Goal: Task Accomplishment & Management: Use online tool/utility

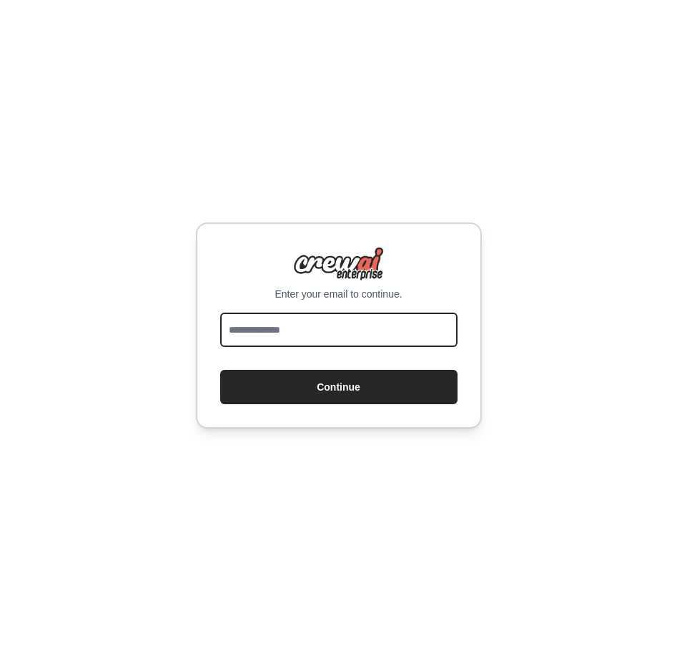
click at [275, 325] on input "email" at bounding box center [338, 329] width 237 height 34
click at [254, 325] on input "email" at bounding box center [338, 329] width 237 height 34
type input "**********"
click at [220, 370] on button "Continue" at bounding box center [338, 387] width 237 height 34
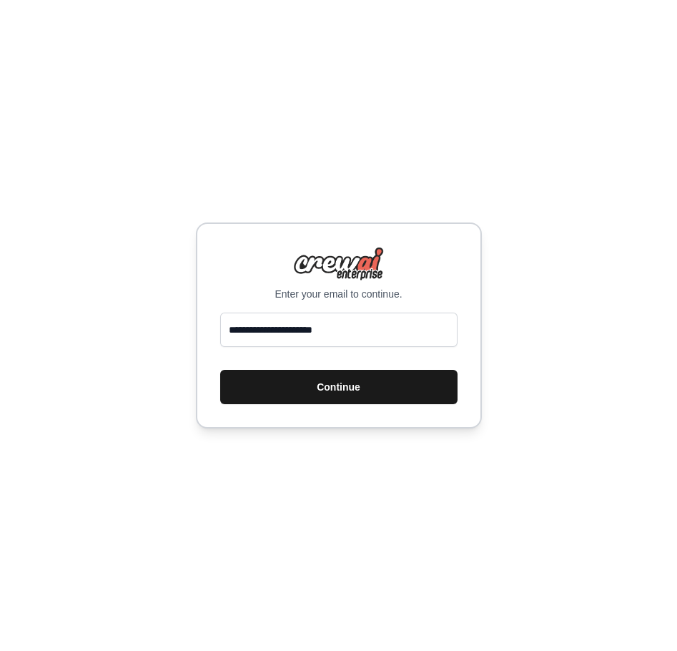
click at [312, 376] on button "Continue" at bounding box center [338, 387] width 237 height 34
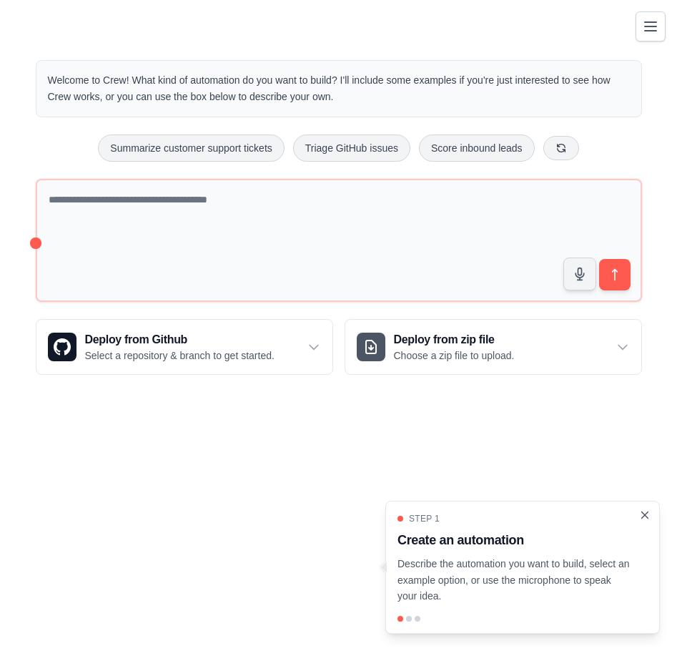
click at [641, 516] on icon "Close walkthrough" at bounding box center [644, 514] width 13 height 13
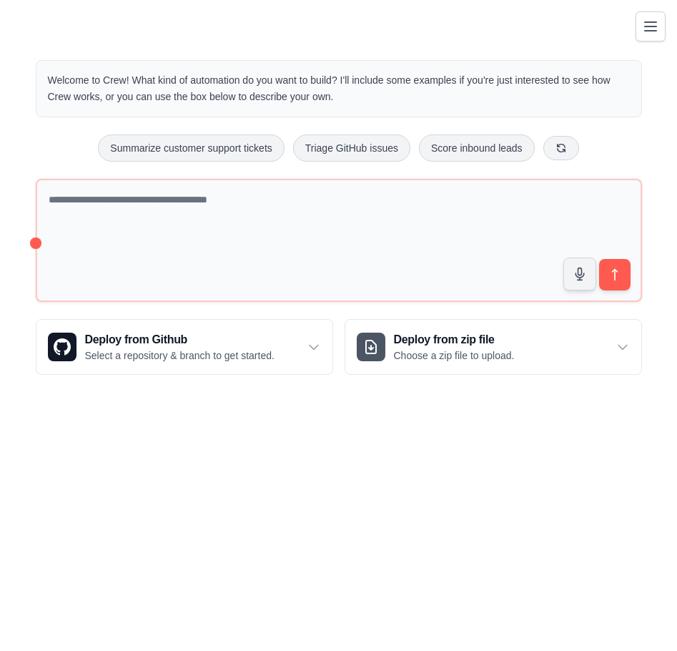
drag, startPoint x: 422, startPoint y: 81, endPoint x: 357, endPoint y: 102, distance: 68.5
click at [357, 102] on p "Welcome to Crew! What kind of automation do you want to build? I'll include som…" at bounding box center [339, 88] width 582 height 33
click at [206, 151] on button "Summarize customer support tickets" at bounding box center [191, 147] width 186 height 27
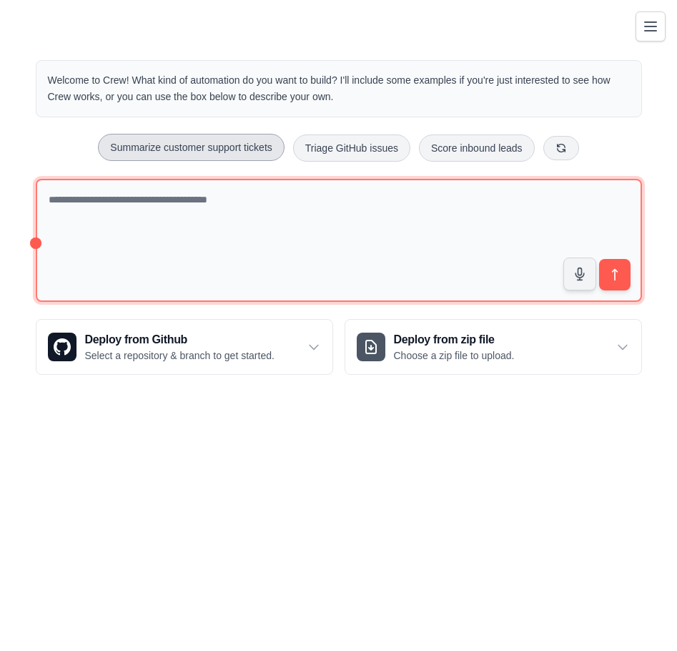
type textarea "**********"
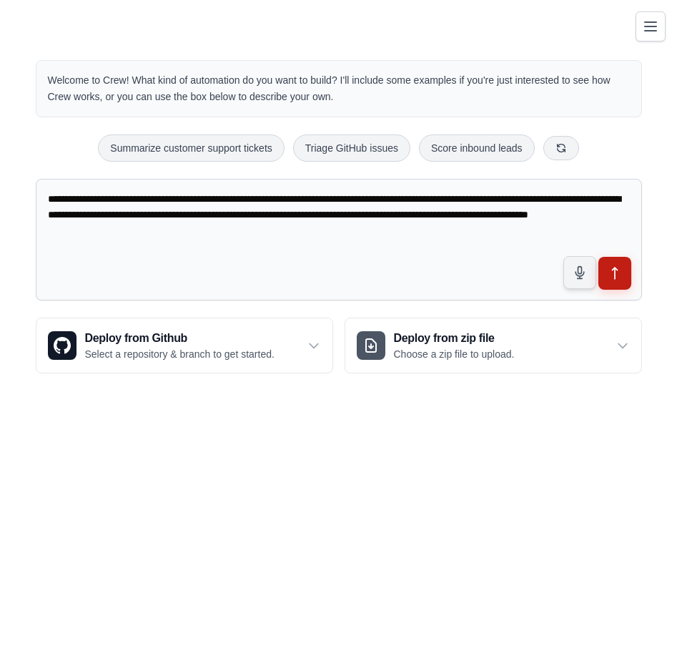
click at [613, 267] on icon "submit" at bounding box center [614, 272] width 5 height 11
click at [458, 234] on textarea "**********" at bounding box center [339, 240] width 606 height 122
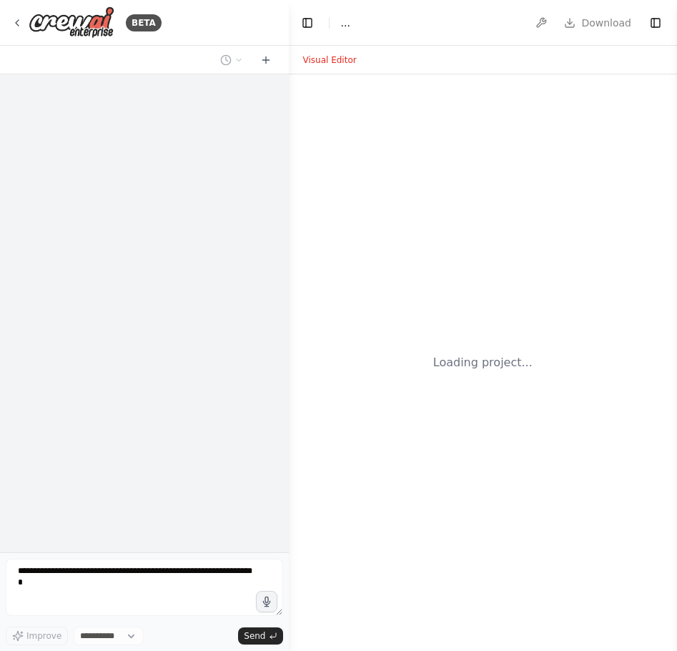
select select "****"
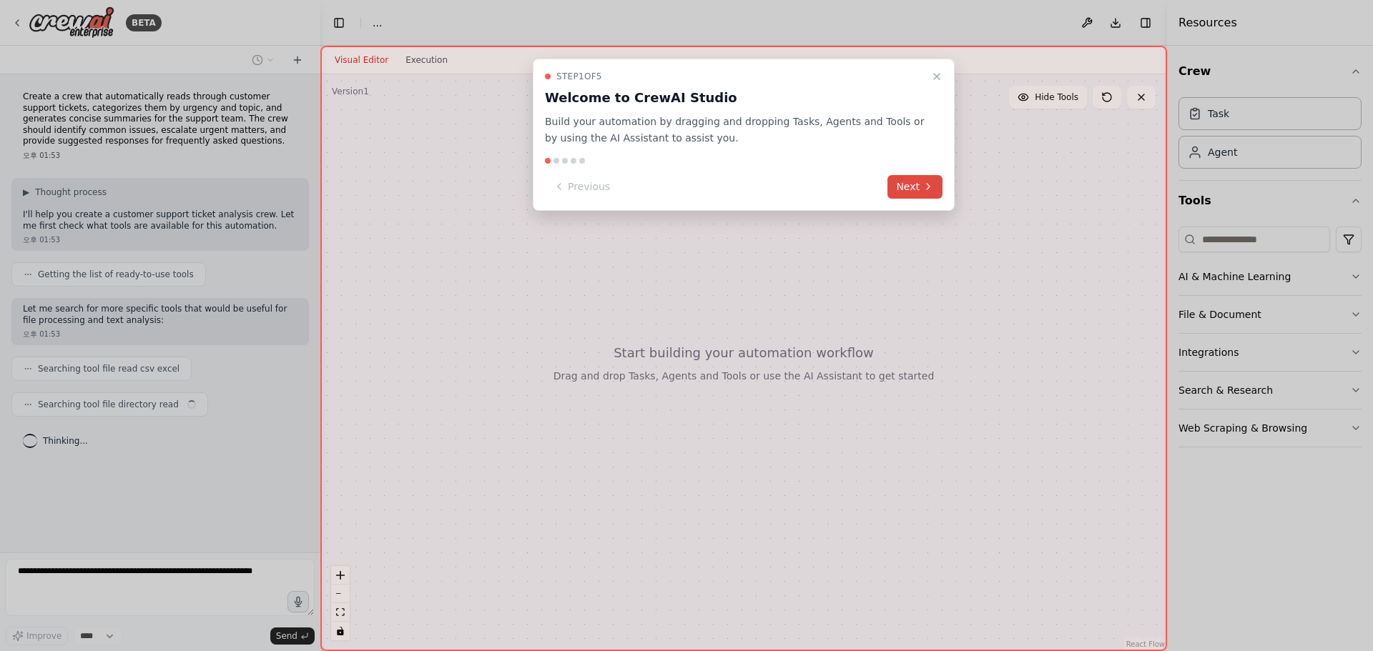
click at [676, 187] on button "Next" at bounding box center [914, 187] width 55 height 24
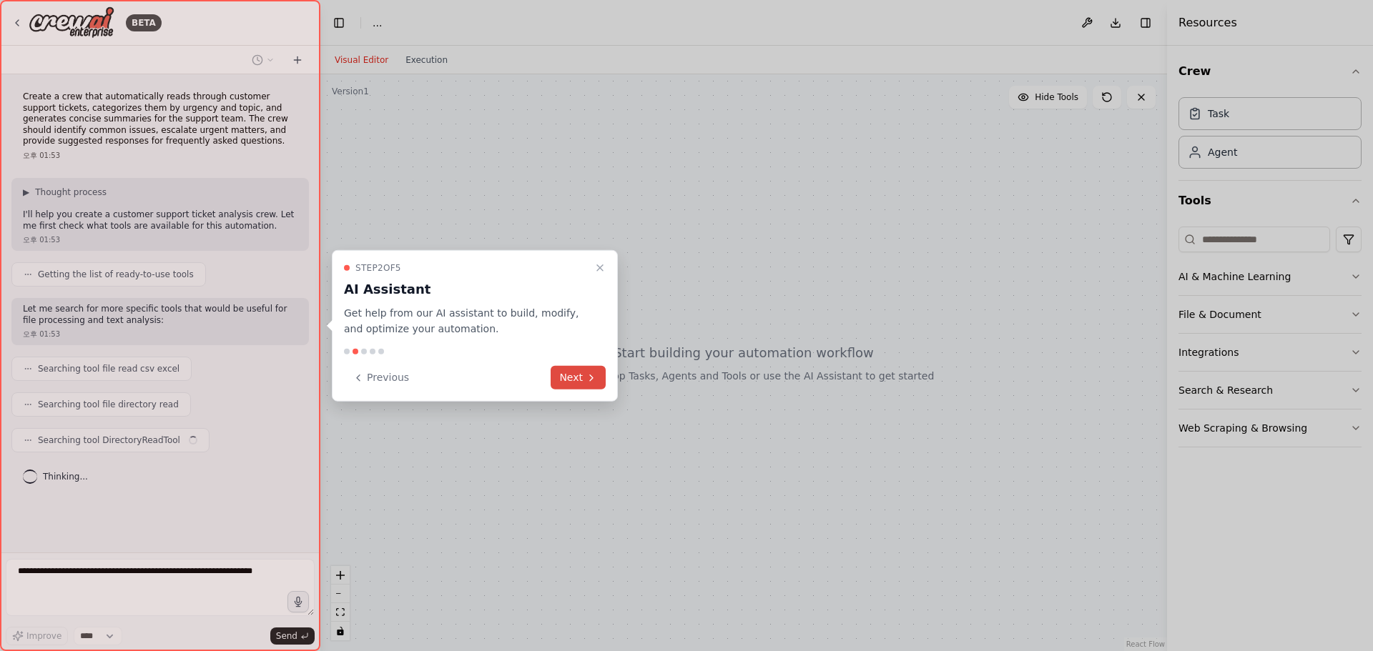
click at [578, 375] on button "Next" at bounding box center [577, 378] width 55 height 24
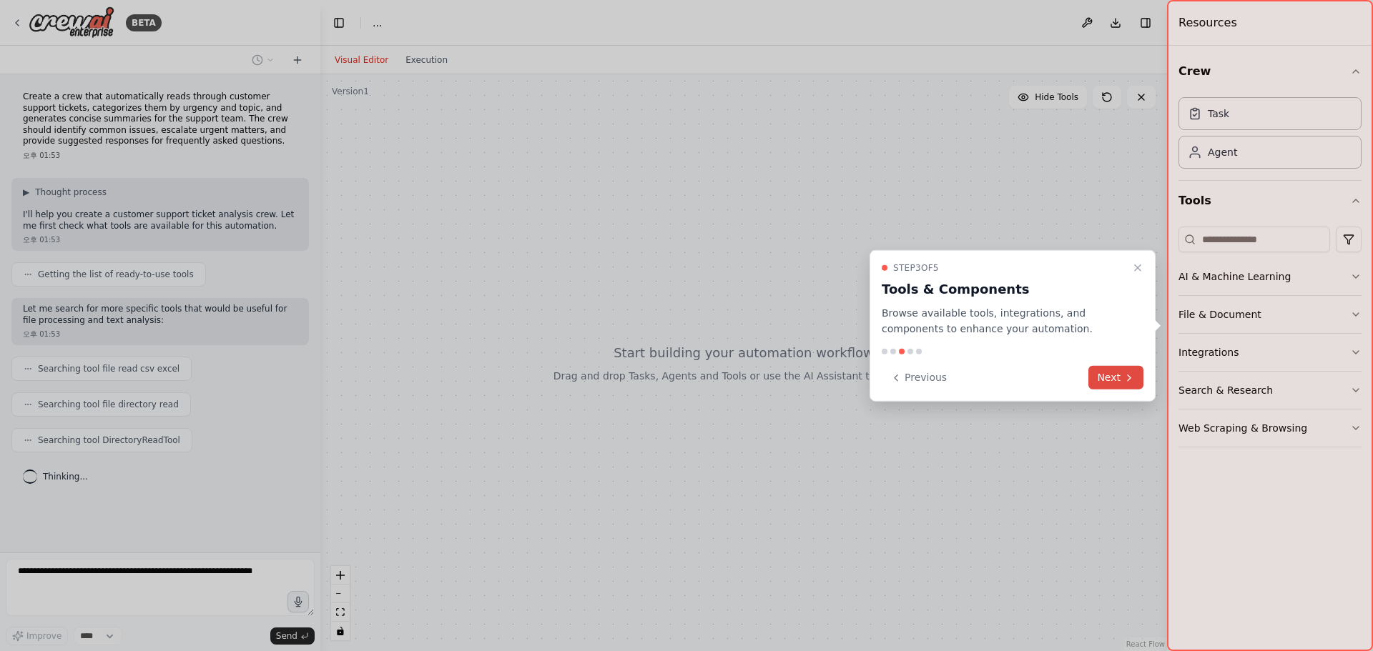
click at [676, 383] on button "Next" at bounding box center [1115, 378] width 55 height 24
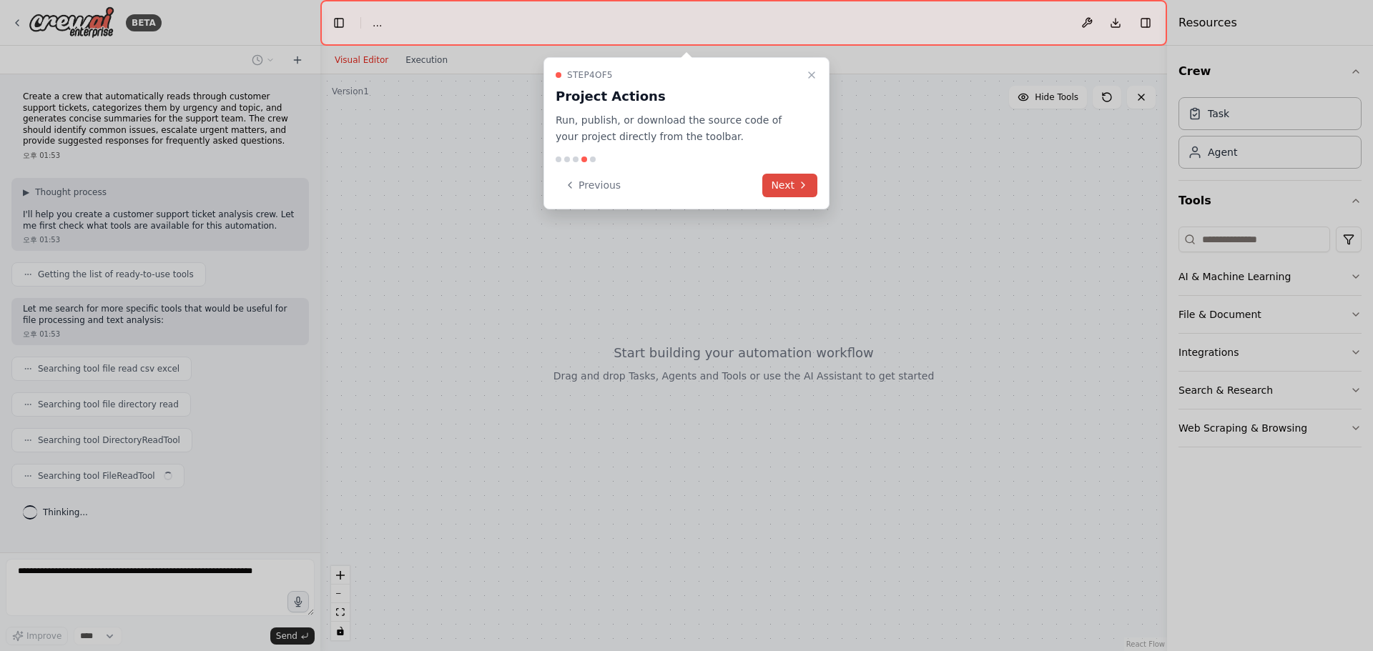
click at [676, 190] on button "Next" at bounding box center [789, 186] width 55 height 24
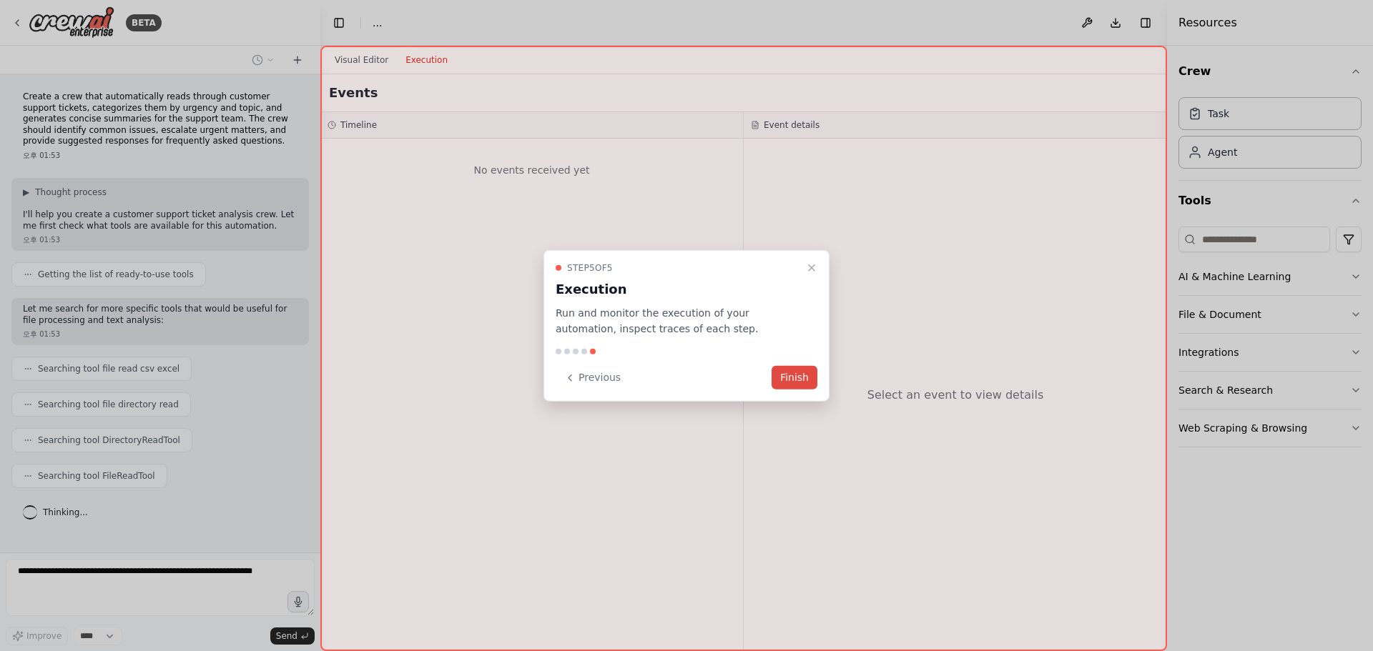
click at [676, 377] on button "Finish" at bounding box center [794, 378] width 46 height 24
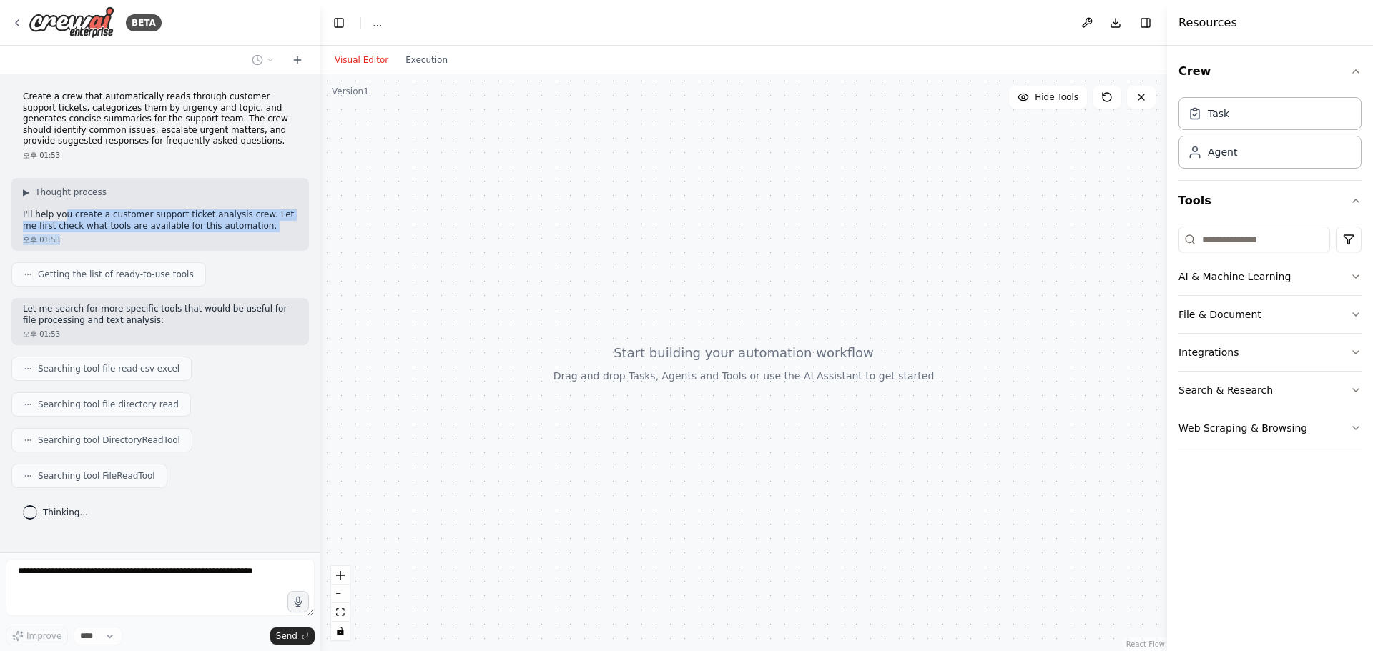
drag, startPoint x: 64, startPoint y: 213, endPoint x: 182, endPoint y: 243, distance: 121.0
click at [182, 243] on div "▶ Thought process I'll help you create a customer support ticket analysis crew.…" at bounding box center [159, 214] width 297 height 73
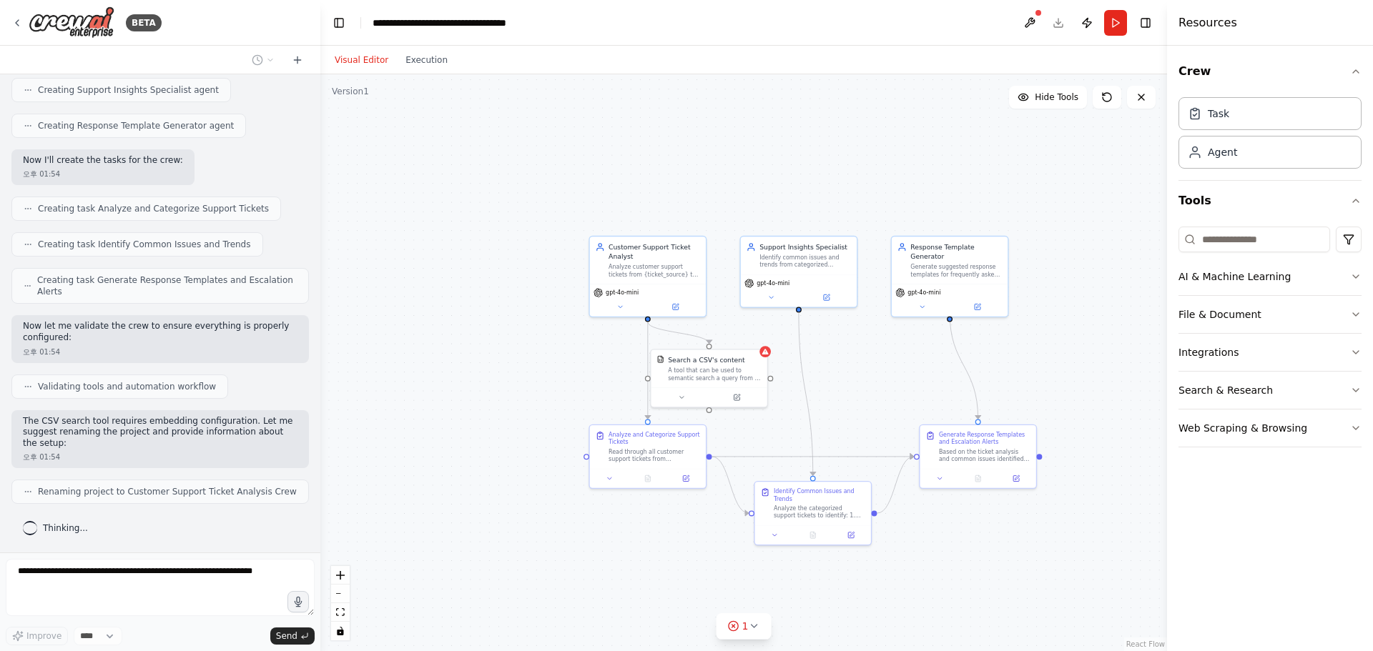
scroll to position [539, 0]
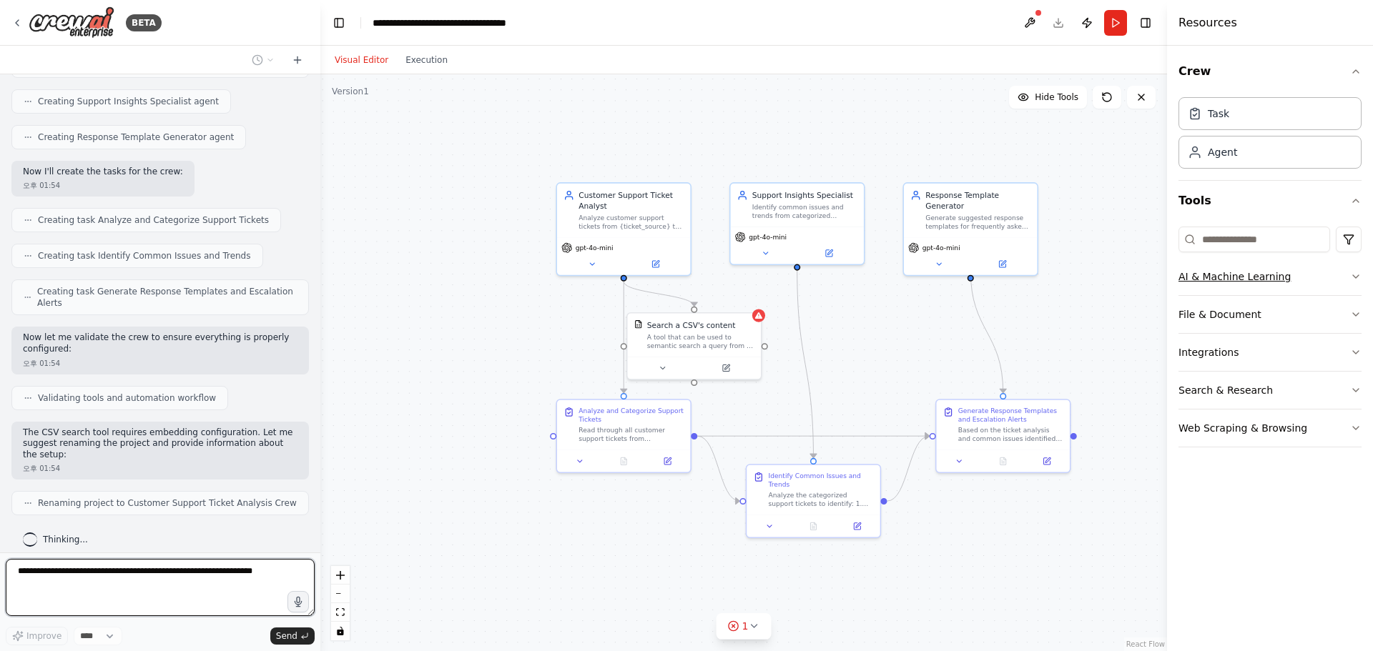
click at [676, 278] on button "AI & Machine Learning" at bounding box center [1269, 276] width 183 height 37
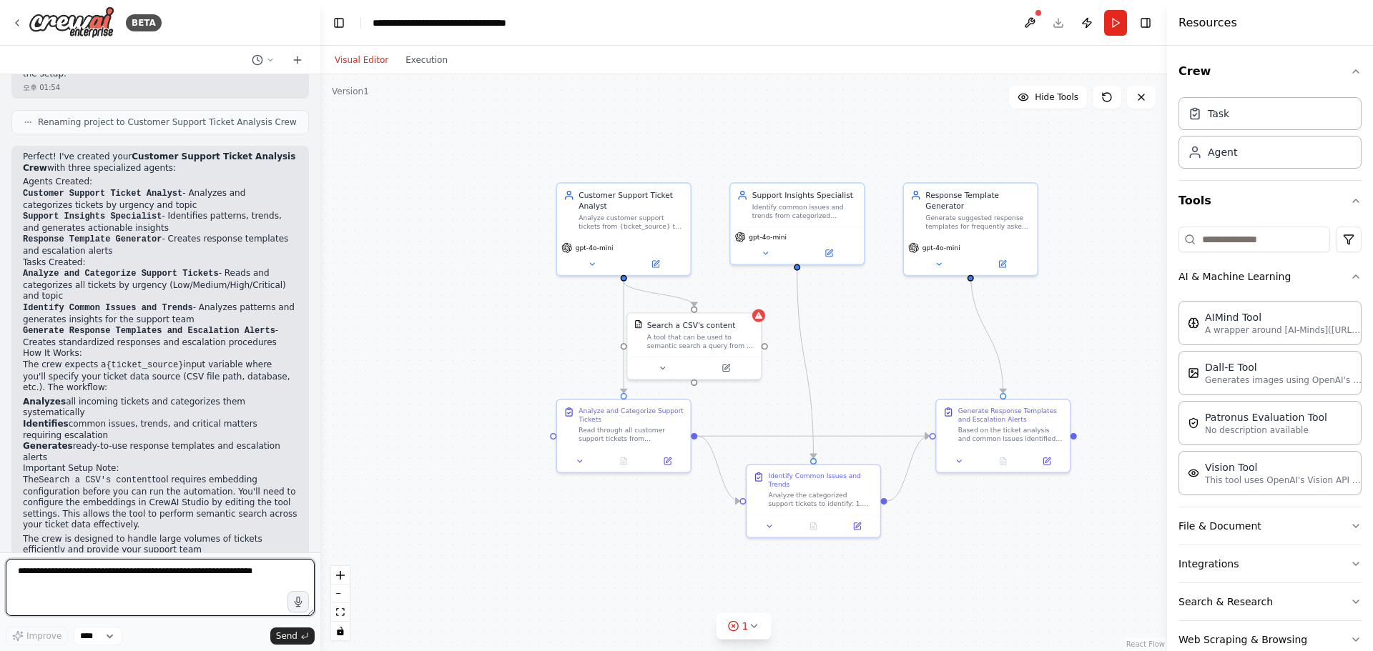
scroll to position [931, 0]
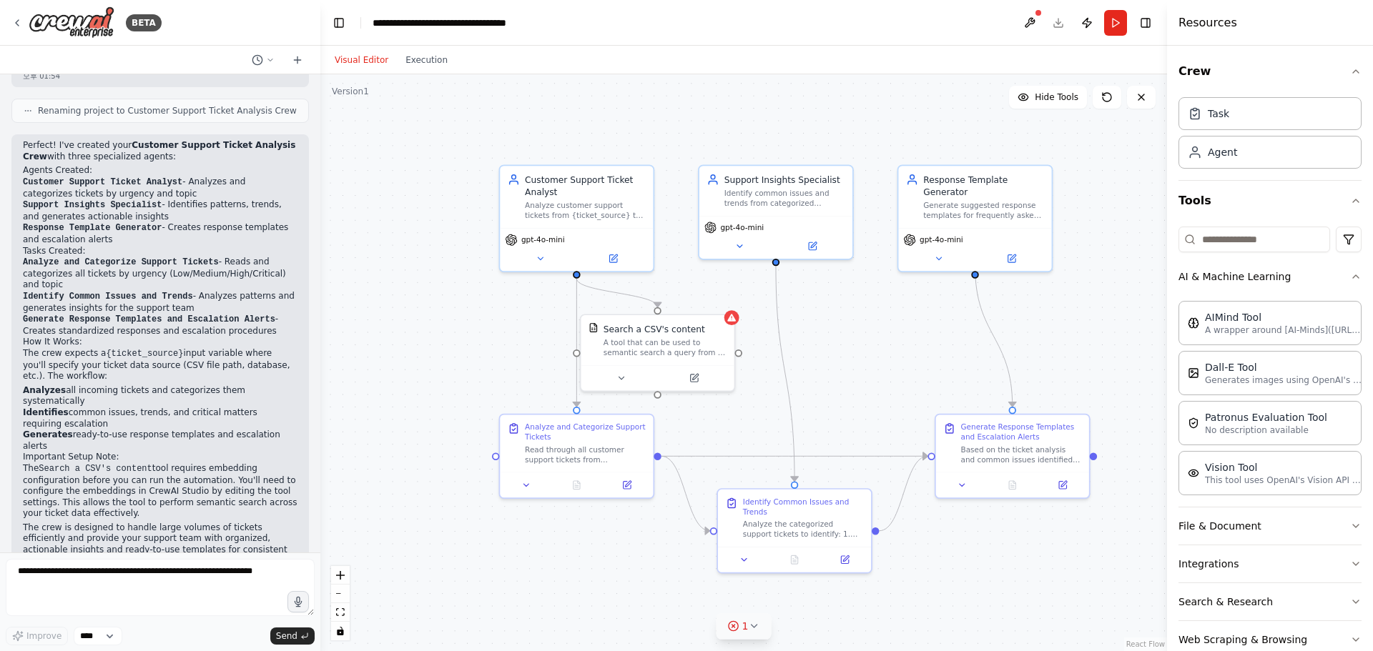
click at [676, 628] on icon at bounding box center [753, 626] width 11 height 11
click at [676, 588] on button at bounding box center [856, 589] width 24 height 17
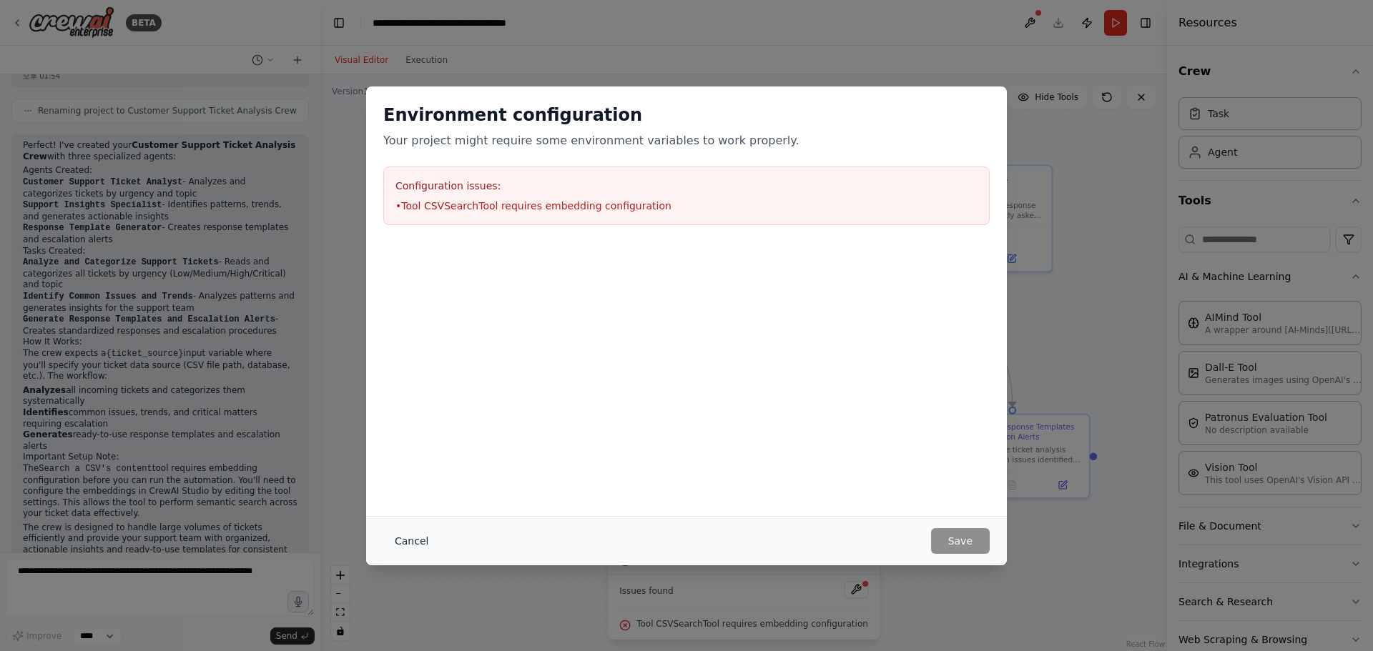
click at [401, 545] on button "Cancel" at bounding box center [411, 541] width 56 height 26
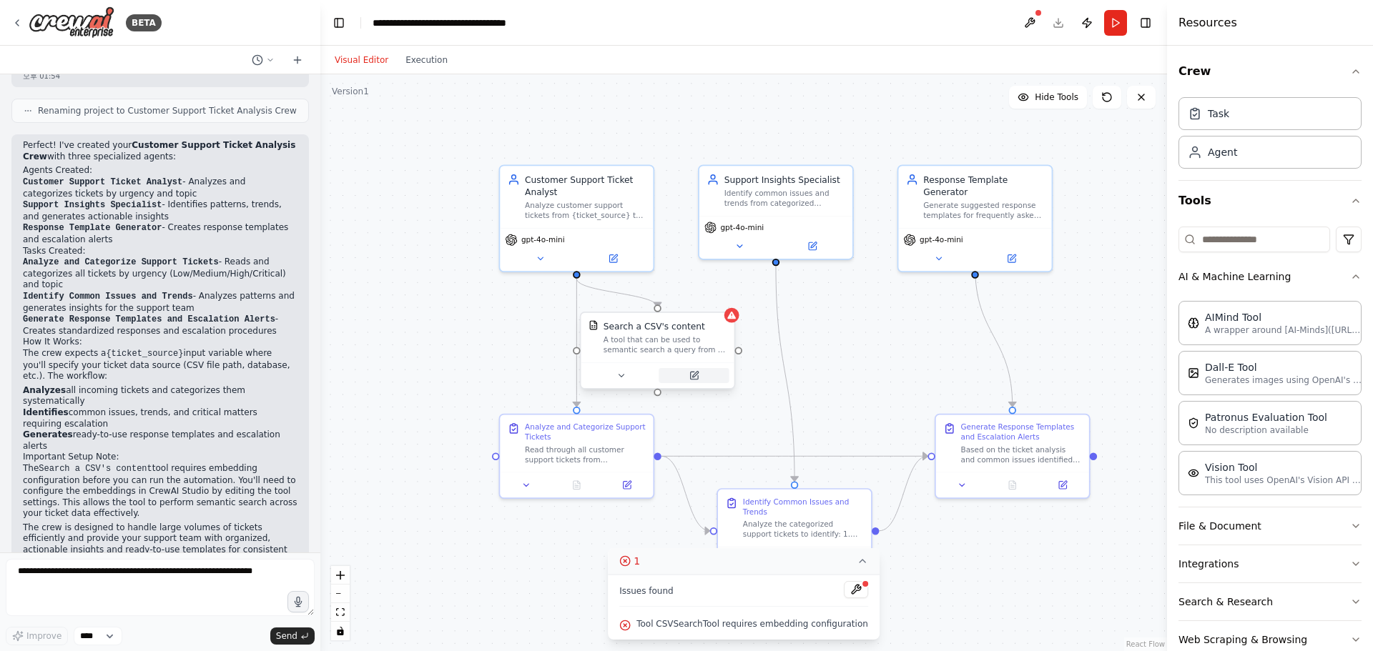
click at [662, 372] on button at bounding box center [693, 375] width 70 height 15
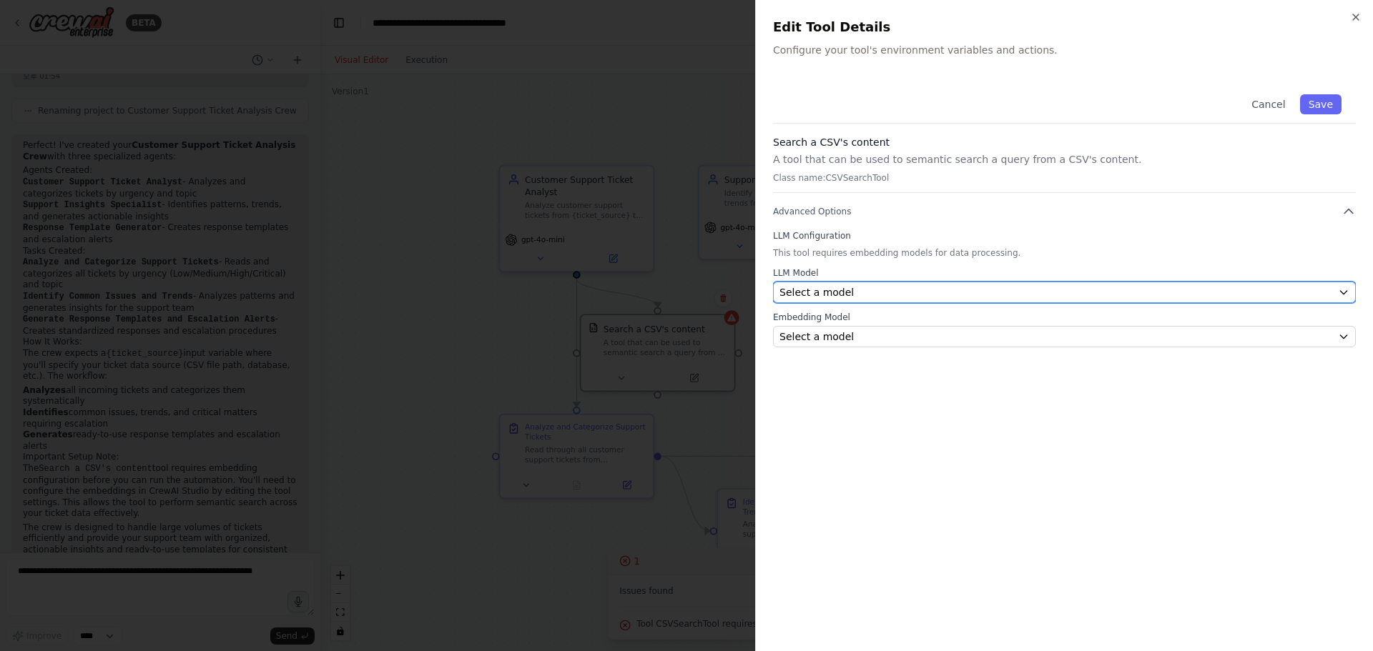
click at [676, 297] on span "Select a model" at bounding box center [816, 292] width 74 height 14
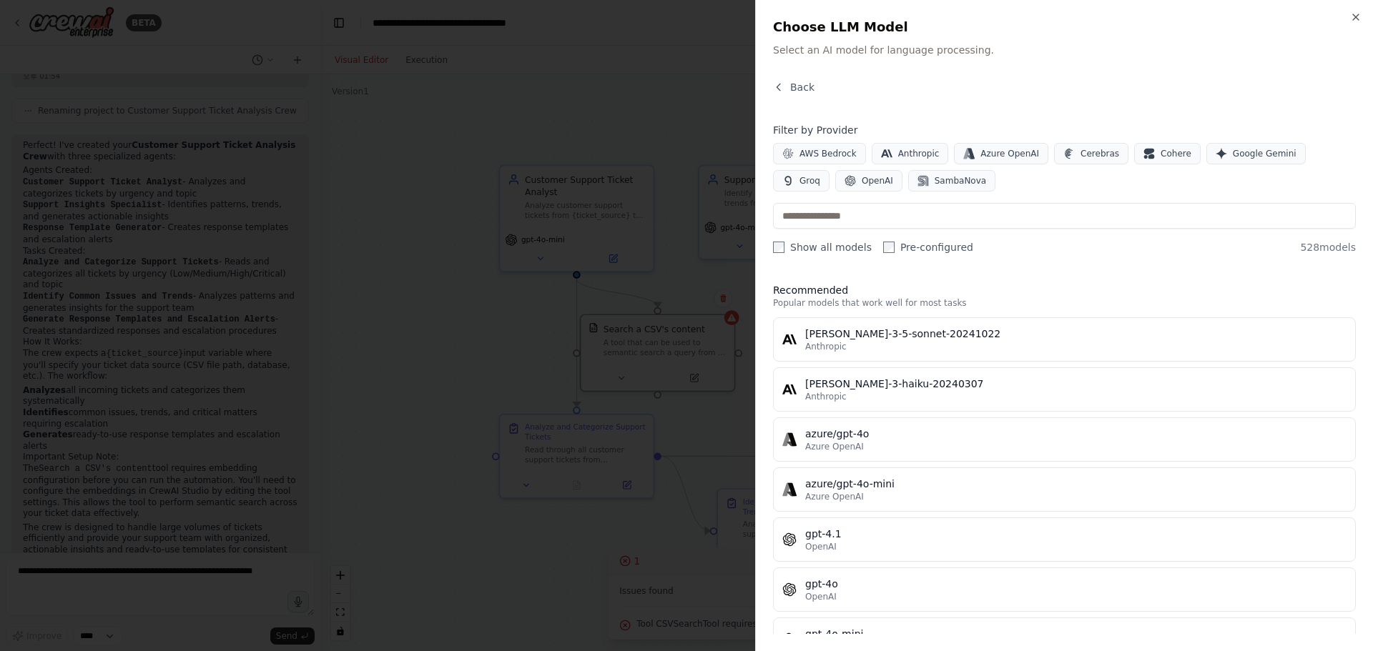
click at [676, 325] on div at bounding box center [686, 325] width 1373 height 651
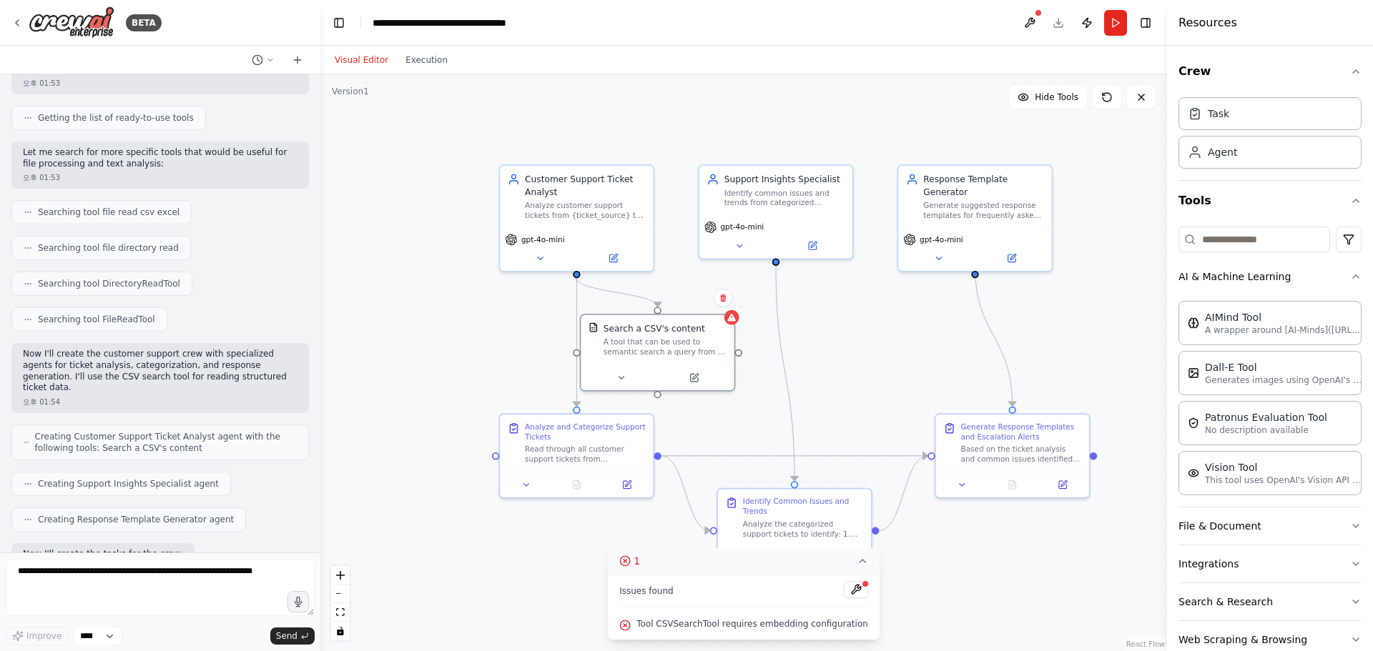
scroll to position [0, 0]
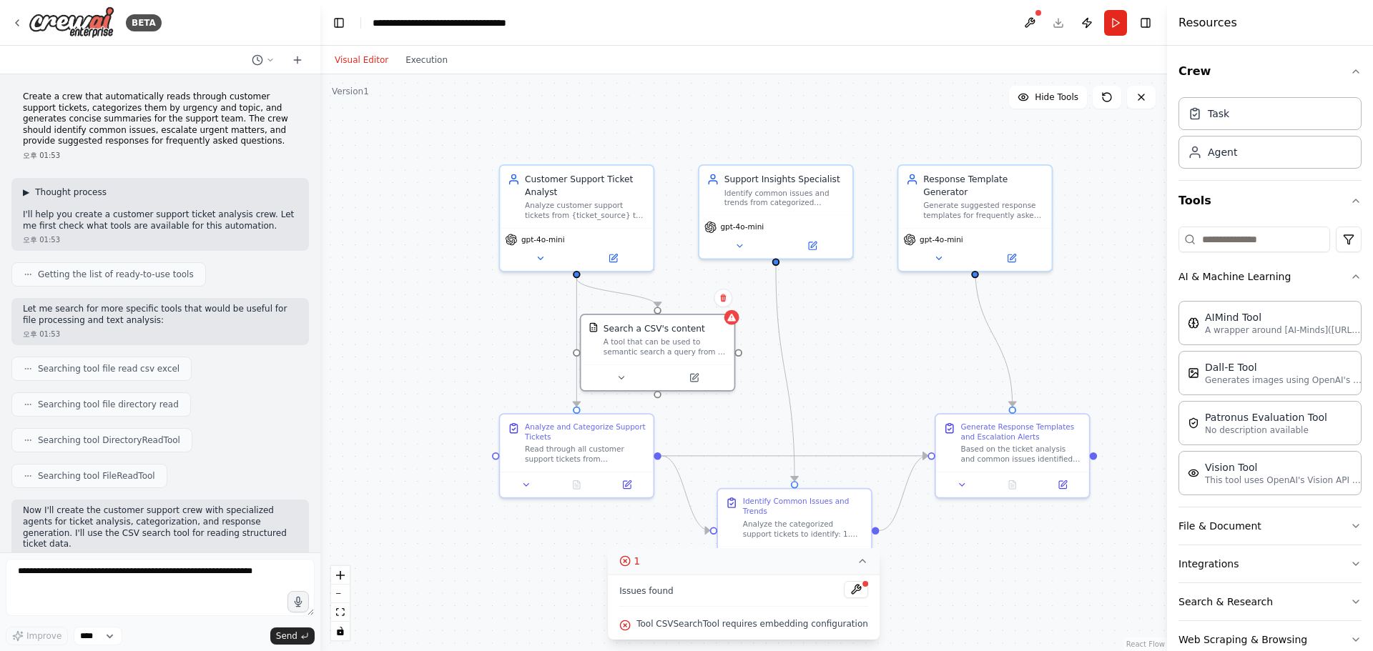
click at [26, 193] on span "▶" at bounding box center [26, 192] width 6 height 11
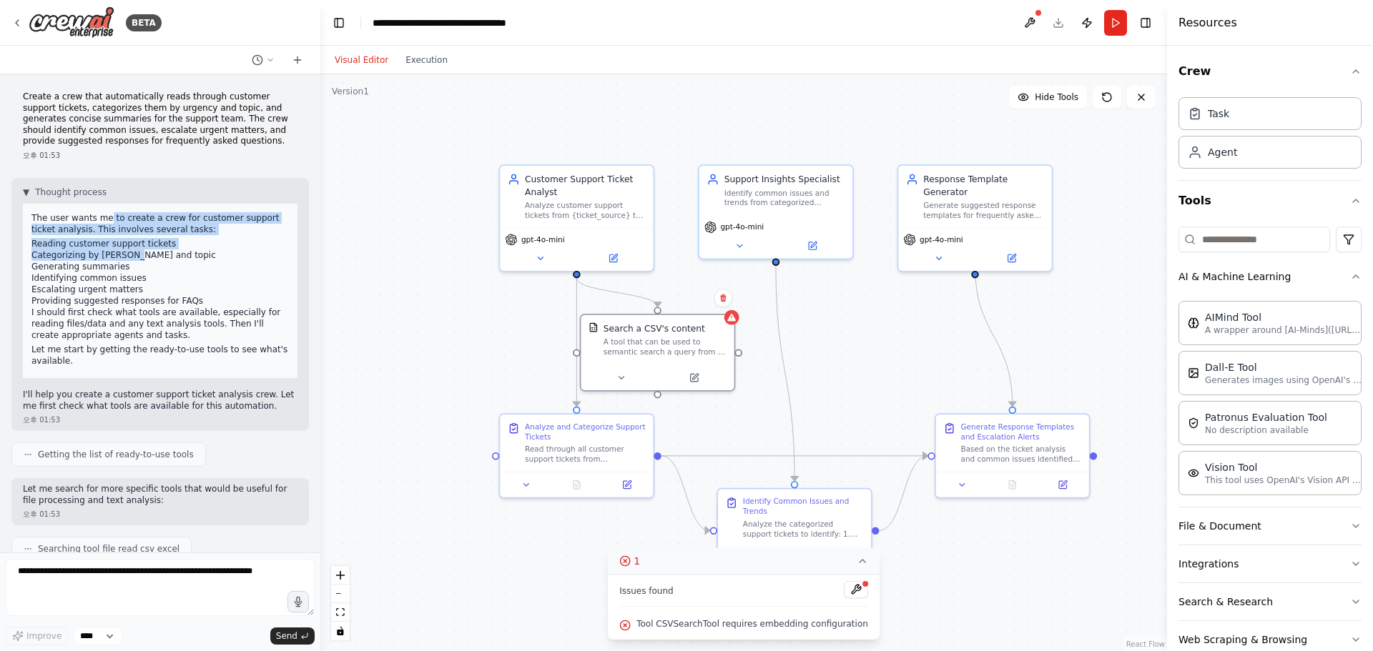
drag, startPoint x: 112, startPoint y: 222, endPoint x: 130, endPoint y: 255, distance: 37.8
click at [130, 255] on div "The user wants me to create a crew for customer support ticket analysis. This i…" at bounding box center [160, 291] width 275 height 174
click at [452, 468] on div ".deletable-edge-delete-btn { width: 20px; height: 20px; border: 0px solid #ffff…" at bounding box center [743, 362] width 846 height 577
click at [676, 558] on icon at bounding box center [861, 560] width 11 height 11
click at [676, 636] on button "1" at bounding box center [743, 626] width 55 height 26
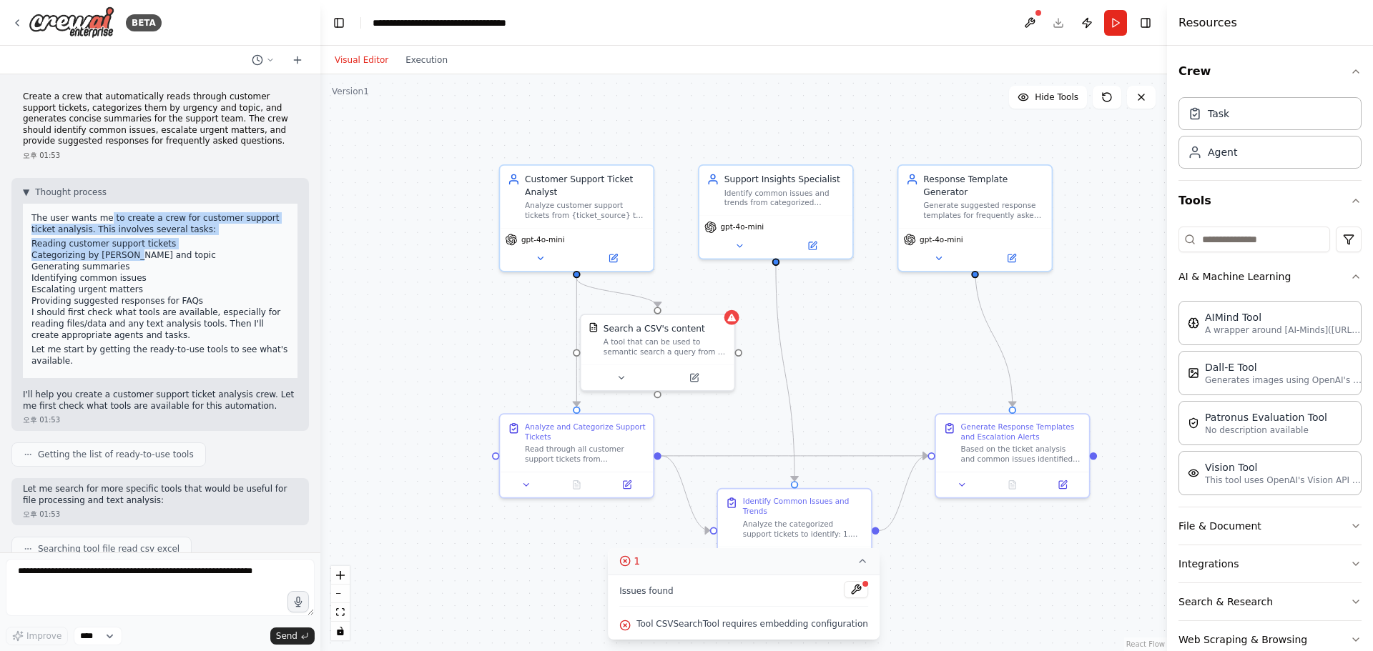
click at [676, 557] on icon at bounding box center [861, 560] width 11 height 11
click at [676, 596] on div ".deletable-edge-delete-btn { width: 20px; height: 20px; border: 0px solid #ffff…" at bounding box center [743, 362] width 846 height 577
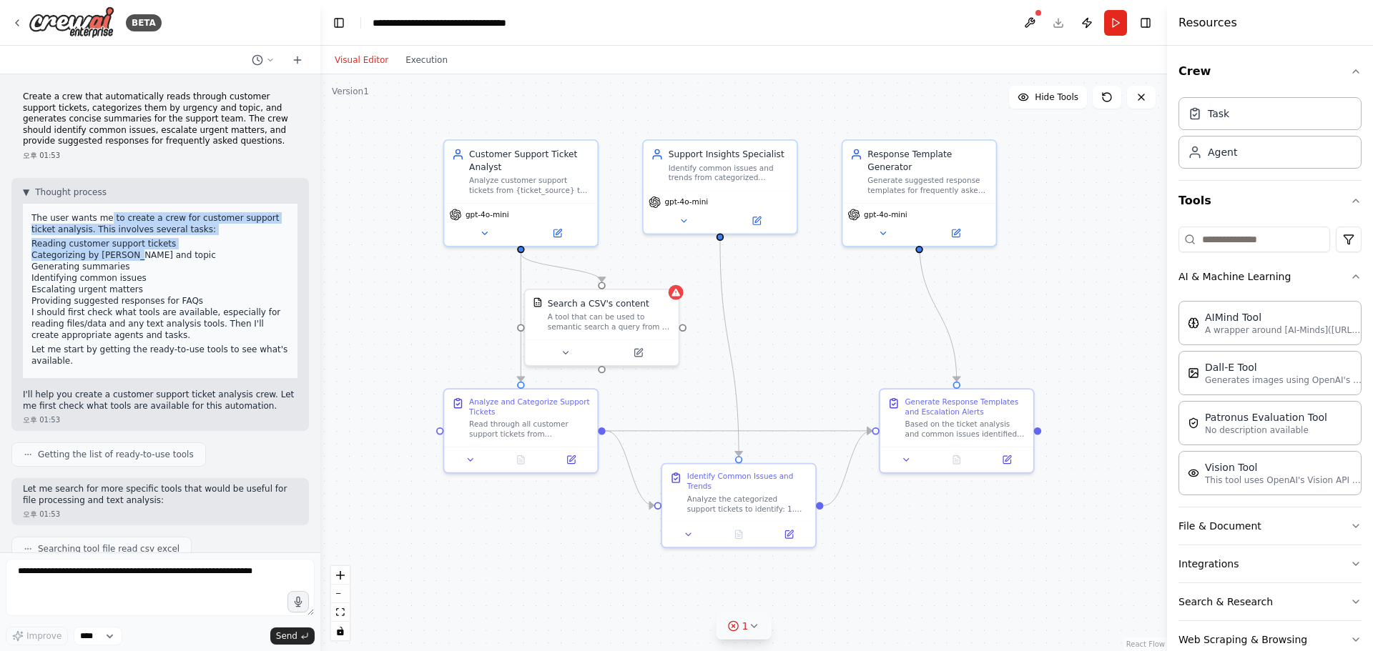
drag, startPoint x: 455, startPoint y: 254, endPoint x: 390, endPoint y: 226, distance: 70.8
click at [390, 226] on div ".deletable-edge-delete-btn { width: 20px; height: 20px; border: 0px solid #ffff…" at bounding box center [743, 362] width 846 height 577
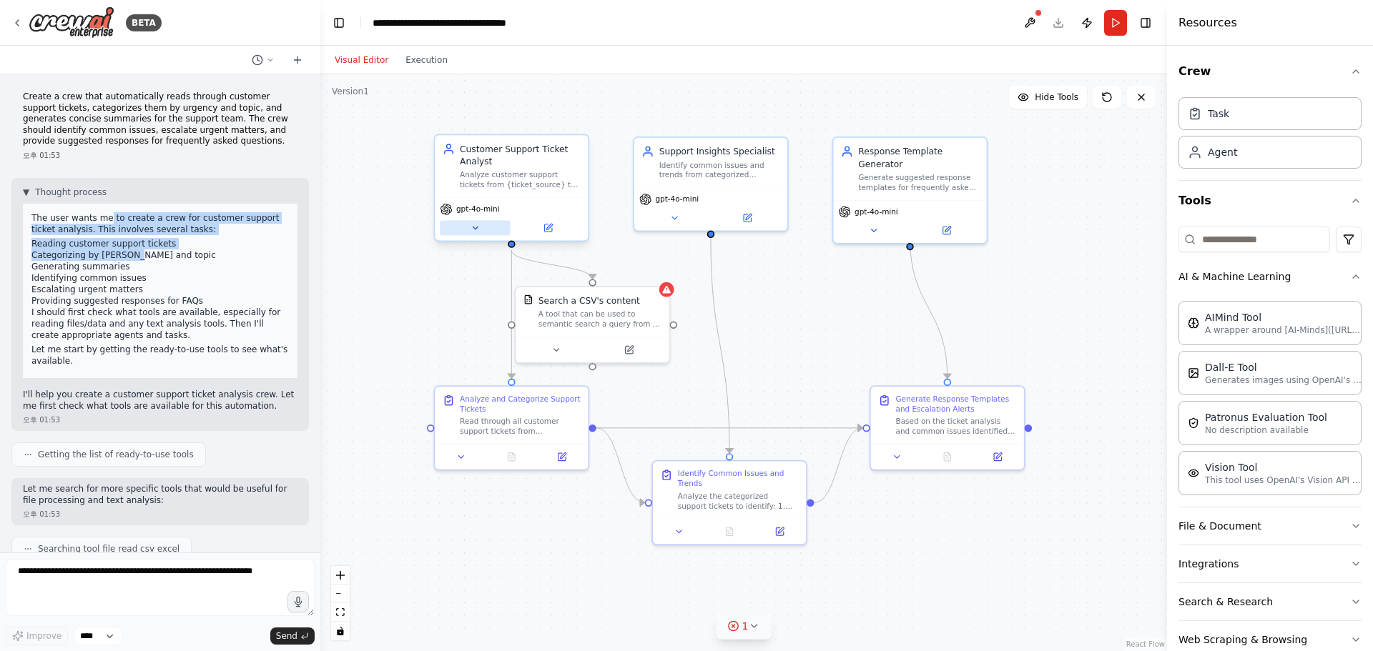
click at [491, 229] on button at bounding box center [475, 228] width 70 height 15
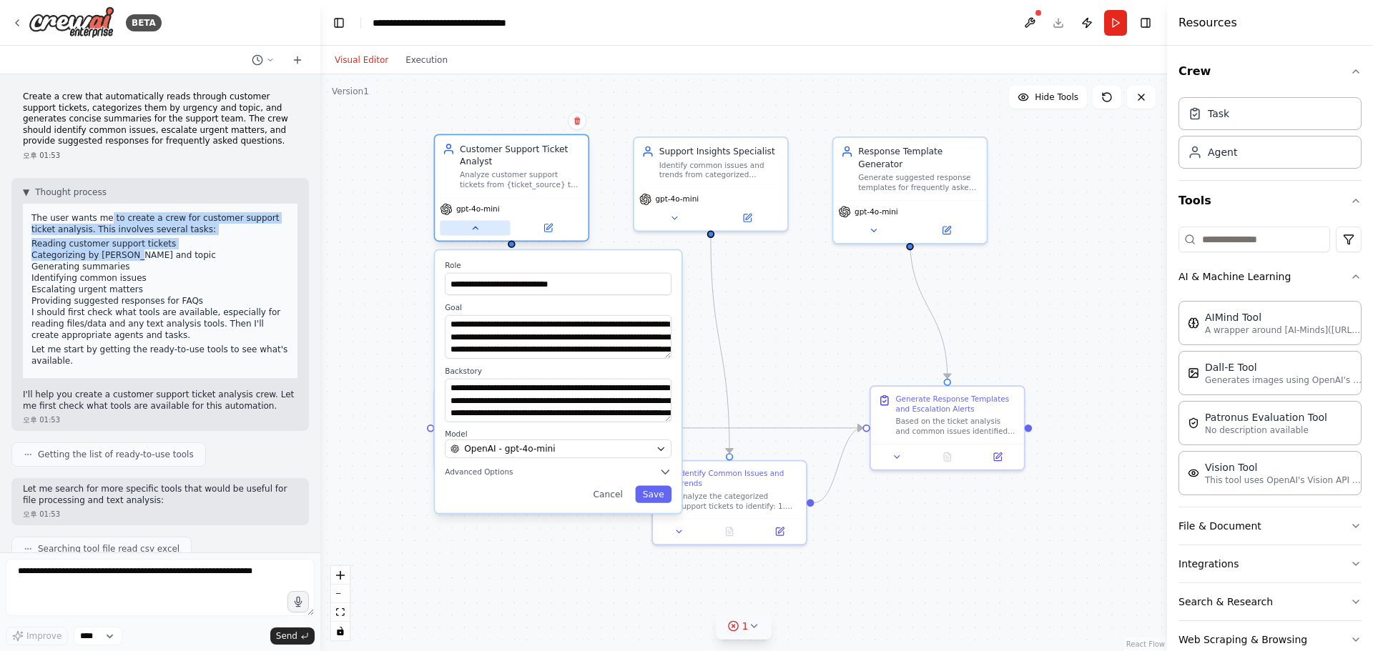
click at [491, 229] on button at bounding box center [475, 228] width 70 height 15
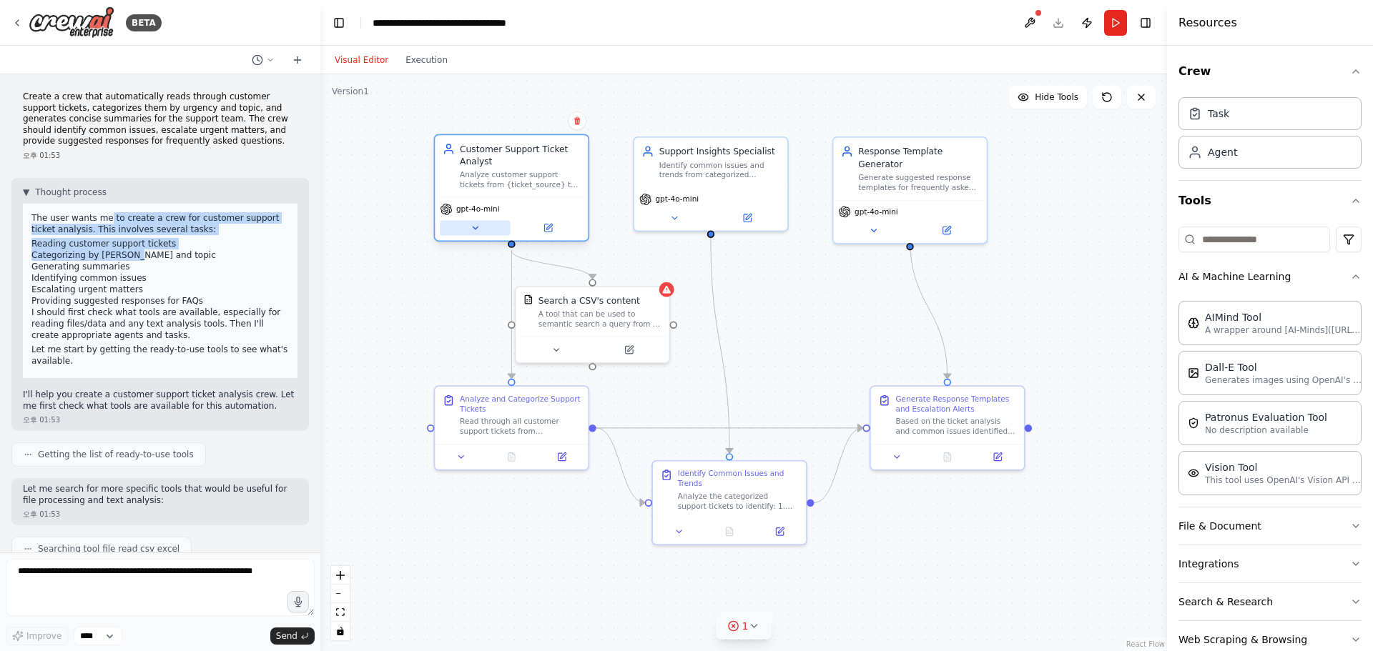
click at [491, 229] on button at bounding box center [475, 228] width 70 height 15
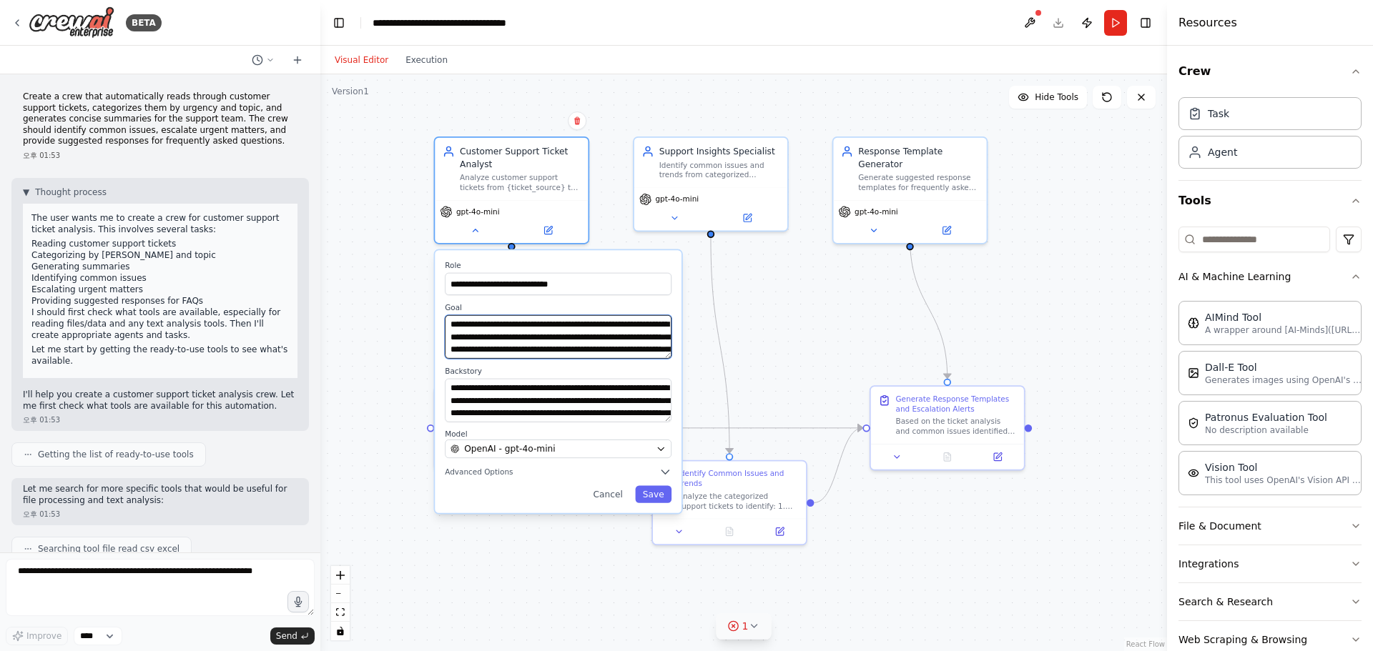
scroll to position [29, 0]
drag, startPoint x: 483, startPoint y: 327, endPoint x: 475, endPoint y: 447, distance: 119.6
click at [475, 447] on div "**********" at bounding box center [558, 381] width 247 height 262
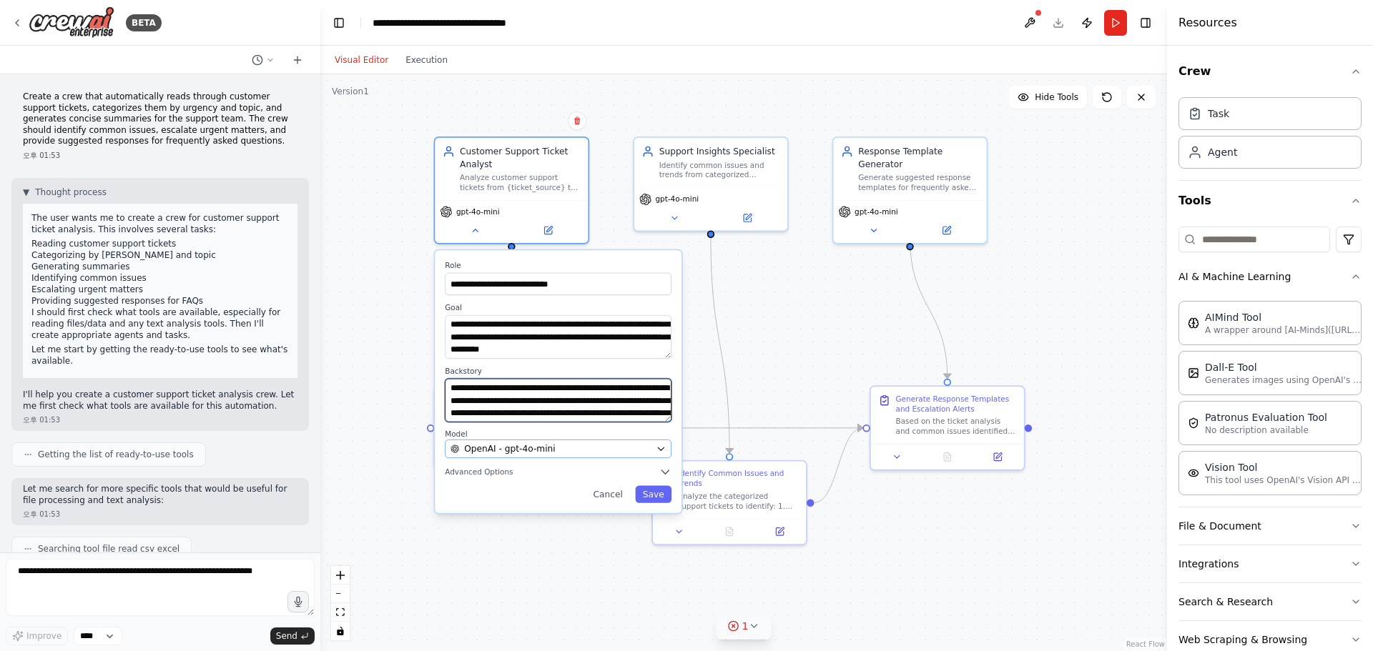
scroll to position [71, 0]
drag, startPoint x: 519, startPoint y: 401, endPoint x: 520, endPoint y: 450, distance: 49.3
click at [520, 450] on div "**********" at bounding box center [558, 381] width 247 height 262
click at [563, 405] on textarea "**********" at bounding box center [558, 401] width 227 height 44
click at [614, 445] on div "OpenAI - gpt-4o-mini" at bounding box center [550, 449] width 200 height 12
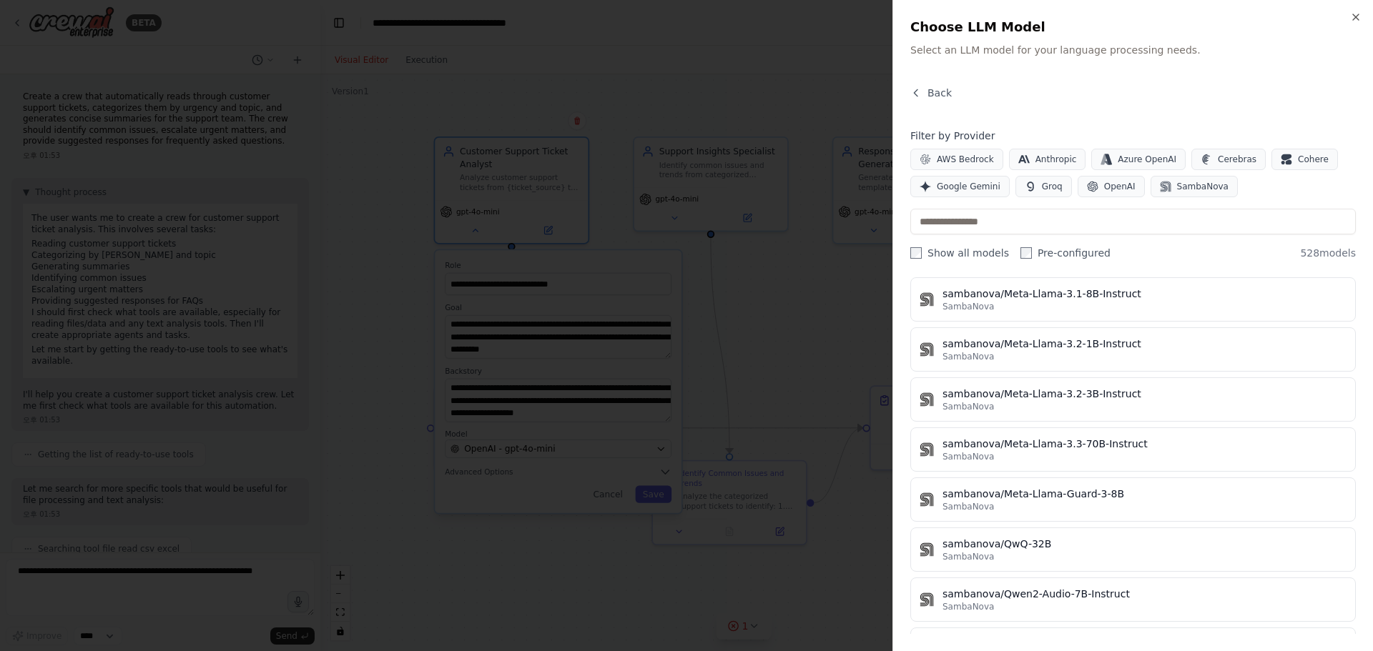
scroll to position [26091, 0]
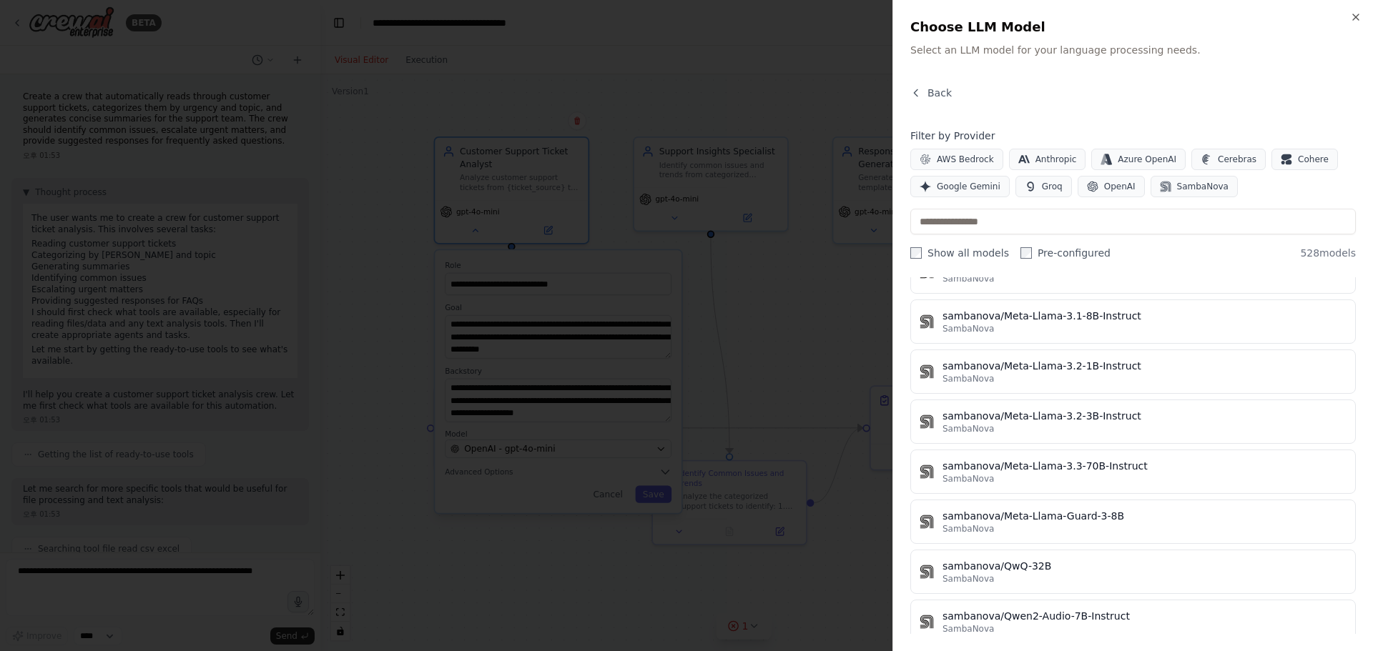
click at [676, 386] on div at bounding box center [686, 325] width 1373 height 651
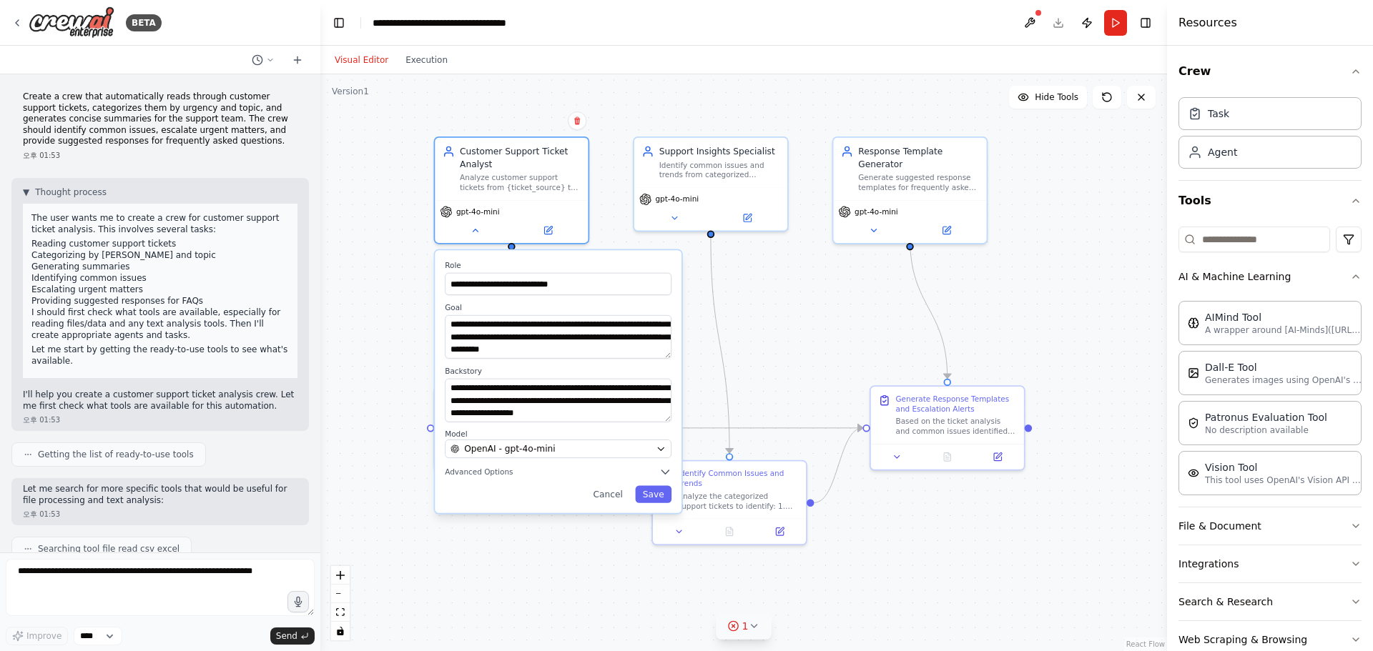
click at [676, 388] on div ".deletable-edge-delete-btn { width: 20px; height: 20px; border: 0px solid #ffff…" at bounding box center [743, 362] width 846 height 577
click at [676, 347] on div ".deletable-edge-delete-btn { width: 20px; height: 20px; border: 0px solid #ffff…" at bounding box center [743, 362] width 846 height 577
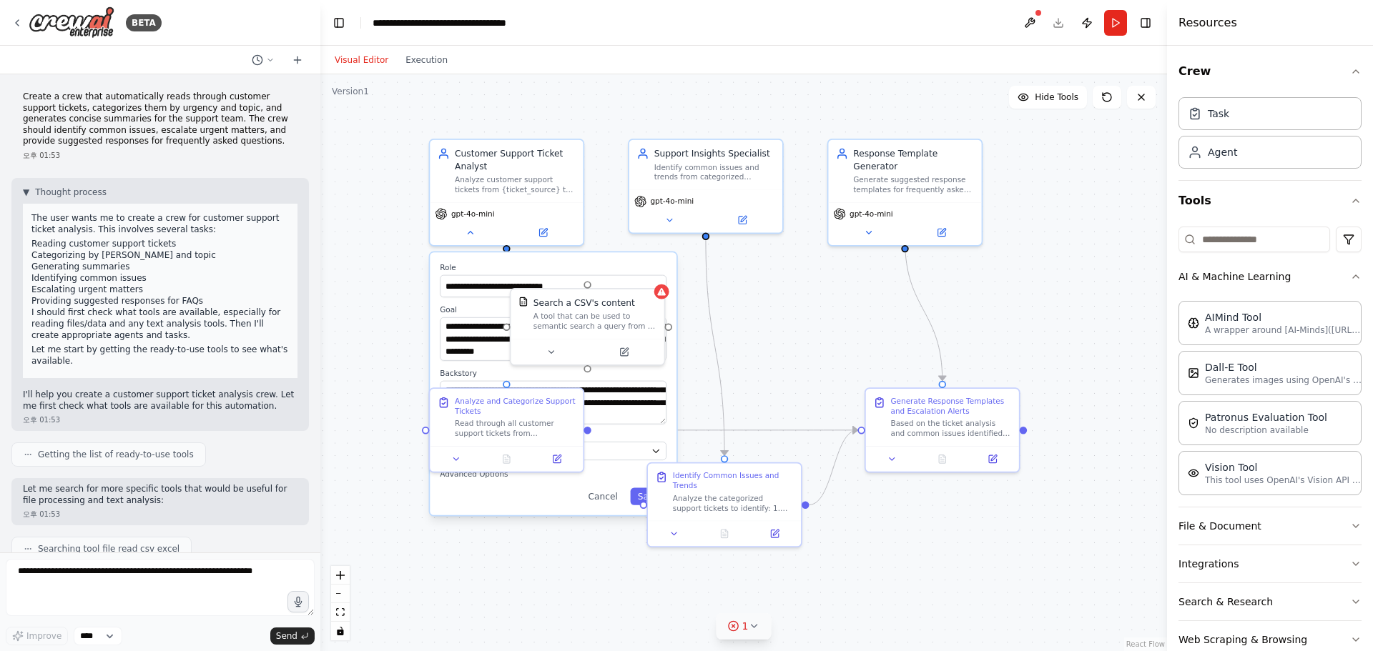
click at [676, 332] on div ".deletable-edge-delete-btn { width: 20px; height: 20px; border: 0px solid #ffff…" at bounding box center [743, 362] width 846 height 577
click at [614, 501] on button "Cancel" at bounding box center [602, 496] width 44 height 17
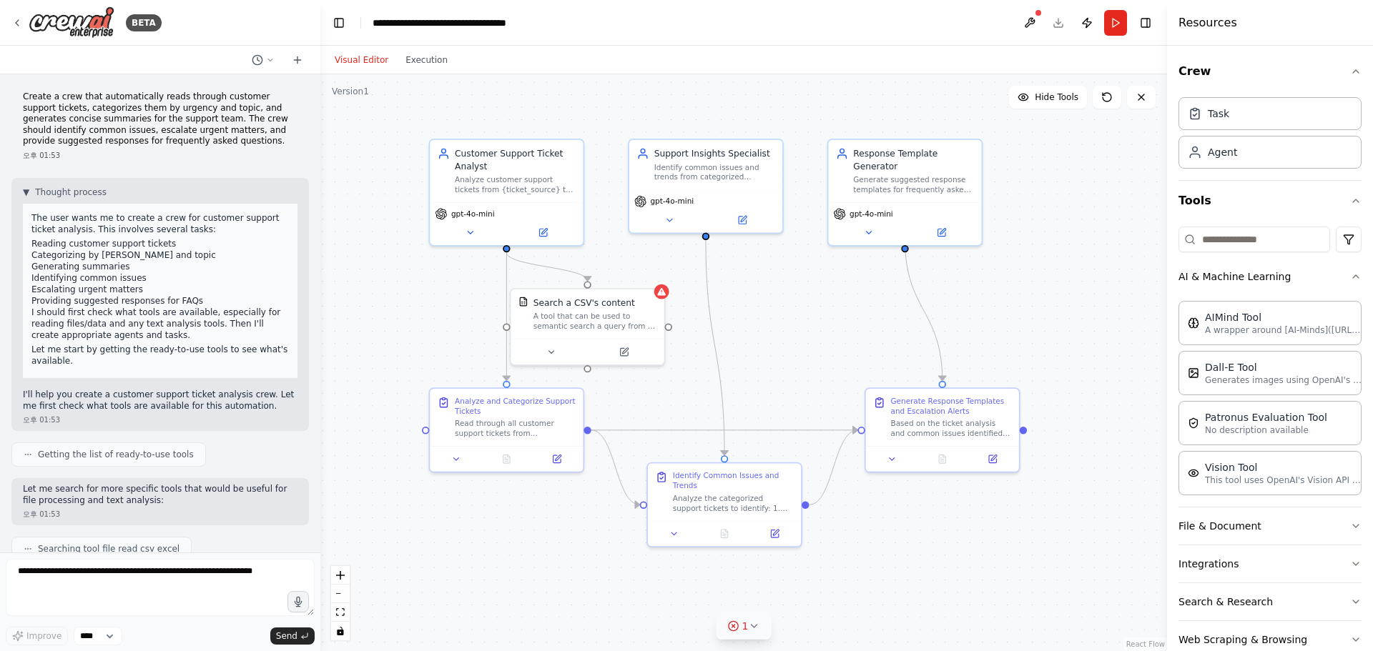
click at [676, 404] on div ".deletable-edge-delete-btn { width: 20px; height: 20px; border: 0px solid #ffff…" at bounding box center [743, 362] width 846 height 577
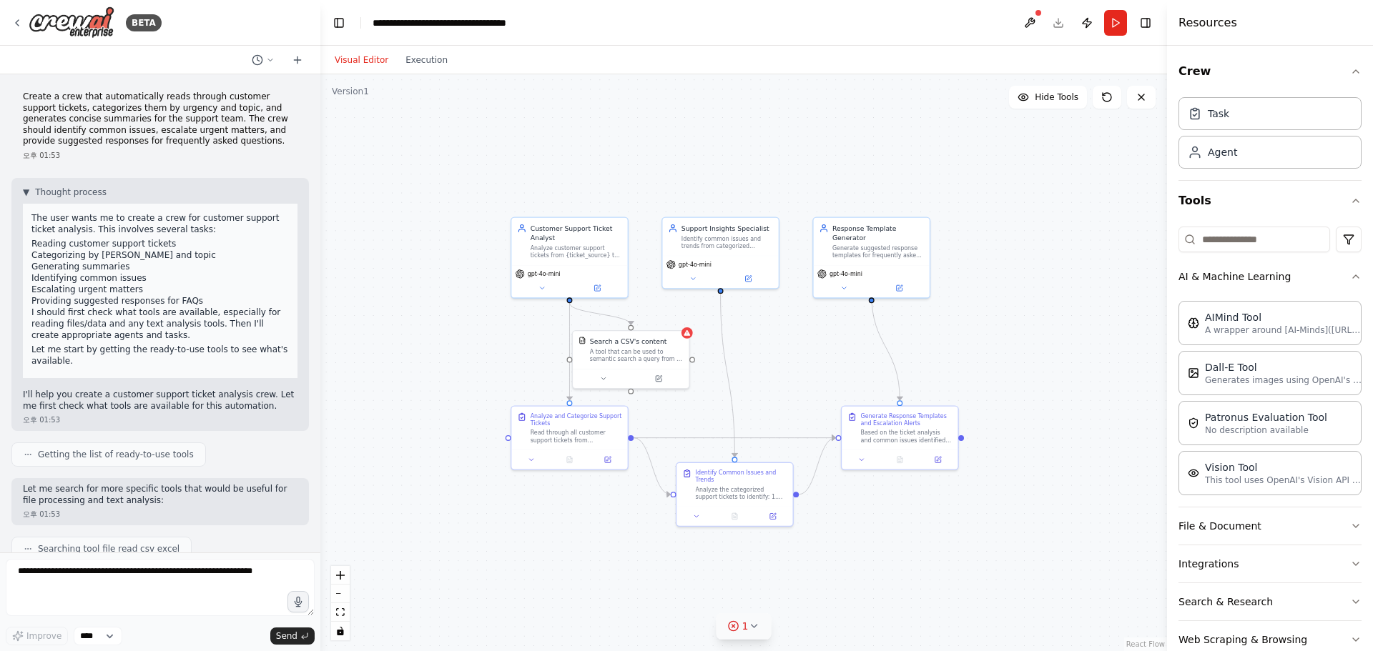
click at [464, 358] on div ".deletable-edge-delete-btn { width: 20px; height: 20px; border: 0px solid #ffff…" at bounding box center [743, 362] width 846 height 577
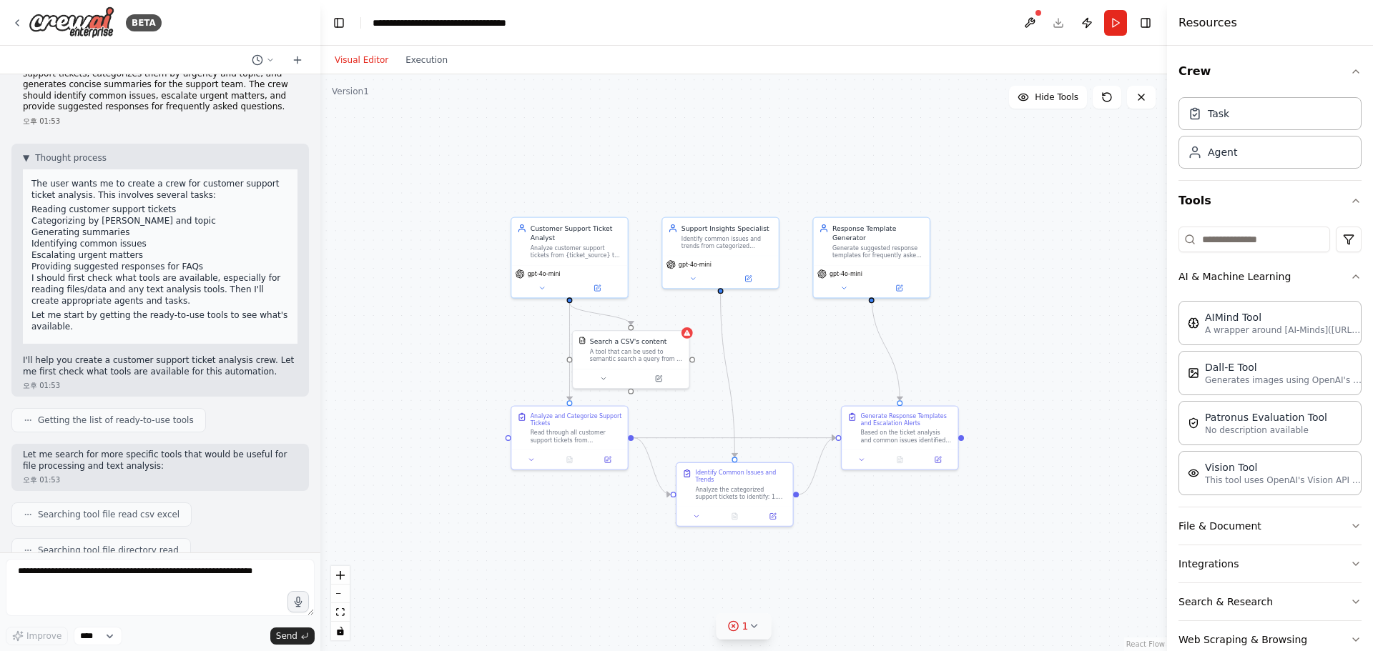
scroll to position [0, 0]
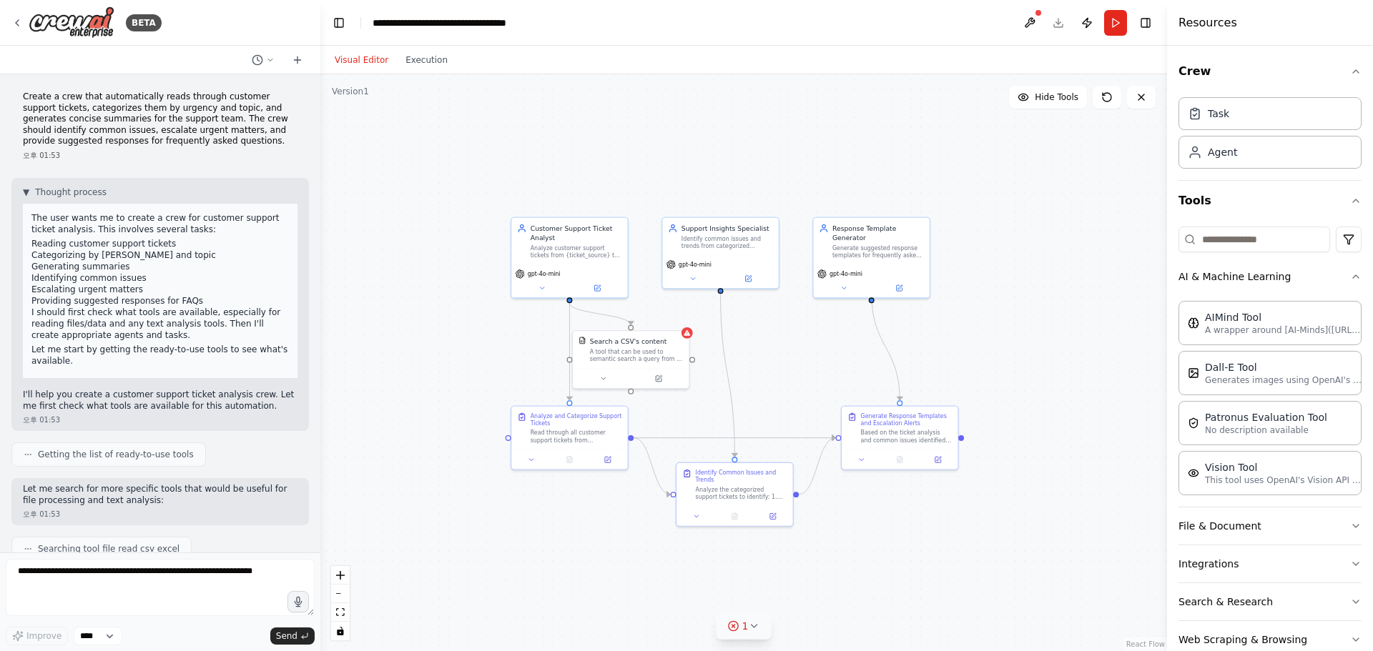
click at [392, 154] on div ".deletable-edge-delete-btn { width: 20px; height: 20px; border: 0px solid #ffff…" at bounding box center [743, 362] width 846 height 577
click at [315, 145] on div "BETA Create a crew that automatically reads through customer support tickets, c…" at bounding box center [686, 325] width 1373 height 651
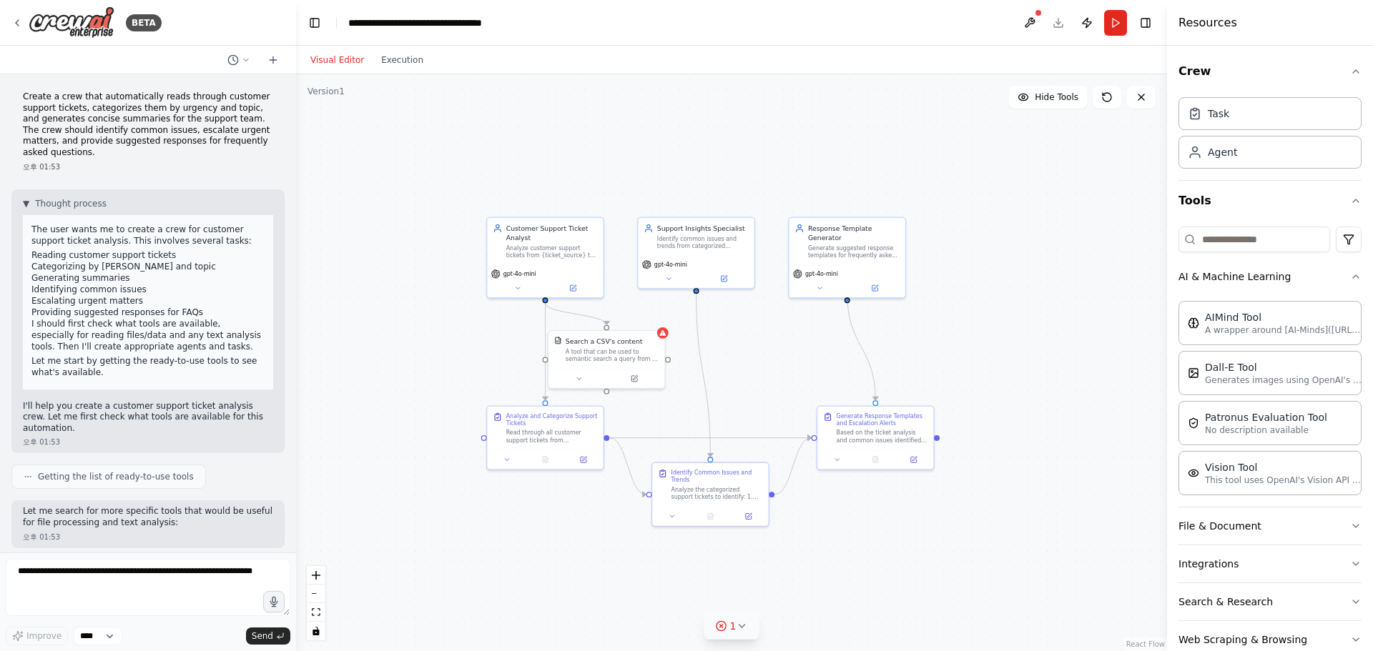
drag, startPoint x: 315, startPoint y: 180, endPoint x: 296, endPoint y: 187, distance: 19.9
click at [296, 187] on div "BETA Create a crew that automatically reads through customer support tickets, c…" at bounding box center [686, 325] width 1373 height 651
click at [409, 213] on div ".deletable-edge-delete-btn { width: 20px; height: 20px; border: 0px solid #ffff…" at bounding box center [731, 362] width 871 height 577
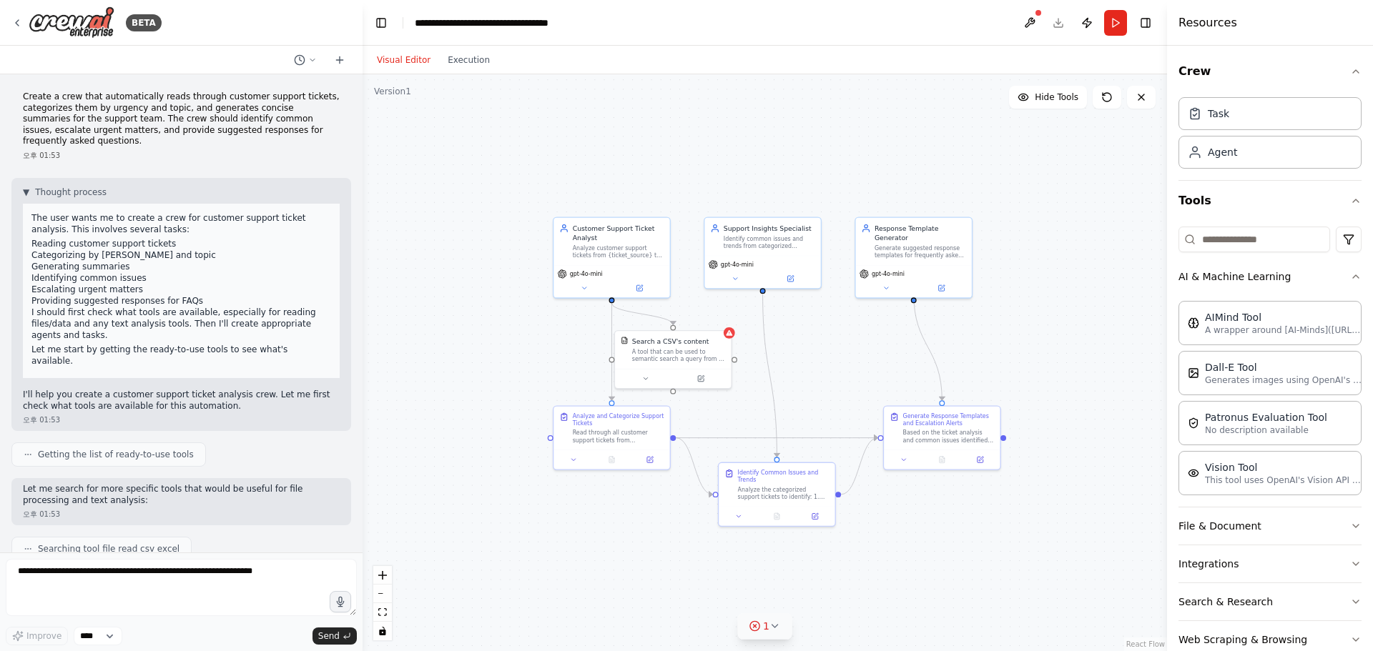
drag, startPoint x: 290, startPoint y: 229, endPoint x: 362, endPoint y: 249, distance: 74.9
click at [362, 249] on div "BETA Create a crew that automatically reads through customer support tickets, c…" at bounding box center [686, 325] width 1373 height 651
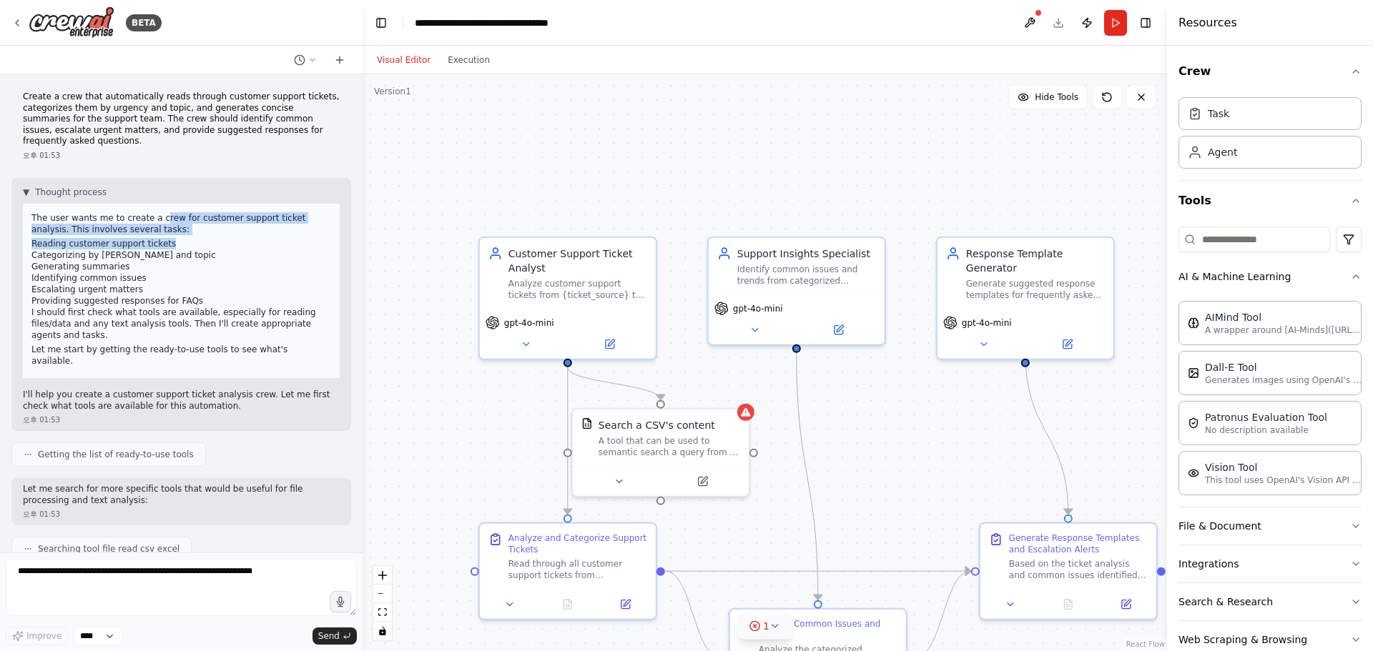
drag, startPoint x: 159, startPoint y: 212, endPoint x: 166, endPoint y: 236, distance: 24.7
click at [166, 236] on div "The user wants me to create a crew for customer support ticket analysis. This i…" at bounding box center [181, 291] width 317 height 174
click at [166, 238] on li "Reading customer support tickets" at bounding box center [181, 243] width 300 height 11
drag, startPoint x: 33, startPoint y: 217, endPoint x: 183, endPoint y: 239, distance: 151.8
click at [183, 239] on div "The user wants me to create a crew for customer support ticket analysis. This i…" at bounding box center [181, 291] width 317 height 174
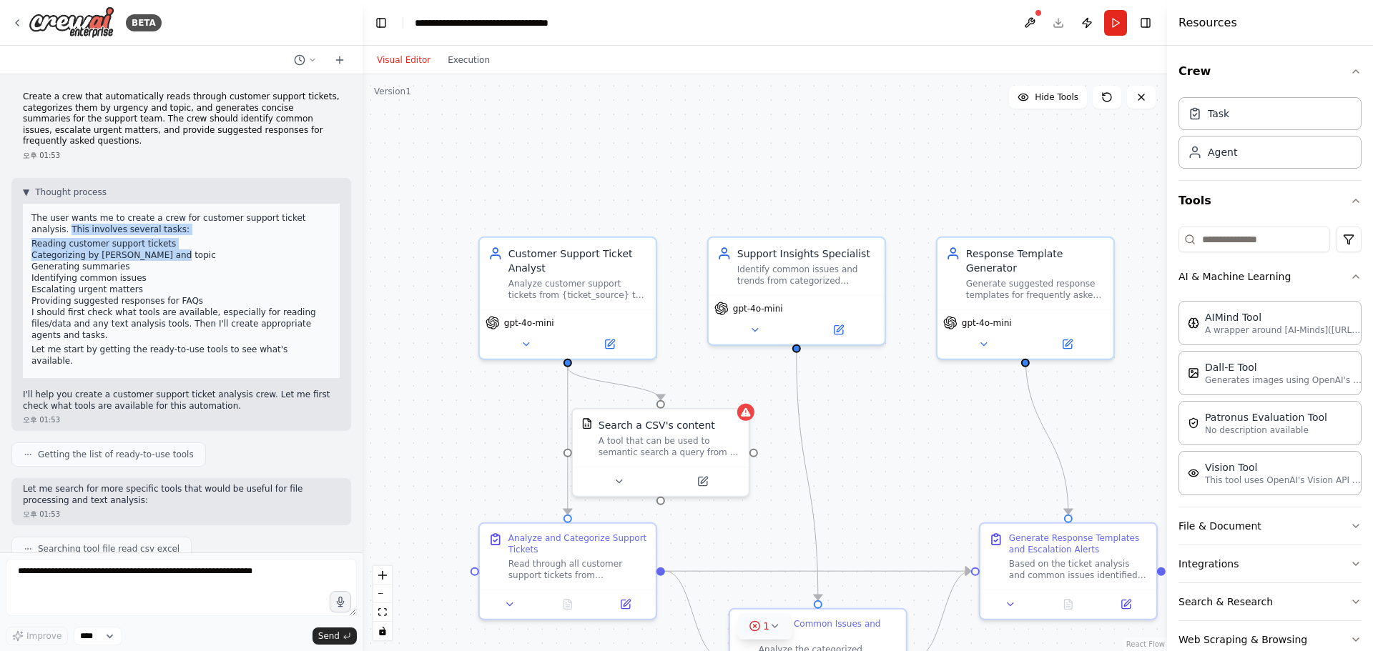
click at [183, 249] on li "Categorizing by urgency and topic" at bounding box center [181, 254] width 300 height 11
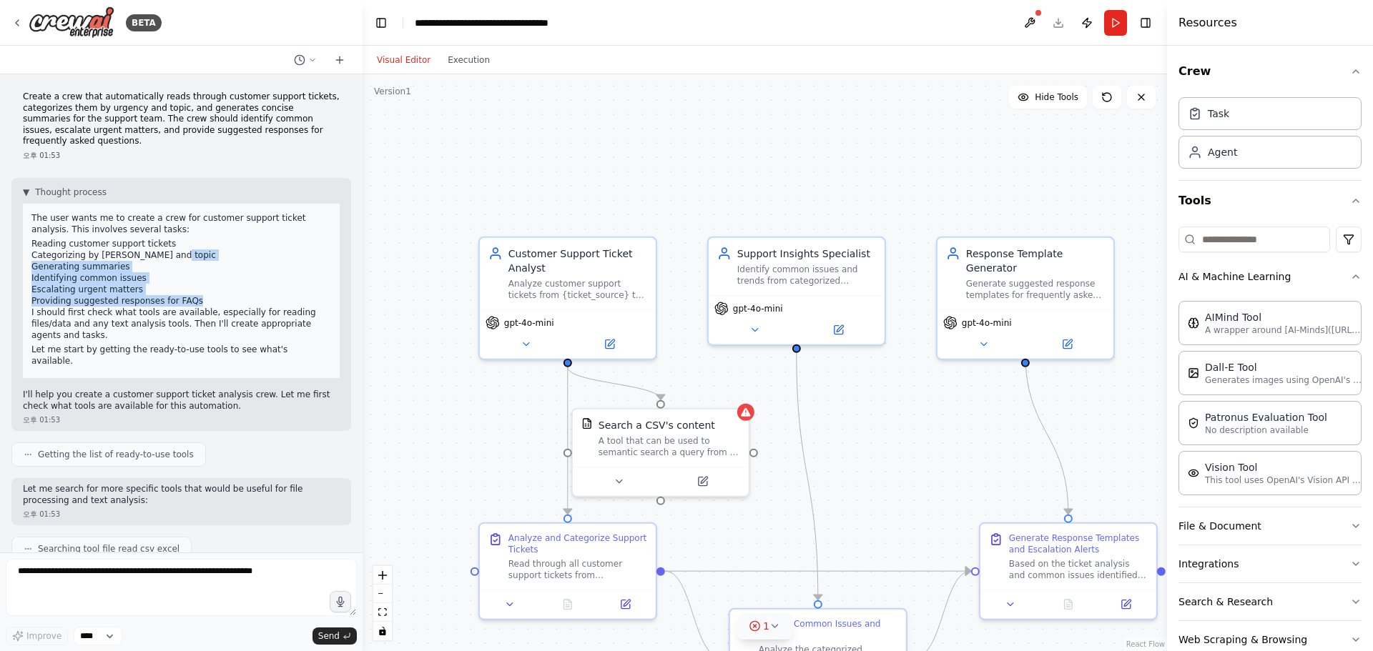
drag, startPoint x: 180, startPoint y: 241, endPoint x: 241, endPoint y: 292, distance: 79.6
click at [241, 292] on ol "Reading customer support tickets Categorizing by urgency and topic Generating s…" at bounding box center [181, 272] width 300 height 69
click at [247, 295] on li "Providing suggested responses for FAQs" at bounding box center [181, 300] width 300 height 11
click at [548, 143] on div ".deletable-edge-delete-btn { width: 20px; height: 20px; border: 0px solid #ffff…" at bounding box center [764, 362] width 804 height 577
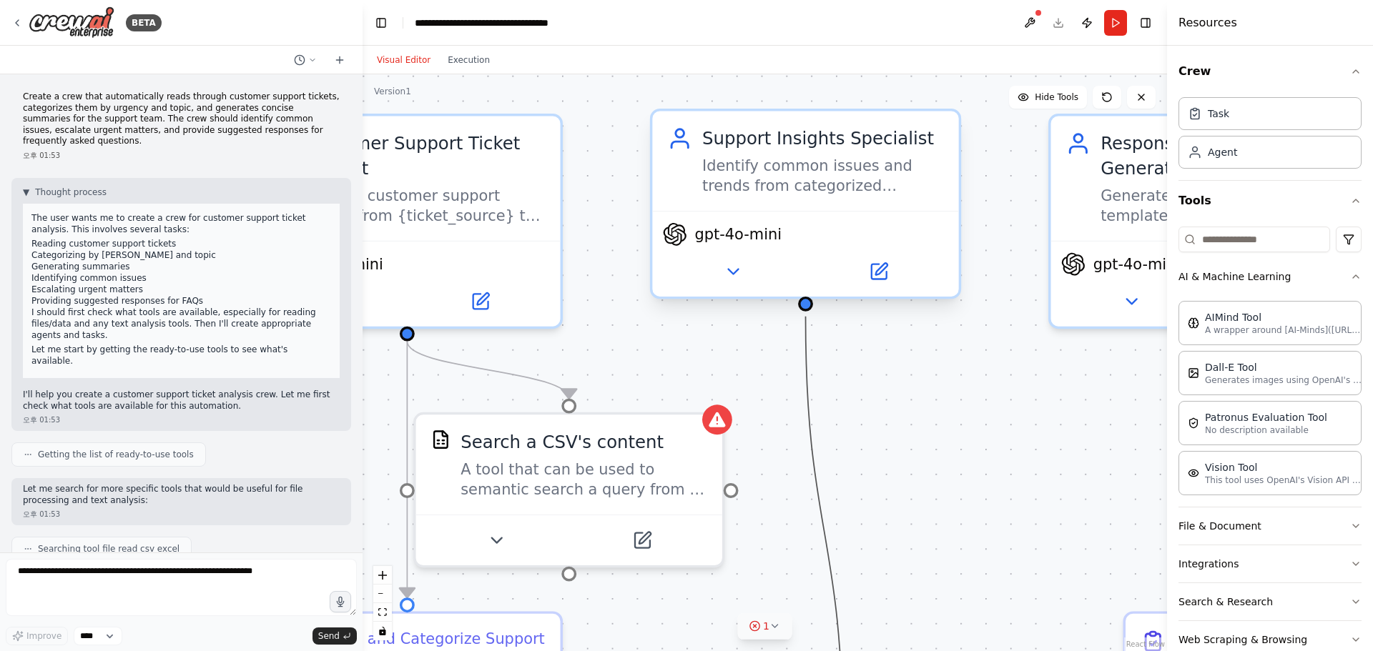
drag, startPoint x: 817, startPoint y: 406, endPoint x: 799, endPoint y: 308, distance: 99.6
click at [676, 308] on div ".deletable-edge-delete-btn { width: 20px; height: 20px; border: 0px solid #ffff…" at bounding box center [827, 491] width 1400 height 1004
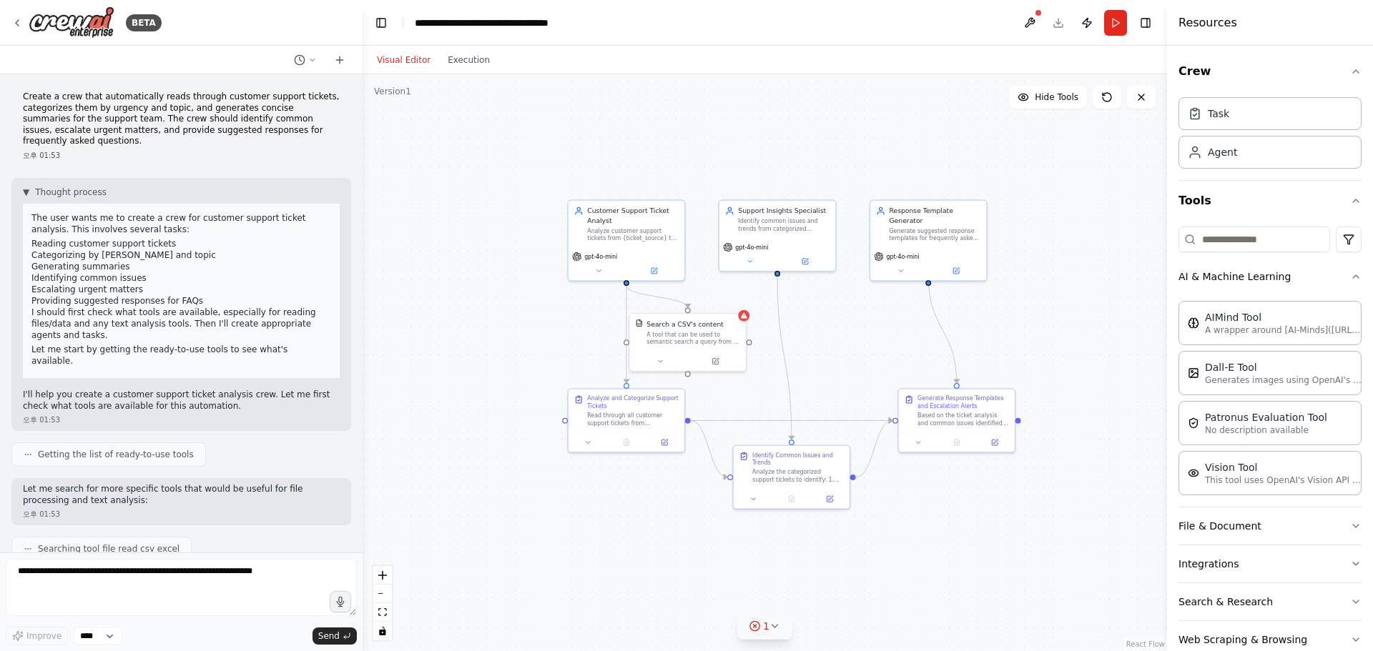
drag, startPoint x: 1016, startPoint y: 369, endPoint x: 984, endPoint y: 322, distance: 56.5
click at [676, 322] on div ".deletable-edge-delete-btn { width: 20px; height: 20px; border: 0px solid #ffff…" at bounding box center [764, 362] width 804 height 577
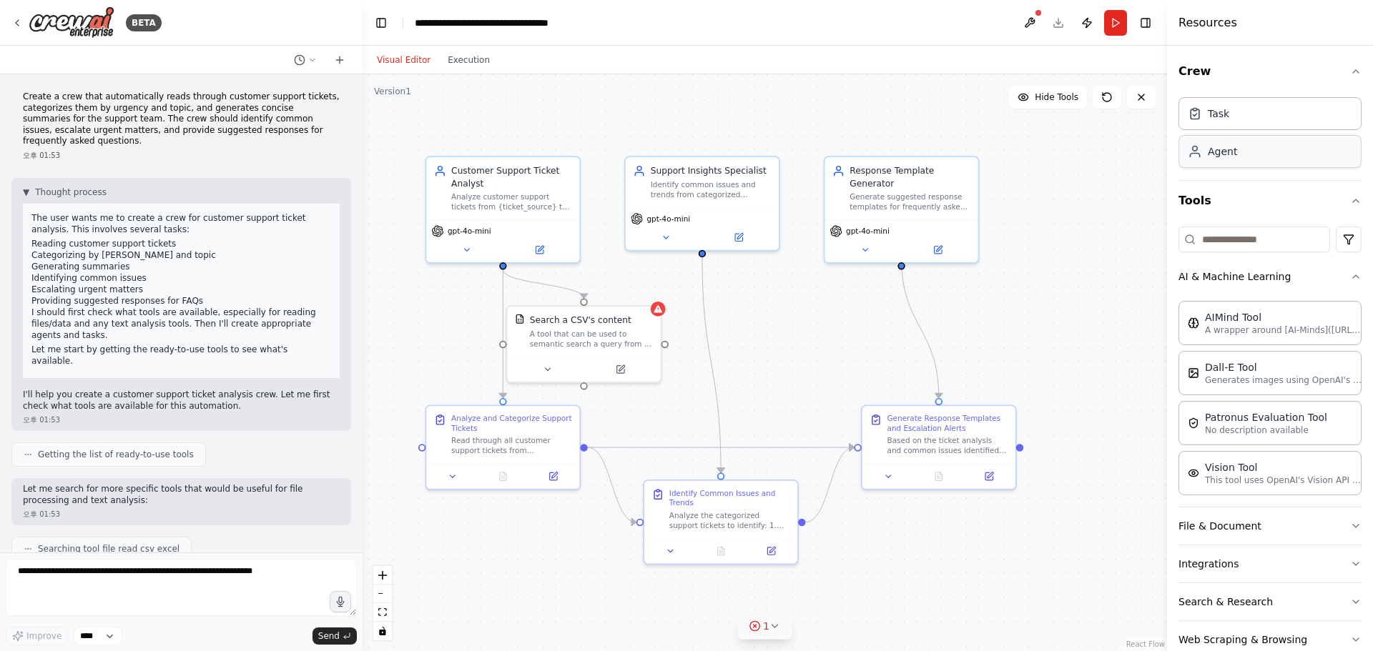
click at [676, 159] on div "Agent" at bounding box center [1269, 151] width 183 height 33
drag, startPoint x: 1084, startPoint y: 237, endPoint x: 755, endPoint y: 325, distance: 340.2
click at [676, 325] on div "Role of the agent Goal of the agent" at bounding box center [814, 324] width 138 height 25
click at [676, 325] on div "Role of the agent Goal of the agent" at bounding box center [822, 324] width 121 height 25
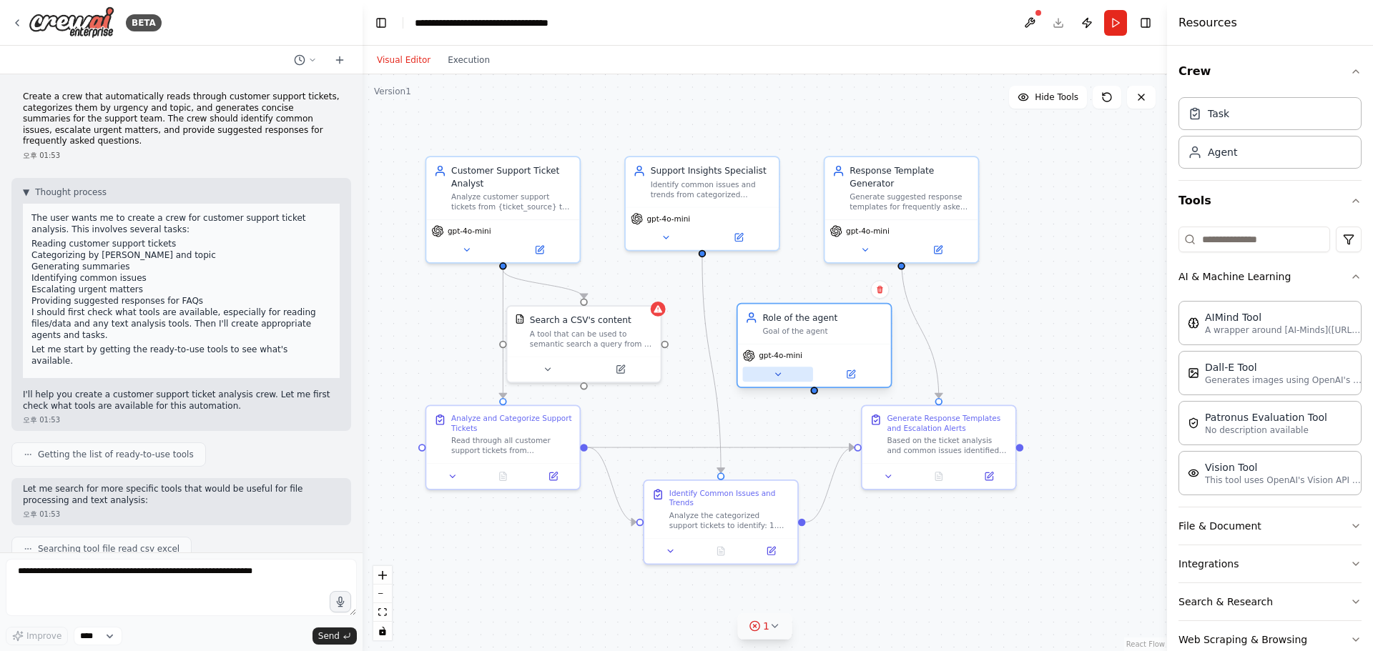
click at [676, 379] on button at bounding box center [778, 374] width 70 height 15
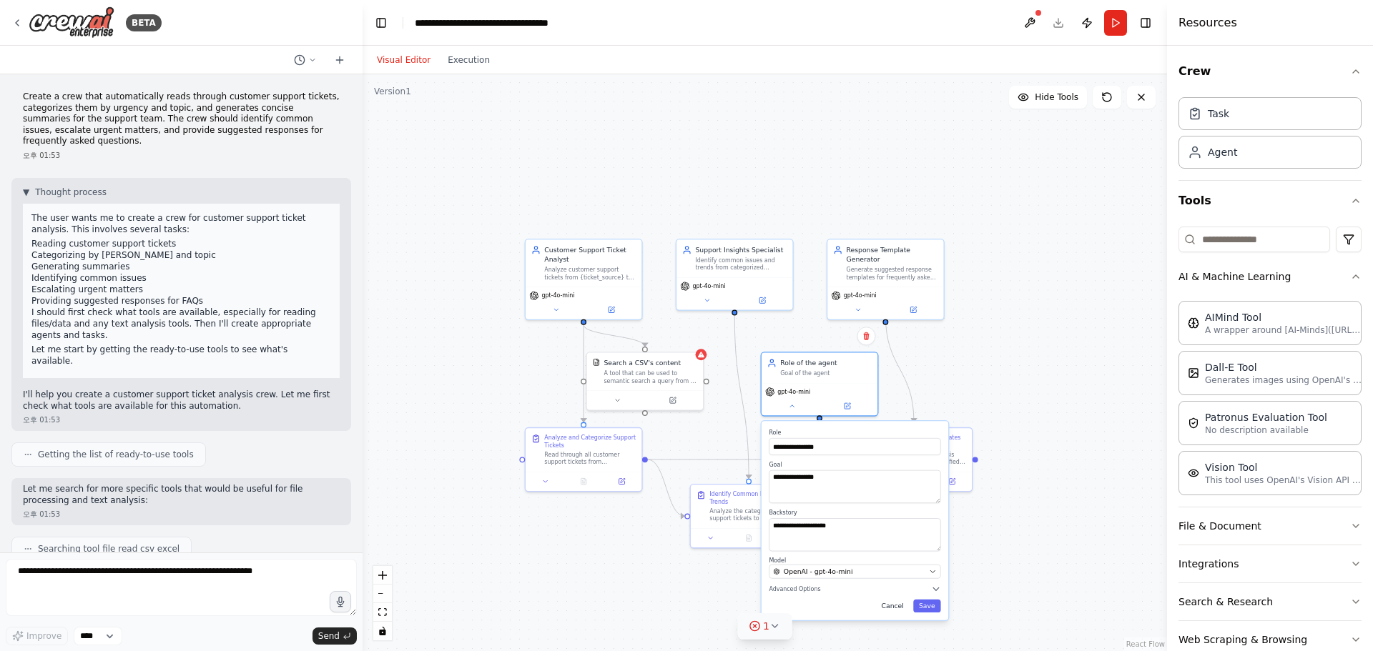
click at [676, 603] on button "Cancel" at bounding box center [893, 606] width 34 height 13
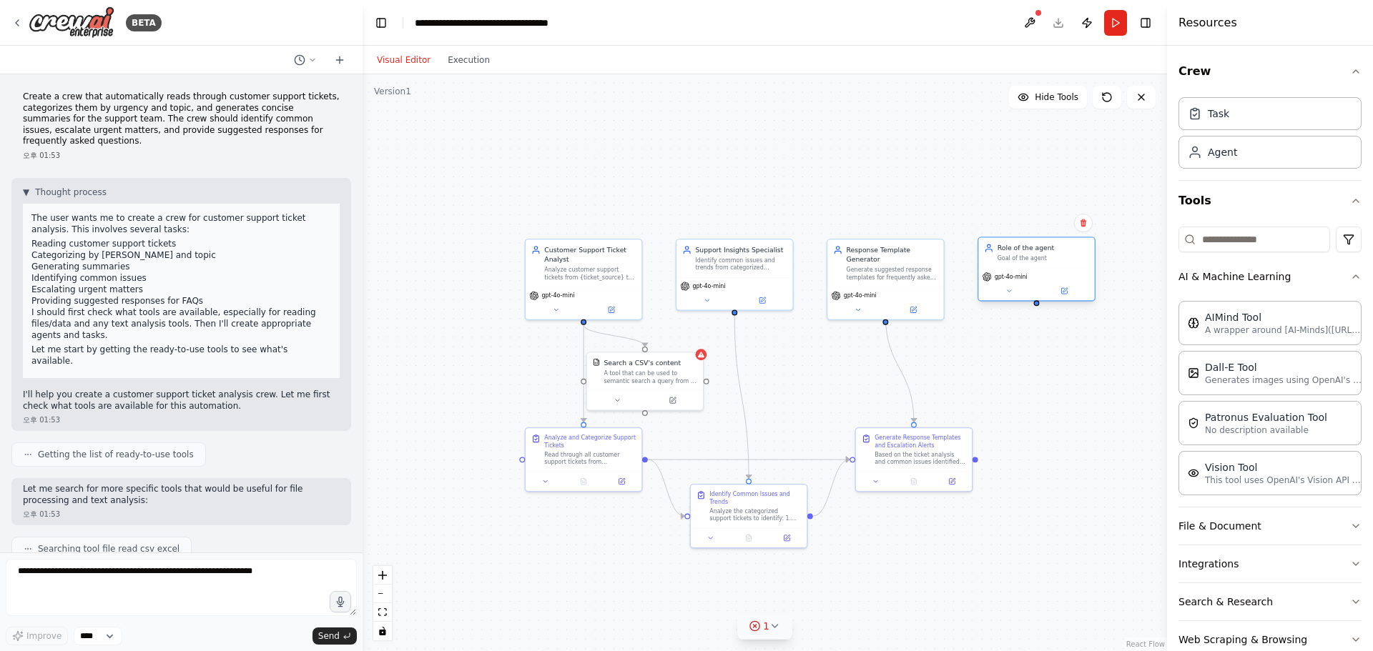
drag, startPoint x: 804, startPoint y: 369, endPoint x: 1029, endPoint y: 257, distance: 251.3
click at [676, 257] on div "Role of the agent Goal of the agent" at bounding box center [1043, 253] width 92 height 19
drag, startPoint x: 1035, startPoint y: 320, endPoint x: 972, endPoint y: 460, distance: 153.6
click at [676, 460] on div "Customer Support Ticket Analyst Analyze customer support tickets from {ticket_s…" at bounding box center [743, 382] width 530 height 380
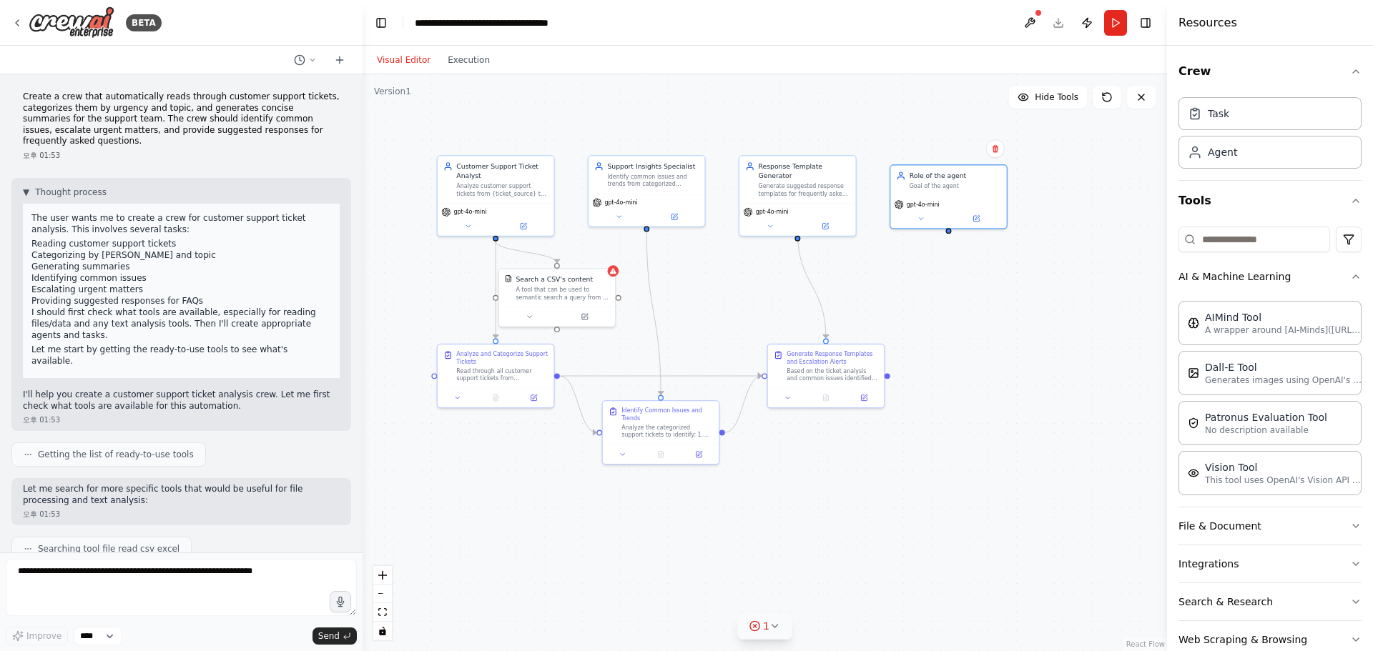
drag, startPoint x: 975, startPoint y: 465, endPoint x: 878, endPoint y: 394, distance: 120.7
click at [676, 394] on div ".deletable-edge-delete-btn { width: 20px; height: 20px; border: 0px solid #ffff…" at bounding box center [764, 362] width 804 height 577
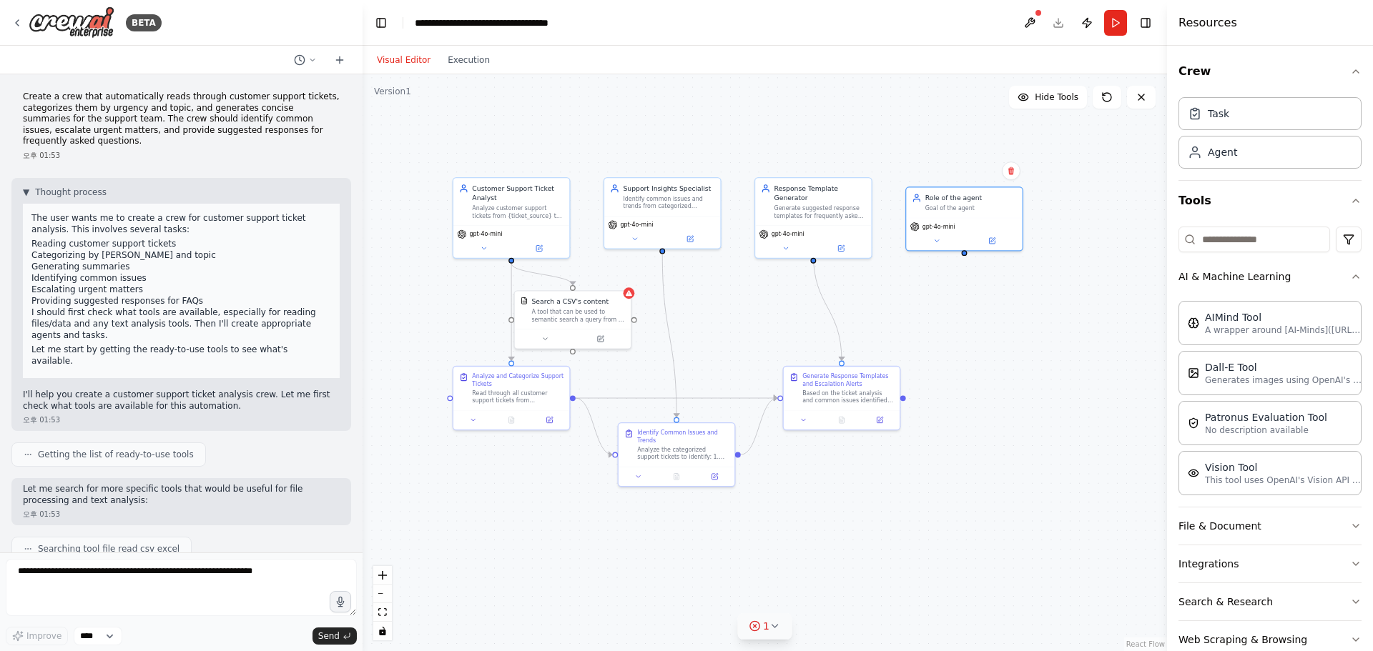
drag, startPoint x: 884, startPoint y: 395, endPoint x: 909, endPoint y: 405, distance: 26.9
click at [676, 405] on div ".deletable-edge-delete-btn { width: 20px; height: 20px; border: 0px solid #ffff…" at bounding box center [764, 362] width 804 height 577
drag, startPoint x: 967, startPoint y: 213, endPoint x: 944, endPoint y: 249, distance: 43.4
click at [676, 249] on div "Role of the agent Goal of the agent" at bounding box center [945, 239] width 116 height 30
click at [676, 214] on button at bounding box center [992, 208] width 19 height 19
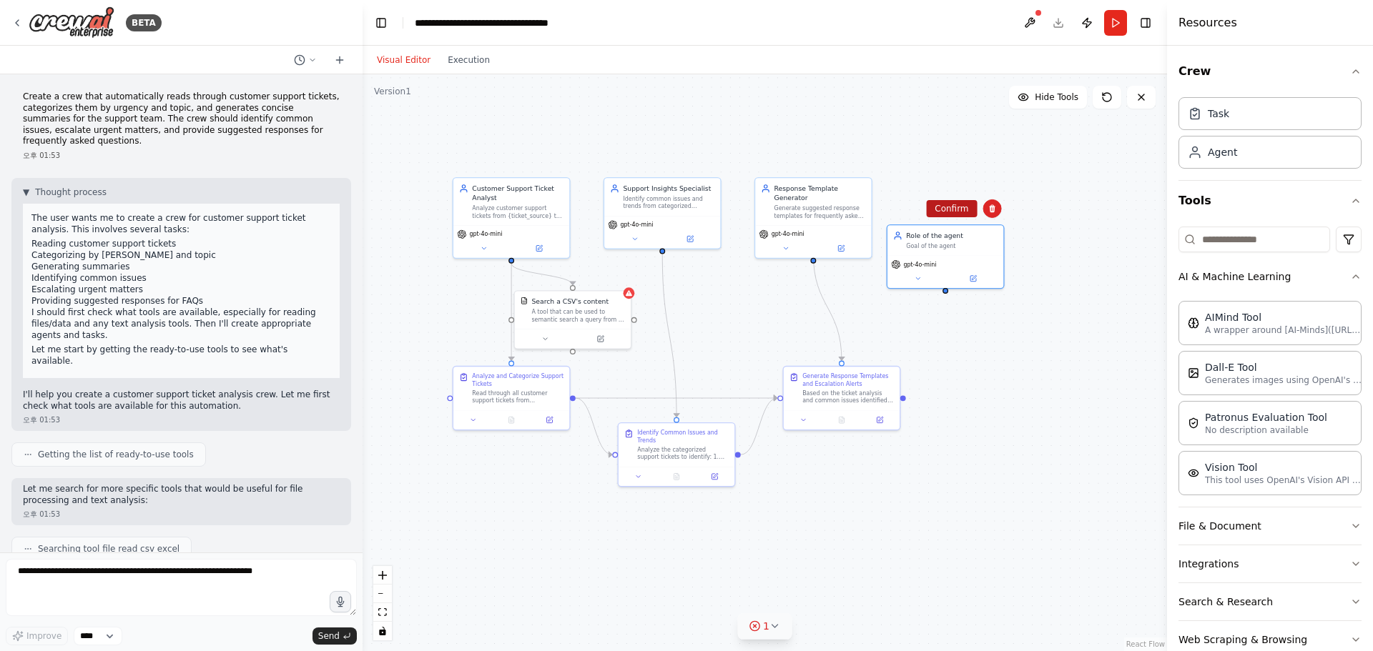
click at [676, 215] on button "Confirm" at bounding box center [951, 208] width 51 height 17
drag, startPoint x: 1033, startPoint y: 218, endPoint x: 941, endPoint y: 299, distance: 122.6
click at [676, 299] on div "New Task Task description" at bounding box center [935, 294] width 118 height 49
click at [676, 264] on button at bounding box center [982, 257] width 19 height 19
click at [676, 257] on button "Confirm" at bounding box center [941, 257] width 51 height 17
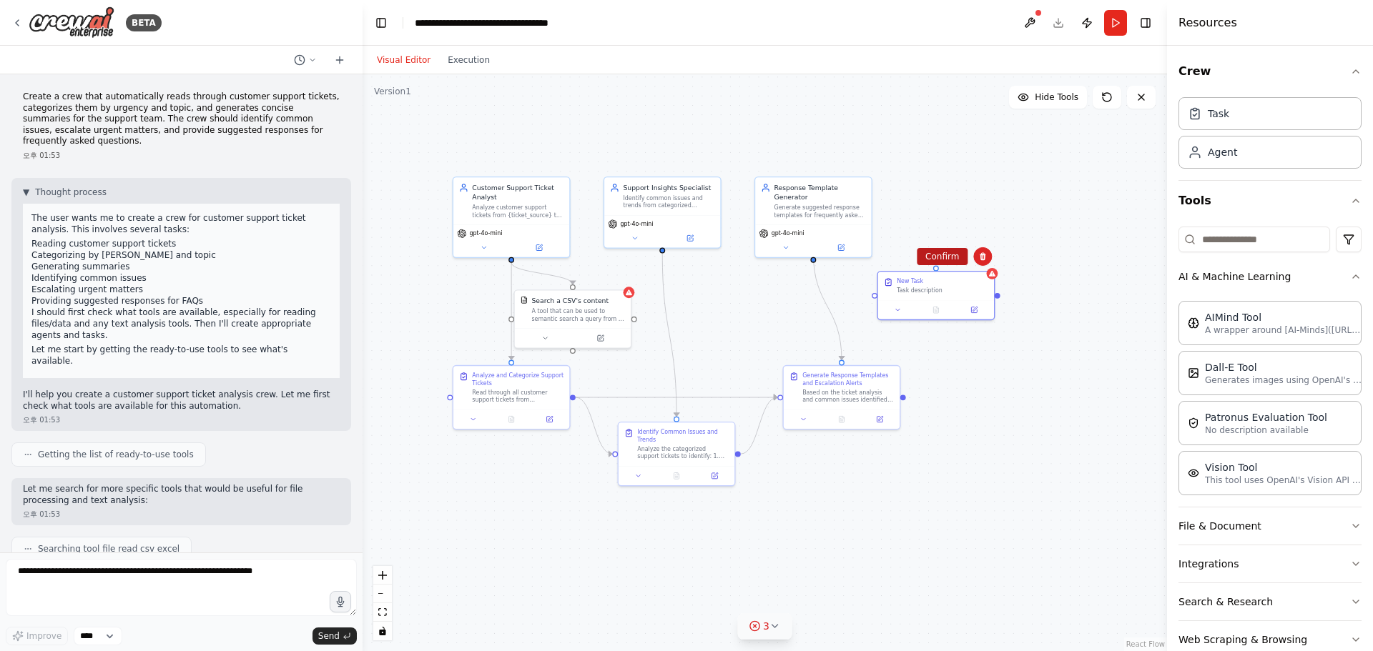
click at [676, 264] on button "Confirm" at bounding box center [941, 256] width 51 height 17
click at [676, 243] on input at bounding box center [1254, 240] width 152 height 26
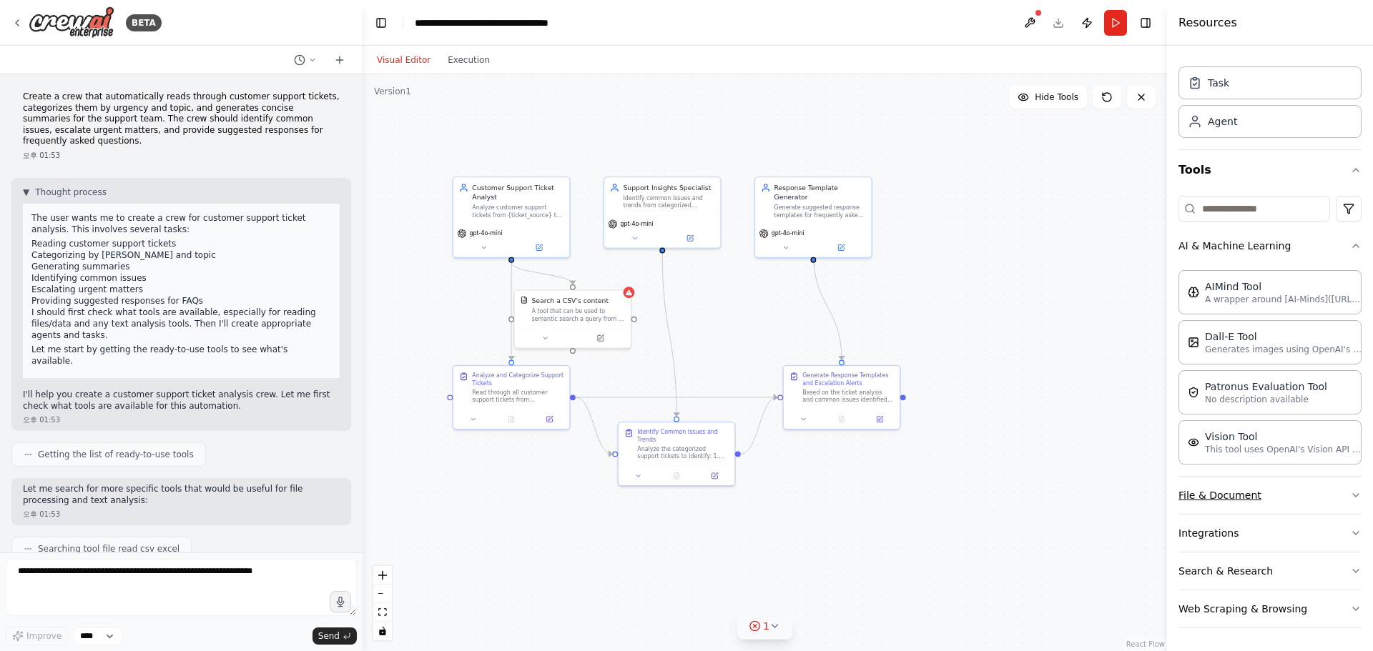
click at [676, 499] on button "File & Document" at bounding box center [1269, 495] width 183 height 37
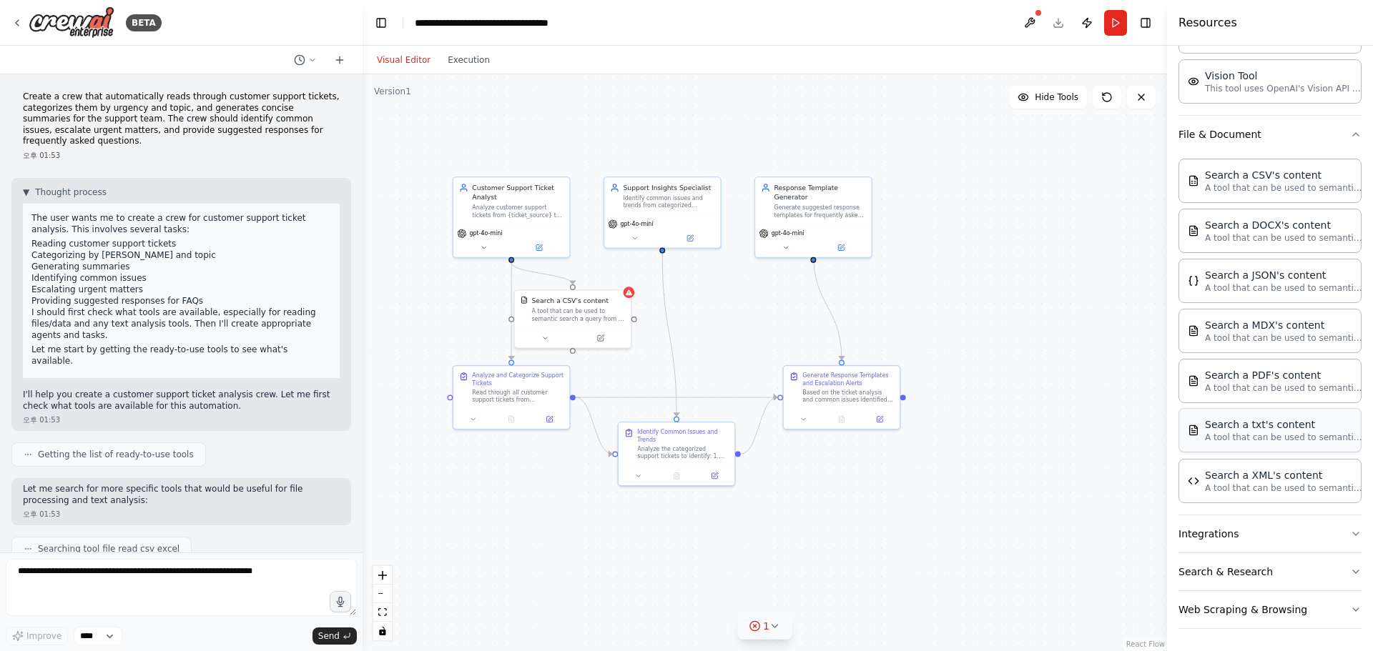
scroll to position [392, 0]
click at [676, 530] on button "Integrations" at bounding box center [1269, 533] width 183 height 37
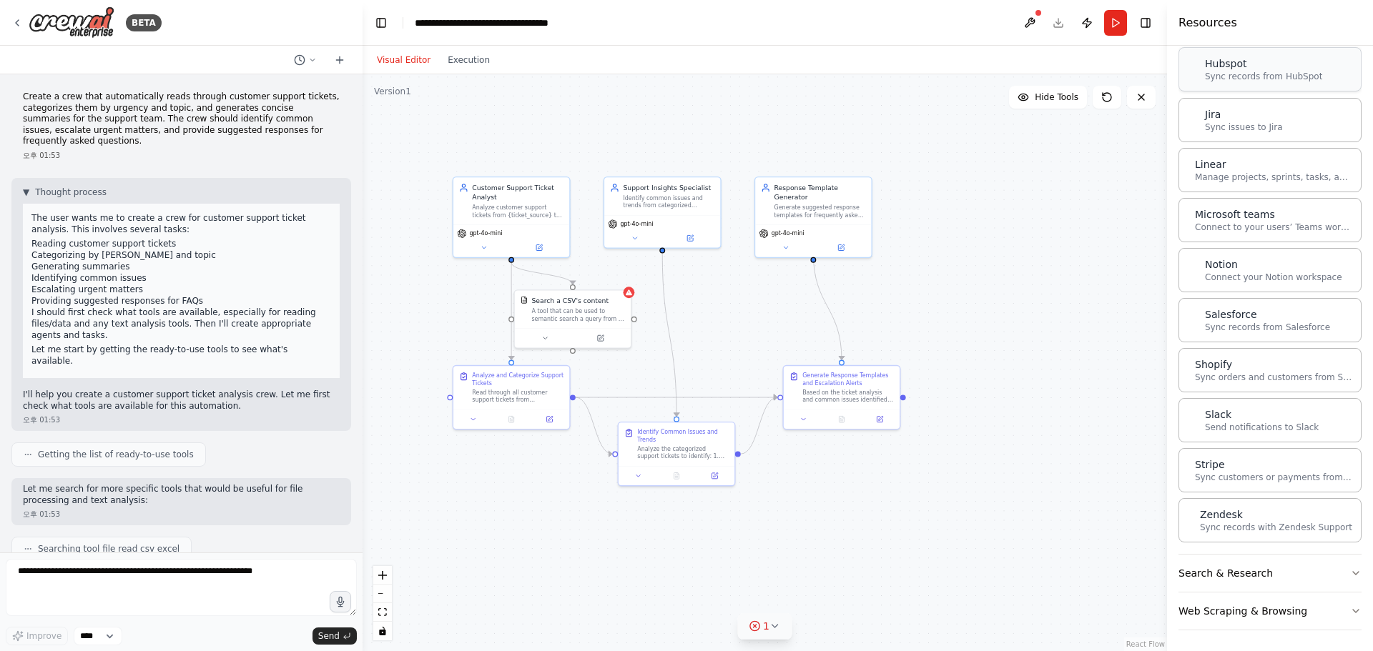
scroll to position [1355, 0]
click at [676, 569] on button "Search & Research" at bounding box center [1269, 571] width 183 height 37
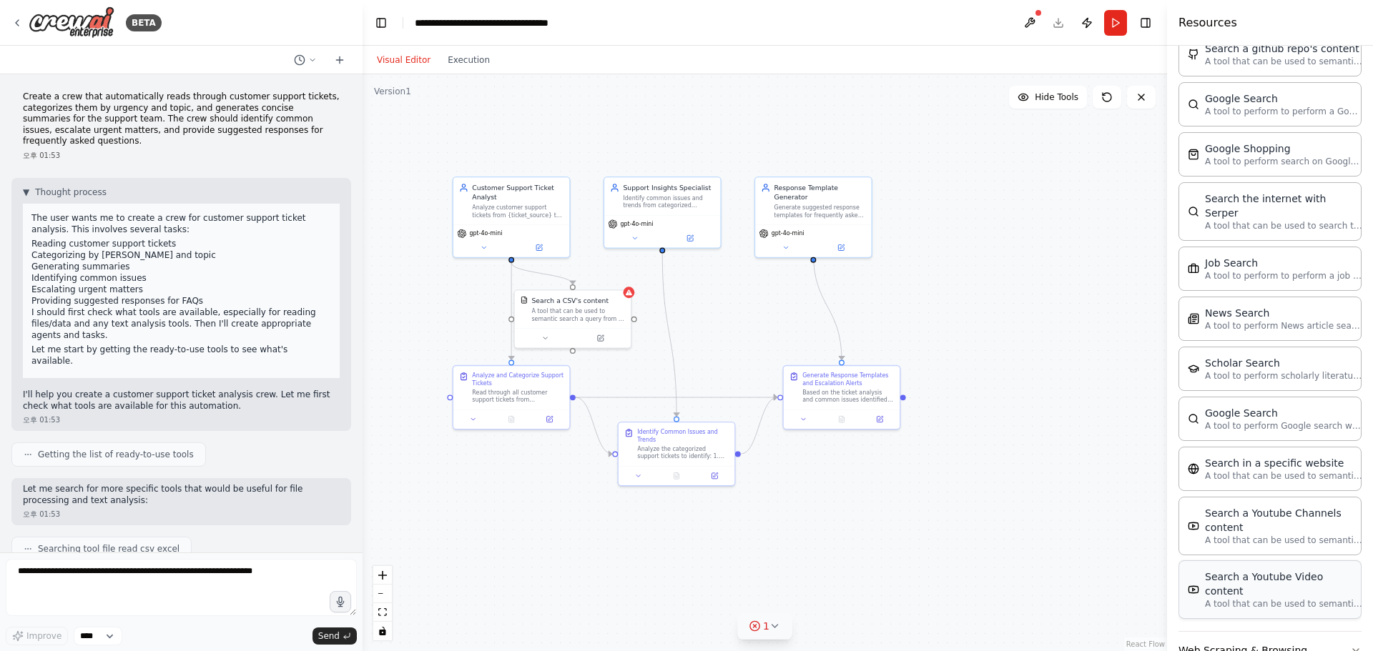
scroll to position [2081, 0]
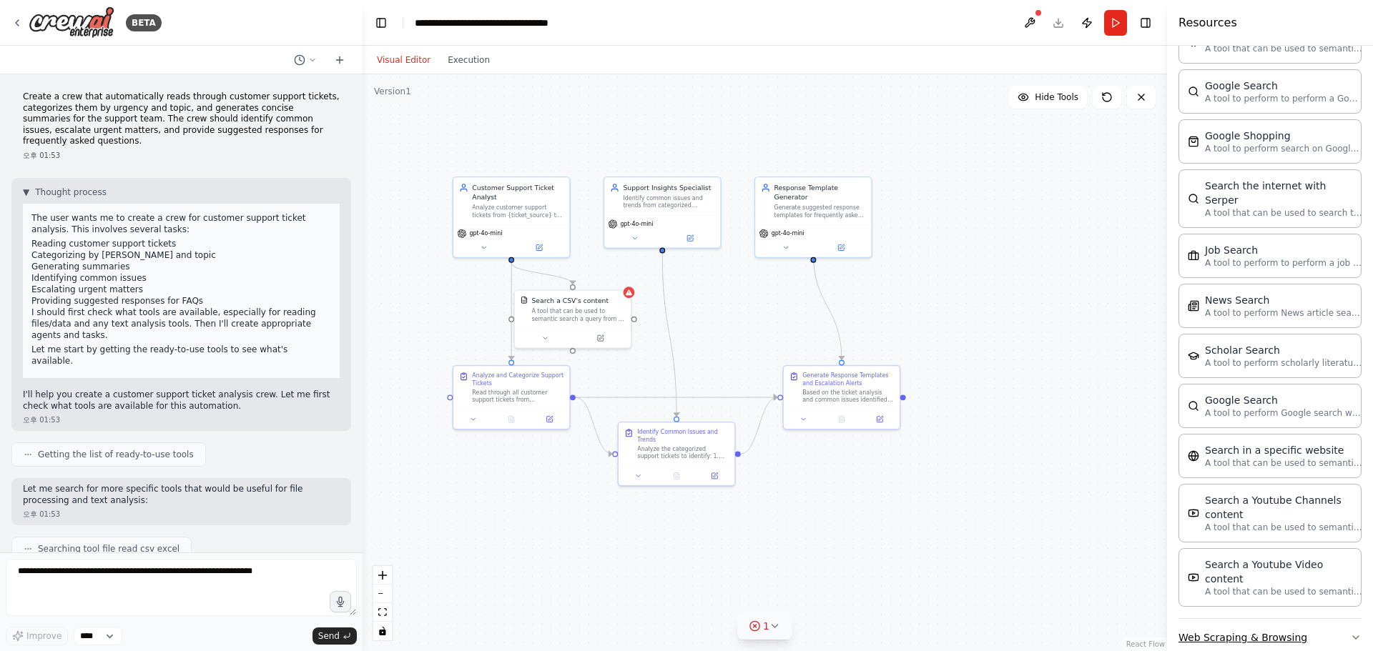
click at [676, 619] on button "Web Scraping & Browsing" at bounding box center [1269, 637] width 183 height 37
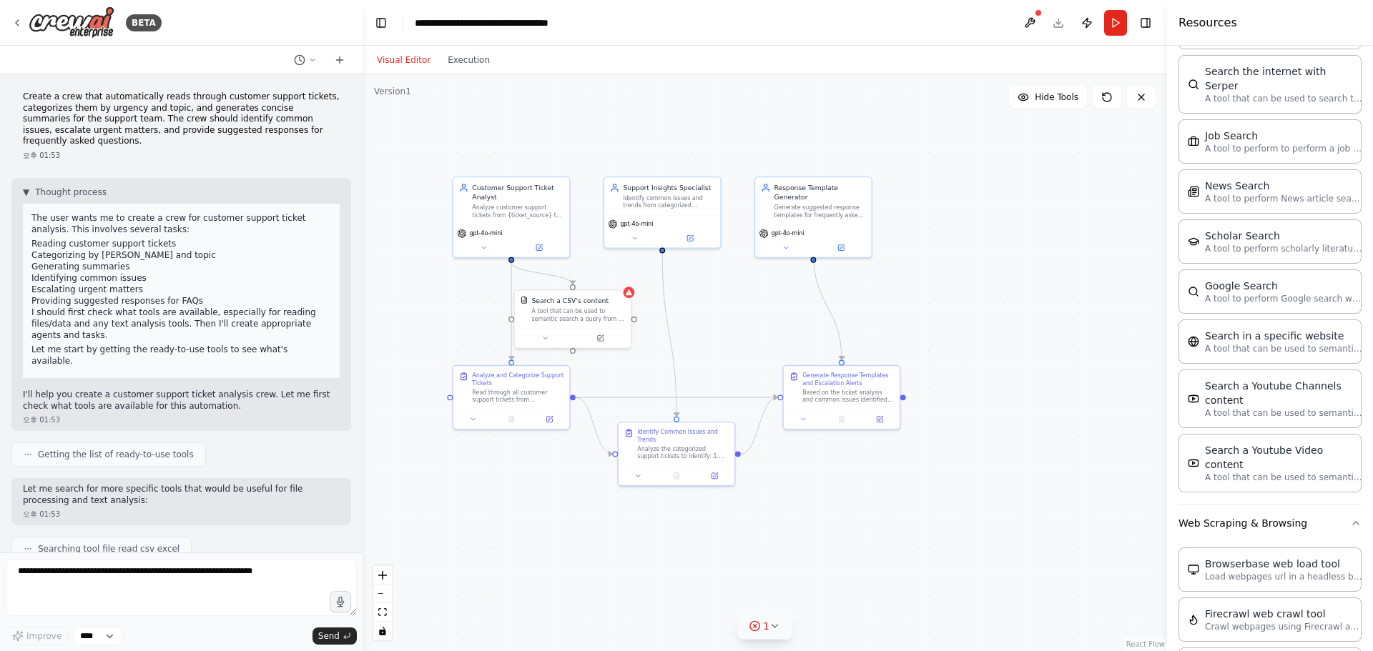
scroll to position [2193, 0]
click at [676, 508] on button "Web Scraping & Browsing" at bounding box center [1269, 526] width 183 height 37
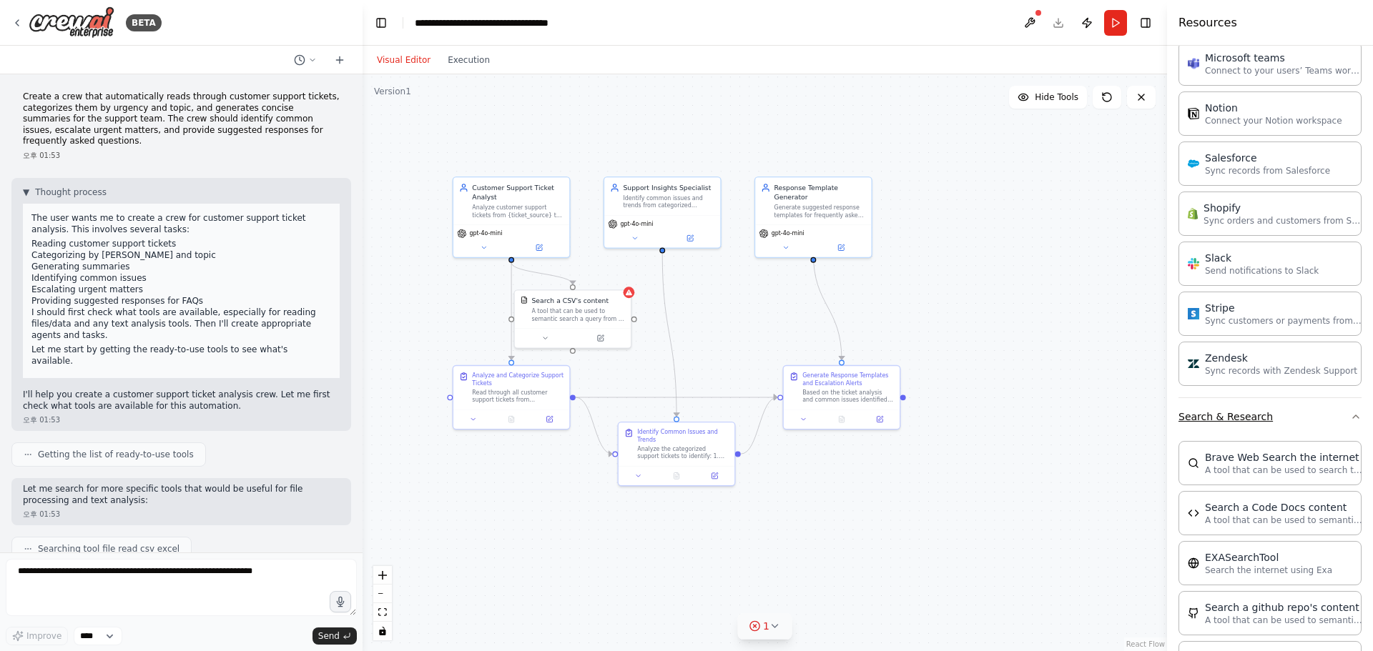
click at [676, 427] on button "Search & Research" at bounding box center [1269, 416] width 183 height 37
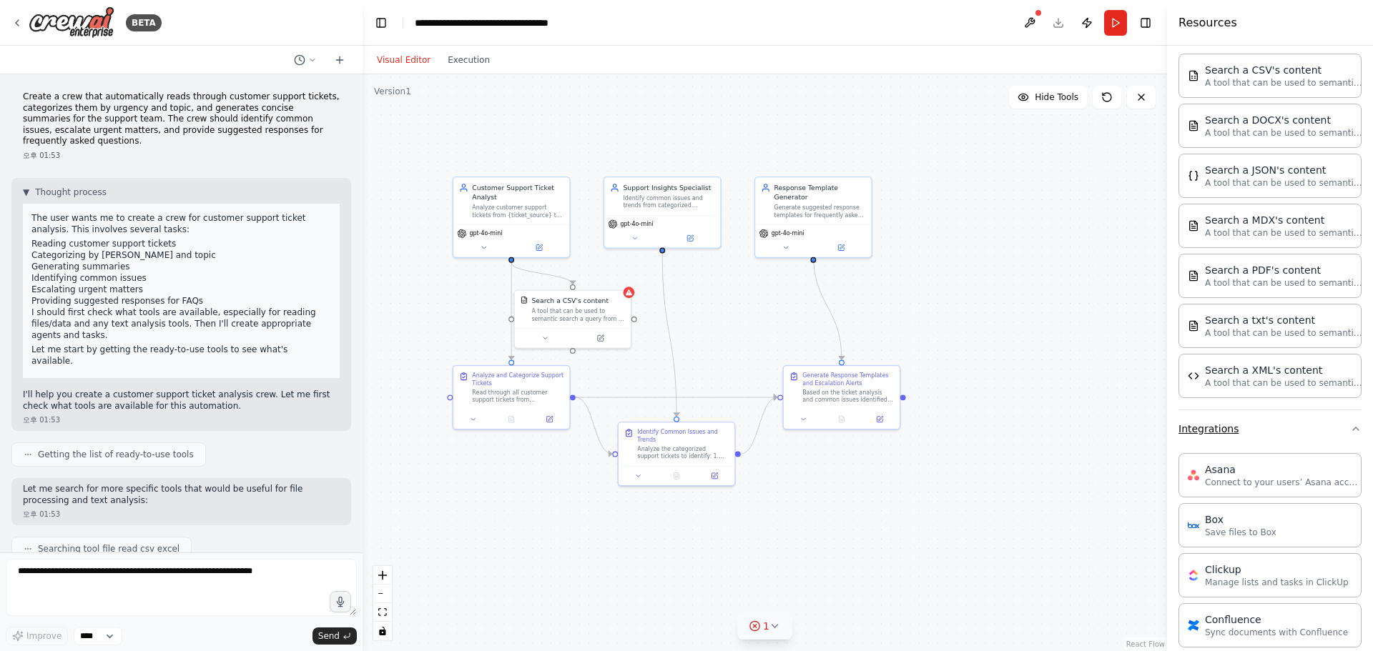
click at [676, 436] on button "Integrations" at bounding box center [1269, 428] width 183 height 37
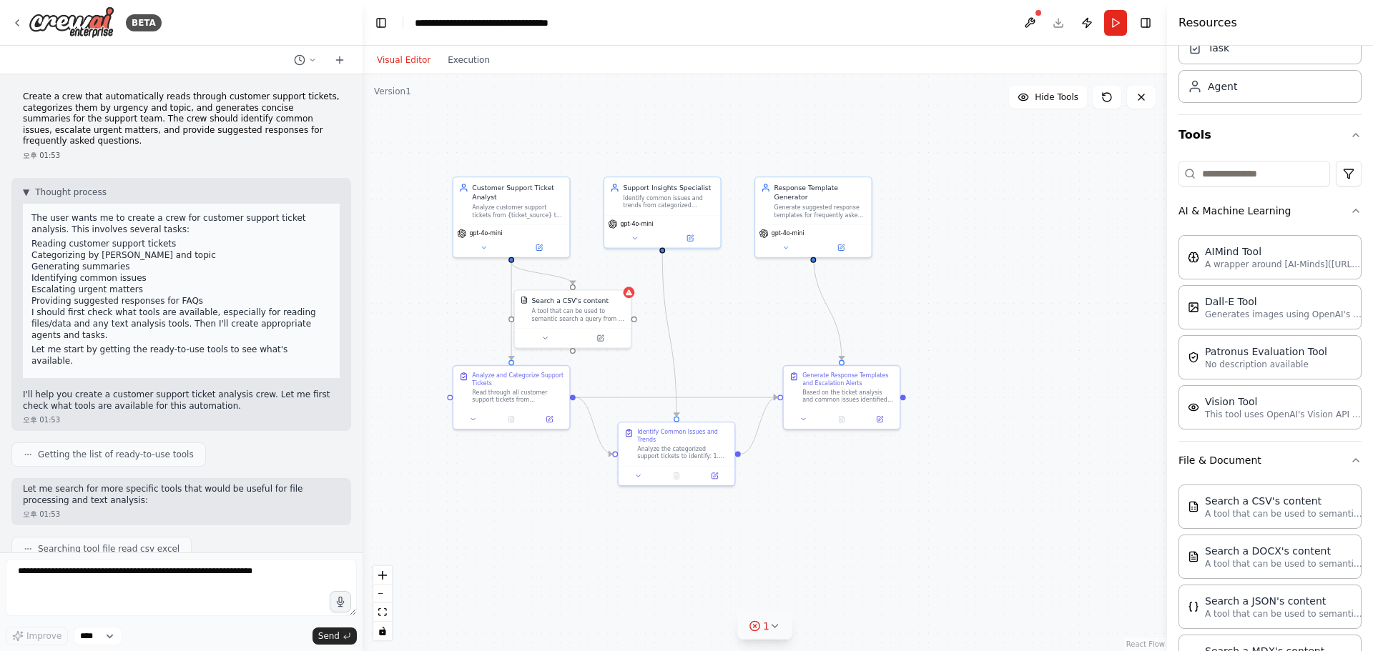
scroll to position [35, 0]
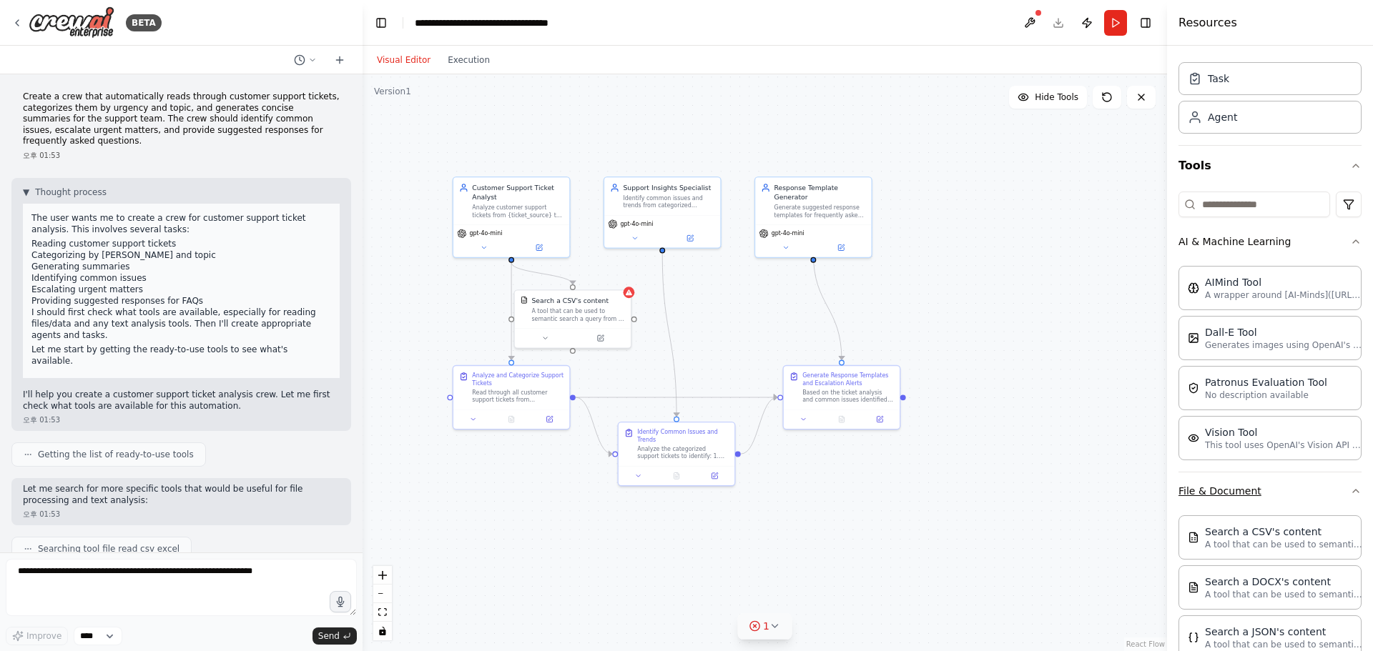
click at [676, 488] on button "File & Document" at bounding box center [1269, 491] width 183 height 37
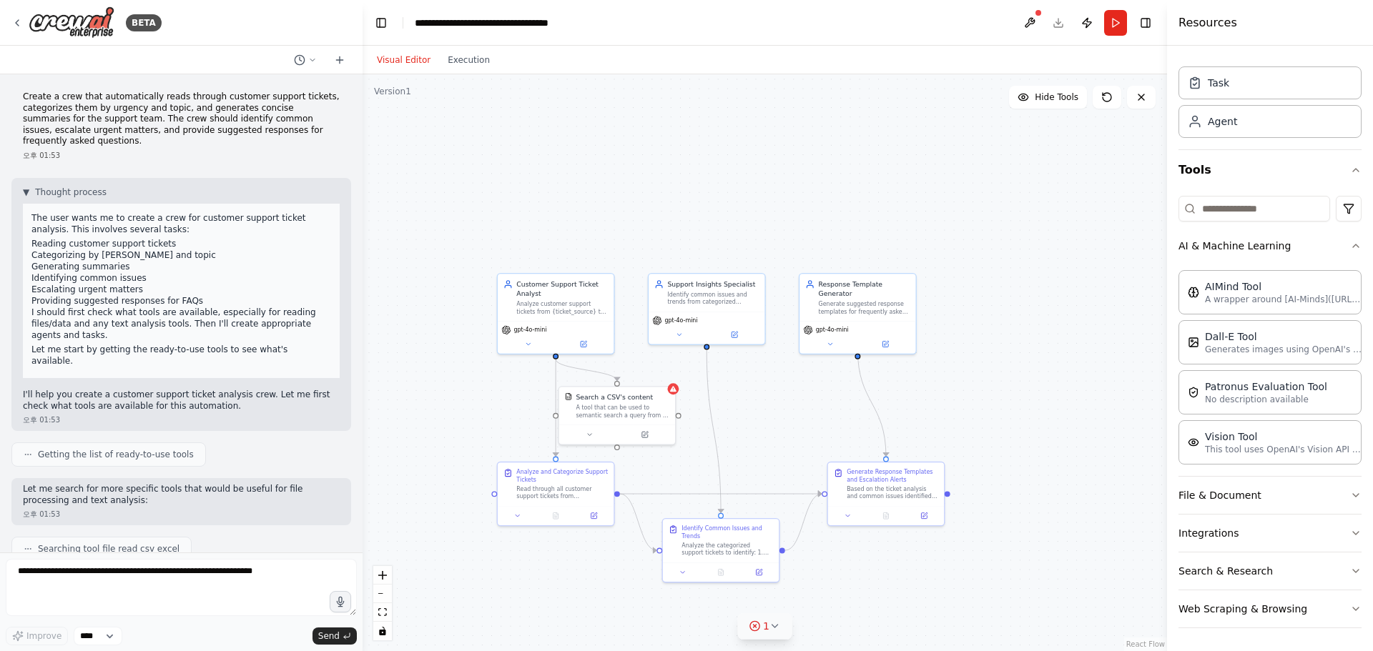
drag, startPoint x: 407, startPoint y: 132, endPoint x: 452, endPoint y: 229, distance: 106.2
click at [452, 229] on div ".deletable-edge-delete-btn { width: 20px; height: 20px; border: 0px solid #ffff…" at bounding box center [764, 362] width 804 height 577
drag, startPoint x: 633, startPoint y: 404, endPoint x: 661, endPoint y: 400, distance: 27.5
click at [661, 400] on div "Search a CSV's content A tool that can be used to semantic search a query from …" at bounding box center [646, 404] width 94 height 26
click at [463, 63] on button "Execution" at bounding box center [468, 59] width 59 height 17
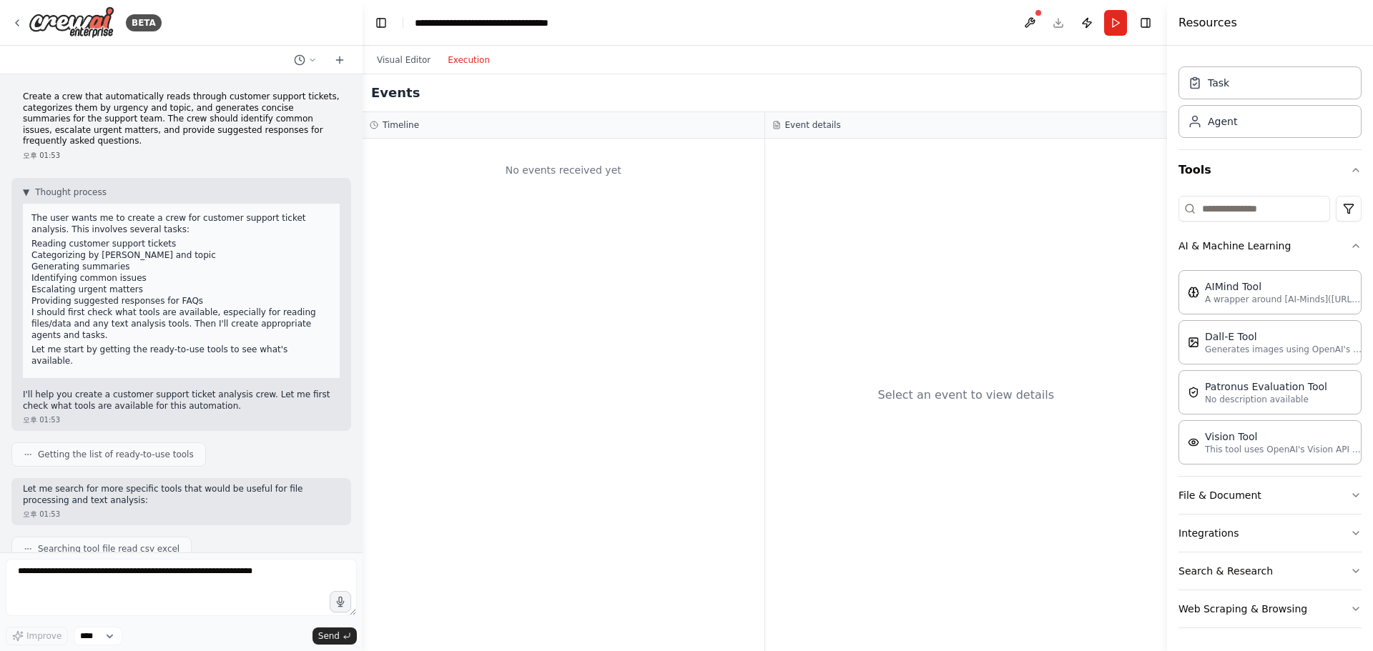
click at [676, 19] on button "Run" at bounding box center [1115, 23] width 23 height 26
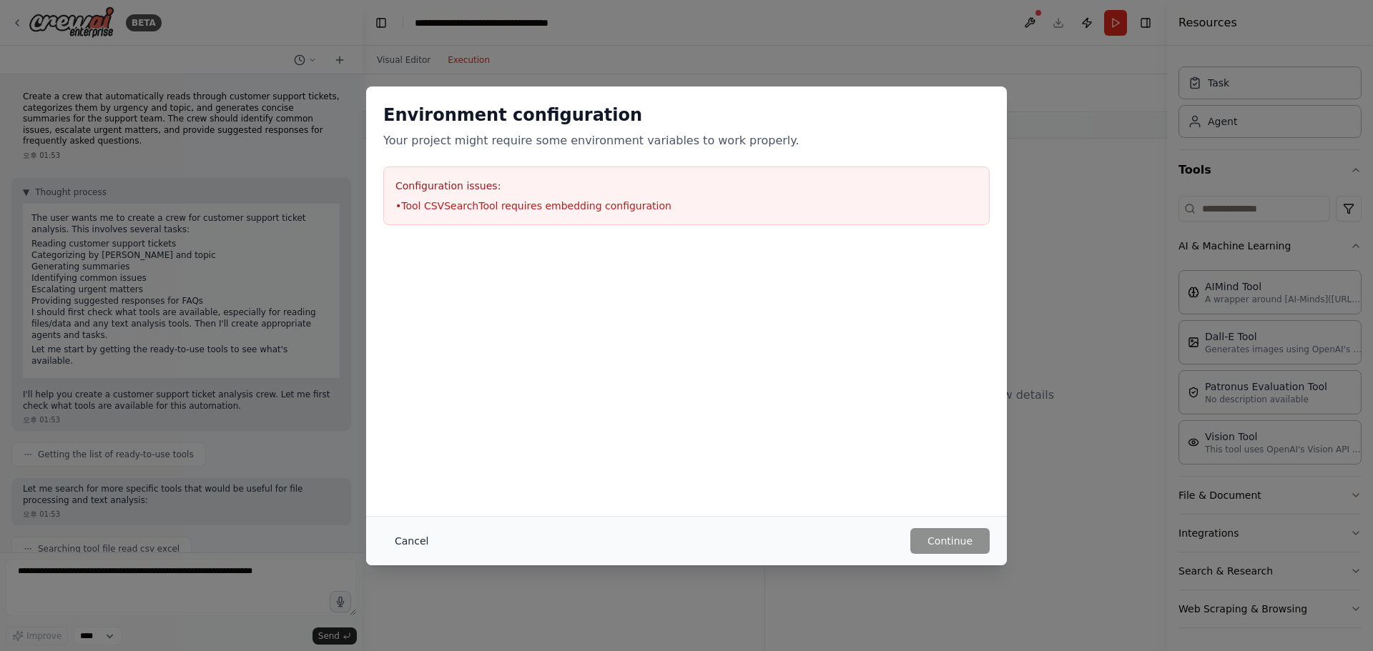
click at [403, 546] on button "Cancel" at bounding box center [411, 541] width 56 height 26
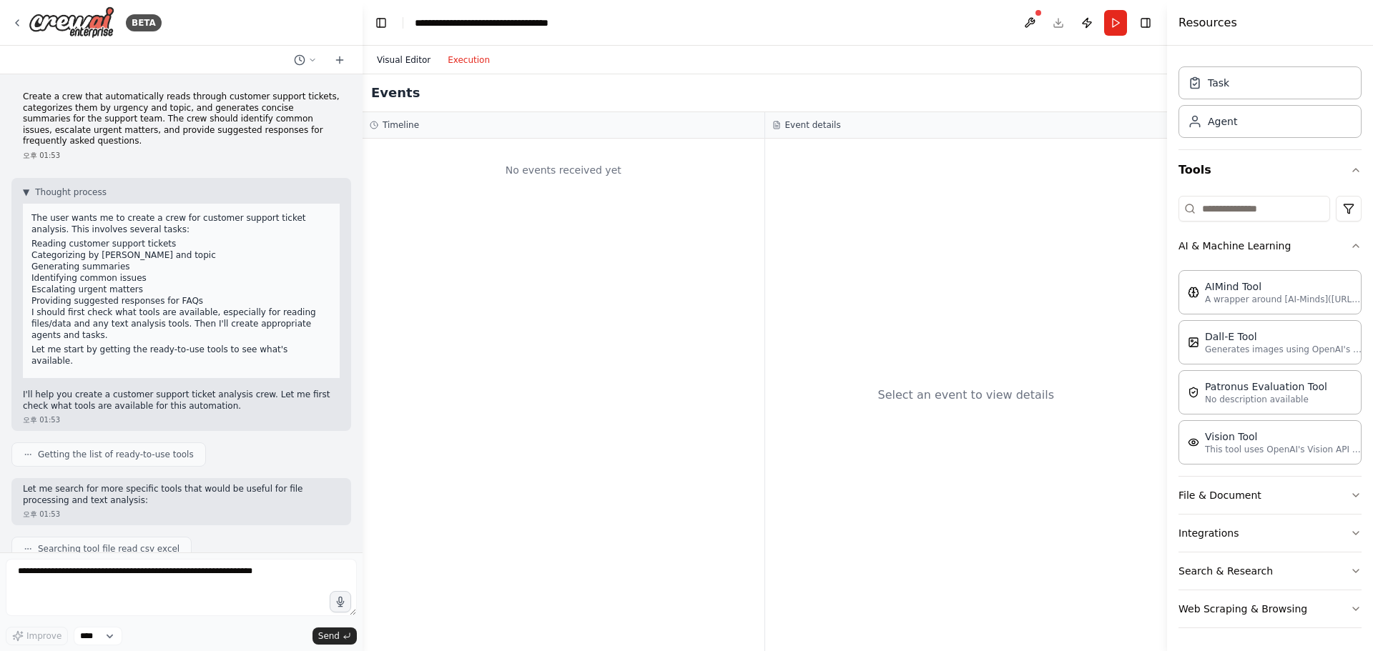
click at [415, 58] on button "Visual Editor" at bounding box center [403, 59] width 71 height 17
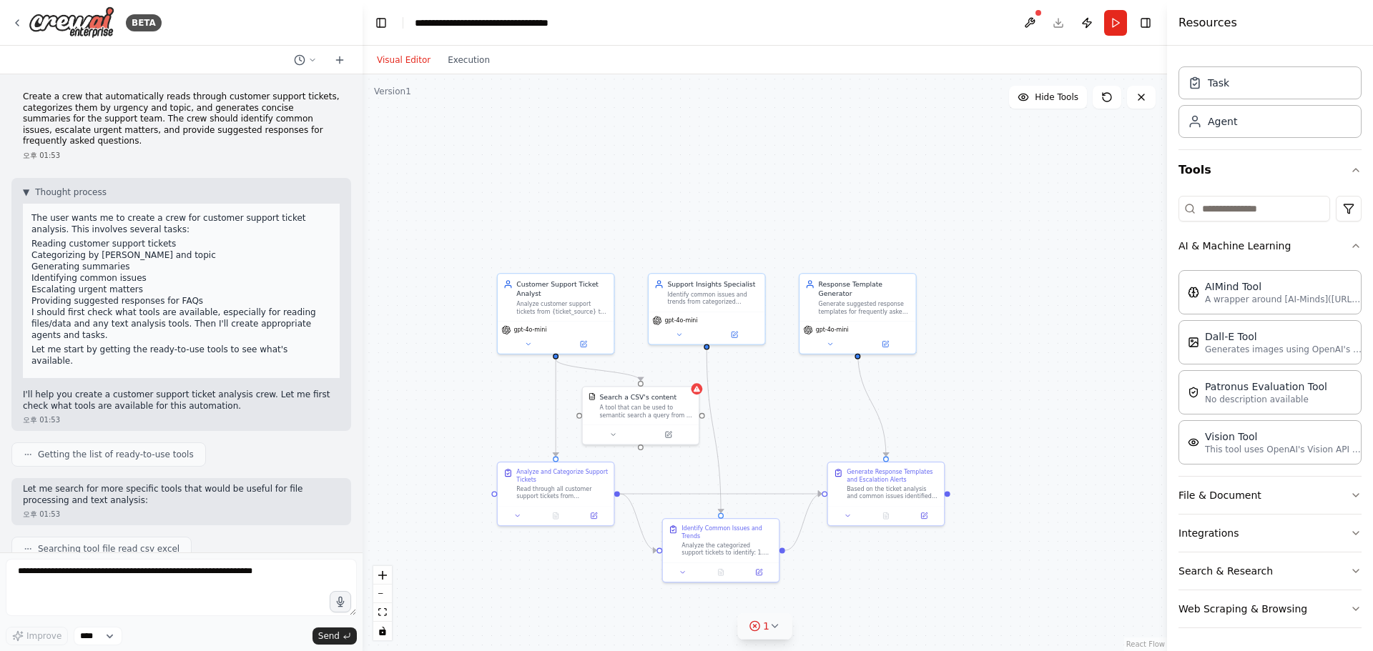
click at [363, 324] on div ".deletable-edge-delete-btn { width: 20px; height: 20px; border: 0px solid #ffff…" at bounding box center [764, 362] width 804 height 577
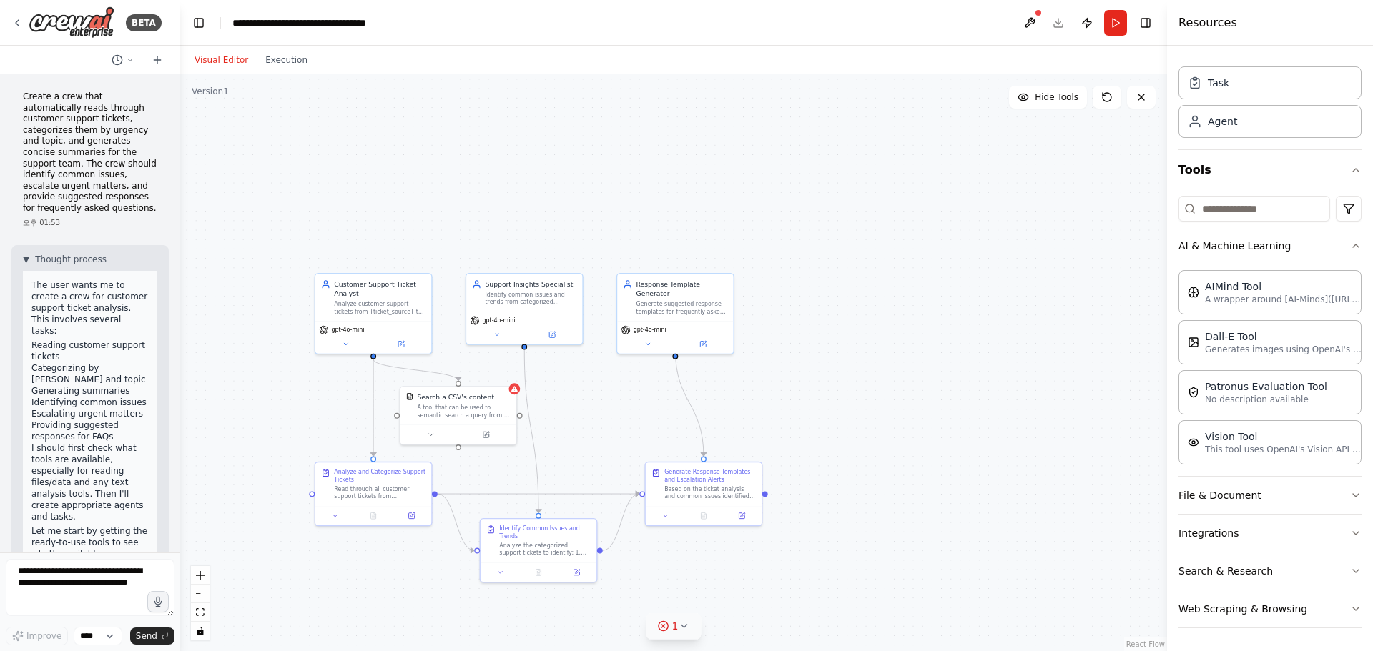
drag, startPoint x: 361, startPoint y: 324, endPoint x: 180, endPoint y: 346, distance: 182.2
click at [180, 346] on div "BETA Create a crew that automatically reads through customer support tickets, c…" at bounding box center [686, 325] width 1373 height 651
click at [294, 69] on div "Visual Editor Execution" at bounding box center [251, 60] width 130 height 29
click at [283, 67] on button "Execution" at bounding box center [286, 59] width 59 height 17
click at [239, 64] on button "Visual Editor" at bounding box center [221, 59] width 71 height 17
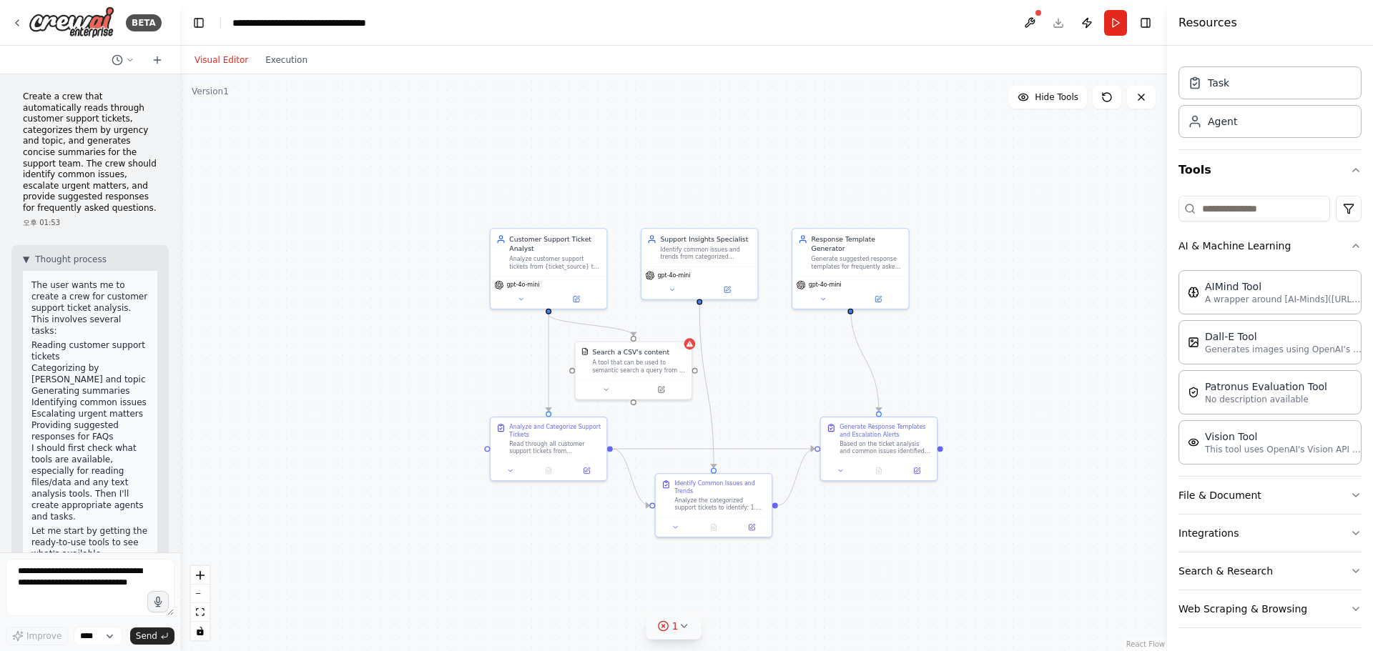
drag, startPoint x: 238, startPoint y: 200, endPoint x: 362, endPoint y: 162, distance: 129.6
click at [362, 162] on div ".deletable-edge-delete-btn { width: 20px; height: 20px; border: 0px solid #ffff…" at bounding box center [673, 362] width 987 height 577
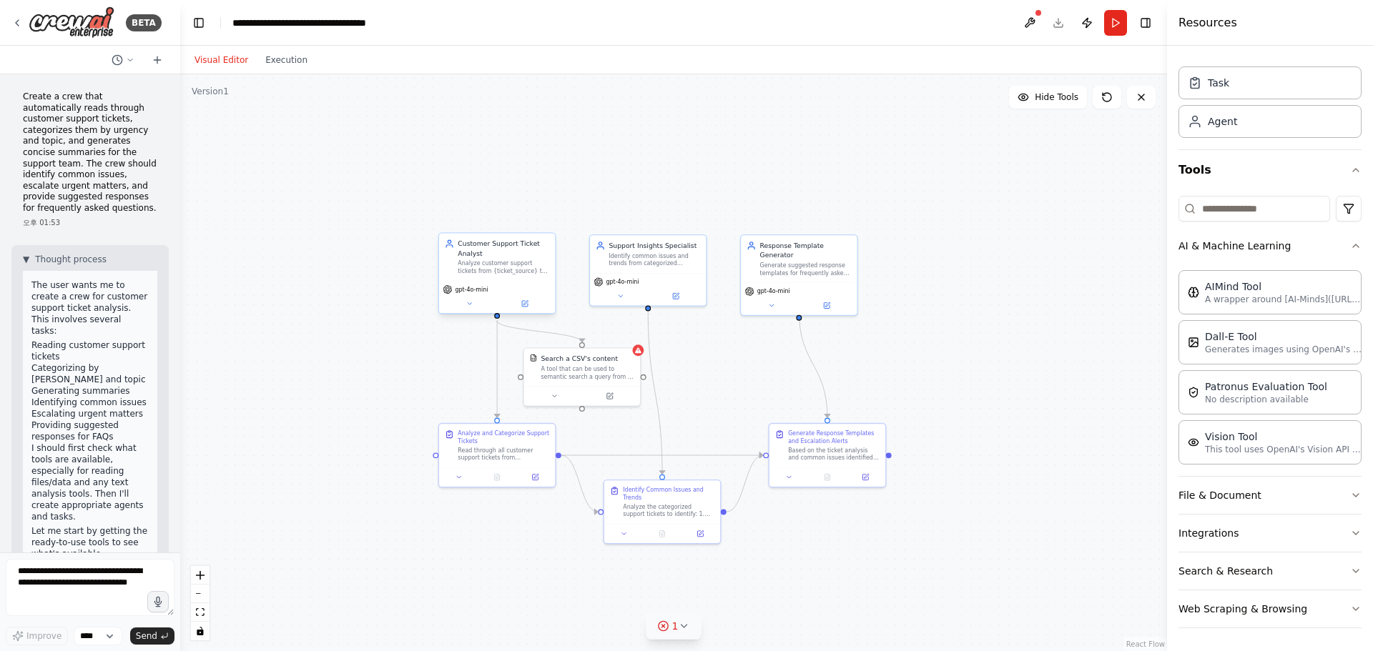
click at [508, 290] on div "gpt-4o-mini" at bounding box center [497, 289] width 109 height 9
click at [676, 22] on button at bounding box center [1029, 23] width 23 height 26
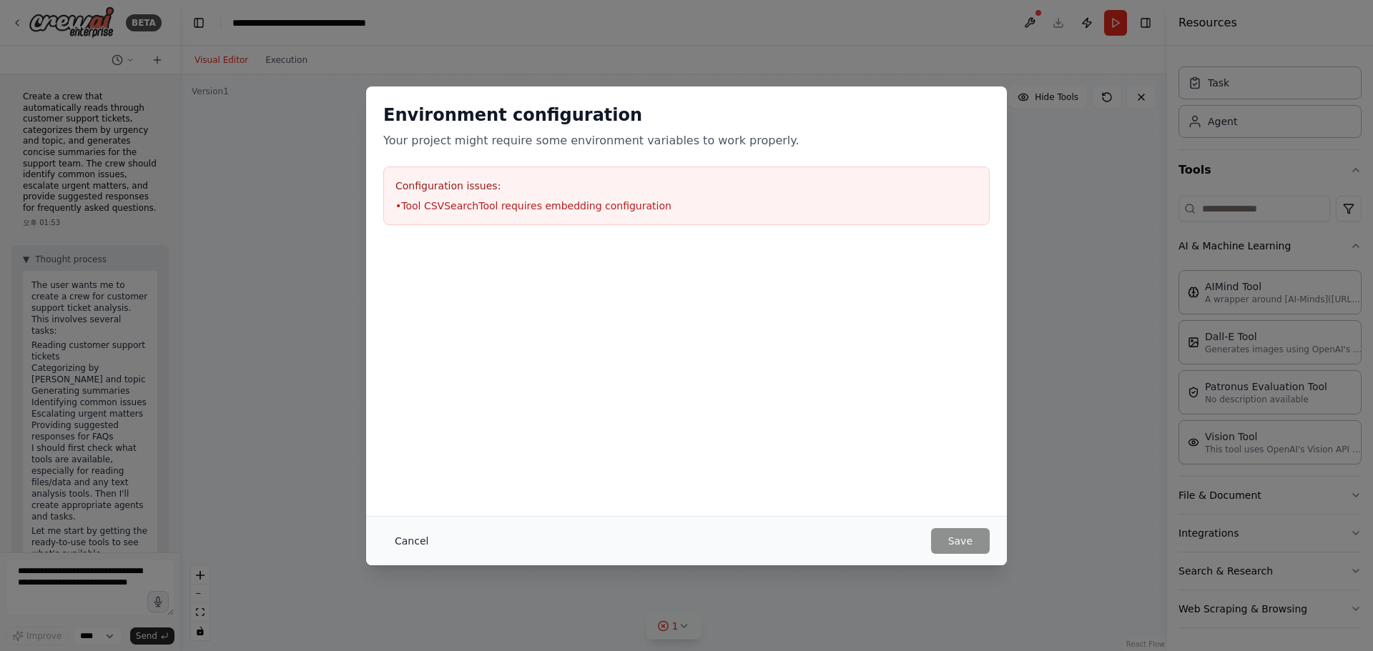
click at [429, 540] on button "Cancel" at bounding box center [411, 541] width 56 height 26
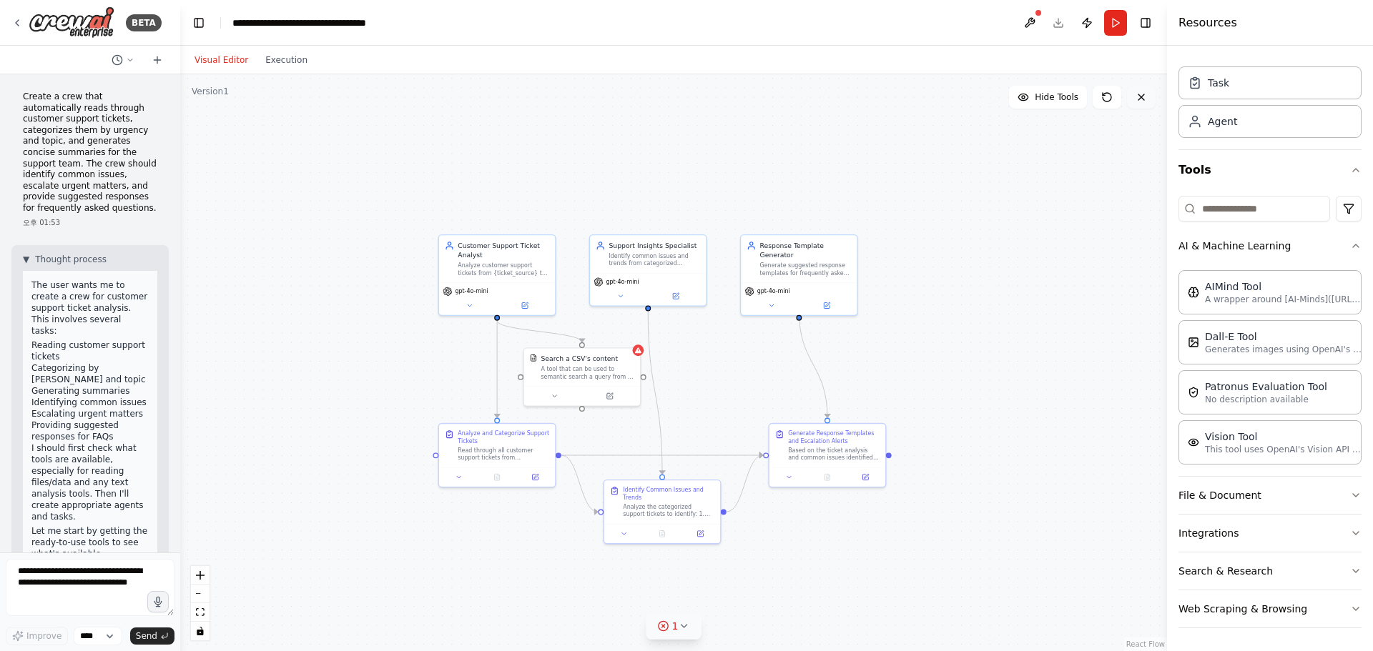
click at [676, 102] on icon at bounding box center [1140, 97] width 11 height 11
click at [676, 103] on button at bounding box center [1141, 97] width 29 height 23
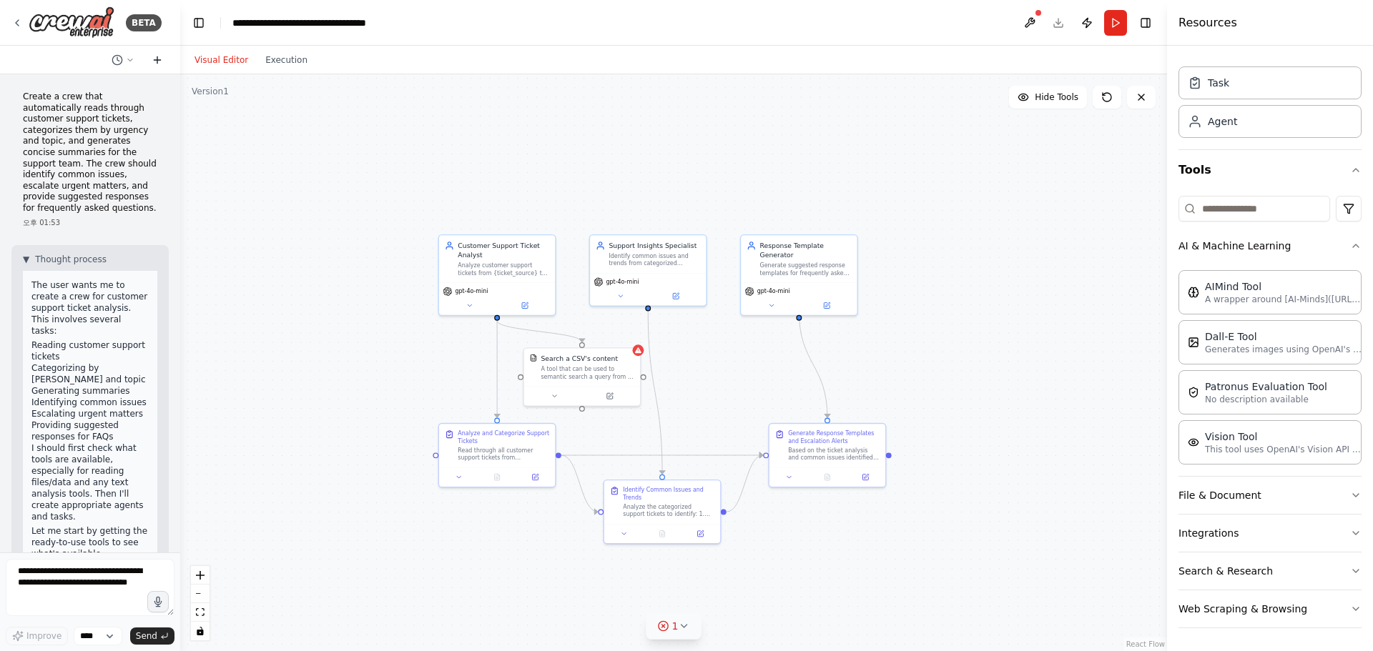
click at [154, 57] on icon at bounding box center [157, 59] width 11 height 11
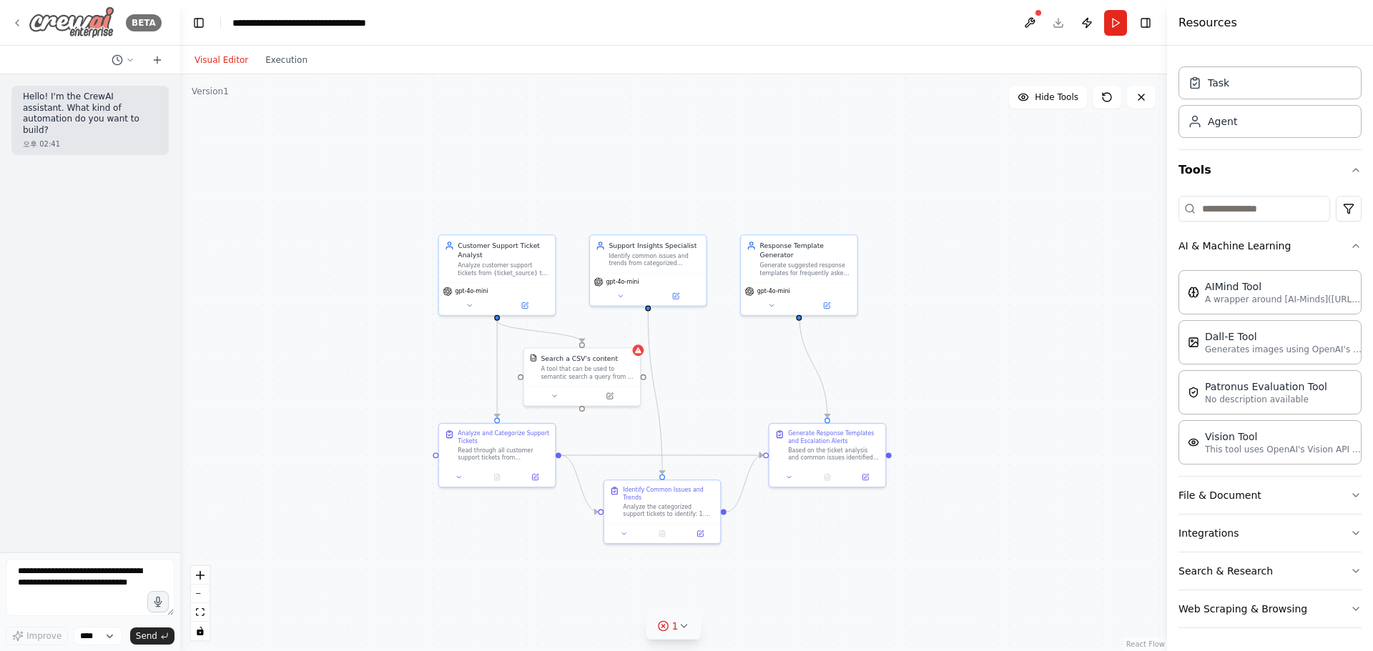
click at [12, 24] on icon at bounding box center [16, 22] width 11 height 11
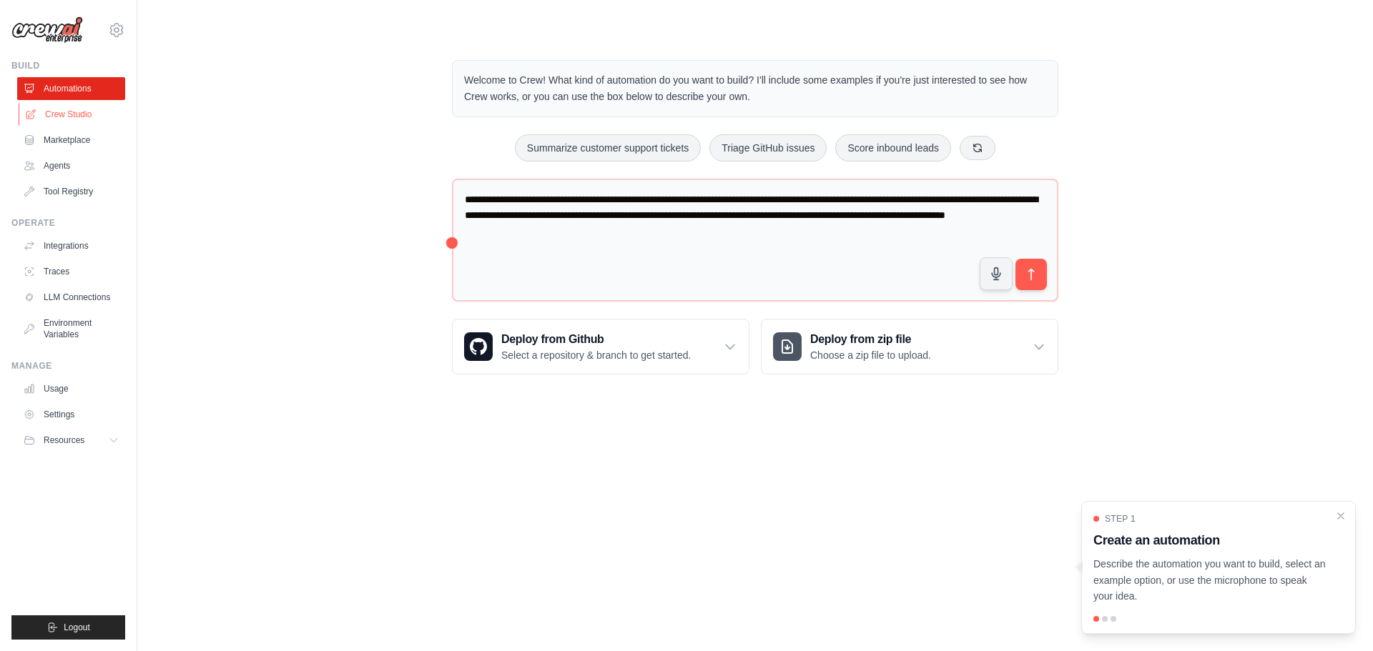
click at [88, 119] on link "Crew Studio" at bounding box center [73, 114] width 108 height 23
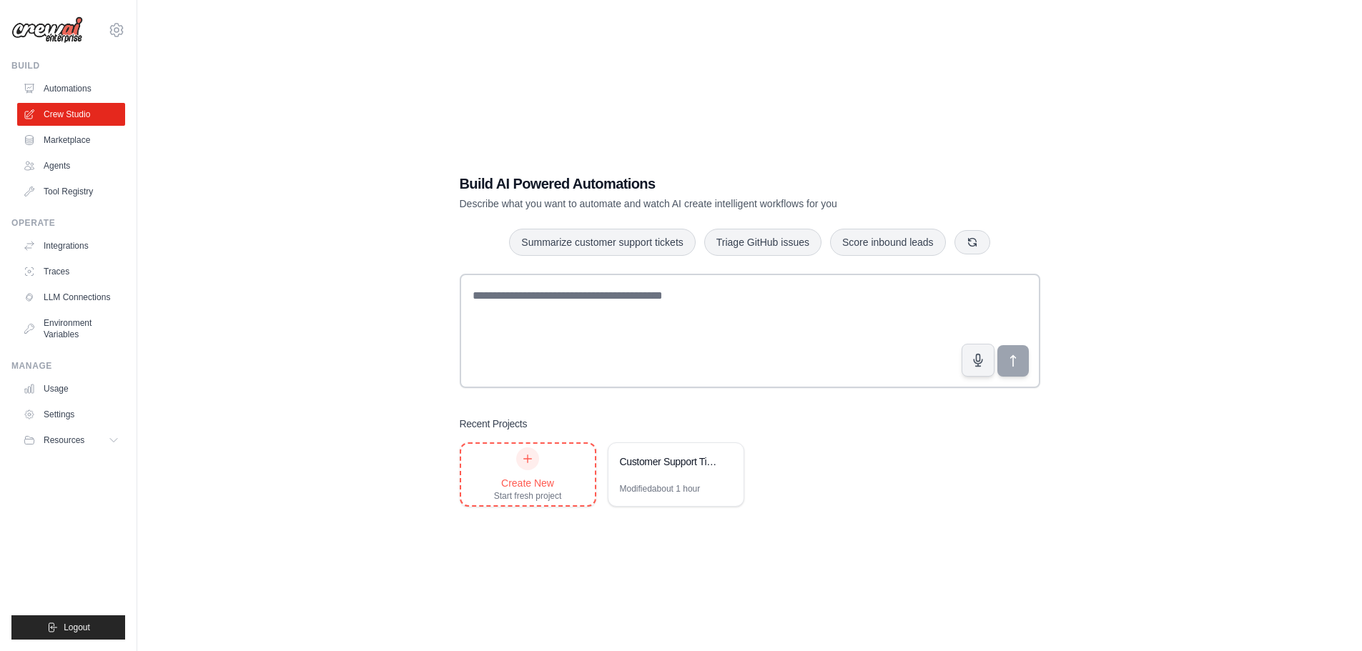
click at [520, 456] on div at bounding box center [527, 459] width 23 height 23
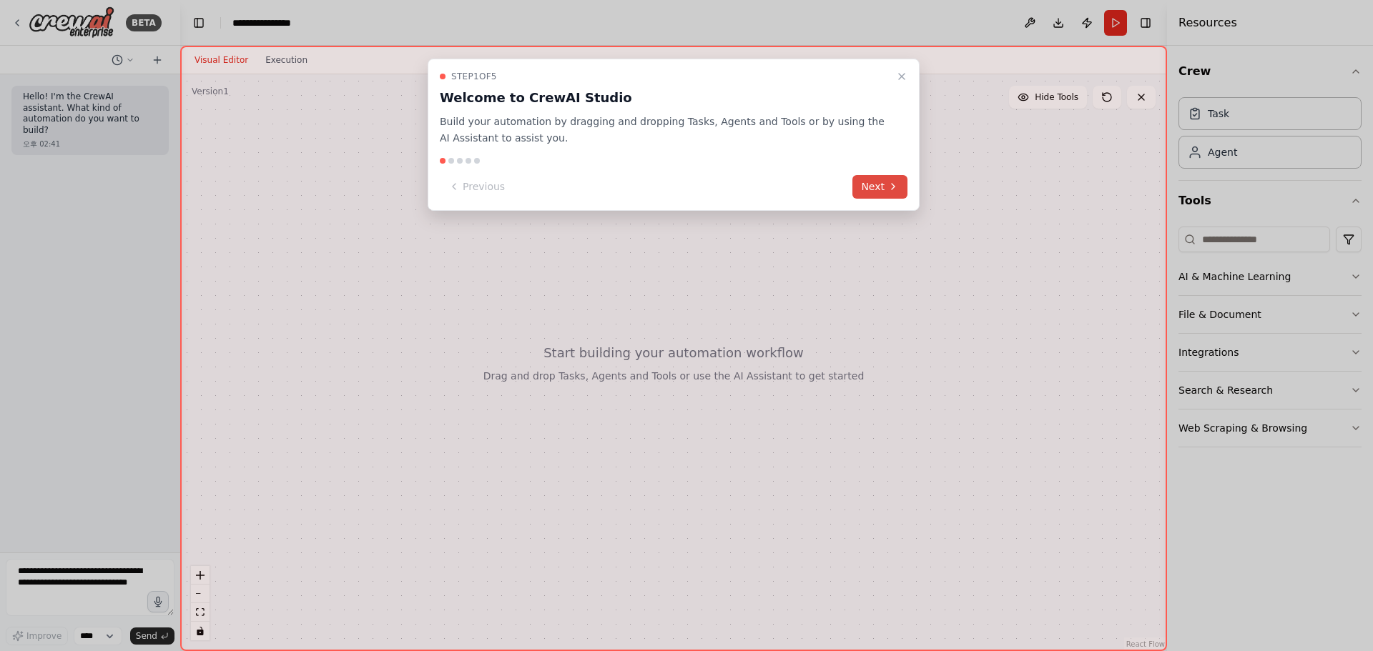
click at [869, 185] on button "Next" at bounding box center [879, 187] width 55 height 24
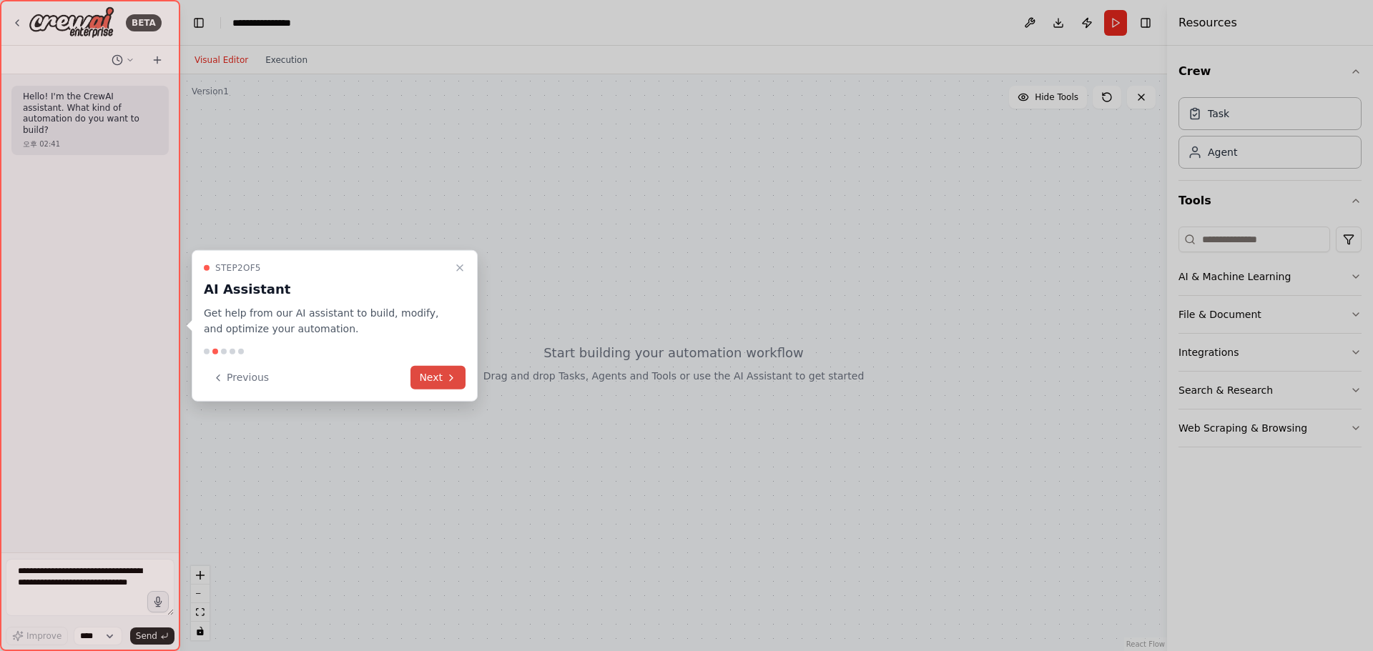
click at [450, 368] on button "Next" at bounding box center [437, 378] width 55 height 24
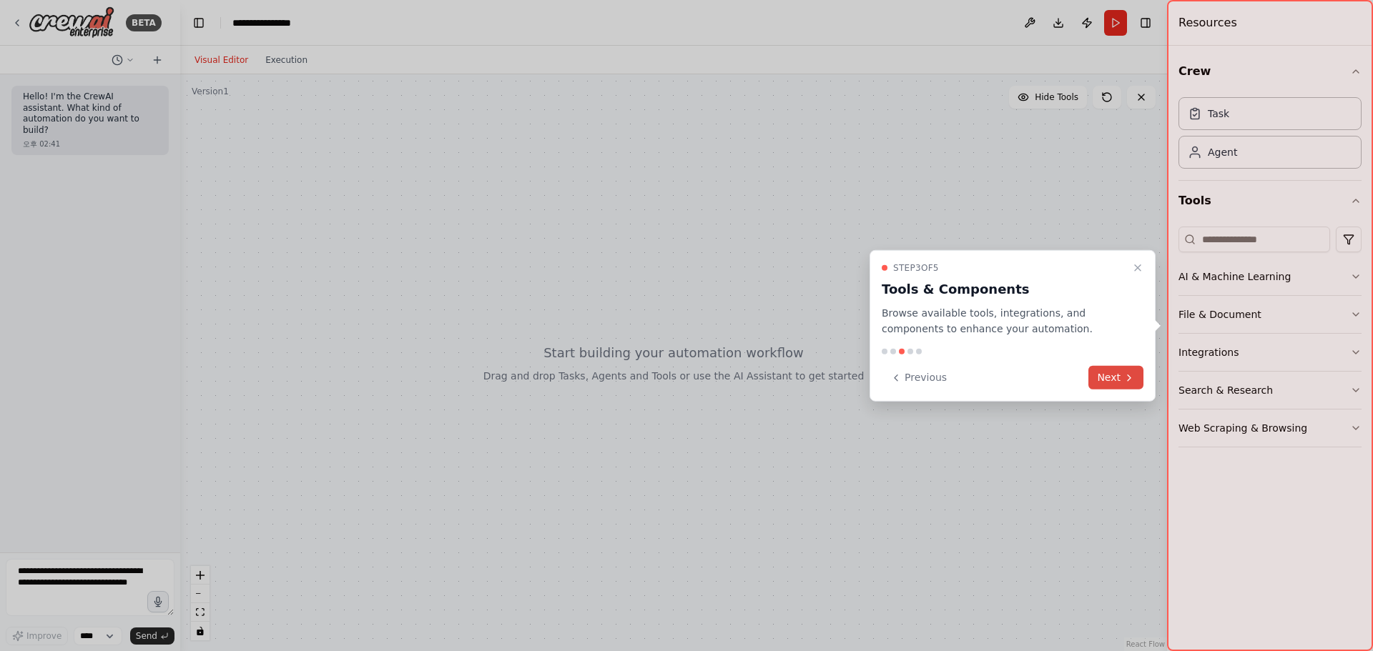
click at [1095, 371] on button "Next" at bounding box center [1115, 378] width 55 height 24
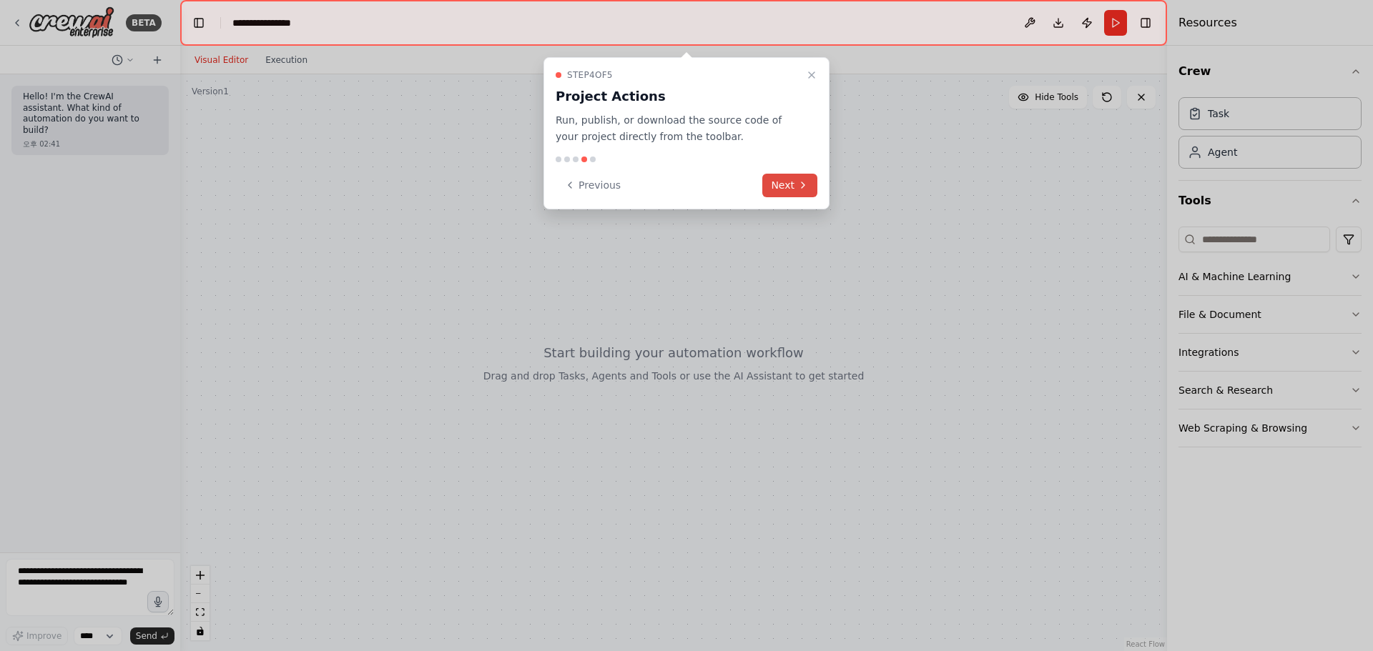
click at [784, 183] on button "Next" at bounding box center [789, 186] width 55 height 24
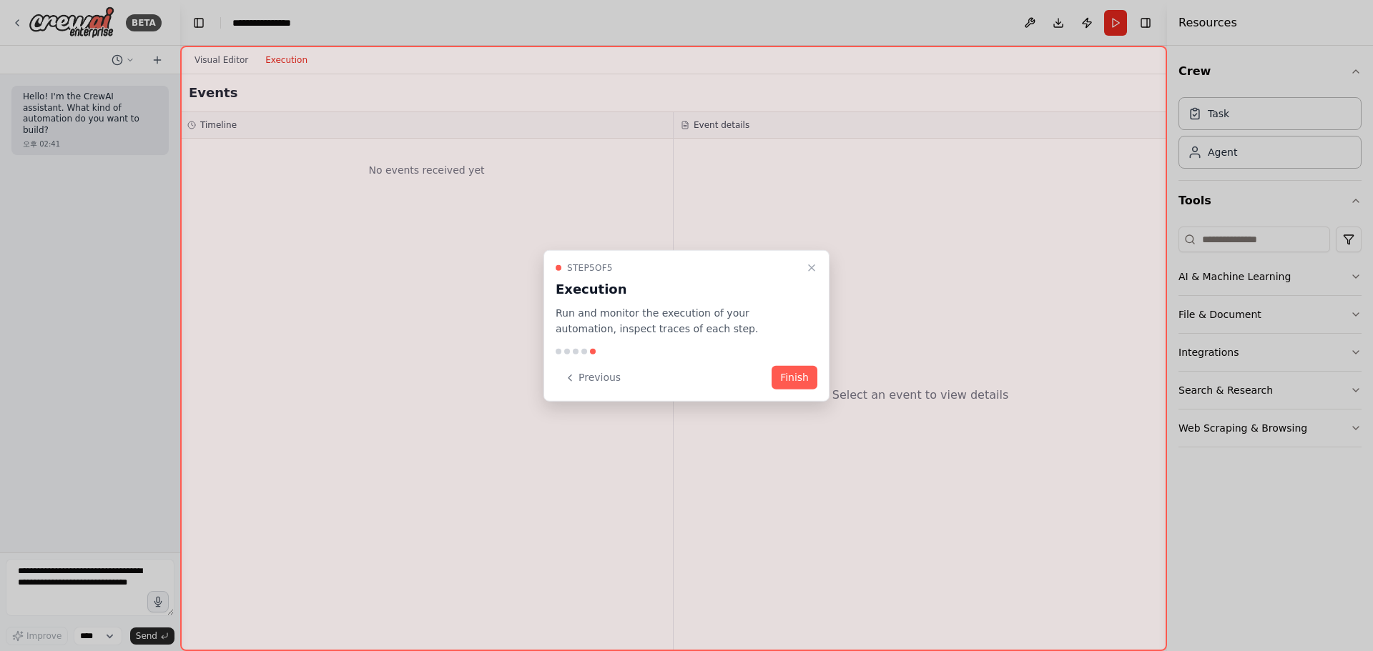
click at [791, 380] on button "Finish" at bounding box center [794, 378] width 46 height 24
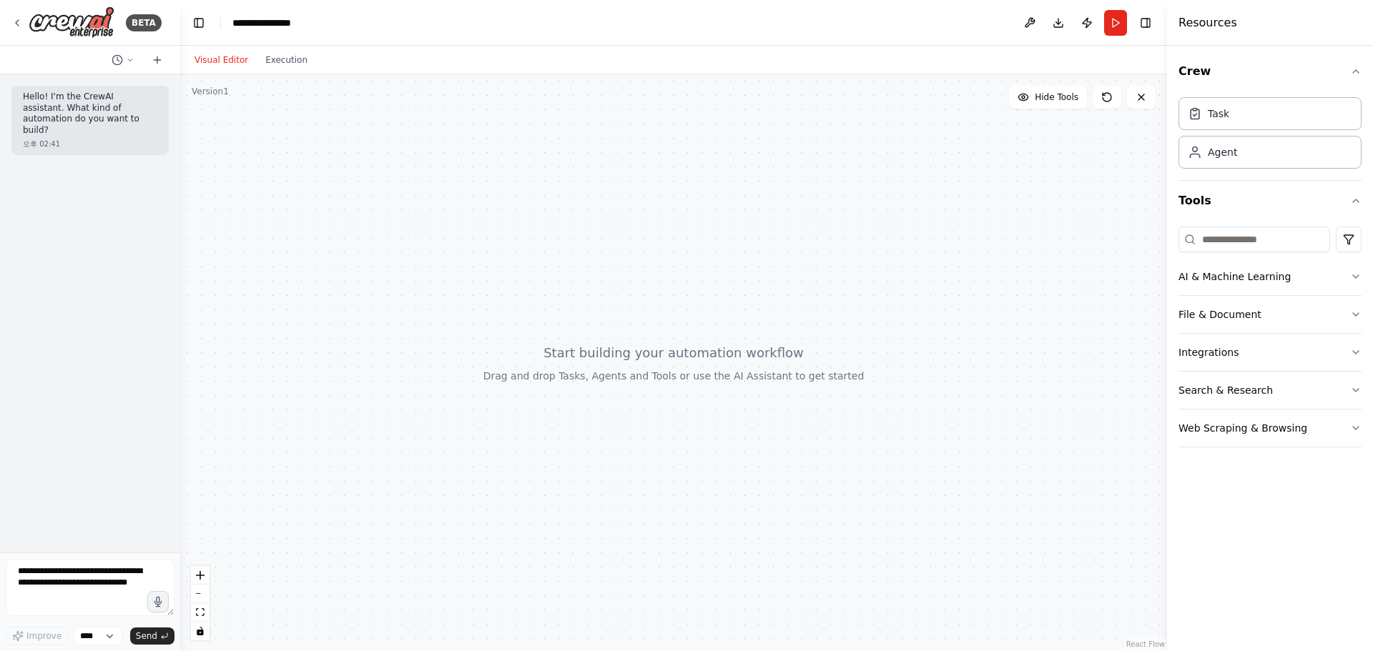
click at [367, 23] on header "**********" at bounding box center [673, 23] width 987 height 46
click at [307, 22] on header "**********" at bounding box center [673, 23] width 987 height 46
click at [270, 24] on div "**********" at bounding box center [267, 23] width 71 height 14
click at [270, 24] on div "**********" at bounding box center [285, 23] width 107 height 14
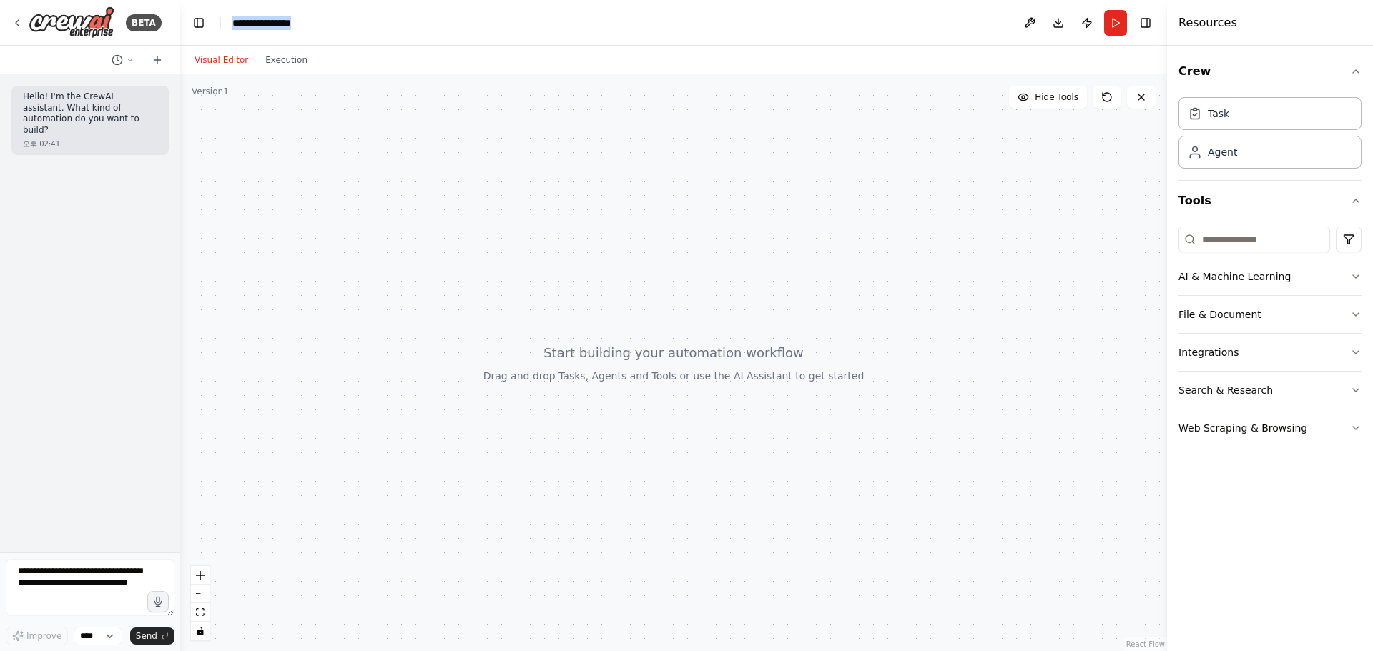
click at [311, 22] on div "**********" at bounding box center [285, 23] width 107 height 14
click at [290, 36] on header "**********" at bounding box center [673, 23] width 987 height 46
click at [312, 20] on icon "breadcrumb" at bounding box center [314, 22] width 11 height 11
click at [312, 25] on icon "breadcrumb" at bounding box center [314, 22] width 11 height 11
click at [313, 27] on icon "breadcrumb" at bounding box center [314, 22] width 11 height 11
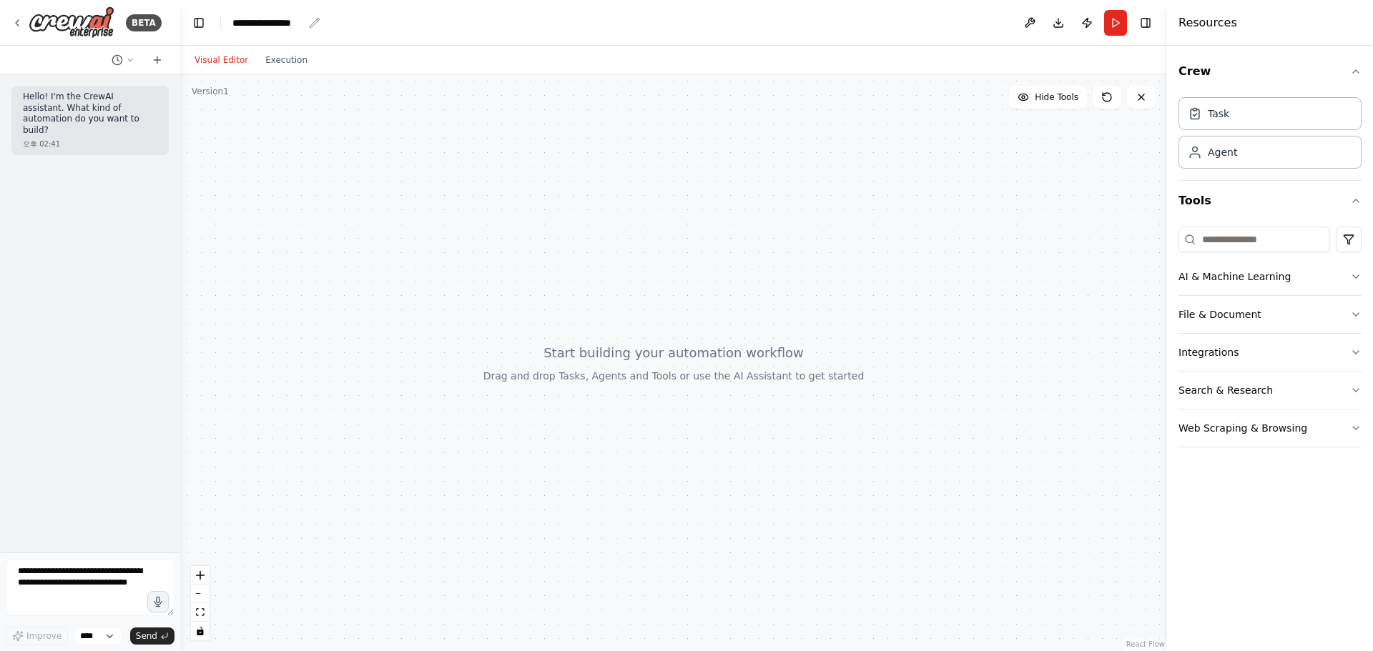
click at [313, 27] on icon "breadcrumb" at bounding box center [314, 22] width 11 height 11
click at [299, 26] on div "**********" at bounding box center [267, 23] width 71 height 14
drag, startPoint x: 306, startPoint y: 26, endPoint x: 182, endPoint y: 26, distance: 123.7
click at [182, 26] on header "**********" at bounding box center [673, 23] width 987 height 46
click at [305, 19] on div "**********" at bounding box center [285, 23] width 107 height 14
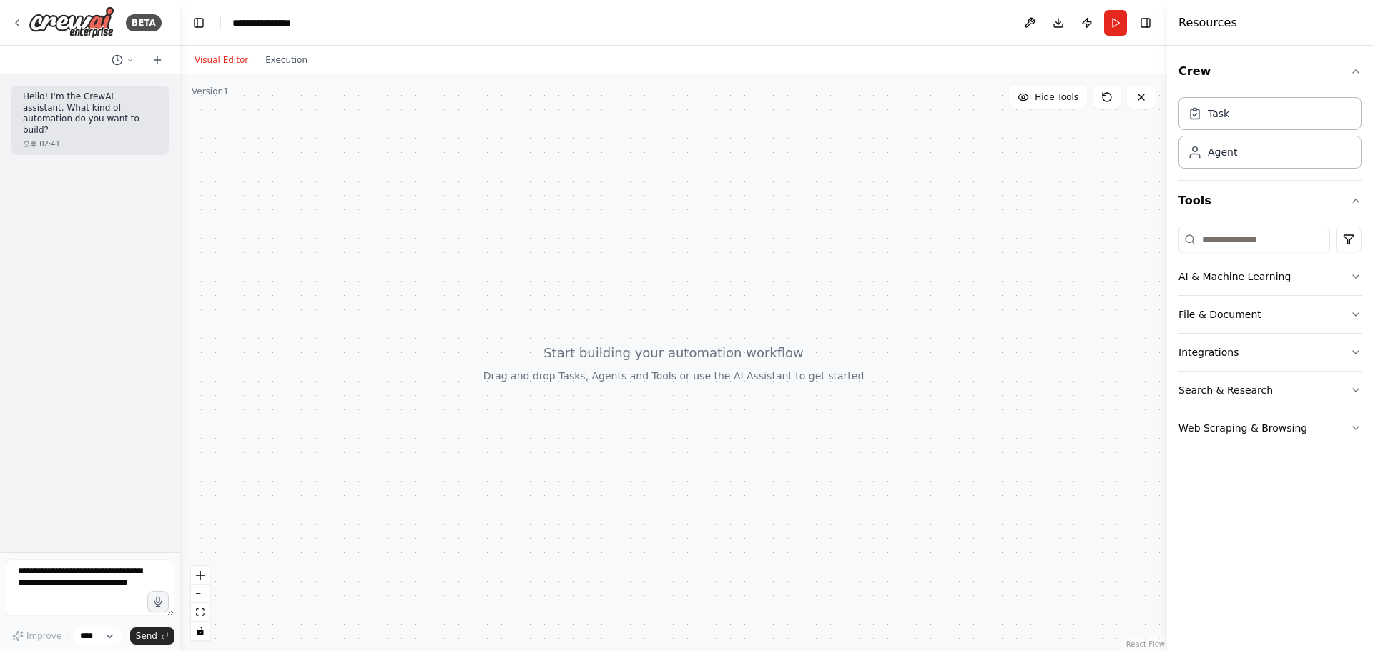
click at [332, 20] on div "**********" at bounding box center [285, 23] width 107 height 14
click at [278, 19] on div "**********" at bounding box center [285, 23] width 107 height 14
click at [231, 21] on header "**********" at bounding box center [673, 23] width 987 height 46
click at [244, 21] on div "**********" at bounding box center [267, 23] width 71 height 14
click at [250, 22] on div "**********" at bounding box center [285, 23] width 107 height 14
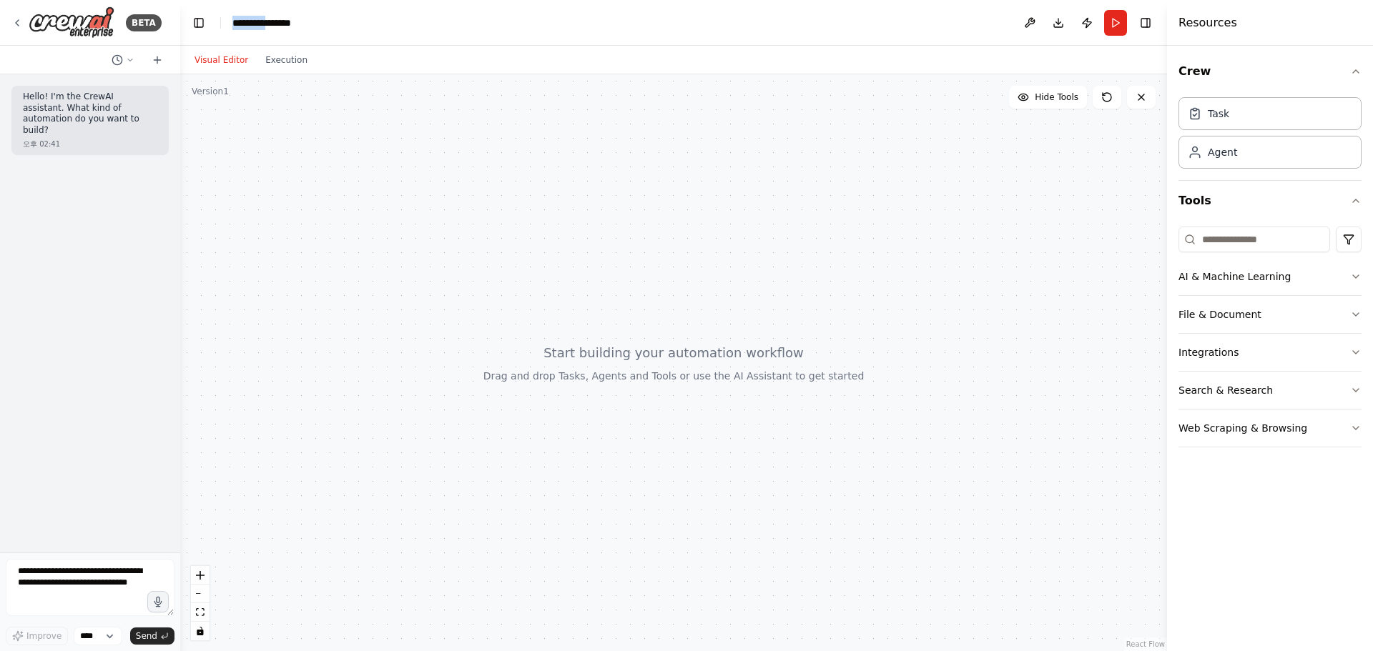
click at [250, 22] on div "**********" at bounding box center [285, 23] width 107 height 14
click at [312, 24] on div "**********" at bounding box center [285, 23] width 107 height 14
click at [325, 145] on div at bounding box center [673, 362] width 987 height 577
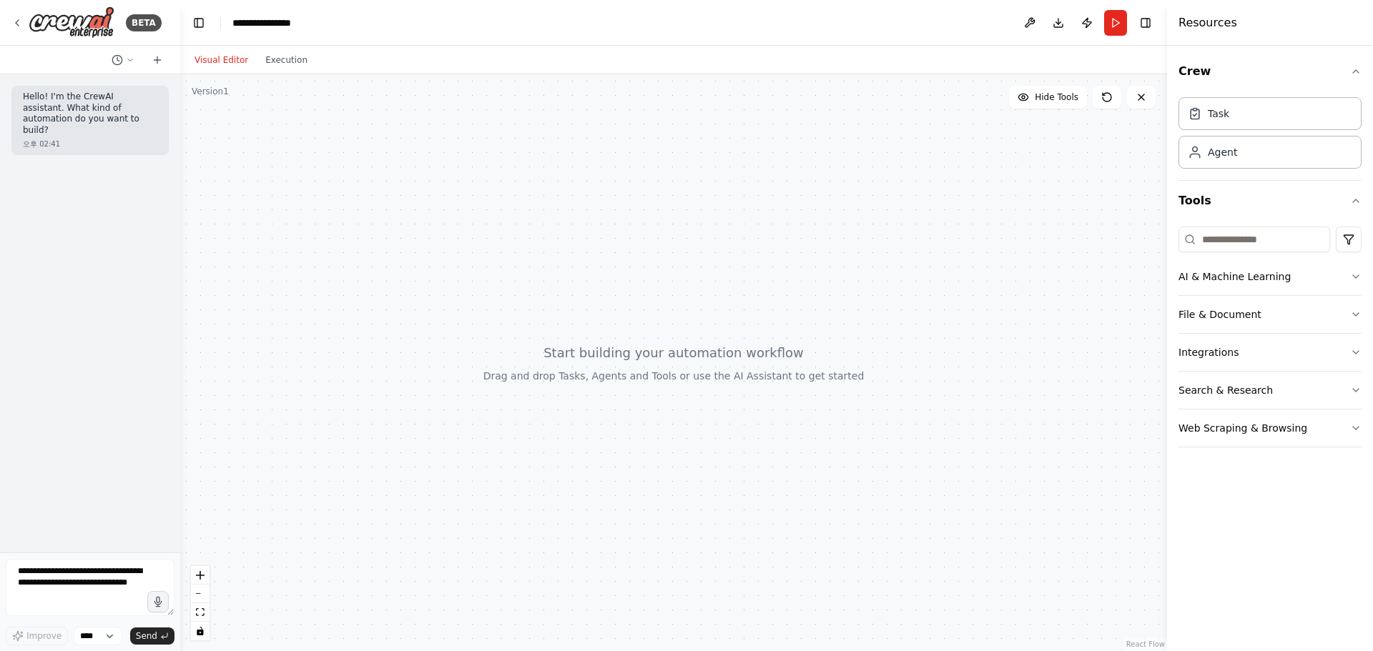
click at [290, 152] on div at bounding box center [673, 362] width 987 height 577
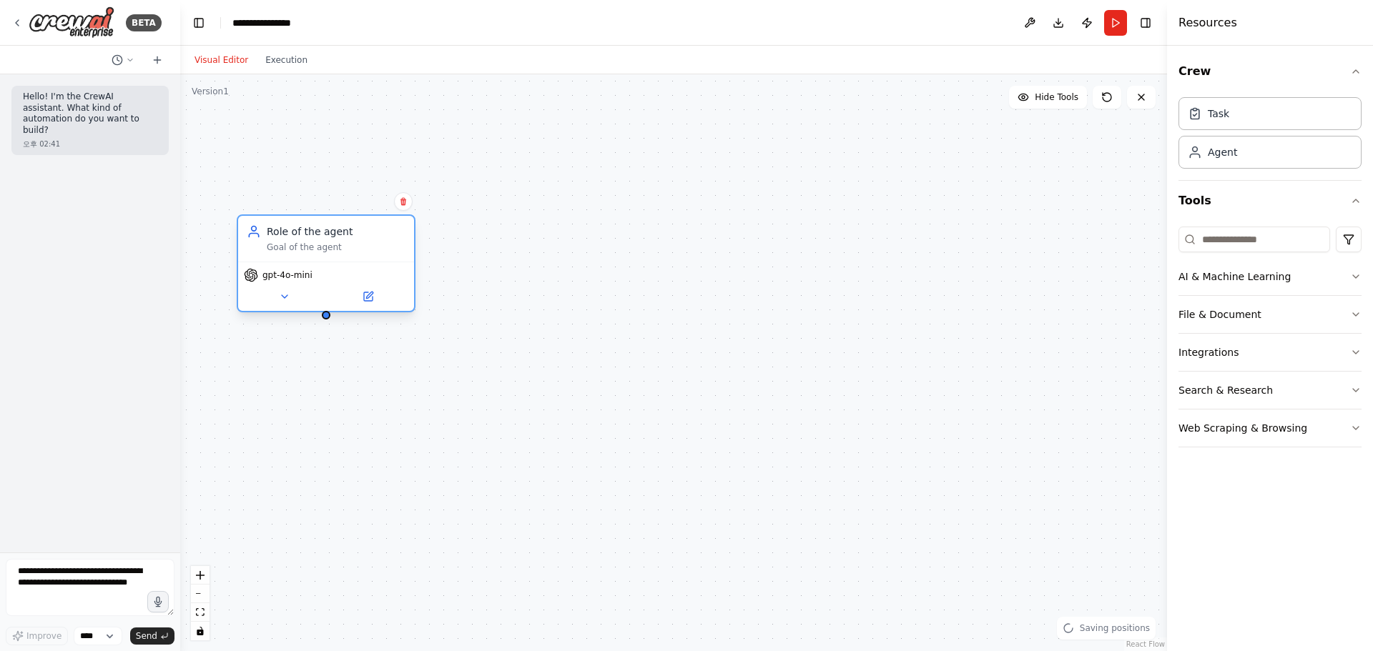
drag, startPoint x: 405, startPoint y: 227, endPoint x: 353, endPoint y: 236, distance: 52.9
click at [353, 236] on div "Role of the agent Goal of the agent" at bounding box center [336, 238] width 139 height 29
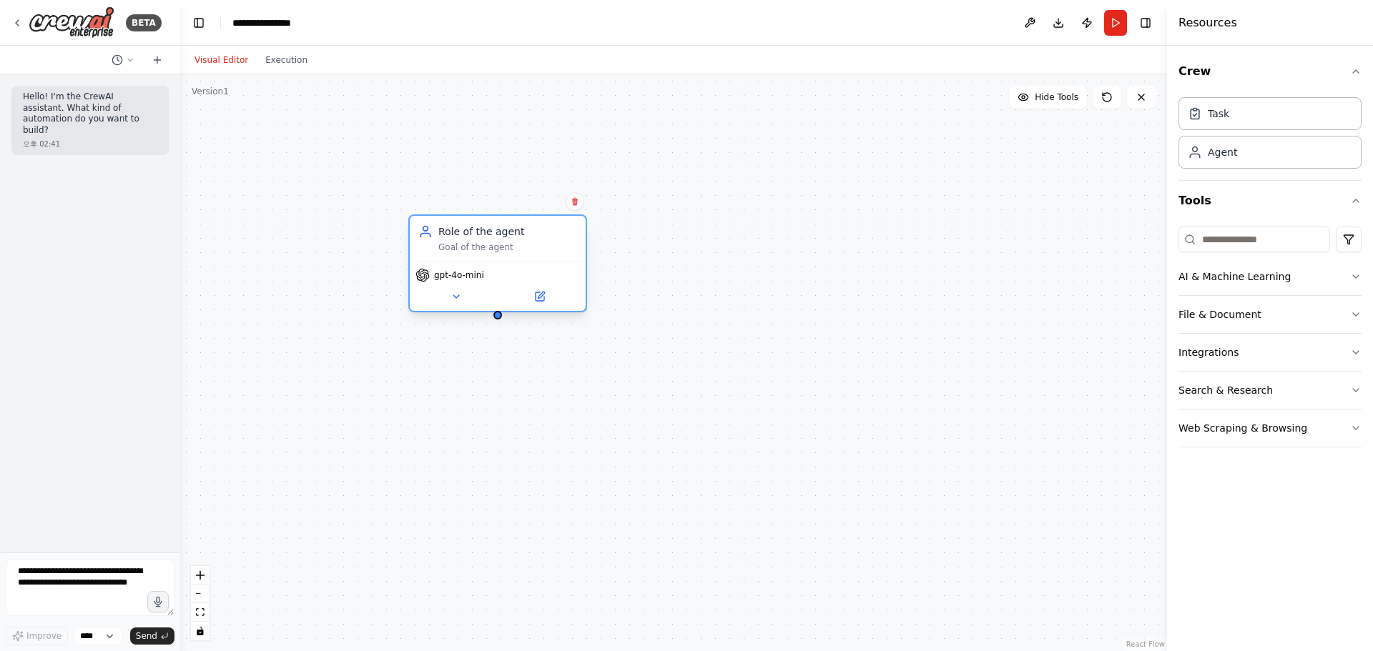
drag, startPoint x: 345, startPoint y: 247, endPoint x: 513, endPoint y: 244, distance: 168.7
click at [513, 244] on div "Goal of the agent" at bounding box center [507, 247] width 139 height 11
click at [1242, 277] on button "AI & Machine Learning" at bounding box center [1269, 276] width 183 height 37
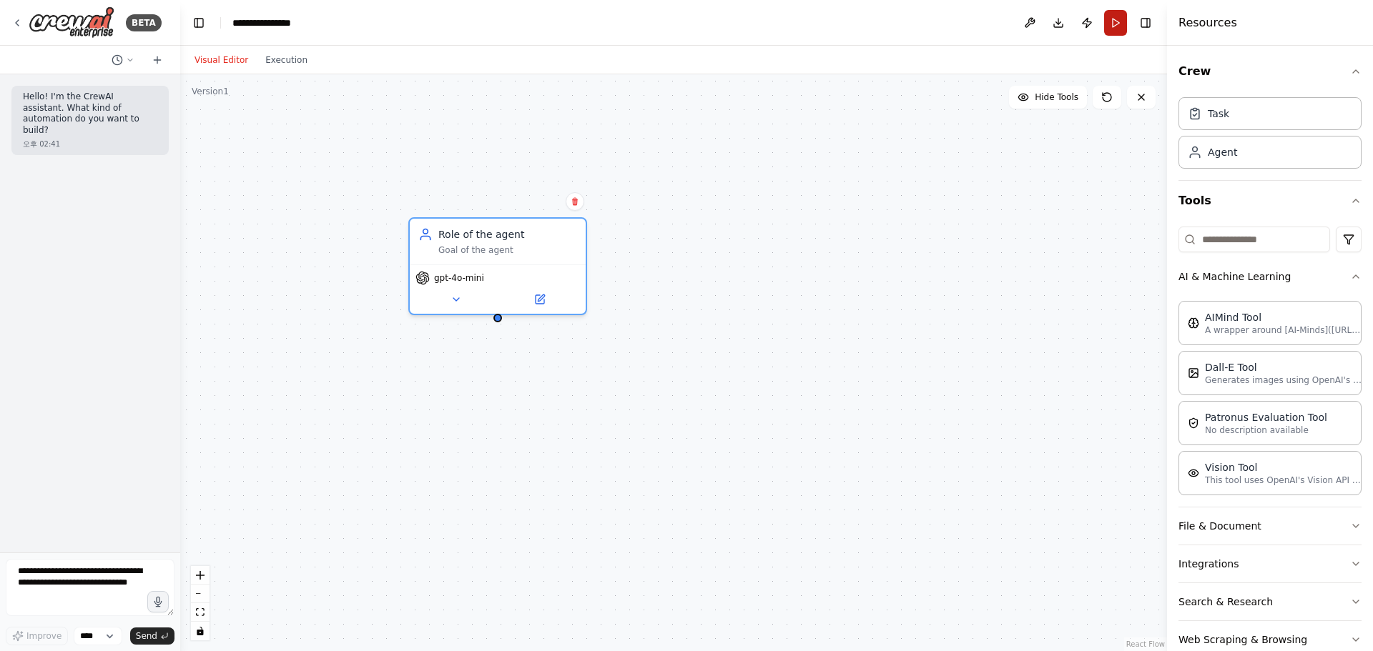
click at [1116, 19] on button "Run" at bounding box center [1115, 23] width 23 height 26
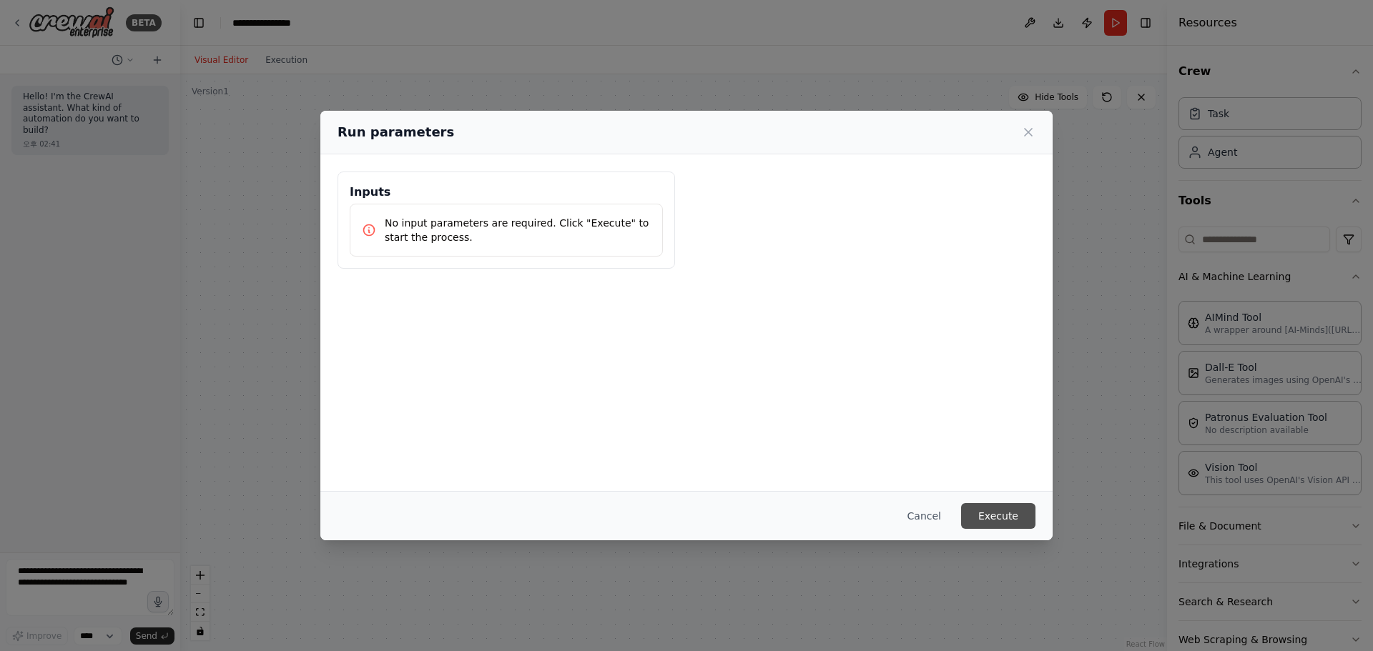
click at [984, 508] on button "Execute" at bounding box center [998, 516] width 74 height 26
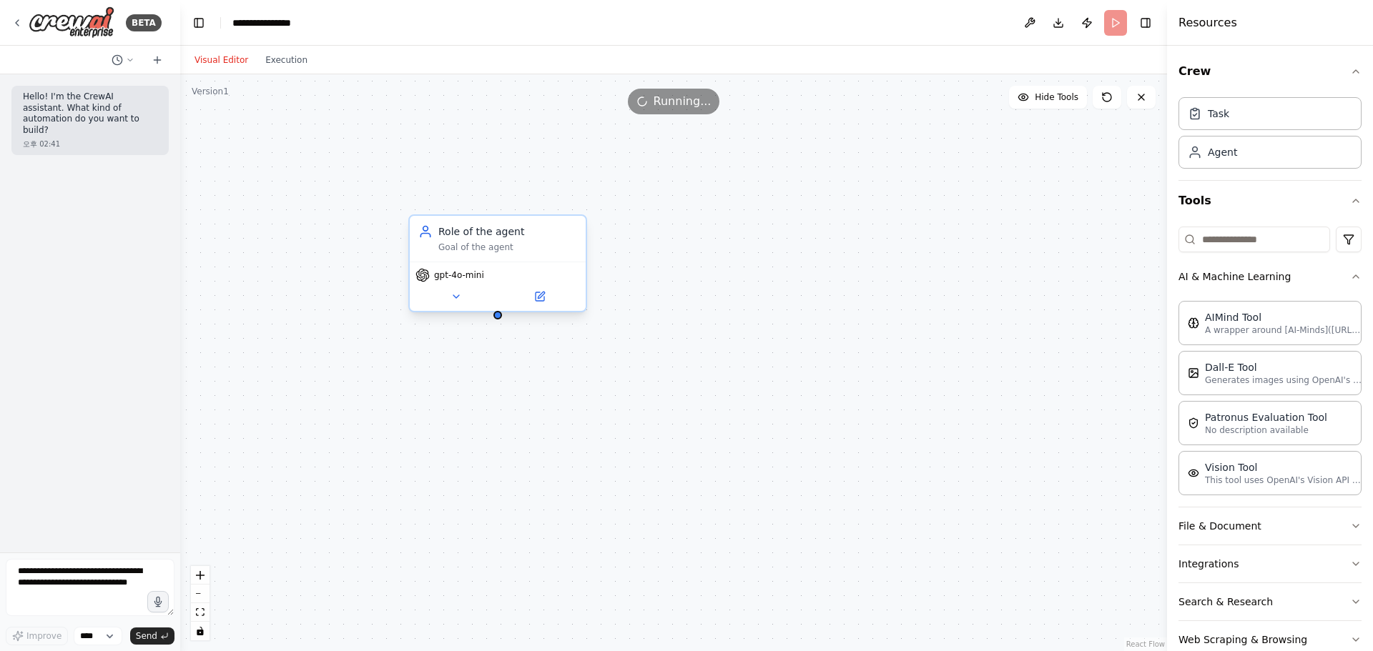
drag, startPoint x: 467, startPoint y: 255, endPoint x: 449, endPoint y: 257, distance: 18.0
click at [449, 257] on div "Role of the agent Goal of the agent" at bounding box center [498, 239] width 176 height 46
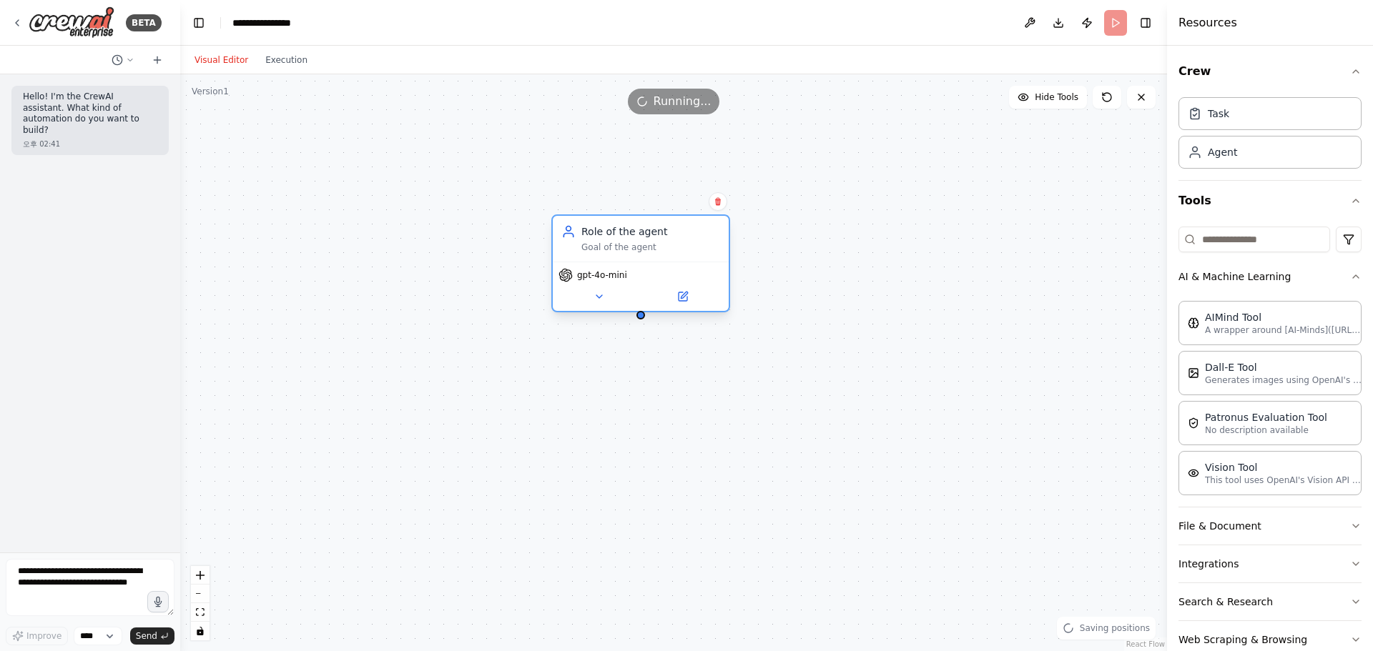
drag, startPoint x: 472, startPoint y: 257, endPoint x: 611, endPoint y: 253, distance: 139.4
click at [611, 253] on div "Role of the agent Goal of the agent" at bounding box center [641, 239] width 176 height 46
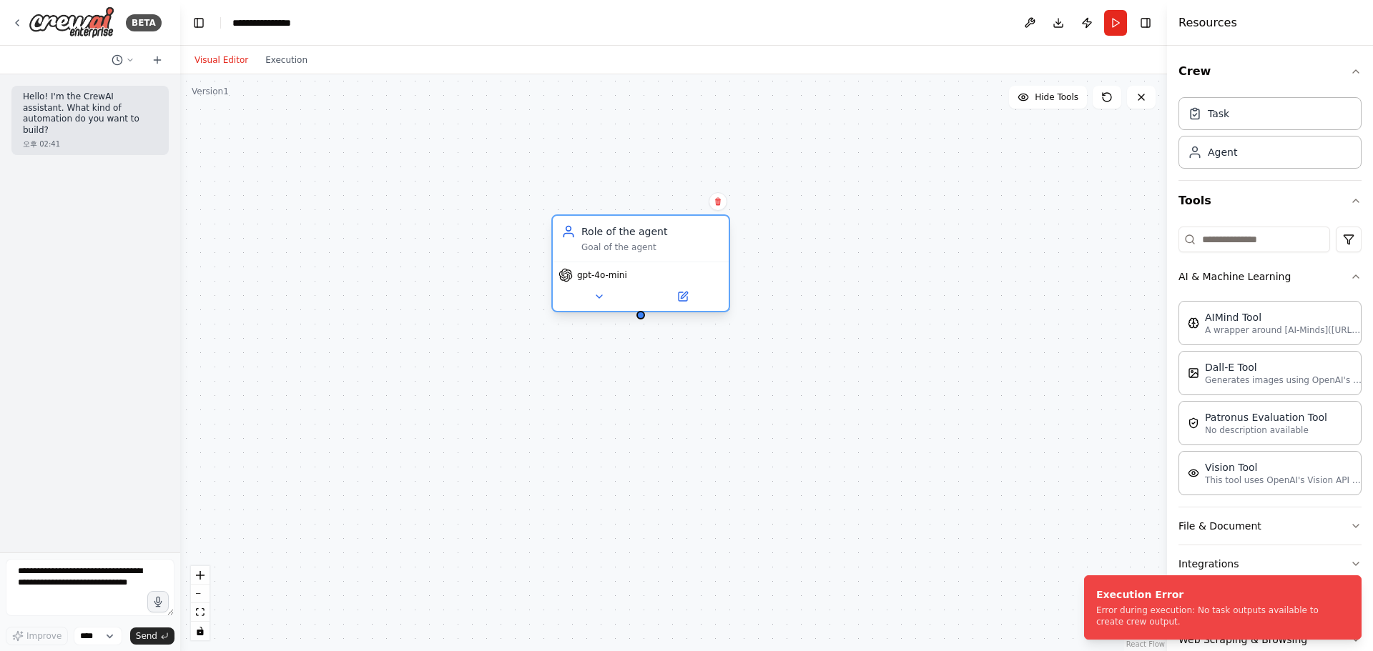
click at [645, 270] on div "gpt-4o-mini" at bounding box center [640, 275] width 164 height 14
drag, startPoint x: 483, startPoint y: 282, endPoint x: 627, endPoint y: 238, distance: 150.8
click at [489, 246] on div "Role of the agent Goal of the agent gpt-4o-mini" at bounding box center [673, 362] width 987 height 577
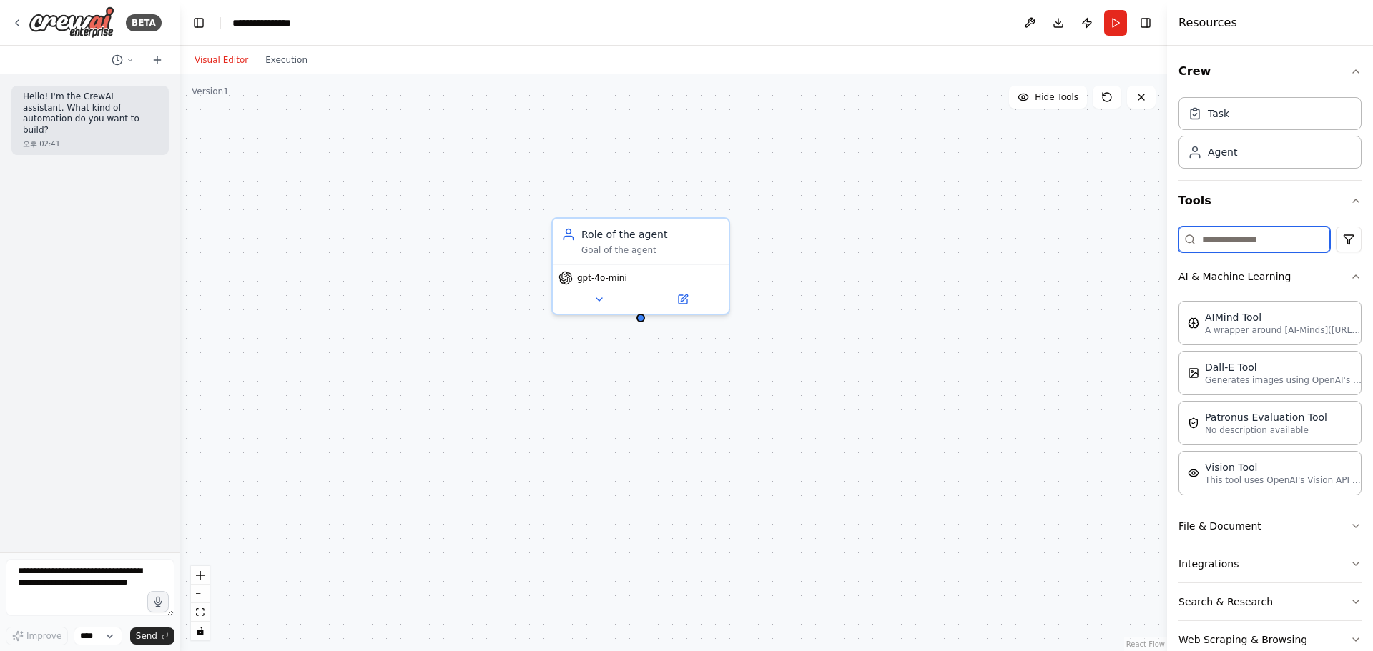
click at [1235, 242] on input at bounding box center [1254, 240] width 152 height 26
click at [1219, 560] on button "Integrations" at bounding box center [1269, 563] width 183 height 37
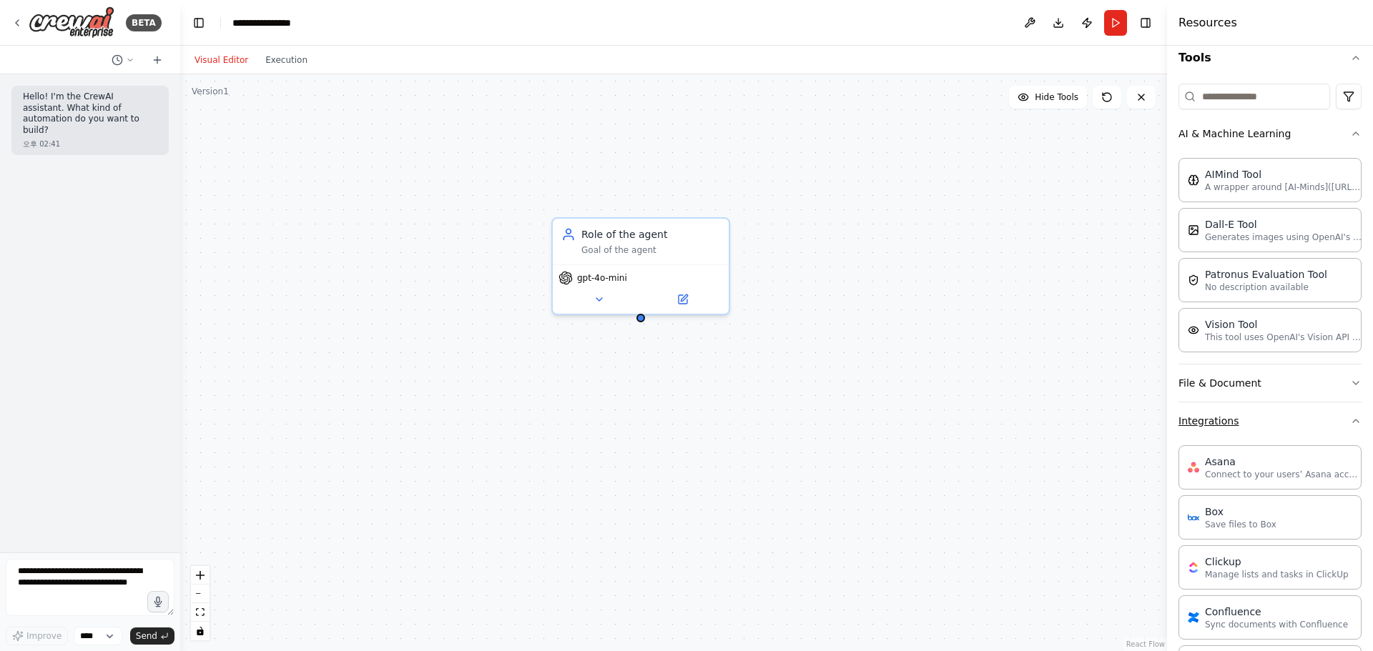
click at [1222, 414] on button "Integrations" at bounding box center [1269, 420] width 183 height 37
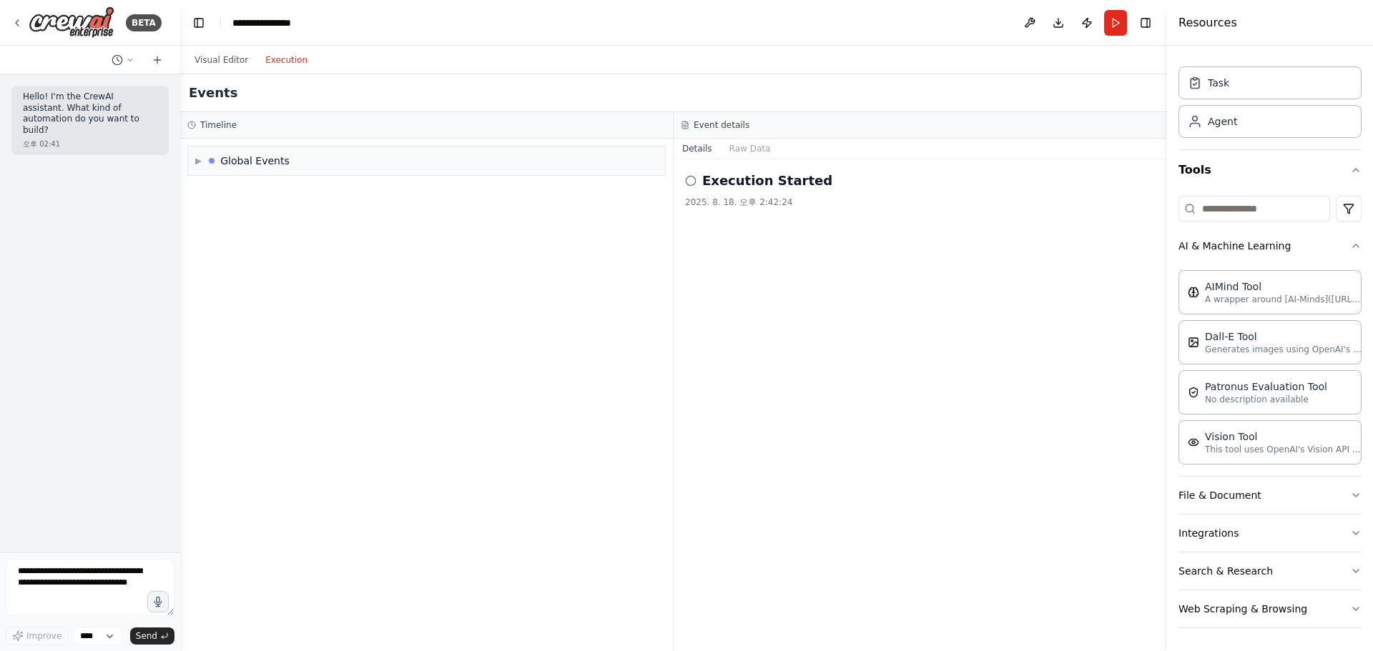
click at [285, 67] on button "Execution" at bounding box center [286, 59] width 59 height 17
click at [201, 162] on span "▶" at bounding box center [198, 160] width 6 height 11
click at [207, 192] on div "Execution Started" at bounding box center [243, 191] width 89 height 11
click at [202, 190] on icon at bounding box center [203, 191] width 9 height 9
click at [200, 212] on icon at bounding box center [203, 216] width 9 height 9
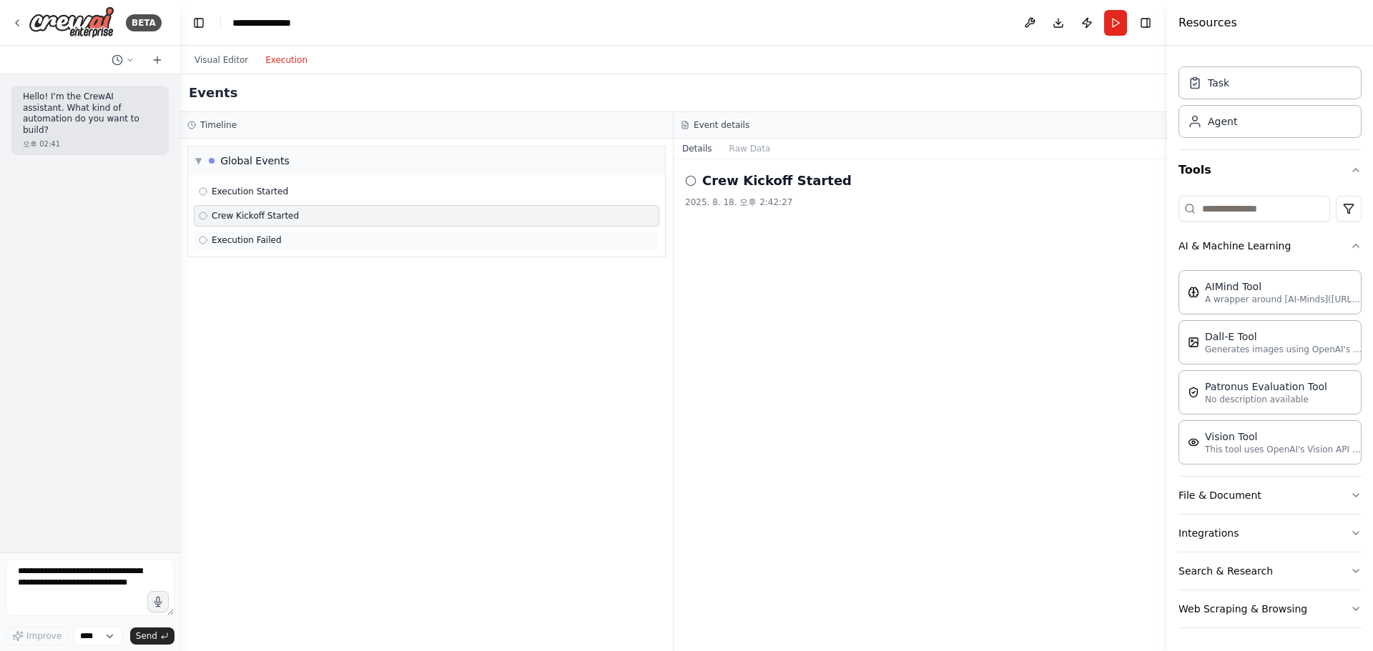
click at [200, 239] on icon at bounding box center [203, 240] width 9 height 9
click at [212, 217] on span "Crew Kickoff Started" at bounding box center [255, 215] width 87 height 11
click at [224, 199] on div "Execution Started" at bounding box center [426, 191] width 465 height 21
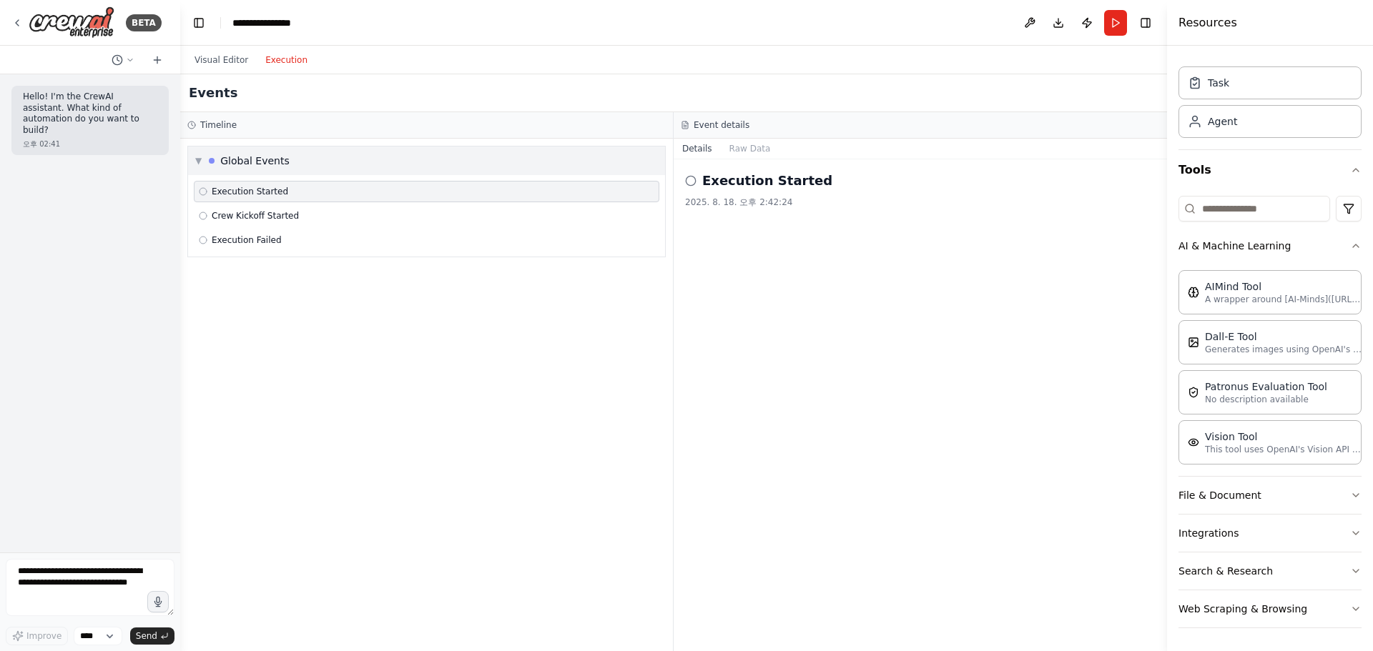
click at [265, 156] on div "Global Events" at bounding box center [254, 161] width 69 height 14
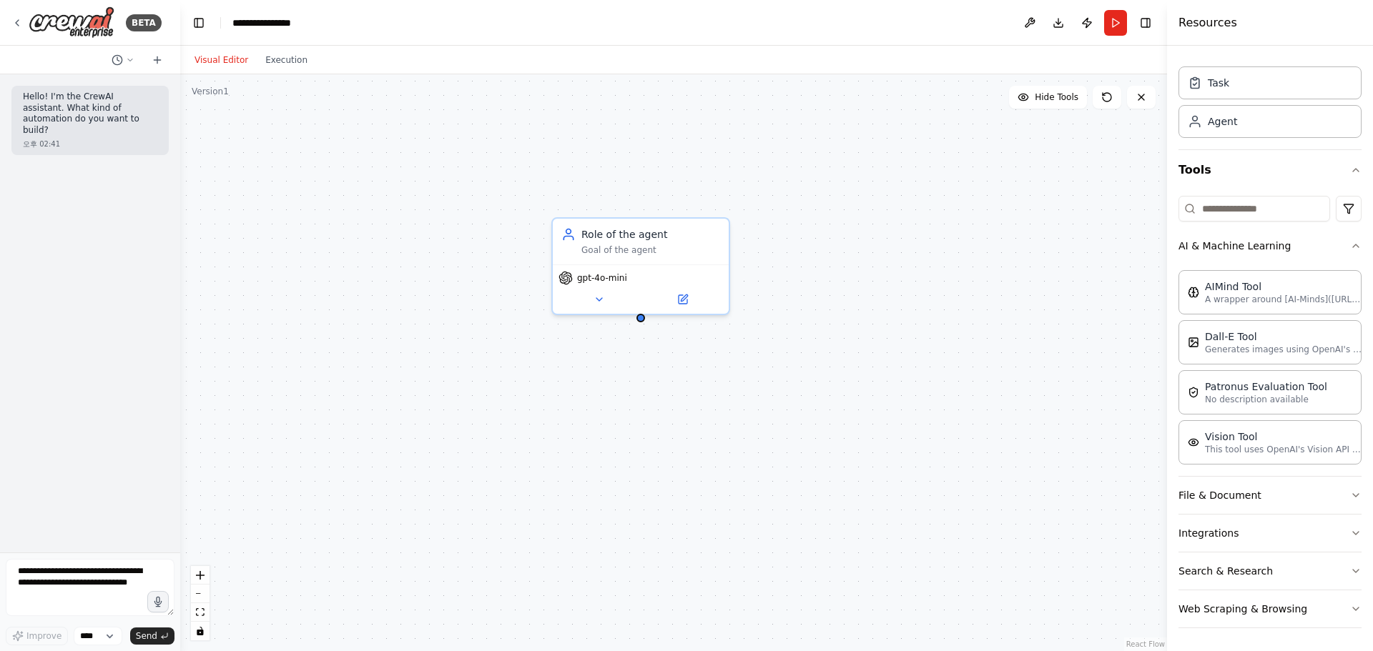
click at [205, 61] on button "Visual Editor" at bounding box center [221, 59] width 71 height 17
click at [619, 258] on div "Role of the agent Goal of the agent" at bounding box center [641, 239] width 176 height 46
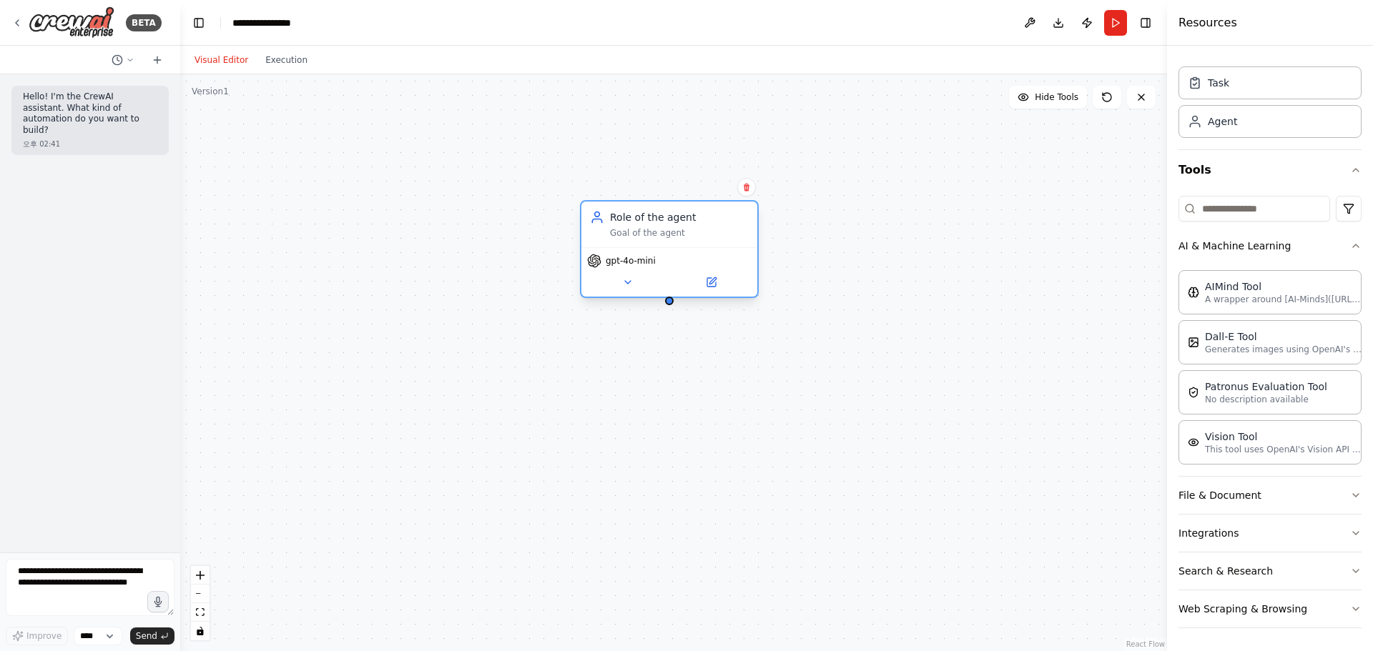
drag, startPoint x: 688, startPoint y: 242, endPoint x: 780, endPoint y: 212, distance: 96.3
click at [748, 212] on div "Role of the agent Goal of the agent" at bounding box center [679, 224] width 139 height 29
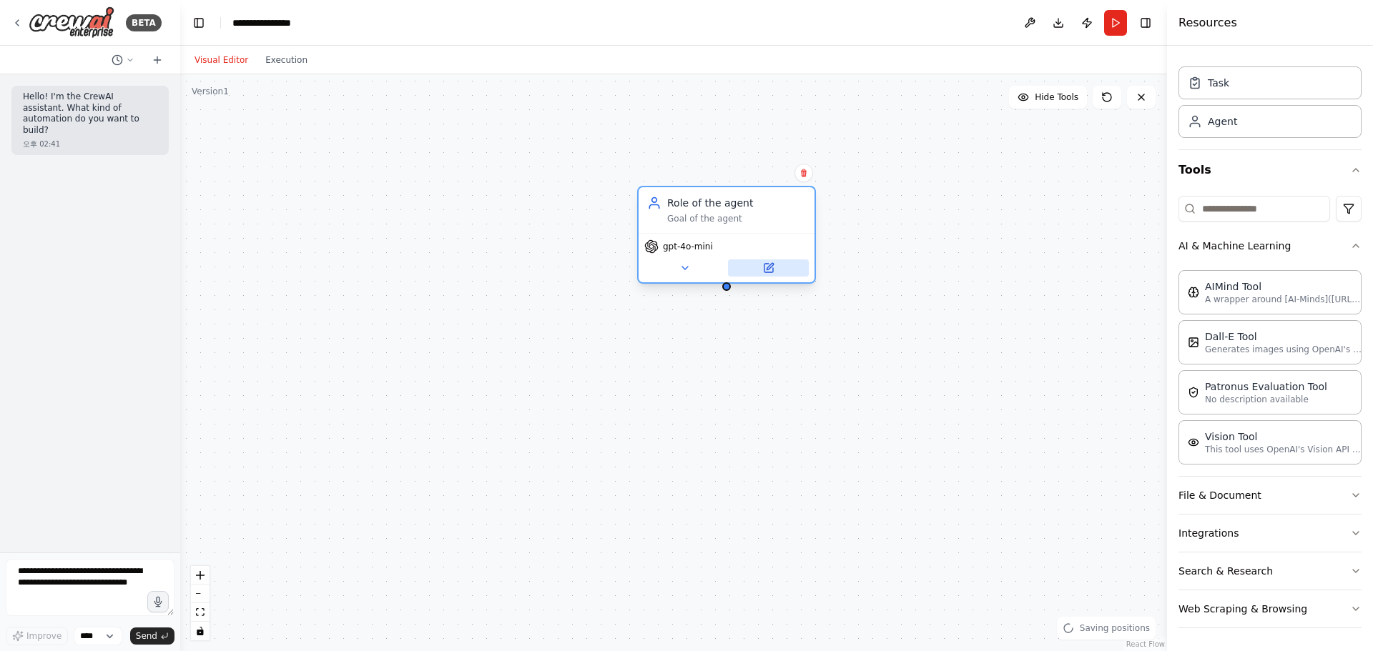
click at [766, 271] on icon at bounding box center [768, 268] width 9 height 9
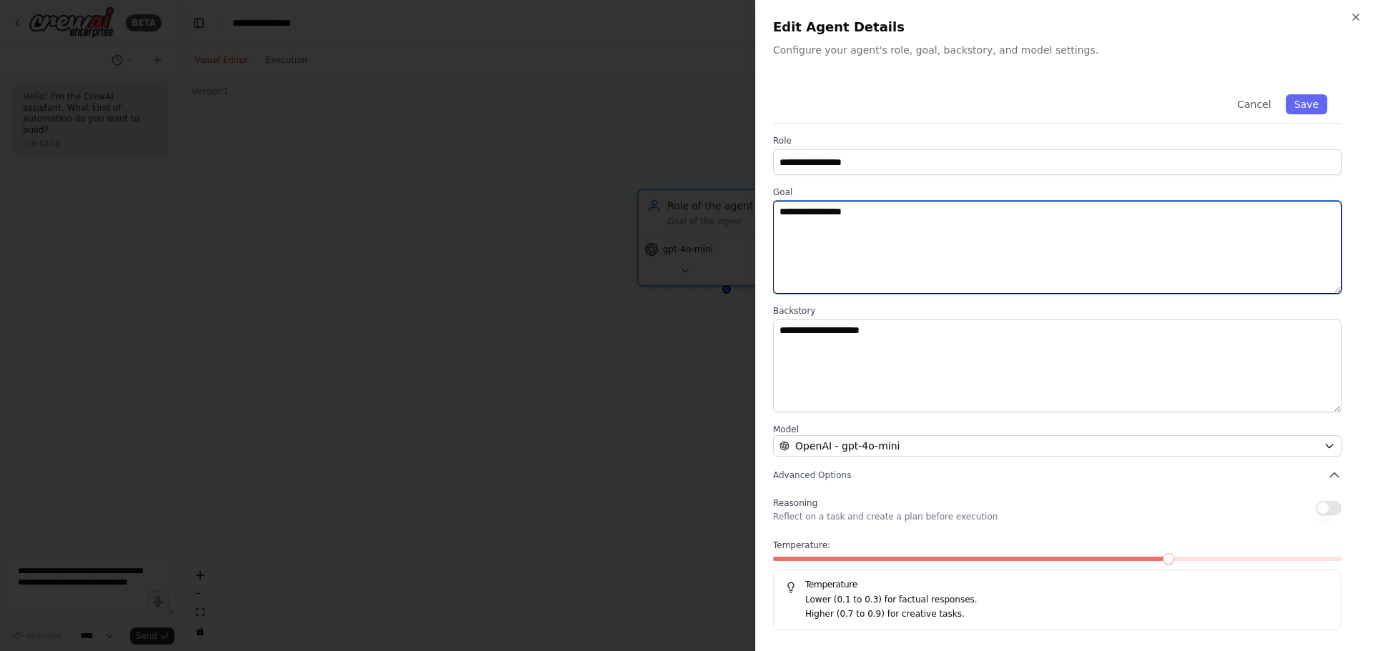
click at [965, 205] on textarea "**********" at bounding box center [1057, 247] width 568 height 93
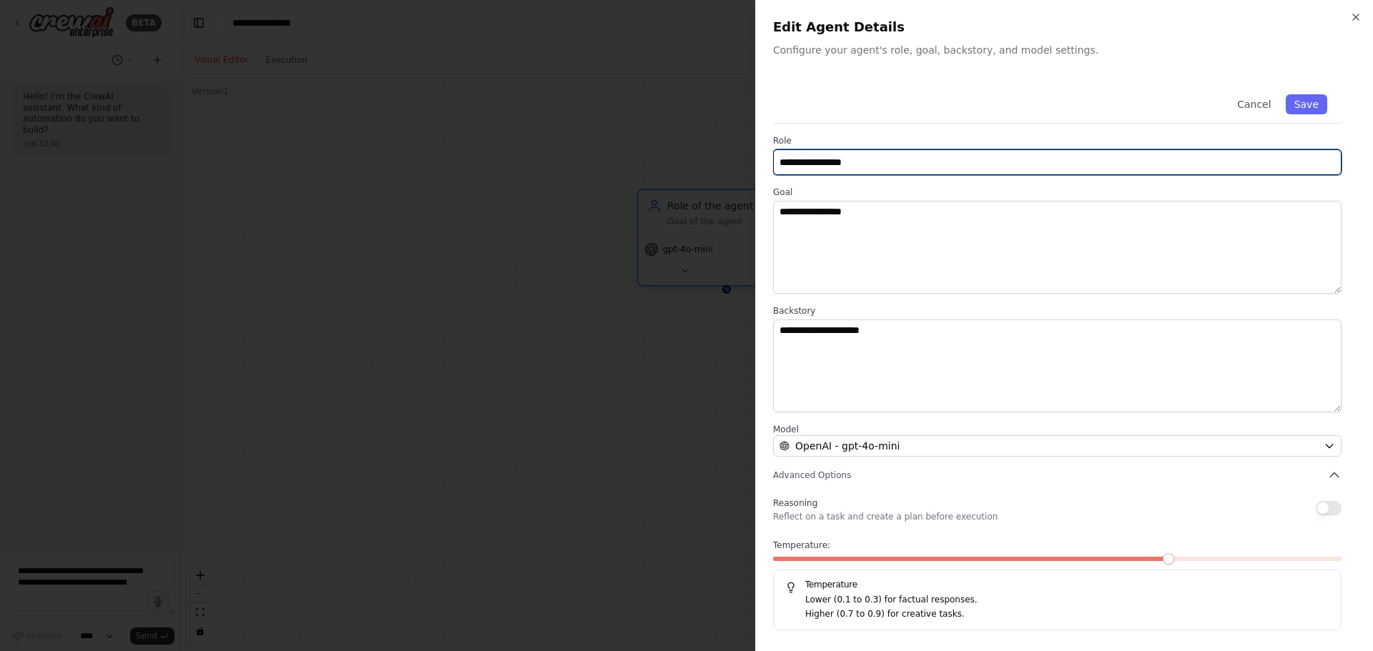
drag, startPoint x: 906, startPoint y: 152, endPoint x: 734, endPoint y: 157, distance: 171.6
click at [734, 157] on body "**********" at bounding box center [686, 325] width 1373 height 651
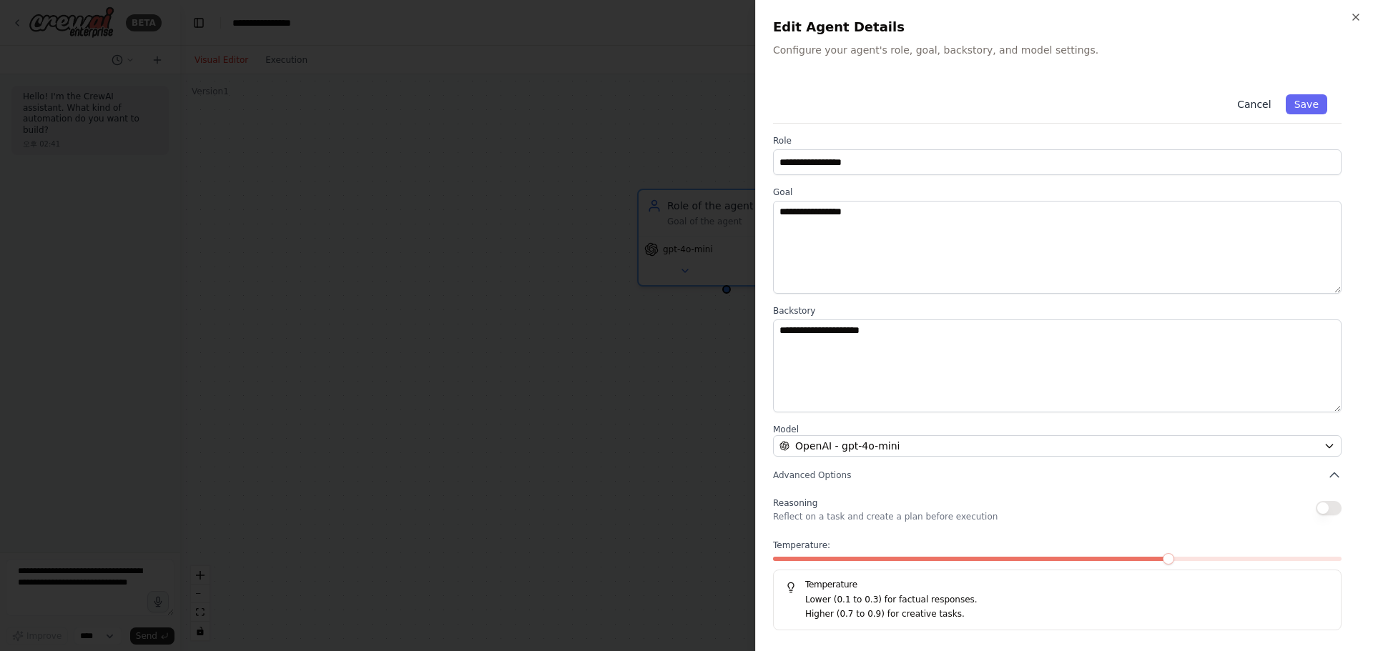
click at [1270, 105] on button "Cancel" at bounding box center [1253, 104] width 51 height 20
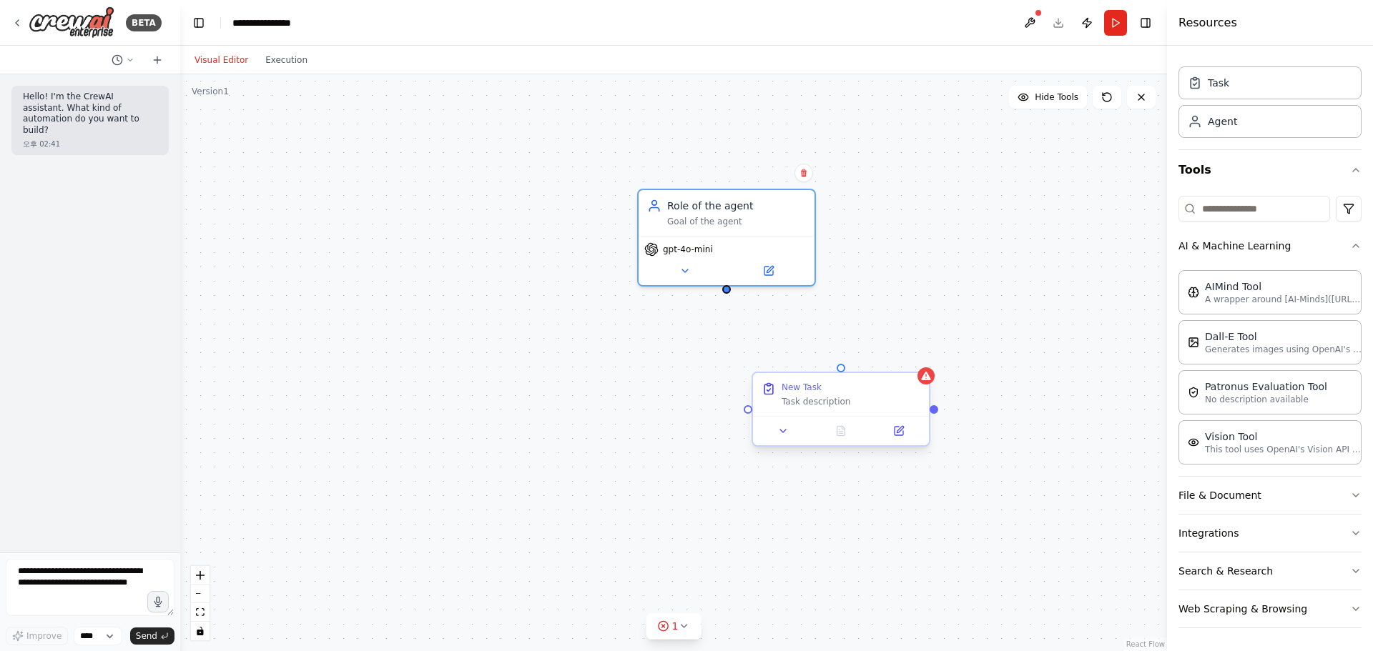
click at [827, 395] on div "New Task Task description" at bounding box center [850, 395] width 139 height 26
click at [934, 375] on div at bounding box center [925, 375] width 17 height 17
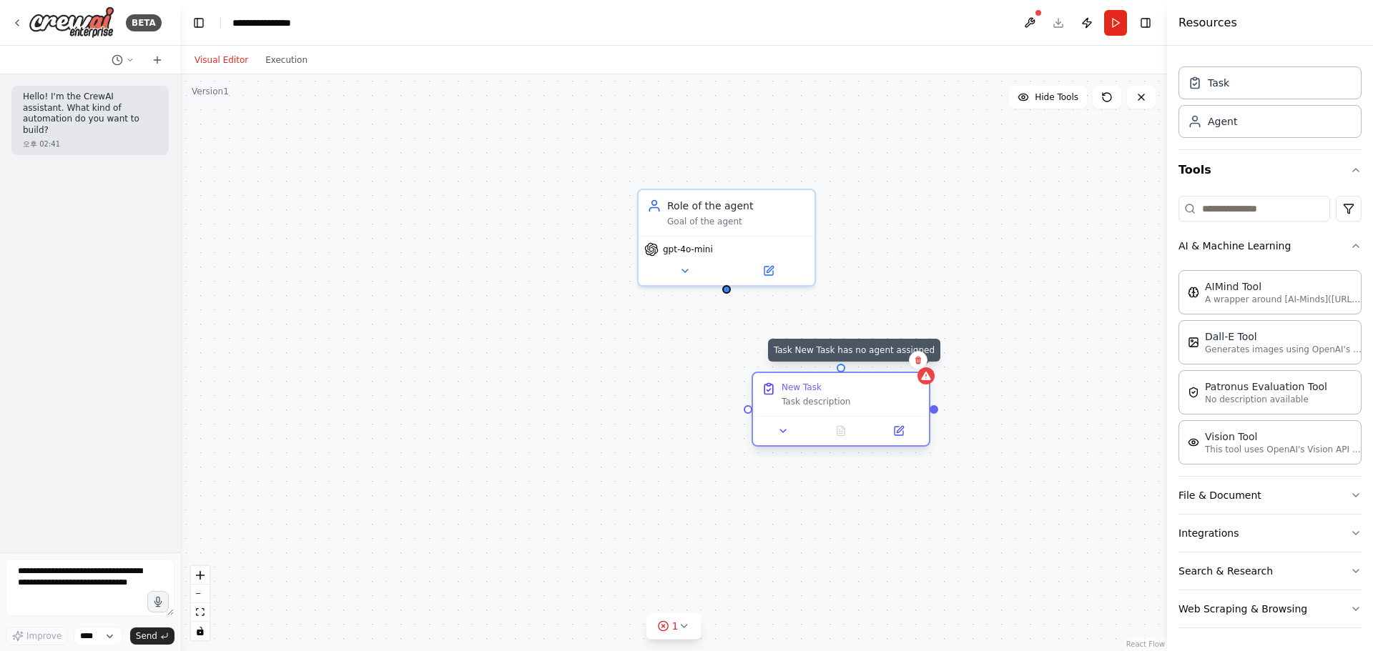
click at [929, 380] on icon at bounding box center [925, 376] width 9 height 9
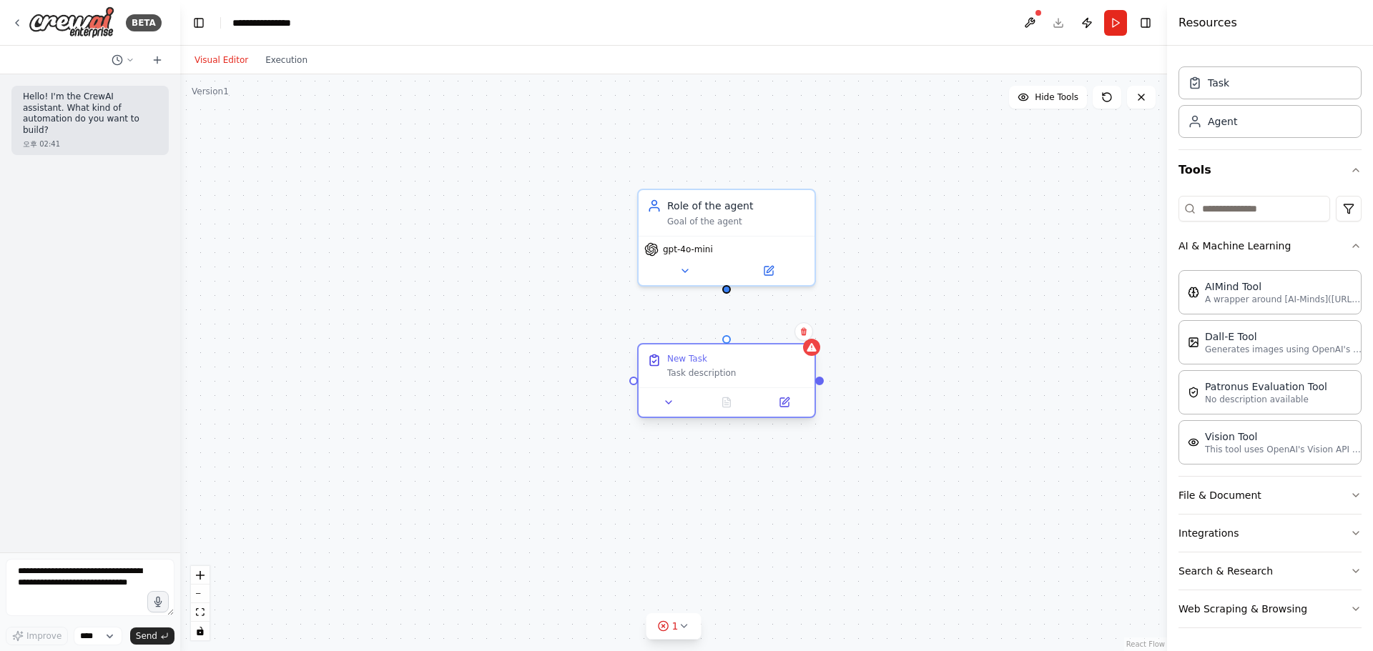
drag, startPoint x: 864, startPoint y: 388, endPoint x: 762, endPoint y: 352, distance: 107.6
click at [762, 352] on div "New Task Task description" at bounding box center [726, 366] width 176 height 43
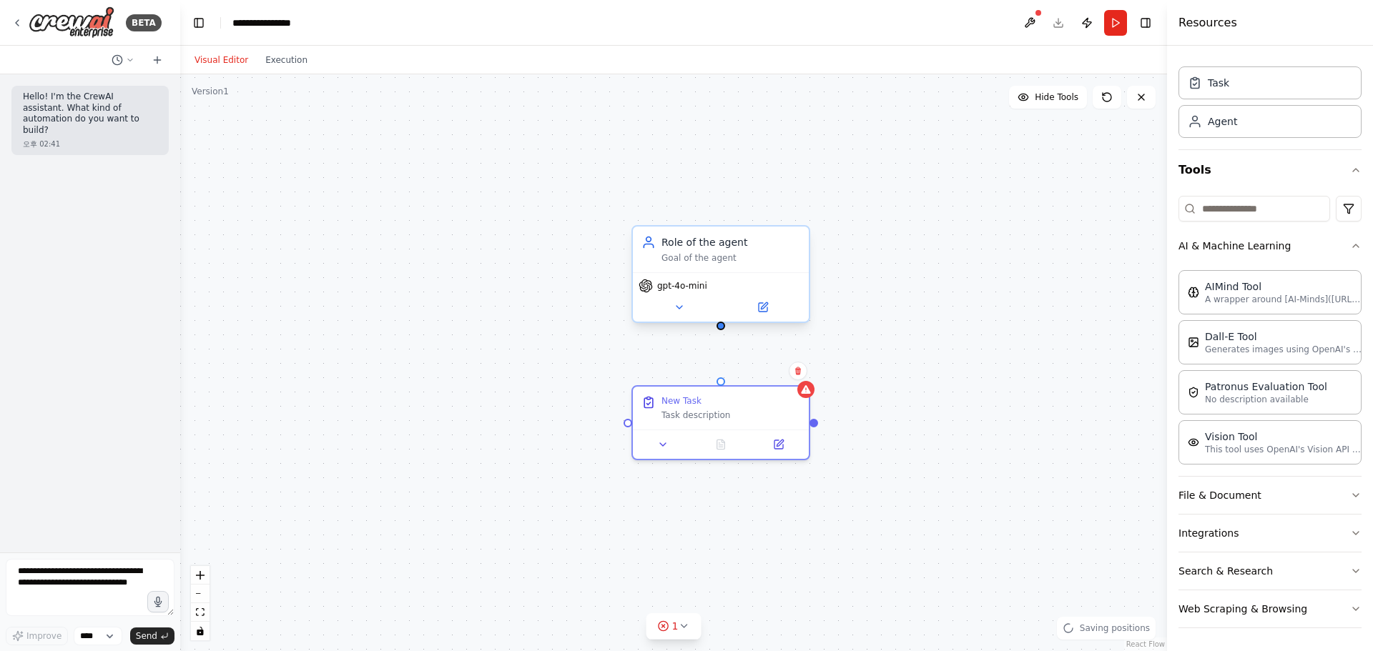
drag, startPoint x: 725, startPoint y: 294, endPoint x: 723, endPoint y: 332, distance: 38.6
click at [720, 336] on div "Role of the agent Goal of the agent gpt-4o-mini New Task Task description" at bounding box center [673, 362] width 987 height 577
drag, startPoint x: 724, startPoint y: 332, endPoint x: 721, endPoint y: 390, distance: 58.0
click at [721, 390] on div "Role of the agent Goal of the agent gpt-4o-mini New Task Task description" at bounding box center [667, 405] width 987 height 577
click at [743, 365] on div ".deletable-edge-delete-btn { width: 20px; height: 20px; border: 0px solid #ffff…" at bounding box center [673, 362] width 987 height 577
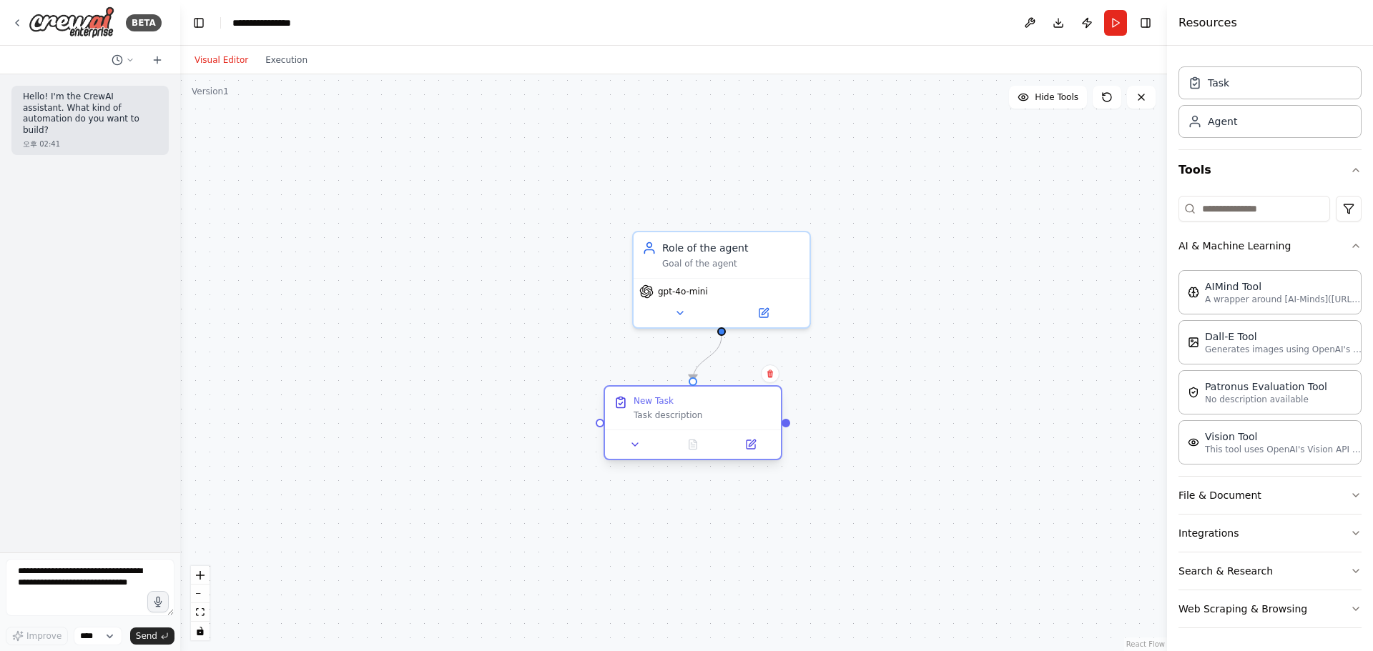
drag, startPoint x: 716, startPoint y: 430, endPoint x: 691, endPoint y: 409, distance: 33.0
click at [691, 409] on div "New Task Task description" at bounding box center [702, 408] width 139 height 26
click at [712, 364] on div ".deletable-edge-delete-btn { width: 20px; height: 20px; border: 0px solid #ffff…" at bounding box center [673, 362] width 987 height 577
drag, startPoint x: 715, startPoint y: 362, endPoint x: 701, endPoint y: 377, distance: 20.7
click at [701, 377] on div ".deletable-edge-delete-btn { width: 20px; height: 20px; border: 0px solid #ffff…" at bounding box center [673, 362] width 987 height 577
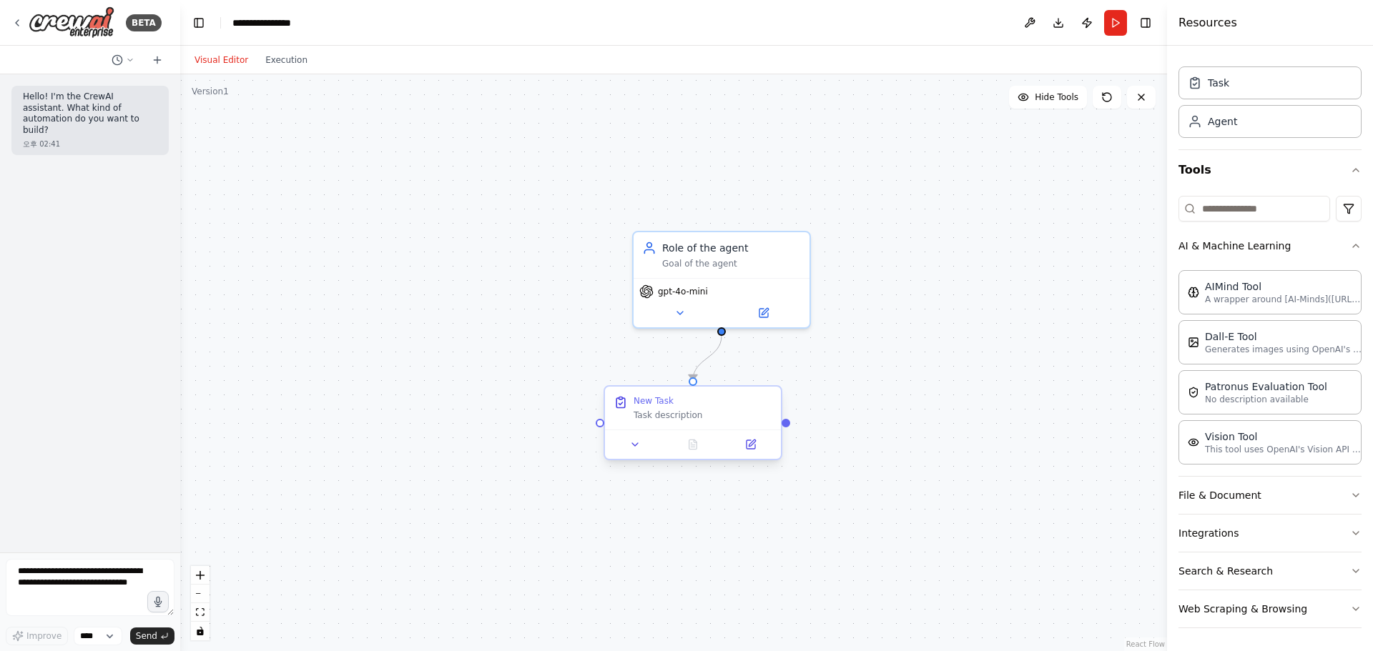
click at [699, 400] on div "New Task" at bounding box center [702, 400] width 139 height 11
click at [746, 447] on icon at bounding box center [750, 444] width 9 height 9
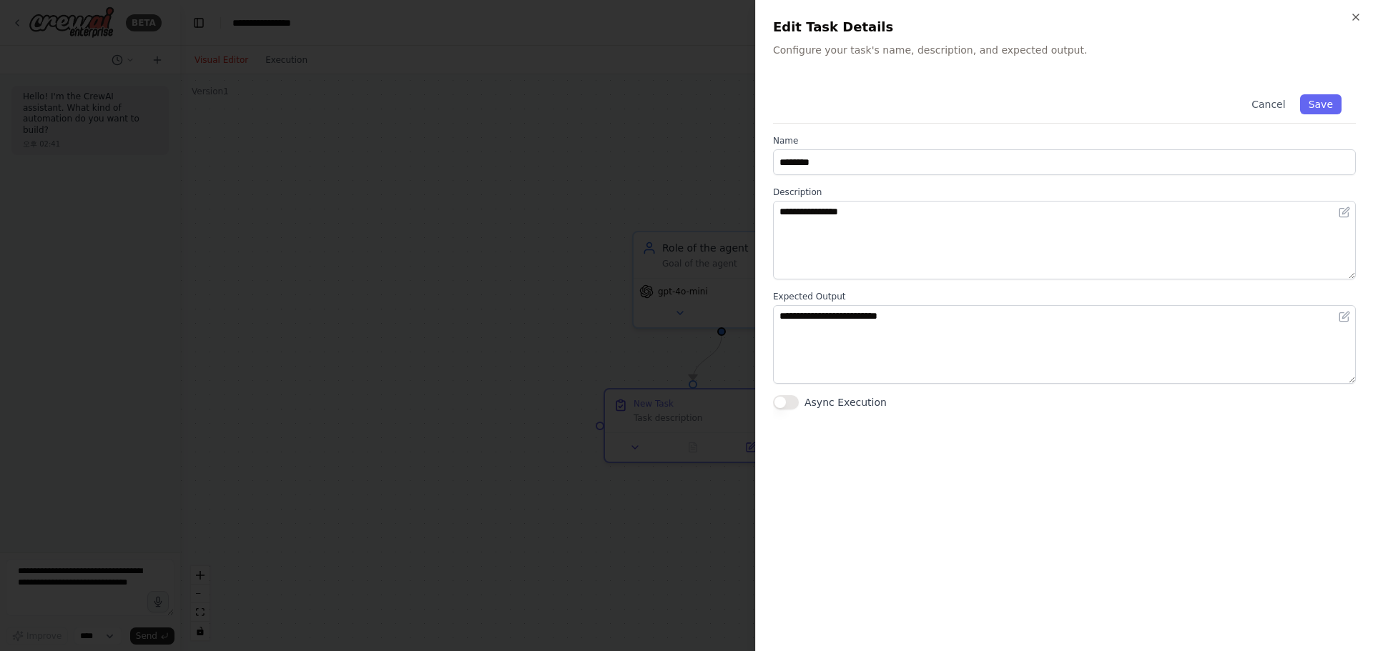
click at [798, 405] on button "Async Execution" at bounding box center [786, 402] width 26 height 14
click at [784, 407] on button "Async Execution" at bounding box center [786, 402] width 26 height 14
click at [1275, 114] on button "Cancel" at bounding box center [1267, 104] width 51 height 20
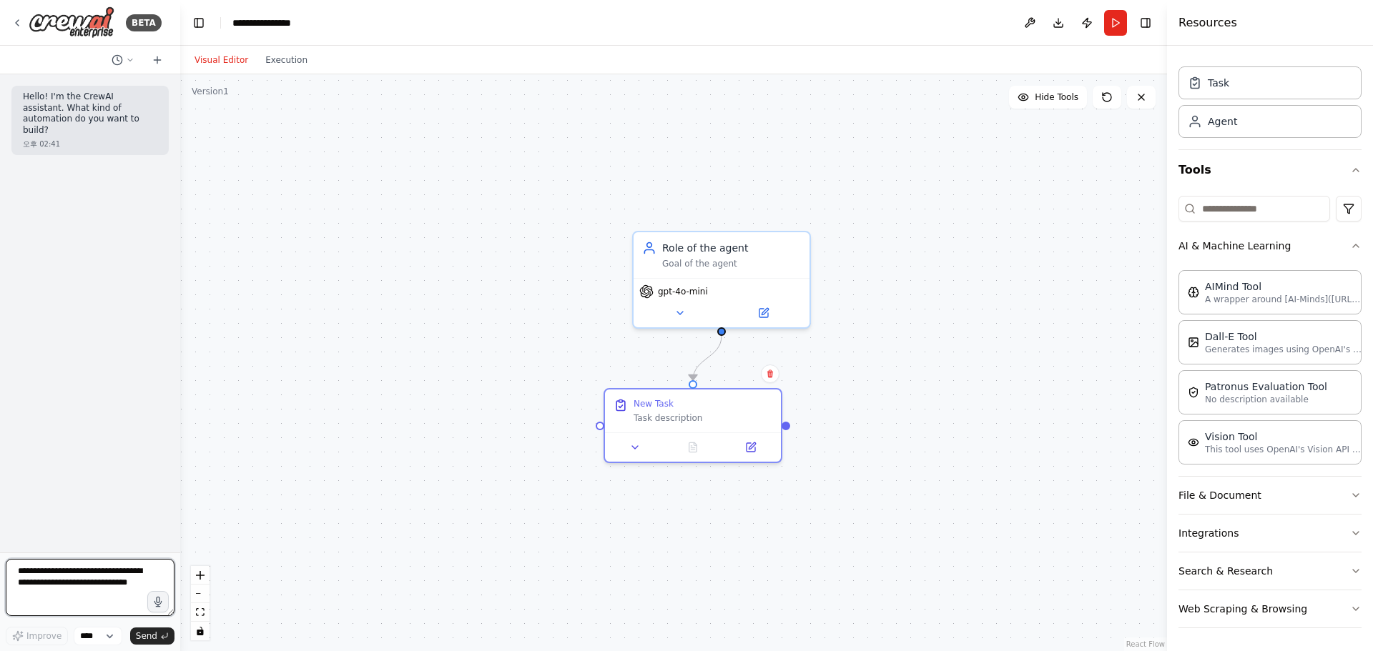
click at [64, 580] on textarea at bounding box center [90, 587] width 169 height 57
click at [48, 578] on textarea at bounding box center [90, 587] width 169 height 57
click at [741, 256] on div "Goal of the agent" at bounding box center [731, 260] width 139 height 11
click at [805, 223] on div "Confirm" at bounding box center [798, 215] width 19 height 19
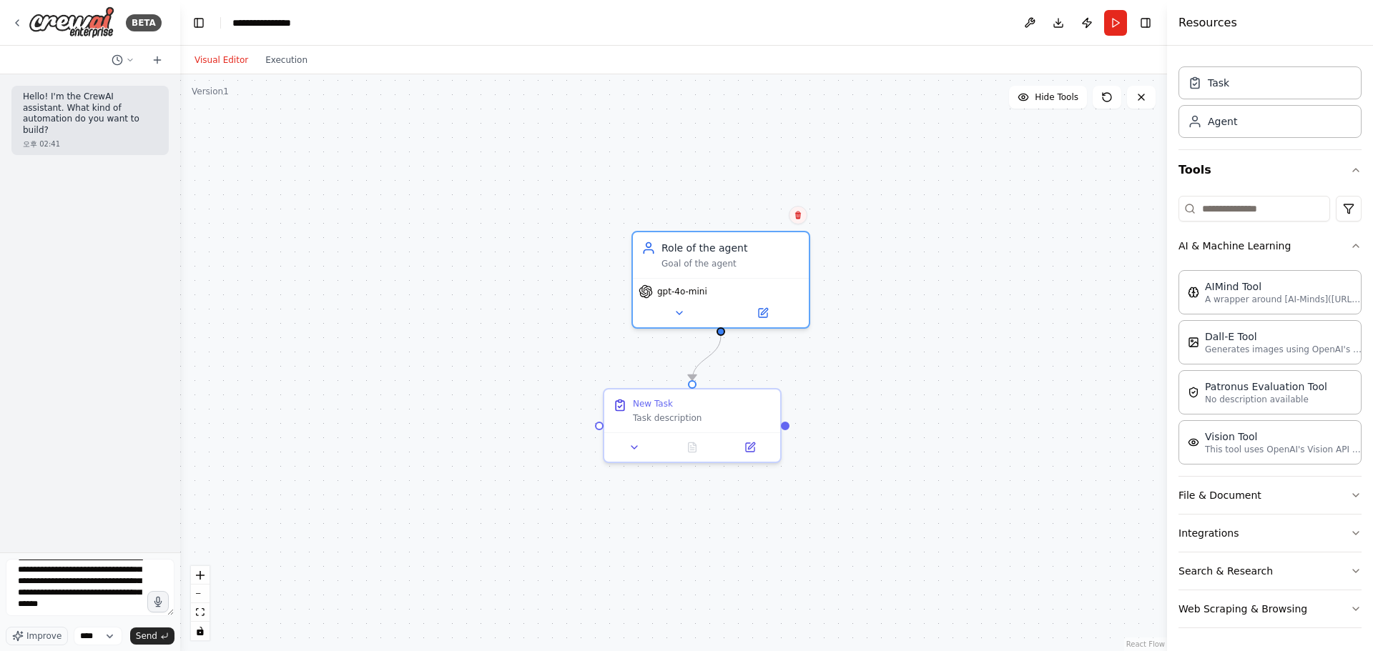
click at [801, 219] on icon at bounding box center [798, 215] width 9 height 9
click at [796, 218] on icon at bounding box center [798, 216] width 6 height 8
click at [767, 209] on button "Confirm" at bounding box center [757, 215] width 51 height 17
click at [733, 403] on div "New Task" at bounding box center [702, 400] width 139 height 11
click at [766, 374] on icon at bounding box center [769, 374] width 9 height 9
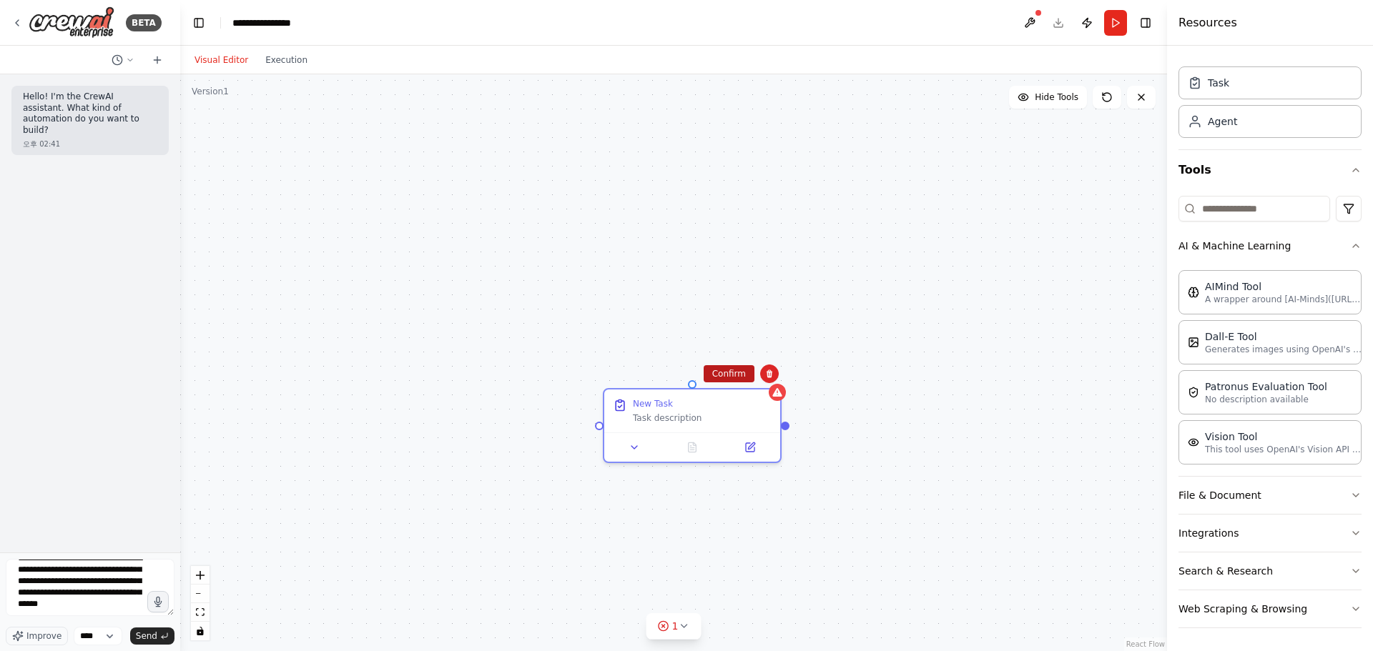
click at [741, 371] on button "Confirm" at bounding box center [728, 373] width 51 height 17
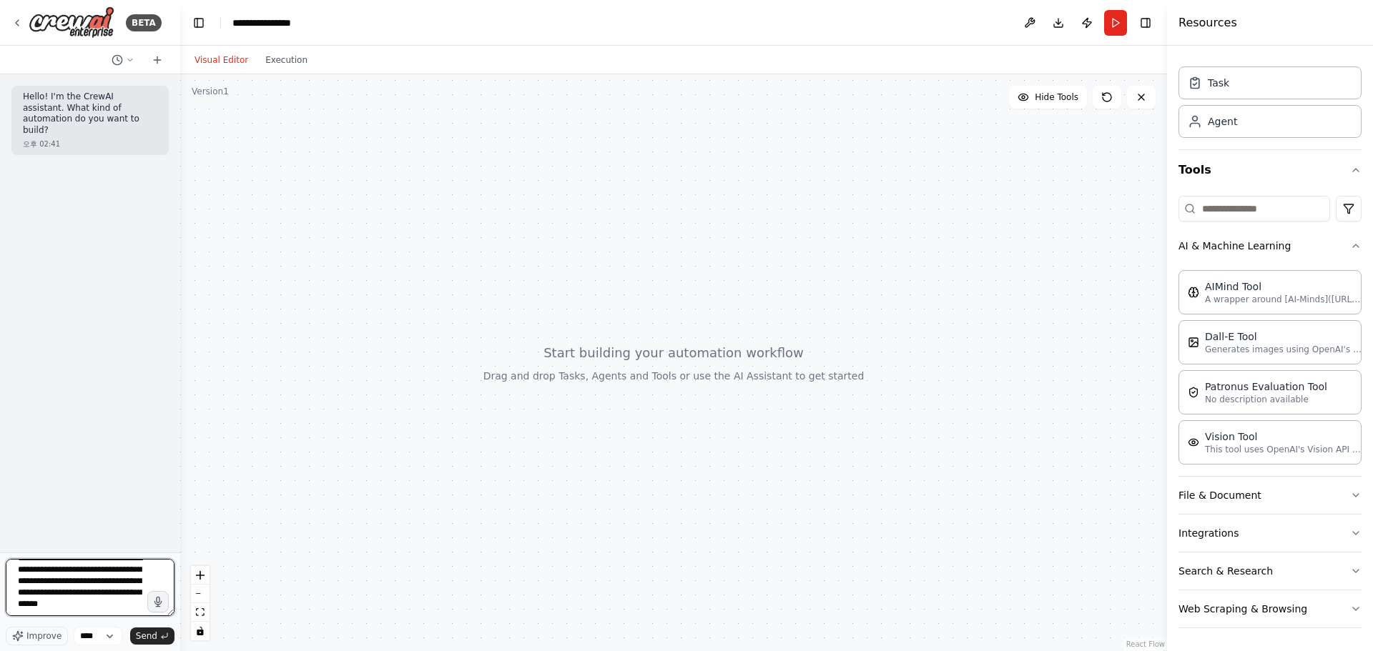
click at [89, 614] on textarea "**********" at bounding box center [90, 587] width 169 height 57
type textarea "**********"
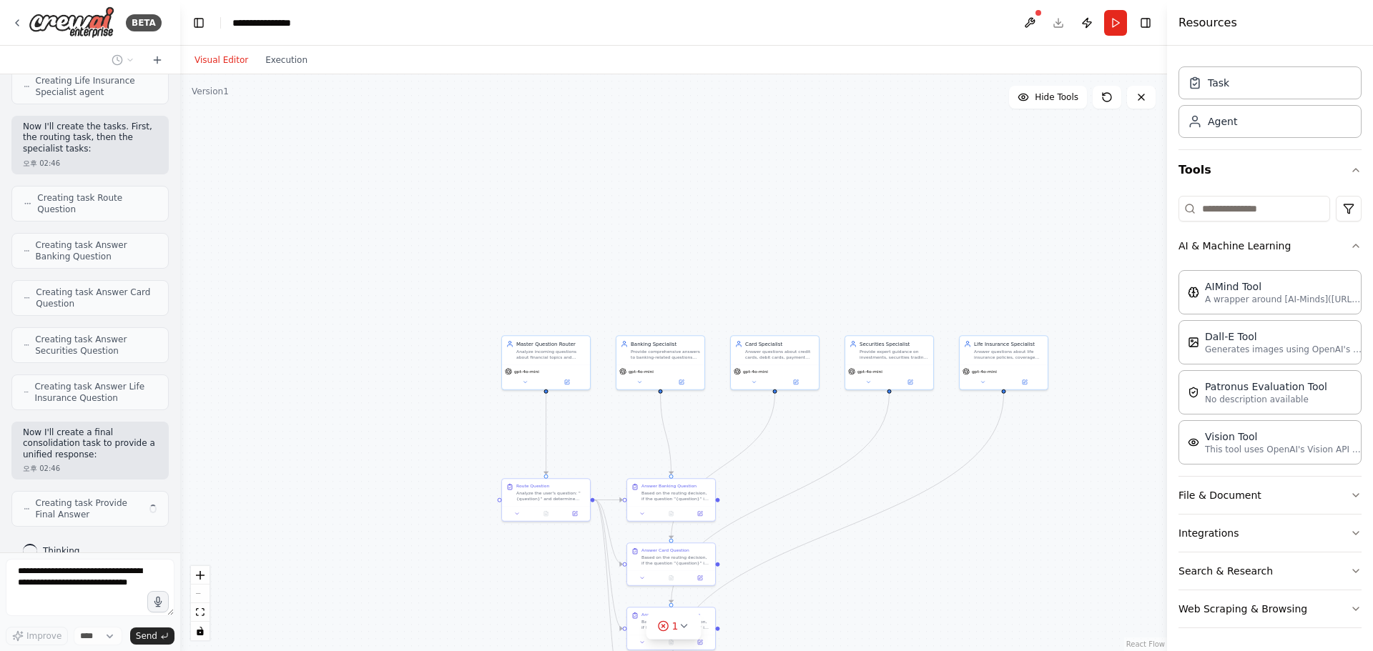
scroll to position [762, 0]
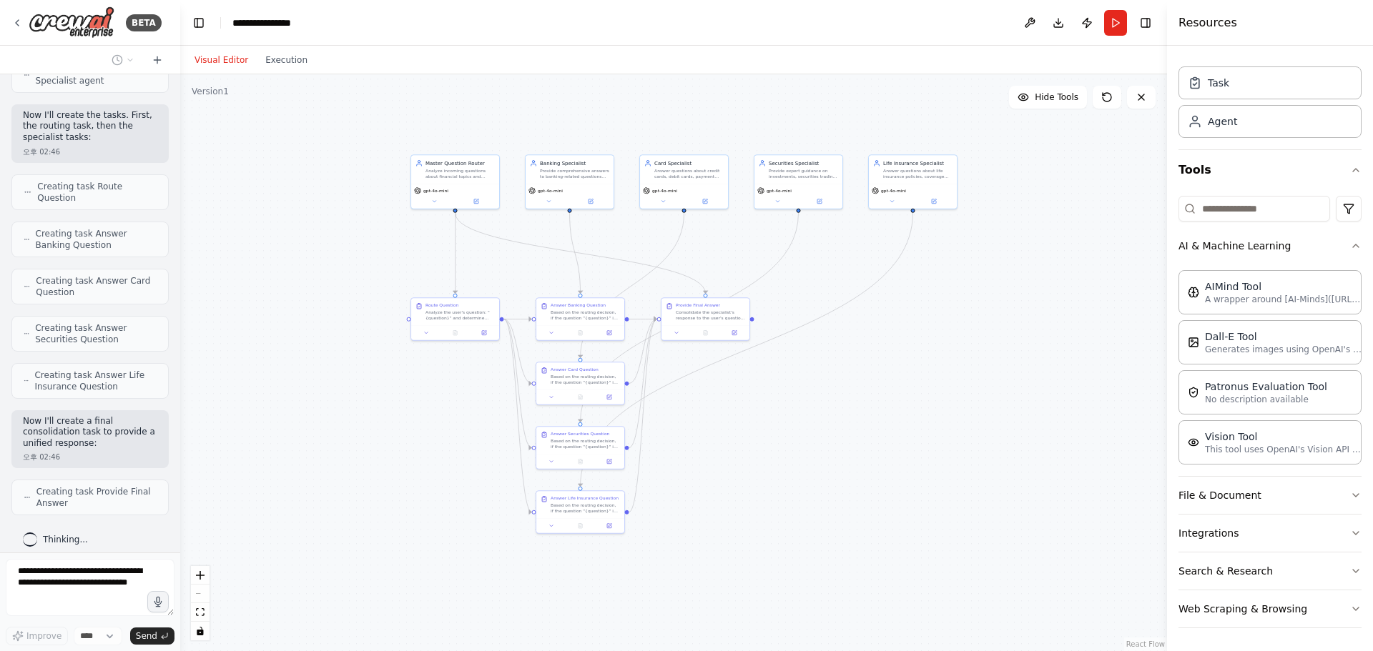
drag, startPoint x: 1051, startPoint y: 415, endPoint x: 962, endPoint y: 237, distance: 199.8
click at [962, 237] on div ".deletable-edge-delete-btn { width: 20px; height: 20px; border: 0px solid #ffff…" at bounding box center [673, 362] width 987 height 577
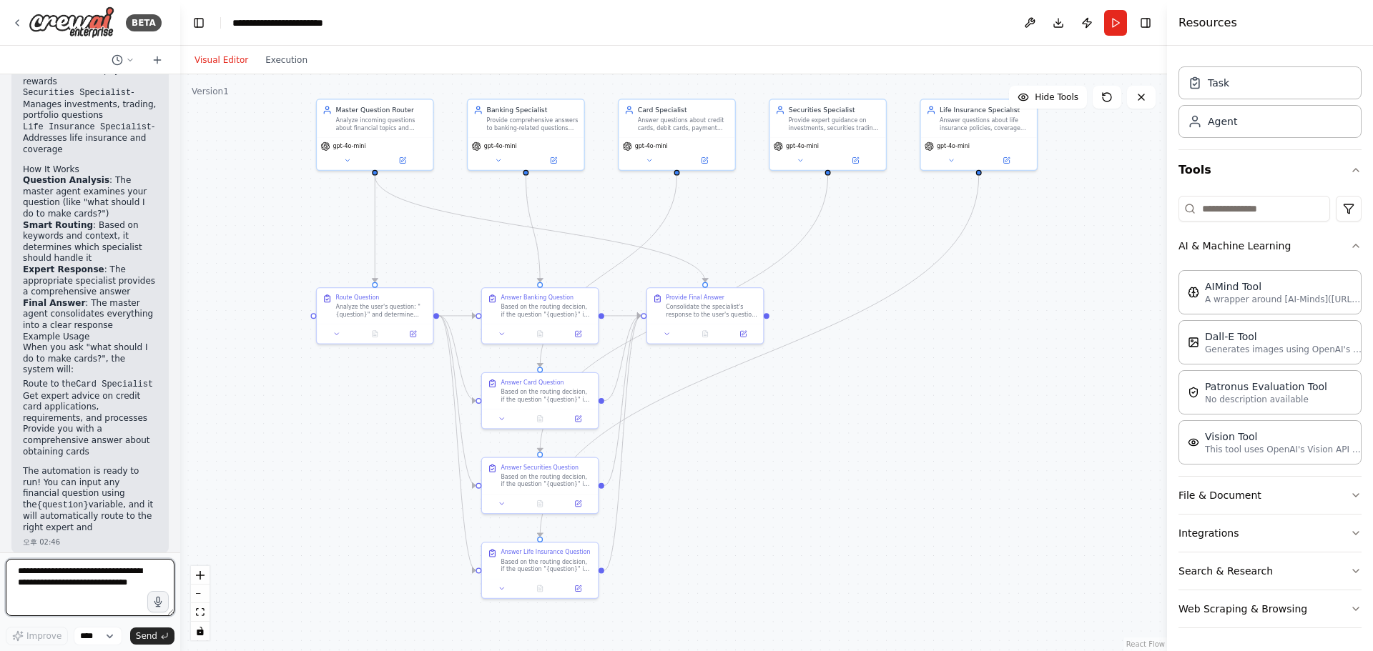
scroll to position [1558, 0]
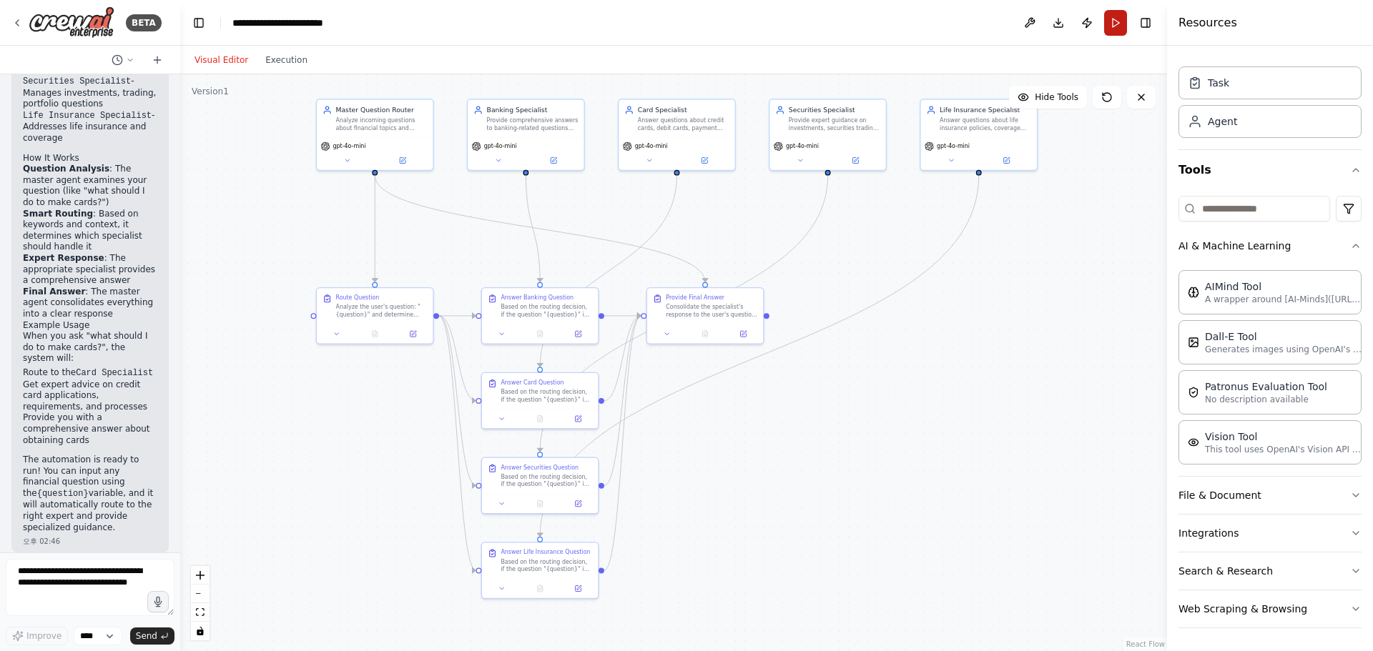
click at [1112, 26] on button "Run" at bounding box center [1115, 23] width 23 height 26
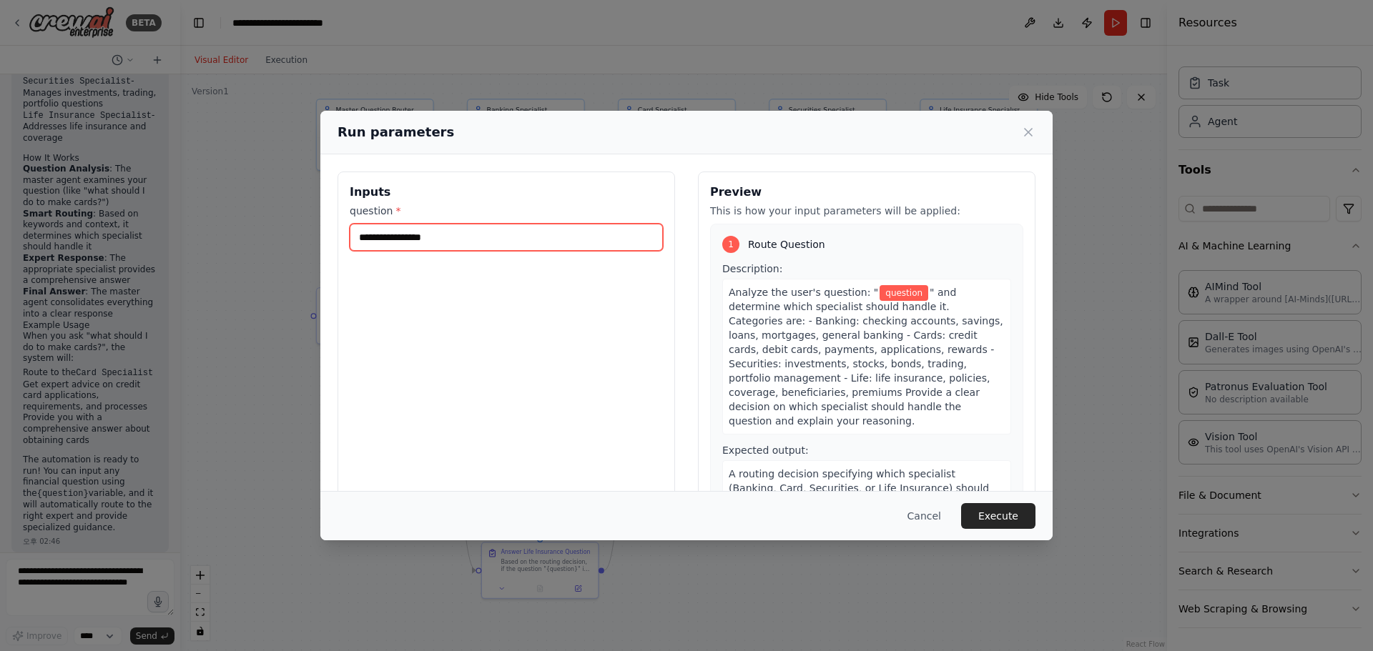
click at [491, 244] on input "question *" at bounding box center [506, 237] width 313 height 27
type input "*"
type input "**********"
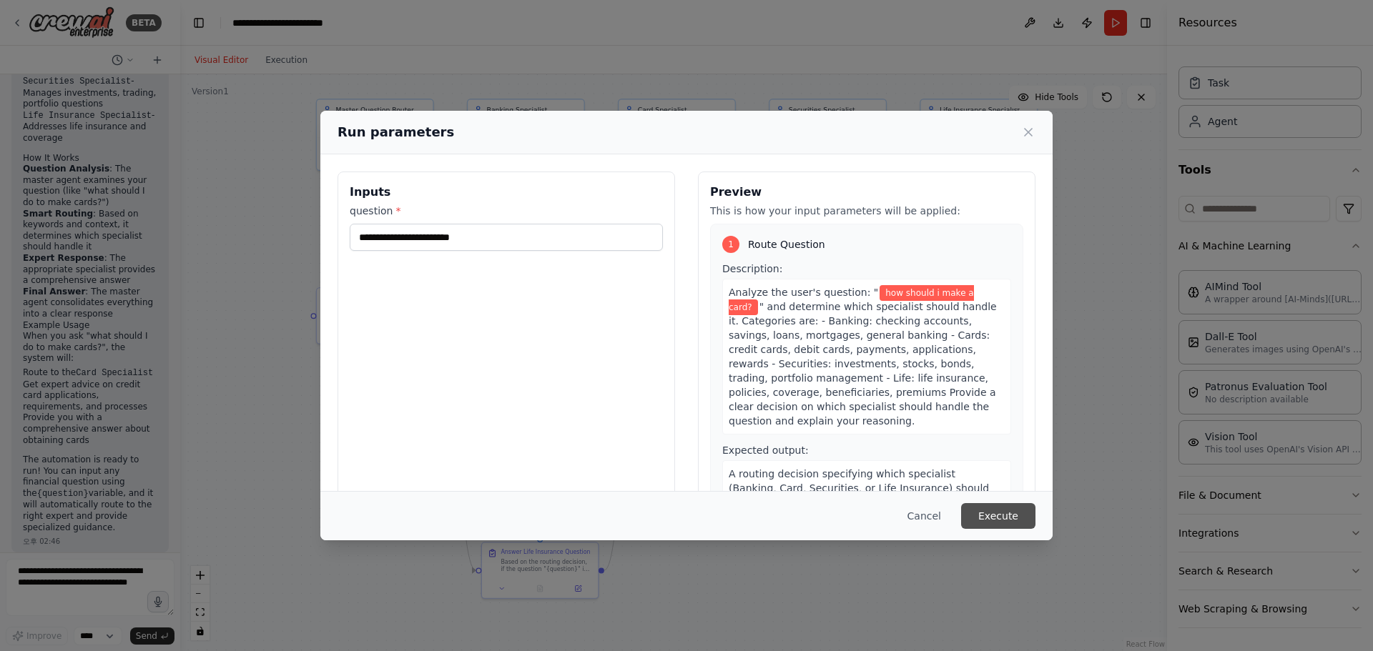
click at [992, 514] on button "Execute" at bounding box center [998, 516] width 74 height 26
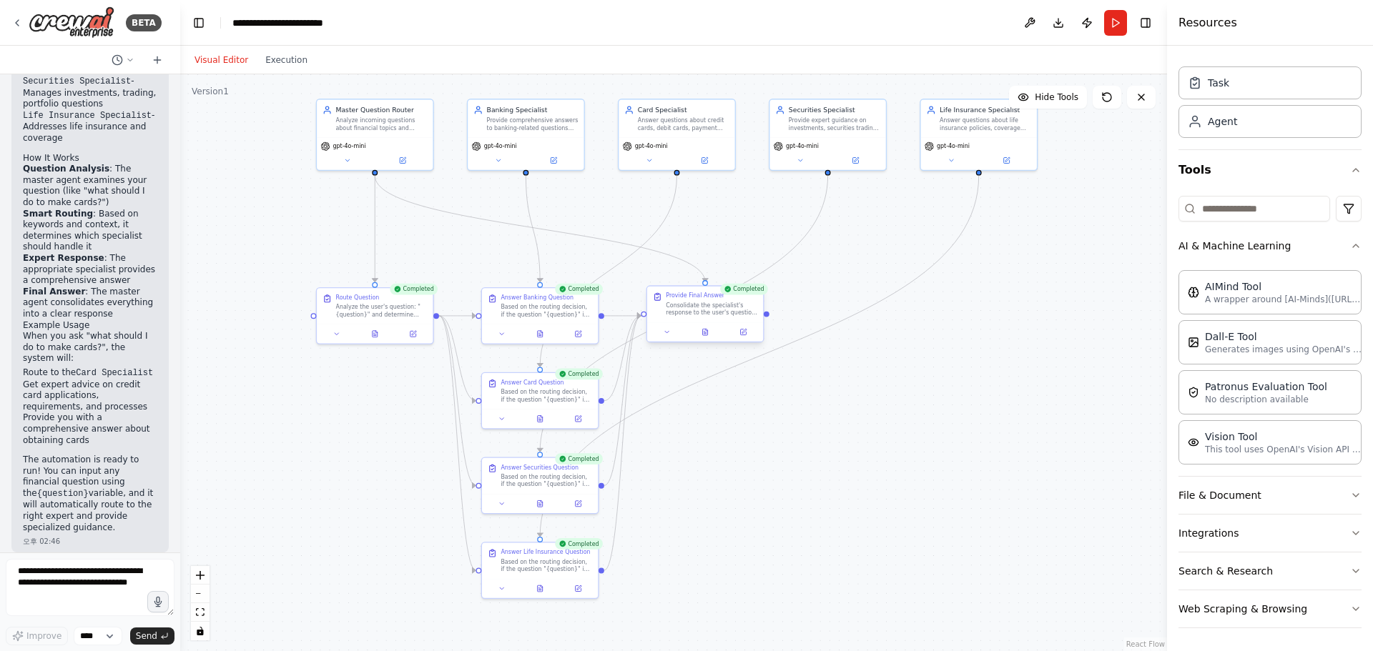
click at [686, 302] on div "Consolidate the specialist's response to the user's question "{question}" into …" at bounding box center [712, 309] width 92 height 15
click at [696, 307] on div "Consolidate the specialist's response to the user's question "{question}" into …" at bounding box center [712, 309] width 92 height 15
click at [693, 312] on div "Consolidate the specialist's response to the user's question "{question}" into …" at bounding box center [712, 309] width 92 height 15
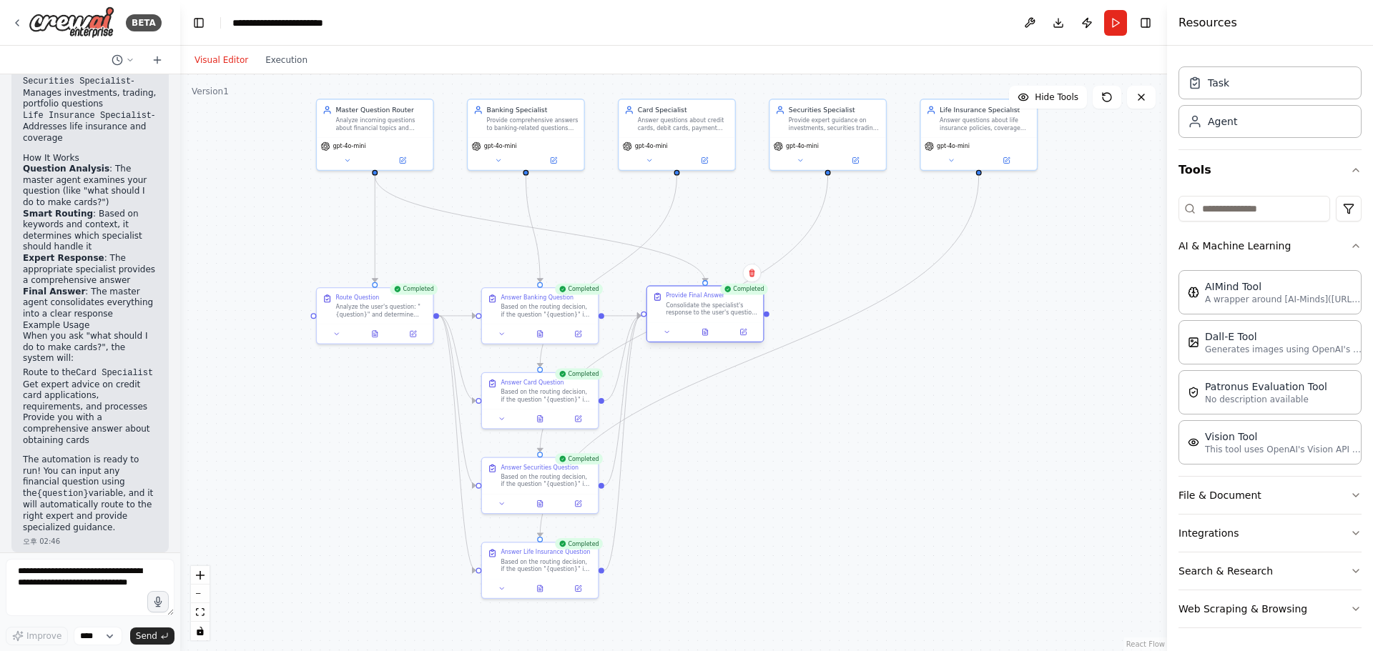
click at [706, 311] on div "Consolidate the specialist's response to the user's question "{question}" into …" at bounding box center [712, 309] width 92 height 15
click at [706, 335] on icon at bounding box center [705, 332] width 5 height 6
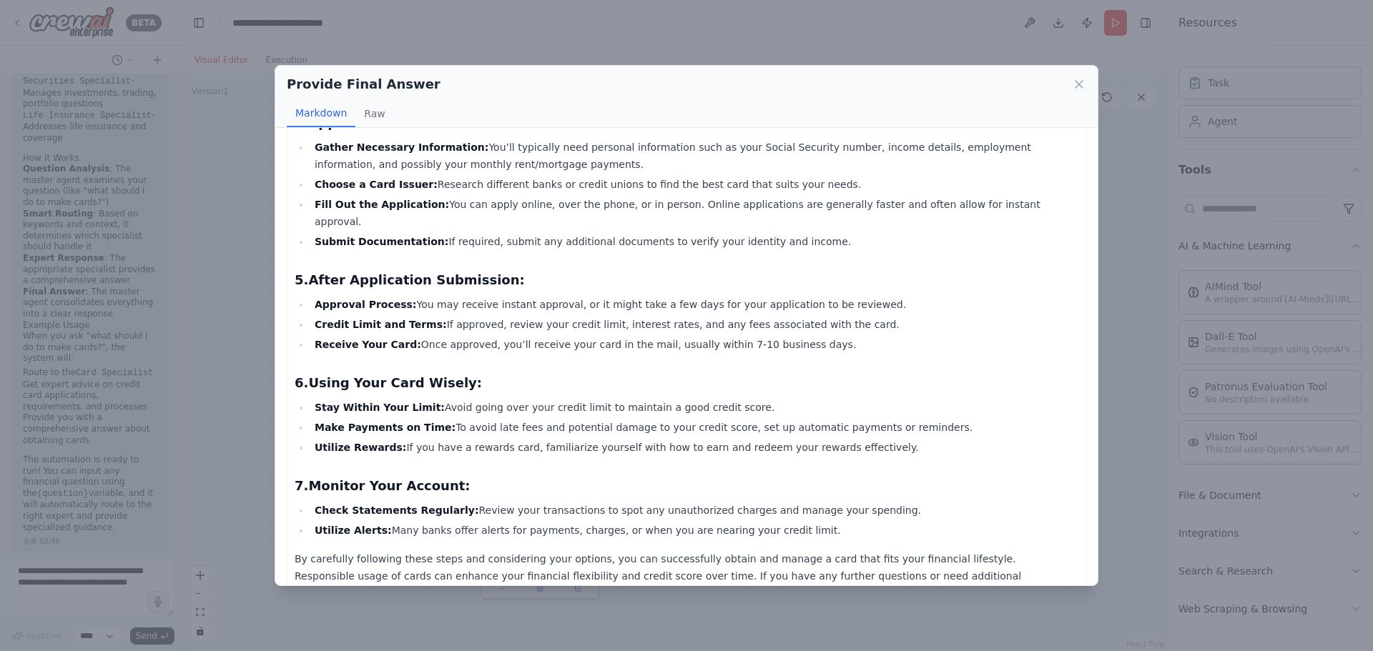
scroll to position [379, 0]
click at [1076, 79] on icon at bounding box center [1079, 84] width 14 height 14
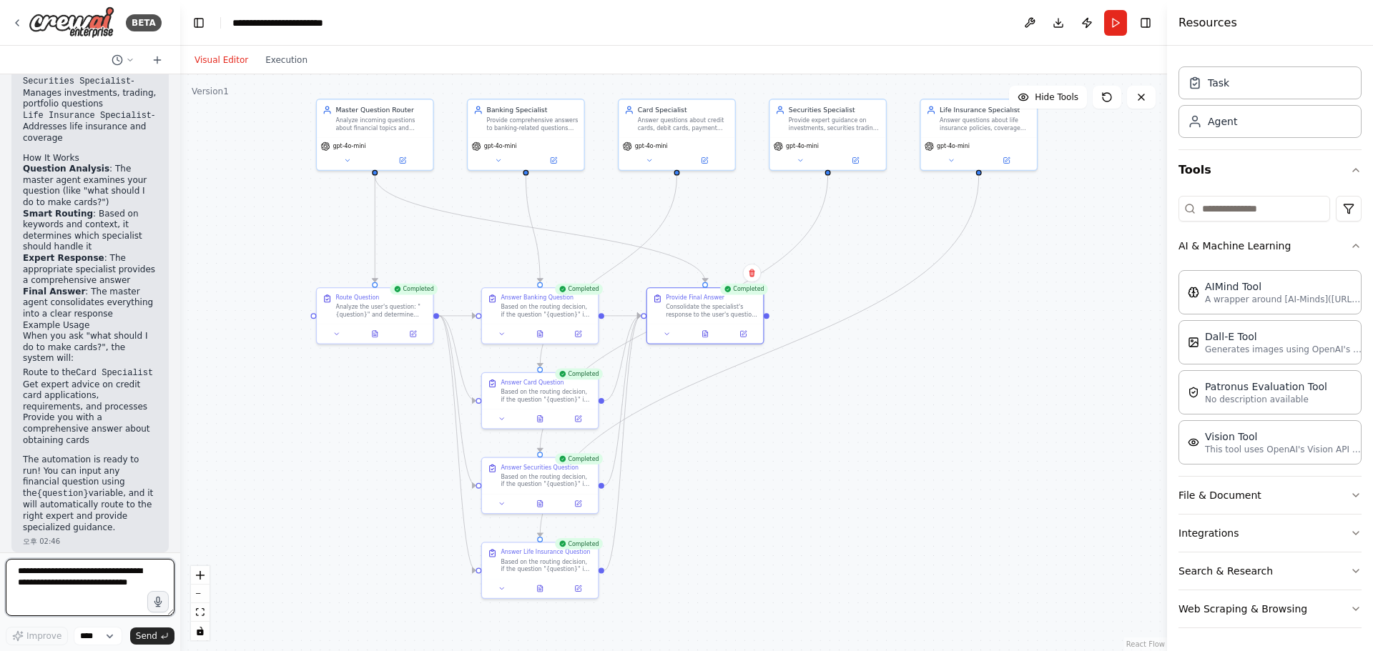
click at [79, 591] on textarea at bounding box center [90, 587] width 169 height 57
type textarea "**********"
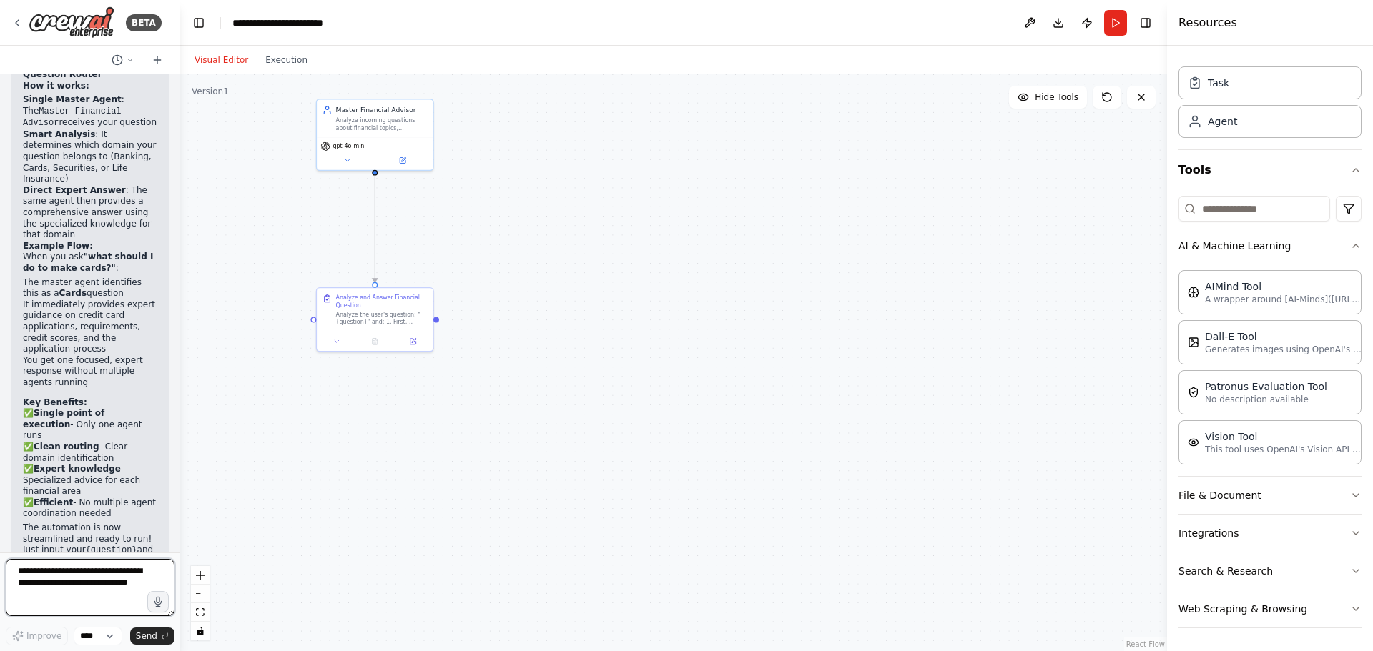
scroll to position [3747, 0]
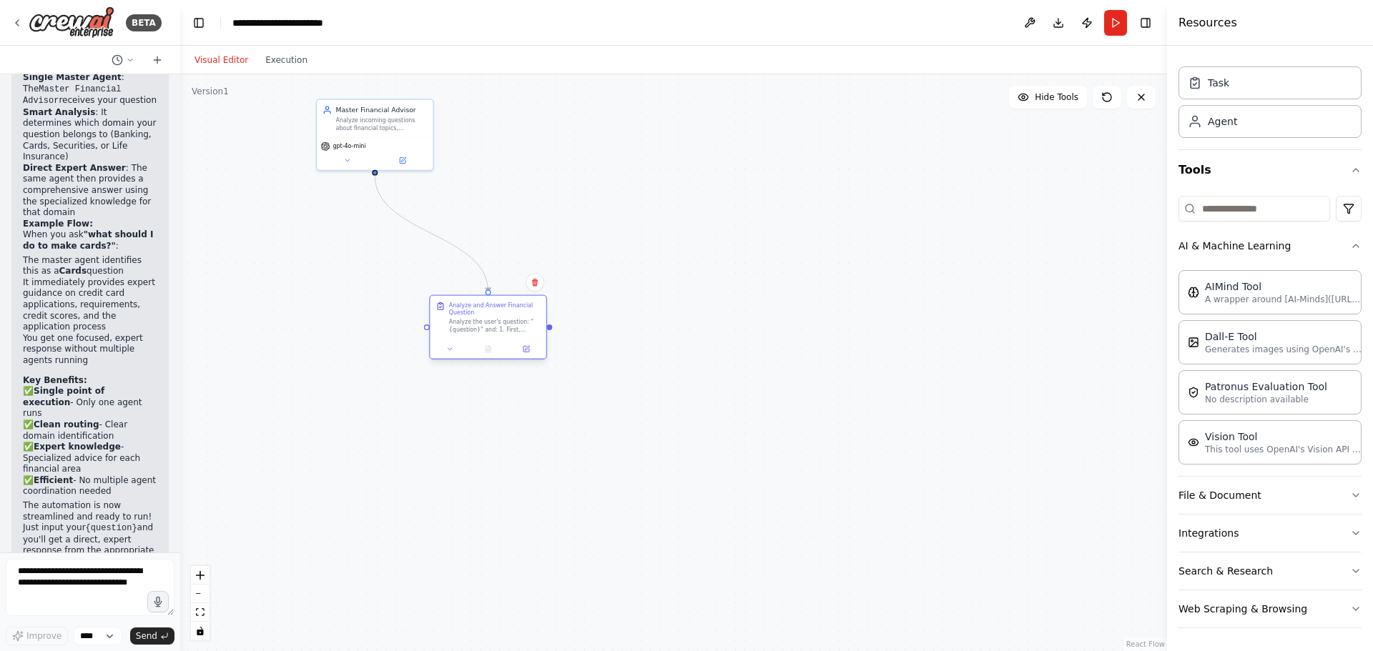
drag, startPoint x: 402, startPoint y: 315, endPoint x: 519, endPoint y: 328, distance: 117.3
click at [519, 328] on div "Analyze the user's question: "{question}" and: 1. First, determine which financ…" at bounding box center [495, 326] width 92 height 15
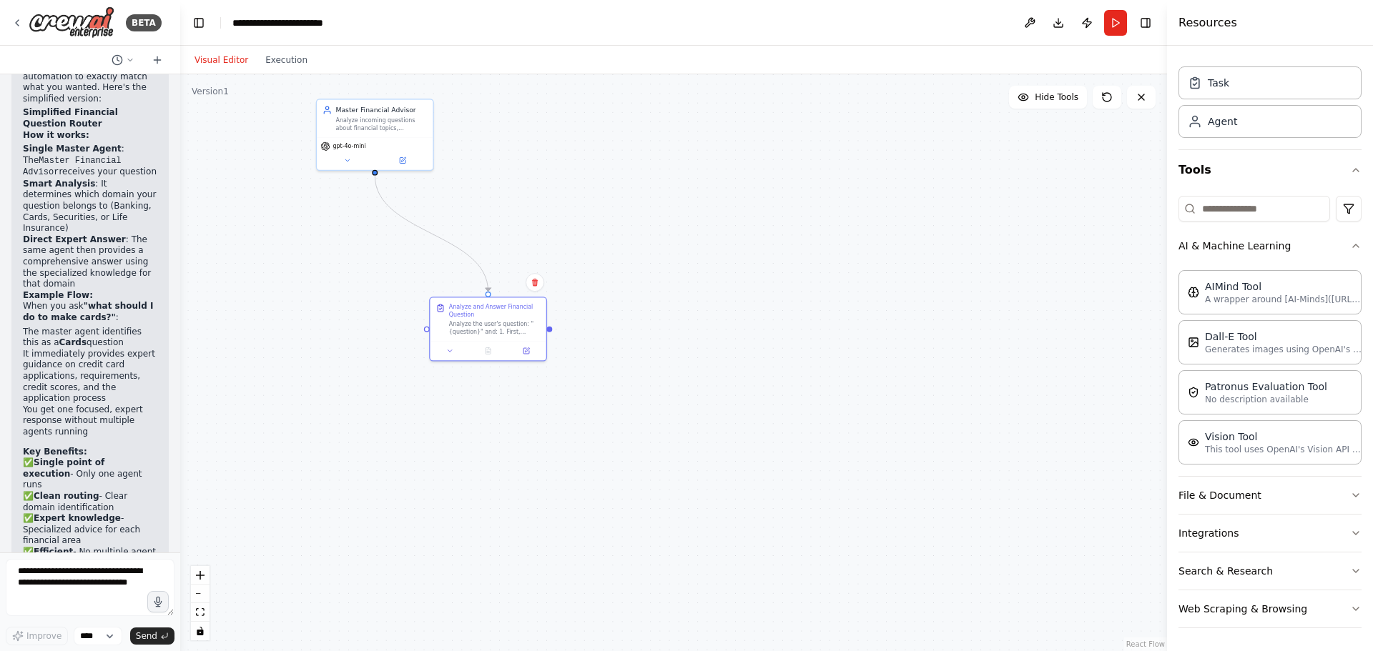
scroll to position [3461, 0]
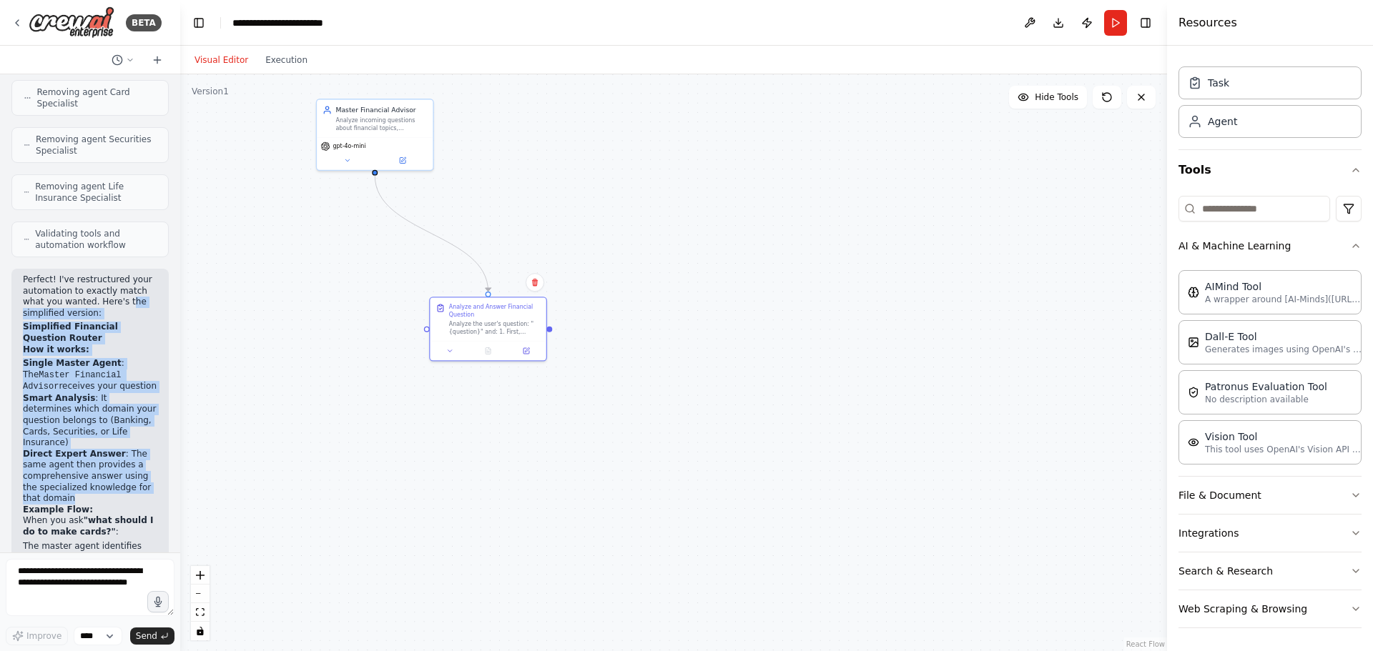
drag, startPoint x: 125, startPoint y: 275, endPoint x: 132, endPoint y: 463, distance: 188.9
click at [132, 463] on div "Perfect! I've restructured your automation to exactly match what you wanted. He…" at bounding box center [90, 565] width 134 height 580
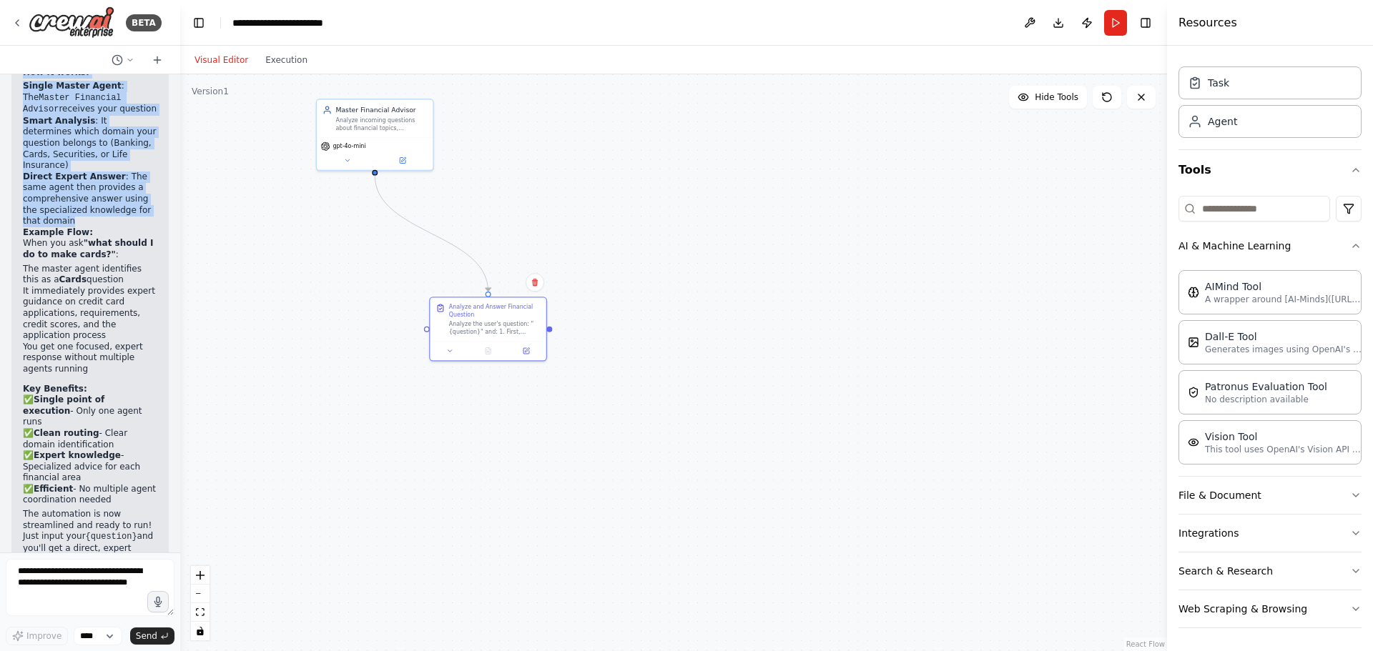
scroll to position [3747, 0]
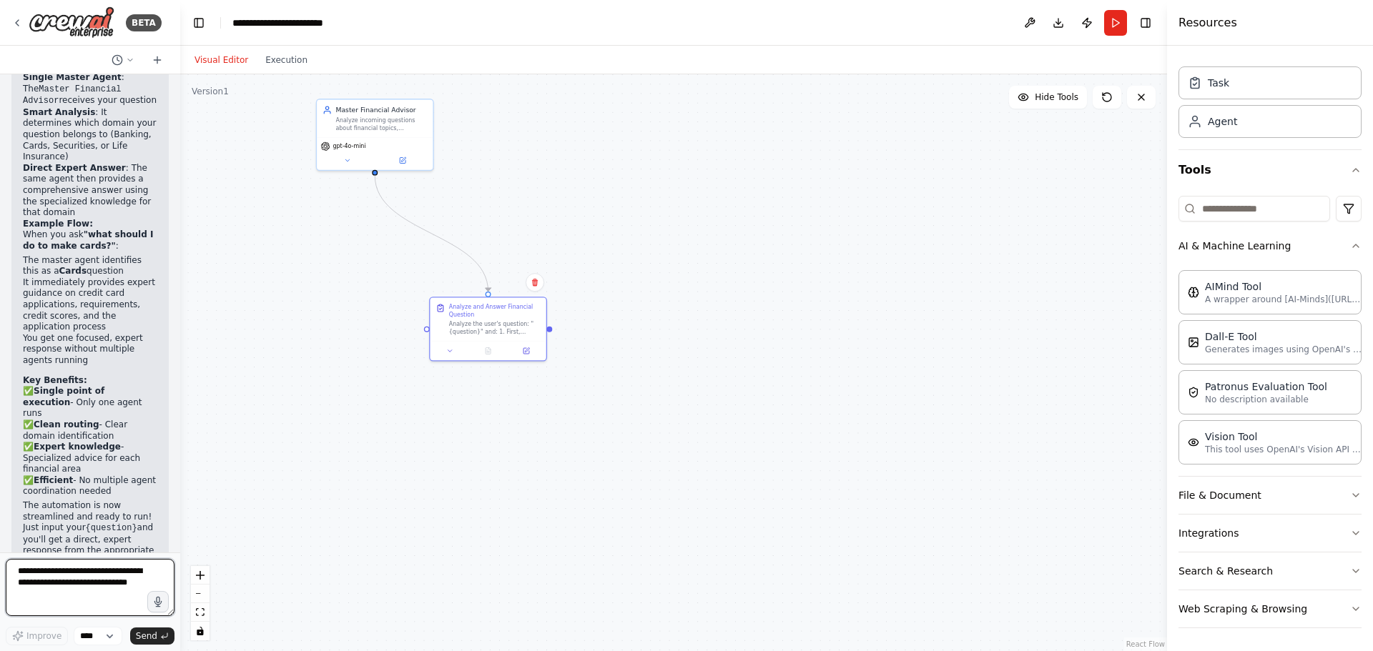
click at [100, 571] on textarea at bounding box center [90, 587] width 169 height 57
type textarea "**********"
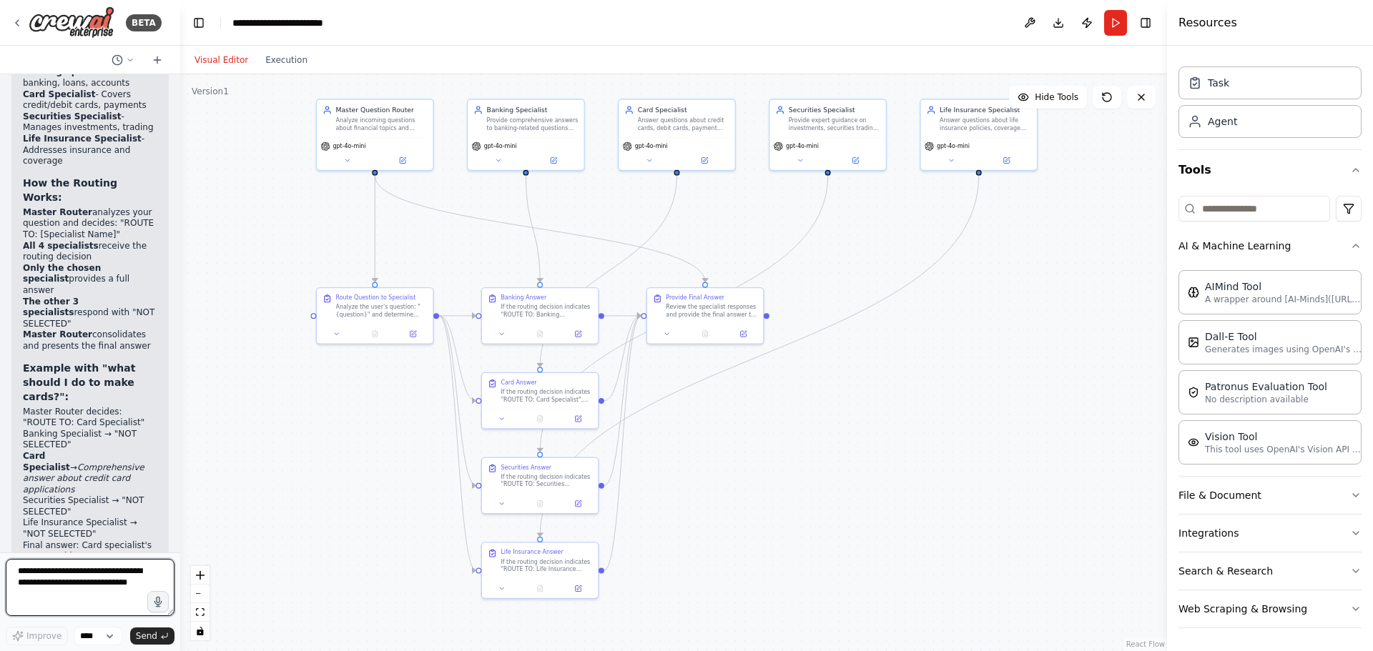
scroll to position [5402, 0]
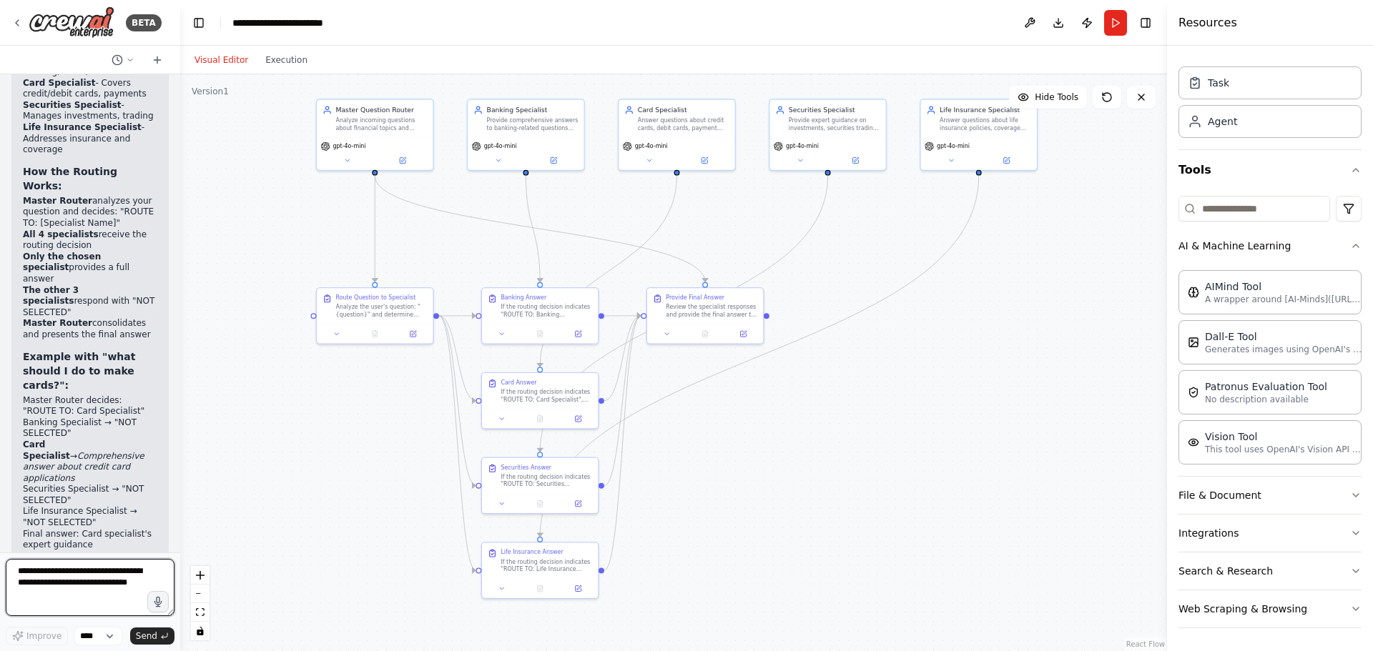
click at [71, 586] on textarea at bounding box center [90, 587] width 169 height 57
click at [84, 585] on textarea at bounding box center [90, 587] width 169 height 57
click at [94, 578] on textarea at bounding box center [90, 587] width 169 height 57
type textarea "*"
type textarea "**********"
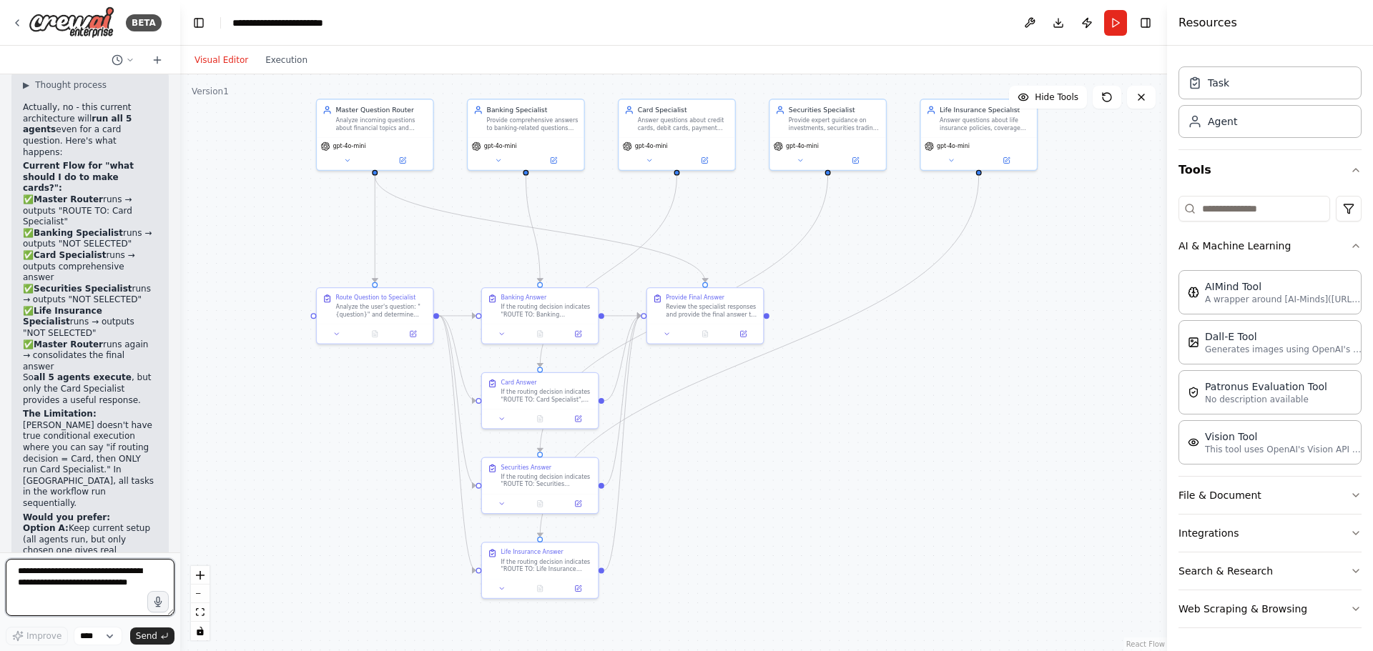
scroll to position [6069, 0]
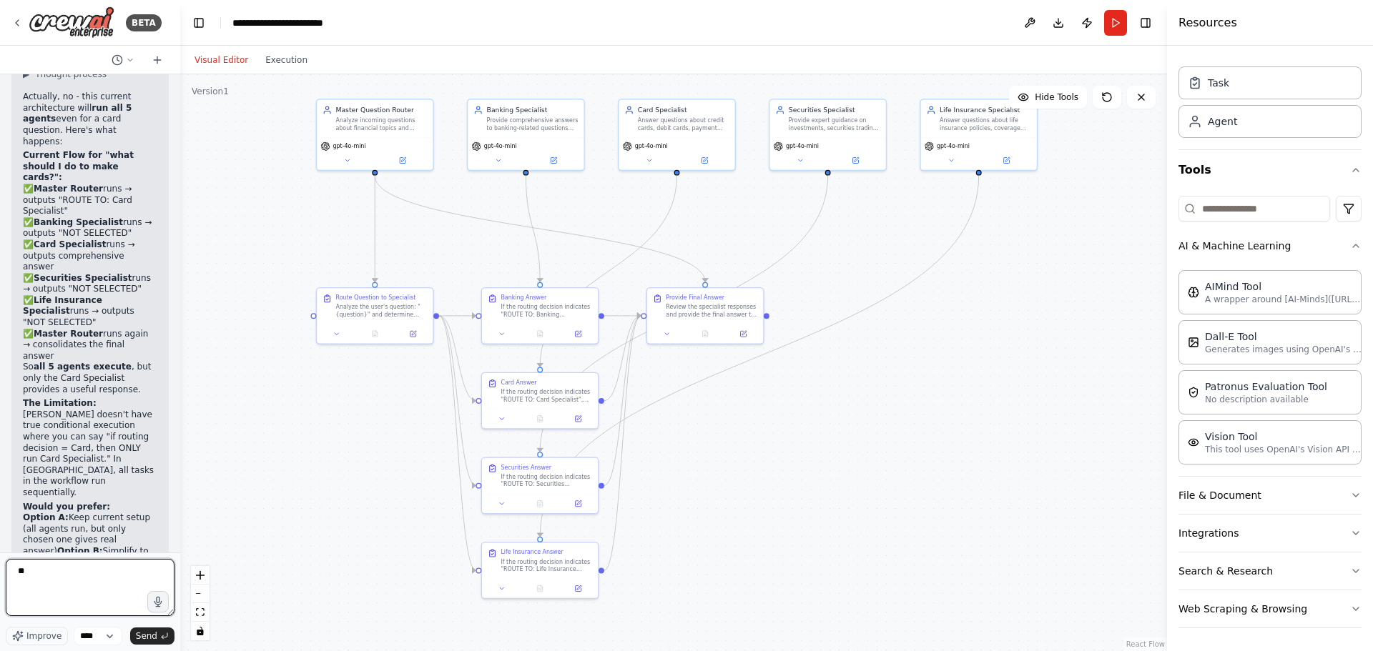
type textarea "*"
type textarea "**********"
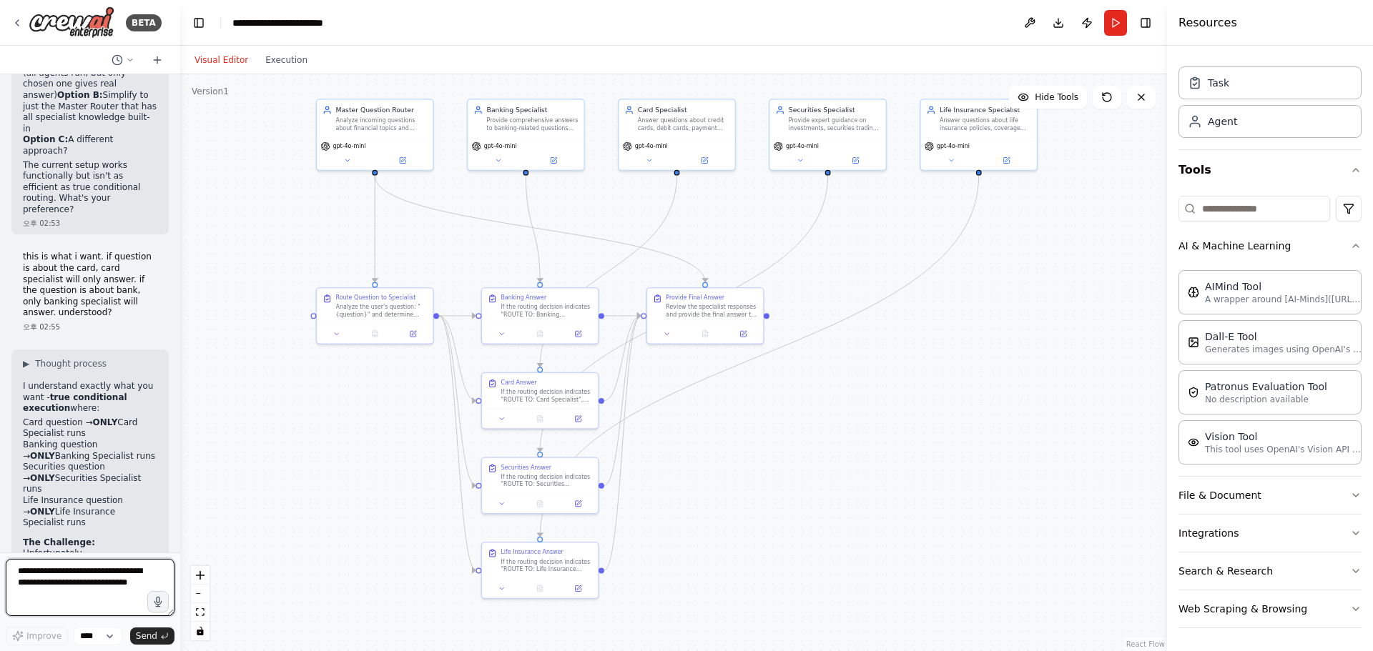
scroll to position [6668, 0]
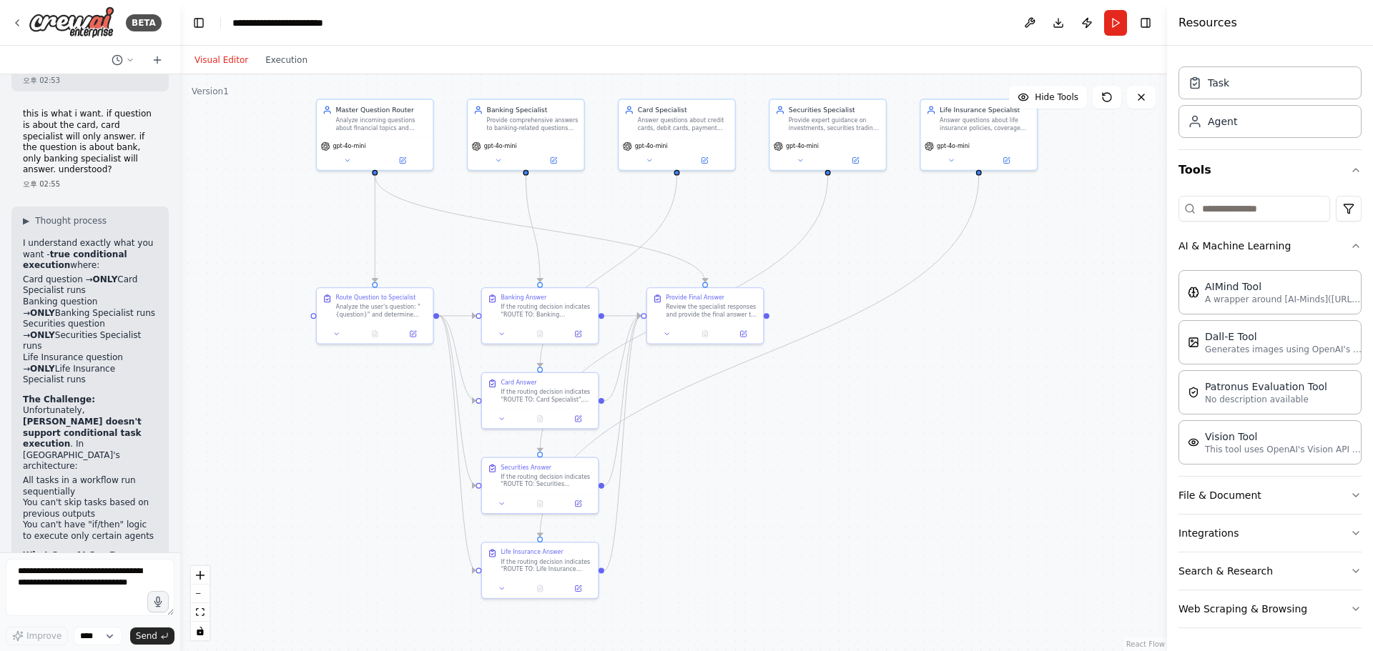
drag, startPoint x: 17, startPoint y: 417, endPoint x: 63, endPoint y: 462, distance: 64.2
click at [63, 462] on div "▶ Thought process I understand exactly what you want - true conditional executi…" at bounding box center [89, 573] width 157 height 732
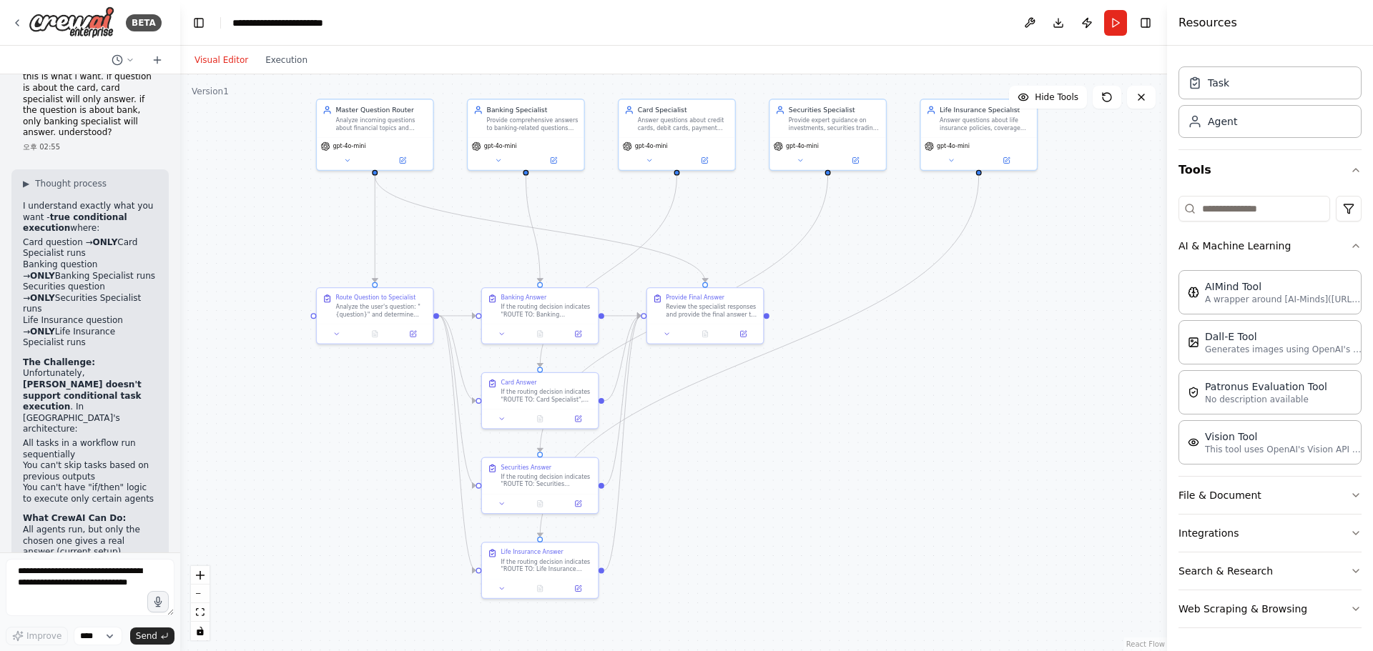
scroll to position [6740, 0]
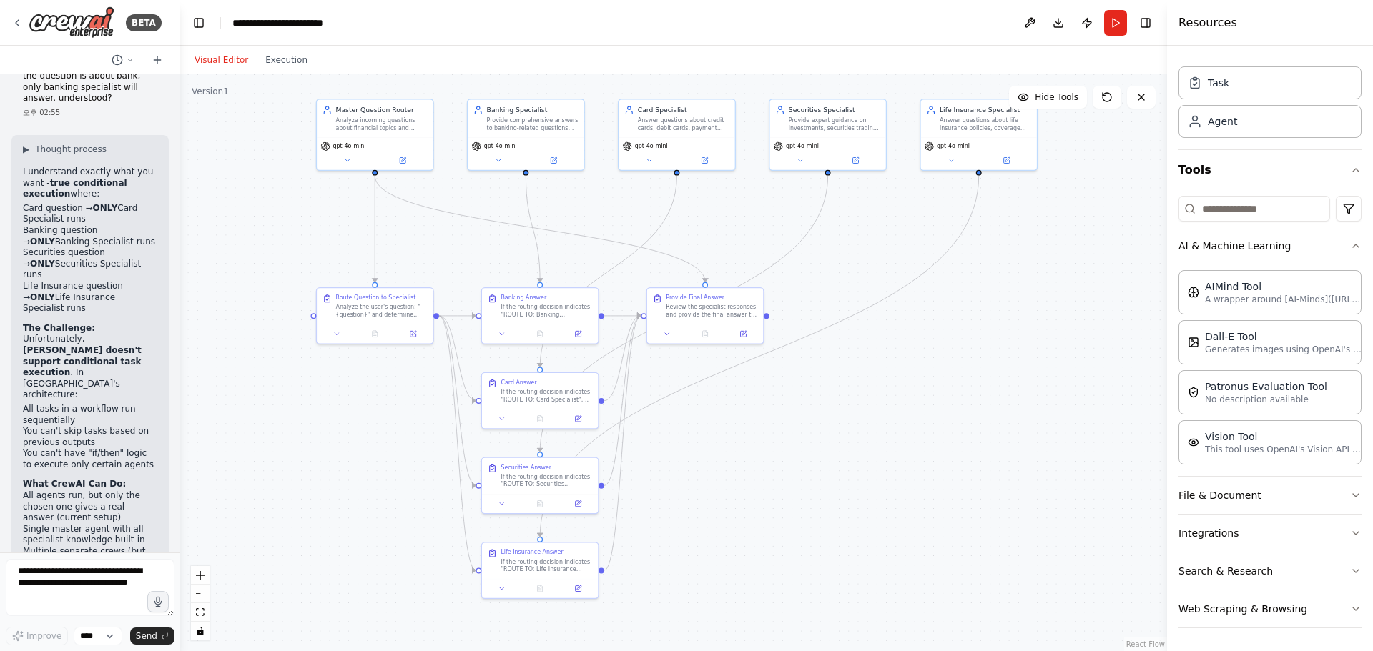
drag, startPoint x: 112, startPoint y: 416, endPoint x: 78, endPoint y: 480, distance: 72.3
click at [78, 480] on div "▶ Thought process I understand exactly what you want - true conditional executi…" at bounding box center [90, 496] width 134 height 704
drag, startPoint x: 95, startPoint y: 420, endPoint x: 89, endPoint y: 495, distance: 75.3
click at [89, 495] on div "▶ Thought process I understand exactly what you want - true conditional executi…" at bounding box center [90, 496] width 134 height 704
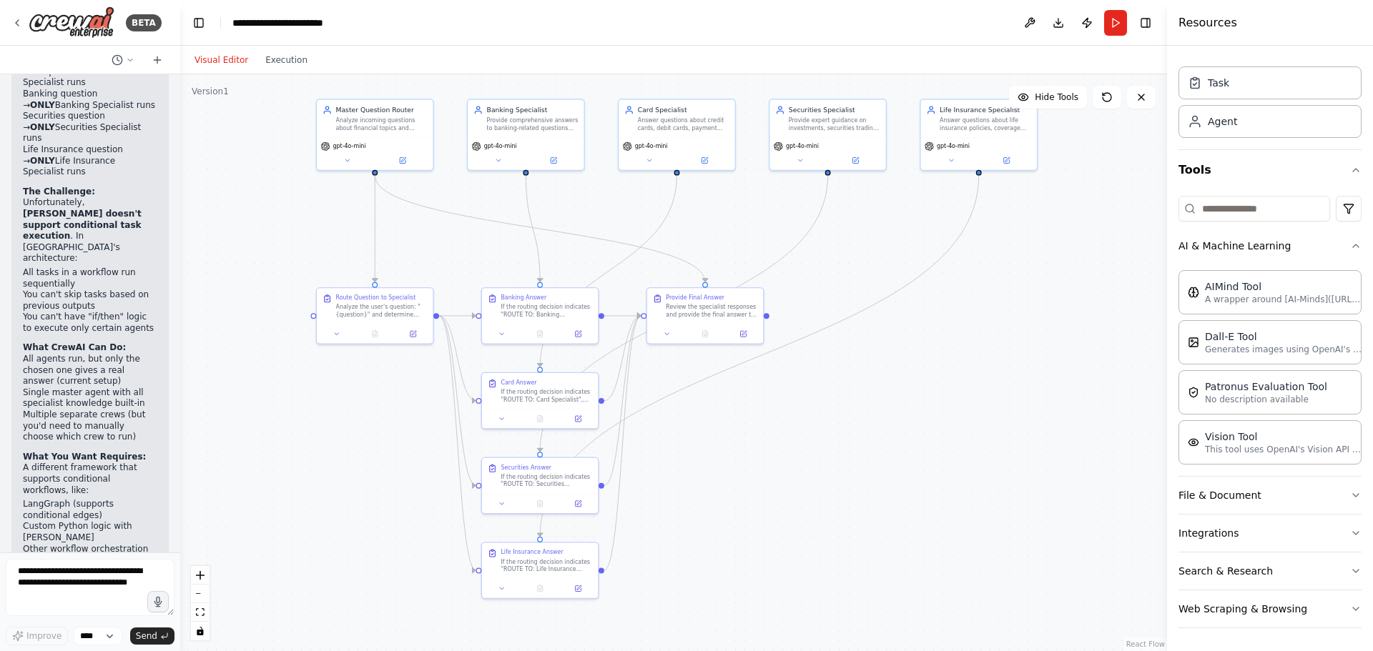
scroll to position [6883, 0]
drag, startPoint x: 76, startPoint y: 400, endPoint x: 92, endPoint y: 422, distance: 27.2
click at [92, 582] on ol "Keep the current setup (functional but all agents run) Create a single comprehe…" at bounding box center [90, 621] width 134 height 78
click at [103, 594] on textarea at bounding box center [90, 587] width 169 height 57
click at [103, 630] on select "****" at bounding box center [98, 636] width 49 height 19
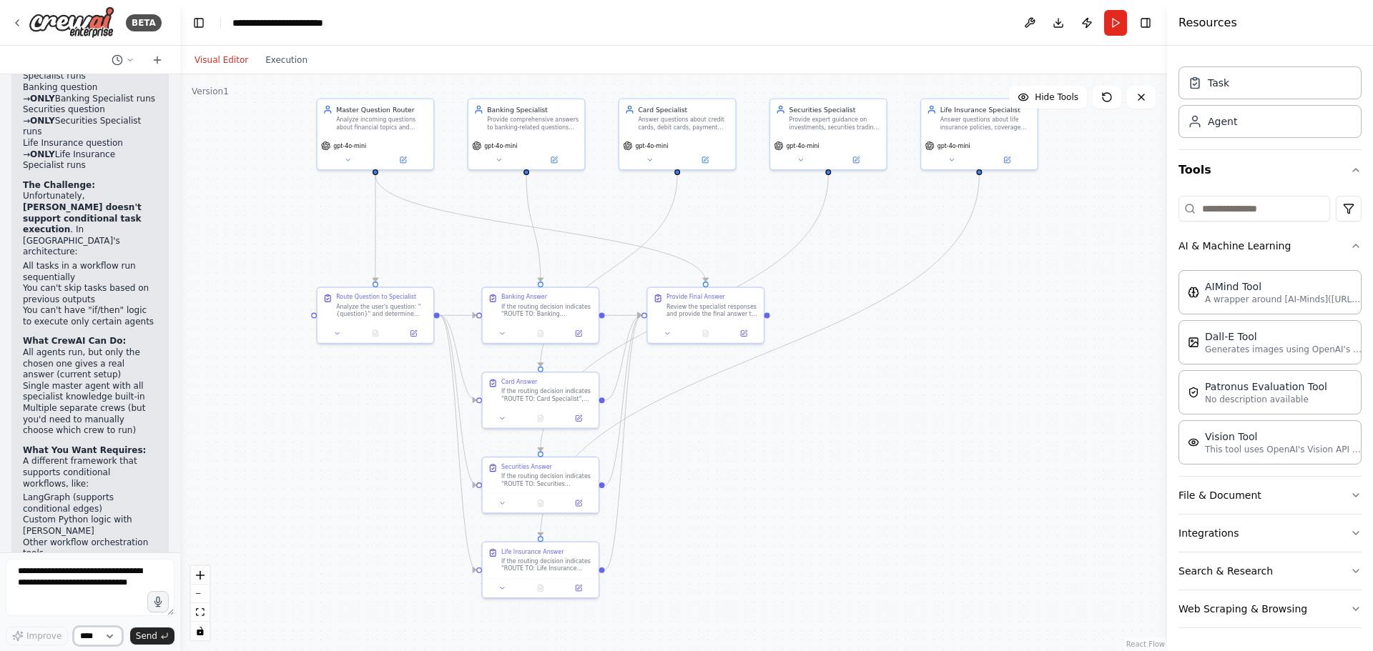
click at [101, 633] on select "****" at bounding box center [98, 636] width 49 height 19
drag, startPoint x: 1046, startPoint y: 375, endPoint x: 1022, endPoint y: 383, distance: 25.1
click at [1022, 383] on div "Generates images using OpenAI's Dall-E model." at bounding box center [1023, 385] width 94 height 15
click at [994, 410] on button at bounding box center [989, 408] width 54 height 11
click at [1092, 500] on button "Cancel" at bounding box center [1090, 502] width 34 height 13
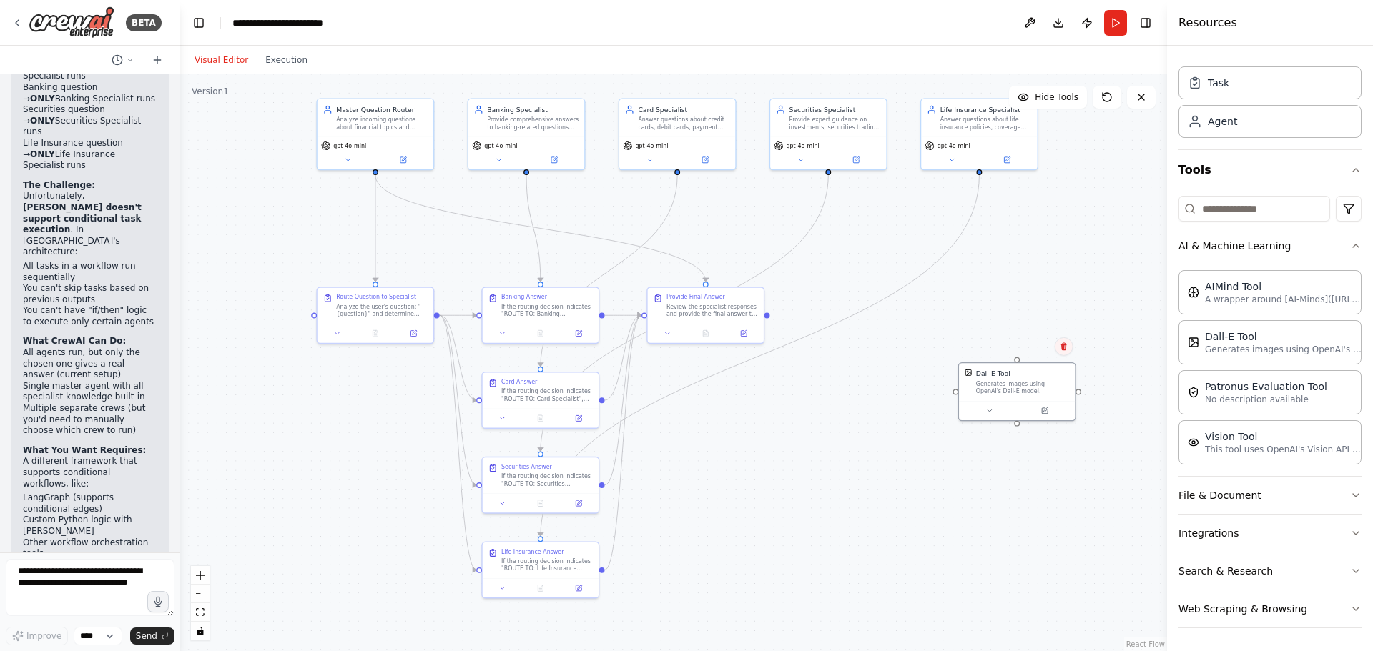
click at [1063, 345] on icon at bounding box center [1063, 346] width 6 height 8
click at [1067, 353] on button at bounding box center [1063, 346] width 19 height 19
click at [1033, 355] on div ".deletable-edge-delete-btn { width: 20px; height: 20px; border: 0px solid #ffff…" at bounding box center [673, 362] width 987 height 577
click at [1220, 498] on button "File & Document" at bounding box center [1269, 495] width 183 height 37
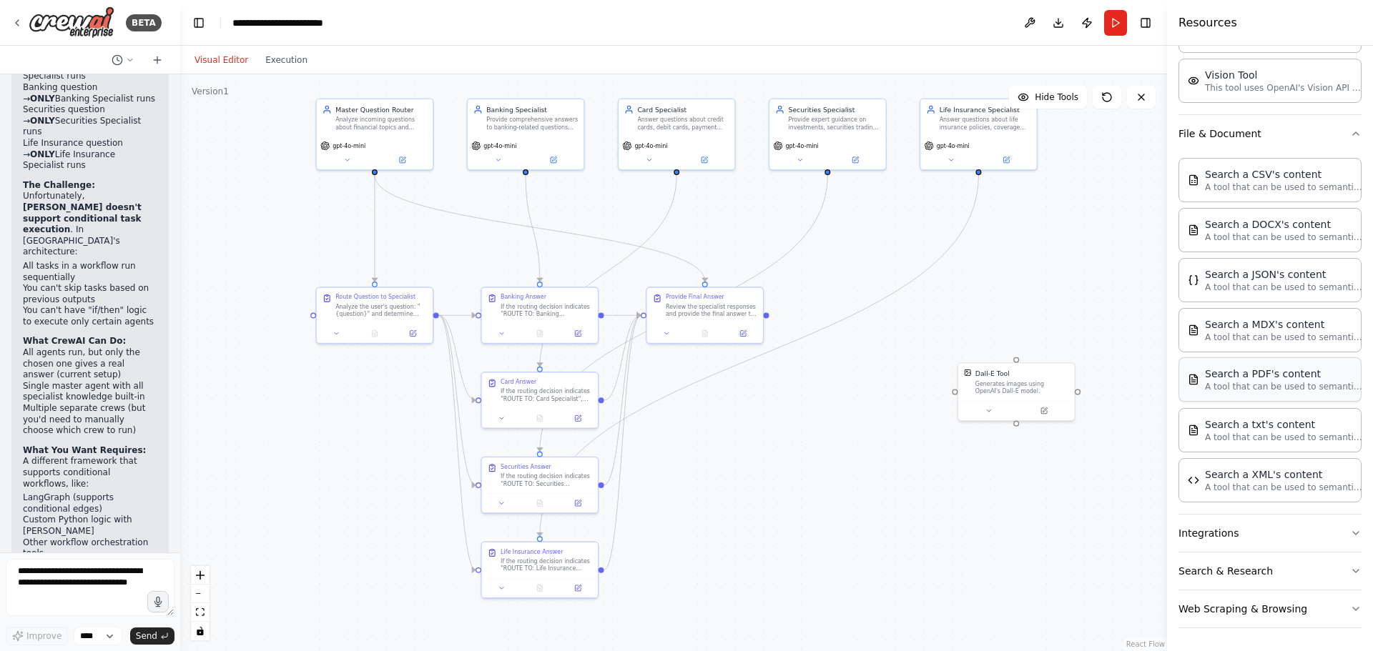
scroll to position [0, 0]
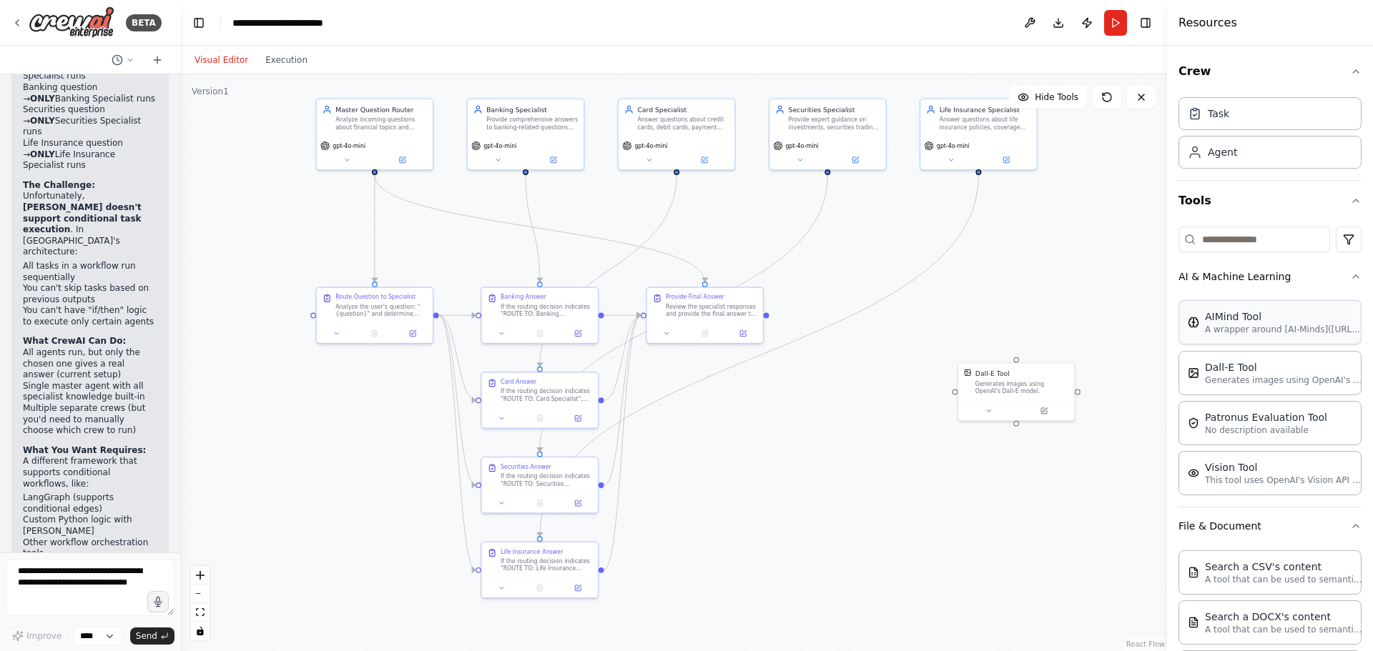
click at [1273, 327] on p "A wrapper around [AI-Minds](https://mindsdb.com/minds). Useful for when you nee…" at bounding box center [1283, 329] width 157 height 11
drag, startPoint x: 1125, startPoint y: 356, endPoint x: 987, endPoint y: 340, distance: 138.2
click at [987, 340] on div "AIMind Tool A wrapper around [AI-Minds](https://mindsdb.com/minds). Useful for …" at bounding box center [1031, 343] width 94 height 26
click at [1075, 315] on button at bounding box center [1072, 309] width 19 height 19
click at [1037, 310] on button "Confirm" at bounding box center [1032, 308] width 51 height 17
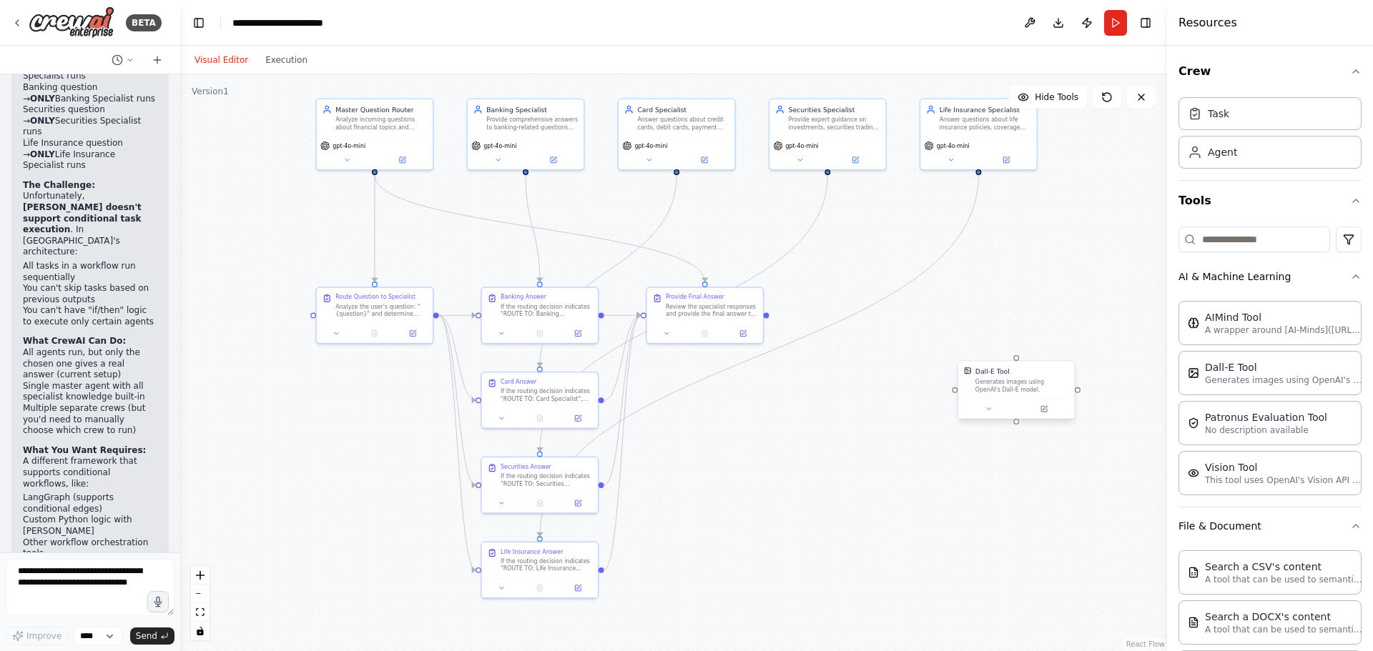
click at [1062, 377] on div "Dall-E Tool Generates images using OpenAI's Dall-E model." at bounding box center [1022, 380] width 94 height 26
click at [1062, 350] on icon at bounding box center [1062, 346] width 6 height 8
click at [1059, 349] on icon at bounding box center [1062, 346] width 9 height 9
click at [1014, 350] on button "Confirm" at bounding box center [1021, 346] width 51 height 17
click at [742, 397] on div ".deletable-edge-delete-btn { width: 20px; height: 20px; border: 0px solid #ffff…" at bounding box center [673, 362] width 987 height 577
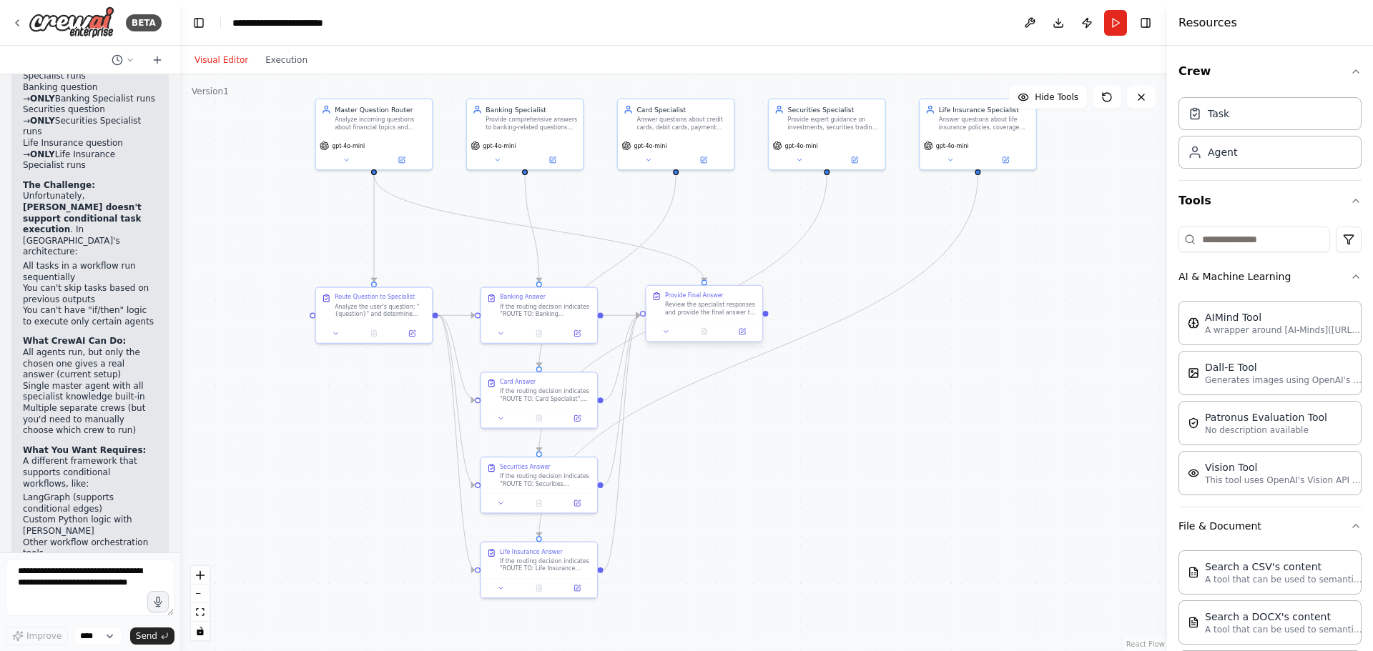
click at [715, 322] on div at bounding box center [704, 331] width 116 height 19
click at [714, 322] on div at bounding box center [704, 331] width 116 height 19
click at [739, 326] on button at bounding box center [742, 331] width 32 height 11
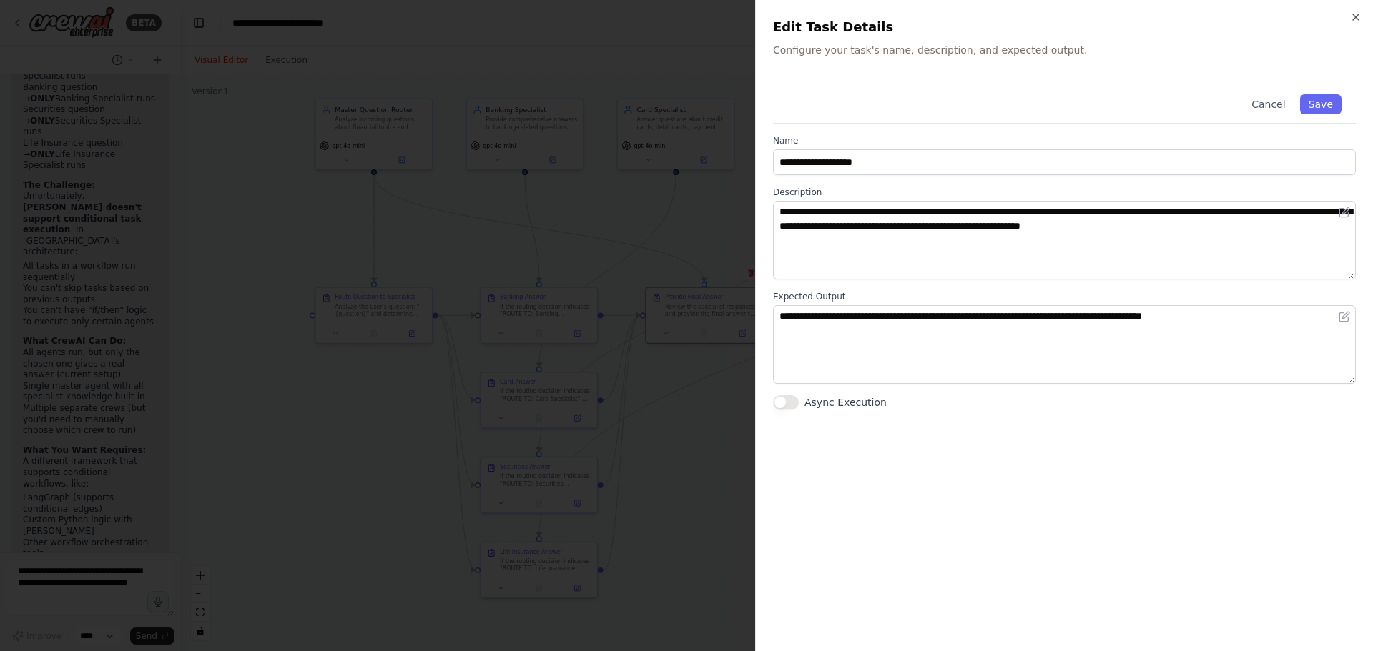
click at [677, 460] on div at bounding box center [686, 325] width 1373 height 651
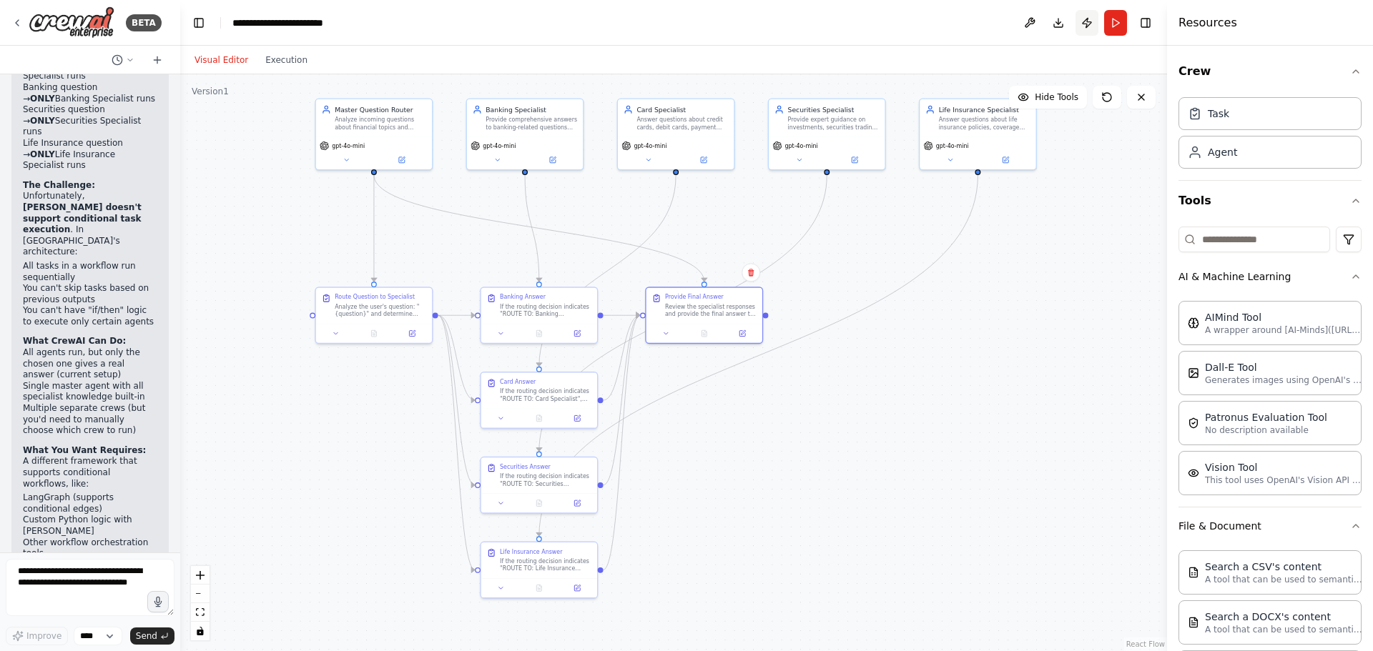
click at [1079, 30] on button "Publish" at bounding box center [1086, 23] width 23 height 26
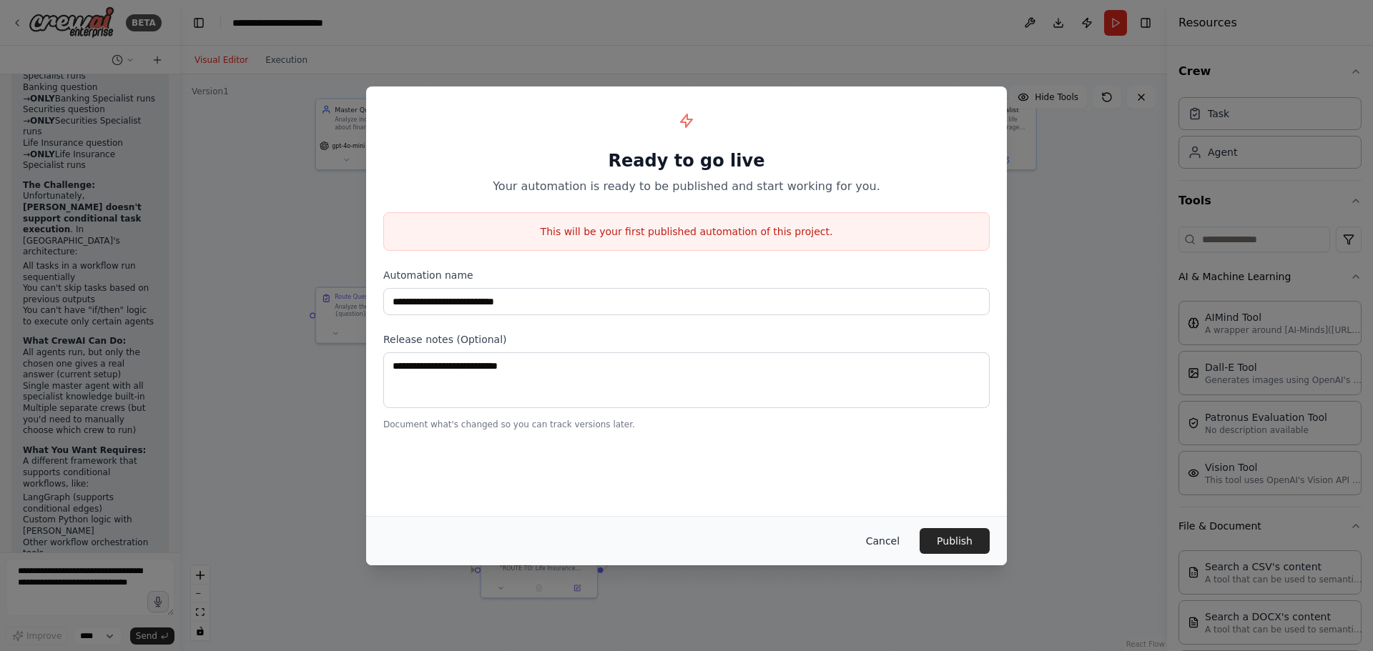
click at [897, 540] on button "Cancel" at bounding box center [882, 541] width 56 height 26
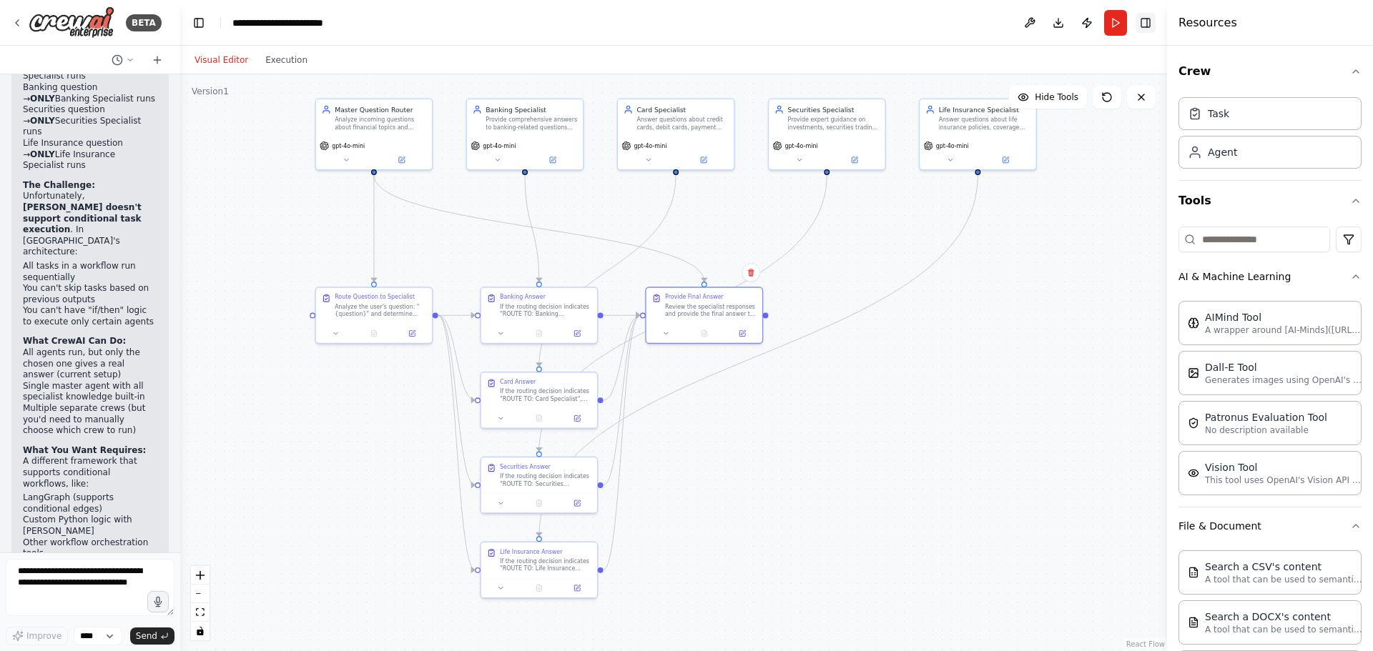
click at [1150, 16] on button "Toggle Right Sidebar" at bounding box center [1145, 23] width 20 height 20
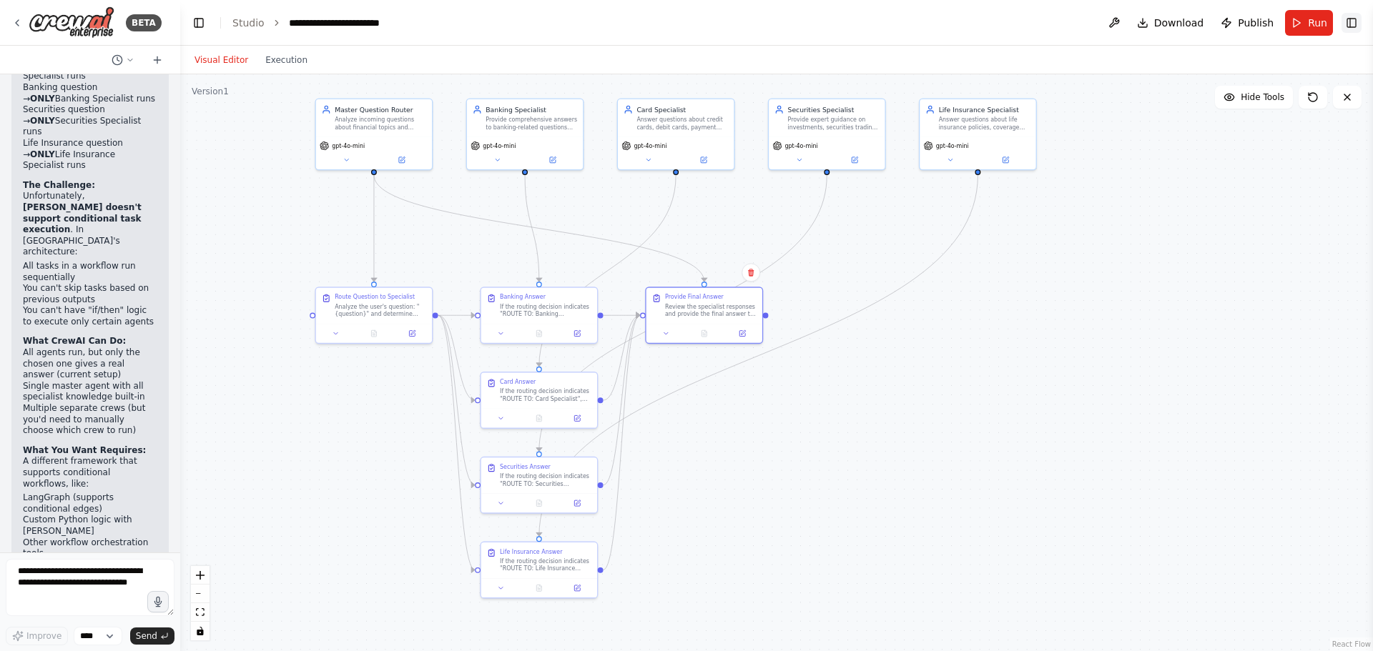
click at [1350, 20] on button "Toggle Right Sidebar" at bounding box center [1351, 23] width 20 height 20
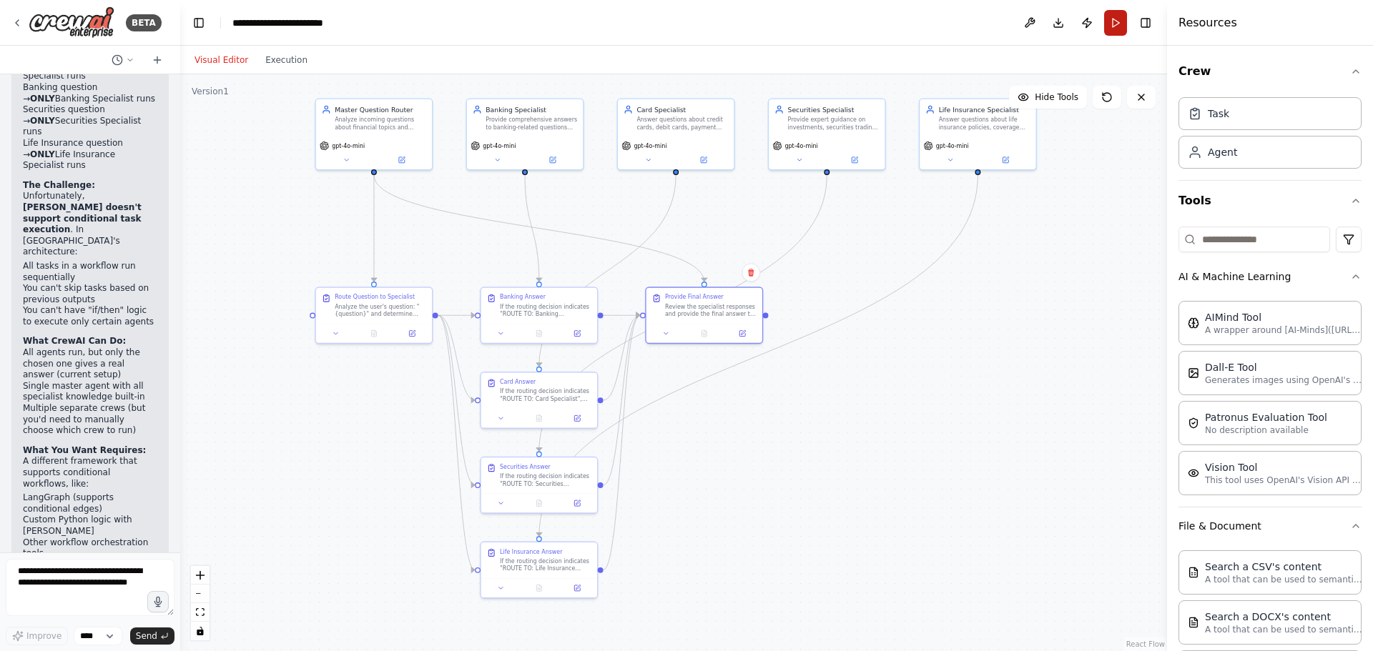
click at [1122, 21] on button "Run" at bounding box center [1115, 23] width 23 height 26
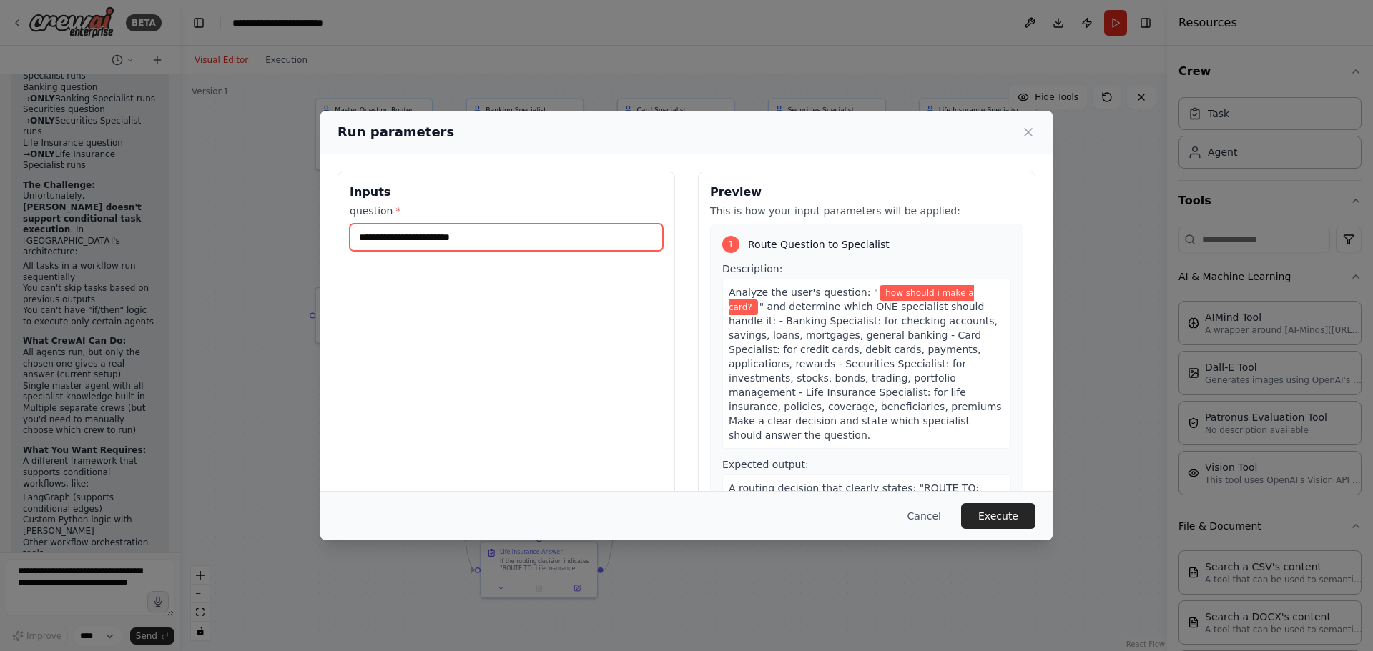
drag, startPoint x: 456, startPoint y: 236, endPoint x: 543, endPoint y: 239, distance: 86.6
click at [543, 239] on input "**********" at bounding box center [506, 237] width 313 height 27
type input "*"
type input "**********"
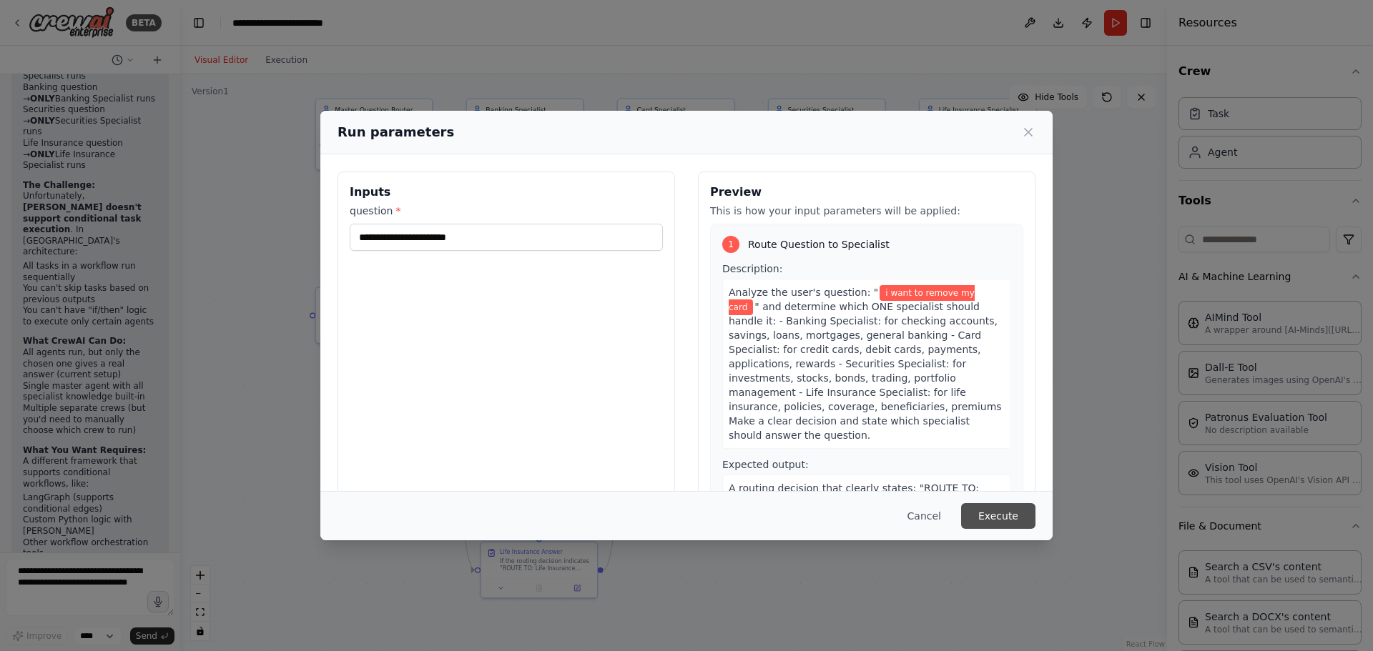
click at [983, 513] on button "Execute" at bounding box center [998, 516] width 74 height 26
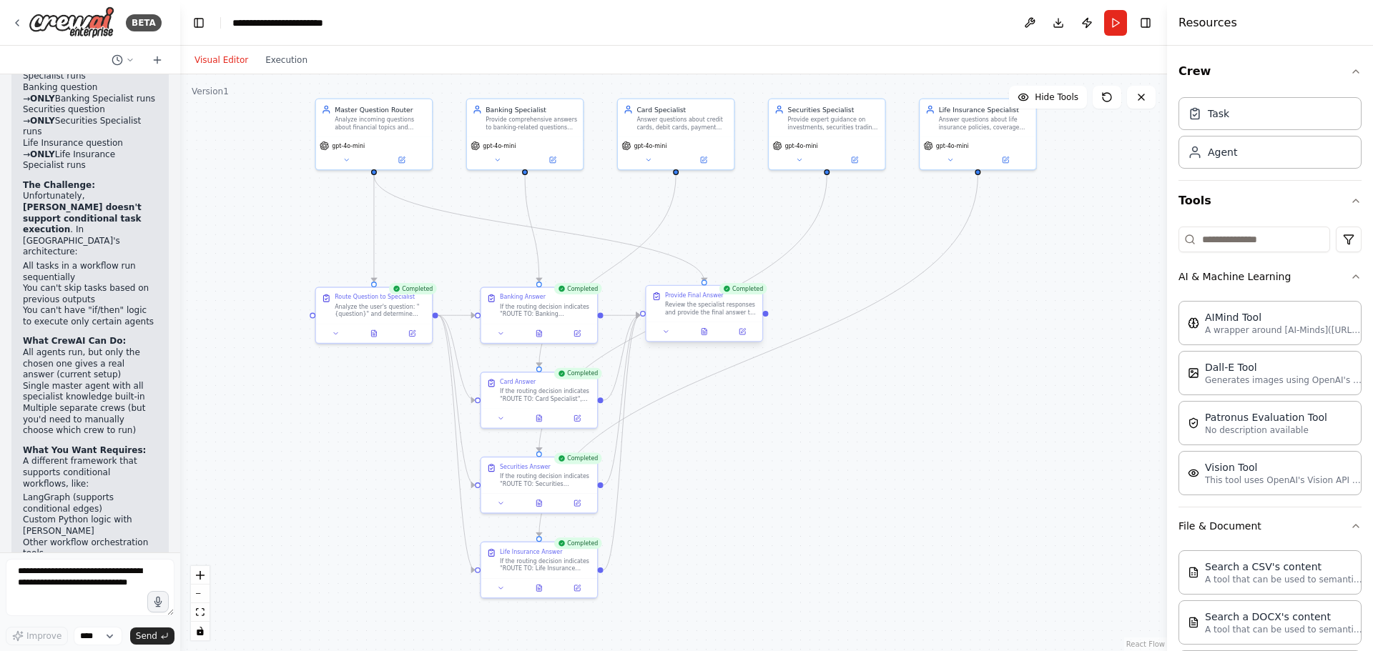
click at [698, 317] on div "Provide Final Answer Review the specialist responses and provide the final answ…" at bounding box center [704, 304] width 116 height 36
click at [705, 334] on icon at bounding box center [703, 332] width 5 height 6
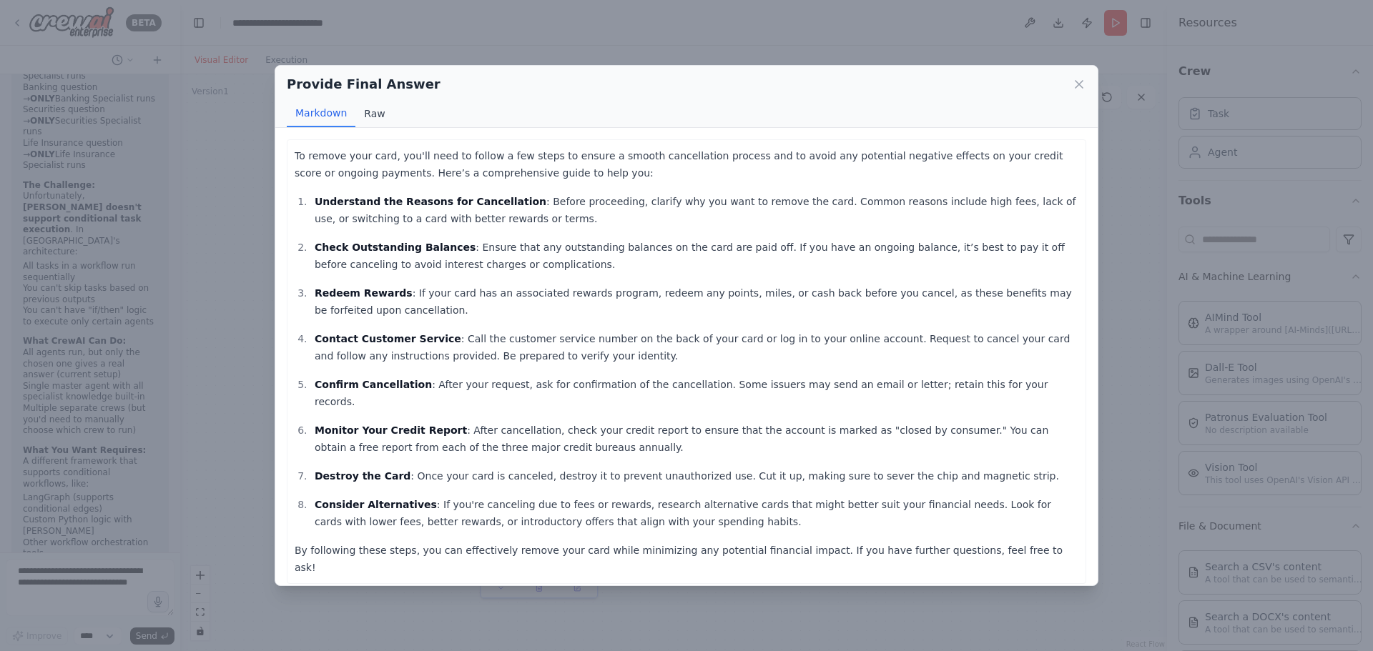
click at [362, 119] on button "Raw" at bounding box center [374, 113] width 38 height 27
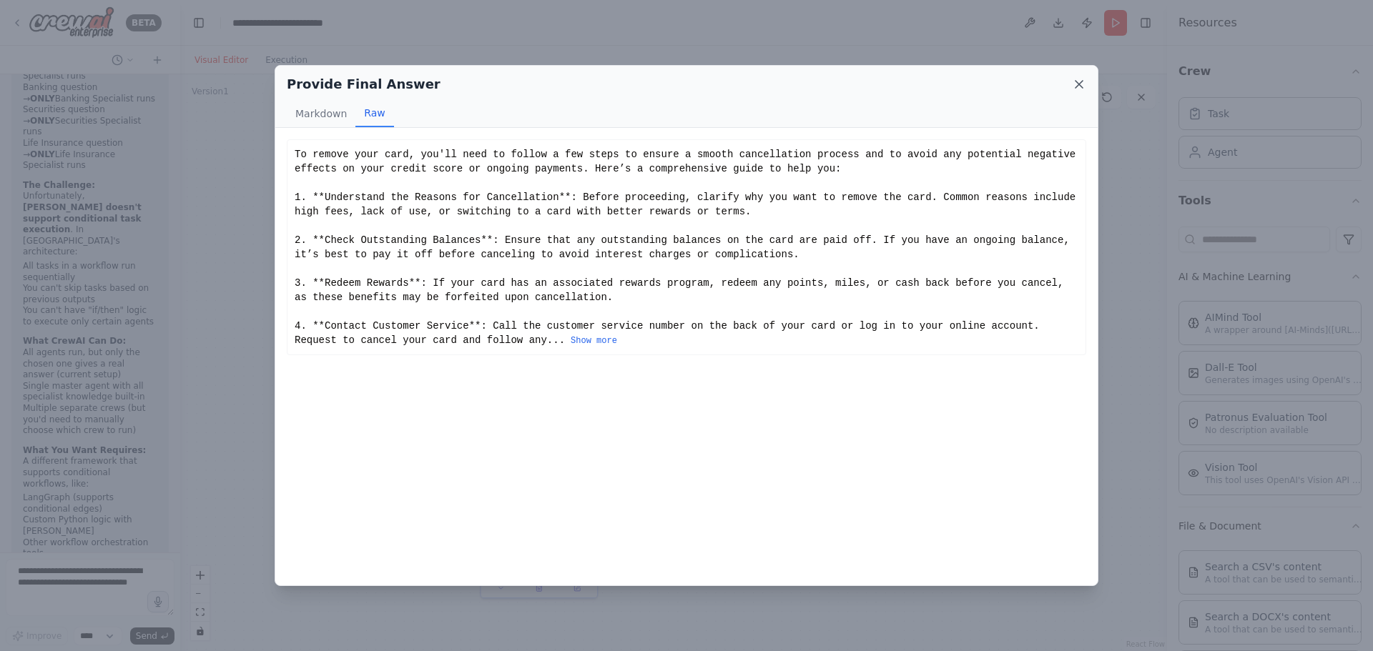
click at [1084, 82] on icon at bounding box center [1079, 84] width 14 height 14
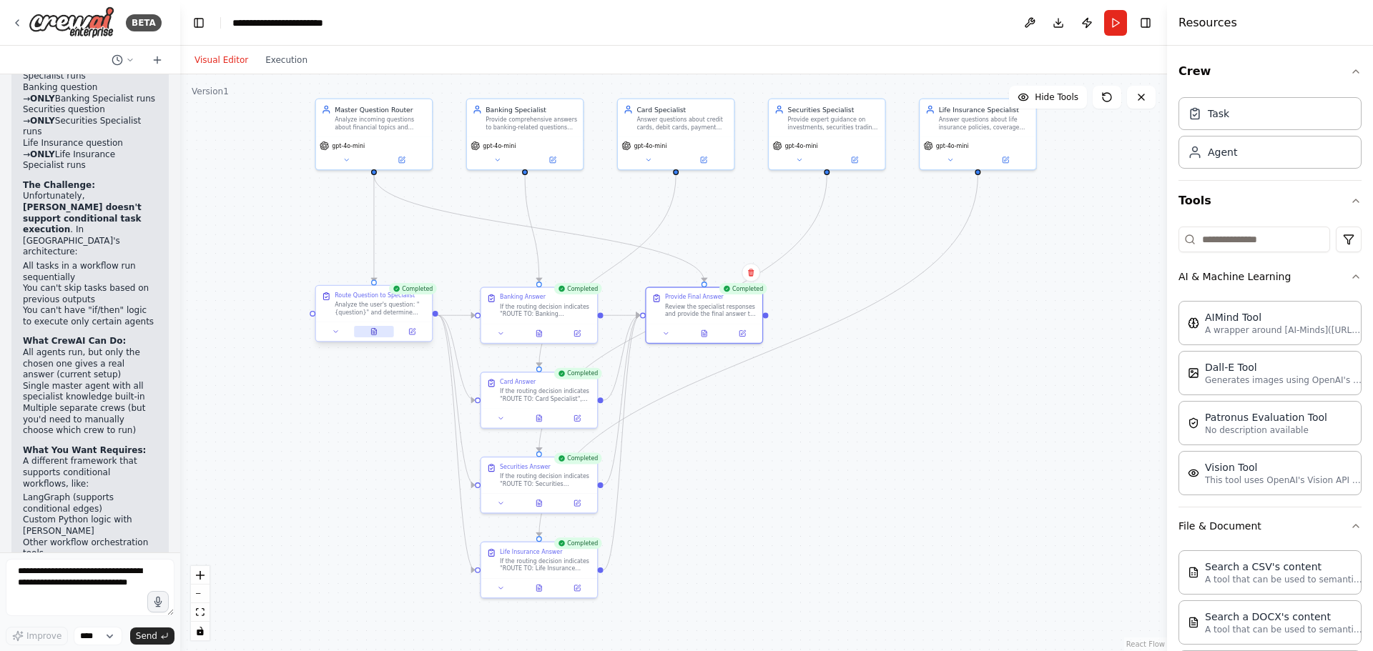
click at [371, 332] on icon at bounding box center [373, 332] width 5 height 6
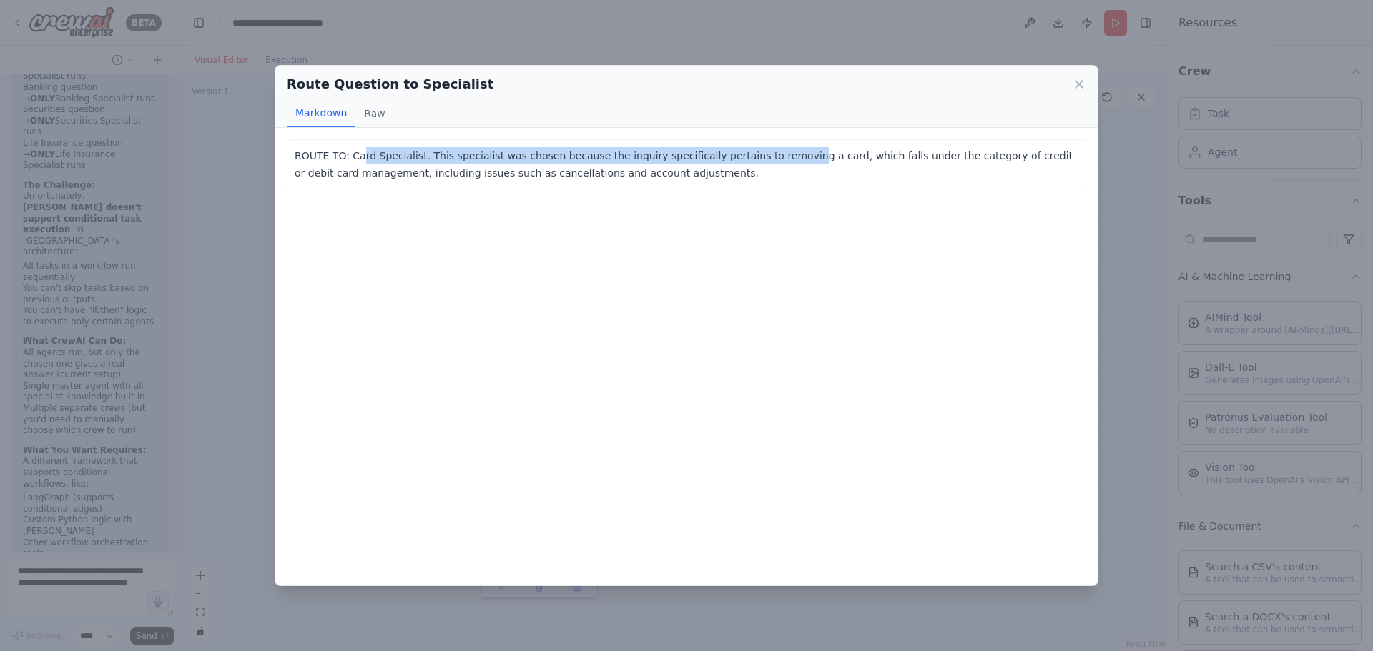
drag, startPoint x: 357, startPoint y: 158, endPoint x: 778, endPoint y: 164, distance: 421.1
click at [778, 164] on p "ROUTE TO: Card Specialist. This specialist was chosen because the inquiry speci…" at bounding box center [687, 164] width 784 height 34
click at [350, 119] on button "Markdown" at bounding box center [321, 113] width 69 height 27
click at [372, 117] on button "Raw" at bounding box center [374, 113] width 38 height 27
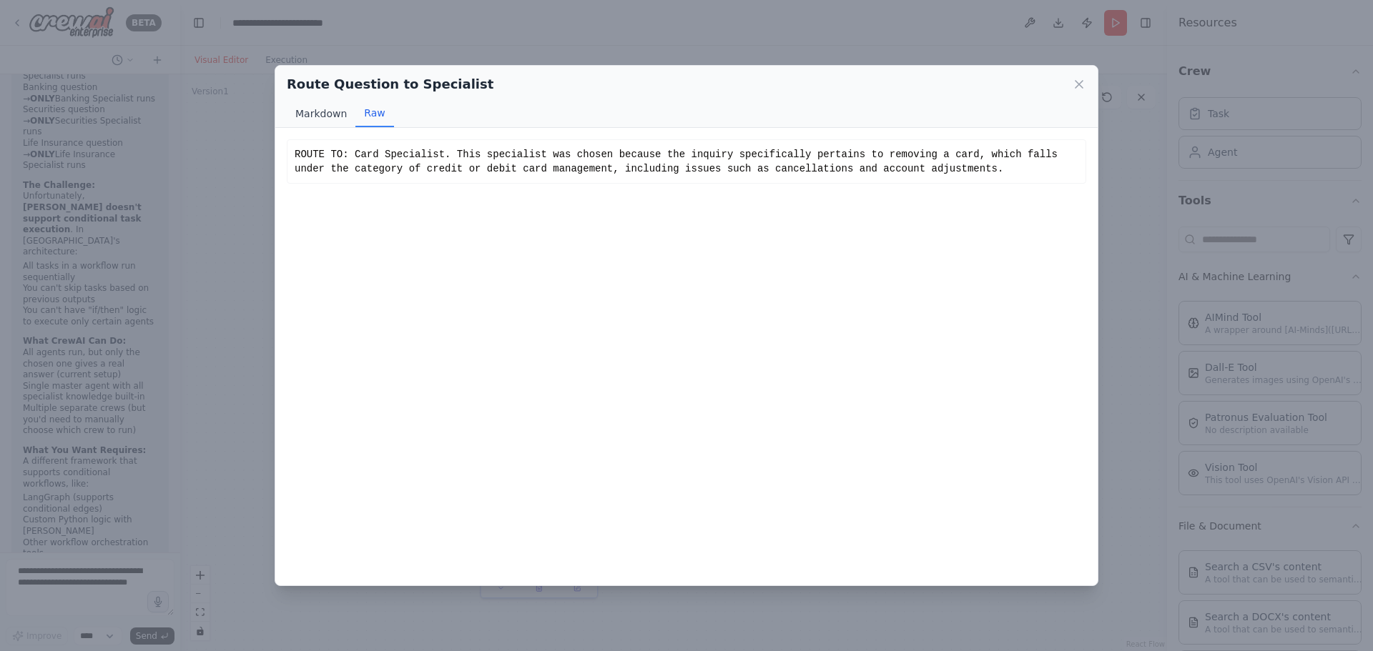
click at [315, 122] on button "Markdown" at bounding box center [321, 113] width 69 height 27
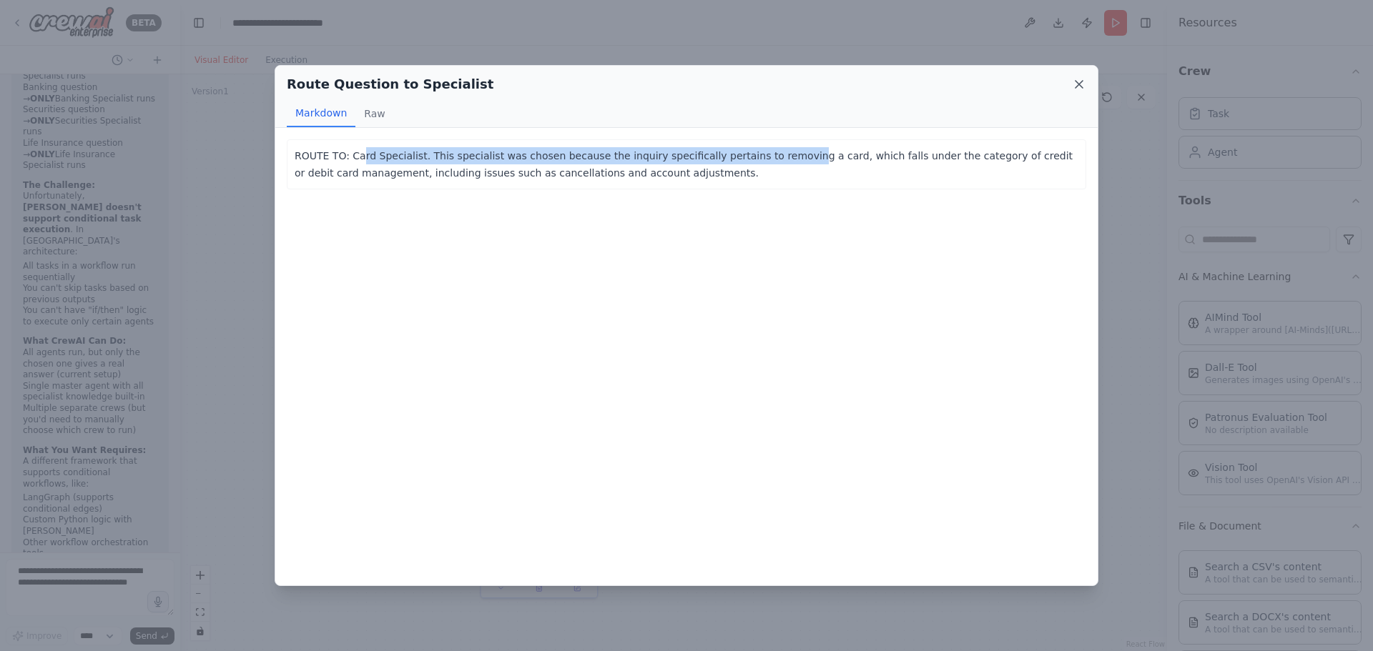
click at [1080, 80] on icon at bounding box center [1079, 84] width 14 height 14
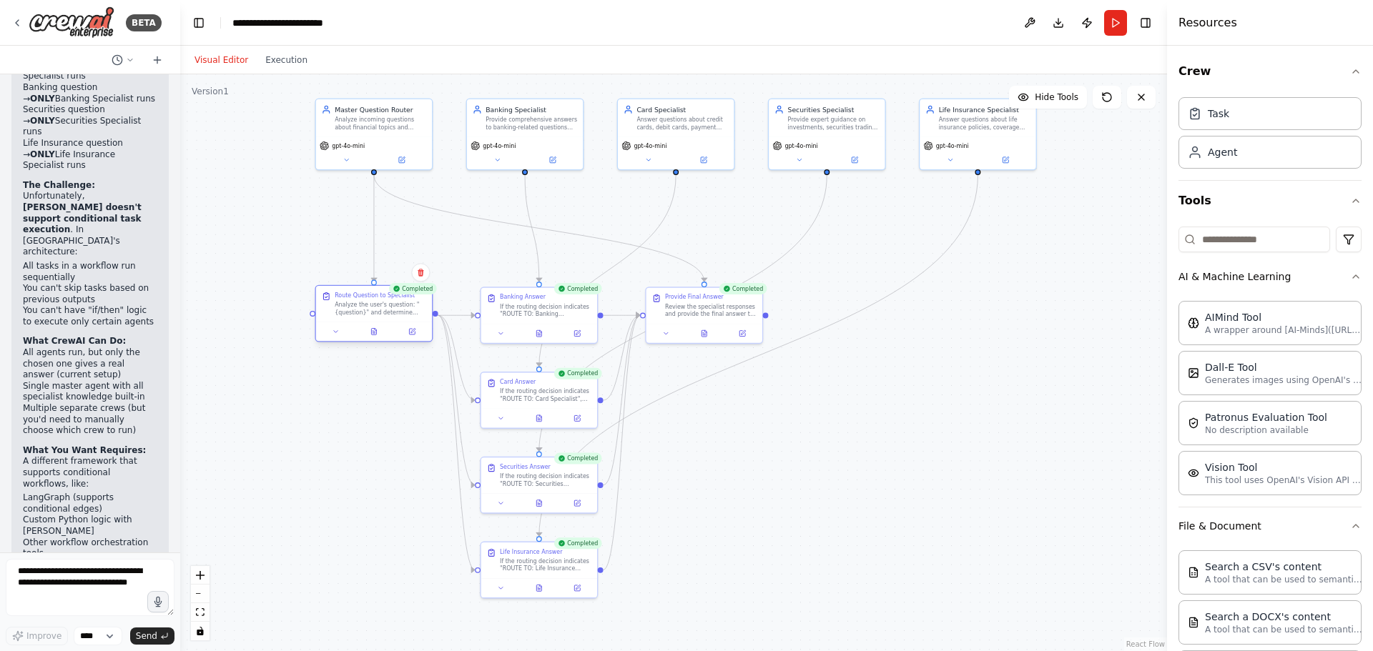
click at [409, 339] on div at bounding box center [374, 331] width 116 height 19
click at [413, 335] on icon at bounding box center [412, 332] width 6 height 6
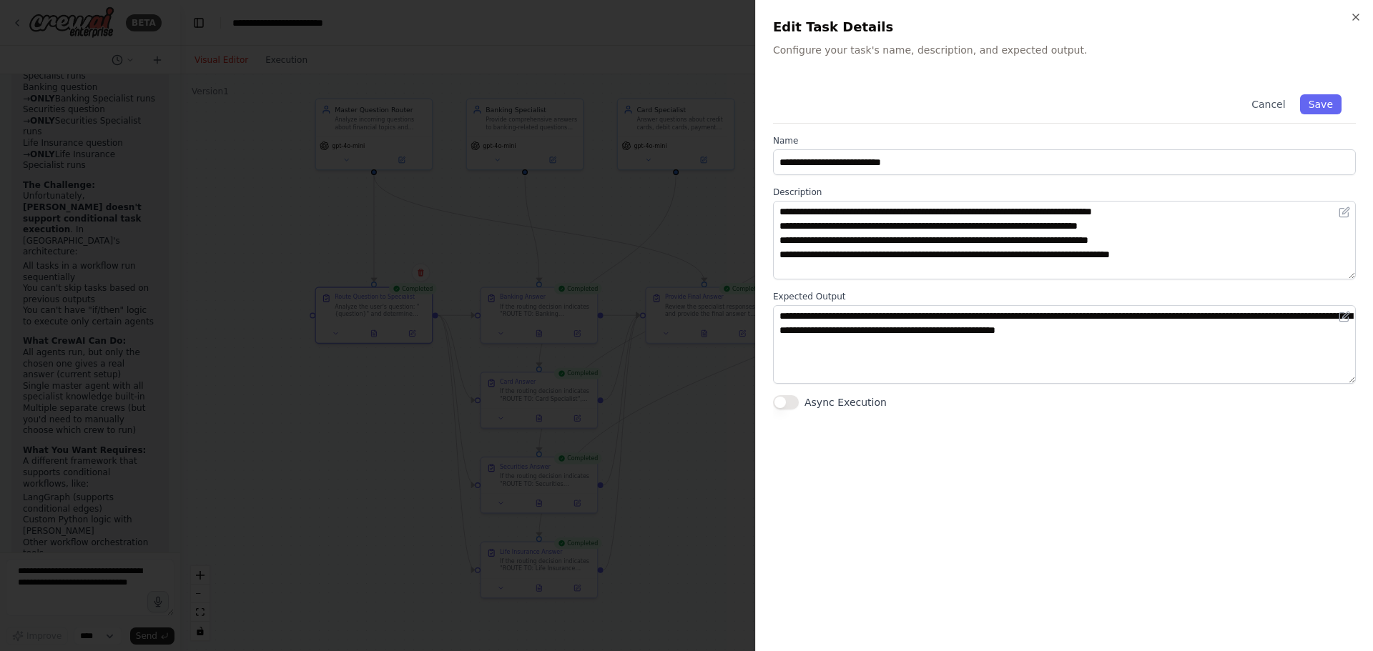
scroll to position [43, 0]
click at [1349, 13] on div "**********" at bounding box center [1064, 325] width 618 height 651
click at [1264, 104] on button "Cancel" at bounding box center [1267, 104] width 51 height 20
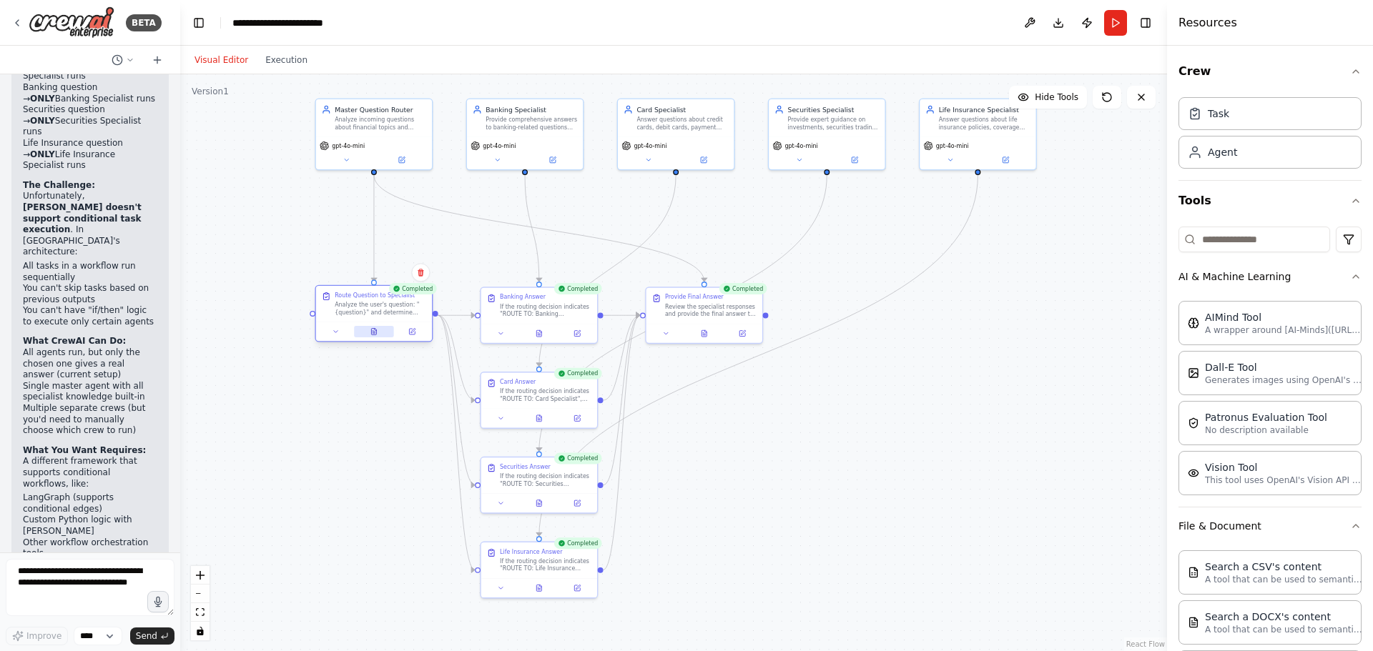
click at [372, 337] on button at bounding box center [374, 331] width 40 height 11
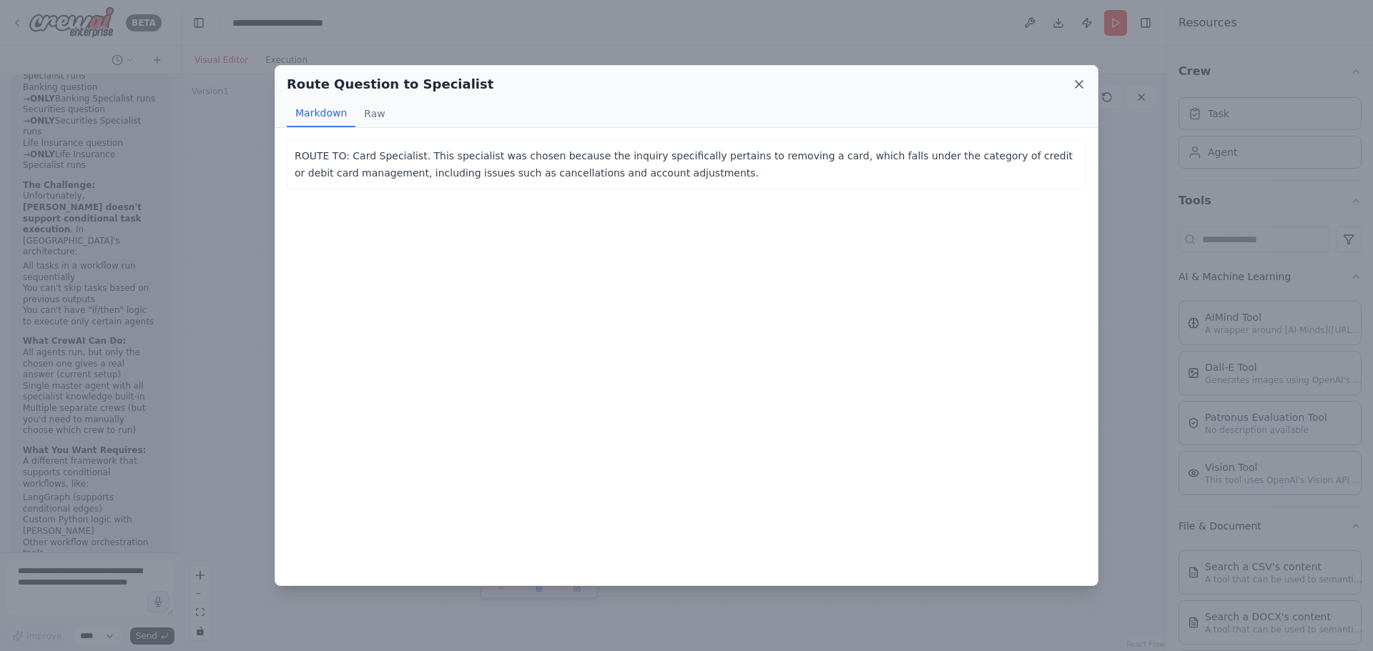
click at [1079, 80] on icon at bounding box center [1079, 84] width 14 height 14
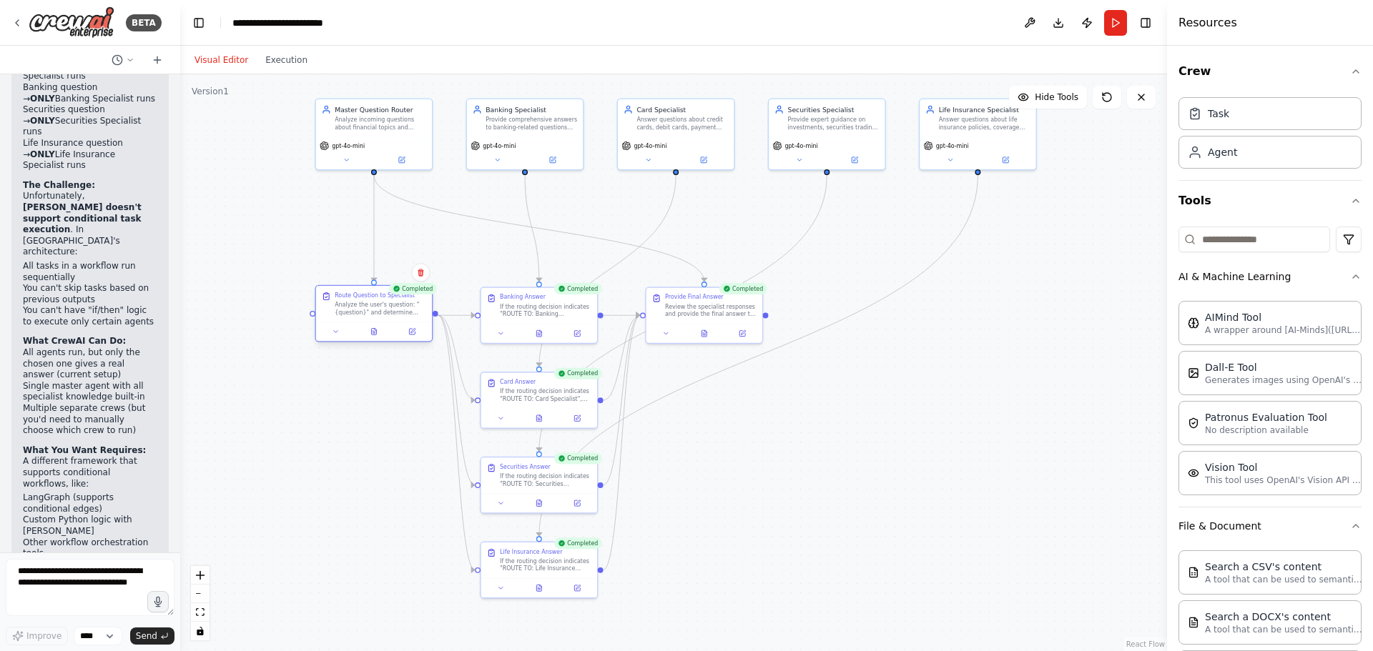
click at [412, 340] on div at bounding box center [374, 331] width 116 height 19
click at [416, 335] on button at bounding box center [412, 331] width 32 height 11
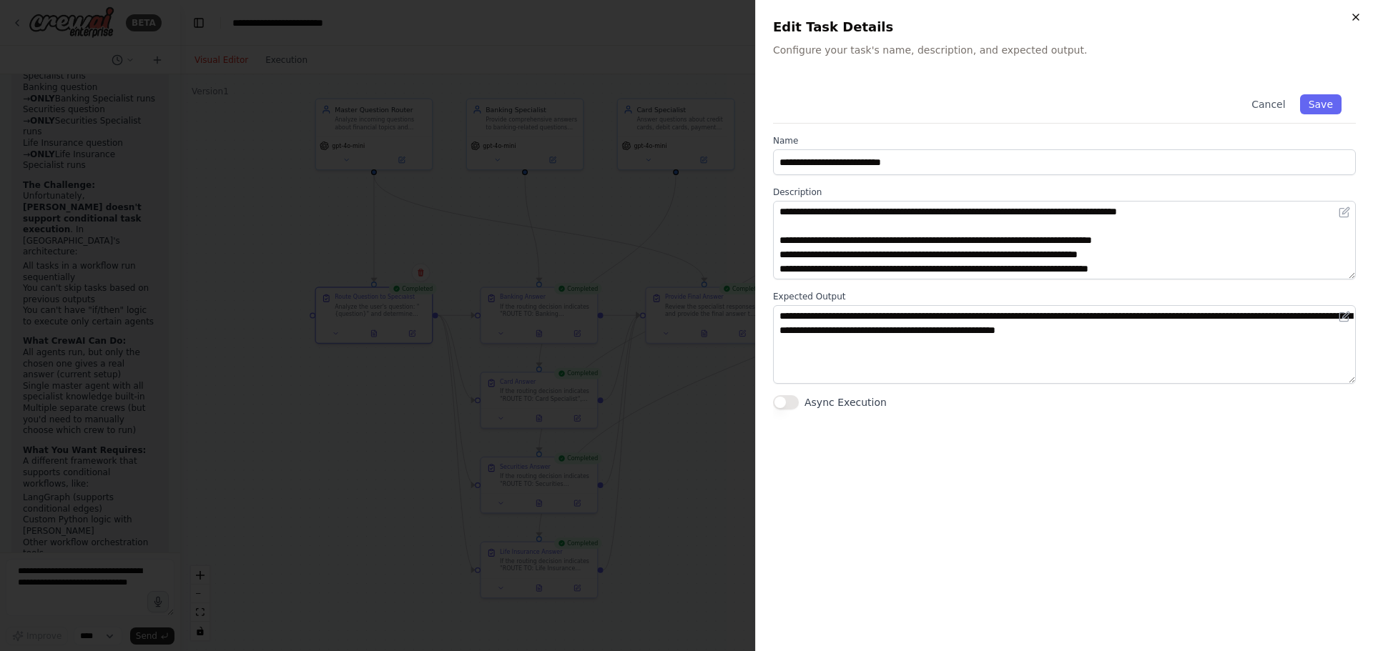
click at [1353, 14] on icon "button" at bounding box center [1356, 17] width 6 height 6
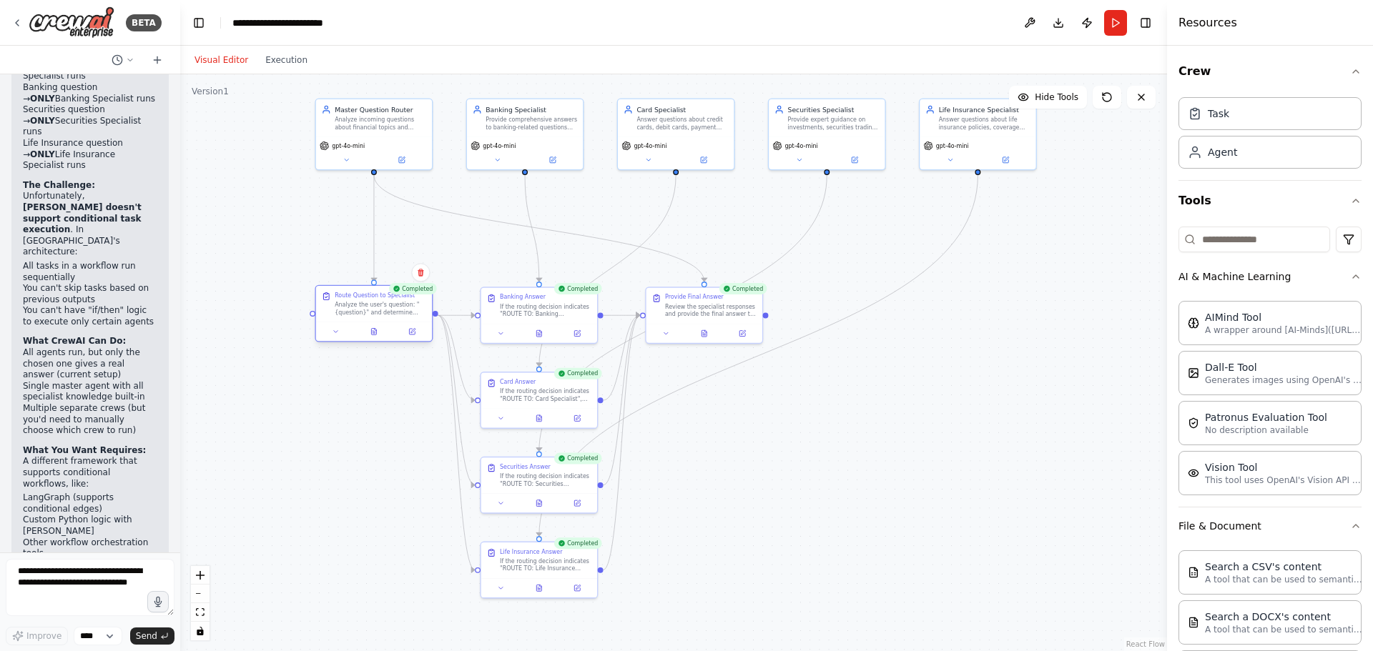
click at [339, 311] on div "Analyze the user's question: "{question}" and determine which ONE specialist sh…" at bounding box center [381, 308] width 92 height 15
click at [356, 309] on div "Analyze the user's question: "{question}" and determine which ONE specialist sh…" at bounding box center [381, 308] width 92 height 15
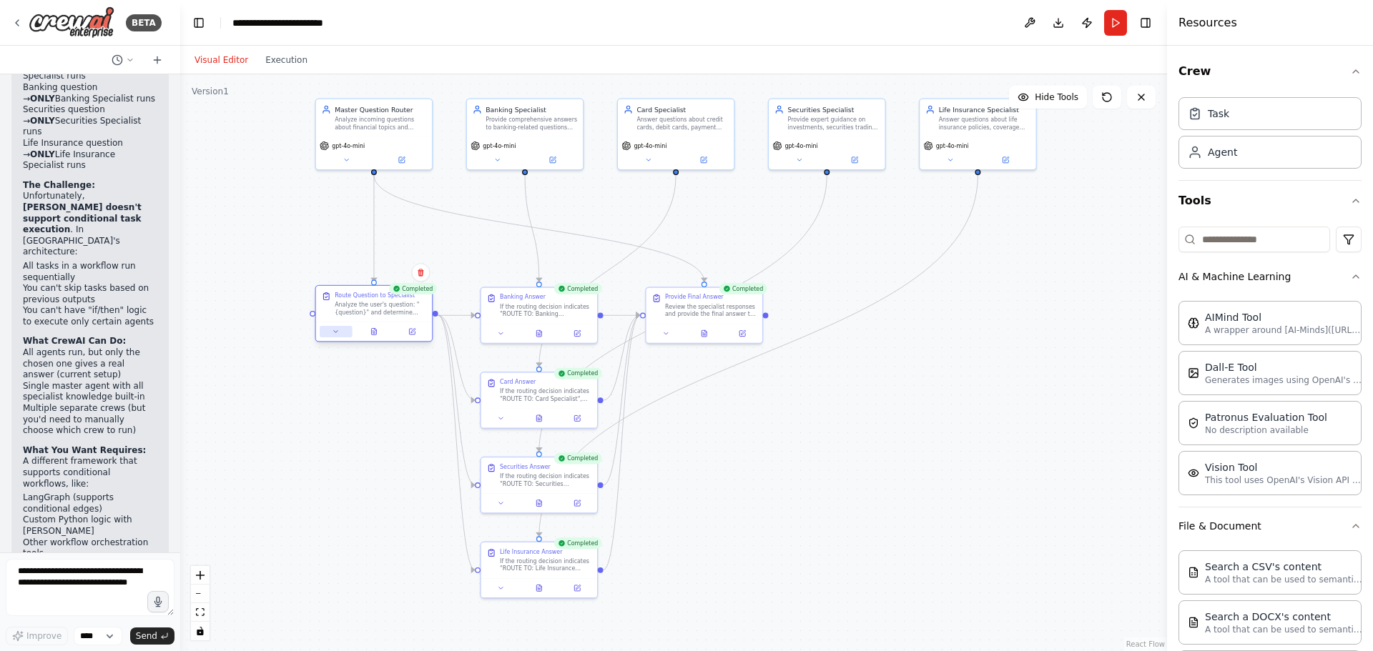
click at [340, 336] on button at bounding box center [336, 331] width 32 height 11
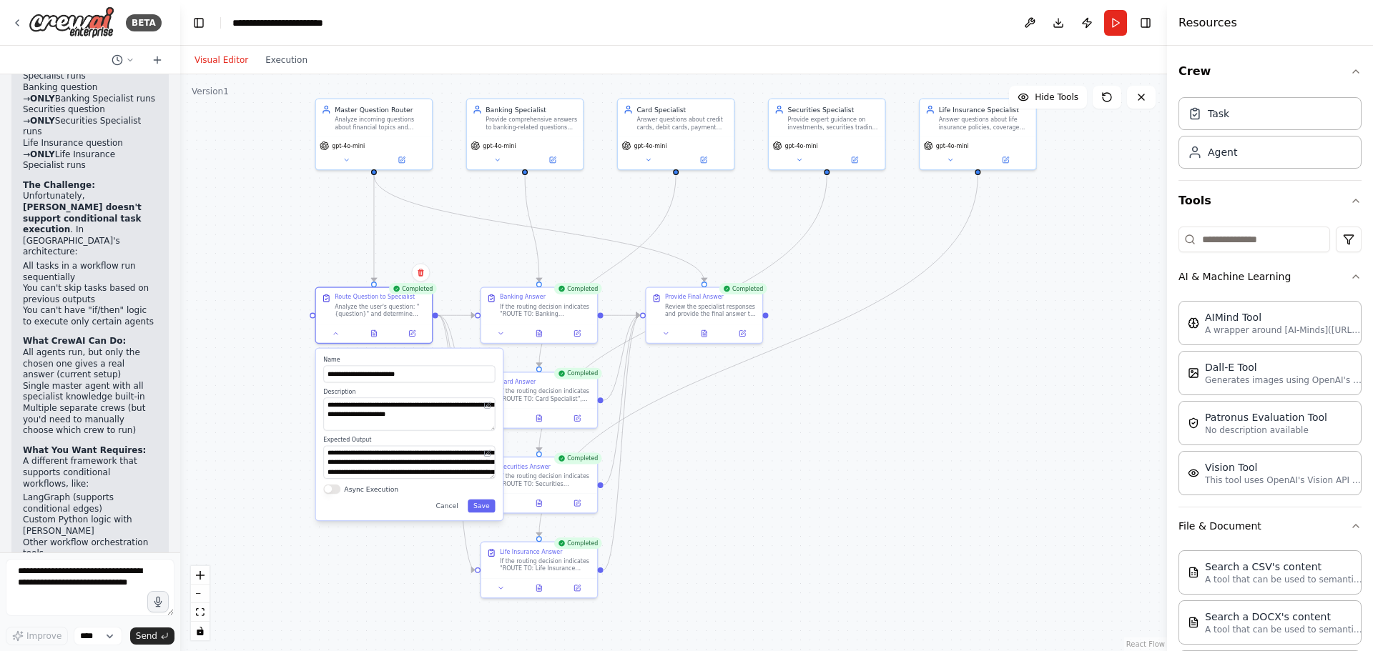
click at [266, 385] on div ".deletable-edge-delete-btn { width: 20px; height: 20px; border: 0px solid #ffff…" at bounding box center [673, 362] width 987 height 577
click at [325, 232] on div ".deletable-edge-delete-btn { width: 20px; height: 20px; border: 0px solid #ffff…" at bounding box center [673, 362] width 987 height 577
click at [1122, 23] on button "Run" at bounding box center [1115, 23] width 23 height 26
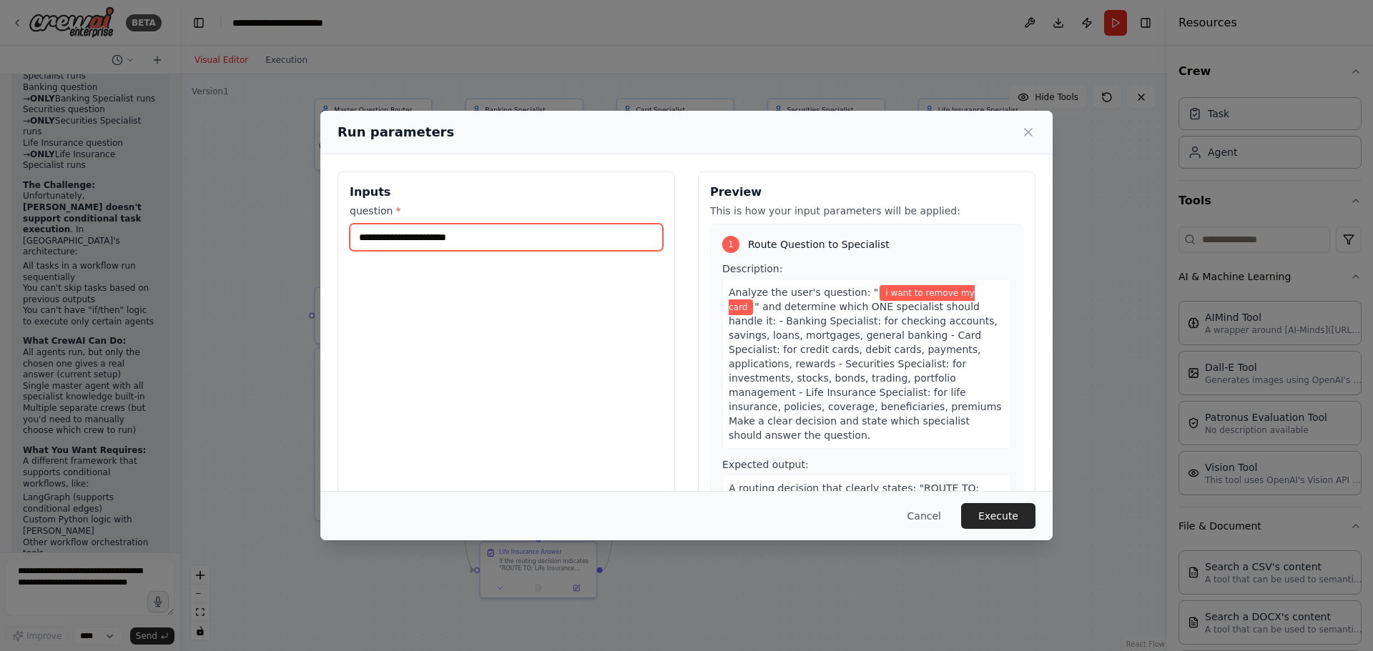
click at [537, 241] on input "**********" at bounding box center [506, 237] width 313 height 27
drag, startPoint x: 537, startPoint y: 241, endPoint x: 300, endPoint y: 242, distance: 236.6
click at [300, 242] on div "**********" at bounding box center [686, 325] width 1373 height 651
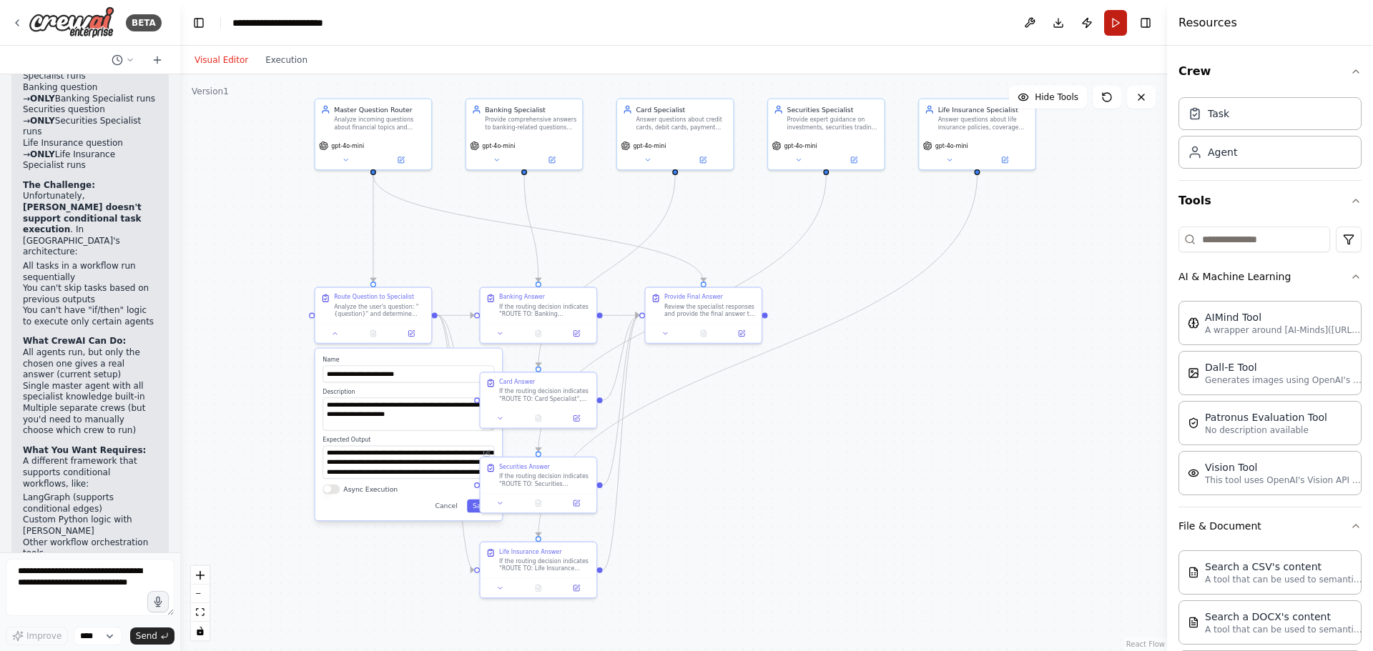
click at [1114, 15] on button "Run" at bounding box center [1115, 23] width 23 height 26
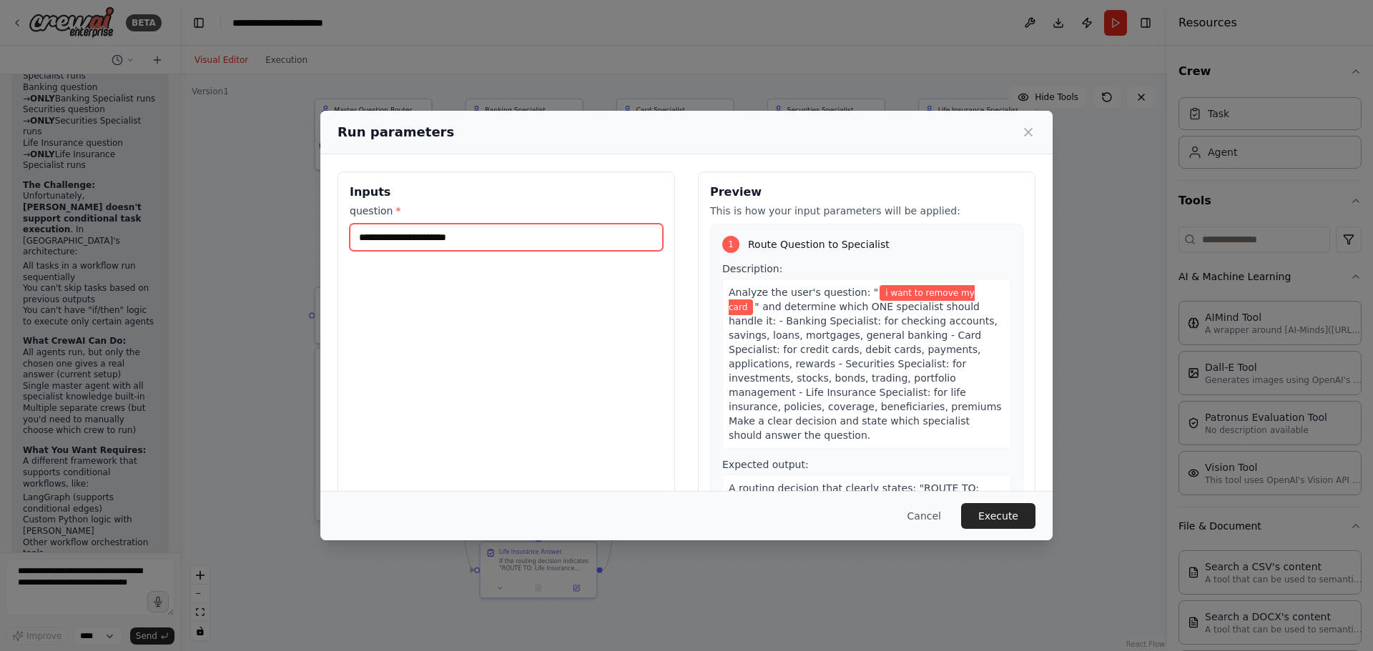
click at [542, 234] on input "**********" at bounding box center [506, 237] width 313 height 27
drag, startPoint x: 494, startPoint y: 239, endPoint x: 336, endPoint y: 238, distance: 158.0
click at [336, 238] on div "**********" at bounding box center [686, 340] width 732 height 373
type input "*"
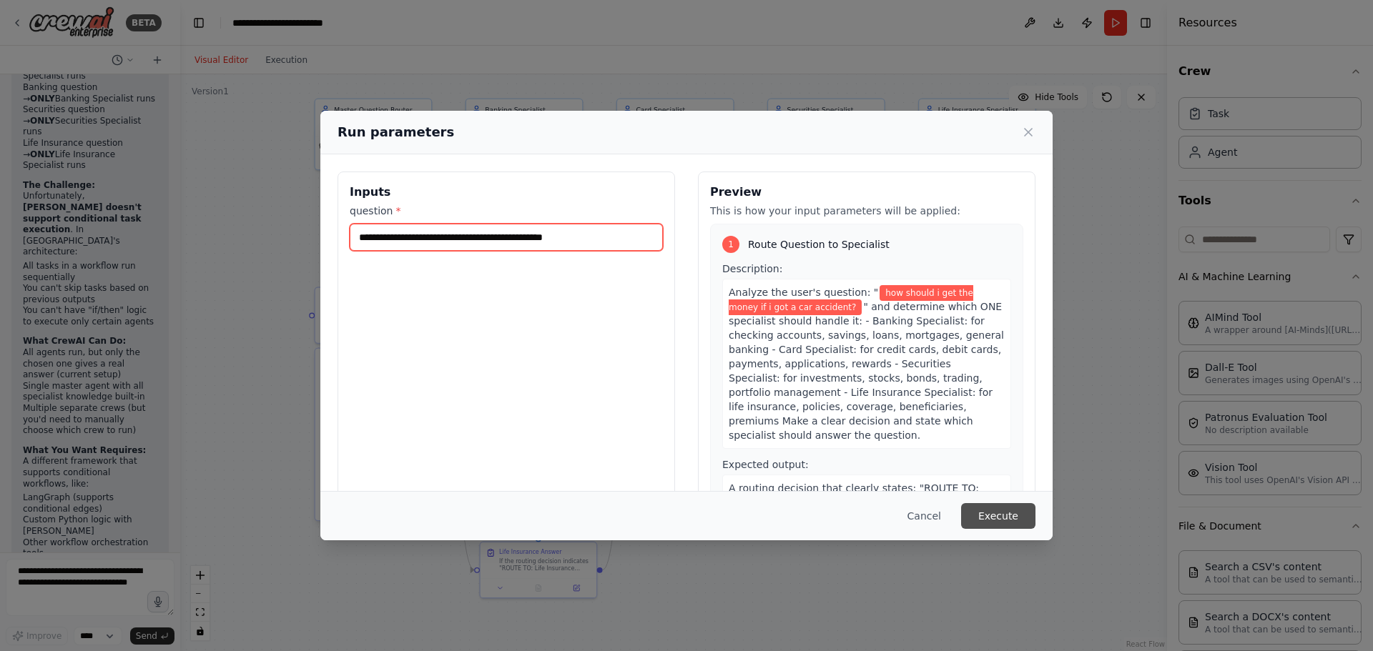
type input "**********"
click at [969, 505] on button "Execute" at bounding box center [998, 516] width 74 height 26
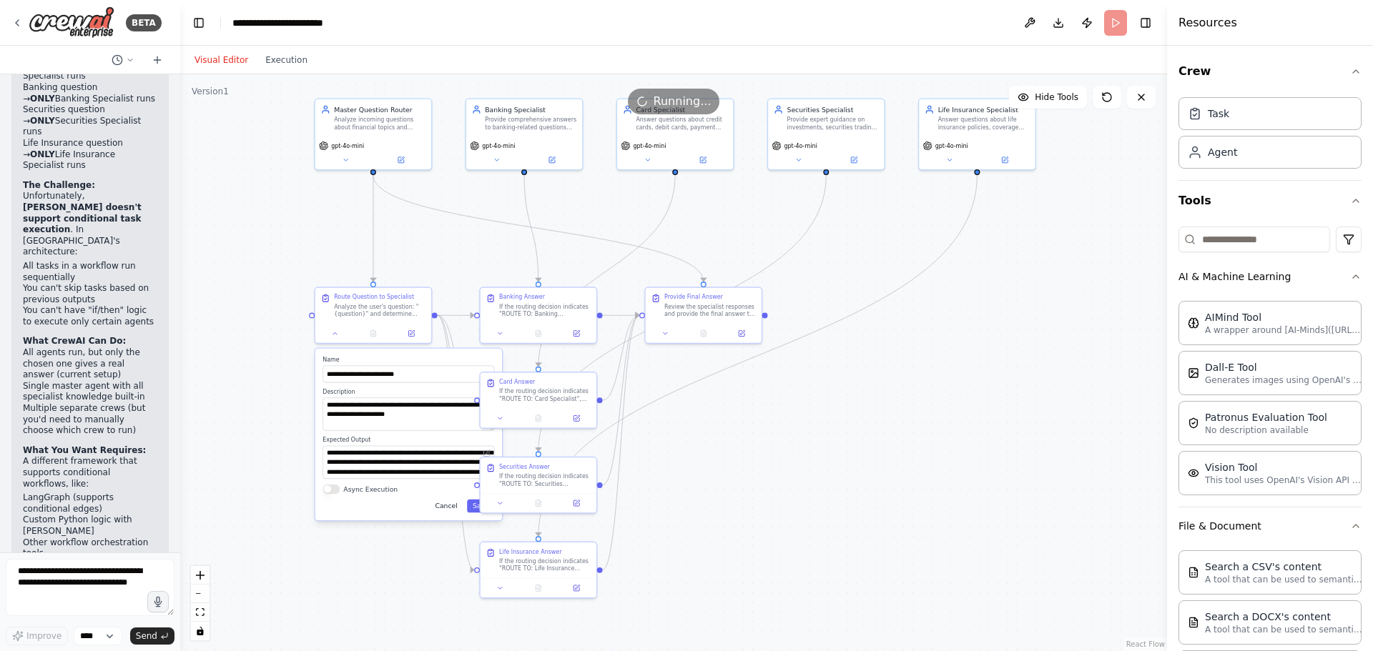
click at [448, 505] on button "Cancel" at bounding box center [447, 506] width 34 height 13
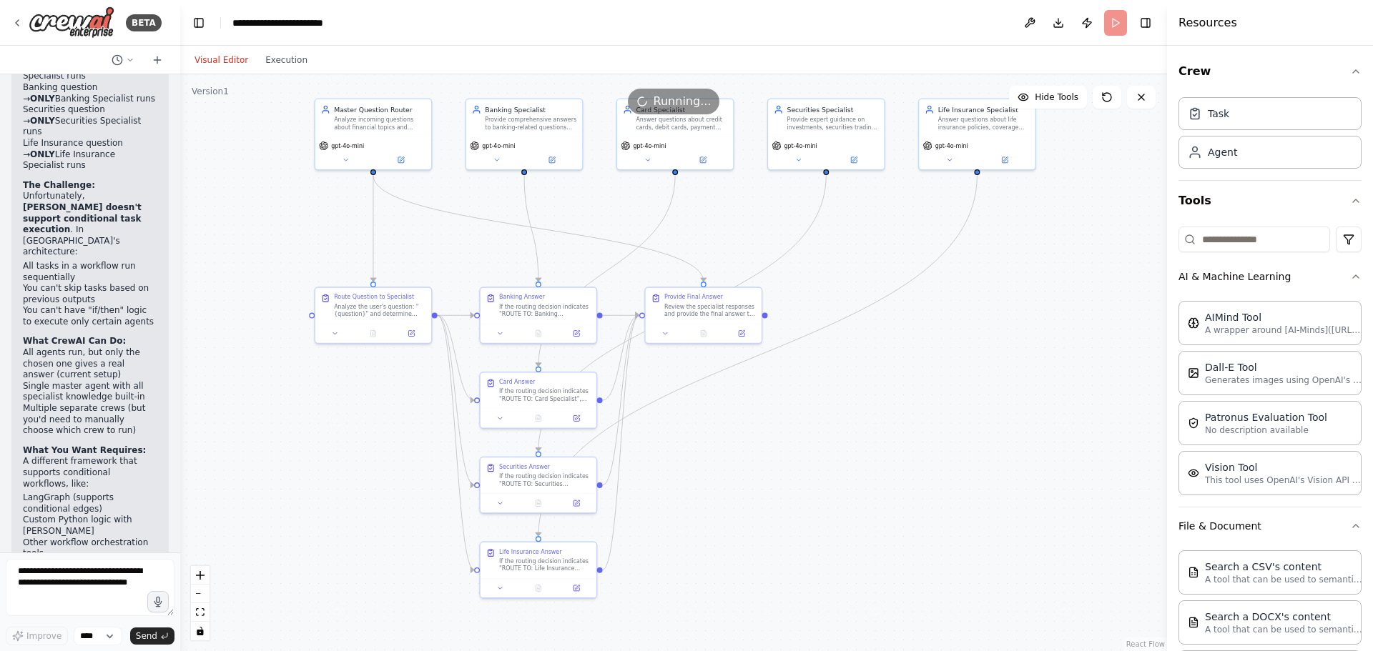
click at [865, 464] on div ".deletable-edge-delete-btn { width: 20px; height: 20px; border: 0px solid #ffff…" at bounding box center [673, 362] width 987 height 577
click at [708, 337] on button at bounding box center [703, 331] width 40 height 11
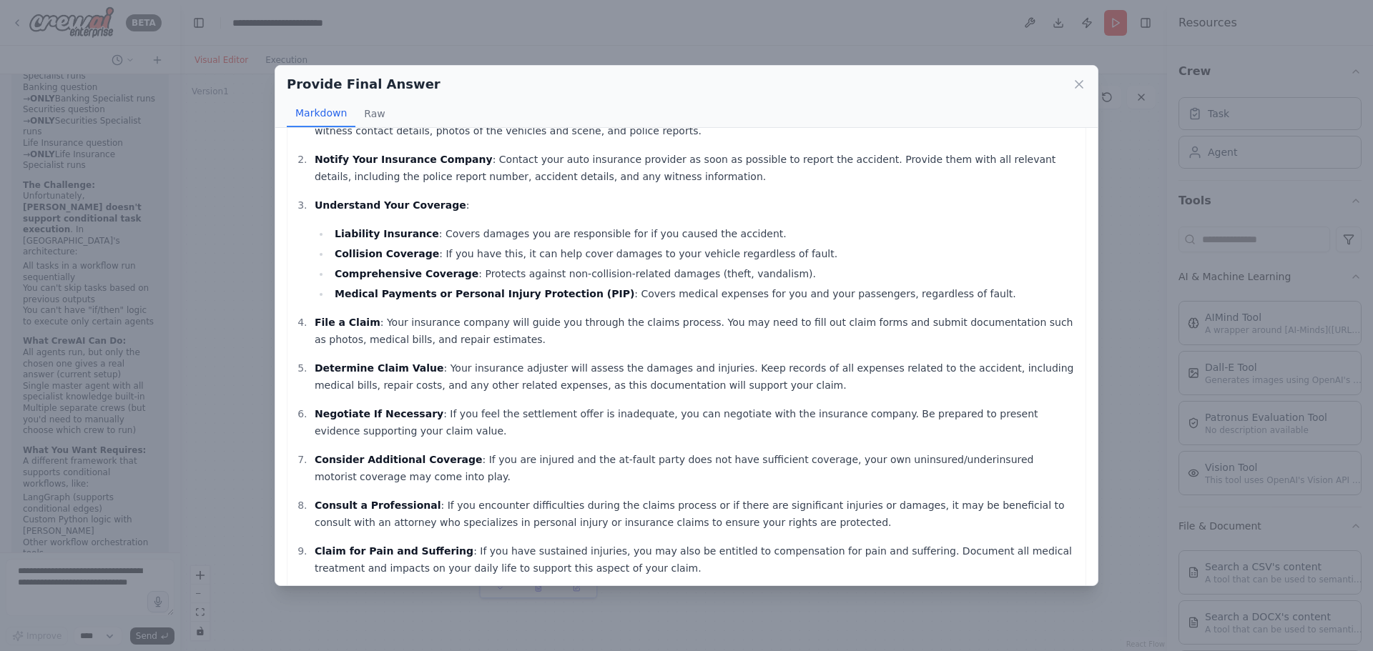
scroll to position [207, 0]
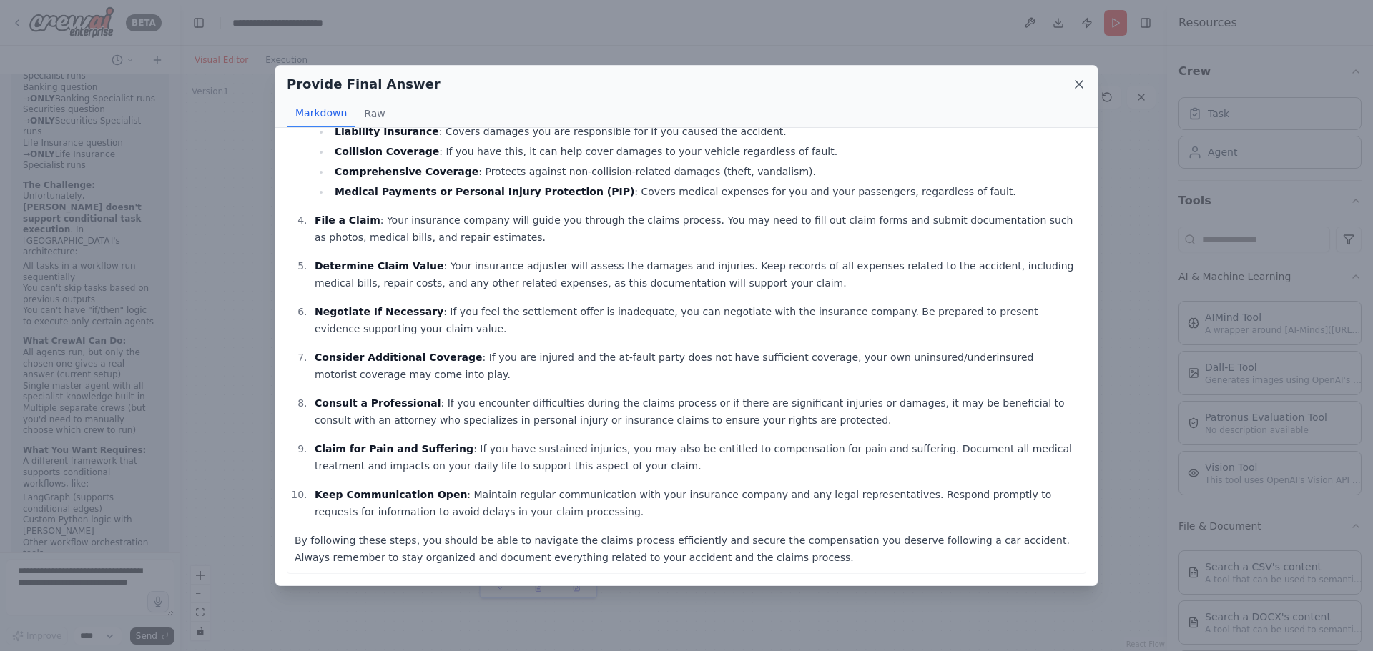
click at [1073, 83] on icon at bounding box center [1079, 84] width 14 height 14
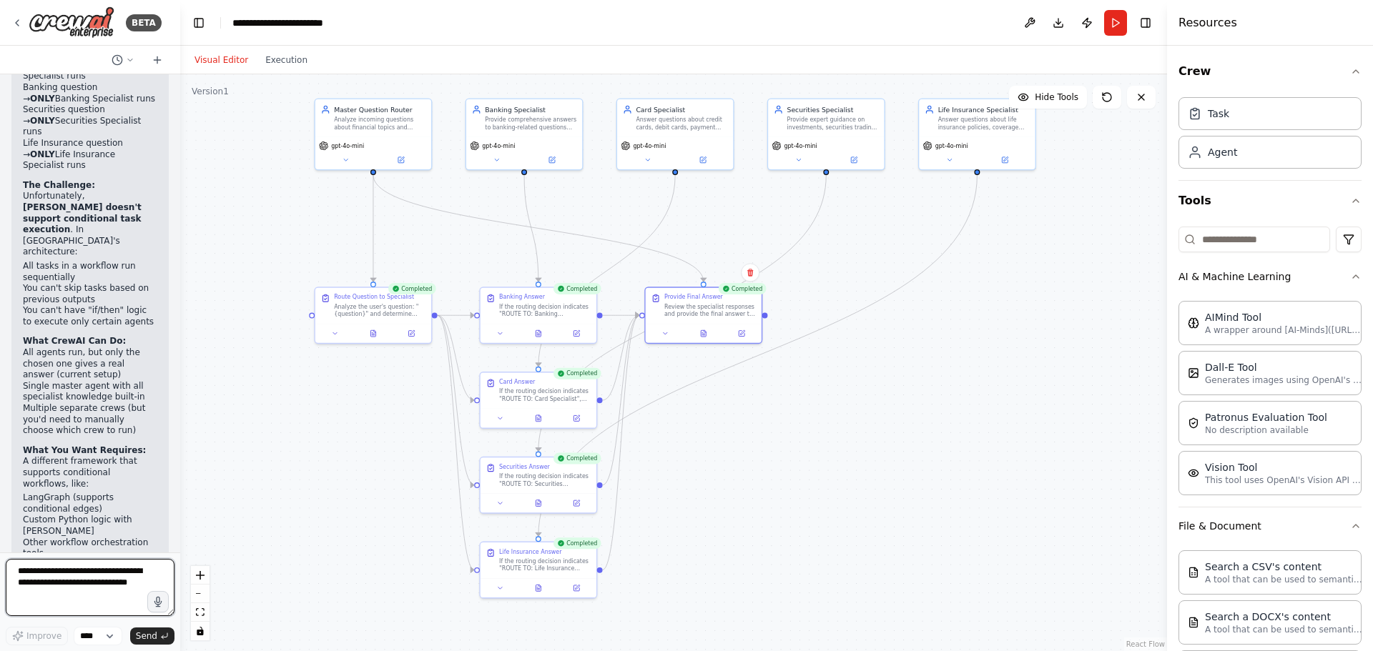
click at [82, 585] on textarea at bounding box center [90, 587] width 169 height 57
type textarea "**********"
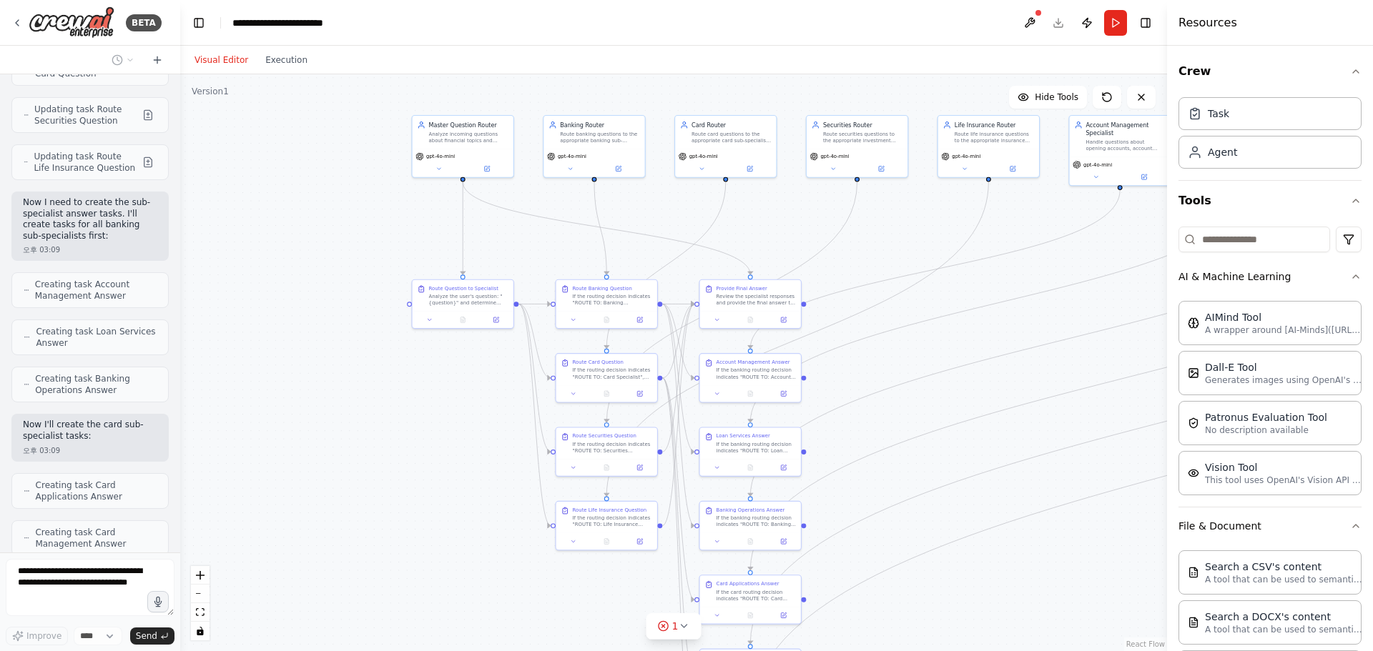
scroll to position [9162, 0]
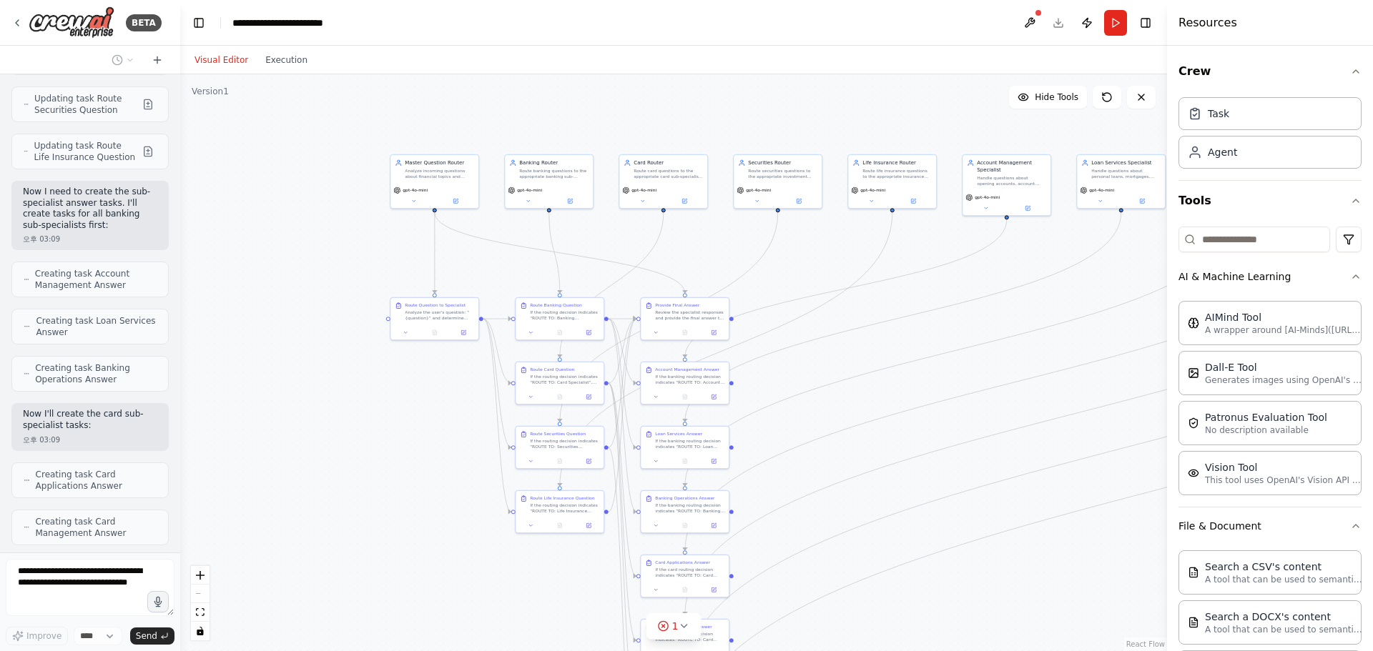
drag, startPoint x: 483, startPoint y: 429, endPoint x: 322, endPoint y: 435, distance: 161.7
click at [322, 435] on div ".deletable-edge-delete-btn { width: 20px; height: 20px; border: 0px solid #ffff…" at bounding box center [673, 362] width 987 height 577
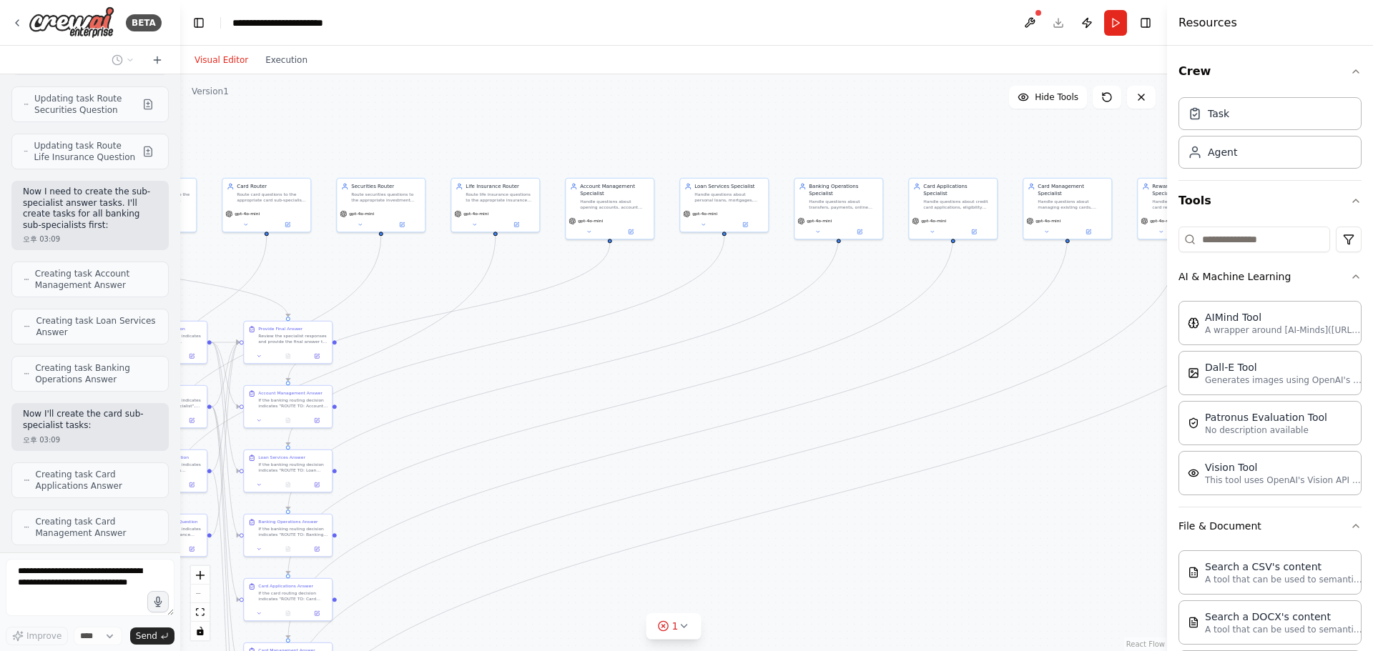
drag, startPoint x: 1017, startPoint y: 332, endPoint x: 626, endPoint y: 362, distance: 392.9
click at [626, 362] on div ".deletable-edge-delete-btn { width: 20px; height: 20px; border: 0px solid #ffff…" at bounding box center [673, 362] width 987 height 577
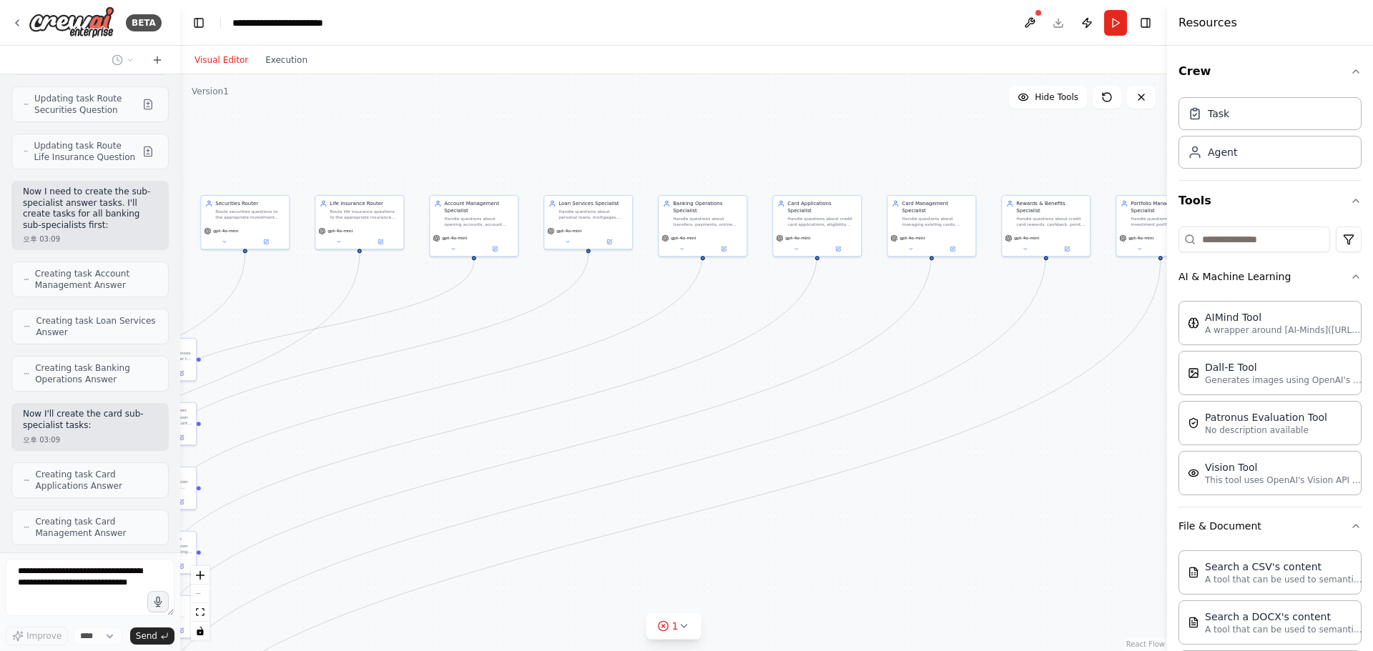
drag, startPoint x: 1097, startPoint y: 321, endPoint x: 834, endPoint y: 336, distance: 264.2
click at [806, 337] on div "BETA Hello! I'm the CrewAI assistant. What kind of automation do you want to bu…" at bounding box center [686, 325] width 1373 height 651
drag, startPoint x: 1065, startPoint y: 321, endPoint x: 798, endPoint y: 332, distance: 267.6
click at [798, 332] on div ".deletable-edge-delete-btn { width: 20px; height: 20px; border: 0px solid #ffff…" at bounding box center [673, 362] width 987 height 577
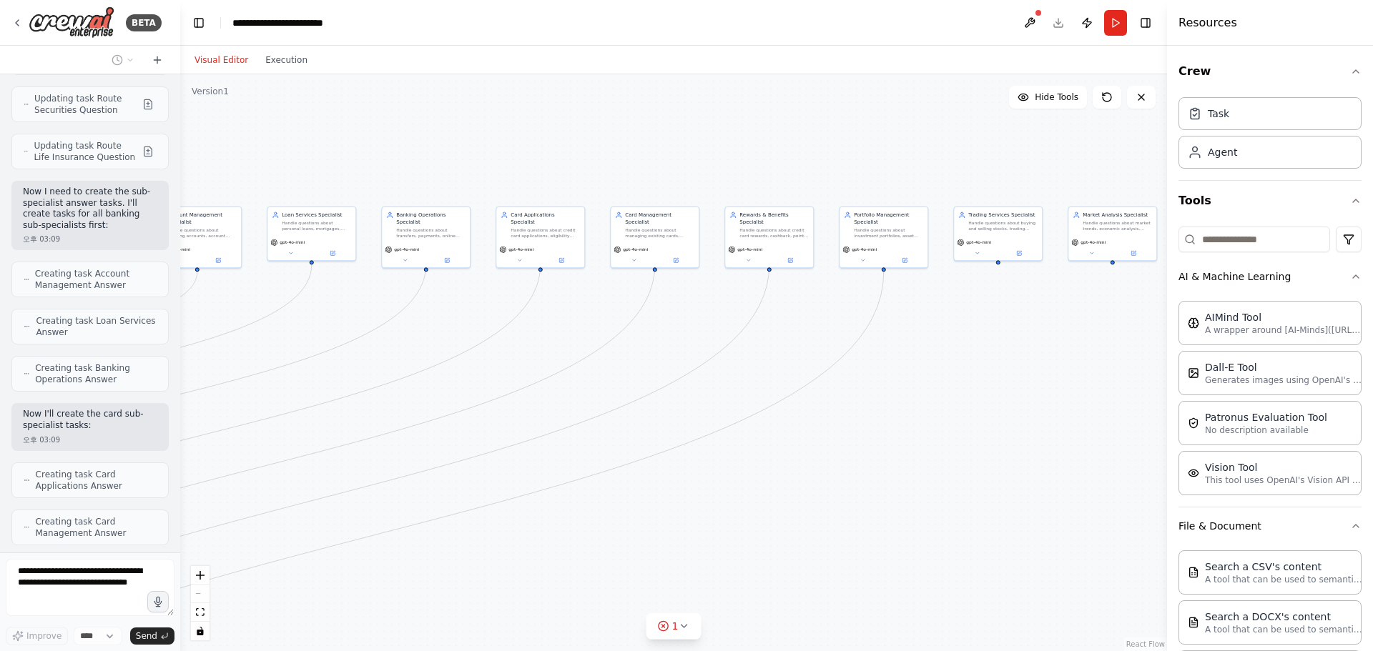
scroll to position [9209, 0]
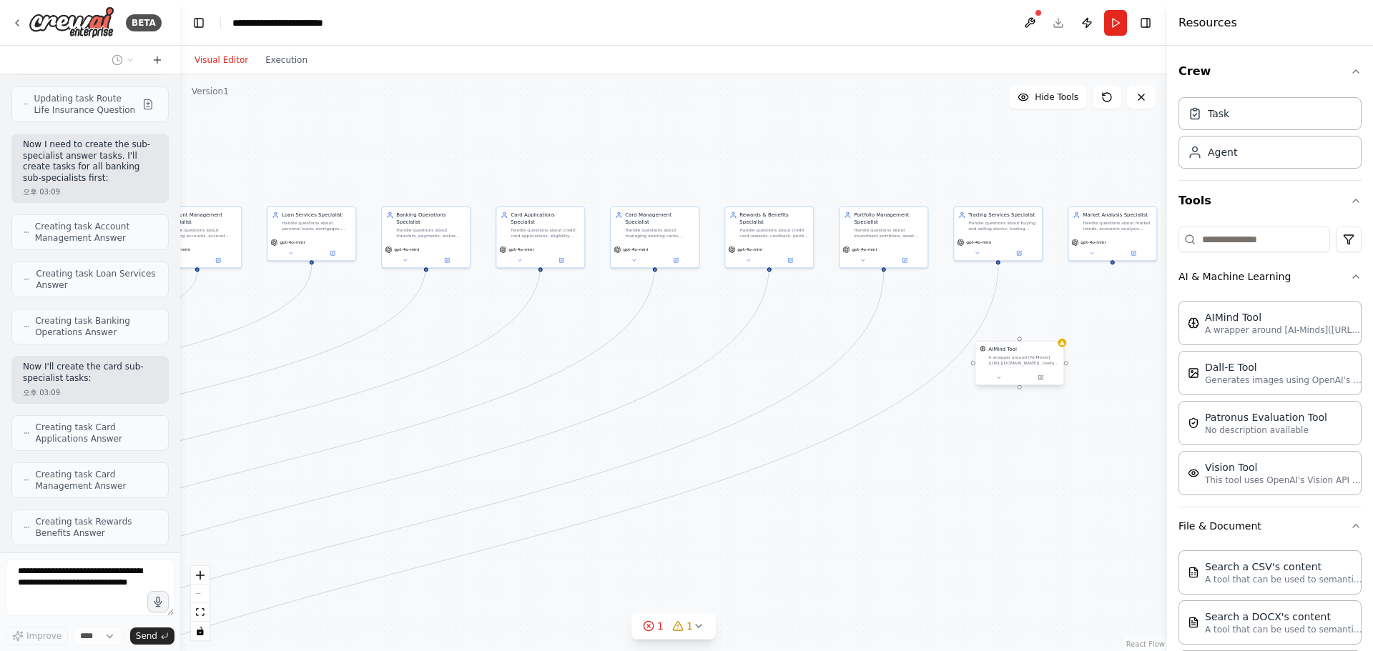
click at [1037, 356] on div "A wrapper around [AI-Minds](https://mindsdb.com/minds). Useful for when you nee…" at bounding box center [1023, 360] width 71 height 11
click at [1056, 333] on button at bounding box center [1051, 326] width 19 height 19
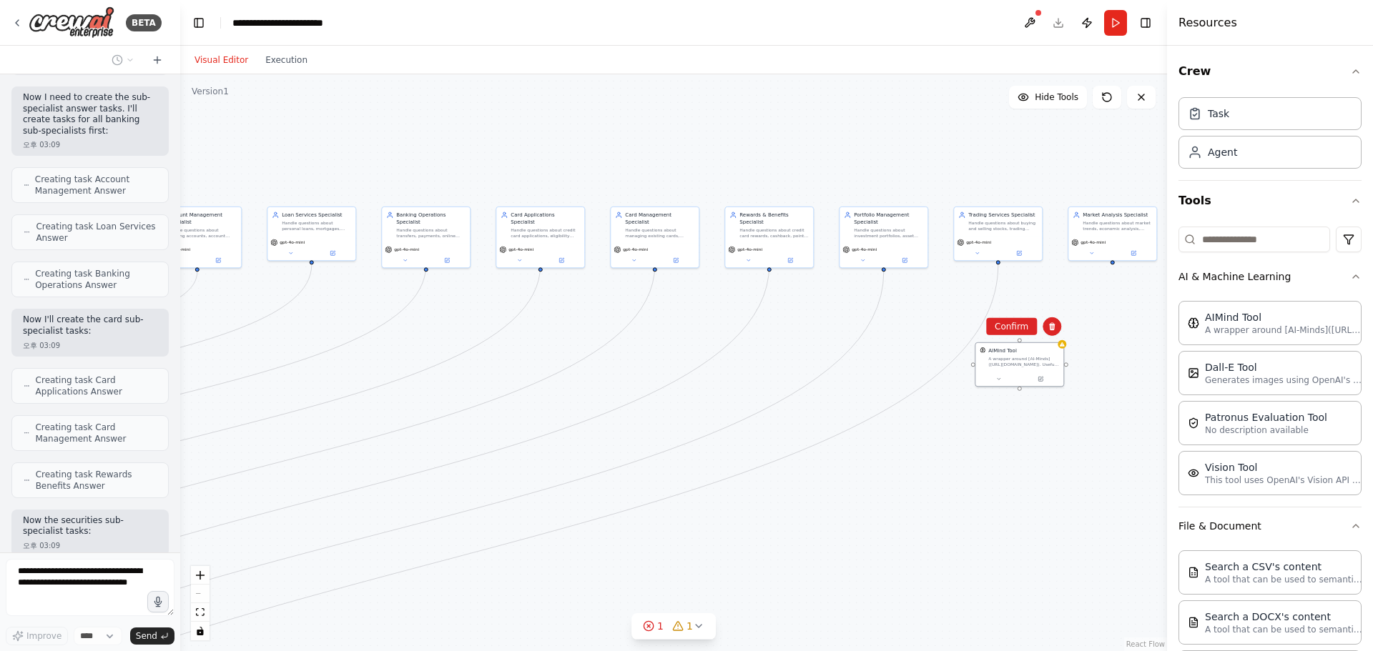
click at [1024, 335] on div ".deletable-edge-delete-btn { width: 20px; height: 20px; border: 0px solid #ffff…" at bounding box center [673, 362] width 987 height 577
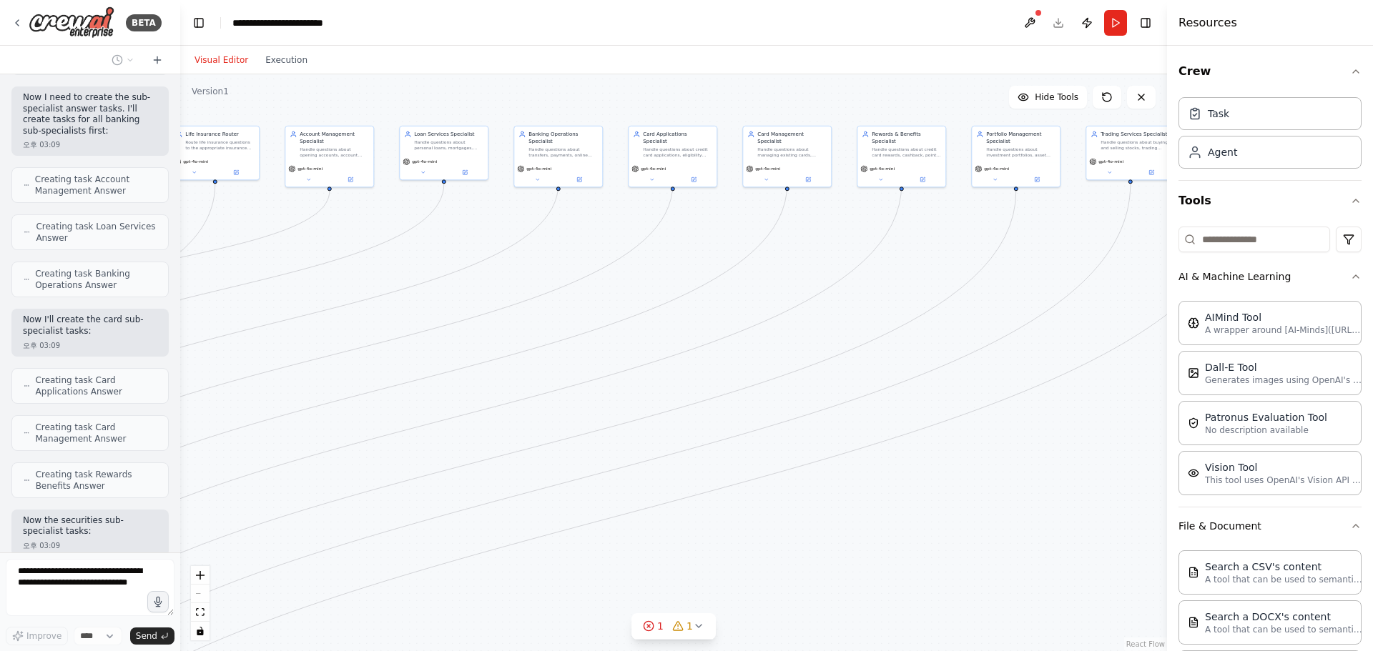
drag, startPoint x: 989, startPoint y: 377, endPoint x: 1159, endPoint y: 273, distance: 199.0
click at [1242, 243] on div "BETA Hello! I'm the CrewAI assistant. What kind of automation do you want to bu…" at bounding box center [686, 325] width 1373 height 651
drag, startPoint x: 933, startPoint y: 316, endPoint x: 1159, endPoint y: 234, distance: 240.4
click at [1100, 249] on div ".deletable-edge-delete-btn { width: 20px; height: 20px; border: 0px solid #ffff…" at bounding box center [673, 362] width 987 height 577
drag, startPoint x: 733, startPoint y: 342, endPoint x: 963, endPoint y: 207, distance: 266.9
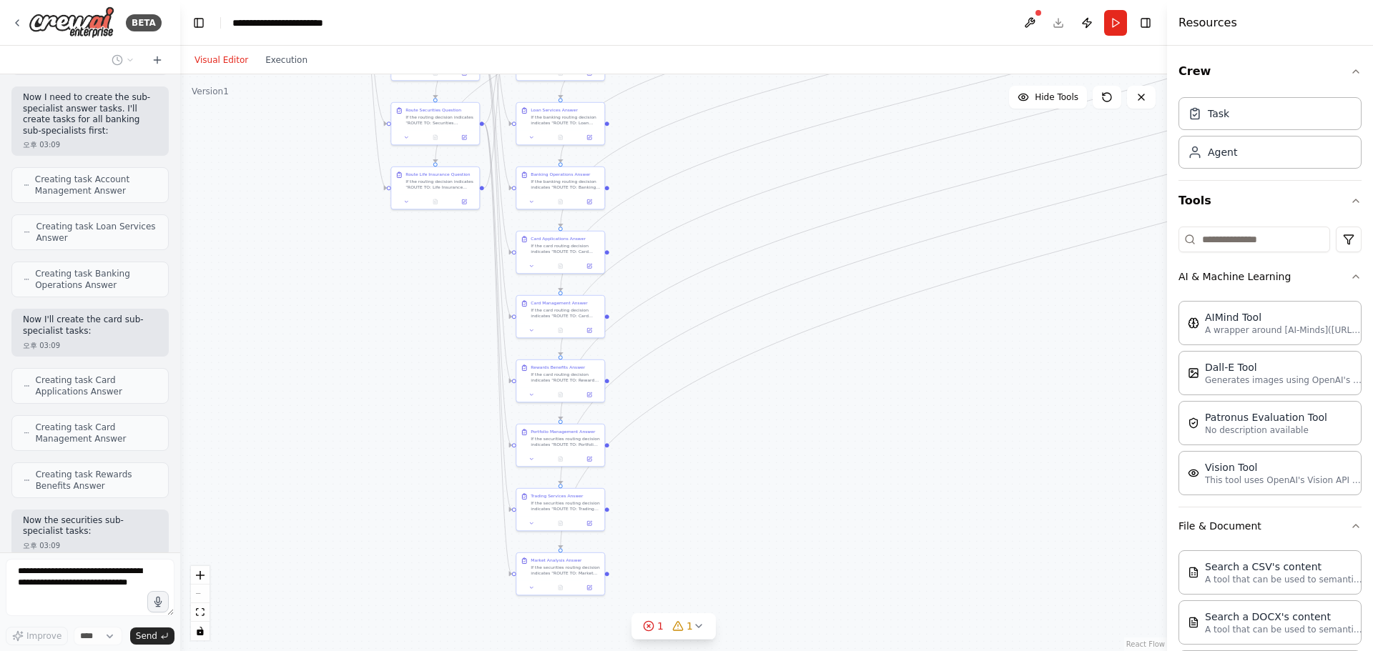
click at [963, 207] on div ".deletable-edge-delete-btn { width: 20px; height: 20px; border: 0px solid #ffff…" at bounding box center [673, 362] width 987 height 577
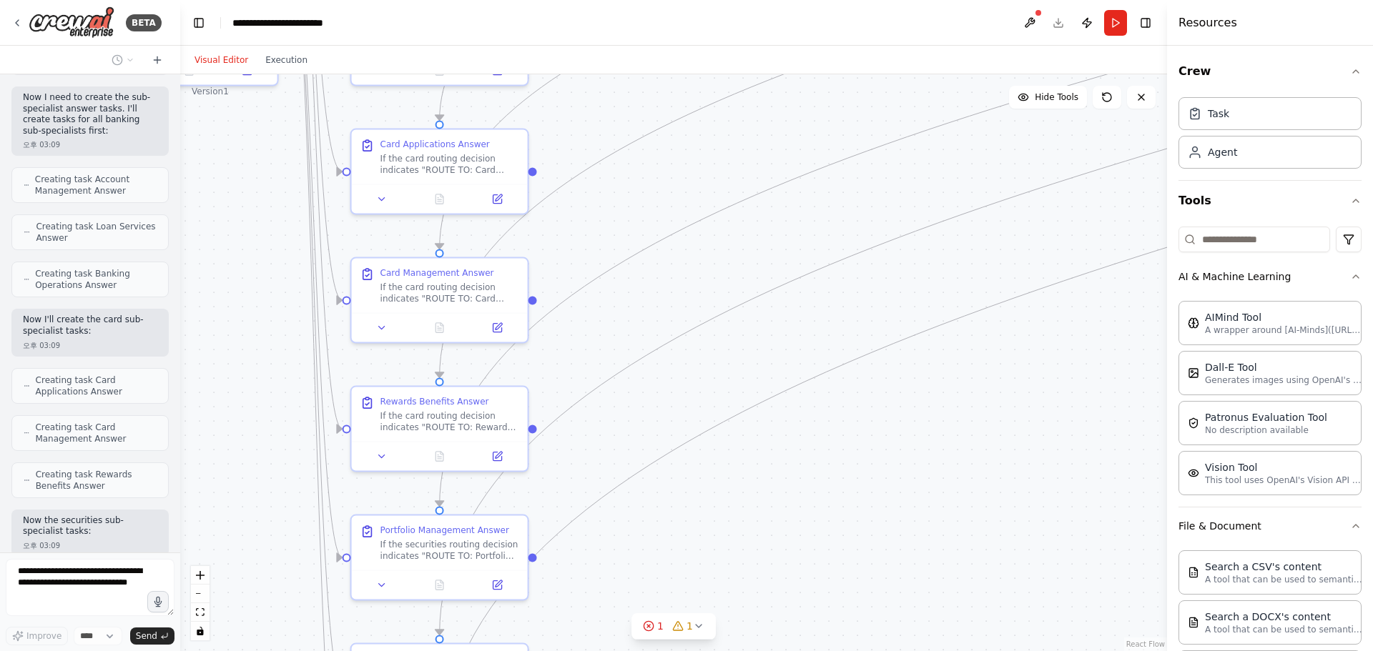
drag, startPoint x: 671, startPoint y: 294, endPoint x: 729, endPoint y: 494, distance: 208.6
click at [728, 502] on div ".deletable-edge-delete-btn { width: 20px; height: 20px; border: 0px solid #ffff…" at bounding box center [673, 362] width 987 height 577
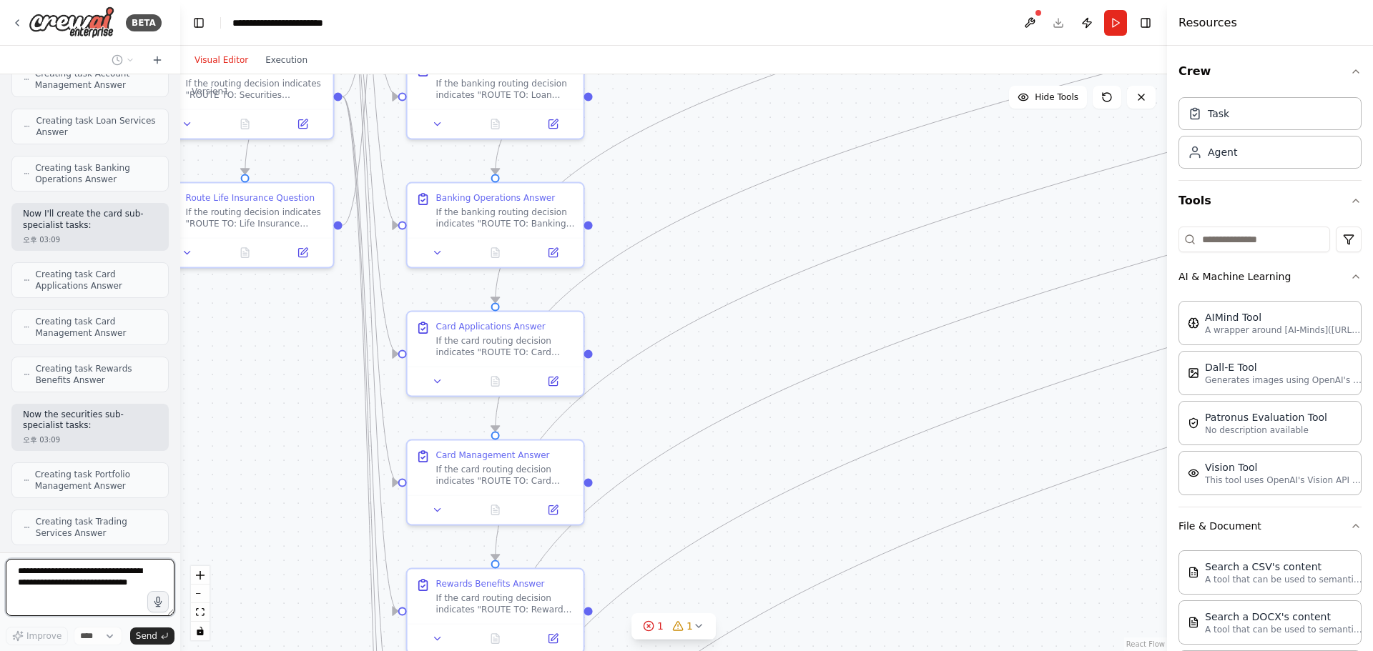
drag, startPoint x: 679, startPoint y: 325, endPoint x: 646, endPoint y: 505, distance: 183.8
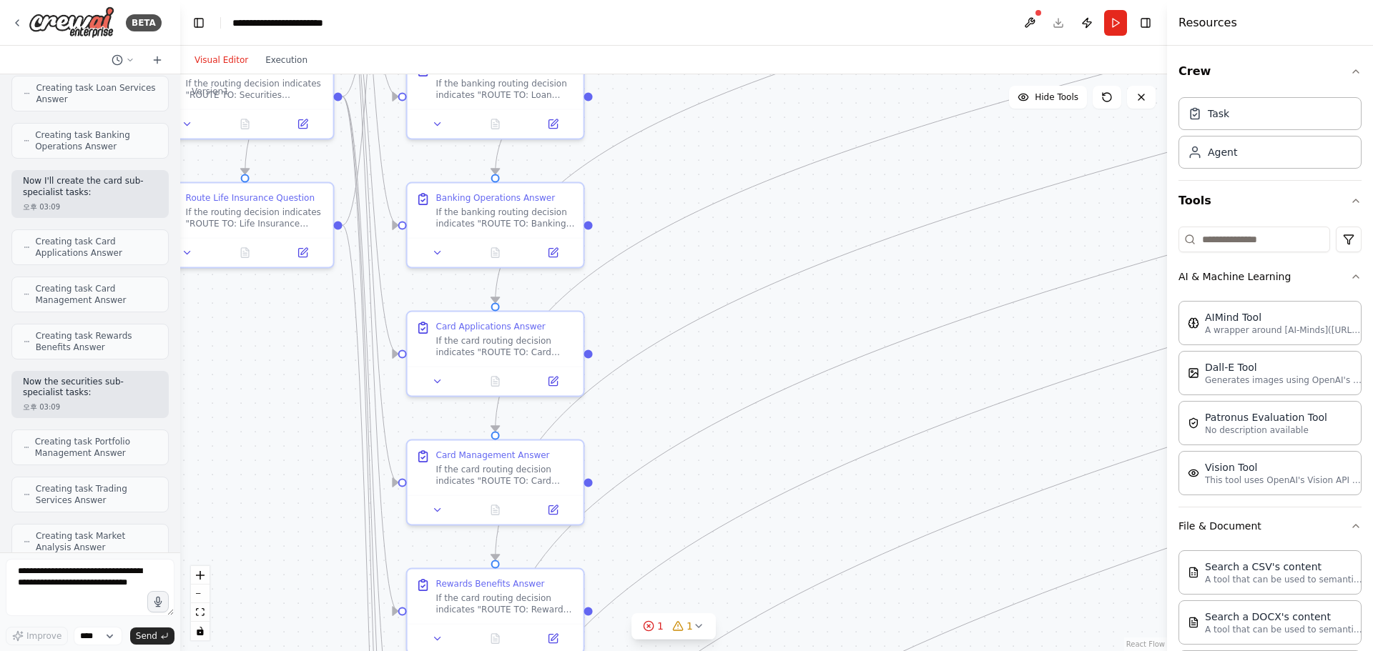
scroll to position [9406, 0]
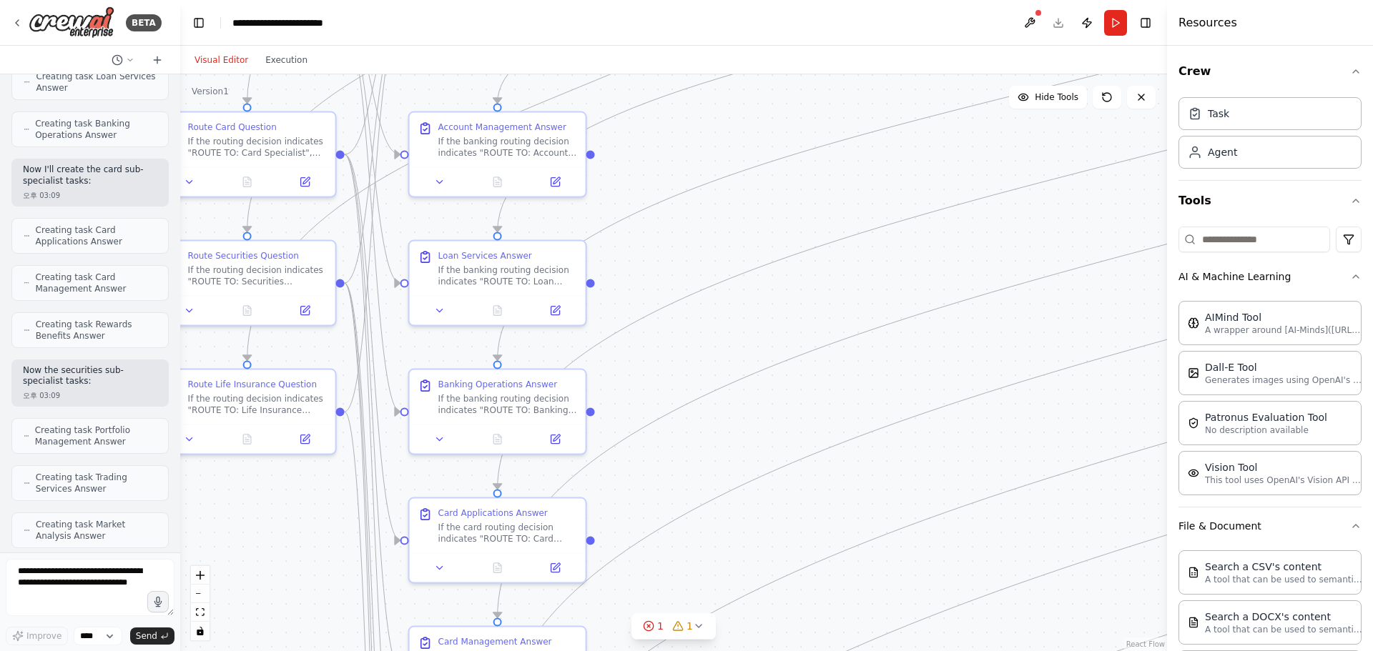
drag, startPoint x: 727, startPoint y: 277, endPoint x: 726, endPoint y: 545, distance: 268.1
click at [726, 545] on div ".deletable-edge-delete-btn { width: 20px; height: 20px; border: 0px solid #ffff…" at bounding box center [673, 362] width 987 height 577
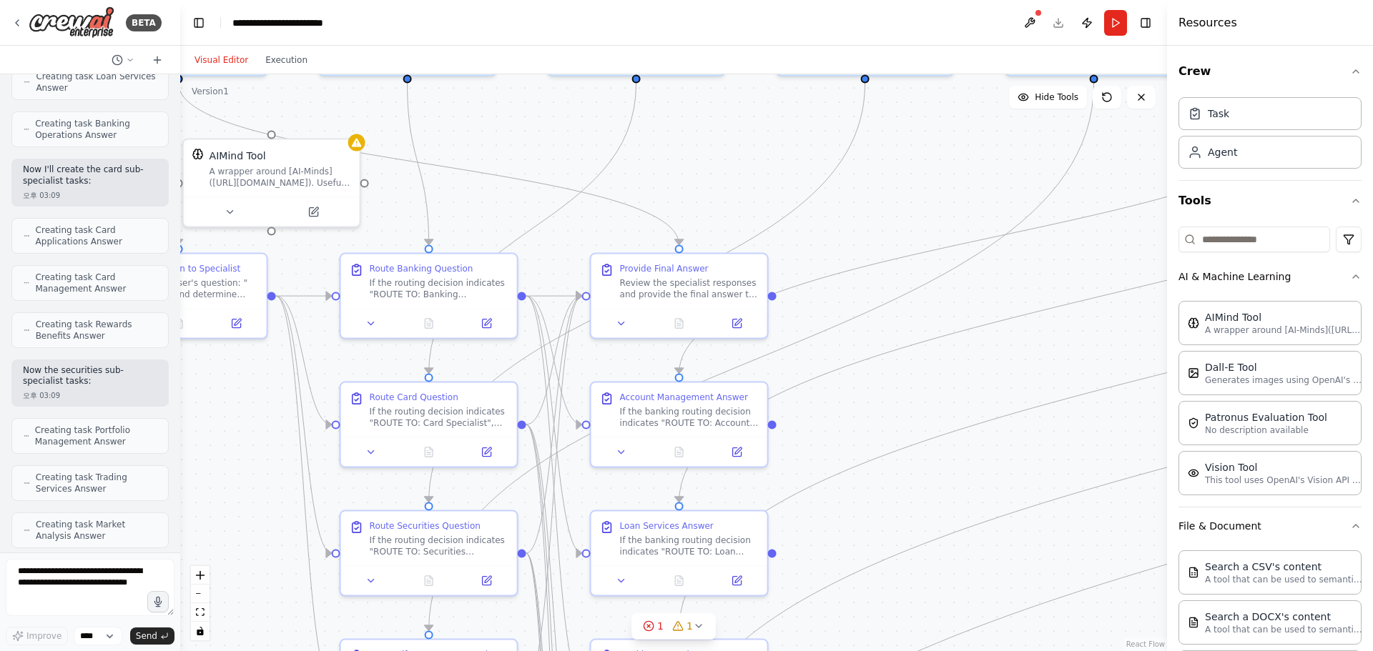
drag, startPoint x: 666, startPoint y: 372, endPoint x: 865, endPoint y: 435, distance: 208.7
click at [865, 435] on div ".deletable-edge-delete-btn { width: 20px; height: 20px; border: 0px solid #ffff…" at bounding box center [673, 362] width 987 height 577
drag, startPoint x: 922, startPoint y: 444, endPoint x: 899, endPoint y: 249, distance: 195.9
click at [899, 249] on div ".deletable-edge-delete-btn { width: 20px; height: 20px; border: 0px solid #ffff…" at bounding box center [673, 362] width 987 height 577
drag, startPoint x: 908, startPoint y: 345, endPoint x: 910, endPoint y: 247, distance: 98.7
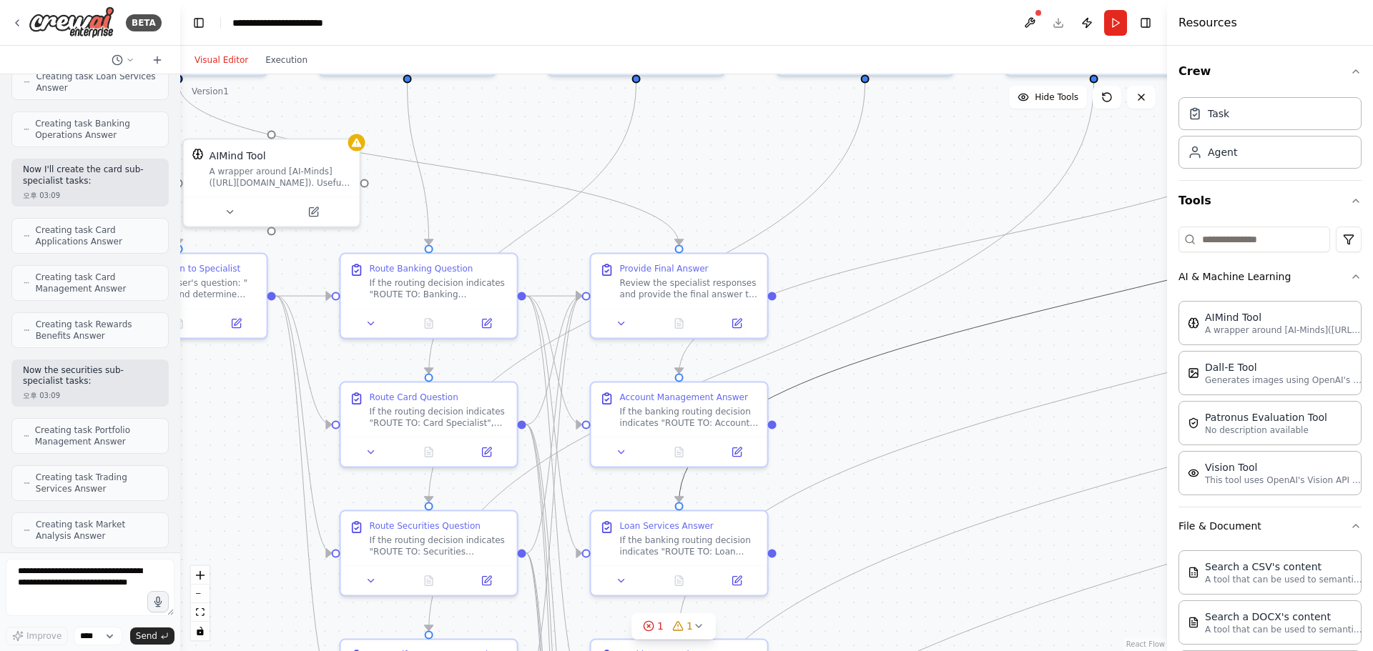
click at [910, 247] on div ".deletable-edge-delete-btn { width: 20px; height: 20px; border: 0px solid #ffff…" at bounding box center [673, 362] width 987 height 577
click at [71, 584] on textarea at bounding box center [90, 587] width 169 height 57
type textarea "**********"
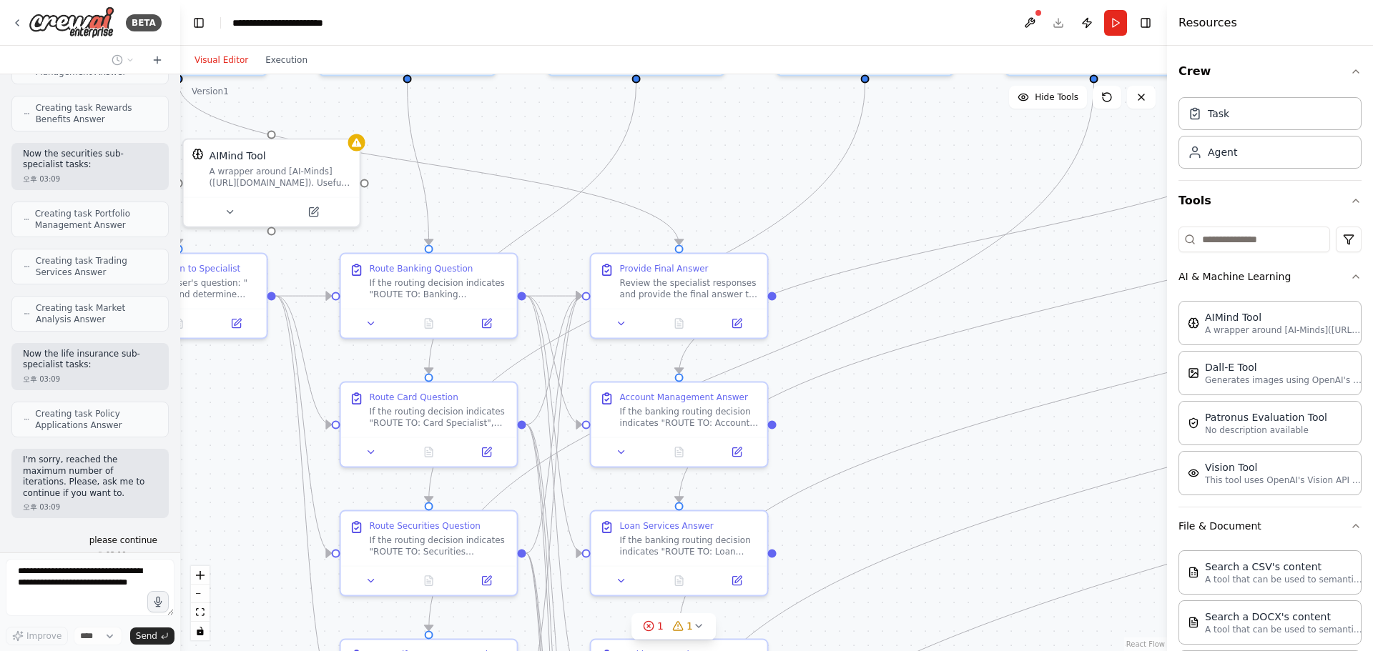
scroll to position [9670, 0]
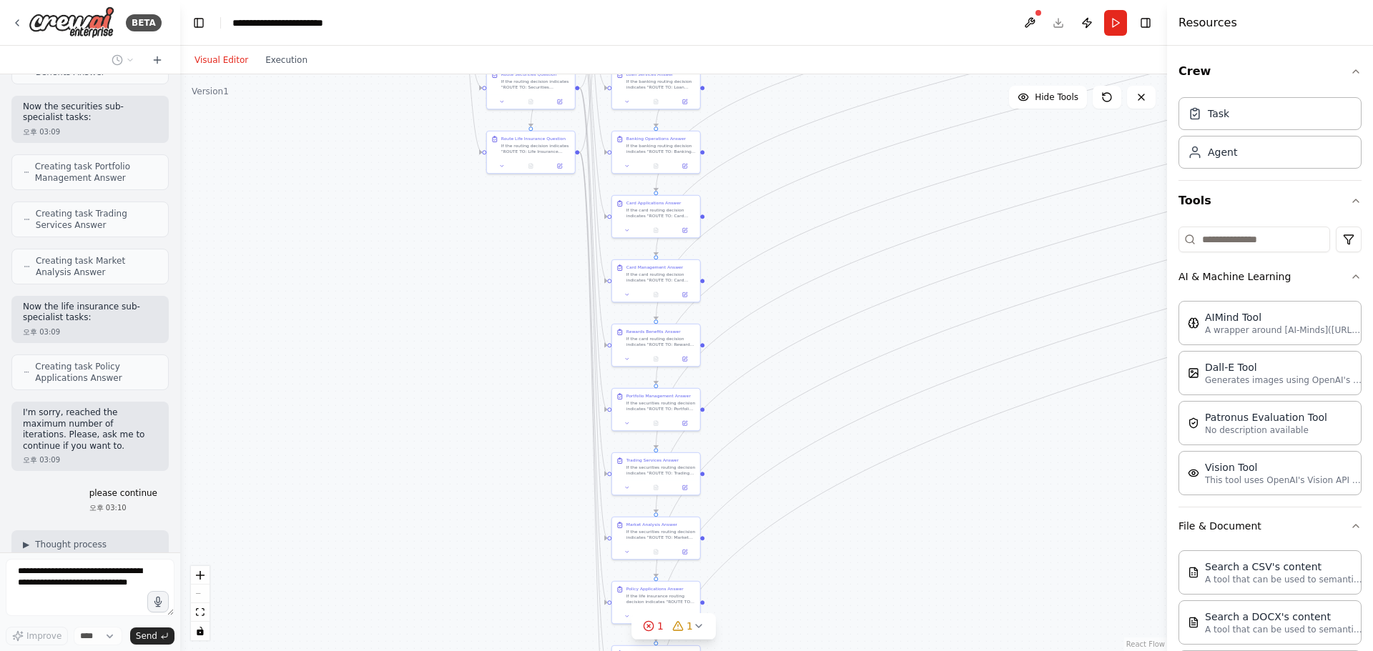
drag, startPoint x: 905, startPoint y: 438, endPoint x: 798, endPoint y: 220, distance: 243.0
click at [818, 64] on div "Visual Editor Execution Version 1 Hide Tools .deletable-edge-delete-btn { width…" at bounding box center [673, 349] width 987 height 606
drag, startPoint x: 804, startPoint y: 352, endPoint x: 816, endPoint y: 212, distance: 139.9
click at [815, 218] on div ".deletable-edge-delete-btn { width: 20px; height: 20px; border: 0px solid #ffff…" at bounding box center [673, 362] width 987 height 577
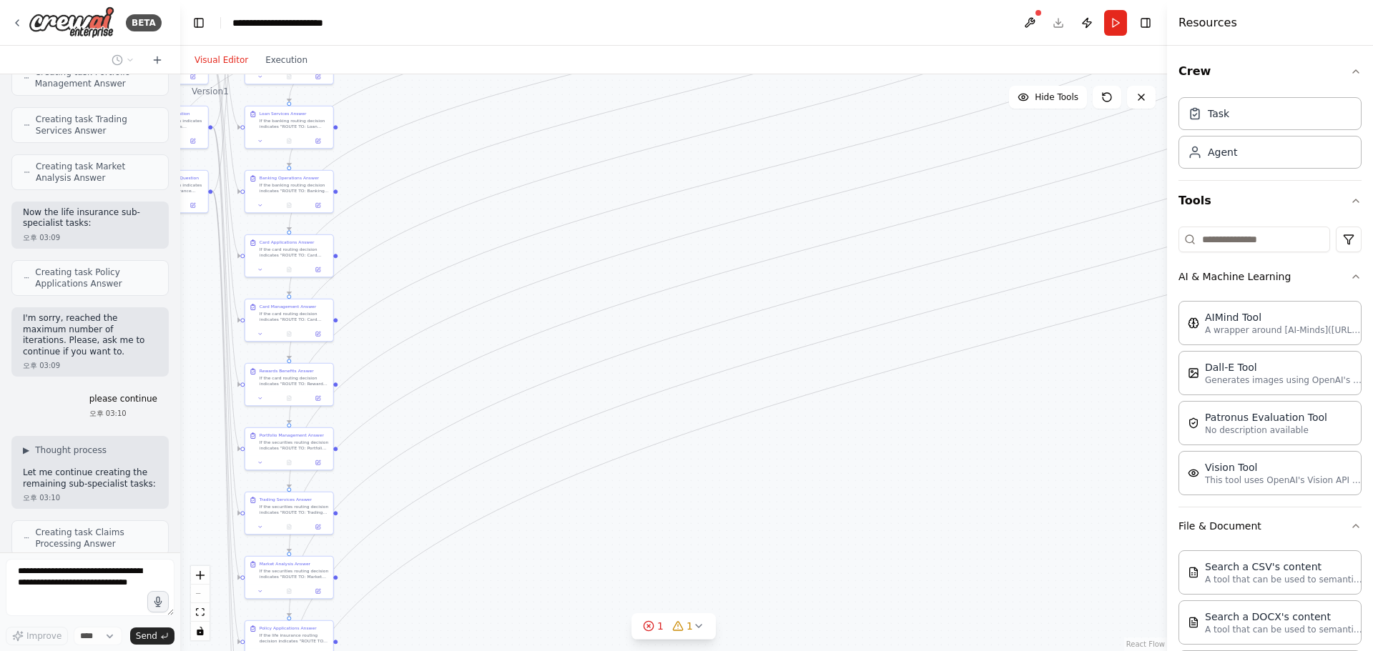
drag, startPoint x: 920, startPoint y: 266, endPoint x: 676, endPoint y: 409, distance: 282.6
click at [494, 568] on div ".deletable-edge-delete-btn { width: 20px; height: 20px; border: 0px solid #ffff…" at bounding box center [673, 362] width 987 height 577
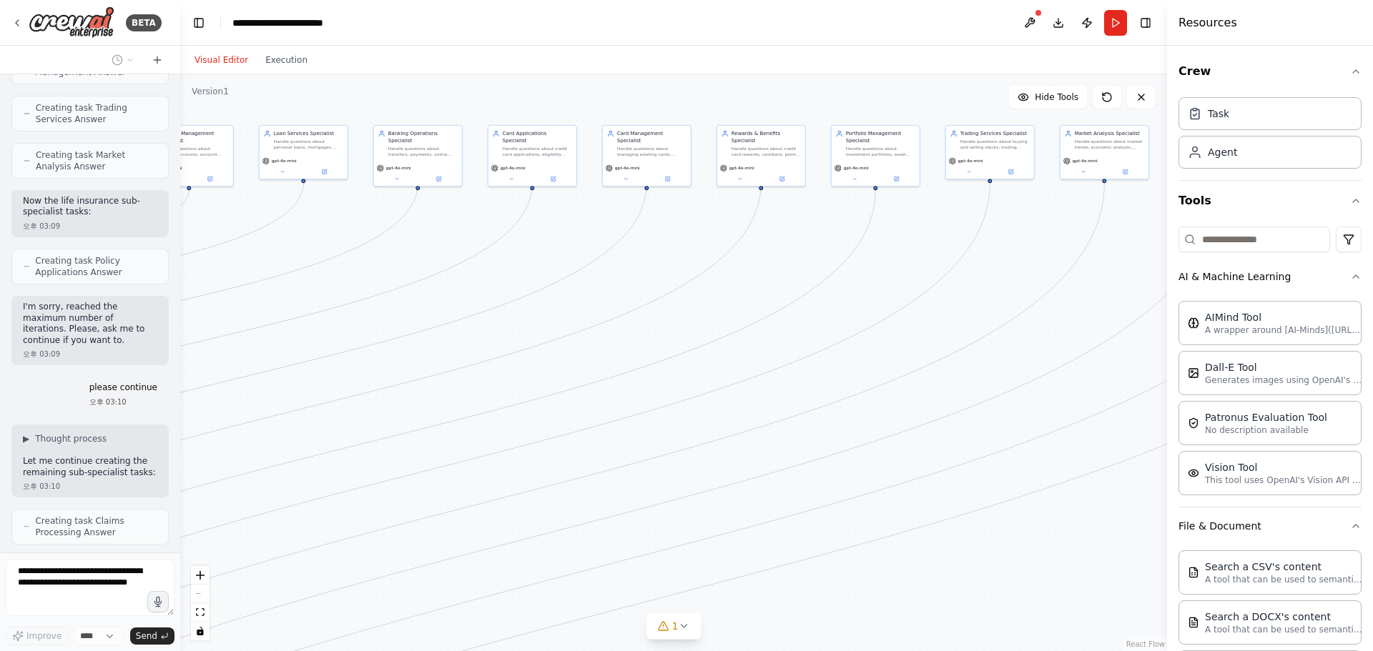
drag, startPoint x: 1108, startPoint y: 145, endPoint x: 899, endPoint y: 278, distance: 248.1
click at [691, 421] on div ".deletable-edge-delete-btn { width: 20px; height: 20px; border: 0px solid #ffff…" at bounding box center [673, 362] width 987 height 577
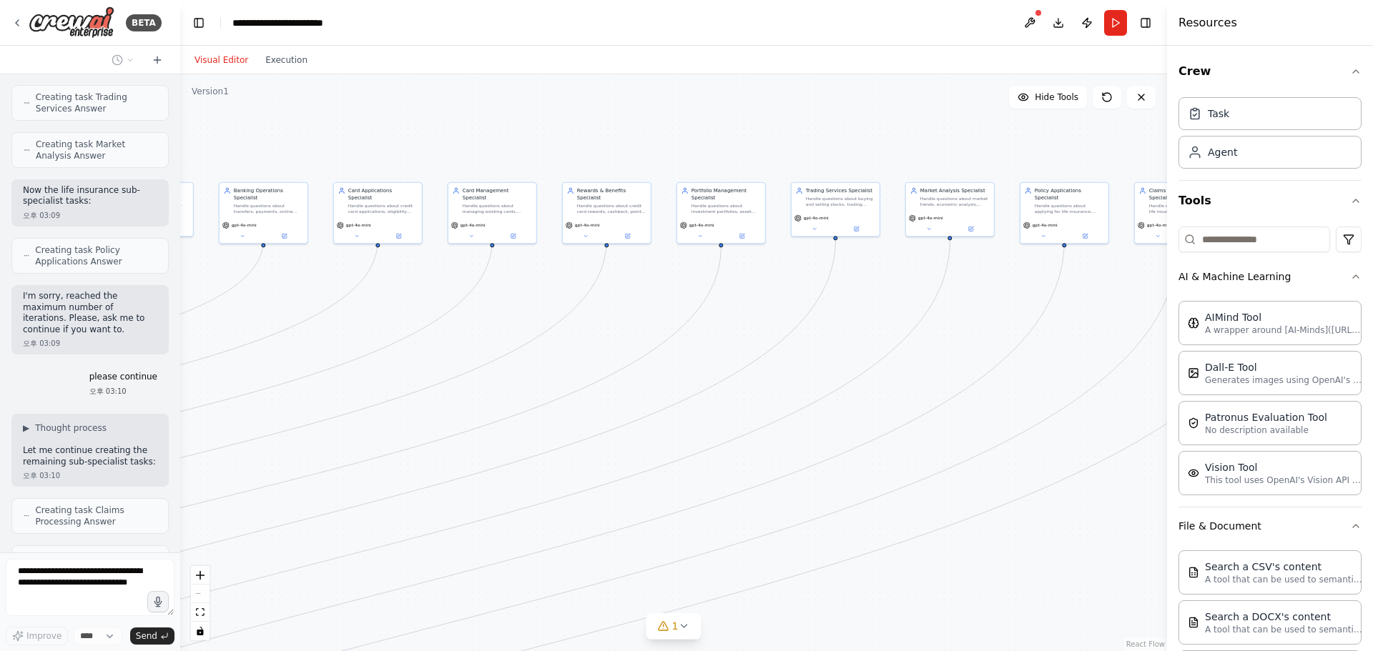
drag, startPoint x: 912, startPoint y: 267, endPoint x: 1063, endPoint y: 188, distance: 170.4
click at [1063, 188] on div ".deletable-edge-delete-btn { width: 20px; height: 20px; border: 0px solid #ffff…" at bounding box center [673, 362] width 987 height 577
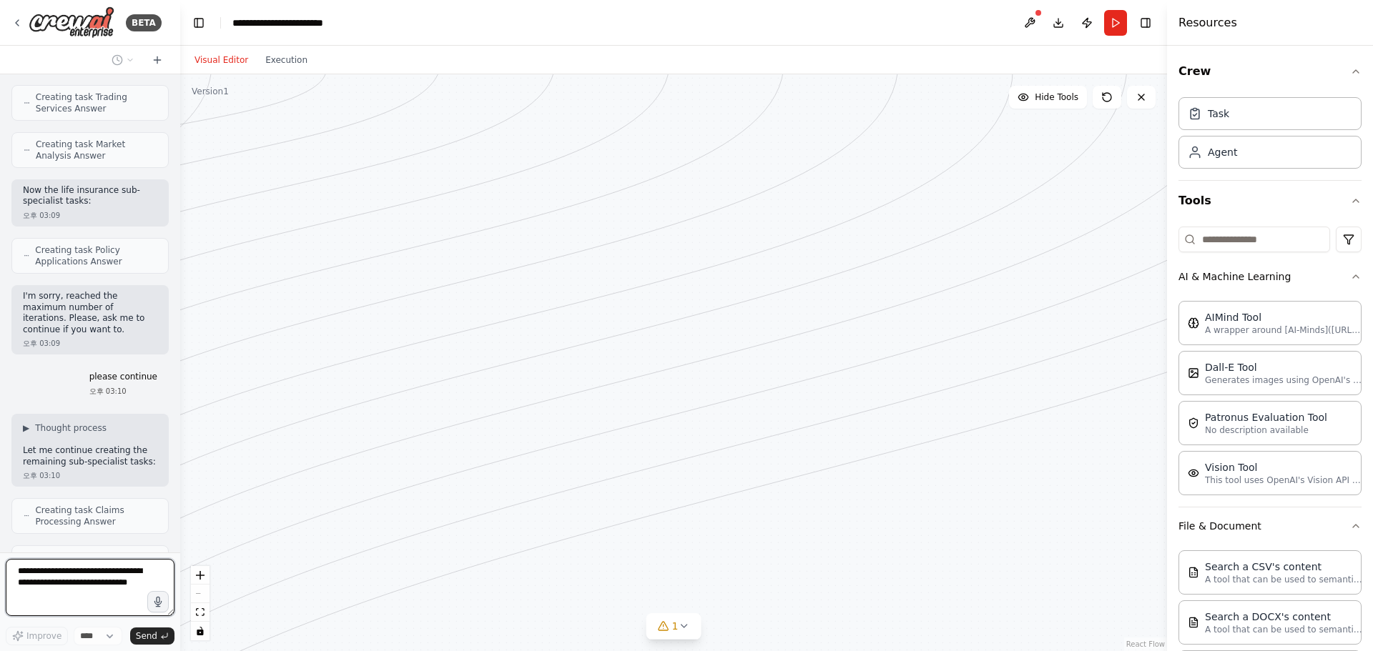
drag, startPoint x: 580, startPoint y: 379, endPoint x: 1003, endPoint y: 167, distance: 473.2
click at [1019, 131] on div ".deletable-edge-delete-btn { width: 20px; height: 20px; border: 0px solid #ffff…" at bounding box center [673, 362] width 987 height 577
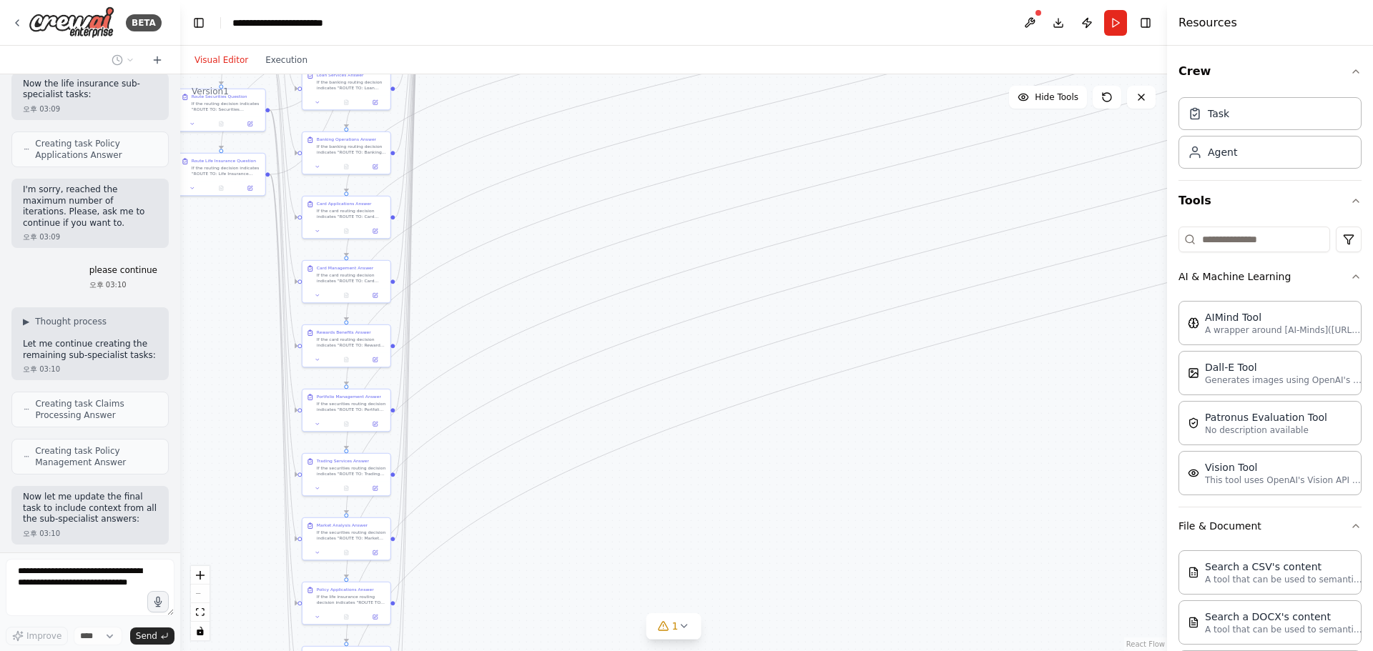
scroll to position [9904, 0]
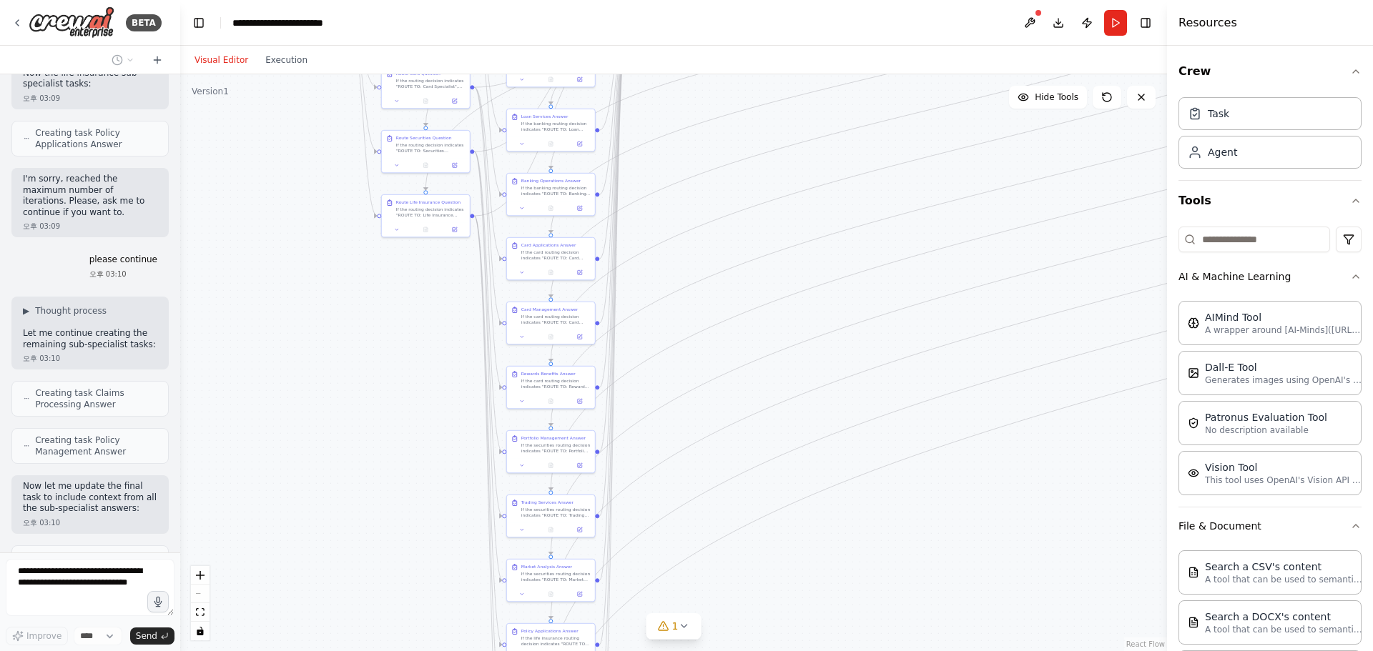
drag, startPoint x: 706, startPoint y: 326, endPoint x: 1005, endPoint y: 485, distance: 339.0
click at [1005, 484] on div ".deletable-edge-delete-btn { width: 20px; height: 20px; border: 0px solid #ffff…" at bounding box center [673, 362] width 987 height 577
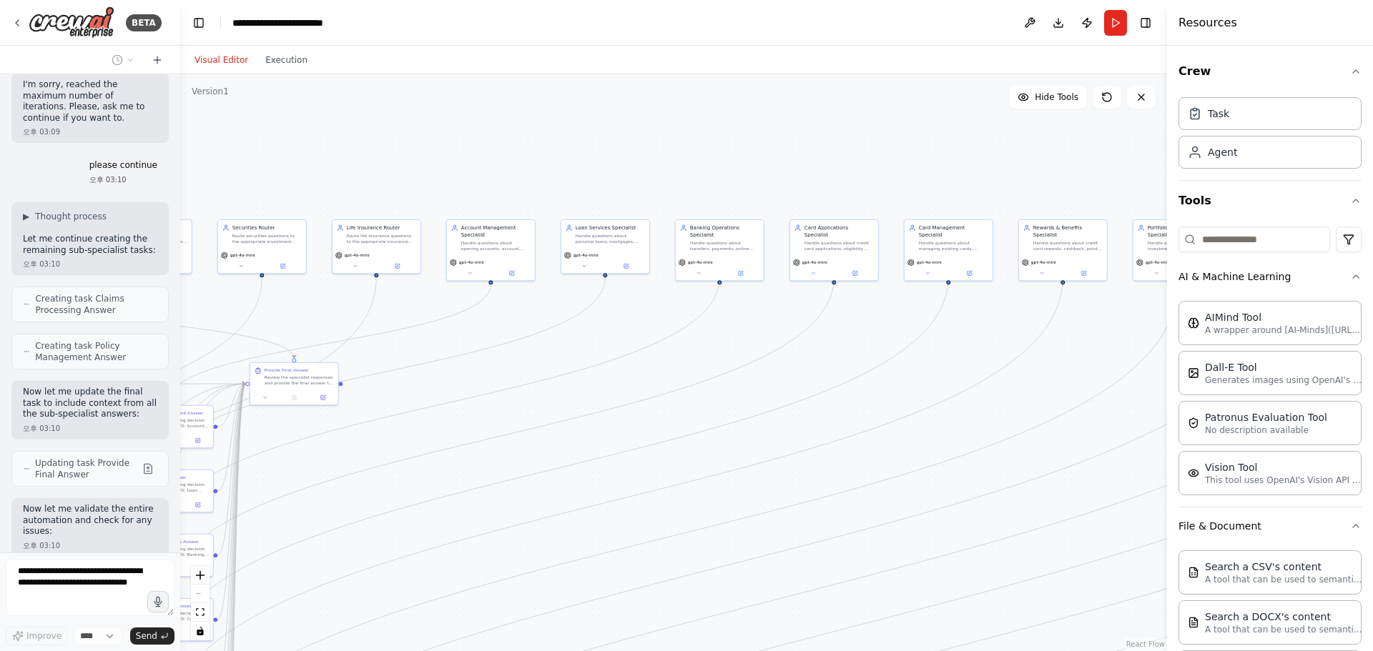
scroll to position [10045, 0]
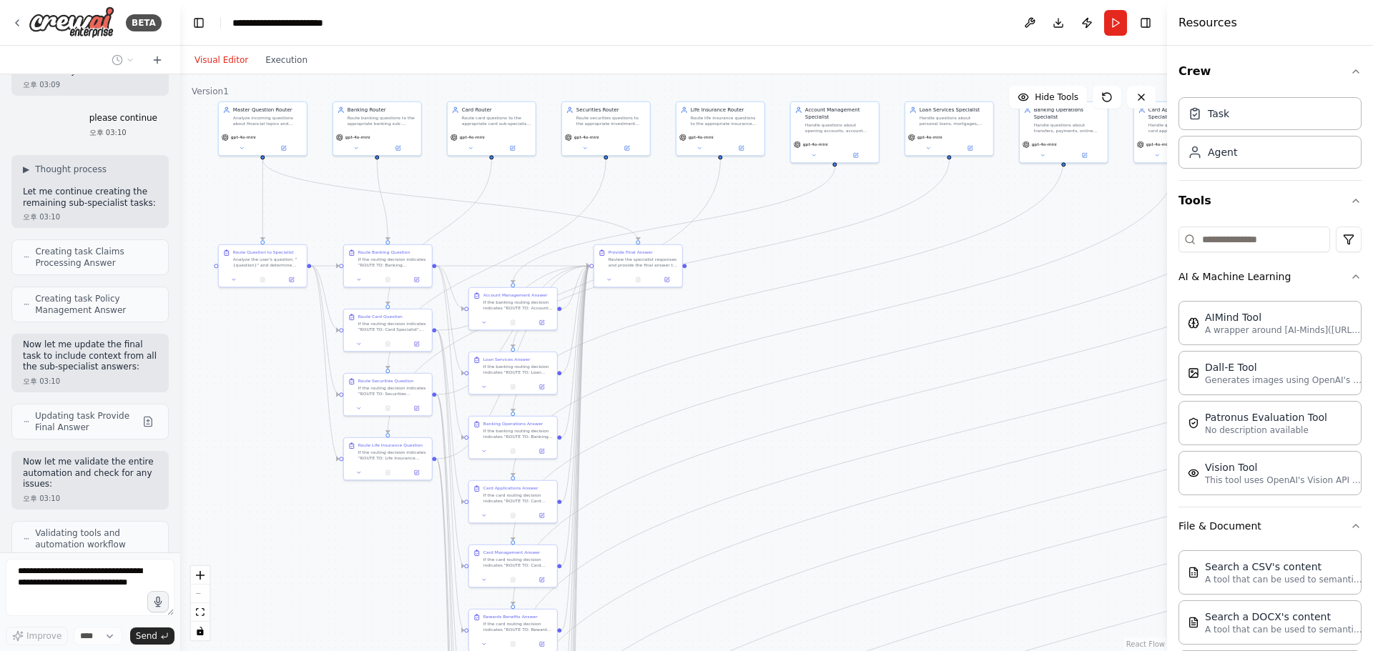
drag, startPoint x: 846, startPoint y: 416, endPoint x: 825, endPoint y: 433, distance: 26.9
click at [825, 433] on div ".deletable-edge-delete-btn { width: 20px; height: 20px; border: 0px solid #ffff…" at bounding box center [673, 362] width 987 height 577
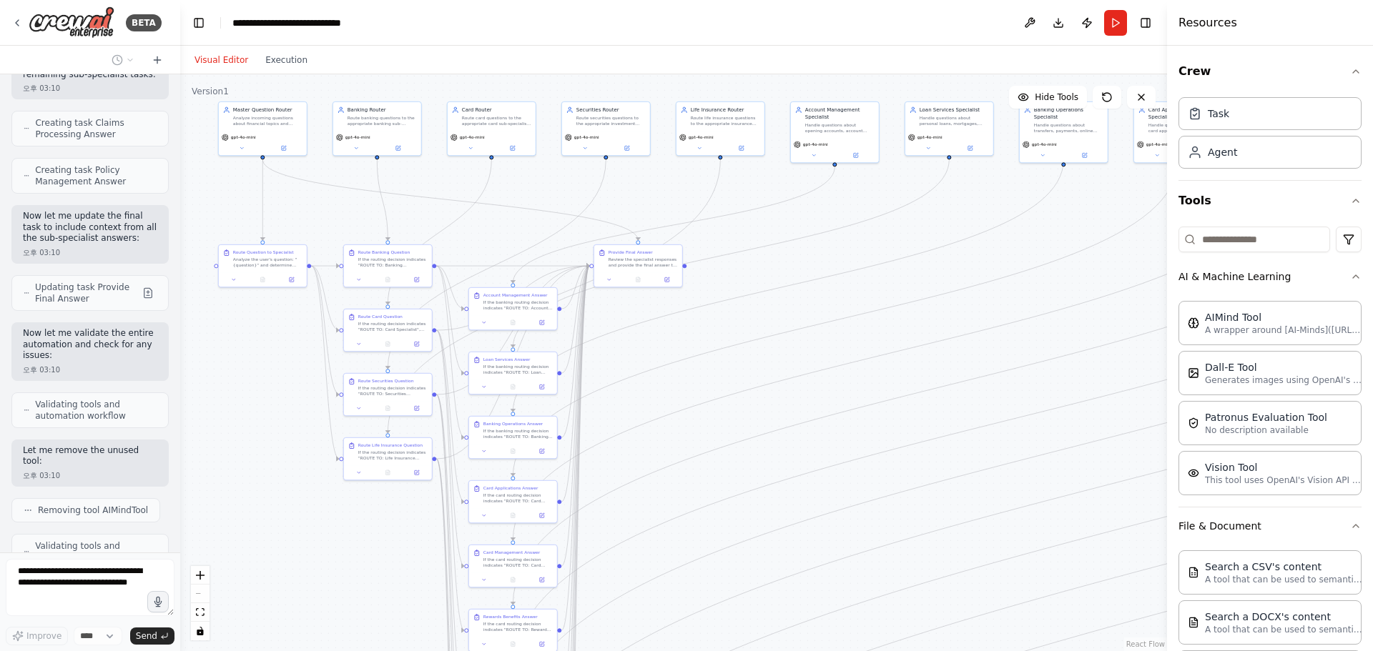
scroll to position [10163, 0]
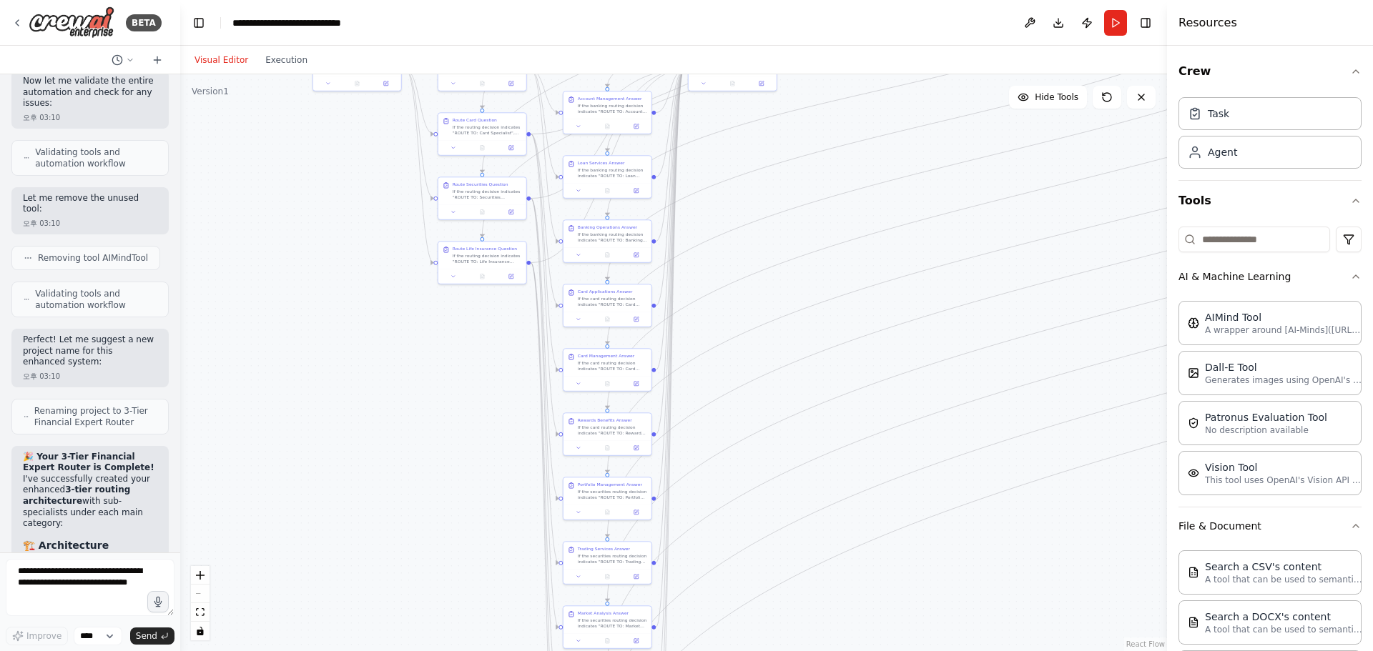
drag, startPoint x: 709, startPoint y: 493, endPoint x: 849, endPoint y: 126, distance: 392.3
click at [846, 135] on div ".deletable-edge-delete-btn { width: 20px; height: 20px; border: 0px solid #ffff…" at bounding box center [673, 362] width 987 height 577
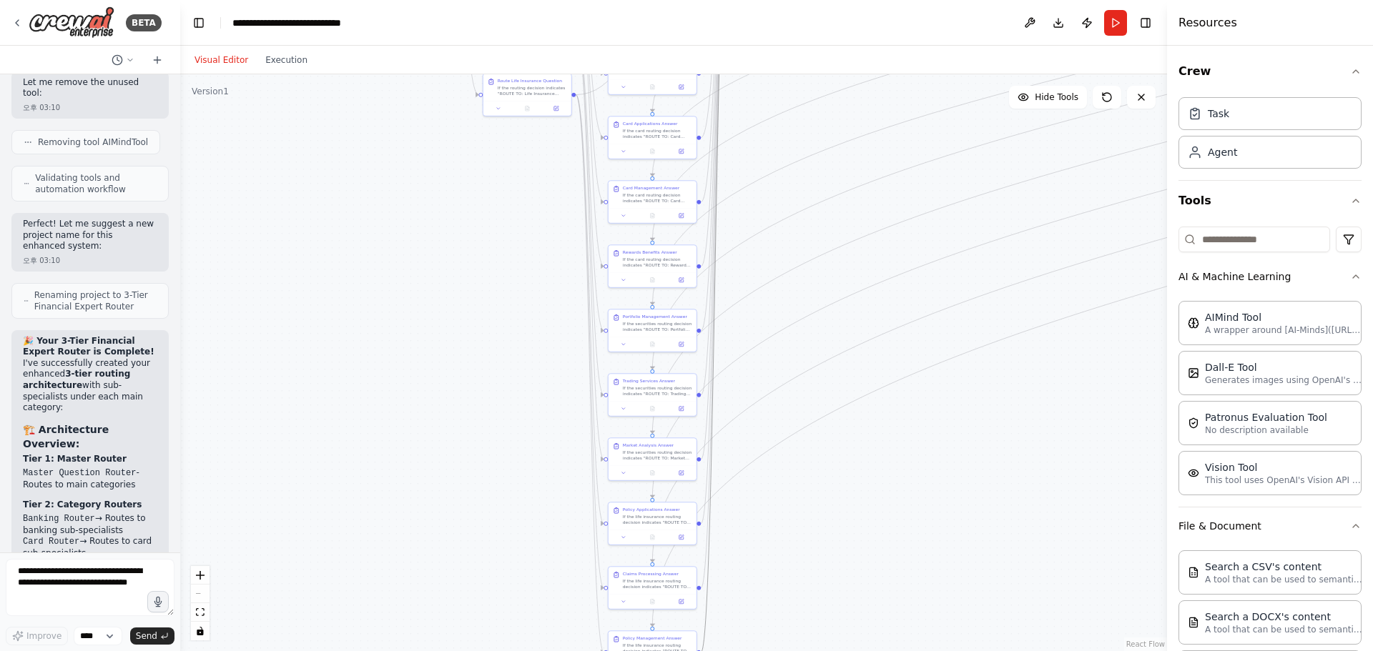
drag, startPoint x: 693, startPoint y: 448, endPoint x: 732, endPoint y: 49, distance: 401.5
click at [728, 0] on html "BETA Hello! I'm the CrewAI assistant. What kind of automation do you want to bu…" at bounding box center [686, 325] width 1373 height 651
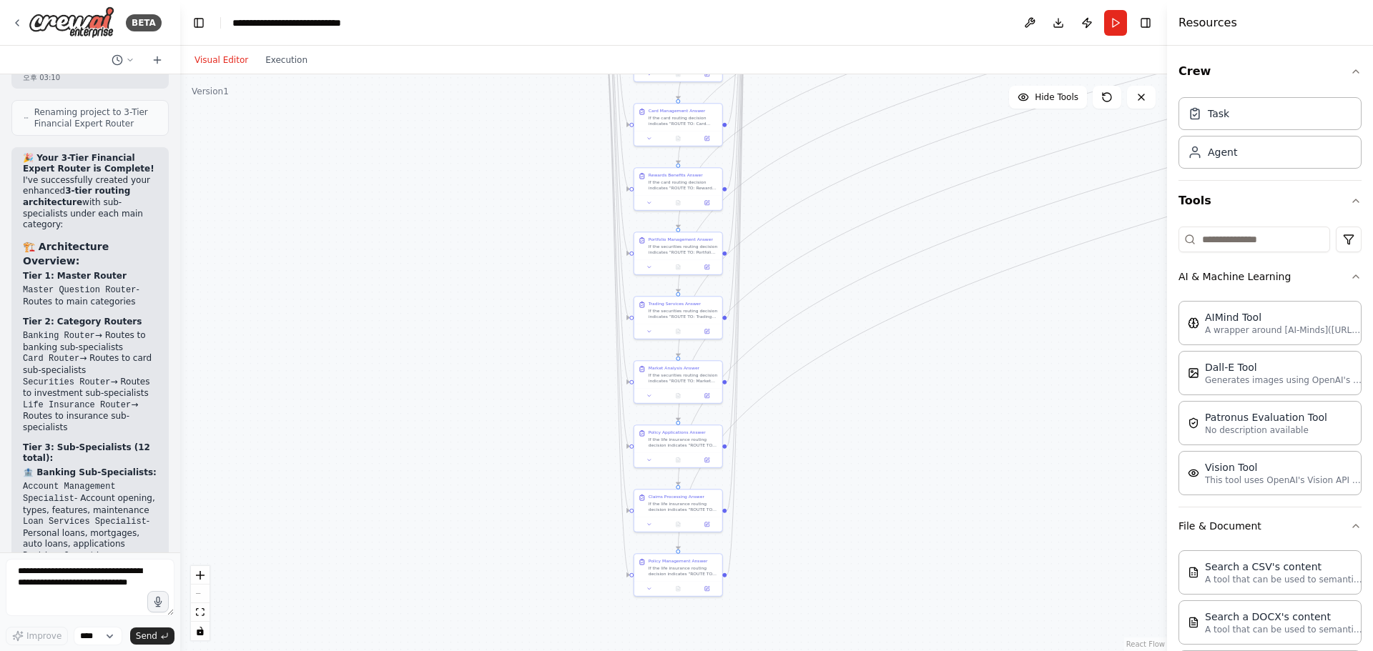
drag, startPoint x: 764, startPoint y: 347, endPoint x: 776, endPoint y: 682, distance: 335.5
click at [776, 651] on html "BETA Hello! I'm the CrewAI assistant. What kind of automation do you want to bu…" at bounding box center [686, 325] width 1373 height 651
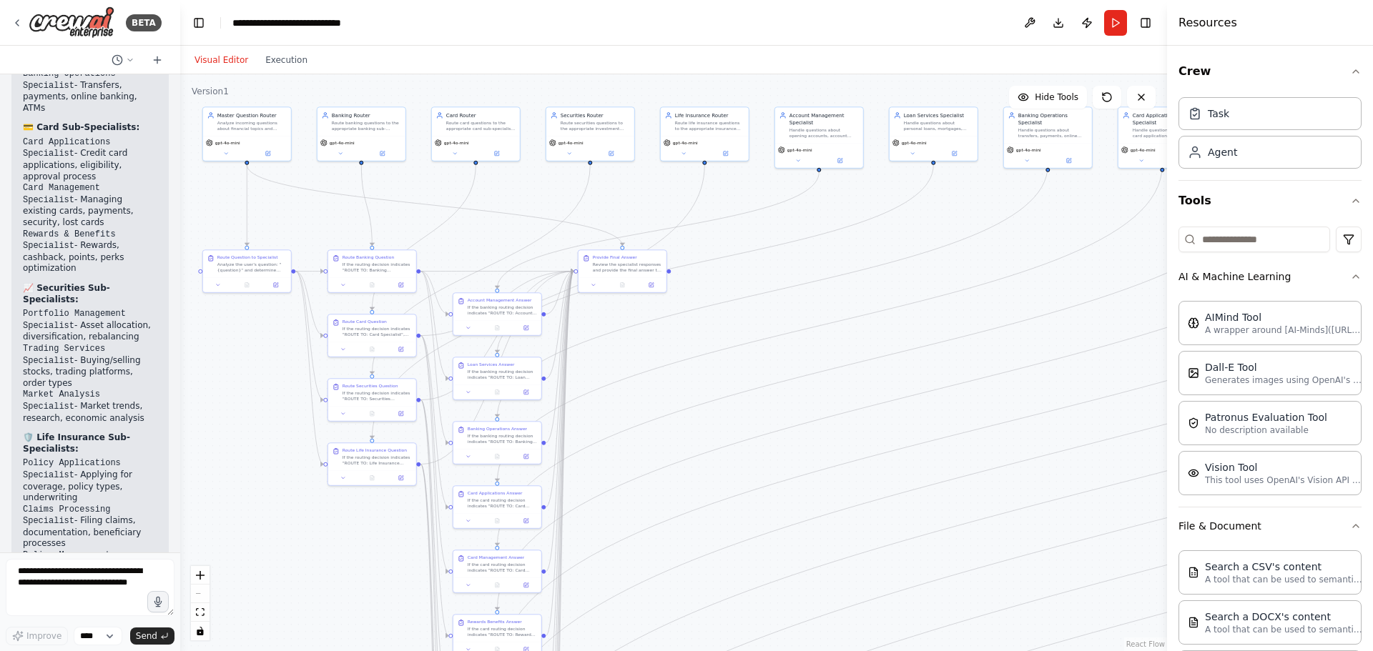
drag, startPoint x: 856, startPoint y: 164, endPoint x: 690, endPoint y: 203, distance: 171.0
click at [689, 202] on div ".deletable-edge-delete-btn { width: 20px; height: 20px; border: 0px solid #ffff…" at bounding box center [673, 362] width 987 height 577
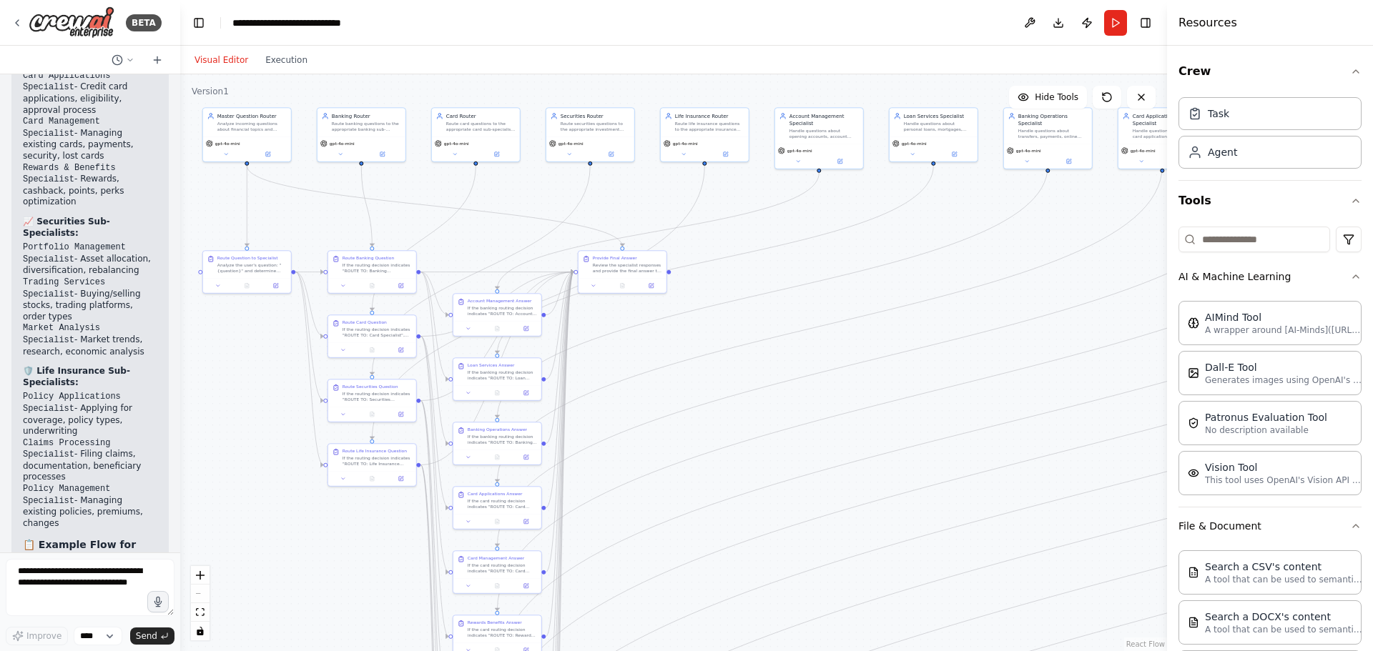
scroll to position [11286, 0]
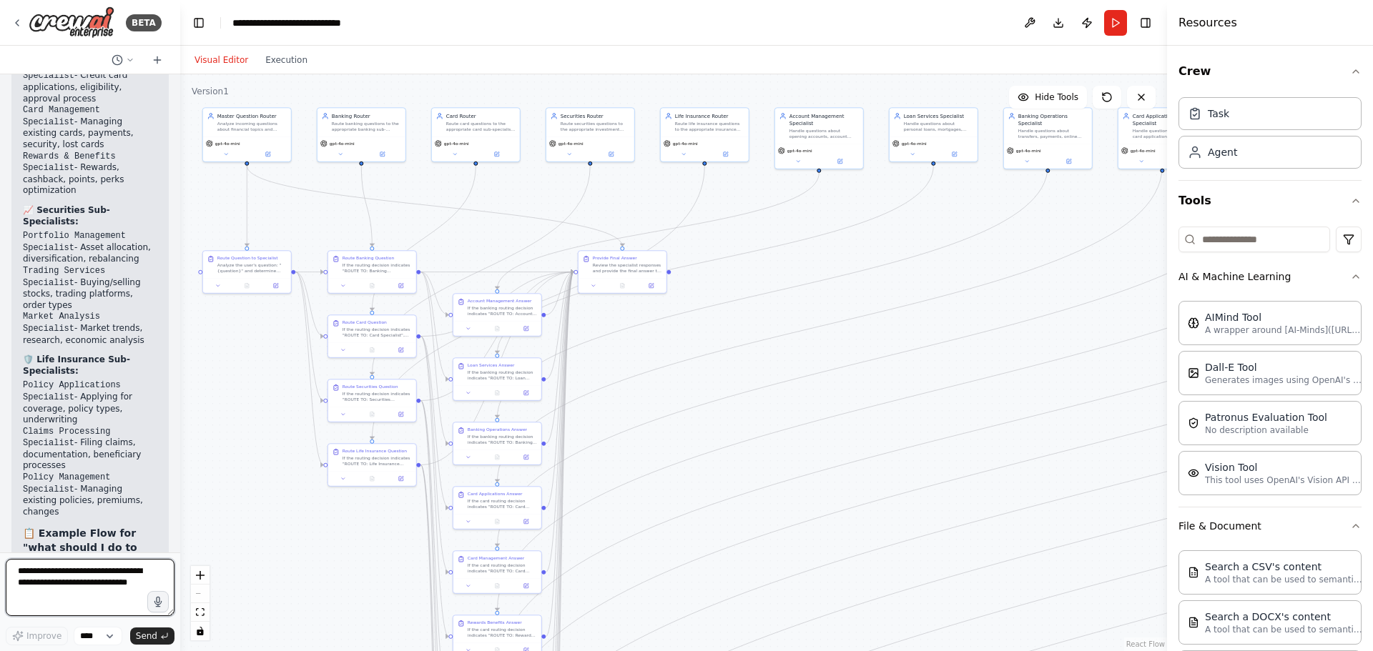
click at [94, 588] on textarea at bounding box center [90, 587] width 169 height 57
type textarea "*"
type textarea "**********"
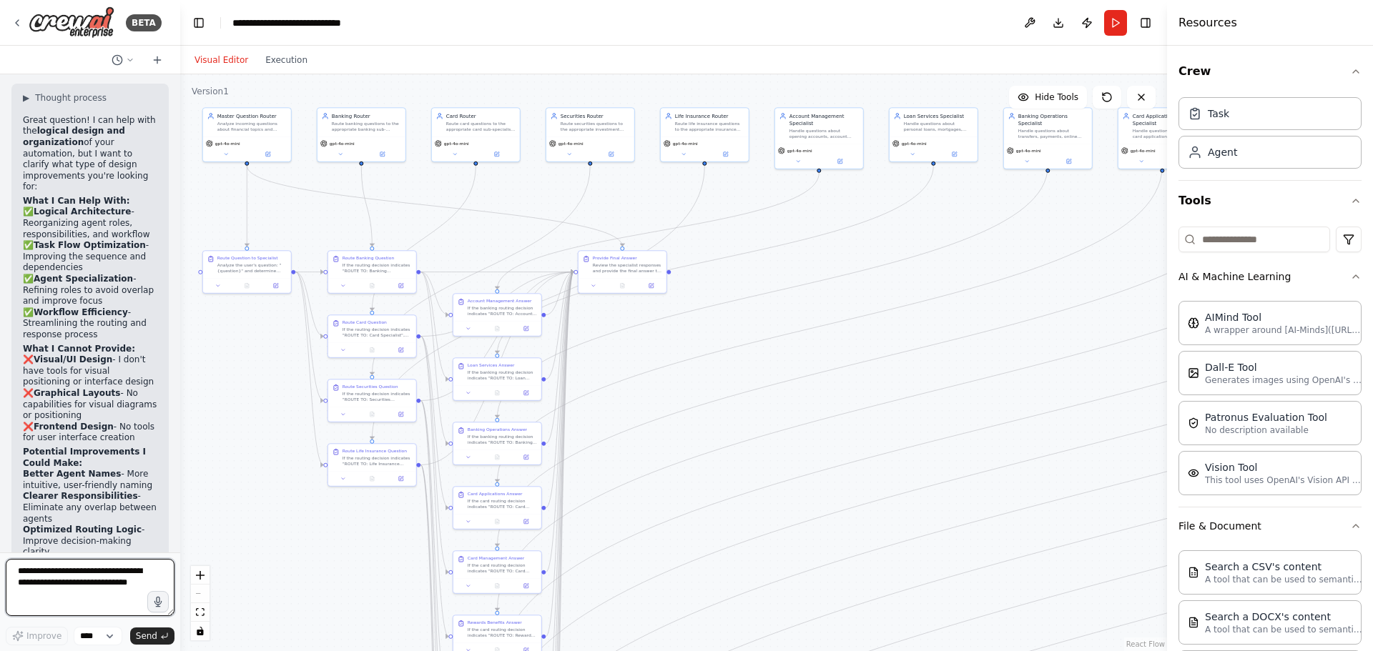
scroll to position [12076, 0]
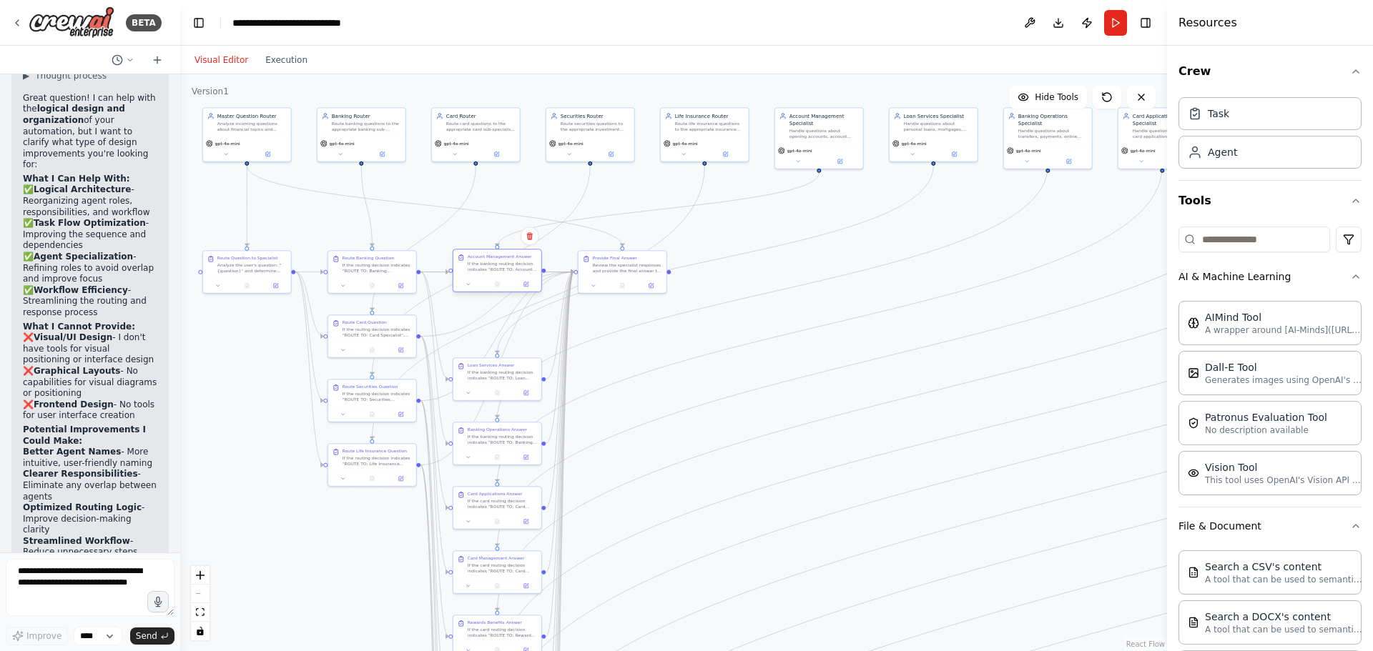
drag, startPoint x: 518, startPoint y: 311, endPoint x: 514, endPoint y: 269, distance: 42.3
click at [514, 269] on div "If the banking routing decision indicates "ROUTE TO: Account Management Special…" at bounding box center [502, 266] width 69 height 11
drag, startPoint x: 510, startPoint y: 362, endPoint x: 508, endPoint y: 305, distance: 58.0
click at [508, 305] on div "Loan Services Answer" at bounding box center [502, 307] width 69 height 6
click at [722, 278] on div ".deletable-edge-delete-btn { width: 20px; height: 20px; border: 0px solid #ffff…" at bounding box center [673, 362] width 987 height 577
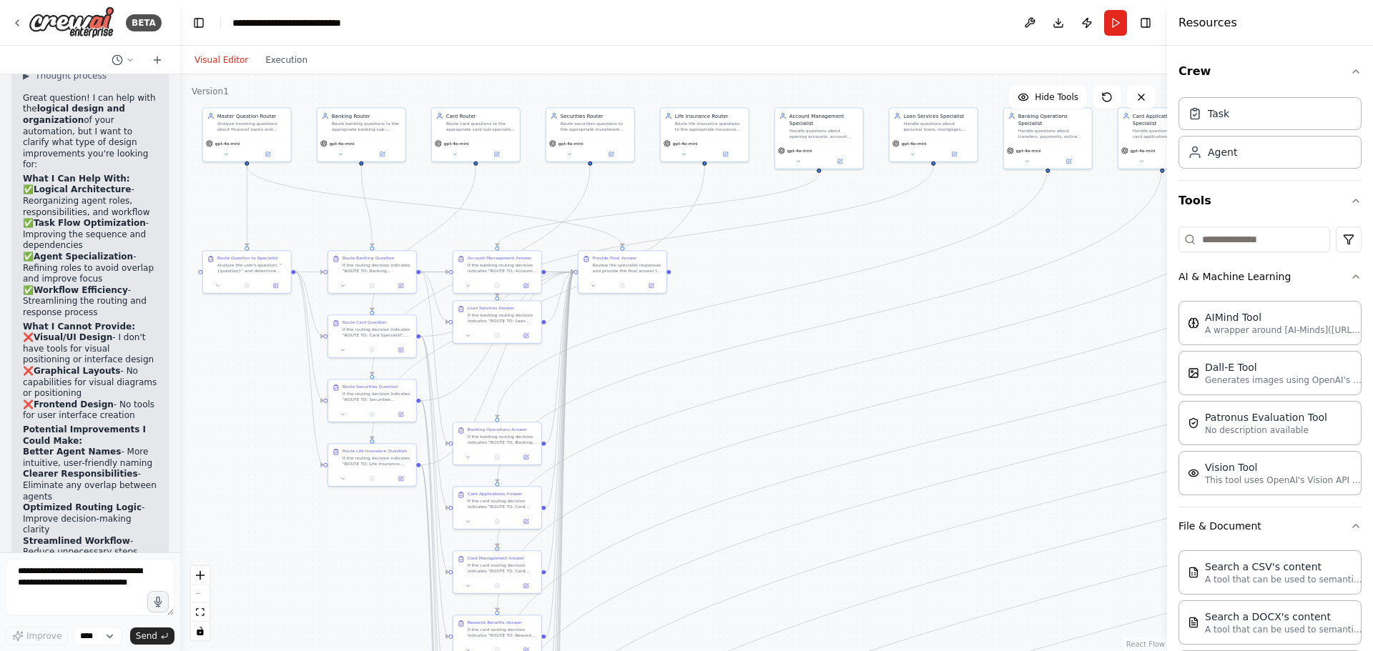
click at [728, 275] on div ".deletable-edge-delete-btn { width: 20px; height: 20px; border: 0px solid #ffff…" at bounding box center [673, 362] width 987 height 577
click at [631, 272] on div "Review the specialist responses and provide the final answer to the user. Take …" at bounding box center [627, 266] width 69 height 11
drag, startPoint x: 637, startPoint y: 265, endPoint x: 890, endPoint y: 265, distance: 253.1
click at [890, 265] on div "Review the specialist responses and provide the final answer to the user. Take …" at bounding box center [880, 266] width 69 height 11
click at [503, 440] on div "If the banking routing decision indicates "ROUTE TO: Banking Operations Special…" at bounding box center [502, 438] width 69 height 11
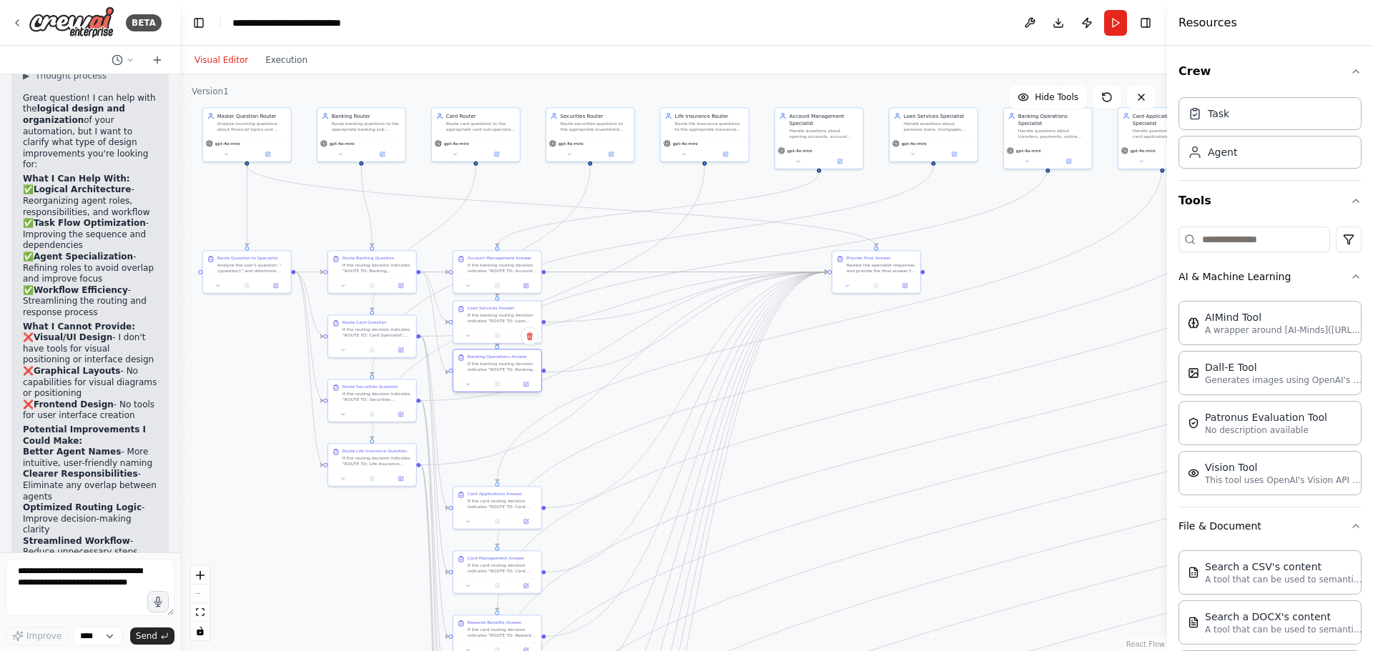
drag, startPoint x: 490, startPoint y: 433, endPoint x: 487, endPoint y: 374, distance: 58.7
click at [487, 374] on div "Banking Operations Answer If the banking routing decision indicates "ROUTE TO: …" at bounding box center [497, 363] width 88 height 27
drag, startPoint x: 495, startPoint y: 503, endPoint x: 493, endPoint y: 418, distance: 84.4
click at [493, 418] on div "If the card routing decision indicates "ROUTE TO: Card Applications Specialist"…" at bounding box center [502, 416] width 69 height 11
click at [520, 337] on button at bounding box center [525, 334] width 24 height 9
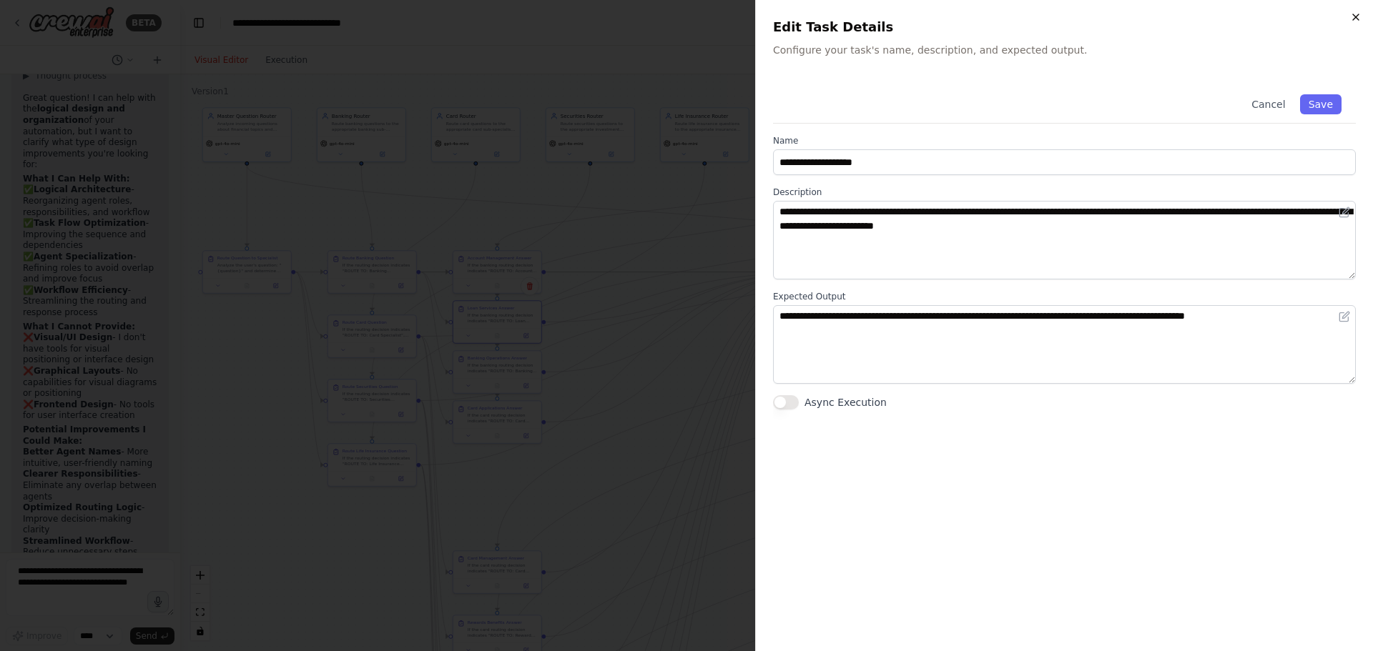
click at [1354, 14] on icon "button" at bounding box center [1355, 16] width 11 height 11
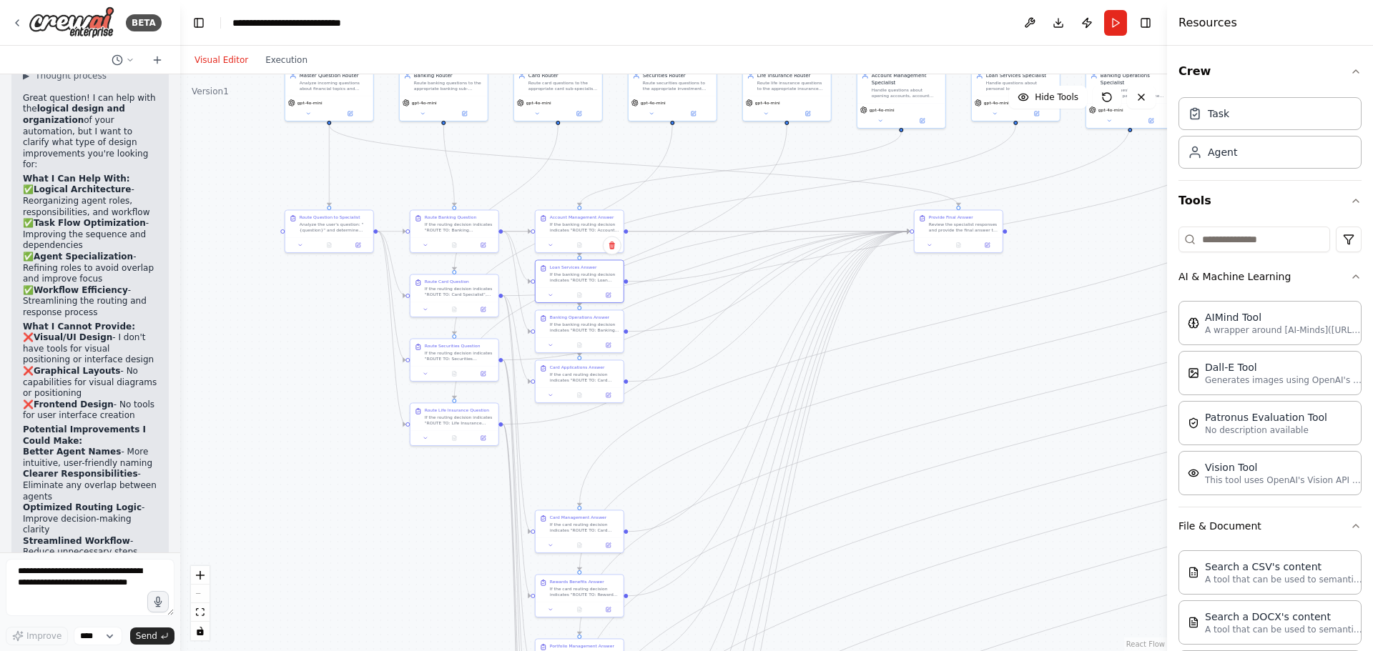
drag, startPoint x: 781, startPoint y: 370, endPoint x: 863, endPoint y: 303, distance: 105.7
click at [863, 304] on div ".deletable-edge-delete-btn { width: 20px; height: 20px; border: 0px solid #ffff…" at bounding box center [673, 362] width 987 height 577
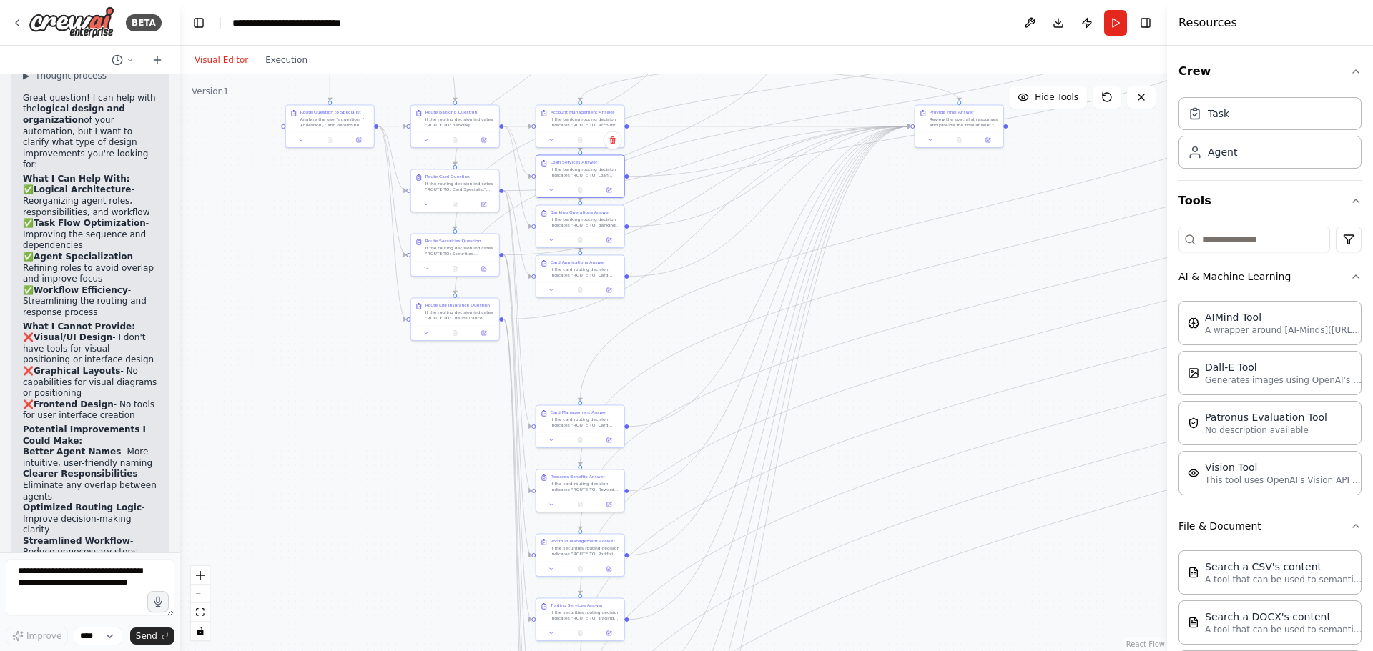
drag, startPoint x: 810, startPoint y: 399, endPoint x: 817, endPoint y: 325, distance: 74.7
click at [817, 325] on div ".deletable-edge-delete-btn { width: 20px; height: 20px; border: 0px solid #ffff…" at bounding box center [673, 362] width 987 height 577
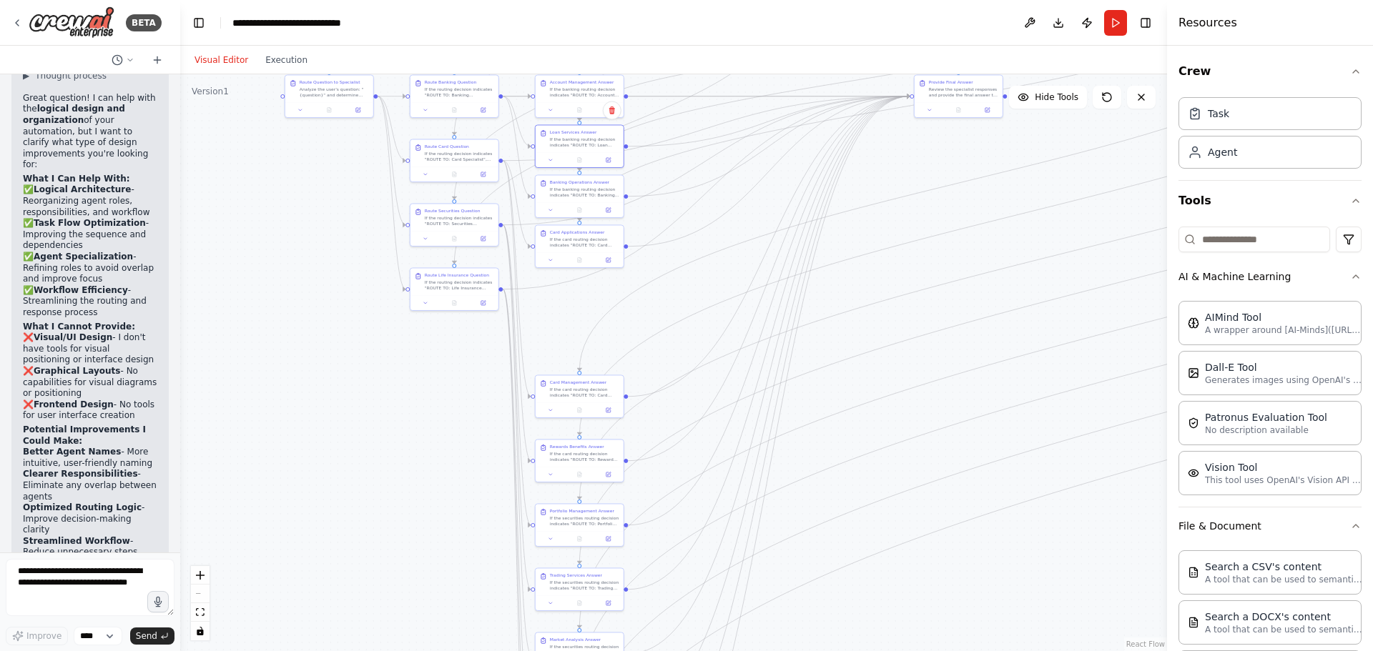
drag, startPoint x: 762, startPoint y: 389, endPoint x: 764, endPoint y: 362, distance: 26.5
click at [764, 362] on div ".deletable-edge-delete-btn { width: 20px; height: 20px; border: 0px solid #ffff…" at bounding box center [673, 362] width 987 height 577
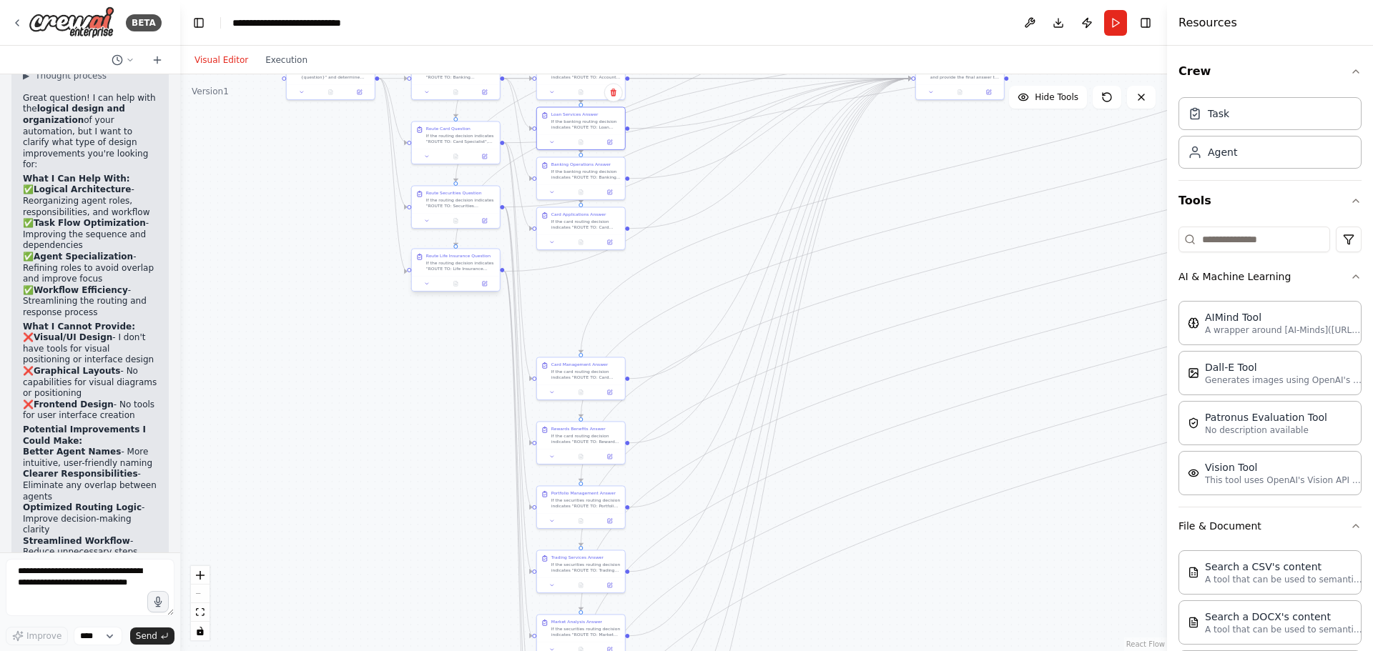
click at [463, 266] on div "If the routing decision indicates "ROUTE TO: Life Insurance Specialist", analyz…" at bounding box center [460, 265] width 69 height 11
drag, startPoint x: 458, startPoint y: 272, endPoint x: 453, endPoint y: 580, distance: 308.2
click at [453, 580] on div "Route Life Insurance Question If the routing decision indicates "ROUTE TO: Life…" at bounding box center [452, 569] width 88 height 27
drag, startPoint x: 469, startPoint y: 222, endPoint x: 470, endPoint y: 535, distance: 313.1
click at [469, 538] on div "Route Securities Question If the routing decision indicates "ROUTE TO: Securiti…" at bounding box center [451, 535] width 89 height 44
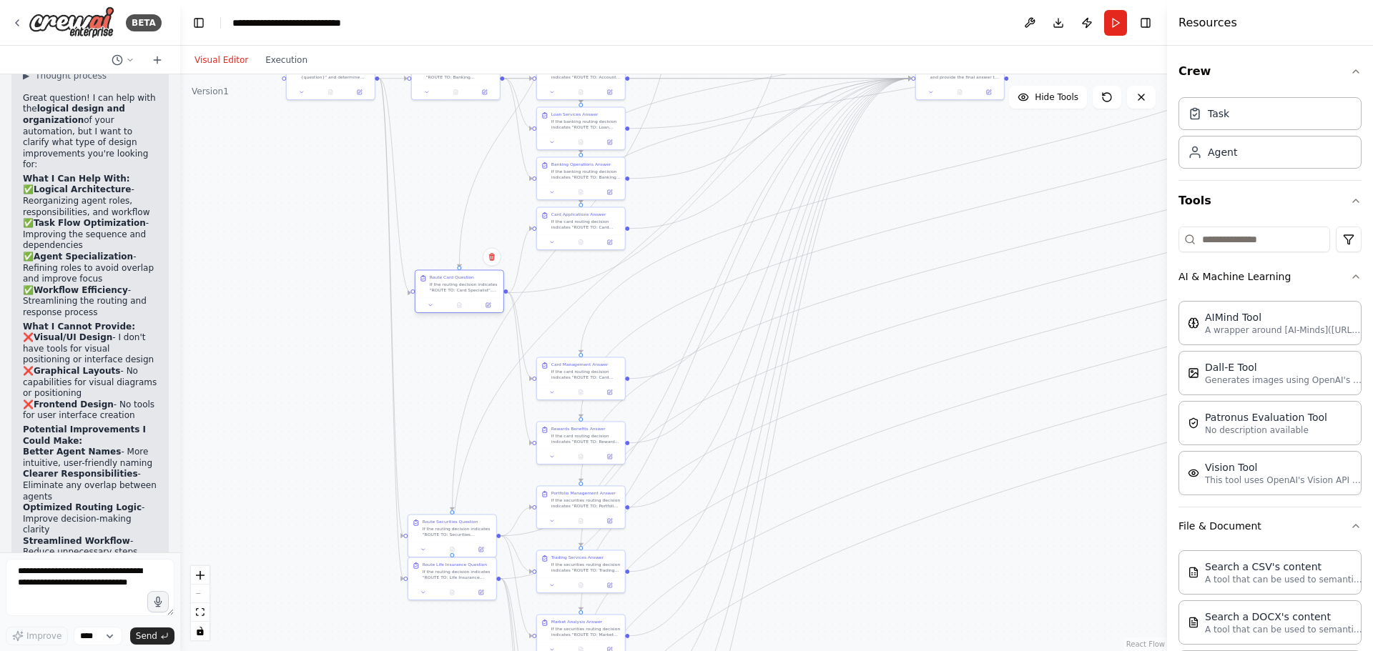
drag, startPoint x: 456, startPoint y: 144, endPoint x: 460, endPoint y: 295, distance: 150.9
click at [460, 295] on div "Route Card Question If the routing decision indicates "ROUTE TO: Card Specialis…" at bounding box center [459, 283] width 88 height 27
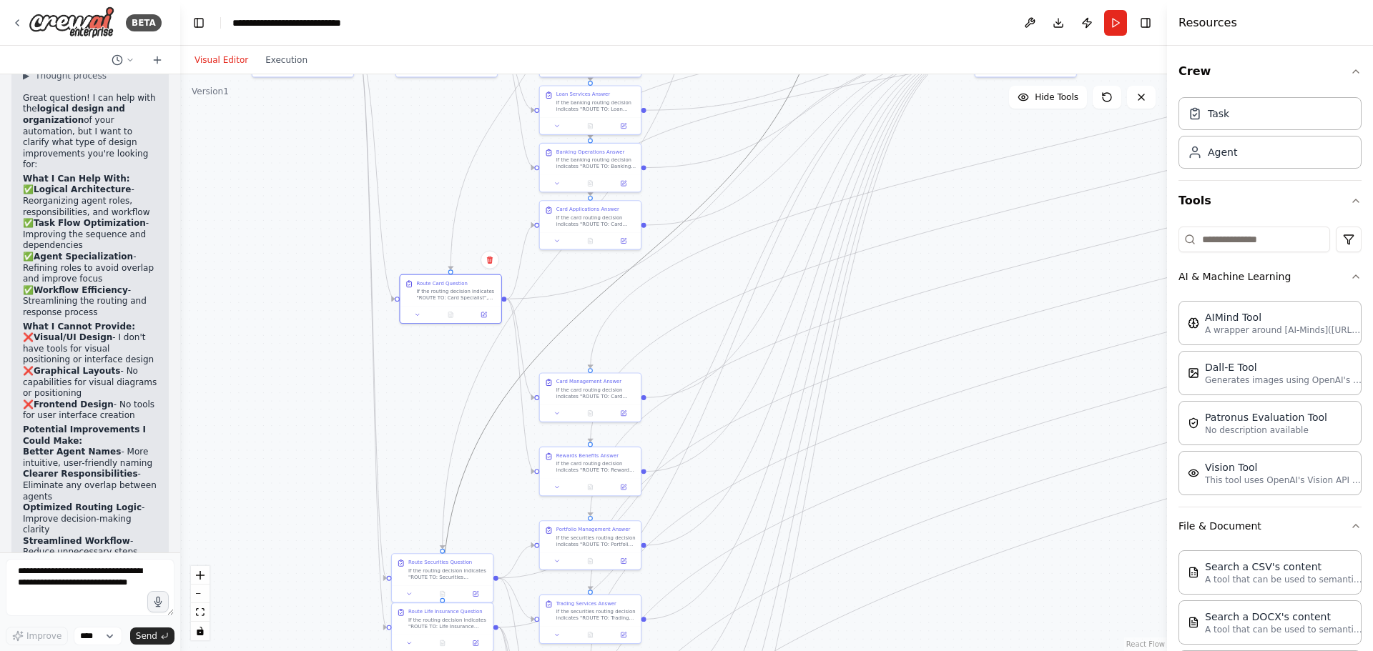
drag, startPoint x: 461, startPoint y: 465, endPoint x: 461, endPoint y: 450, distance: 14.3
click at [461, 450] on div ".deletable-edge-delete-btn { width: 20px; height: 20px; border: 0px solid #ffff…" at bounding box center [673, 362] width 987 height 577
drag, startPoint x: 408, startPoint y: 589, endPoint x: 419, endPoint y: 584, distance: 11.8
click at [419, 584] on icon at bounding box center [417, 584] width 6 height 6
drag, startPoint x: 394, startPoint y: 317, endPoint x: 400, endPoint y: 402, distance: 86.0
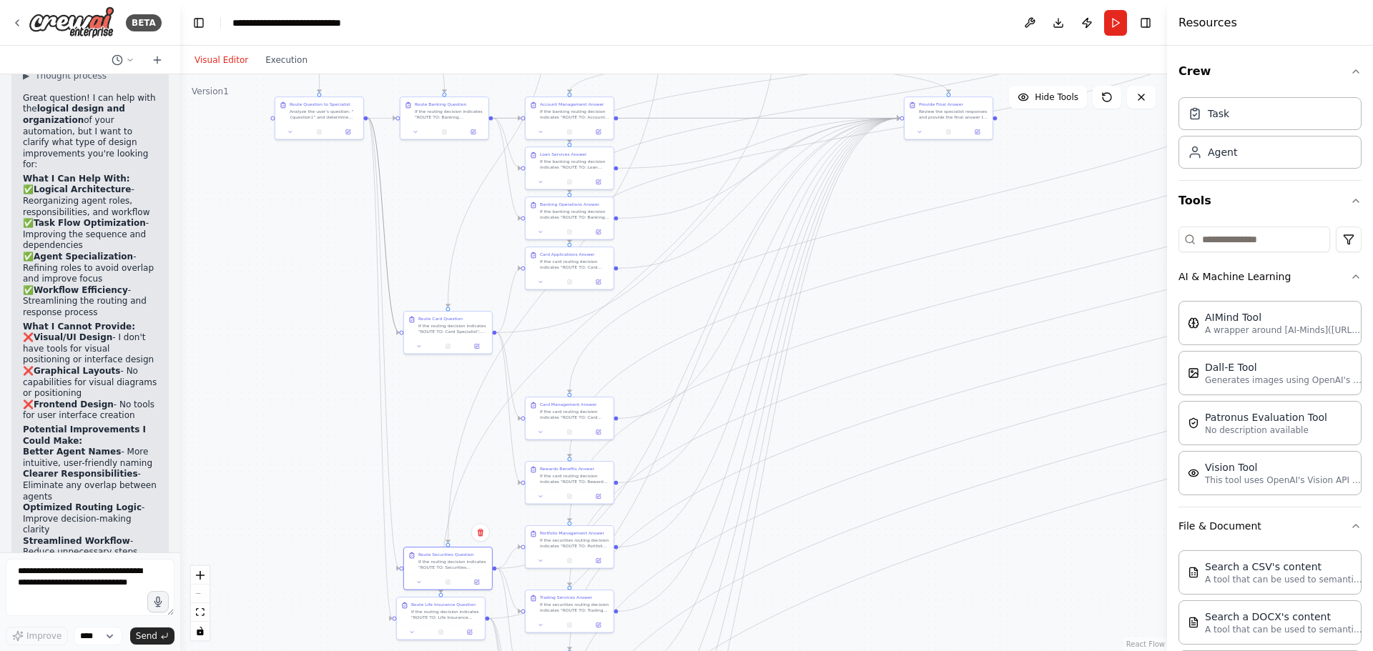
click at [400, 402] on div ".deletable-edge-delete-btn { width: 20px; height: 20px; border: 0px solid #ffff…" at bounding box center [673, 362] width 987 height 577
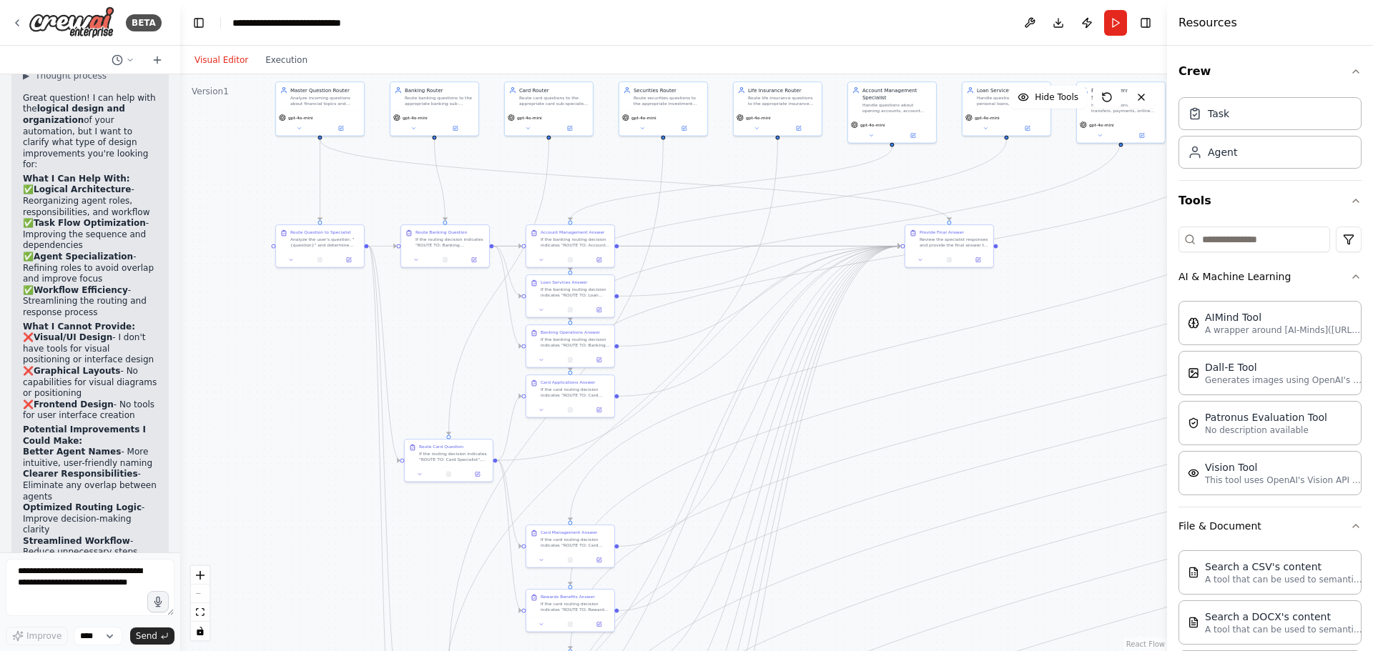
drag, startPoint x: 405, startPoint y: 438, endPoint x: 405, endPoint y: 535, distance: 97.9
click at [405, 535] on div ".deletable-edge-delete-btn { width: 20px; height: 20px; border: 0px solid #ffff…" at bounding box center [673, 362] width 987 height 577
click at [428, 471] on button at bounding box center [419, 473] width 24 height 9
click at [437, 463] on div "Route Card Question If the routing decision indicates "ROUTE TO: Card Specialis…" at bounding box center [449, 451] width 88 height 27
click at [448, 460] on div "If the routing decision indicates "ROUTE TO: Card Specialist", analyze the card…" at bounding box center [453, 455] width 69 height 11
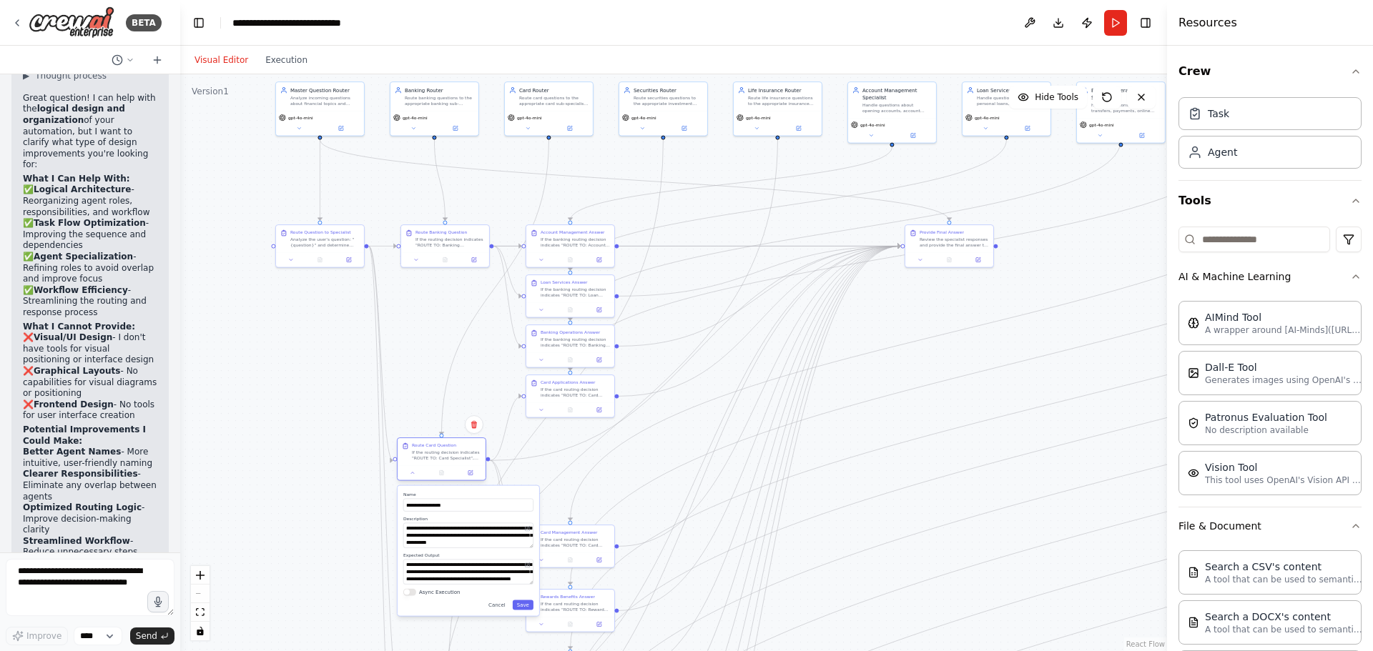
drag, startPoint x: 443, startPoint y: 462, endPoint x: 436, endPoint y: 458, distance: 7.4
click at [436, 458] on div "Route Card Question If the routing decision indicates "ROUTE TO: Card Specialis…" at bounding box center [441, 451] width 88 height 27
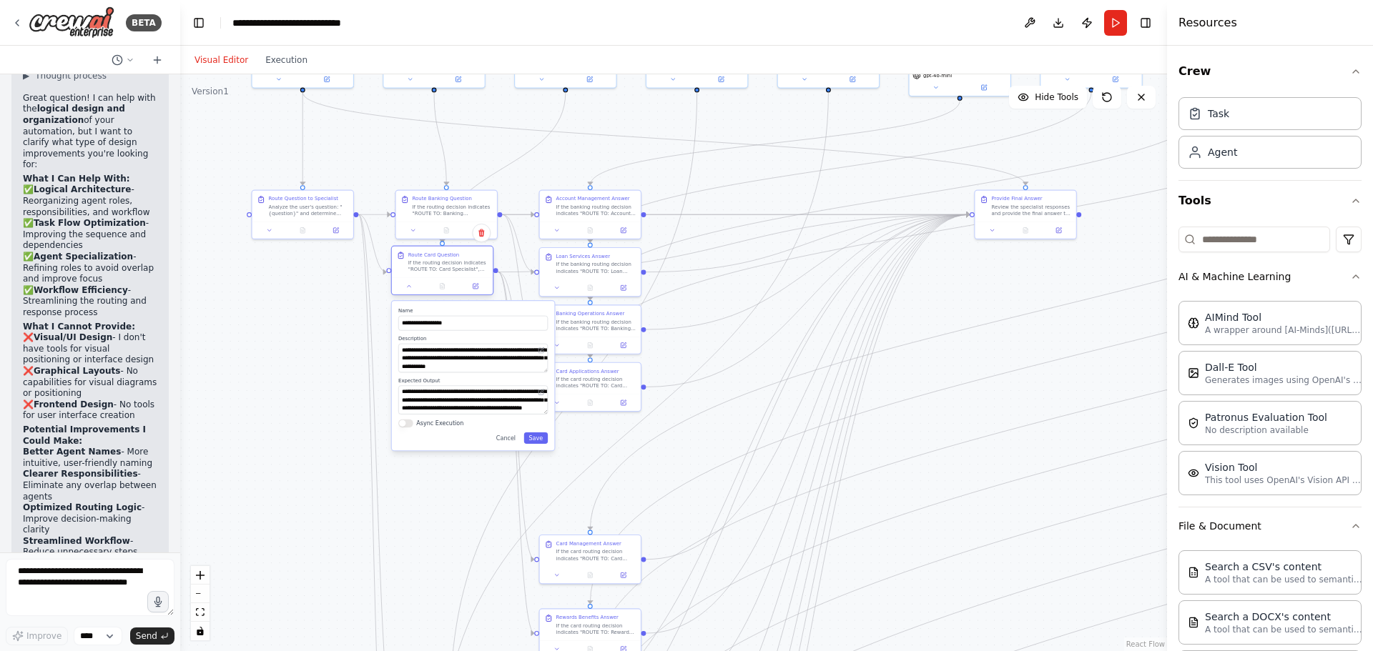
drag, startPoint x: 434, startPoint y: 447, endPoint x: 430, endPoint y: 264, distance: 183.1
click at [430, 264] on div "If the routing decision indicates "ROUTE TO: Card Specialist", analyze the card…" at bounding box center [447, 266] width 79 height 13
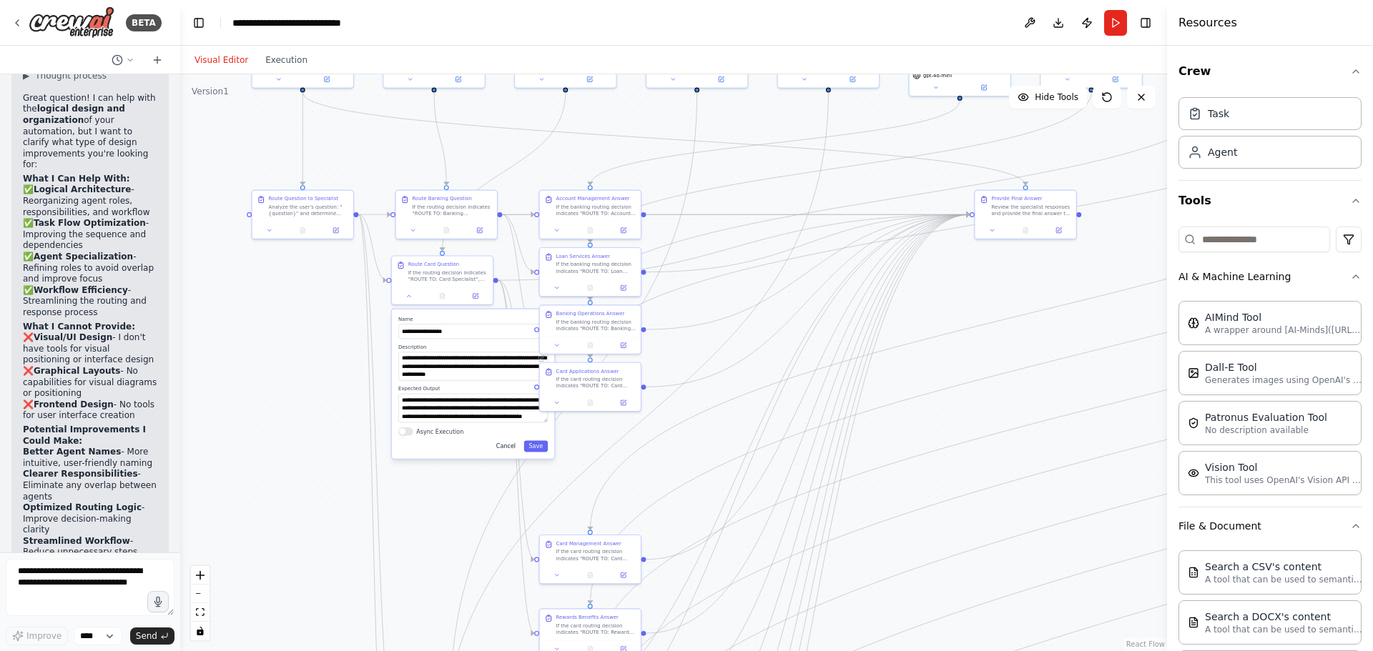
click at [505, 448] on button "Cancel" at bounding box center [505, 445] width 29 height 11
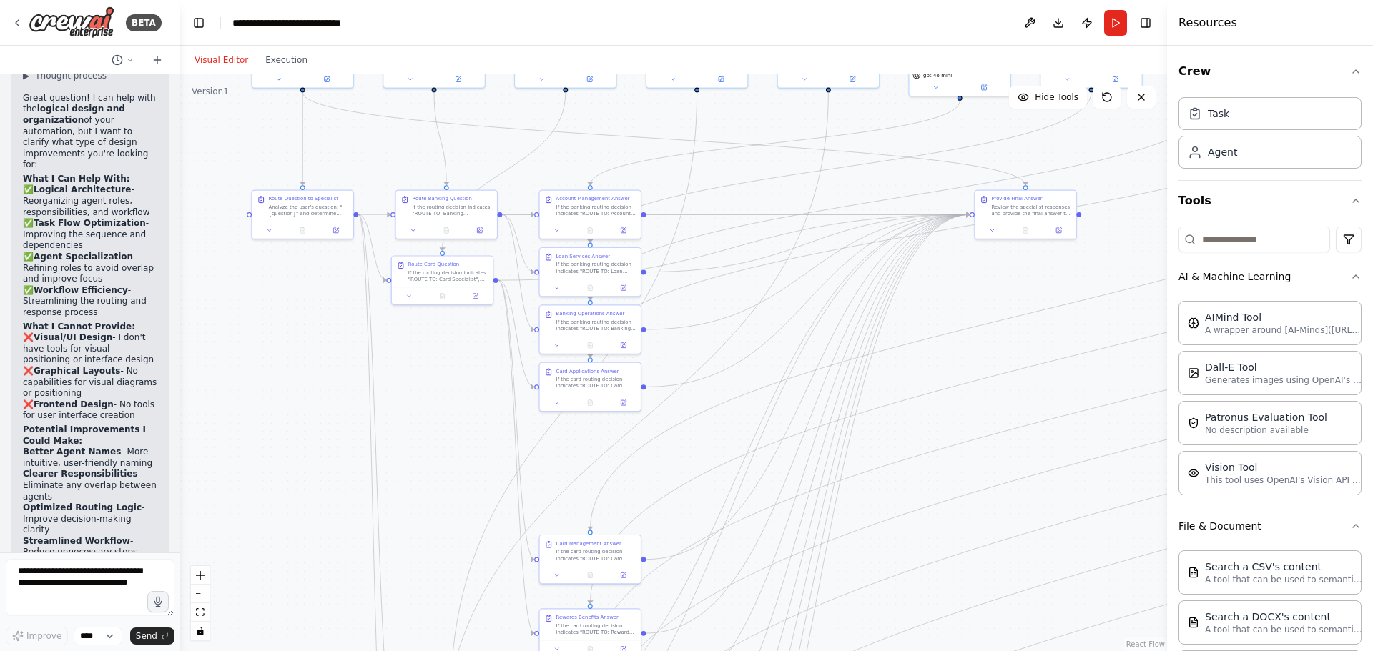
click at [785, 452] on div ".deletable-edge-delete-btn { width: 20px; height: 20px; border: 0px solid #ffff…" at bounding box center [673, 362] width 987 height 577
click at [455, 468] on div ".deletable-edge-delete-btn { width: 20px; height: 20px; border: 0px solid #ffff…" at bounding box center [673, 362] width 987 height 577
drag, startPoint x: 476, startPoint y: 307, endPoint x: 487, endPoint y: 308, distance: 10.7
click at [487, 308] on div ".deletable-edge-delete-btn { width: 20px; height: 20px; border: 0px solid #ffff…" at bounding box center [673, 362] width 987 height 577
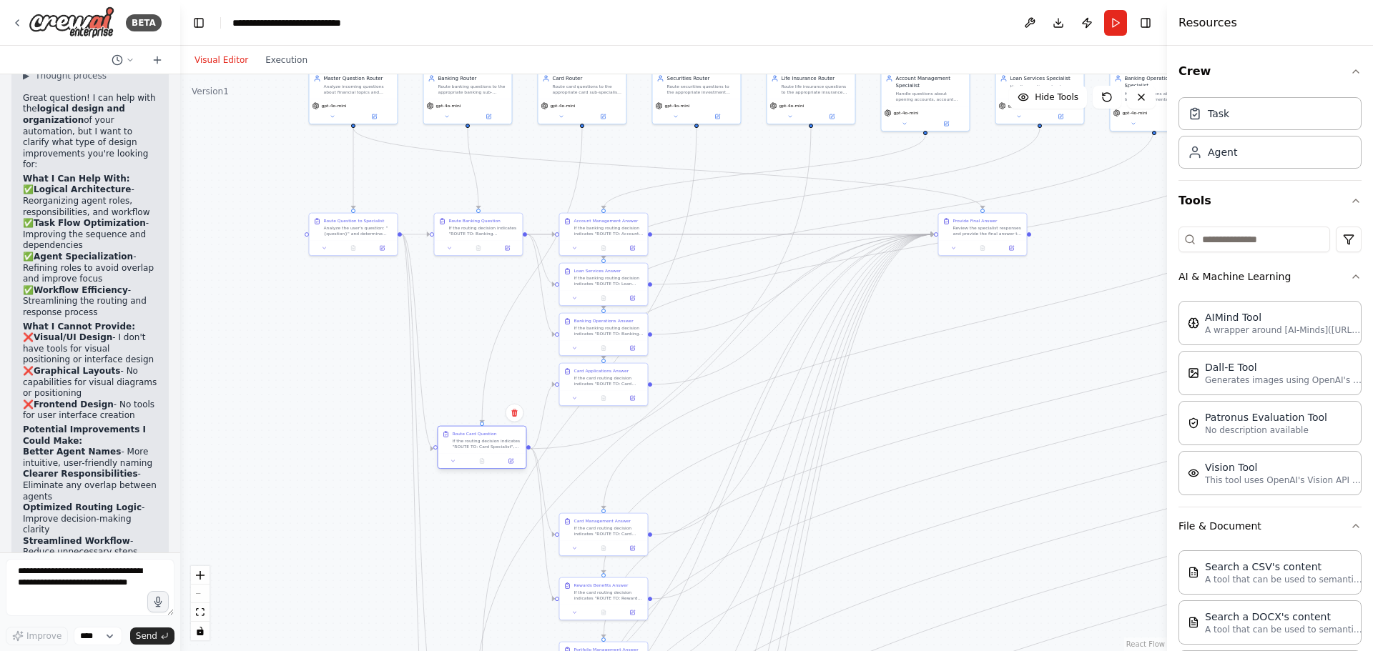
drag, startPoint x: 466, startPoint y: 297, endPoint x: 470, endPoint y: 453, distance: 156.6
click at [470, 453] on div "Route Card Question If the routing decision indicates "ROUTE TO: Card Specialis…" at bounding box center [481, 448] width 89 height 44
click at [618, 527] on div "If the card routing decision indicates "ROUTE TO: Card Management Specialist", …" at bounding box center [607, 529] width 69 height 11
drag, startPoint x: 606, startPoint y: 523, endPoint x: 608, endPoint y: 448, distance: 75.1
click at [608, 448] on div "If the card routing decision indicates "ROUTE TO: Card Management Specialist", …" at bounding box center [607, 443] width 69 height 11
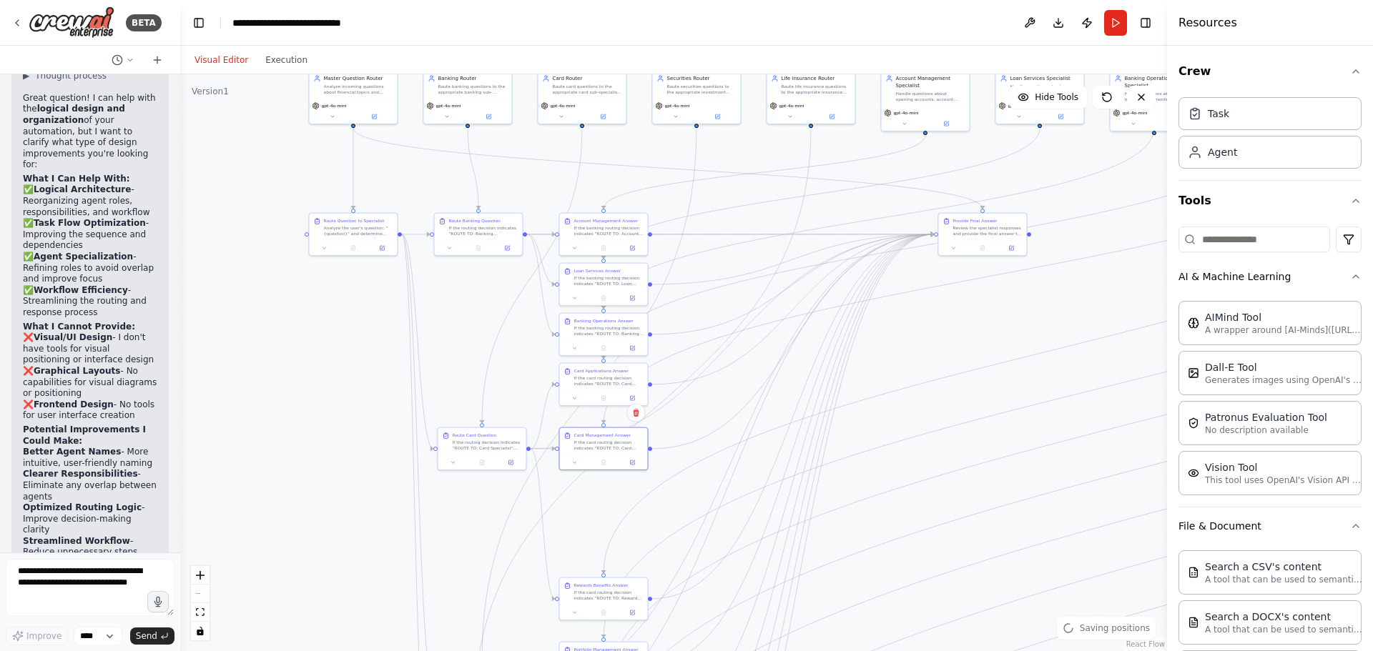
click at [614, 550] on div ".deletable-edge-delete-btn { width: 20px; height: 20px; border: 0px solid #ffff…" at bounding box center [673, 362] width 987 height 577
drag, startPoint x: 604, startPoint y: 599, endPoint x: 606, endPoint y: 501, distance: 97.9
click at [606, 501] on div "Rewards Benefits Answer If the card routing decision indicates "ROUTE TO: Rewar…" at bounding box center [603, 490] width 88 height 27
click at [591, 543] on div ".deletable-edge-delete-btn { width: 20px; height: 20px; border: 0px solid #ffff…" at bounding box center [673, 362] width 987 height 577
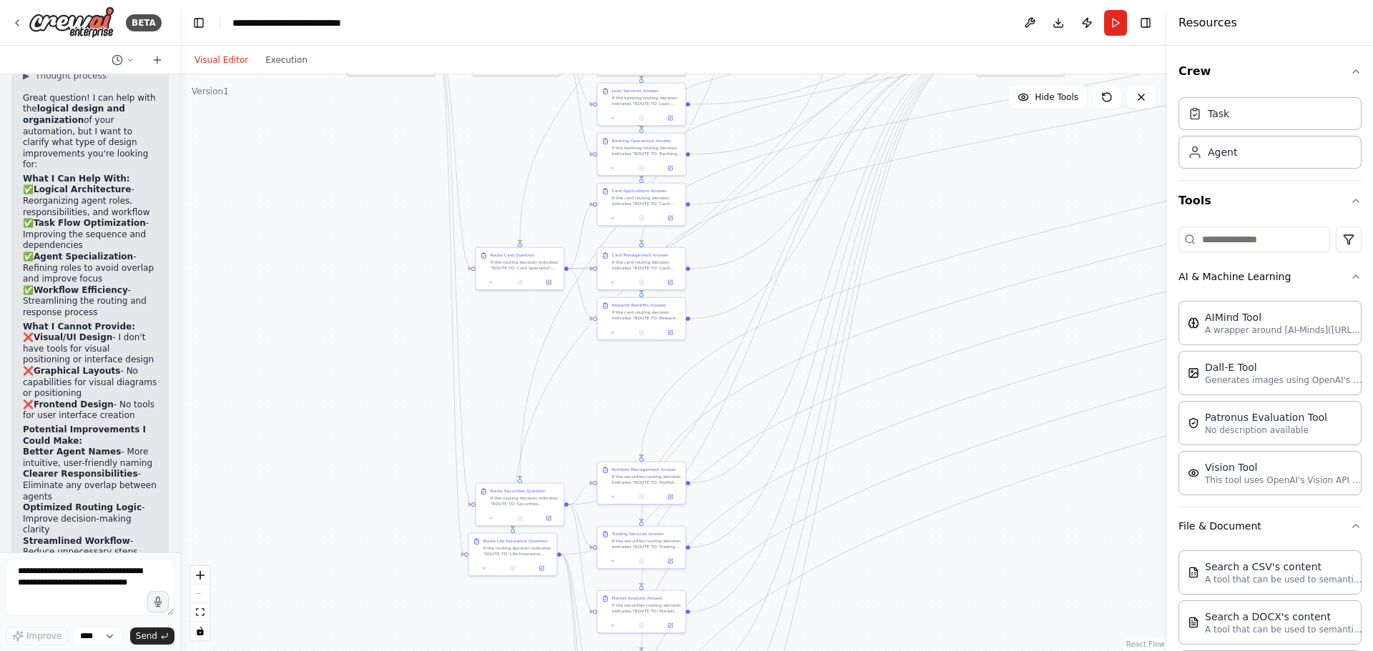
drag, startPoint x: 603, startPoint y: 536, endPoint x: 627, endPoint y: 330, distance: 207.3
click at [627, 330] on div ".deletable-edge-delete-btn { width: 20px; height: 20px; border: 0px solid #ffff…" at bounding box center [673, 362] width 987 height 577
drag, startPoint x: 621, startPoint y: 177, endPoint x: 622, endPoint y: 193, distance: 16.5
click at [622, 193] on div "Card Applications Answer If the card routing decision indicates "ROUTE TO: Card…" at bounding box center [629, 188] width 89 height 44
drag, startPoint x: 370, startPoint y: 315, endPoint x: 355, endPoint y: 400, distance: 87.2
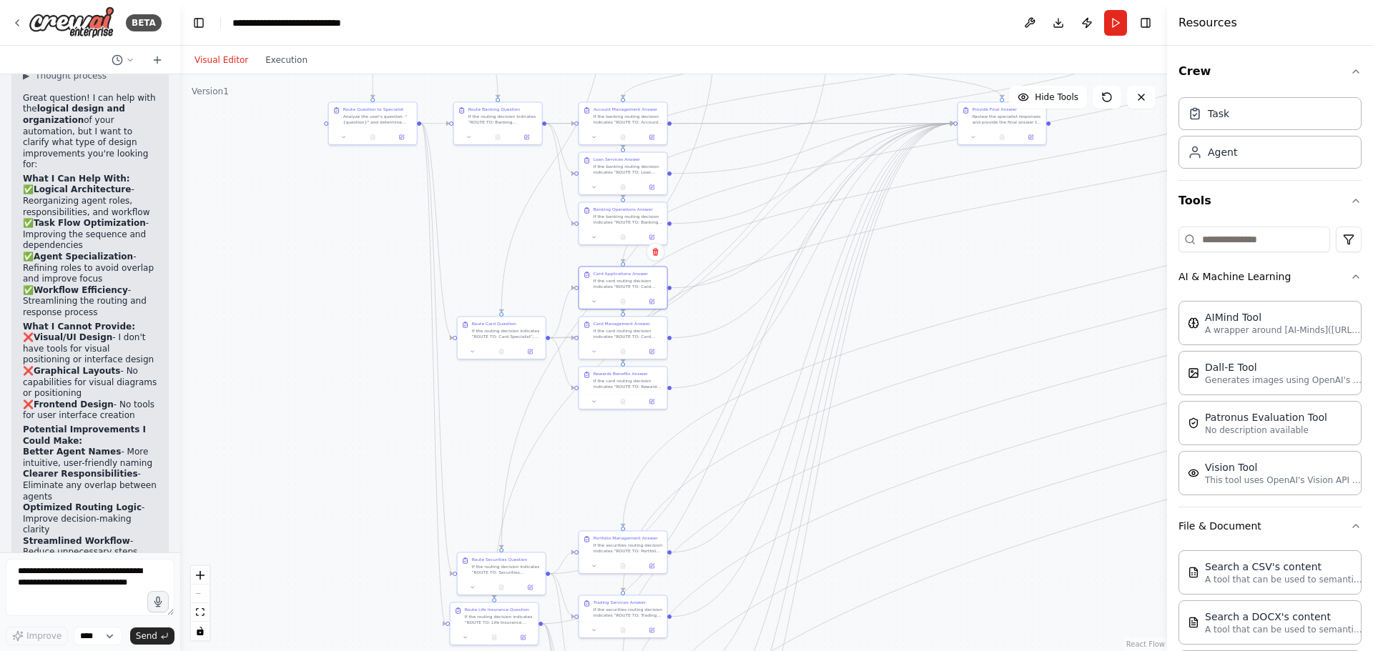
click at [355, 400] on div ".deletable-edge-delete-btn { width: 20px; height: 20px; border: 0px solid #ffff…" at bounding box center [673, 362] width 987 height 577
click at [532, 563] on div "Route Securities Question If the routing decision indicates "ROUTE TO: Securiti…" at bounding box center [506, 566] width 69 height 19
drag, startPoint x: 523, startPoint y: 570, endPoint x: 520, endPoint y: 443, distance: 127.3
click at [520, 443] on div "If the routing decision indicates "ROUTE TO: Securities Specialist", analyze th…" at bounding box center [506, 440] width 69 height 11
click at [618, 545] on div "If the securities routing decision indicates "ROUTE TO: Portfolio Management Sp…" at bounding box center [627, 548] width 69 height 11
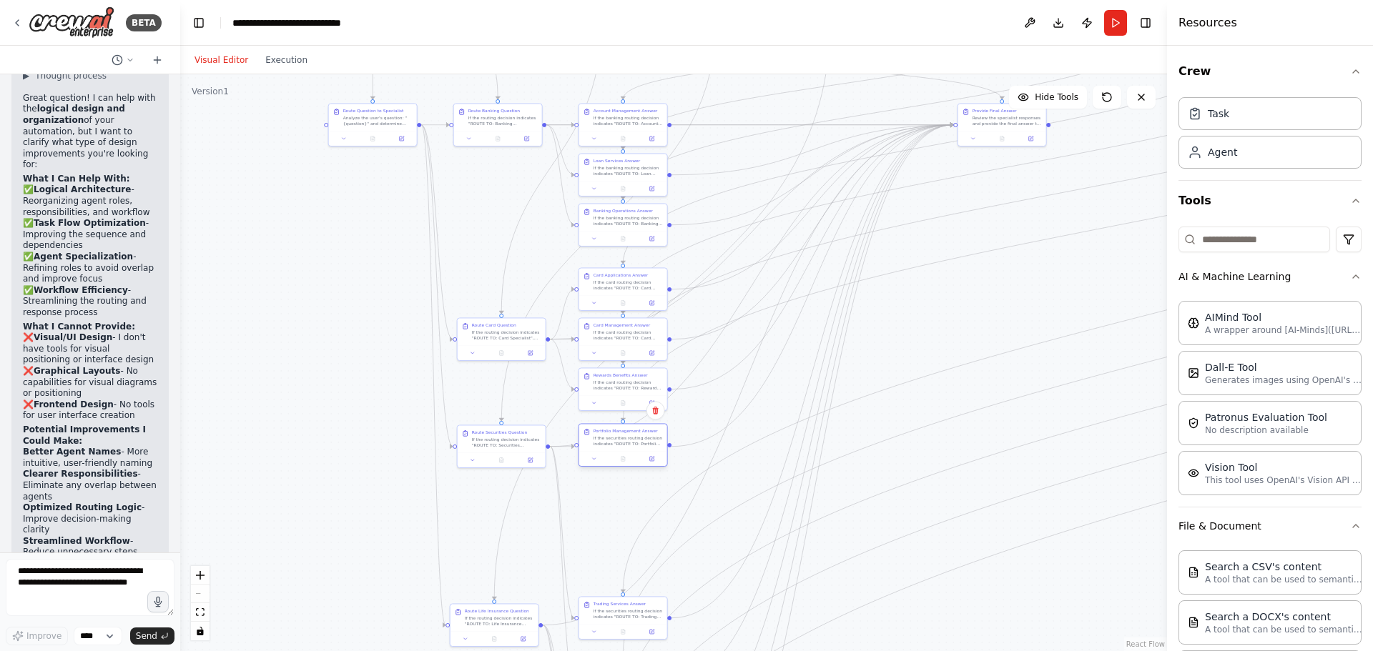
drag, startPoint x: 607, startPoint y: 550, endPoint x: 604, endPoint y: 444, distance: 106.6
click at [604, 444] on div "If the securities routing decision indicates "ROUTE TO: Portfolio Management Sp…" at bounding box center [627, 440] width 69 height 11
drag, startPoint x: 725, startPoint y: 515, endPoint x: 696, endPoint y: 498, distance: 33.7
drag, startPoint x: 313, startPoint y: 222, endPoint x: 258, endPoint y: 242, distance: 58.6
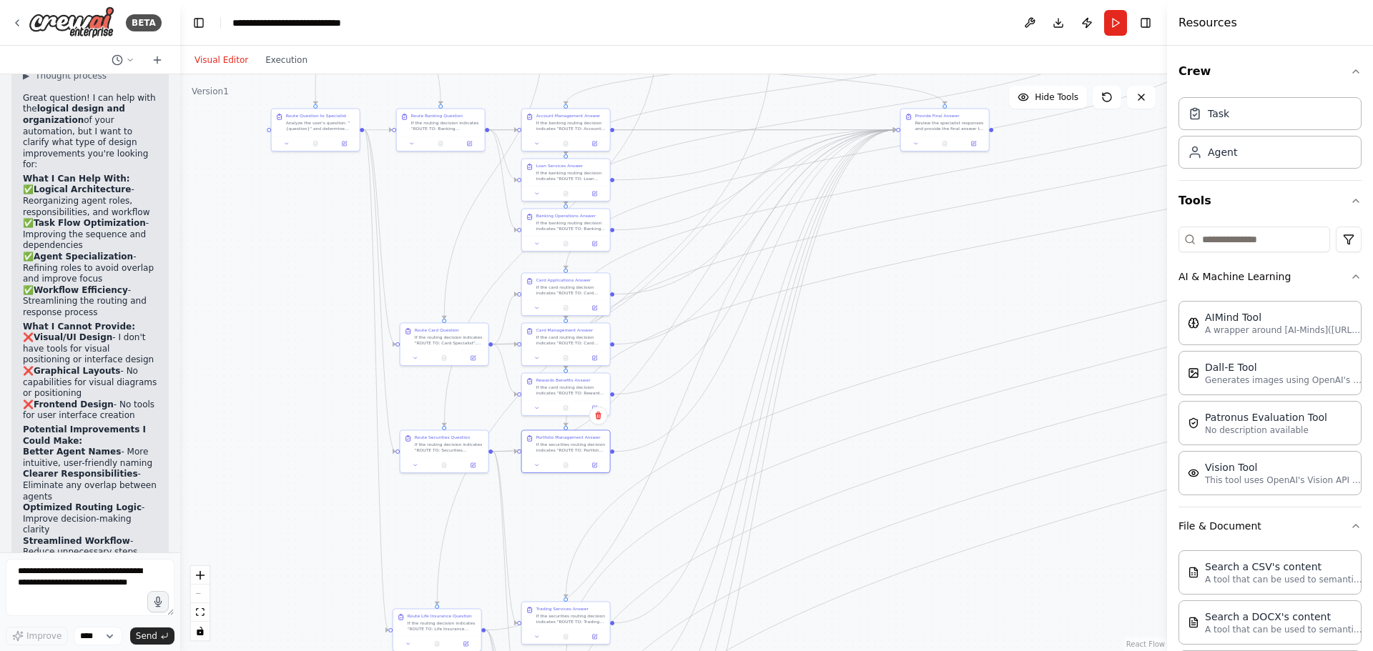
click at [257, 242] on div ".deletable-edge-delete-btn { width: 20px; height: 20px; border: 0px solid #ffff…" at bounding box center [673, 362] width 987 height 577
click at [573, 310] on div "If the card routing decision indicates "ROUTE TO: Card Applications Specialist"…" at bounding box center [576, 306] width 69 height 11
drag, startPoint x: 586, startPoint y: 317, endPoint x: 584, endPoint y: 302, distance: 15.2
click at [584, 302] on div "Card Applications Answer If the card routing decision indicates "ROUTE TO: Card…" at bounding box center [571, 297] width 89 height 44
drag, startPoint x: 576, startPoint y: 359, endPoint x: 577, endPoint y: 342, distance: 17.2
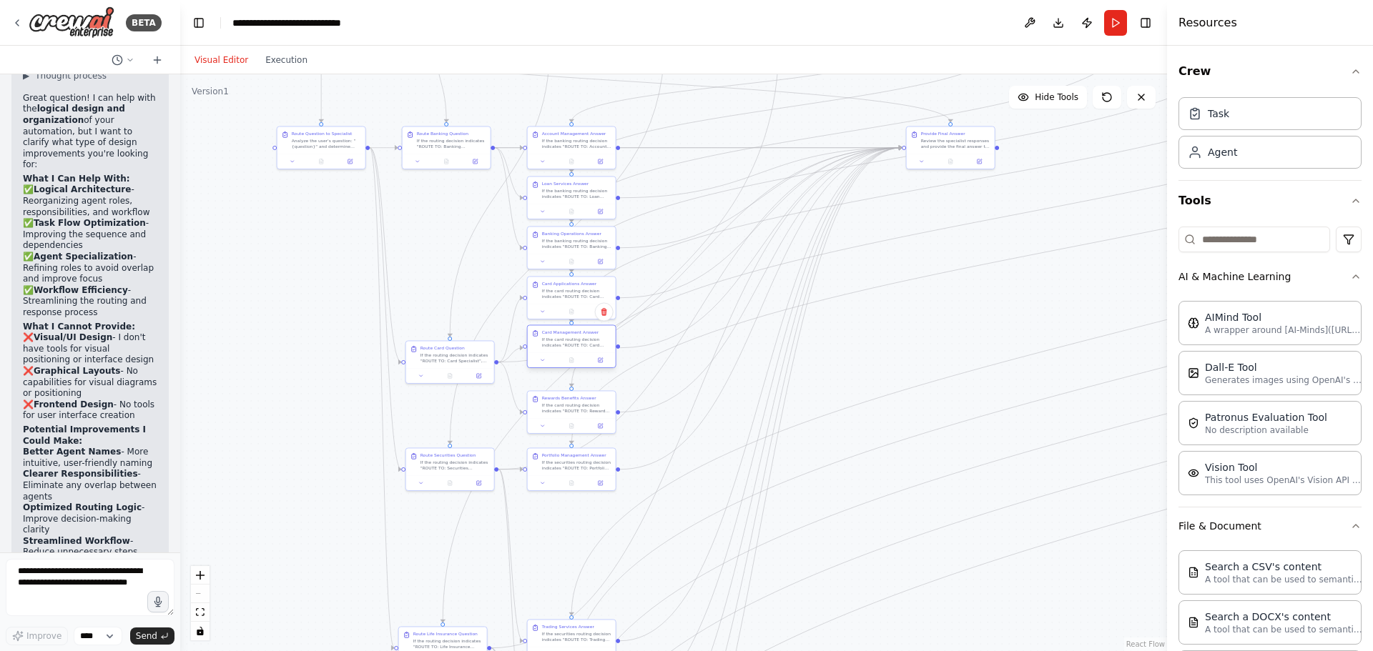
click at [577, 342] on div "If the card routing decision indicates "ROUTE TO: Card Management Specialist", …" at bounding box center [576, 342] width 69 height 11
drag, startPoint x: 564, startPoint y: 408, endPoint x: 564, endPoint y: 392, distance: 16.4
click at [564, 392] on div "If the card routing decision indicates "ROUTE TO: Rewards & Benefits Specialist…" at bounding box center [576, 392] width 69 height 11
drag, startPoint x: 576, startPoint y: 465, endPoint x: 577, endPoint y: 445, distance: 20.0
click at [577, 445] on div "If the securities routing decision indicates "ROUTE TO: Portfolio Management Sp…" at bounding box center [576, 442] width 69 height 11
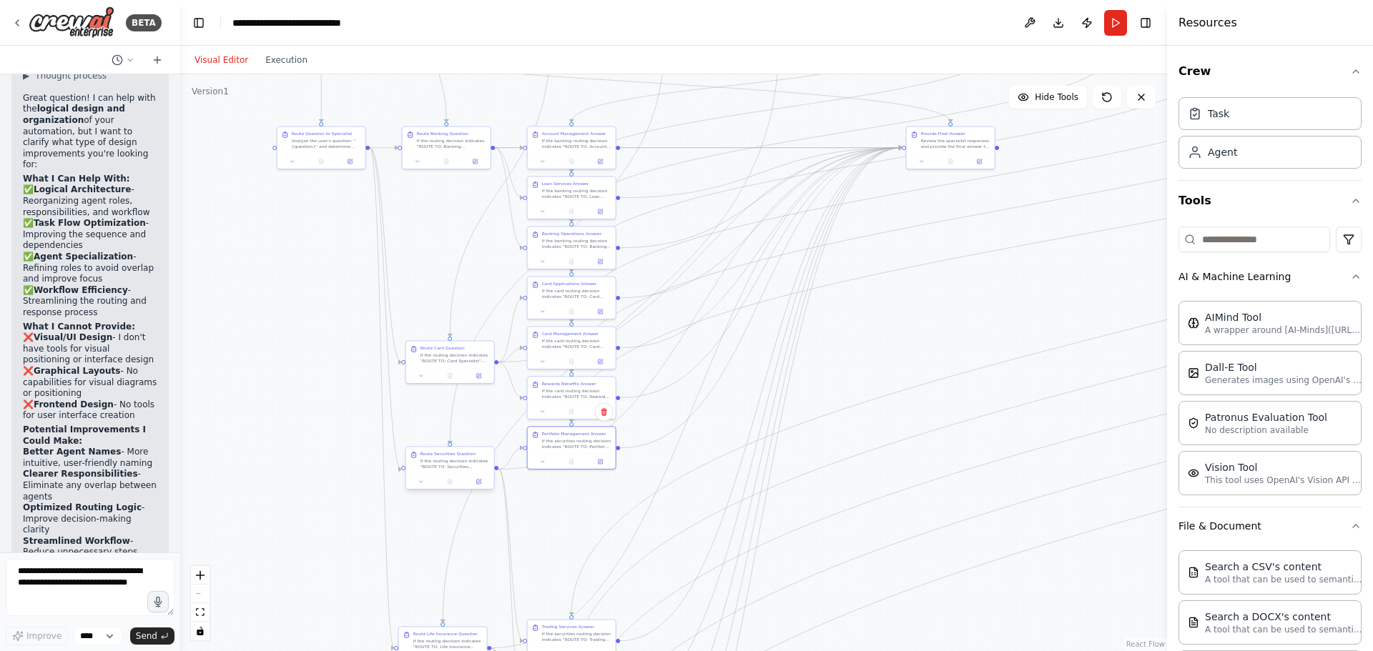
click at [437, 448] on div "Route Securities Question If the routing decision indicates "ROUTE TO: Securiti…" at bounding box center [449, 468] width 89 height 44
click at [437, 460] on div "If the routing decision indicates "ROUTE TO: Securities Specialist", analyze th…" at bounding box center [454, 463] width 69 height 11
drag, startPoint x: 446, startPoint y: 465, endPoint x: 446, endPoint y: 443, distance: 22.2
click at [446, 443] on div "If the routing decision indicates "ROUTE TO: Securities Specialist", analyze th…" at bounding box center [454, 442] width 69 height 11
click at [455, 347] on div "Route Card Question" at bounding box center [442, 347] width 44 height 6
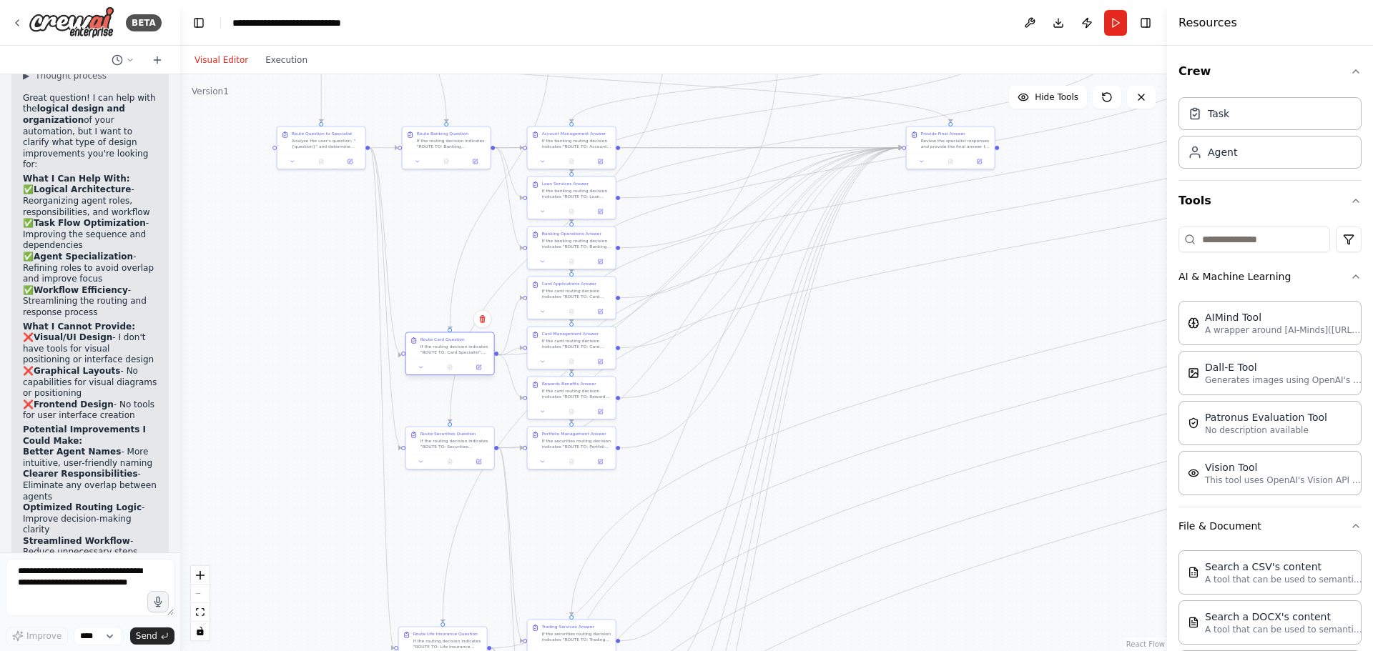
drag, startPoint x: 455, startPoint y: 353, endPoint x: 447, endPoint y: 346, distance: 10.6
click at [448, 345] on div "If the routing decision indicates "ROUTE TO: Card Specialist", analyze the card…" at bounding box center [454, 349] width 69 height 11
click at [447, 346] on div "If the routing decision indicates "ROUTE TO: Card Specialist", analyze the card…" at bounding box center [447, 349] width 69 height 11
drag, startPoint x: 448, startPoint y: 355, endPoint x: 454, endPoint y: 299, distance: 56.1
click at [454, 299] on div "Route Card Question If the routing decision indicates "ROUTE TO: Card Specialis…" at bounding box center [450, 288] width 88 height 27
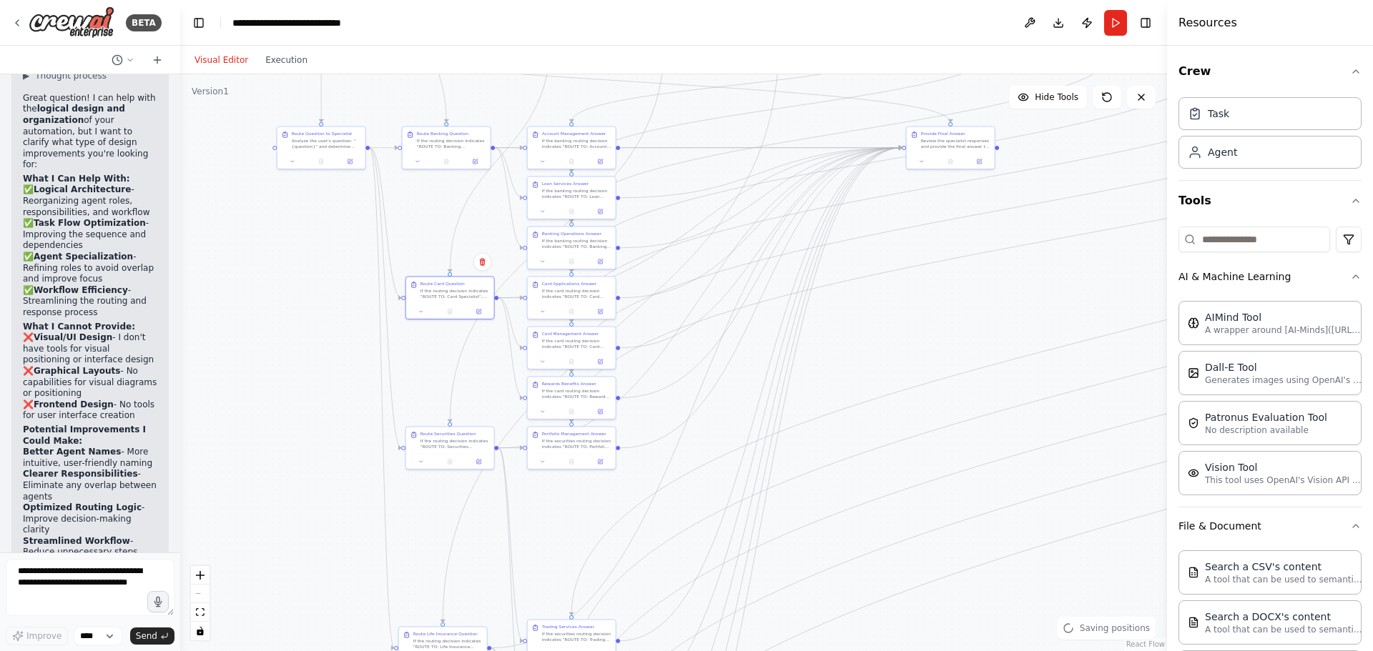
click at [665, 307] on div ".deletable-edge-delete-btn { width: 20px; height: 20px; border: 0px solid #ffff…" at bounding box center [673, 362] width 987 height 577
drag, startPoint x: 617, startPoint y: 530, endPoint x: 625, endPoint y: 305, distance: 225.3
click at [625, 292] on div ".deletable-edge-delete-btn { width: 20px; height: 20px; border: 0px solid #ffff…" at bounding box center [673, 362] width 987 height 577
drag, startPoint x: 624, startPoint y: 348, endPoint x: 629, endPoint y: 387, distance: 38.9
click at [629, 387] on div ".deletable-edge-delete-btn { width: 20px; height: 20px; border: 0px solid #ffff…" at bounding box center [673, 362] width 987 height 577
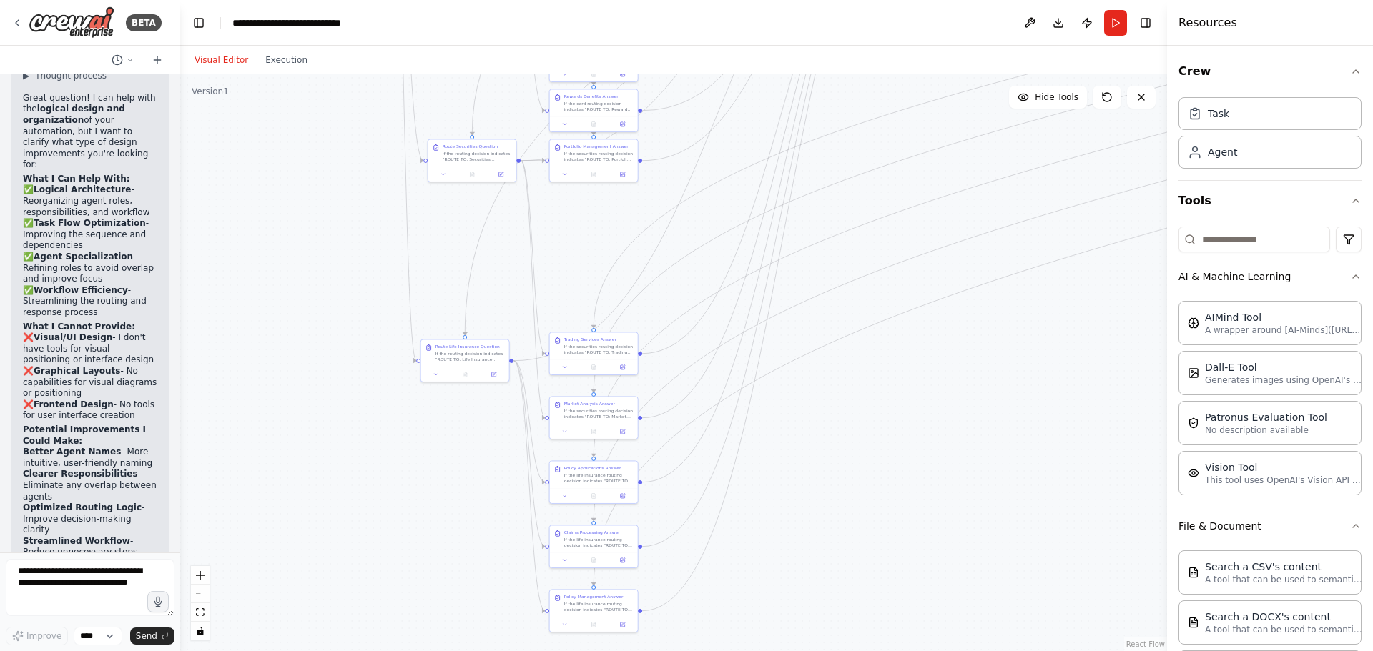
click at [603, 218] on div ".deletable-edge-delete-btn { width: 20px; height: 20px; border: 0px solid #ffff…" at bounding box center [673, 362] width 987 height 577
drag, startPoint x: 591, startPoint y: 346, endPoint x: 590, endPoint y: 200, distance: 145.8
click at [590, 200] on div "If the securities routing decision indicates "ROUTE TO: Trading Services Specia…" at bounding box center [598, 204] width 69 height 11
click at [585, 412] on div "If the securities routing decision indicates "ROUTE TO: Market Analysis Special…" at bounding box center [598, 412] width 69 height 11
drag, startPoint x: 592, startPoint y: 416, endPoint x: 591, endPoint y: 252, distance: 163.7
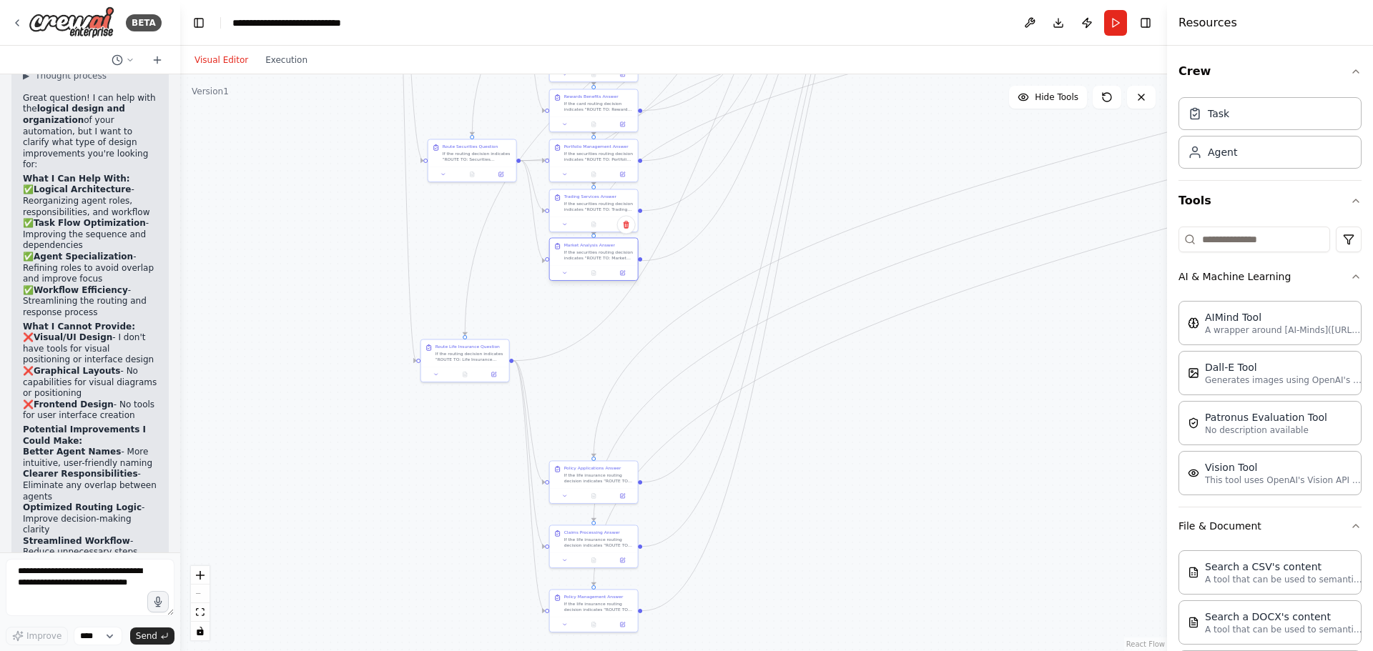
click at [591, 252] on div "If the securities routing decision indicates "ROUTE TO: Market Analysis Special…" at bounding box center [598, 254] width 69 height 11
click at [479, 330] on div ".deletable-edge-delete-btn { width: 20px; height: 20px; border: 0px solid #ffff…" at bounding box center [673, 362] width 987 height 577
click at [476, 355] on div "If the routing decision indicates "ROUTE TO: Life Insurance Specialist", analyz…" at bounding box center [469, 355] width 69 height 11
drag, startPoint x: 475, startPoint y: 356, endPoint x: 490, endPoint y: 317, distance: 41.4
click at [490, 317] on div "If the routing decision indicates "ROUTE TO: Life Insurance Specialist", analyz…" at bounding box center [484, 319] width 69 height 11
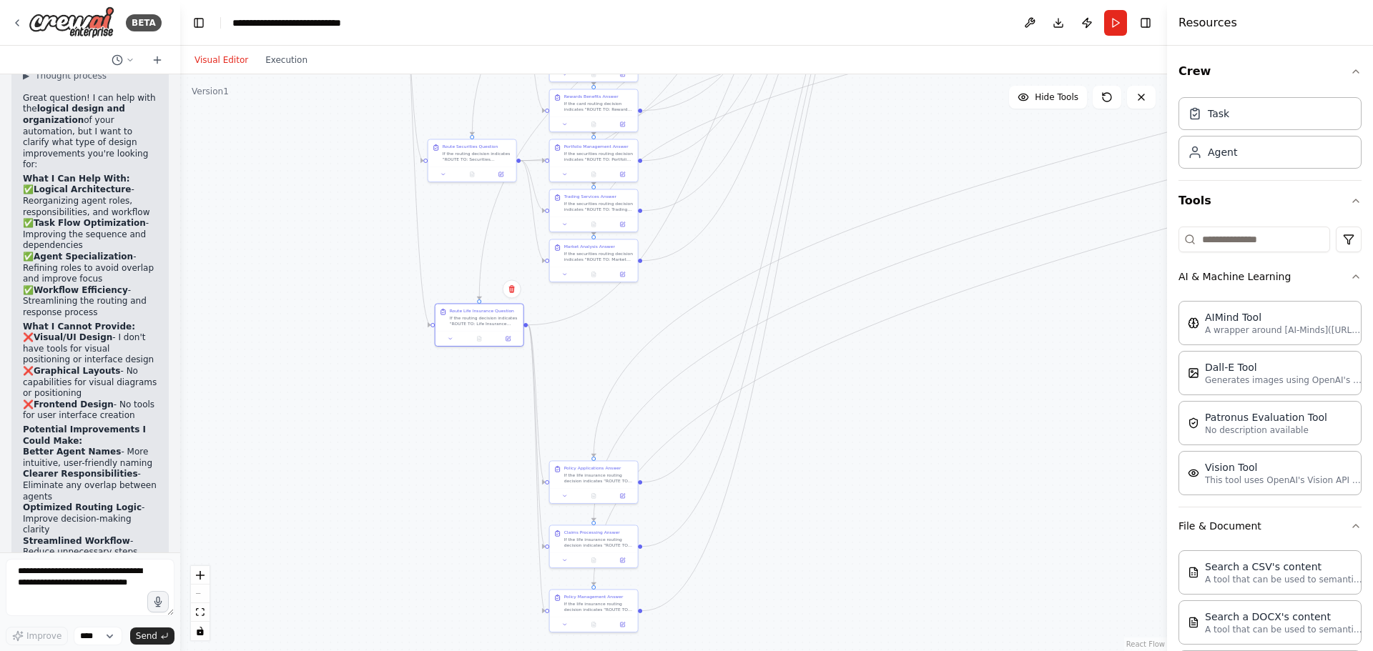
click at [673, 362] on div ".deletable-edge-delete-btn { width: 20px; height: 20px; border: 0px solid #ffff…" at bounding box center [673, 362] width 987 height 577
click at [589, 479] on div "If the life insurance routing decision indicates "ROUTE TO: Policy Applications…" at bounding box center [598, 476] width 69 height 11
drag, startPoint x: 594, startPoint y: 481, endPoint x: 593, endPoint y: 322, distance: 159.4
click at [593, 322] on div "If the life insurance routing decision indicates "ROUTE TO: Policy Applications…" at bounding box center [598, 319] width 69 height 11
drag, startPoint x: 716, startPoint y: 285, endPoint x: 698, endPoint y: 397, distance: 114.5
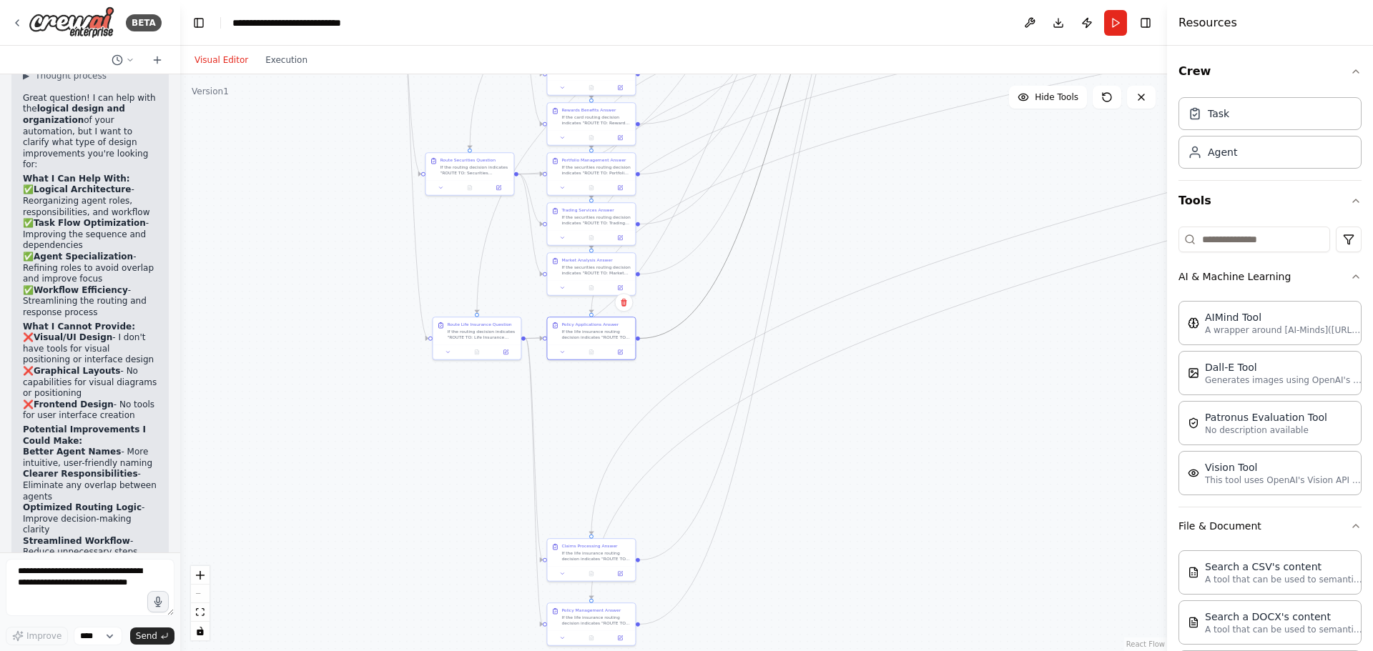
click at [698, 397] on div ".deletable-edge-delete-btn { width: 20px; height: 20px; border: 0px solid #ffff…" at bounding box center [673, 362] width 987 height 577
drag, startPoint x: 773, startPoint y: 265, endPoint x: 776, endPoint y: 306, distance: 41.6
click at [766, 305] on icon "Edge from 0c50a0fb-7631-4359-9507-02dad254b051 to 023e5e42-3815-4d1d-97ff-28467…" at bounding box center [785, 202] width 324 height 789
drag, startPoint x: 763, startPoint y: 332, endPoint x: 746, endPoint y: 408, distance: 77.9
click at [746, 408] on div ".deletable-edge-delete-btn { width: 20px; height: 20px; border: 0px solid #ffff…" at bounding box center [673, 362] width 987 height 577
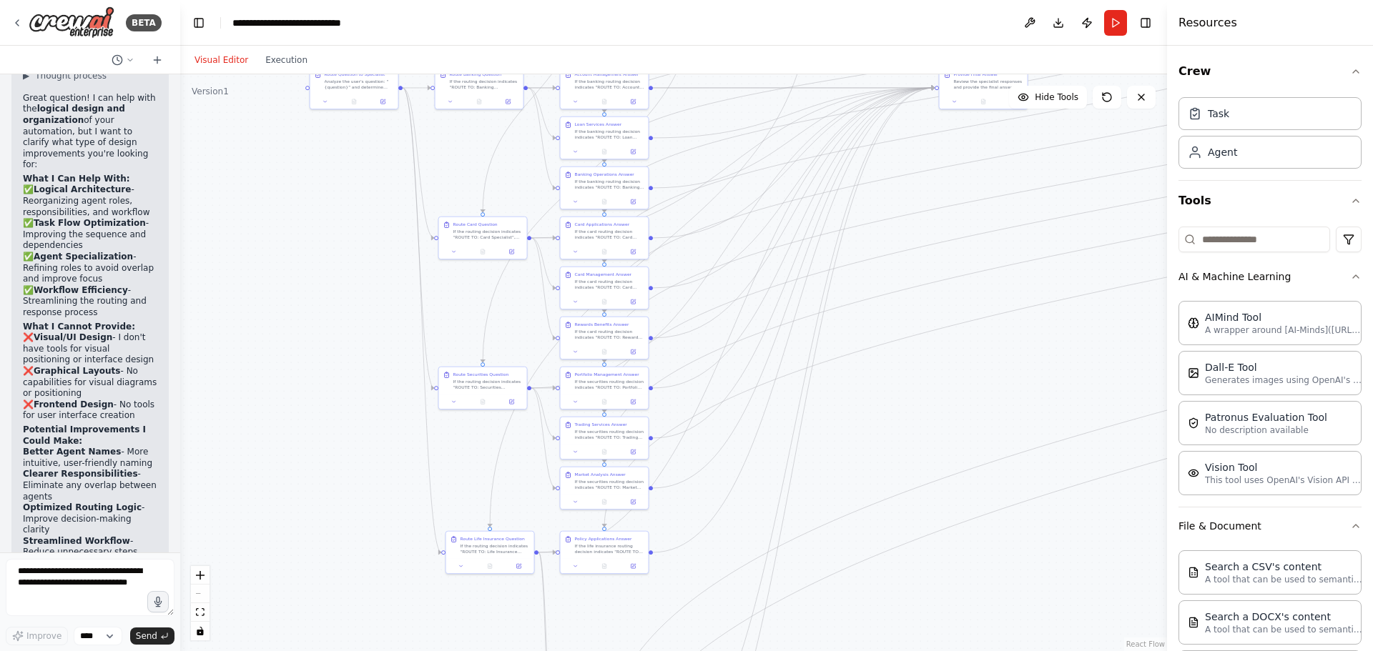
drag, startPoint x: 866, startPoint y: 240, endPoint x: 871, endPoint y: 533, distance: 292.4
click at [871, 533] on div ".deletable-edge-delete-btn { width: 20px; height: 20px; border: 0px solid #ffff…" at bounding box center [673, 362] width 987 height 577
drag, startPoint x: 615, startPoint y: 555, endPoint x: 616, endPoint y: 543, distance: 12.2
click at [616, 543] on div at bounding box center [604, 550] width 88 height 15
drag, startPoint x: 494, startPoint y: 556, endPoint x: 493, endPoint y: 539, distance: 17.2
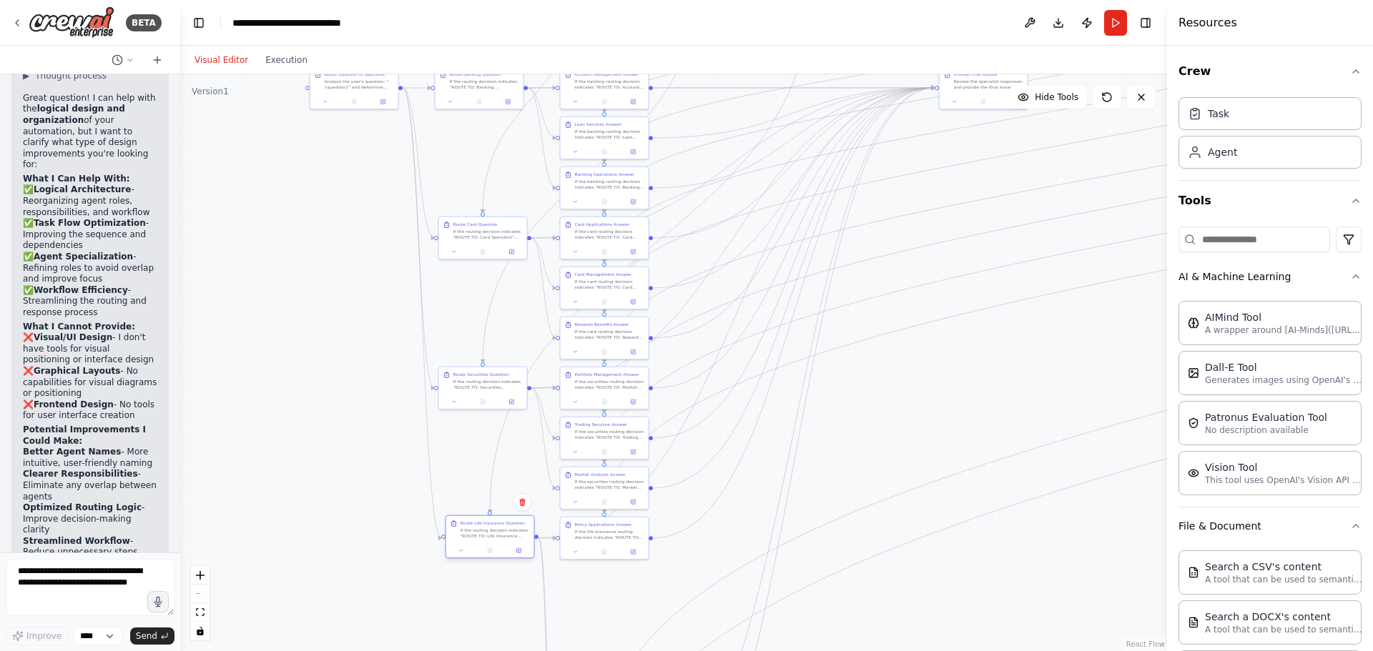
click at [493, 539] on div "Route Life Insurance Question If the routing decision indicates "ROUTE TO: Life…" at bounding box center [490, 529] width 88 height 27
click at [958, 485] on div ".deletable-edge-delete-btn { width: 20px; height: 20px; border: 0px solid #ffff…" at bounding box center [673, 362] width 987 height 577
click at [741, 490] on div ".deletable-edge-delete-btn { width: 20px; height: 20px; border: 0px solid #ffff…" at bounding box center [673, 362] width 987 height 577
drag, startPoint x: 706, startPoint y: 510, endPoint x: 698, endPoint y: 438, distance: 72.6
click at [698, 438] on div ".deletable-edge-delete-btn { width: 20px; height: 20px; border: 0px solid #ffff…" at bounding box center [673, 362] width 987 height 577
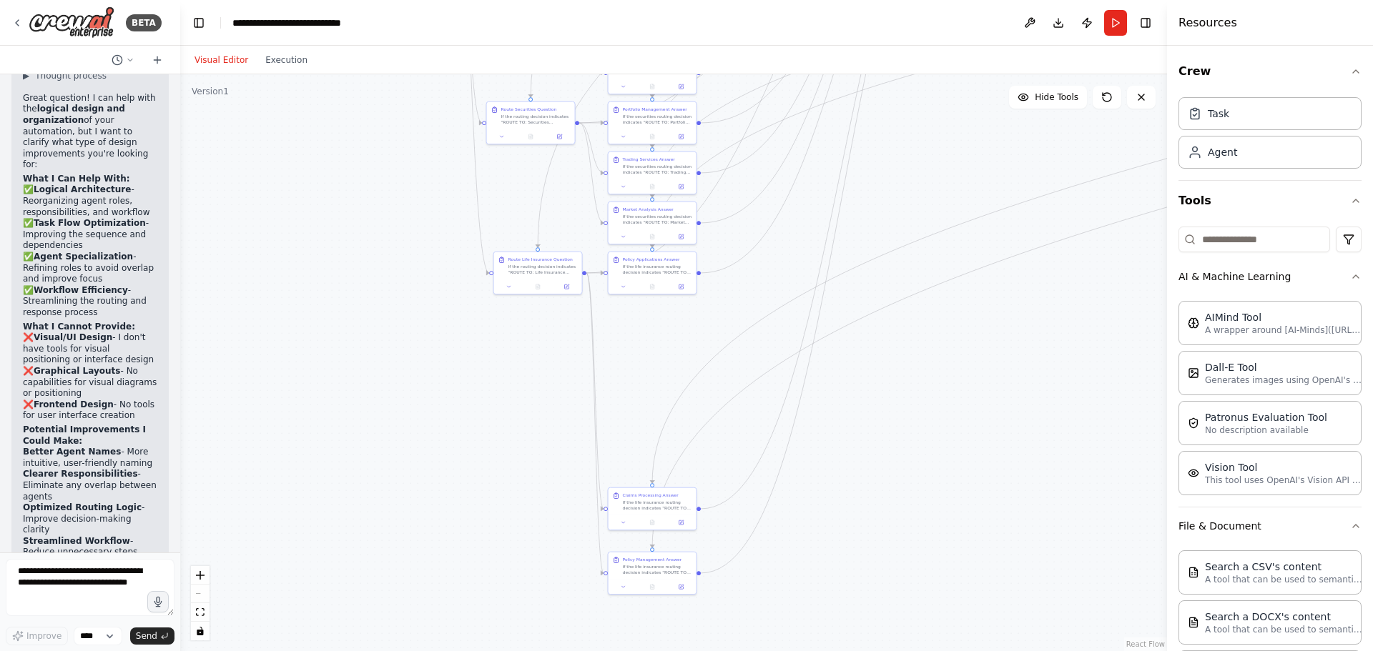
drag, startPoint x: 468, startPoint y: 450, endPoint x: 516, endPoint y: 170, distance: 283.7
click at [516, 170] on div ".deletable-edge-delete-btn { width: 20px; height: 20px; border: 0px solid #ffff…" at bounding box center [673, 362] width 987 height 577
click at [644, 514] on div at bounding box center [652, 521] width 88 height 15
drag, startPoint x: 664, startPoint y: 511, endPoint x: 665, endPoint y: 322, distance: 188.7
click at [665, 322] on div "Claims Processing Answer If the life insurance routing decision indicates "ROUT…" at bounding box center [652, 314] width 88 height 27
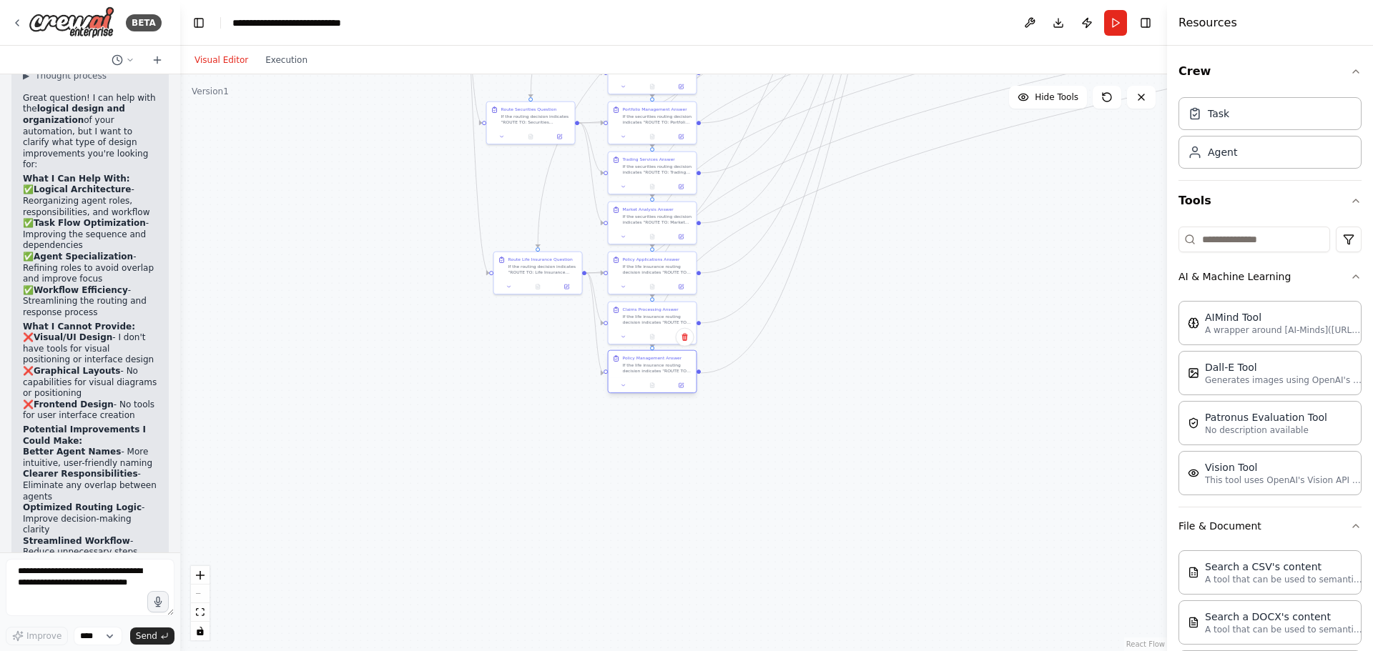
drag, startPoint x: 653, startPoint y: 575, endPoint x: 656, endPoint y: 378, distance: 196.6
click at [656, 378] on div at bounding box center [652, 385] width 88 height 15
click at [852, 404] on div ".deletable-edge-delete-btn { width: 20px; height: 20px; border: 0px solid #ffff…" at bounding box center [673, 362] width 987 height 577
drag, startPoint x: 886, startPoint y: 263, endPoint x: 804, endPoint y: 608, distance: 354.2
click at [804, 608] on div ".deletable-edge-delete-btn { width: 20px; height: 20px; border: 0px solid #ffff…" at bounding box center [673, 362] width 987 height 577
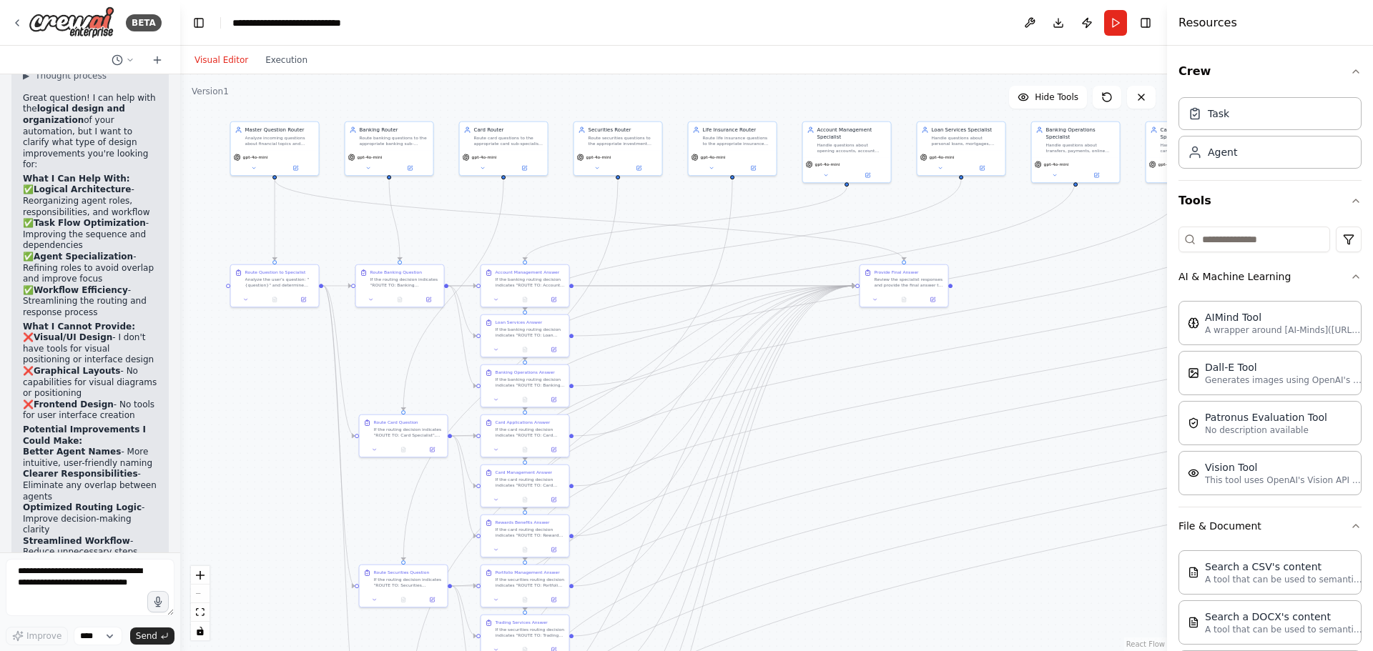
drag, startPoint x: 895, startPoint y: 231, endPoint x: 879, endPoint y: 158, distance: 74.6
click at [876, 153] on div ".deletable-edge-delete-btn { width: 20px; height: 20px; border: 0px solid #ffff…" at bounding box center [673, 362] width 987 height 577
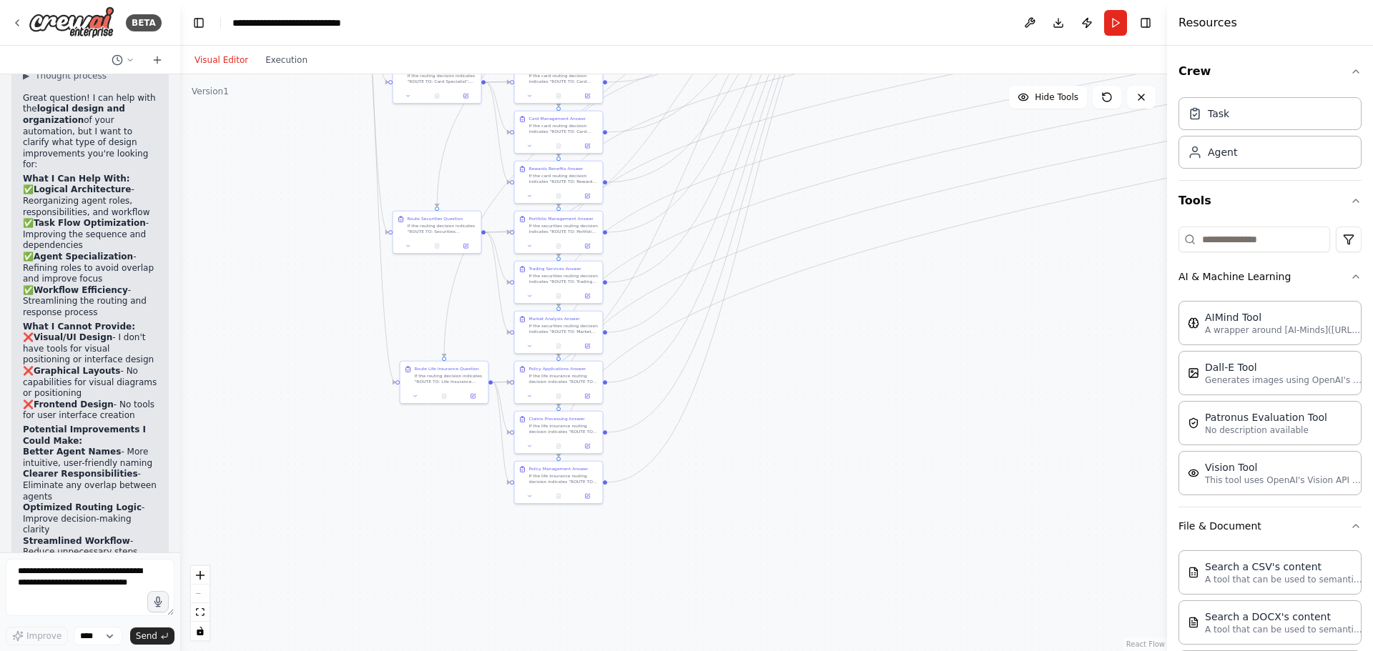
drag, startPoint x: 812, startPoint y: 404, endPoint x: 824, endPoint y: 233, distance: 171.3
click at [824, 233] on div ".deletable-edge-delete-btn { width: 20px; height: 20px; border: 0px solid #ffff…" at bounding box center [673, 362] width 987 height 577
drag, startPoint x: 847, startPoint y: 307, endPoint x: 703, endPoint y: 591, distance: 318.4
click at [702, 591] on div ".deletable-edge-delete-btn { width: 20px; height: 20px; border: 0px solid #ffff…" at bounding box center [673, 362] width 987 height 577
click at [809, 250] on div "Review the specialist responses and provide the final answer to the user. Take …" at bounding box center [798, 247] width 69 height 11
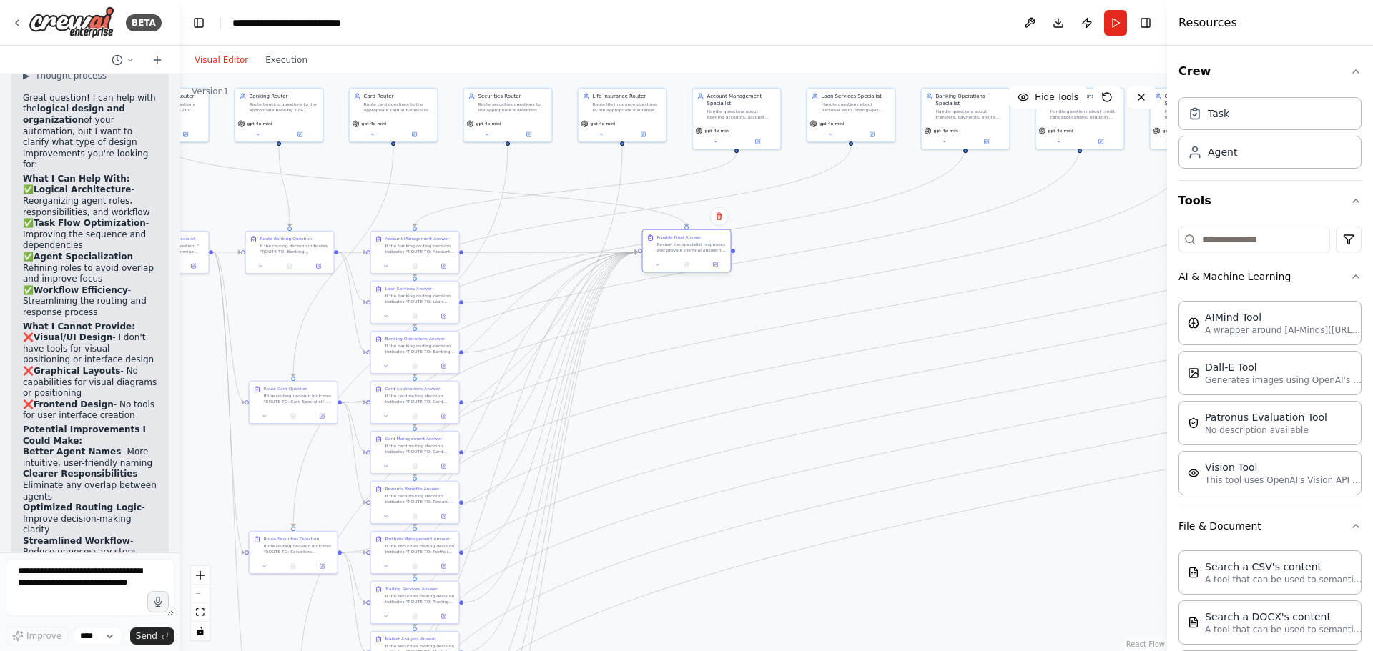
drag, startPoint x: 793, startPoint y: 250, endPoint x: 692, endPoint y: 251, distance: 100.8
click at [692, 251] on div "Review the specialist responses and provide the final answer to the user. Take …" at bounding box center [691, 247] width 69 height 11
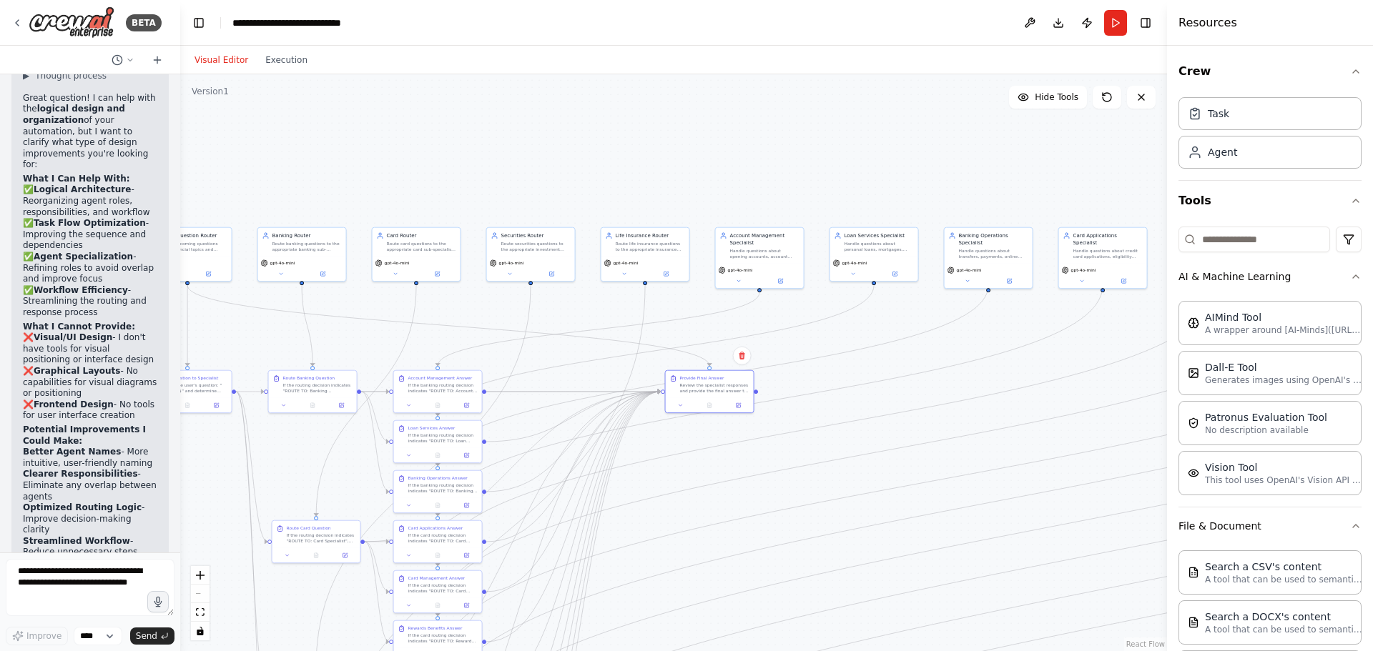
drag, startPoint x: 661, startPoint y: 500, endPoint x: 653, endPoint y: 642, distance: 141.8
click at [653, 642] on div ".deletable-edge-delete-btn { width: 20px; height: 20px; border: 0px solid #ffff…" at bounding box center [673, 362] width 987 height 577
drag, startPoint x: 706, startPoint y: 397, endPoint x: 729, endPoint y: 399, distance: 23.7
click at [729, 399] on div at bounding box center [738, 404] width 88 height 15
click at [751, 401] on div at bounding box center [760, 404] width 88 height 15
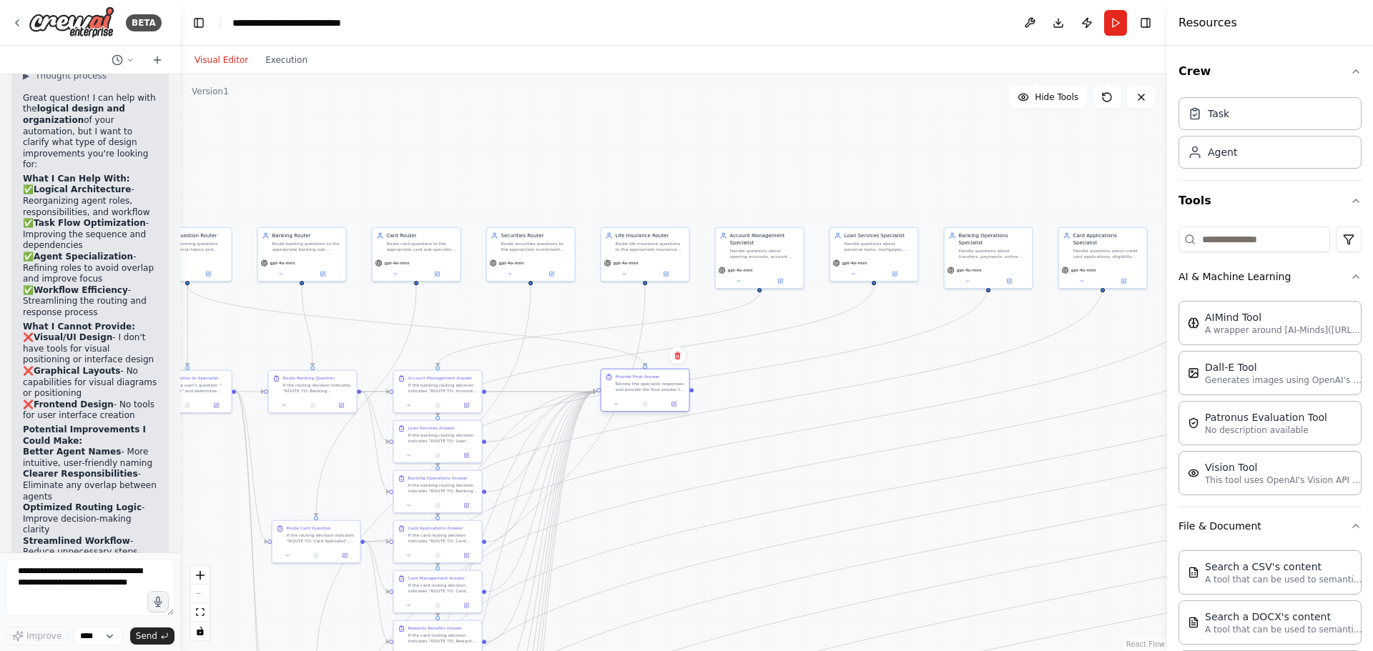
drag, startPoint x: 729, startPoint y: 399, endPoint x: 638, endPoint y: 398, distance: 91.5
click at [638, 398] on div at bounding box center [645, 404] width 88 height 15
click at [909, 402] on div ".deletable-edge-delete-btn { width: 20px; height: 20px; border: 0px solid #ffff…" at bounding box center [673, 362] width 987 height 577
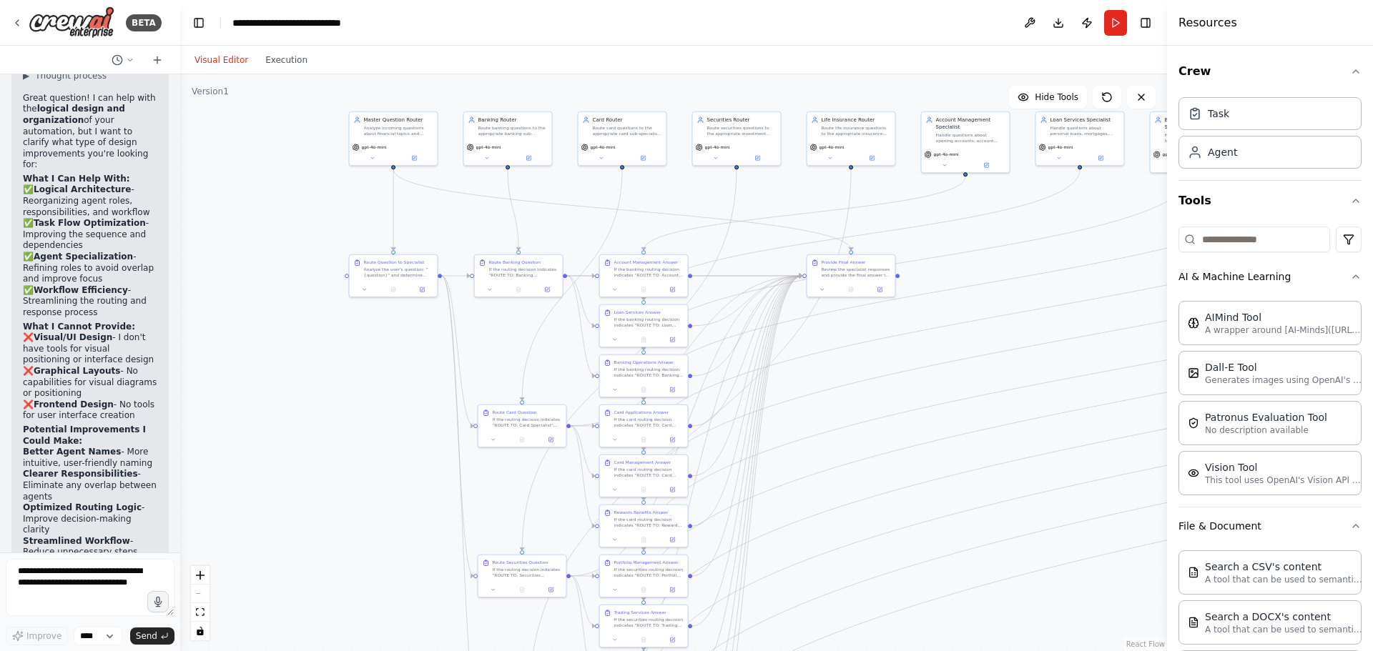
drag, startPoint x: 613, startPoint y: 494, endPoint x: 819, endPoint y: 378, distance: 236.2
click at [819, 378] on div ".deletable-edge-delete-btn { width: 20px; height: 20px; border: 0px solid #ffff…" at bounding box center [673, 362] width 987 height 577
click at [894, 262] on div "Provide Final Answer Review the specialist responses and provide the final answ…" at bounding box center [851, 267] width 88 height 27
click at [961, 258] on div ".deletable-edge-delete-btn { width: 20px; height: 20px; border: 0px solid #ffff…" at bounding box center [673, 362] width 987 height 577
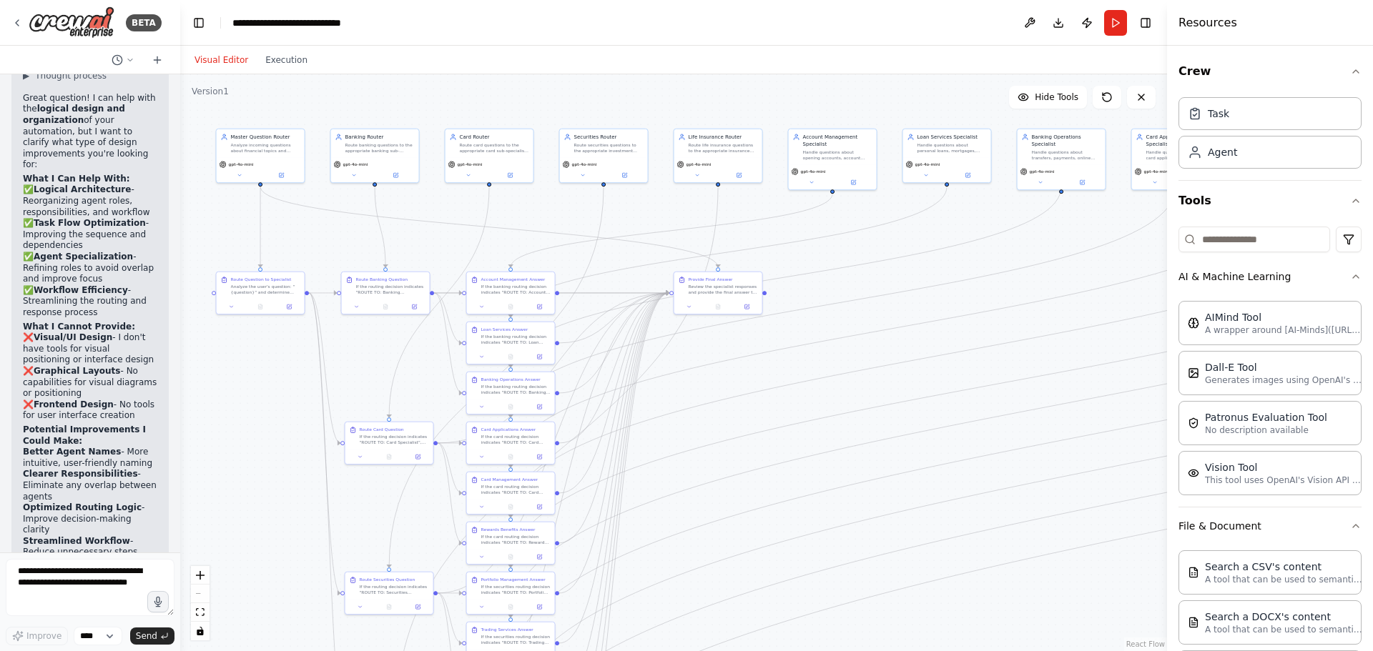
drag, startPoint x: 981, startPoint y: 269, endPoint x: 849, endPoint y: 288, distance: 133.7
click at [848, 287] on div ".deletable-edge-delete-btn { width: 20px; height: 20px; border: 0px solid #ffff…" at bounding box center [673, 362] width 987 height 577
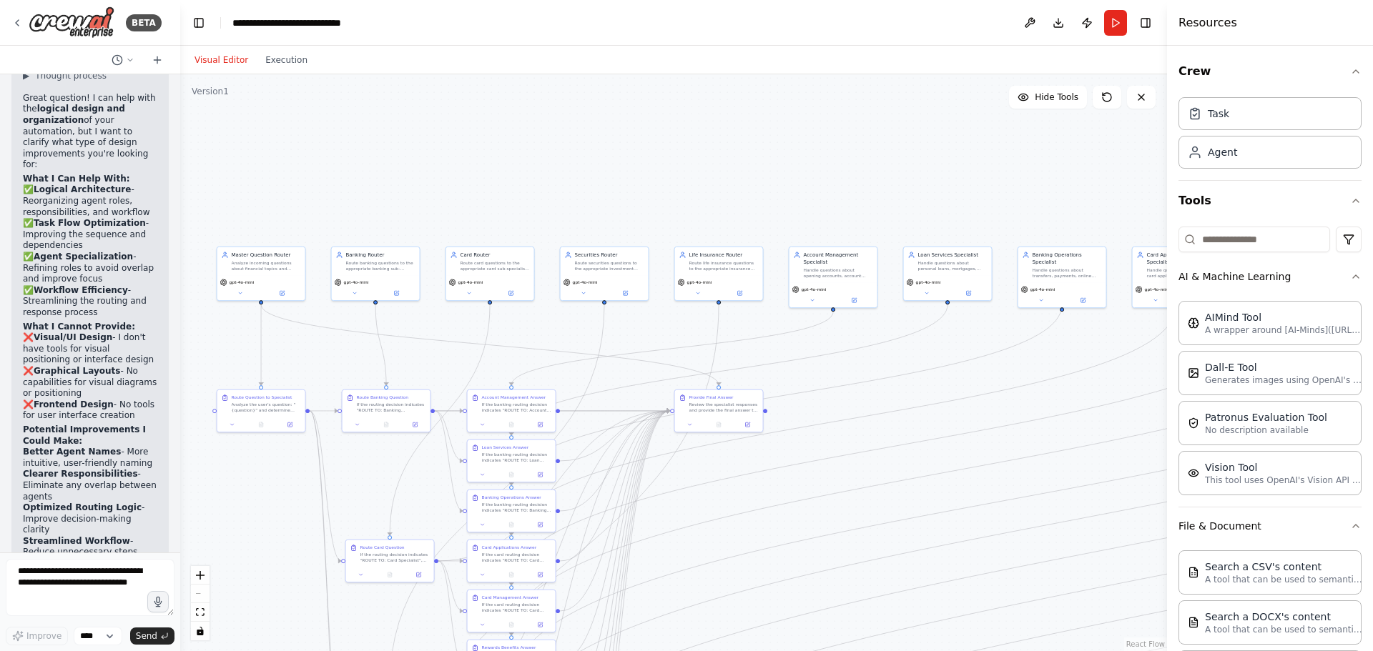
drag, startPoint x: 914, startPoint y: 278, endPoint x: 921, endPoint y: 395, distance: 116.7
click at [921, 395] on div ".deletable-edge-delete-btn { width: 20px; height: 20px; border: 0px solid #ffff…" at bounding box center [673, 362] width 987 height 577
drag, startPoint x: 809, startPoint y: 357, endPoint x: 925, endPoint y: 405, distance: 126.3
click at [182, 211] on div ".deletable-edge-delete-btn { width: 20px; height: 20px; border: 0px solid #ffff…" at bounding box center [182, 211] width 0 height 0
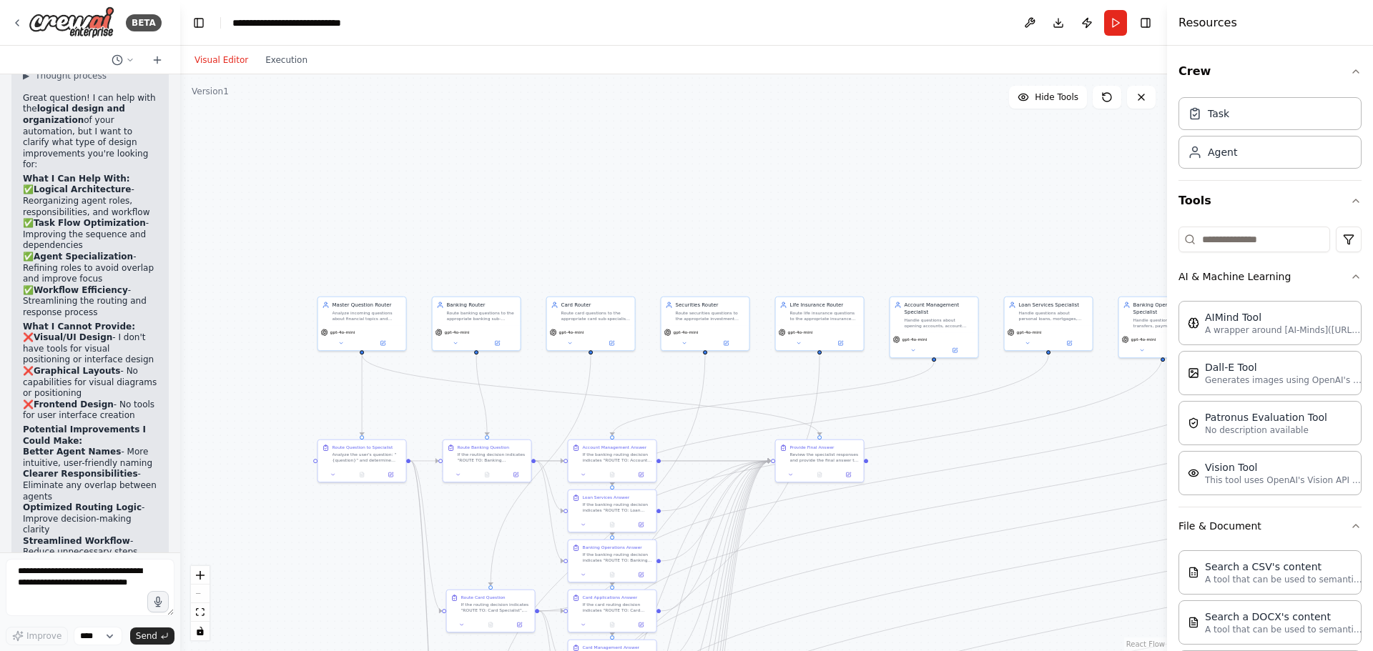
drag, startPoint x: 840, startPoint y: 374, endPoint x: 940, endPoint y: 424, distance: 111.9
click at [940, 424] on div ".deletable-edge-delete-btn { width: 20px; height: 20px; border: 0px solid #ffff…" at bounding box center [673, 362] width 987 height 577
drag, startPoint x: 950, startPoint y: 332, endPoint x: 957, endPoint y: 331, distance: 7.3
click at [957, 332] on div "gpt-4o-mini" at bounding box center [941, 344] width 88 height 25
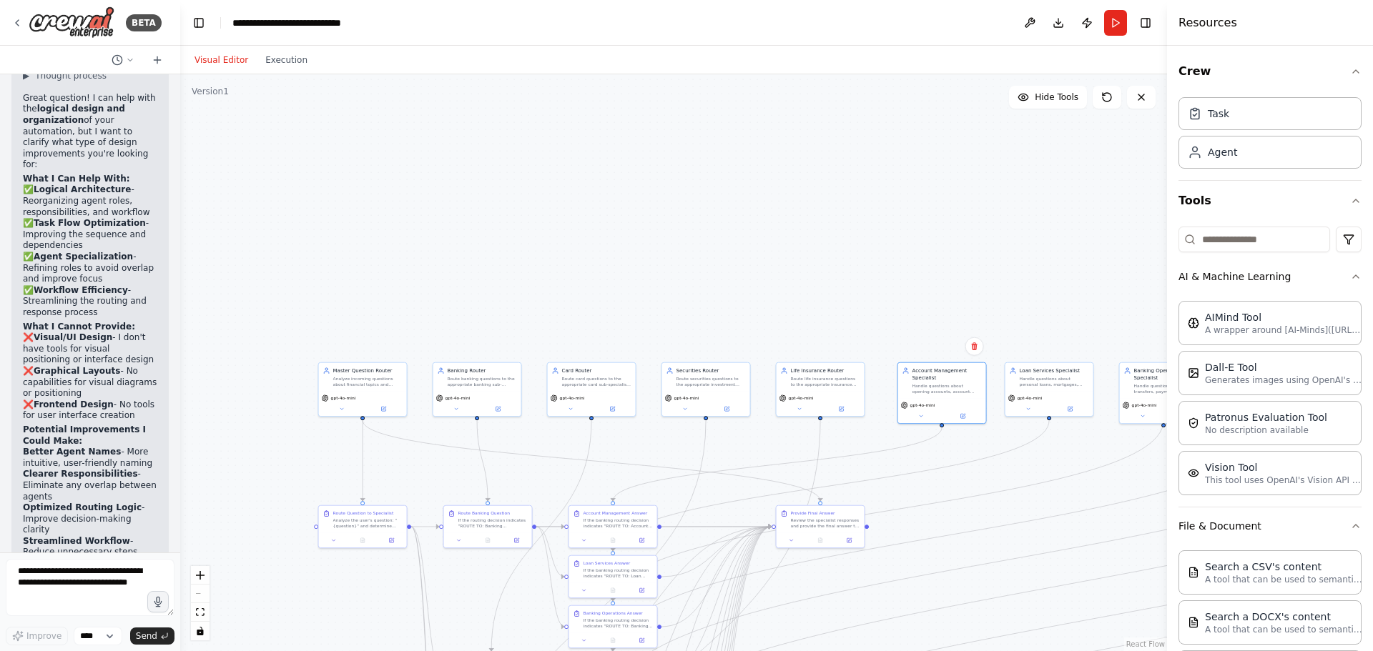
drag, startPoint x: 883, startPoint y: 260, endPoint x: 884, endPoint y: 326, distance: 66.5
click at [884, 326] on div ".deletable-edge-delete-btn { width: 20px; height: 20px; border: 0px solid #ffff…" at bounding box center [673, 362] width 987 height 577
drag, startPoint x: 397, startPoint y: 393, endPoint x: 397, endPoint y: 217, distance: 176.6
click at [397, 217] on div "gpt-4o-mini" at bounding box center [363, 224] width 88 height 25
drag, startPoint x: 485, startPoint y: 403, endPoint x: 494, endPoint y: 225, distance: 178.2
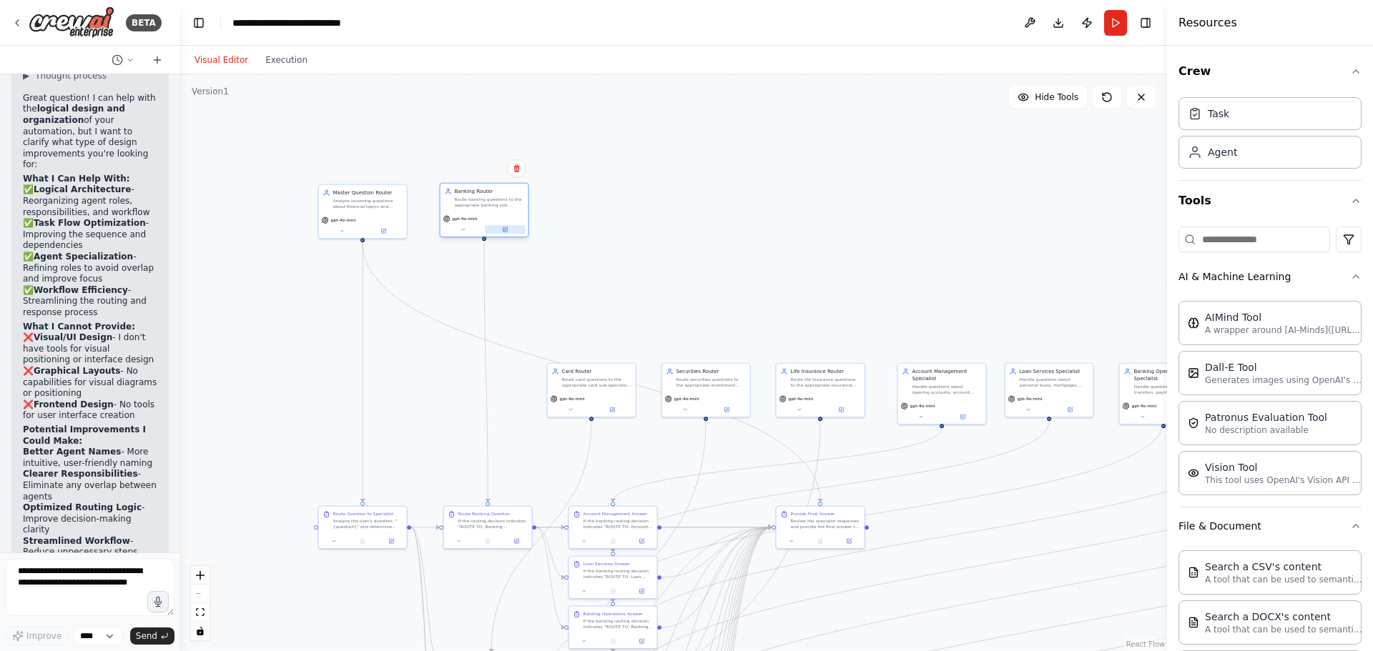
click at [494, 225] on div "gpt-4o-mini" at bounding box center [484, 224] width 88 height 25
drag, startPoint x: 580, startPoint y: 382, endPoint x: 584, endPoint y: 237, distance: 145.9
click at [584, 261] on div "Route card questions to the appropriate card sub-specialist: Card Applications,…" at bounding box center [603, 266] width 69 height 11
click at [496, 224] on div "gpt-4o-mini" at bounding box center [484, 224] width 88 height 25
drag, startPoint x: 598, startPoint y: 256, endPoint x: 598, endPoint y: 224, distance: 32.2
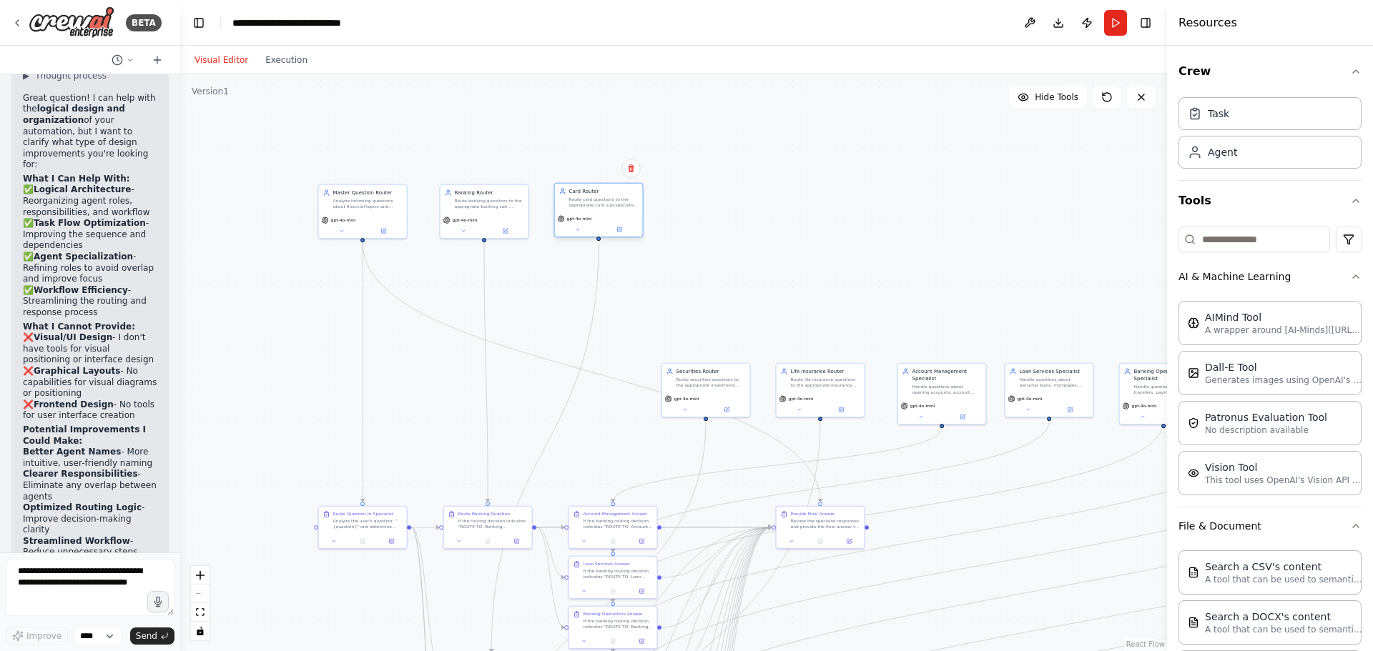
click at [598, 224] on div "gpt-4o-mini" at bounding box center [599, 224] width 88 height 25
drag, startPoint x: 693, startPoint y: 404, endPoint x: 680, endPoint y: 226, distance: 178.5
click at [680, 226] on button at bounding box center [671, 229] width 41 height 9
drag, startPoint x: 498, startPoint y: 227, endPoint x: 477, endPoint y: 227, distance: 20.7
click at [477, 227] on icon at bounding box center [476, 230] width 6 height 6
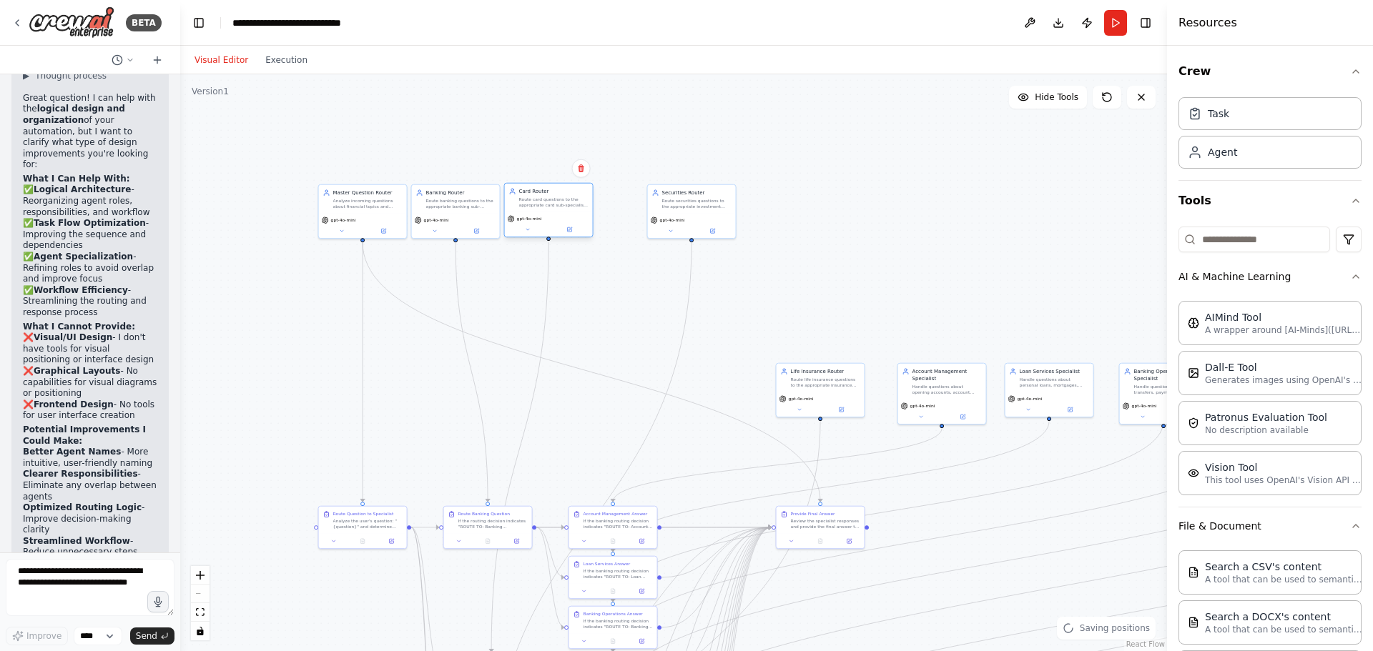
drag, startPoint x: 594, startPoint y: 218, endPoint x: 543, endPoint y: 219, distance: 51.5
click at [543, 219] on div "gpt-4o-mini" at bounding box center [549, 218] width 82 height 7
drag, startPoint x: 674, startPoint y: 214, endPoint x: 623, endPoint y: 216, distance: 50.8
click at [623, 216] on div "gpt-4o-mini" at bounding box center [642, 224] width 88 height 25
drag, startPoint x: 798, startPoint y: 380, endPoint x: 710, endPoint y: 202, distance: 198.5
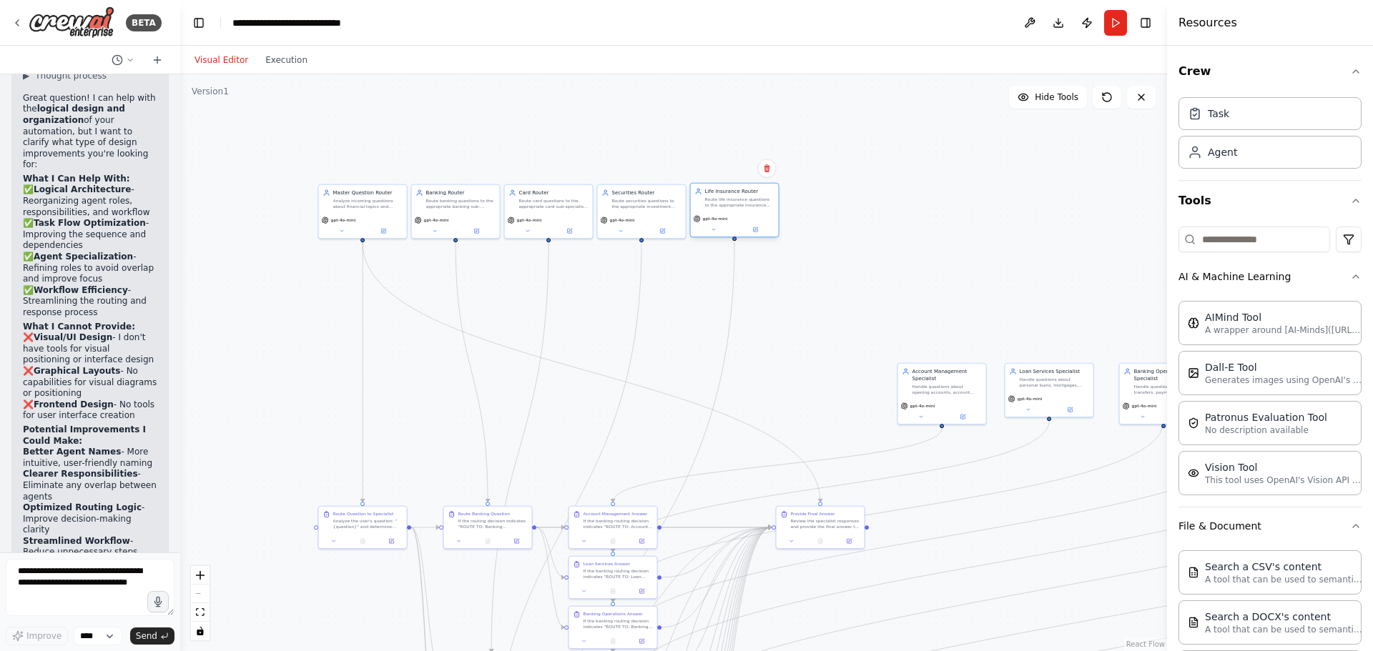
click at [710, 202] on div "Route life insurance questions to the appropriate insurance sub-specialist: Pol…" at bounding box center [739, 202] width 69 height 11
drag, startPoint x: 927, startPoint y: 384, endPoint x: 345, endPoint y: 281, distance: 590.9
click at [345, 281] on div "Account Management Specialist Handle questions about opening accounts, account …" at bounding box center [367, 280] width 69 height 27
drag, startPoint x: 1033, startPoint y: 387, endPoint x: 437, endPoint y: 289, distance: 604.2
click at [437, 289] on div "Loan Services Specialist Handle questions about personal loans, mortgages, auto…" at bounding box center [456, 276] width 88 height 29
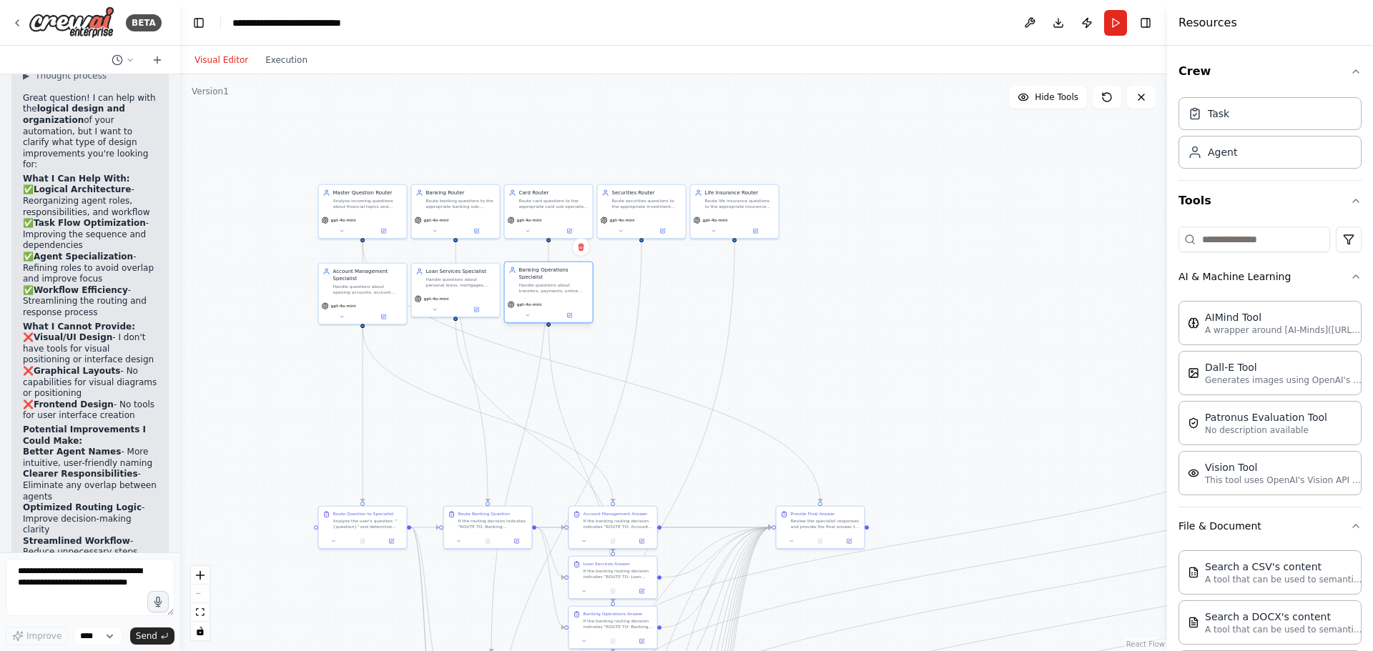
drag, startPoint x: 1135, startPoint y: 385, endPoint x: 518, endPoint y: 287, distance: 624.7
click at [518, 287] on div "Banking Operations Specialist Handle questions about transfers, payments, onlin…" at bounding box center [549, 280] width 88 height 36
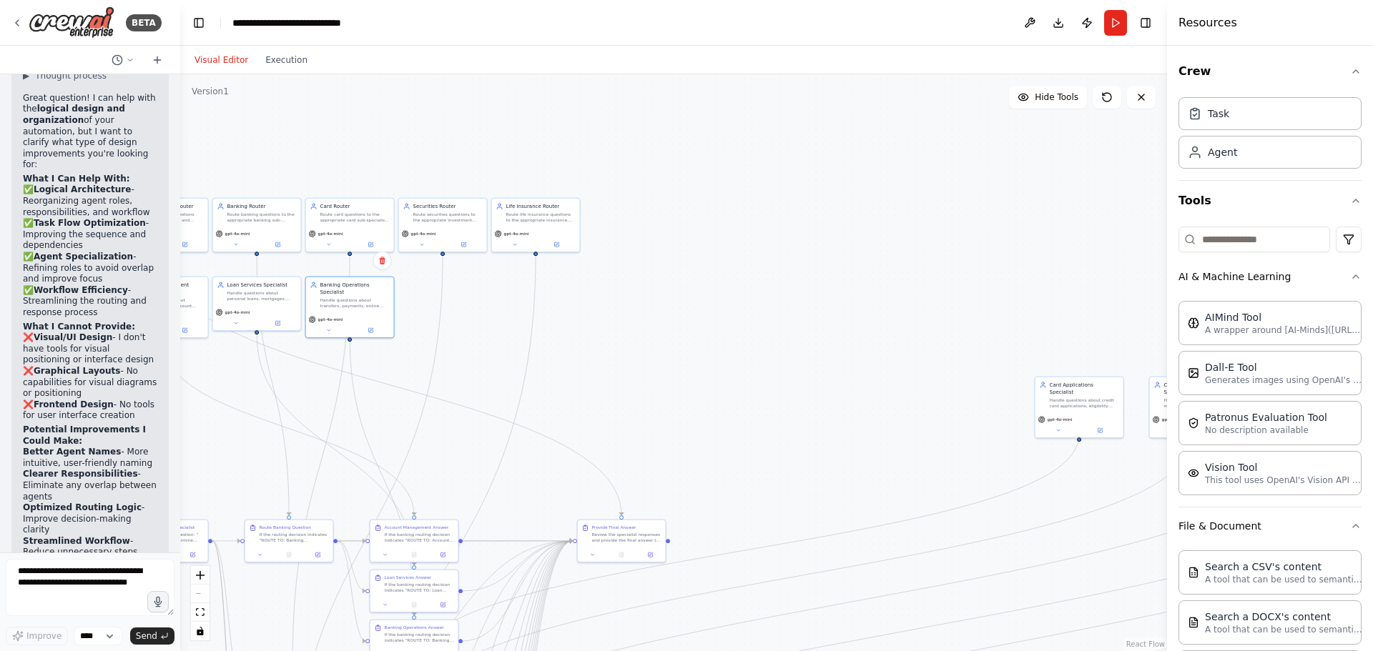
drag, startPoint x: 793, startPoint y: 433, endPoint x: 590, endPoint y: 447, distance: 202.8
click at [590, 447] on div ".deletable-edge-delete-btn { width: 20px; height: 20px; border: 0px solid #ffff…" at bounding box center [673, 362] width 987 height 577
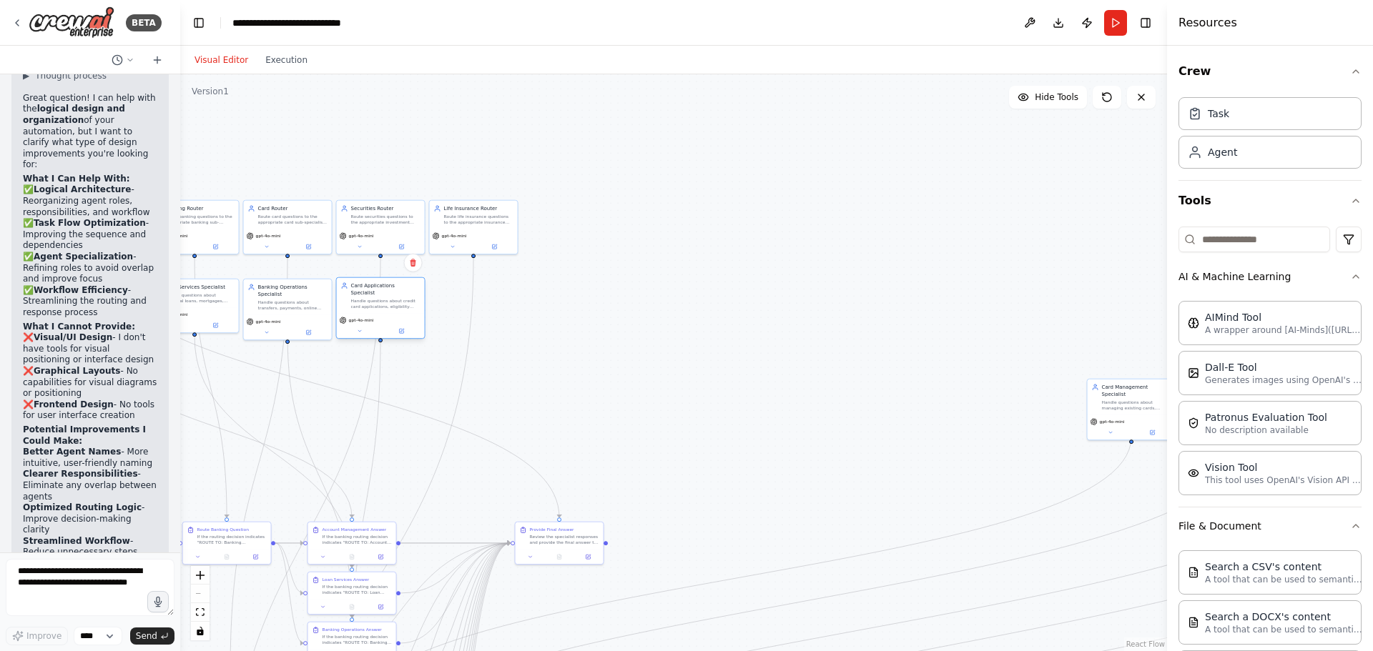
drag, startPoint x: 1026, startPoint y: 409, endPoint x: 392, endPoint y: 308, distance: 641.4
click at [392, 314] on div "gpt-4o-mini" at bounding box center [381, 326] width 88 height 25
drag, startPoint x: 1125, startPoint y: 400, endPoint x: 467, endPoint y: 297, distance: 666.4
click at [467, 298] on div "Handle questions about managing existing cards, payments, balances, credit limi…" at bounding box center [478, 303] width 69 height 11
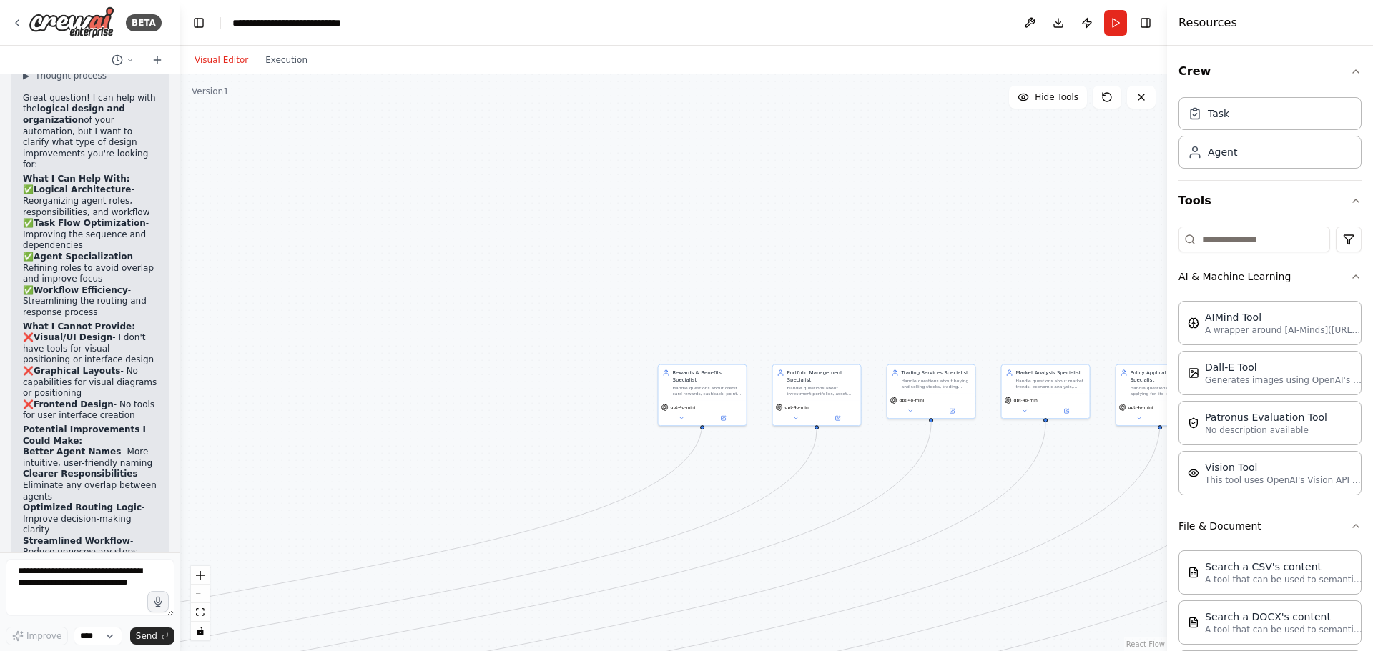
drag, startPoint x: 781, startPoint y: 353, endPoint x: 249, endPoint y: 339, distance: 532.1
click at [249, 339] on div ".deletable-edge-delete-btn { width: 20px; height: 20px; border: 0px solid #ffff…" at bounding box center [673, 362] width 987 height 577
drag, startPoint x: 629, startPoint y: 371, endPoint x: 193, endPoint y: 305, distance: 441.0
click at [287, 320] on div "Handle questions about credit card rewards, cashback, points, miles, card benef…" at bounding box center [321, 325] width 69 height 11
drag, startPoint x: 821, startPoint y: 392, endPoint x: 277, endPoint y: 325, distance: 547.4
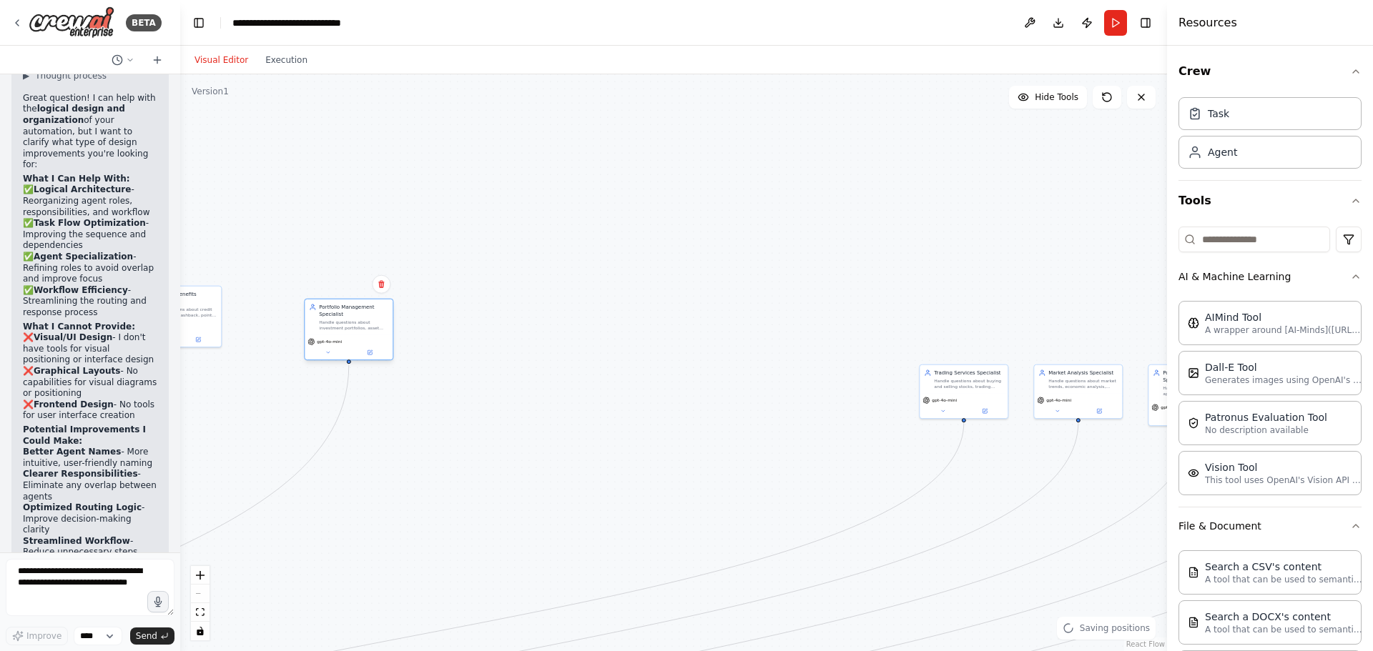
click at [305, 325] on div "Portfolio Management Specialist Handle questions about investment portfolios, a…" at bounding box center [349, 318] width 88 height 36
drag, startPoint x: 978, startPoint y: 397, endPoint x: 404, endPoint y: 327, distance: 578.4
click at [404, 331] on div "gpt-4o-mini" at bounding box center [420, 334] width 82 height 7
drag, startPoint x: 1074, startPoint y: 388, endPoint x: 503, endPoint y: 317, distance: 575.6
click at [503, 317] on div "Market Analysis Specialist Handle questions about market trends, economic analy…" at bounding box center [491, 319] width 89 height 55
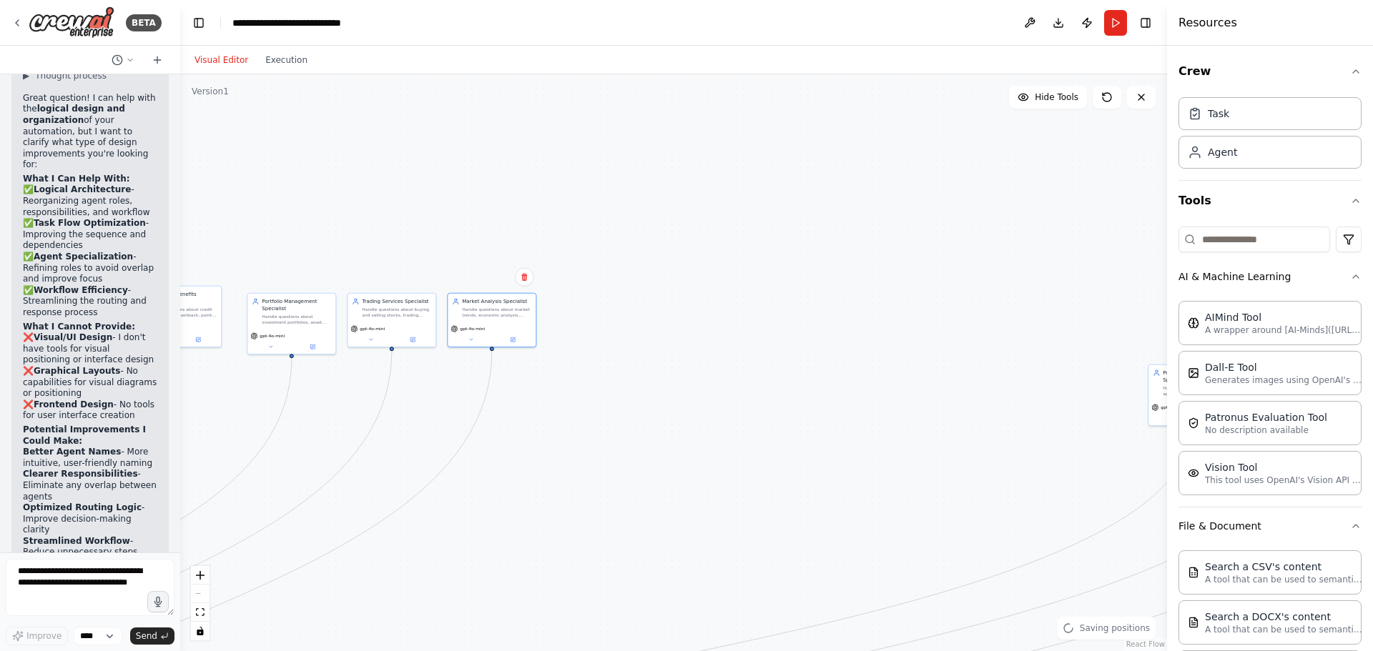
drag, startPoint x: 1162, startPoint y: 392, endPoint x: 671, endPoint y: 355, distance: 493.2
click at [671, 355] on div "BETA Hello! I'm the CrewAI assistant. What kind of automation do you want to bu…" at bounding box center [686, 325] width 1373 height 651
drag, startPoint x: 891, startPoint y: 385, endPoint x: 599, endPoint y: 385, distance: 292.4
click at [599, 385] on div ".deletable-edge-delete-btn { width: 20px; height: 20px; border: 0px solid #ffff…" at bounding box center [673, 362] width 987 height 577
drag, startPoint x: 865, startPoint y: 388, endPoint x: 292, endPoint y: 320, distance: 576.7
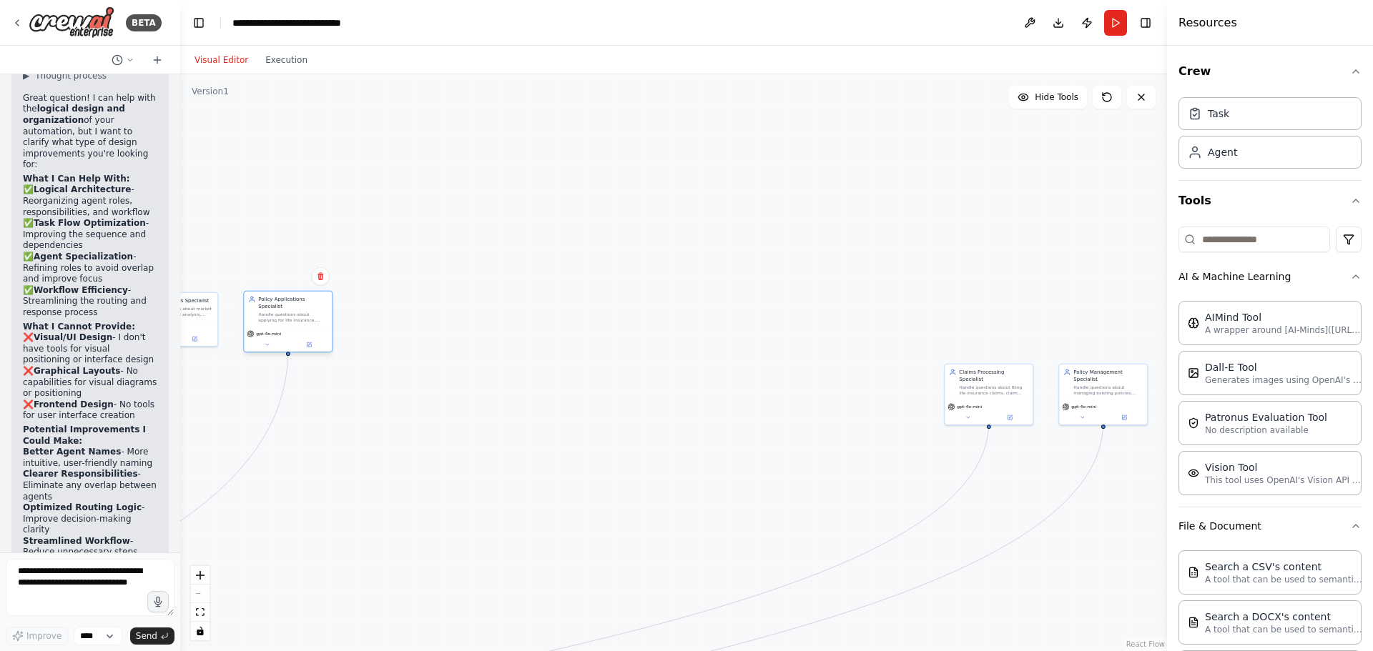
click at [291, 319] on div "Policy Applications Specialist Handle questions about applying for life insuran…" at bounding box center [288, 310] width 88 height 36
drag, startPoint x: 989, startPoint y: 385, endPoint x: 259, endPoint y: 402, distance: 730.1
click at [259, 402] on div "Claims Processing Specialist Handle questions about filing life insurance claim…" at bounding box center [273, 395] width 88 height 36
drag, startPoint x: 1099, startPoint y: 395, endPoint x: 350, endPoint y: 419, distance: 749.6
click at [350, 423] on div "gpt-4o-mini" at bounding box center [359, 426] width 82 height 7
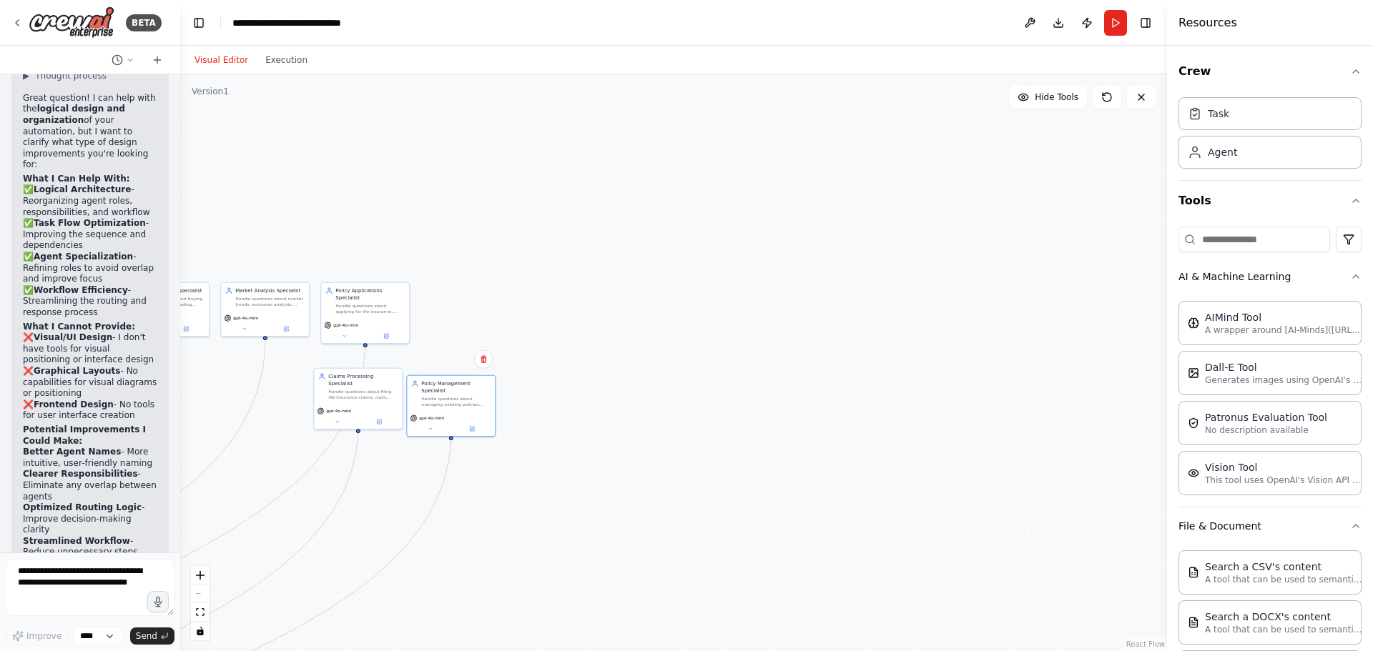
drag, startPoint x: 472, startPoint y: 350, endPoint x: 899, endPoint y: 335, distance: 427.1
click at [899, 335] on div ".deletable-edge-delete-btn { width: 20px; height: 20px; border: 0px solid #ffff…" at bounding box center [673, 362] width 987 height 577
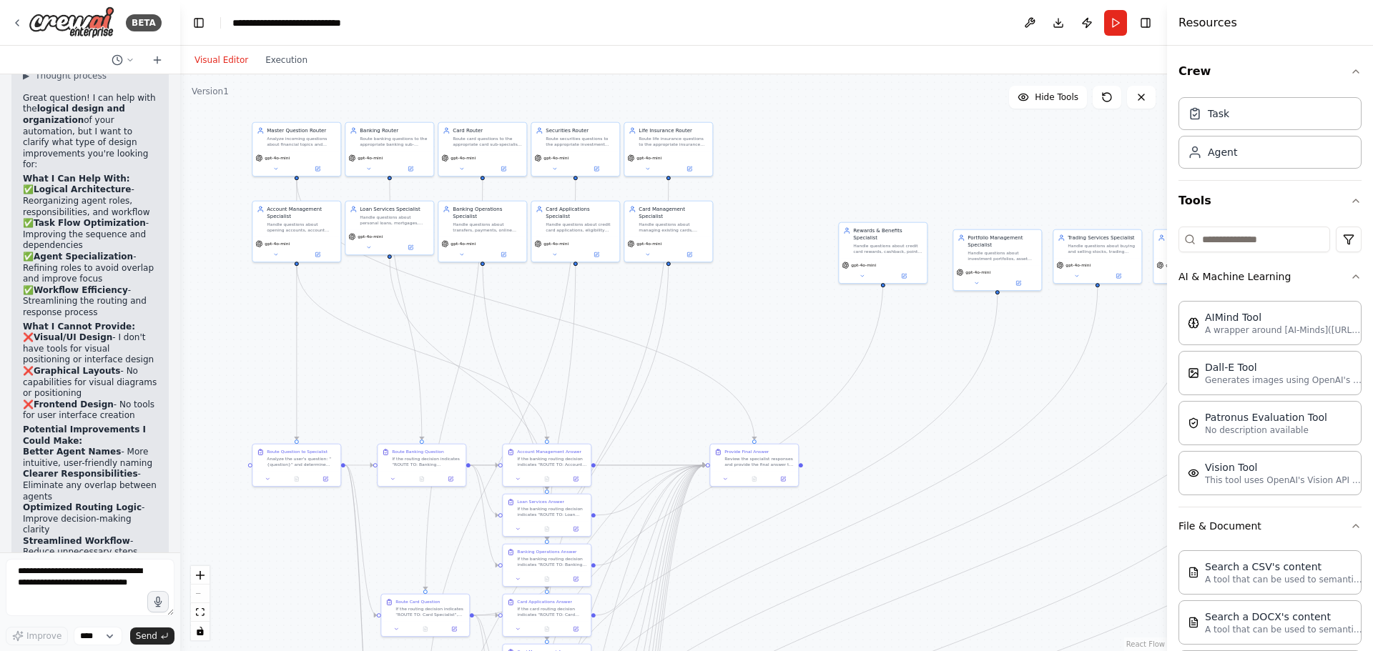
drag, startPoint x: 297, startPoint y: 407, endPoint x: 852, endPoint y: 366, distance: 557.0
click at [852, 366] on div ".deletable-edge-delete-btn { width: 20px; height: 20px; border: 0px solid #ffff…" at bounding box center [673, 362] width 987 height 577
drag, startPoint x: 899, startPoint y: 269, endPoint x: 315, endPoint y: 328, distance: 587.8
click at [315, 328] on button at bounding box center [317, 331] width 41 height 9
drag, startPoint x: 999, startPoint y: 270, endPoint x: 392, endPoint y: 320, distance: 609.8
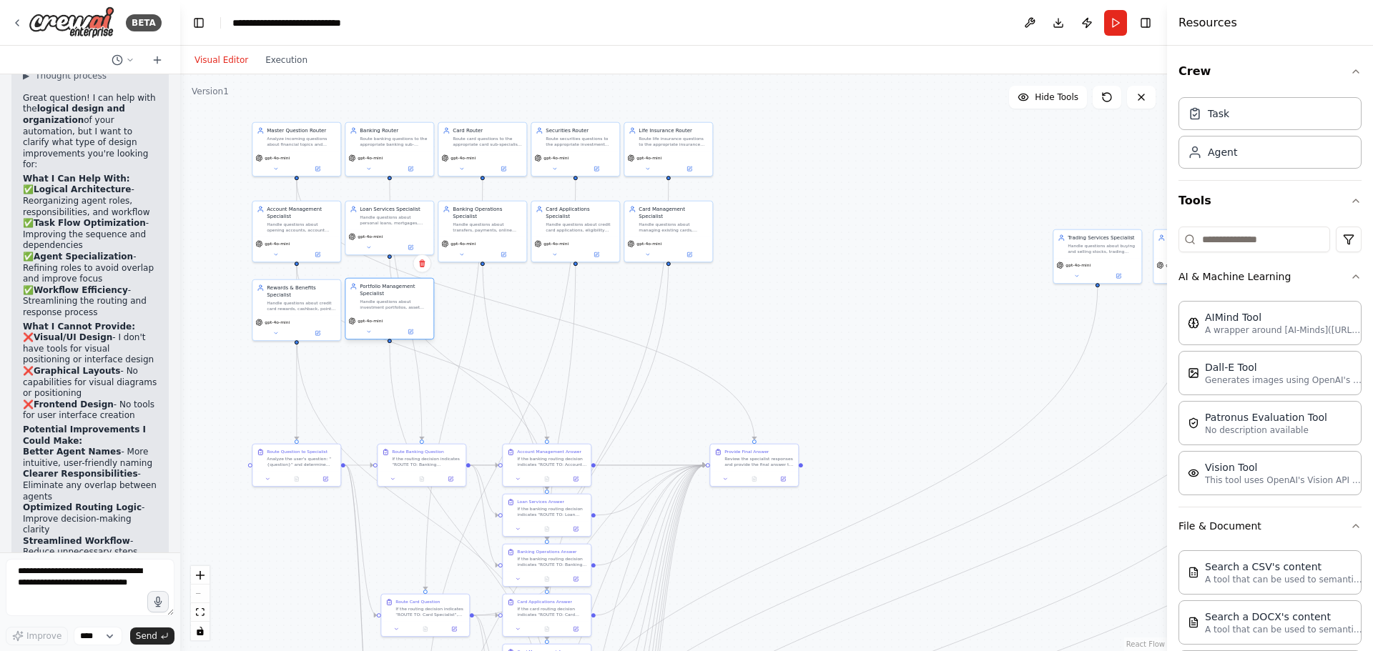
click at [392, 320] on div "gpt-4o-mini" at bounding box center [389, 320] width 82 height 7
drag, startPoint x: 1052, startPoint y: 279, endPoint x: 455, endPoint y: 330, distance: 599.1
click at [455, 330] on div "gpt-4o-mini" at bounding box center [482, 319] width 88 height 25
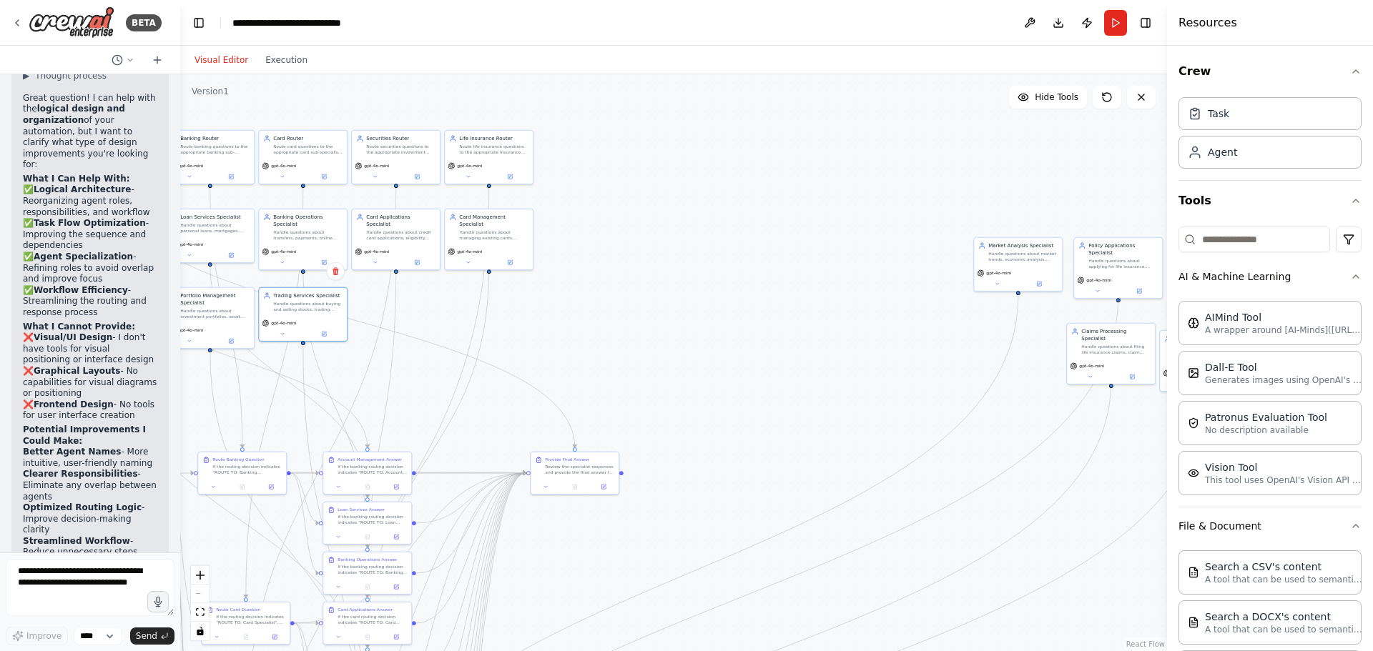
drag, startPoint x: 833, startPoint y: 329, endPoint x: 671, endPoint y: 338, distance: 161.8
click at [633, 338] on div ".deletable-edge-delete-btn { width: 20px; height: 20px; border: 0px solid #ffff…" at bounding box center [673, 362] width 987 height 577
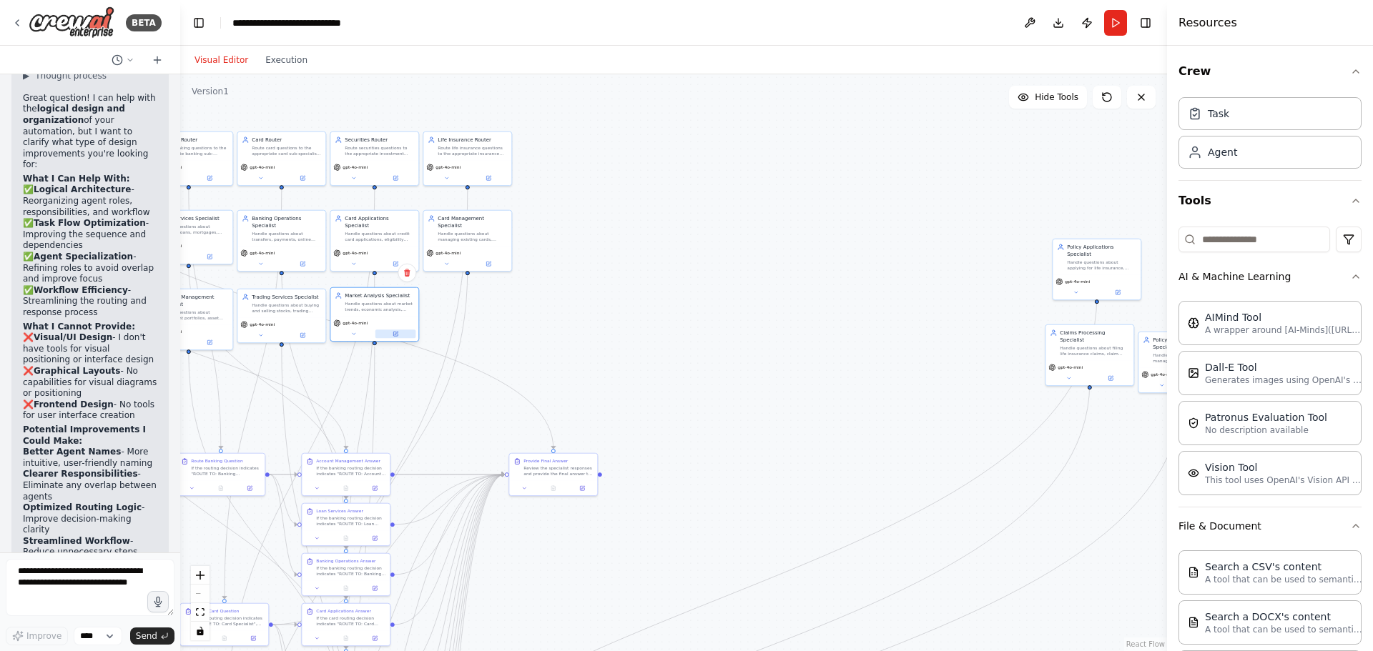
drag, startPoint x: 997, startPoint y: 280, endPoint x: 375, endPoint y: 330, distance: 624.7
click at [375, 330] on button at bounding box center [395, 334] width 41 height 9
drag, startPoint x: 1080, startPoint y: 276, endPoint x: 449, endPoint y: 325, distance: 633.1
click at [449, 327] on span "gpt-4o-mini" at bounding box center [447, 330] width 25 height 6
drag, startPoint x: 1068, startPoint y: 352, endPoint x: 747, endPoint y: 363, distance: 321.2
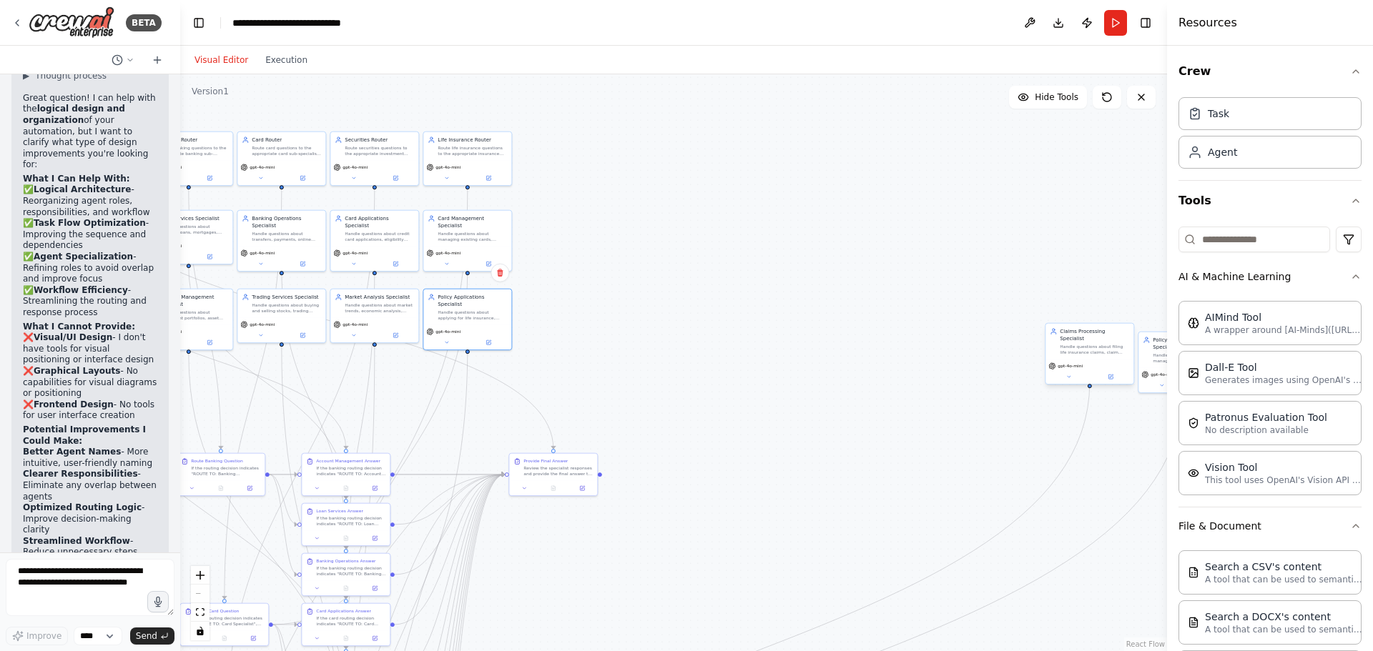
click at [1044, 362] on div "Claims Processing Specialist Handle questions about filing life insurance claim…" at bounding box center [1088, 354] width 89 height 62
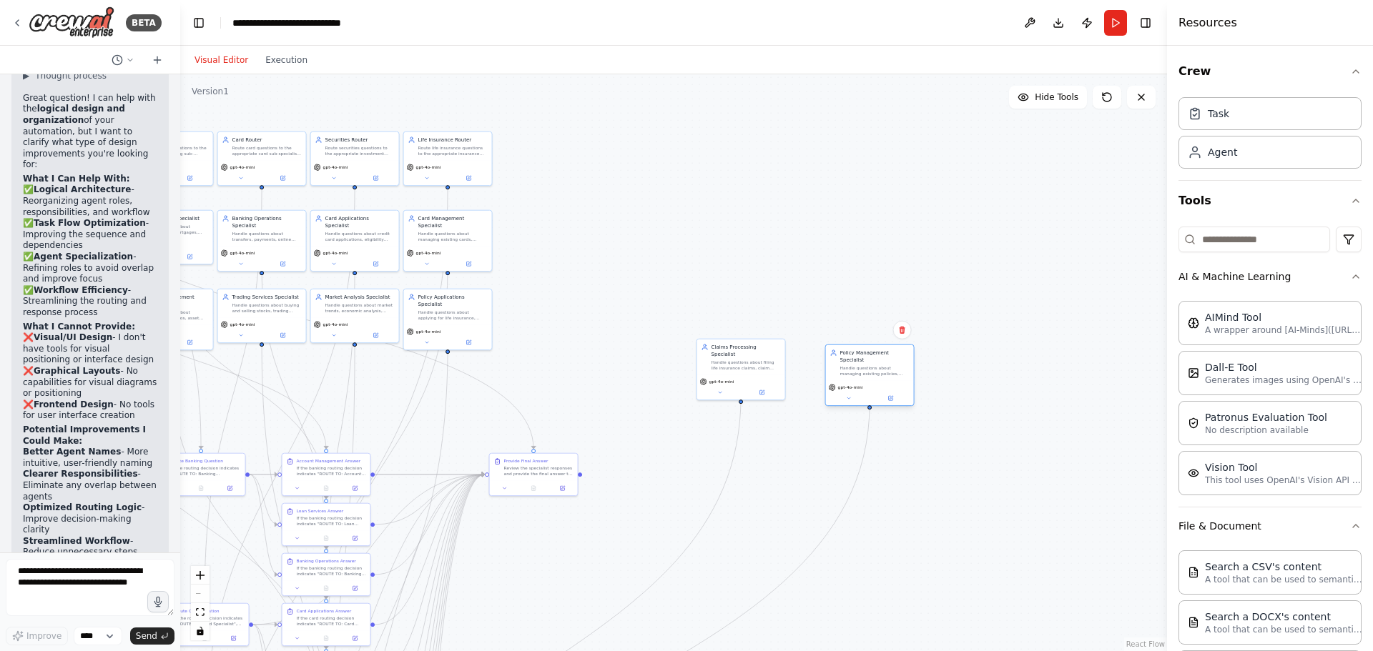
drag, startPoint x: 1158, startPoint y: 356, endPoint x: 843, endPoint y: 366, distance: 315.4
click at [843, 366] on div "Policy Management Specialist Handle questions about managing existing policies,…" at bounding box center [870, 363] width 88 height 36
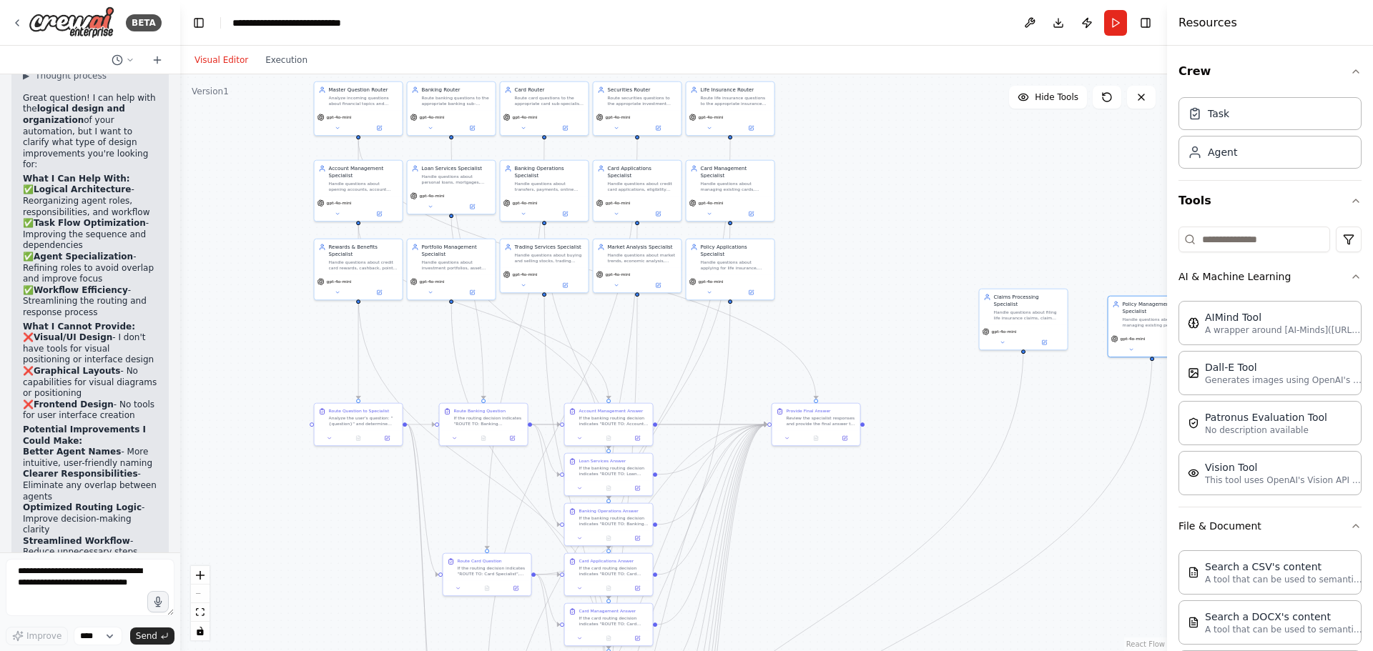
drag, startPoint x: 607, startPoint y: 367, endPoint x: 765, endPoint y: 338, distance: 160.6
click at [763, 338] on div ".deletable-edge-delete-btn { width: 20px; height: 20px; border: 0px solid #ffff…" at bounding box center [673, 362] width 987 height 577
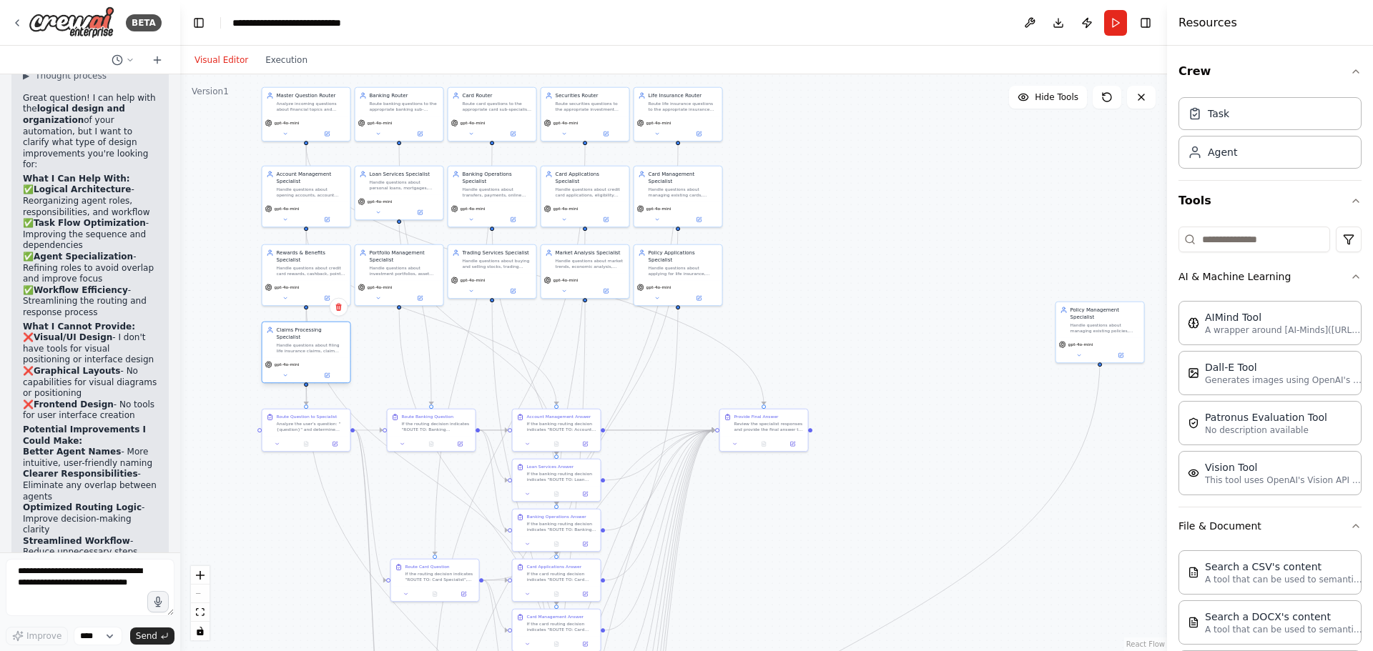
drag, startPoint x: 977, startPoint y: 325, endPoint x: 310, endPoint y: 351, distance: 666.8
click at [310, 358] on div "gpt-4o-mini" at bounding box center [306, 370] width 88 height 25
drag, startPoint x: 1077, startPoint y: 326, endPoint x: 373, endPoint y: 349, distance: 703.8
click at [373, 349] on div "Policy Management Specialist Handle questions about managing existing policies,…" at bounding box center [399, 340] width 88 height 36
drag, startPoint x: 822, startPoint y: 322, endPoint x: 822, endPoint y: 252, distance: 69.3
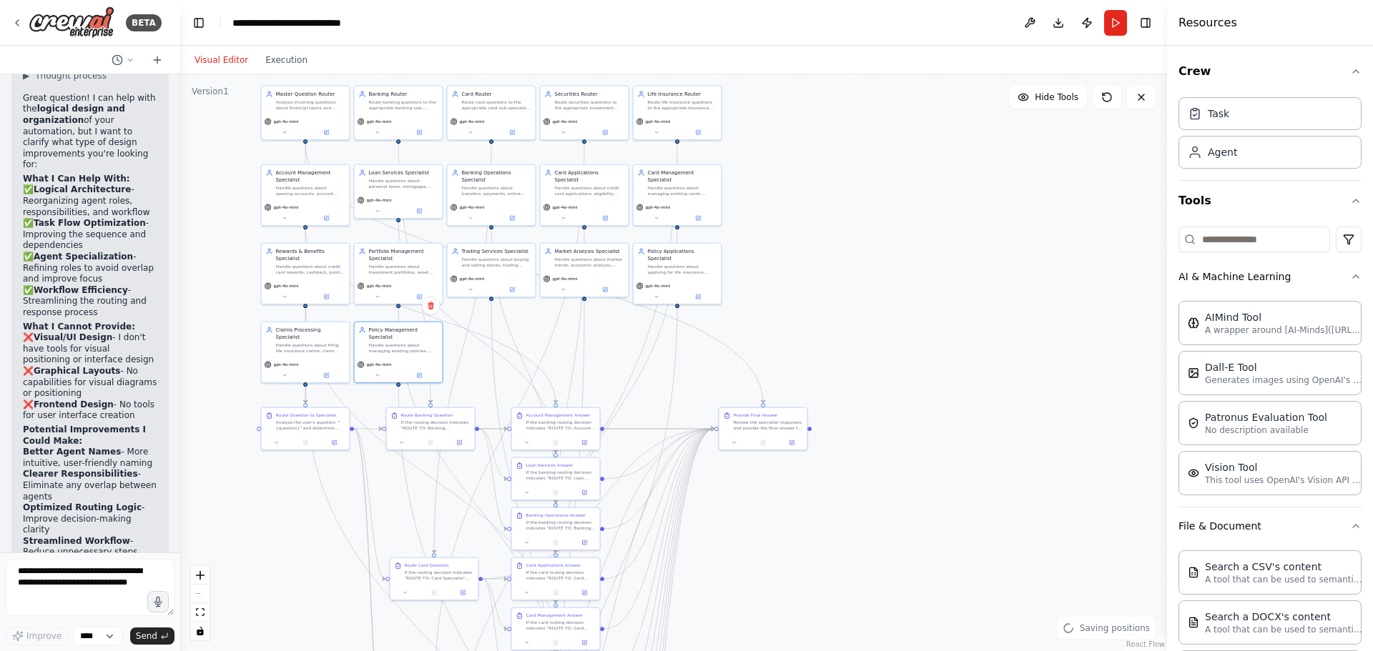
click at [822, 252] on div ".deletable-edge-delete-btn { width: 20px; height: 20px; border: 0px solid #ffff…" at bounding box center [673, 362] width 987 height 577
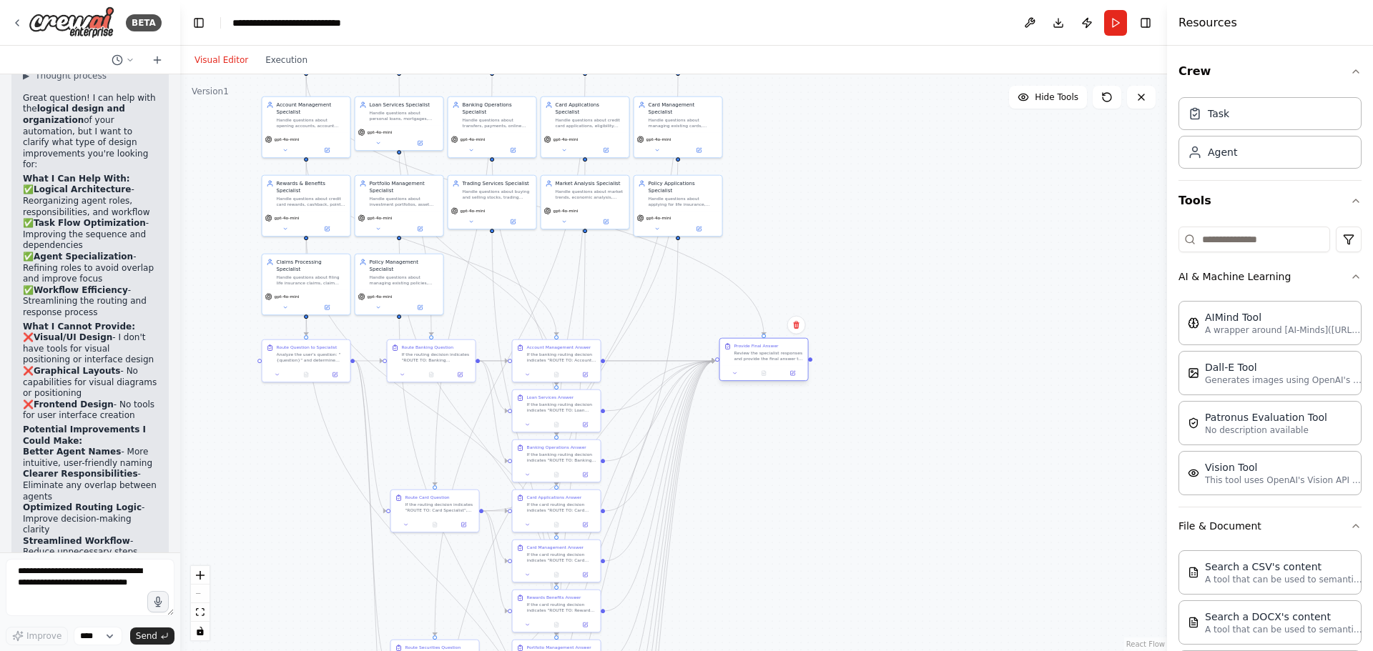
drag, startPoint x: 771, startPoint y: 299, endPoint x: 759, endPoint y: 340, distance: 43.0
click at [759, 340] on div "Provide Final Answer Review the specialist responses and provide the final answ…" at bounding box center [764, 352] width 88 height 27
drag, startPoint x: 744, startPoint y: 365, endPoint x: 758, endPoint y: 365, distance: 14.3
click at [758, 365] on div "Provide Final Answer Review the specialist responses and provide the final answ…" at bounding box center [777, 360] width 89 height 44
click at [899, 332] on div ".deletable-edge-delete-btn { width: 20px; height: 20px; border: 0px solid #ffff…" at bounding box center [673, 362] width 987 height 577
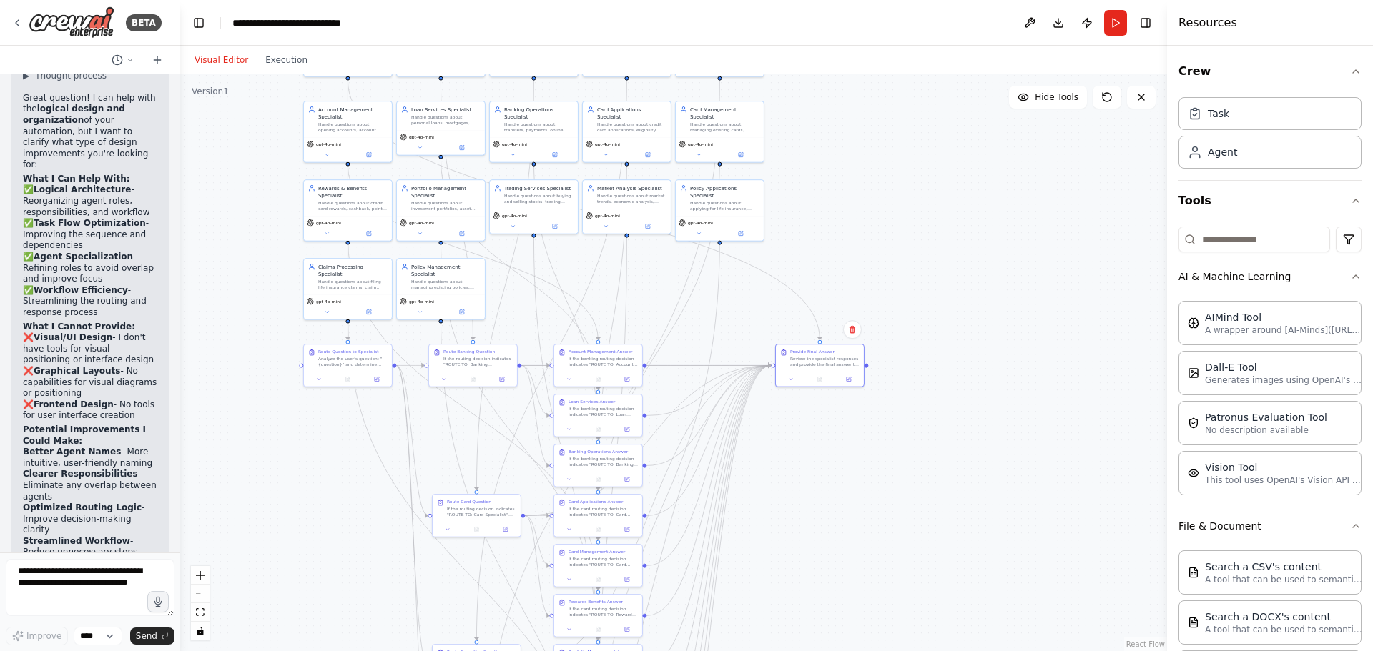
drag, startPoint x: 802, startPoint y: 480, endPoint x: 801, endPoint y: 331, distance: 149.4
click at [801, 337] on div ".deletable-edge-delete-btn { width: 20px; height: 20px; border: 0px solid #ffff…" at bounding box center [673, 362] width 987 height 577
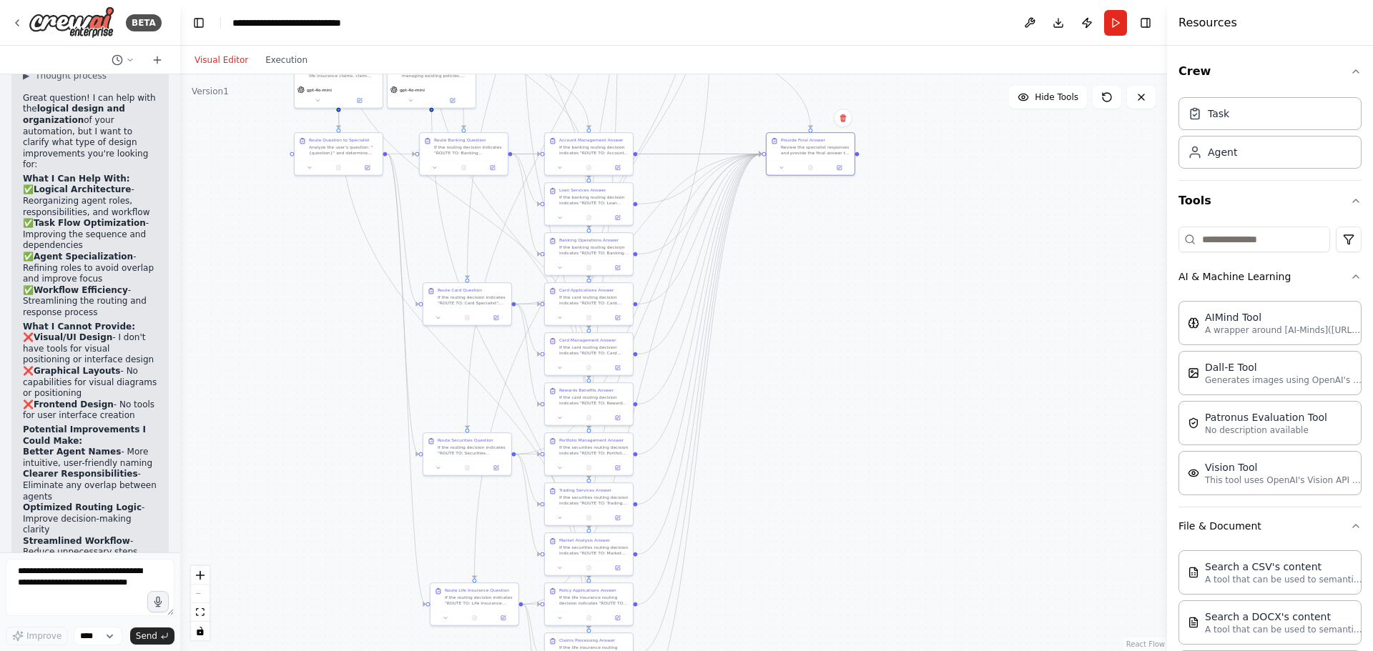
drag, startPoint x: 782, startPoint y: 405, endPoint x: 776, endPoint y: 2, distance: 403.2
click at [776, 2] on main "**********" at bounding box center [673, 325] width 987 height 651
drag
click at [725, 651] on html "BETA Hello! I'm the CrewAI assistant. What kind of automation do you want to bu…" at bounding box center [686, 325] width 1373 height 651
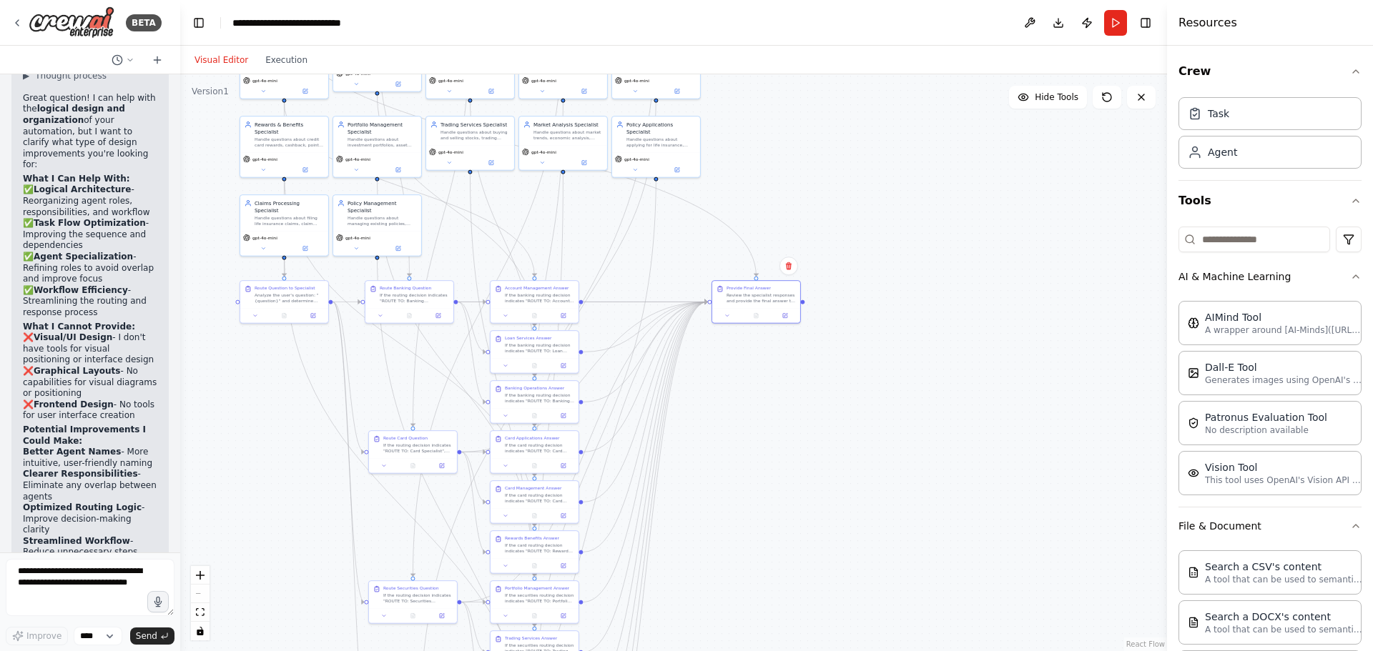
click at [825, 509] on div ".deletable-edge-delete-btn { width: 20px; height: 20px; border: 0px solid #ffff…" at bounding box center [673, 362] width 987 height 577
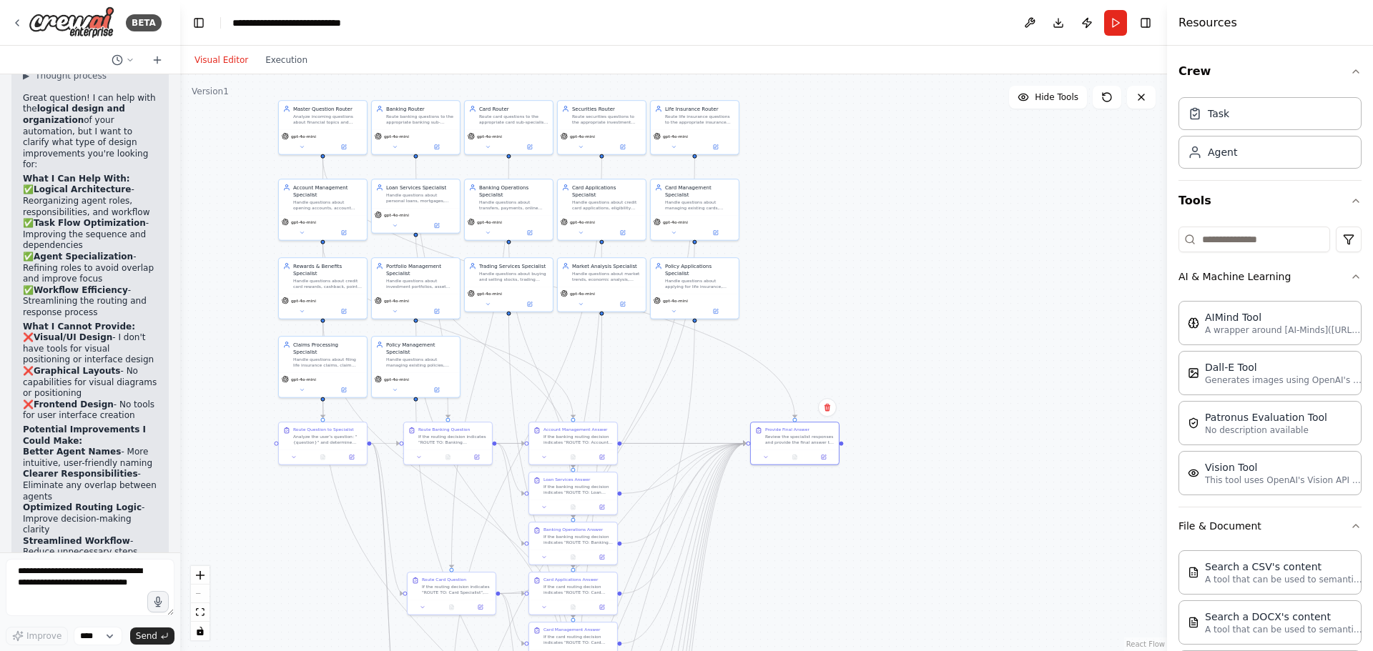
click at [851, 477] on div ".deletable-edge-delete-btn { width: 20px; height: 20px; border: 0px solid #ffff…" at bounding box center [673, 362] width 987 height 577
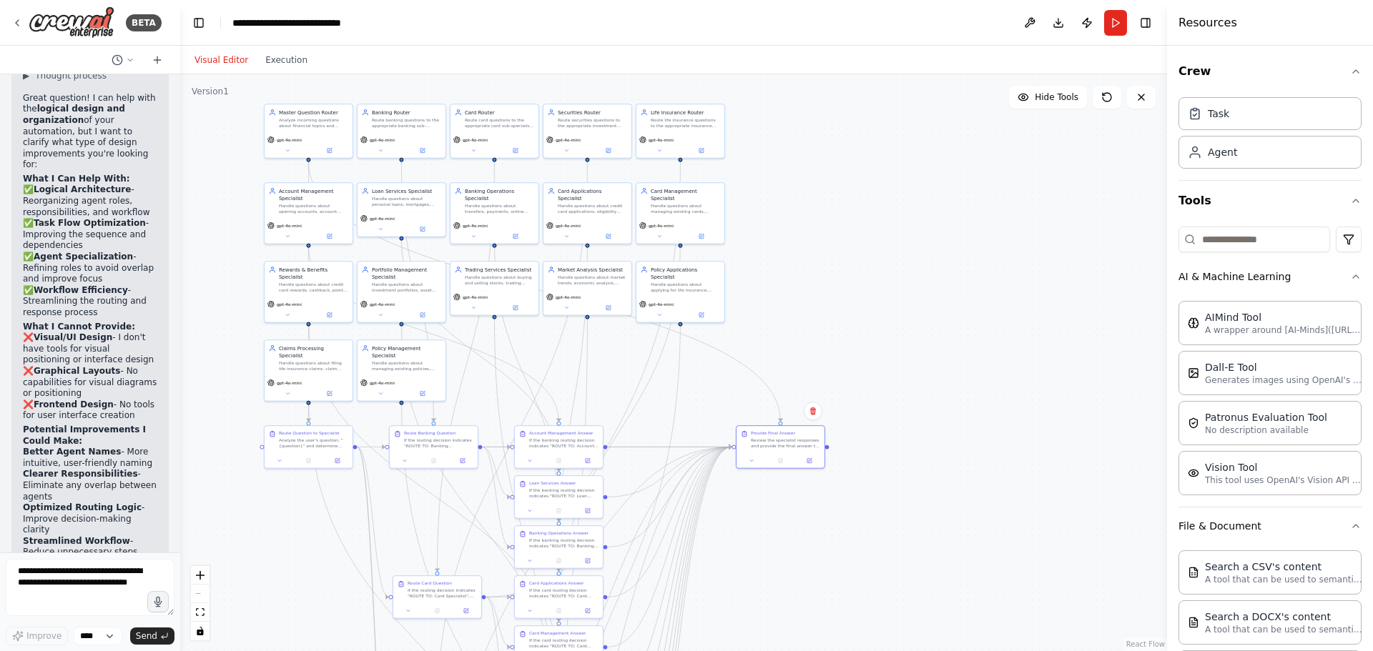
drag, startPoint x: 902, startPoint y: 329, endPoint x: 888, endPoint y: 332, distance: 14.7
click at [888, 332] on div ".deletable-edge-delete-btn { width: 20px; height: 20px; border: 0px solid #ffff…" at bounding box center [673, 362] width 987 height 577
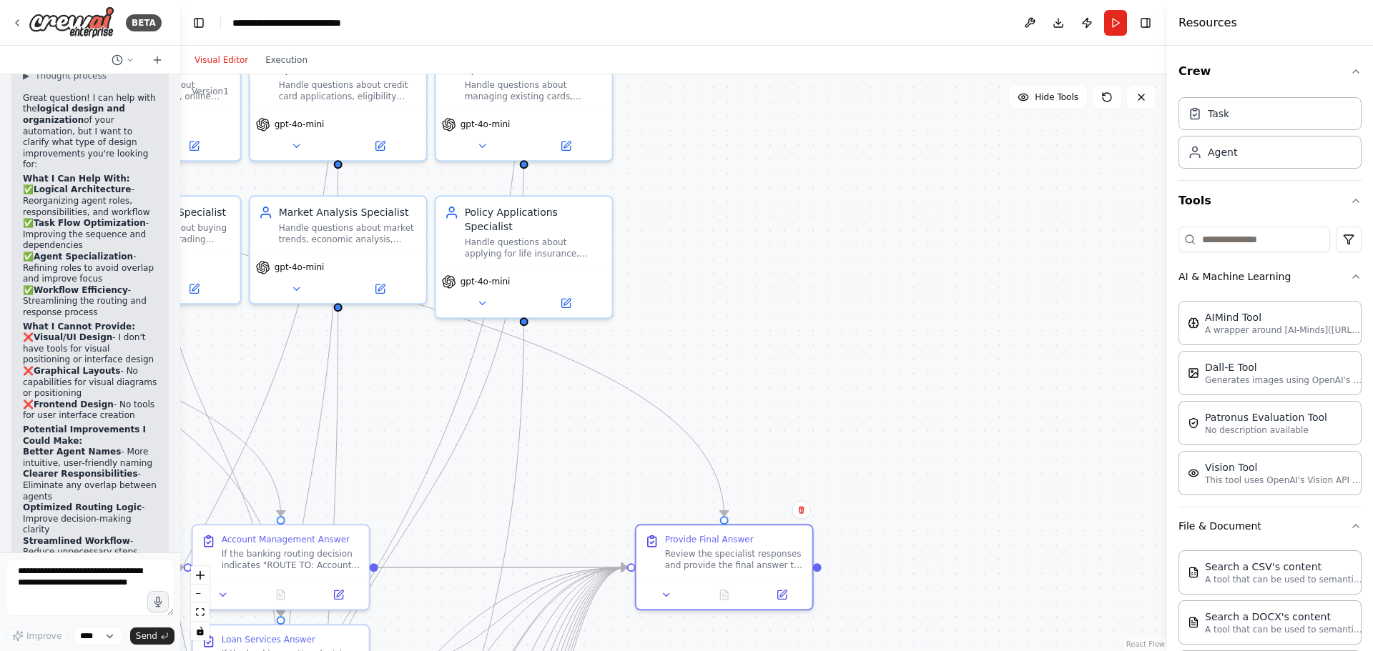
drag, startPoint x: 816, startPoint y: 328, endPoint x: 1069, endPoint y: 317, distance: 254.0
click at [1065, 315] on div ".deletable-edge-delete-btn { width: 20px; height: 20px; border: 0px solid #ffff…" at bounding box center [673, 362] width 987 height 577
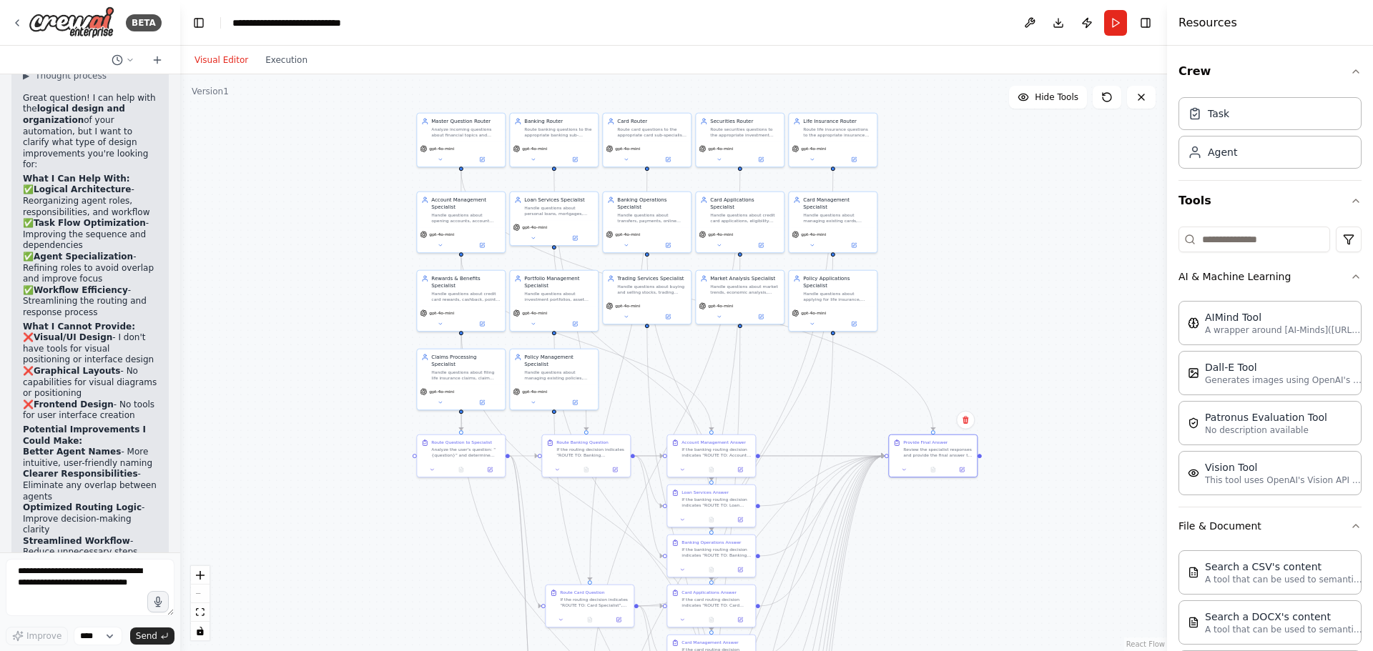
drag, startPoint x: 1064, startPoint y: 317, endPoint x: 935, endPoint y: 330, distance: 130.0
click at [943, 331] on div ".deletable-edge-delete-btn { width: 20px; height: 20px; border: 0px solid #ffff…" at bounding box center [673, 362] width 987 height 577
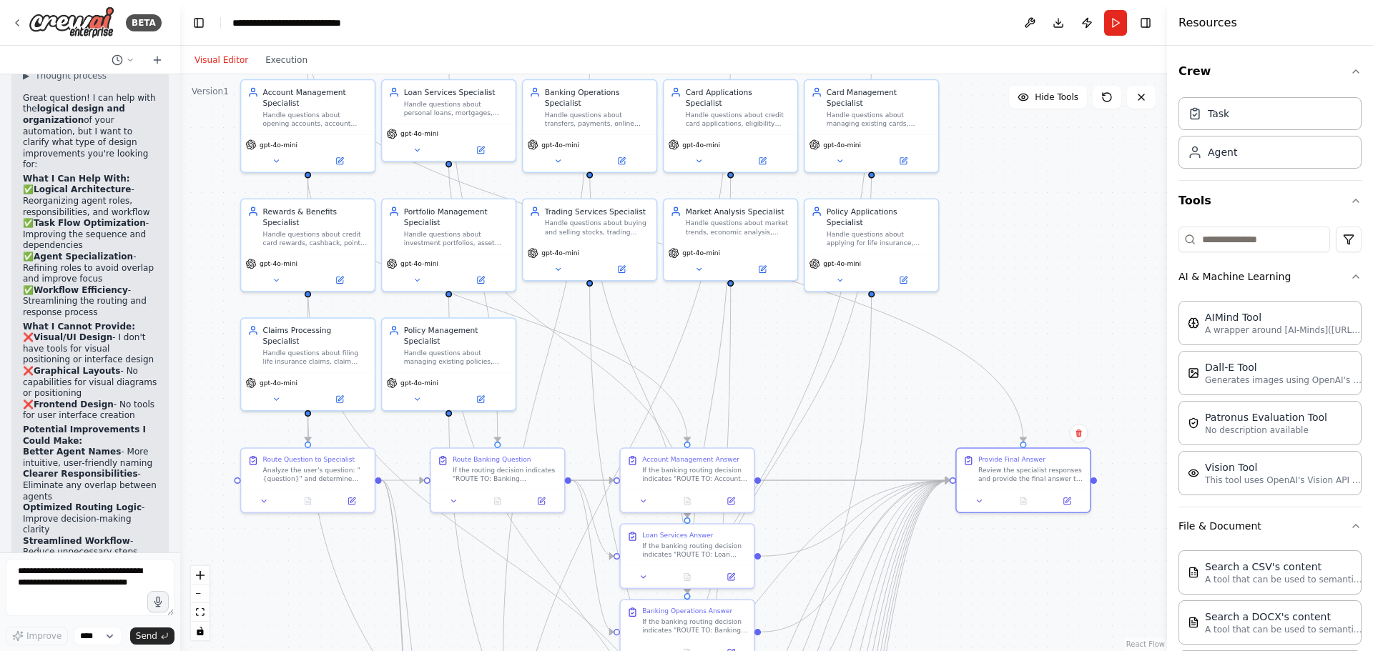
drag, startPoint x: 878, startPoint y: 313, endPoint x: 1019, endPoint y: 179, distance: 195.2
click at [1019, 179] on div ".deletable-edge-delete-btn { width: 20px; height: 20px; border: 0px solid #ffff…" at bounding box center [673, 362] width 987 height 577
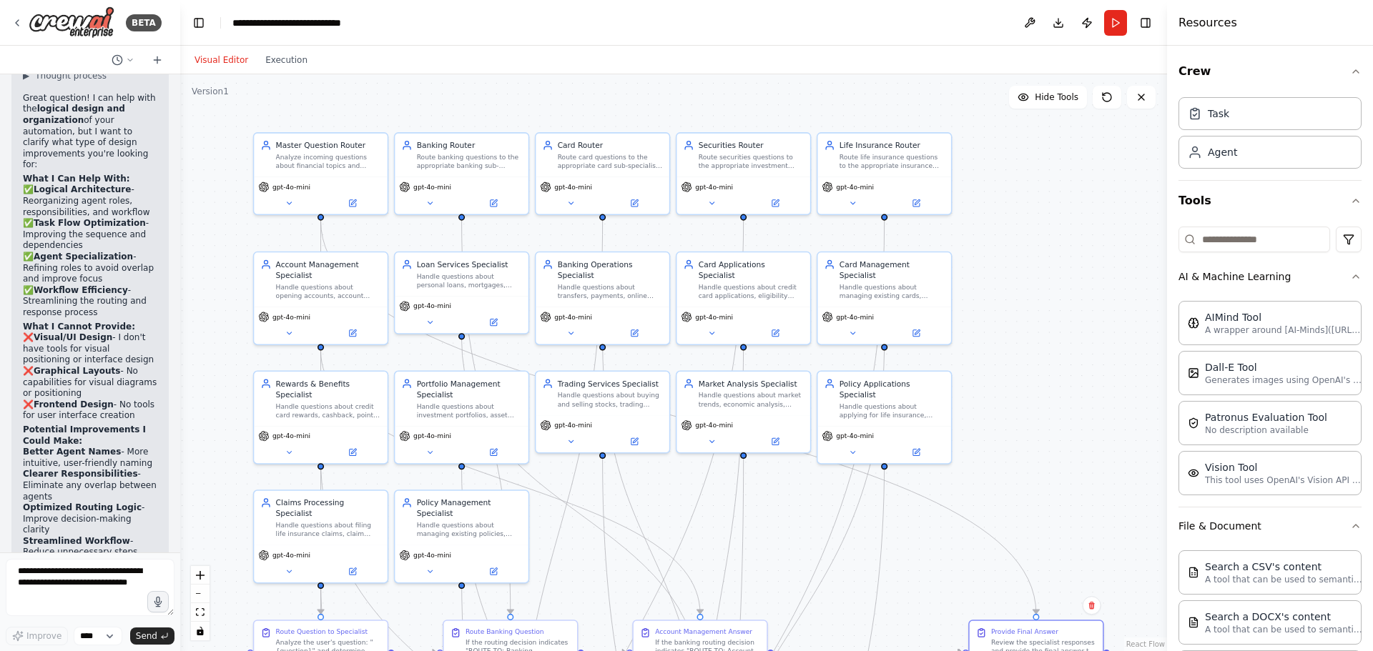
drag, startPoint x: 1047, startPoint y: 194, endPoint x: 1066, endPoint y: 452, distance: 258.1
click at [1066, 452] on div ".deletable-edge-delete-btn { width: 20px; height: 20px; border: 0px solid #ffff…" at bounding box center [673, 362] width 987 height 577
click at [473, 284] on div "Handle questions about personal loans, mortgages, auto loans, loan applications…" at bounding box center [468, 276] width 105 height 17
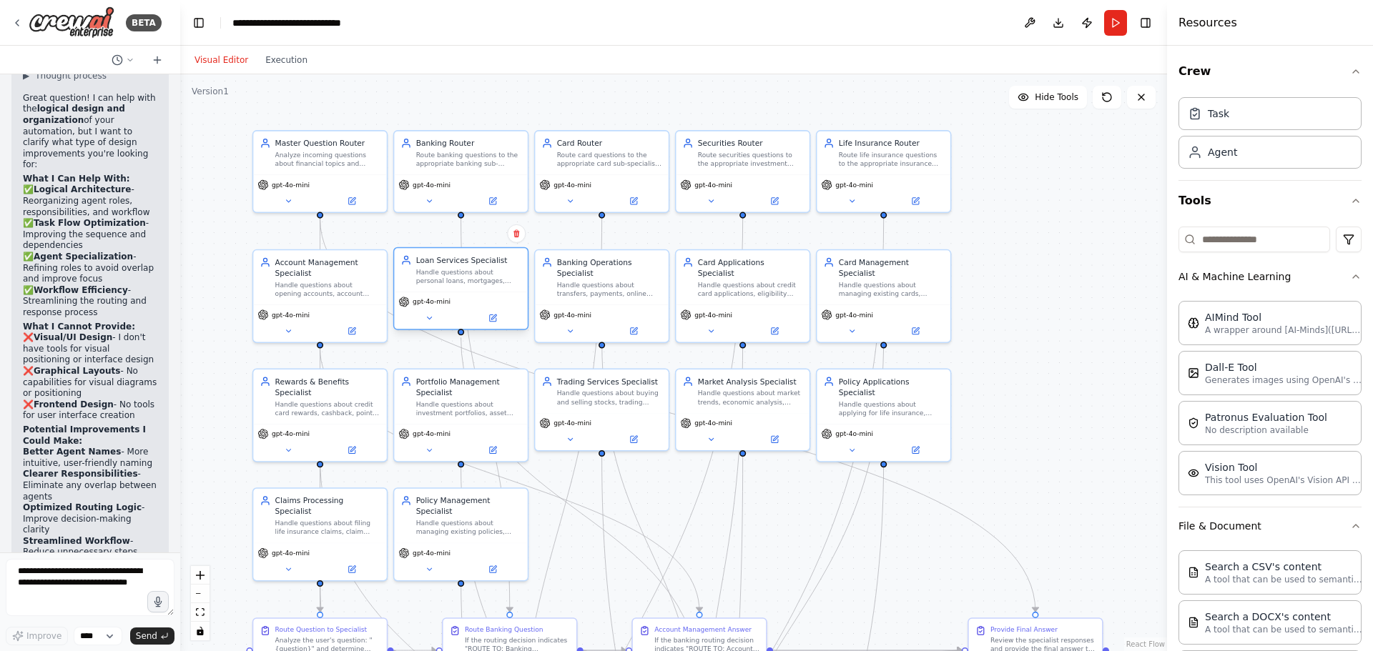
click at [488, 288] on div "Loan Services Specialist Handle questions about personal loans, mortgages, auto…" at bounding box center [460, 270] width 133 height 44
click at [473, 401] on div "Handle questions about investment portfolios, asset allocation, diversification…" at bounding box center [468, 406] width 105 height 17
click at [484, 453] on button at bounding box center [492, 448] width 61 height 13
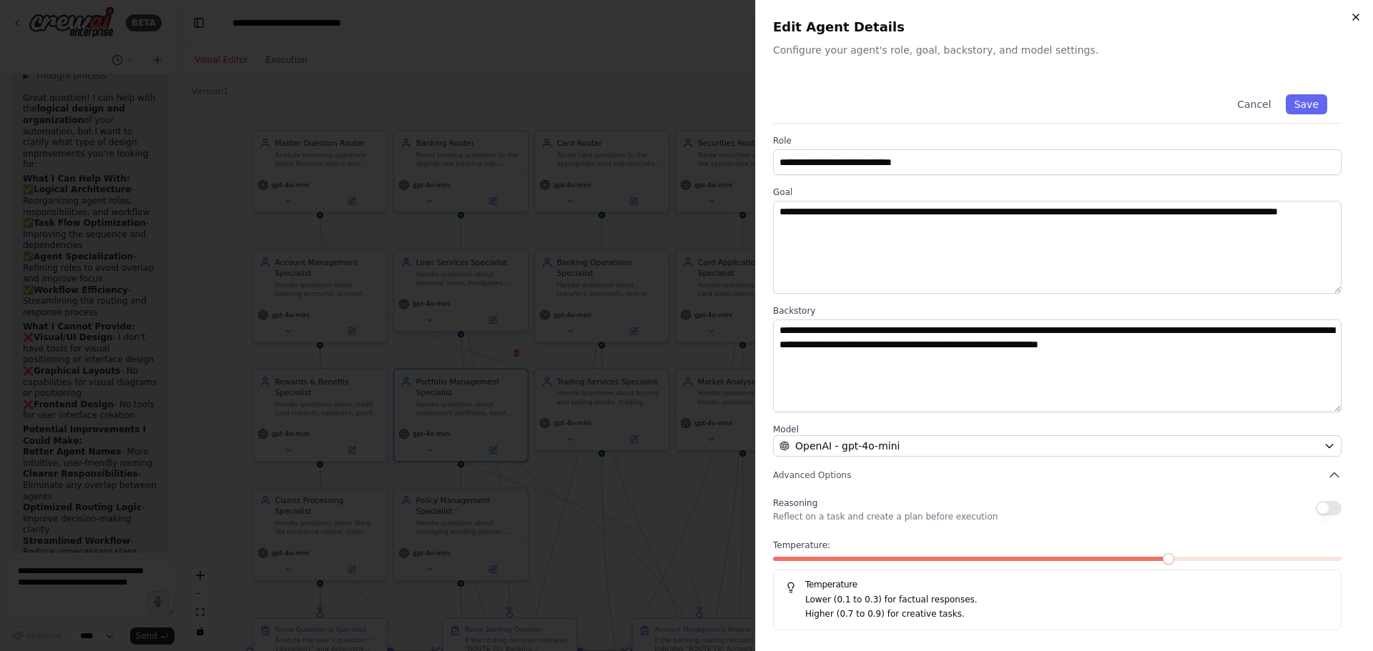
click at [1350, 15] on icon "button" at bounding box center [1355, 16] width 11 height 11
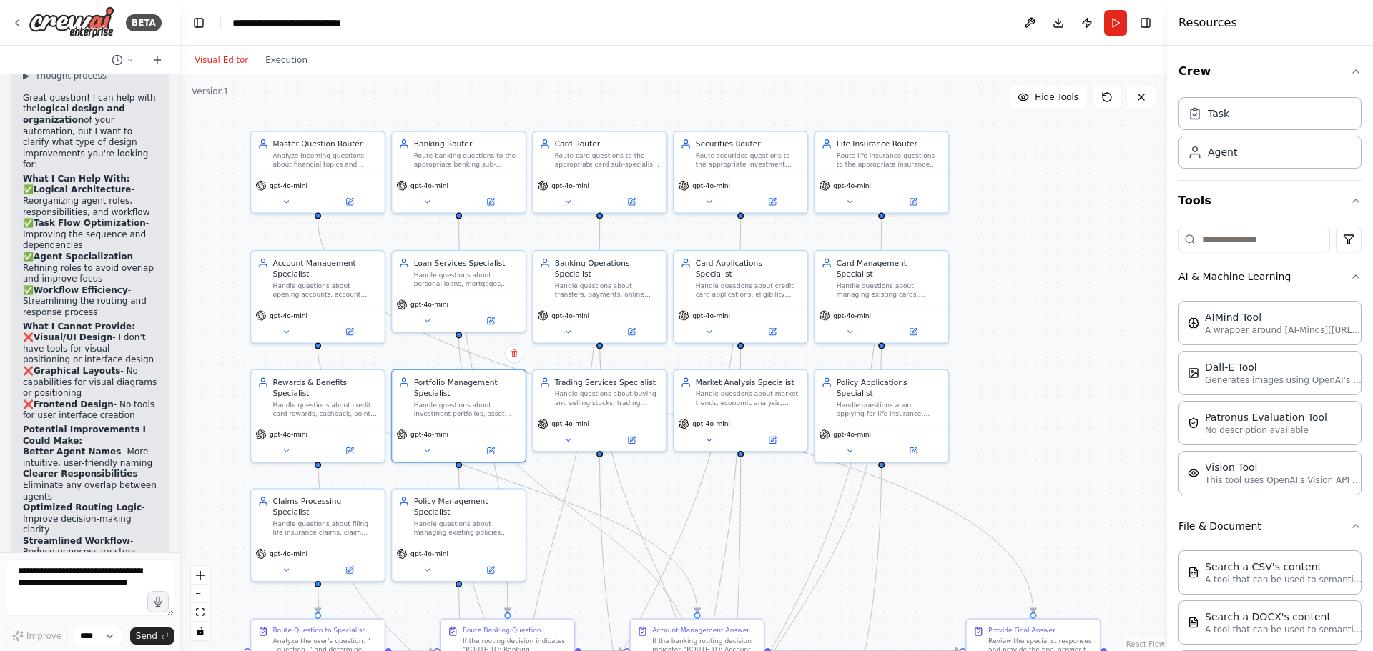
drag, startPoint x: 1061, startPoint y: 242, endPoint x: 1014, endPoint y: 226, distance: 50.0
click at [1014, 226] on div ".deletable-edge-delete-btn { width: 20px; height: 20px; border: 0px solid #ffff…" at bounding box center [673, 362] width 987 height 577
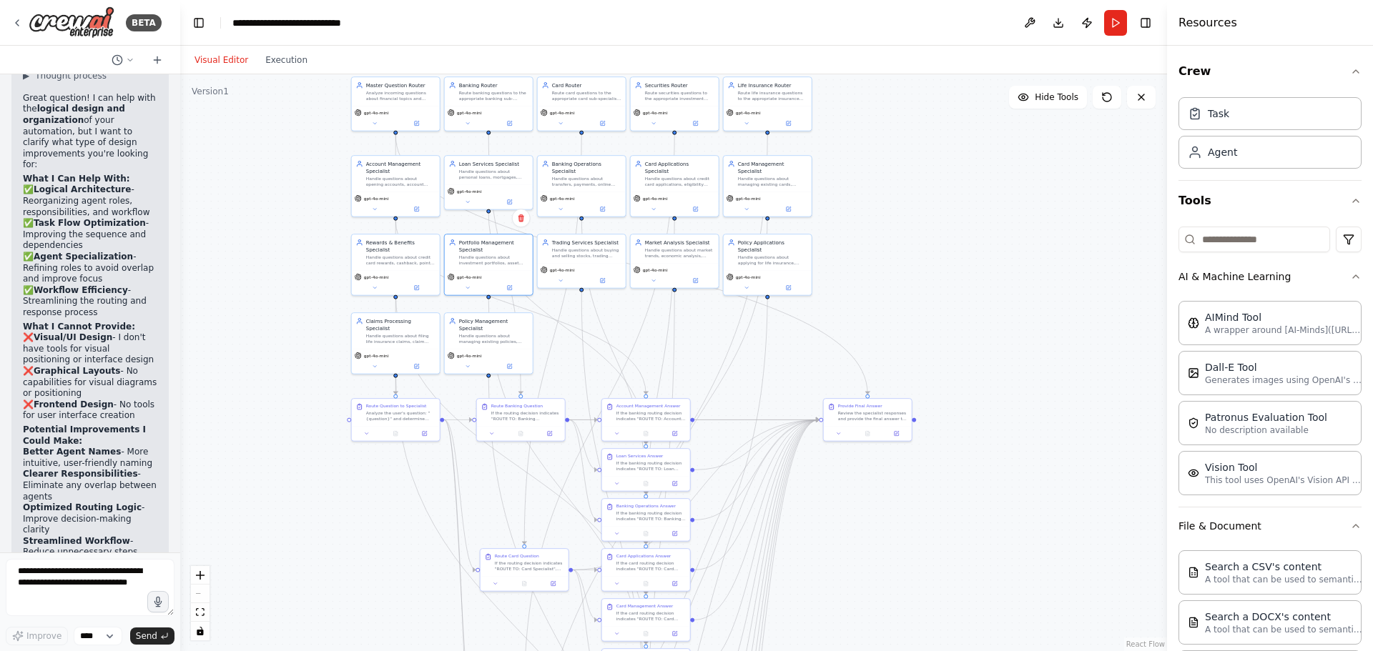
drag, startPoint x: 1016, startPoint y: 304, endPoint x: 868, endPoint y: 198, distance: 181.9
click at [869, 198] on div ".deletable-edge-delete-btn { width: 20px; height: 20px; border: 0px solid #ffff…" at bounding box center [673, 362] width 987 height 577
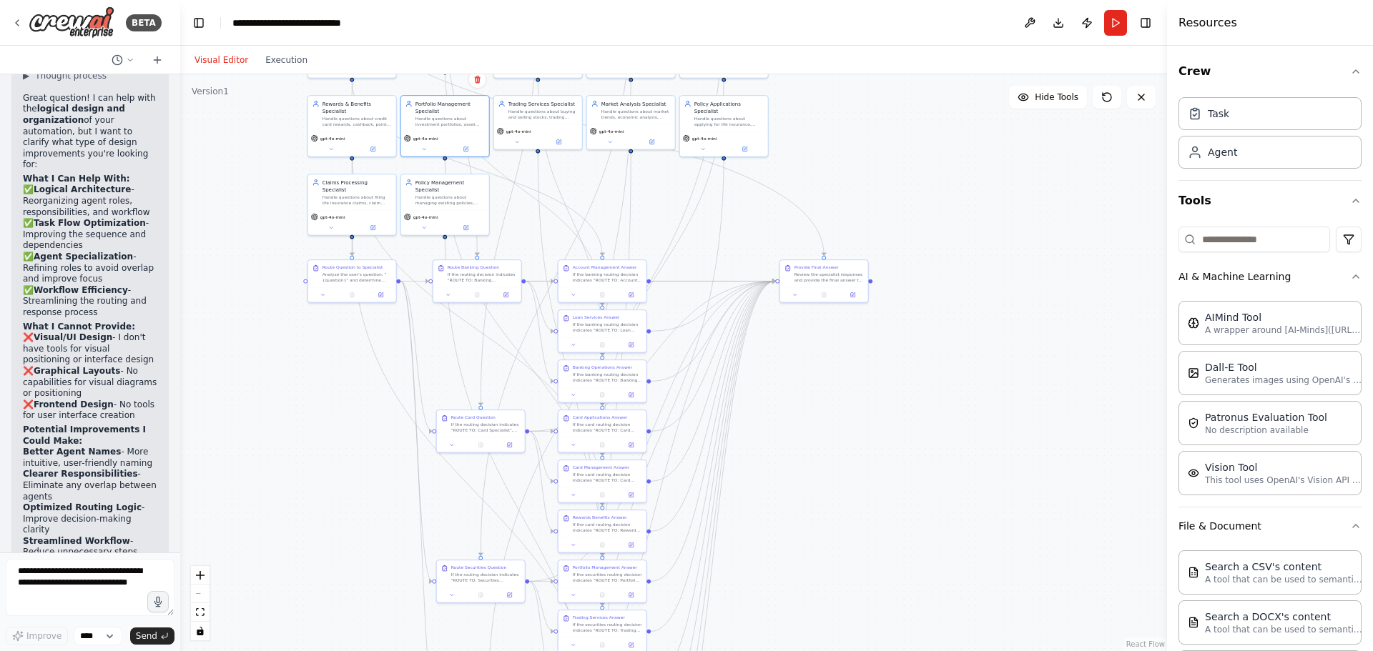
drag, startPoint x: 887, startPoint y: 242, endPoint x: 865, endPoint y: 147, distance: 96.9
click at [865, 147] on div ".deletable-edge-delete-btn { width: 20px; height: 20px; border: 0px solid #ffff…" at bounding box center [673, 362] width 987 height 577
click at [1064, 24] on button "Download" at bounding box center [1058, 23] width 23 height 26
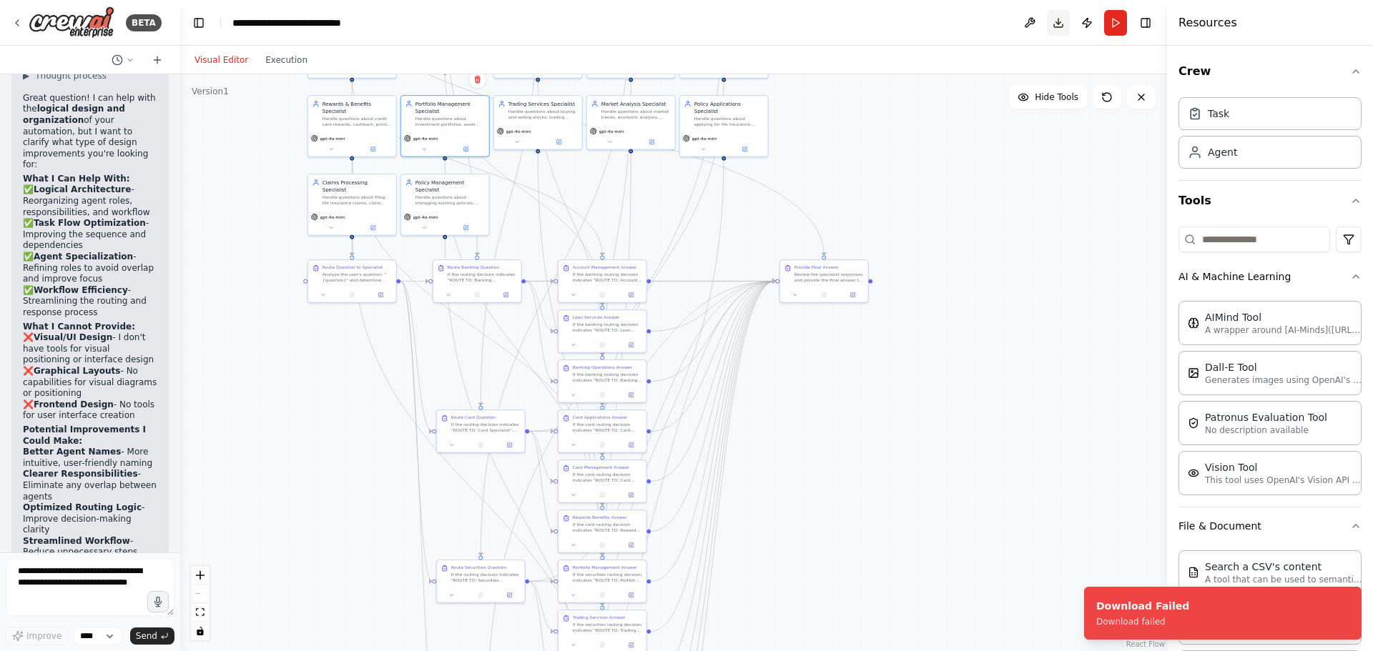
click at [1066, 25] on button "Download" at bounding box center [1058, 23] width 23 height 26
click at [1350, 601] on icon "Notifications (F8)" at bounding box center [1348, 598] width 11 height 11
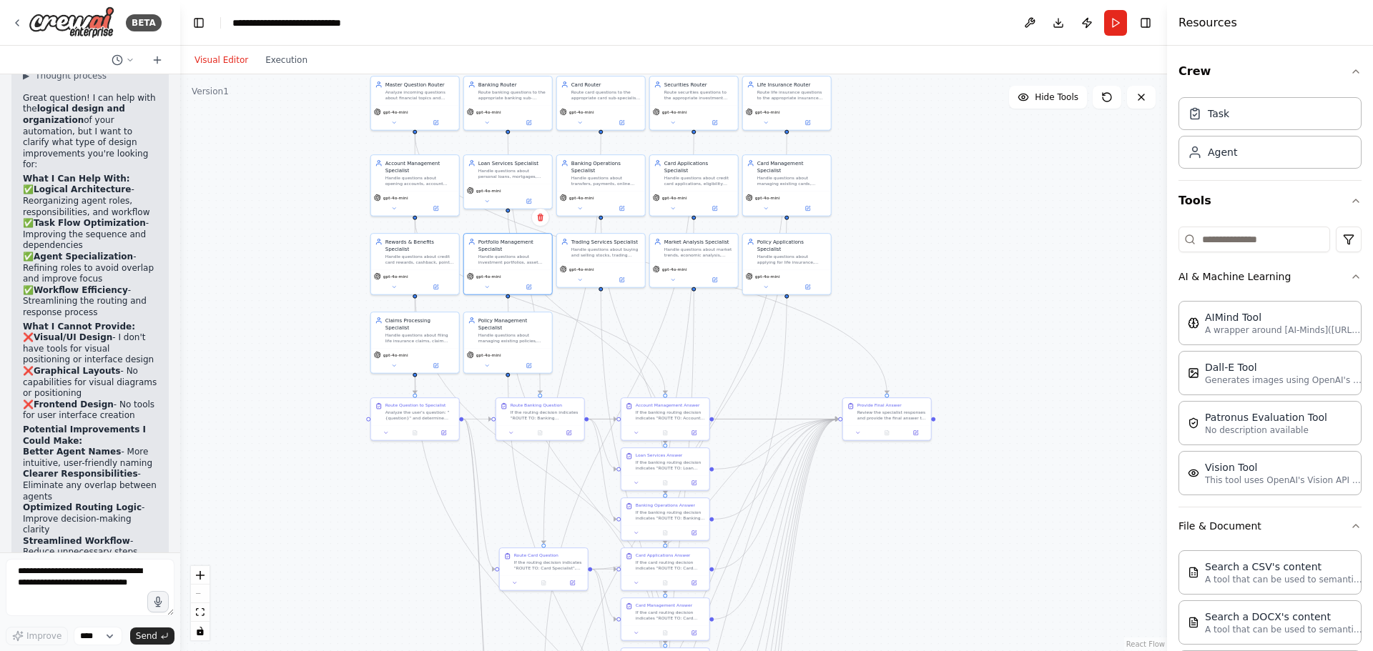
drag, startPoint x: 846, startPoint y: 378, endPoint x: 909, endPoint y: 516, distance: 151.6
click at [909, 516] on div ".deletable-edge-delete-btn { width: 20px; height: 20px; border: 0px solid #ffff…" at bounding box center [673, 362] width 987 height 577
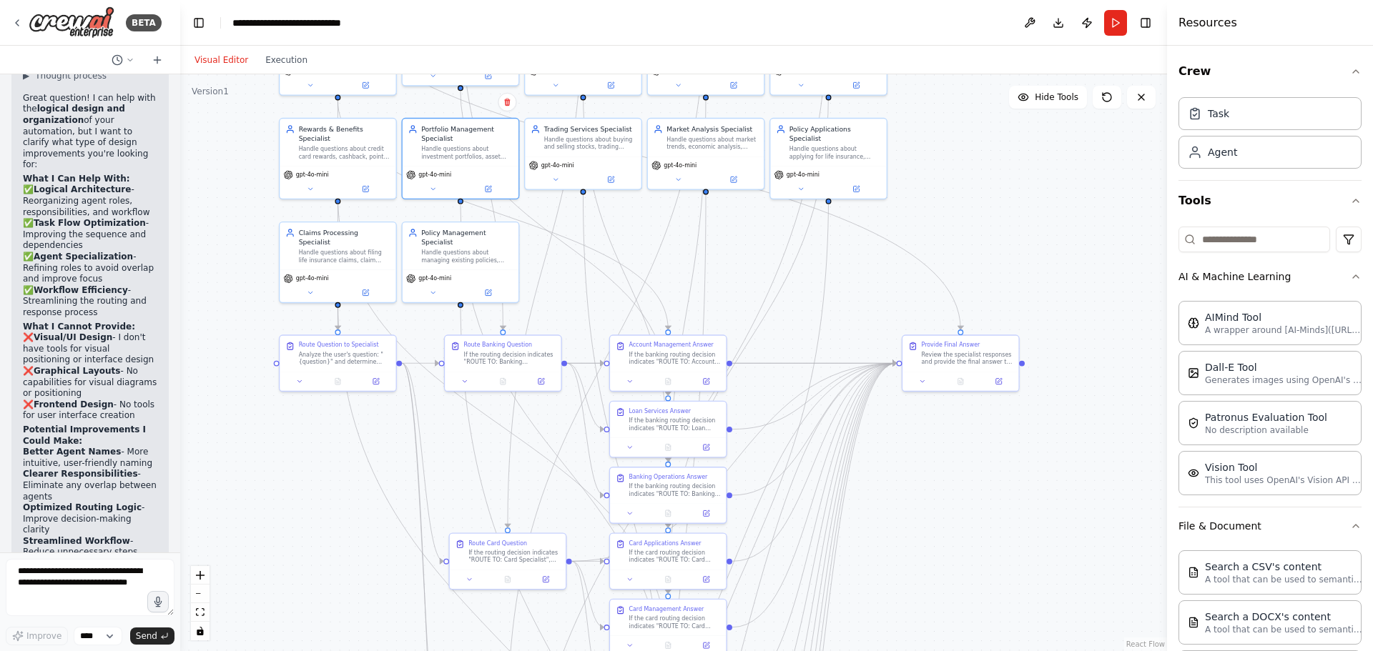
drag, startPoint x: 910, startPoint y: 506, endPoint x: 994, endPoint y: 483, distance: 87.4
click at [994, 483] on div ".deletable-edge-delete-btn { width: 20px; height: 20px; border: 0px solid #ffff…" at bounding box center [673, 362] width 987 height 577
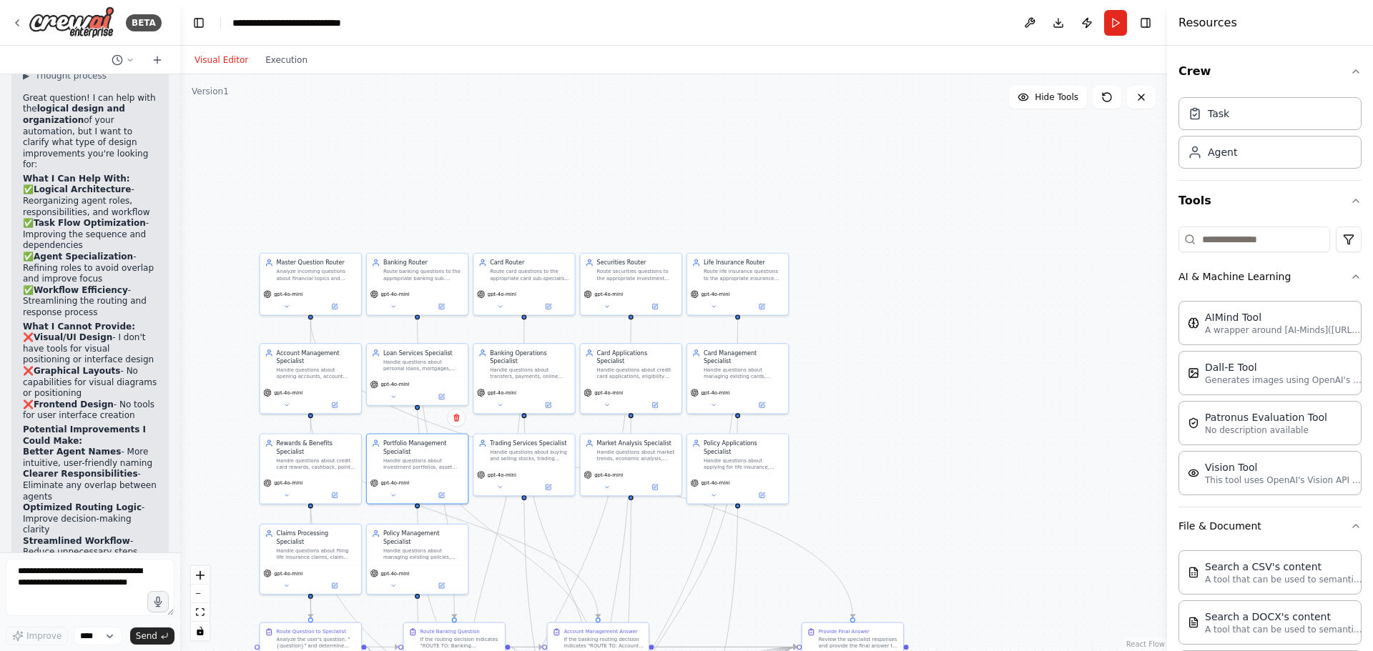
drag, startPoint x: 993, startPoint y: 217, endPoint x: 894, endPoint y: 467, distance: 268.6
click at [894, 467] on div ".deletable-edge-delete-btn { width: 20px; height: 20px; border: 0px solid #ffff…" at bounding box center [673, 362] width 987 height 577
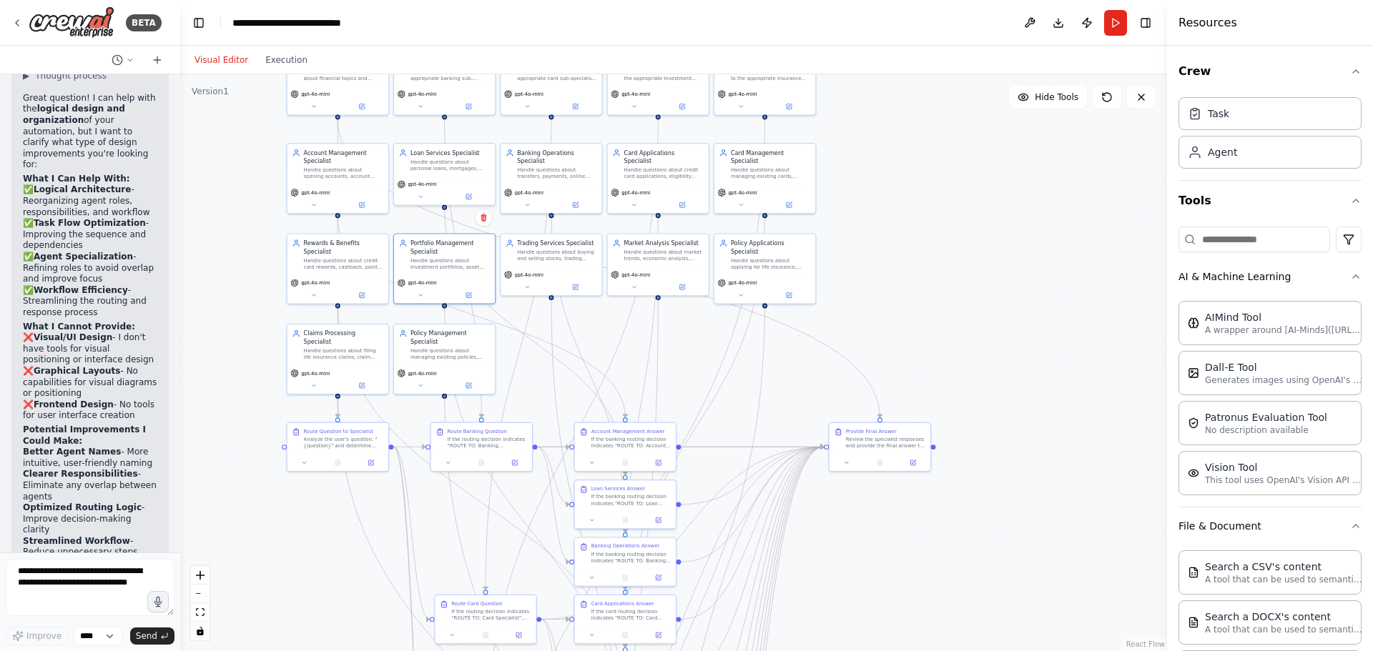
drag, startPoint x: 875, startPoint y: 392, endPoint x: 891, endPoint y: 242, distance: 150.3
click at [891, 242] on div ".deletable-edge-delete-btn { width: 20px; height: 20px; border: 0px solid #ffff…" at bounding box center [673, 362] width 987 height 577
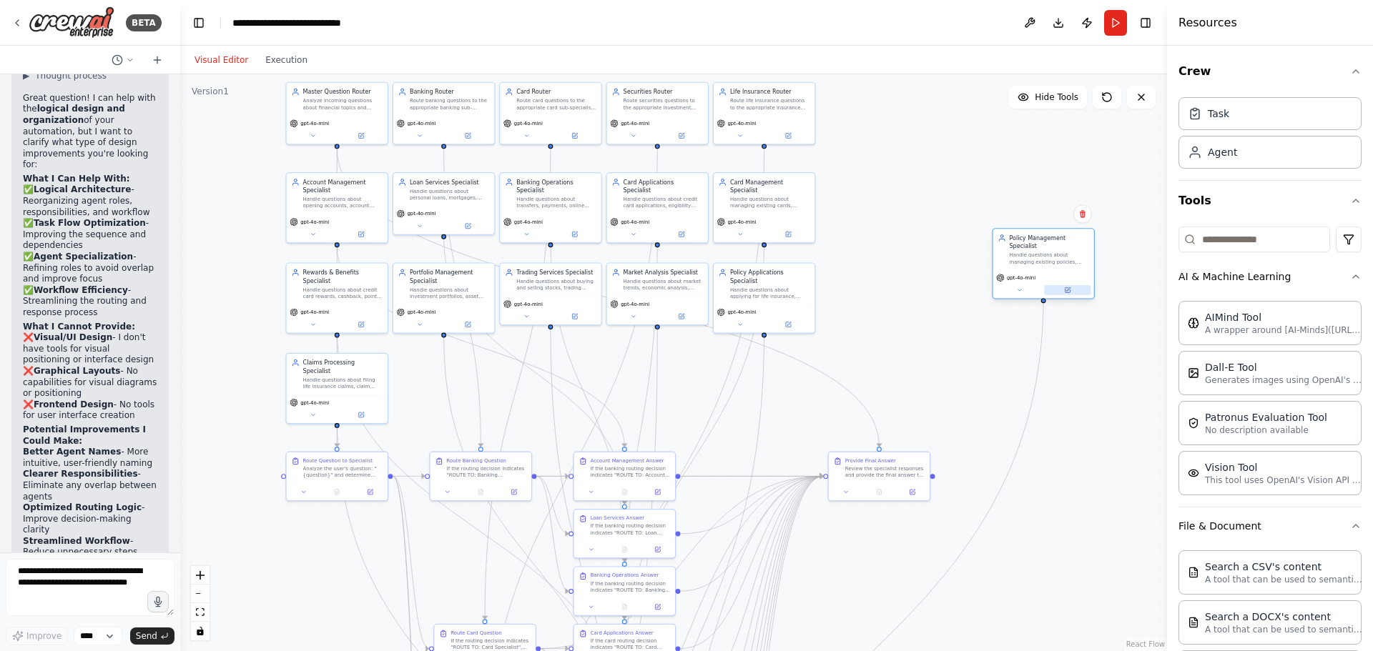
drag, startPoint x: 446, startPoint y: 412, endPoint x: 1047, endPoint y: 286, distance: 613.5
click at [1047, 286] on div "gpt-4o-mini" at bounding box center [1042, 284] width 101 height 29
drag, startPoint x: 335, startPoint y: 385, endPoint x: 941, endPoint y: 260, distance: 618.8
click at [941, 260] on div "Claims Processing Specialist Handle questions about filing life insurance claim…" at bounding box center [936, 263] width 103 height 71
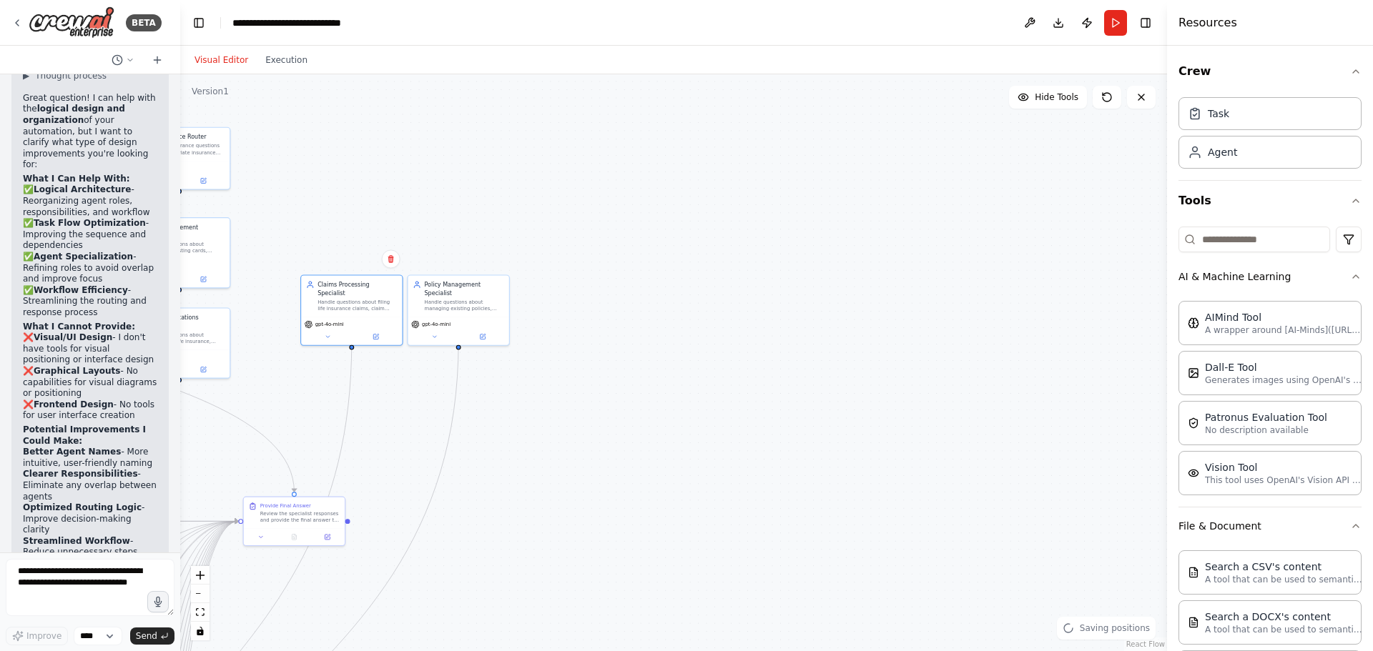
drag, startPoint x: 1100, startPoint y: 344, endPoint x: 486, endPoint y: 390, distance: 615.8
click at [486, 390] on div ".deletable-edge-delete-btn { width: 20px; height: 20px; border: 0px solid #ffff…" at bounding box center [673, 362] width 987 height 577
drag, startPoint x: 469, startPoint y: 326, endPoint x: 1097, endPoint y: 357, distance: 629.1
click at [1097, 364] on button at bounding box center [1078, 369] width 46 height 10
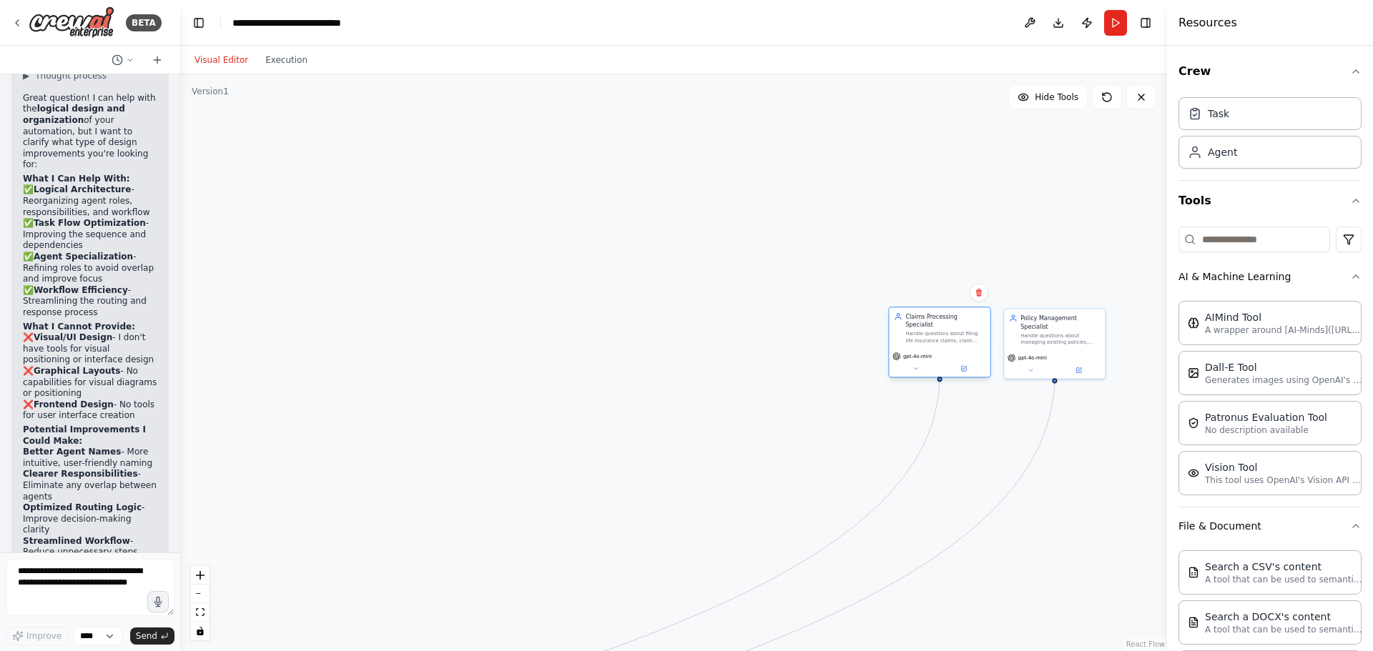
drag, startPoint x: 210, startPoint y: 320, endPoint x: 989, endPoint y: 356, distance: 780.0
click at [989, 356] on div "Claims Processing Specialist Handle questions about filing life insurance claim…" at bounding box center [939, 342] width 103 height 71
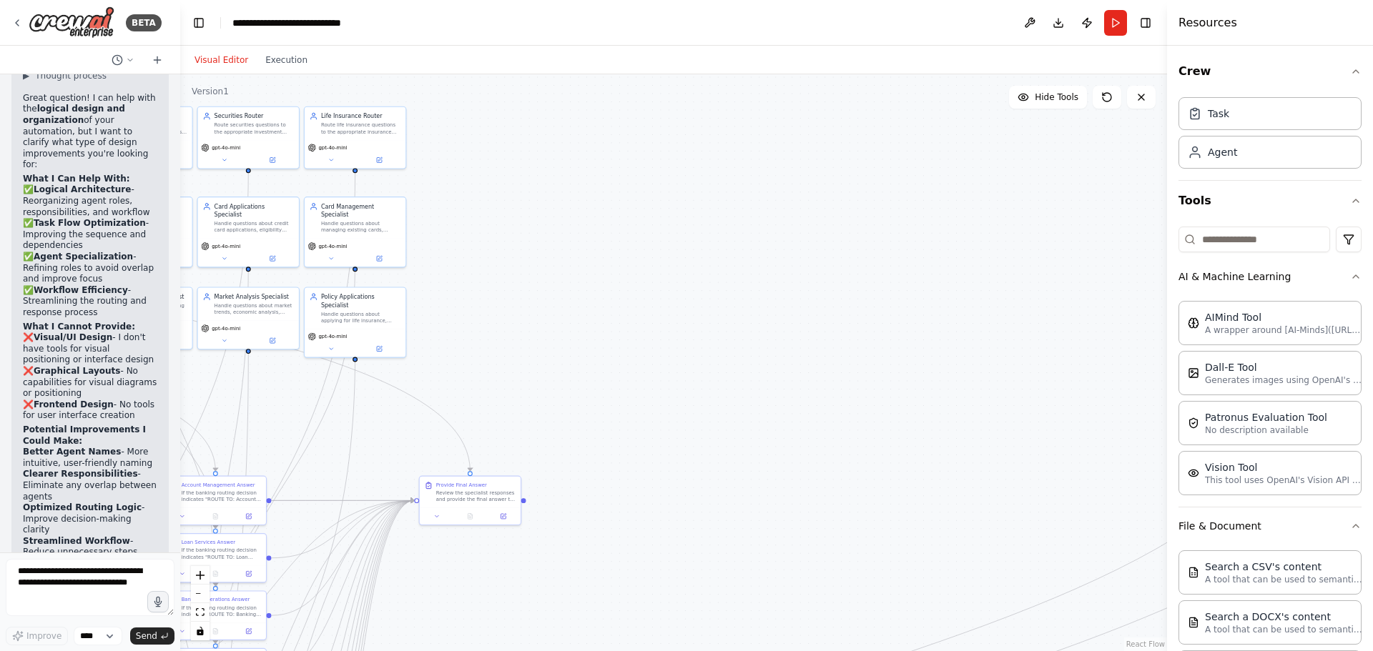
drag, startPoint x: 544, startPoint y: 410, endPoint x: 971, endPoint y: 370, distance: 428.6
click at [969, 370] on div ".deletable-edge-delete-btn { width: 20px; height: 20px; border: 0px solid #ffff…" at bounding box center [673, 362] width 987 height 577
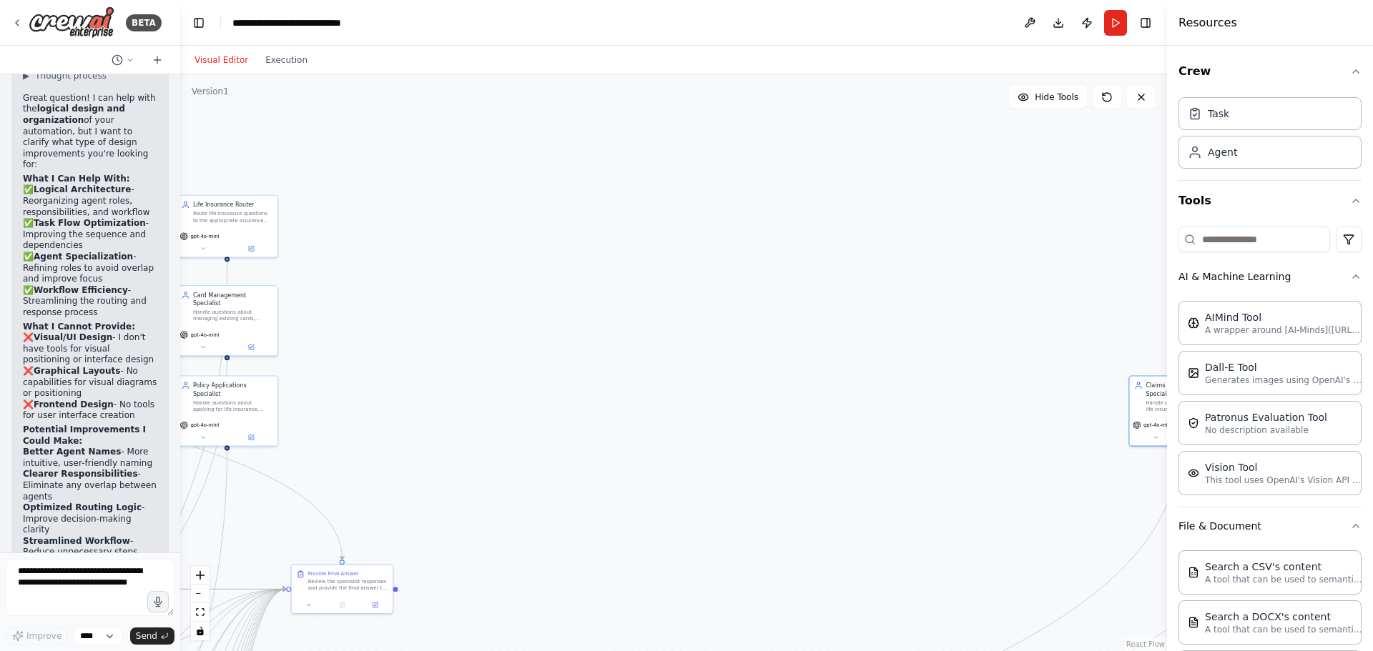
drag, startPoint x: 718, startPoint y: 332, endPoint x: 533, endPoint y: 439, distance: 213.6
click at [533, 439] on div ".deletable-edge-delete-btn { width: 20px; height: 20px; border: 0px solid #ffff…" at bounding box center [673, 362] width 987 height 577
drag, startPoint x: 218, startPoint y: 420, endPoint x: 1057, endPoint y: 417, distance: 839.3
click at [1057, 417] on div "gpt-4o-mini" at bounding box center [1064, 430] width 101 height 29
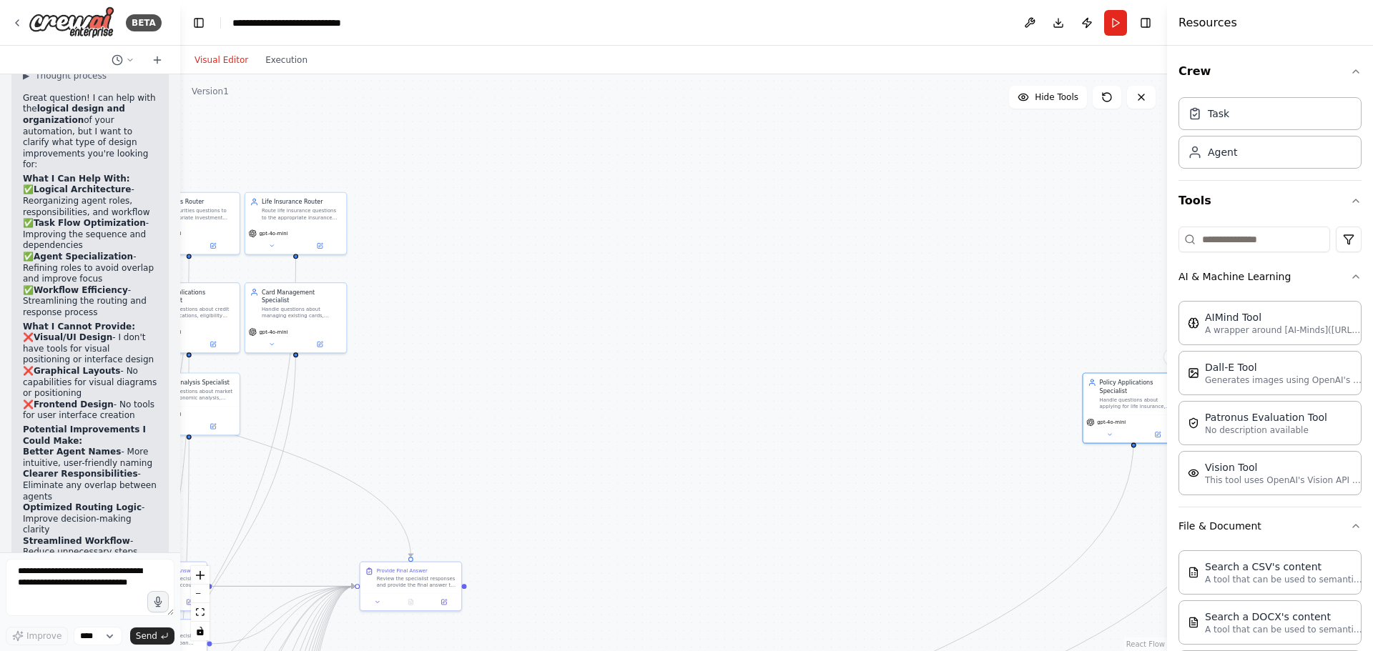
drag, startPoint x: 705, startPoint y: 425, endPoint x: 847, endPoint y: 423, distance: 142.3
click at [847, 423] on div ".deletable-edge-delete-btn { width: 20px; height: 20px; border: 0px solid #ffff…" at bounding box center [673, 362] width 987 height 577
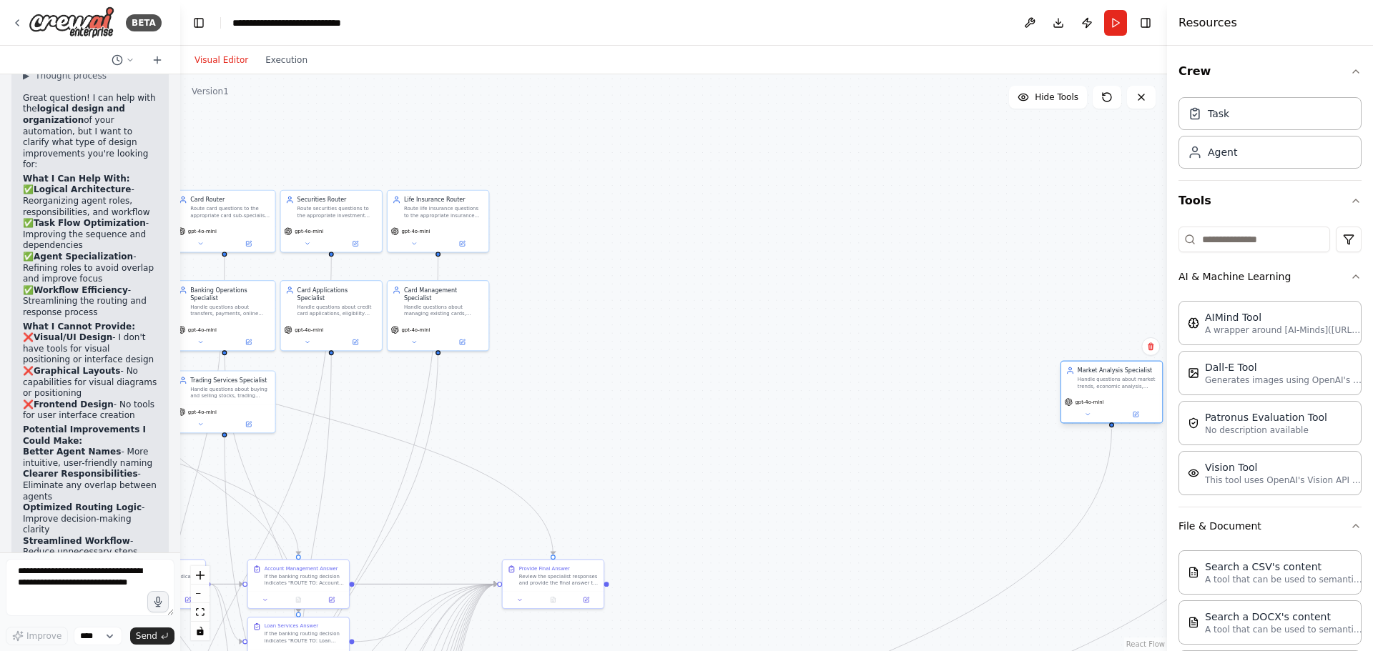
drag, startPoint x: 322, startPoint y: 417, endPoint x: 1107, endPoint y: 407, distance: 785.0
click at [1107, 407] on div "gpt-4o-mini" at bounding box center [1111, 409] width 101 height 29
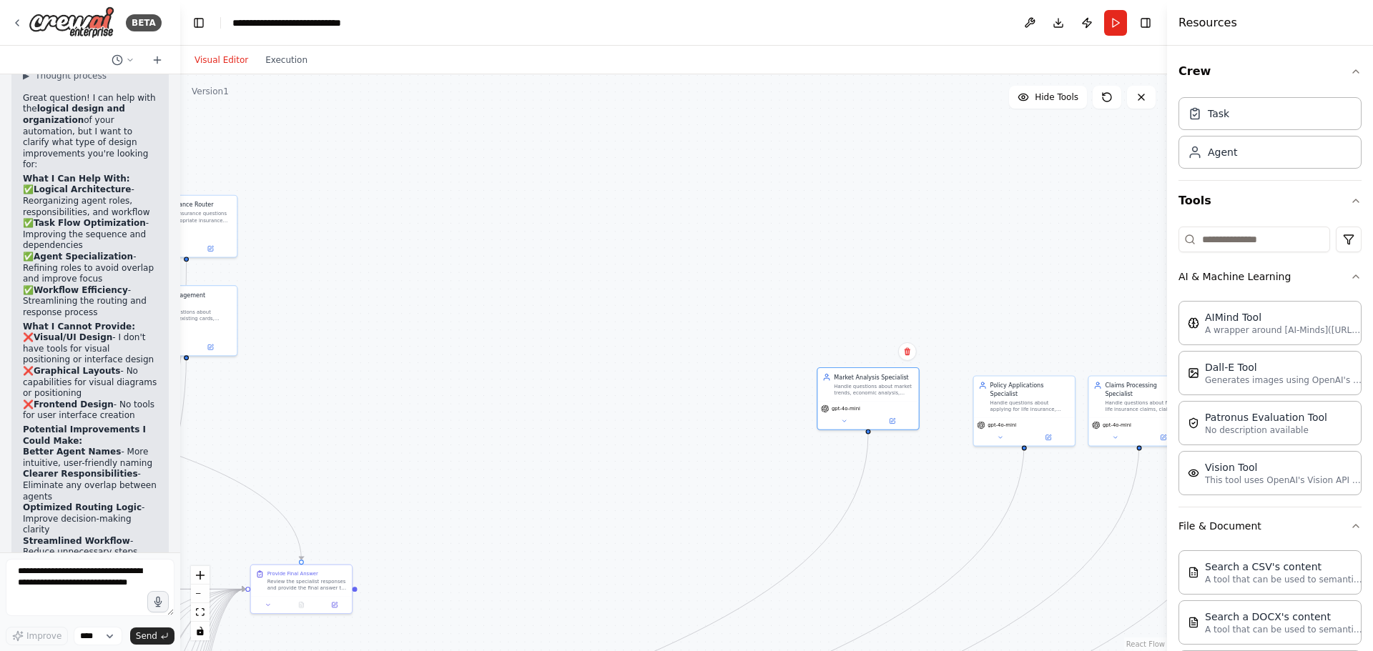
drag, startPoint x: 849, startPoint y: 446, endPoint x: 694, endPoint y: 446, distance: 155.1
click at [694, 446] on div ".deletable-edge-delete-btn { width: 20px; height: 20px; border: 0px solid #ffff…" at bounding box center [673, 362] width 987 height 577
drag, startPoint x: 889, startPoint y: 408, endPoint x: 926, endPoint y: 417, distance: 38.3
click at [926, 417] on div "gpt-4o-mini" at bounding box center [908, 415] width 94 height 8
click at [771, 437] on div ".deletable-edge-delete-btn { width: 20px; height: 20px; border: 0px solid #ffff…" at bounding box center [673, 362] width 987 height 577
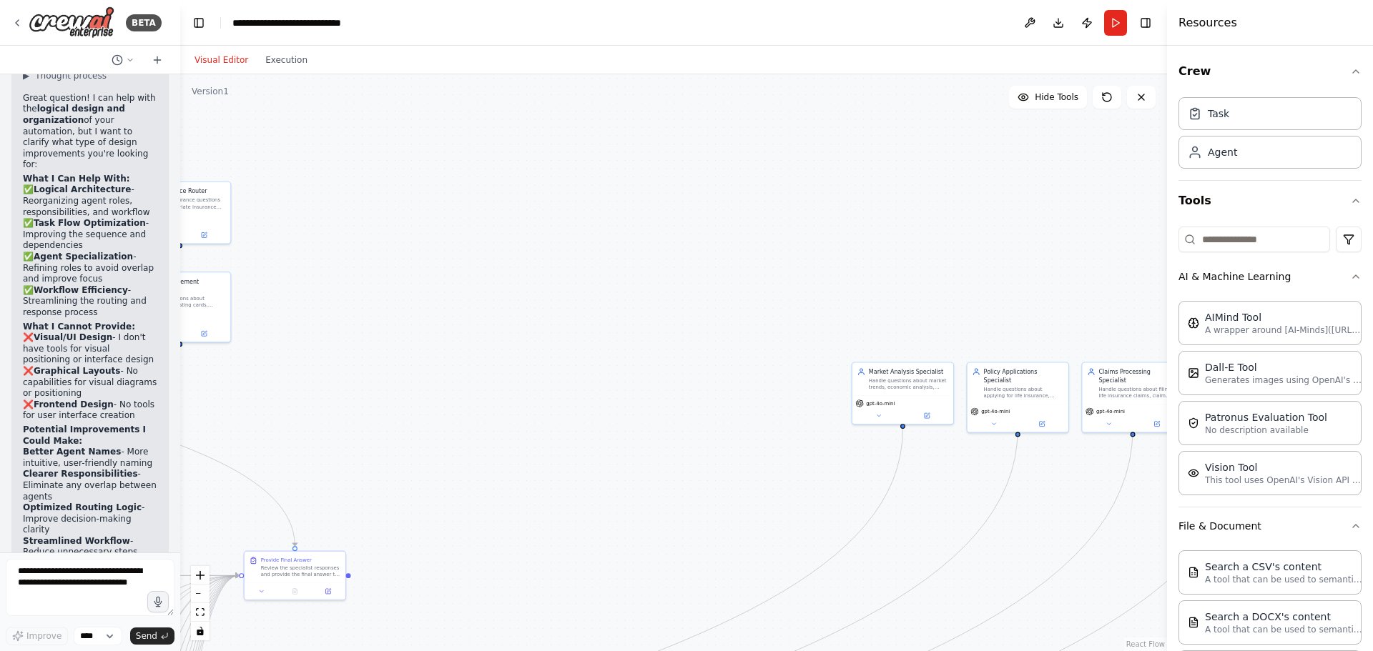
drag, startPoint x: 738, startPoint y: 434, endPoint x: 708, endPoint y: 138, distance: 297.4
click at [708, 139] on div ".deletable-edge-delete-btn { width: 20px; height: 20px; border: 0px solid #ffff…" at bounding box center [673, 362] width 987 height 577
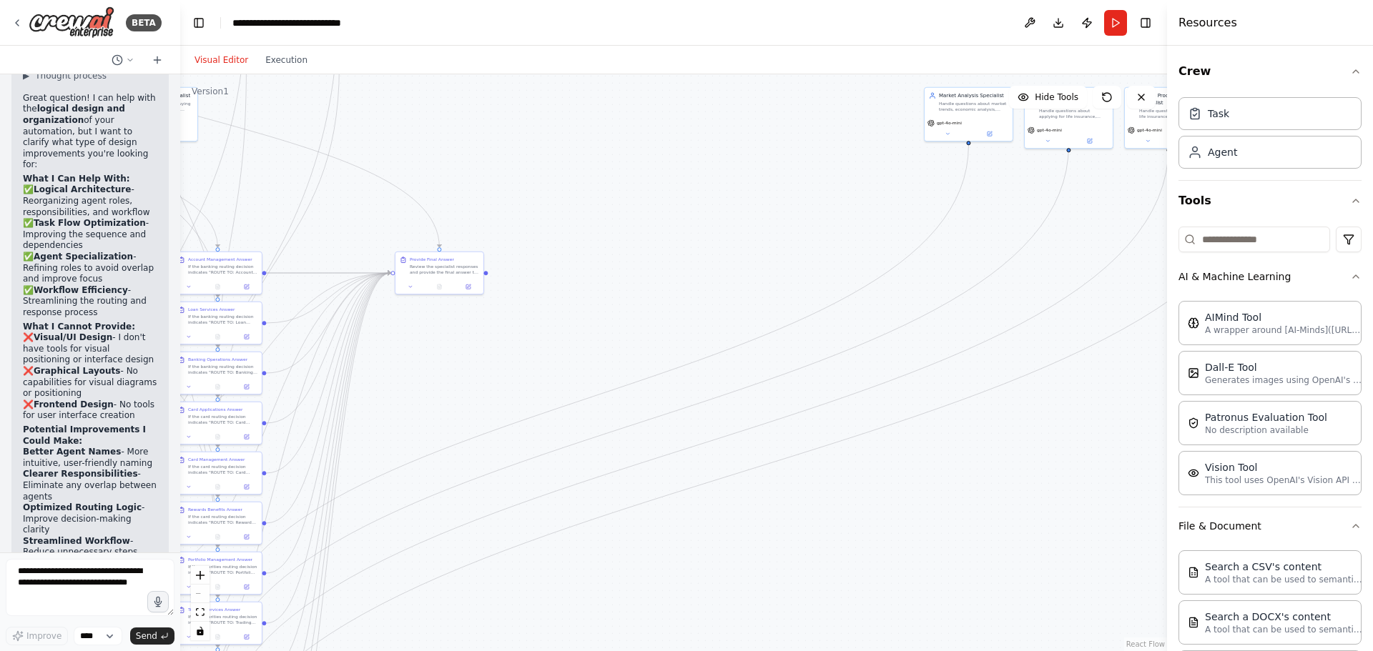
drag, startPoint x: 500, startPoint y: 296, endPoint x: 603, endPoint y: 290, distance: 103.1
click at [603, 290] on div ".deletable-edge-delete-btn { width: 20px; height: 20px; border: 0px solid #ffff…" at bounding box center [673, 362] width 987 height 577
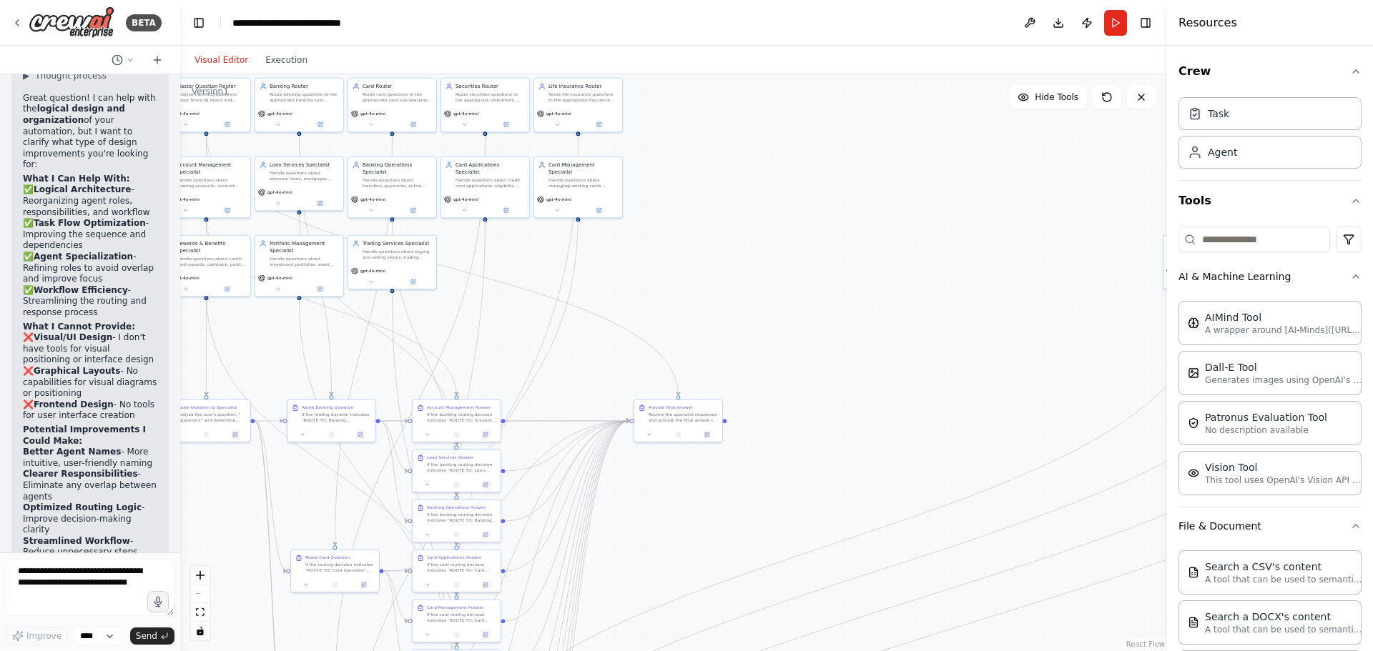
drag, startPoint x: 649, startPoint y: 281, endPoint x: 904, endPoint y: 475, distance: 319.8
click at [904, 475] on div ".deletable-edge-delete-btn { width: 20px; height: 20px; border: 0px solid #ffff…" at bounding box center [673, 362] width 987 height 577
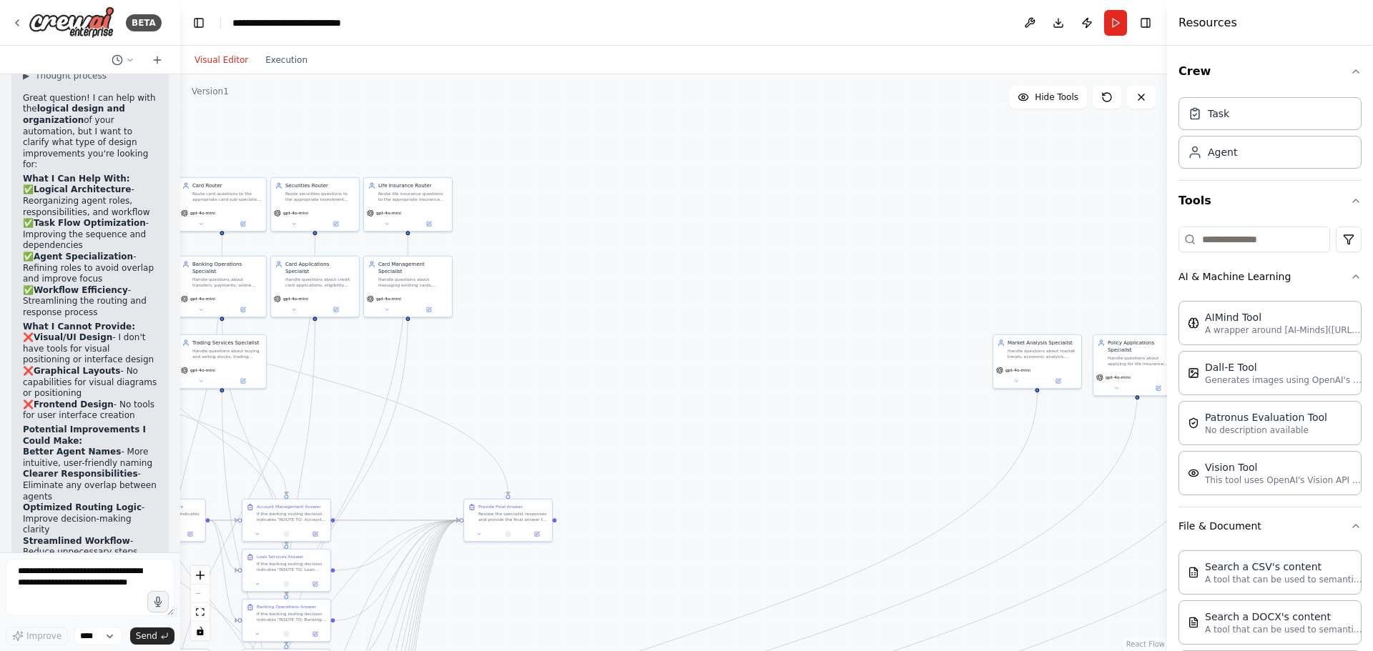
drag, startPoint x: 645, startPoint y: 352, endPoint x: 524, endPoint y: 378, distance: 123.5
click at [524, 378] on div ".deletable-edge-delete-btn { width: 20px; height: 20px; border: 0px solid #ffff…" at bounding box center [673, 362] width 987 height 577
drag, startPoint x: 232, startPoint y: 372, endPoint x: 939, endPoint y: 372, distance: 707.0
click at [939, 372] on div "gpt-4o-mini" at bounding box center [942, 369] width 82 height 7
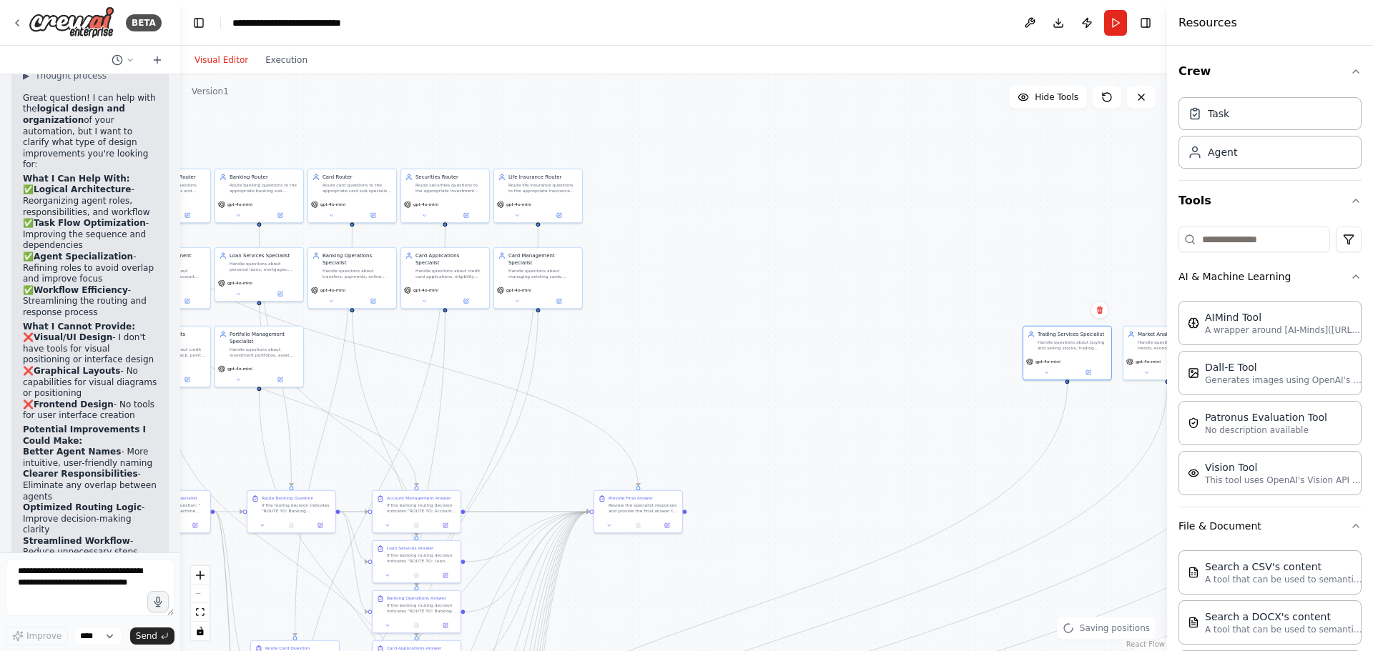
drag, startPoint x: 573, startPoint y: 380, endPoint x: 698, endPoint y: 371, distance: 125.4
click at [698, 371] on div ".deletable-edge-delete-btn { width: 20px; height: 20px; border: 0px solid #ffff…" at bounding box center [673, 362] width 987 height 577
drag, startPoint x: 287, startPoint y: 361, endPoint x: 999, endPoint y: 361, distance: 712.0
click at [999, 361] on div "gpt-4o-mini" at bounding box center [967, 373] width 88 height 24
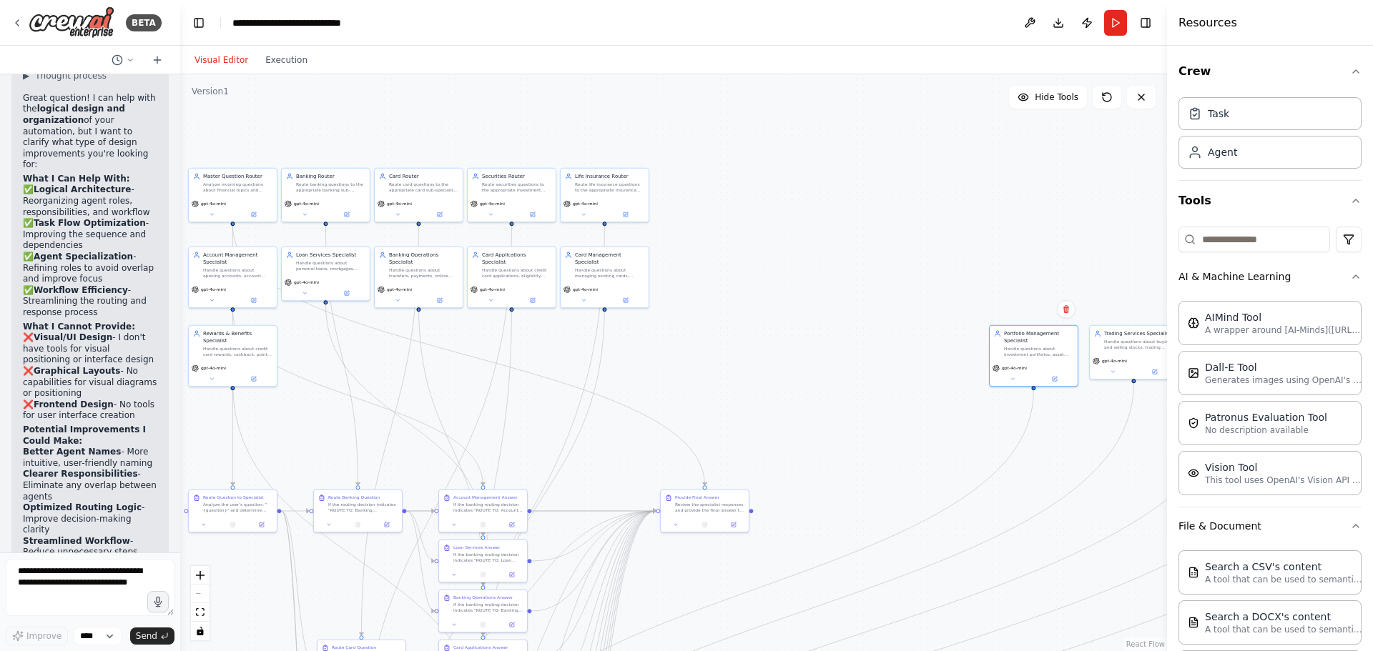
drag, startPoint x: 798, startPoint y: 363, endPoint x: 989, endPoint y: 355, distance: 191.0
click at [989, 355] on div ".deletable-edge-delete-btn { width: 20px; height: 20px; border: 0px solid #ffff…" at bounding box center [673, 362] width 987 height 577
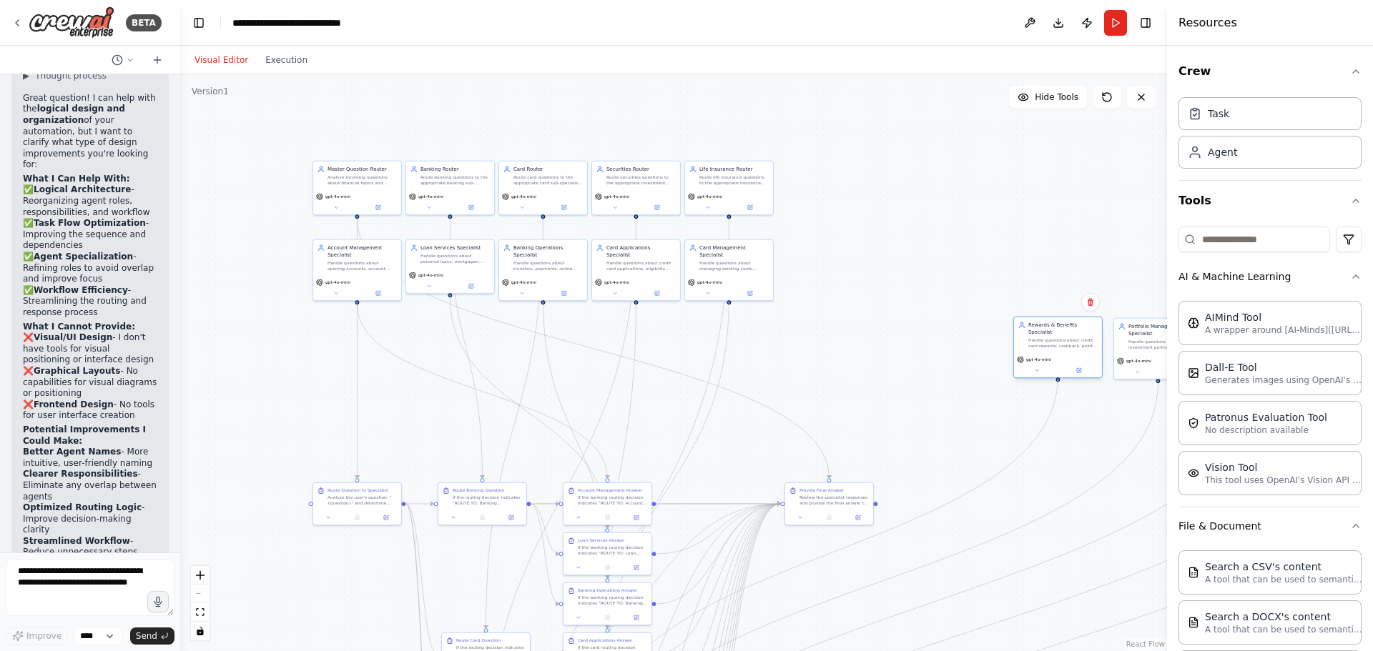
drag, startPoint x: 382, startPoint y: 354, endPoint x: 1087, endPoint y: 355, distance: 704.9
click at [1087, 356] on div "gpt-4o-mini" at bounding box center [1058, 359] width 82 height 7
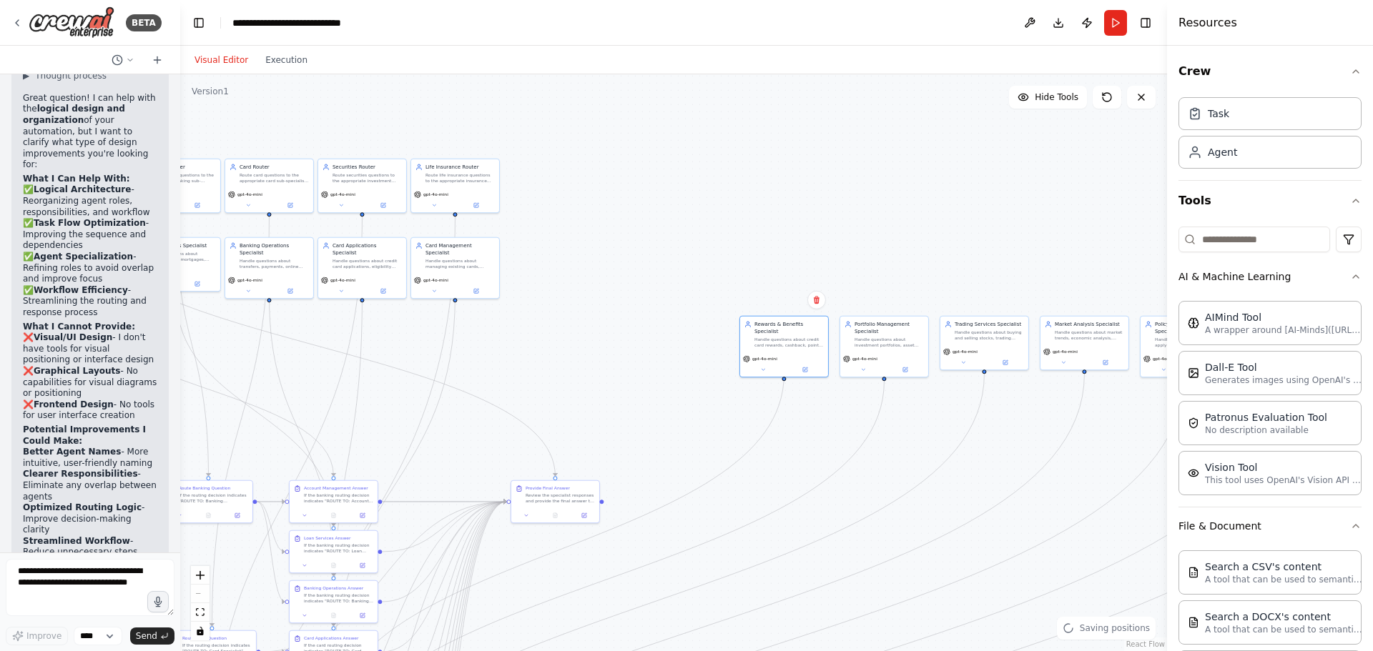
drag, startPoint x: 968, startPoint y: 402, endPoint x: 693, endPoint y: 400, distance: 274.5
click at [693, 400] on div ".deletable-edge-delete-btn { width: 20px; height: 20px; border: 0px solid #ffff…" at bounding box center [673, 362] width 987 height 577
drag, startPoint x: 455, startPoint y: 285, endPoint x: 691, endPoint y: 363, distance: 248.0
click at [691, 364] on button at bounding box center [703, 368] width 41 height 9
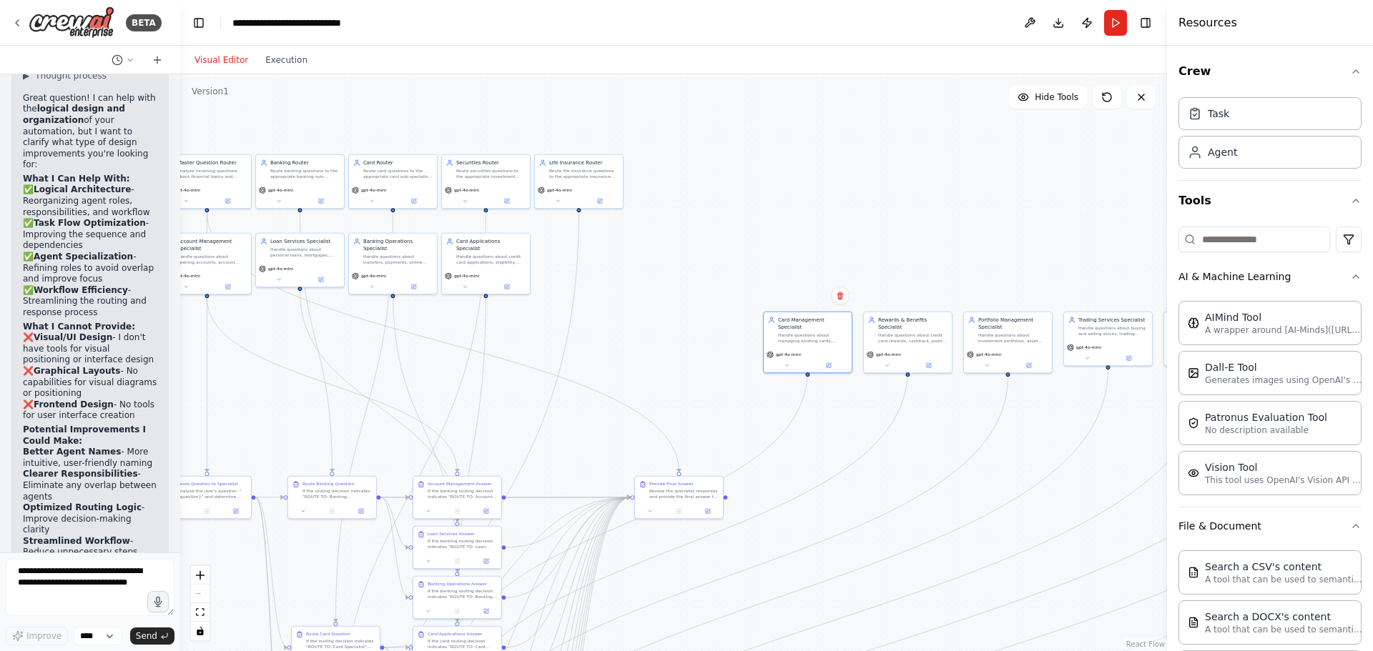
drag, startPoint x: 562, startPoint y: 352, endPoint x: 680, endPoint y: 350, distance: 118.0
click at [680, 350] on div ".deletable-edge-delete-btn { width: 20px; height: 20px; border: 0px solid #ffff…" at bounding box center [673, 362] width 987 height 577
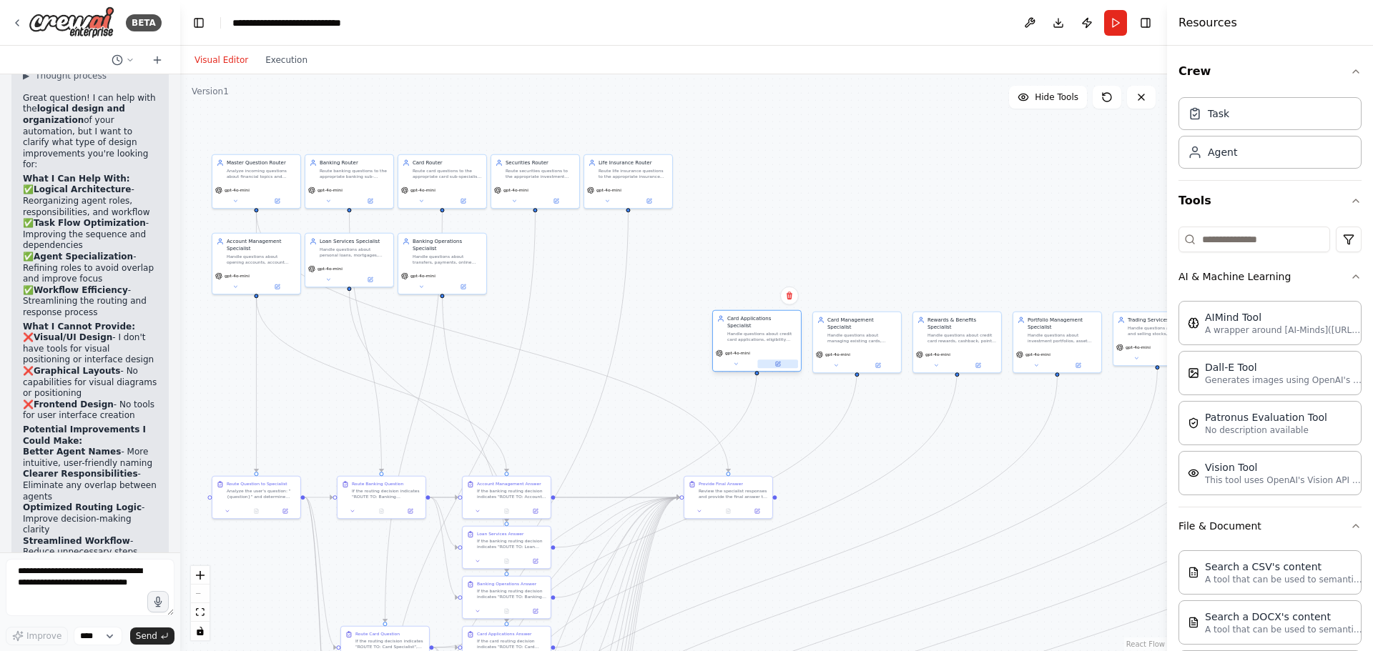
drag, startPoint x: 543, startPoint y: 281, endPoint x: 765, endPoint y: 358, distance: 235.4
click at [765, 360] on button at bounding box center [777, 364] width 41 height 9
drag, startPoint x: 435, startPoint y: 267, endPoint x: 648, endPoint y: 345, distance: 227.1
click at [648, 350] on div "gpt-4o-mini" at bounding box center [657, 353] width 82 height 7
drag, startPoint x: 375, startPoint y: 274, endPoint x: 585, endPoint y: 355, distance: 225.2
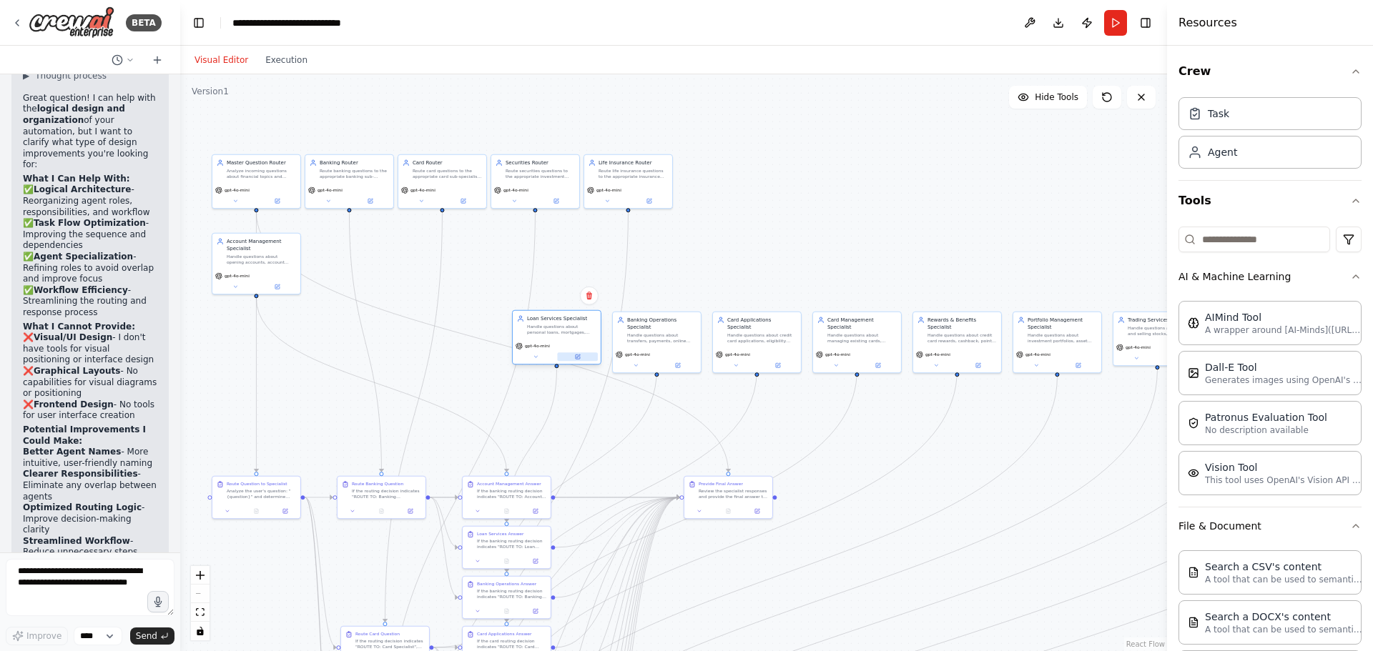
click at [585, 355] on button at bounding box center [577, 356] width 41 height 9
drag, startPoint x: 265, startPoint y: 277, endPoint x: 464, endPoint y: 356, distance: 213.7
click at [464, 356] on div "gpt-4o-mini" at bounding box center [456, 353] width 82 height 7
click at [814, 411] on div ".deletable-edge-delete-btn { width: 20px; height: 20px; border: 0px solid #ffff…" at bounding box center [673, 362] width 987 height 577
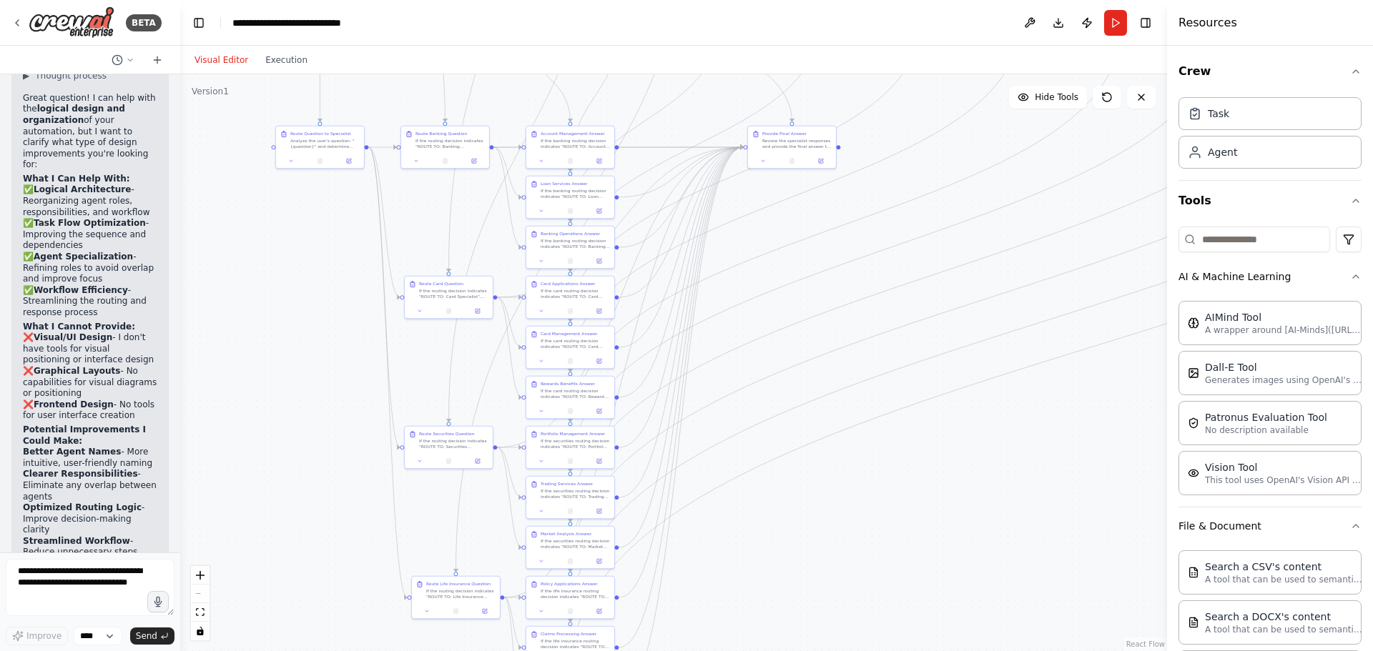
drag, startPoint x: 896, startPoint y: 436, endPoint x: 966, endPoint y: 87, distance: 356.5
click at [966, 87] on div ".deletable-edge-delete-btn { width: 20px; height: 20px; border: 0px solid #ffff…" at bounding box center [673, 362] width 987 height 577
drag, startPoint x: 282, startPoint y: 468, endPoint x: 337, endPoint y: 685, distance: 224.0
click at [337, 651] on html "BETA Hello! I'm the CrewAI assistant. What kind of automation do you want to bu…" at bounding box center [686, 325] width 1373 height 651
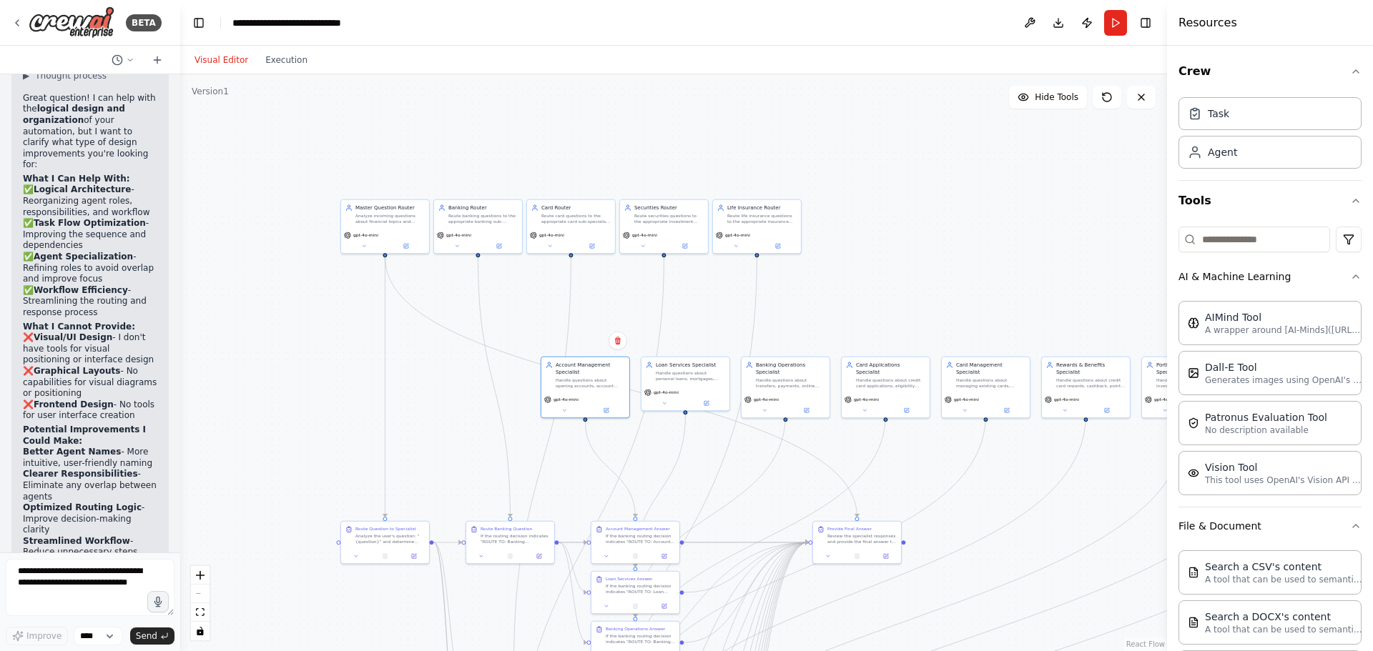
drag, startPoint x: 285, startPoint y: 239, endPoint x: 286, endPoint y: 404, distance: 165.1
click at [286, 404] on div ".deletable-edge-delete-btn { width: 20px; height: 20px; border: 0px solid #ffff…" at bounding box center [673, 362] width 987 height 577
drag, startPoint x: 897, startPoint y: 149, endPoint x: 889, endPoint y: 152, distance: 9.0
click at [889, 152] on div ".deletable-edge-delete-btn { width: 20px; height: 20px; border: 0px solid #ffff…" at bounding box center [673, 362] width 987 height 577
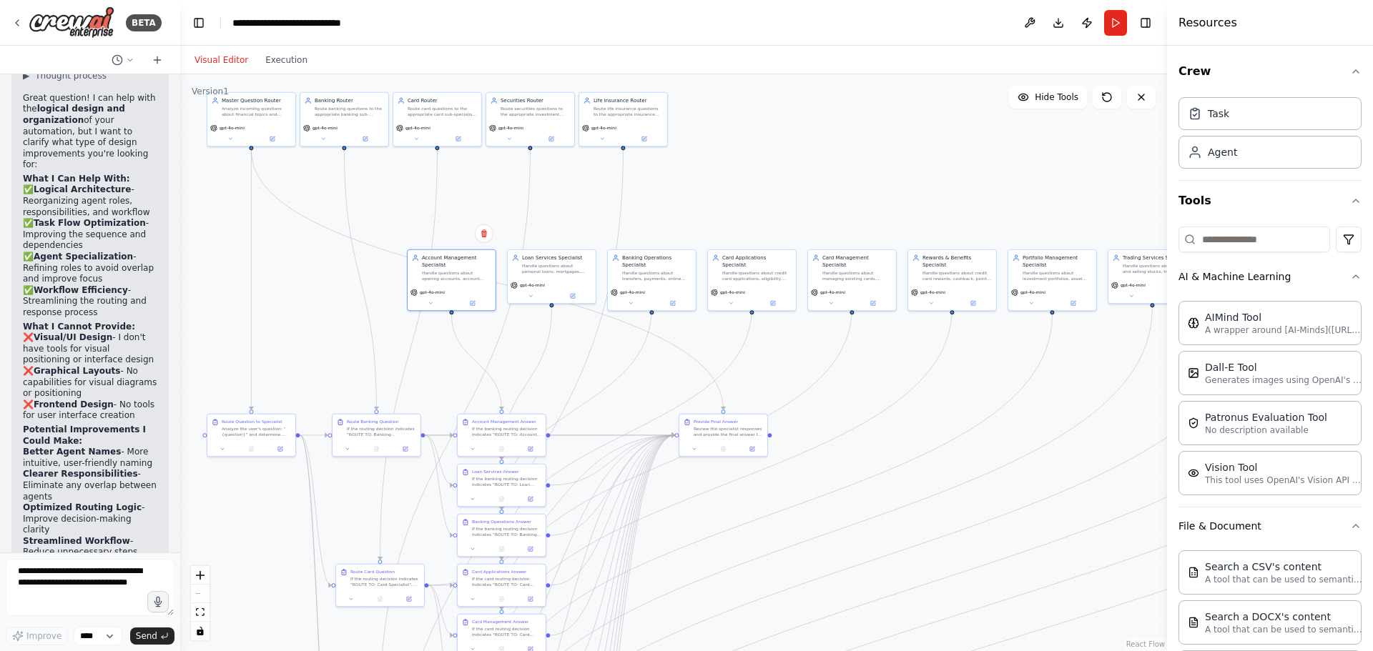
drag, startPoint x: 334, startPoint y: 399, endPoint x: 210, endPoint y: 290, distance: 165.1
click at [210, 290] on div ".deletable-edge-delete-btn { width: 20px; height: 20px; border: 0px solid #ffff…" at bounding box center [673, 362] width 987 height 577
drag, startPoint x: 911, startPoint y: 462, endPoint x: 858, endPoint y: 462, distance: 53.6
click at [858, 462] on div ".deletable-edge-delete-btn { width: 20px; height: 20px; border: 0px solid #ffff…" at bounding box center [673, 362] width 987 height 577
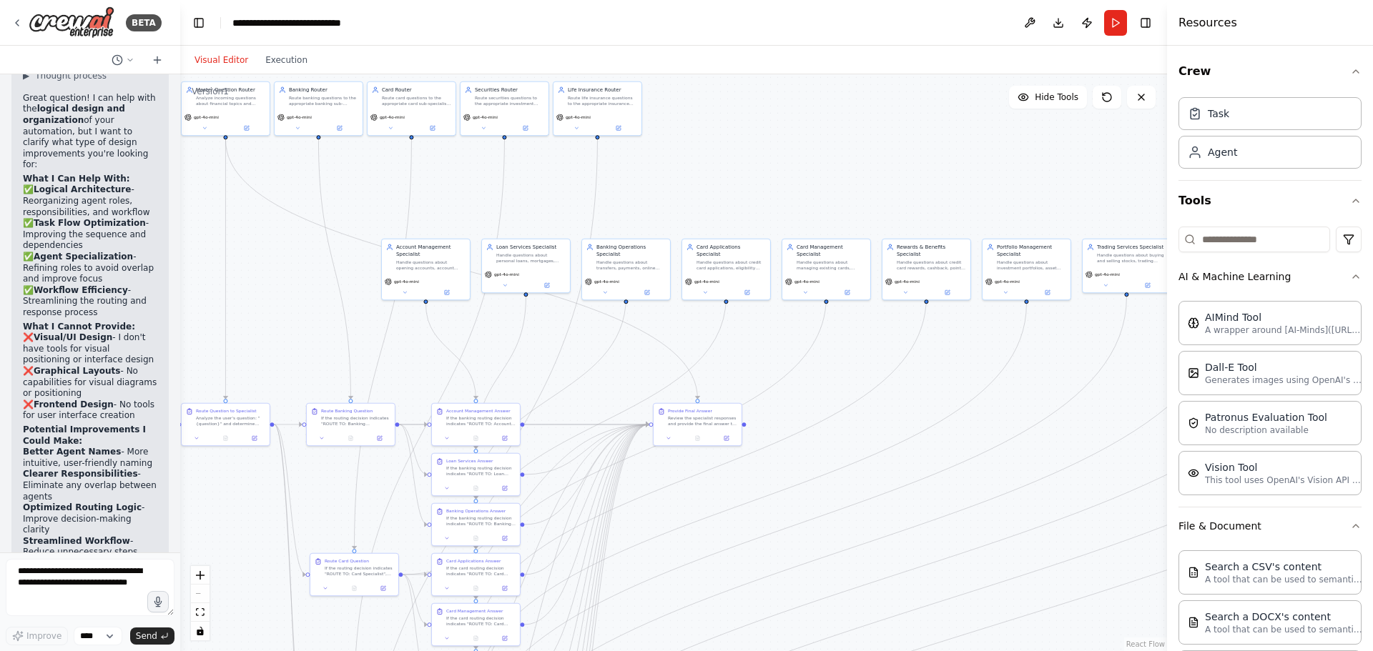
click at [837, 454] on div ".deletable-edge-delete-btn { width: 20px; height: 20px; border: 0px solid #ffff…" at bounding box center [673, 362] width 987 height 577
click at [493, 365] on div "gpt-4o-mini" at bounding box center [474, 364] width 82 height 7
click at [582, 368] on button at bounding box center [594, 368] width 41 height 9
drag, startPoint x: 631, startPoint y: 260, endPoint x: 683, endPoint y: 347, distance: 100.7
click at [683, 347] on div "Banking Operations Specialist Handle questions about transfers, payments, onlin…" at bounding box center [674, 340] width 88 height 36
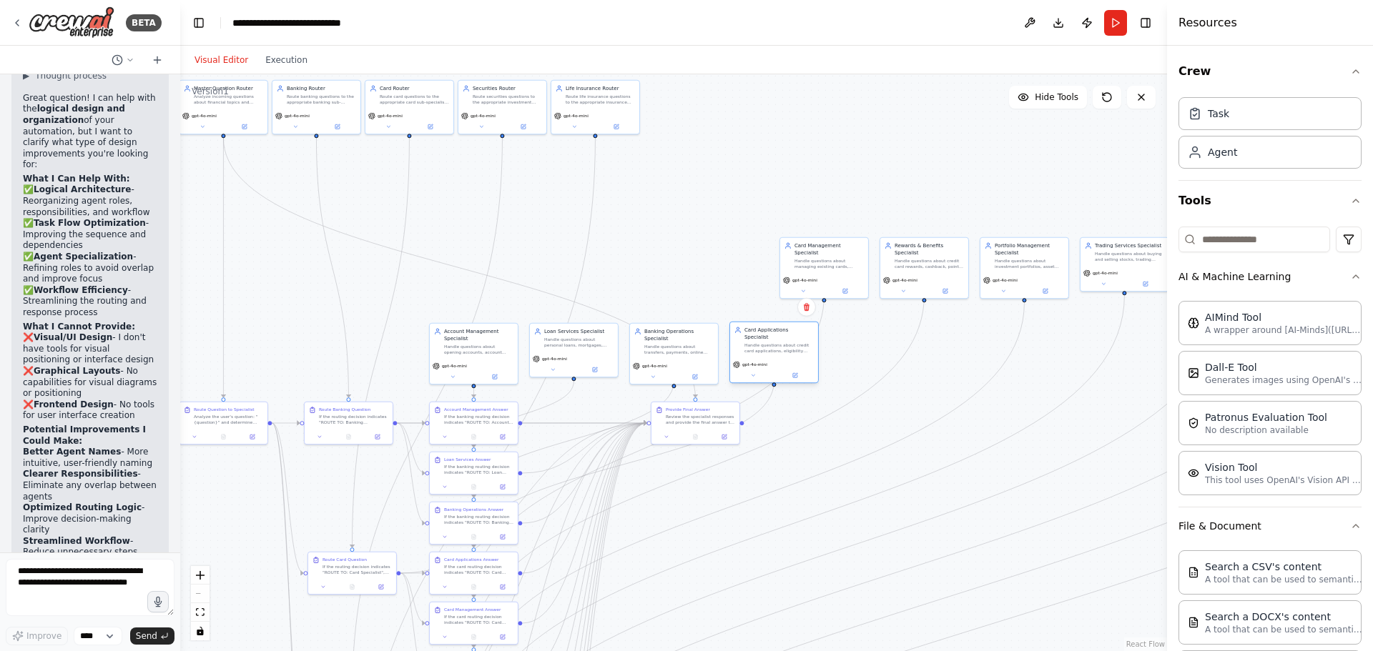
drag, startPoint x: 728, startPoint y: 263, endPoint x: 777, endPoint y: 352, distance: 101.7
click at [777, 352] on div "Card Applications Specialist Handle questions about credit card applications, e…" at bounding box center [773, 353] width 89 height 62
drag, startPoint x: 839, startPoint y: 274, endPoint x: 889, endPoint y: 360, distance: 99.3
click at [889, 361] on div "gpt-4o-mini" at bounding box center [874, 364] width 82 height 7
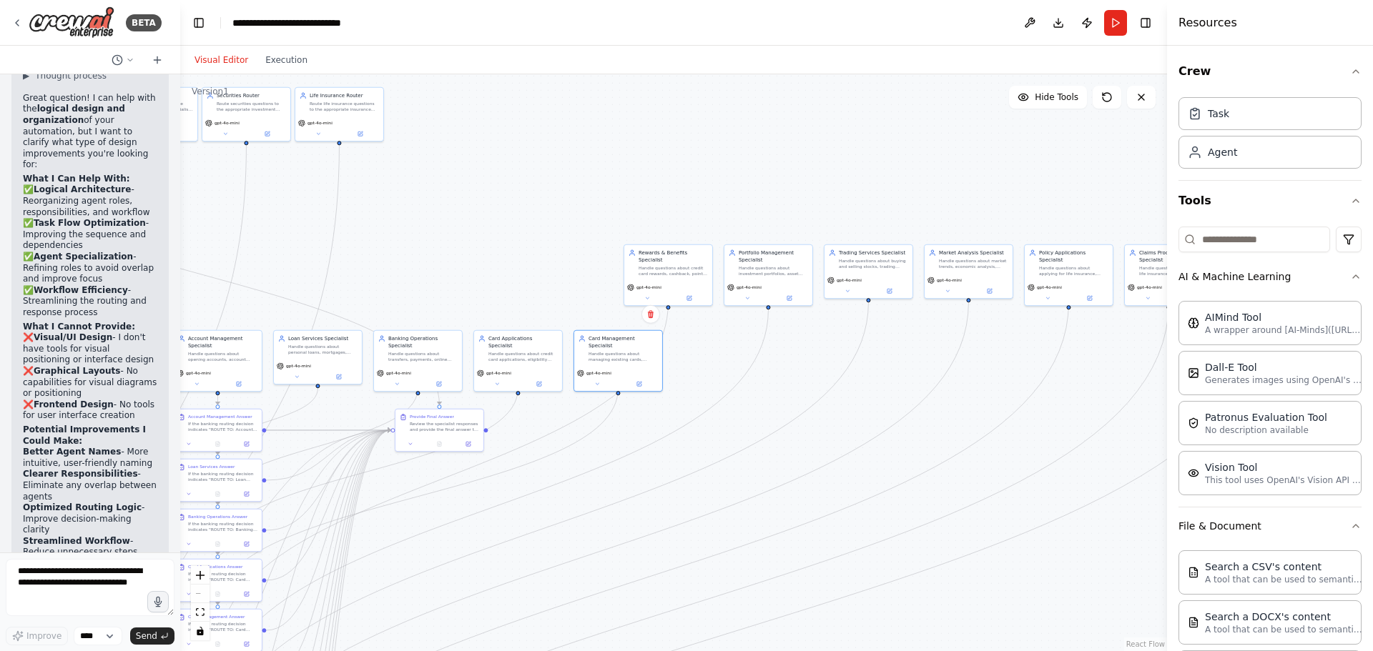
drag, startPoint x: 946, startPoint y: 371, endPoint x: 685, endPoint y: 378, distance: 261.0
click at [685, 378] on div ".deletable-edge-delete-btn { width: 20px; height: 20px; border: 0px solid #ffff…" at bounding box center [673, 362] width 987 height 577
drag, startPoint x: 681, startPoint y: 277, endPoint x: 731, endPoint y: 362, distance: 99.7
click at [731, 368] on div "gpt-4o-mini" at bounding box center [713, 371] width 82 height 7
drag, startPoint x: 780, startPoint y: 270, endPoint x: 832, endPoint y: 357, distance: 101.6
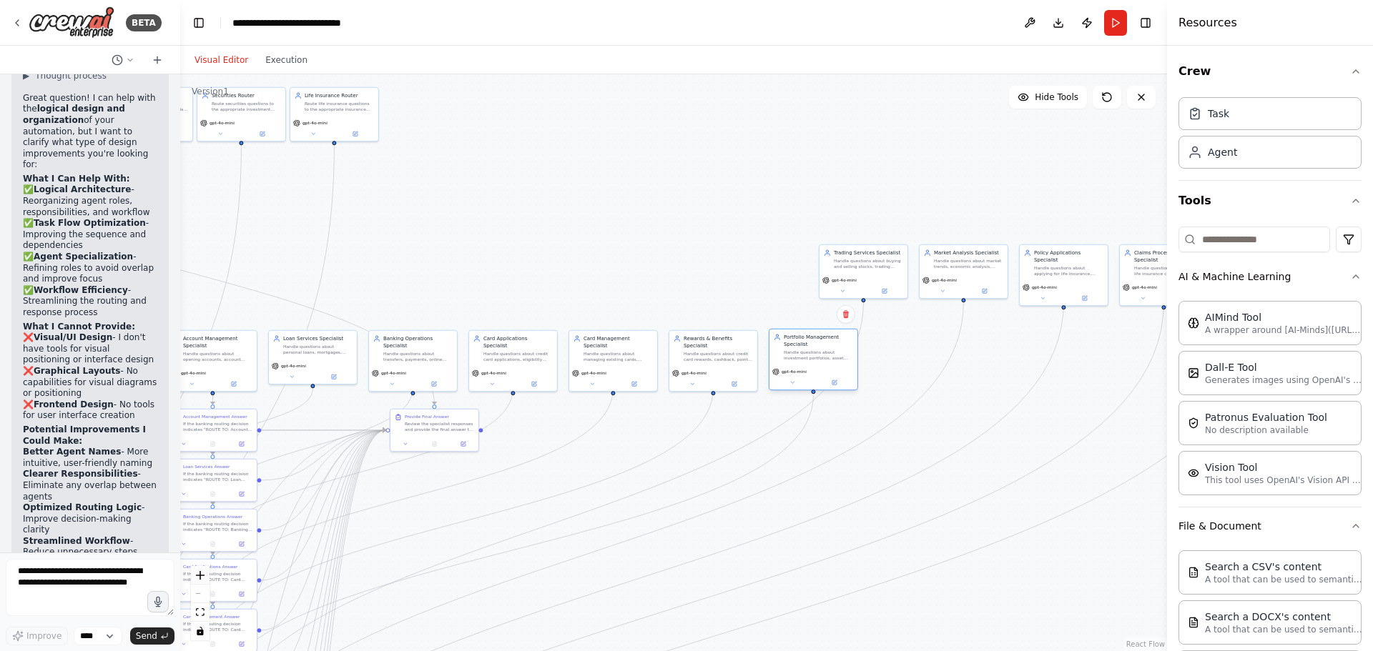
click at [832, 357] on div "Handle questions about investment portfolios, asset allocation, diversification…" at bounding box center [818, 355] width 69 height 11
drag, startPoint x: 871, startPoint y: 261, endPoint x: 931, endPoint y: 322, distance: 85.4
click at [919, 348] on div "Handle questions about buying and selling stocks, trading platforms, order type…" at bounding box center [918, 349] width 69 height 11
drag, startPoint x: 952, startPoint y: 276, endPoint x: 1001, endPoint y: 362, distance: 98.6
click at [1001, 362] on span "gpt-4o-mini" at bounding box center [994, 365] width 25 height 6
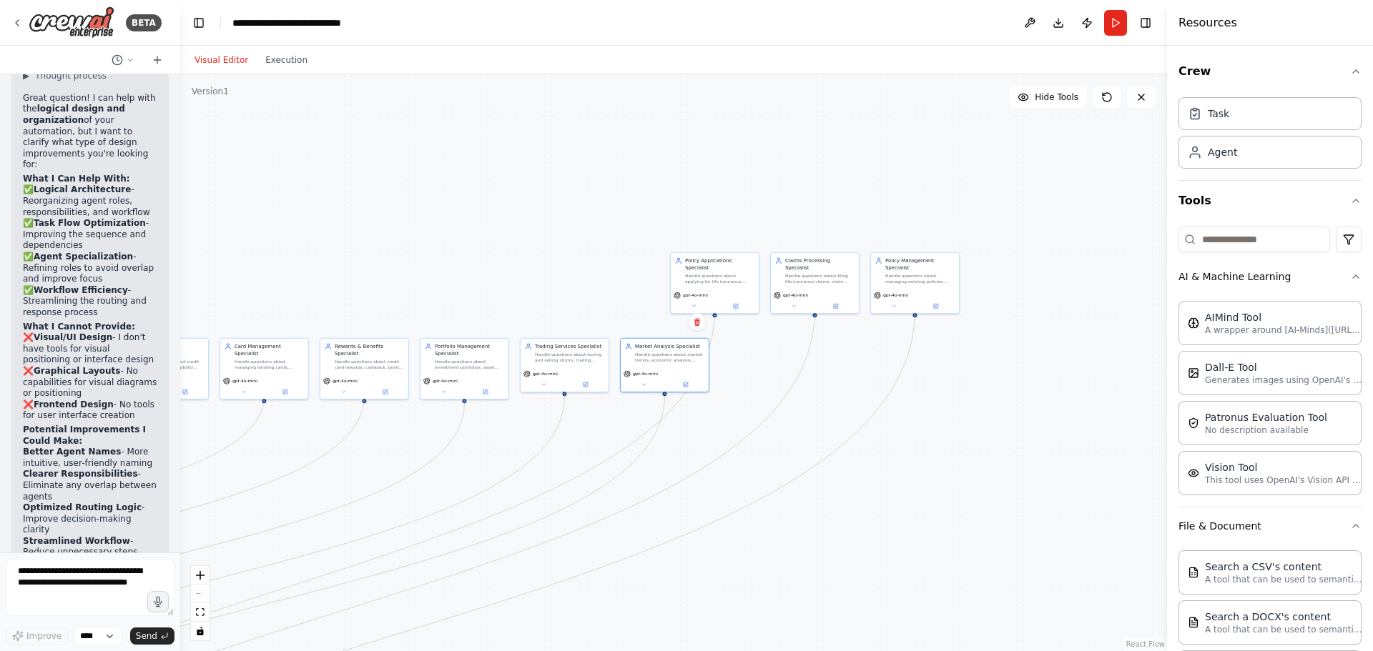
drag, startPoint x: 972, startPoint y: 420, endPoint x: 588, endPoint y: 428, distance: 384.0
click at [588, 428] on div ".deletable-edge-delete-btn { width: 20px; height: 20px; border: 0px solid #ffff…" at bounding box center [673, 362] width 987 height 577
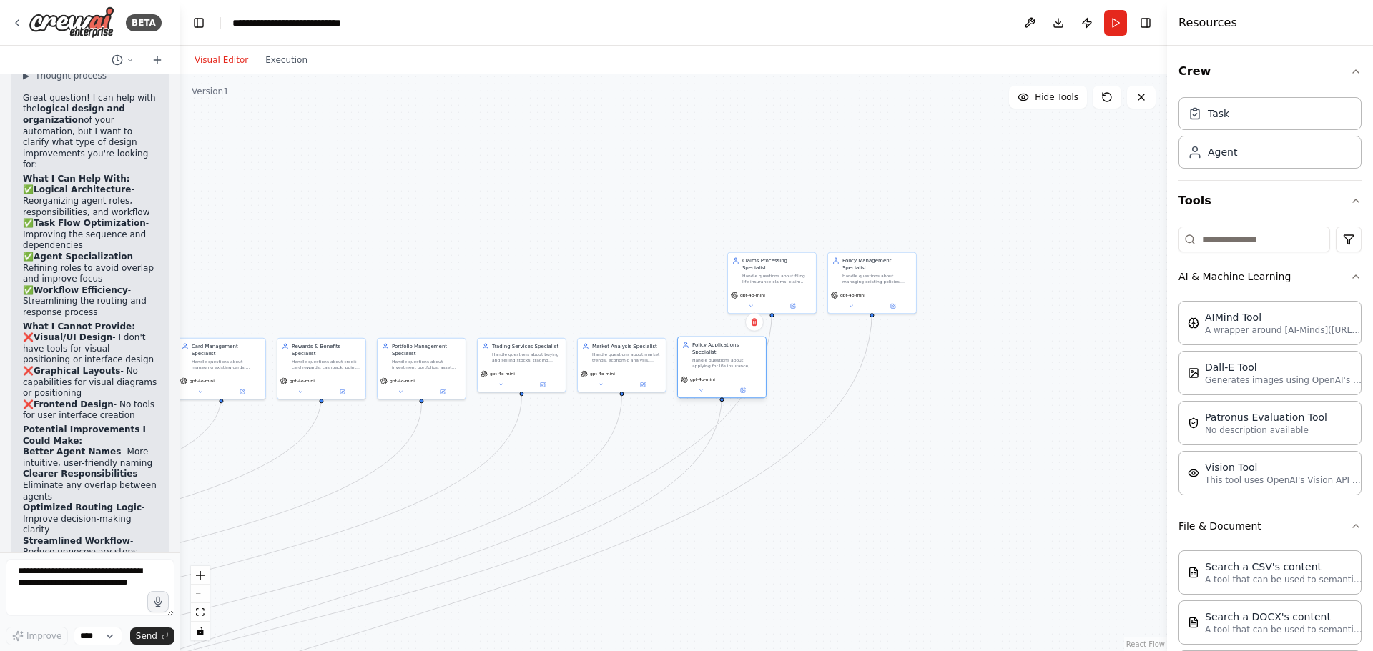
drag, startPoint x: 696, startPoint y: 286, endPoint x: 744, endPoint y: 373, distance: 99.5
click at [744, 376] on div "gpt-4o-mini" at bounding box center [722, 379] width 82 height 7
drag, startPoint x: 781, startPoint y: 287, endPoint x: 834, endPoint y: 374, distance: 102.0
click at [834, 376] on div "gpt-4o-mini" at bounding box center [822, 379] width 82 height 7
drag, startPoint x: 869, startPoint y: 288, endPoint x: 919, endPoint y: 375, distance: 100.2
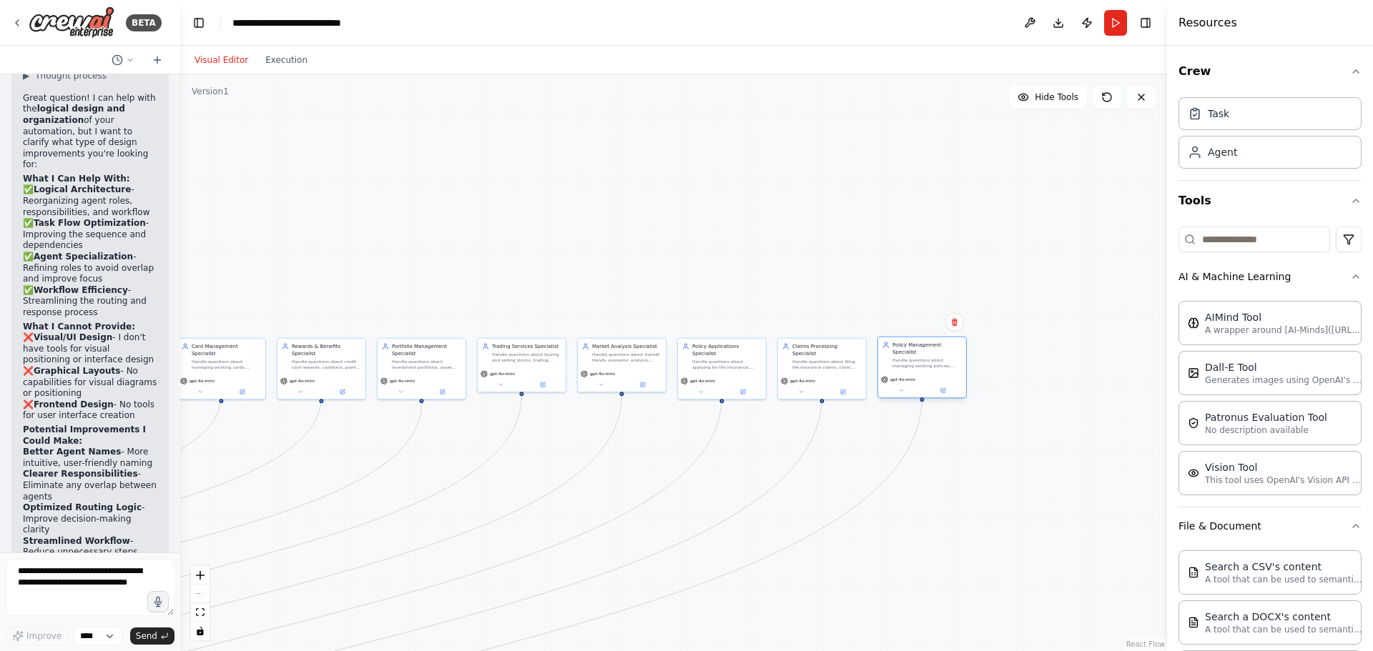
click at [919, 376] on div "gpt-4o-mini" at bounding box center [922, 379] width 82 height 7
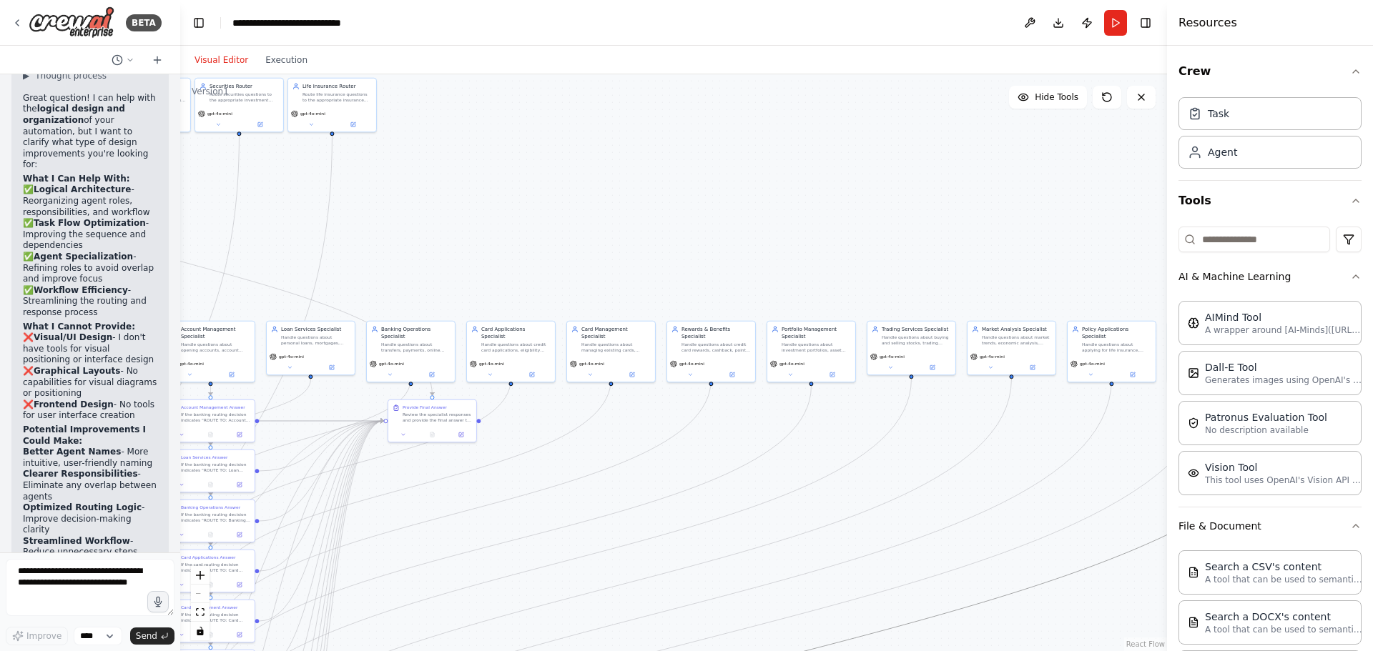
drag, startPoint x: 616, startPoint y: 523, endPoint x: 1127, endPoint y: 509, distance: 510.6
click at [1127, 509] on div ".deletable-edge-delete-btn { width: 20px; height: 20px; border: 0px solid #ffff…" at bounding box center [673, 362] width 987 height 577
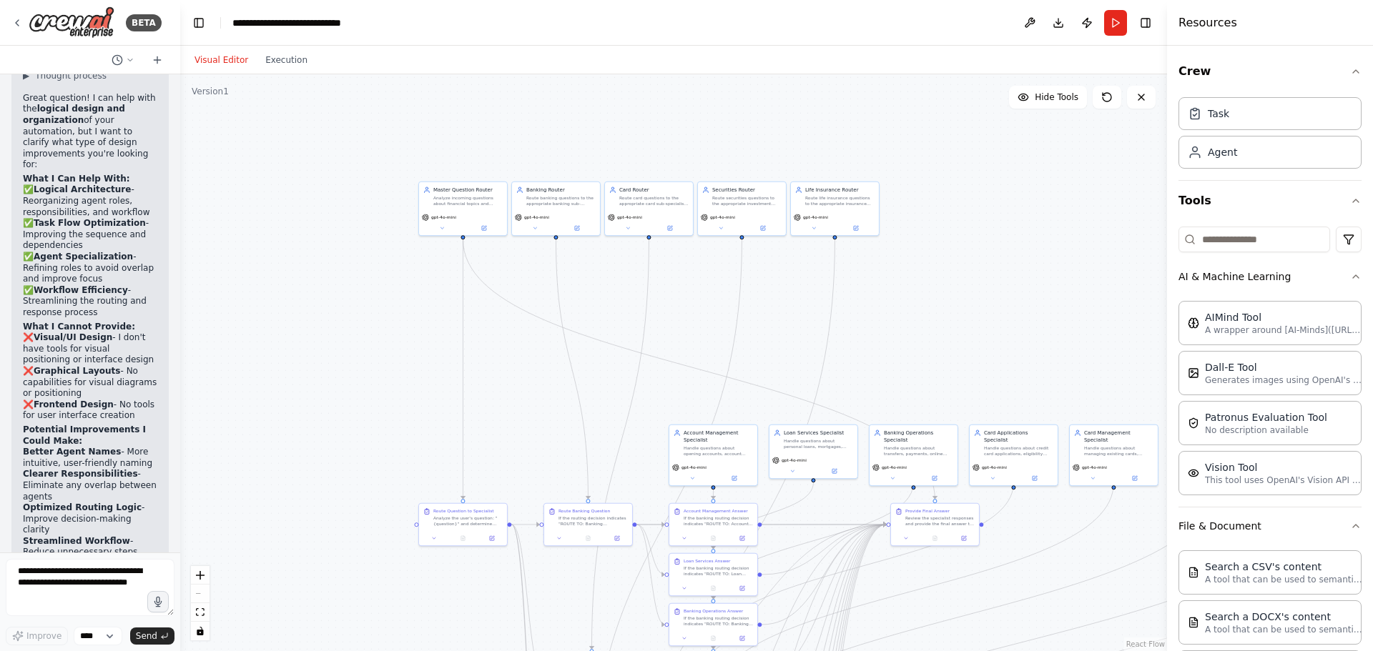
drag, startPoint x: 603, startPoint y: 237, endPoint x: 969, endPoint y: 332, distance: 377.5
click at [969, 332] on div ".deletable-edge-delete-btn { width: 20px; height: 20px; border: 0px solid #ffff…" at bounding box center [673, 362] width 987 height 577
drag, startPoint x: 477, startPoint y: 216, endPoint x: 473, endPoint y: 387, distance: 171.6
click at [473, 387] on div "gpt-4o-mini" at bounding box center [456, 387] width 82 height 7
click at [484, 400] on icon at bounding box center [484, 398] width 4 height 4
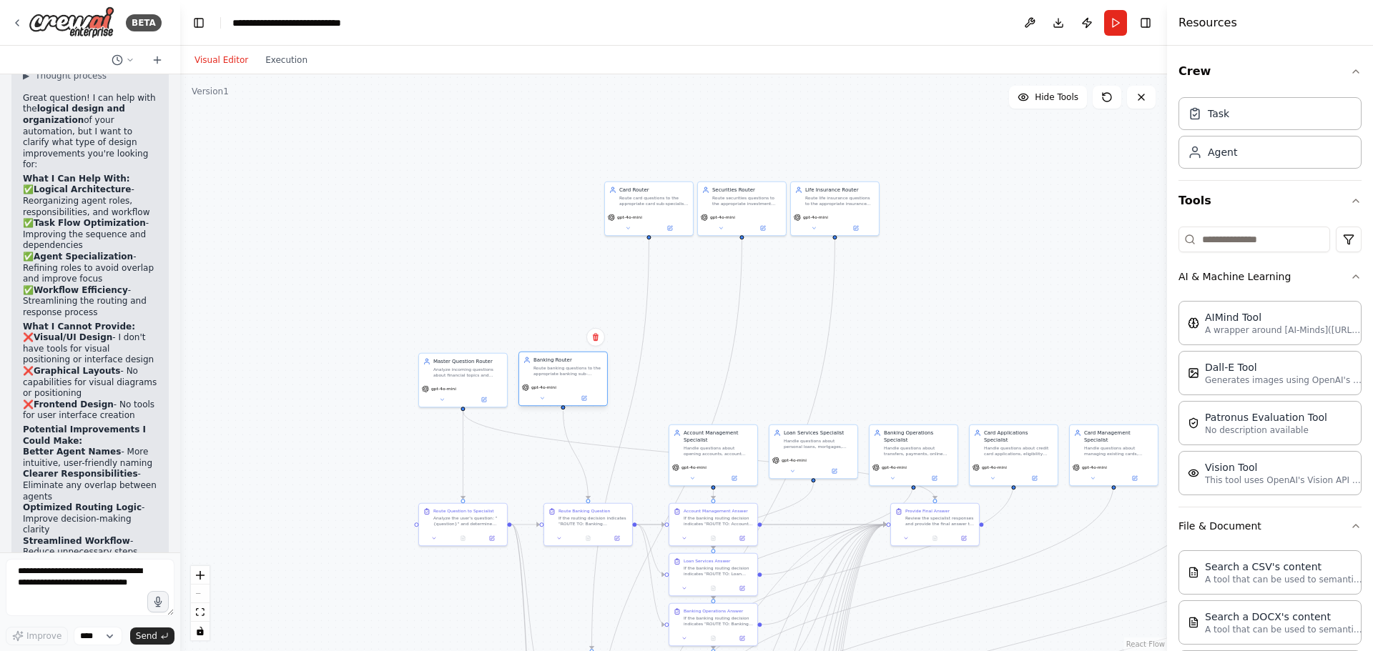
drag, startPoint x: 565, startPoint y: 219, endPoint x: 572, endPoint y: 393, distance: 174.5
click at [572, 393] on div "gpt-4o-mini" at bounding box center [563, 393] width 88 height 25
drag, startPoint x: 653, startPoint y: 213, endPoint x: 666, endPoint y: 387, distance: 174.2
click at [666, 387] on div "gpt-4o-mini" at bounding box center [663, 387] width 82 height 7
drag, startPoint x: 741, startPoint y: 202, endPoint x: 758, endPoint y: 377, distance: 176.1
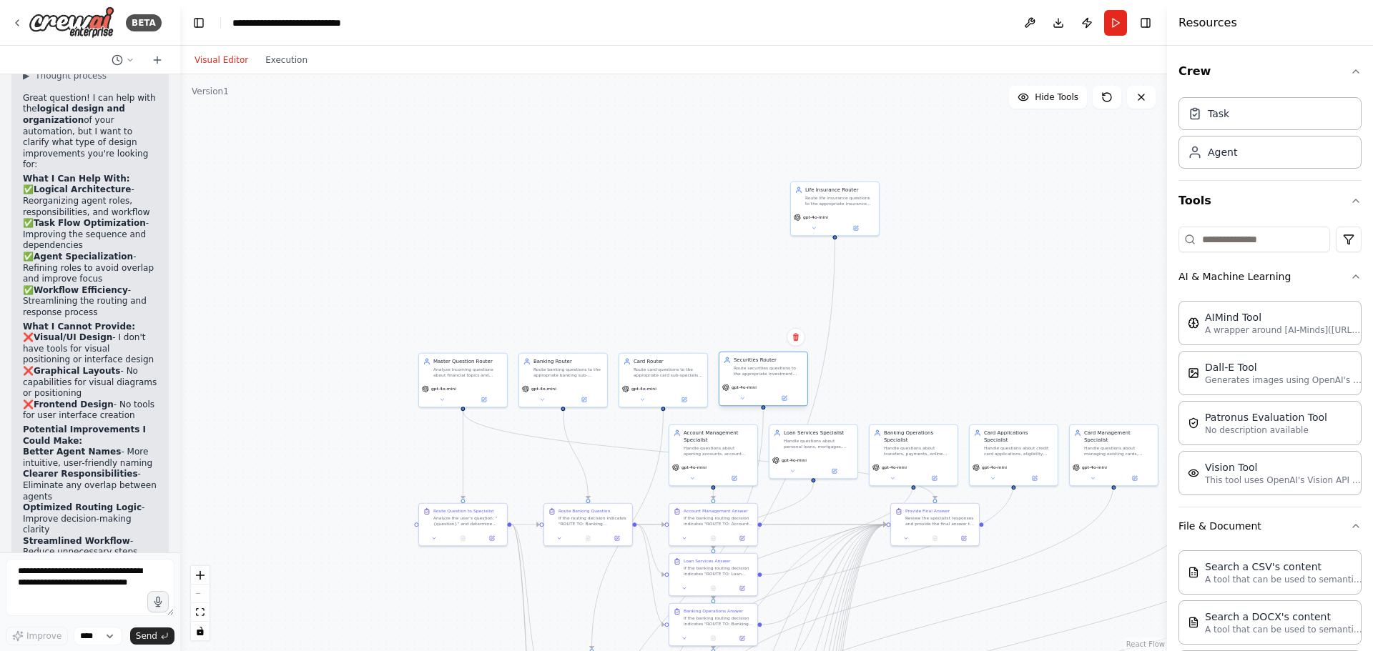
click at [758, 377] on div "Securities Router Route securities questions to the appropriate investment sub-…" at bounding box center [763, 366] width 88 height 29
drag, startPoint x: 830, startPoint y: 211, endPoint x: 856, endPoint y: 385, distance: 175.7
click at [856, 385] on div "gpt-4o-mini" at bounding box center [863, 393] width 88 height 25
click at [985, 315] on div ".deletable-edge-delete-btn { width: 20px; height: 20px; border: 0px solid #ffff…" at bounding box center [673, 362] width 987 height 577
drag, startPoint x: 929, startPoint y: 510, endPoint x: 859, endPoint y: 472, distance: 79.4
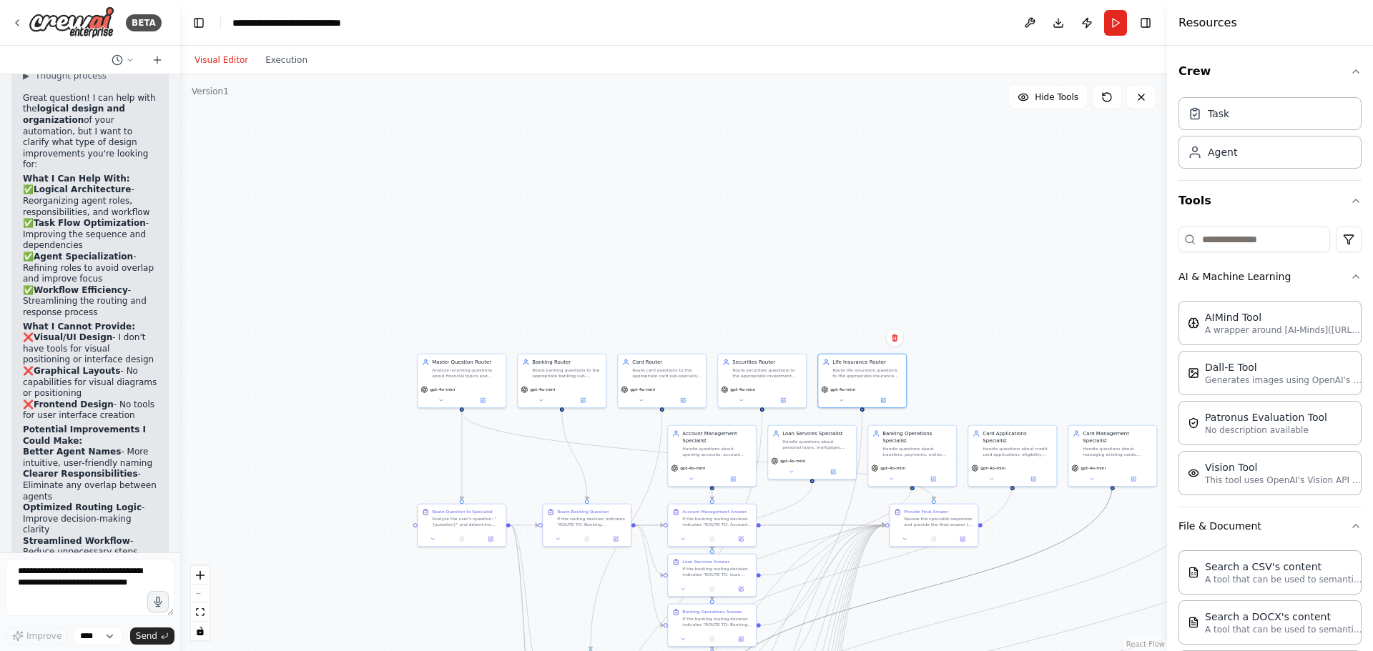
click at [874, 470] on div ".deletable-edge-delete-btn { width: 20px; height: 20px; border: 0px solid #ffff…" at bounding box center [627, 469] width 493 height 289
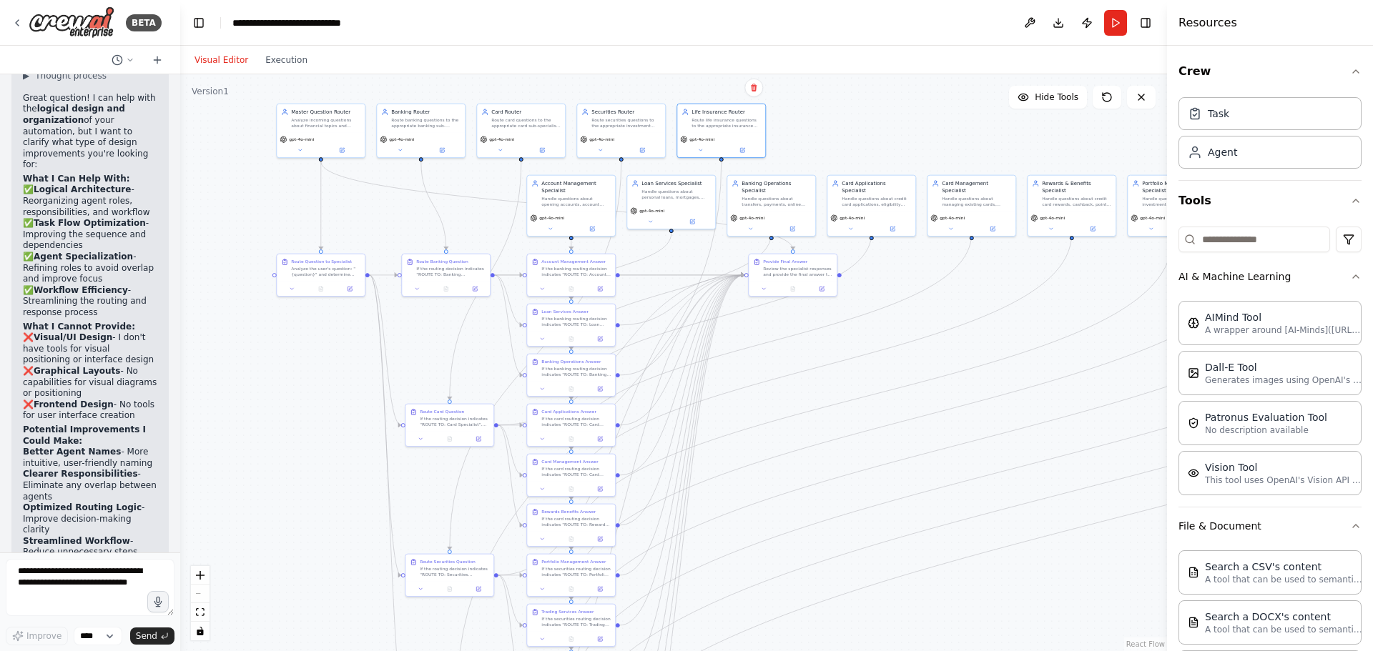
drag, startPoint x: 315, startPoint y: 476, endPoint x: 183, endPoint y: 231, distance: 278.3
click at [183, 231] on div ".deletable-edge-delete-btn { width: 20px; height: 20px; border: 0px solid #ffff…" at bounding box center [673, 362] width 987 height 577
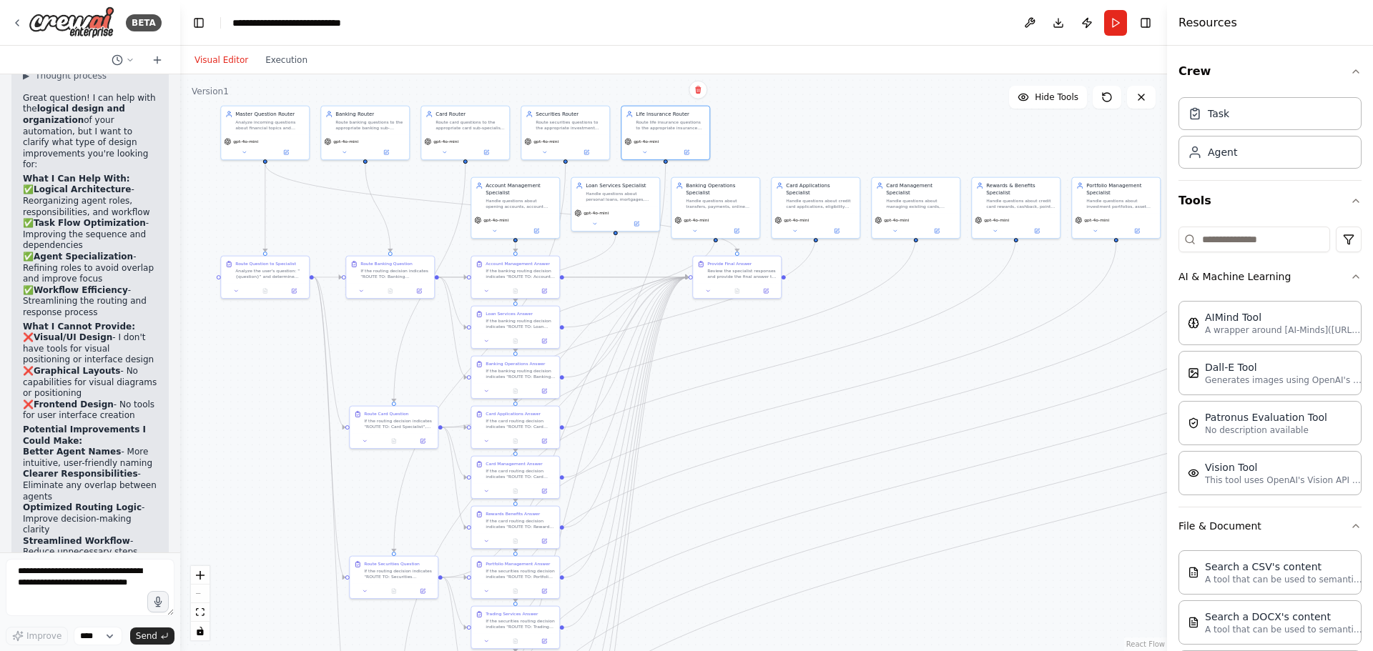
drag, startPoint x: 272, startPoint y: 202, endPoint x: 227, endPoint y: 209, distance: 46.2
click at [227, 207] on div ".deletable-edge-delete-btn { width: 20px; height: 20px; border: 0px solid #ffff…" at bounding box center [673, 362] width 987 height 577
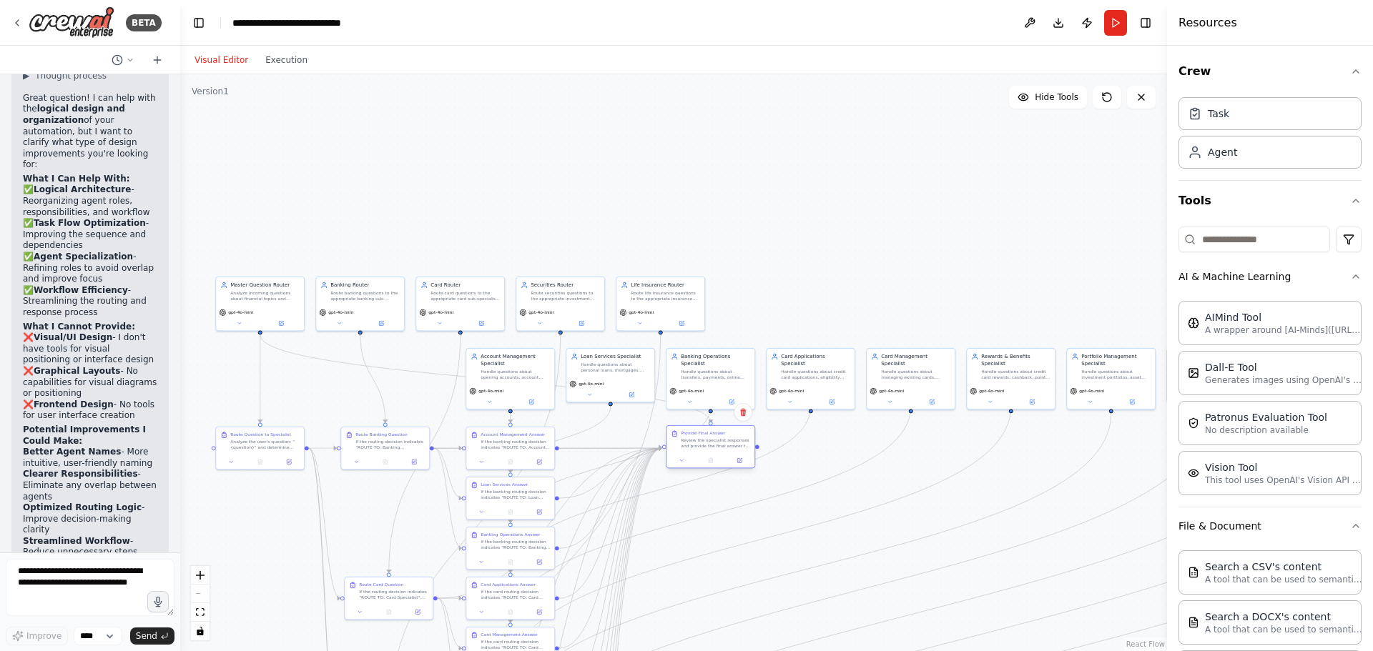
drag, startPoint x: 716, startPoint y: 274, endPoint x: 694, endPoint y: 448, distance: 175.1
click at [694, 448] on div "Review the specialist responses and provide the final answer to the user. Take …" at bounding box center [715, 443] width 69 height 11
click at [789, 262] on div ".deletable-edge-delete-btn { width: 20px; height: 20px; border: 0px solid #ffff…" at bounding box center [673, 362] width 987 height 577
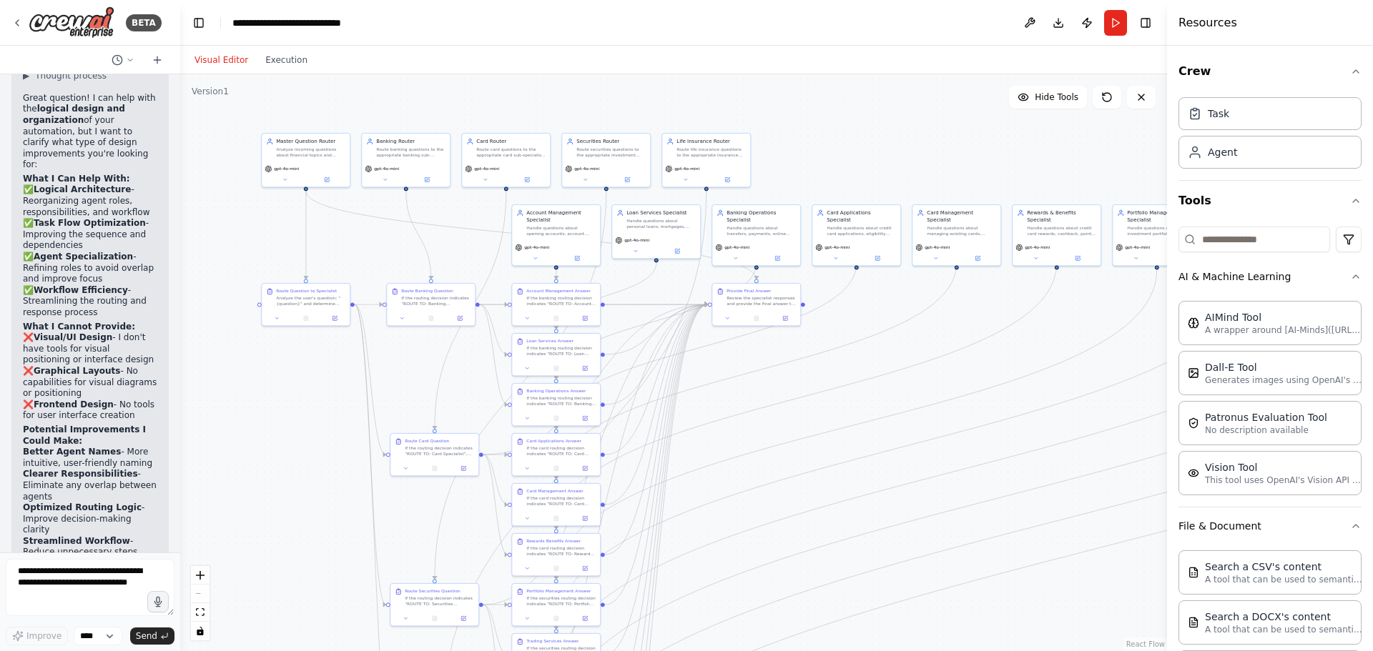
drag, startPoint x: 784, startPoint y: 245, endPoint x: 841, endPoint y: 112, distance: 145.4
click at [841, 112] on div ".deletable-edge-delete-btn { width: 20px; height: 20px; border: 0px solid #ffff…" at bounding box center [673, 362] width 987 height 577
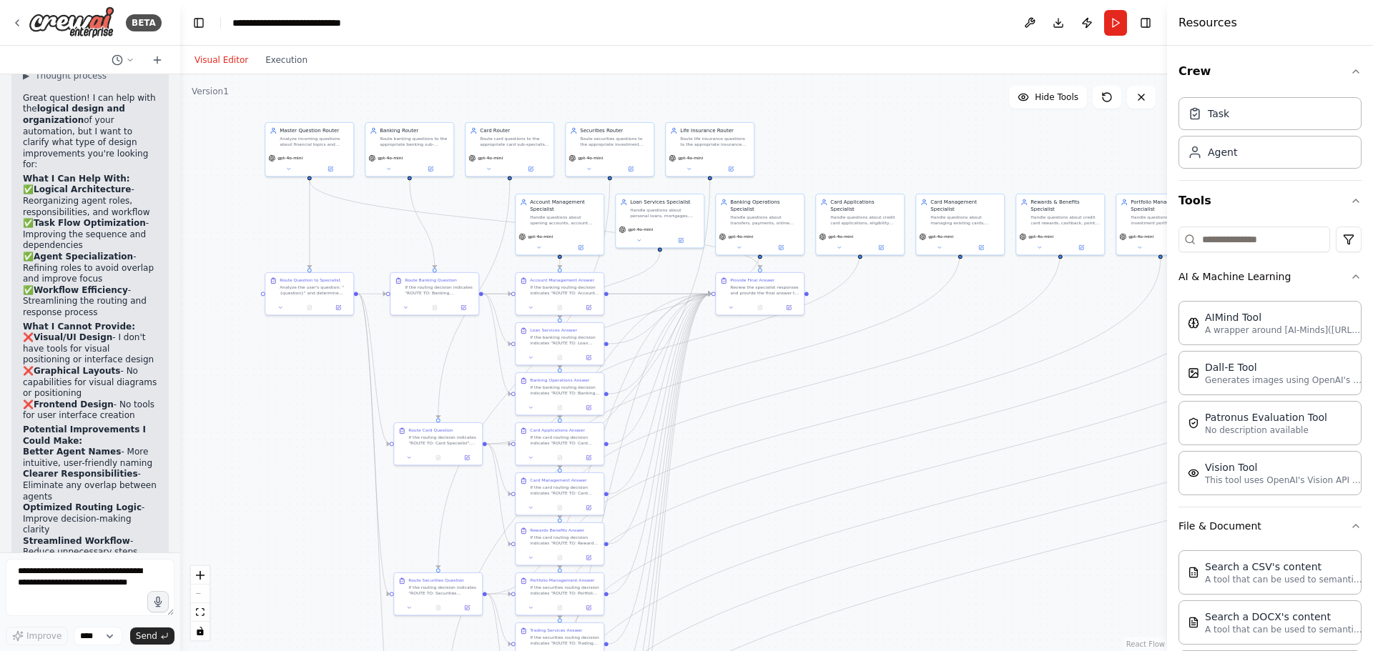
click at [847, 300] on div ".deletable-edge-delete-btn { width: 20px; height: 20px; border: 0px solid #ffff…" at bounding box center [673, 362] width 987 height 577
click at [1109, 19] on button "Run" at bounding box center [1115, 23] width 23 height 26
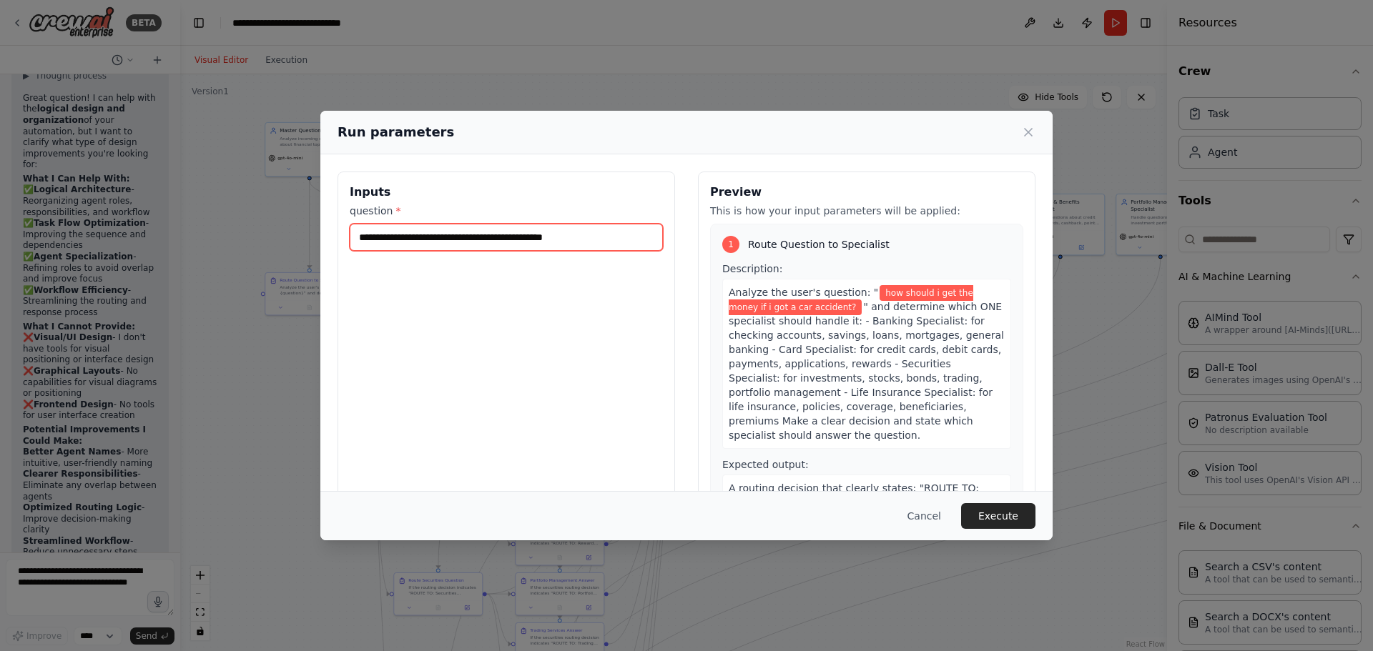
click at [503, 238] on input "**********" at bounding box center [506, 237] width 313 height 27
drag, startPoint x: 621, startPoint y: 237, endPoint x: 398, endPoint y: 231, distance: 222.4
click at [398, 231] on input "**********" at bounding box center [506, 237] width 313 height 27
click at [621, 234] on input "**********" at bounding box center [506, 237] width 313 height 27
click at [984, 512] on button "Execute" at bounding box center [998, 516] width 74 height 26
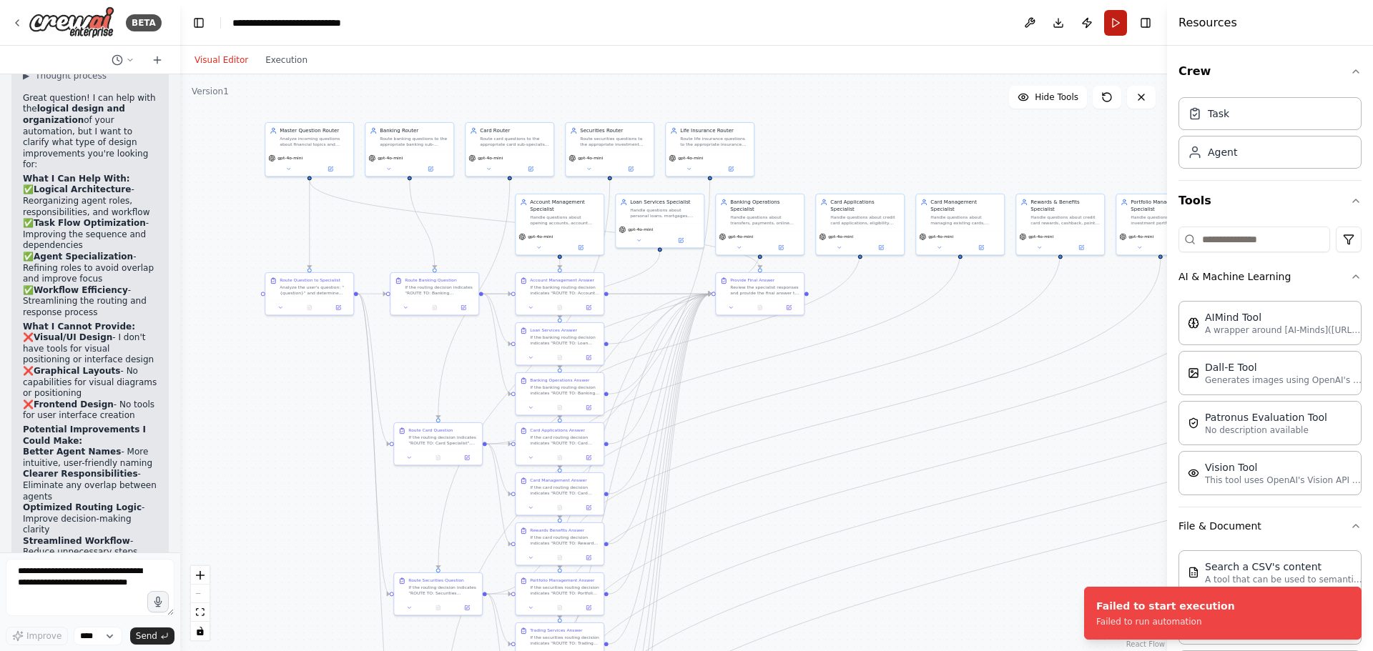
click at [1107, 27] on button "Run" at bounding box center [1115, 23] width 23 height 26
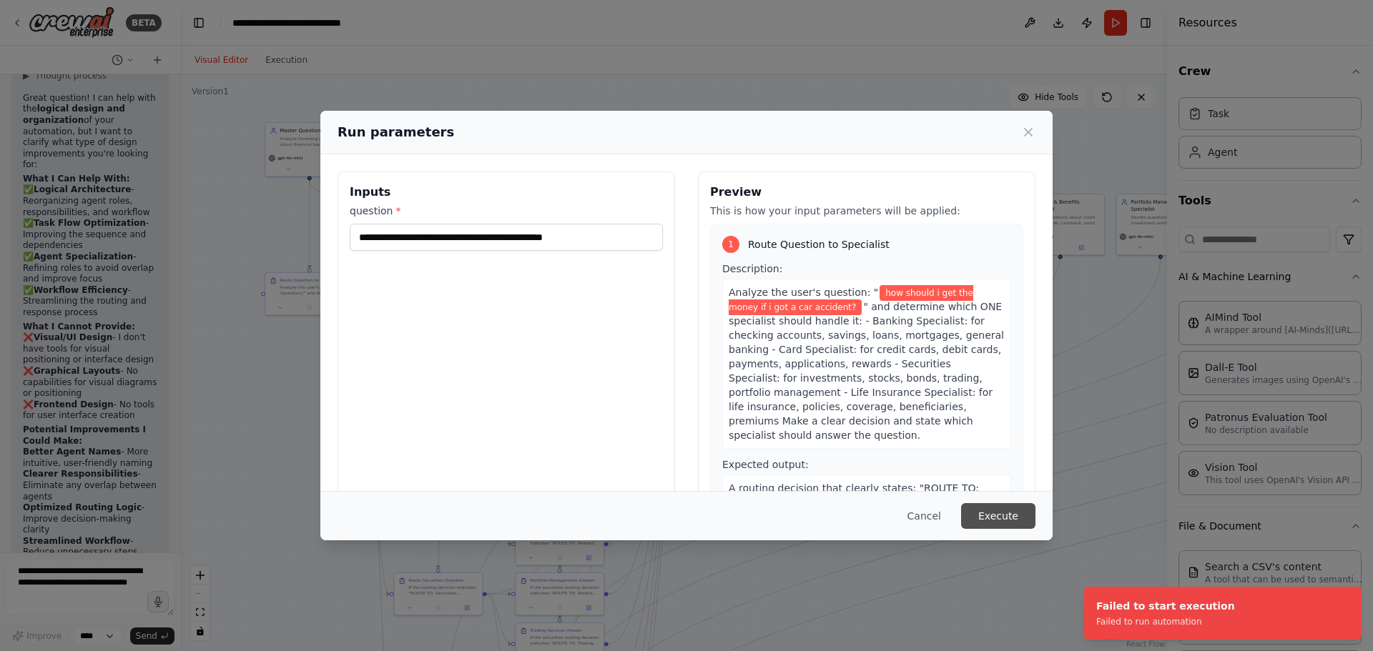
click at [987, 514] on button "Execute" at bounding box center [998, 516] width 74 height 26
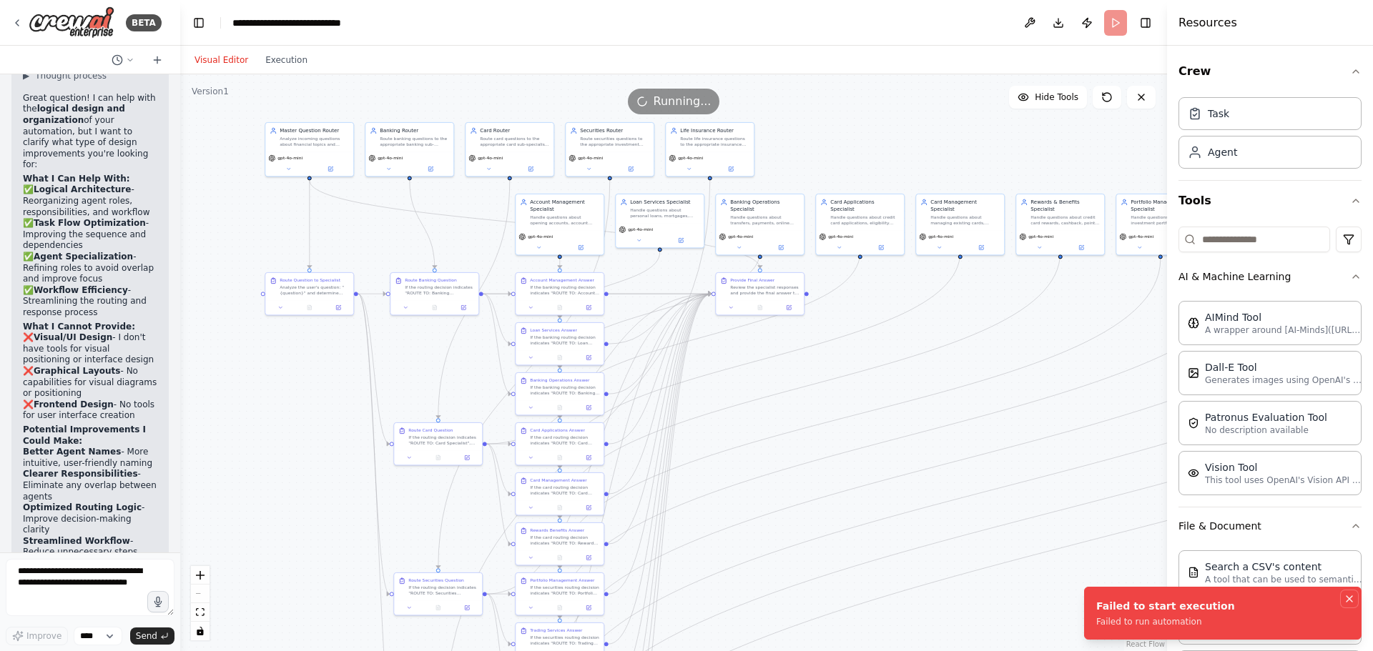
click at [1346, 594] on icon "Notifications (F8)" at bounding box center [1348, 598] width 11 height 11
click at [1122, 607] on div "Failed to start execution" at bounding box center [1165, 606] width 139 height 14
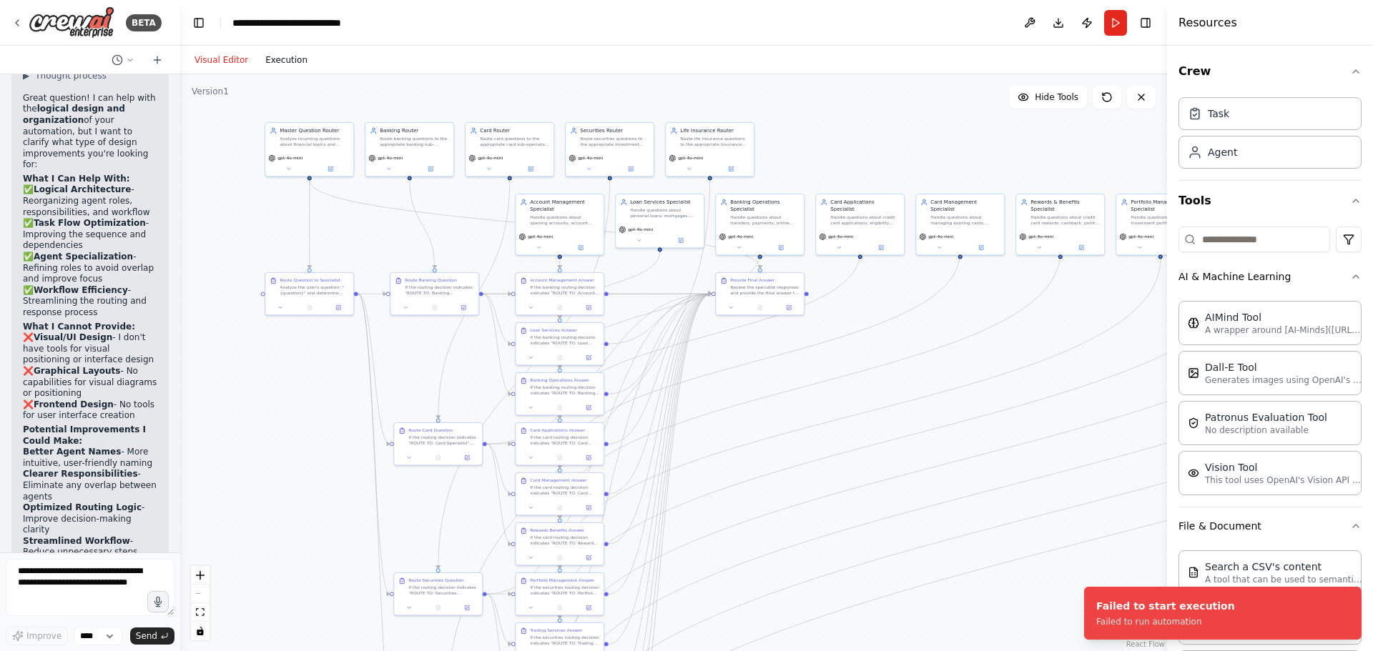
click at [282, 62] on button "Execution" at bounding box center [286, 59] width 59 height 17
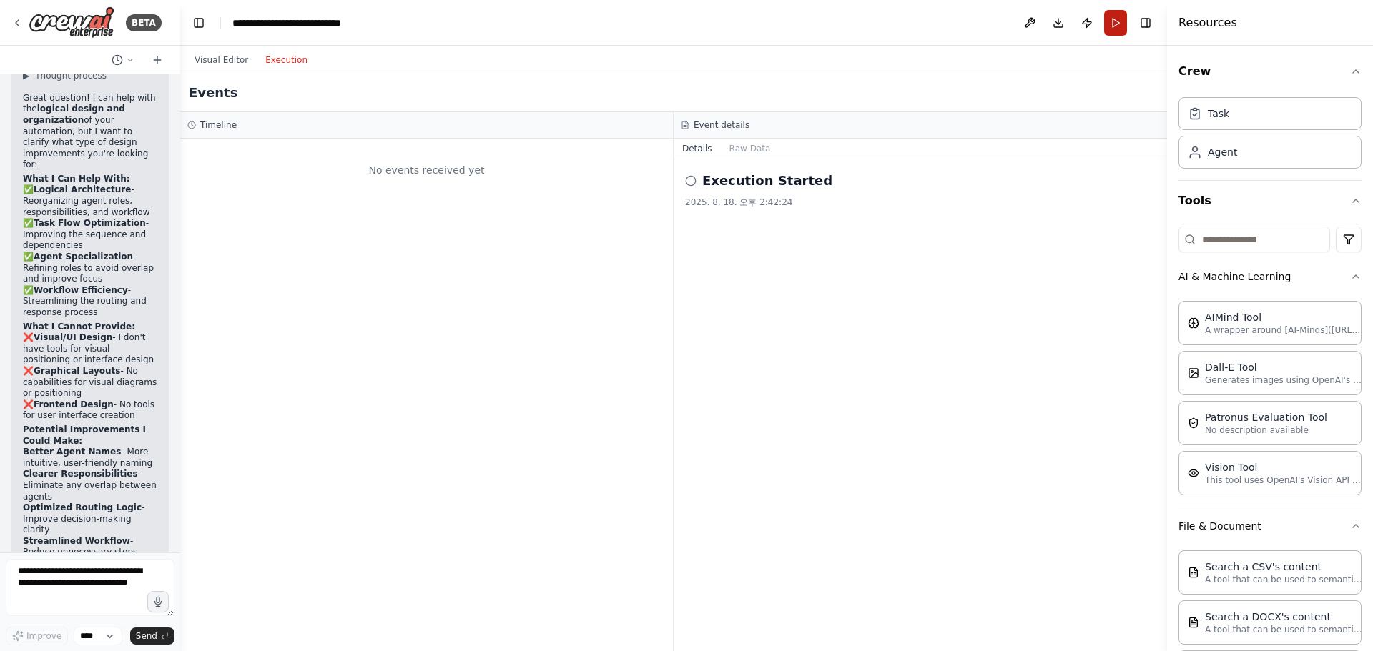
click at [1110, 23] on button "Run" at bounding box center [1115, 23] width 23 height 26
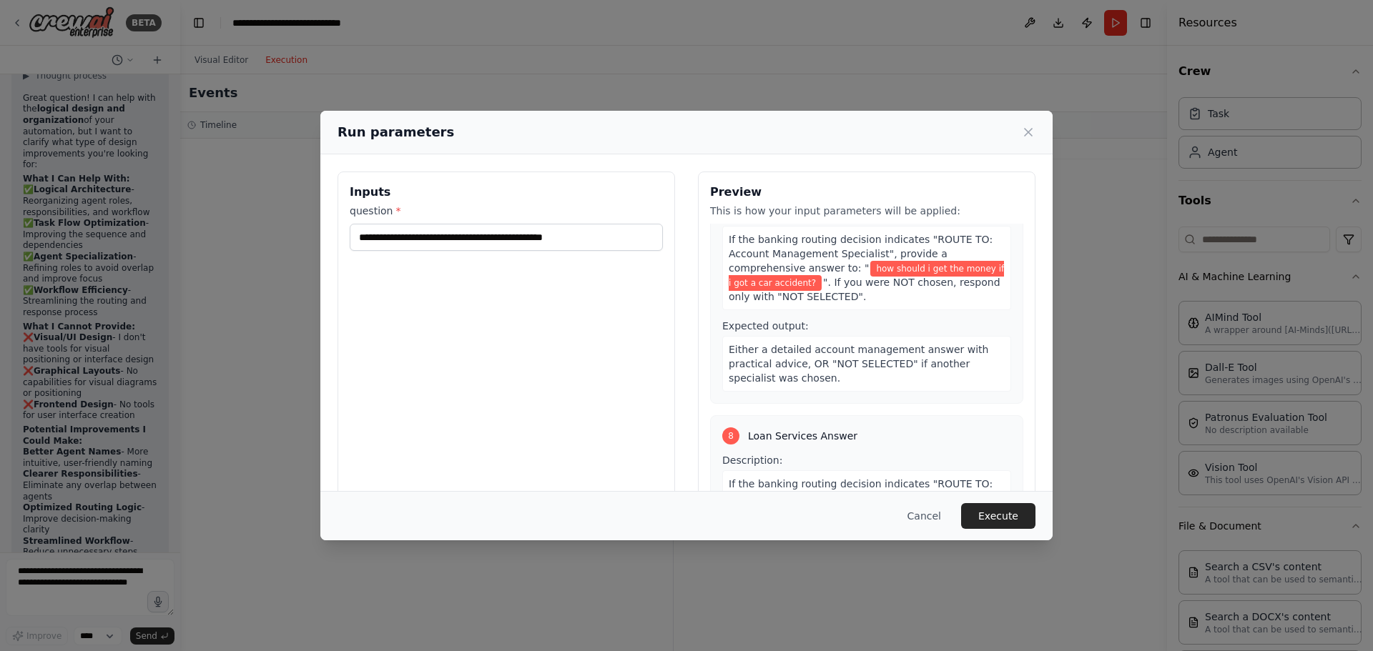
scroll to position [2145, 0]
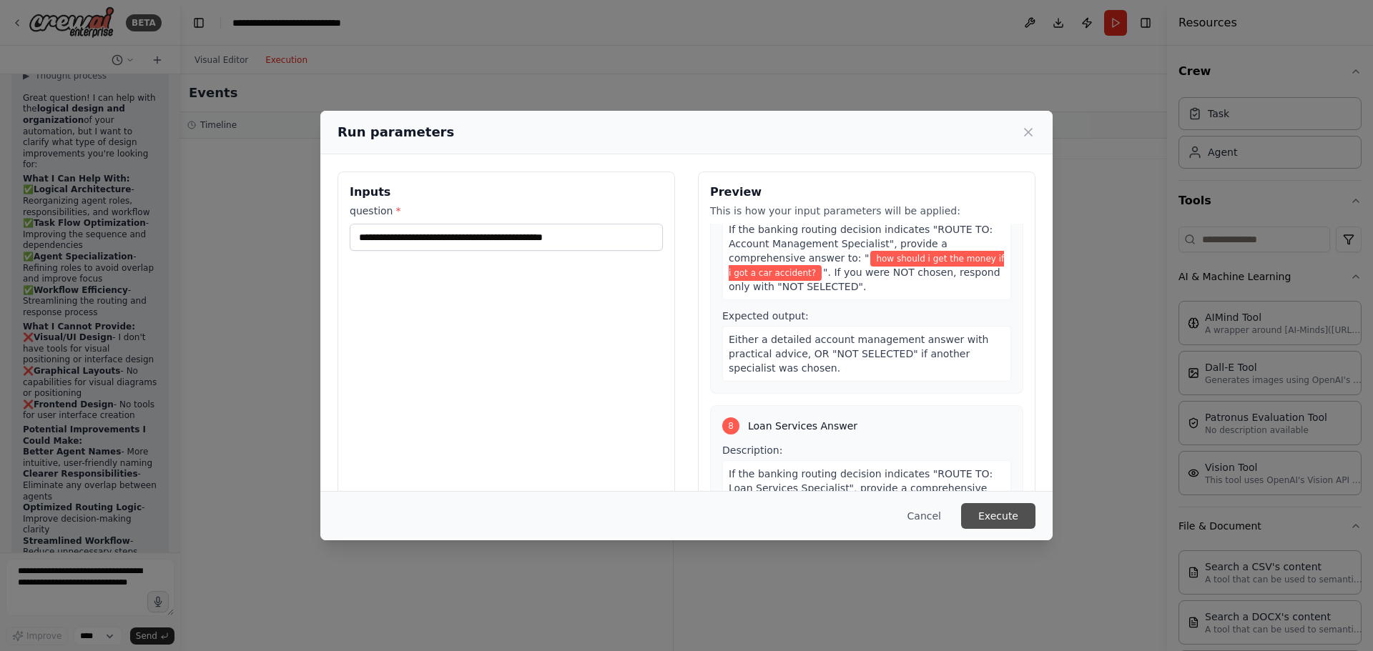
click at [1001, 518] on button "Execute" at bounding box center [998, 516] width 74 height 26
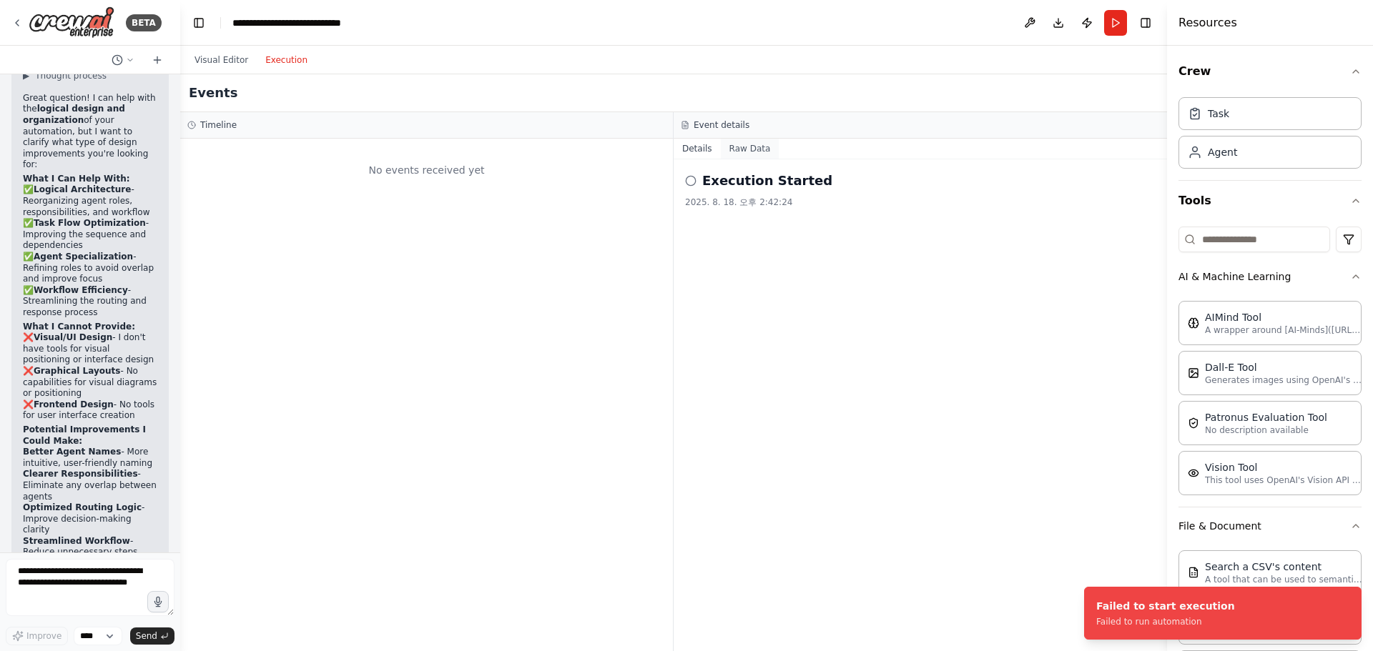
click at [754, 154] on button "Raw Data" at bounding box center [750, 149] width 59 height 20
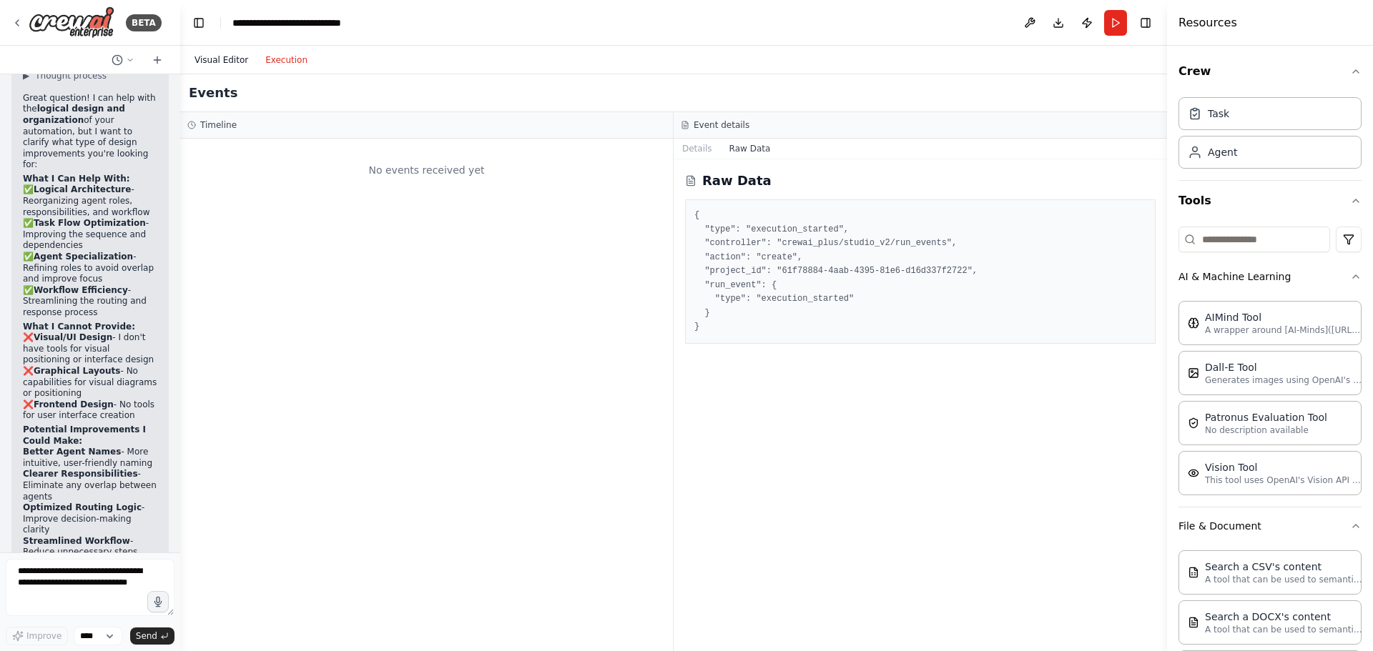
click at [228, 61] on button "Visual Editor" at bounding box center [221, 59] width 71 height 17
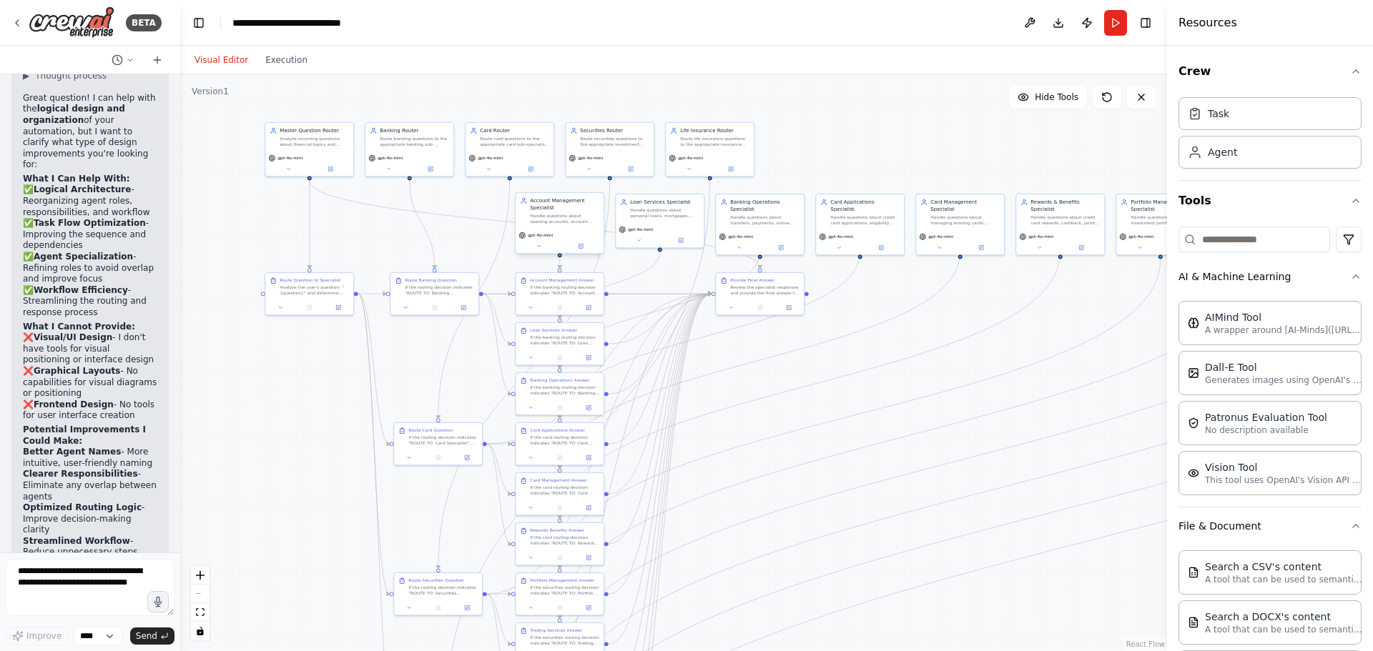
click at [602, 242] on div "gpt-4o-mini" at bounding box center [559, 241] width 88 height 25
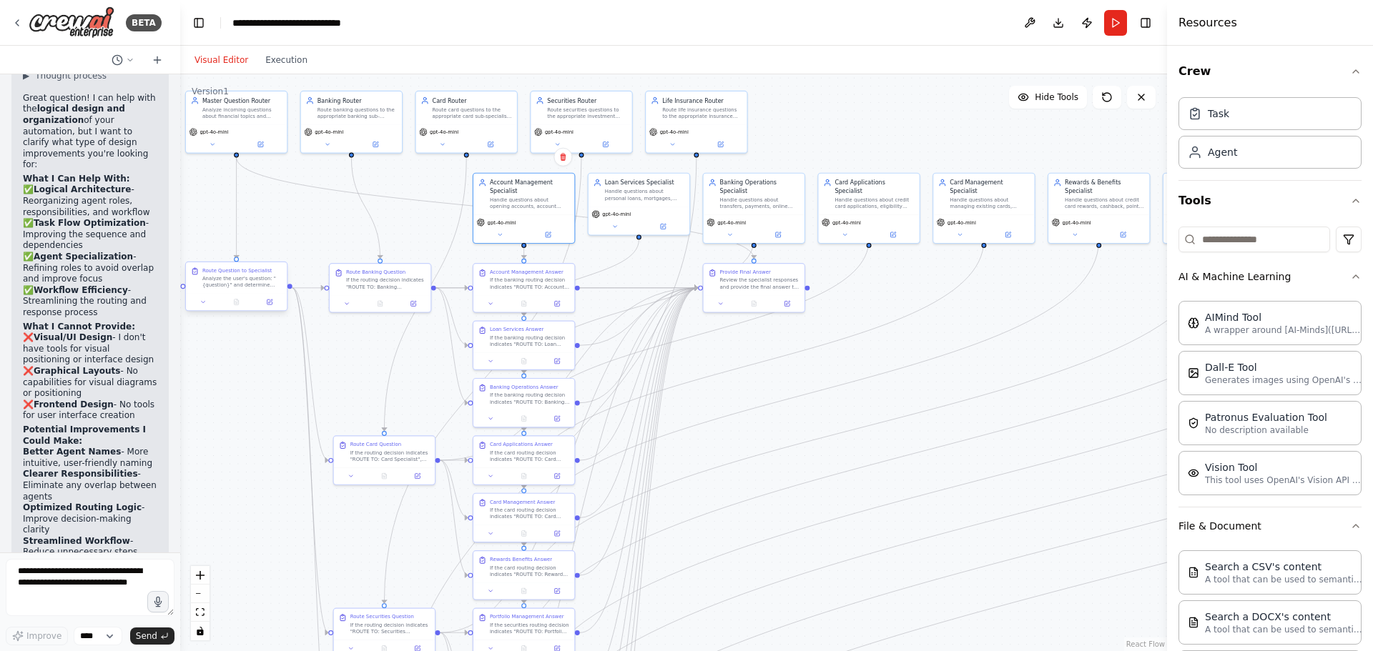
click at [263, 287] on div "Analyze the user's question: "{question}" and determine which ONE specialist sh…" at bounding box center [241, 281] width 79 height 13
click at [265, 302] on button at bounding box center [269, 302] width 28 height 10
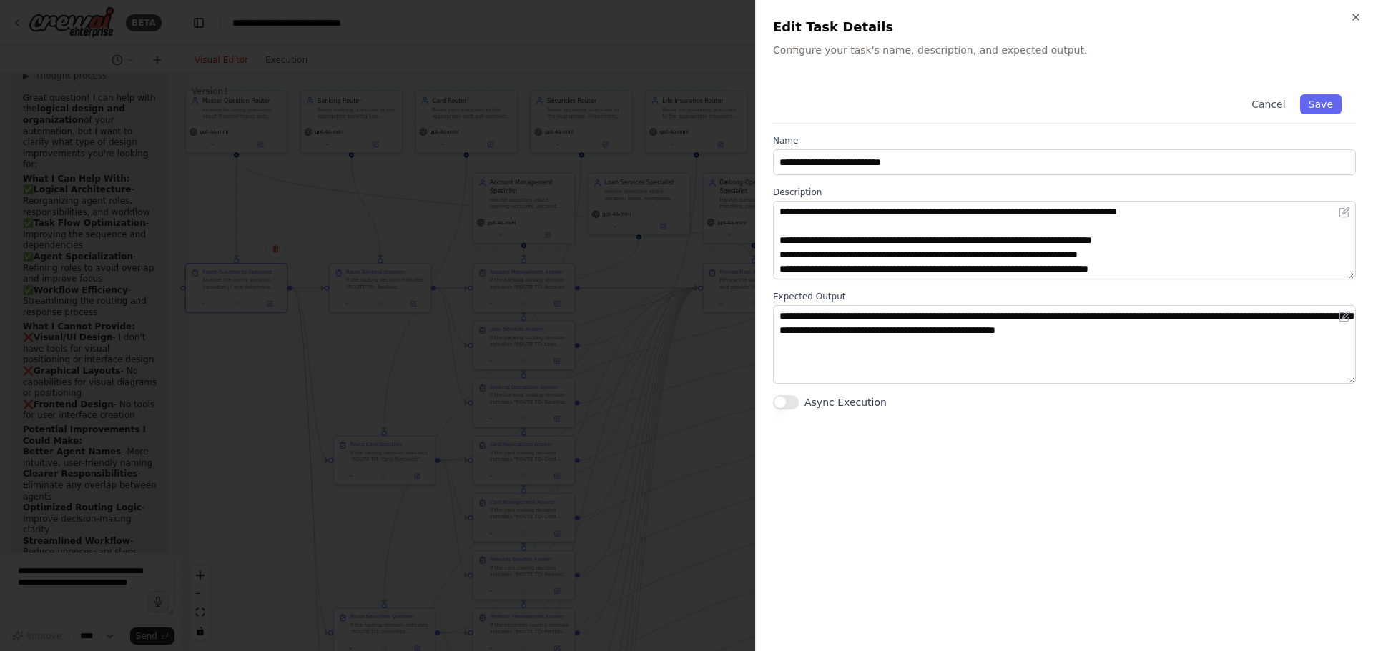
click at [1353, 10] on div "**********" at bounding box center [1064, 325] width 618 height 651
click at [1356, 17] on icon "button" at bounding box center [1355, 16] width 11 height 11
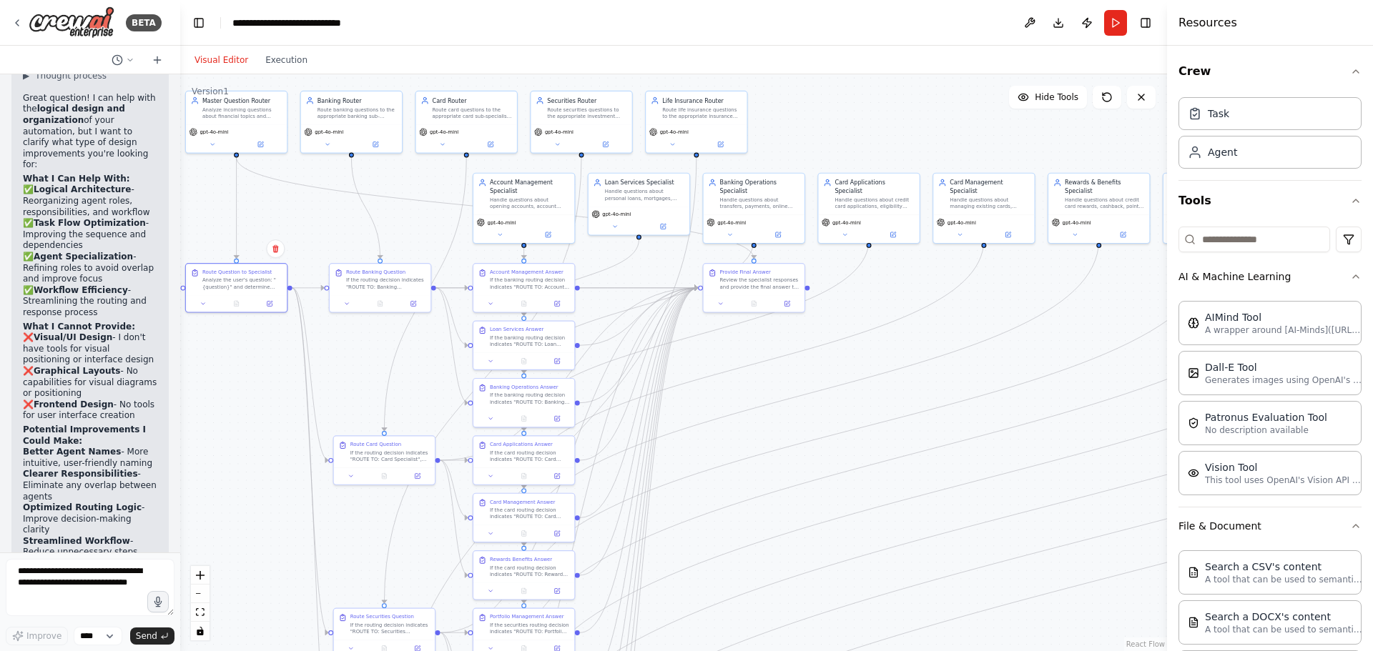
drag, startPoint x: 906, startPoint y: 419, endPoint x: 889, endPoint y: 419, distance: 17.9
click at [889, 419] on div ".deletable-edge-delete-btn { width: 20px; height: 20px; border: 0px solid #ffff…" at bounding box center [673, 362] width 987 height 577
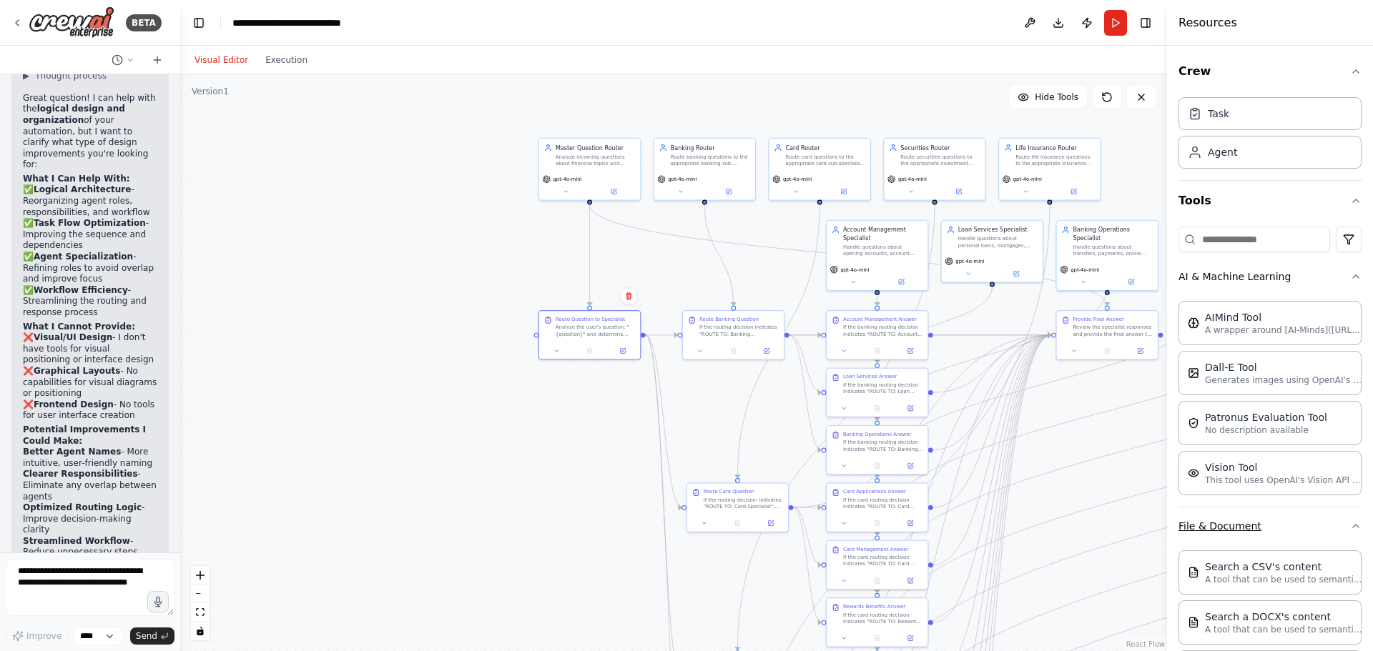
drag, startPoint x: 853, startPoint y: 433, endPoint x: 1211, endPoint y: 534, distance: 372.3
click at [1211, 534] on div "BETA Hello! I'm the CrewAI assistant. What kind of automation do you want to bu…" at bounding box center [686, 325] width 1373 height 651
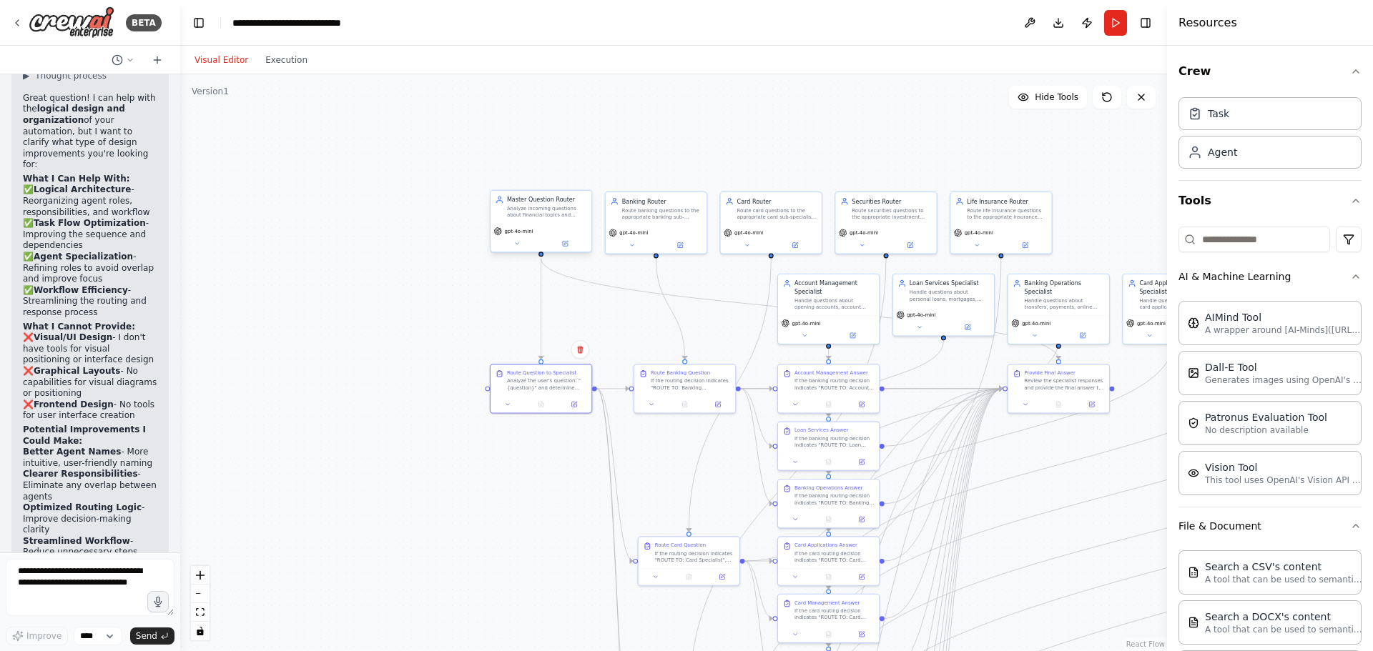
click at [539, 229] on div "gpt-4o-mini" at bounding box center [541, 231] width 94 height 8
click at [1115, 26] on button "Run" at bounding box center [1115, 23] width 23 height 26
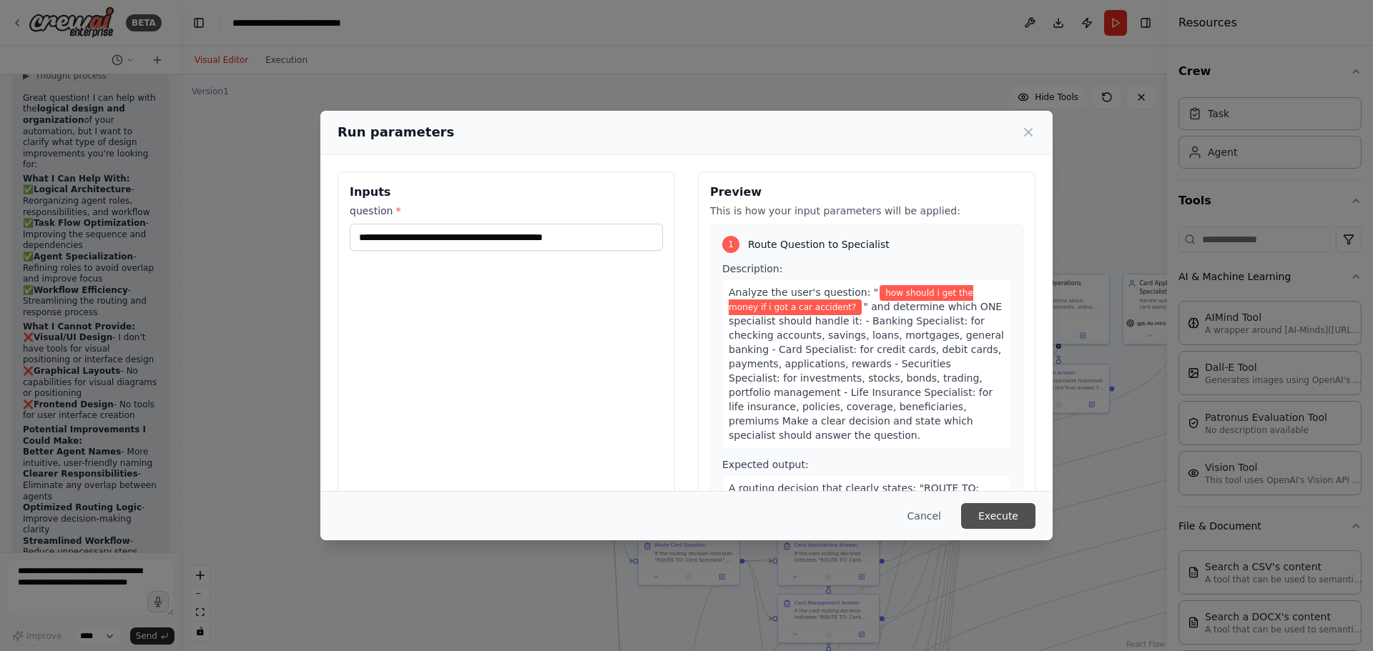
click at [992, 513] on button "Execute" at bounding box center [998, 516] width 74 height 26
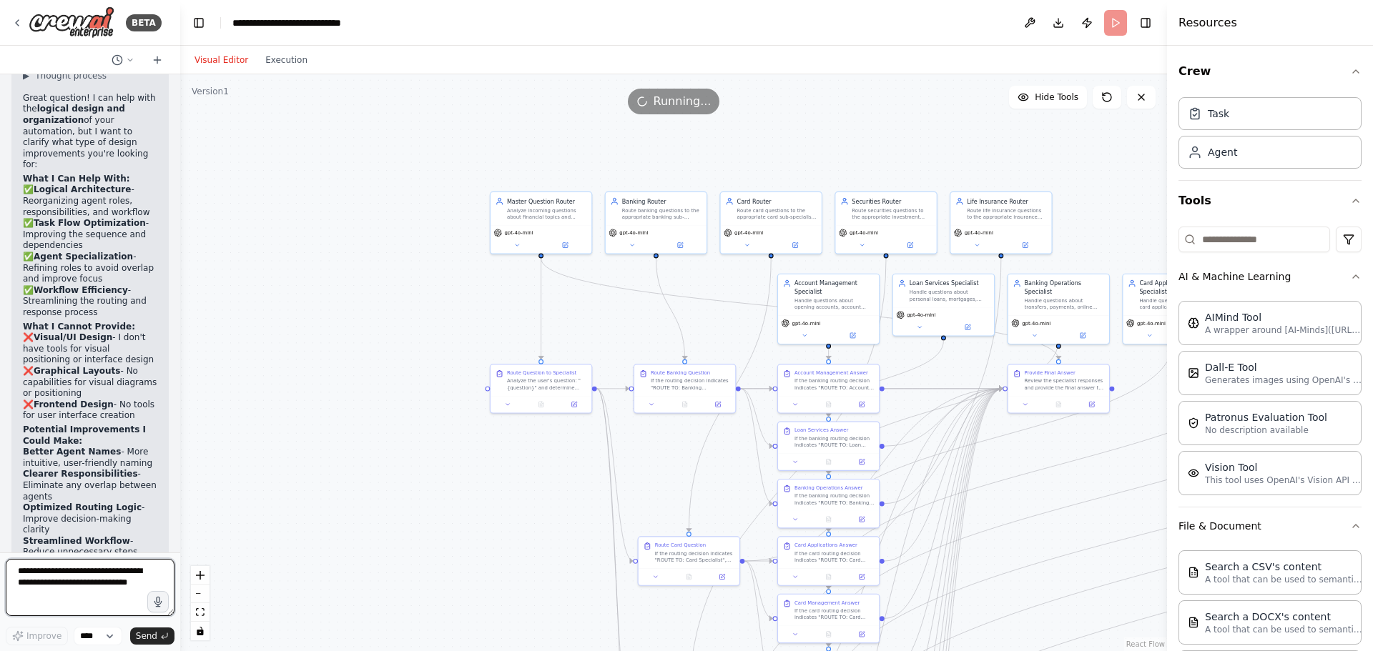
click at [81, 580] on textarea at bounding box center [90, 587] width 169 height 57
type textarea "**********"
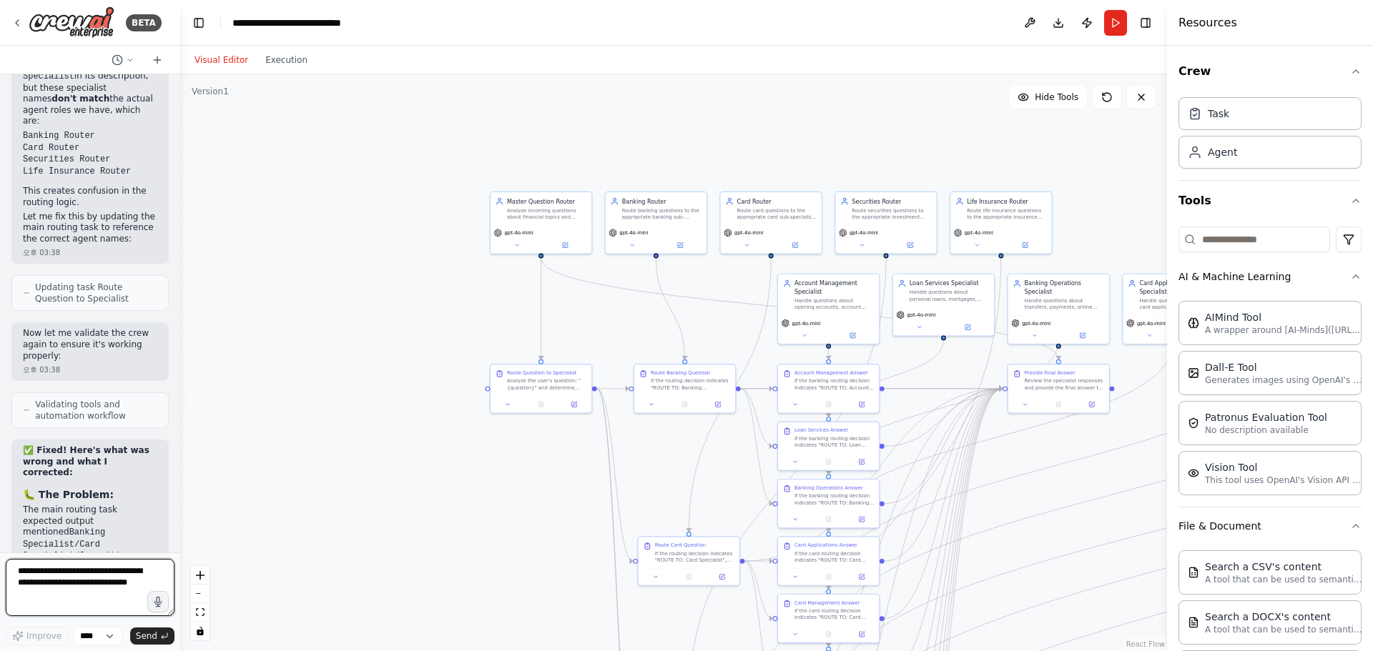
scroll to position [13236, 0]
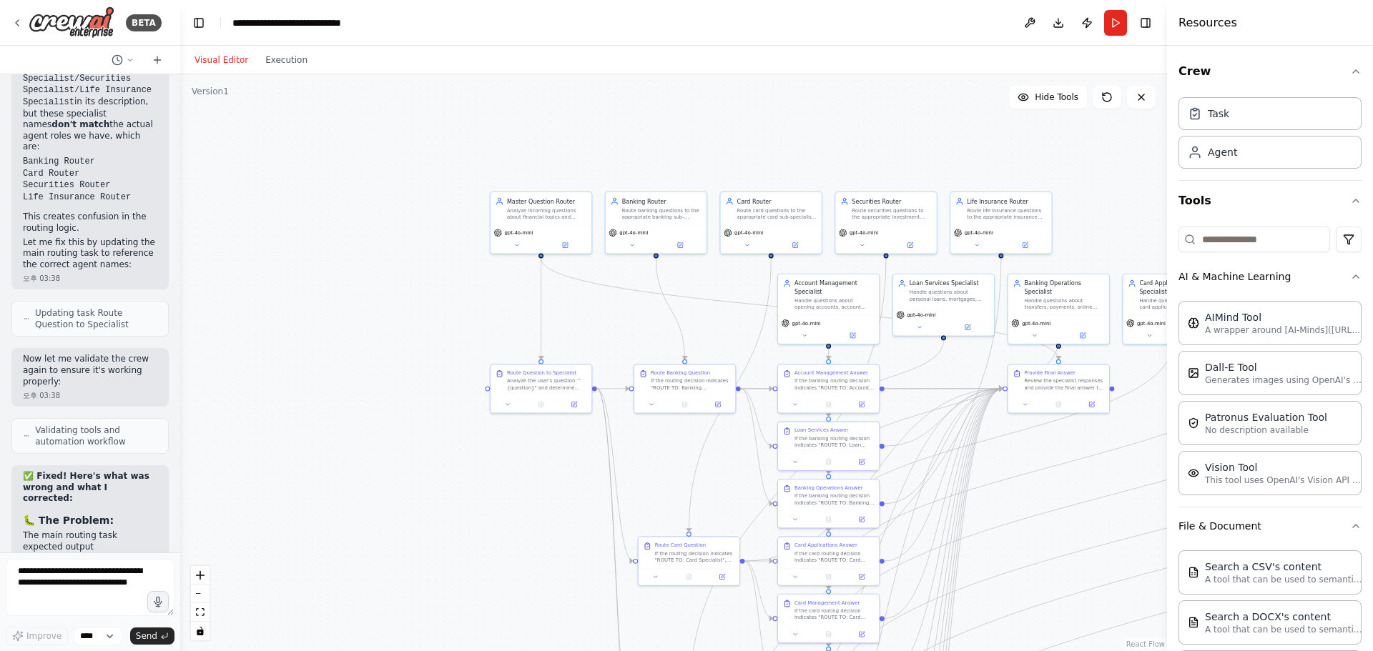
drag, startPoint x: 103, startPoint y: 377, endPoint x: 89, endPoint y: 402, distance: 28.2
click at [89, 612] on li "But the subsequent routing tasks were looking for these exact terms while the a…" at bounding box center [90, 658] width 134 height 93
drag, startPoint x: 97, startPoint y: 389, endPoint x: 92, endPoint y: 397, distance: 10.3
click at [92, 612] on li "But the subsequent routing tasks were looking for these exact terms while the a…" at bounding box center [90, 658] width 134 height 93
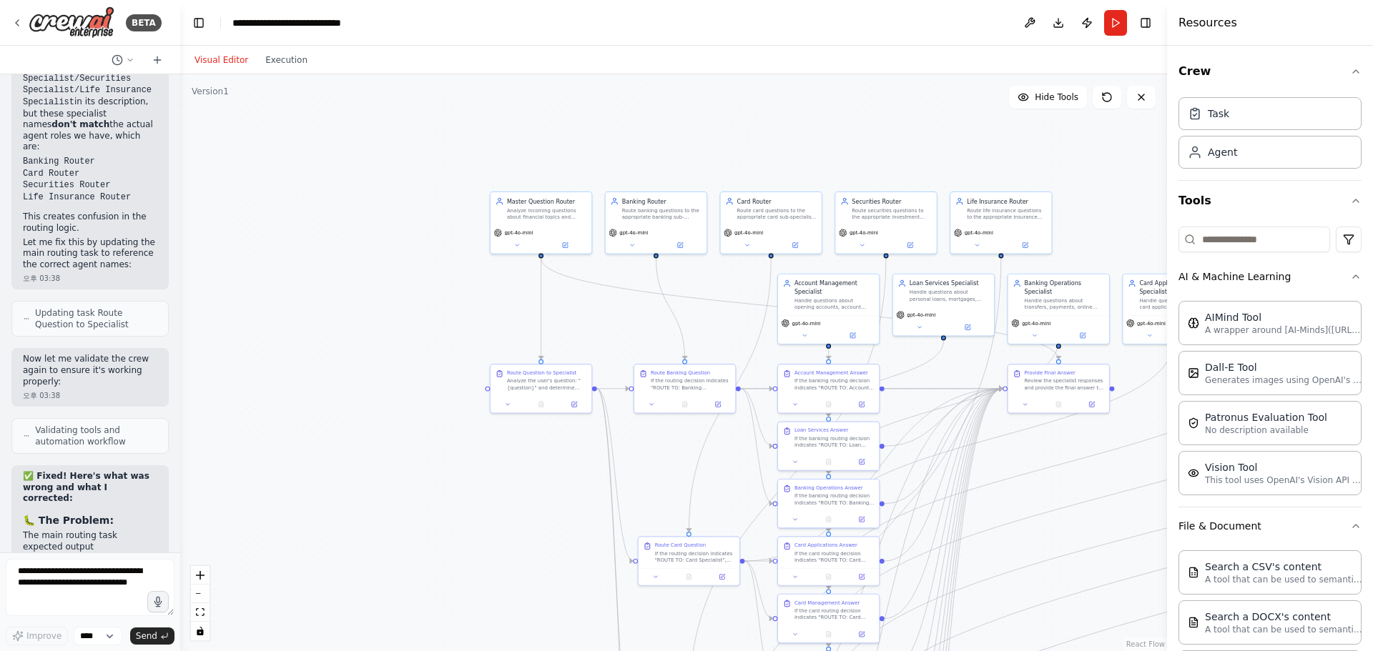
click at [84, 612] on li "But the subsequent routing tasks were looking for these exact terms while the a…" at bounding box center [90, 658] width 134 height 93
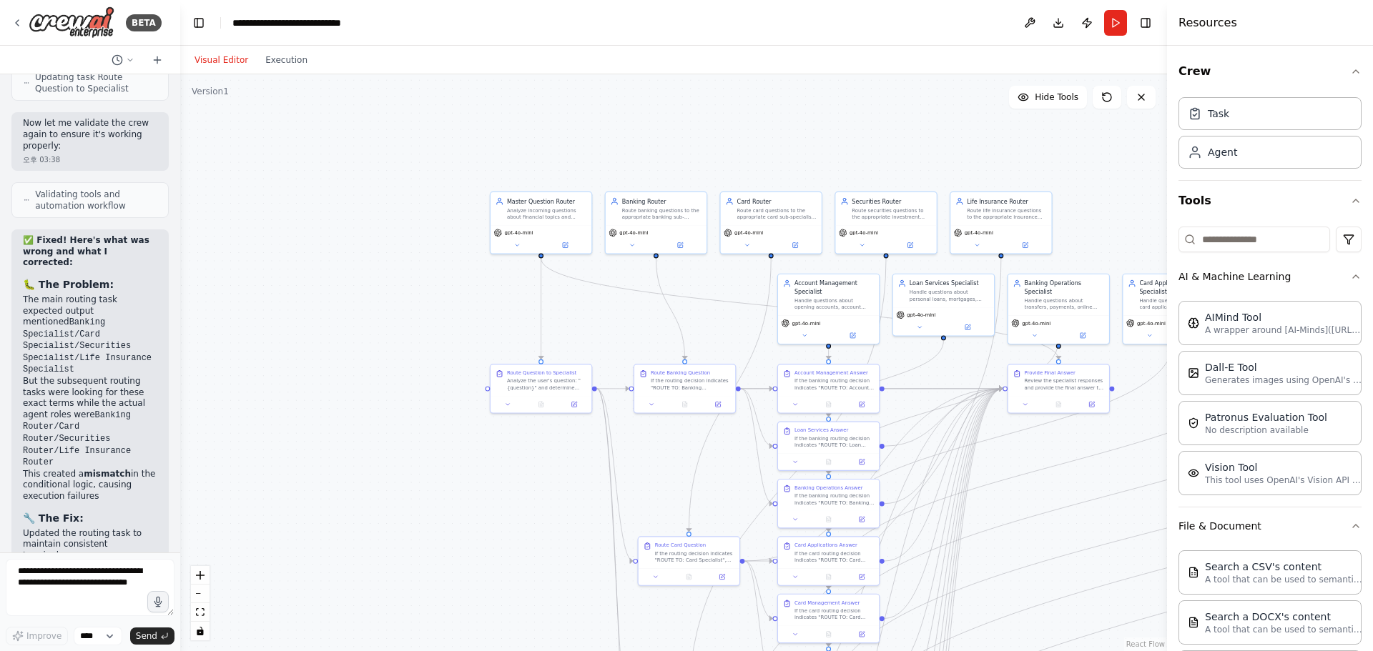
scroll to position [13522, 0]
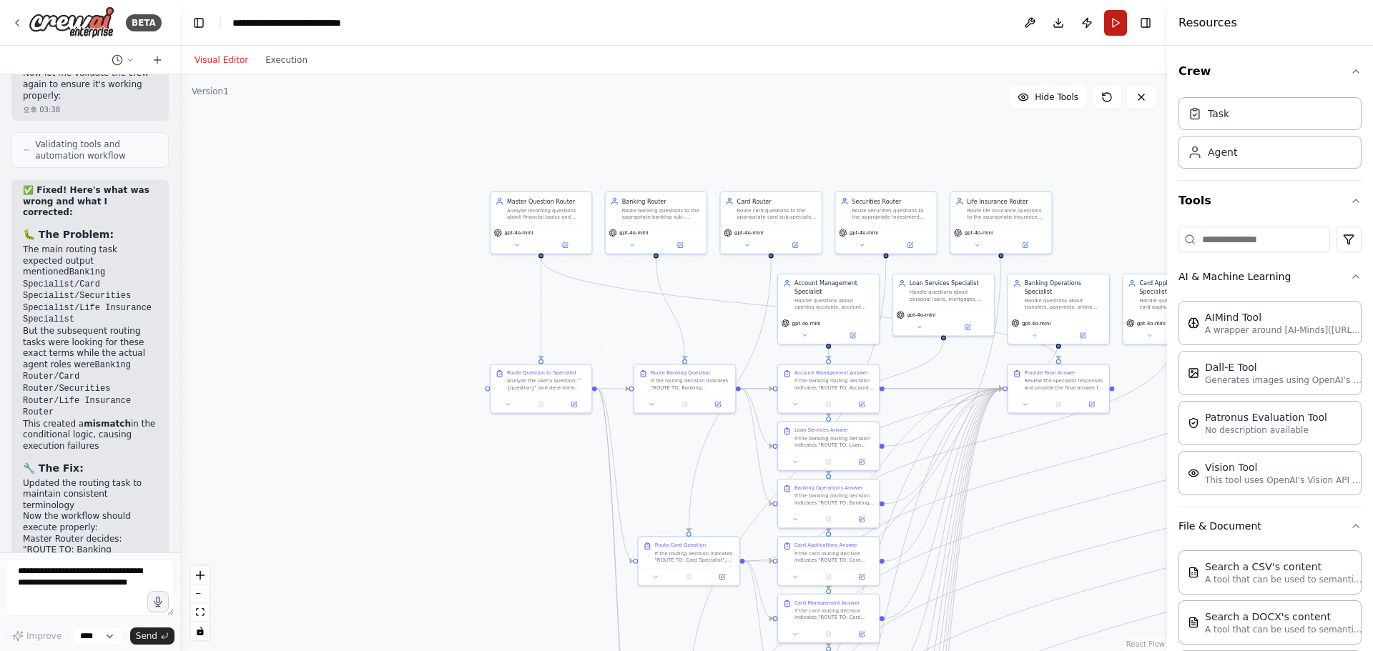
click at [1117, 26] on button "Run" at bounding box center [1115, 23] width 23 height 26
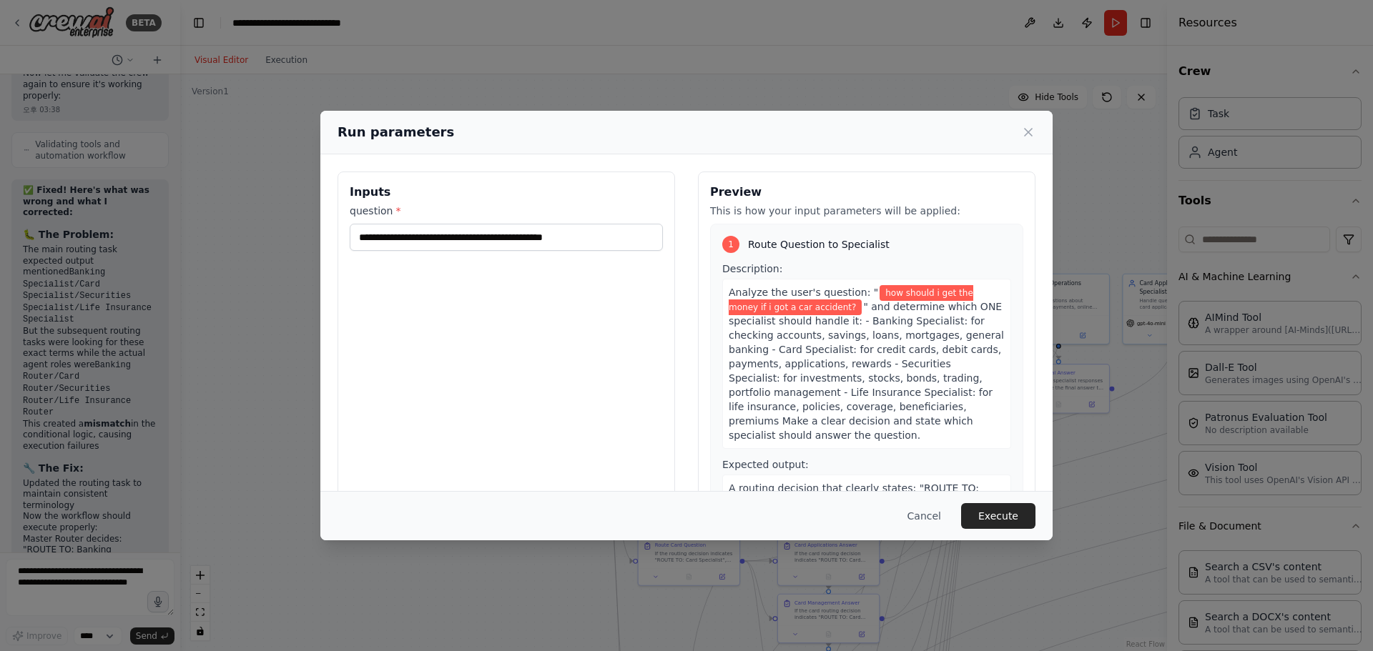
click at [1006, 517] on button "Execute" at bounding box center [998, 516] width 74 height 26
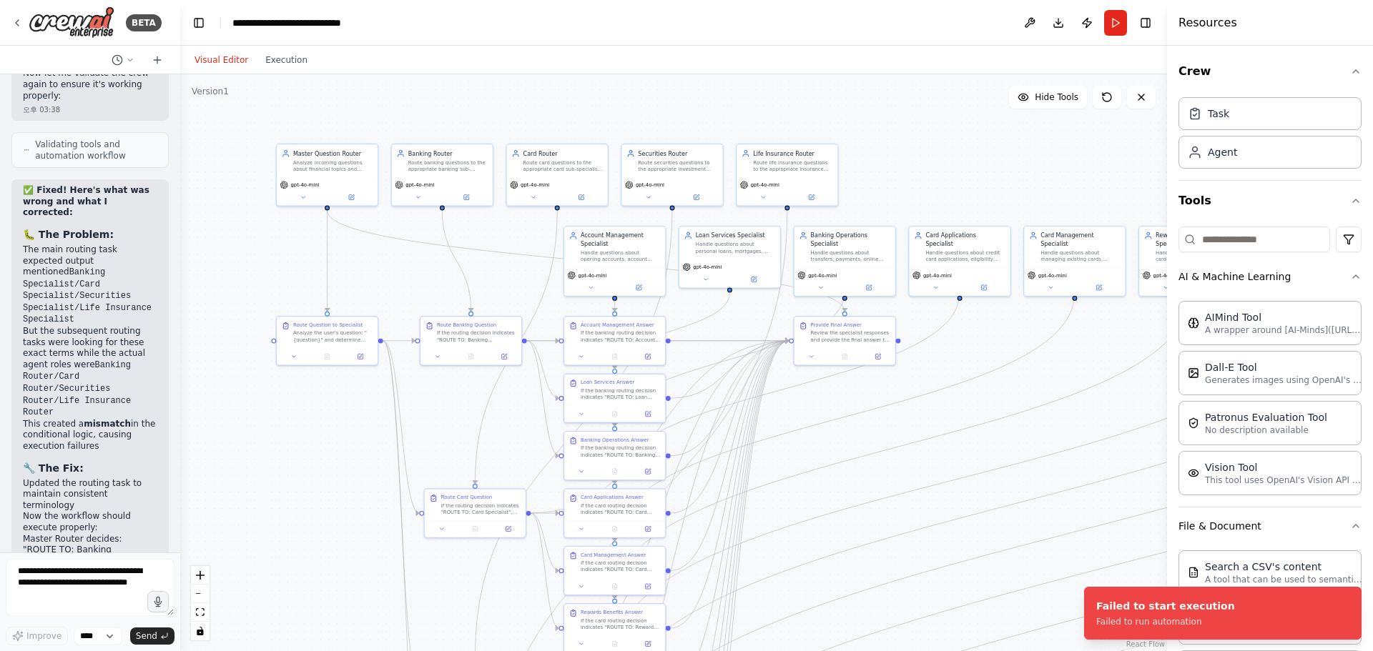
drag, startPoint x: 1007, startPoint y: 555, endPoint x: 793, endPoint y: 508, distance: 219.0
click at [793, 508] on div ".deletable-edge-delete-btn { width: 20px; height: 20px; border: 0px solid #ffff…" at bounding box center [673, 362] width 987 height 577
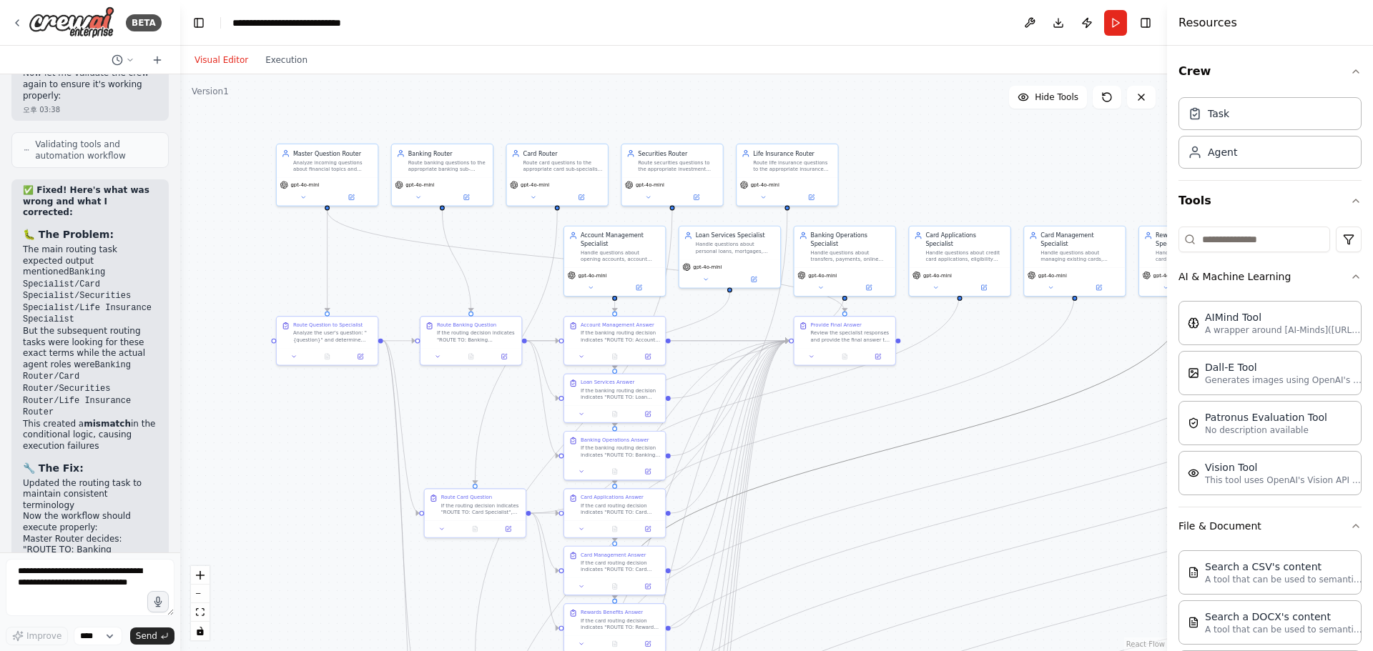
drag, startPoint x: 924, startPoint y: 441, endPoint x: 944, endPoint y: 320, distance: 123.2
click at [234, 111] on div ".deletable-edge-delete-btn { width: 20px; height: 20px; border: 0px solid #ffff…" at bounding box center [234, 111] width 0 height 0
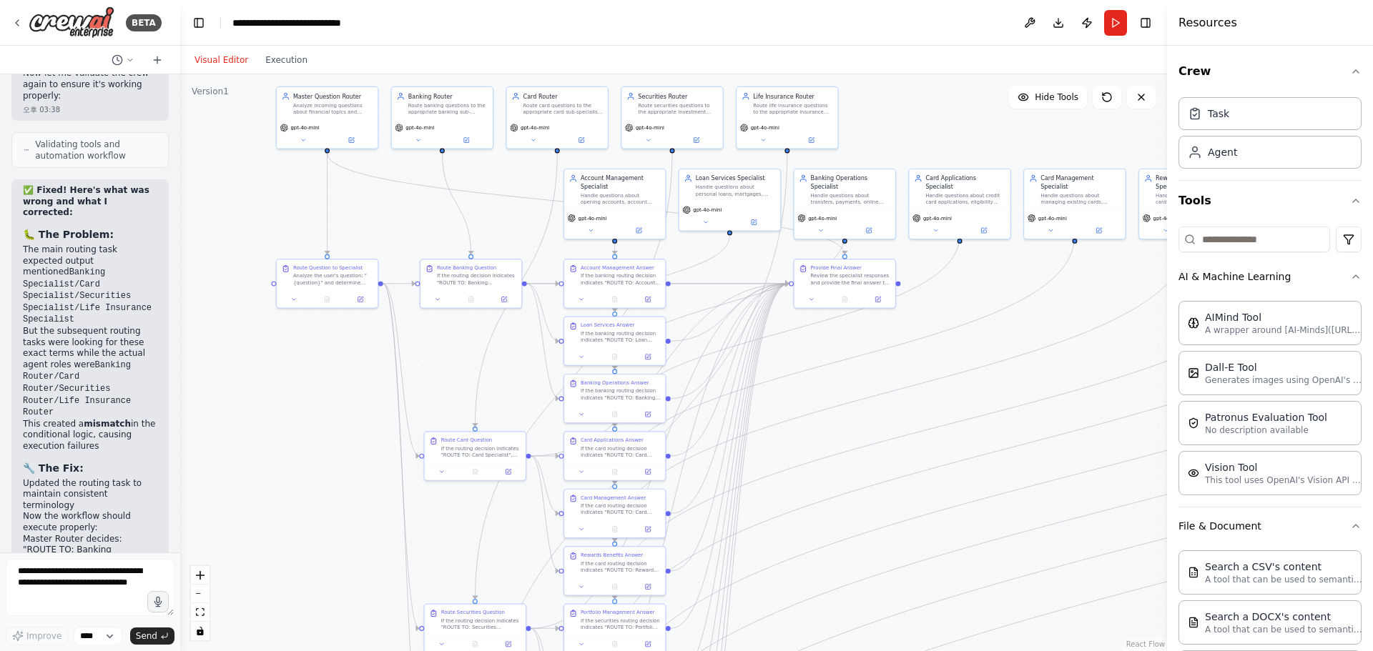
drag, startPoint x: 906, startPoint y: 375, endPoint x: 906, endPoint y: 305, distance: 70.1
click at [906, 305] on div ".deletable-edge-delete-btn { width: 20px; height: 20px; border: 0px solid #ffff…" at bounding box center [673, 362] width 987 height 577
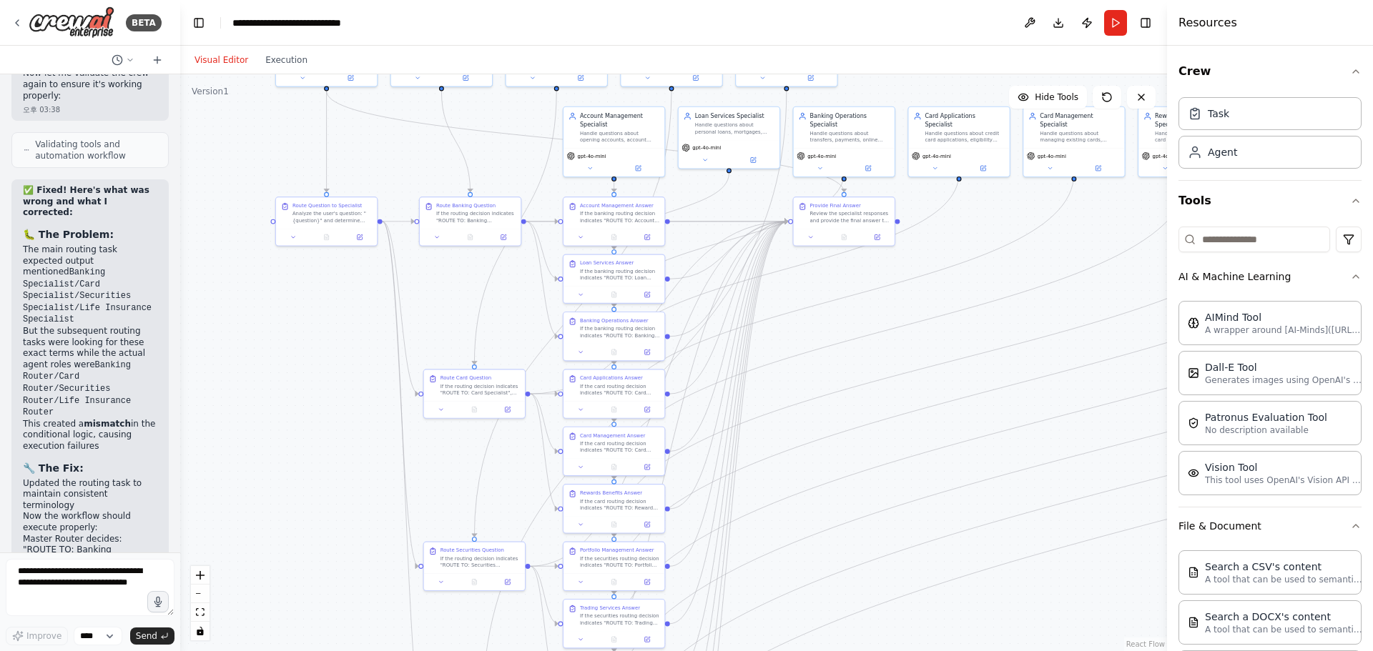
drag, startPoint x: 880, startPoint y: 372, endPoint x: 884, endPoint y: 313, distance: 58.7
click at [884, 313] on div ".deletable-edge-delete-btn { width: 20px; height: 20px; border: 0px solid #ffff…" at bounding box center [673, 362] width 987 height 577
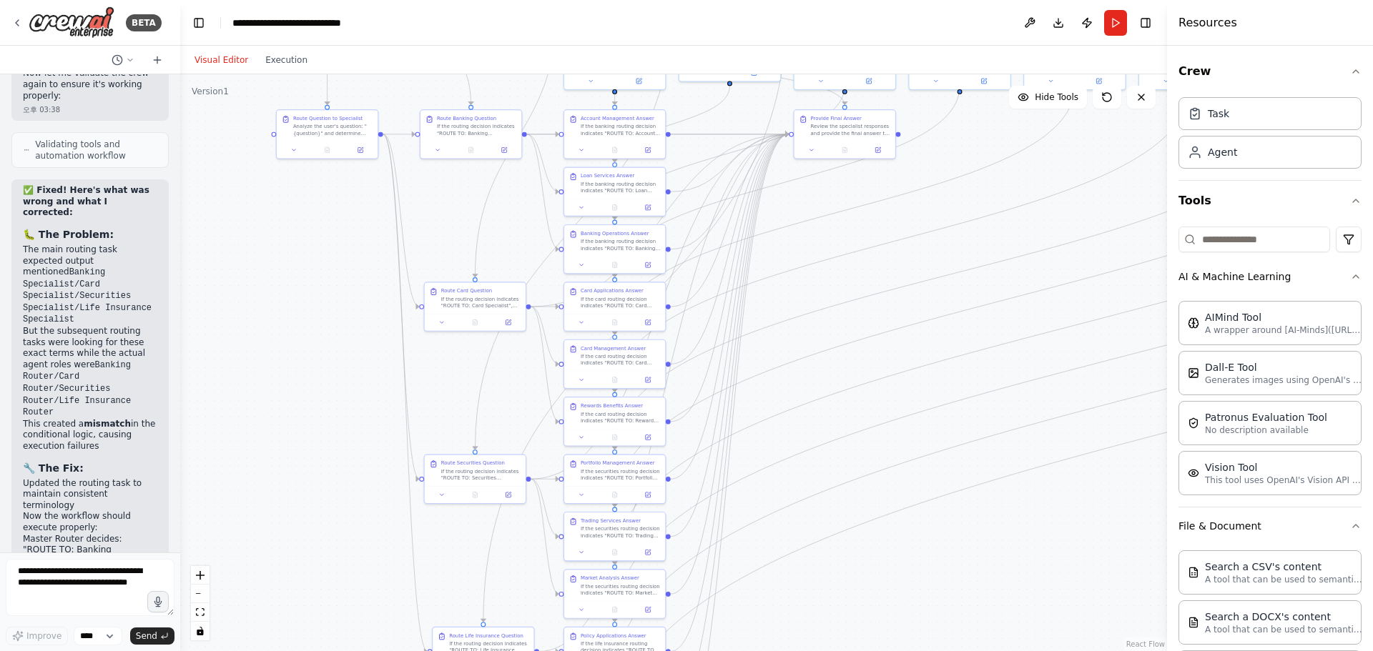
drag, startPoint x: 864, startPoint y: 367, endPoint x: 862, endPoint y: 312, distance: 55.8
click at [862, 312] on div ".deletable-edge-delete-btn { width: 20px; height: 20px; border: 0px solid #ffff…" at bounding box center [673, 362] width 987 height 577
click at [603, 529] on div "If the securities routing decision indicates "ROUTE TO: Trading Services Specia…" at bounding box center [619, 530] width 79 height 13
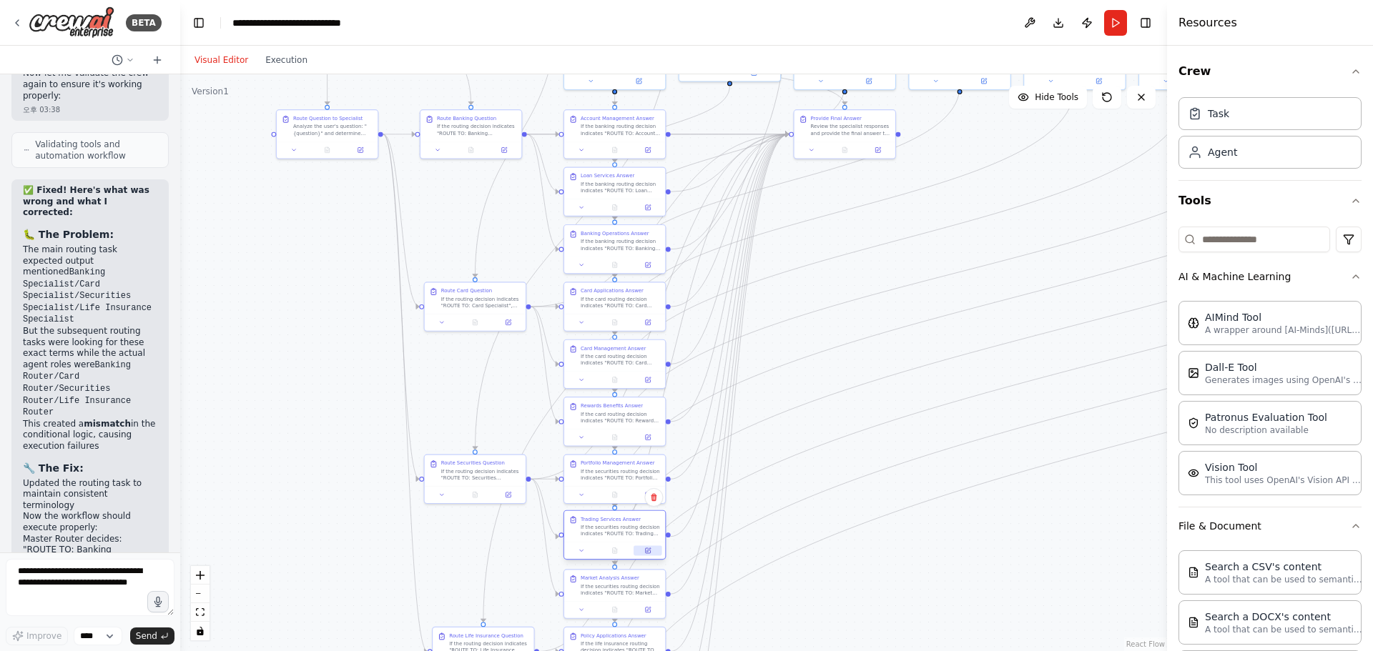
click at [647, 551] on icon at bounding box center [648, 550] width 4 height 4
click at [1117, 21] on button "Run" at bounding box center [1115, 23] width 23 height 26
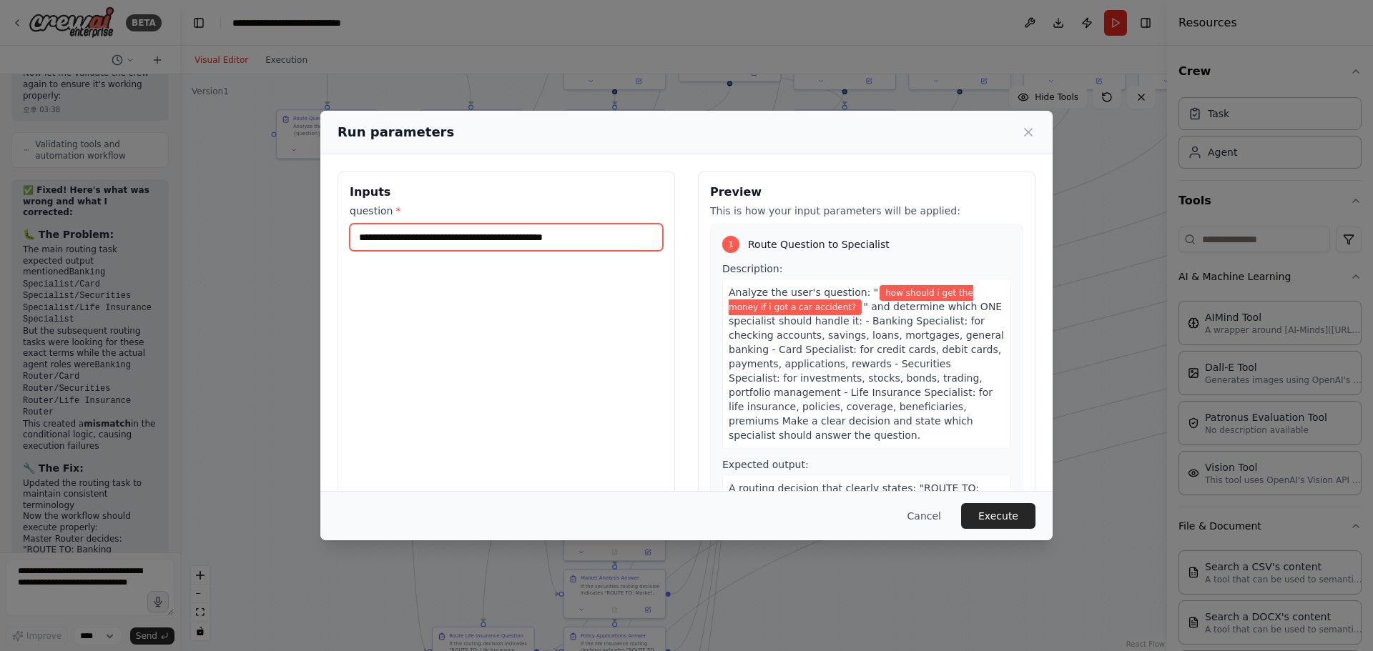
drag, startPoint x: 646, startPoint y: 244, endPoint x: 340, endPoint y: 262, distance: 307.2
click at [340, 260] on div "**********" at bounding box center [505, 341] width 337 height 339
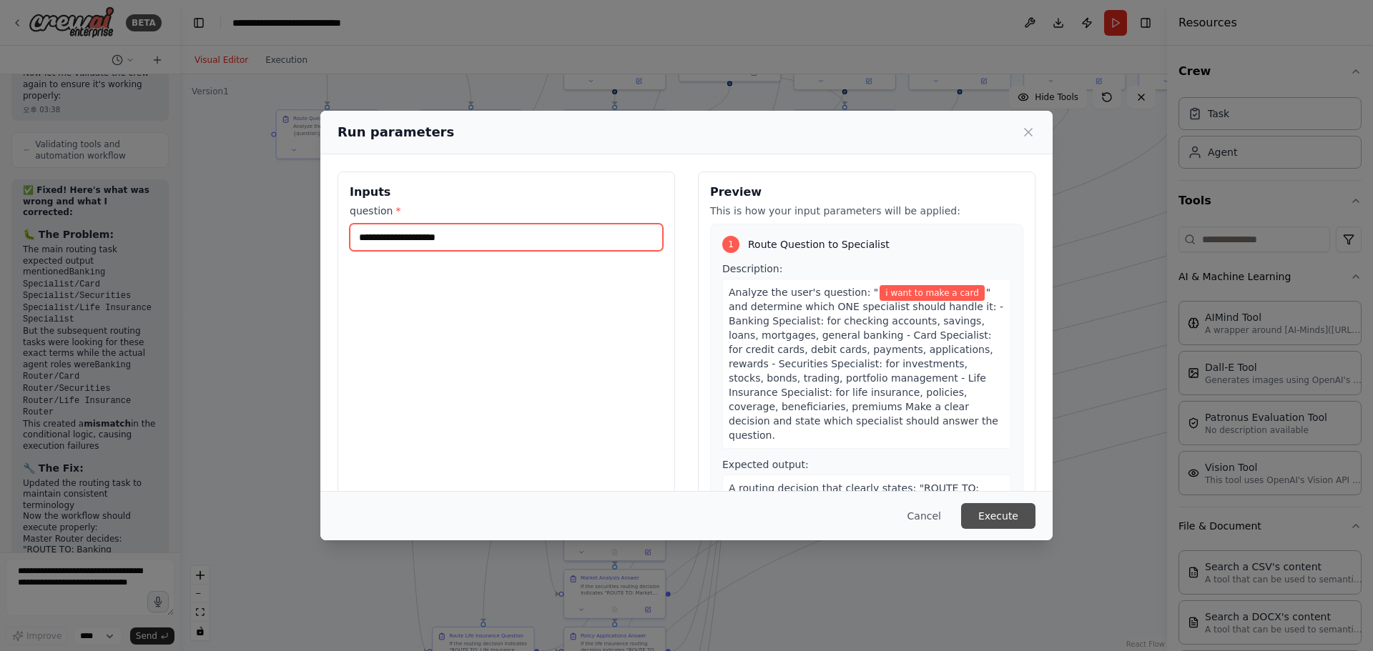
type input "**********"
click at [992, 514] on button "Execute" at bounding box center [998, 516] width 74 height 26
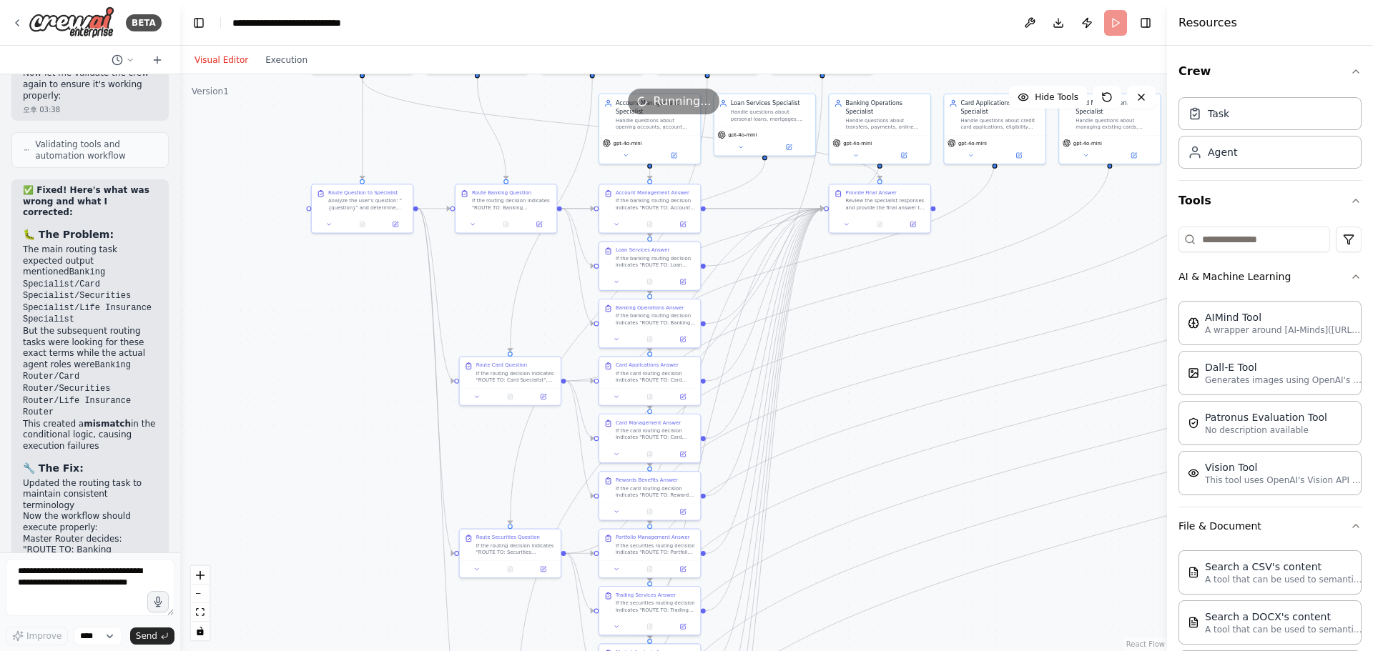
drag, startPoint x: 939, startPoint y: 413, endPoint x: 965, endPoint y: 439, distance: 36.4
click at [965, 439] on div ".deletable-edge-delete-btn { width: 20px; height: 20px; border: 0px solid #ffff…" at bounding box center [673, 362] width 987 height 577
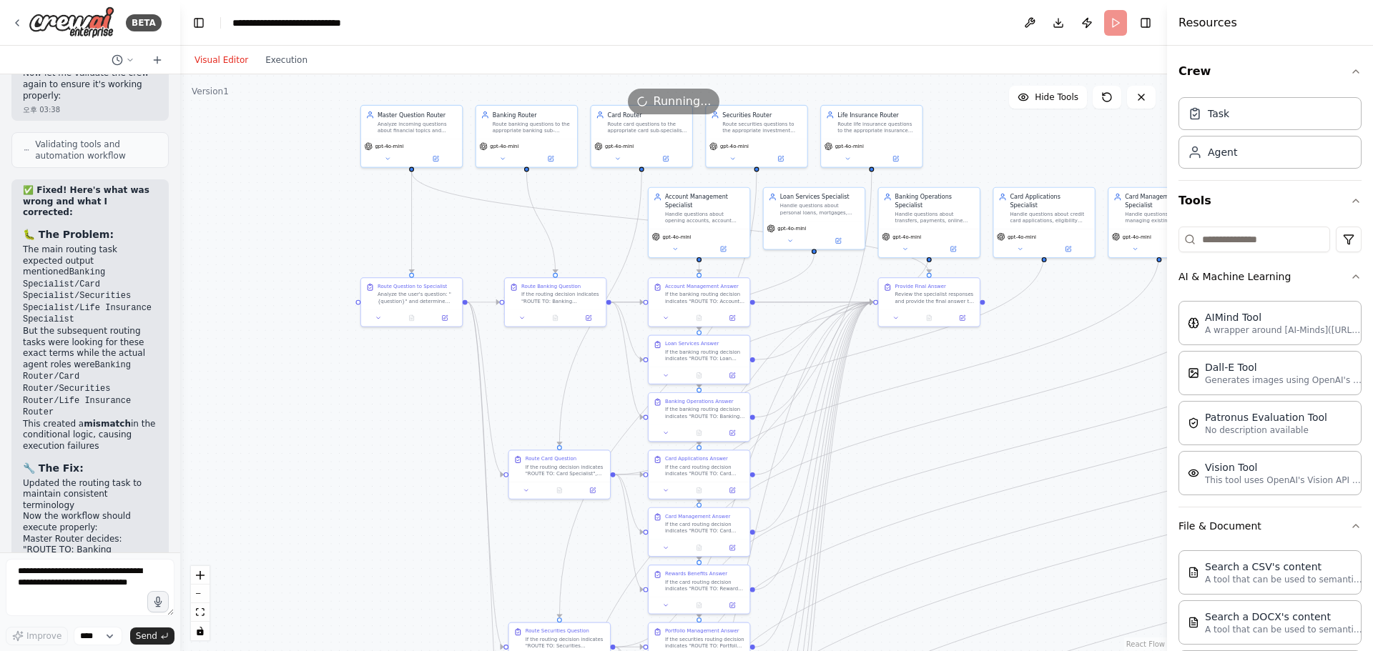
drag, startPoint x: 881, startPoint y: 377, endPoint x: 925, endPoint y: 470, distance: 103.0
click at [925, 470] on div ".deletable-edge-delete-btn { width: 20px; height: 20px; border: 0px solid #ffff…" at bounding box center [673, 362] width 987 height 577
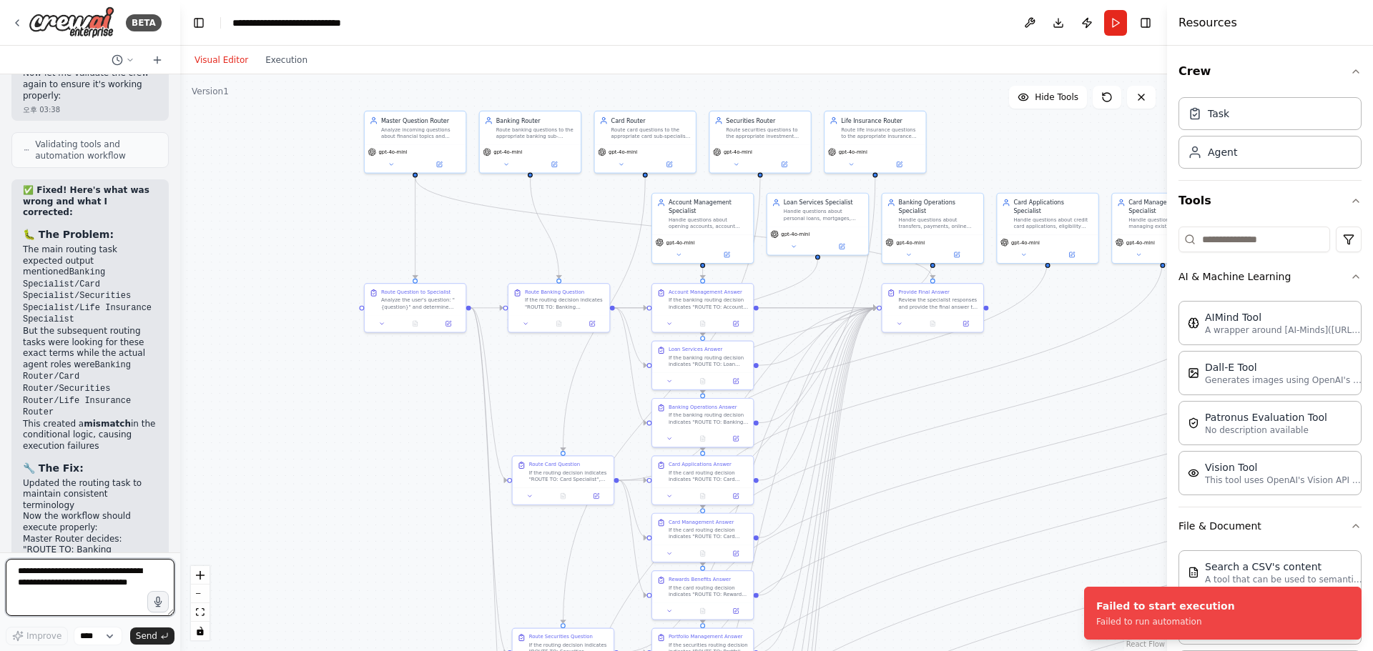
click at [56, 592] on textarea at bounding box center [90, 587] width 169 height 57
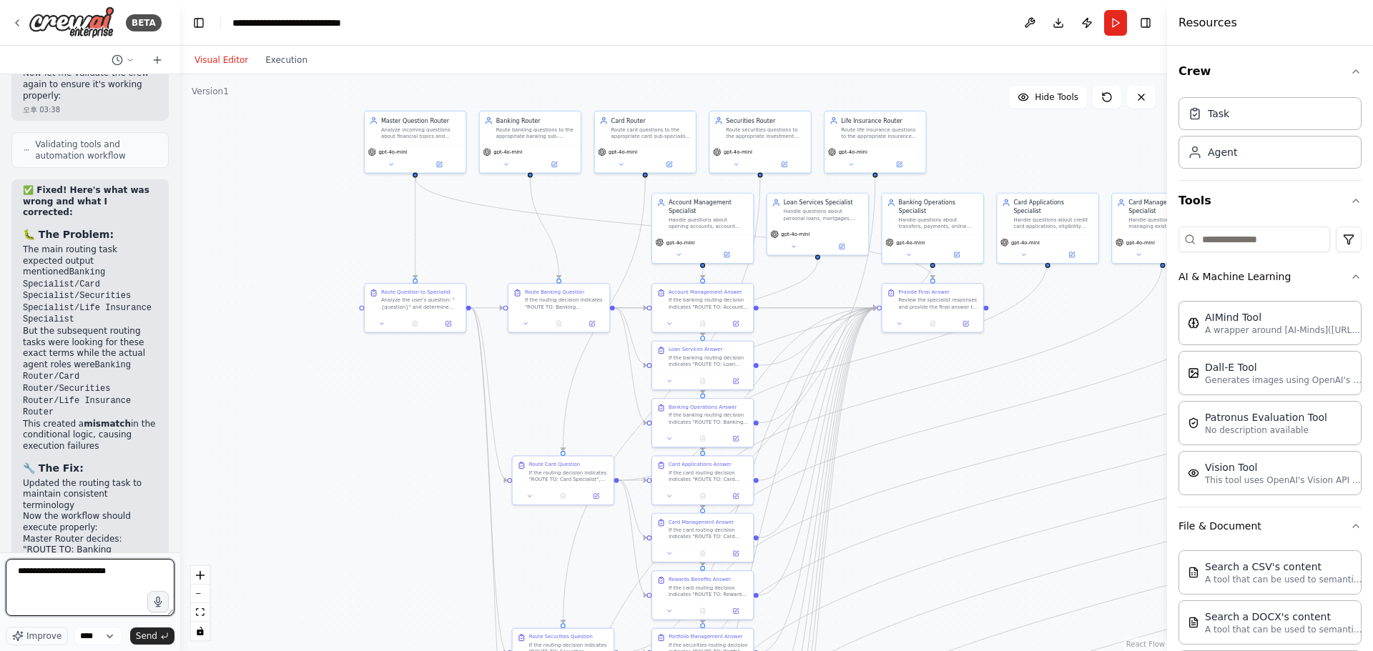
type textarea "**********"
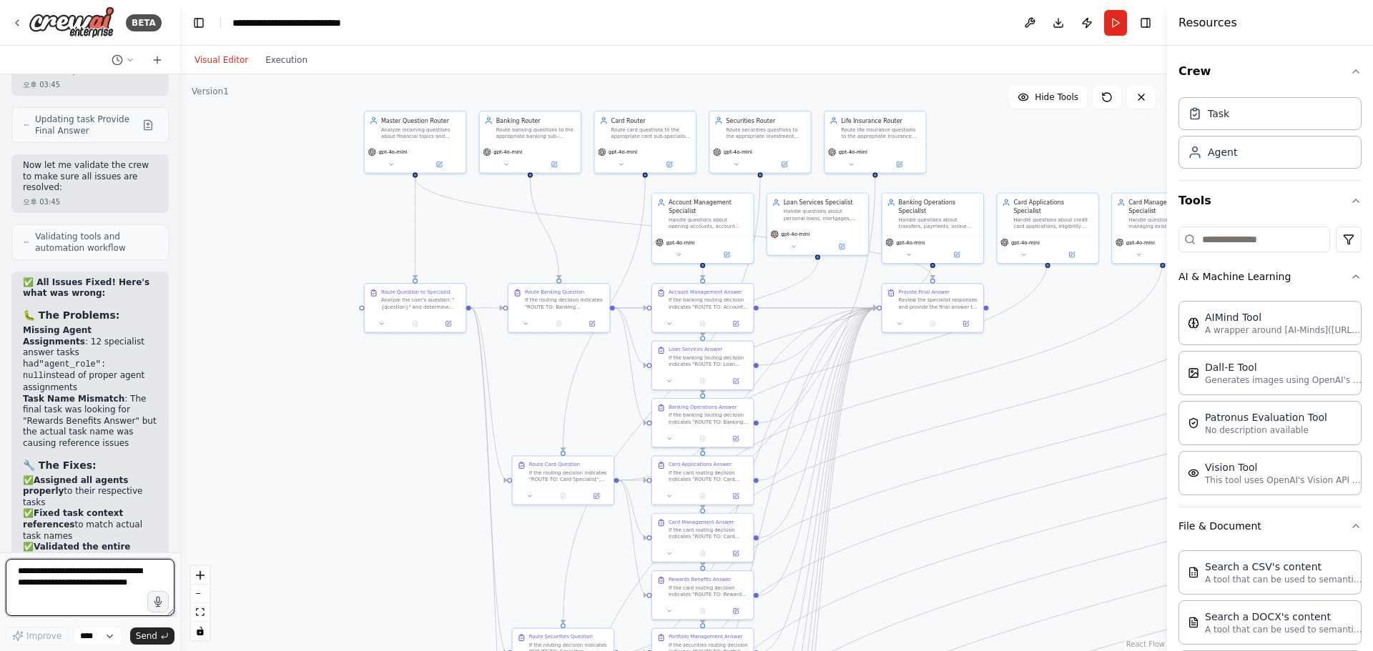
scroll to position [15343, 0]
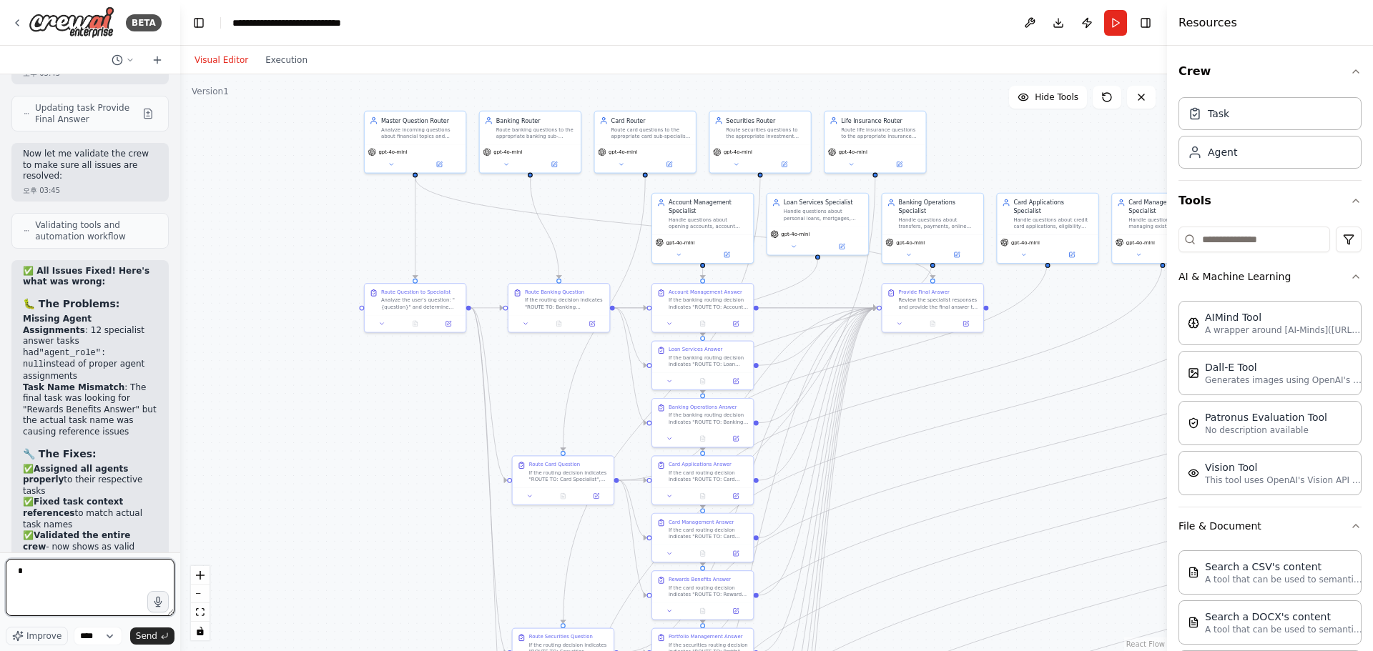
type textarea "*"
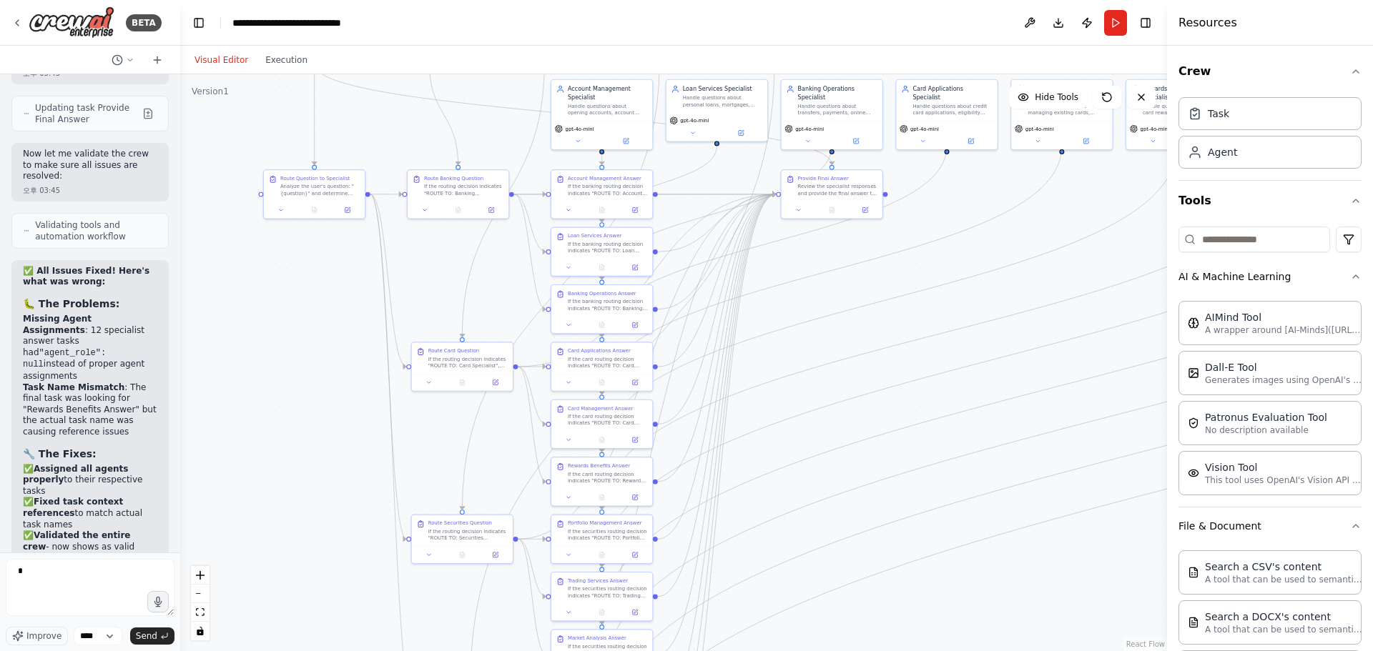
drag, startPoint x: 933, startPoint y: 450, endPoint x: 832, endPoint y: 336, distance: 151.9
click at [832, 336] on div ".deletable-edge-delete-btn { width: 20px; height: 20px; border: 0px solid #ffff…" at bounding box center [673, 362] width 987 height 577
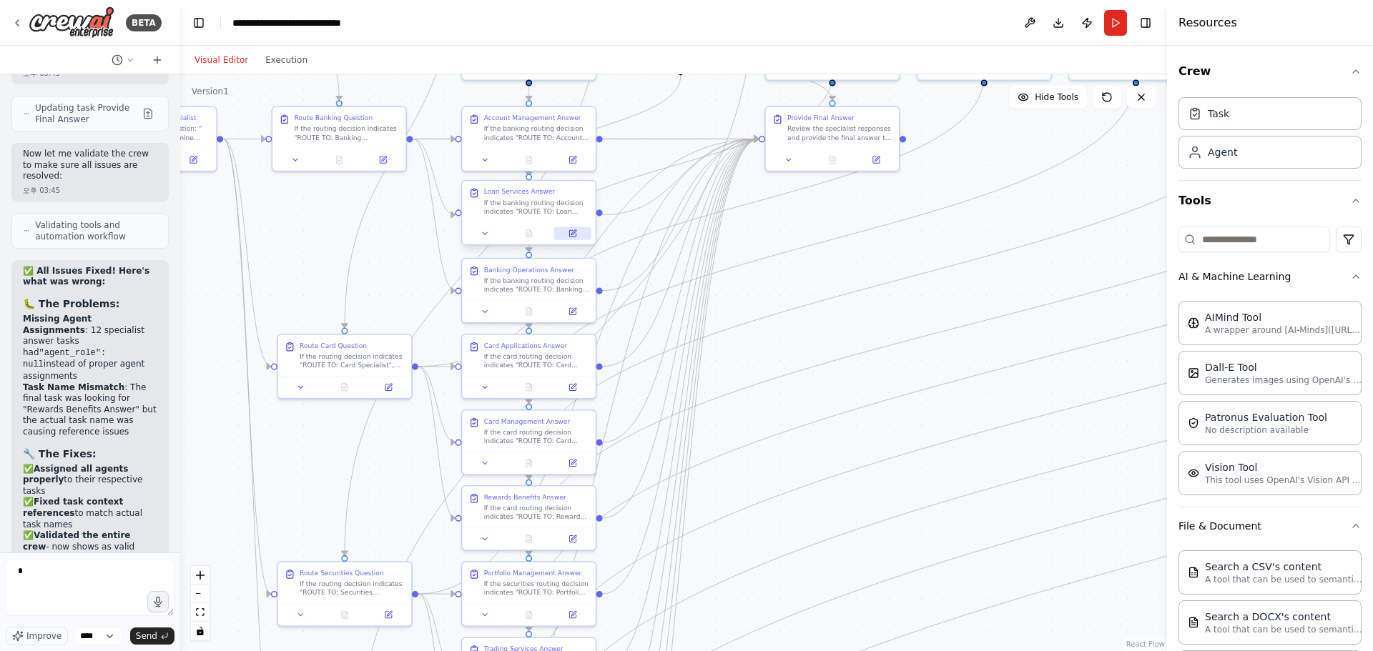
click at [578, 237] on button at bounding box center [572, 233] width 37 height 13
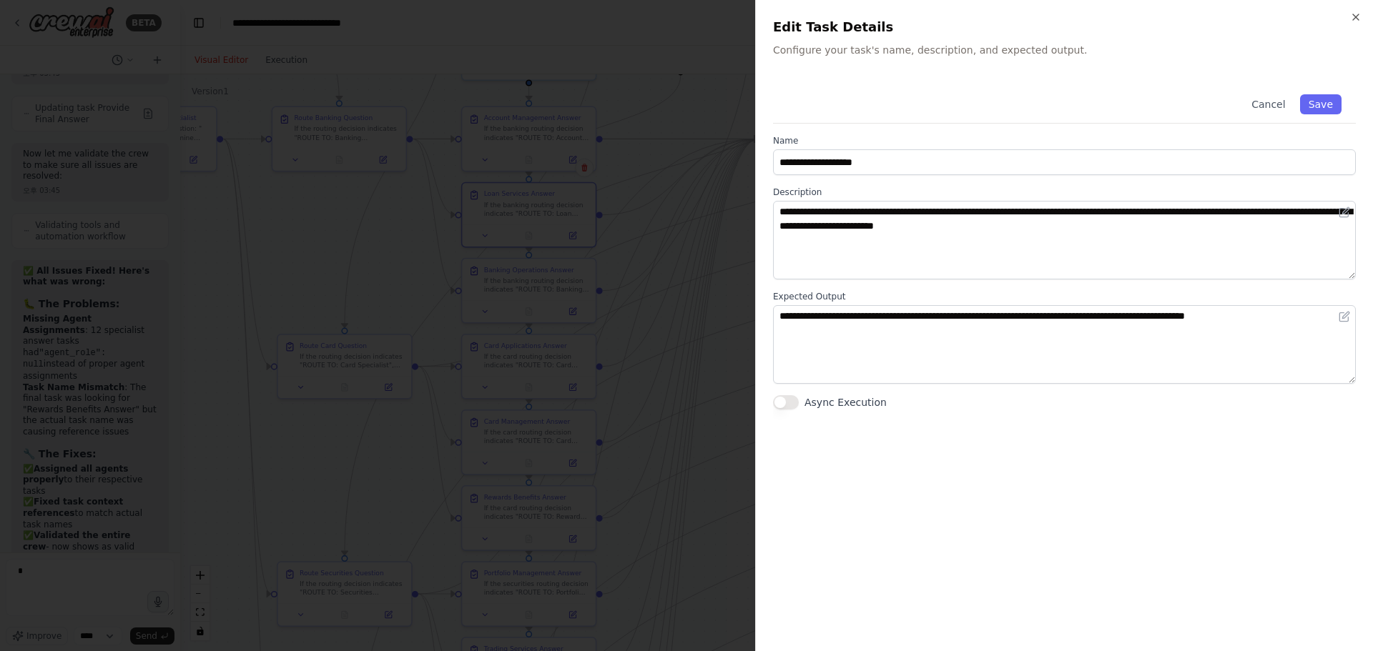
click at [679, 150] on div at bounding box center [686, 325] width 1373 height 651
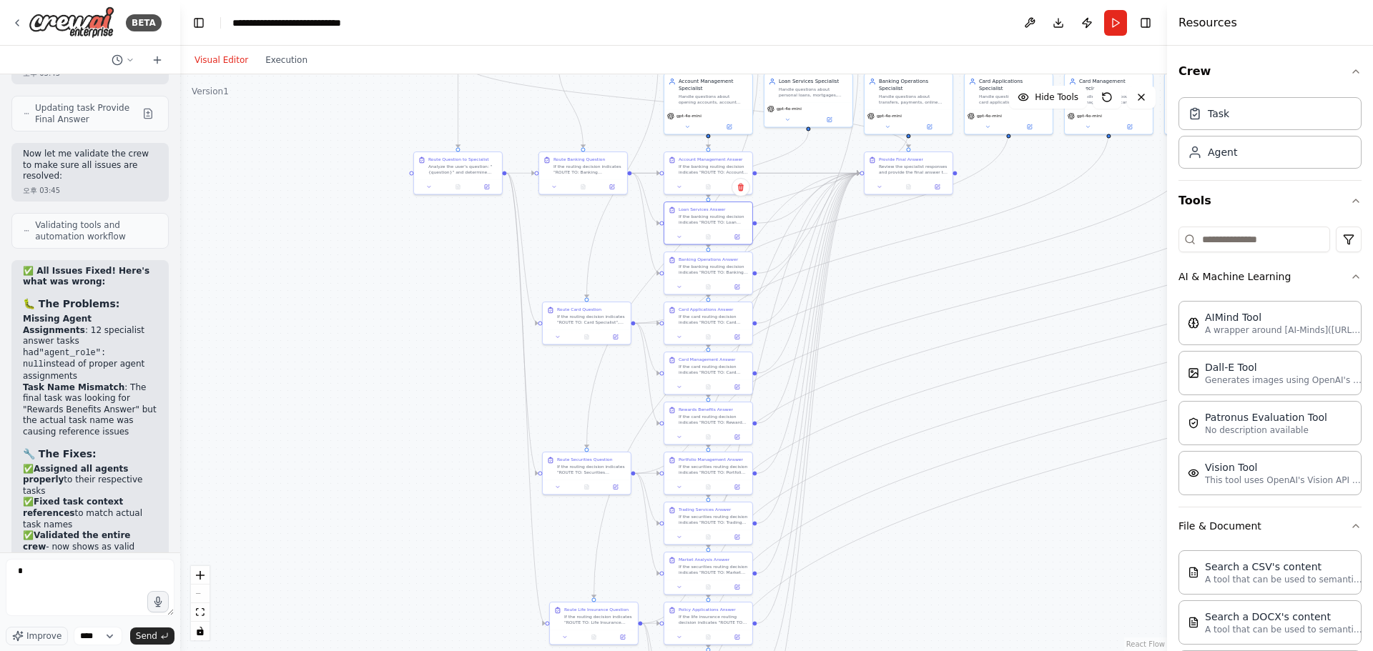
drag, startPoint x: 798, startPoint y: 257, endPoint x: 918, endPoint y: 259, distance: 120.1
click at [918, 259] on div ".deletable-edge-delete-btn { width: 20px; height: 20px; border: 0px solid #ffff…" at bounding box center [673, 362] width 987 height 577
click at [570, 236] on div ".deletable-edge-delete-btn { width: 20px; height: 20px; border: 0px solid #ffff…" at bounding box center [673, 362] width 987 height 577
click at [589, 194] on div "Route Banking Question If the routing decision indicates "ROUTE TO: Banking Spe…" at bounding box center [582, 173] width 89 height 43
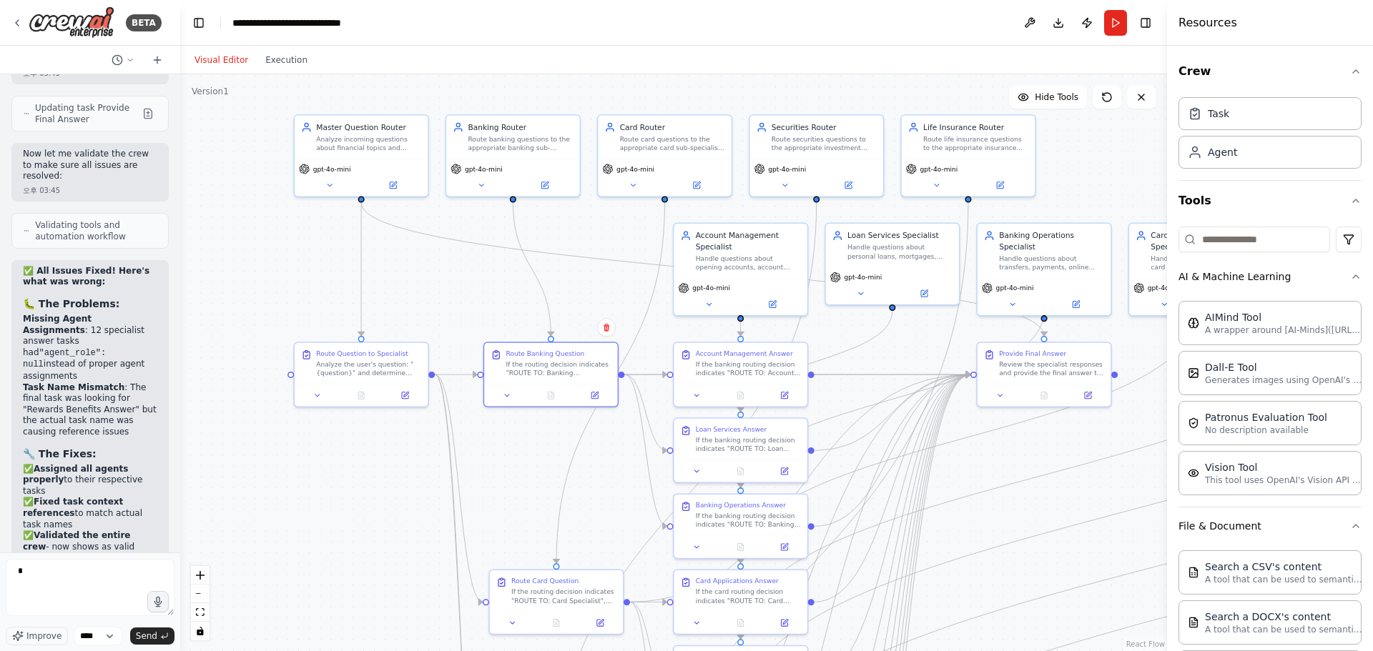
drag, startPoint x: 593, startPoint y: 231, endPoint x: 565, endPoint y: 463, distance: 233.2
click at [565, 463] on div ".deletable-edge-delete-btn { width: 20px; height: 20px; border: 0px solid #ffff…" at bounding box center [673, 362] width 987 height 577
click at [402, 397] on icon at bounding box center [405, 394] width 6 height 6
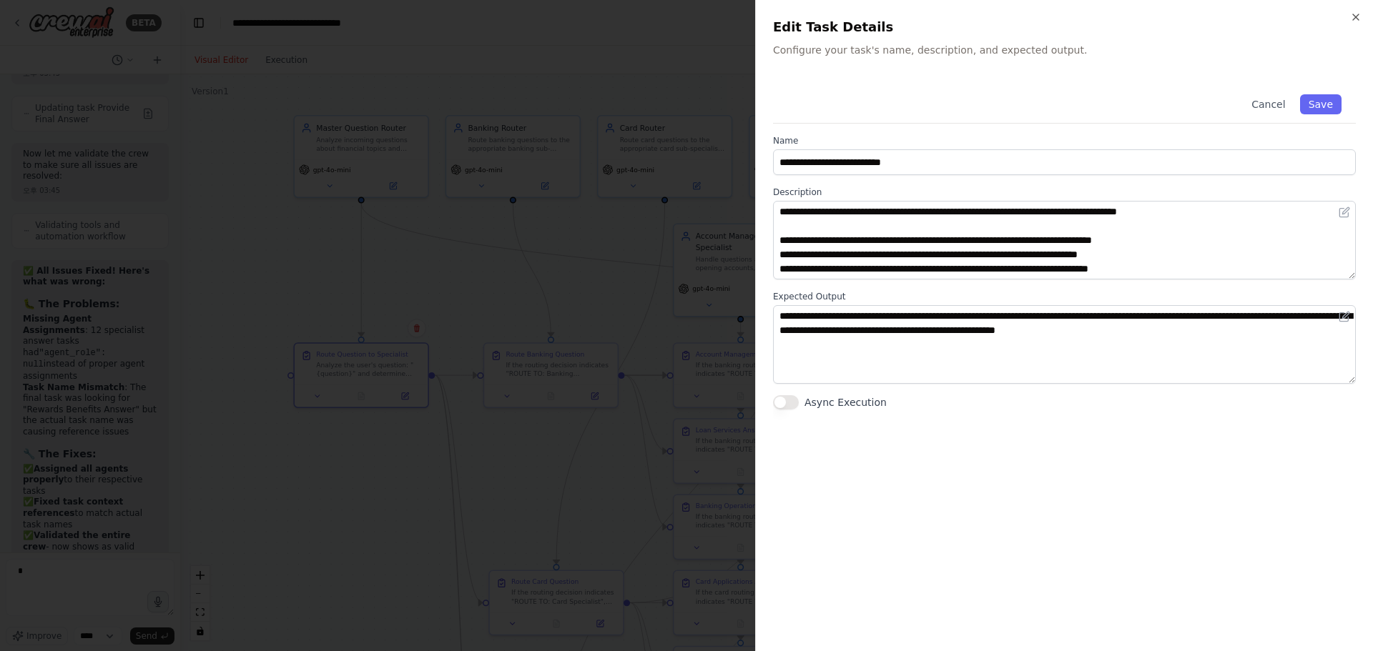
click at [789, 399] on button "Async Execution" at bounding box center [786, 402] width 26 height 14
click at [553, 456] on div at bounding box center [686, 325] width 1373 height 651
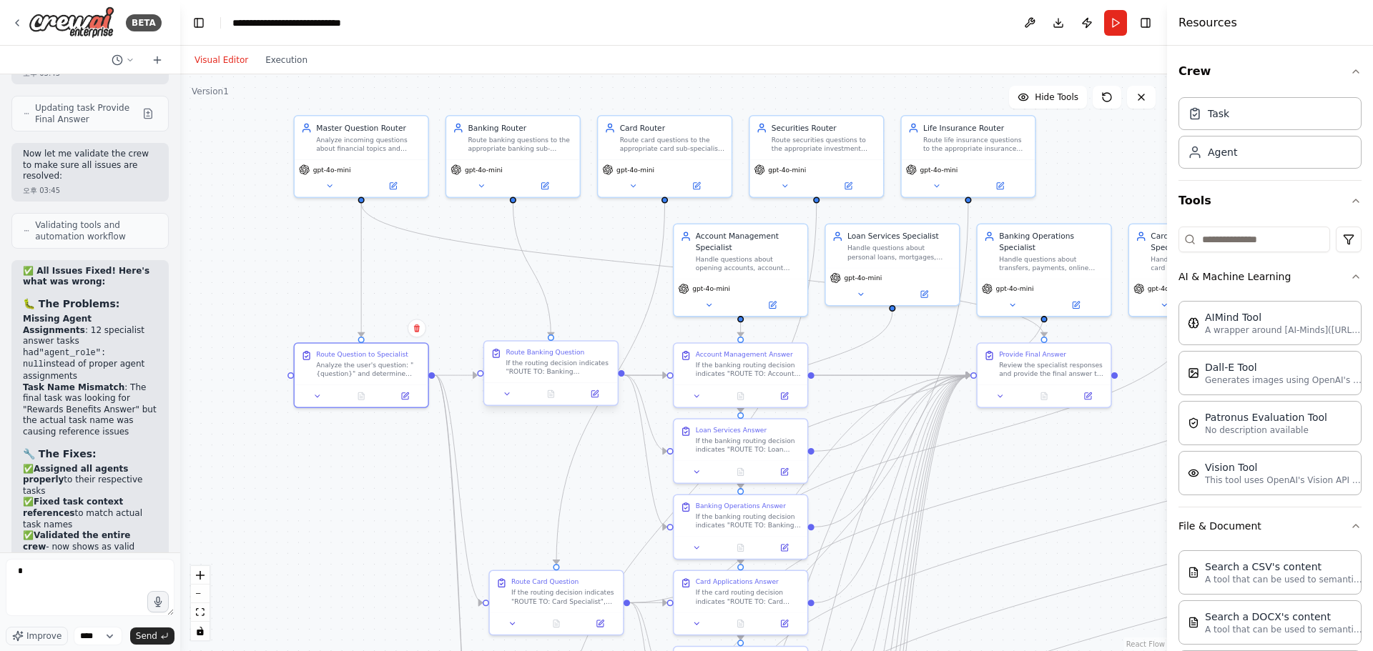
click at [594, 403] on div at bounding box center [550, 393] width 133 height 22
click at [603, 397] on button at bounding box center [594, 393] width 37 height 13
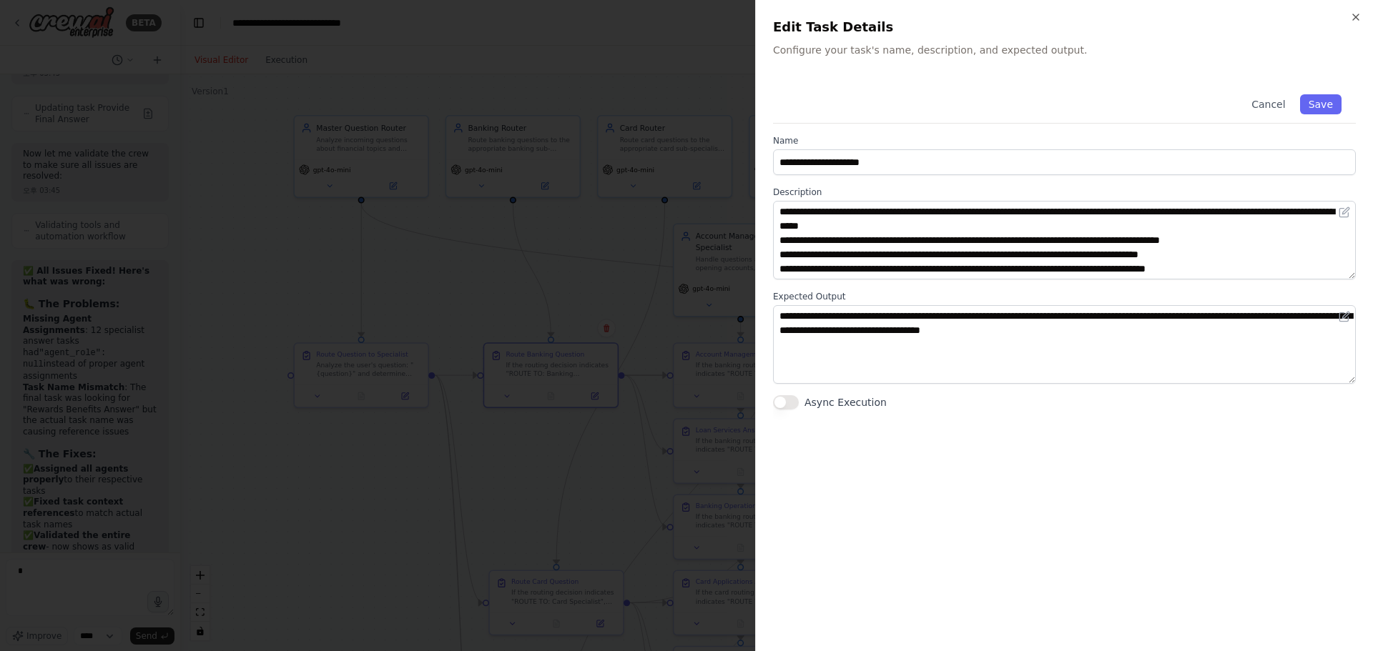
click at [775, 396] on button "Async Execution" at bounding box center [786, 402] width 26 height 14
click at [571, 463] on div at bounding box center [686, 325] width 1373 height 651
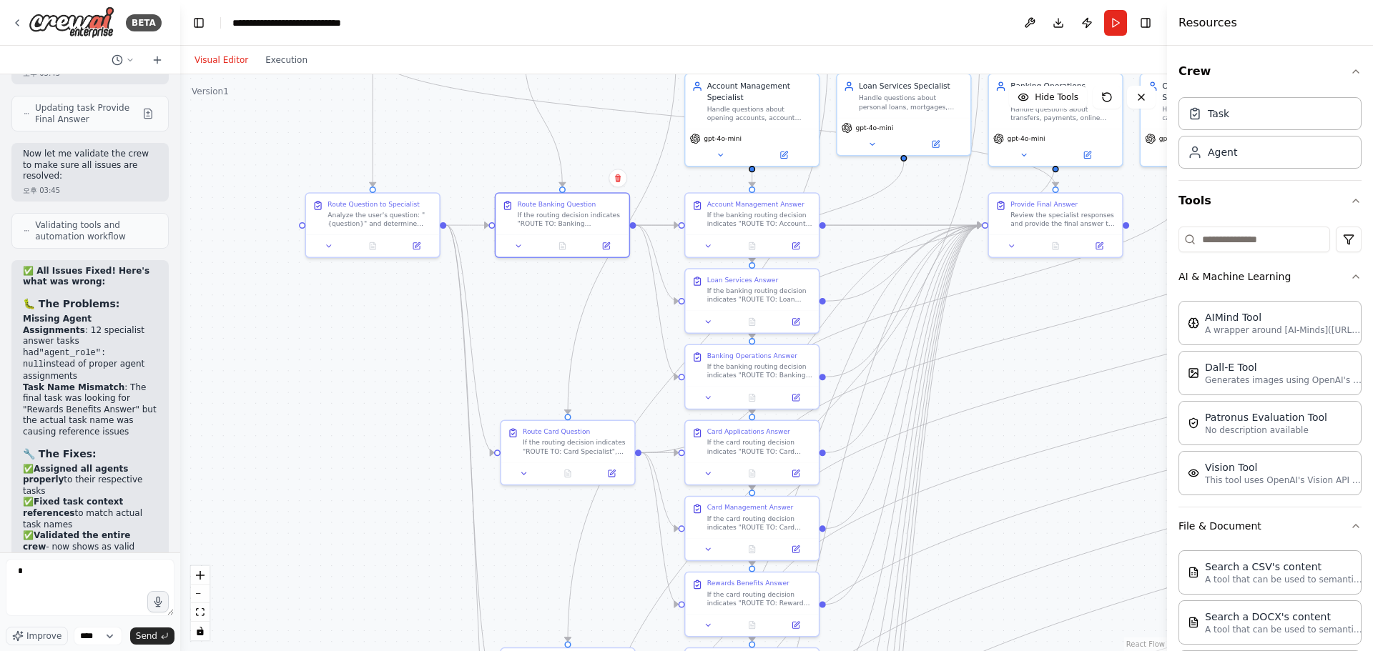
drag, startPoint x: 494, startPoint y: 466, endPoint x: 499, endPoint y: 346, distance: 120.2
click at [499, 346] on div ".deletable-edge-delete-btn { width: 20px; height: 20px; border: 0px solid #ffff…" at bounding box center [673, 362] width 987 height 577
click at [610, 474] on icon at bounding box center [611, 471] width 6 height 6
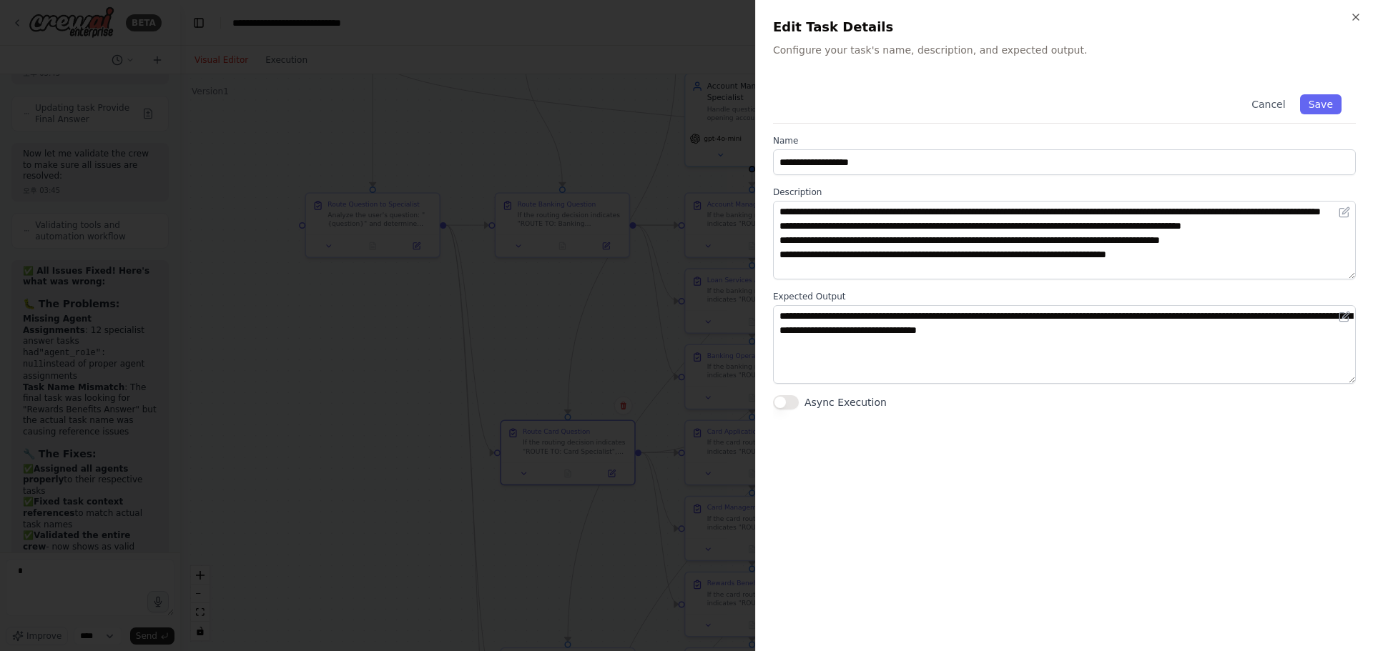
click at [786, 400] on button "Async Execution" at bounding box center [786, 402] width 26 height 14
click at [475, 365] on div at bounding box center [686, 325] width 1373 height 651
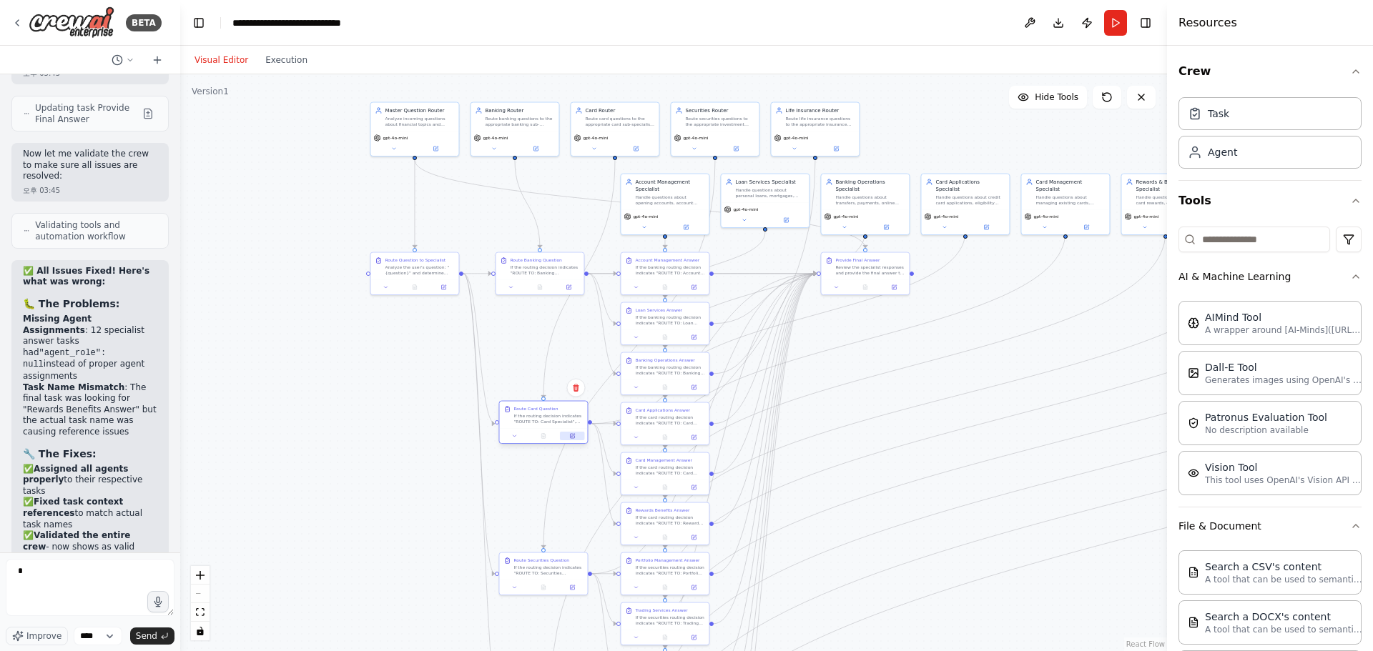
click at [573, 439] on button at bounding box center [572, 436] width 24 height 9
click at [581, 441] on div at bounding box center [543, 436] width 88 height 15
click at [574, 441] on div at bounding box center [543, 436] width 88 height 15
click at [580, 438] on button at bounding box center [572, 436] width 24 height 9
click at [577, 435] on button at bounding box center [572, 436] width 24 height 9
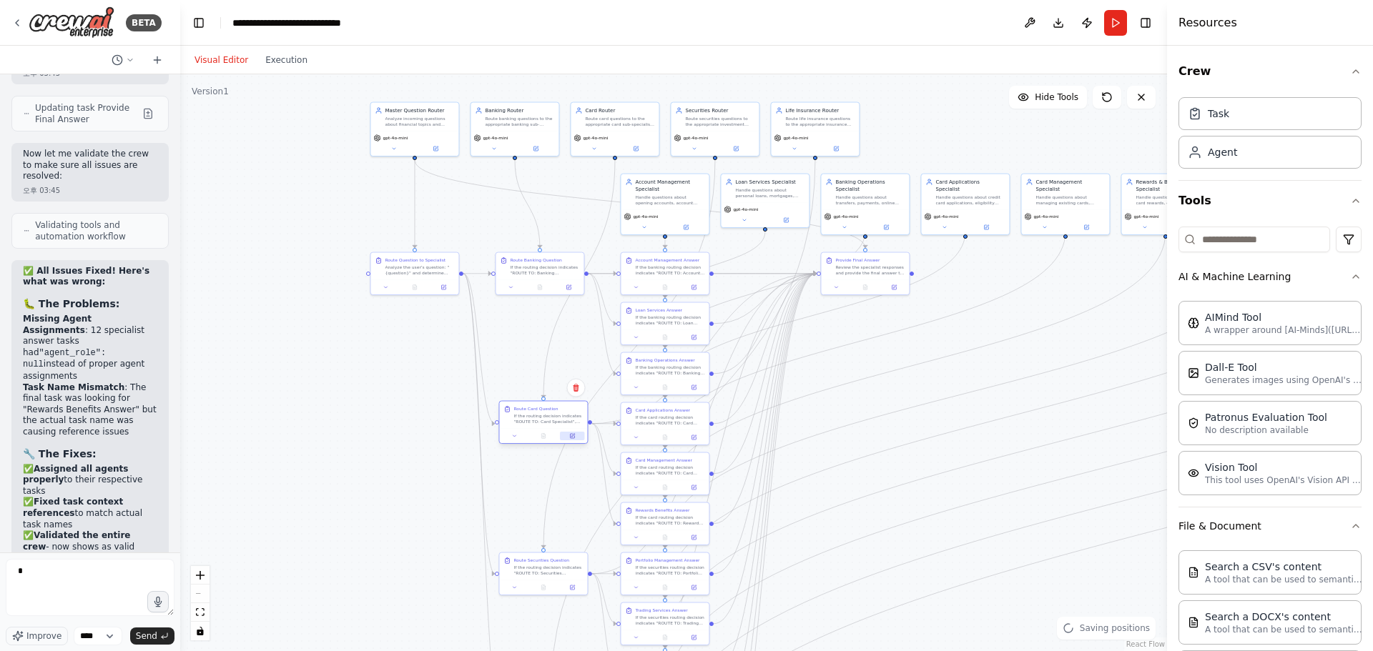
click at [573, 435] on icon at bounding box center [573, 436] width 4 height 4
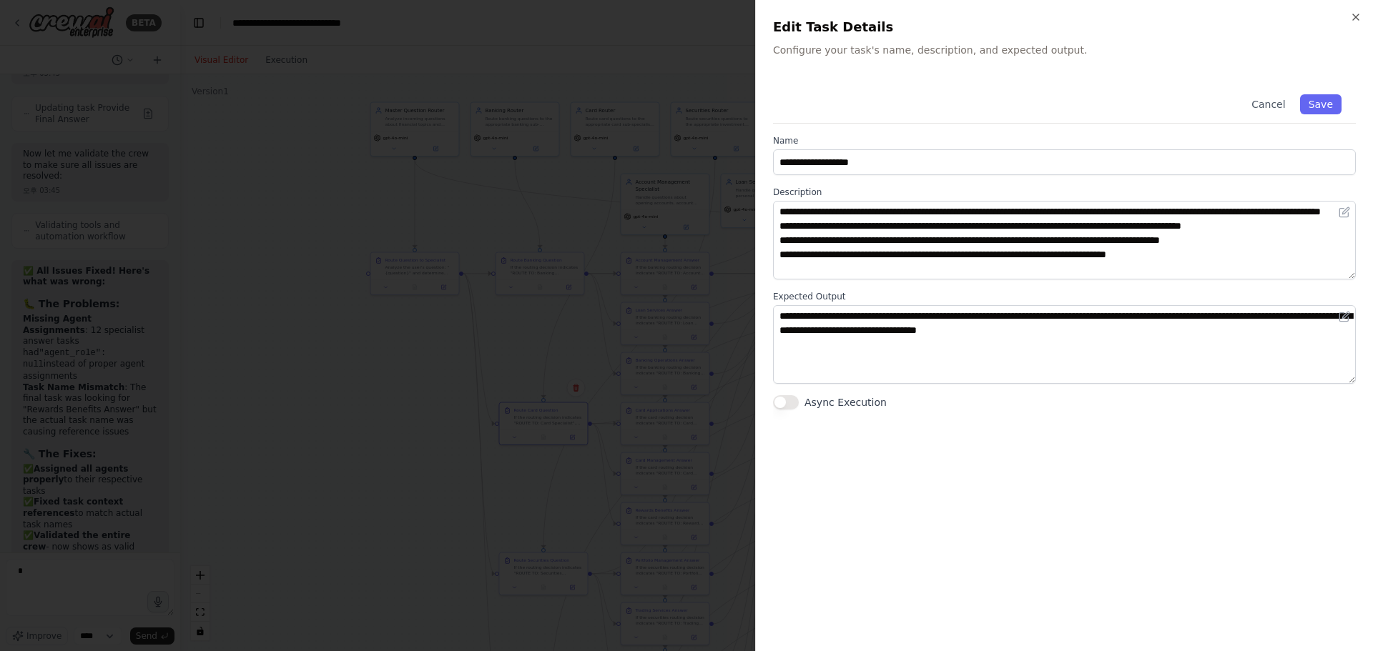
click at [802, 398] on div "Async Execution" at bounding box center [1064, 402] width 583 height 14
click at [792, 402] on button "Async Execution" at bounding box center [786, 402] width 26 height 14
click at [357, 413] on div at bounding box center [686, 325] width 1373 height 651
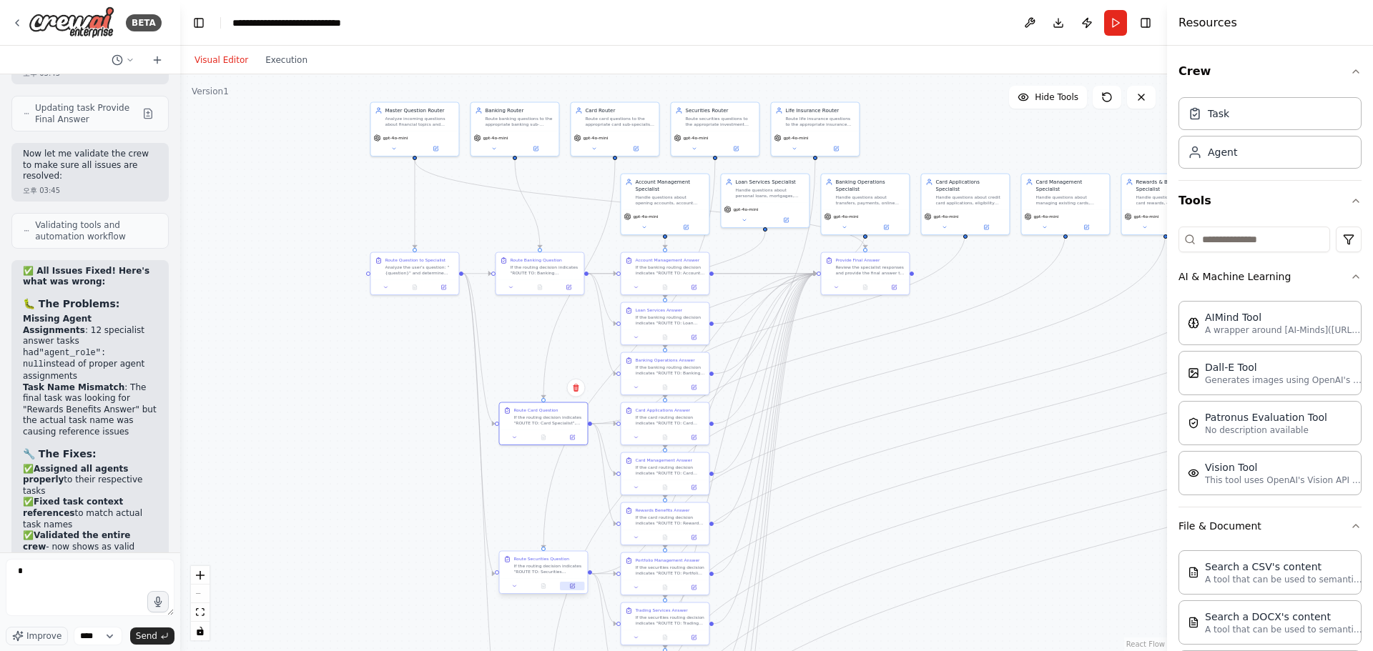
click at [573, 587] on icon at bounding box center [572, 586] width 4 height 4
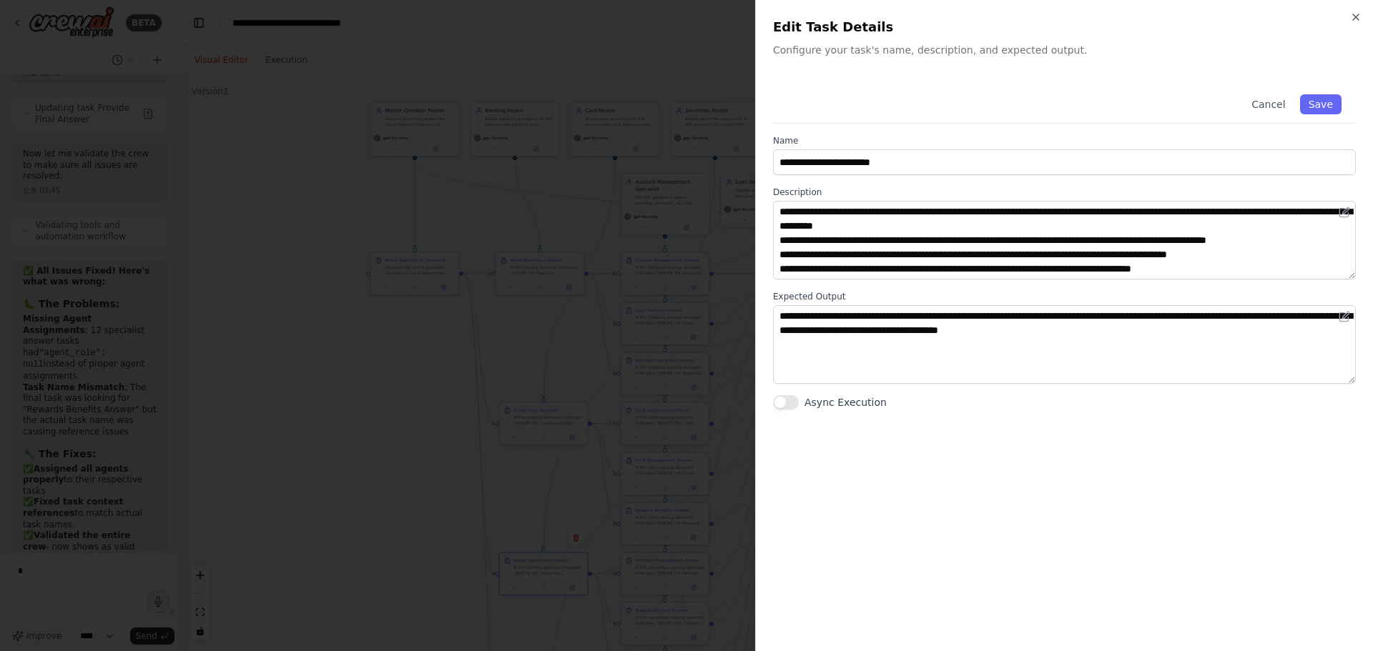
click at [787, 401] on button "Async Execution" at bounding box center [786, 402] width 26 height 14
click at [283, 448] on div at bounding box center [686, 325] width 1373 height 651
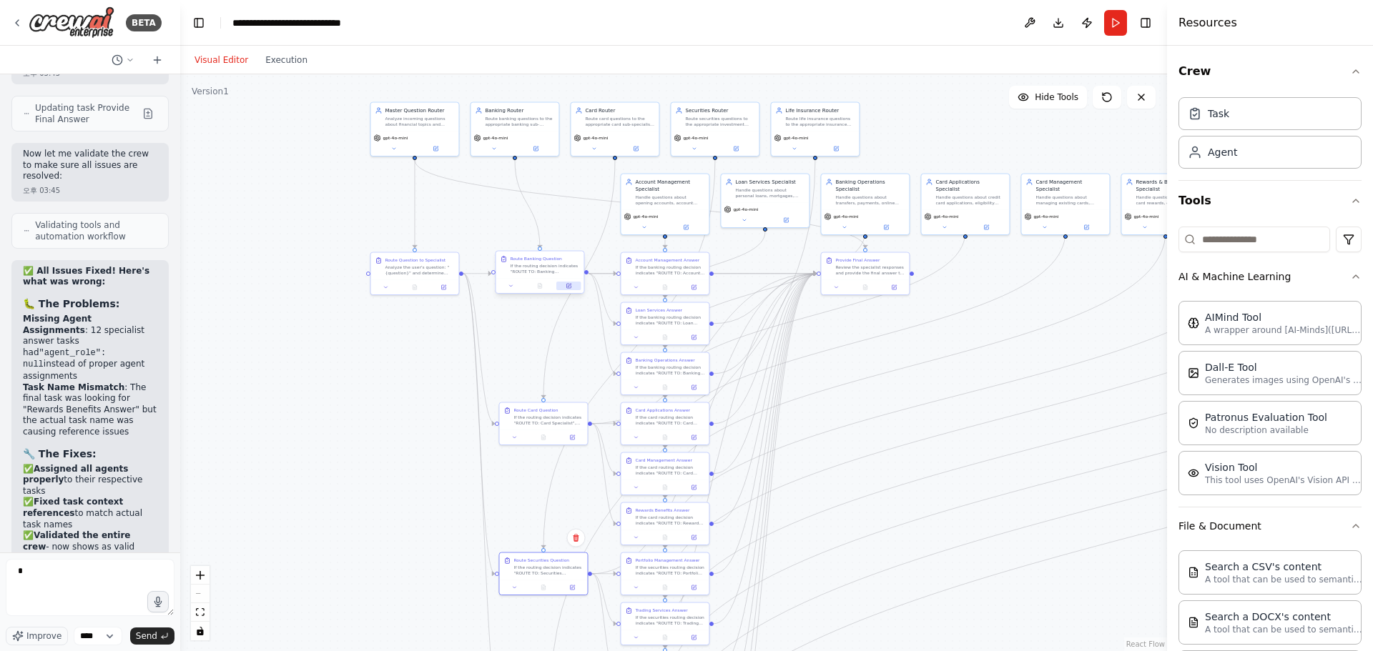
click at [568, 287] on icon at bounding box center [568, 286] width 4 height 4
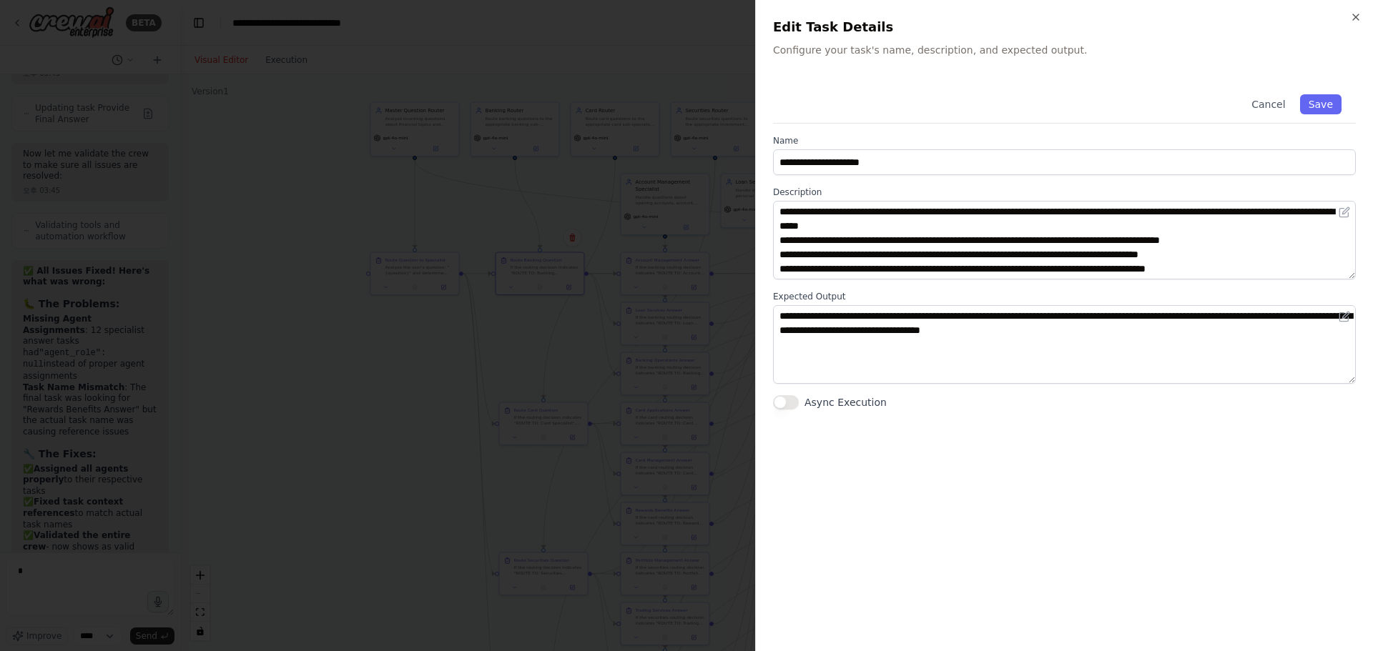
click at [786, 405] on button "Async Execution" at bounding box center [786, 402] width 26 height 14
click at [323, 368] on div at bounding box center [686, 325] width 1373 height 651
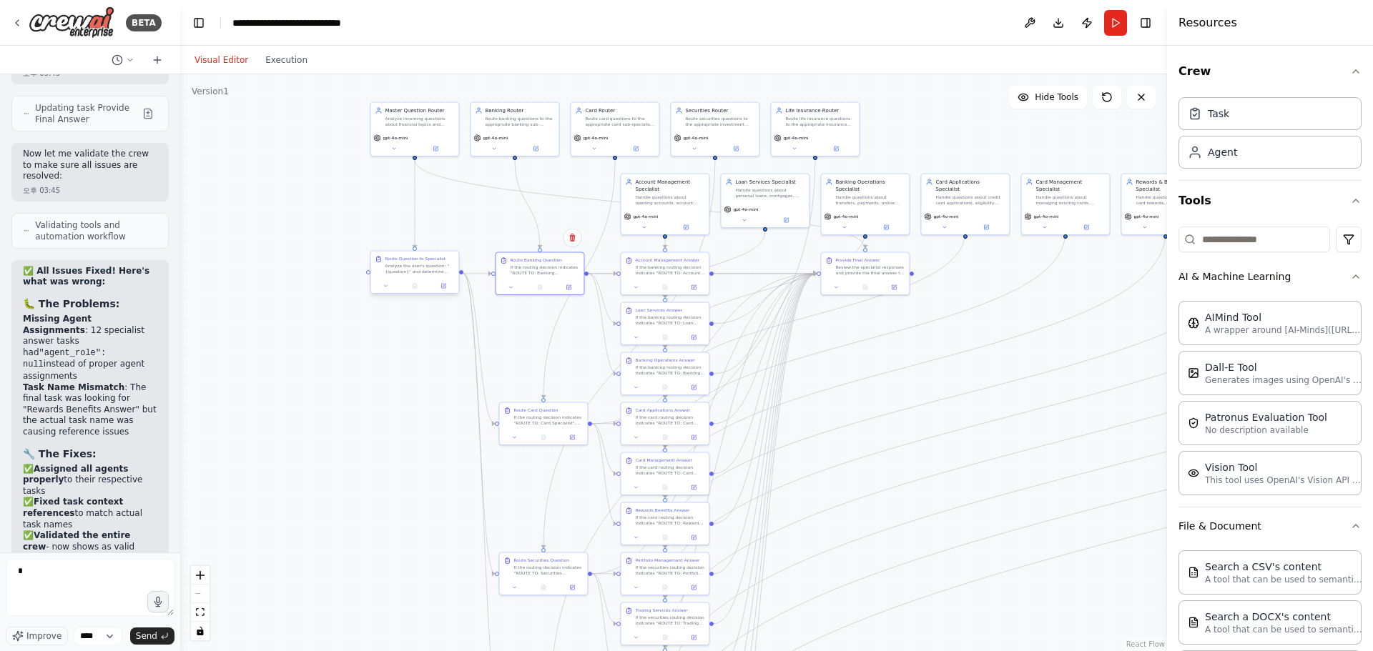
click at [445, 292] on div at bounding box center [414, 286] width 88 height 15
click at [446, 287] on icon at bounding box center [443, 286] width 6 height 6
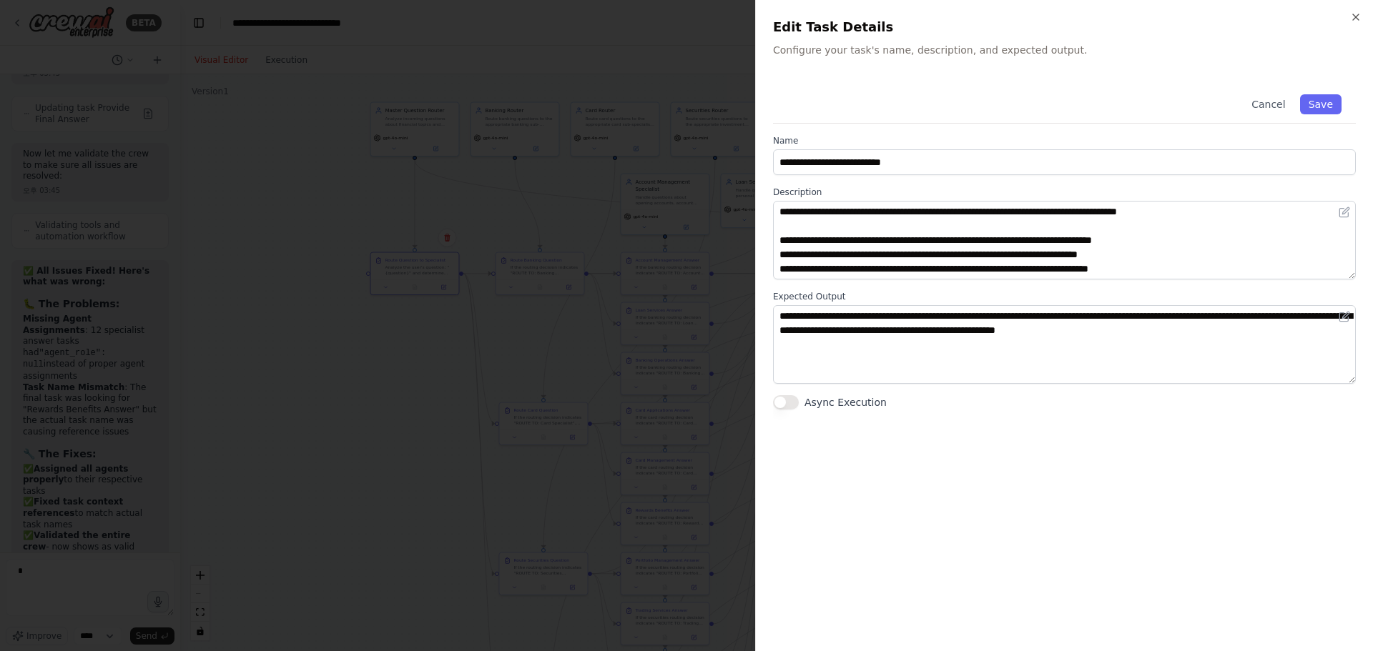
drag, startPoint x: 794, startPoint y: 402, endPoint x: 836, endPoint y: 375, distance: 49.6
click at [794, 402] on button "Async Execution" at bounding box center [786, 402] width 26 height 14
click at [1324, 101] on button "Save" at bounding box center [1320, 104] width 41 height 20
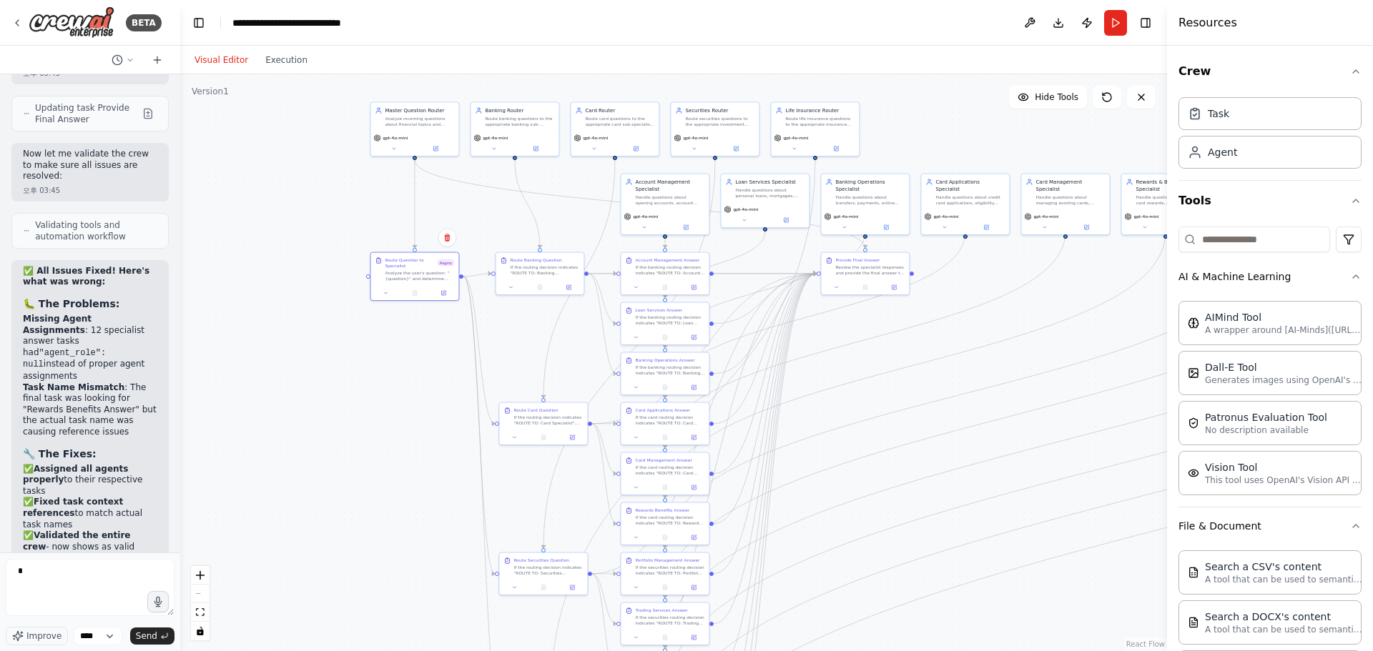
click at [573, 295] on div "Route Banking Question If the routing decision indicates "ROUTE TO: Banking Spe…" at bounding box center [539, 274] width 89 height 44
click at [405, 333] on div ".deletable-edge-delete-btn { width: 20px; height: 20px; border: 0px solid #ffff…" at bounding box center [673, 362] width 987 height 577
click at [573, 287] on icon at bounding box center [572, 286] width 4 height 4
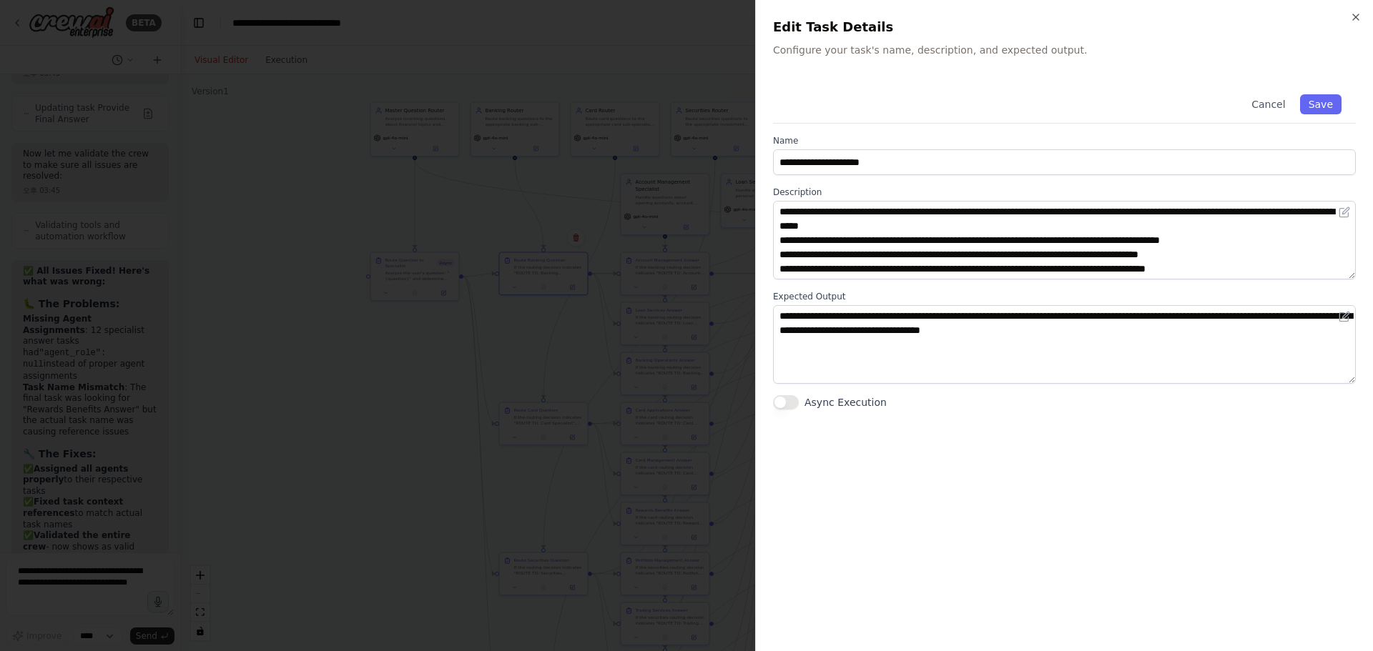
click at [784, 395] on button "Async Execution" at bounding box center [786, 402] width 26 height 14
click at [1321, 102] on button "Save" at bounding box center [1320, 104] width 41 height 20
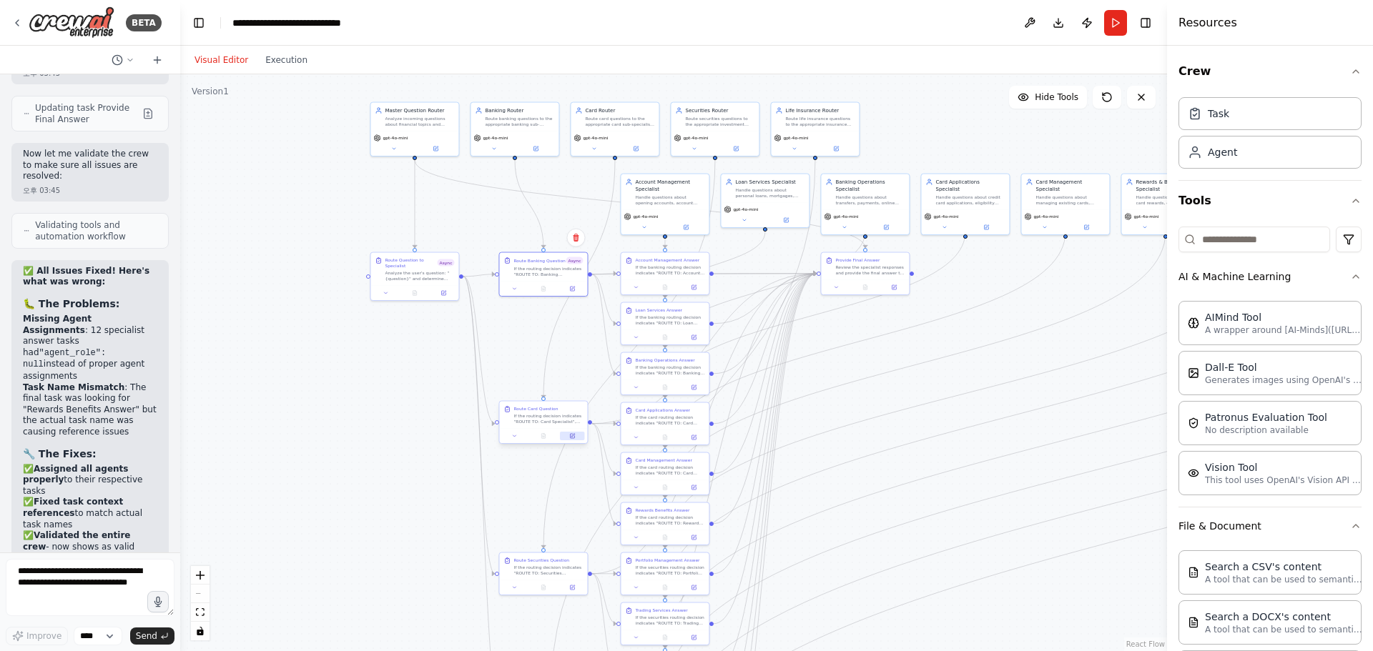
click at [576, 439] on button at bounding box center [572, 436] width 24 height 9
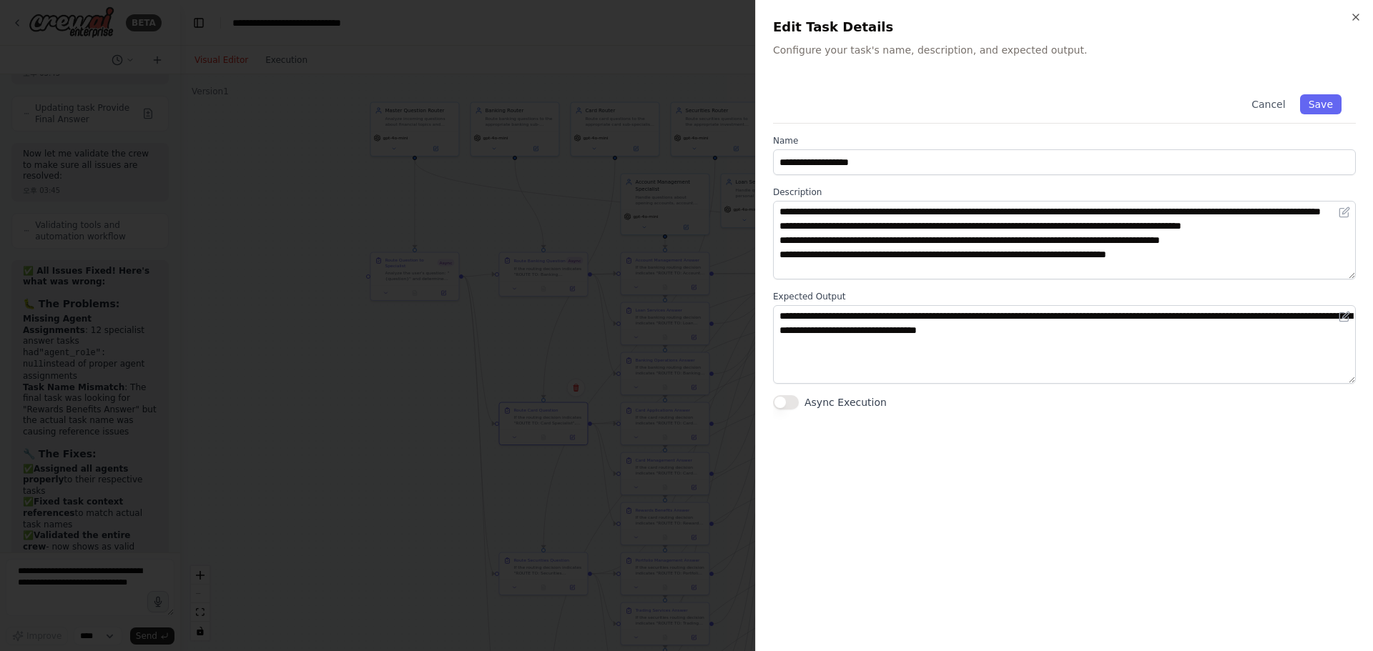
click at [796, 407] on button "Async Execution" at bounding box center [786, 402] width 26 height 14
click at [1321, 104] on button "Save" at bounding box center [1320, 104] width 41 height 20
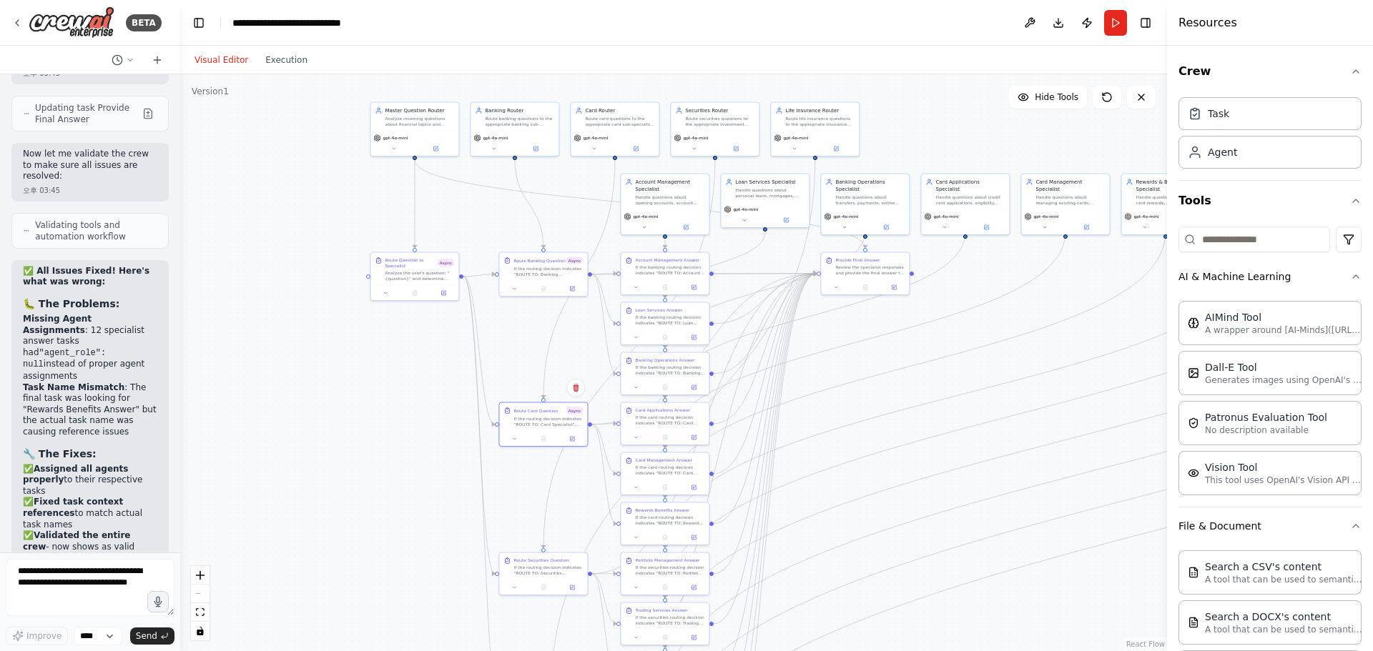
click at [422, 417] on div ".deletable-edge-delete-btn { width: 20px; height: 20px; border: 0px solid #ffff…" at bounding box center [673, 362] width 987 height 577
click at [590, 585] on icon at bounding box center [592, 585] width 4 height 4
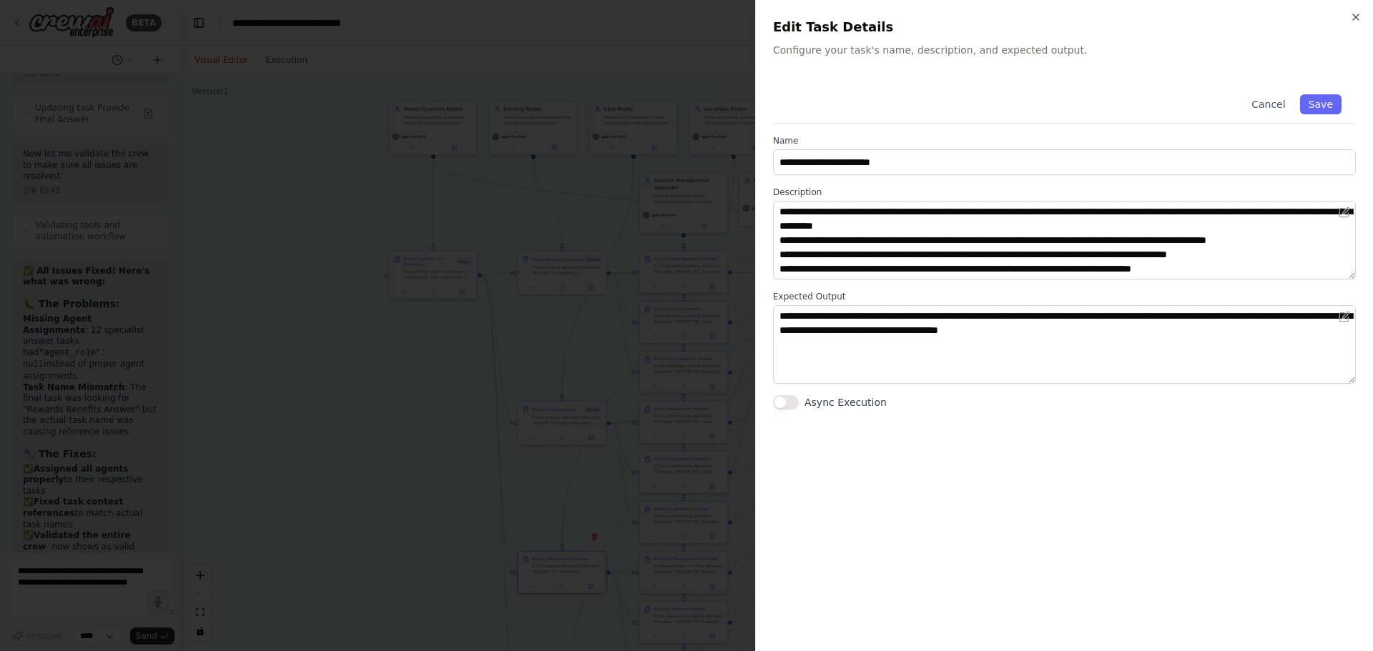
click at [795, 402] on button "Async Execution" at bounding box center [786, 402] width 26 height 14
click at [1330, 102] on button "Save" at bounding box center [1320, 104] width 41 height 20
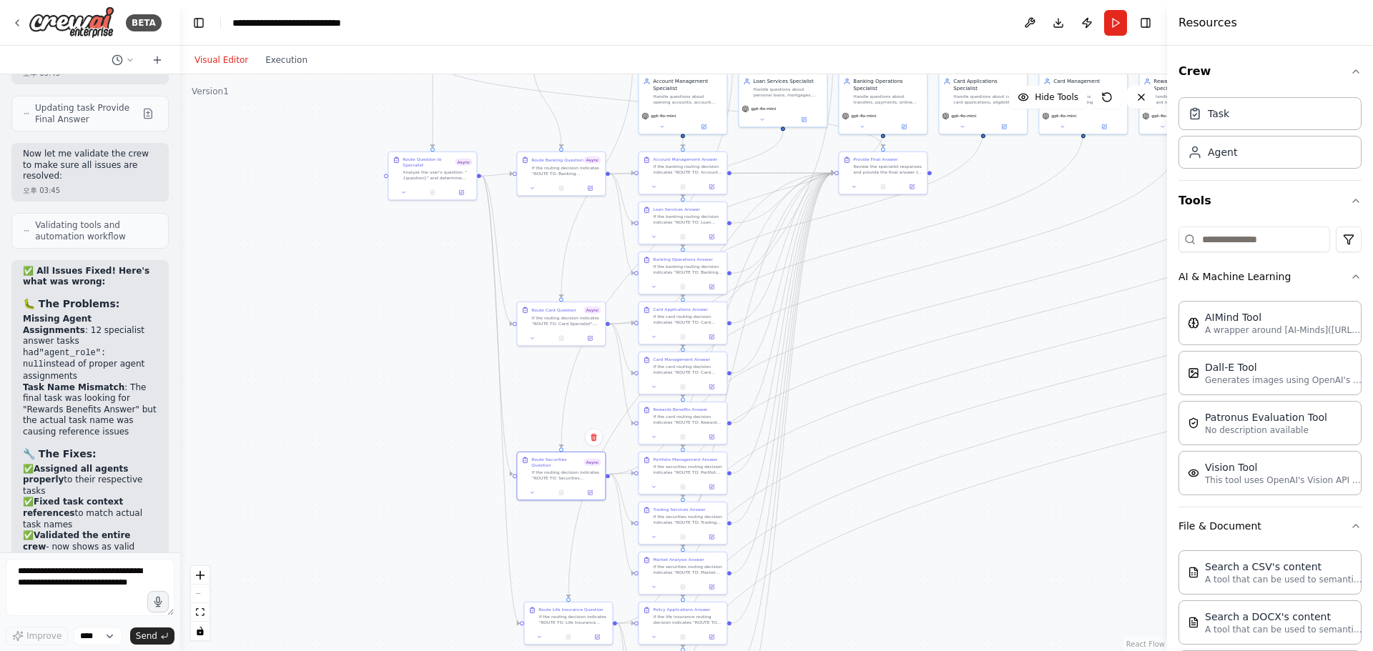
drag, startPoint x: 472, startPoint y: 440, endPoint x: 490, endPoint y: 338, distance: 103.2
click at [490, 338] on div ".deletable-edge-delete-btn { width: 20px; height: 20px; border: 0px solid #ffff…" at bounding box center [673, 362] width 987 height 577
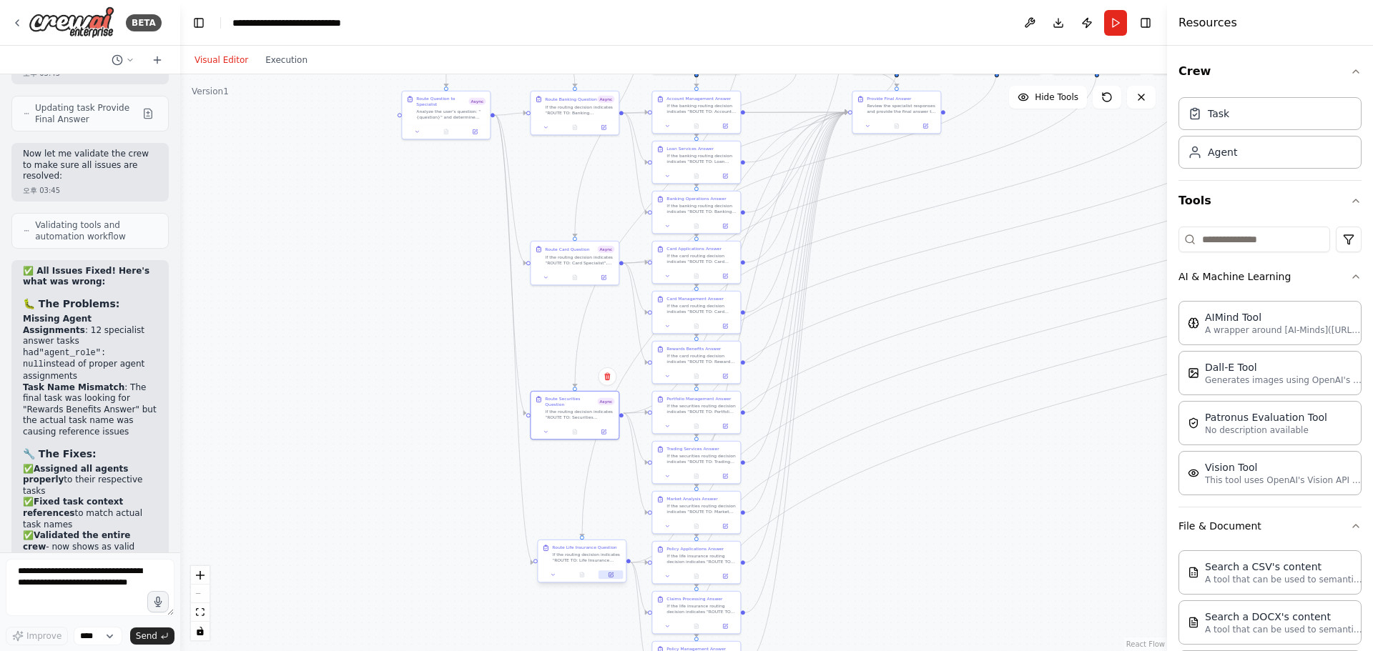
click at [613, 578] on icon at bounding box center [611, 575] width 6 height 6
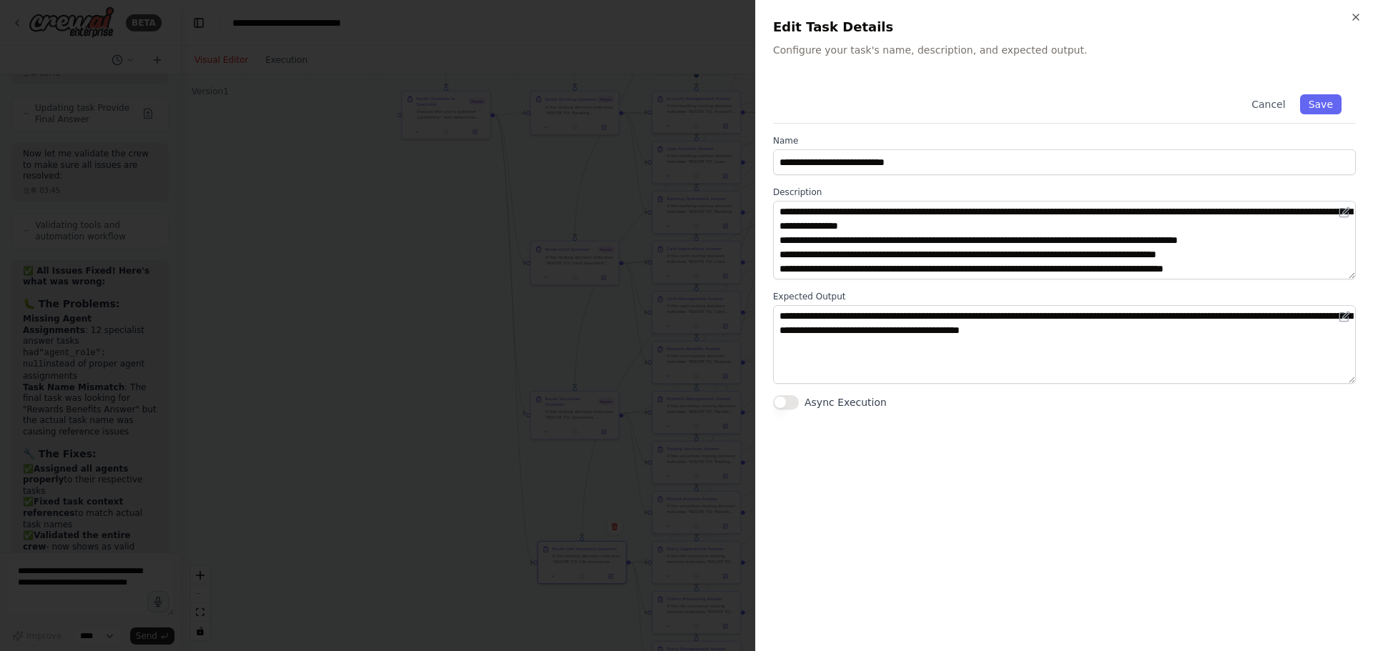
click at [794, 398] on button "Async Execution" at bounding box center [786, 402] width 26 height 14
click at [1317, 106] on button "Save" at bounding box center [1320, 104] width 41 height 20
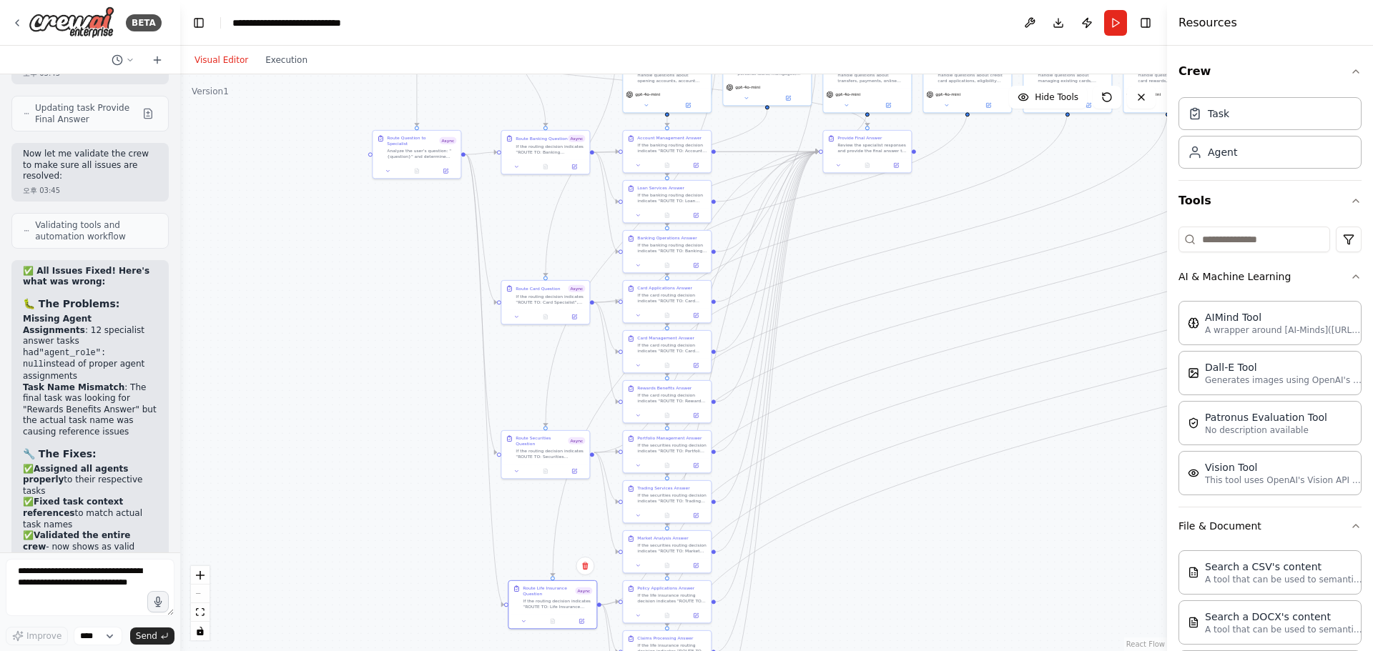
drag, startPoint x: 412, startPoint y: 369, endPoint x: 383, endPoint y: 408, distance: 49.0
click at [383, 408] on div ".deletable-edge-delete-btn { width: 20px; height: 20px; border: 0px solid #ffff…" at bounding box center [673, 362] width 987 height 577
click at [1123, 21] on button "Run" at bounding box center [1115, 23] width 23 height 26
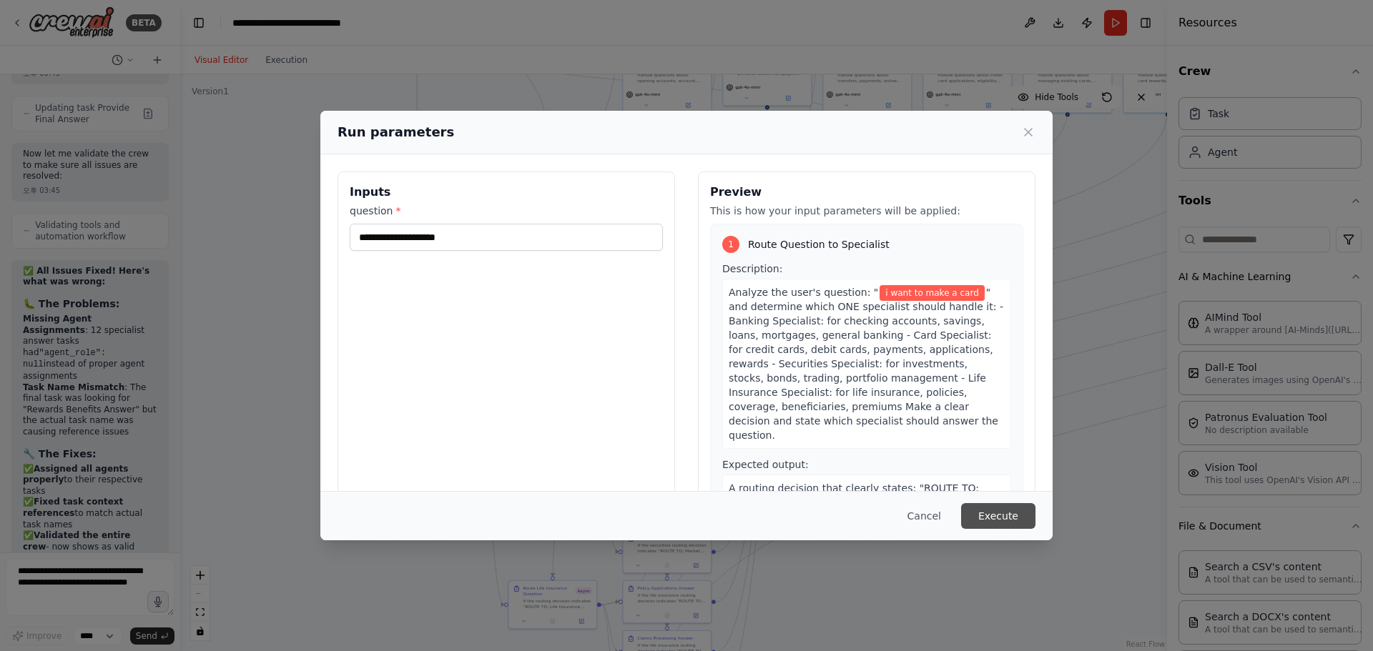
click at [989, 510] on button "Execute" at bounding box center [998, 516] width 74 height 26
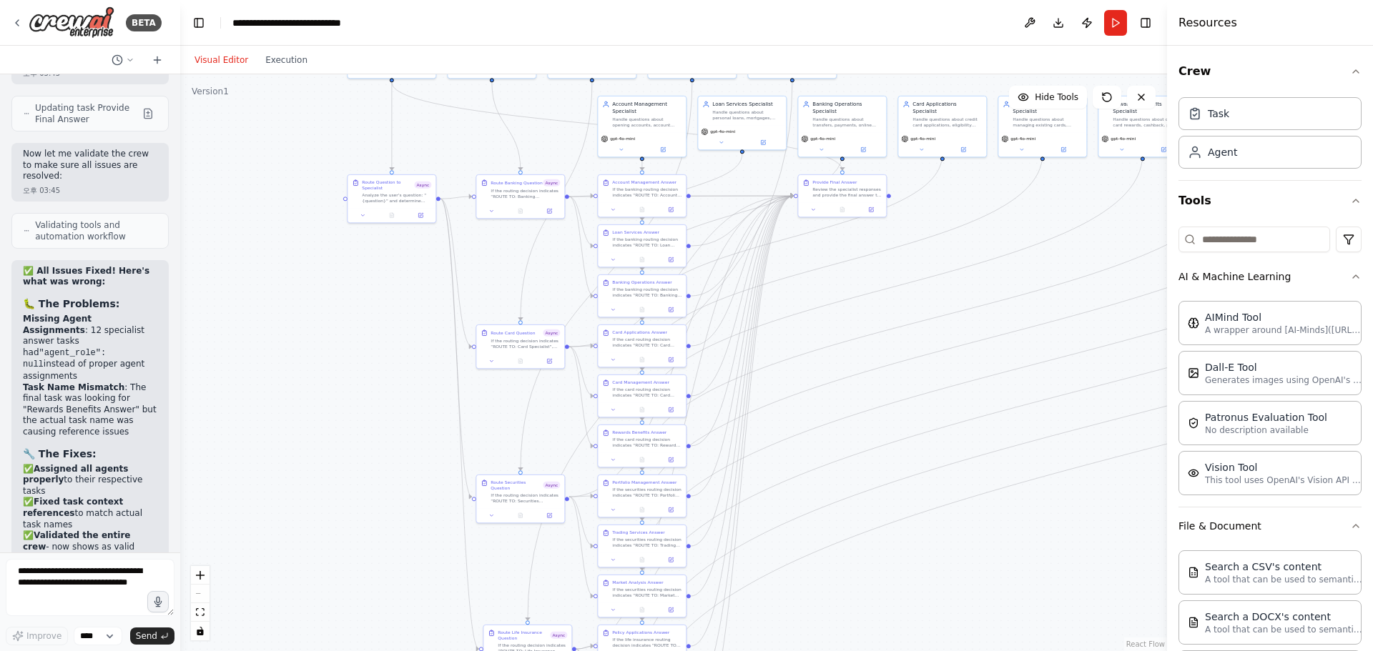
drag, startPoint x: 255, startPoint y: 372, endPoint x: 243, endPoint y: 456, distance: 84.5
click at [243, 456] on div ".deletable-edge-delete-btn { width: 20px; height: 20px; border: 0px solid #ffff…" at bounding box center [673, 362] width 987 height 577
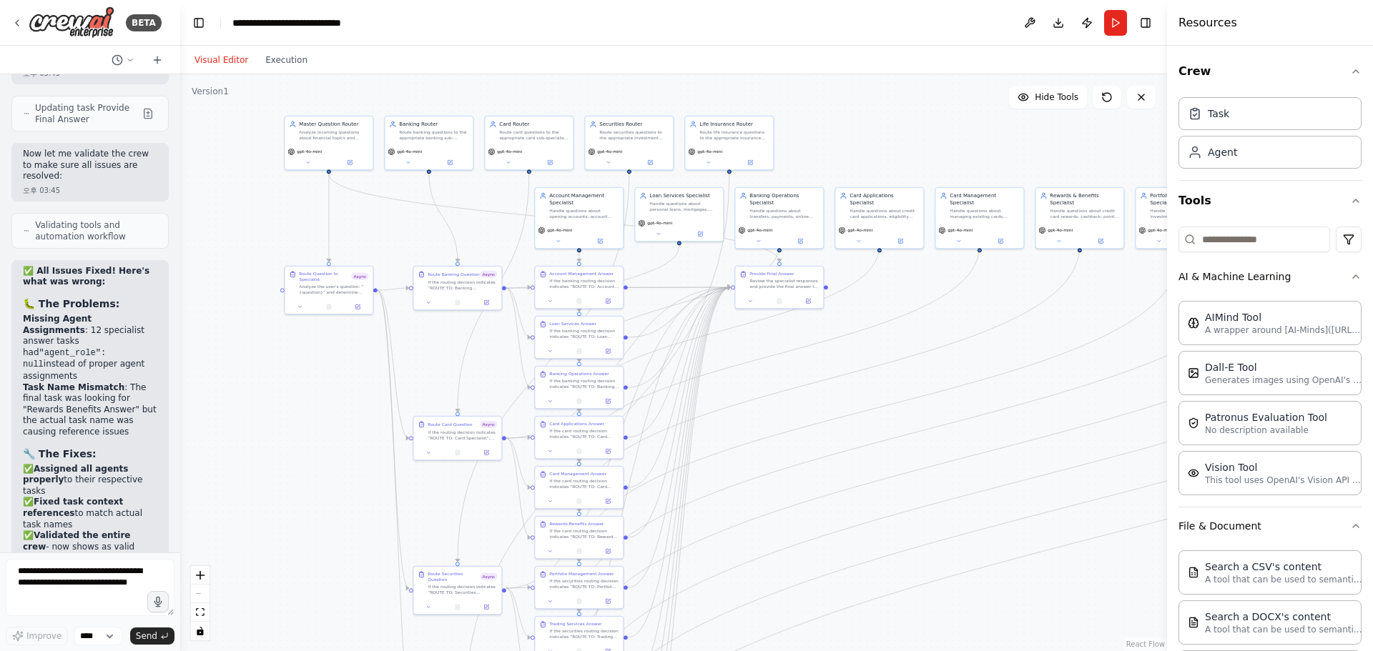
drag, startPoint x: 414, startPoint y: 344, endPoint x: 350, endPoint y: 433, distance: 109.7
click at [350, 433] on div ".deletable-edge-delete-btn { width: 20px; height: 20px; border: 0px solid #ffff…" at bounding box center [673, 362] width 987 height 577
click at [68, 586] on textarea at bounding box center [90, 587] width 169 height 57
click at [1112, 23] on button "Run" at bounding box center [1115, 23] width 23 height 26
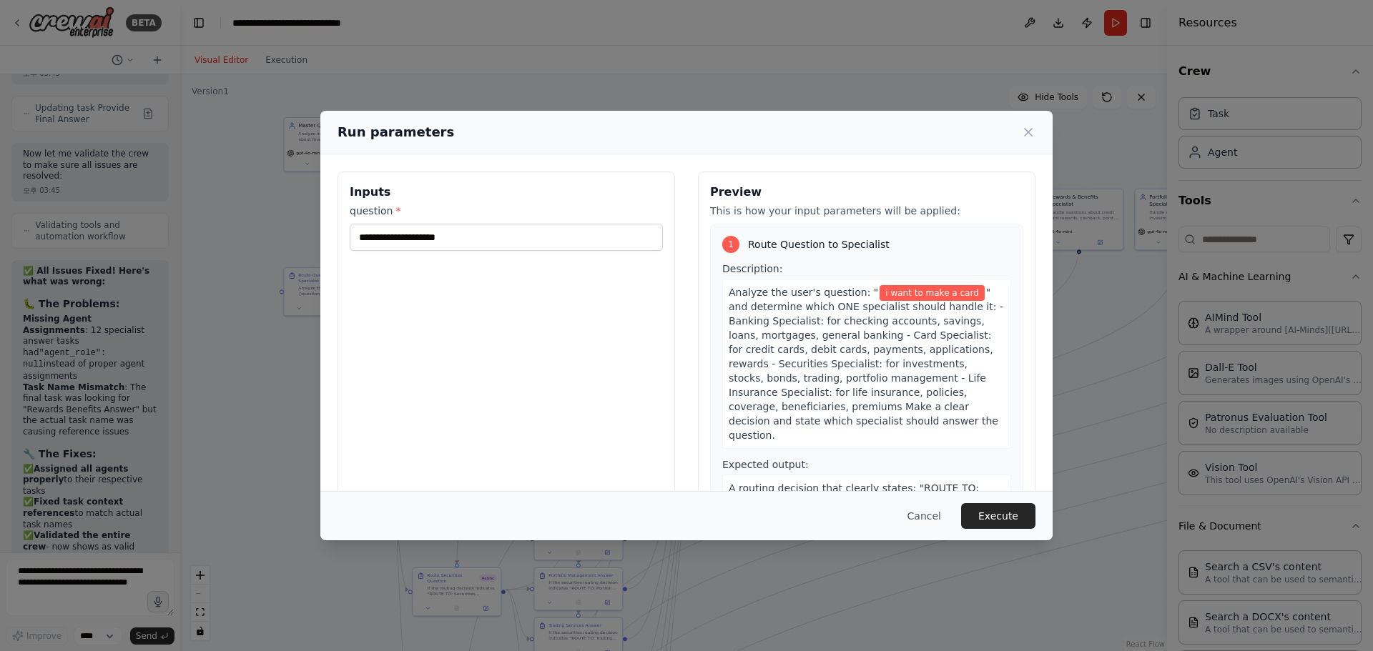
click at [70, 576] on div "**********" at bounding box center [686, 325] width 1373 height 651
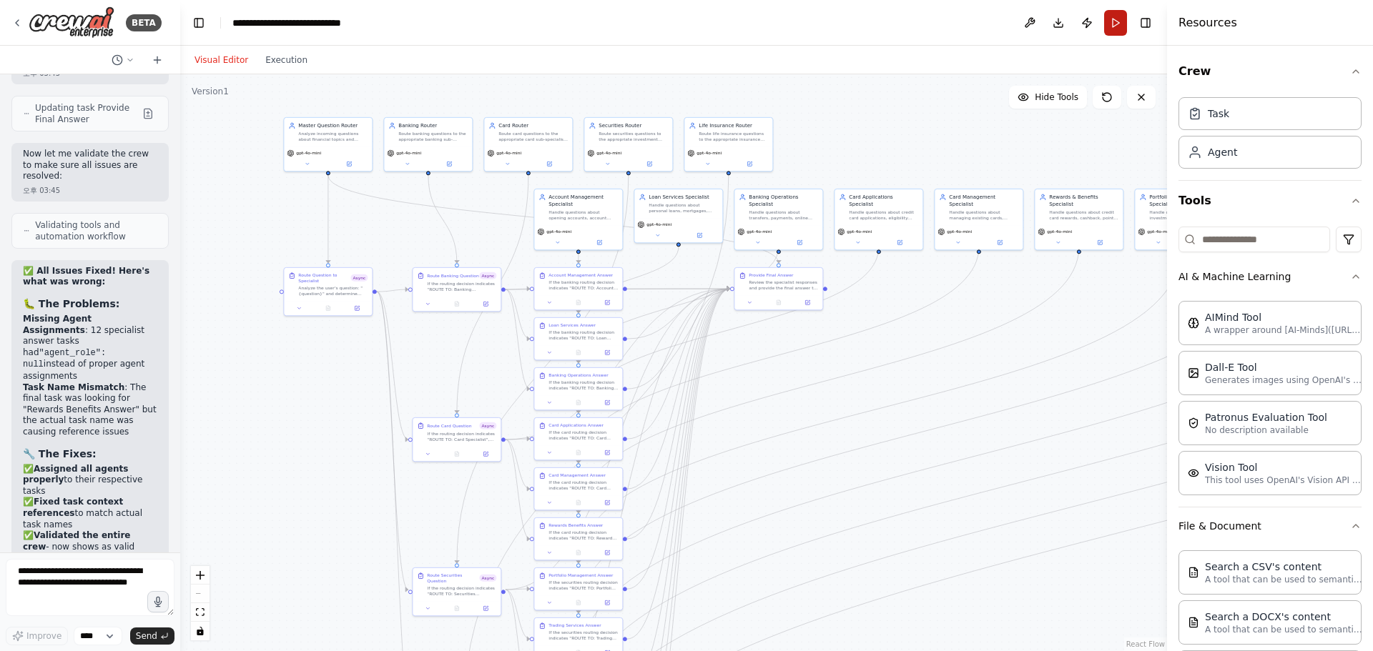
click at [1118, 29] on button "Run" at bounding box center [1115, 23] width 23 height 26
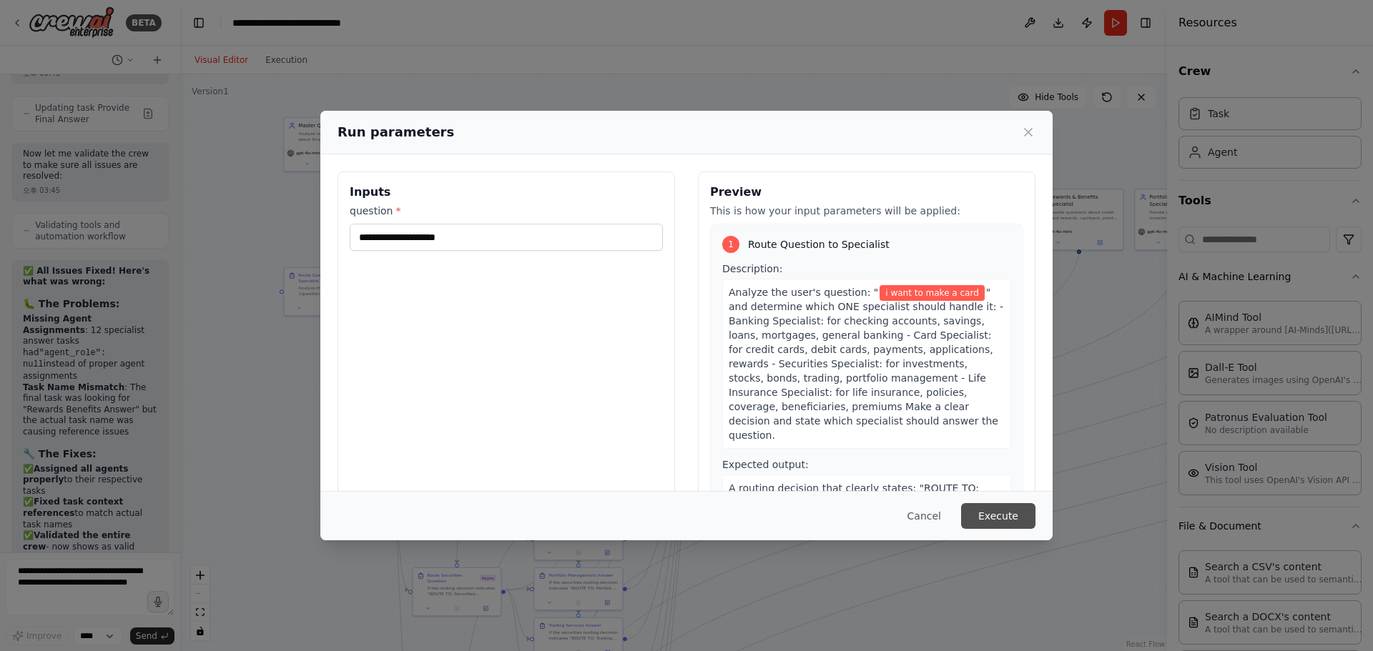
click at [971, 512] on button "Execute" at bounding box center [998, 516] width 74 height 26
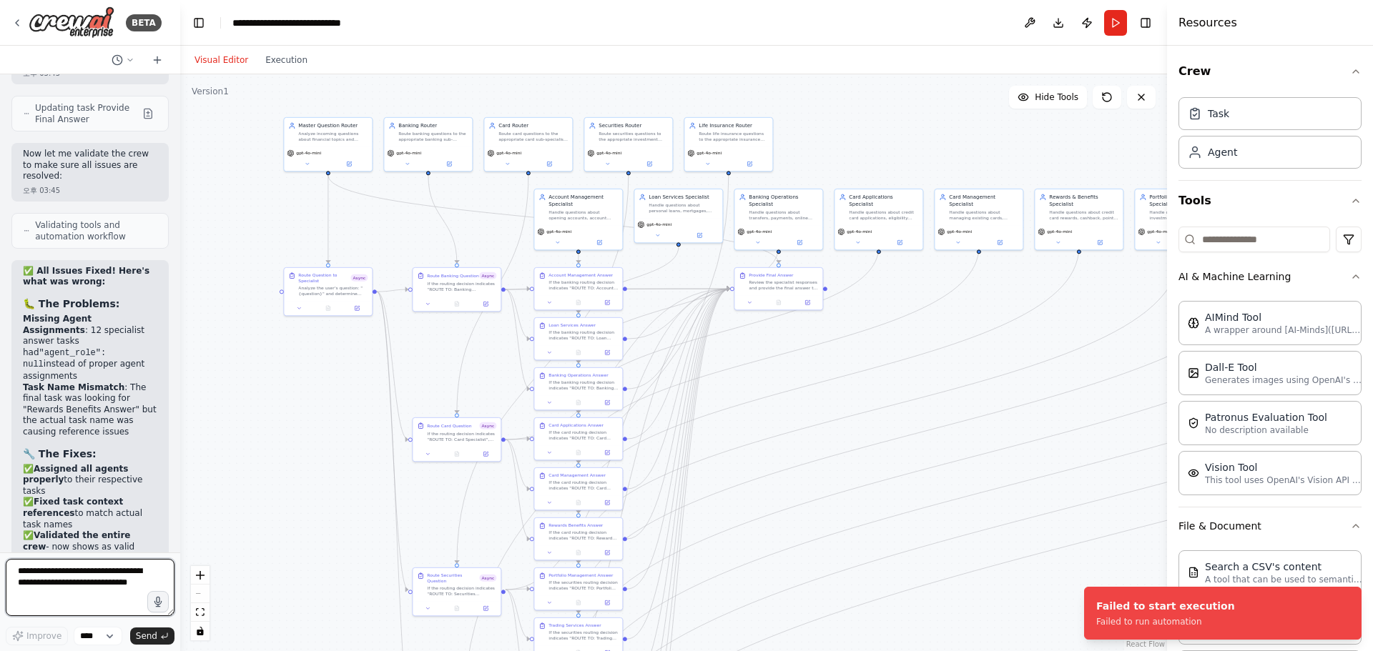
click at [106, 582] on textarea at bounding box center [90, 587] width 169 height 57
type textarea "*"
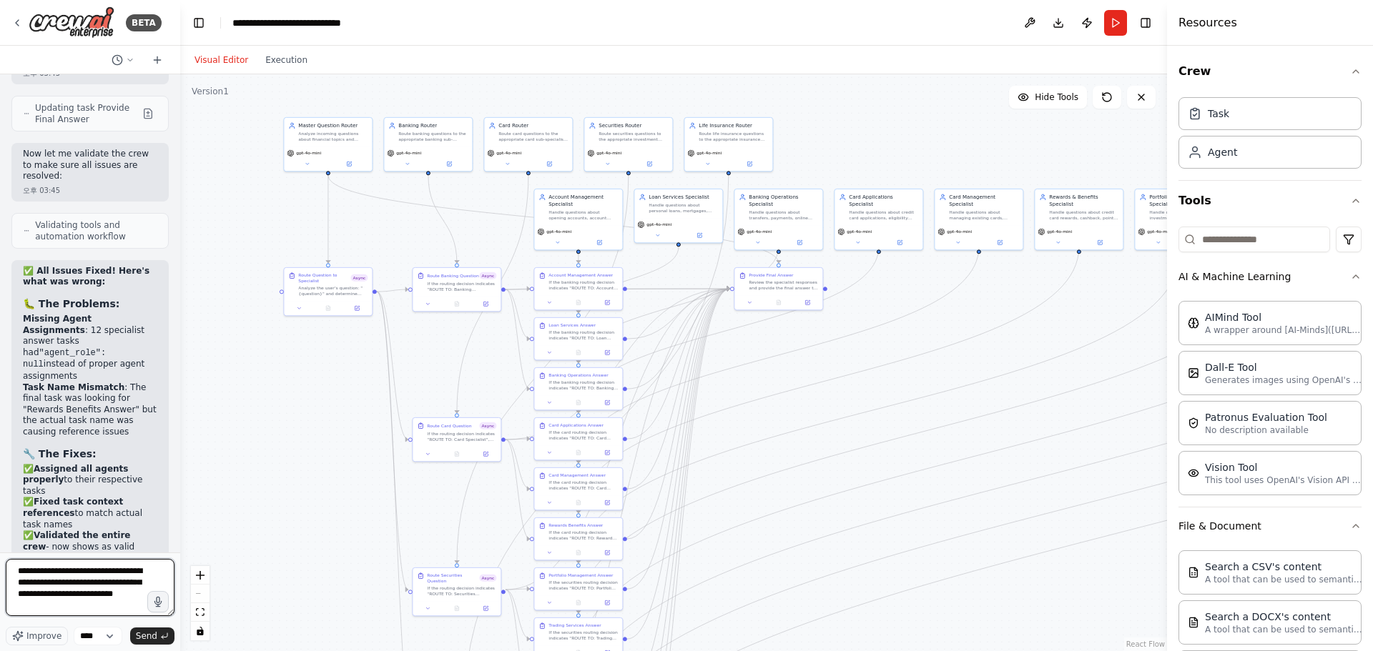
type textarea "**********"
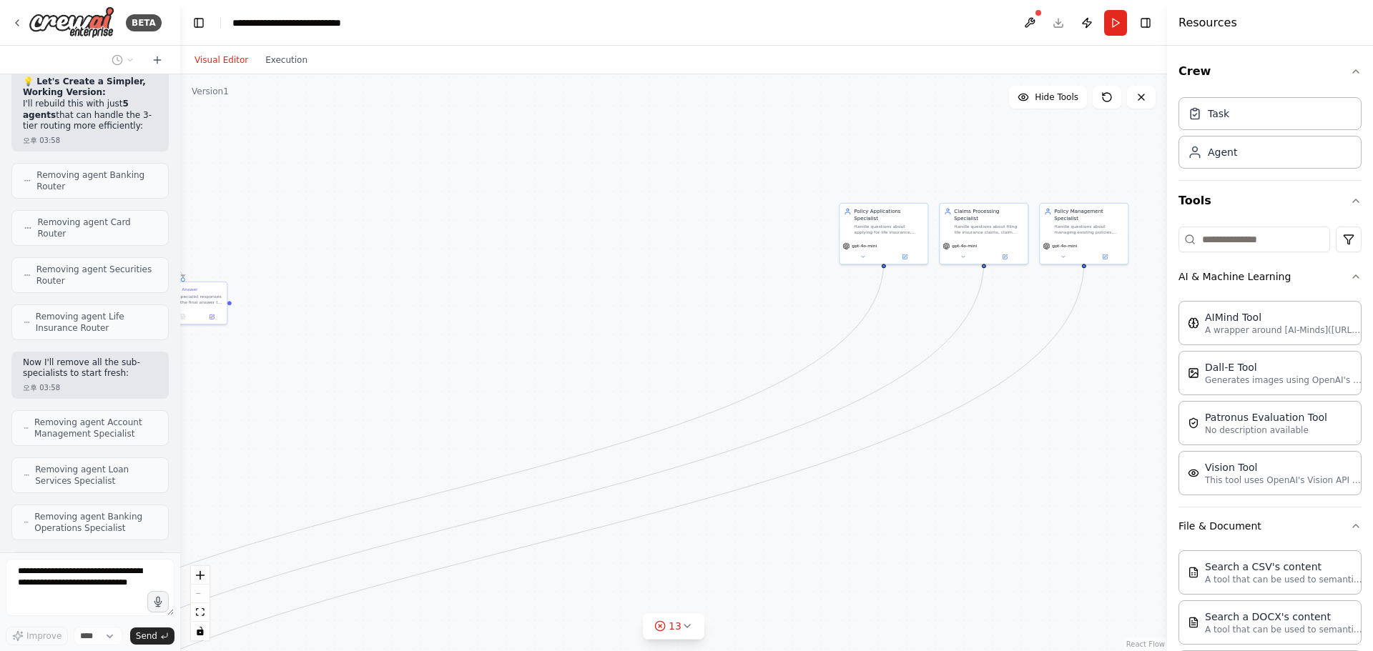
scroll to position [16653, 0]
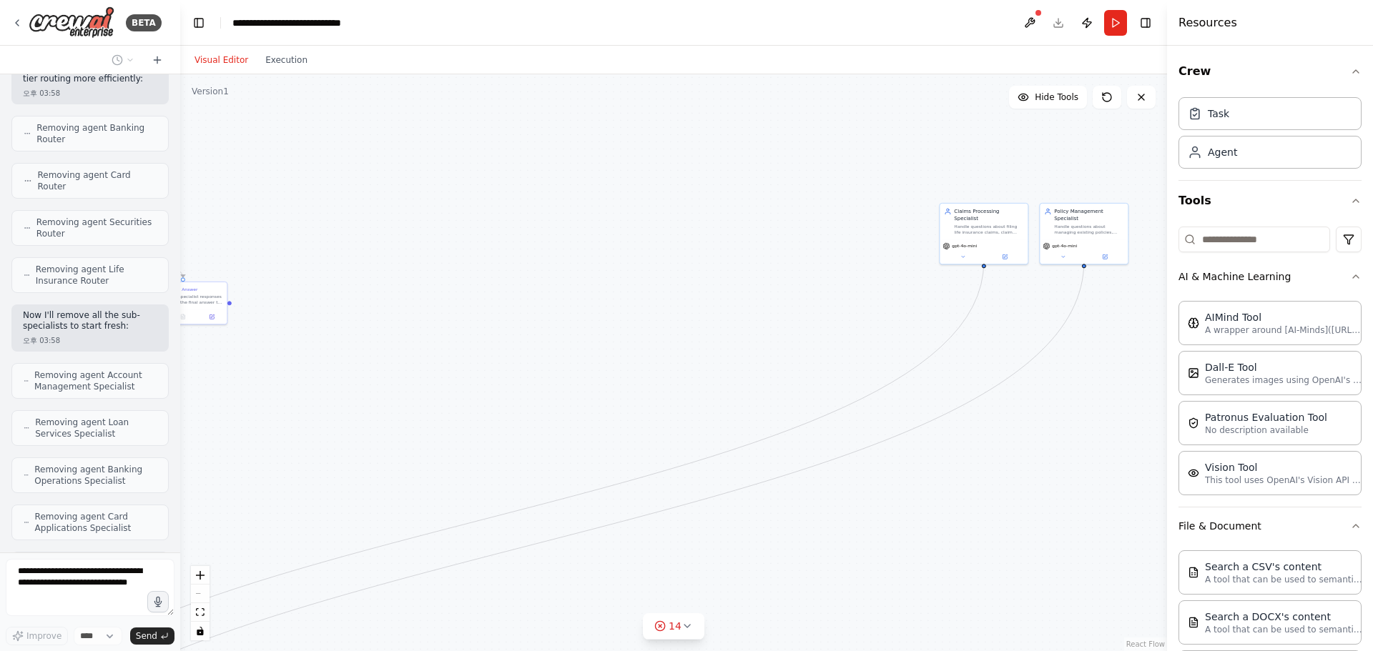
drag, startPoint x: 1026, startPoint y: 365, endPoint x: 431, endPoint y: 380, distance: 595.0
click at [431, 380] on div ".deletable-edge-delete-btn { width: 20px; height: 20px; border: 0px solid #ffff…" at bounding box center [673, 362] width 987 height 577
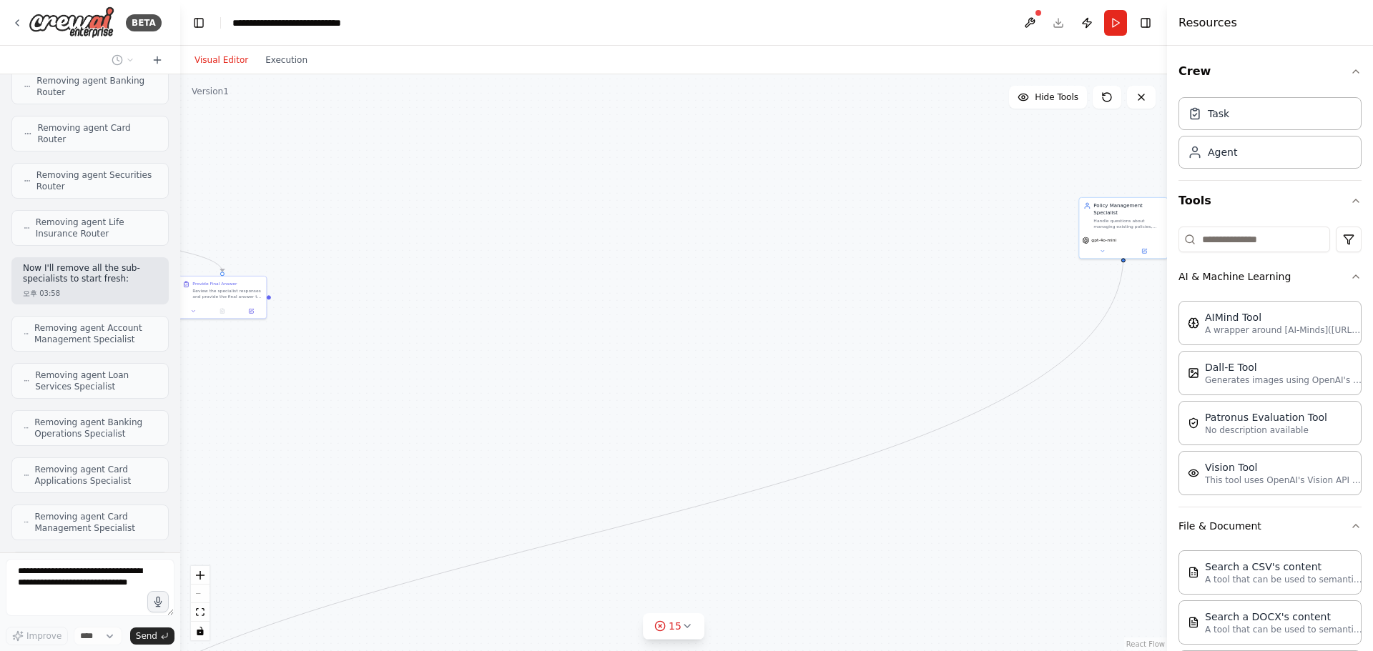
drag, startPoint x: 395, startPoint y: 410, endPoint x: 785, endPoint y: 355, distance: 394.3
click at [785, 355] on div ".deletable-edge-delete-btn { width: 20px; height: 20px; border: 0px solid #ffff…" at bounding box center [673, 362] width 987 height 577
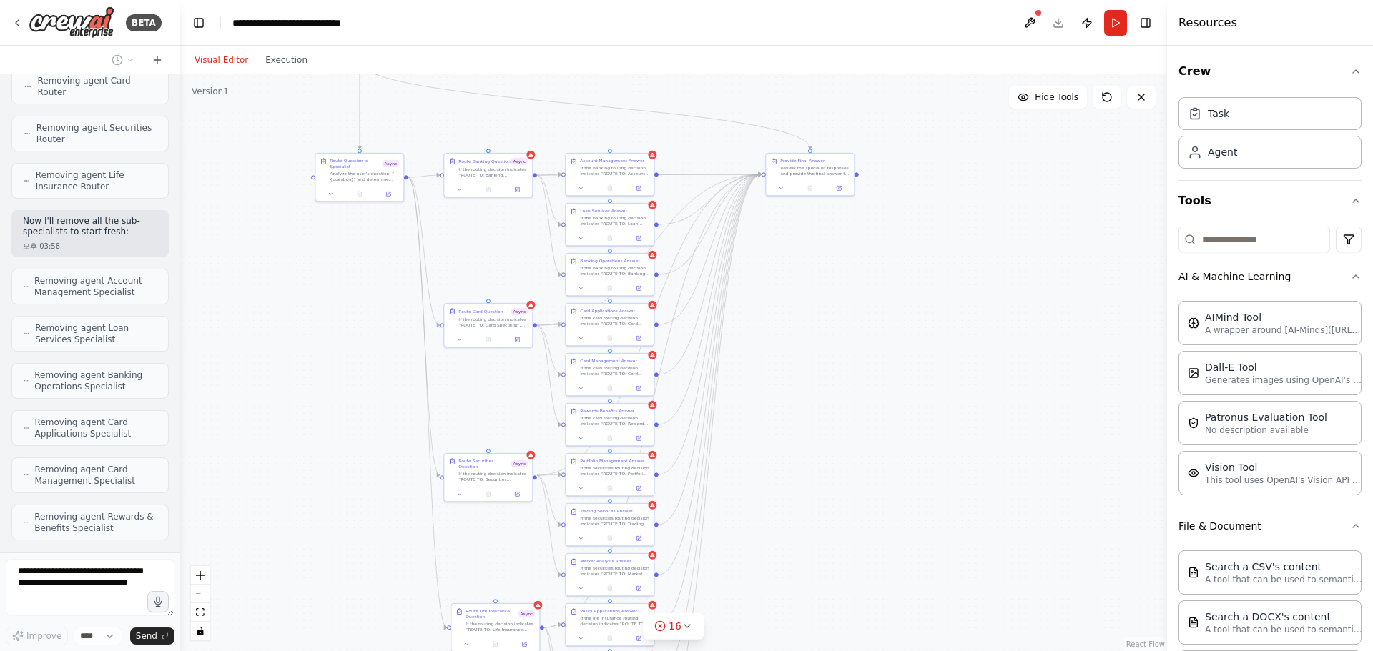
drag, startPoint x: 651, startPoint y: 378, endPoint x: 919, endPoint y: 270, distance: 289.9
click at [919, 270] on div ".deletable-edge-delete-btn { width: 20px; height: 20px; border: 0px solid #ffff…" at bounding box center [673, 362] width 987 height 577
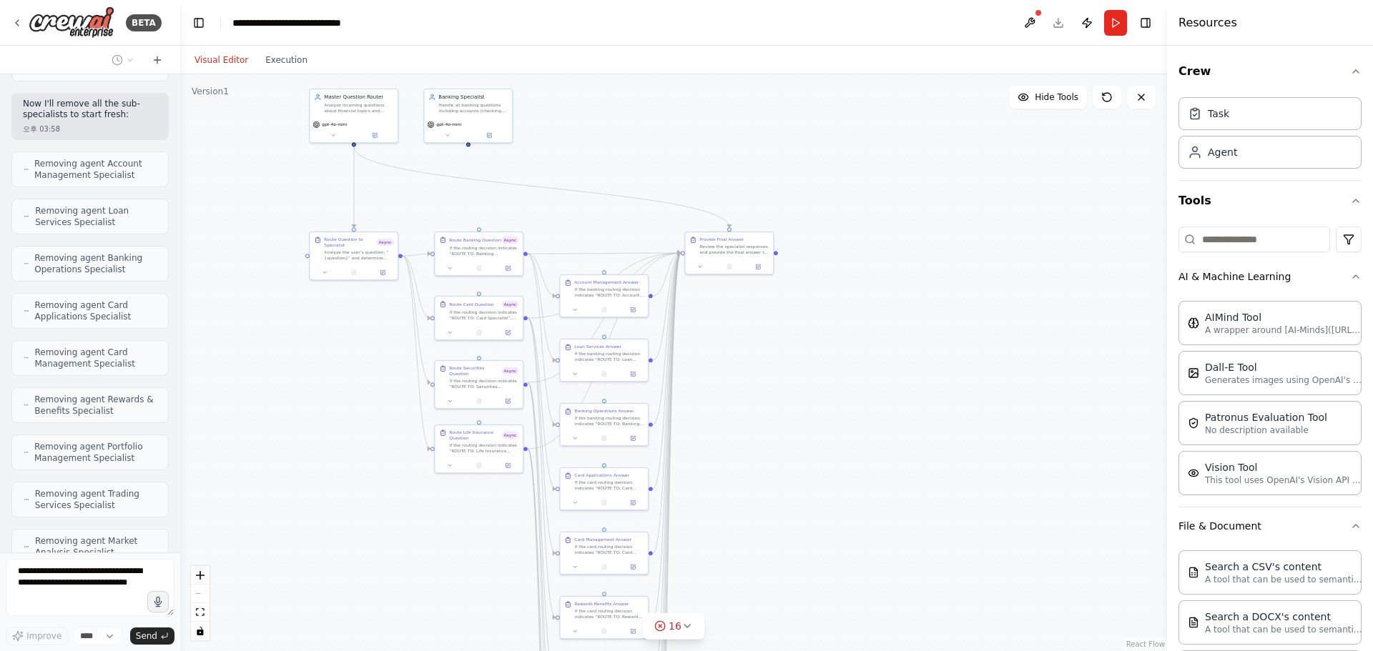
drag, startPoint x: 871, startPoint y: 310, endPoint x: 833, endPoint y: 424, distance: 120.5
click at [833, 424] on div ".deletable-edge-delete-btn { width: 20px; height: 20px; border: 0px solid #ffff…" at bounding box center [673, 362] width 987 height 577
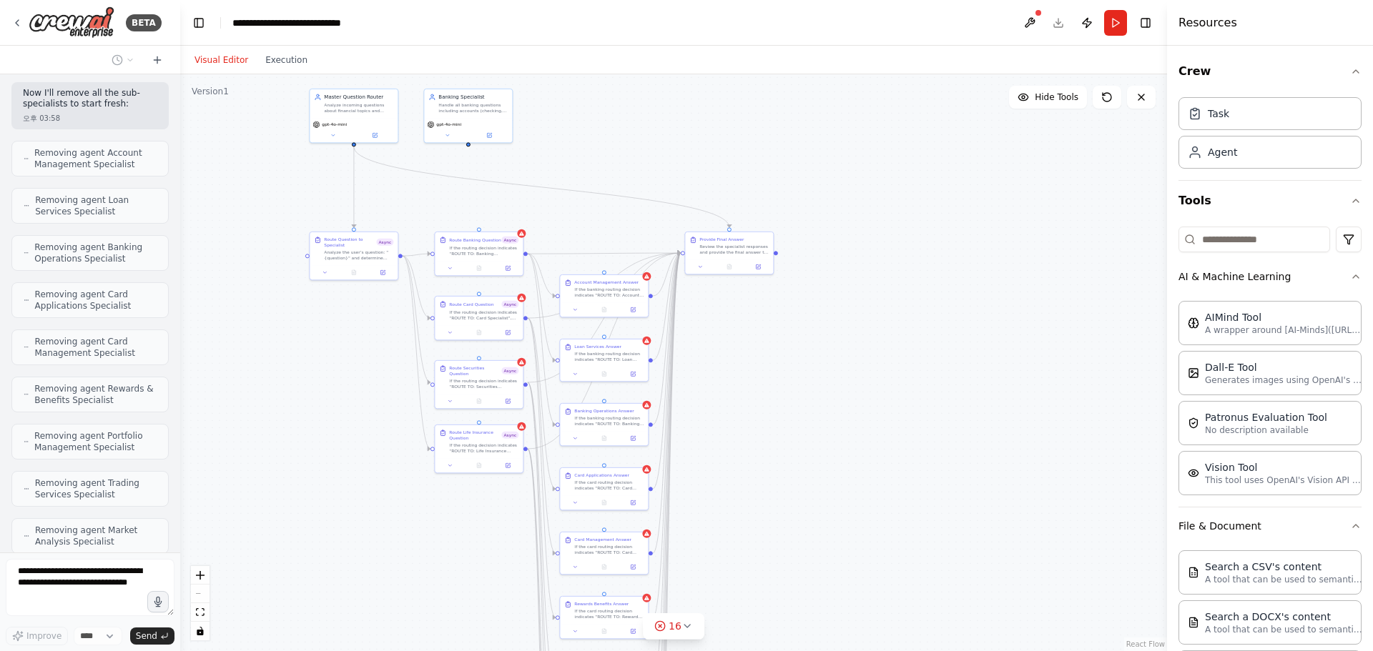
scroll to position [16923, 0]
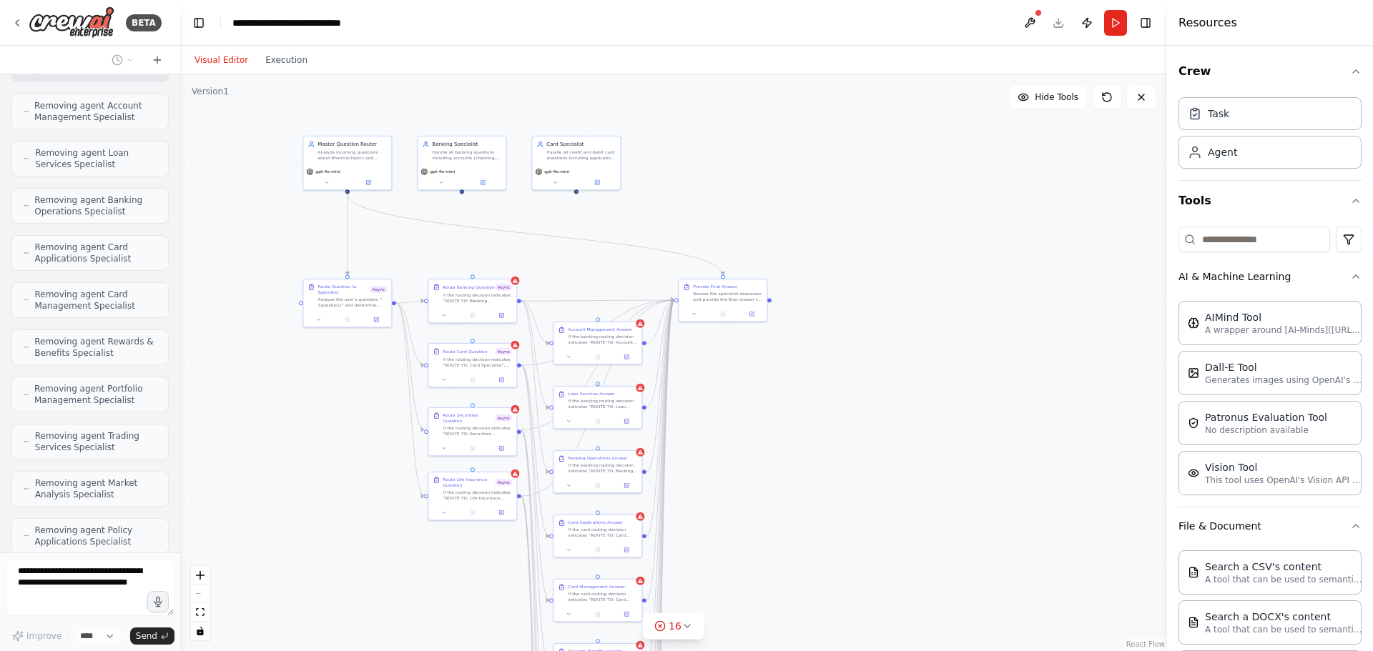
drag, startPoint x: 844, startPoint y: 385, endPoint x: 837, endPoint y: 432, distance: 47.6
click at [837, 432] on div ".deletable-edge-delete-btn { width: 20px; height: 20px; border: 0px solid #ffff…" at bounding box center [673, 362] width 987 height 577
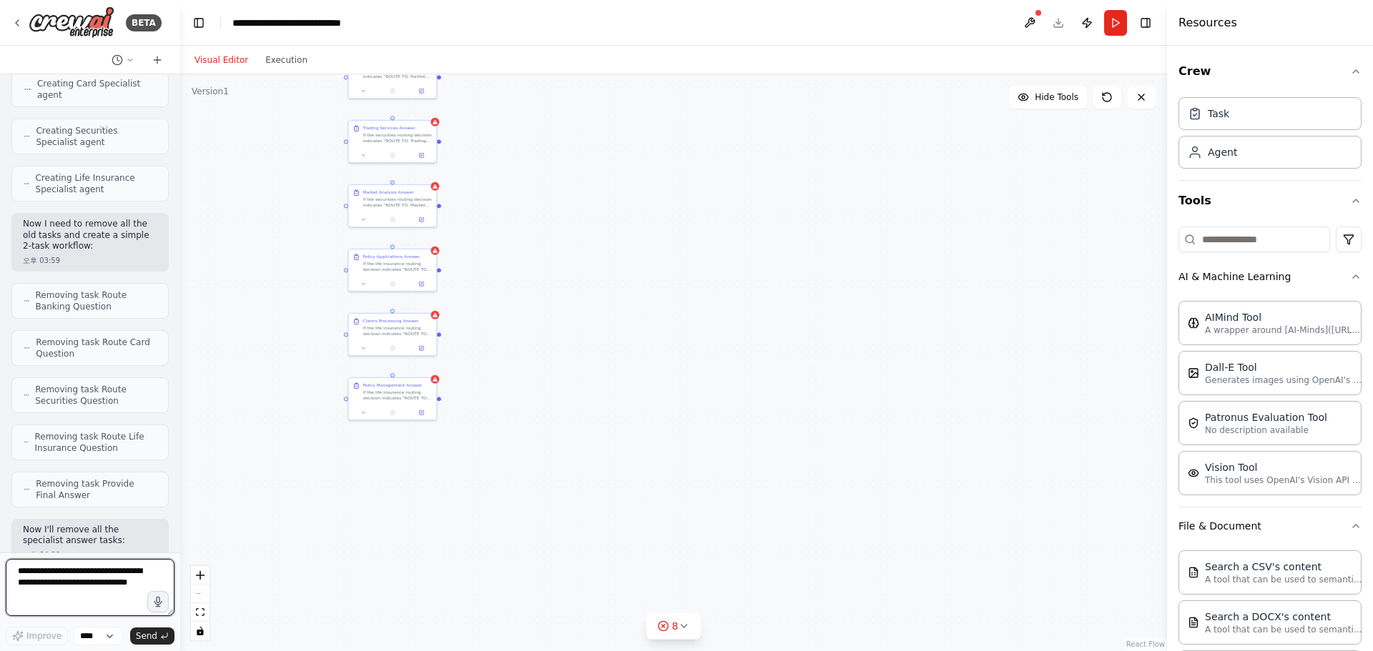
scroll to position [17662, 0]
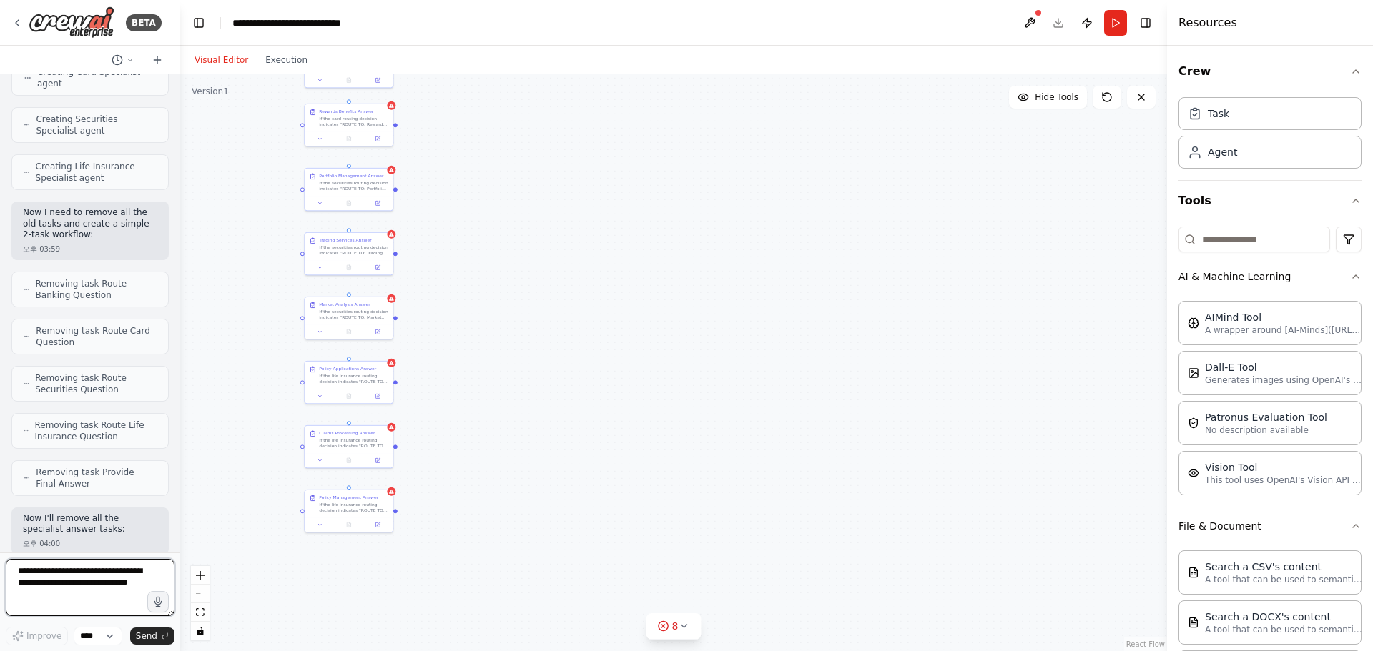
drag, startPoint x: 714, startPoint y: 362, endPoint x: 721, endPoint y: 165, distance: 196.7
click at [721, 165] on div ".deletable-edge-delete-btn { width: 20px; height: 20px; border: 0px solid #ffff…" at bounding box center [673, 362] width 987 height 577
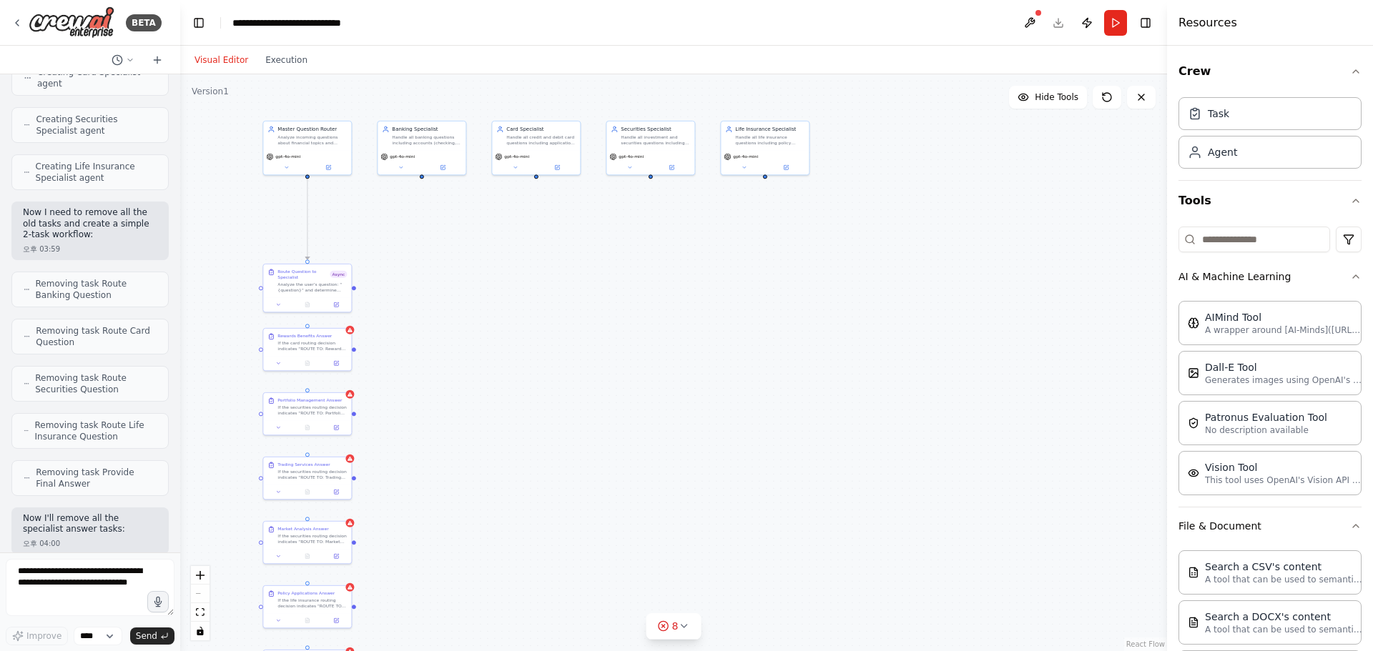
drag, startPoint x: 686, startPoint y: 285, endPoint x: 662, endPoint y: 467, distance: 183.2
click at [662, 467] on div ".deletable-edge-delete-btn { width: 20px; height: 20px; border: 0px solid #ffff…" at bounding box center [673, 362] width 987 height 577
drag, startPoint x: 675, startPoint y: 427, endPoint x: 745, endPoint y: 214, distance: 224.3
click at [745, 214] on div ".deletable-edge-delete-btn { width: 20px; height: 20px; border: 0px solid #ffff…" at bounding box center [673, 362] width 987 height 577
drag, startPoint x: 747, startPoint y: 291, endPoint x: 759, endPoint y: 340, distance: 50.8
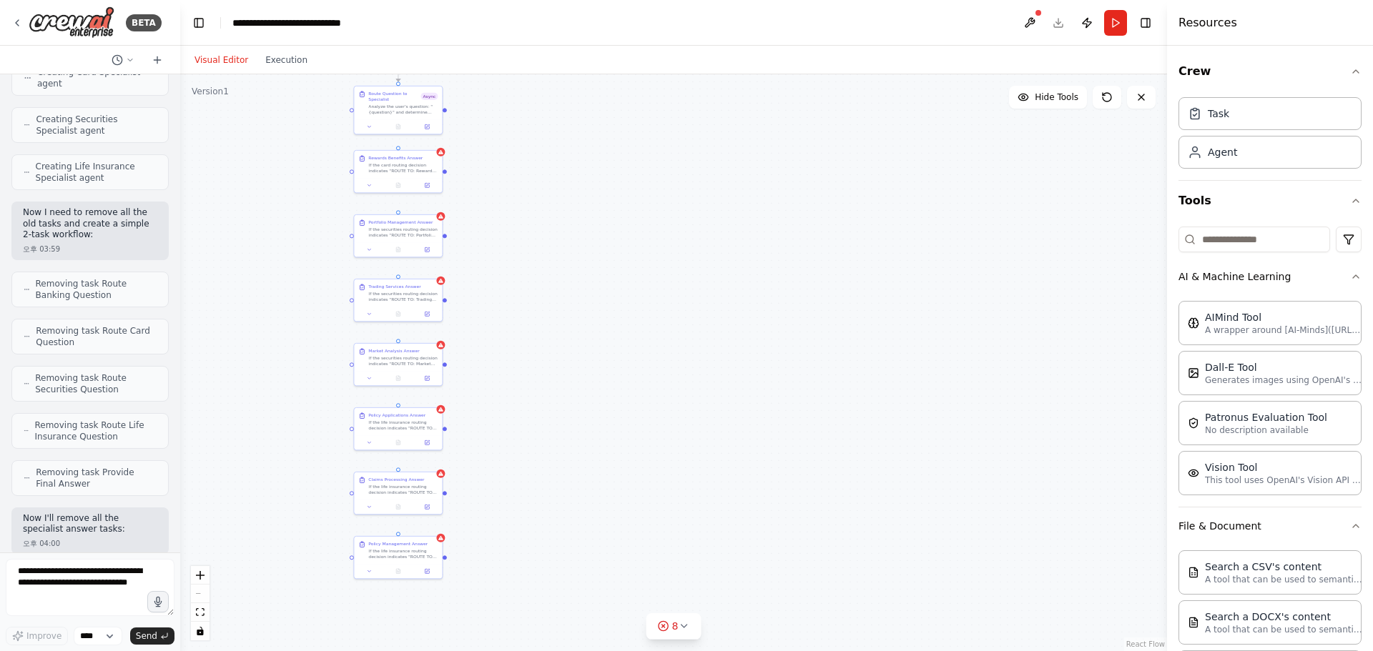
click at [758, 340] on div ".deletable-edge-delete-btn { width: 20px; height: 20px; border: 0px solid #ffff…" at bounding box center [673, 362] width 987 height 577
click at [74, 593] on textarea at bounding box center [90, 587] width 169 height 57
type textarea "**********"
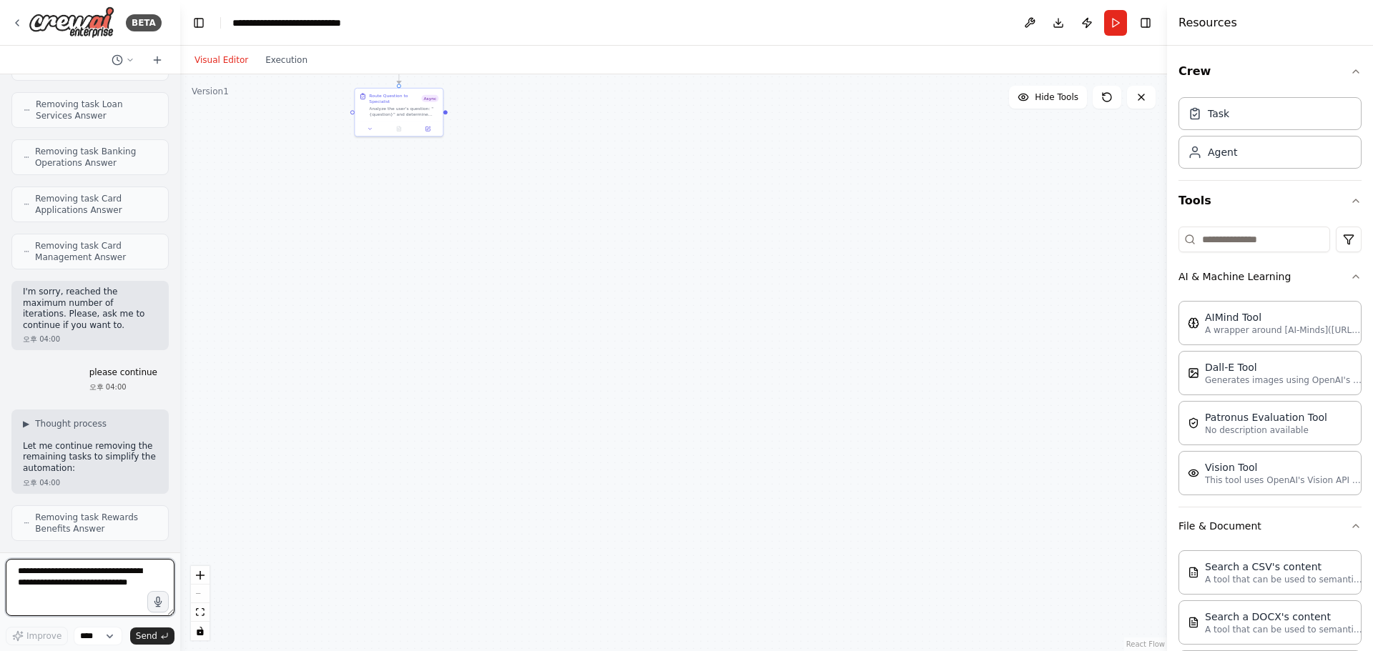
scroll to position [18194, 0]
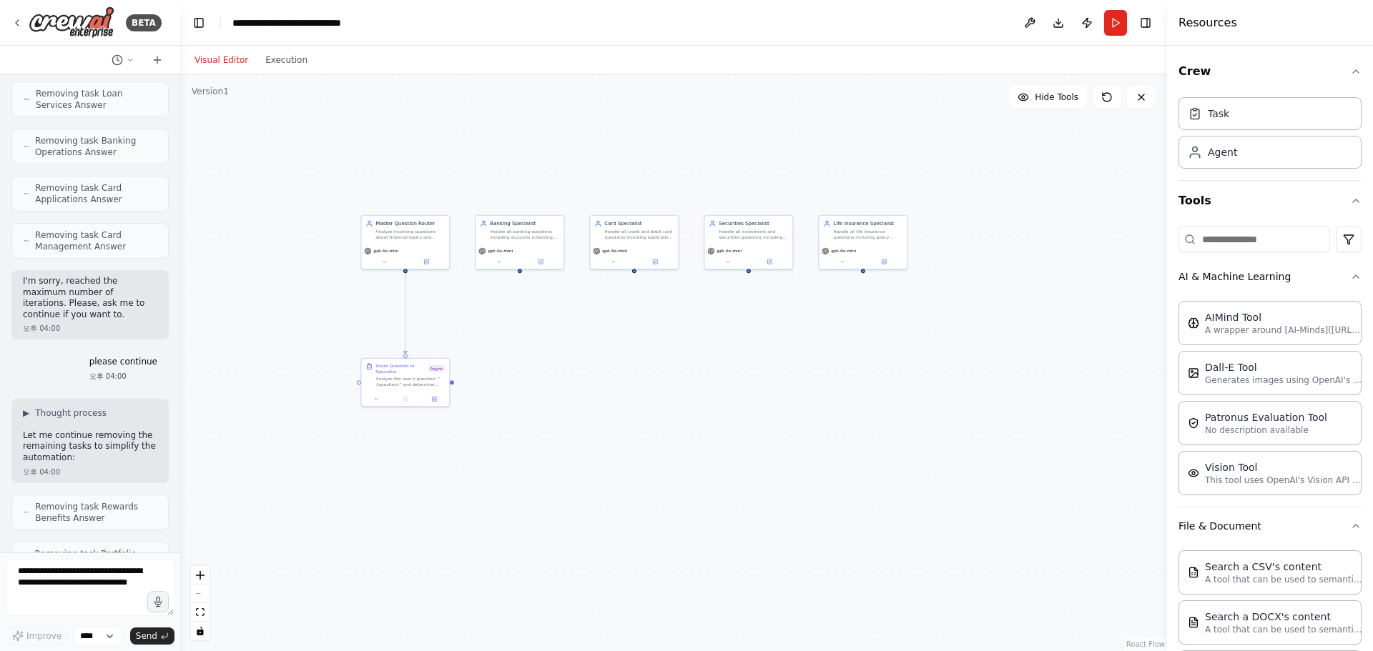
drag, startPoint x: 542, startPoint y: 244, endPoint x: 548, endPoint y: 513, distance: 268.9
click at [548, 513] on div ".deletable-edge-delete-btn { width: 20px; height: 20px; border: 0px solid #ffff…" at bounding box center [673, 362] width 987 height 577
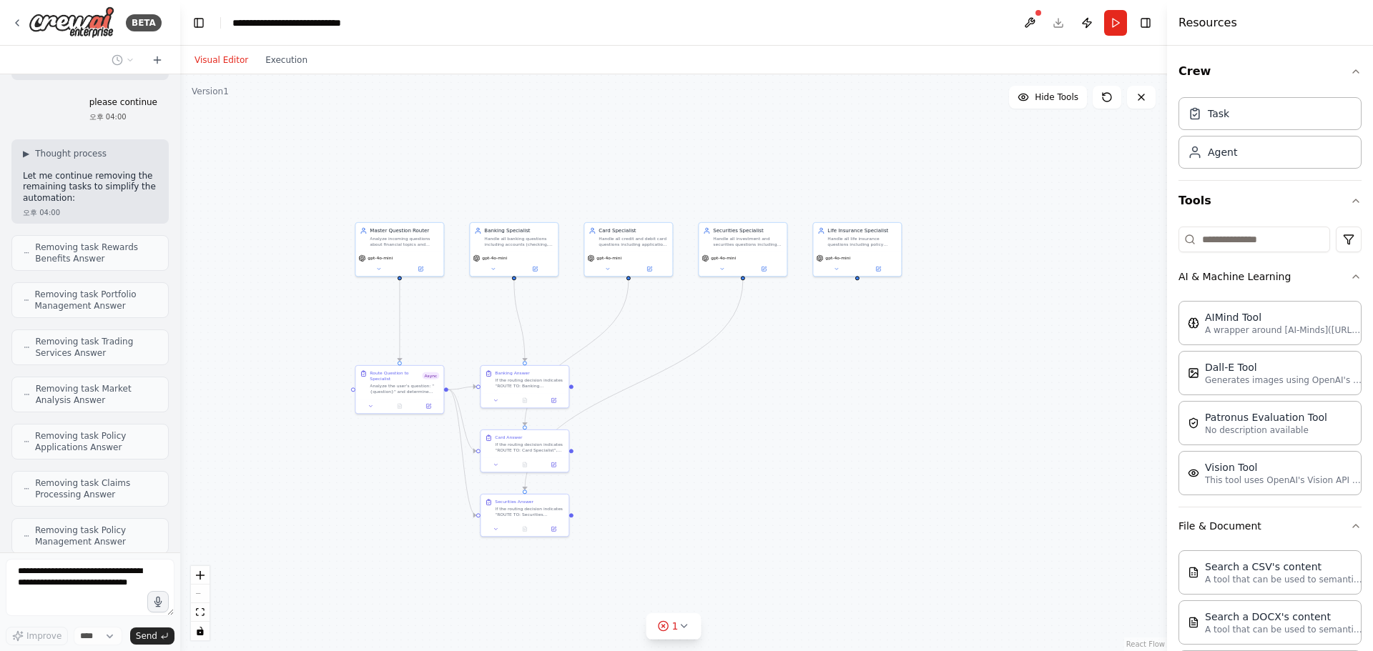
scroll to position [18500, 0]
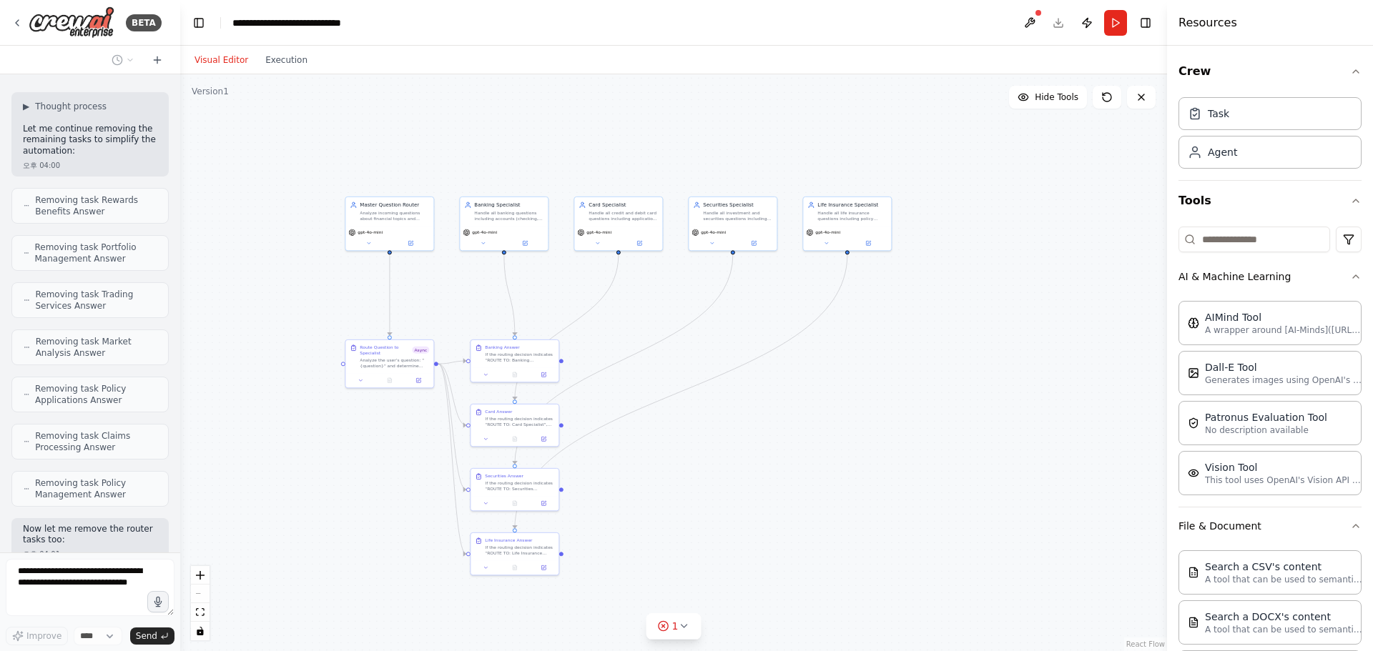
drag, startPoint x: 701, startPoint y: 501, endPoint x: 683, endPoint y: 453, distance: 51.8
click at [683, 453] on div ".deletable-edge-delete-btn { width: 20px; height: 20px; border: 0px solid #ffff…" at bounding box center [673, 362] width 987 height 577
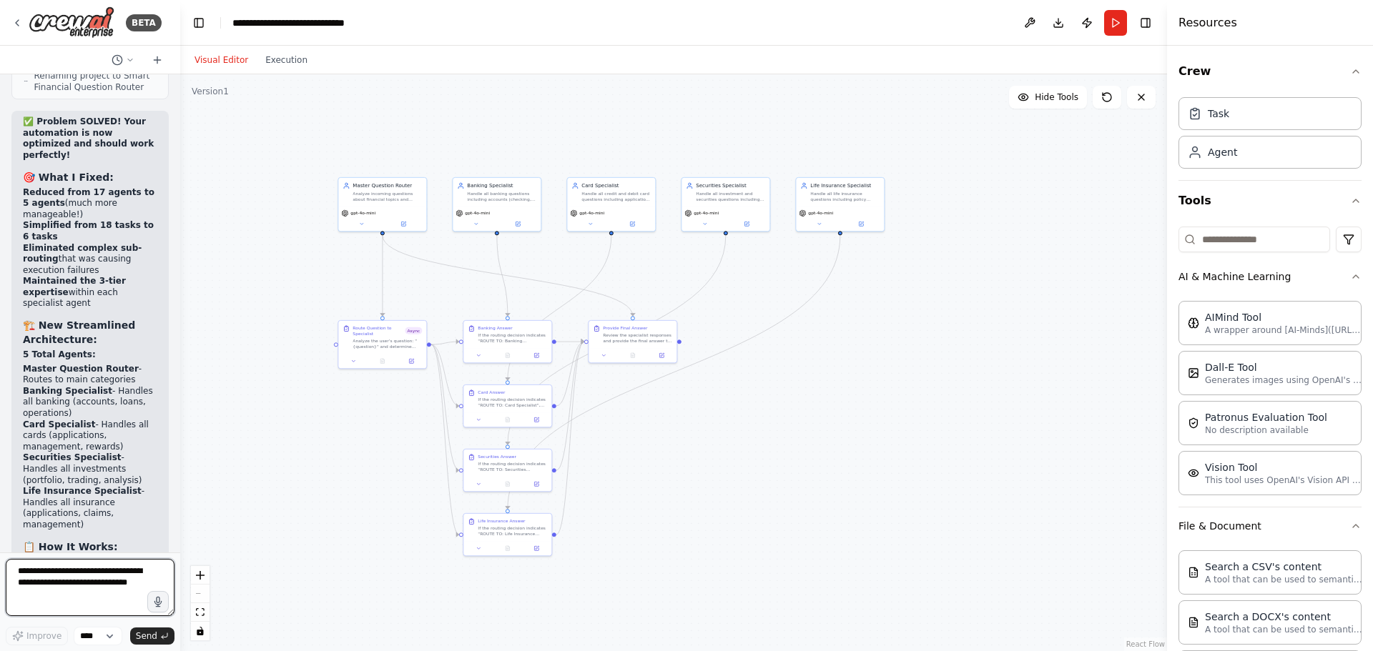
scroll to position [19682, 0]
click at [1111, 24] on button "Run" at bounding box center [1115, 23] width 23 height 26
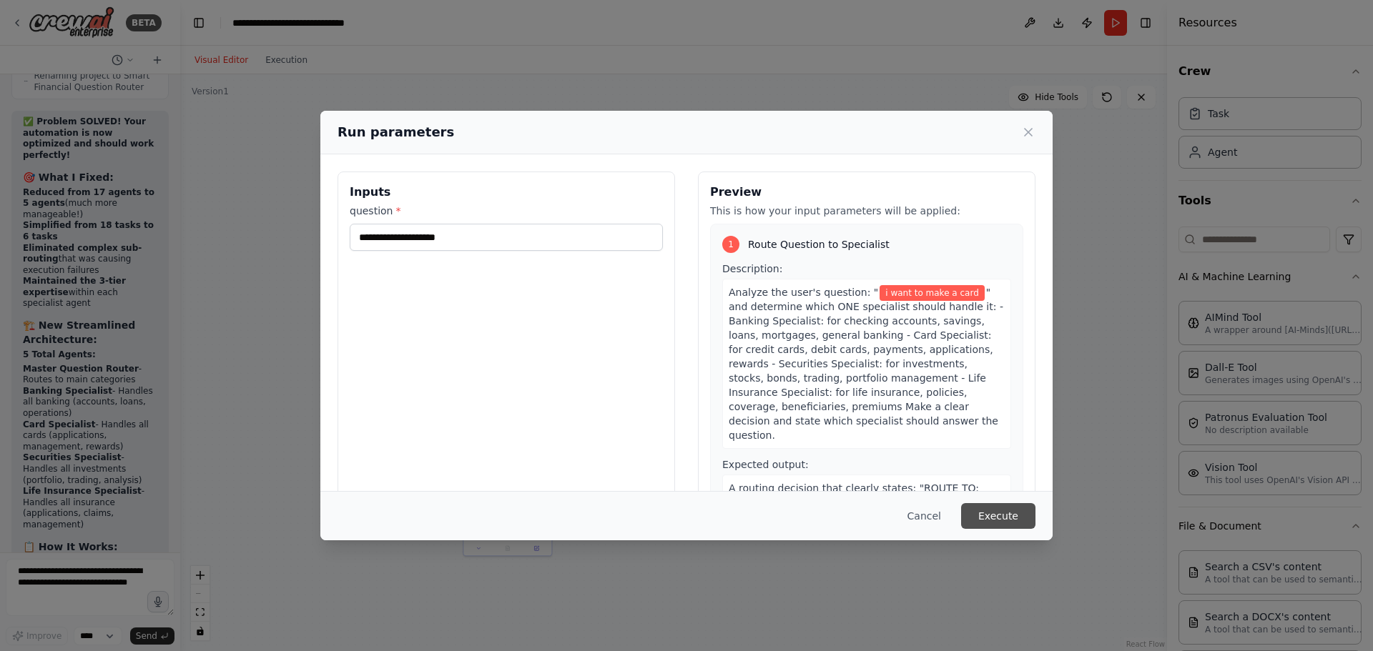
click at [1002, 510] on button "Execute" at bounding box center [998, 516] width 74 height 26
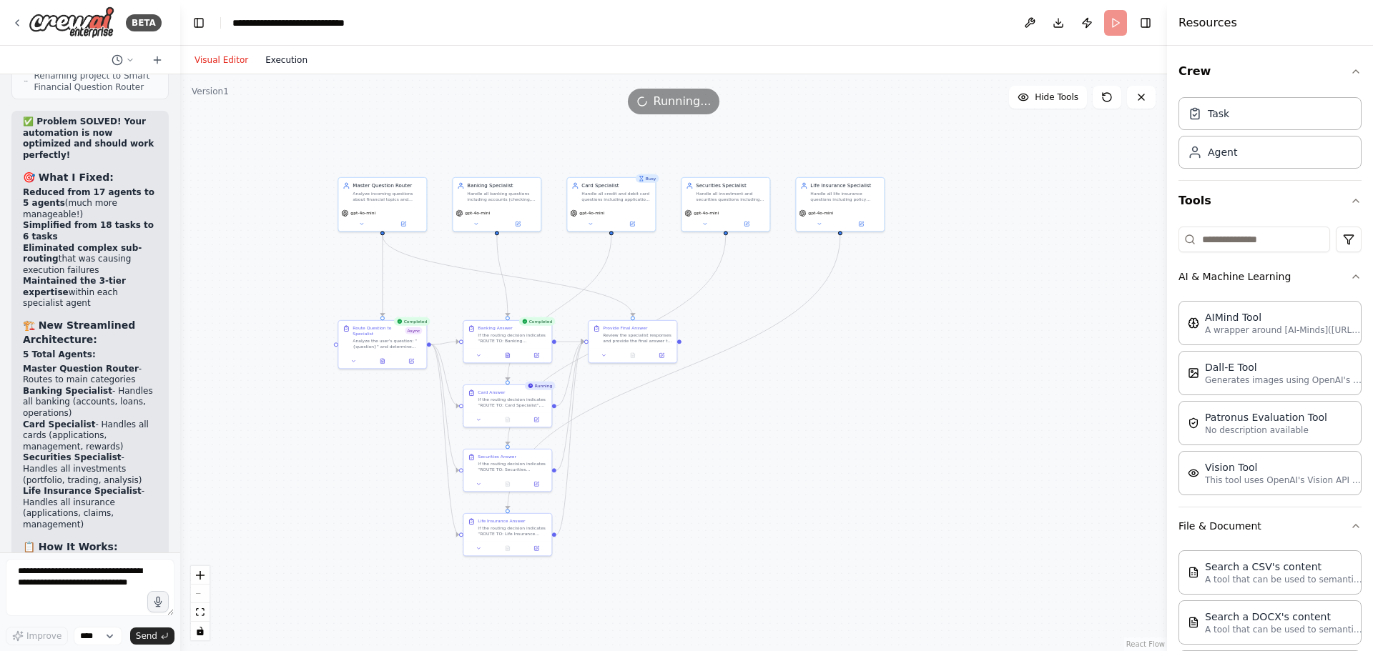
click at [282, 60] on button "Execution" at bounding box center [286, 59] width 59 height 17
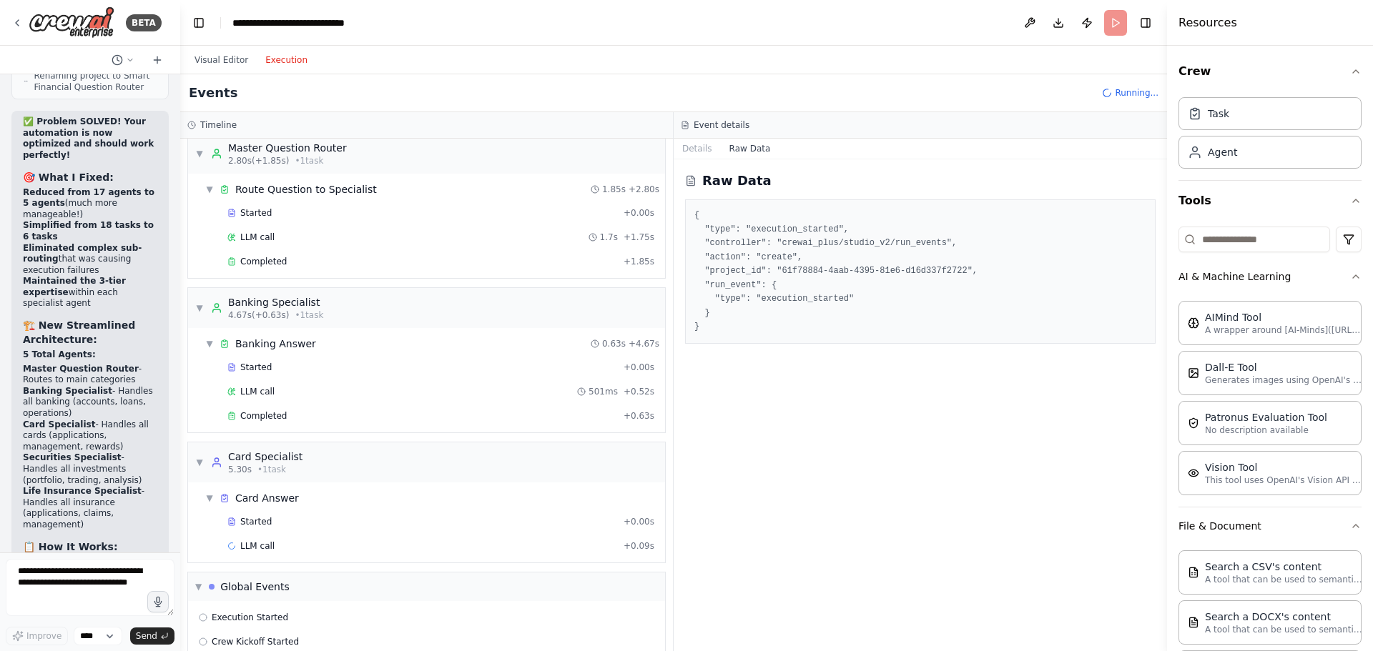
scroll to position [0, 0]
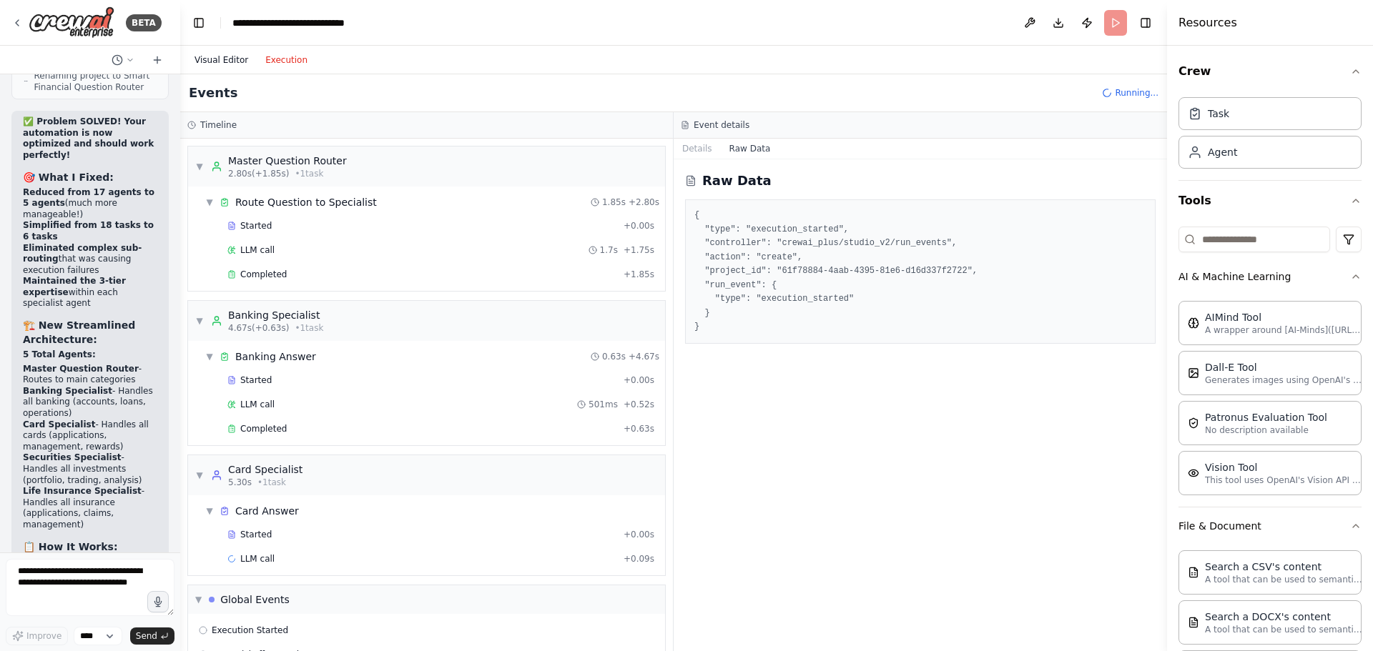
click at [219, 57] on button "Visual Editor" at bounding box center [221, 59] width 71 height 17
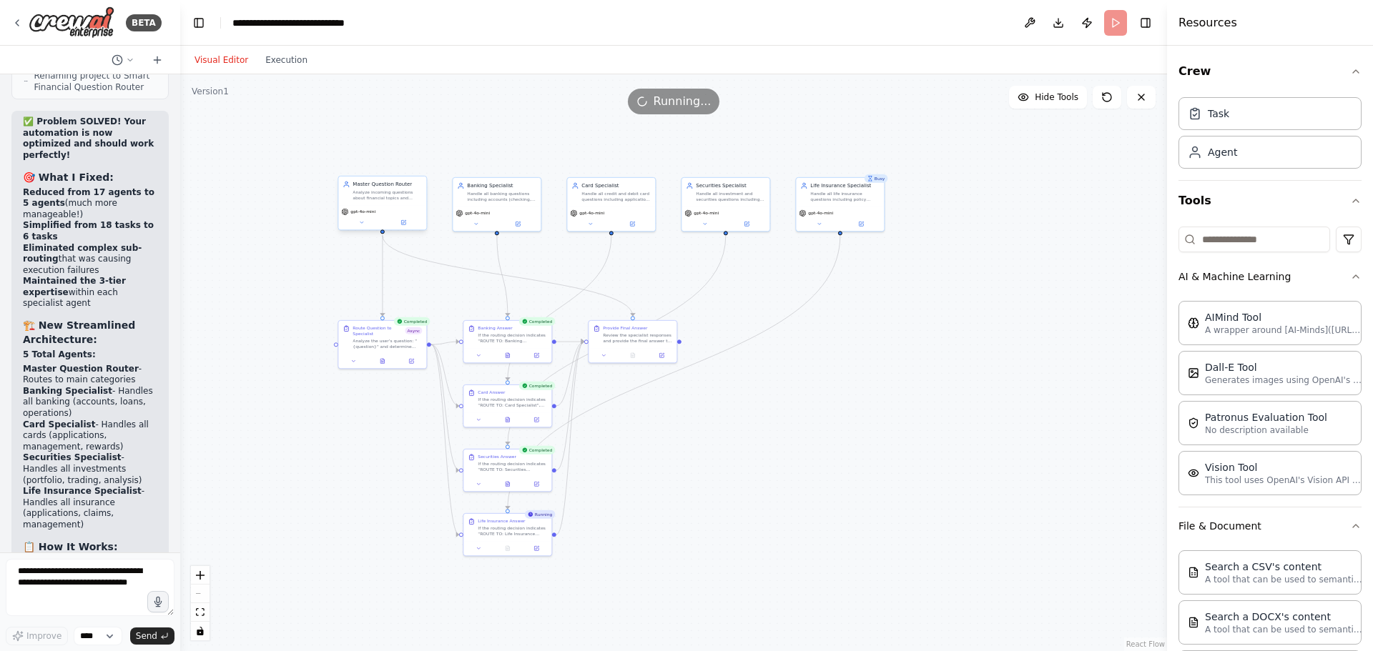
click at [406, 231] on div "Master Question Router Analyze incoming questions about financial topics and de…" at bounding box center [381, 204] width 89 height 55
click at [408, 223] on button at bounding box center [403, 222] width 41 height 9
click at [409, 227] on button at bounding box center [403, 222] width 41 height 9
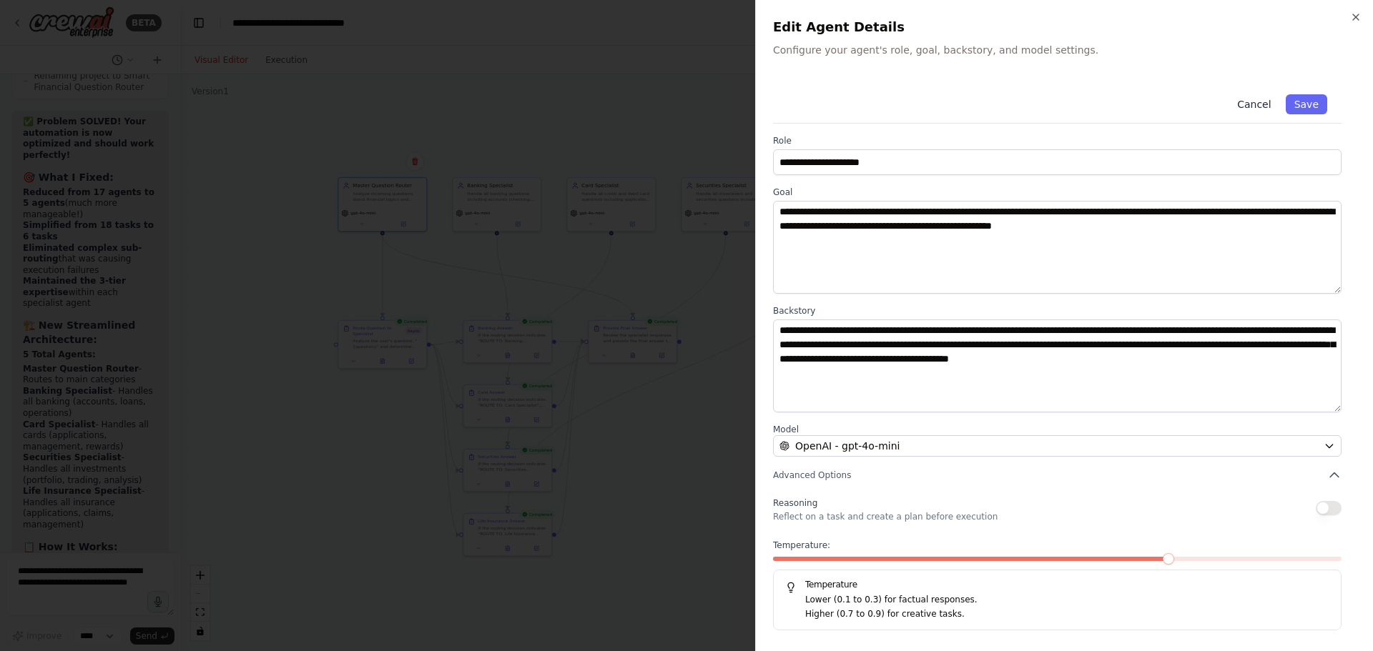
click at [1261, 104] on button "Cancel" at bounding box center [1253, 104] width 51 height 20
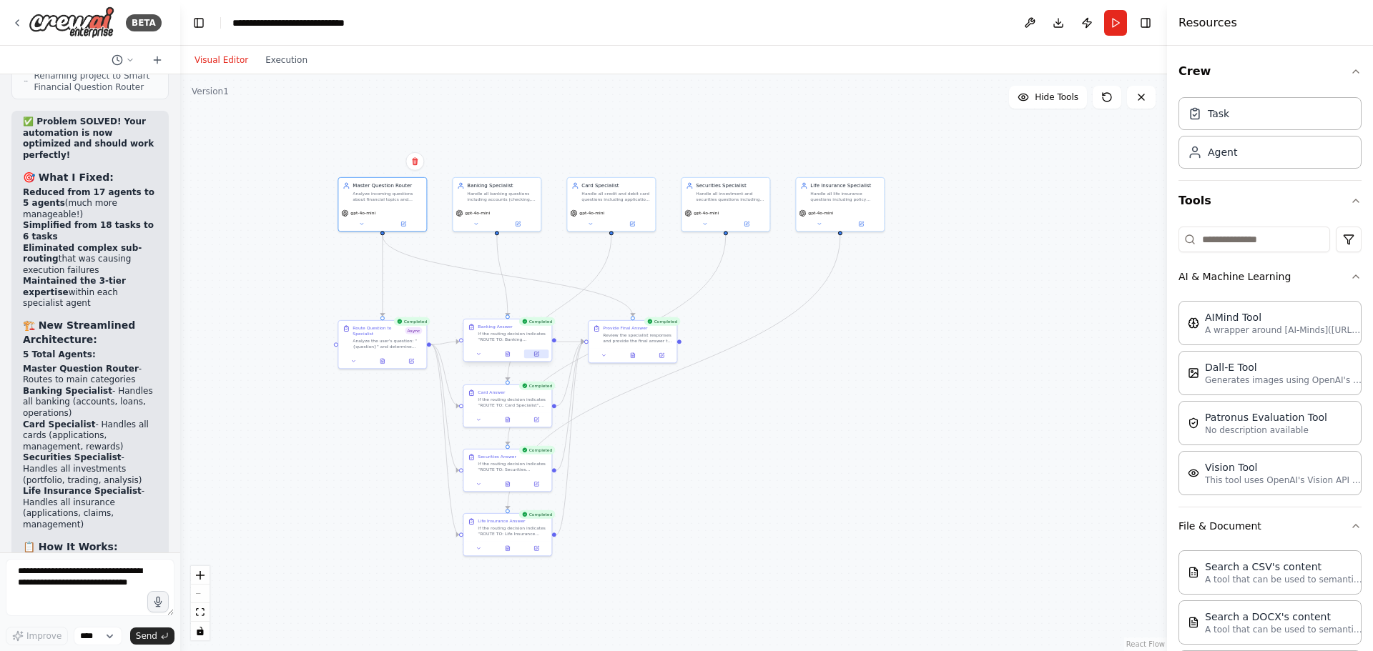
click at [540, 356] on button at bounding box center [536, 354] width 24 height 9
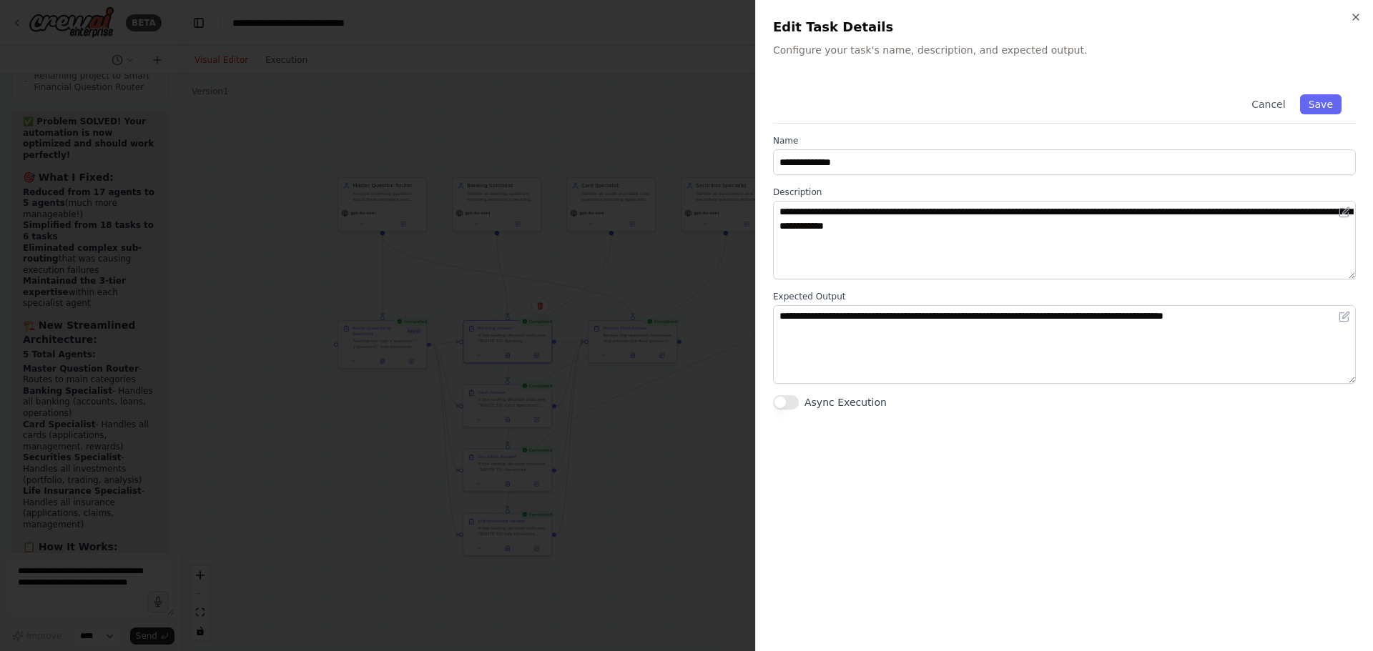
click at [790, 398] on button "Async Execution" at bounding box center [786, 402] width 26 height 14
click at [1330, 96] on button "Save" at bounding box center [1320, 104] width 41 height 20
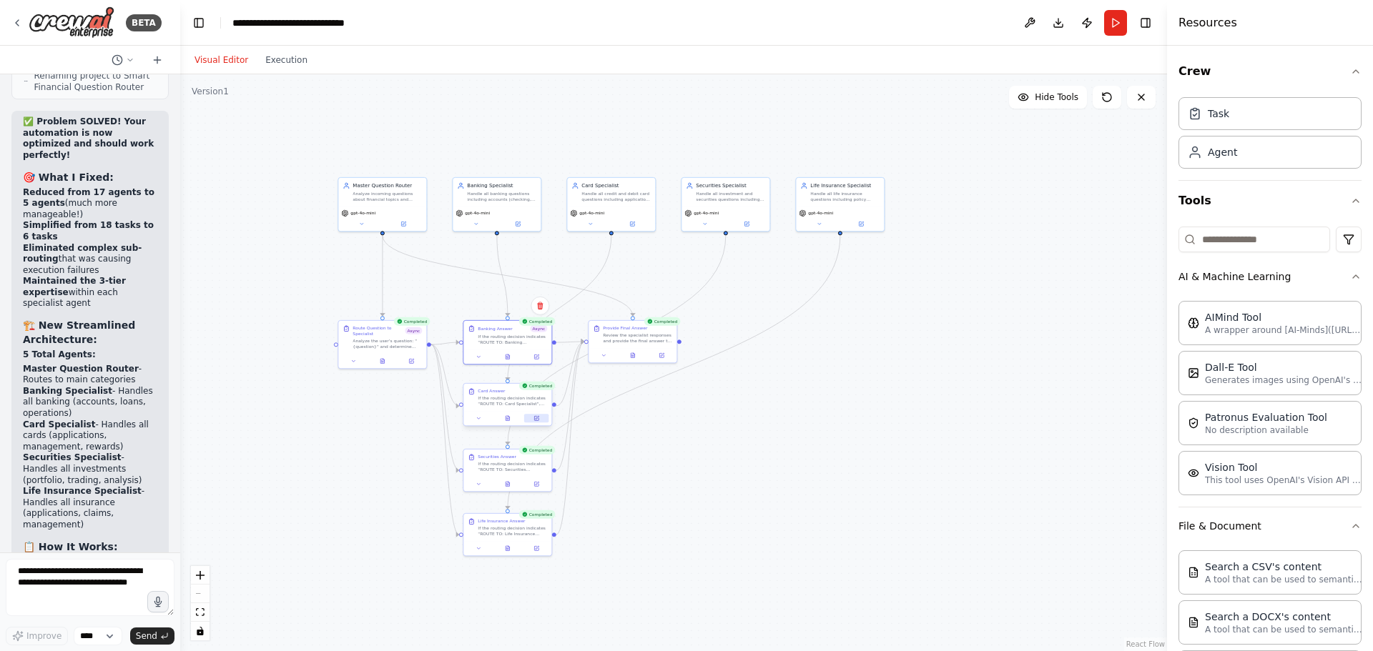
click at [540, 419] on button at bounding box center [536, 418] width 24 height 9
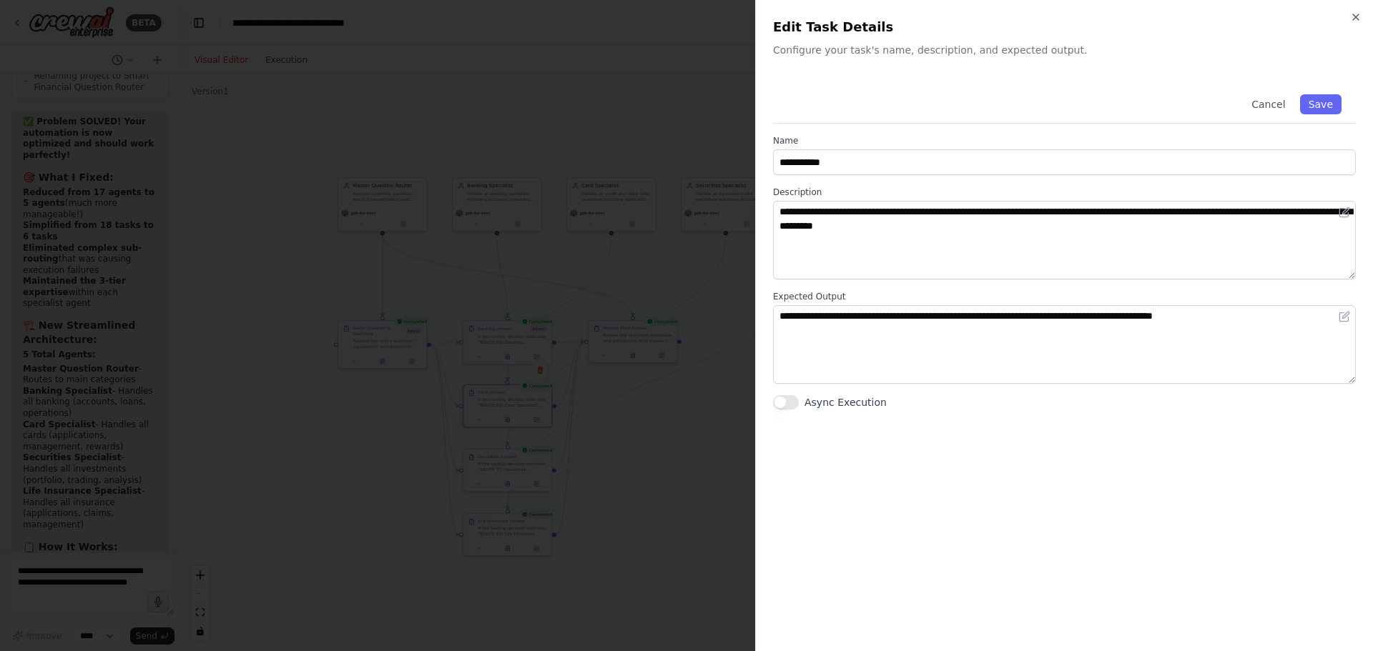
click at [794, 405] on button "Async Execution" at bounding box center [786, 402] width 26 height 14
click at [1316, 107] on button "Save" at bounding box center [1320, 104] width 41 height 20
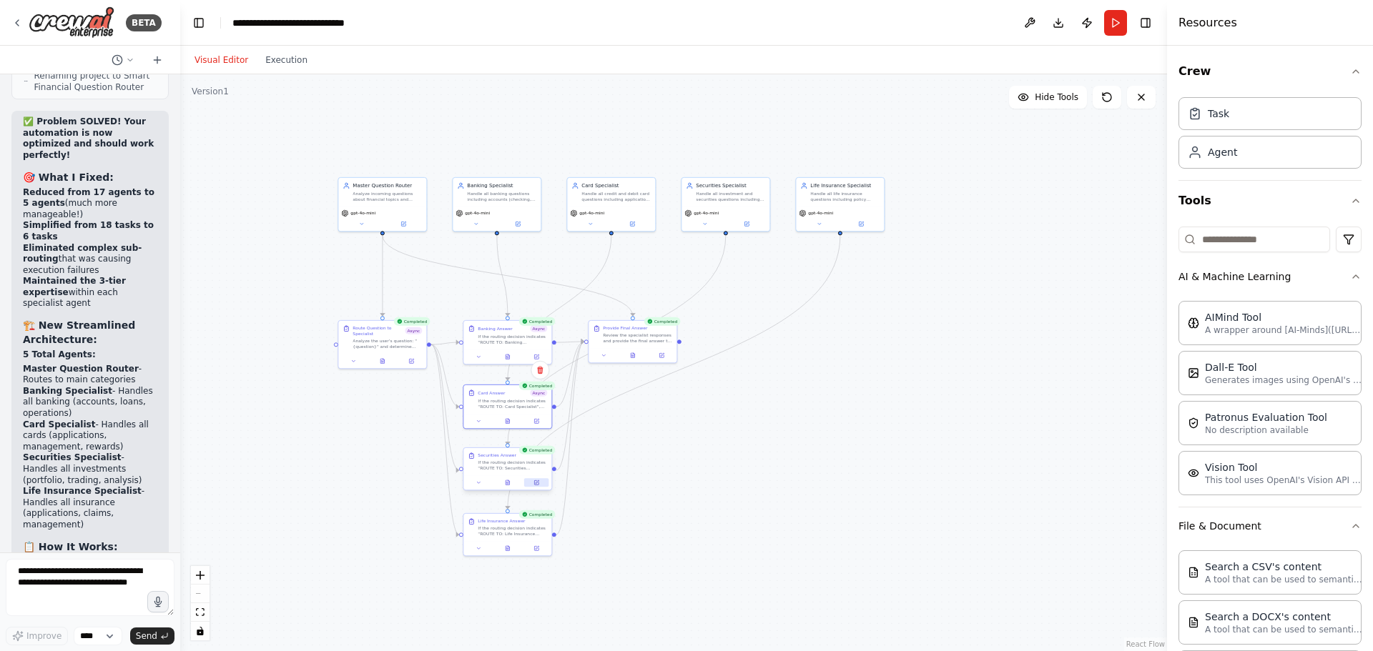
click at [538, 485] on icon at bounding box center [536, 483] width 6 height 6
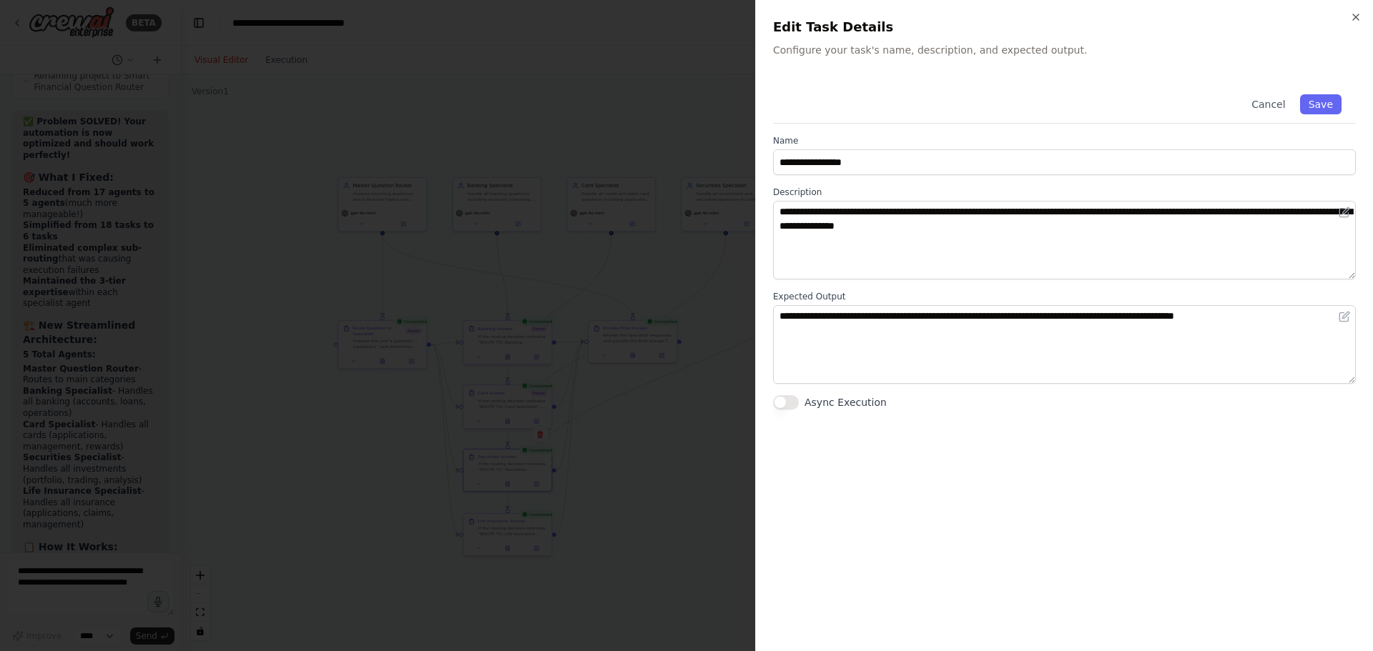
click at [799, 408] on div "Async Execution" at bounding box center [1064, 402] width 583 height 14
click at [794, 402] on button "Async Execution" at bounding box center [786, 402] width 26 height 14
click at [1312, 99] on button "Save" at bounding box center [1320, 104] width 41 height 20
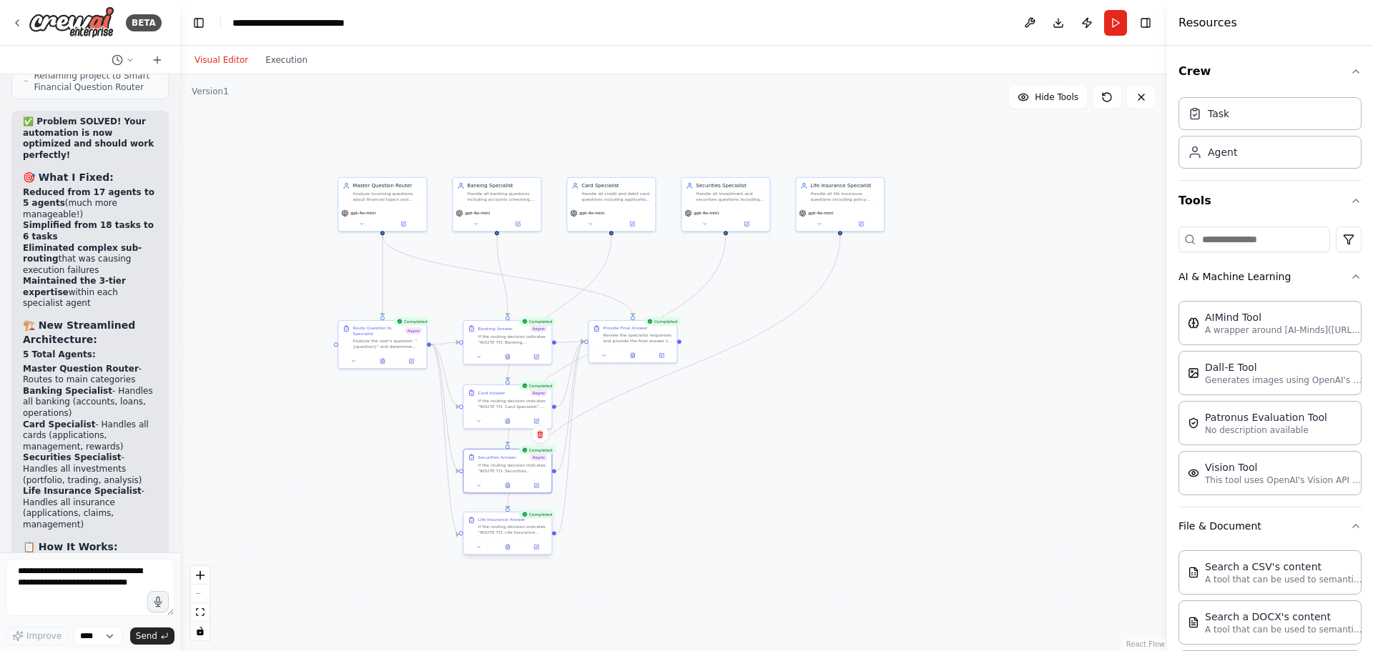
click at [537, 554] on div at bounding box center [507, 547] width 88 height 15
click at [539, 552] on div at bounding box center [507, 547] width 88 height 15
click at [541, 548] on button at bounding box center [536, 547] width 24 height 9
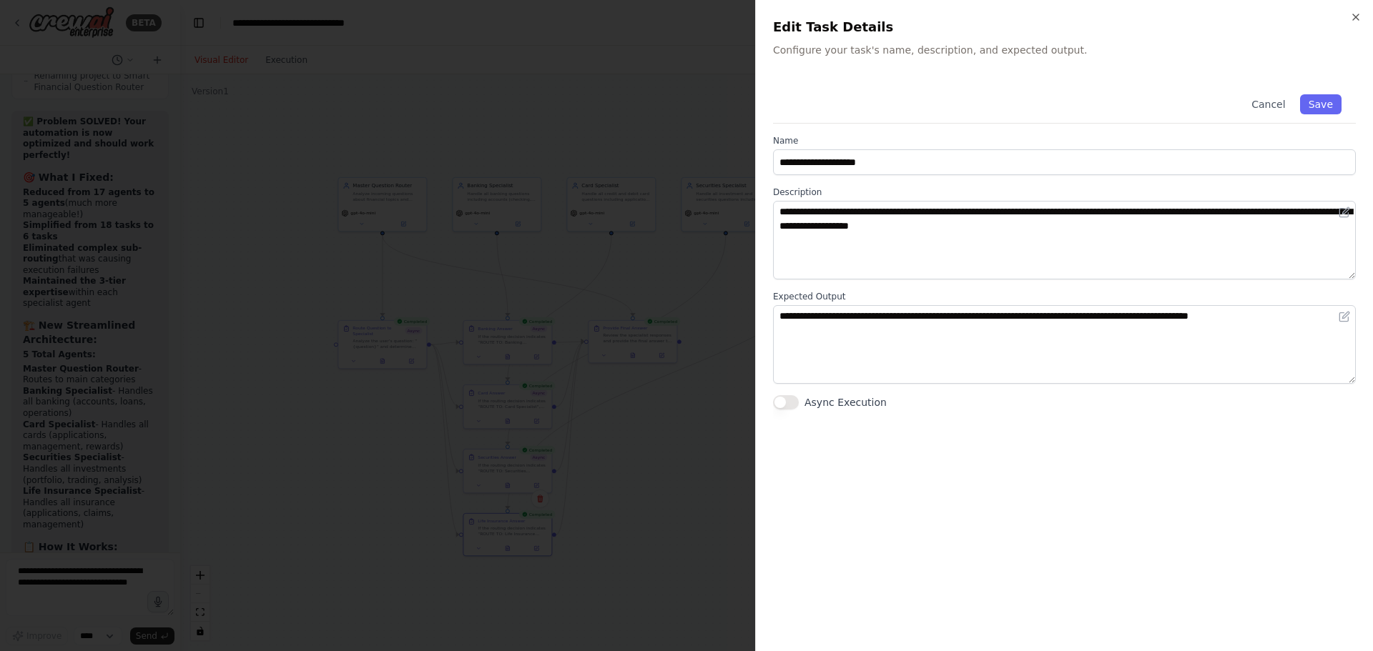
click at [794, 402] on button "Async Execution" at bounding box center [786, 402] width 26 height 14
click at [1316, 104] on button "Save" at bounding box center [1320, 104] width 41 height 20
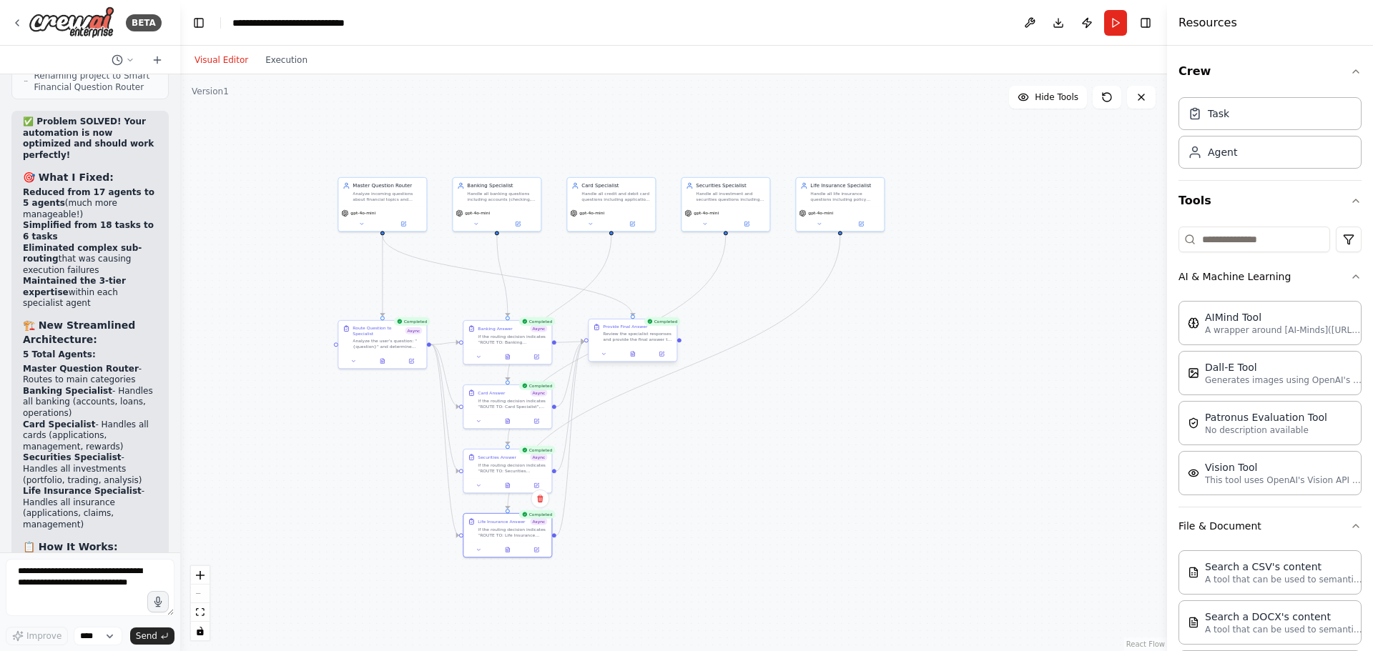
click at [662, 359] on div at bounding box center [632, 354] width 88 height 15
click at [663, 353] on icon at bounding box center [663, 354] width 4 height 4
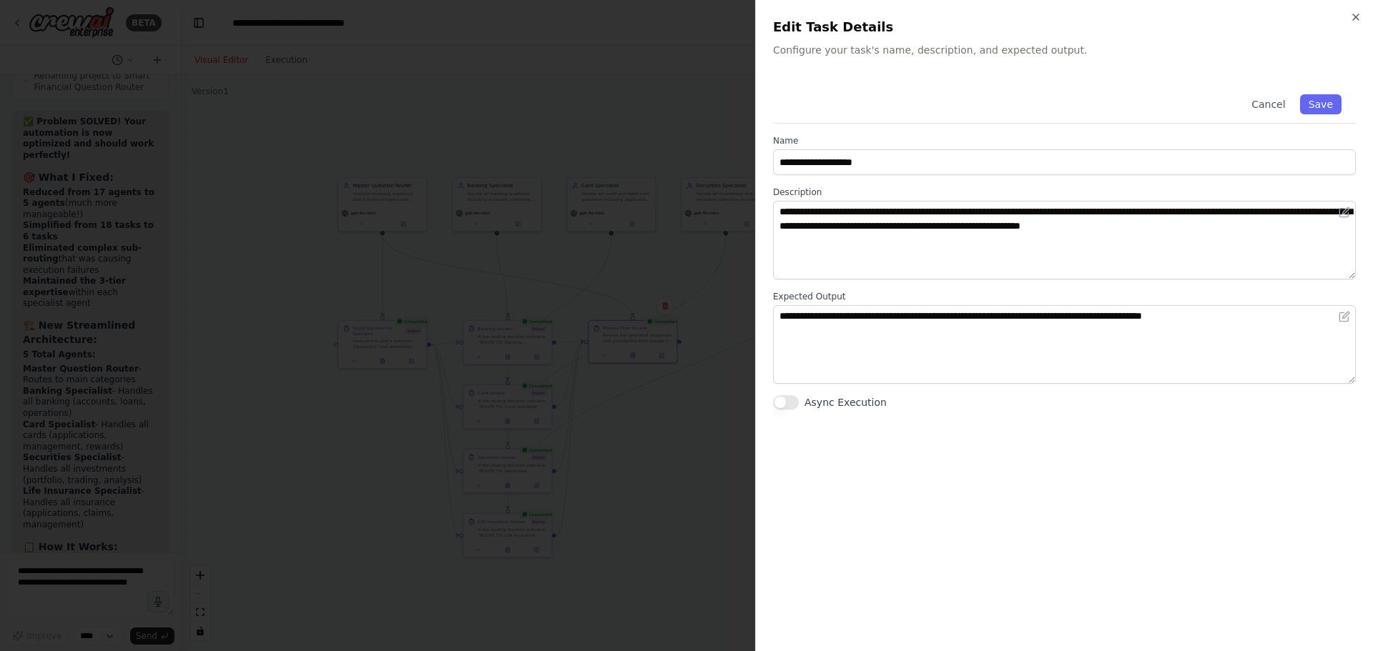
click at [791, 404] on button "Async Execution" at bounding box center [786, 402] width 26 height 14
click at [1327, 104] on button "Save" at bounding box center [1320, 104] width 41 height 20
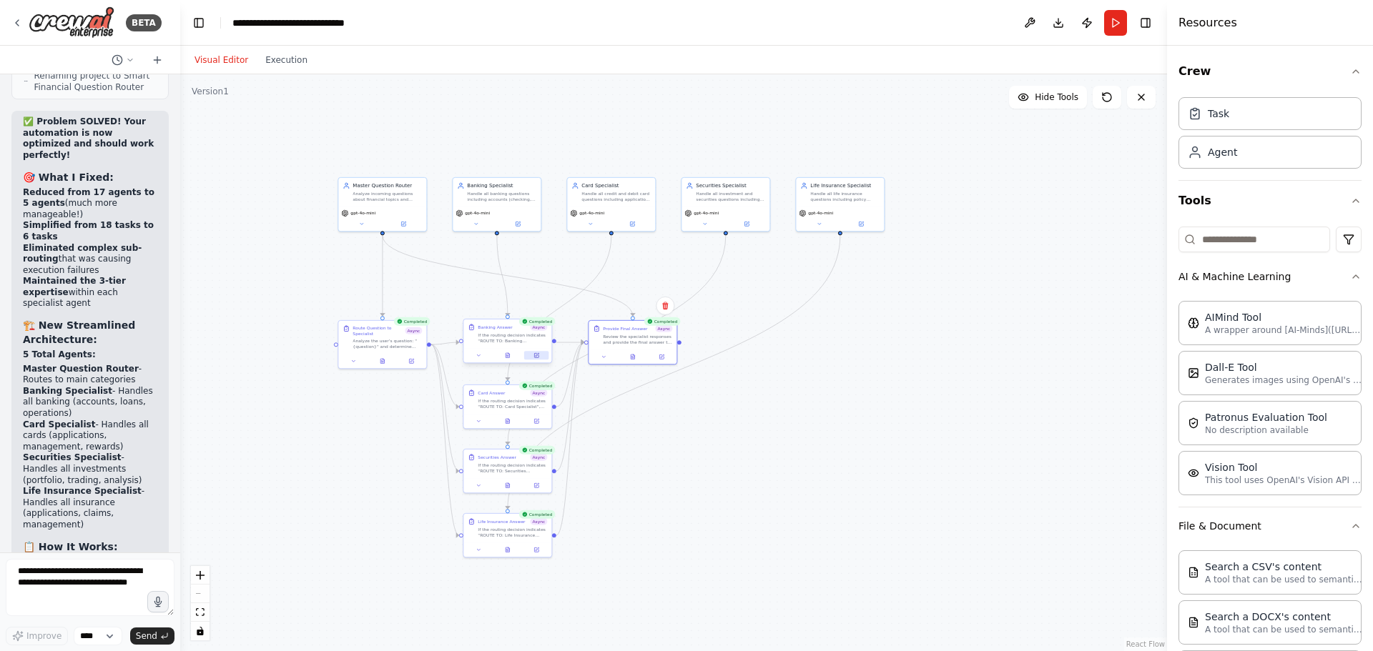
click at [536, 358] on icon at bounding box center [536, 355] width 6 height 6
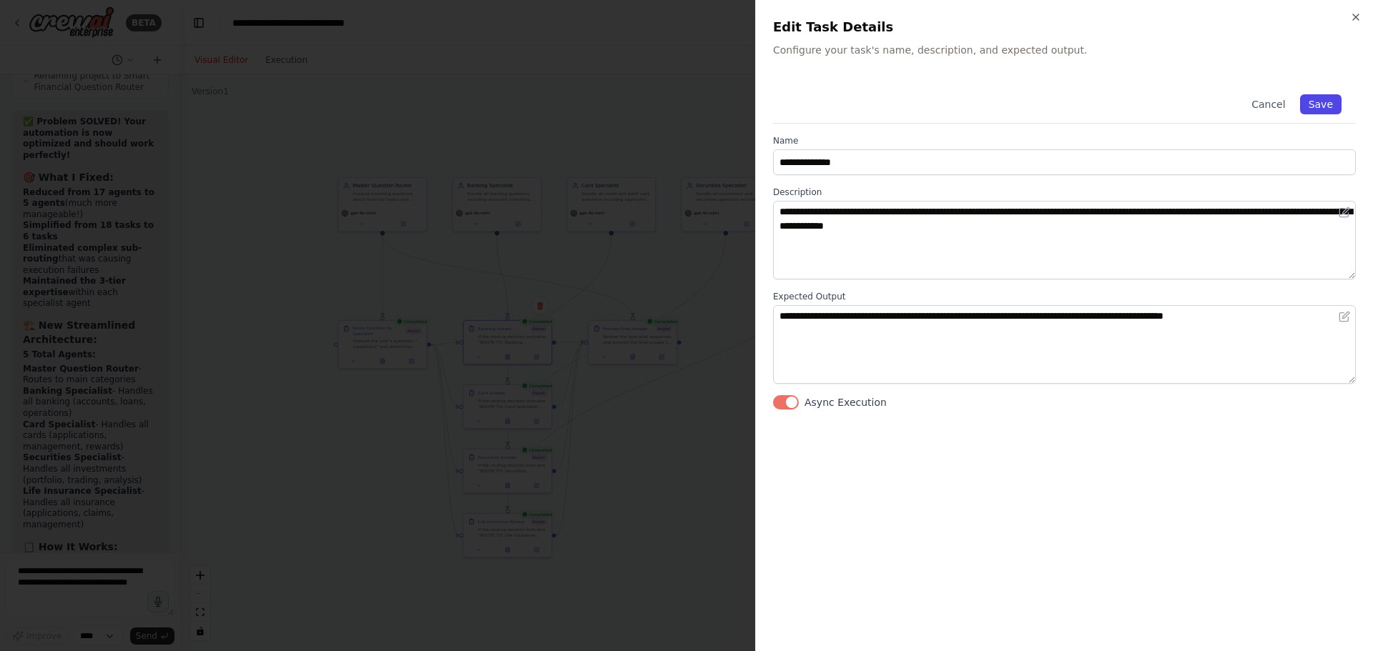
click at [1321, 104] on button "Save" at bounding box center [1320, 104] width 41 height 20
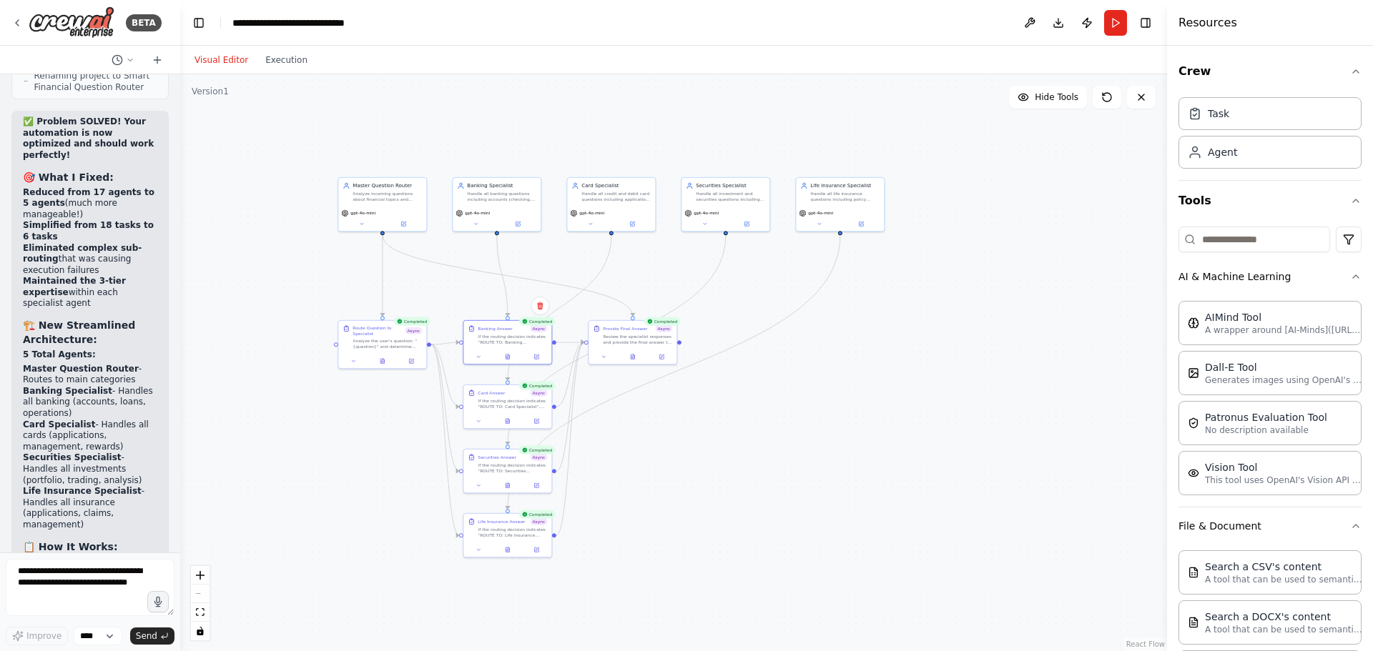
click at [1114, 28] on button "Run" at bounding box center [1115, 23] width 23 height 26
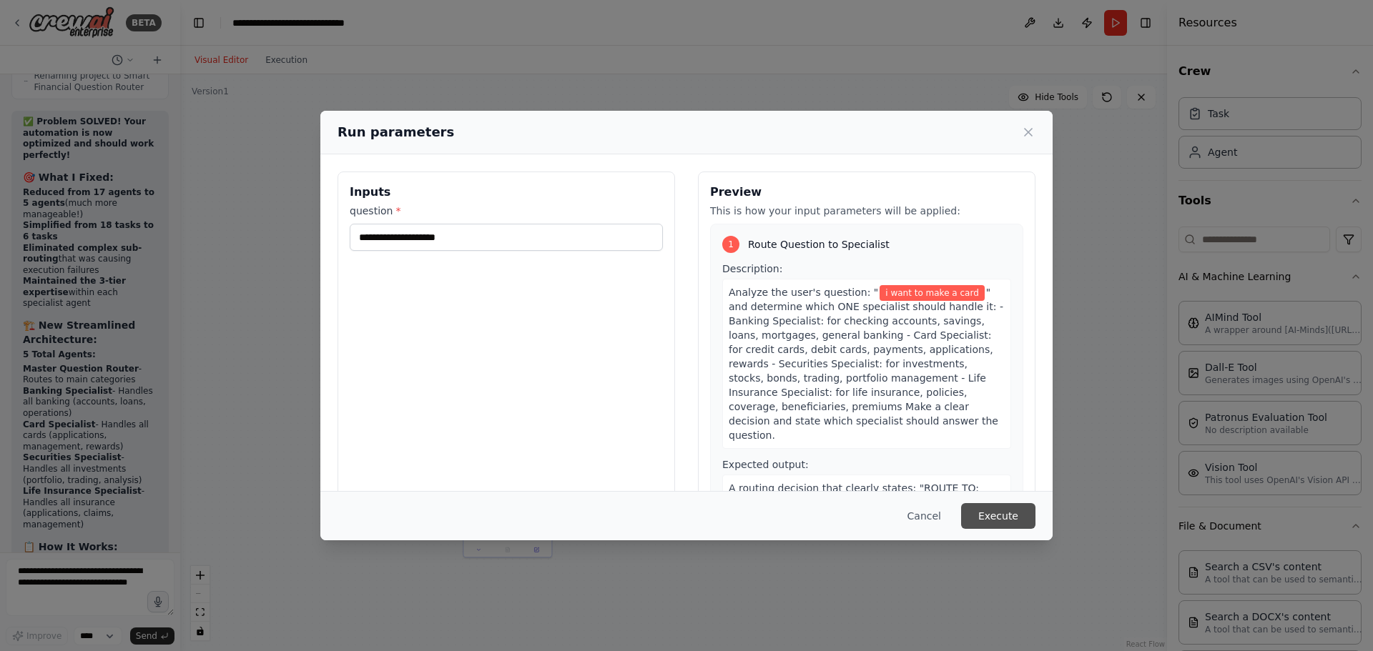
click at [994, 529] on button "Execute" at bounding box center [998, 516] width 74 height 26
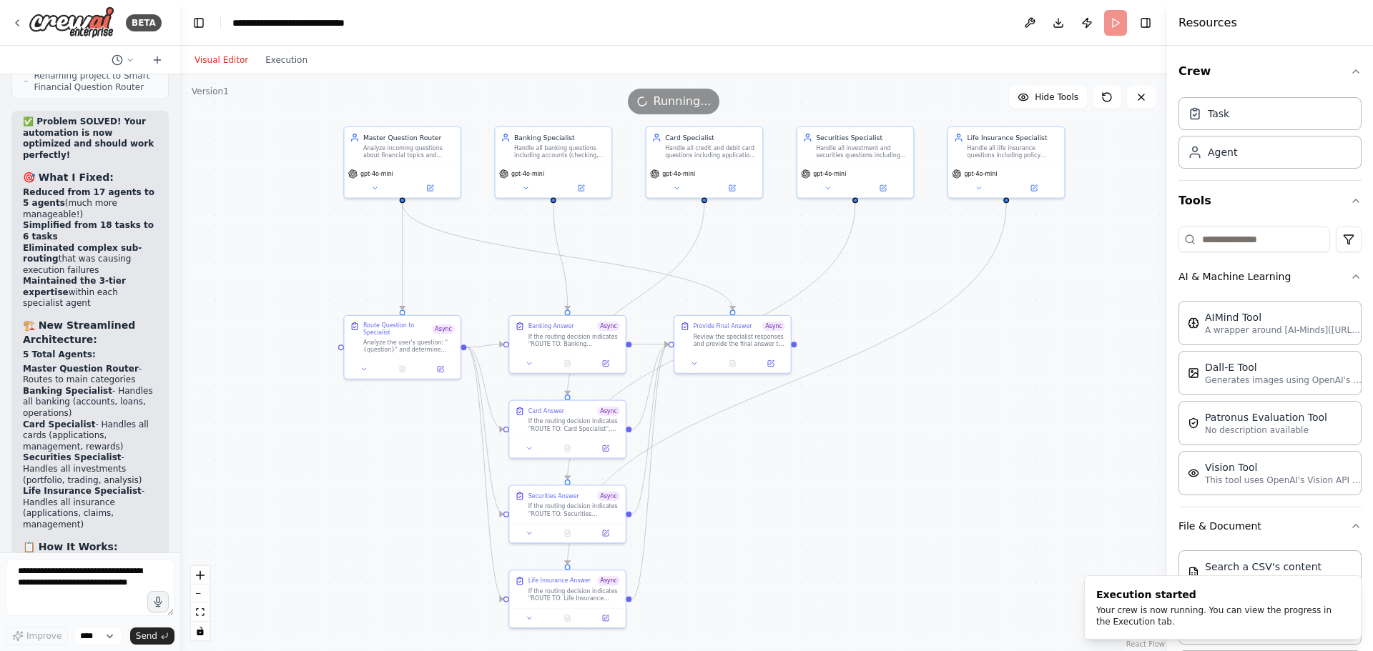
drag, startPoint x: 773, startPoint y: 392, endPoint x: 977, endPoint y: 450, distance: 211.3
click at [977, 450] on div ".deletable-edge-delete-btn { width: 20px; height: 20px; border: 0px solid #ffff…" at bounding box center [673, 362] width 987 height 577
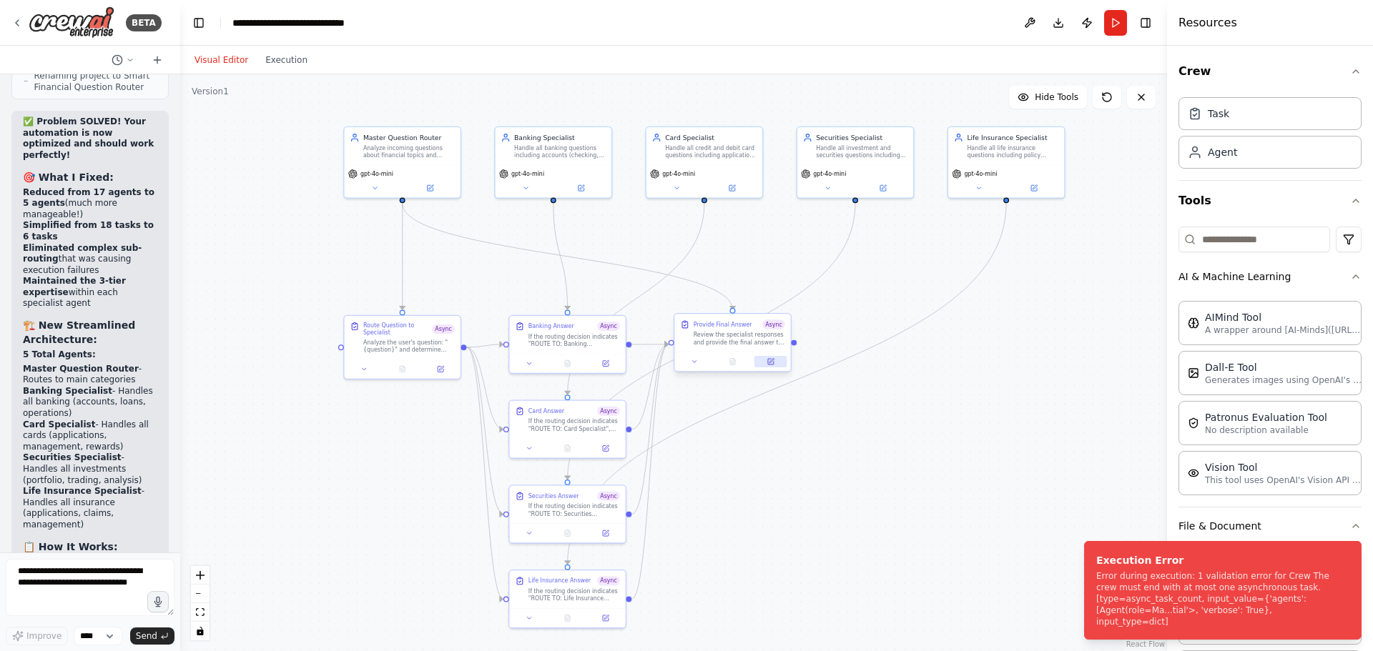
click at [768, 359] on icon at bounding box center [771, 362] width 6 height 6
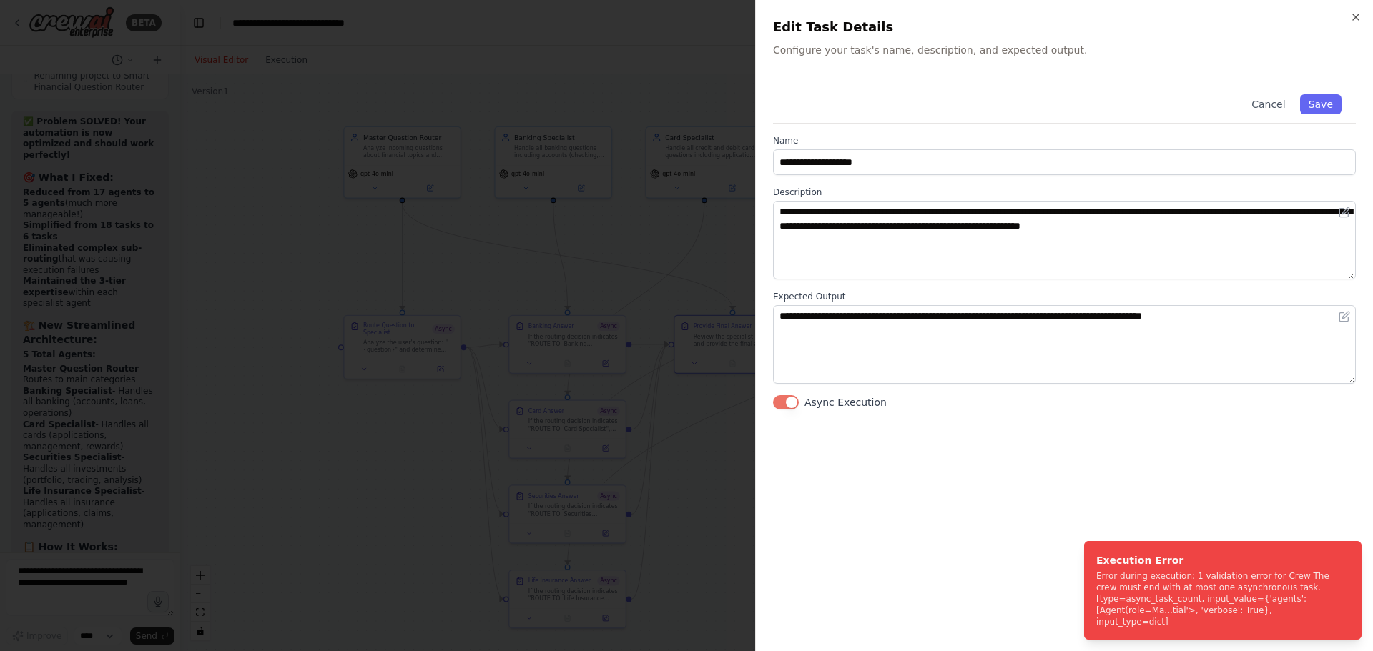
click at [781, 395] on div "**********" at bounding box center [1064, 245] width 583 height 330
click at [788, 402] on button "Async Execution" at bounding box center [786, 402] width 26 height 14
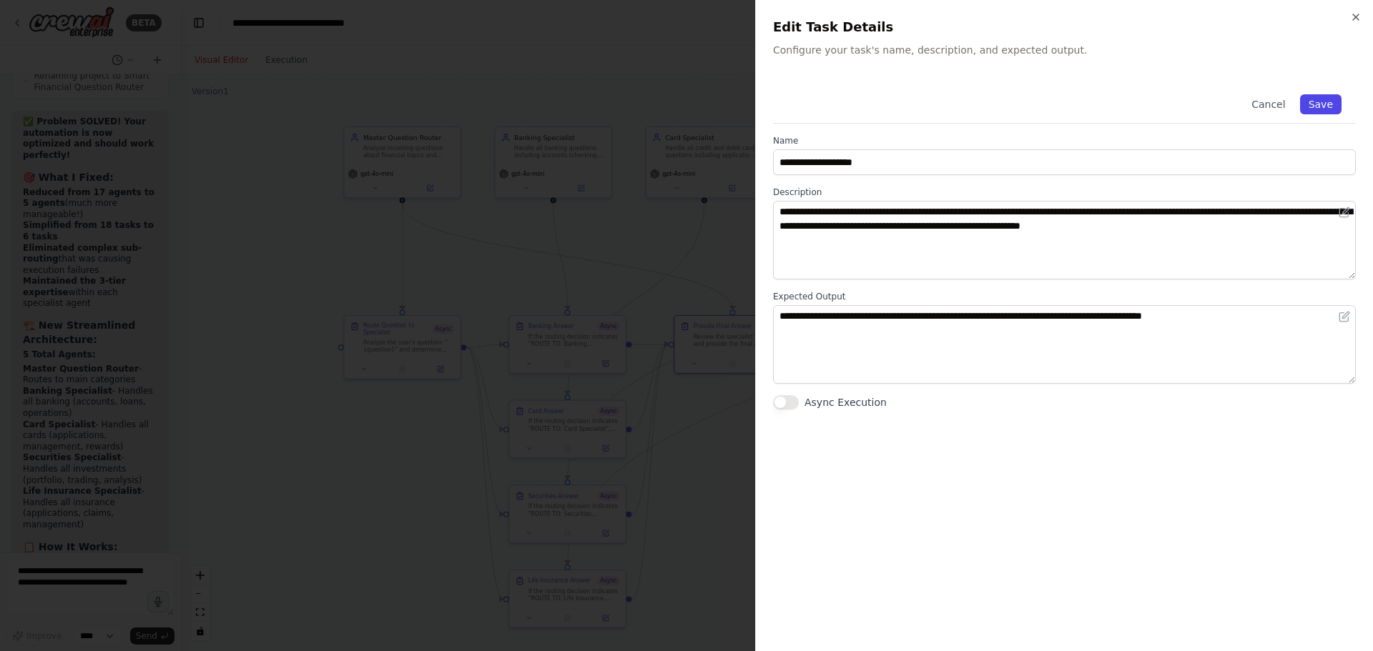
click at [1320, 102] on button "Save" at bounding box center [1320, 104] width 41 height 20
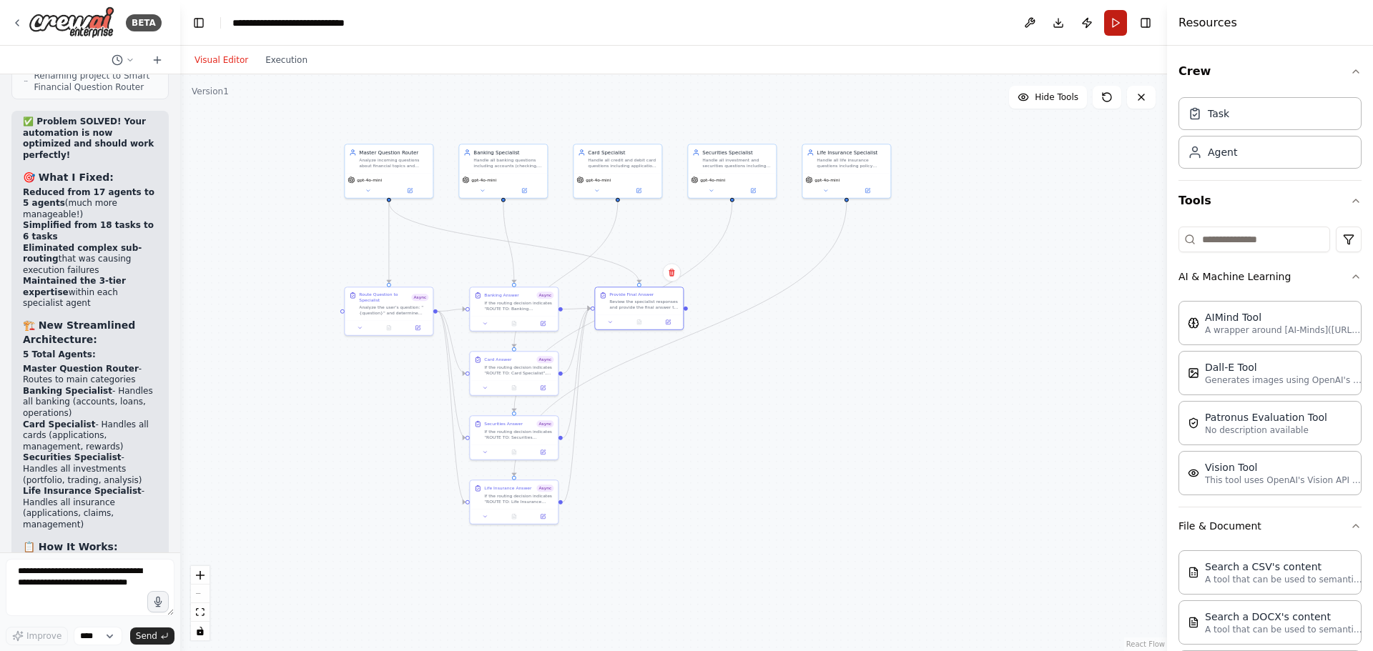
click at [1120, 18] on button "Run" at bounding box center [1115, 23] width 23 height 26
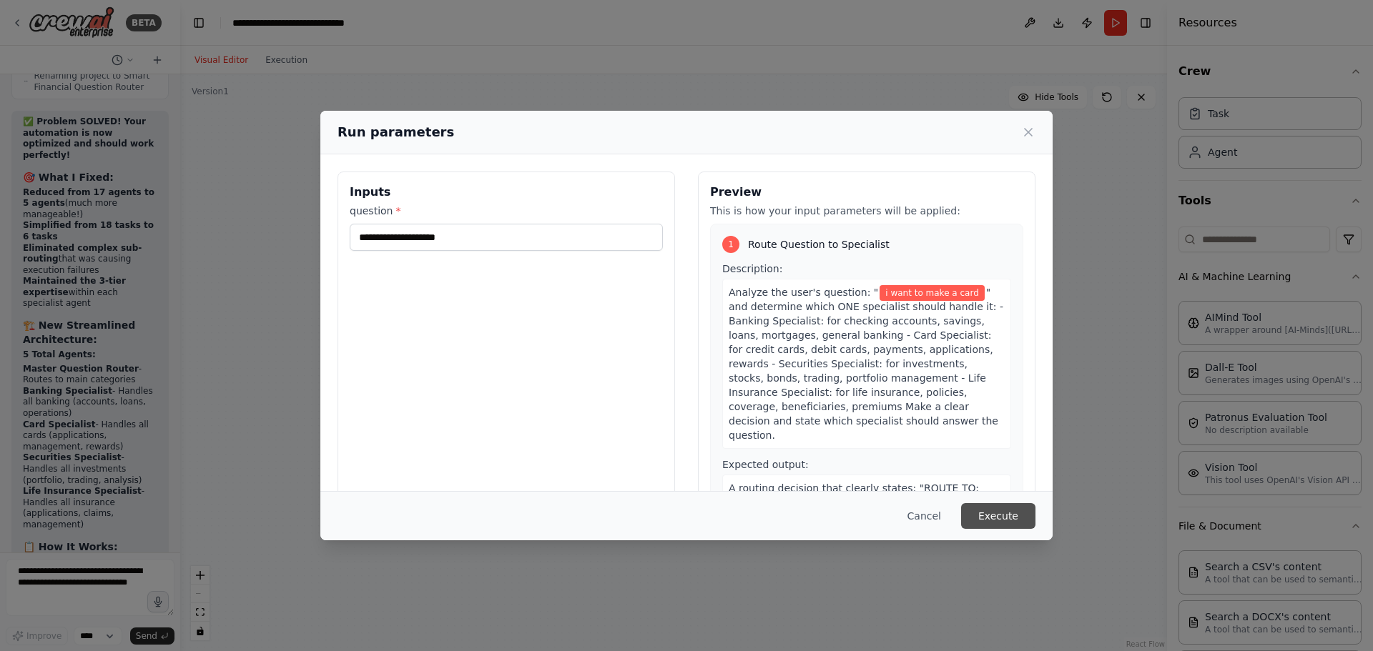
click at [974, 506] on button "Execute" at bounding box center [998, 516] width 74 height 26
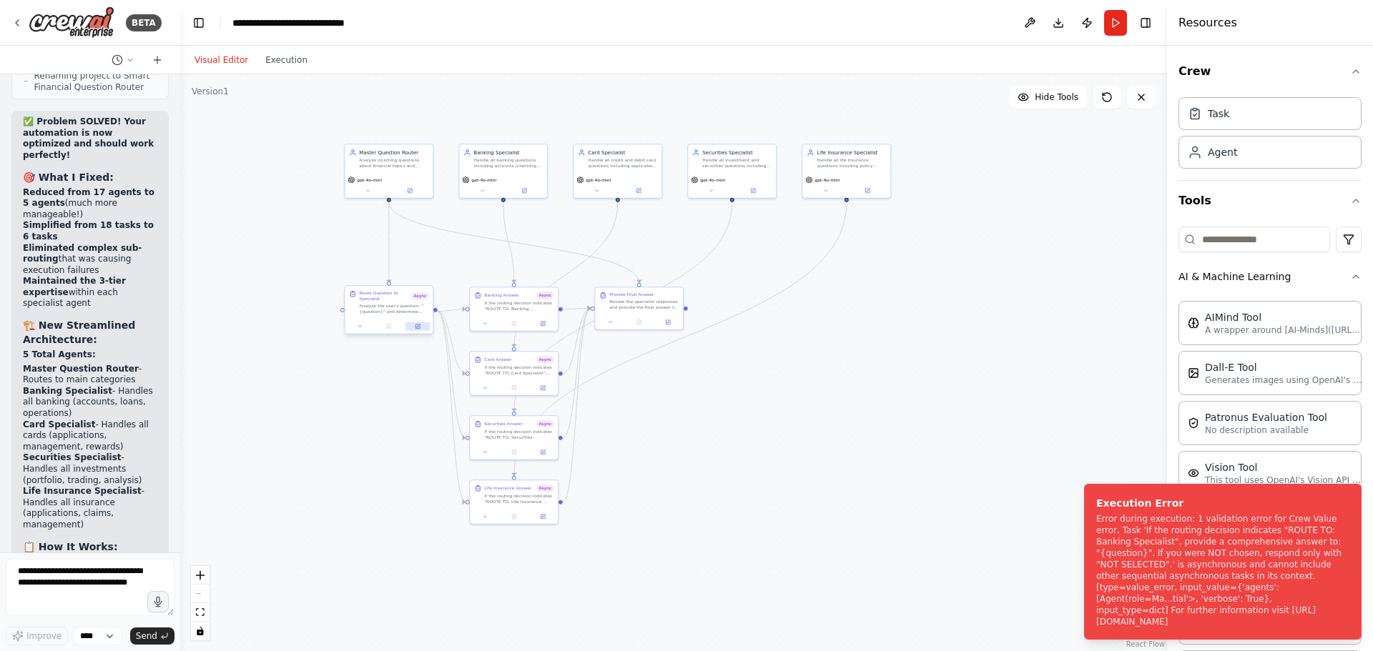
click at [414, 329] on button at bounding box center [417, 326] width 24 height 9
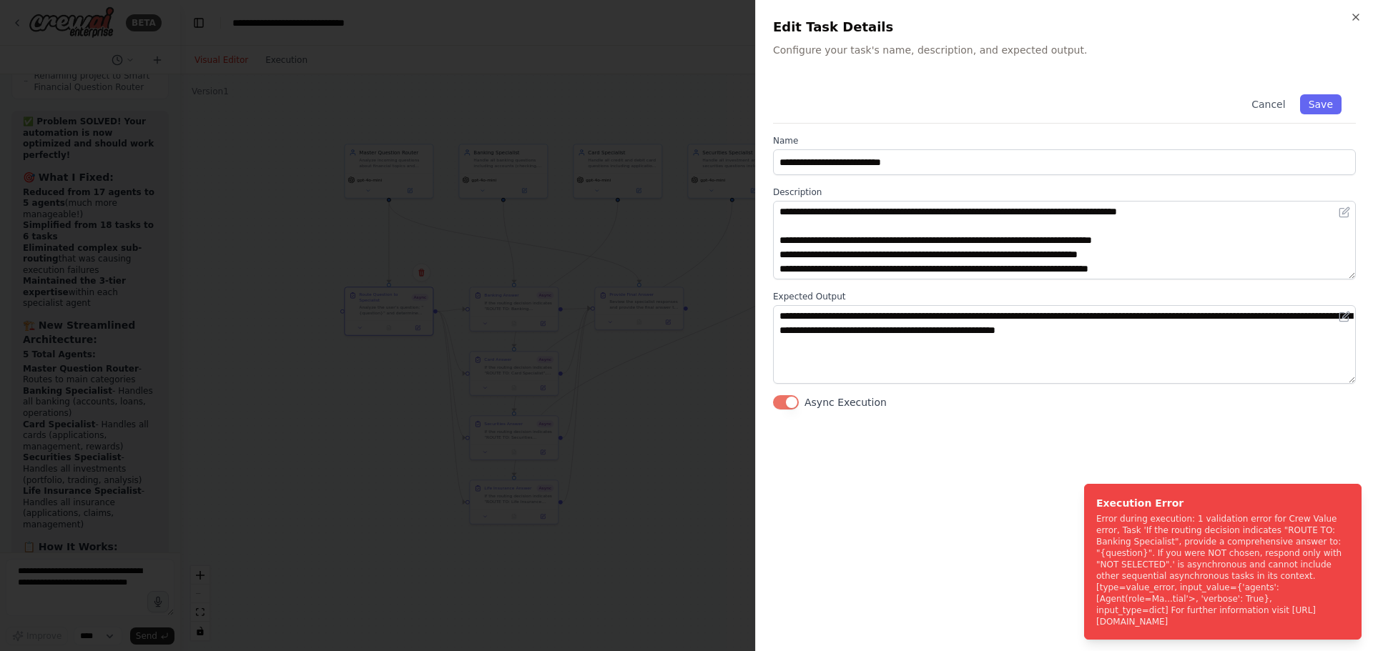
click at [787, 401] on button "Async Execution" at bounding box center [786, 402] width 26 height 14
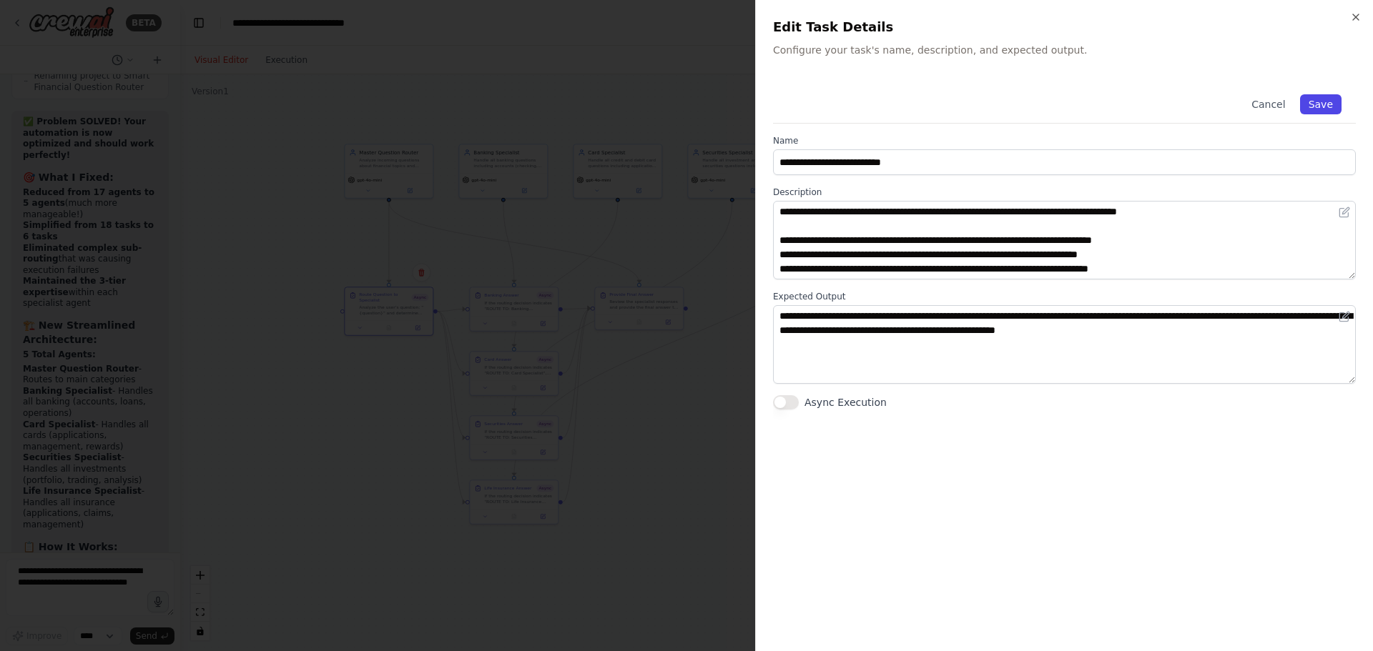
click at [1311, 105] on button "Save" at bounding box center [1320, 104] width 41 height 20
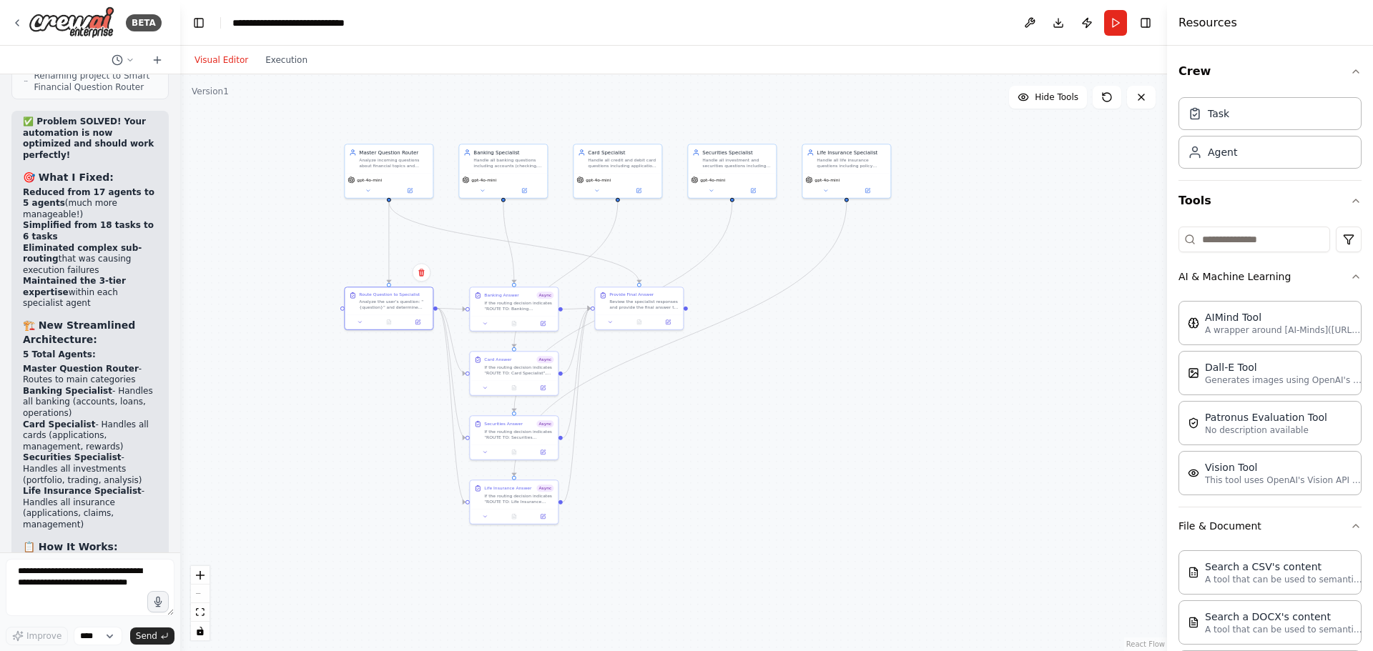
click at [1119, 23] on button "Run" at bounding box center [1115, 23] width 23 height 26
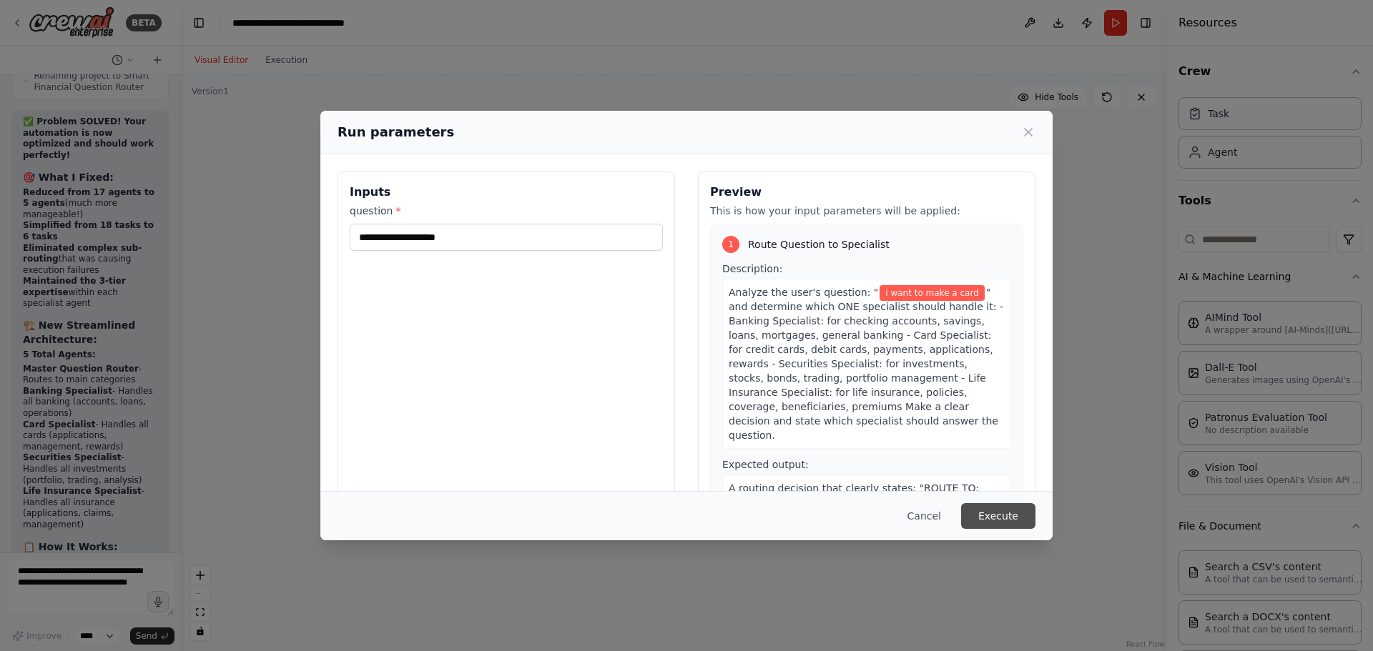
click at [991, 510] on button "Execute" at bounding box center [998, 516] width 74 height 26
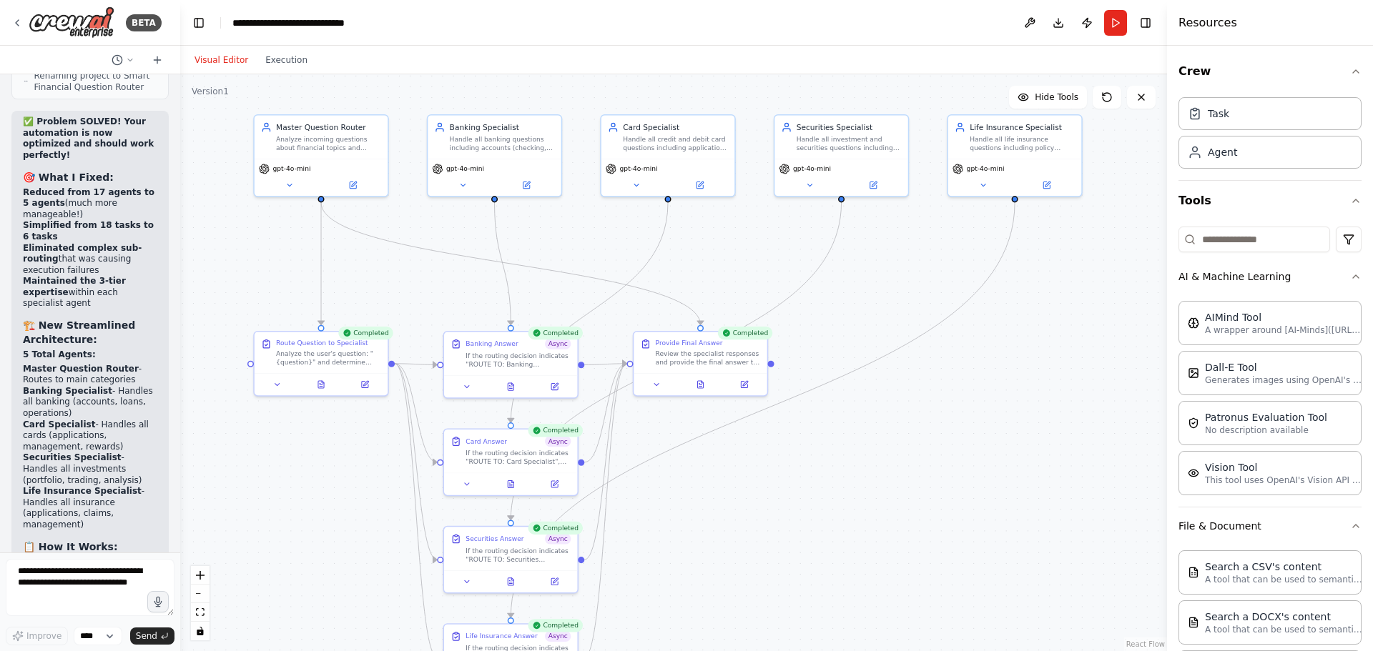
drag, startPoint x: 850, startPoint y: 362, endPoint x: 871, endPoint y: 405, distance: 47.6
click at [871, 405] on div ".deletable-edge-delete-btn { width: 20px; height: 20px; border: 0px solid #ffff…" at bounding box center [673, 362] width 987 height 577
drag, startPoint x: 338, startPoint y: 146, endPoint x: 335, endPoint y: 226, distance: 80.1
click at [335, 226] on div "Analyze incoming questions about financial topics and determine which specialis…" at bounding box center [328, 217] width 105 height 17
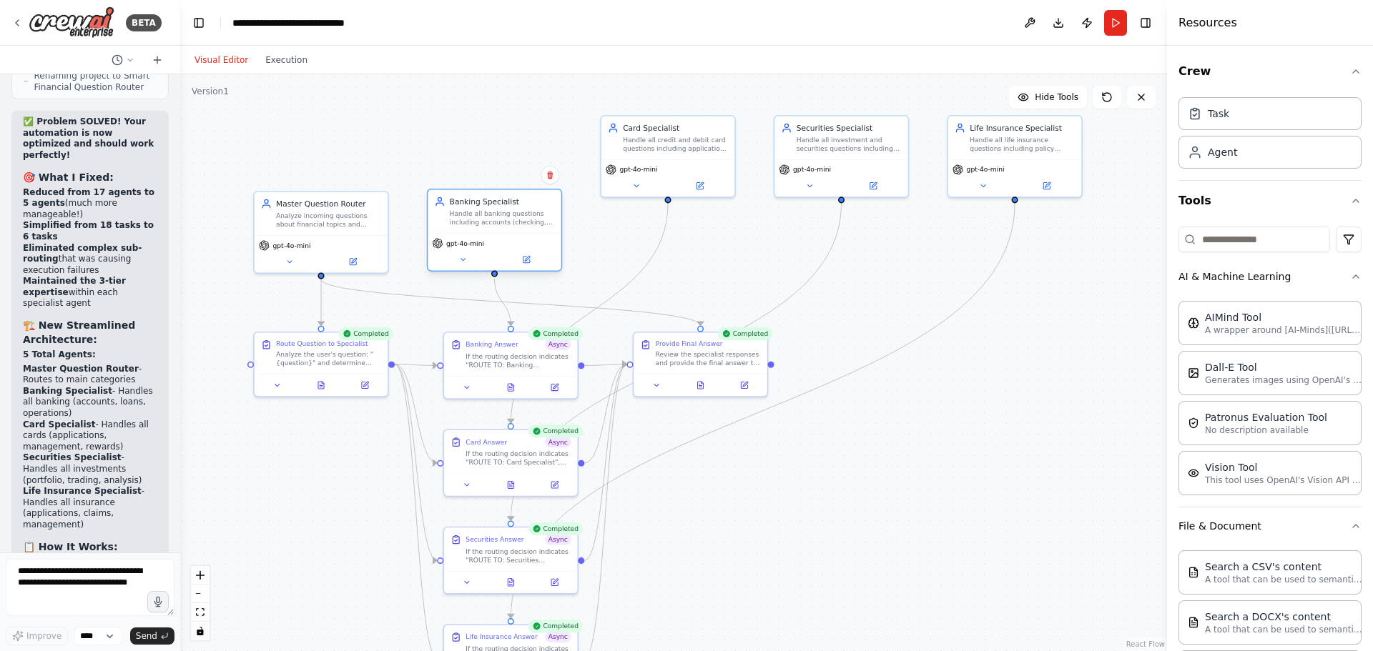
drag, startPoint x: 523, startPoint y: 147, endPoint x: 523, endPoint y: 228, distance: 81.5
click at [523, 228] on div "Banking Specialist Handle all banking questions including accounts (checking, s…" at bounding box center [493, 211] width 133 height 44
drag, startPoint x: 687, startPoint y: 167, endPoint x: 682, endPoint y: 247, distance: 79.5
click at [682, 247] on div "gpt-4o-mini" at bounding box center [668, 243] width 124 height 11
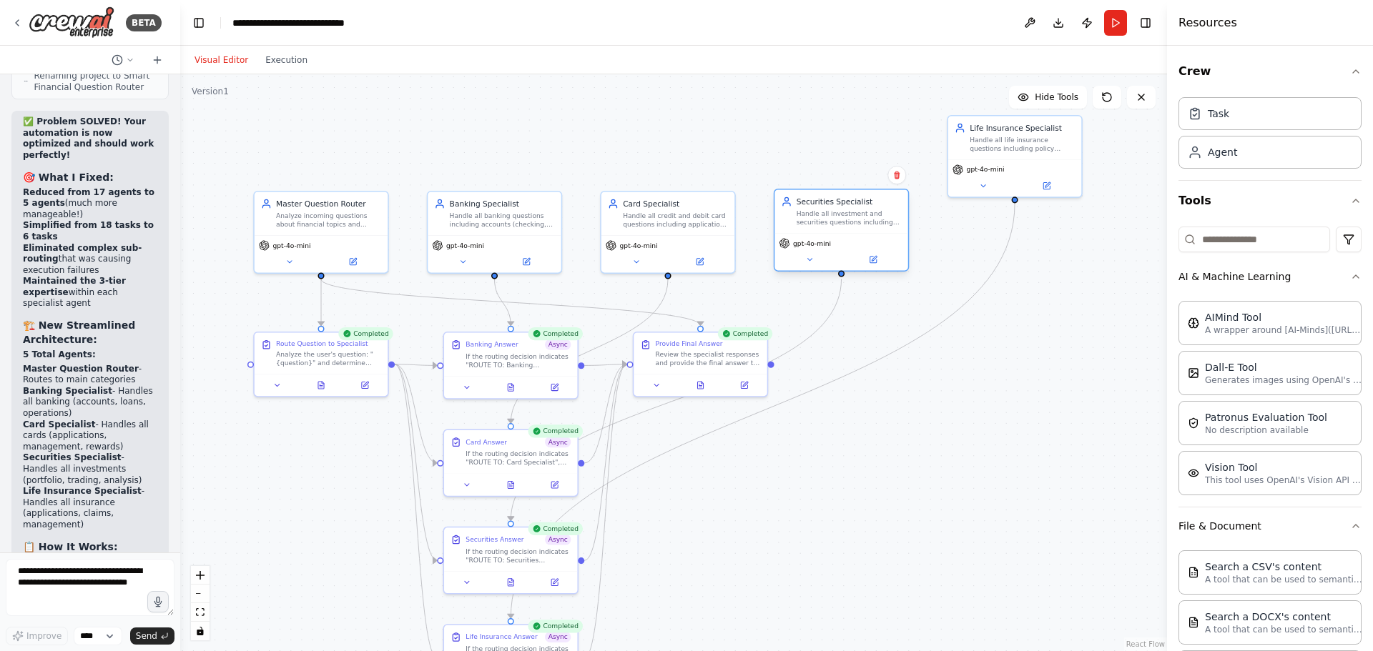
drag, startPoint x: 838, startPoint y: 150, endPoint x: 833, endPoint y: 229, distance: 79.5
click at [833, 229] on div "Securities Specialist Handle all investment and securities questions including …" at bounding box center [840, 211] width 133 height 44
drag, startPoint x: 998, startPoint y: 148, endPoint x: 994, endPoint y: 230, distance: 82.3
click at [994, 230] on div "Life Insurance Specialist Handle all life insurance questions including policy …" at bounding box center [1014, 211] width 133 height 44
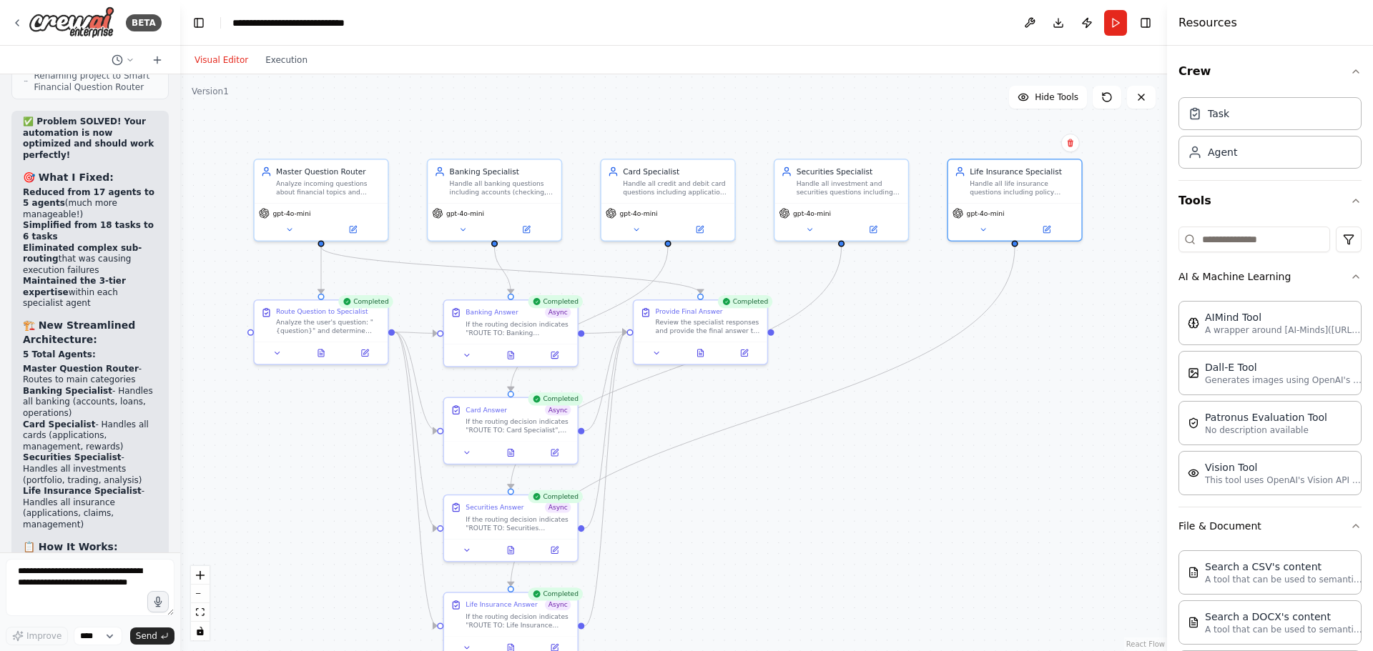
drag, startPoint x: 879, startPoint y: 503, endPoint x: 879, endPoint y: 476, distance: 27.2
click at [879, 476] on div ".deletable-edge-delete-btn { width: 20px; height: 20px; border: 0px solid #ffff…" at bounding box center [673, 362] width 987 height 577
click at [1116, 24] on button "Run" at bounding box center [1115, 23] width 23 height 26
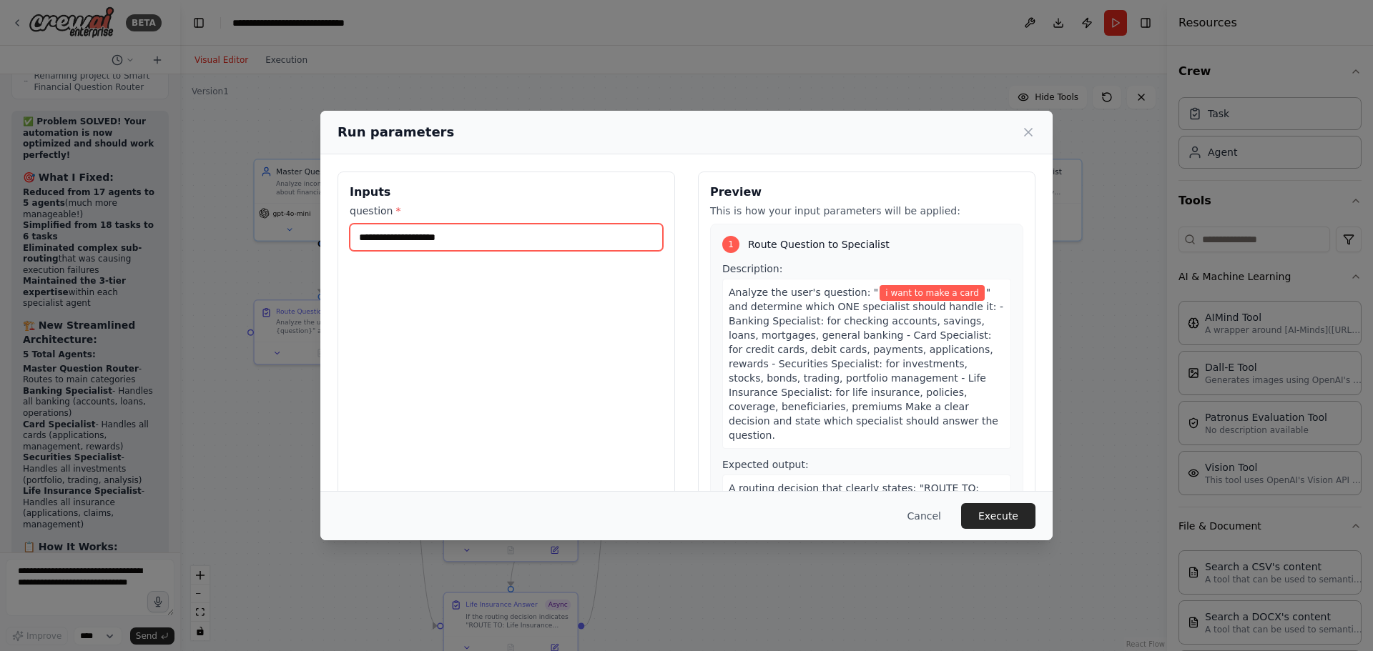
drag, startPoint x: 476, startPoint y: 232, endPoint x: 330, endPoint y: 239, distance: 146.0
click at [330, 239] on div "**********" at bounding box center [686, 340] width 732 height 373
type input "*"
type input "**********"
drag, startPoint x: 484, startPoint y: 230, endPoint x: 174, endPoint y: 195, distance: 312.2
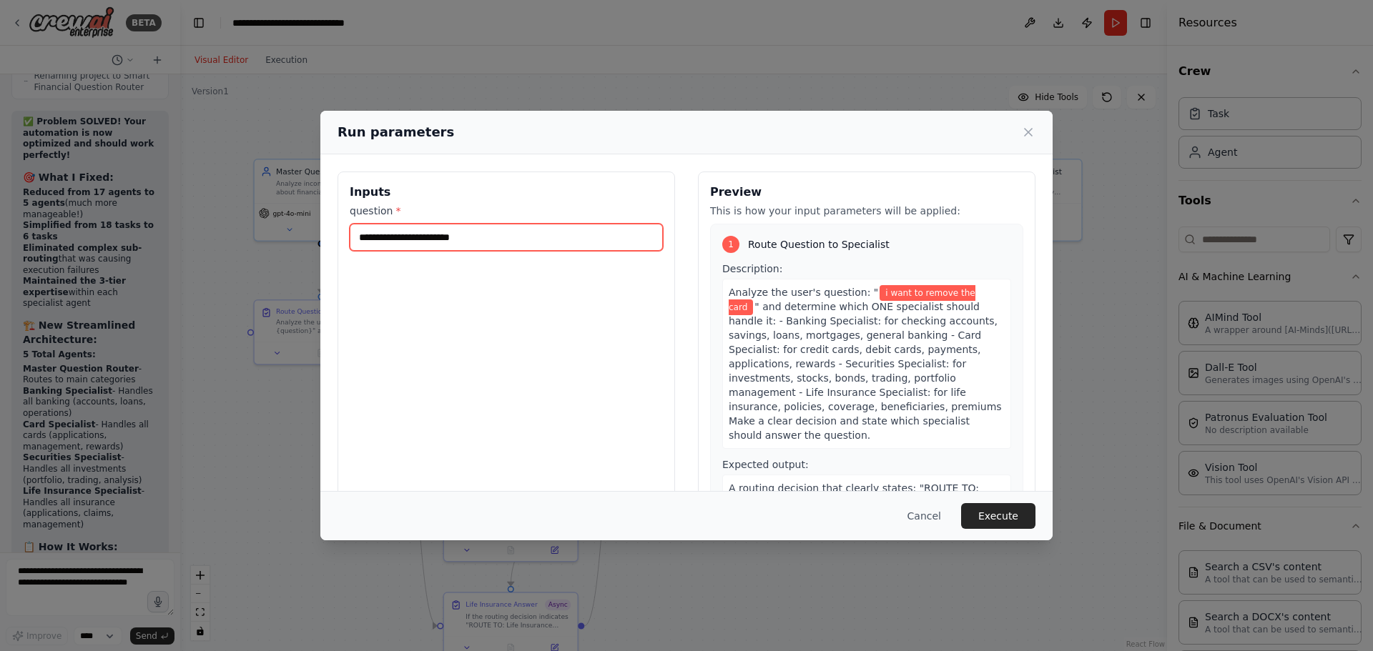
click at [174, 195] on div "**********" at bounding box center [686, 325] width 1373 height 651
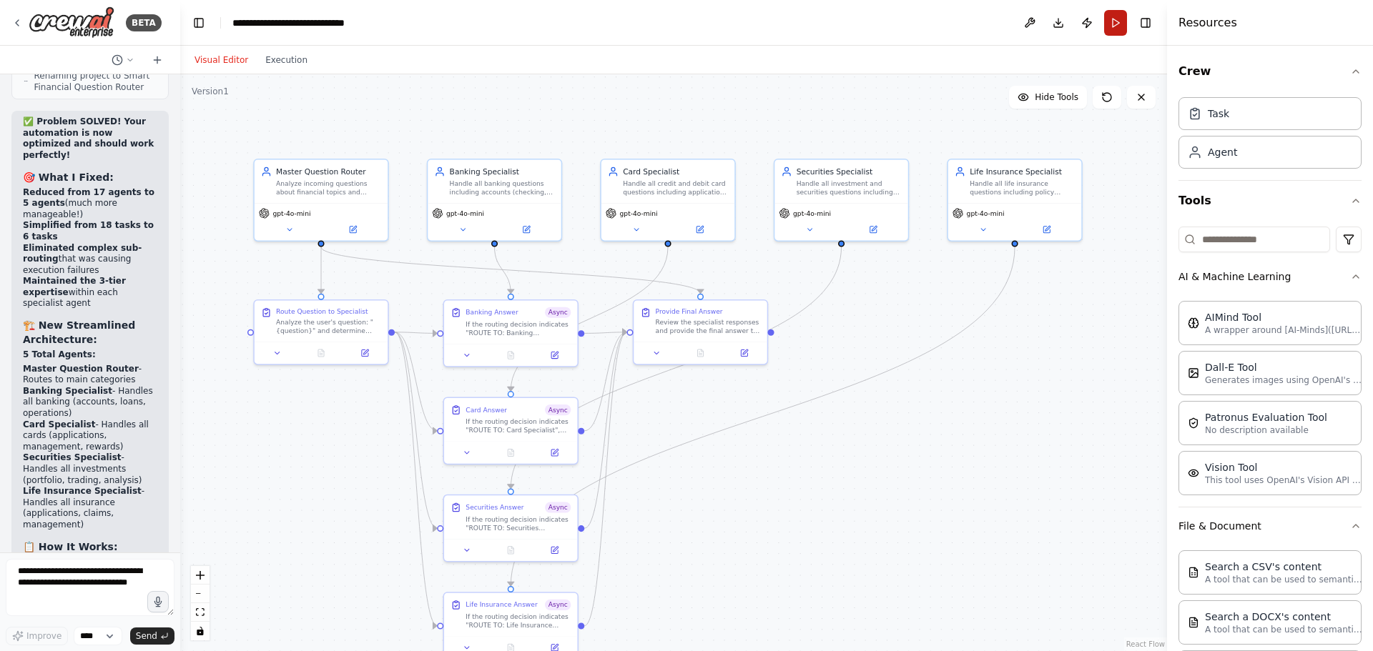
click at [1119, 21] on button "Run" at bounding box center [1115, 23] width 23 height 26
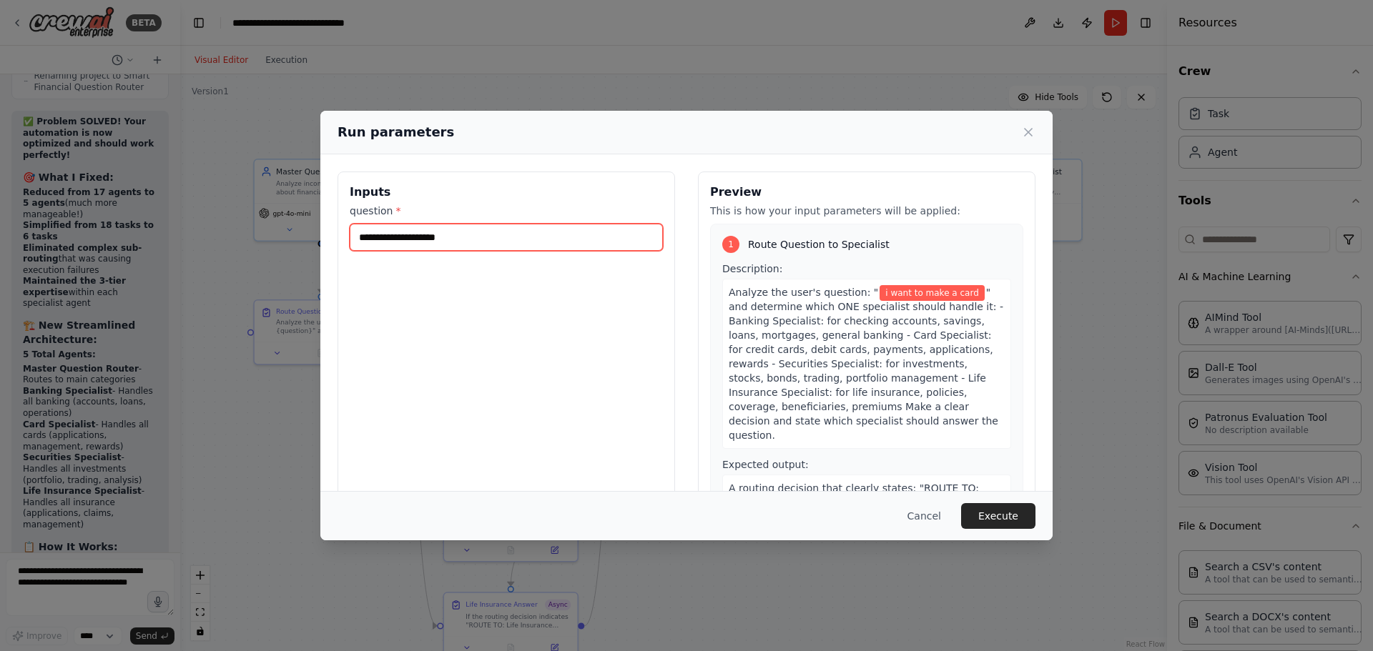
click at [495, 235] on input "**********" at bounding box center [506, 237] width 313 height 27
drag, startPoint x: 511, startPoint y: 238, endPoint x: 280, endPoint y: 206, distance: 233.1
click at [280, 206] on div "**********" at bounding box center [686, 325] width 1373 height 651
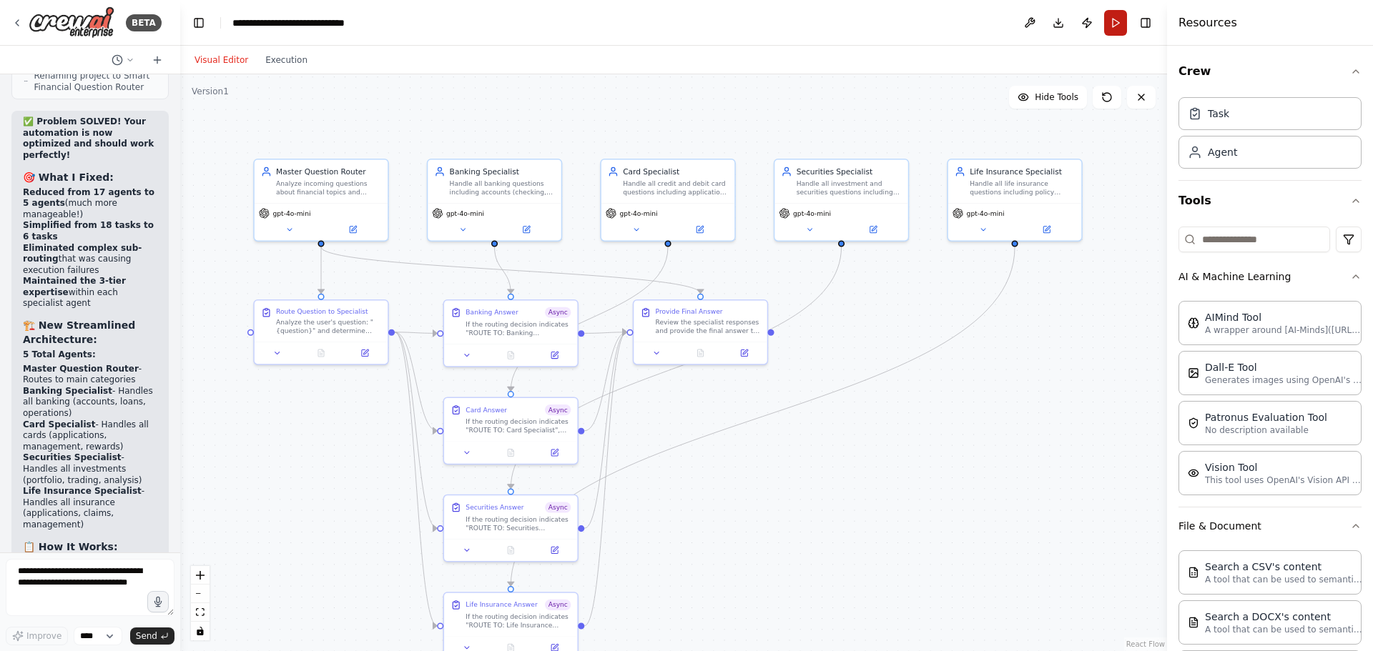
click at [1119, 26] on button "Run" at bounding box center [1115, 23] width 23 height 26
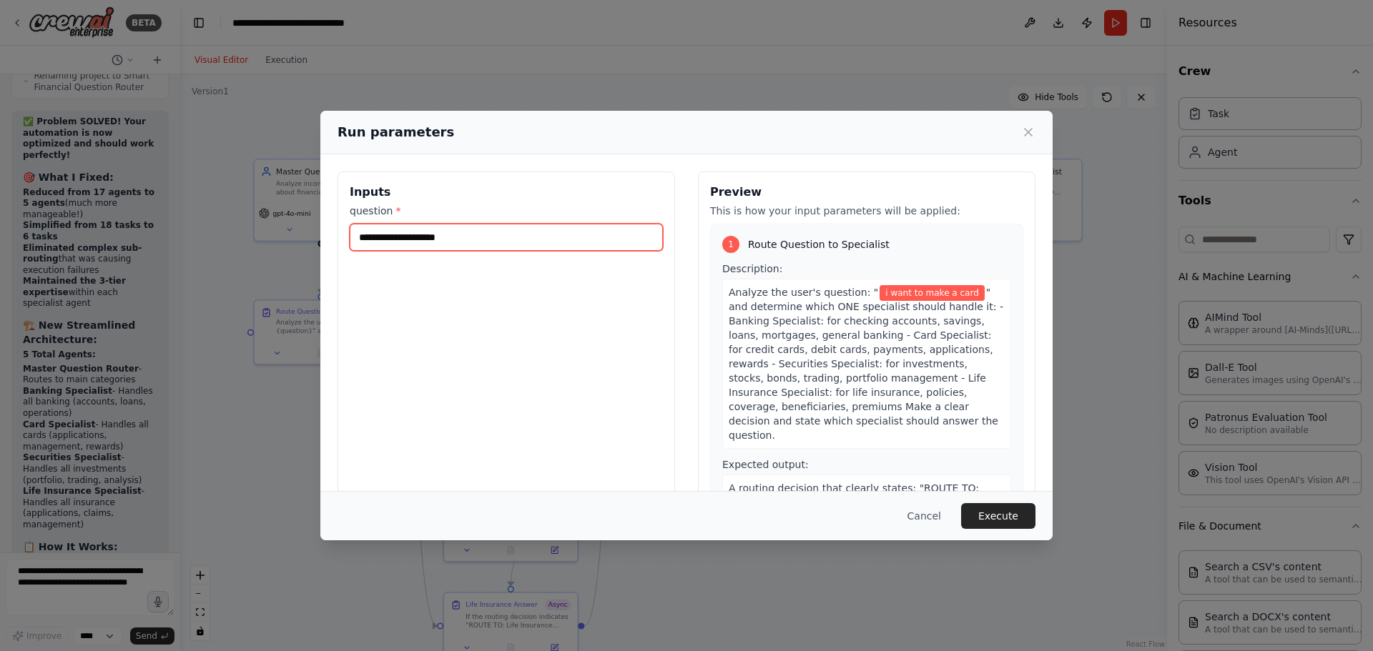
click at [488, 232] on input "**********" at bounding box center [506, 237] width 313 height 27
drag, startPoint x: 483, startPoint y: 238, endPoint x: 342, endPoint y: 234, distance: 141.6
click at [342, 234] on div "**********" at bounding box center [505, 341] width 337 height 339
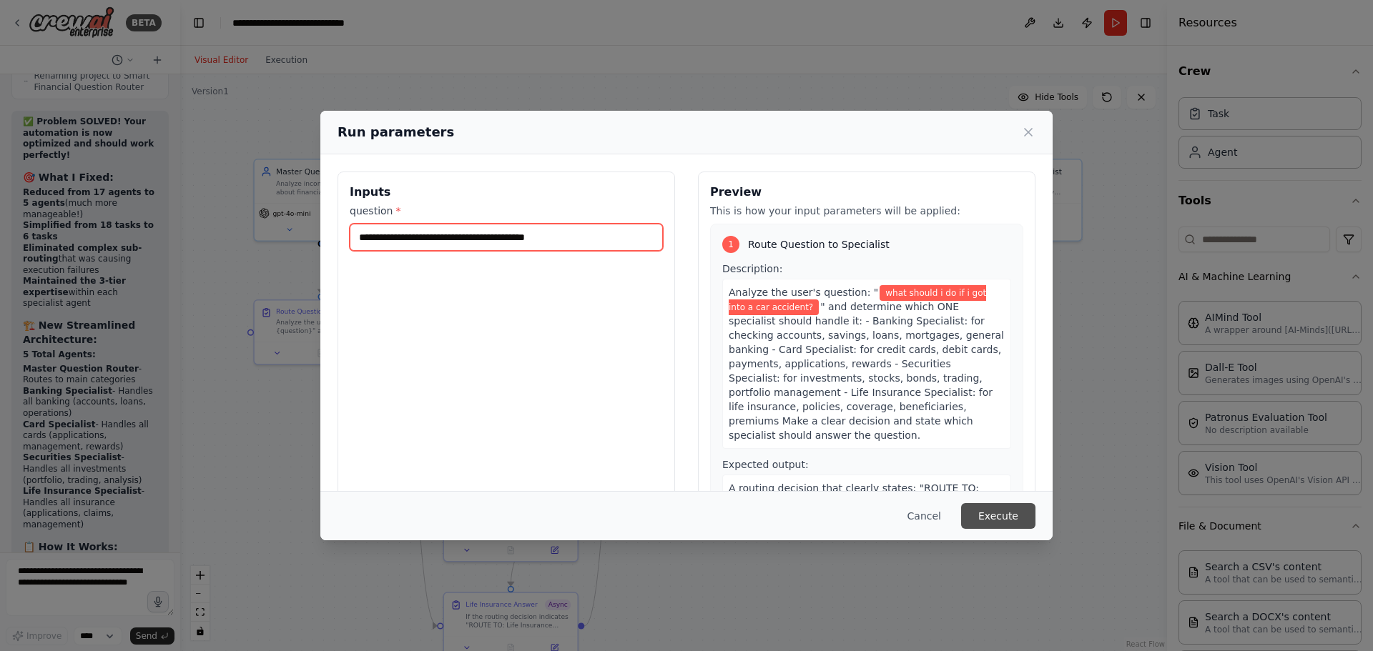
type input "**********"
click at [984, 516] on button "Execute" at bounding box center [998, 516] width 74 height 26
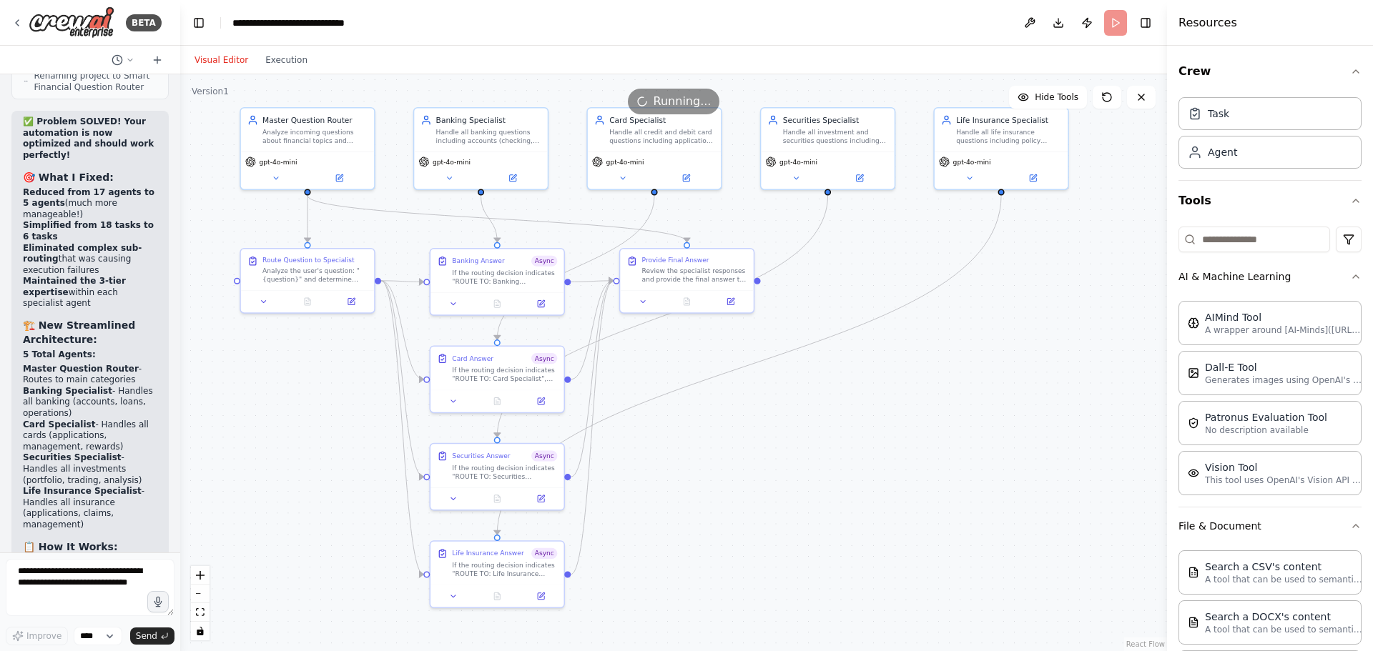
drag, startPoint x: 765, startPoint y: 433, endPoint x: 759, endPoint y: 394, distance: 39.7
click at [759, 394] on div ".deletable-edge-delete-btn { width: 20px; height: 20px; border: 0px solid #ffff…" at bounding box center [673, 362] width 987 height 577
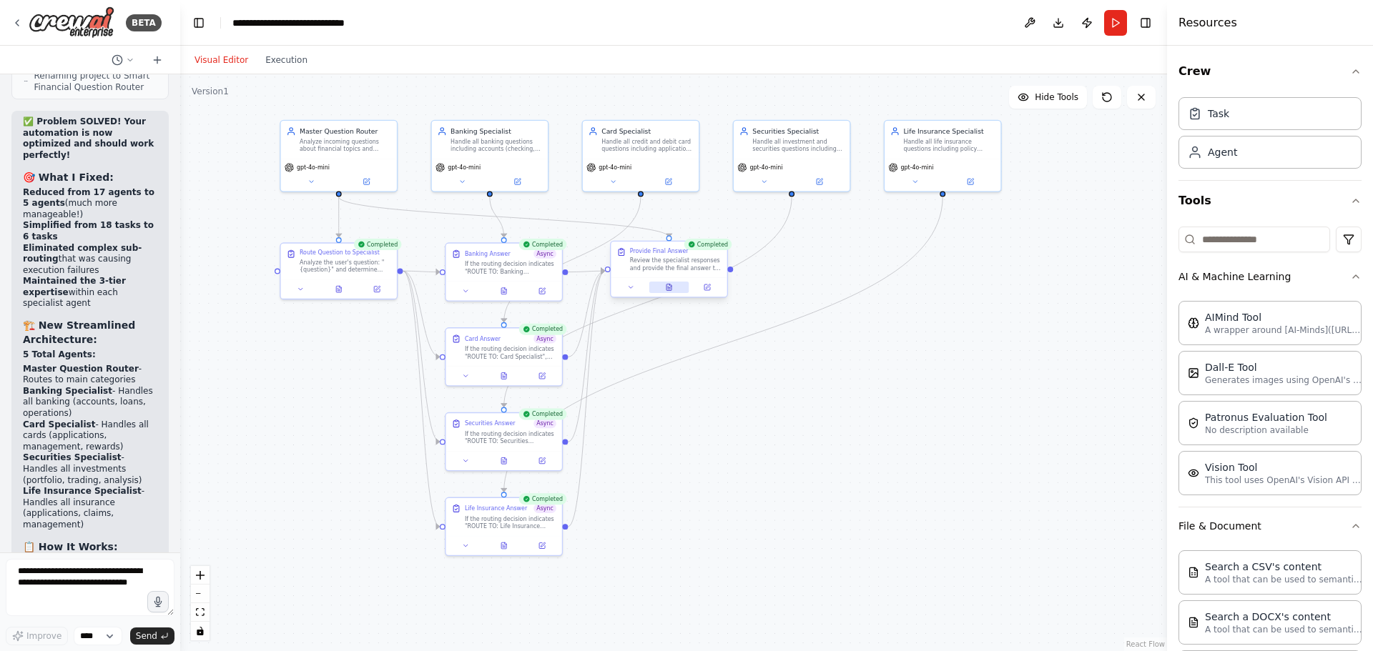
click at [672, 291] on icon at bounding box center [669, 288] width 8 height 8
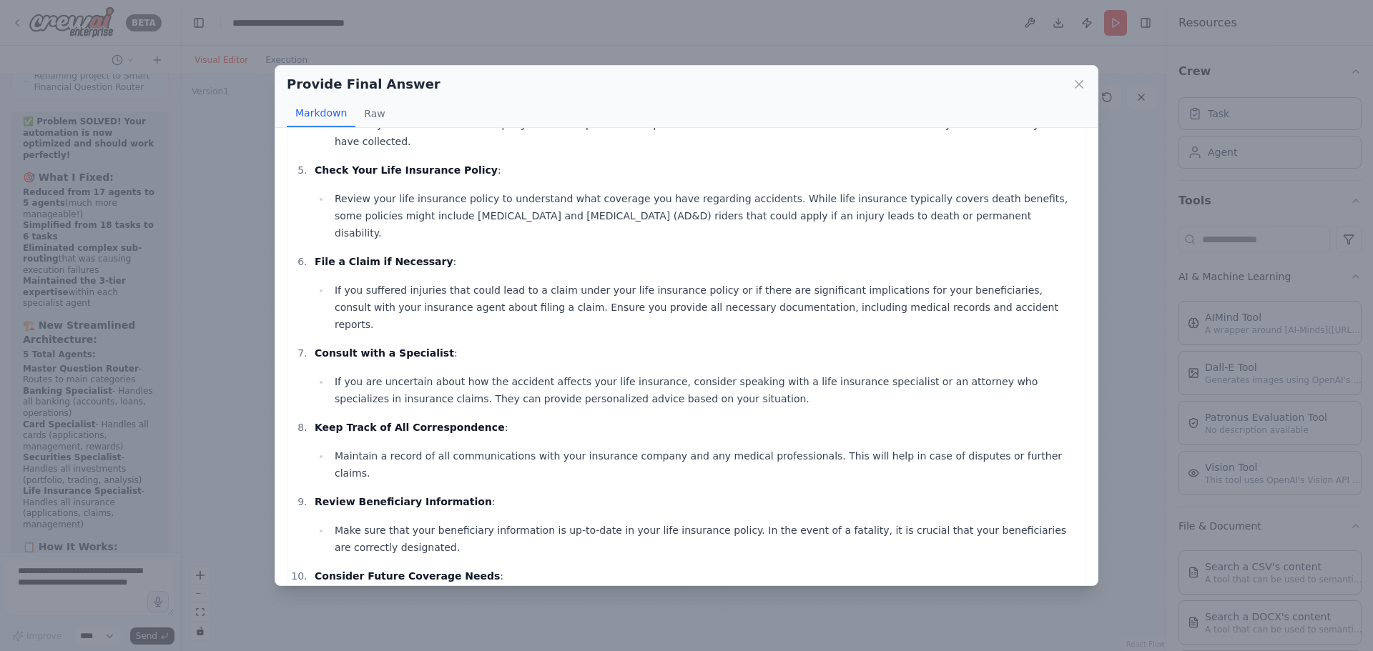
scroll to position [336, 0]
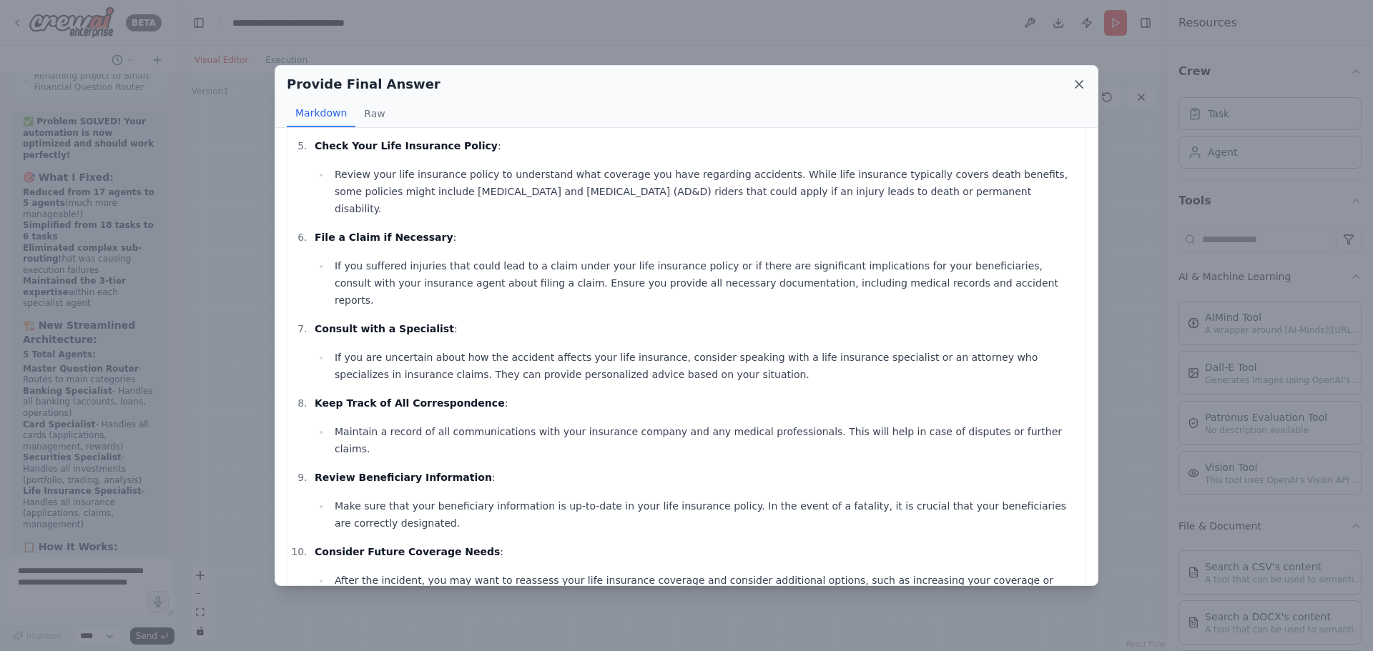
click at [1080, 81] on icon at bounding box center [1079, 84] width 14 height 14
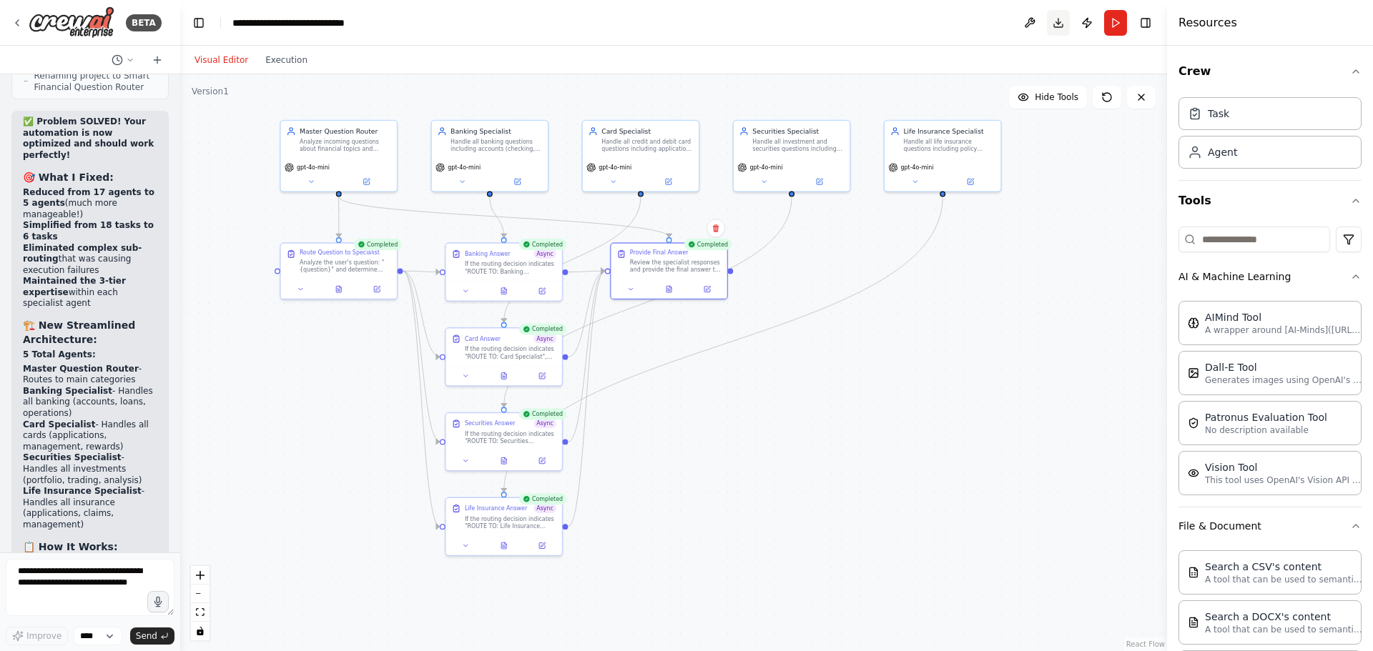
click at [1053, 23] on button "Download" at bounding box center [1058, 23] width 23 height 26
click at [390, 491] on div ".deletable-edge-delete-btn { width: 20px; height: 20px; border: 0px solid #ffff…" at bounding box center [673, 362] width 987 height 577
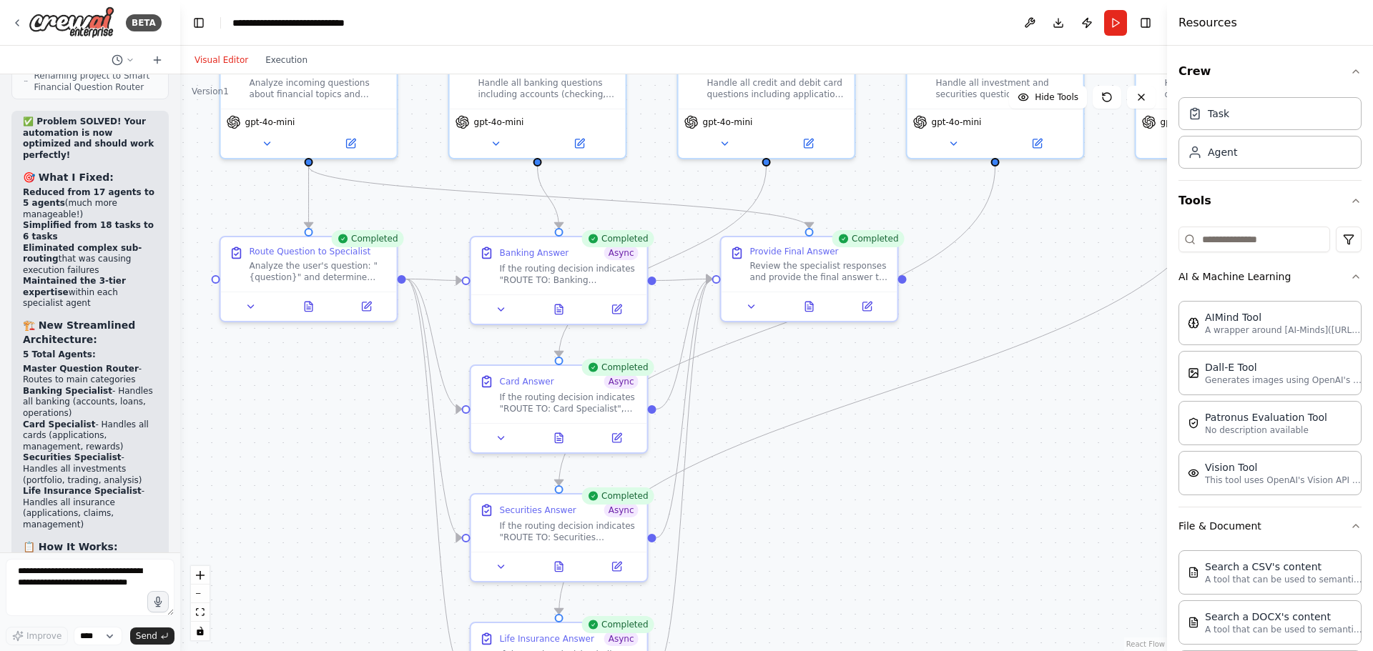
drag, startPoint x: 807, startPoint y: 306, endPoint x: 1044, endPoint y: 310, distance: 237.4
click at [1043, 310] on div ".deletable-edge-delete-btn { width: 20px; height: 20px; border: 0px solid #ffff…" at bounding box center [673, 362] width 987 height 577
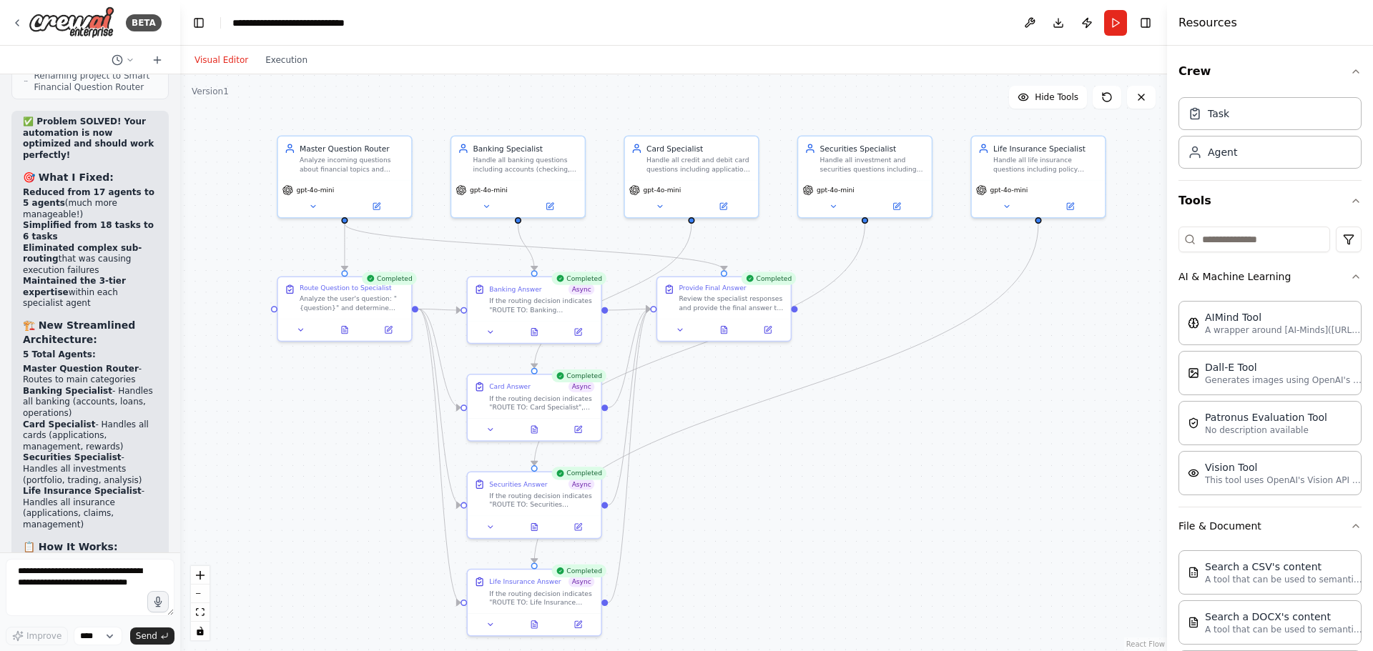
drag, startPoint x: 879, startPoint y: 412, endPoint x: 794, endPoint y: 412, distance: 85.8
click at [794, 412] on div ".deletable-edge-delete-btn { width: 20px; height: 20px; border: 0px solid #ffff…" at bounding box center [673, 362] width 987 height 577
click at [74, 588] on textarea at bounding box center [90, 587] width 169 height 57
type textarea "*"
type textarea "**********"
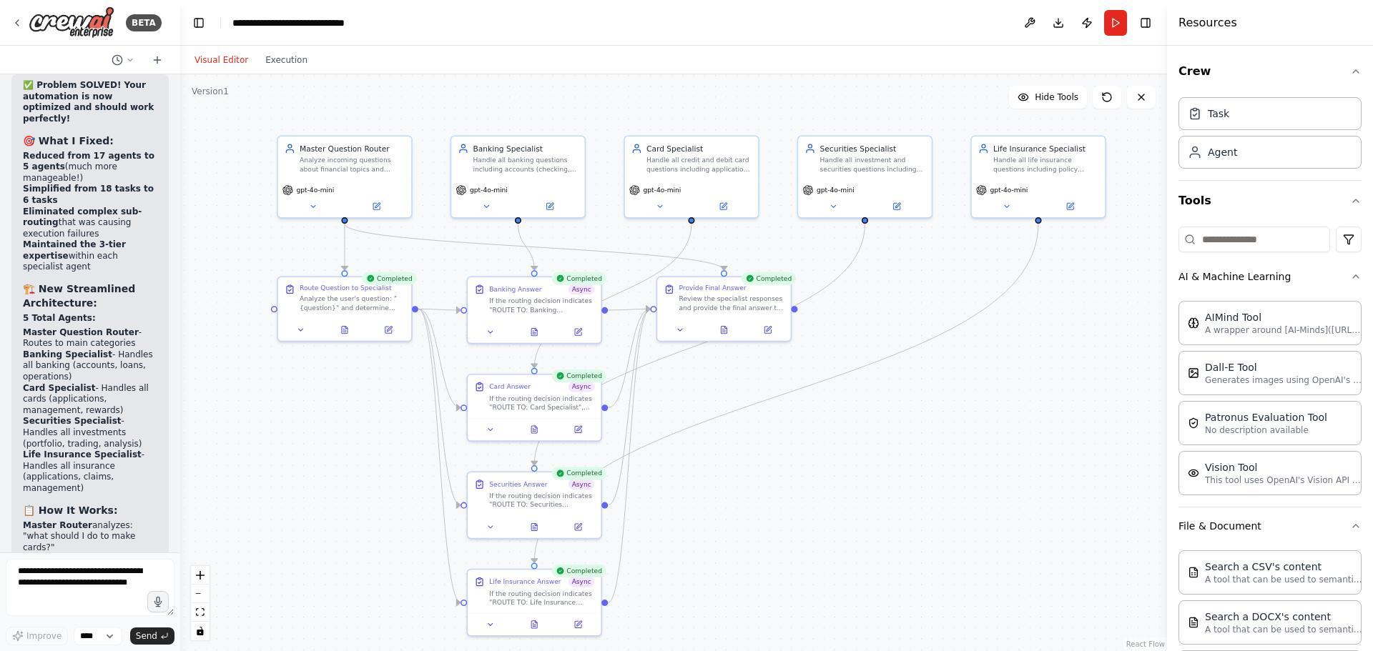
scroll to position [19778, 0]
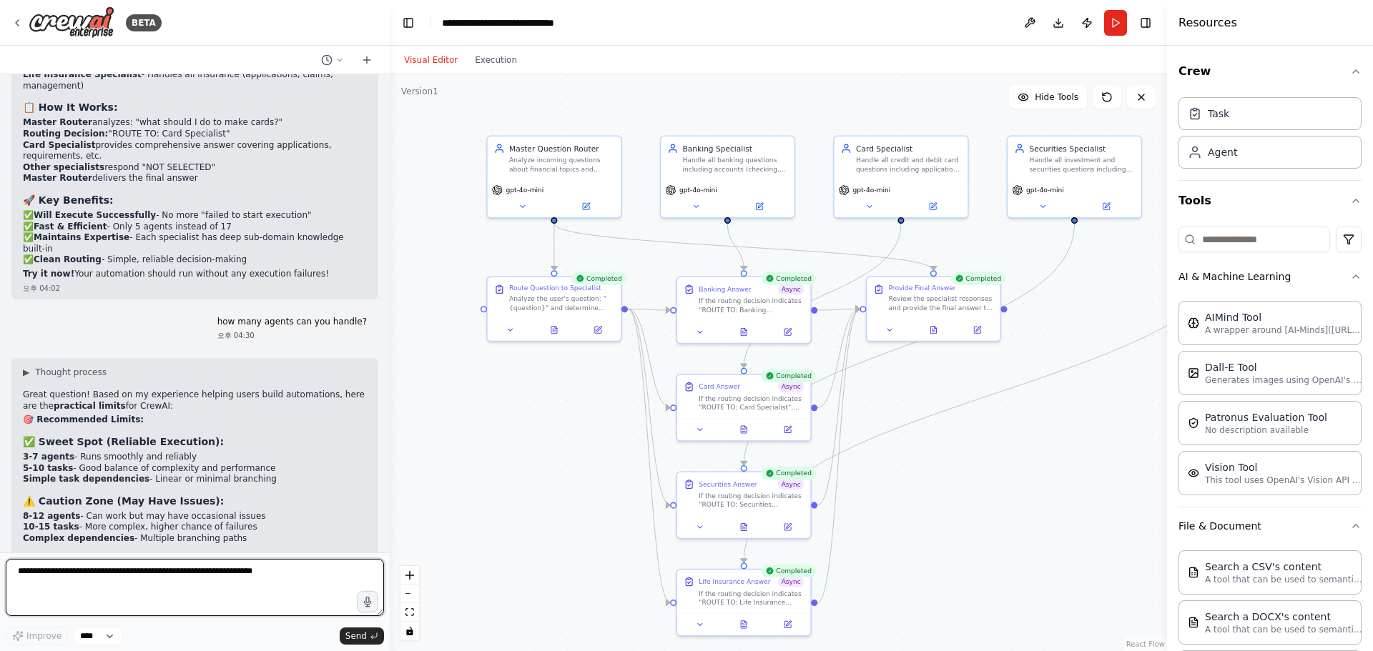
drag, startPoint x: 178, startPoint y: 231, endPoint x: 390, endPoint y: 247, distance: 212.2
click at [390, 247] on div "BETA Hello! I'm the CrewAI assistant. What kind of automation do you want to bu…" at bounding box center [686, 325] width 1373 height 651
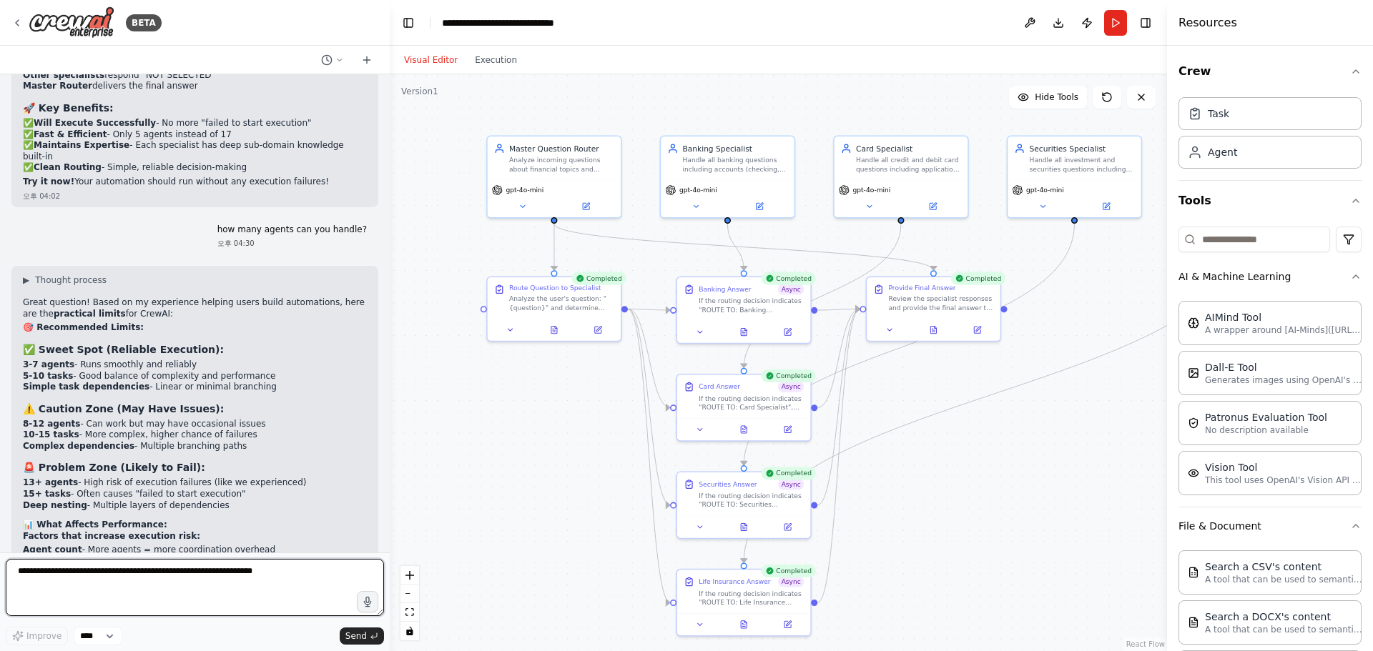
scroll to position [13402, 0]
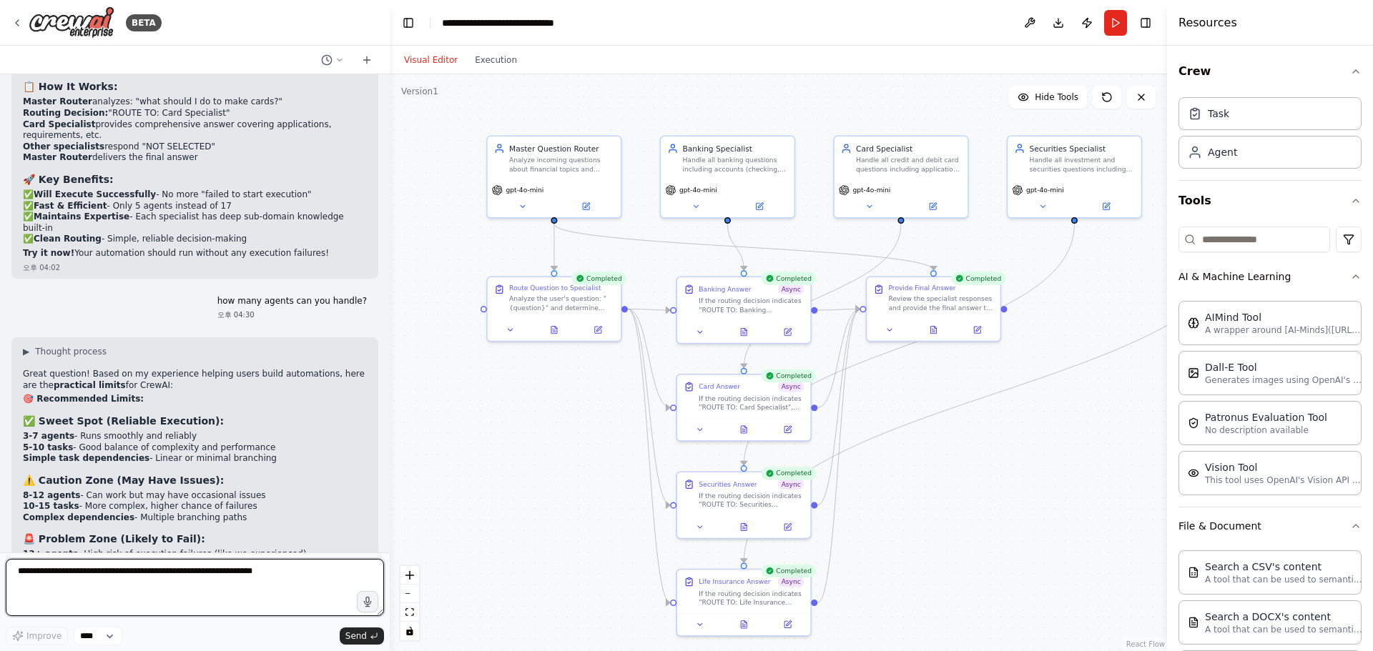
click at [188, 576] on textarea at bounding box center [195, 587] width 378 height 57
type textarea "**********"
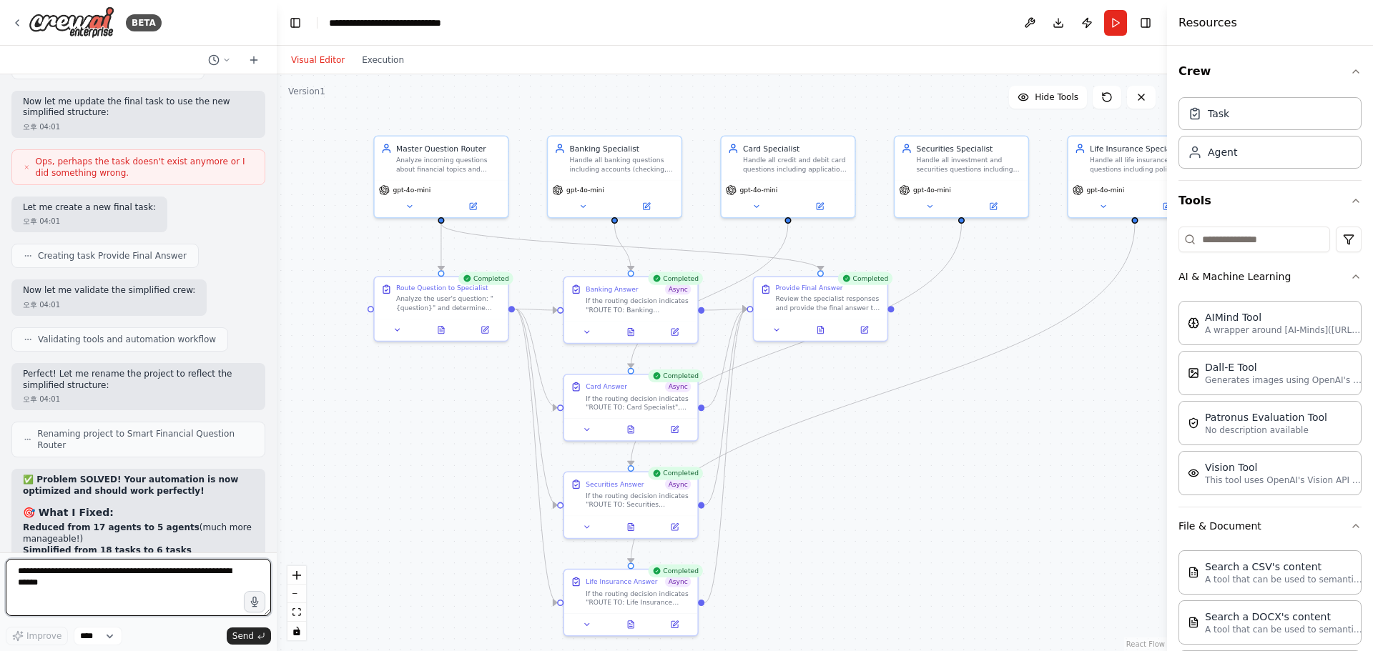
scroll to position [16181, 0]
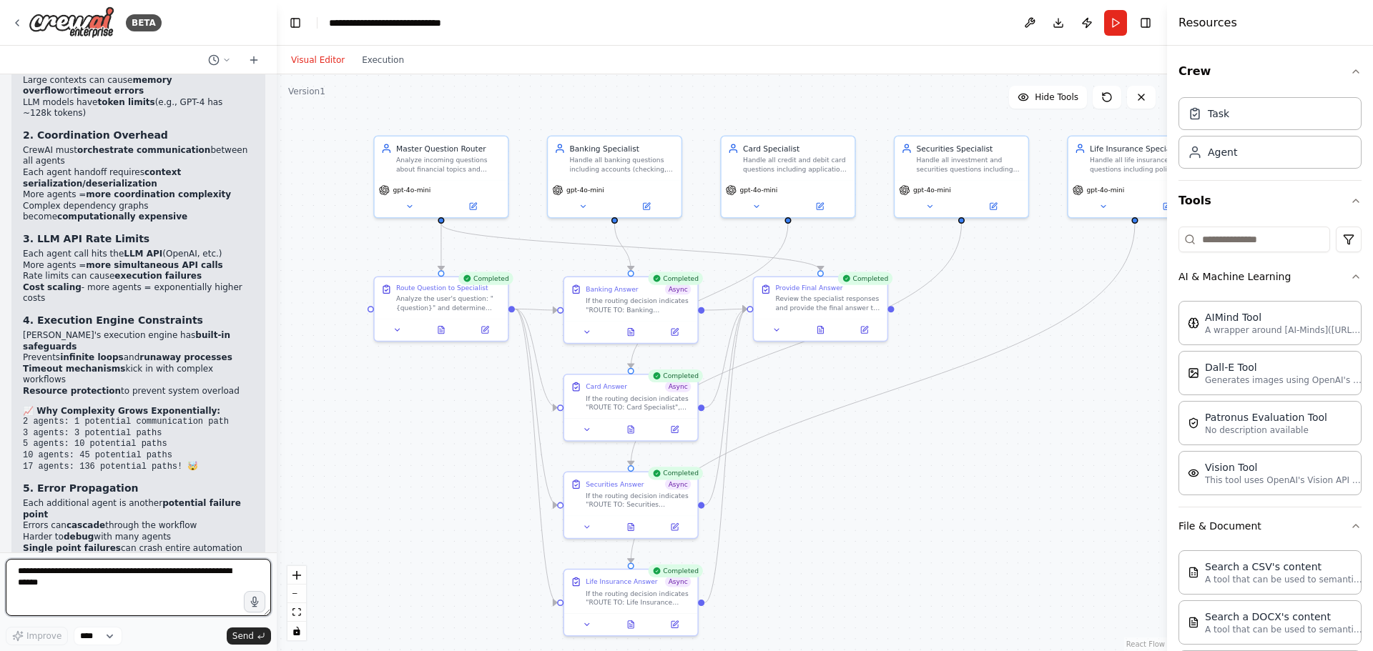
drag, startPoint x: 389, startPoint y: 309, endPoint x: 277, endPoint y: 308, distance: 112.2
click at [277, 308] on div "BETA Hello! I'm the CrewAI assistant. What kind of automation do you want to bu…" at bounding box center [686, 325] width 1373 height 651
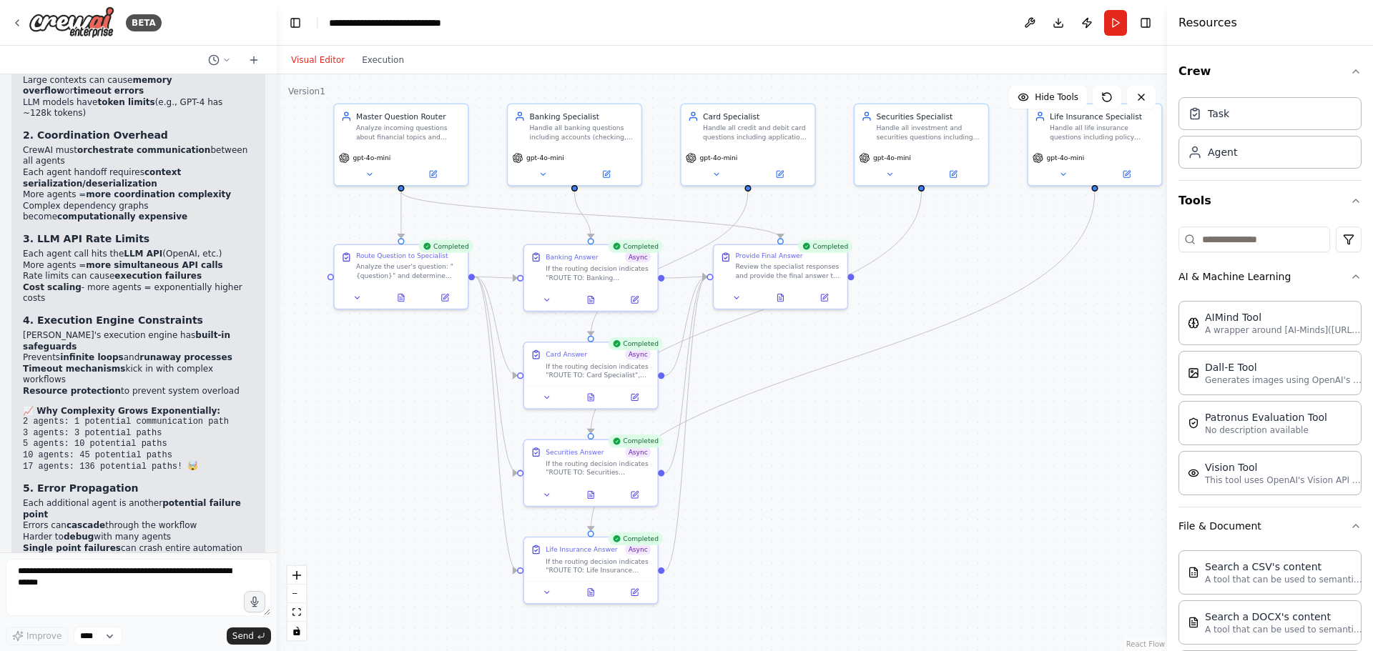
drag, startPoint x: 1002, startPoint y: 378, endPoint x: 962, endPoint y: 346, distance: 51.4
click at [962, 346] on div ".deletable-edge-delete-btn { width: 20px; height: 20px; border: 0px solid #ffff…" at bounding box center [722, 362] width 890 height 577
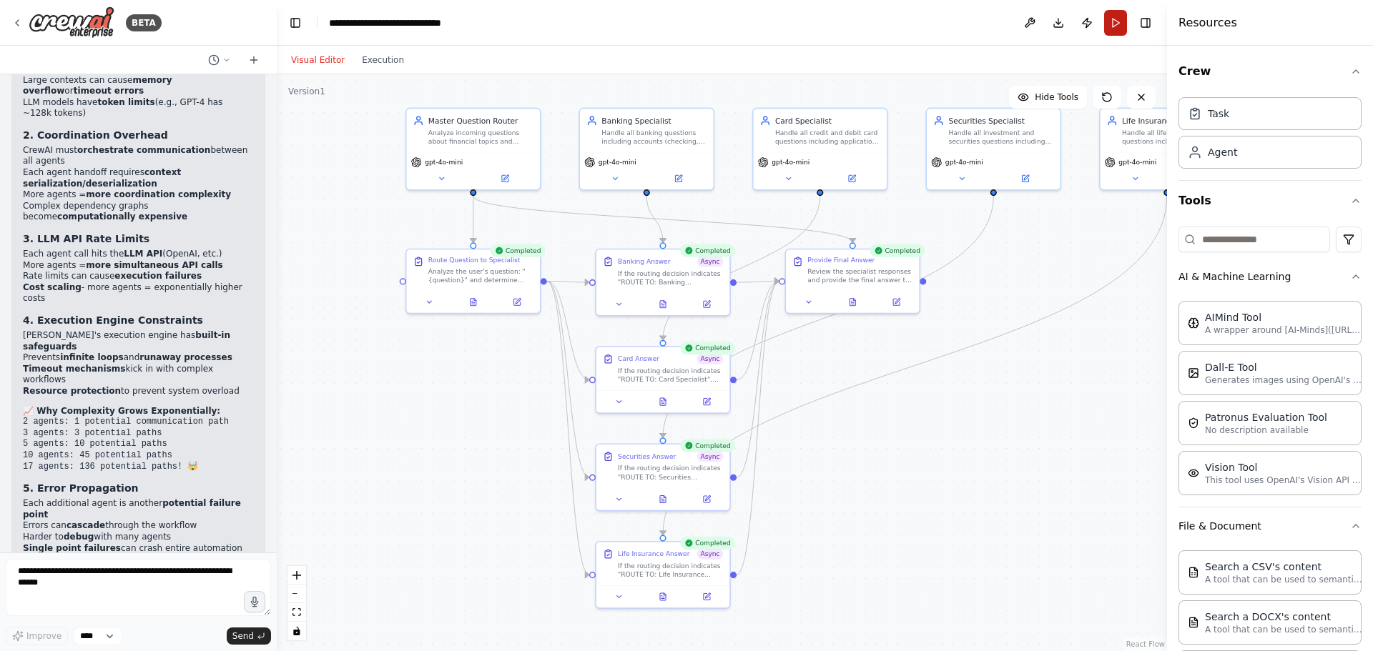
click at [1109, 21] on button "Run" at bounding box center [1115, 23] width 23 height 26
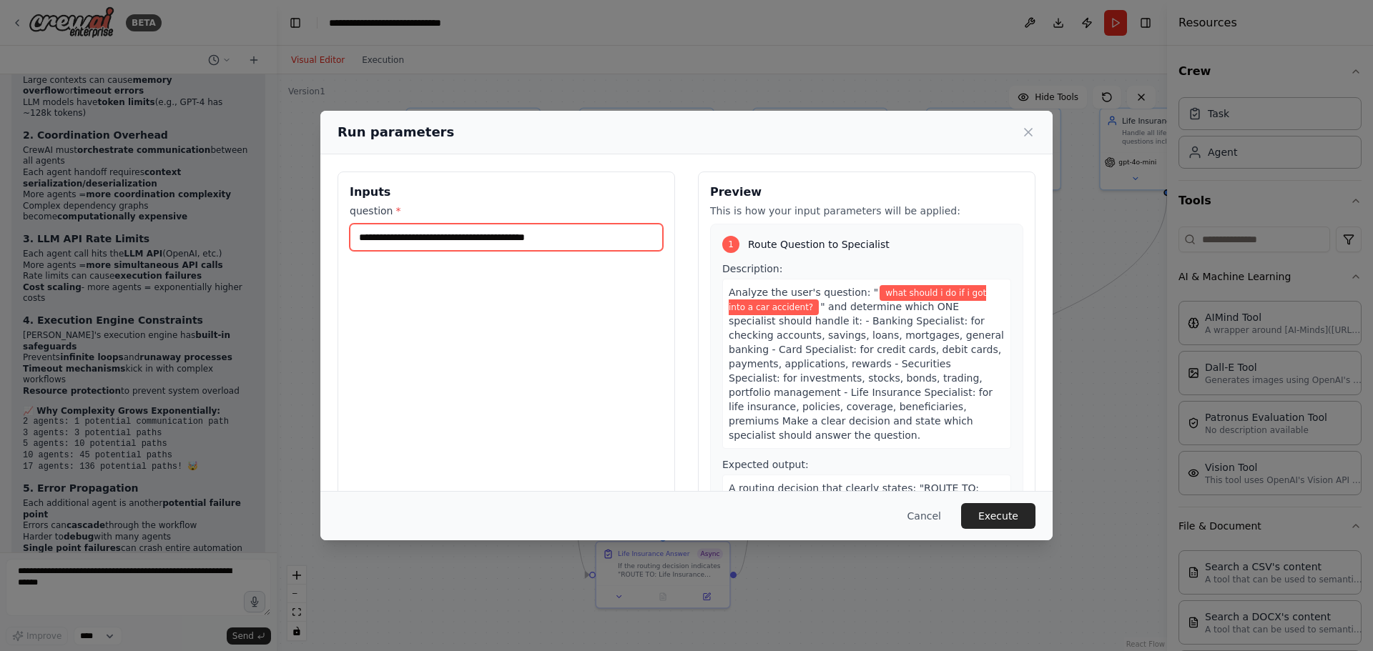
drag, startPoint x: 606, startPoint y: 240, endPoint x: 224, endPoint y: 227, distance: 381.2
click at [225, 227] on div "**********" at bounding box center [686, 325] width 1373 height 651
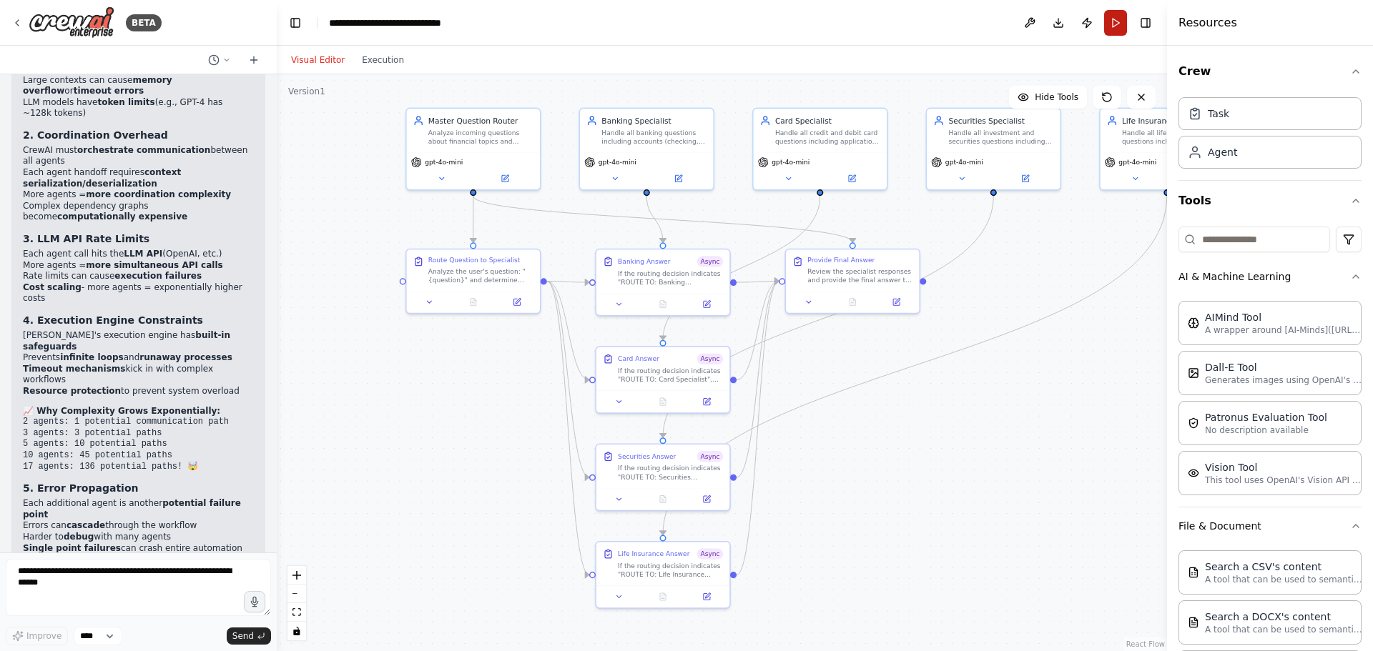
click at [1104, 24] on button "Run" at bounding box center [1115, 23] width 23 height 26
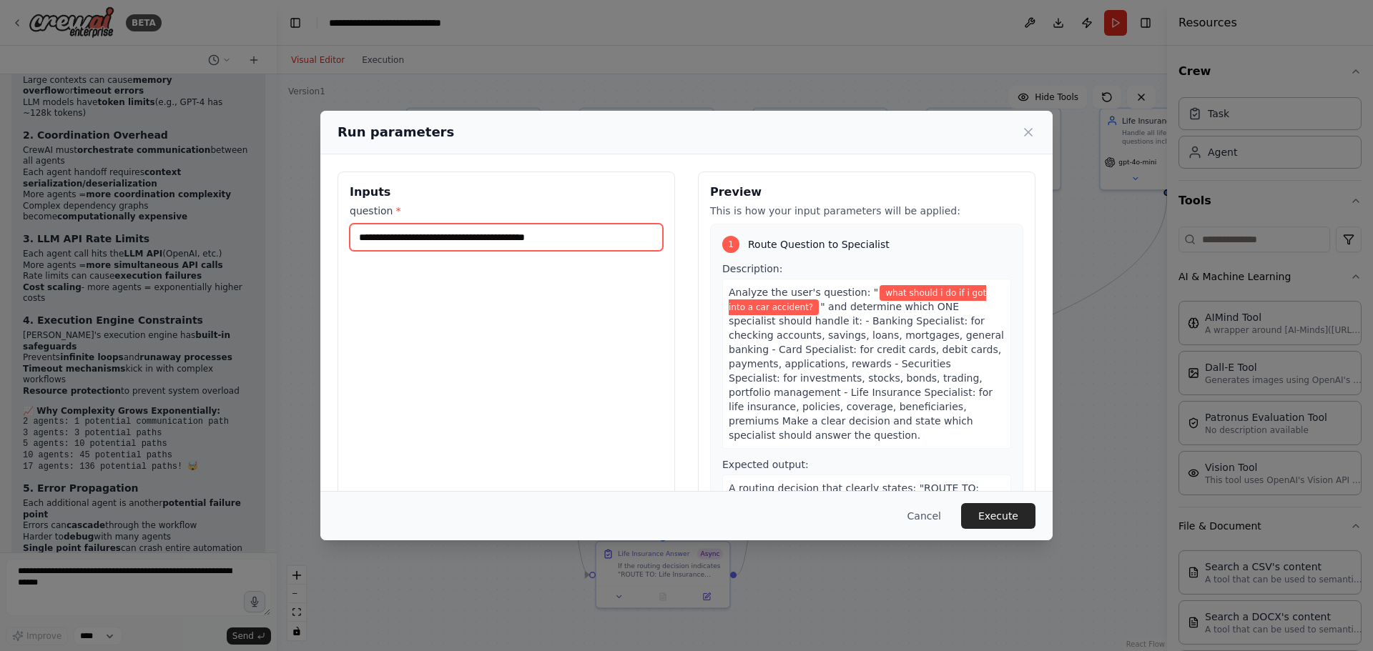
click at [632, 244] on input "**********" at bounding box center [506, 237] width 313 height 27
type input "**********"
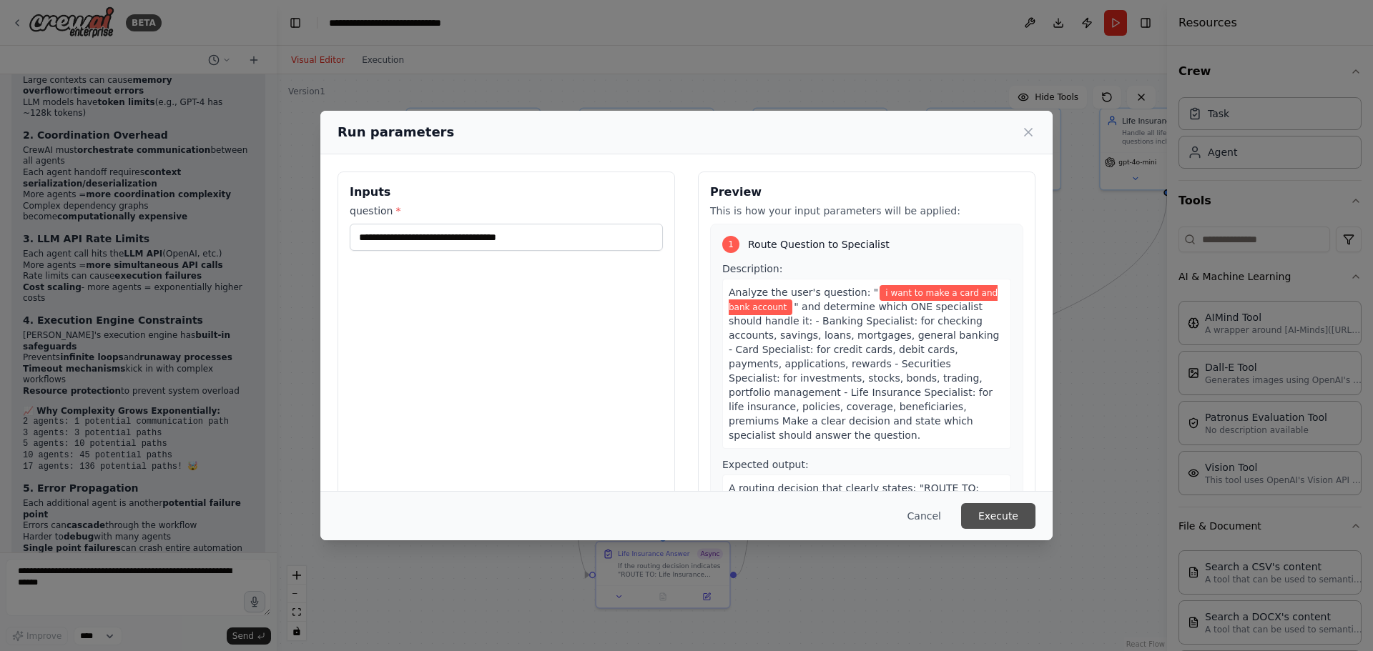
click at [992, 513] on button "Execute" at bounding box center [998, 516] width 74 height 26
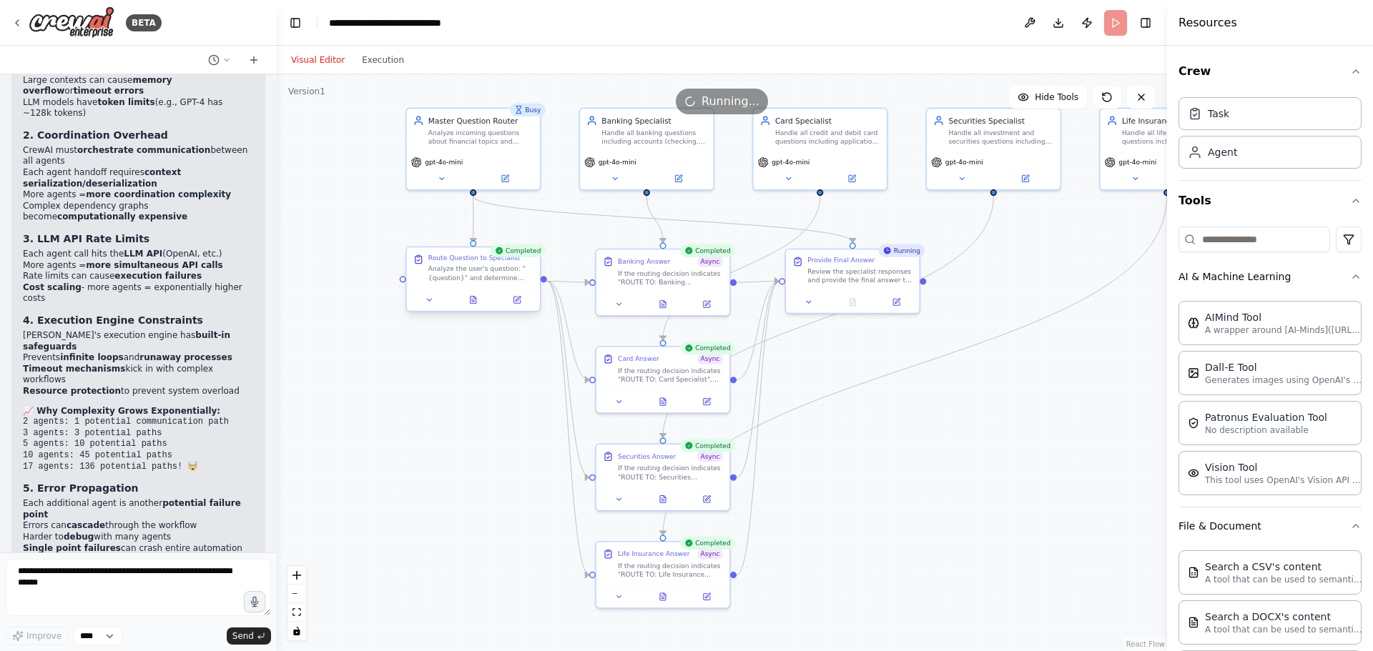
click at [503, 277] on div "Analyze the user's question: "{question}" and determine which ONE specialist sh…" at bounding box center [480, 273] width 105 height 17
click at [501, 277] on div "Analyze the user's question: "{question}" and determine which ONE specialist sh…" at bounding box center [480, 273] width 105 height 17
click at [518, 302] on icon at bounding box center [516, 300] width 6 height 6
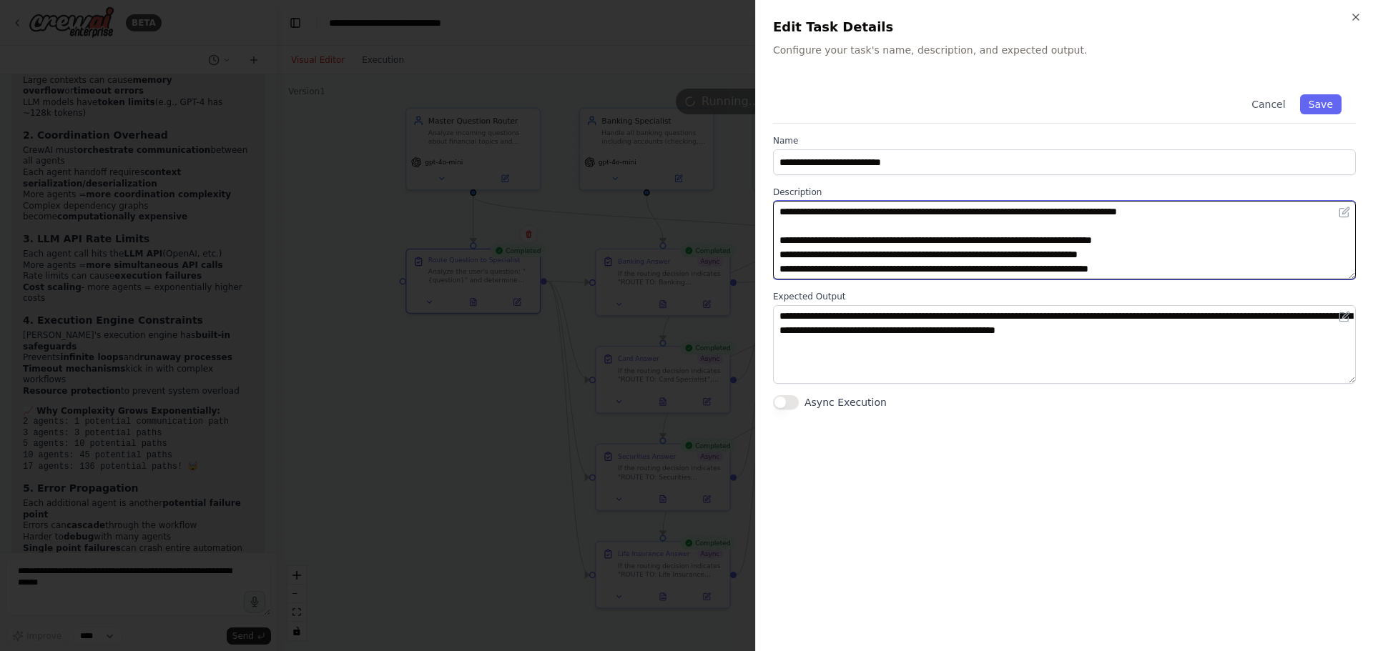
click at [1082, 211] on textarea "**********" at bounding box center [1064, 240] width 583 height 79
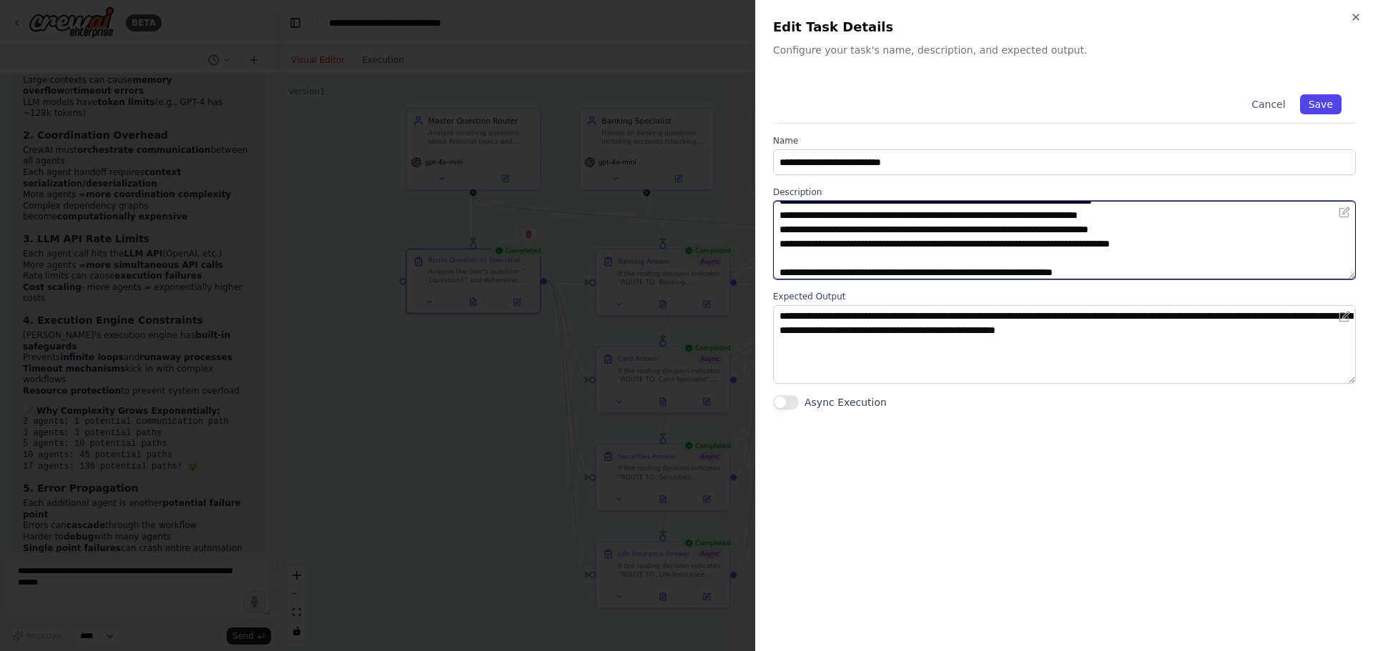
type textarea "**********"
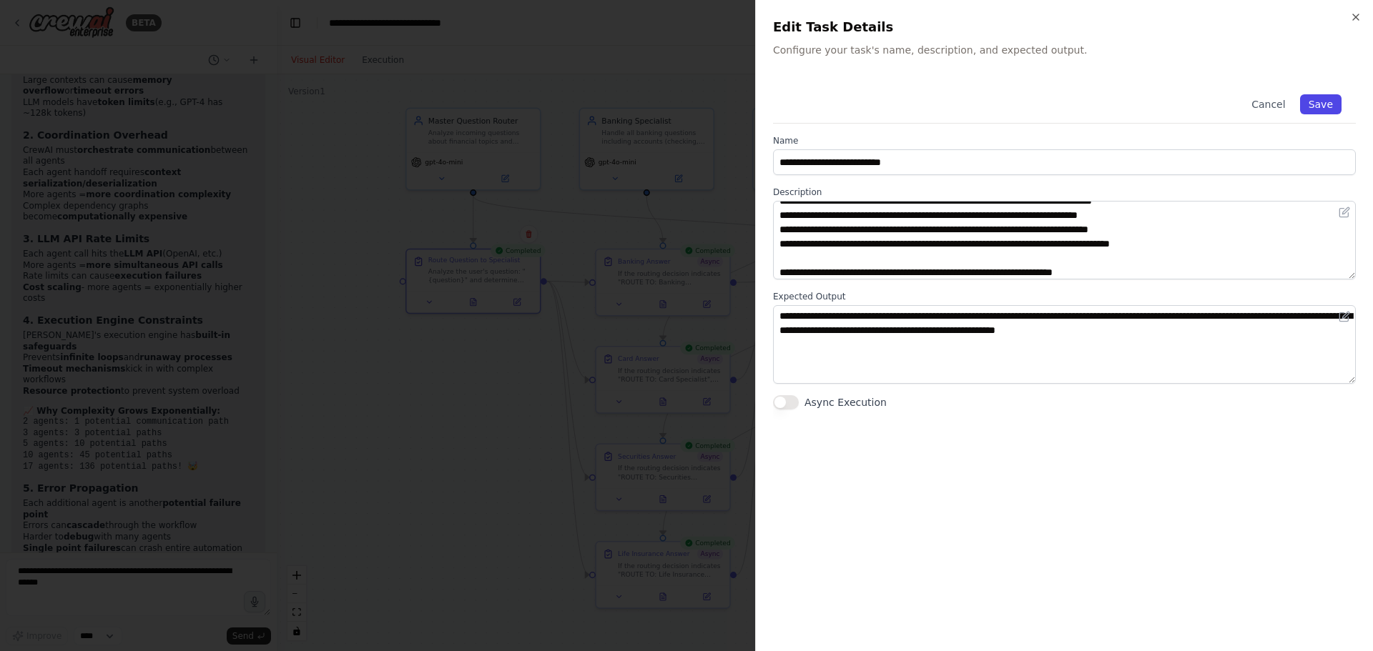
click at [1318, 99] on button "Save" at bounding box center [1320, 104] width 41 height 20
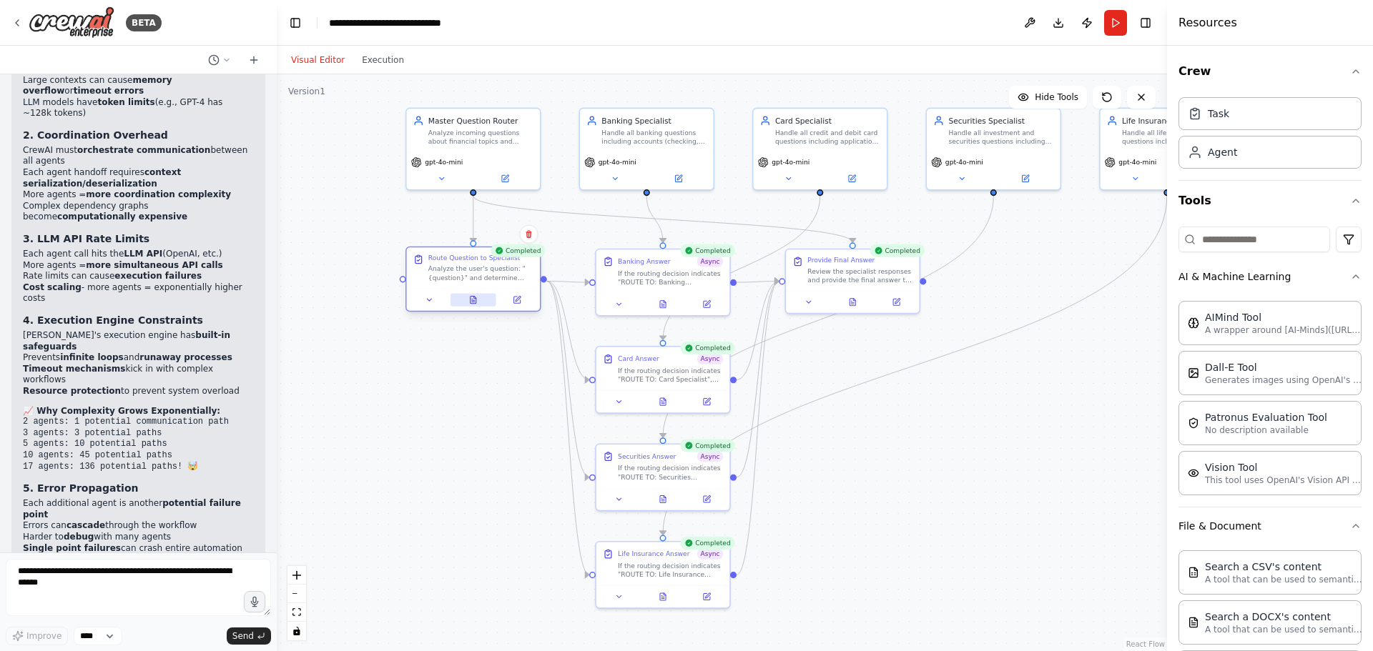
click at [475, 302] on icon at bounding box center [473, 300] width 6 height 7
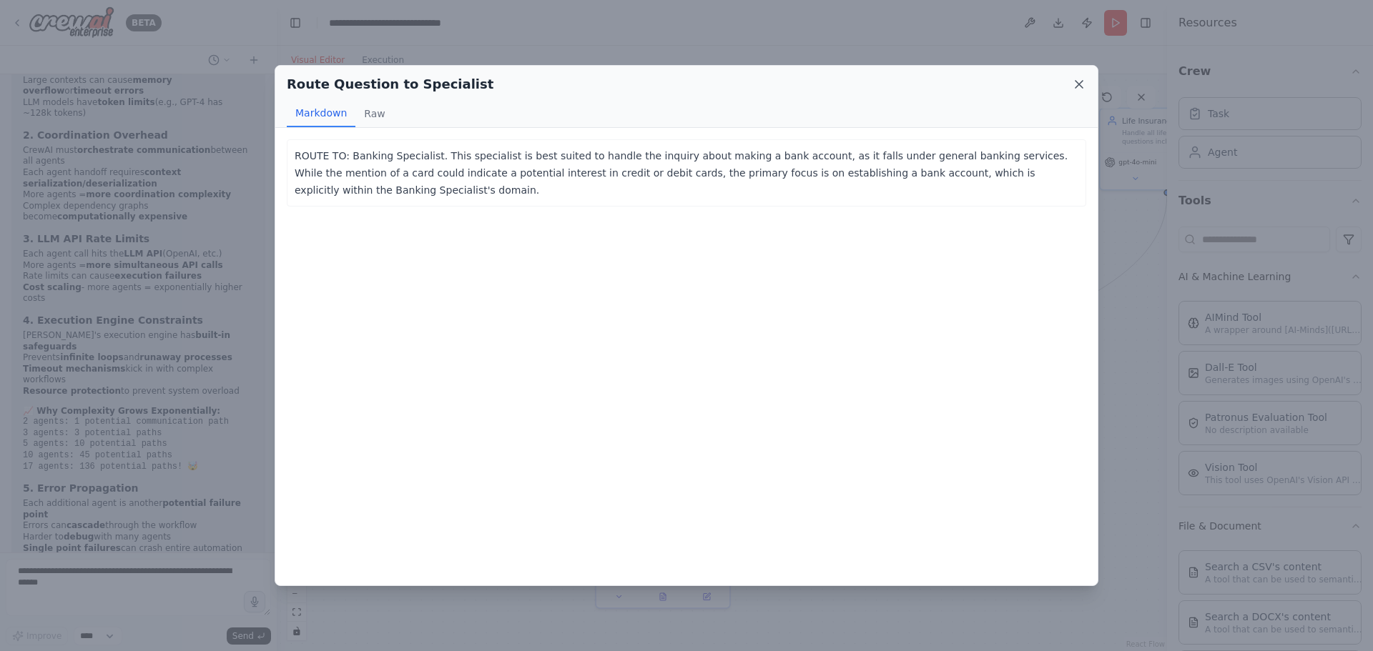
click at [1084, 88] on icon at bounding box center [1079, 84] width 14 height 14
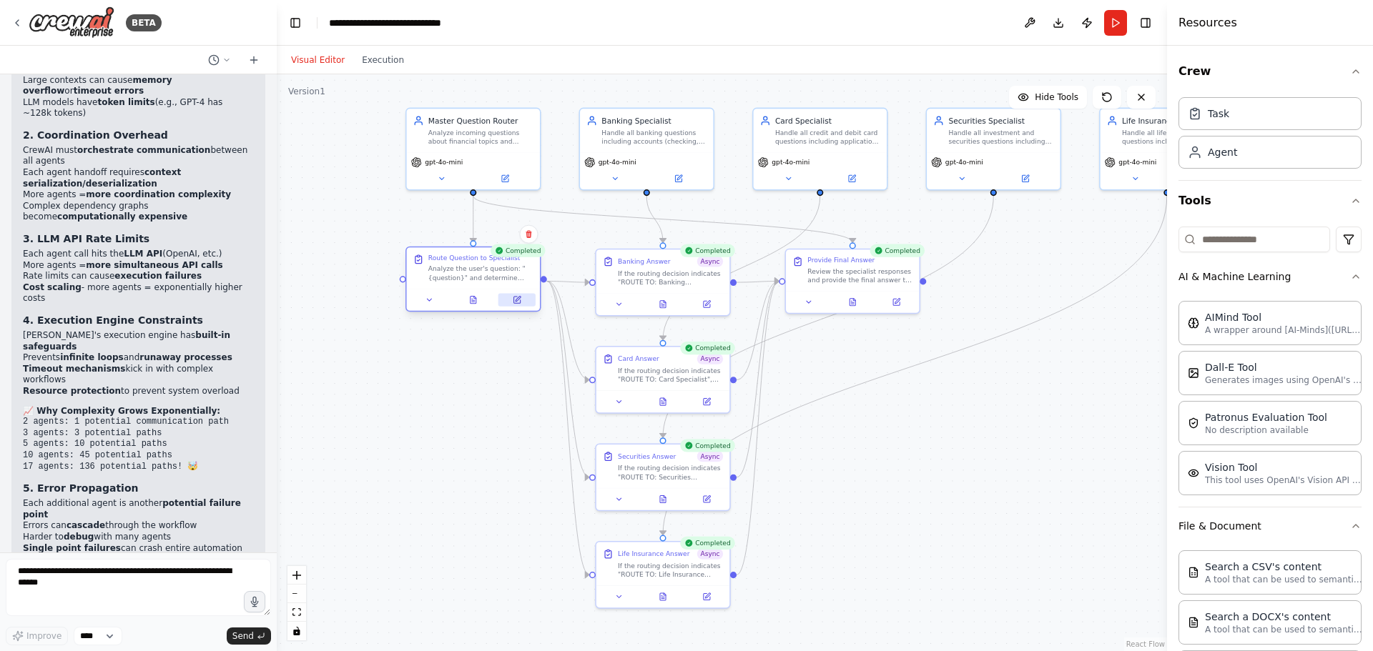
click at [527, 300] on button at bounding box center [516, 300] width 37 height 13
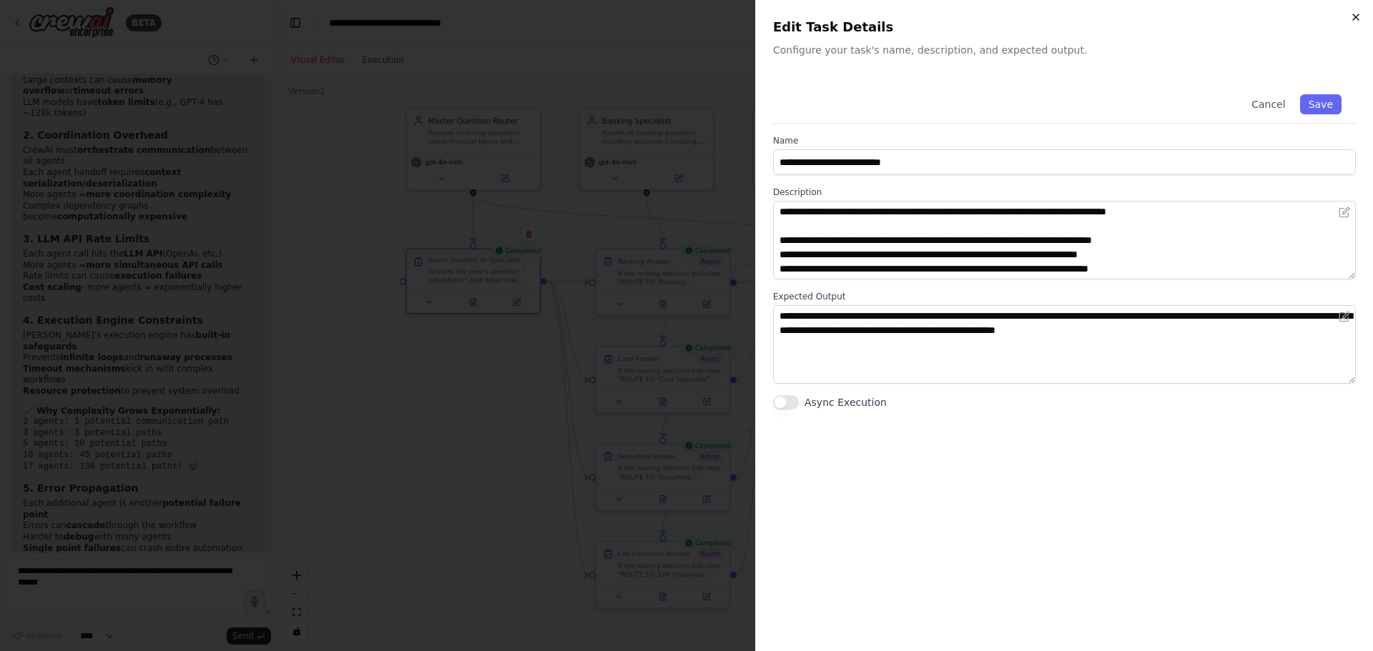
click at [1360, 16] on icon "button" at bounding box center [1355, 16] width 11 height 11
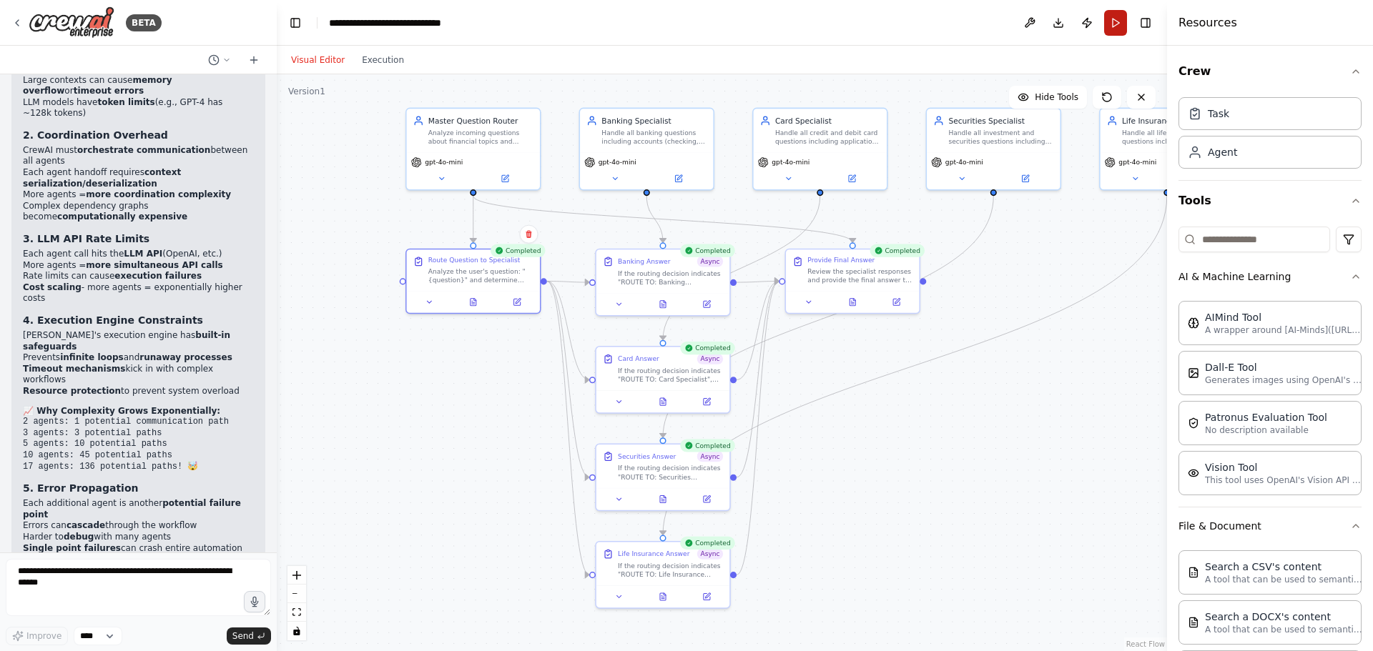
click at [1112, 22] on button "Run" at bounding box center [1115, 23] width 23 height 26
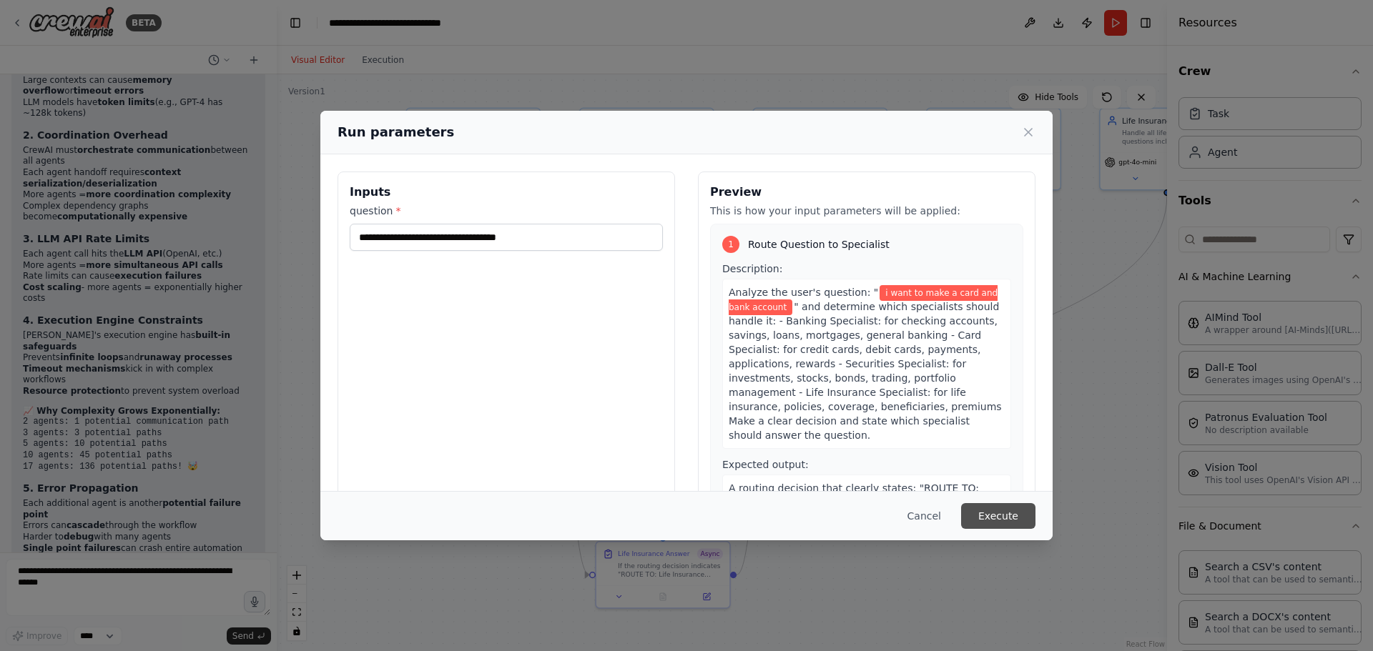
click at [991, 515] on button "Execute" at bounding box center [998, 516] width 74 height 26
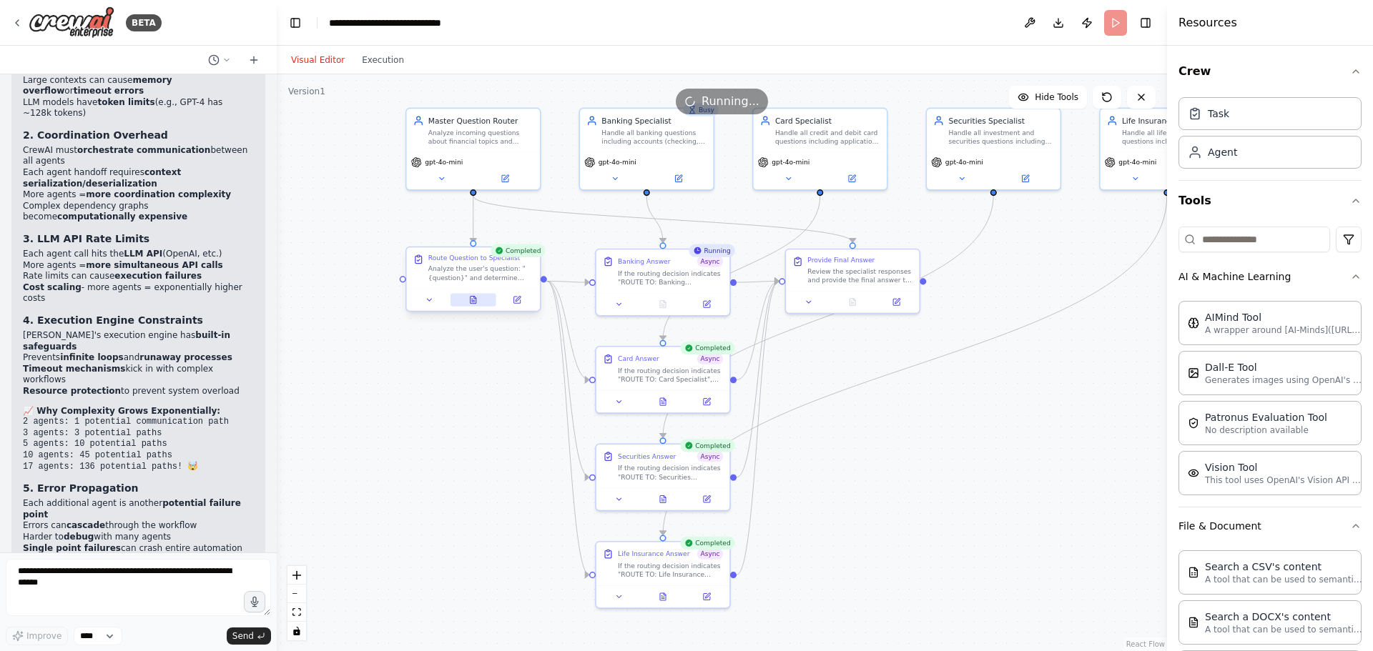
click at [475, 297] on icon at bounding box center [473, 300] width 6 height 7
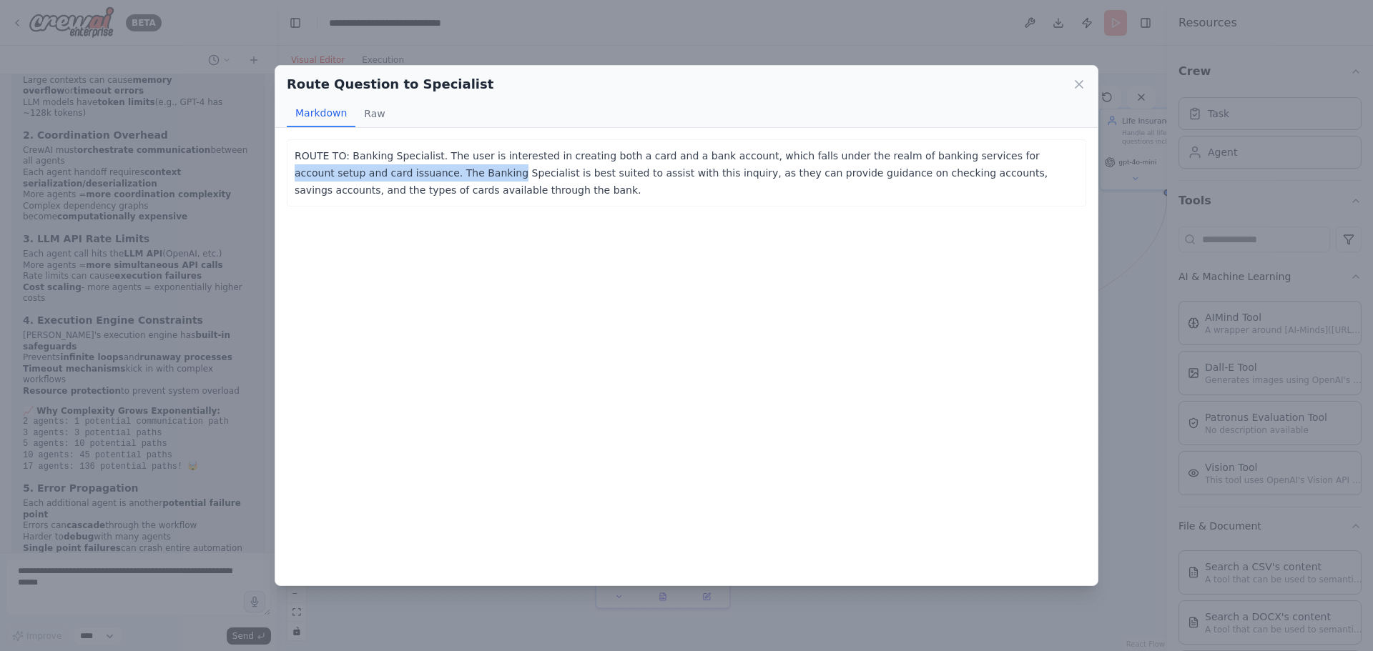
drag, startPoint x: 972, startPoint y: 154, endPoint x: 417, endPoint y: 174, distance: 554.4
click at [417, 174] on p "ROUTE TO: Banking Specialist. The user is interested in creating both a card an…" at bounding box center [687, 172] width 784 height 51
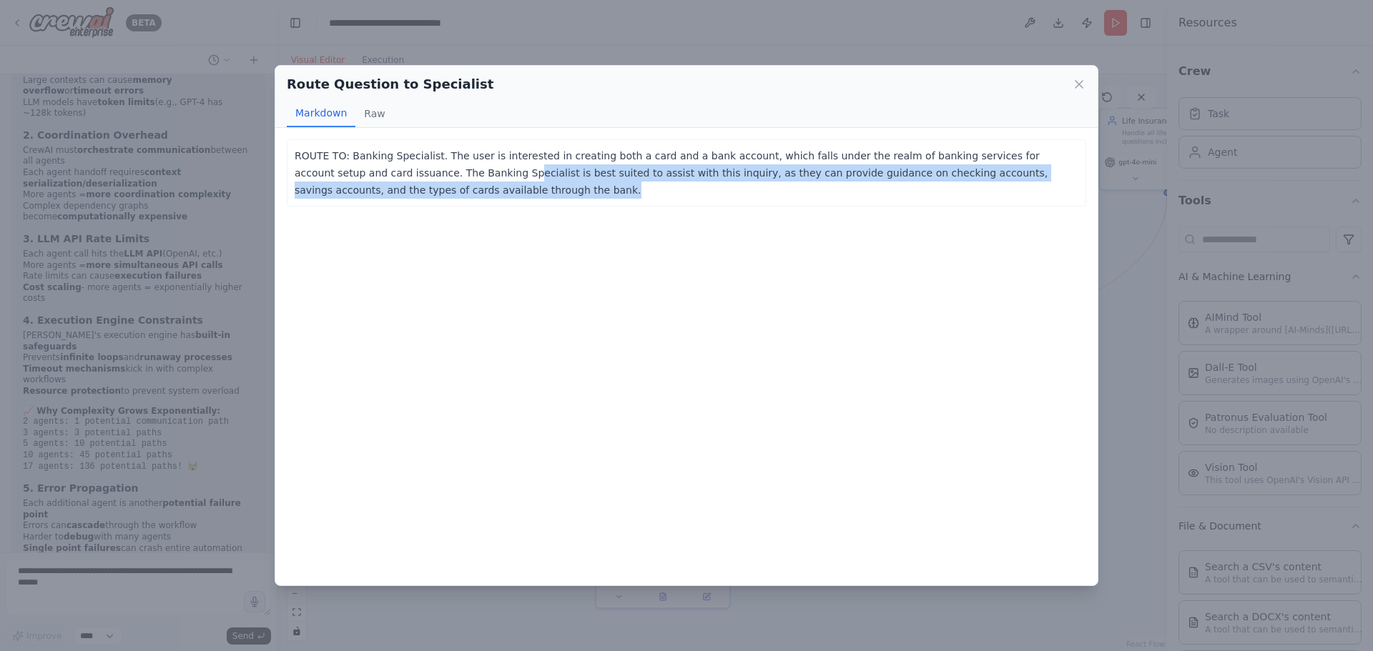
drag, startPoint x: 433, startPoint y: 171, endPoint x: 869, endPoint y: 183, distance: 435.5
click at [869, 183] on p "ROUTE TO: Banking Specialist. The user is interested in creating both a card an…" at bounding box center [687, 172] width 784 height 51
click at [1073, 81] on icon at bounding box center [1079, 84] width 14 height 14
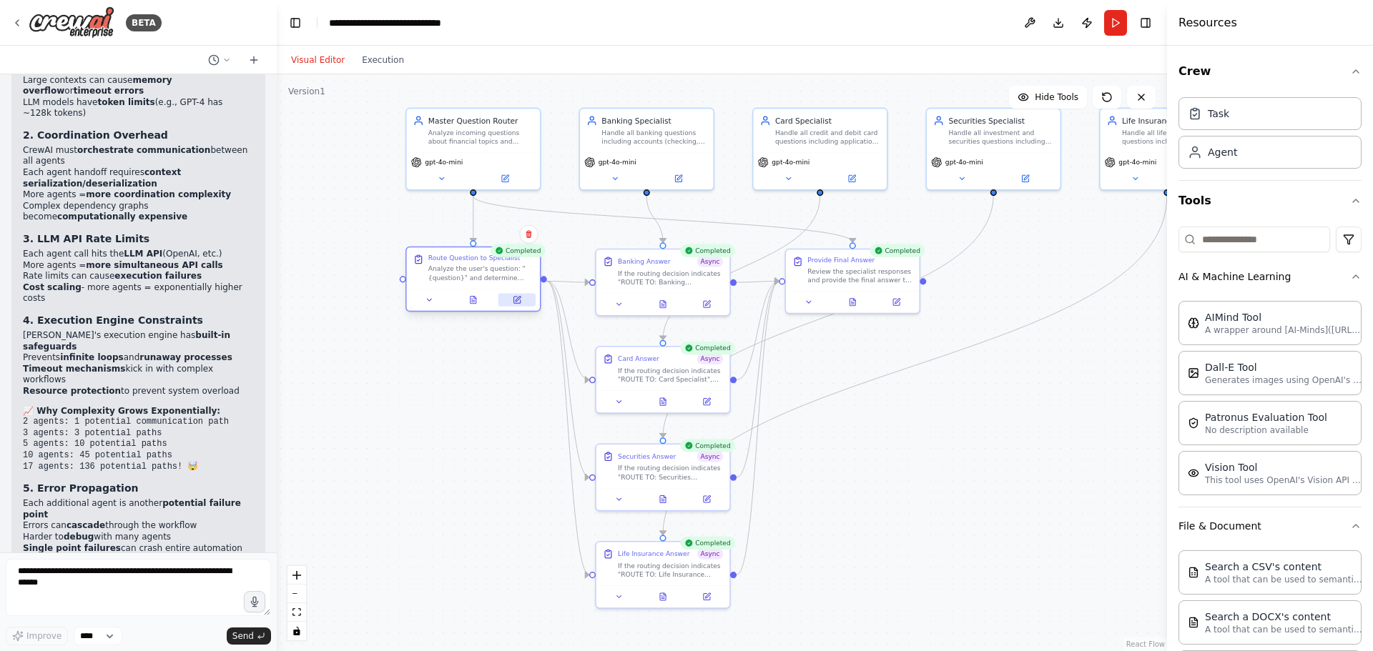
click at [517, 297] on icon at bounding box center [516, 300] width 6 height 6
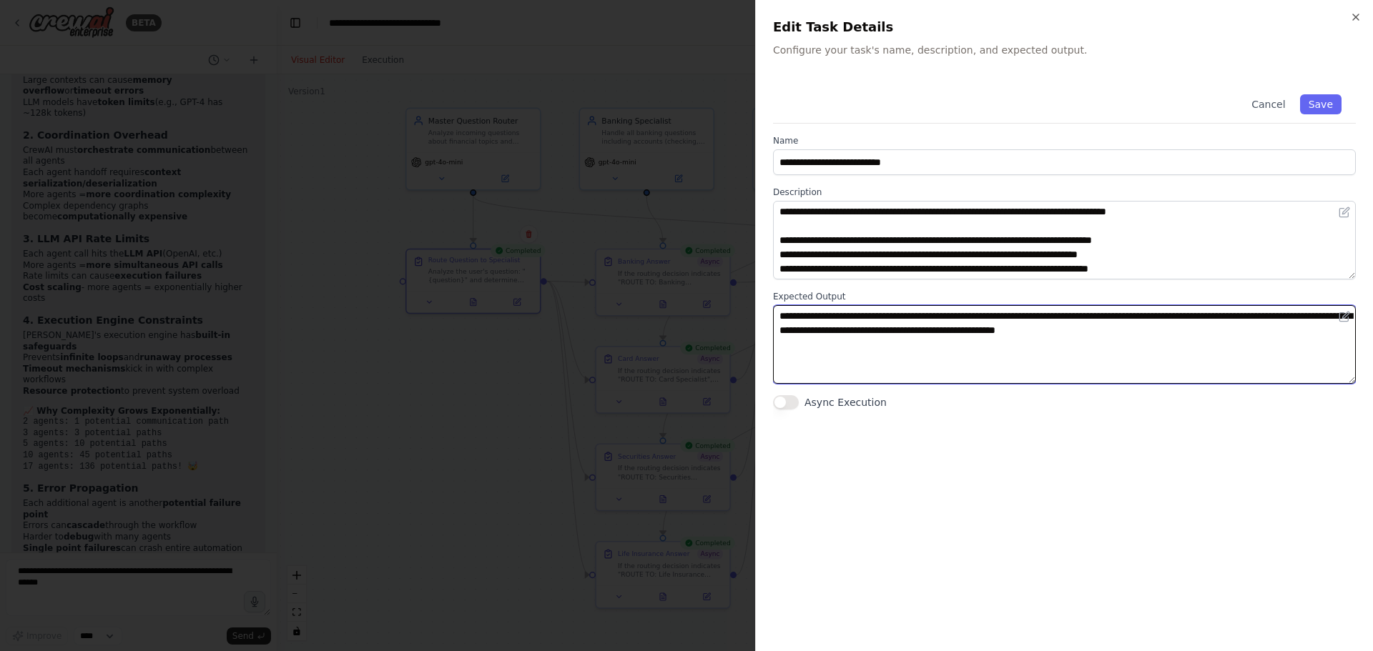
drag, startPoint x: 945, startPoint y: 318, endPoint x: 1021, endPoint y: 326, distance: 76.2
click at [1021, 326] on textarea "**********" at bounding box center [1064, 344] width 583 height 79
click at [939, 327] on textarea "**********" at bounding box center [1064, 344] width 583 height 79
drag, startPoint x: 811, startPoint y: 316, endPoint x: 962, endPoint y: 312, distance: 150.9
click at [962, 312] on textarea "**********" at bounding box center [1064, 344] width 583 height 79
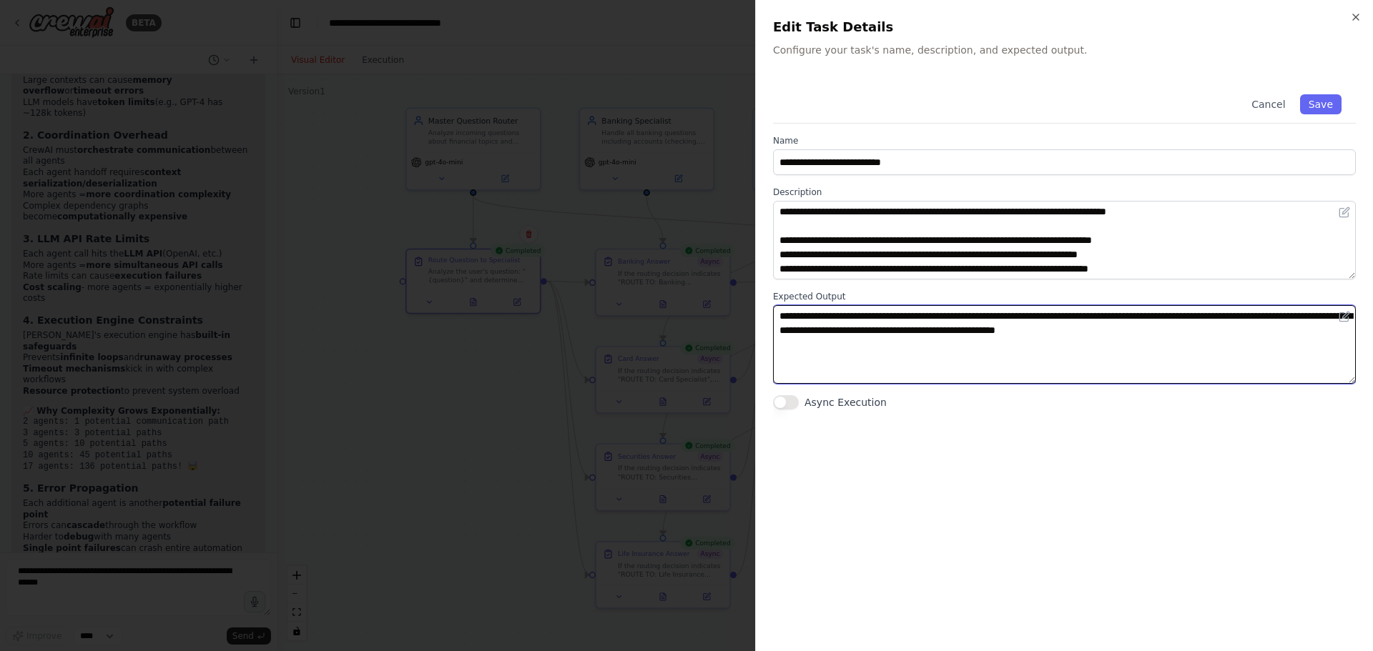
scroll to position [43, 0]
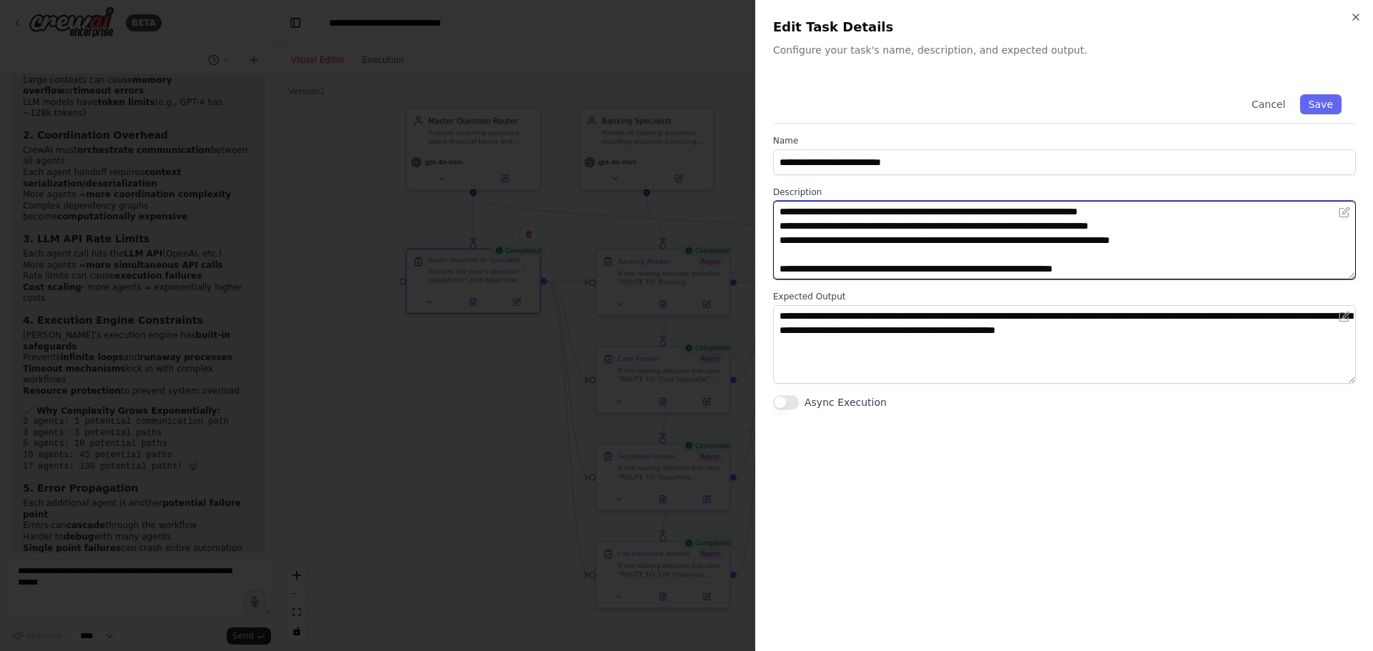
drag, startPoint x: 807, startPoint y: 267, endPoint x: 1158, endPoint y: 262, distance: 351.0
click at [1158, 262] on textarea "**********" at bounding box center [1064, 240] width 583 height 79
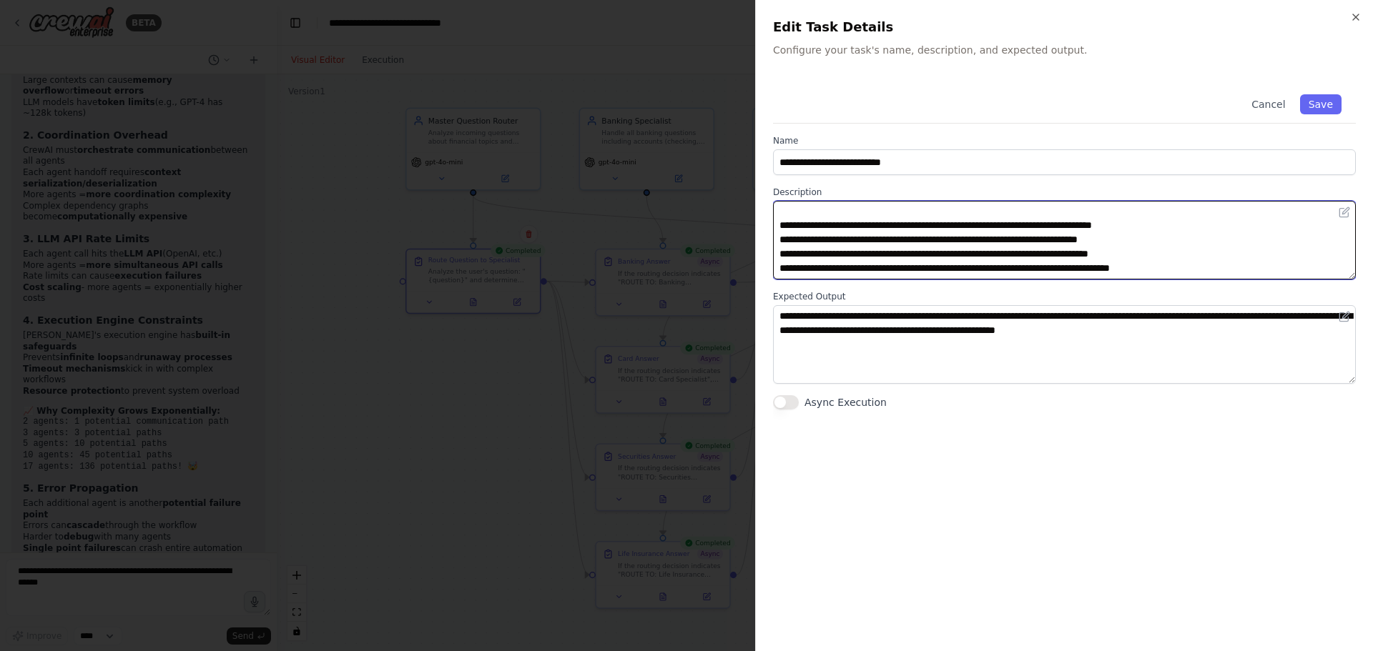
scroll to position [0, 0]
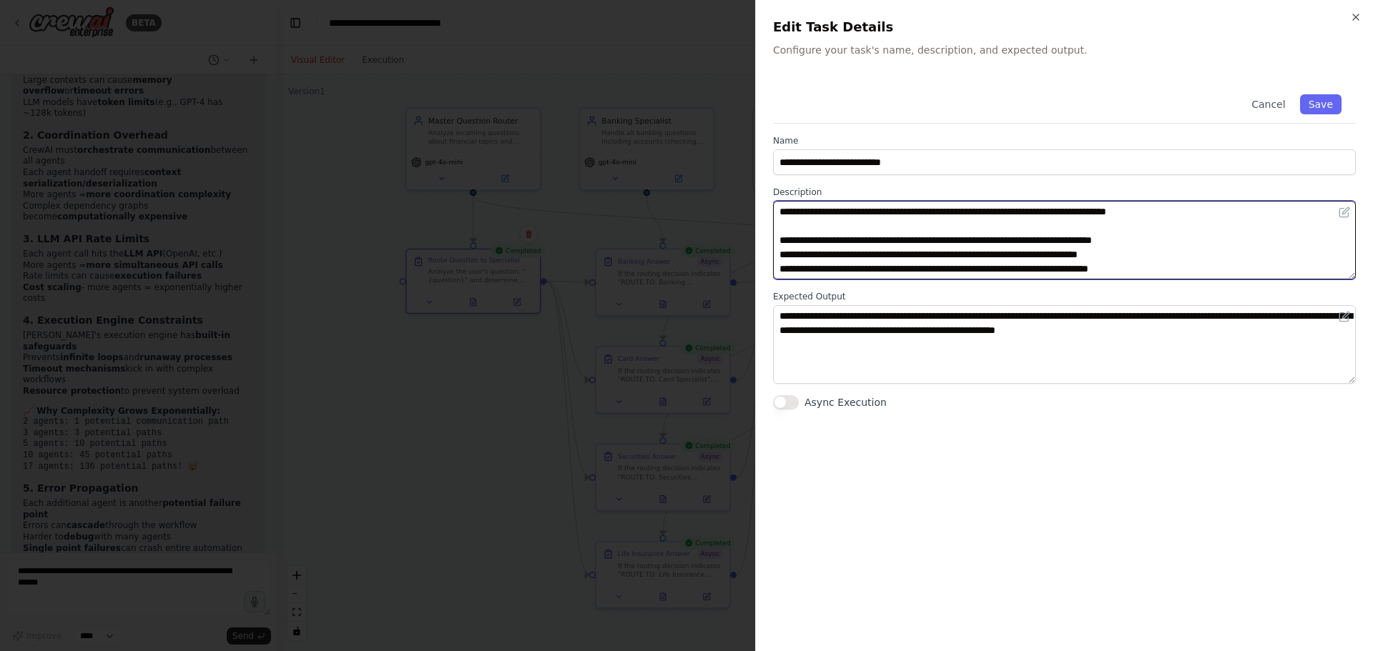
click at [1067, 210] on textarea "**********" at bounding box center [1064, 240] width 583 height 79
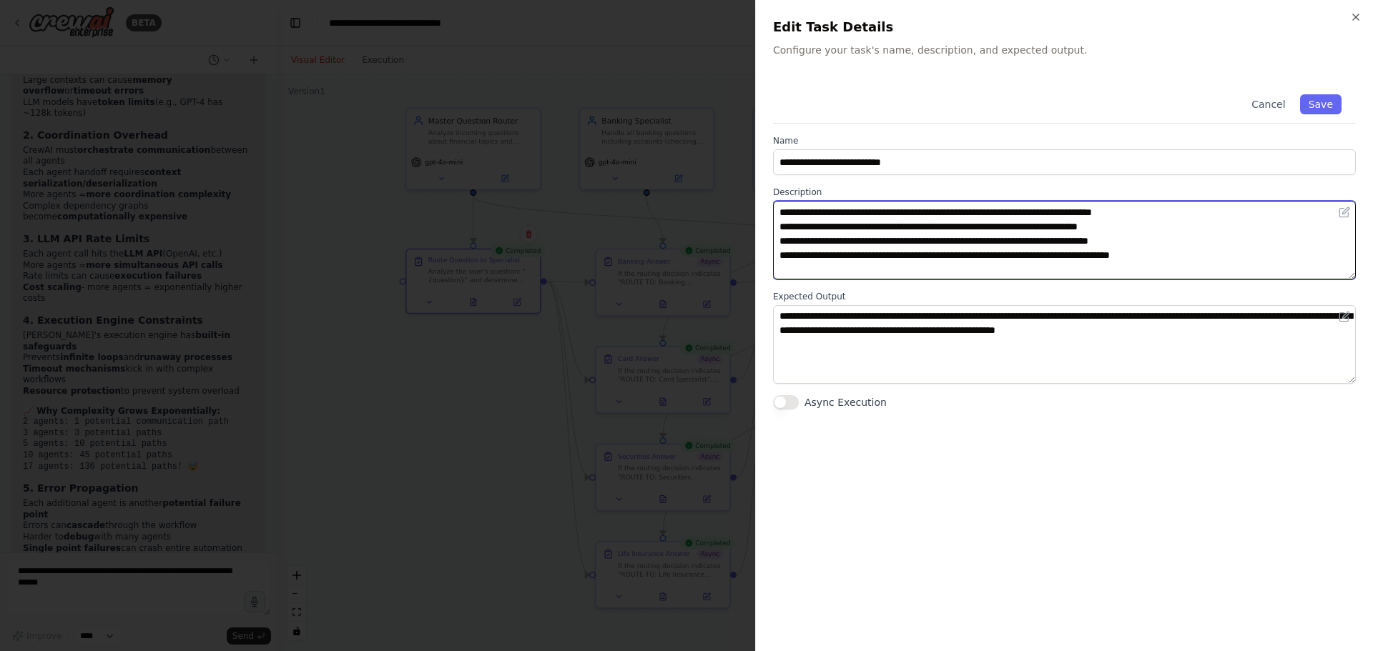
scroll to position [43, 0]
click at [995, 267] on textarea "**********" at bounding box center [1064, 240] width 583 height 79
type textarea "**********"
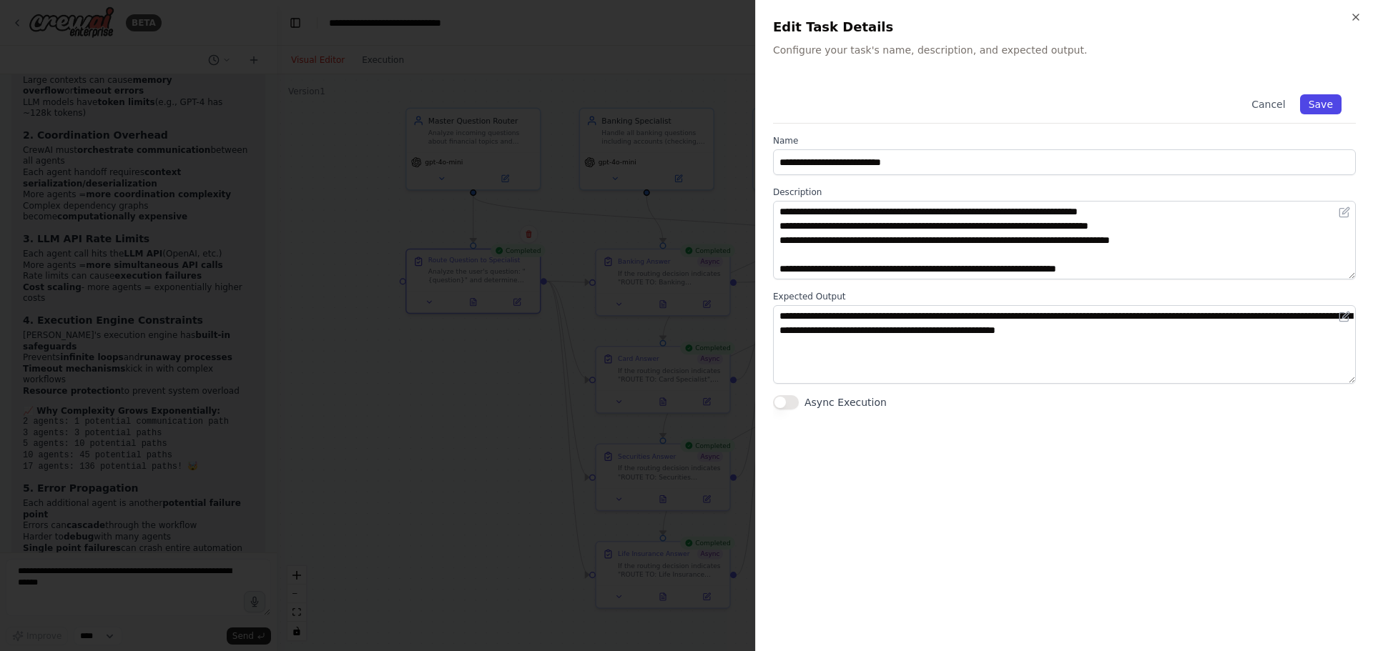
click at [1307, 100] on button "Save" at bounding box center [1320, 104] width 41 height 20
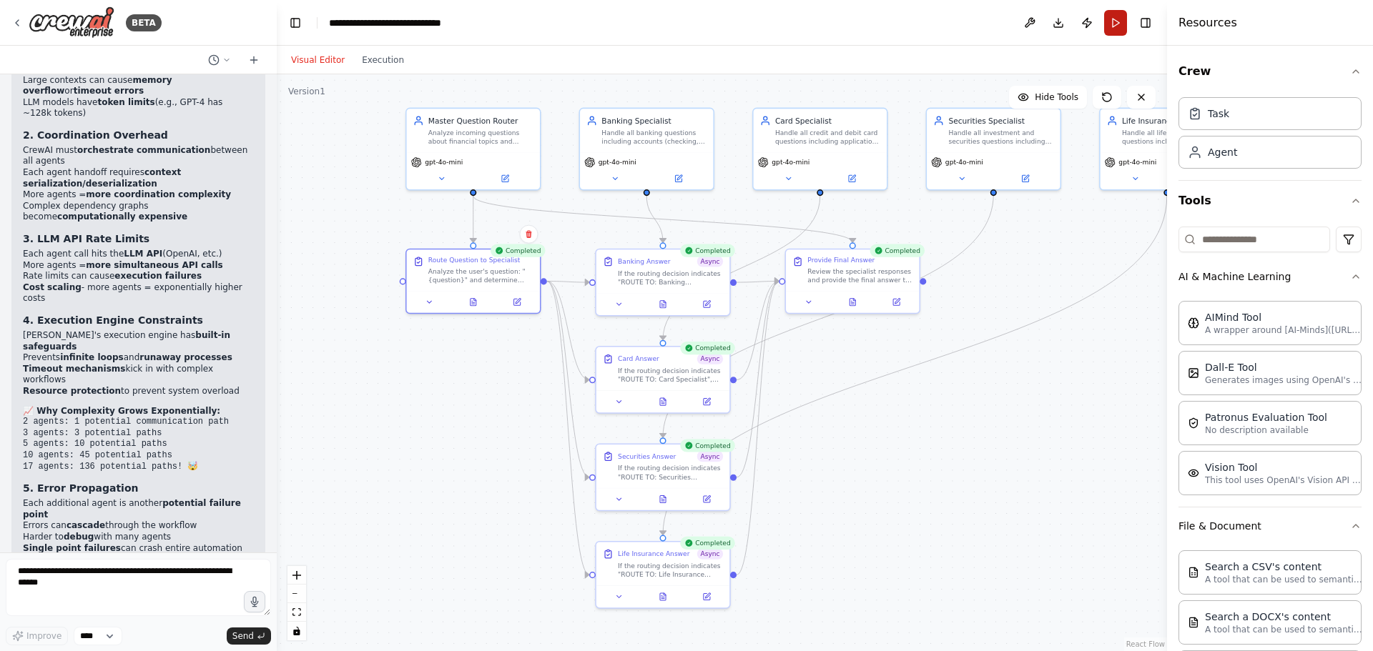
click at [1106, 28] on button "Run" at bounding box center [1115, 23] width 23 height 26
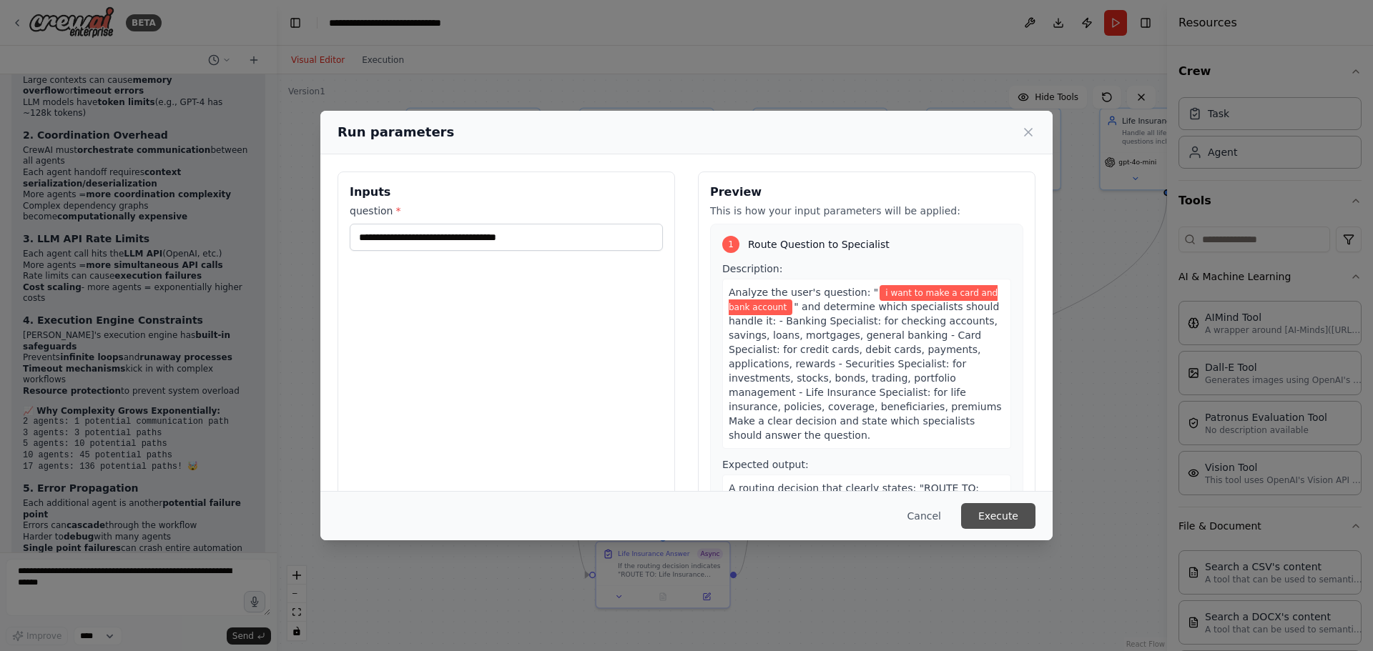
click at [982, 516] on button "Execute" at bounding box center [998, 516] width 74 height 26
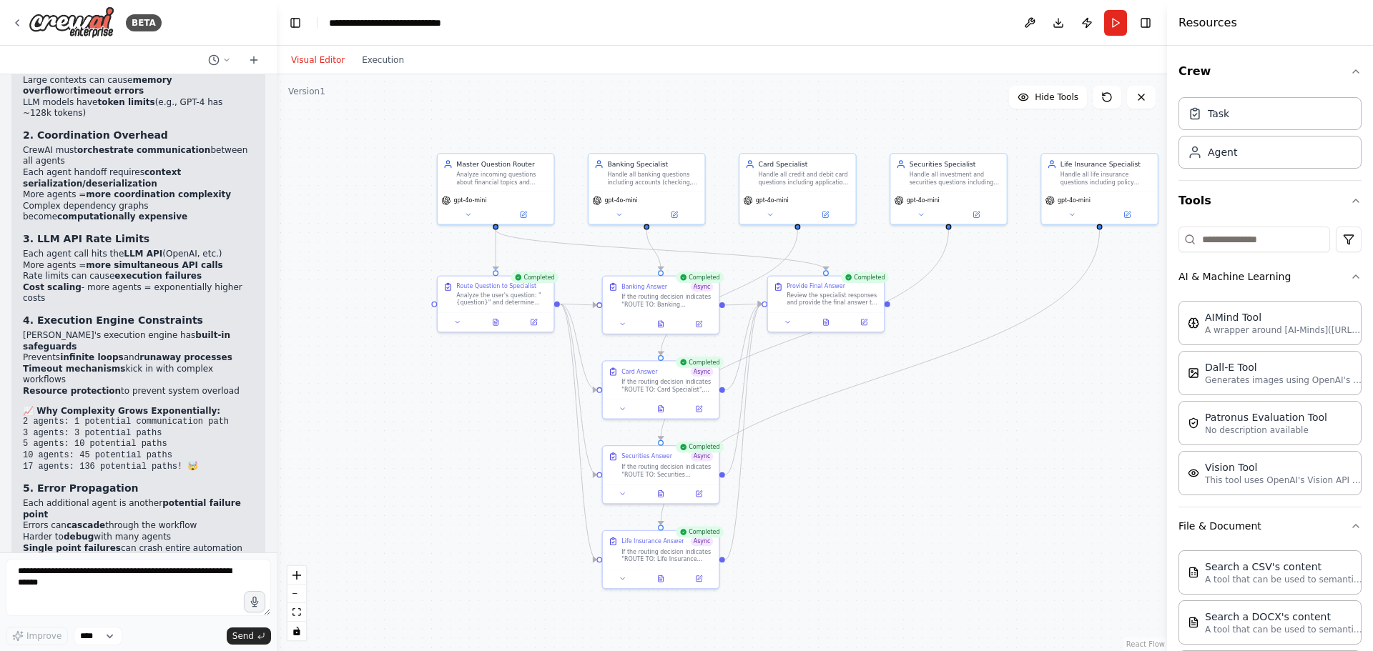
click at [798, 26] on header "**********" at bounding box center [722, 23] width 890 height 46
click at [876, 515] on div ".deletable-edge-delete-btn { width: 20px; height: 20px; border: 0px solid #ffff…" at bounding box center [722, 362] width 890 height 577
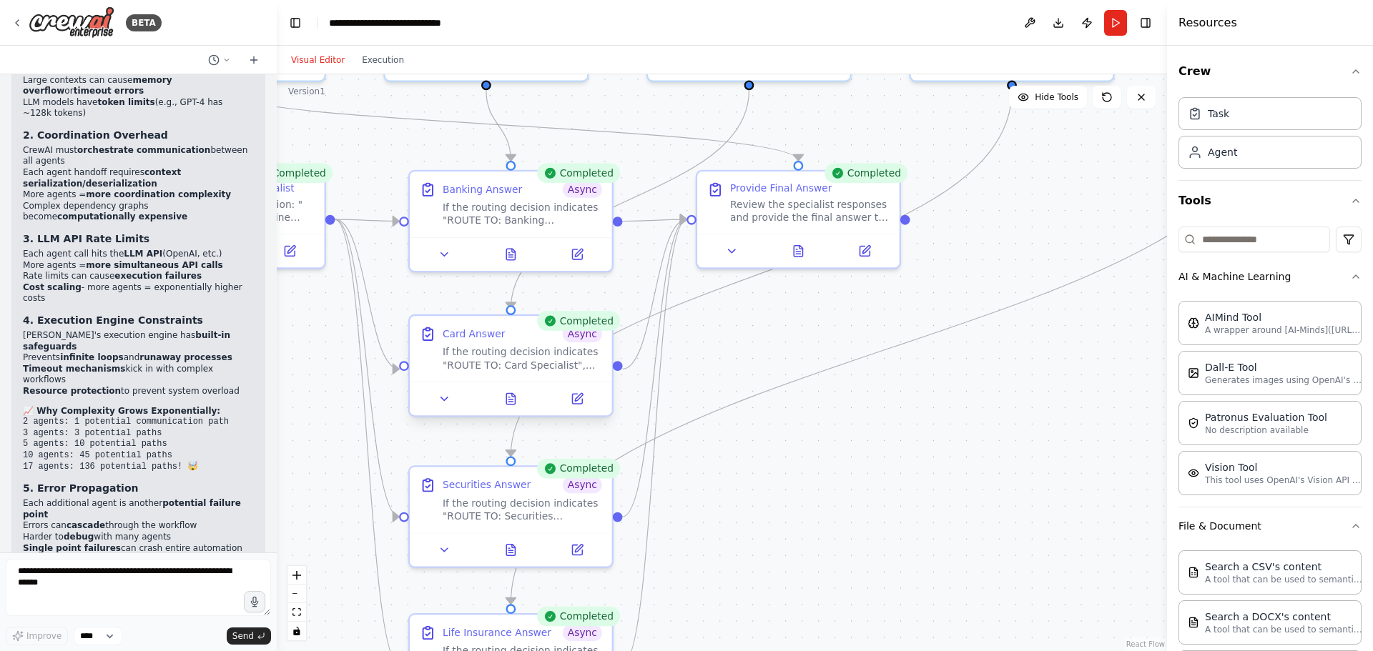
click at [502, 363] on div "If the routing decision indicates "ROUTE TO: Card Specialist", provide a compre…" at bounding box center [522, 358] width 159 height 26
click at [576, 400] on icon at bounding box center [579, 397] width 8 height 8
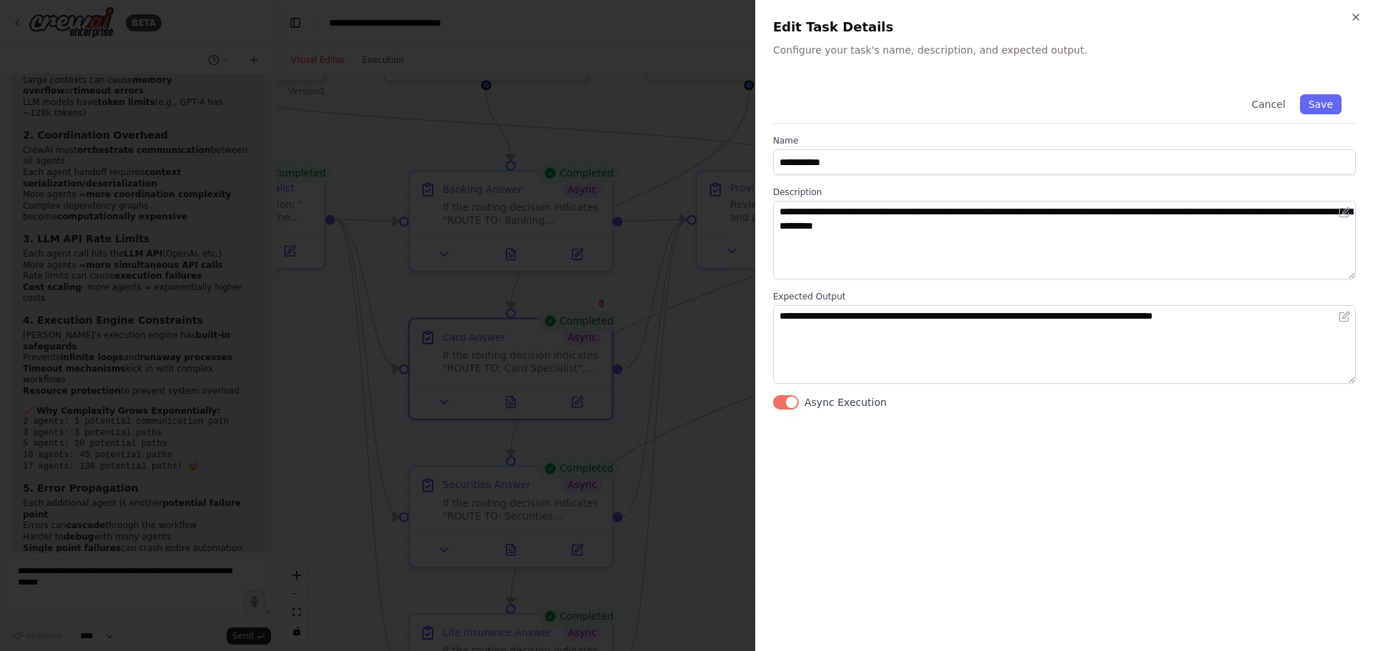
click at [322, 453] on div at bounding box center [686, 325] width 1373 height 651
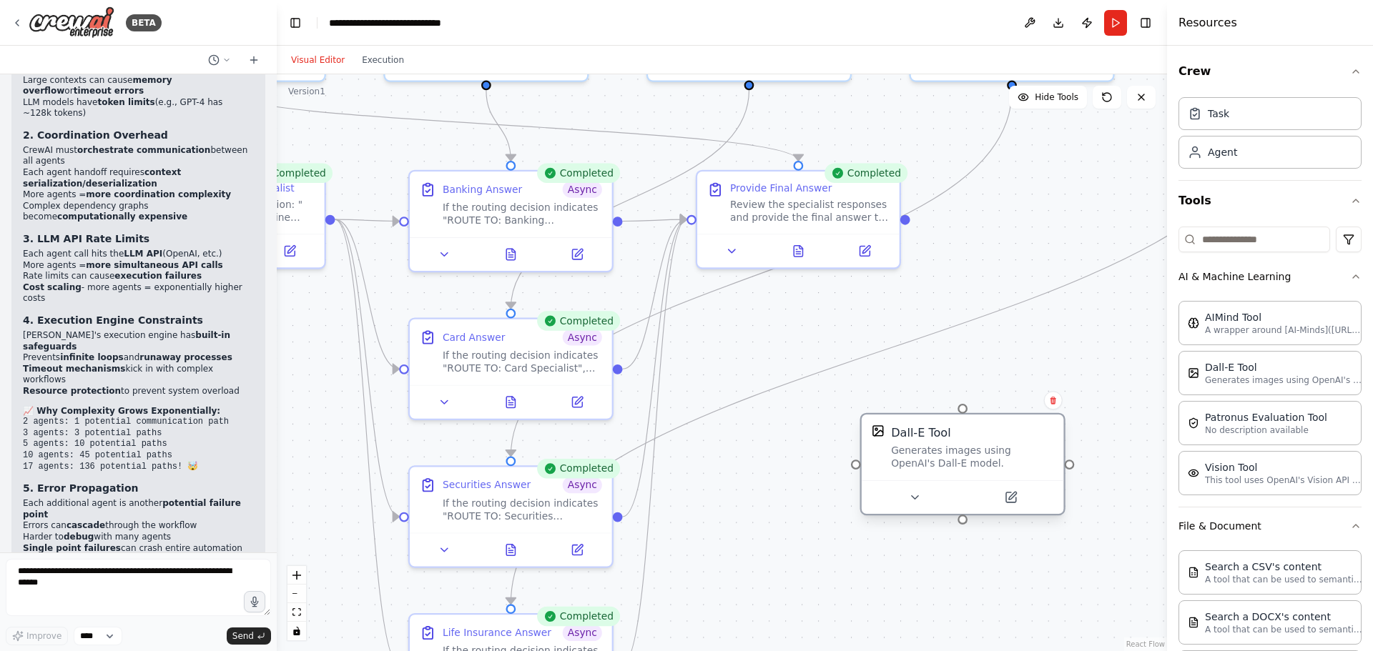
drag, startPoint x: 1037, startPoint y: 456, endPoint x: 891, endPoint y: 433, distance: 147.0
click at [891, 433] on div "Dall-E Tool" at bounding box center [920, 433] width 59 height 16
click at [998, 493] on icon at bounding box center [996, 496] width 8 height 8
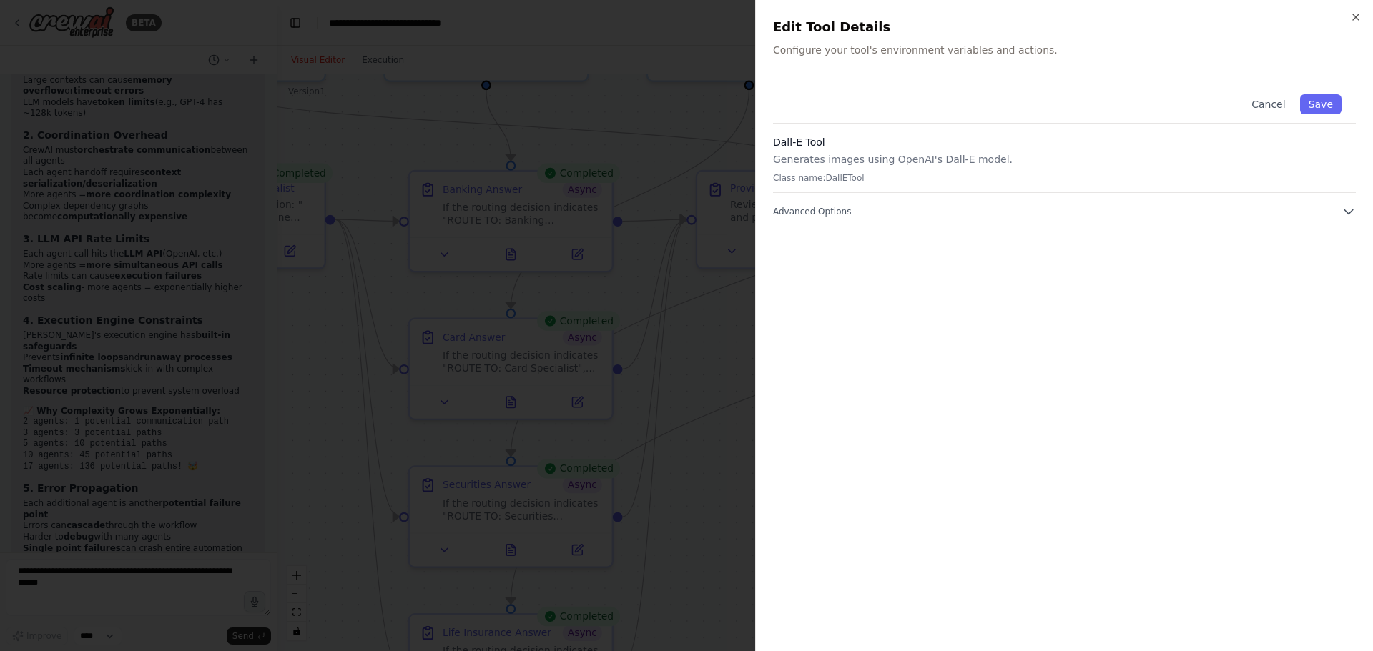
click at [729, 531] on div at bounding box center [686, 325] width 1373 height 651
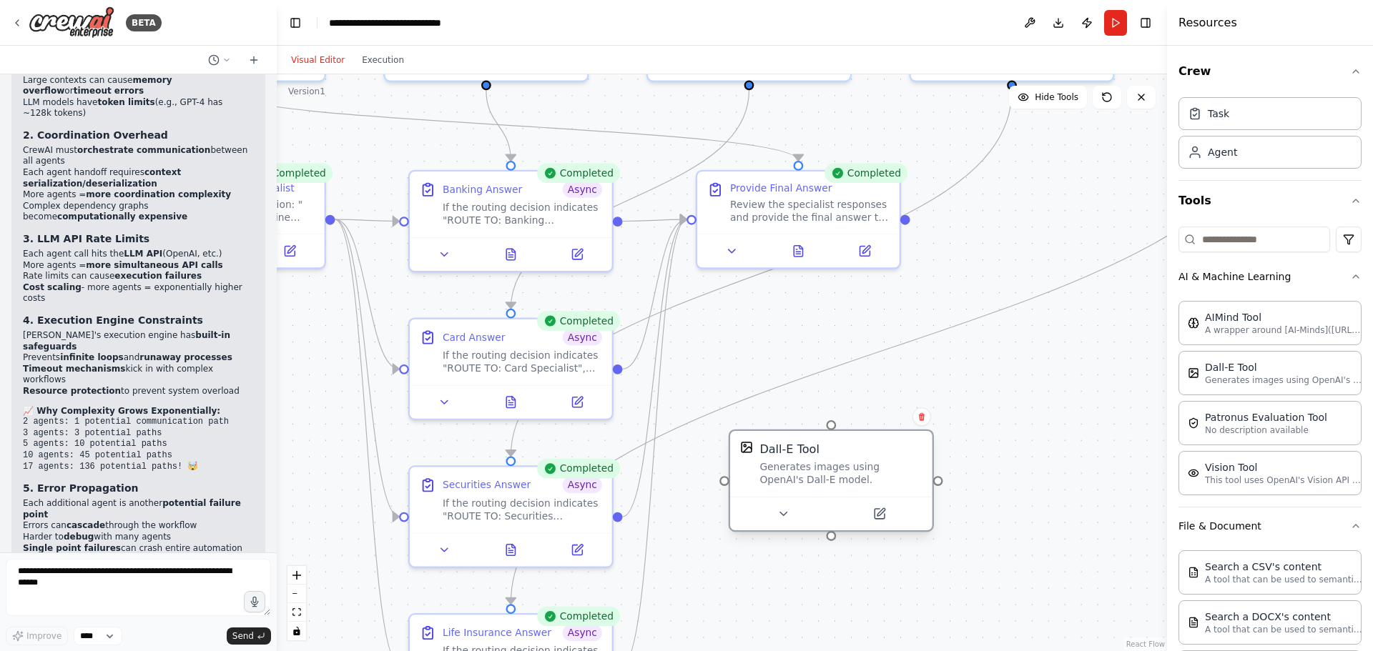
drag, startPoint x: 958, startPoint y: 450, endPoint x: 846, endPoint y: 466, distance: 112.6
click at [846, 466] on div "Generates images using OpenAI's Dall-E model." at bounding box center [840, 473] width 162 height 26
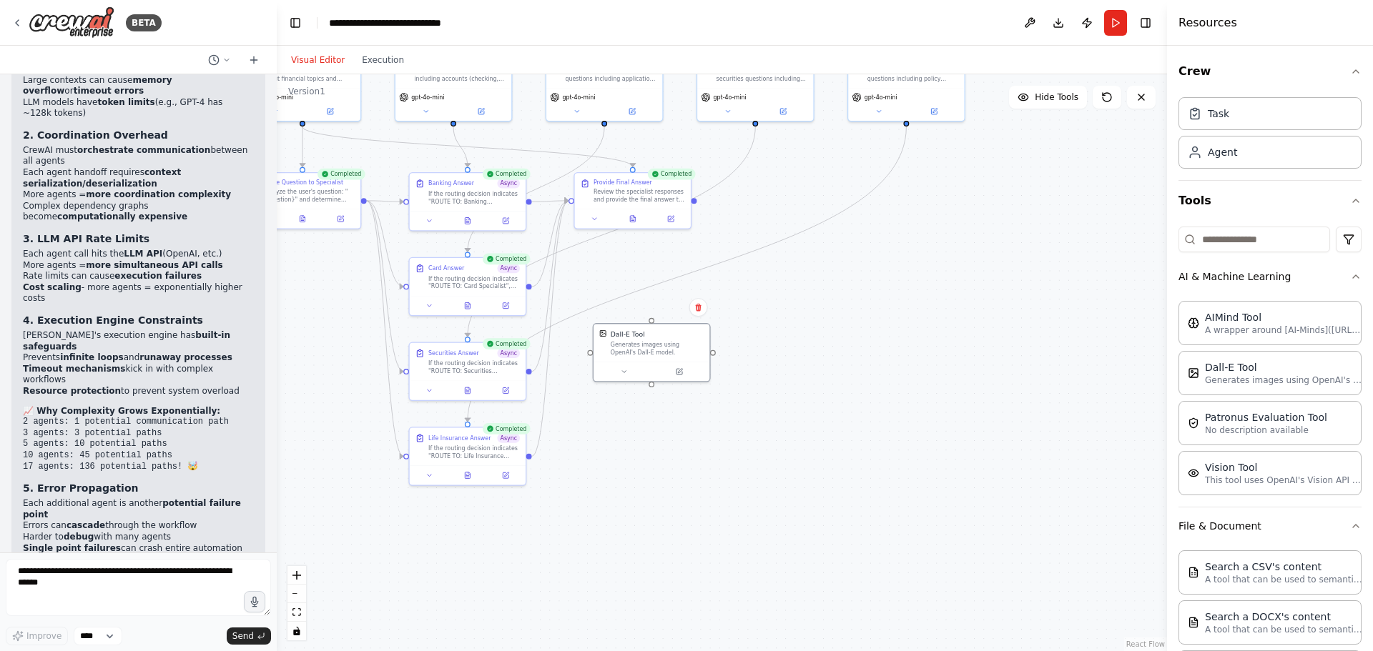
drag, startPoint x: 1003, startPoint y: 377, endPoint x: 802, endPoint y: 325, distance: 207.5
click at [794, 322] on div ".deletable-edge-delete-btn { width: 20px; height: 20px; border: 0px solid #ffff…" at bounding box center [722, 362] width 890 height 577
drag, startPoint x: 853, startPoint y: 475, endPoint x: 797, endPoint y: 355, distance: 131.8
click at [797, 355] on div "Vision Tool This tool uses OpenAI's Vision API to describe the contents of an i…" at bounding box center [782, 341] width 116 height 38
click at [812, 370] on icon at bounding box center [810, 370] width 6 height 6
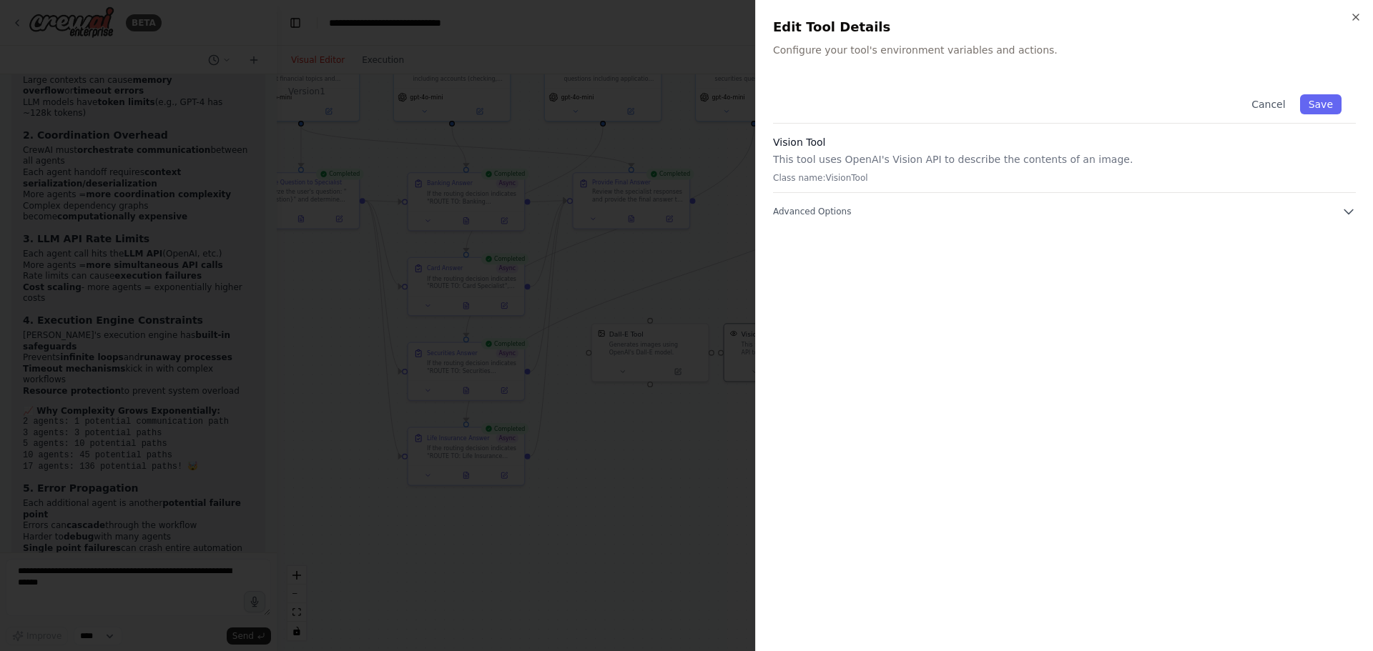
click at [686, 470] on div at bounding box center [686, 325] width 1373 height 651
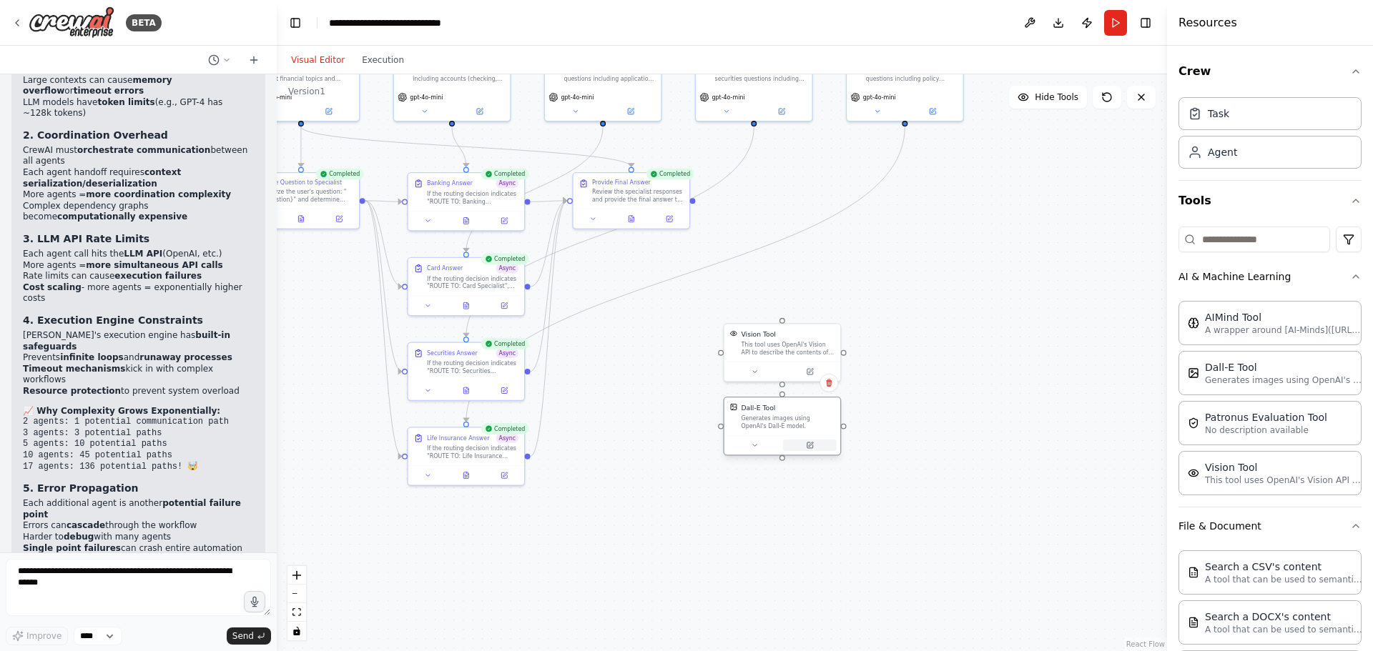
drag, startPoint x: 660, startPoint y: 365, endPoint x: 793, endPoint y: 445, distance: 155.2
click at [793, 445] on button at bounding box center [810, 445] width 54 height 11
click at [954, 435] on div ".deletable-edge-delete-btn { width: 20px; height: 20px; border: 0px solid #ffff…" at bounding box center [722, 362] width 890 height 577
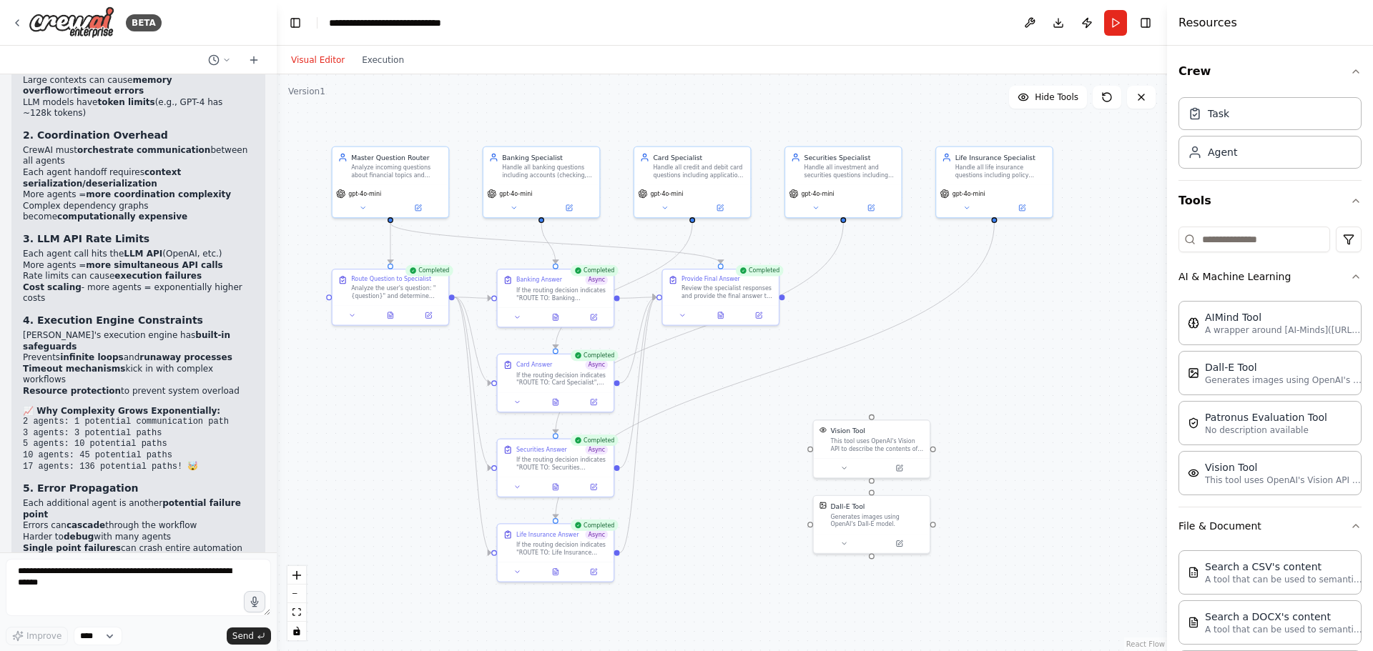
drag, startPoint x: 924, startPoint y: 235, endPoint x: 1014, endPoint y: 332, distance: 131.5
click at [1014, 332] on div ".deletable-edge-delete-btn { width: 20px; height: 20px; border: 0px solid #ffff…" at bounding box center [722, 362] width 890 height 577
click at [1038, 550] on div ".deletable-edge-delete-btn { width: 20px; height: 20px; border: 0px solid #ffff…" at bounding box center [722, 362] width 890 height 577
click at [898, 543] on icon at bounding box center [900, 541] width 4 height 4
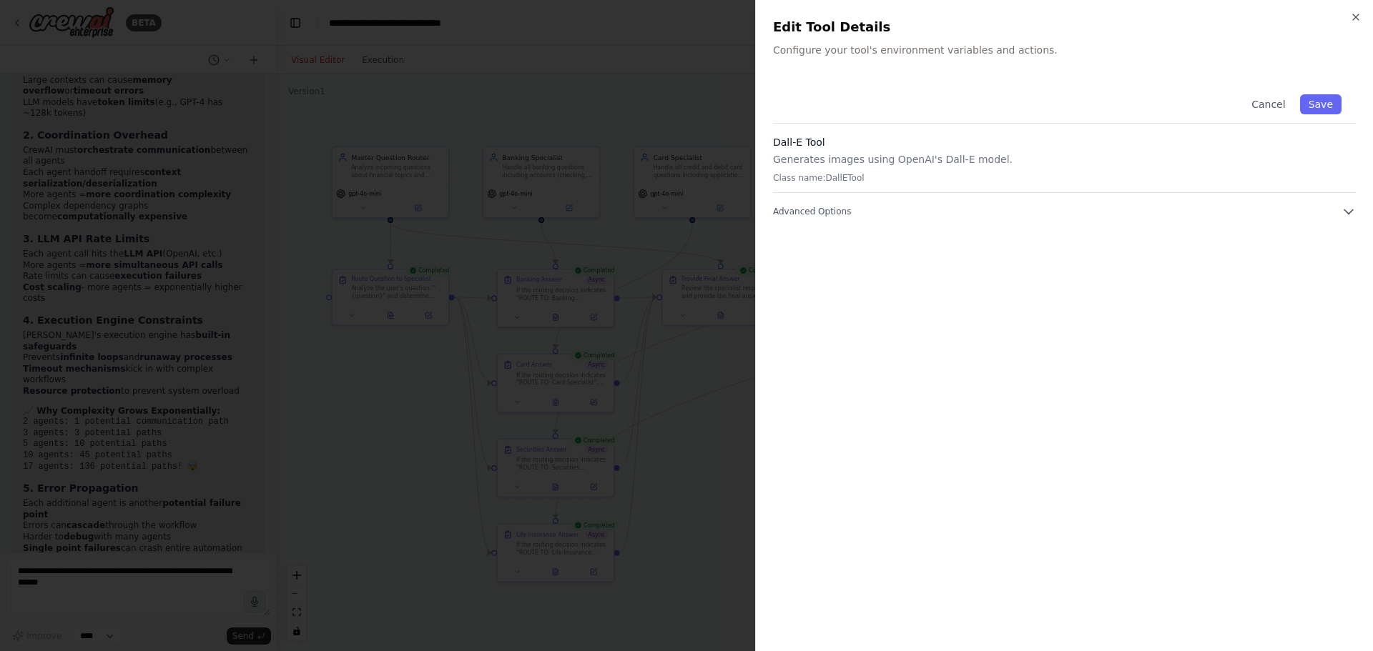
click at [1357, 9] on div "Close Edit Tool Details Configure your tool's environment variables and actions…" at bounding box center [1064, 325] width 618 height 651
click at [1358, 14] on icon "button" at bounding box center [1355, 16] width 11 height 11
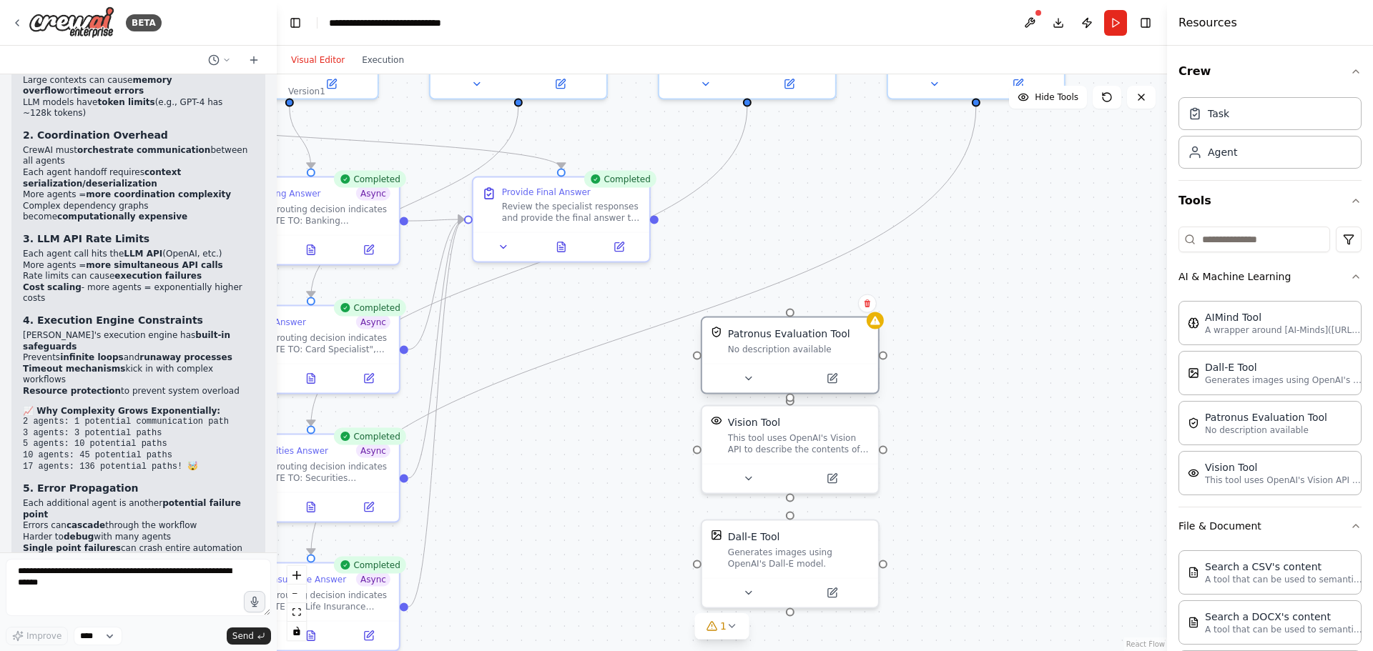
drag, startPoint x: 863, startPoint y: 379, endPoint x: 781, endPoint y: 343, distance: 89.0
click at [781, 344] on div "No description available" at bounding box center [799, 349] width 142 height 11
drag, startPoint x: 829, startPoint y: 440, endPoint x: 824, endPoint y: 453, distance: 13.8
click at [824, 453] on div "This tool uses OpenAI's Vision API to describe the contents of an image." at bounding box center [799, 455] width 142 height 23
click at [991, 451] on div ".deletable-edge-delete-btn { width: 20px; height: 20px; border: 0px solid #ffff…" at bounding box center [722, 362] width 890 height 577
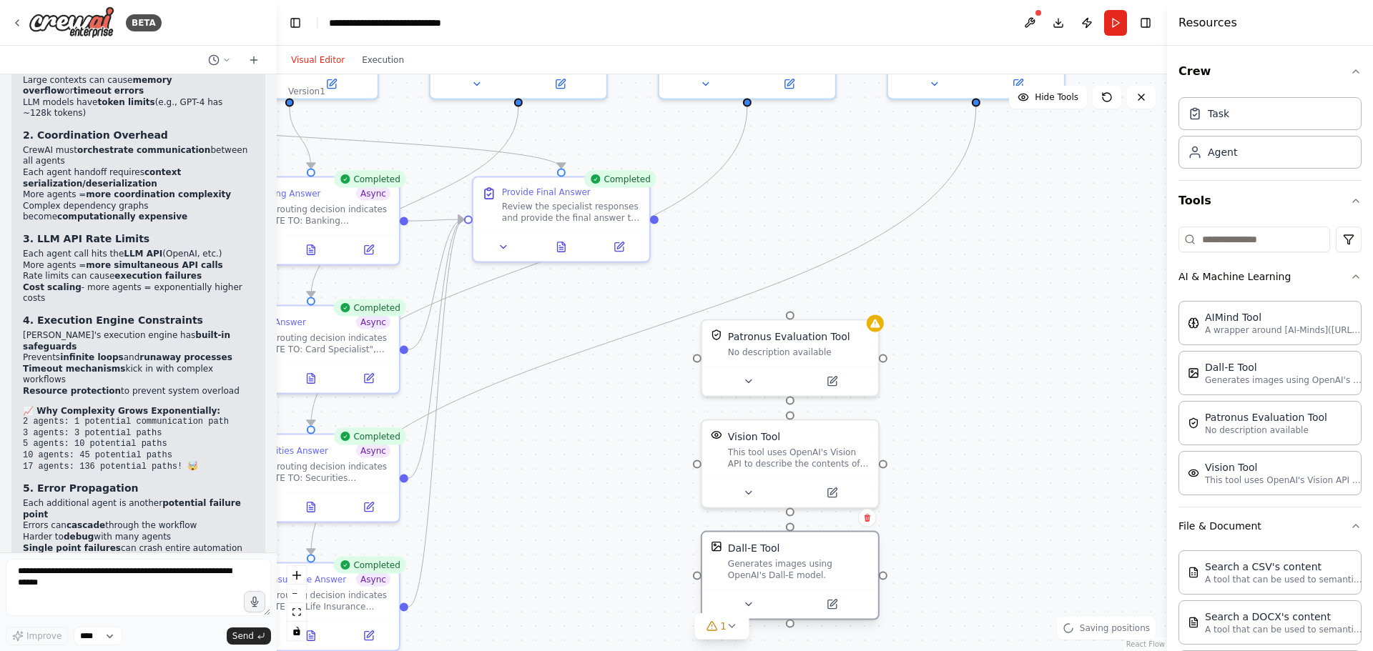
drag, startPoint x: 813, startPoint y: 550, endPoint x: 811, endPoint y: 560, distance: 10.1
click at [811, 560] on div "Generates images using OpenAI's Dall-E model." at bounding box center [799, 569] width 142 height 23
click at [954, 531] on div ".deletable-edge-delete-btn { width: 20px; height: 20px; border: 0px solid #ffff…" at bounding box center [722, 362] width 890 height 577
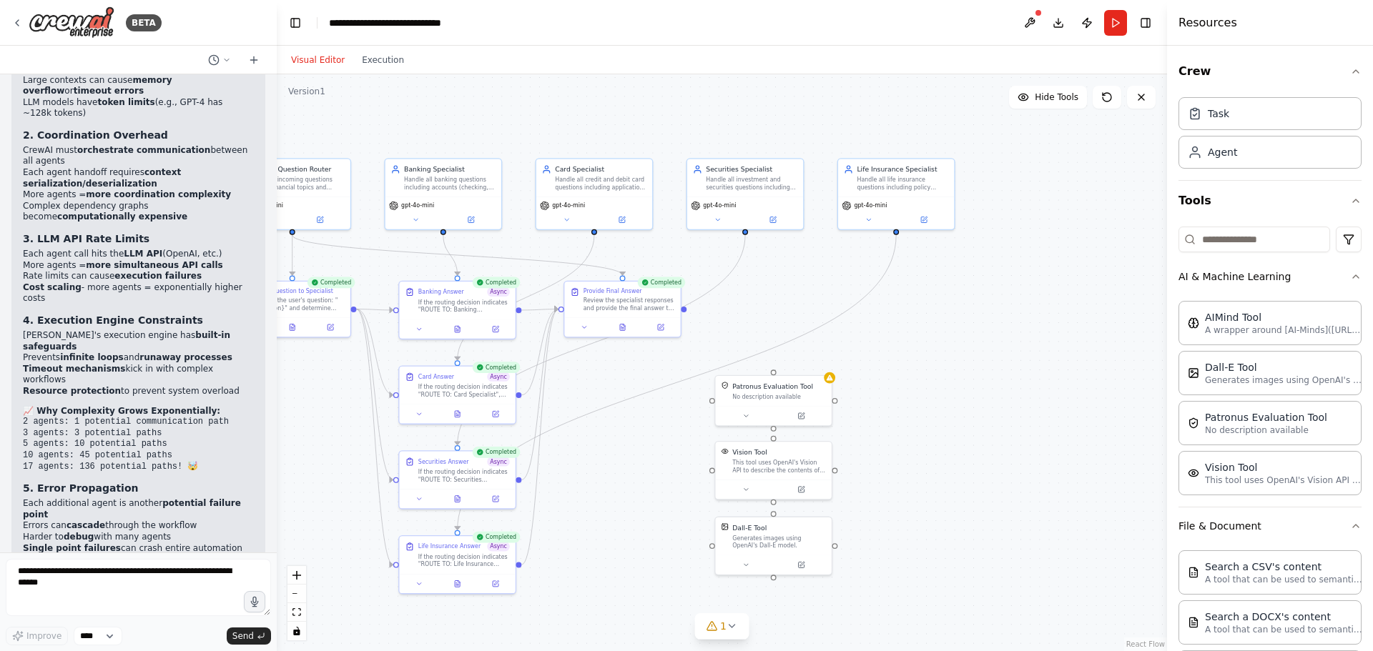
drag, startPoint x: 899, startPoint y: 475, endPoint x: 815, endPoint y: 468, distance: 83.9
click at [815, 468] on div ".deletable-edge-delete-btn { width: 20px; height: 20px; border: 0px solid #ffff…" at bounding box center [722, 362] width 890 height 577
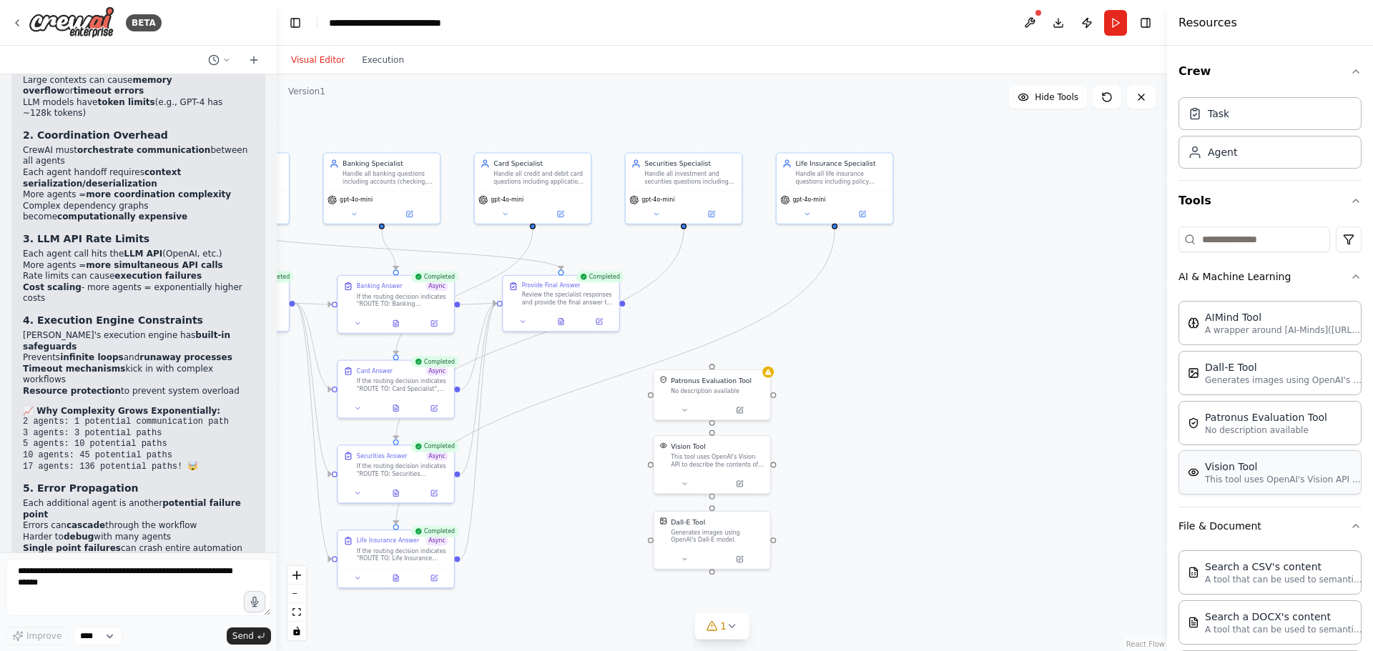
scroll to position [392, 0]
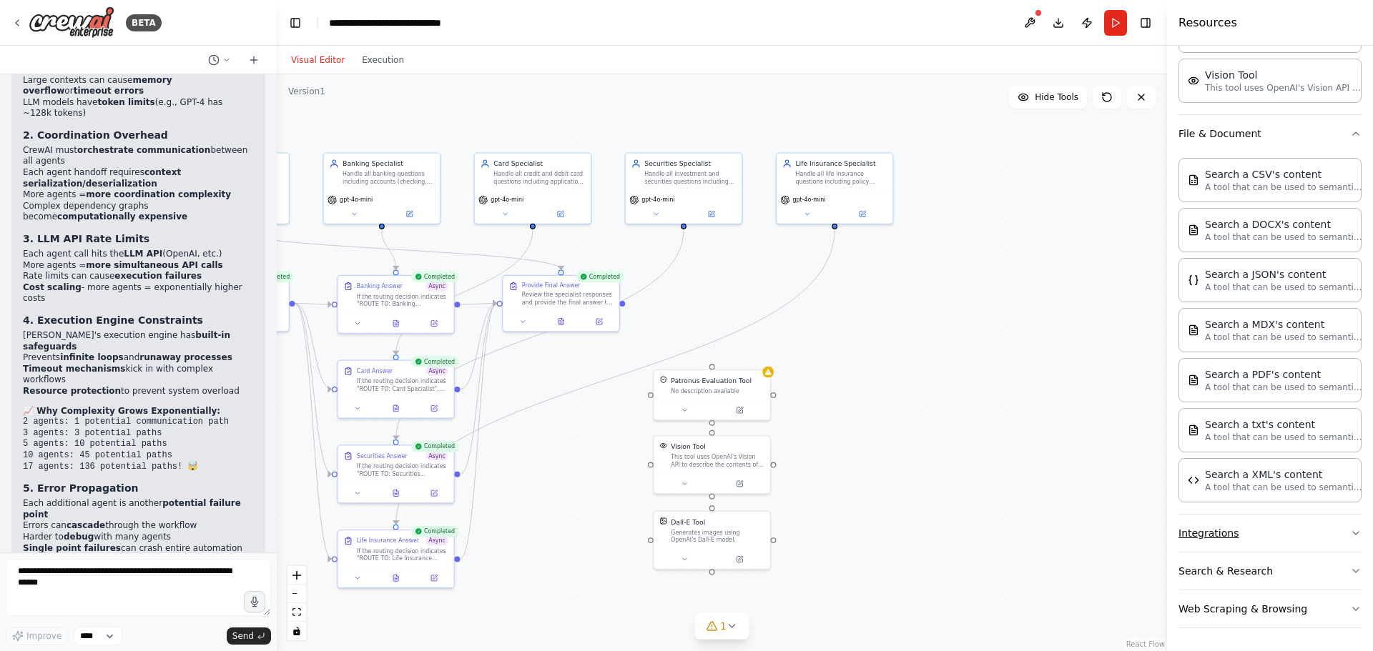
click at [1227, 529] on button "Integrations" at bounding box center [1269, 533] width 183 height 37
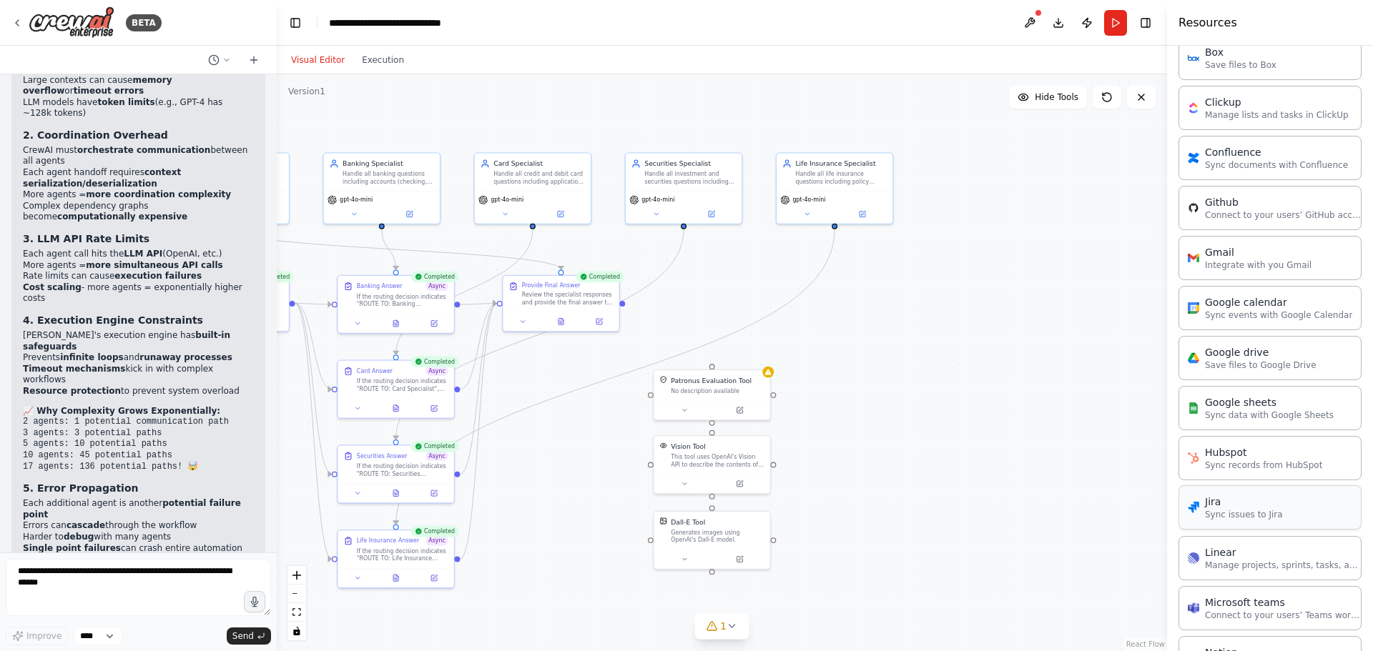
scroll to position [893, 0]
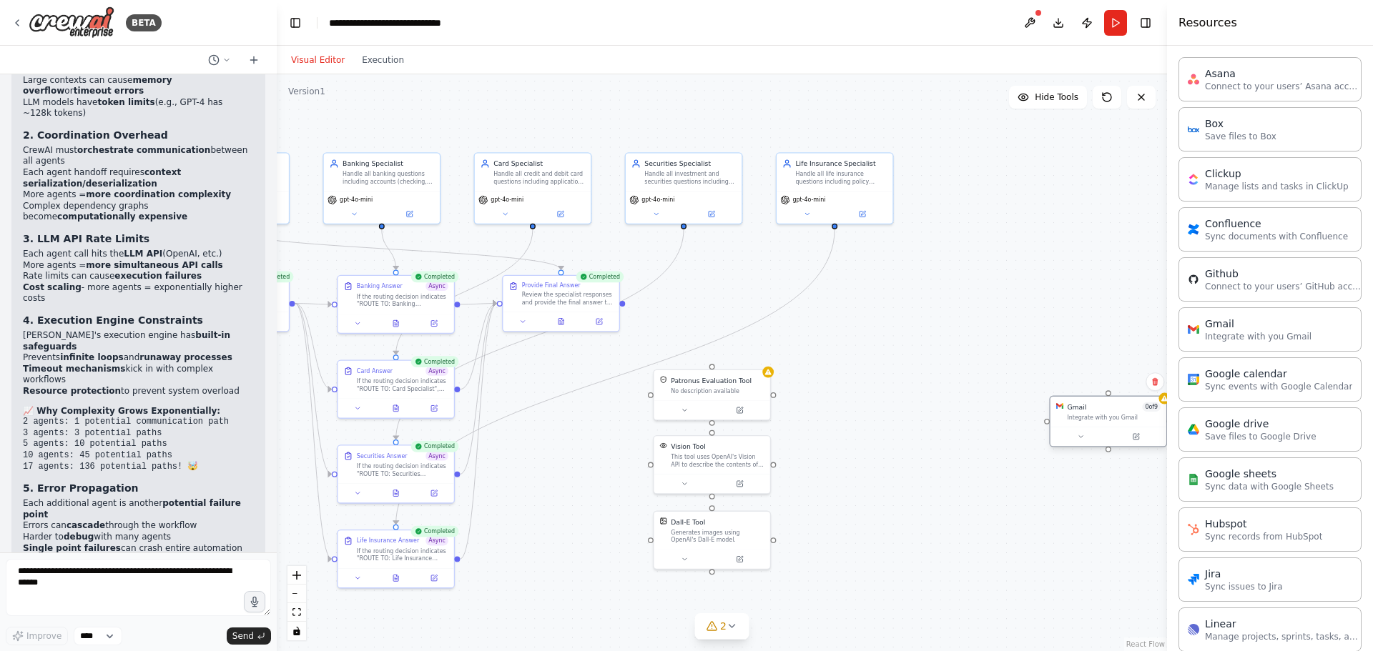
drag, startPoint x: 1098, startPoint y: 416, endPoint x: 905, endPoint y: 394, distance: 194.3
click at [1050, 397] on div "Gmail 0 of 9 Integrate with you Gmail" at bounding box center [1108, 412] width 116 height 30
click at [948, 412] on button at bounding box center [938, 407] width 54 height 11
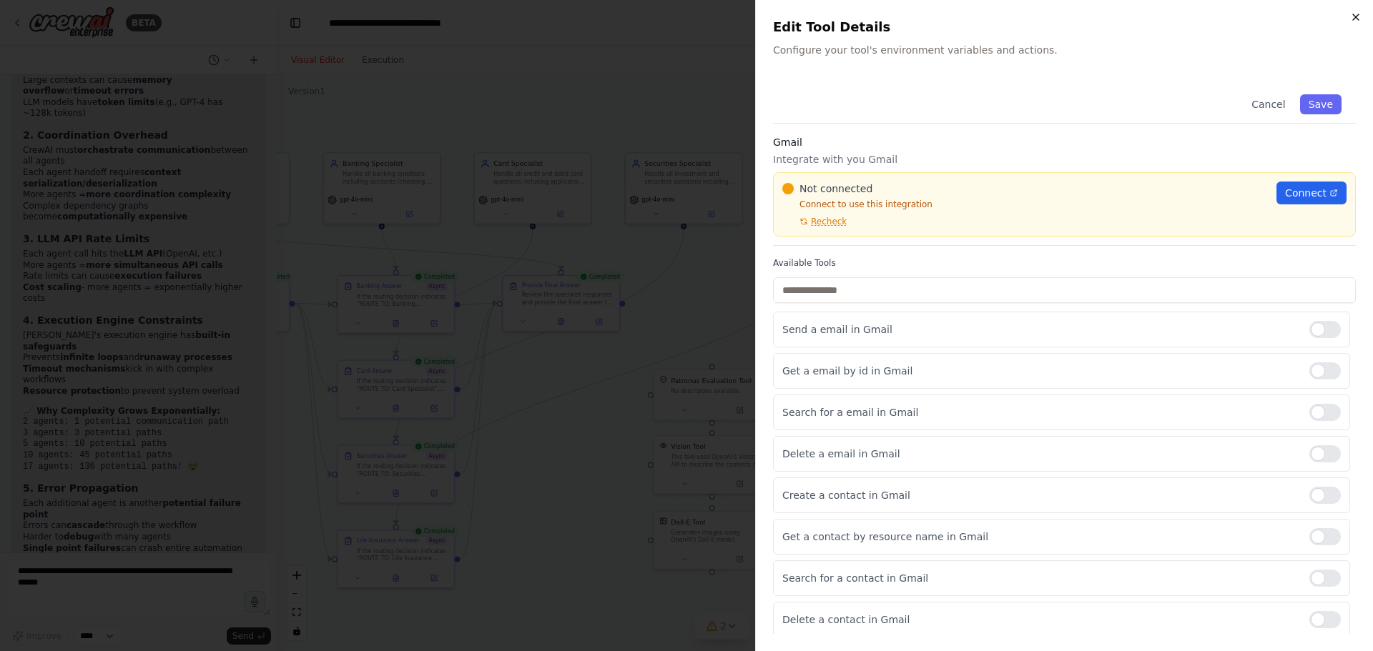
click at [1353, 13] on icon "button" at bounding box center [1355, 16] width 11 height 11
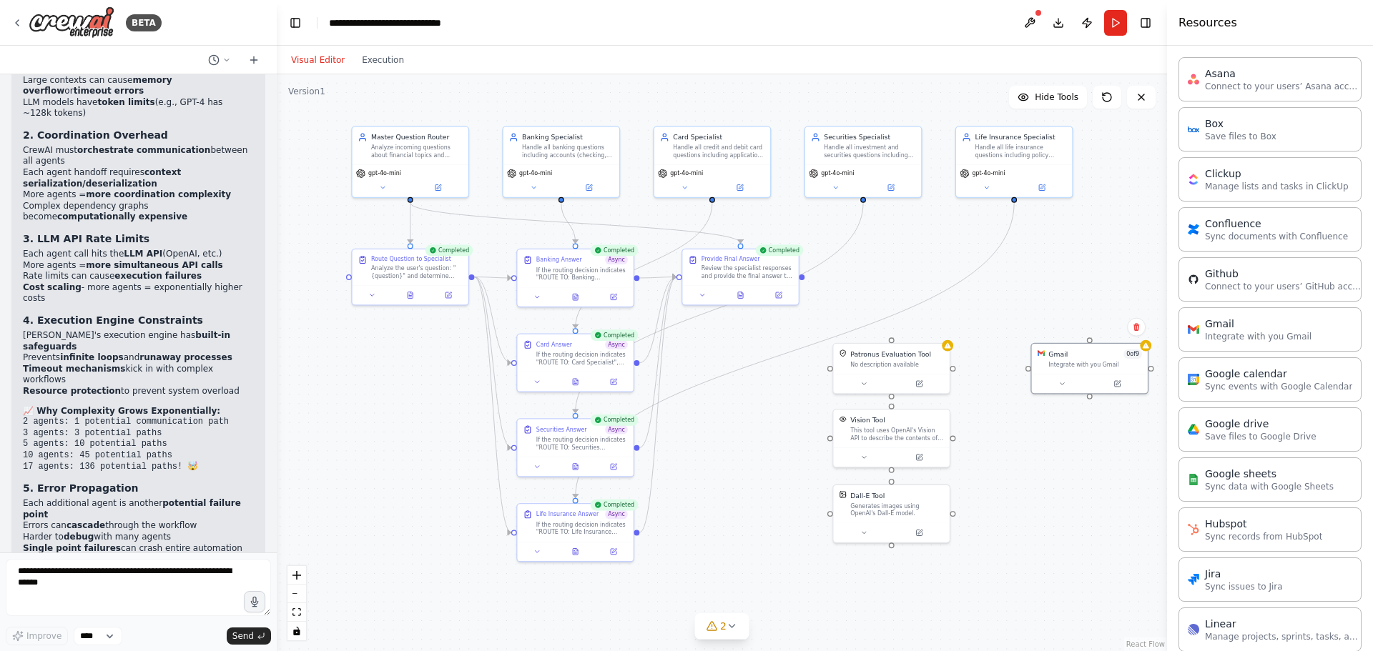
drag, startPoint x: 789, startPoint y: 592, endPoint x: 976, endPoint y: 568, distance: 188.2
click at [976, 568] on div ".deletable-edge-delete-btn { width: 20px; height: 20px; border: 0px solid #ffff…" at bounding box center [722, 362] width 890 height 577
click at [911, 378] on button at bounding box center [919, 381] width 54 height 11
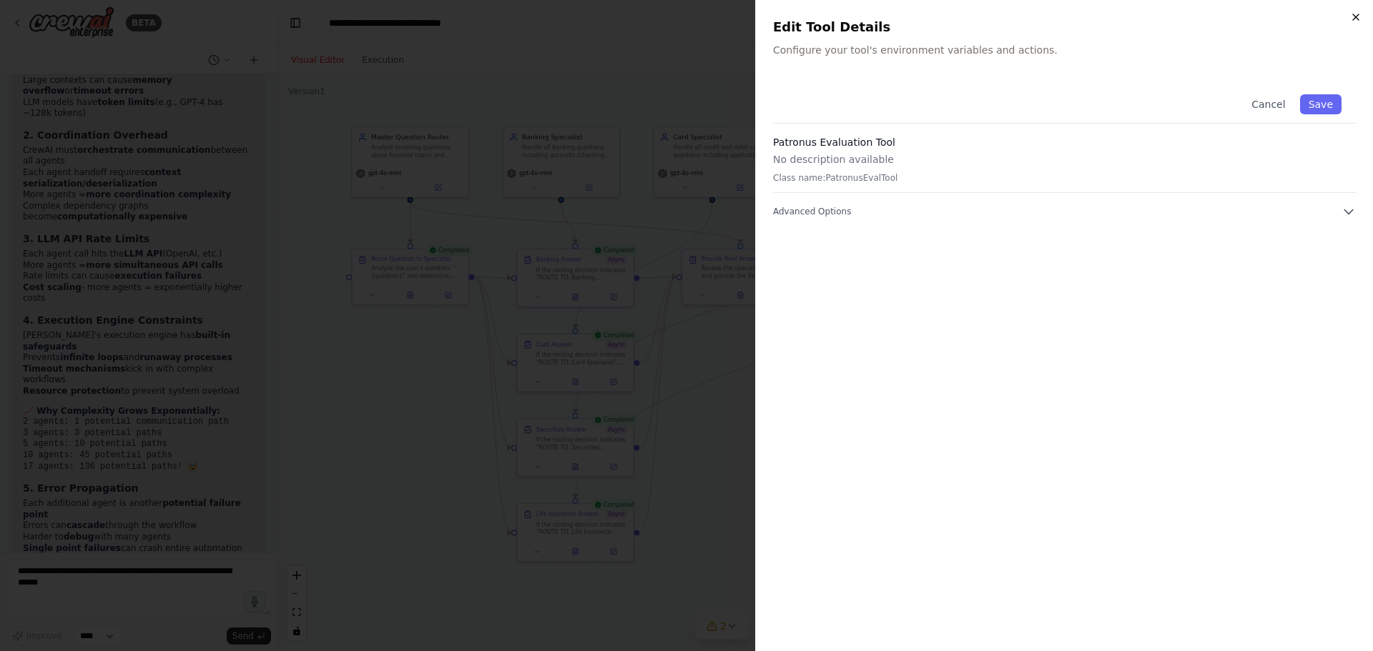
click at [1357, 13] on icon "button" at bounding box center [1355, 16] width 11 height 11
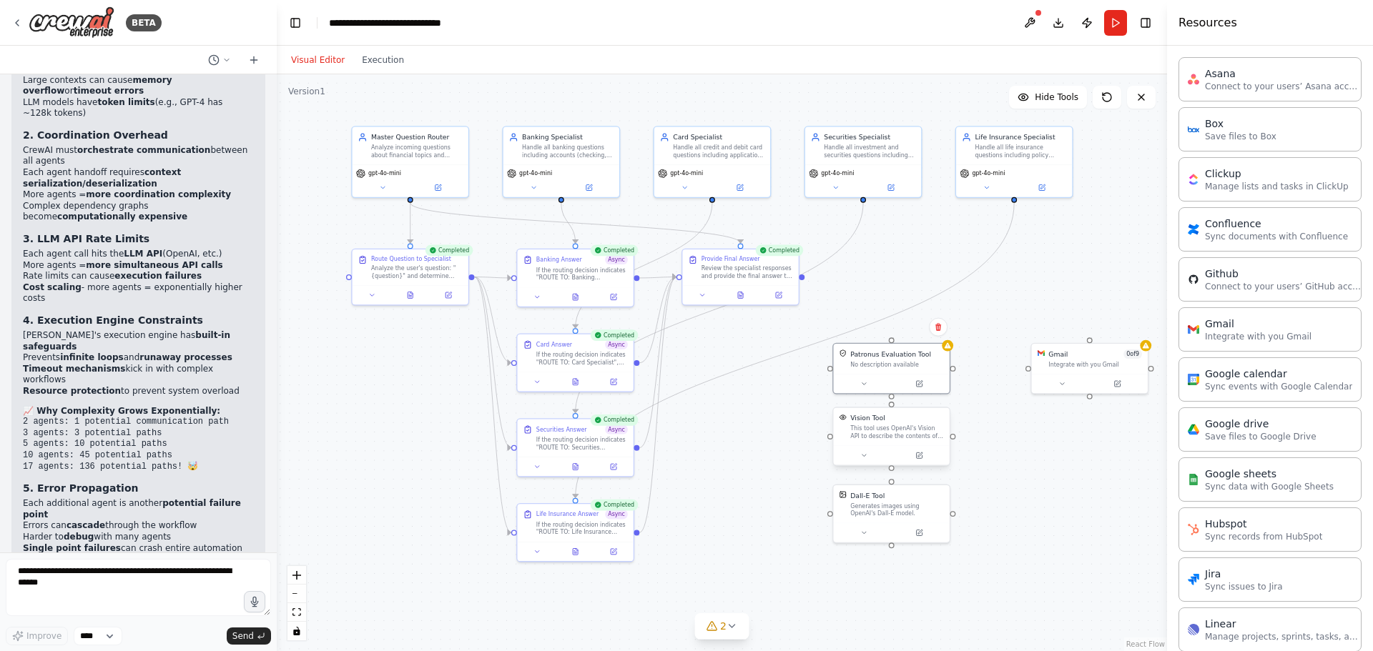
click at [909, 430] on div "This tool uses OpenAI's Vision API to describe the contents of an image." at bounding box center [897, 432] width 94 height 15
drag, startPoint x: 1111, startPoint y: 374, endPoint x: 1043, endPoint y: 375, distance: 67.9
click at [1043, 375] on div at bounding box center [1023, 381] width 116 height 19
click at [1052, 381] on icon at bounding box center [1051, 381] width 4 height 4
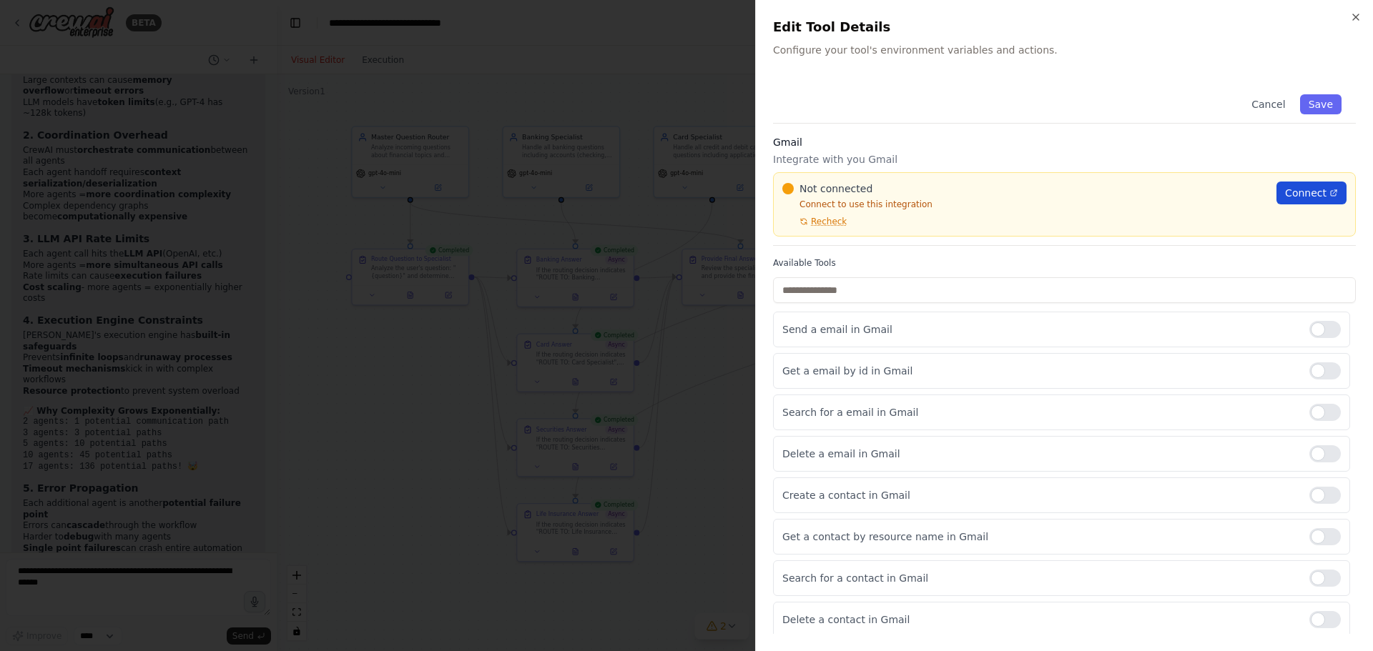
click at [1280, 201] on link "Connect" at bounding box center [1311, 193] width 70 height 23
click at [712, 408] on div at bounding box center [686, 325] width 1373 height 651
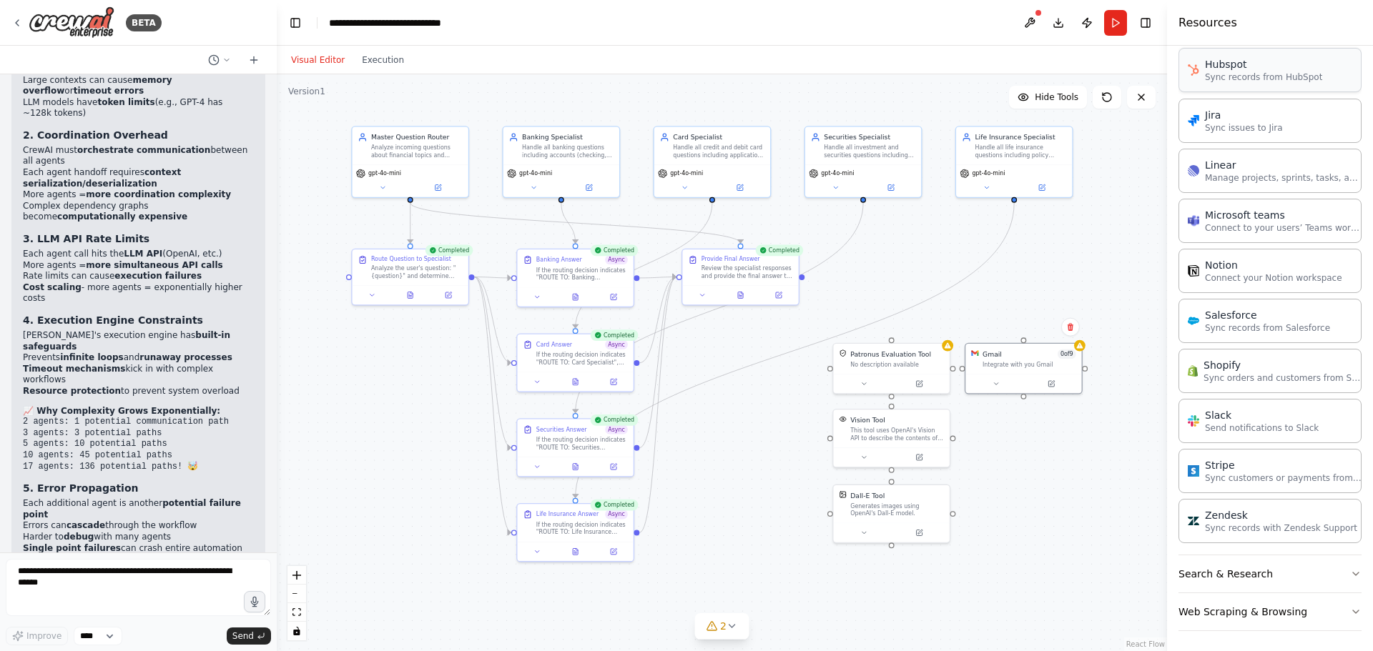
scroll to position [1355, 0]
click at [1245, 572] on button "Search & Research" at bounding box center [1269, 571] width 183 height 37
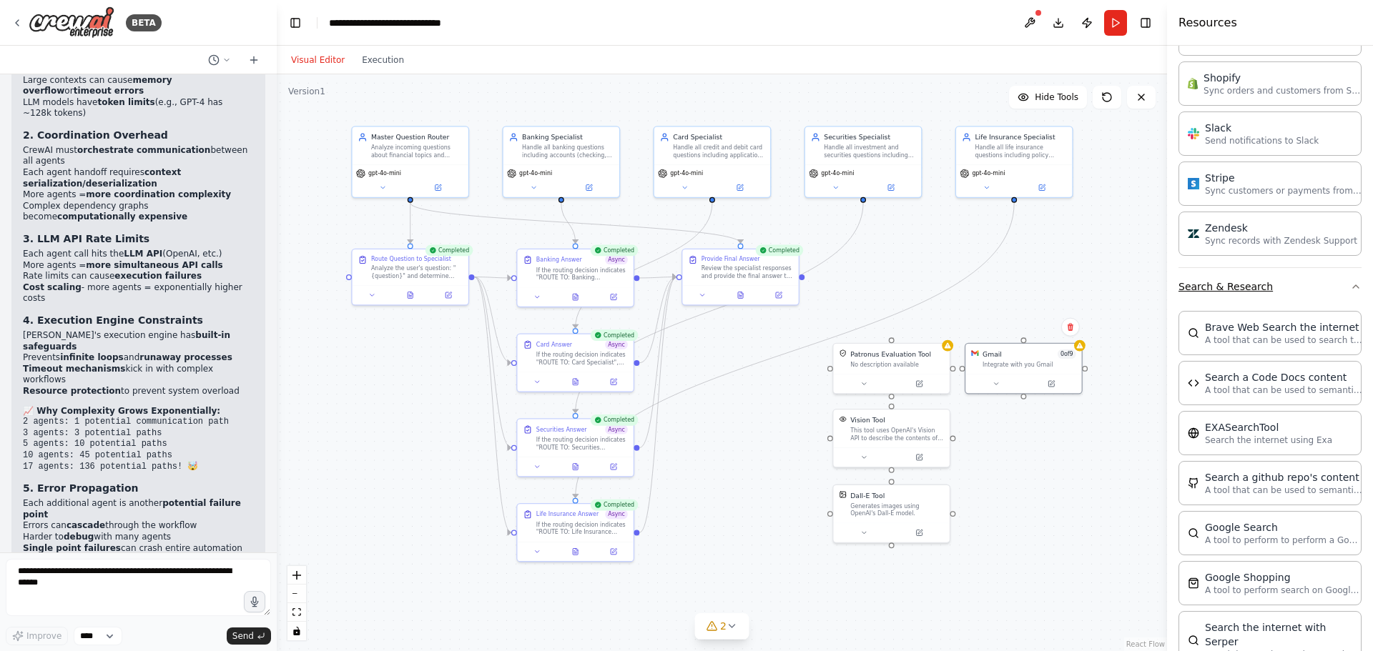
scroll to position [1641, 0]
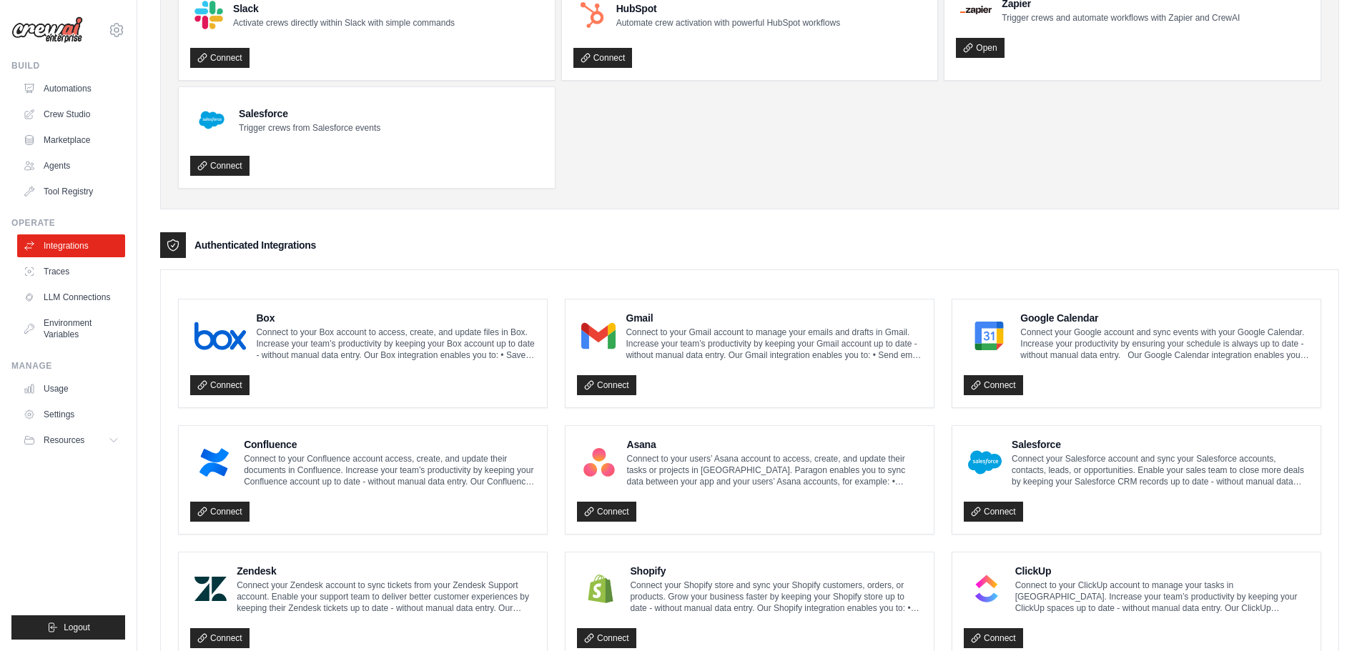
scroll to position [143, 0]
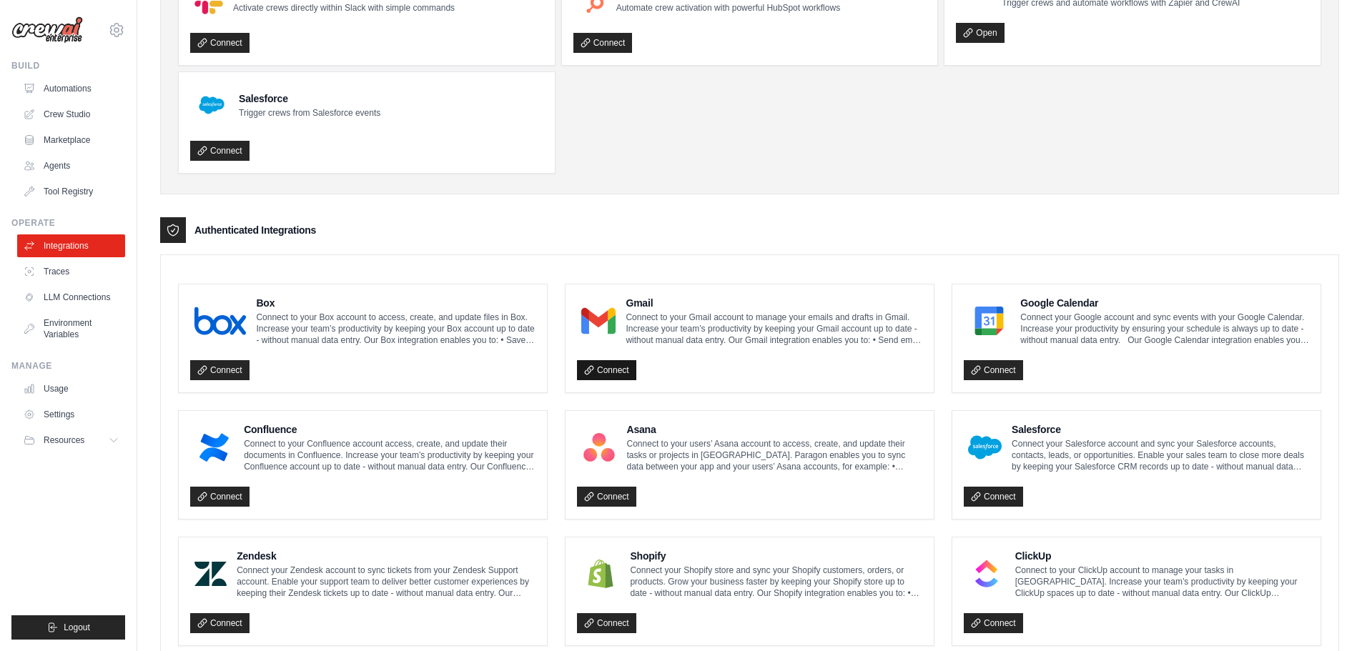
click at [618, 372] on link "Connect" at bounding box center [606, 370] width 59 height 20
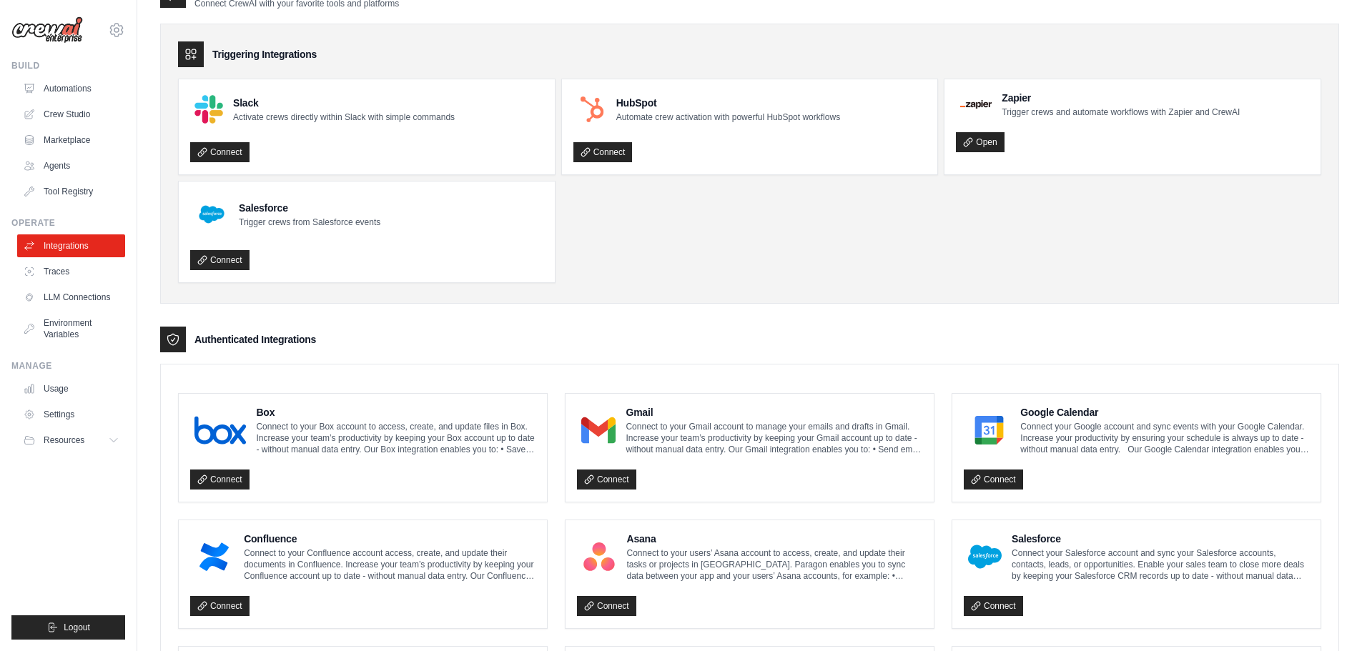
scroll to position [0, 0]
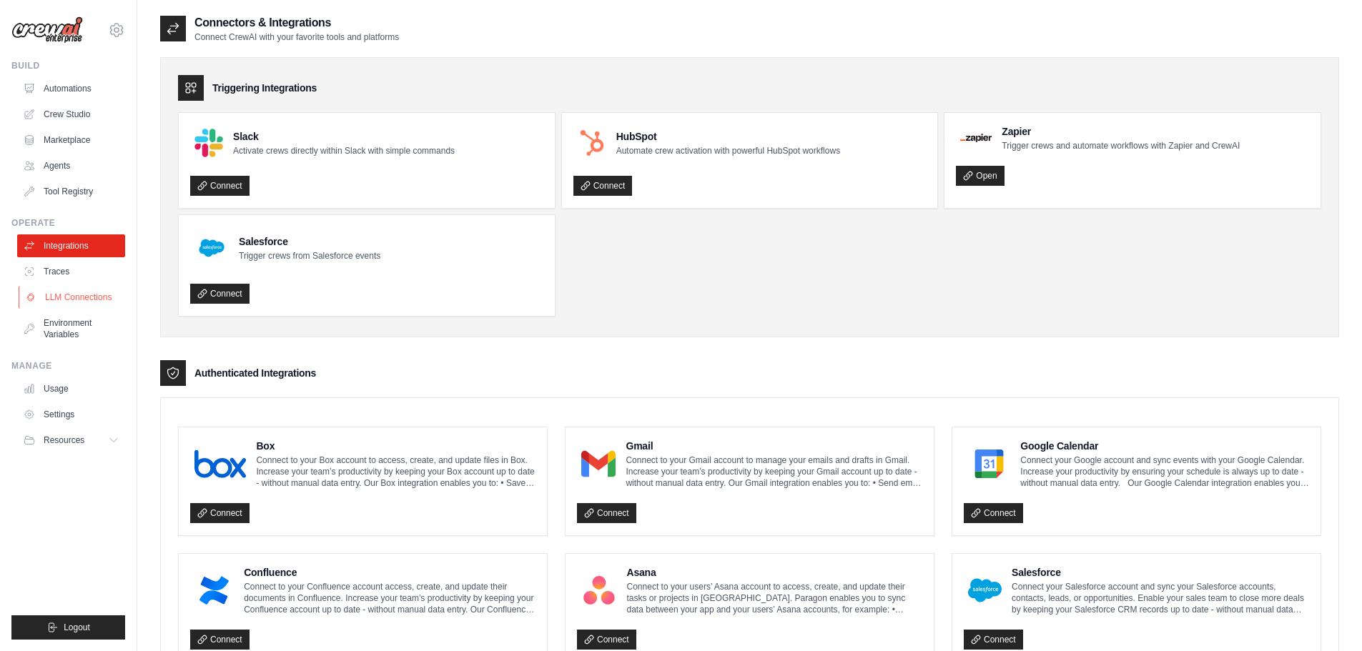
click at [84, 287] on link "LLM Connections" at bounding box center [73, 297] width 108 height 23
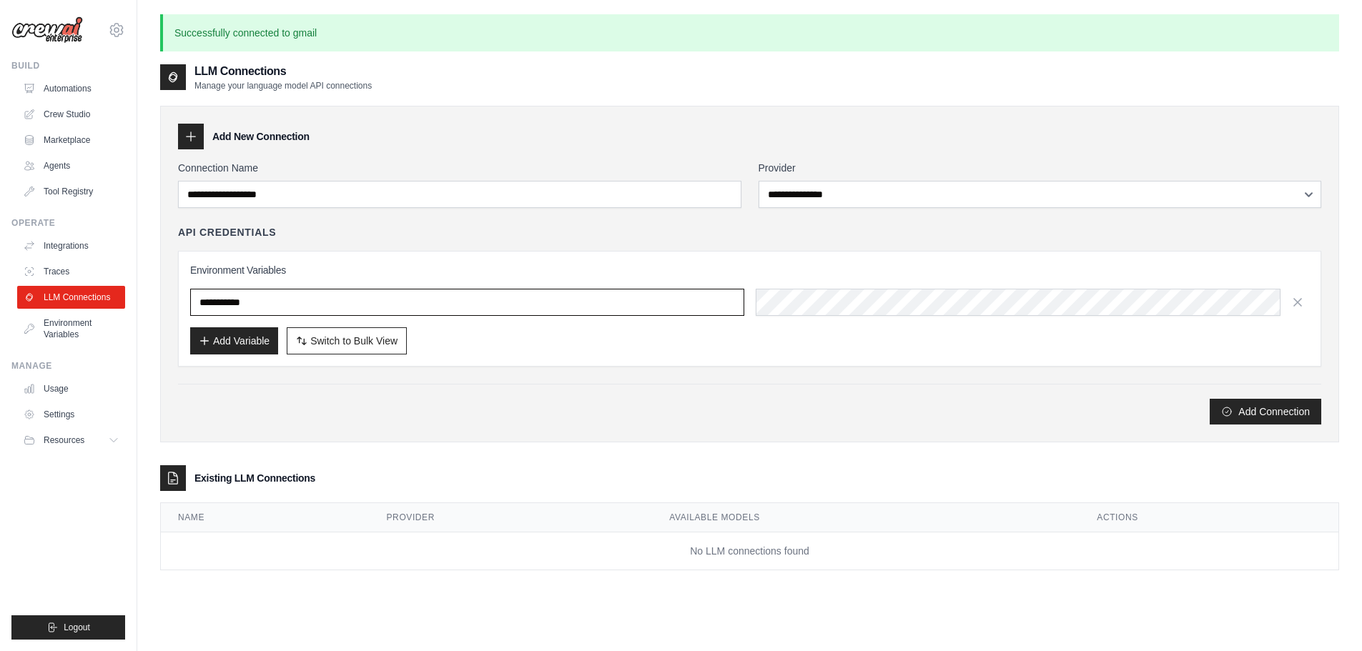
click at [445, 297] on input "text" at bounding box center [467, 302] width 554 height 27
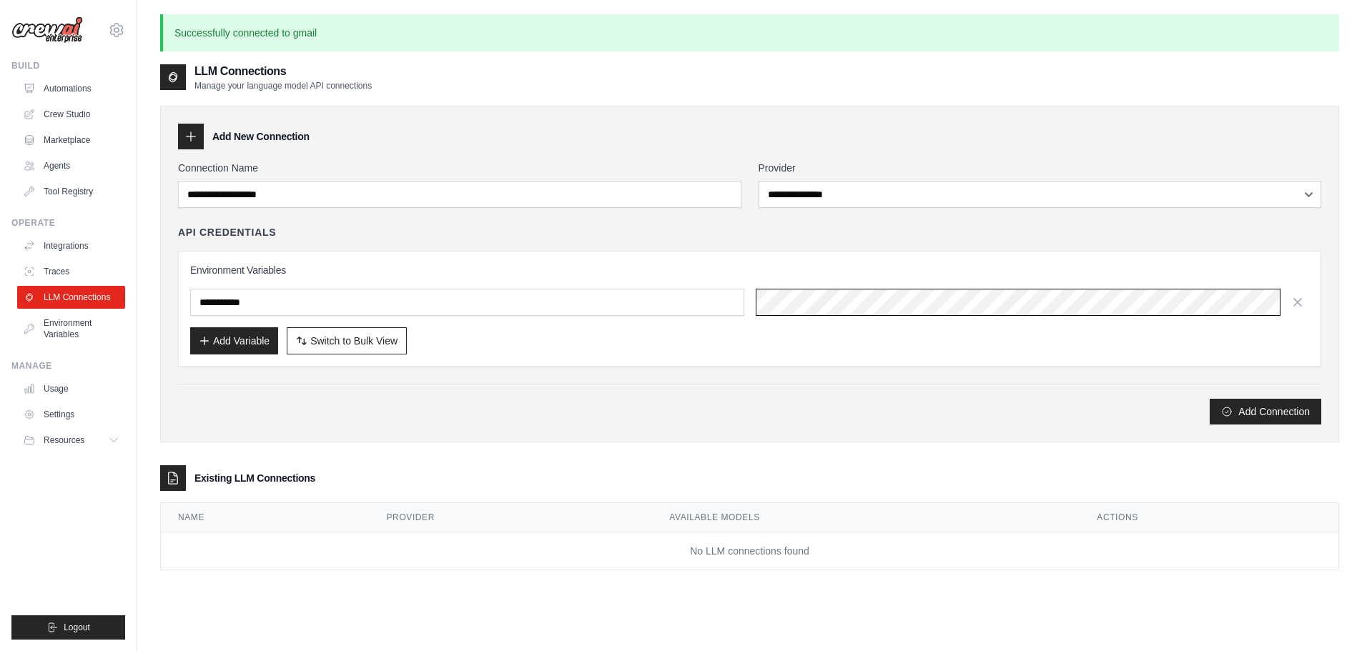
scroll to position [77, 0]
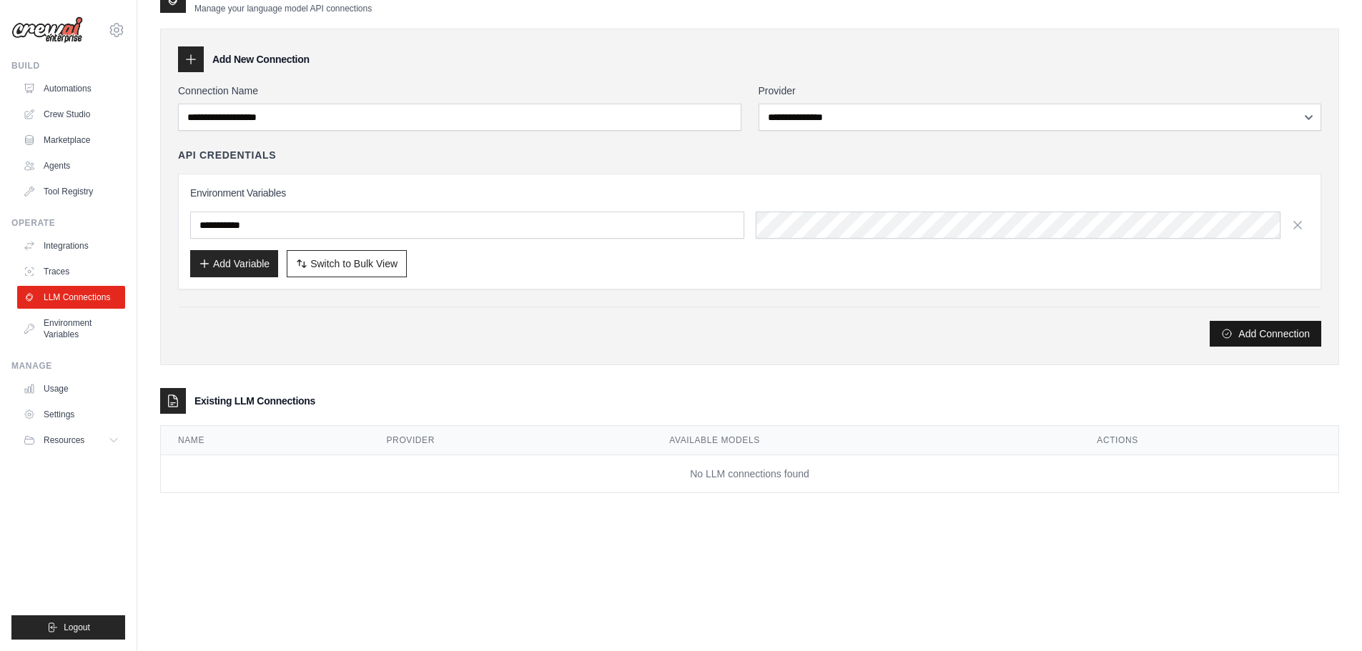
click at [1287, 328] on button "Add Connection" at bounding box center [1266, 334] width 112 height 26
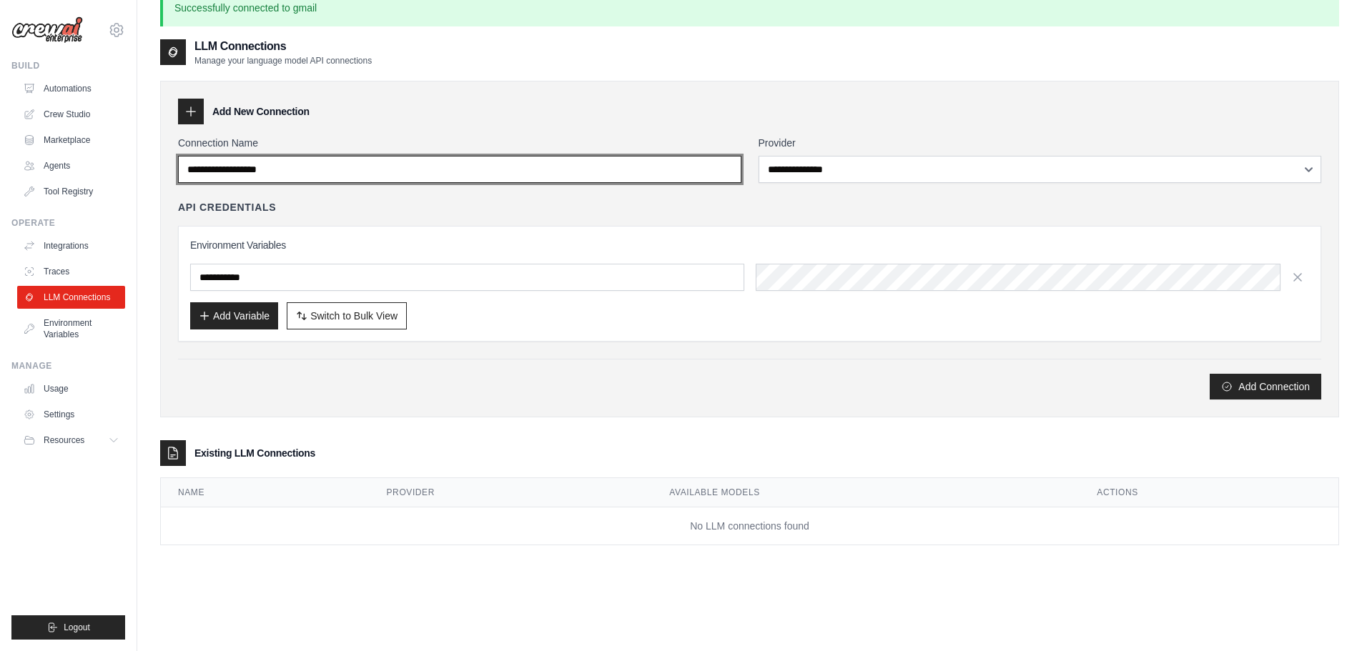
scroll to position [0, 0]
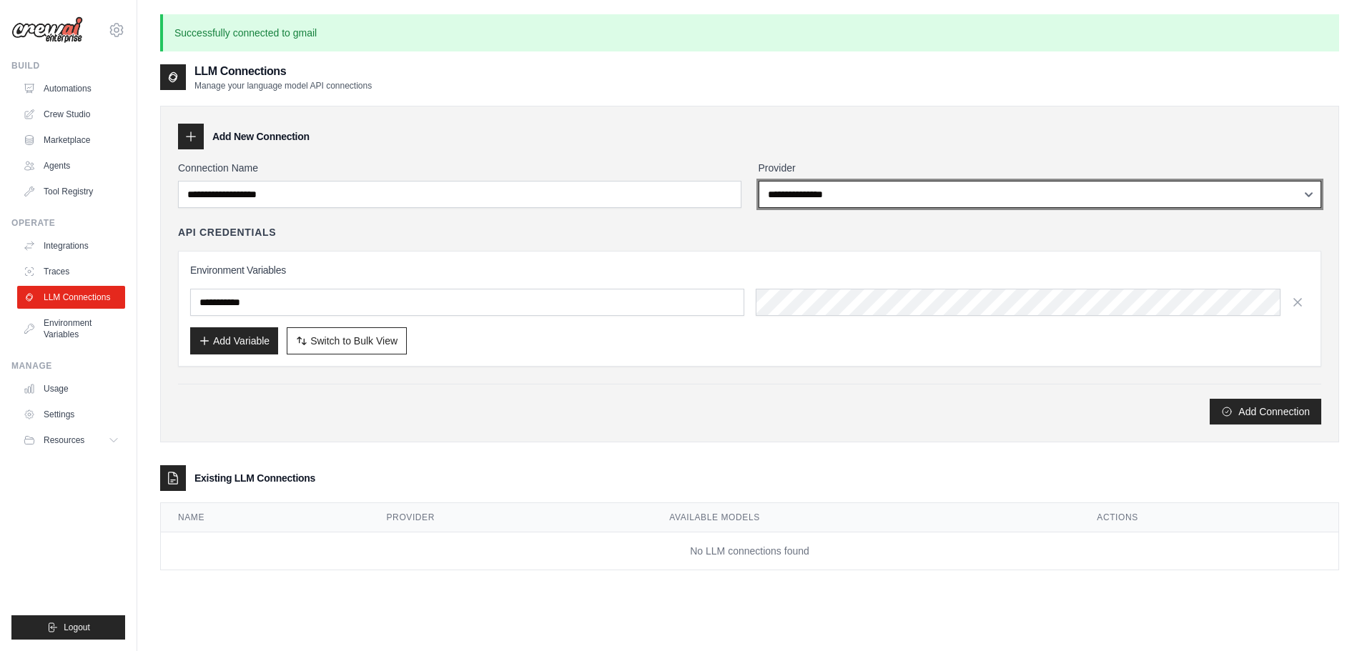
click at [856, 189] on select "**********" at bounding box center [1039, 194] width 563 height 27
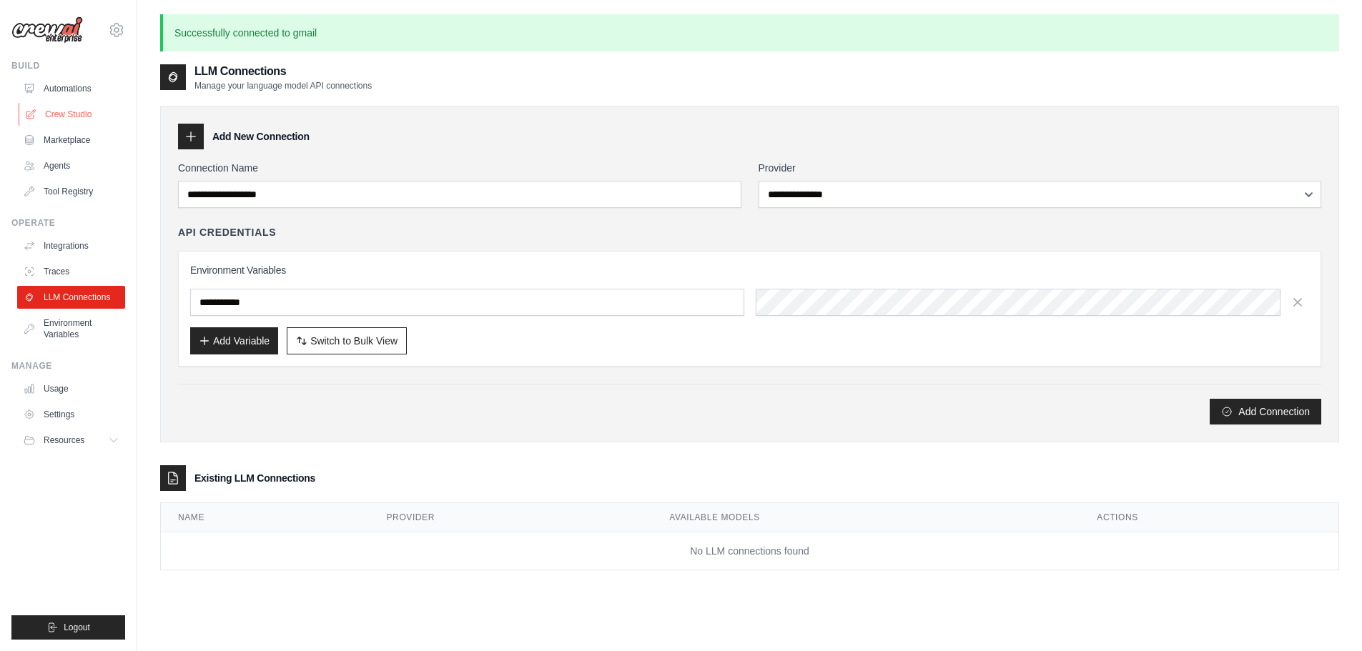
click at [100, 114] on link "Crew Studio" at bounding box center [73, 114] width 108 height 23
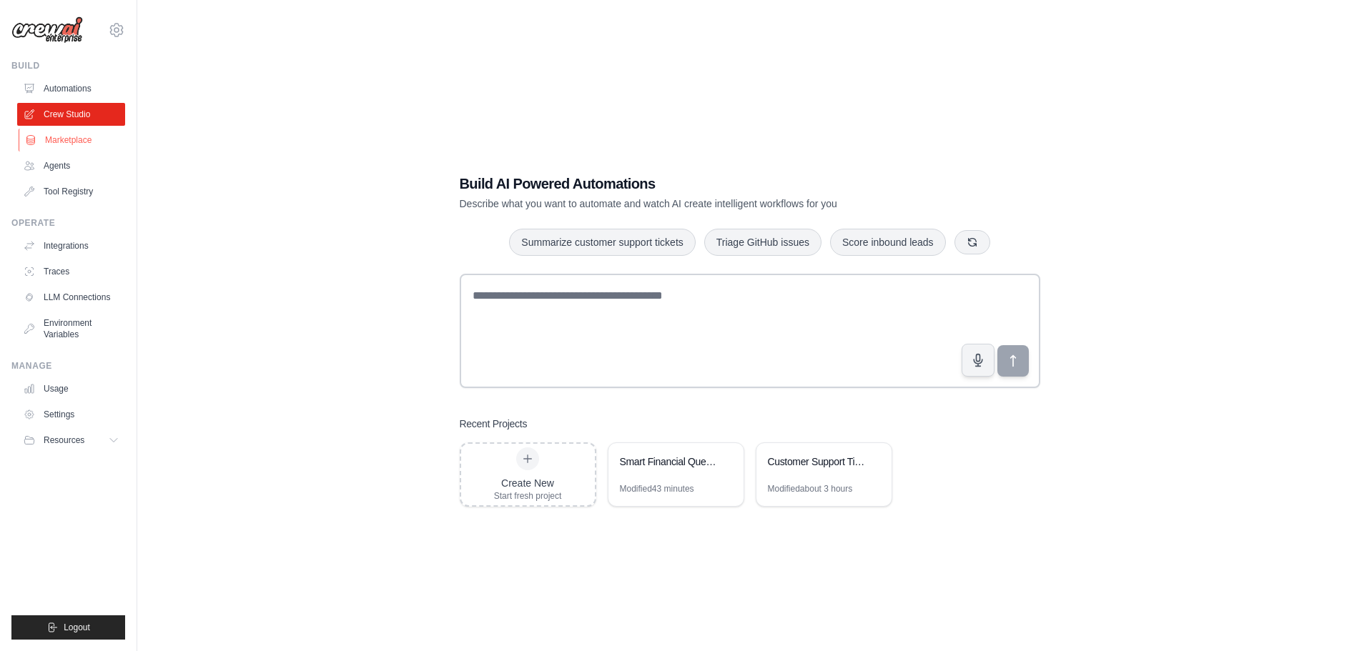
click at [88, 136] on link "Marketplace" at bounding box center [73, 140] width 108 height 23
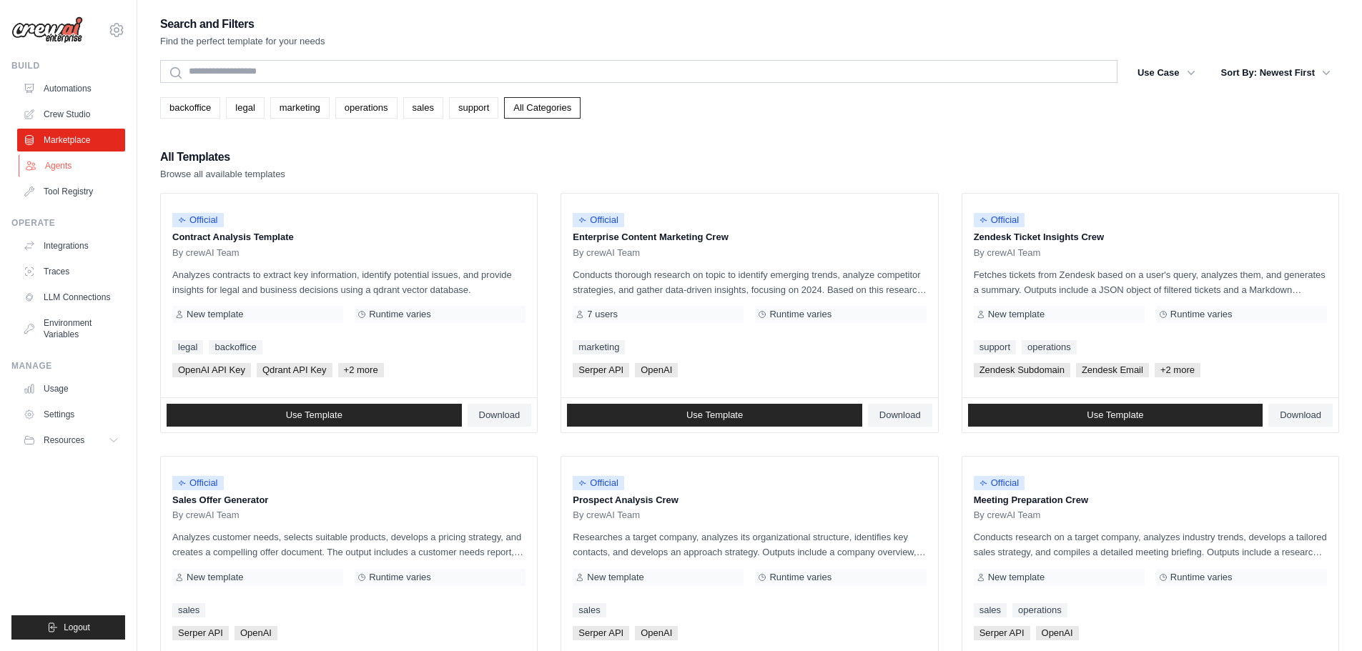
click at [68, 171] on link "Agents" at bounding box center [73, 165] width 108 height 23
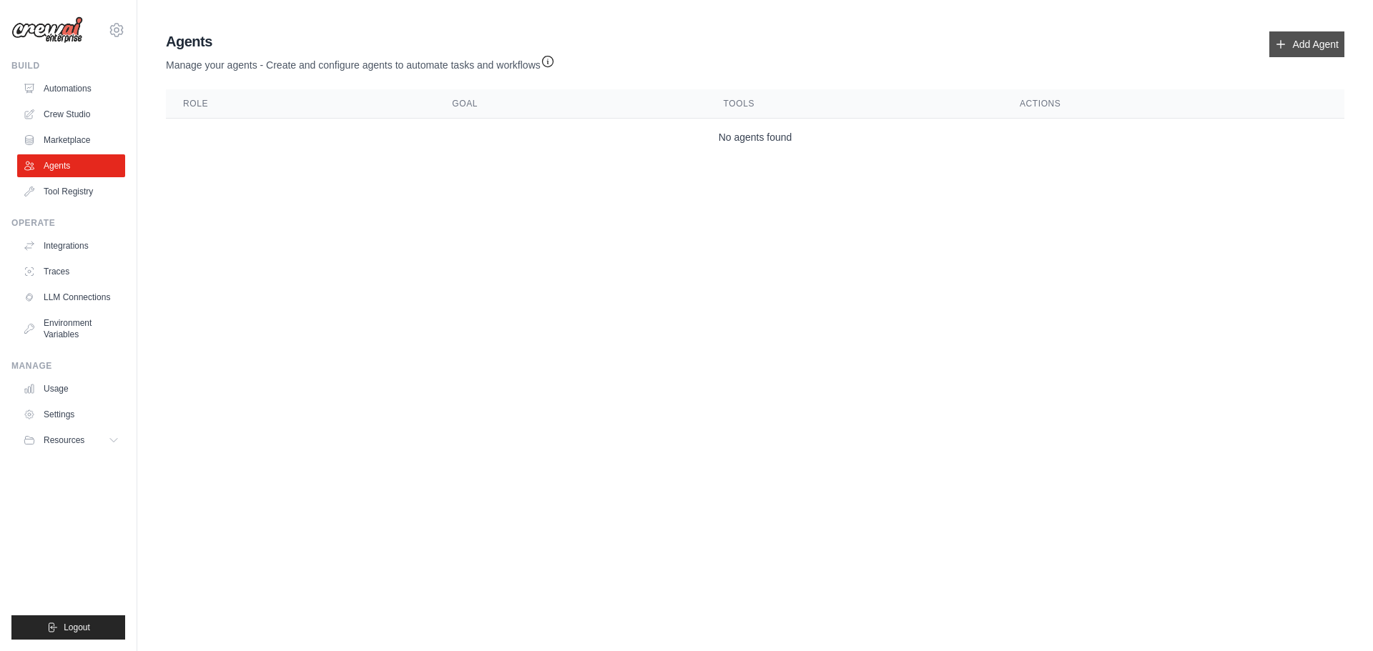
click at [1316, 47] on link "Add Agent" at bounding box center [1306, 44] width 75 height 26
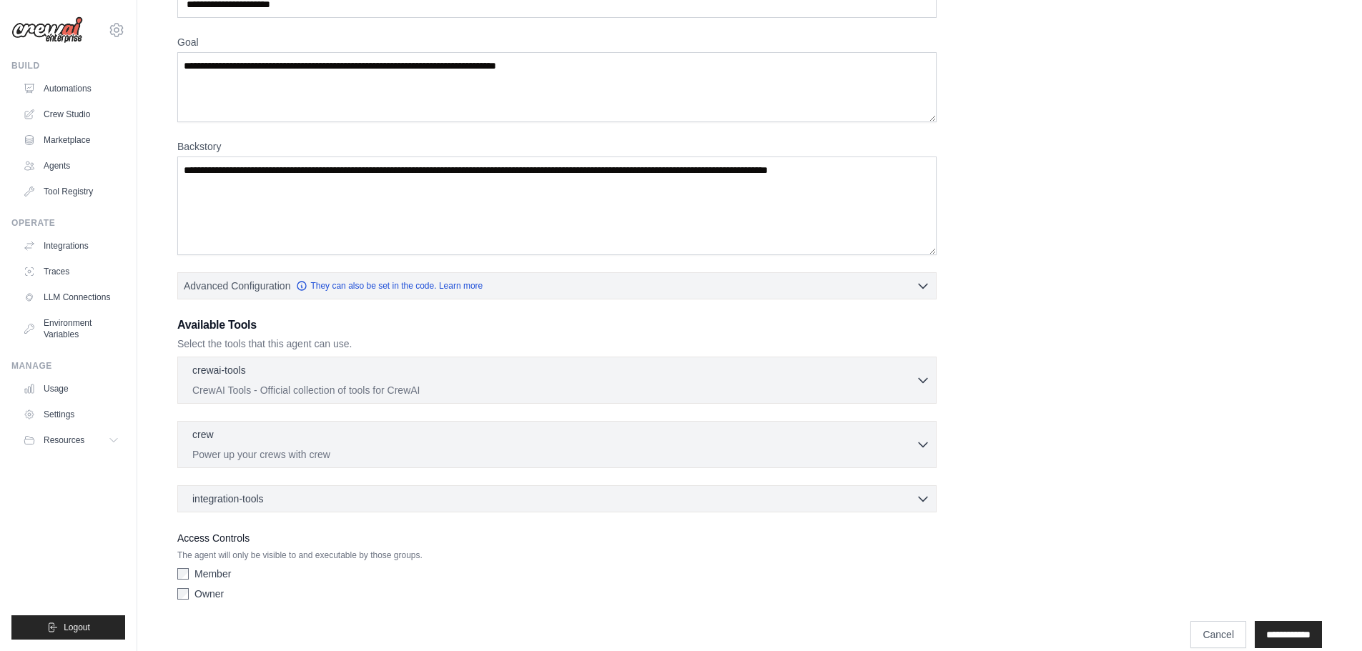
scroll to position [116, 0]
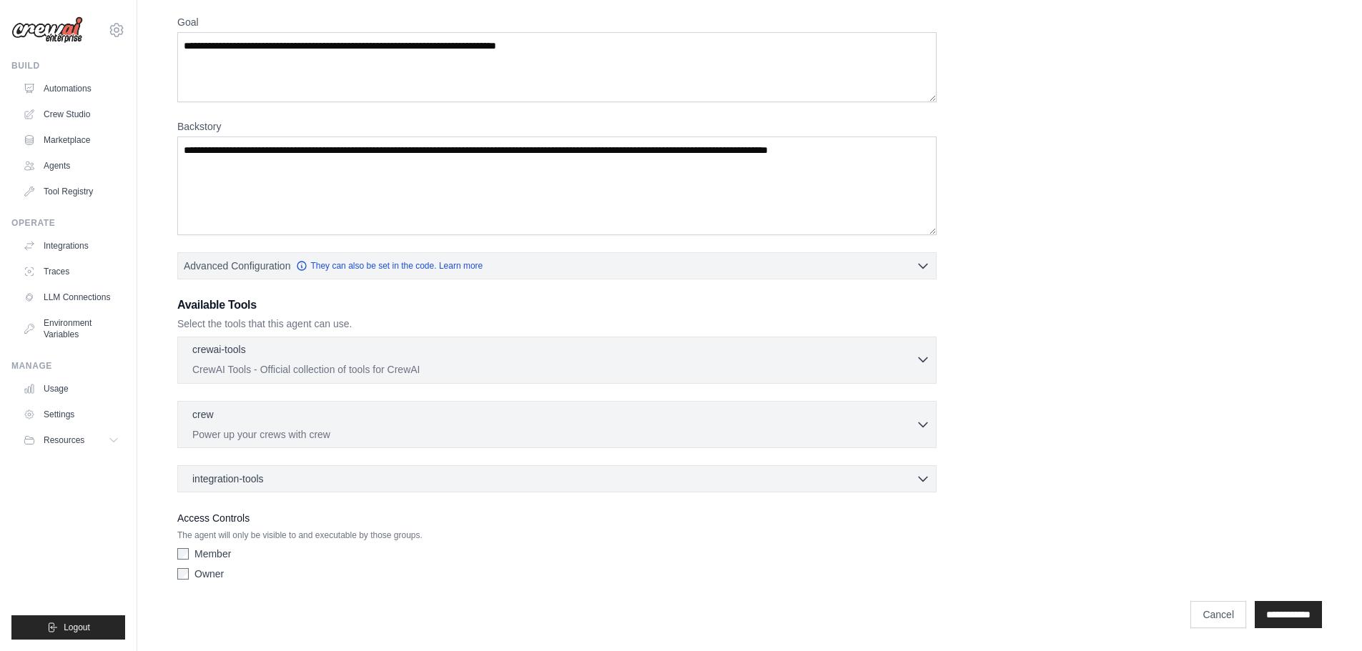
click at [363, 354] on div "crewai-tools 0 selected" at bounding box center [553, 350] width 723 height 17
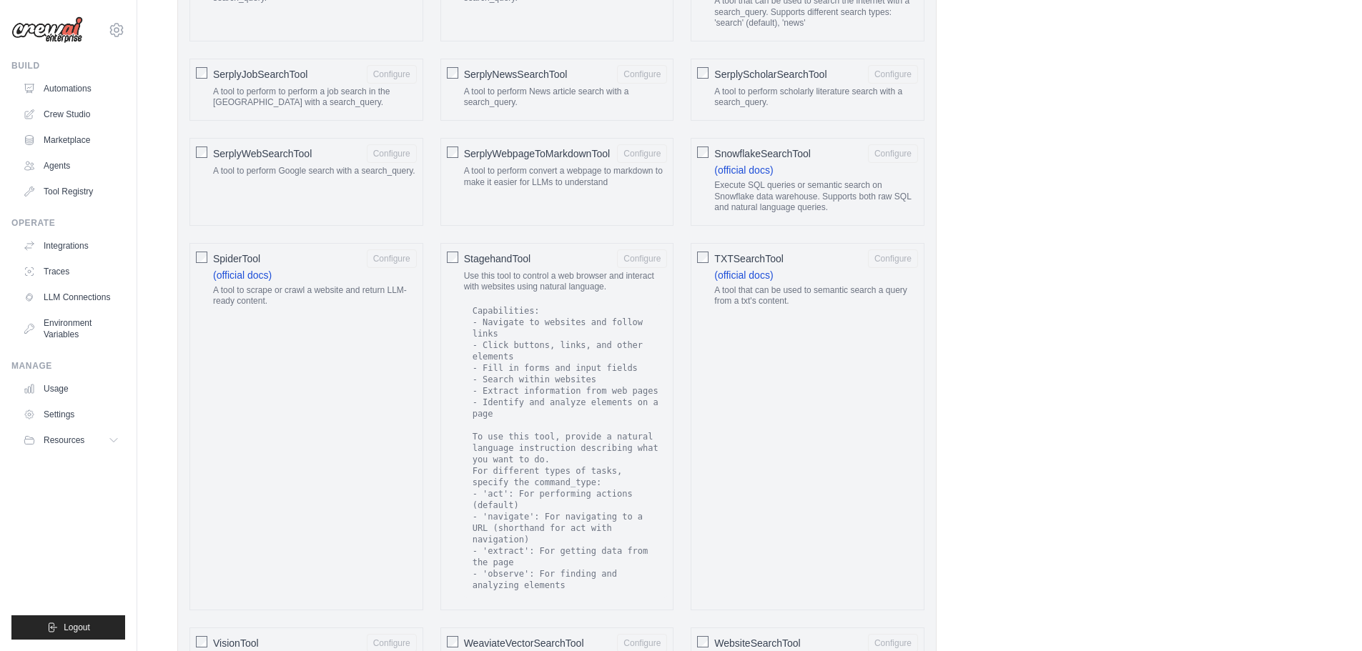
scroll to position [2480, 0]
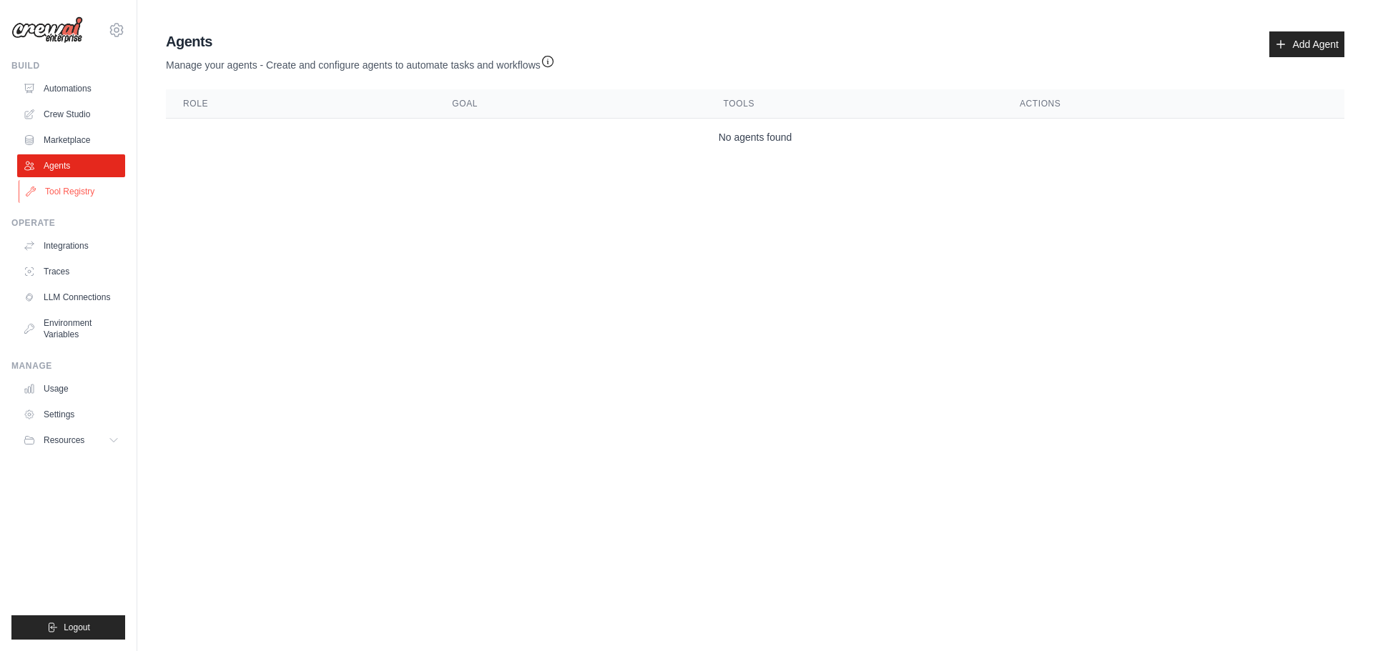
click at [82, 194] on link "Tool Registry" at bounding box center [73, 191] width 108 height 23
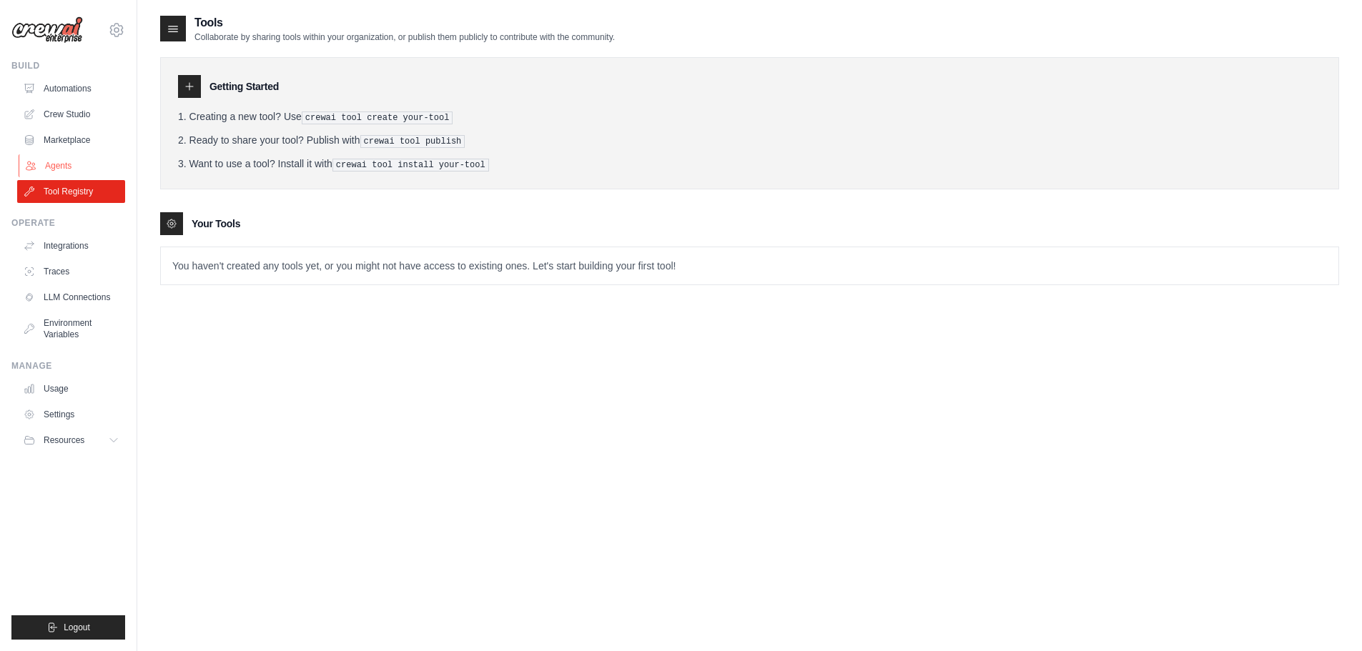
click at [99, 167] on link "Agents" at bounding box center [73, 165] width 108 height 23
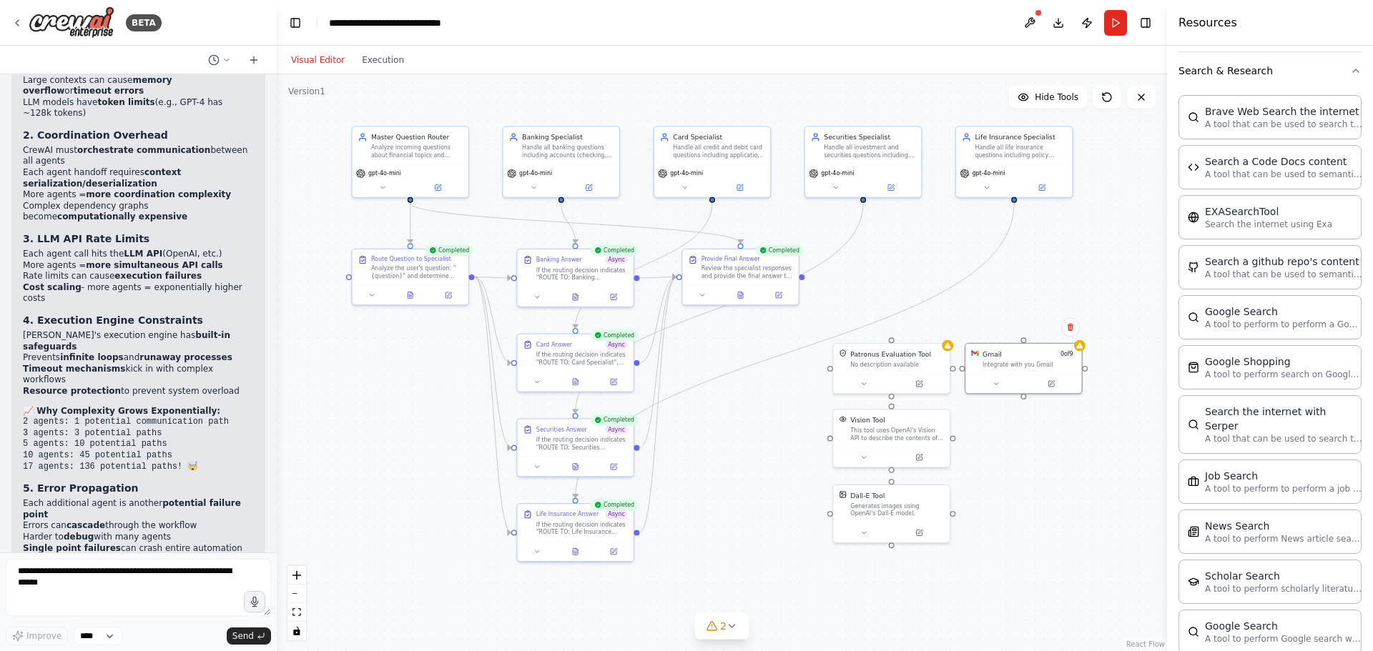
click at [733, 528] on div ".deletable-edge-delete-btn { width: 20px; height: 20px; border: 0px solid #ffff…" at bounding box center [722, 362] width 890 height 577
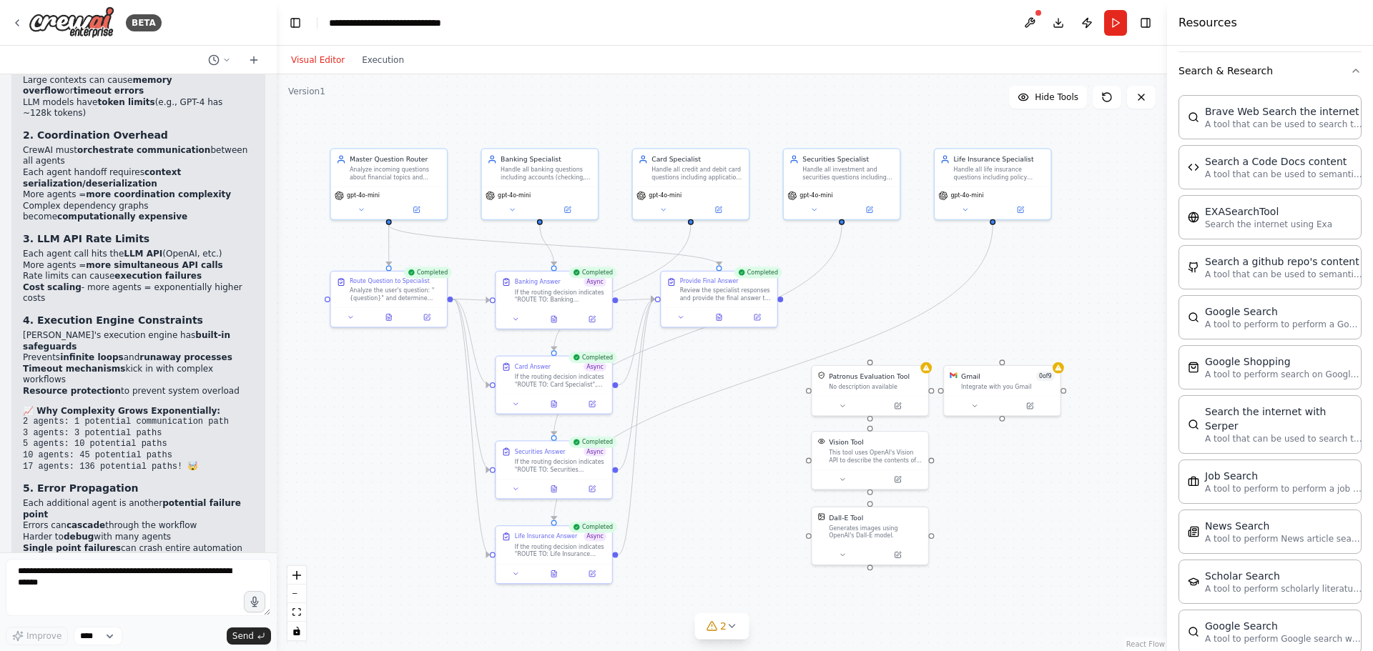
drag, startPoint x: 1123, startPoint y: 580, endPoint x: 1102, endPoint y: 603, distance: 31.4
click at [1102, 603] on div ".deletable-edge-delete-btn { width: 20px; height: 20px; border: 0px solid #ffff…" at bounding box center [722, 362] width 890 height 577
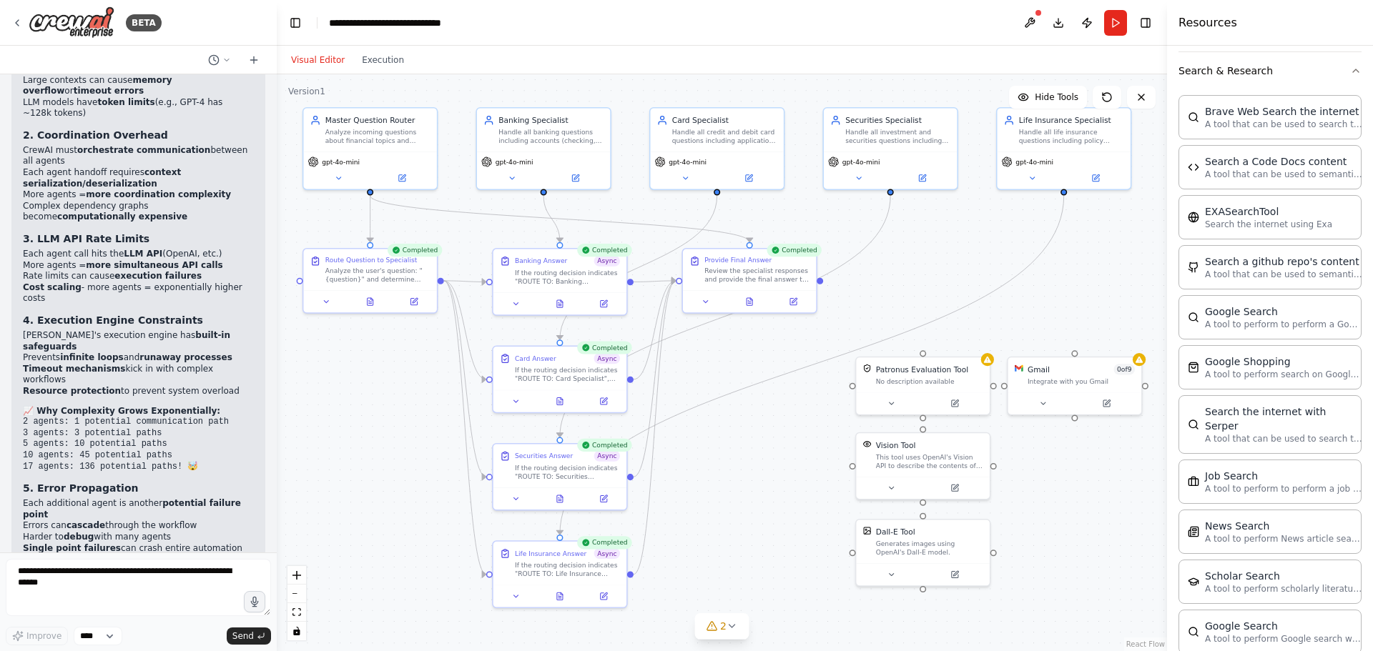
drag, startPoint x: 748, startPoint y: 474, endPoint x: 797, endPoint y: 482, distance: 49.9
click at [797, 482] on div ".deletable-edge-delete-btn { width: 20px; height: 20px; border: 0px solid #ffff…" at bounding box center [722, 362] width 890 height 577
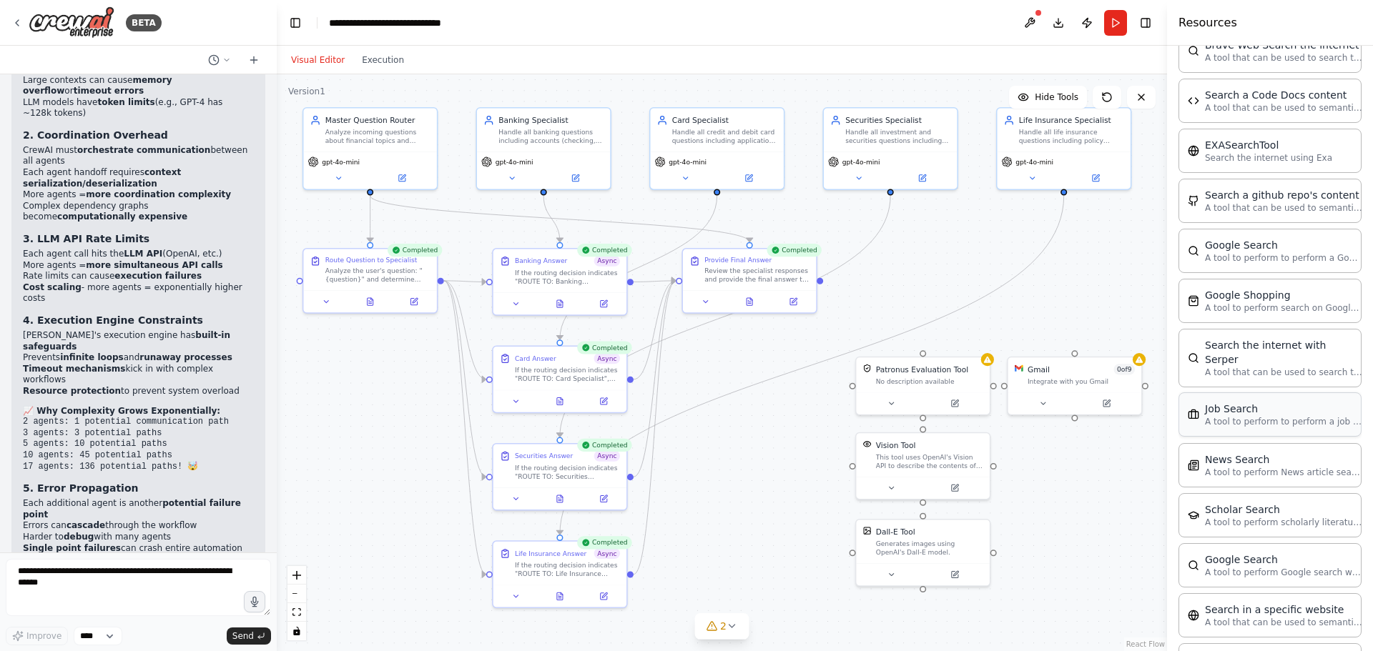
scroll to position [1998, 0]
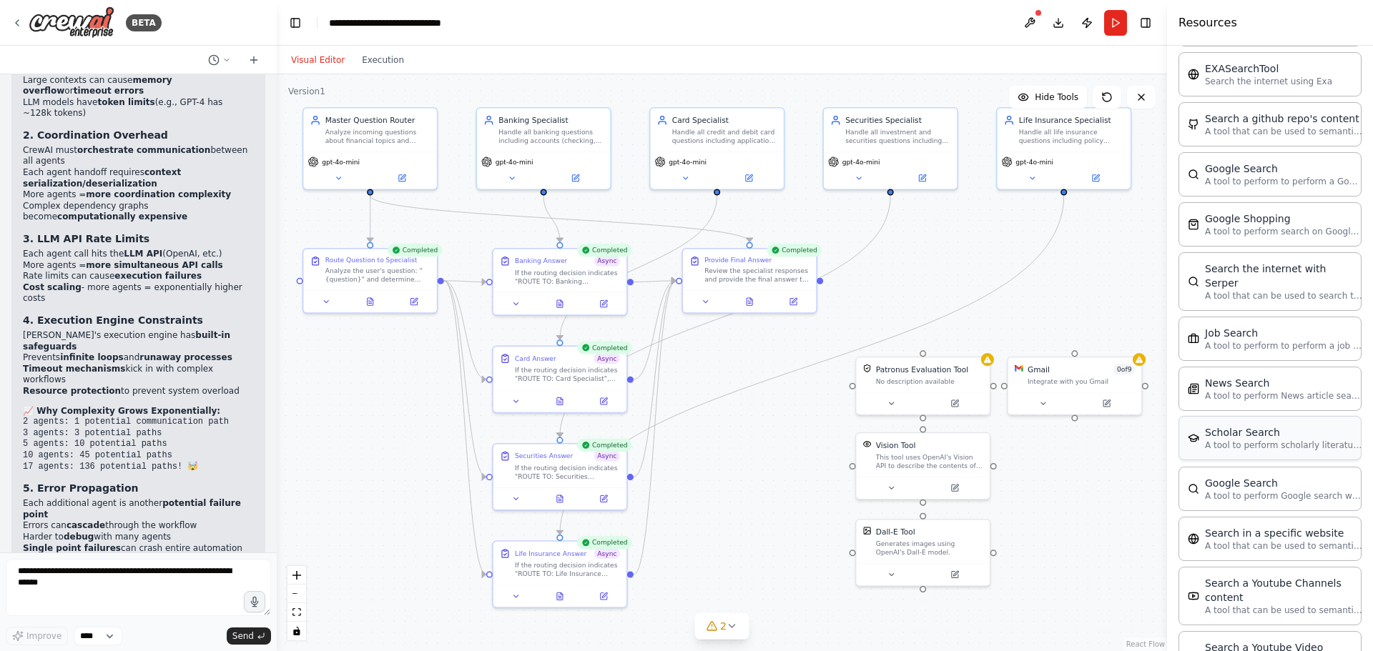
click at [1253, 425] on div "Scholar Search" at bounding box center [1283, 432] width 157 height 14
drag, startPoint x: 1127, startPoint y: 498, endPoint x: 1047, endPoint y: 457, distance: 89.5
click at [1047, 457] on div "A tool to perform scholarly literature search with a search_query." at bounding box center [1080, 459] width 107 height 17
click at [1064, 453] on div "A tool to perform scholarly literature search with a search_query." at bounding box center [1080, 459] width 107 height 17
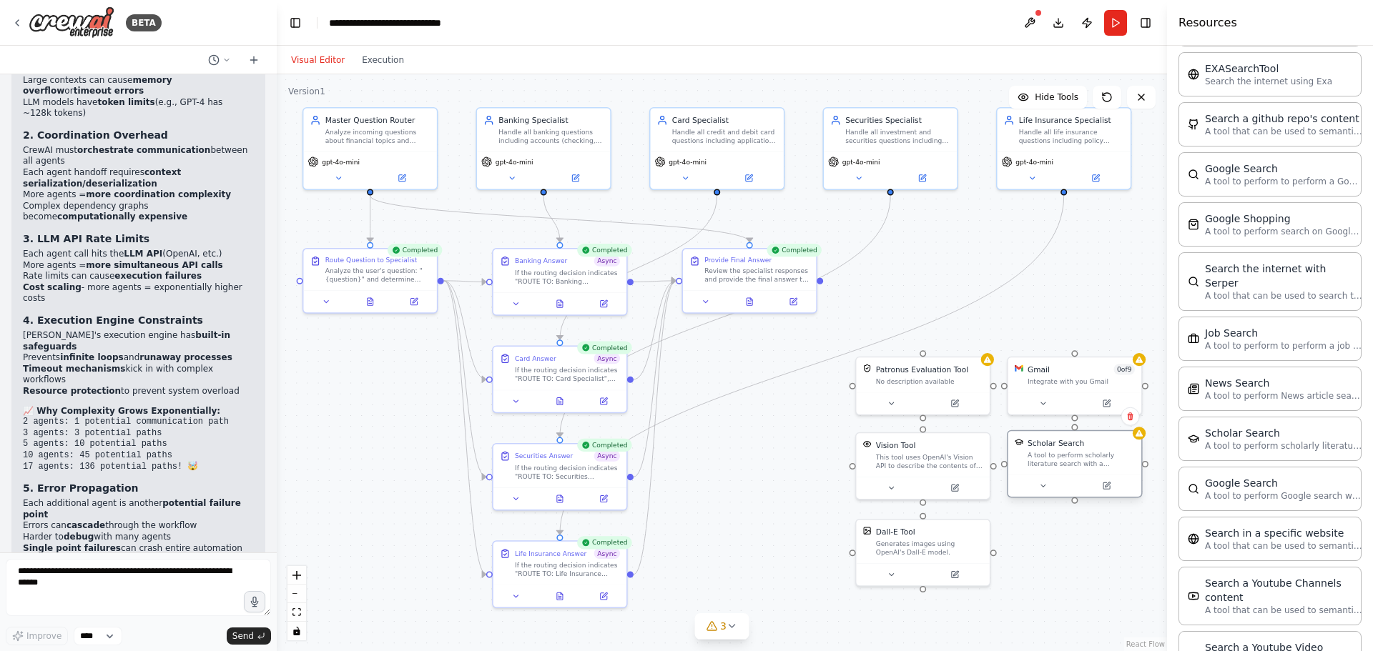
click at [1118, 495] on div at bounding box center [1074, 486] width 133 height 22
click at [1112, 492] on button at bounding box center [1105, 486] width 61 height 13
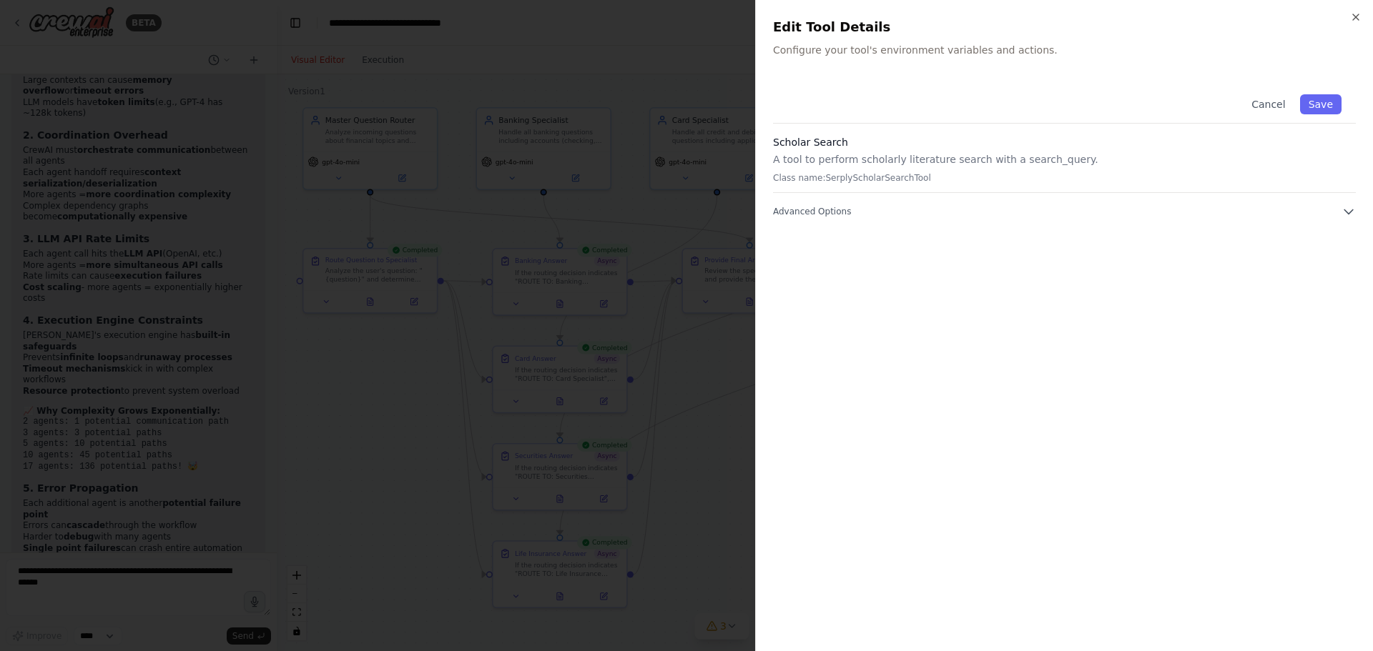
click at [686, 403] on div at bounding box center [686, 325] width 1373 height 651
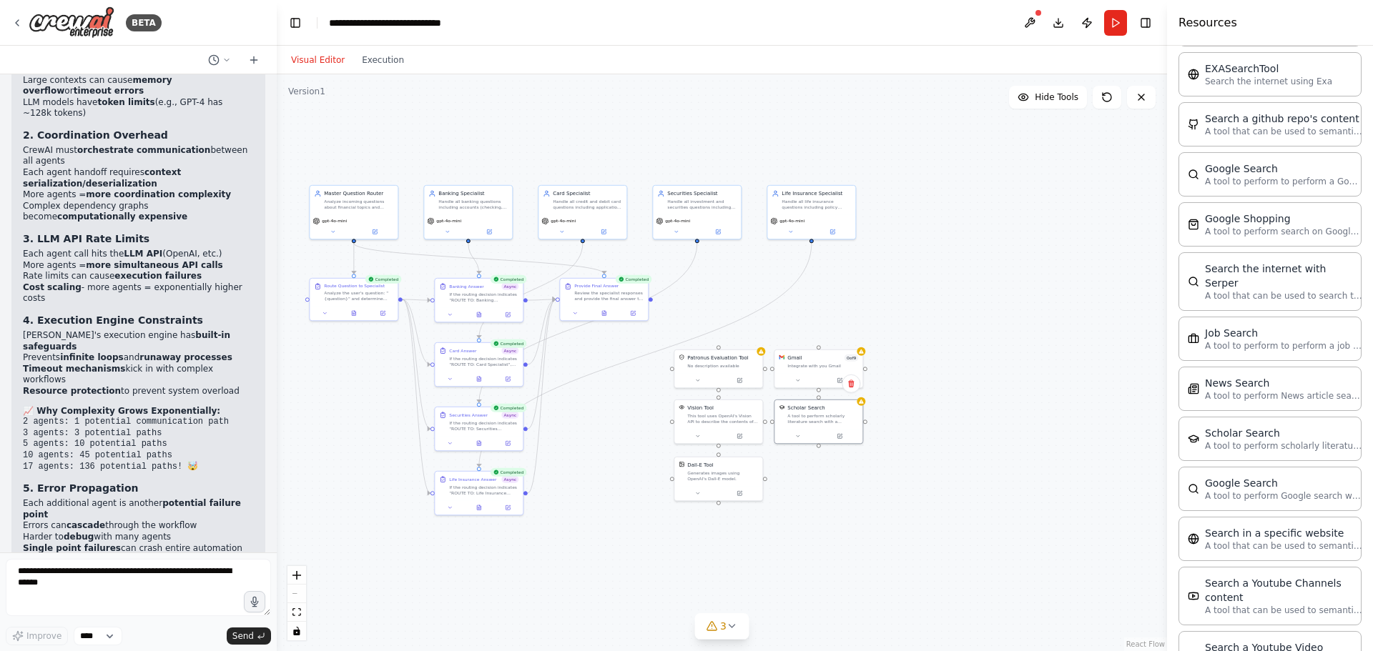
drag, startPoint x: 1028, startPoint y: 308, endPoint x: 824, endPoint y: 311, distance: 203.8
click at [824, 311] on div ".deletable-edge-delete-btn { width: 20px; height: 20px; border: 0px solid #ffff…" at bounding box center [722, 362] width 890 height 577
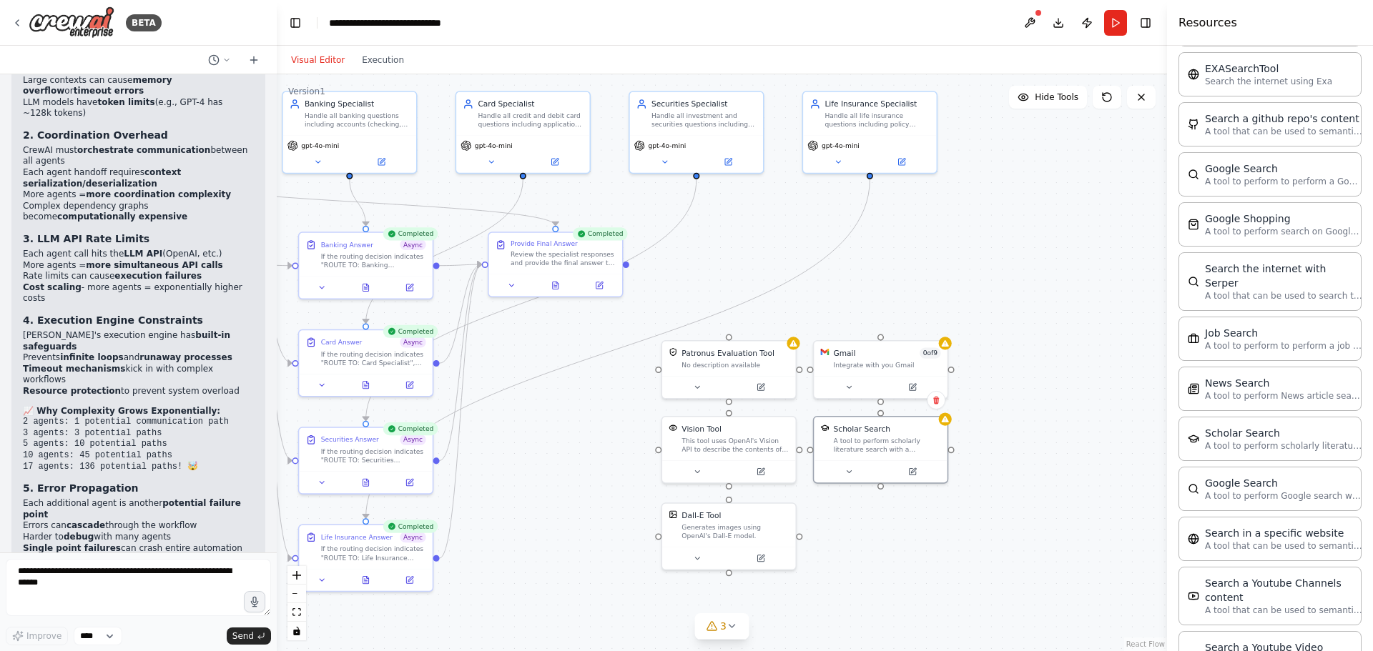
drag, startPoint x: 794, startPoint y: 331, endPoint x: 861, endPoint y: 306, distance: 72.4
click at [861, 306] on div ".deletable-edge-delete-btn { width: 20px; height: 20px; border: 0px solid #ffff…" at bounding box center [722, 362] width 890 height 577
click at [1008, 356] on div ".deletable-edge-delete-btn { width: 20px; height: 20px; border: 0px solid #ffff…" at bounding box center [722, 362] width 890 height 577
click at [899, 386] on button at bounding box center [911, 385] width 61 height 13
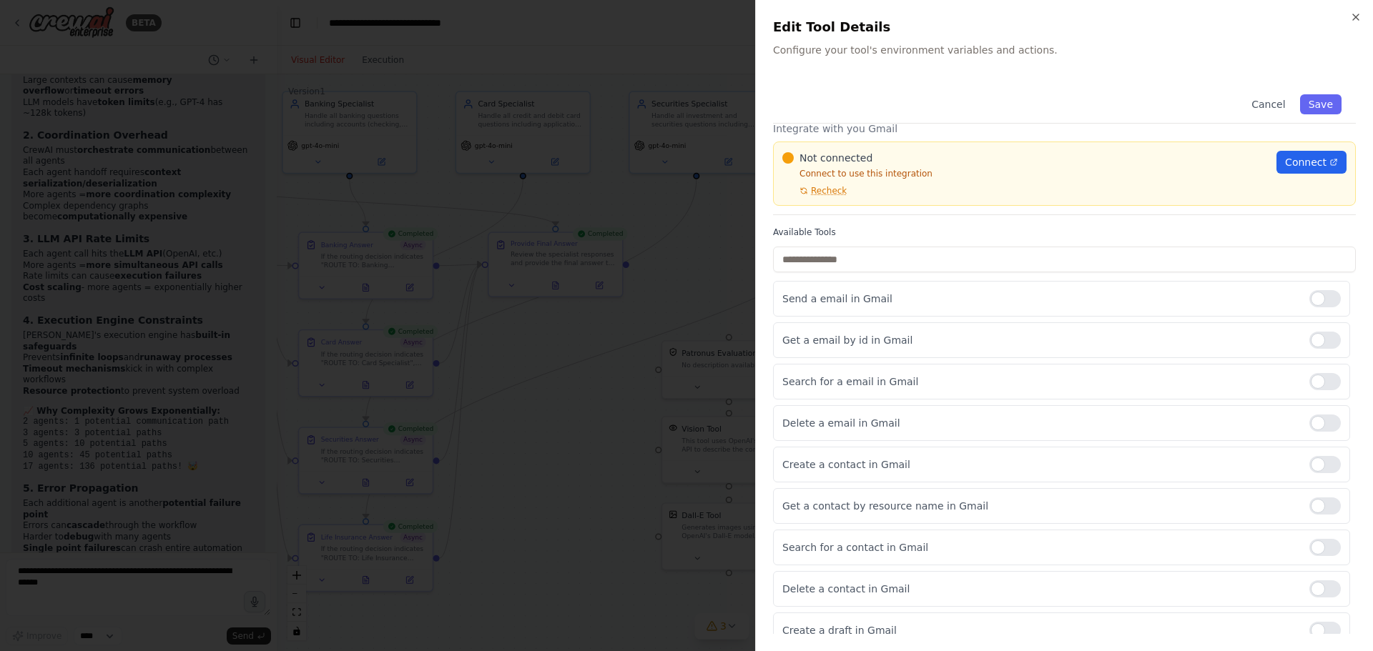
scroll to position [45, 0]
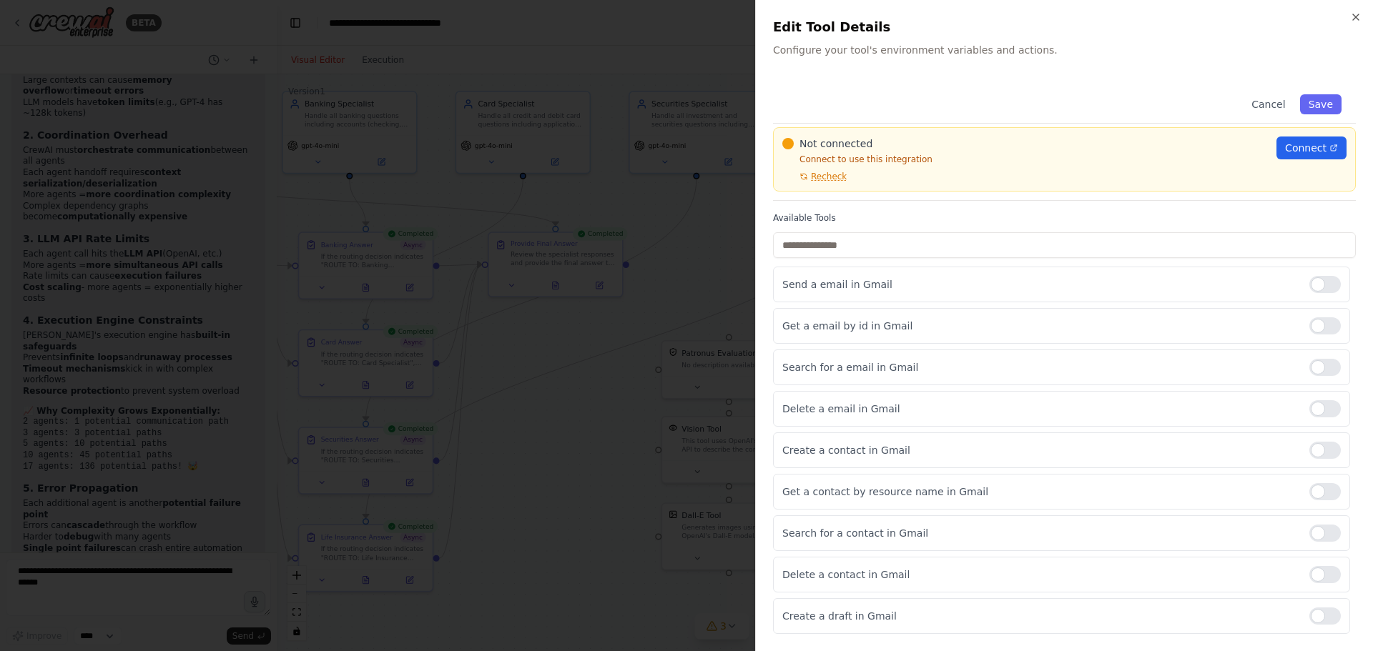
click at [603, 485] on div at bounding box center [686, 325] width 1373 height 651
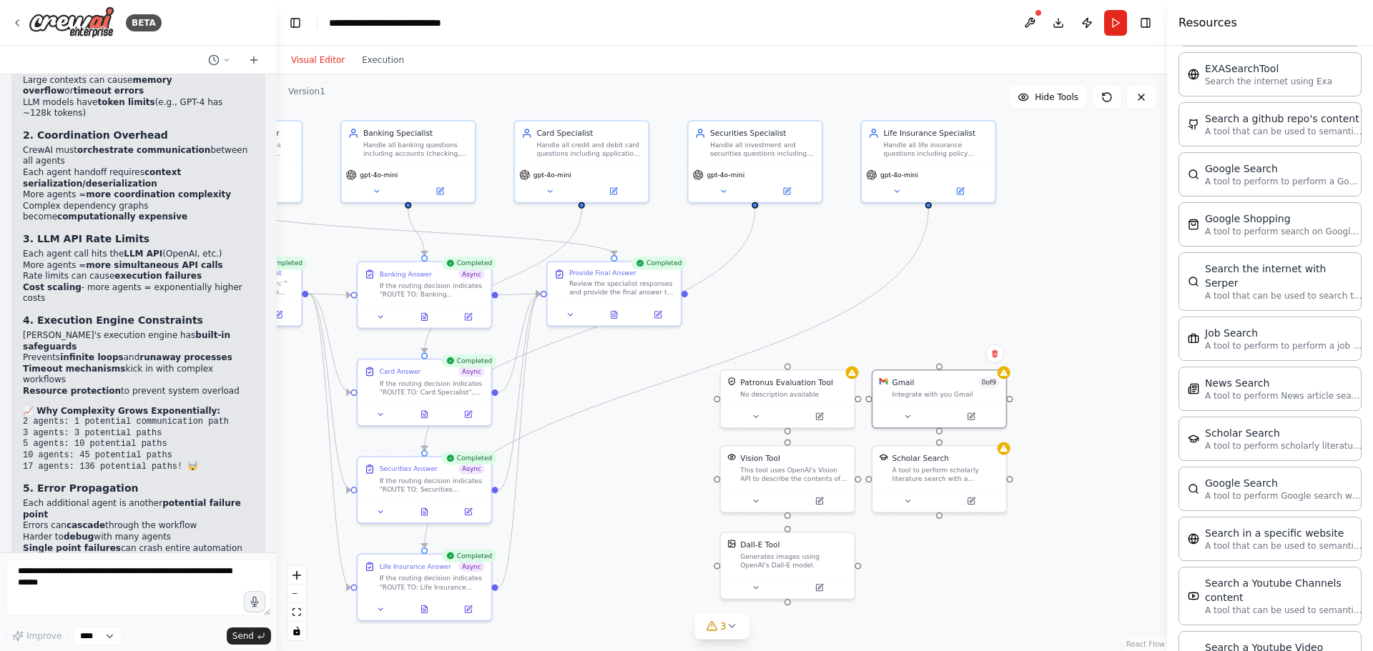
drag, startPoint x: 1056, startPoint y: 420, endPoint x: 1115, endPoint y: 448, distance: 65.9
click at [1115, 448] on div ".deletable-edge-delete-btn { width: 20px; height: 20px; border: 0px solid #ffff…" at bounding box center [722, 362] width 890 height 577
click at [1029, 26] on button at bounding box center [1029, 23] width 23 height 26
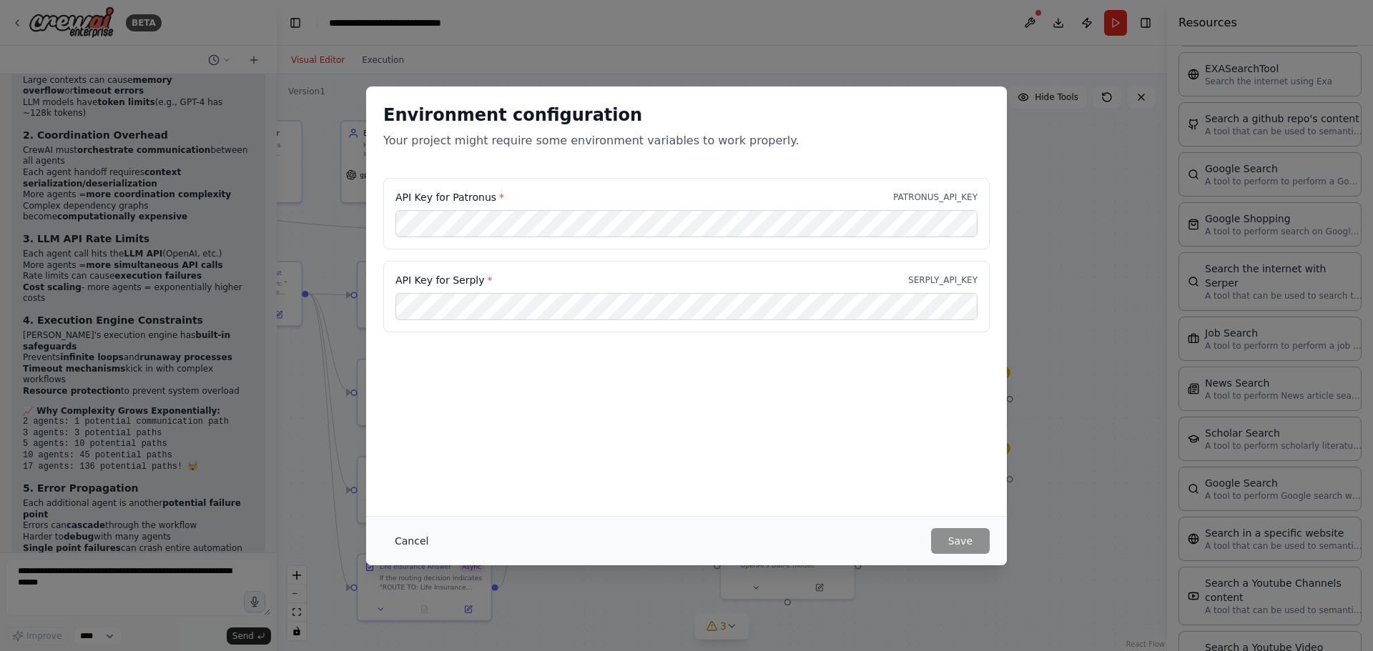
click at [389, 539] on button "Cancel" at bounding box center [411, 541] width 56 height 26
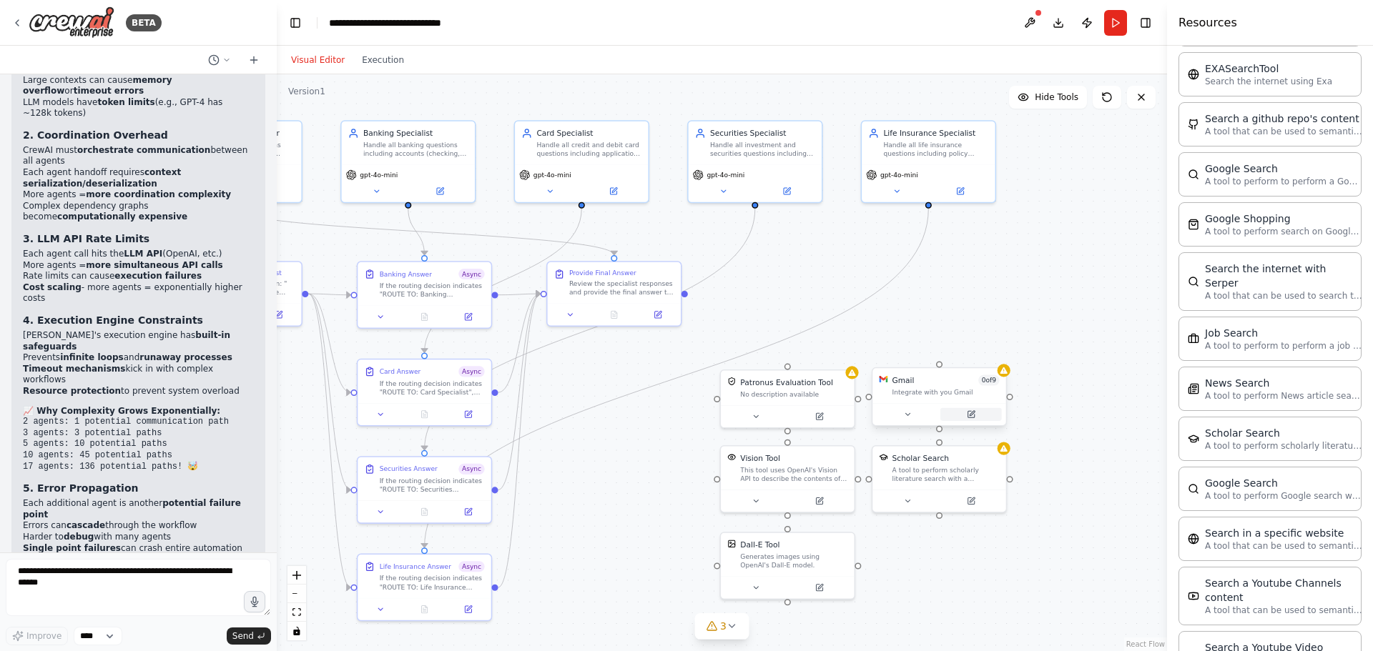
click at [967, 414] on icon at bounding box center [970, 414] width 6 height 6
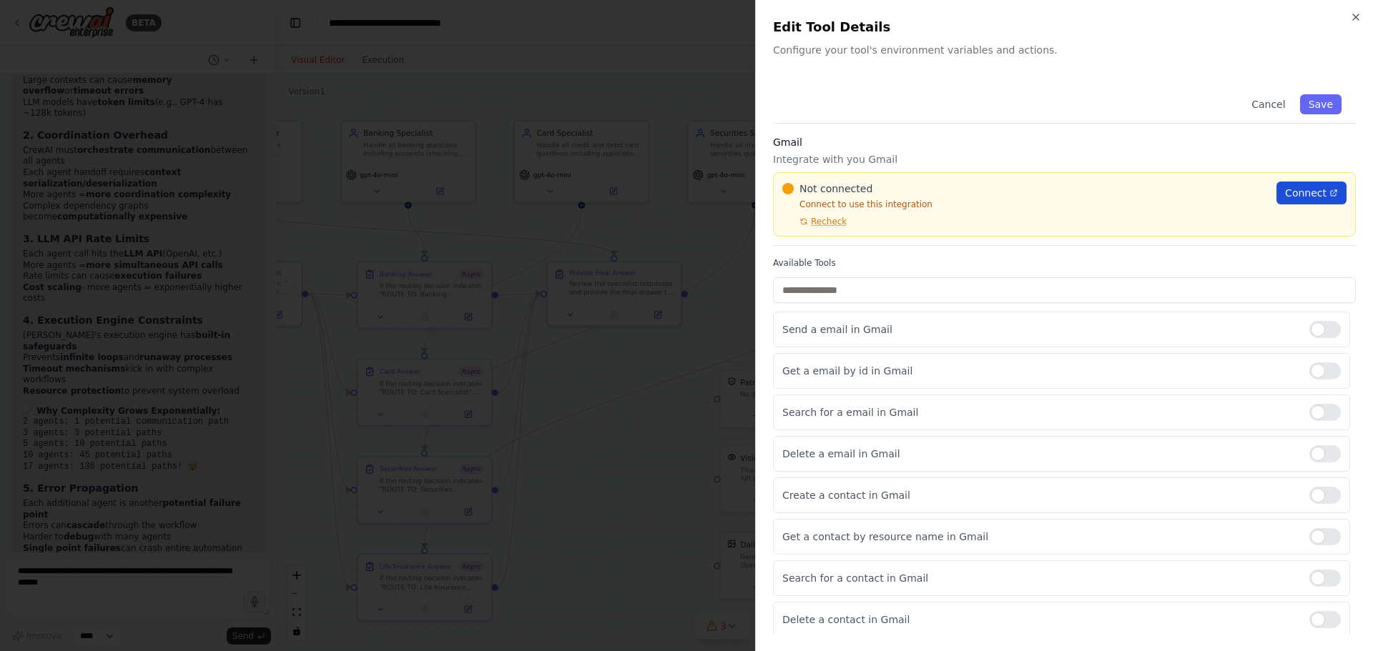
click at [1294, 193] on span "Connect" at bounding box center [1305, 193] width 41 height 14
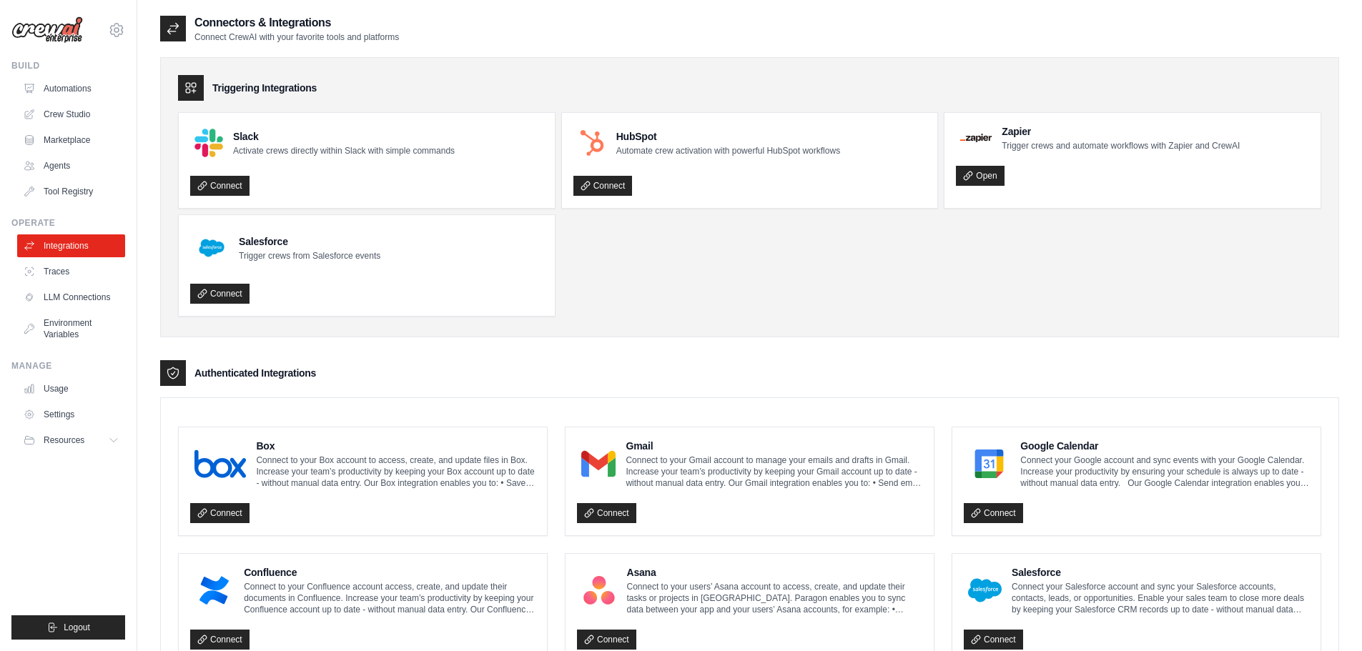
click at [619, 522] on div "Gmail Connect to your Gmail account to manage your emails and drafts in Gmail. …" at bounding box center [749, 481] width 368 height 108
click at [621, 516] on link "Connect" at bounding box center [606, 513] width 59 height 20
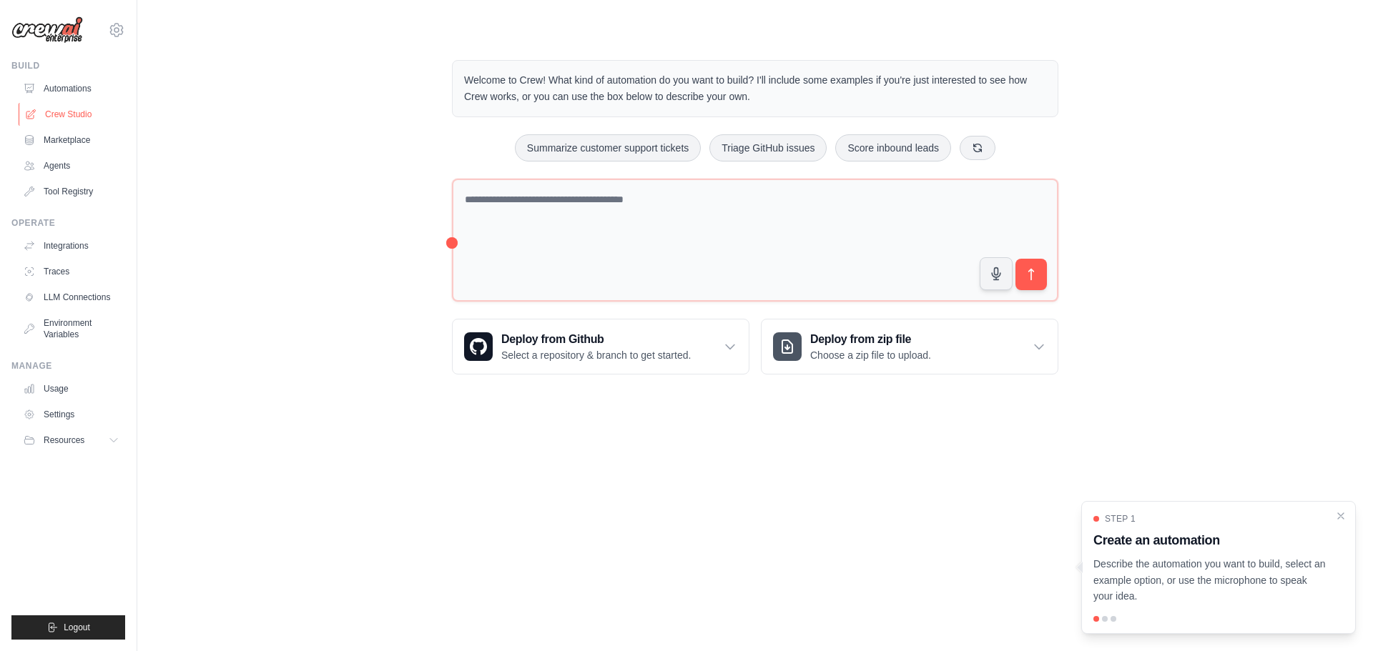
click at [60, 112] on link "Crew Studio" at bounding box center [73, 114] width 108 height 23
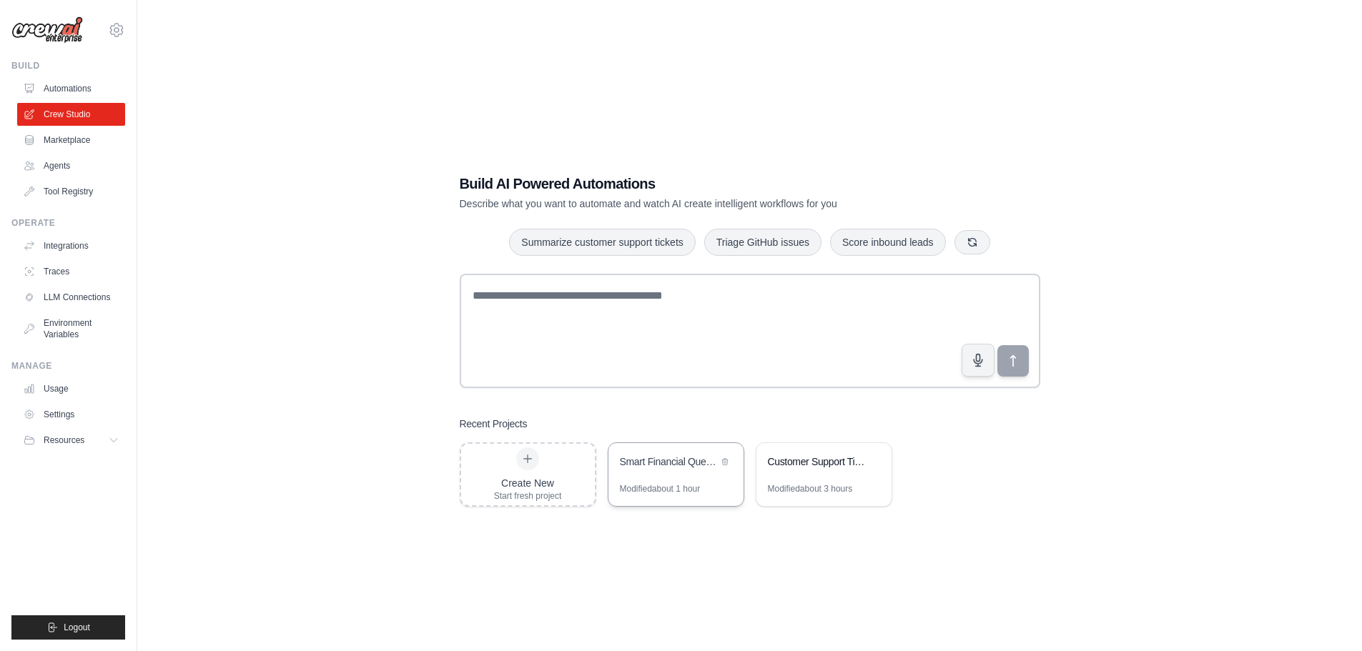
click at [630, 474] on div "Smart Financial Question Router" at bounding box center [675, 463] width 135 height 40
click at [869, 458] on icon at bounding box center [873, 461] width 9 height 9
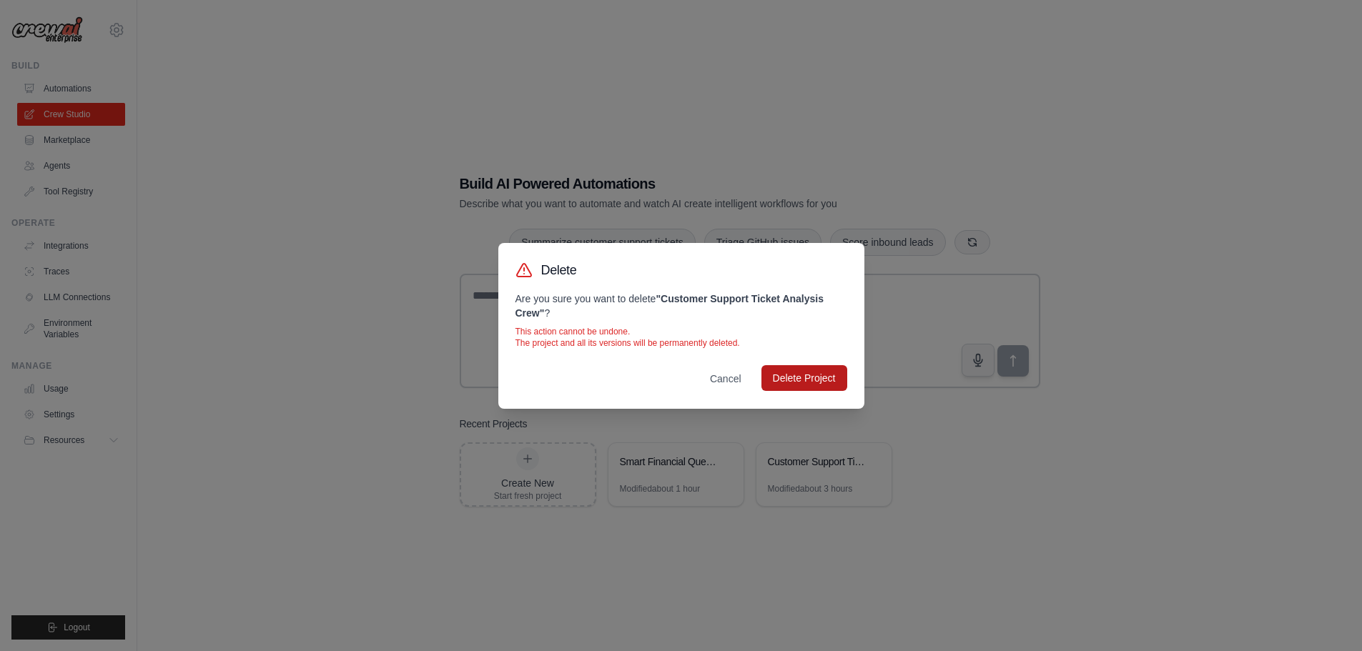
click at [811, 377] on button "Delete Project" at bounding box center [804, 378] width 86 height 26
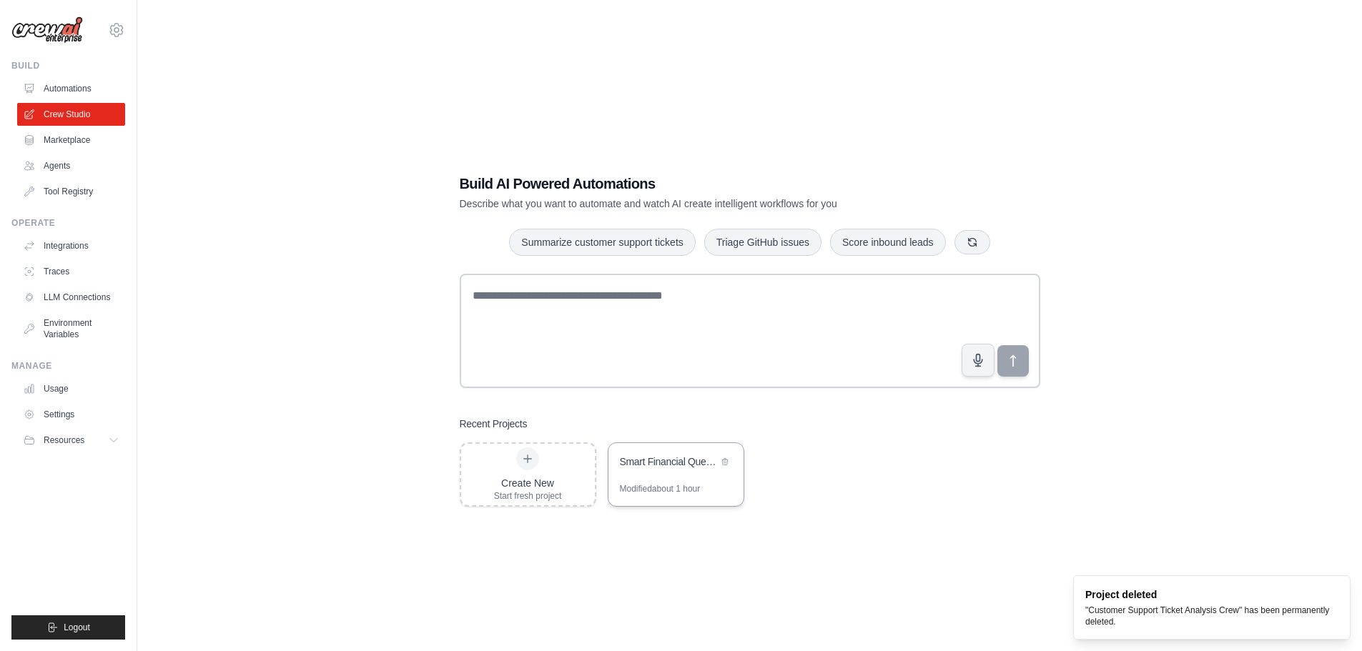
click at [662, 483] on div "Modified about 1 hour" at bounding box center [660, 488] width 81 height 11
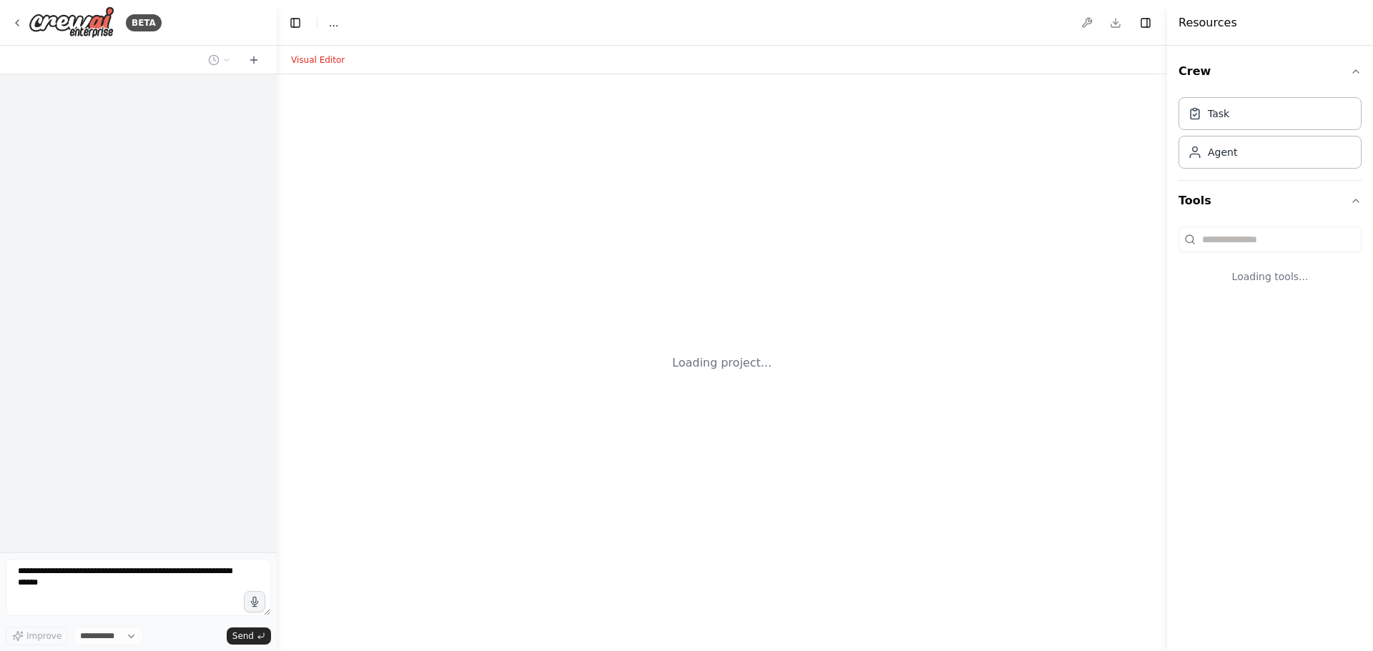
select select "****"
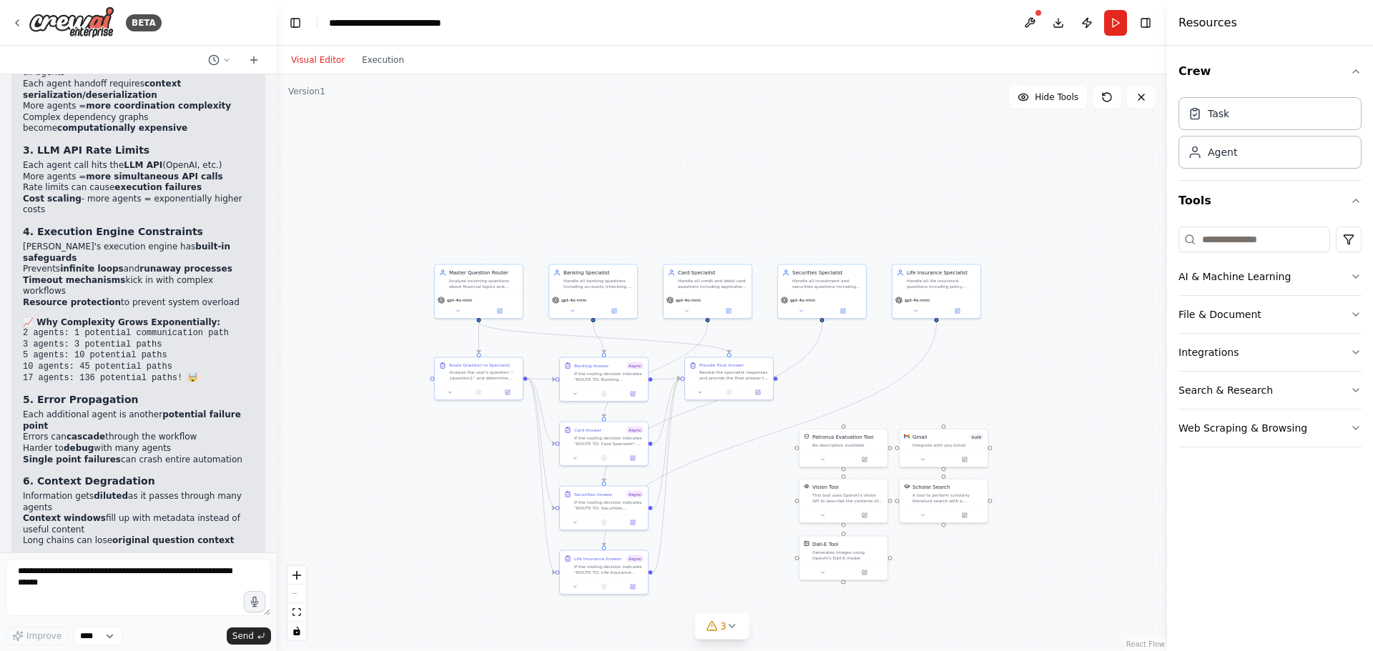
drag, startPoint x: 767, startPoint y: 484, endPoint x: 686, endPoint y: 445, distance: 89.5
click at [686, 445] on div ".deletable-edge-delete-btn { width: 20px; height: 20px; border: 0px solid #ffff…" at bounding box center [722, 362] width 890 height 577
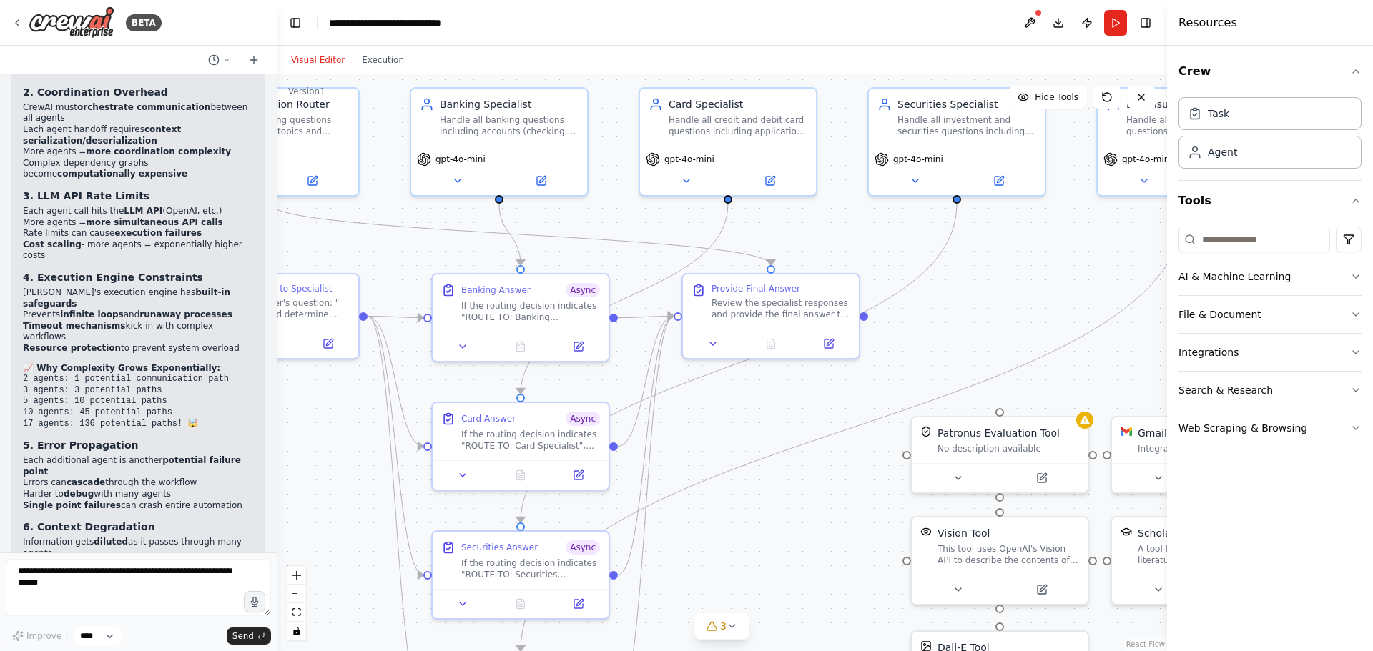
scroll to position [16327, 0]
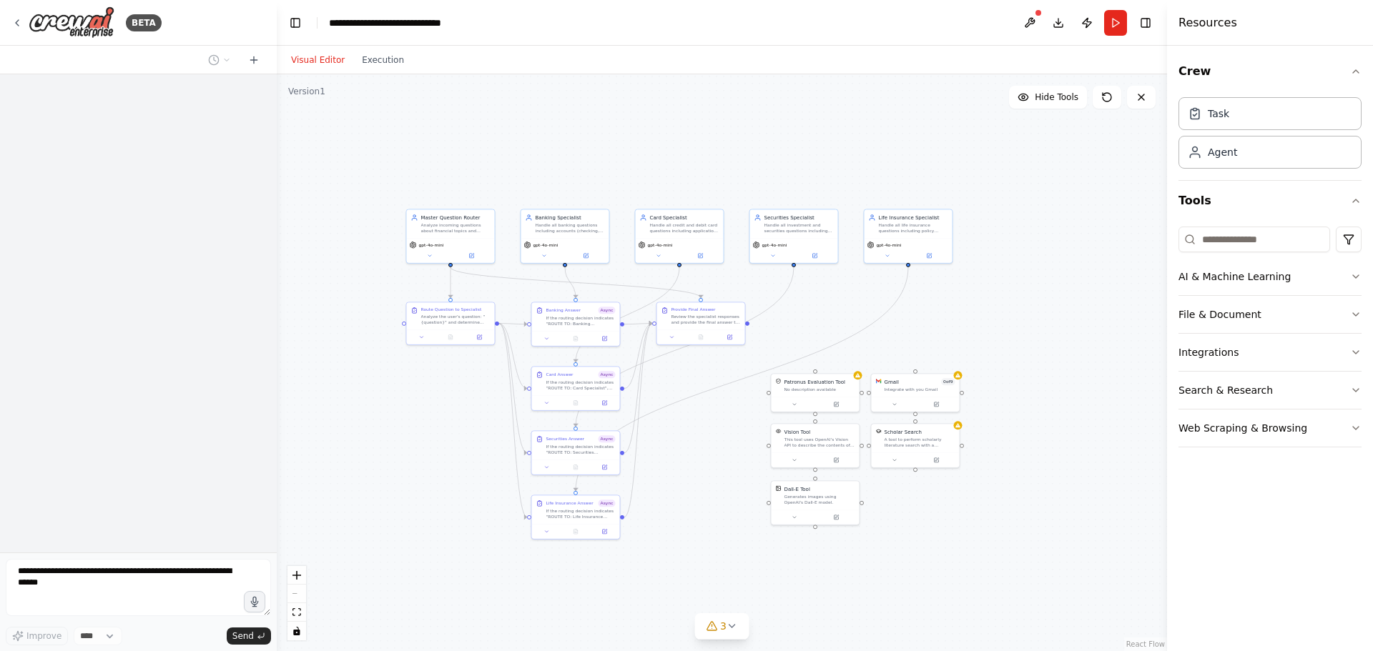
drag, startPoint x: 803, startPoint y: 508, endPoint x: 659, endPoint y: 383, distance: 190.5
click at [659, 383] on div ".deletable-edge-delete-btn { width: 20px; height: 20px; border: 0px solid #ffff…" at bounding box center [722, 362] width 890 height 577
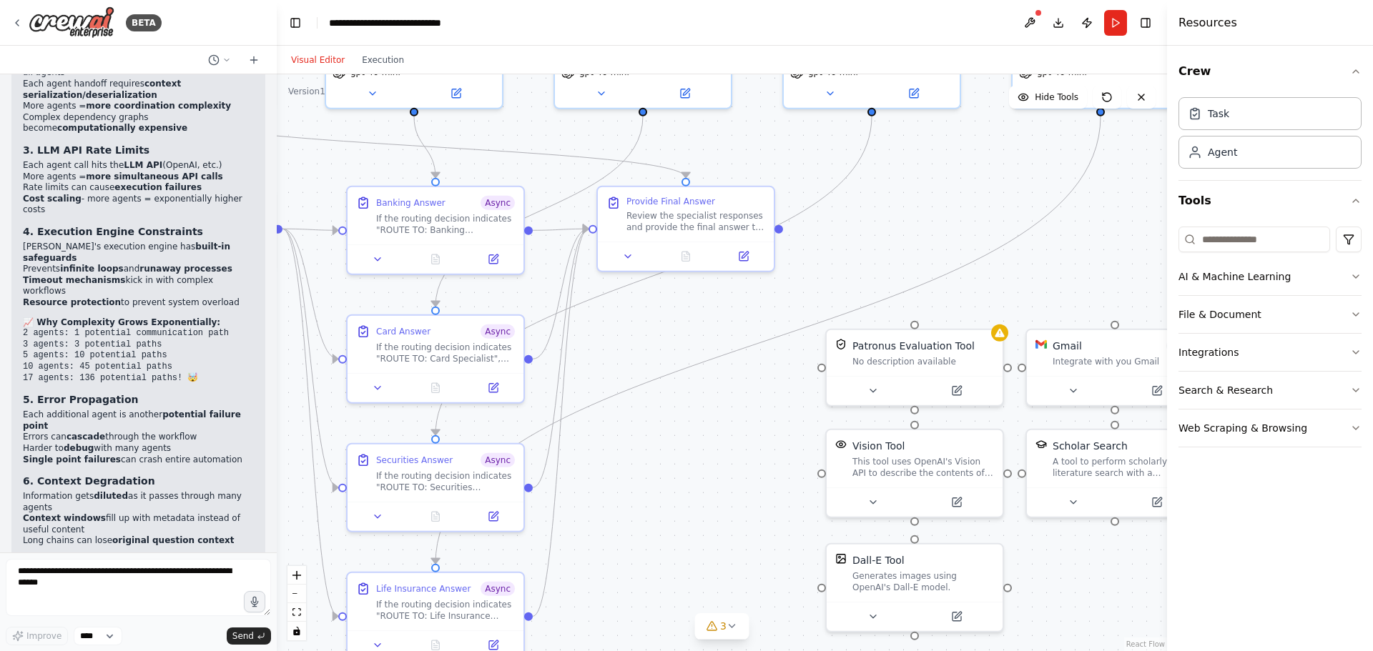
click at [1035, 140] on div ".deletable-edge-delete-btn { width: 20px; height: 20px; border: 0px solid #ffff…" at bounding box center [722, 362] width 890 height 577
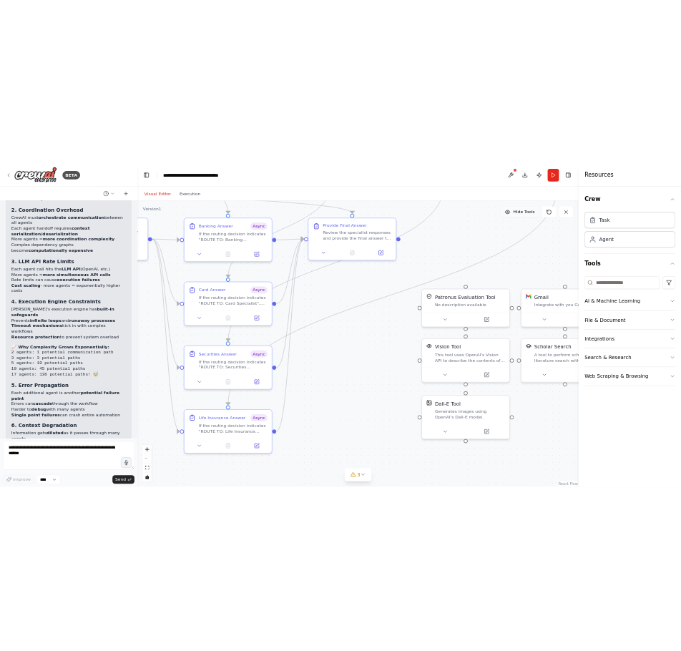
scroll to position [16327, 0]
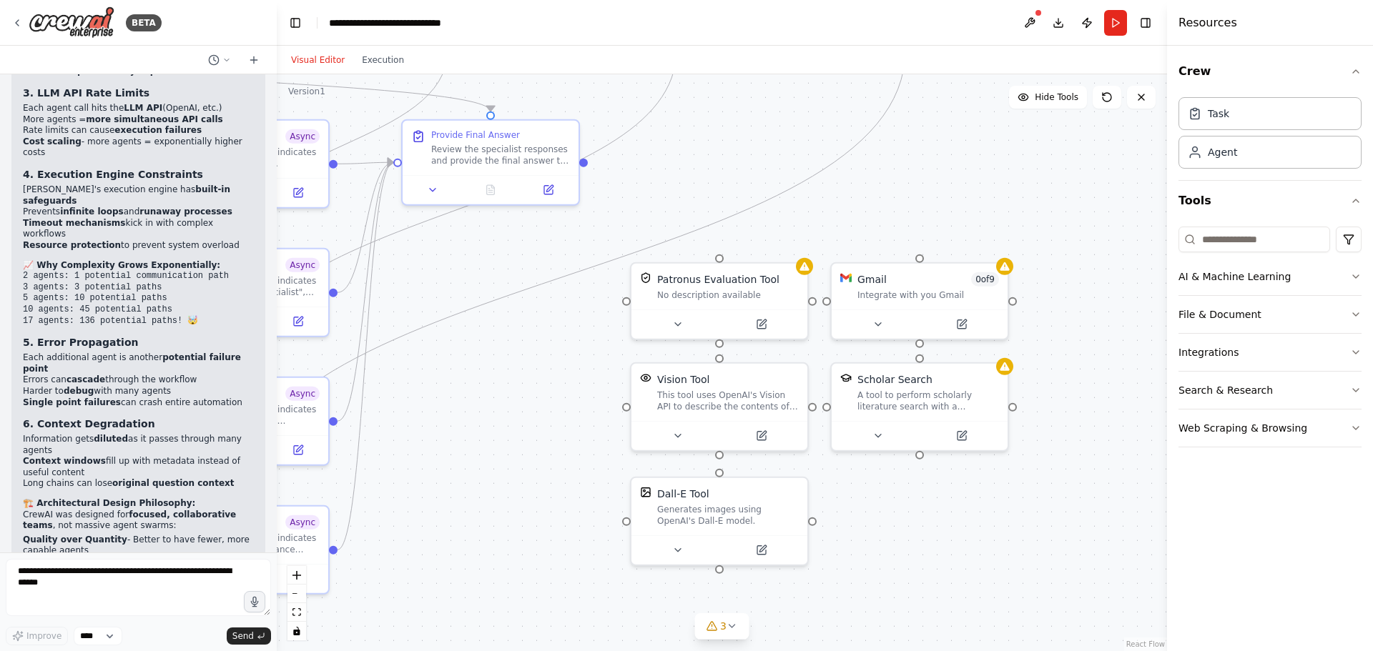
drag, startPoint x: 1040, startPoint y: 203, endPoint x: 831, endPoint y: 213, distance: 209.7
click at [831, 213] on div ".deletable-edge-delete-btn { width: 20px; height: 20px; border: 0px solid #ffff…" at bounding box center [722, 362] width 890 height 577
click at [898, 280] on div "Gmail 0 of 9" at bounding box center [927, 277] width 142 height 14
click at [766, 274] on div "Patronus Evaluation Tool" at bounding box center [717, 277] width 122 height 14
click at [794, 252] on button at bounding box center [795, 246] width 19 height 19
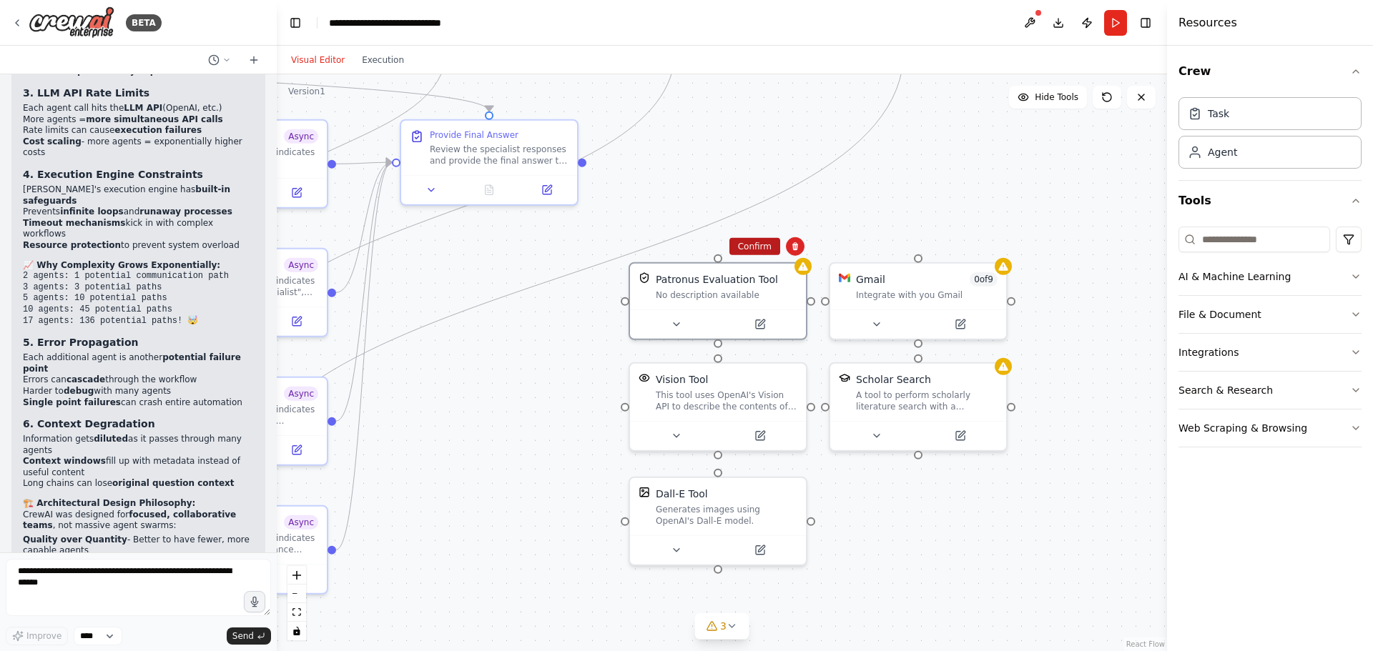
click at [768, 253] on button "Confirm" at bounding box center [754, 246] width 51 height 17
click at [776, 375] on div "Vision Tool" at bounding box center [727, 377] width 142 height 14
click at [801, 350] on button at bounding box center [795, 346] width 19 height 19
click at [768, 354] on button "Confirm" at bounding box center [754, 346] width 51 height 17
click at [757, 347] on button "Confirm" at bounding box center [753, 346] width 51 height 17
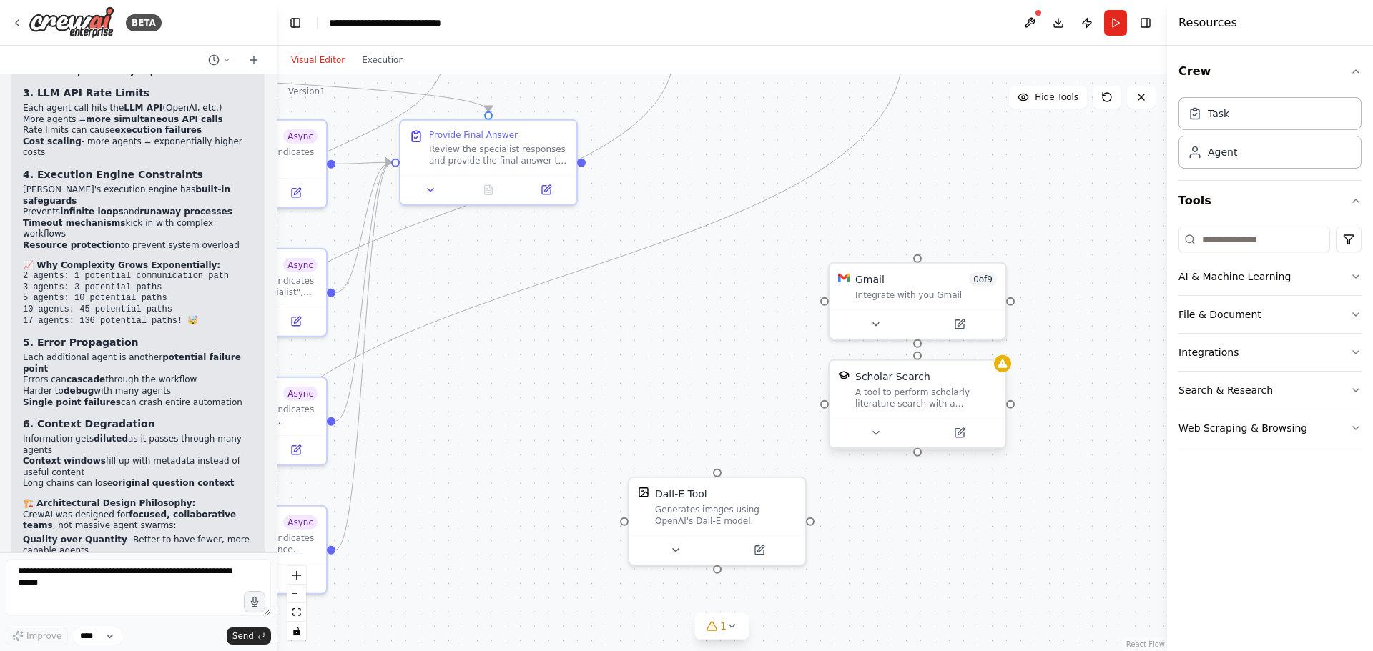
click at [965, 381] on div "Scholar Search" at bounding box center [926, 377] width 142 height 14
click at [994, 349] on icon at bounding box center [994, 346] width 9 height 9
click at [955, 350] on button "Confirm" at bounding box center [954, 346] width 51 height 17
click at [767, 495] on div "Dall-E Tool" at bounding box center [726, 491] width 142 height 14
click at [799, 465] on button at bounding box center [794, 461] width 19 height 19
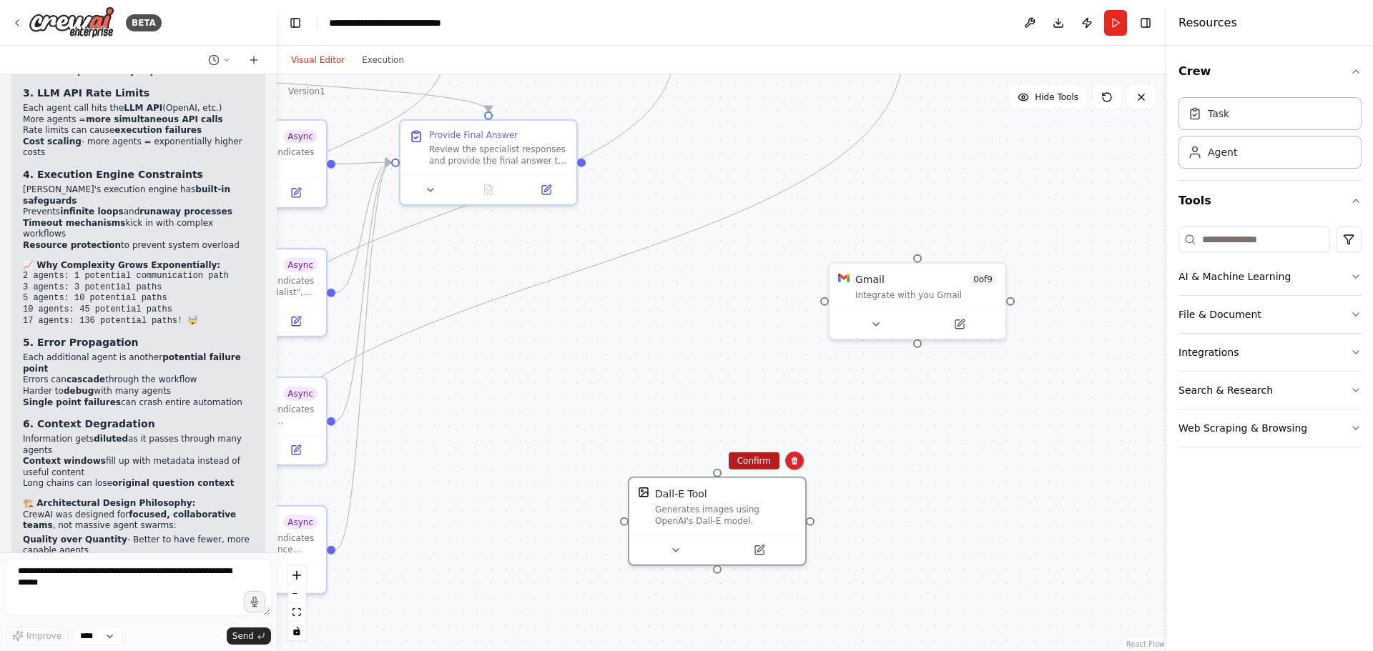
click at [751, 464] on button "Confirm" at bounding box center [753, 461] width 51 height 17
click at [749, 458] on button "Confirm" at bounding box center [753, 461] width 51 height 17
click at [946, 287] on div "Integrate with you Gmail" at bounding box center [925, 292] width 142 height 11
click at [993, 252] on button at bounding box center [993, 246] width 19 height 19
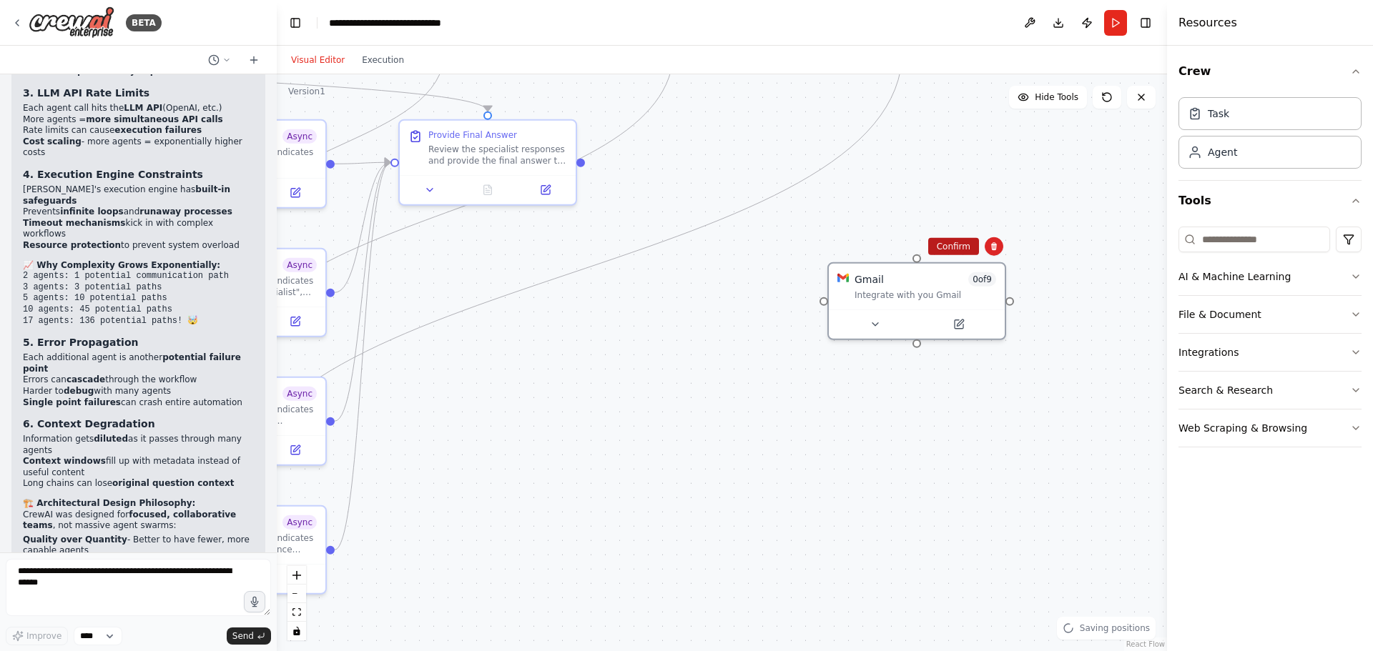
click at [973, 251] on button "Confirm" at bounding box center [953, 246] width 51 height 17
click at [959, 249] on button "Confirm" at bounding box center [952, 246] width 51 height 17
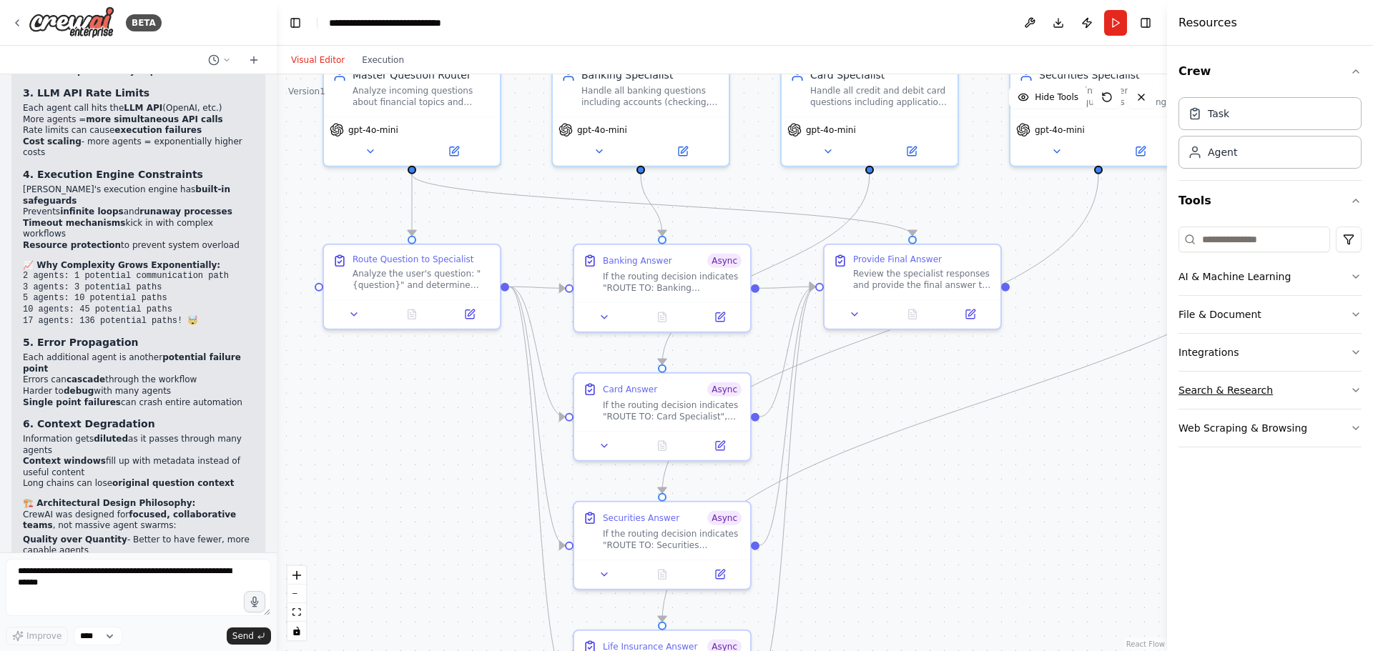
drag, startPoint x: 867, startPoint y: 274, endPoint x: 1182, endPoint y: 391, distance: 336.4
click at [1177, 389] on div "BETA Hello! I'm the CrewAI assistant. What kind of automation do you want to bu…" at bounding box center [686, 325] width 1373 height 651
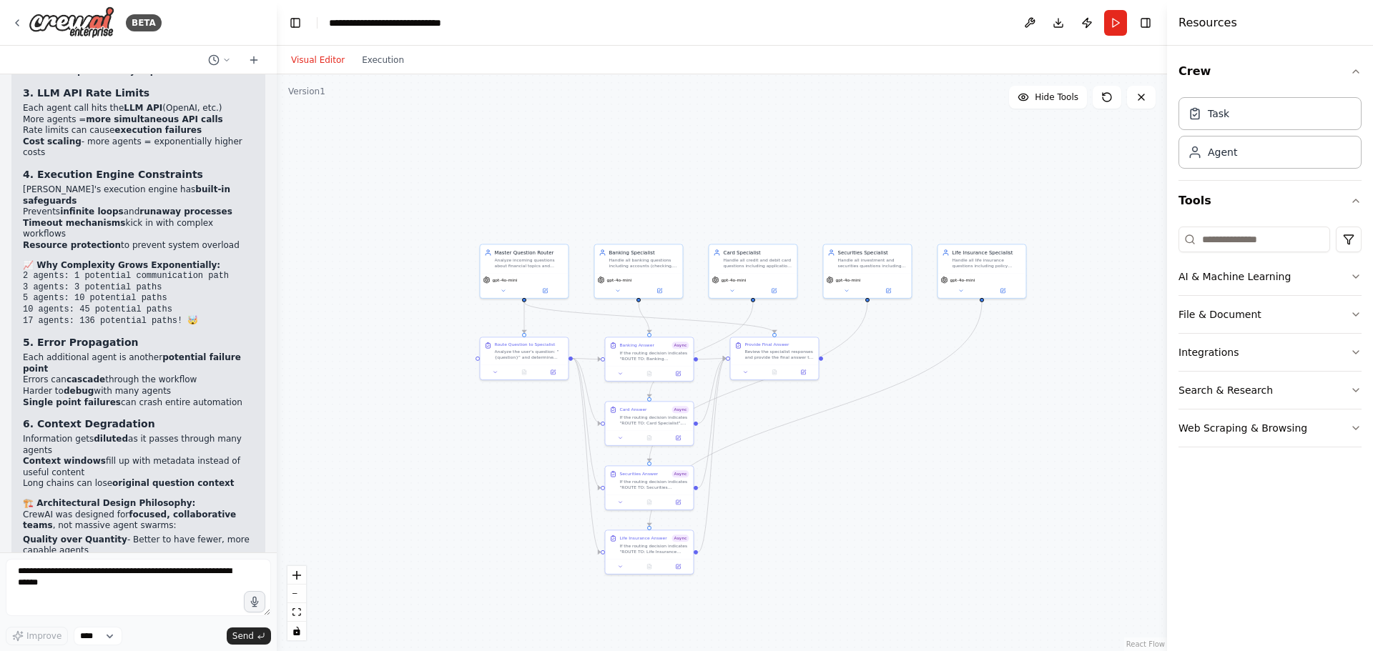
drag, startPoint x: 830, startPoint y: 169, endPoint x: 782, endPoint y: 169, distance: 47.9
click at [782, 169] on div ".deletable-edge-delete-btn { width: 20px; height: 20px; border: 0px solid #ffff…" at bounding box center [722, 362] width 890 height 577
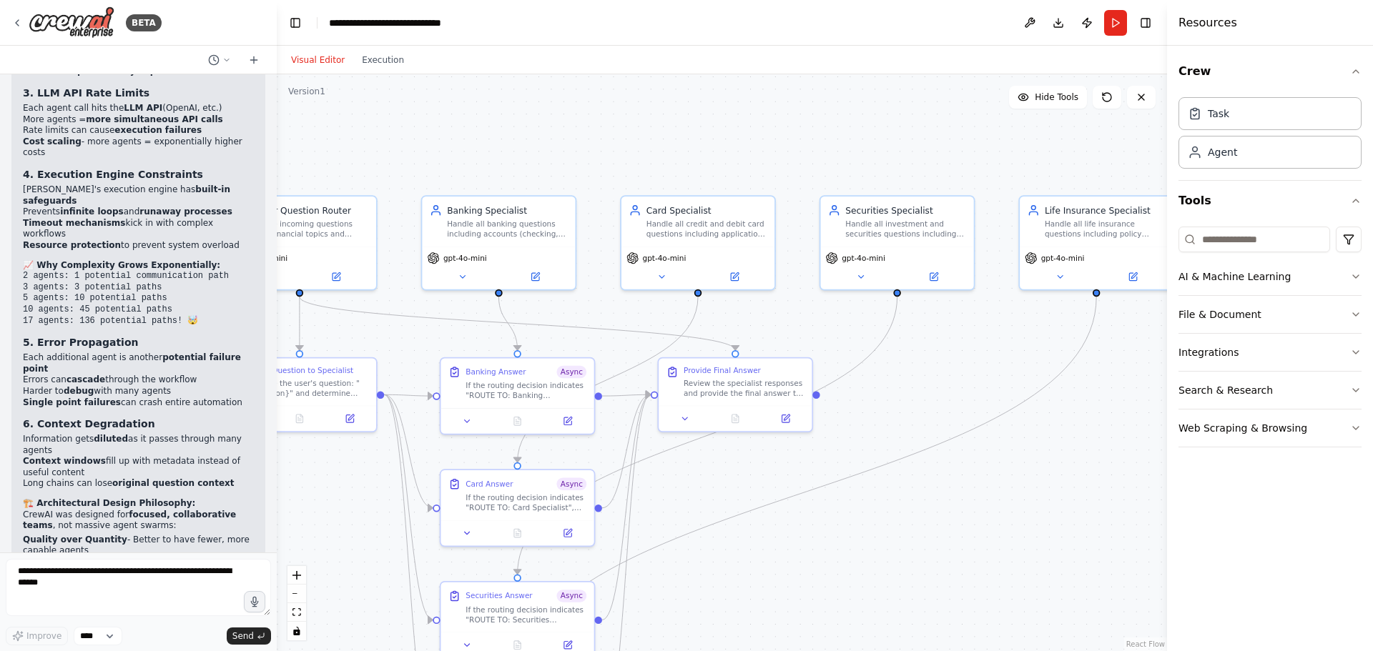
drag, startPoint x: 750, startPoint y: 206, endPoint x: 861, endPoint y: 27, distance: 210.3
click at [861, 27] on main "**********" at bounding box center [722, 325] width 890 height 651
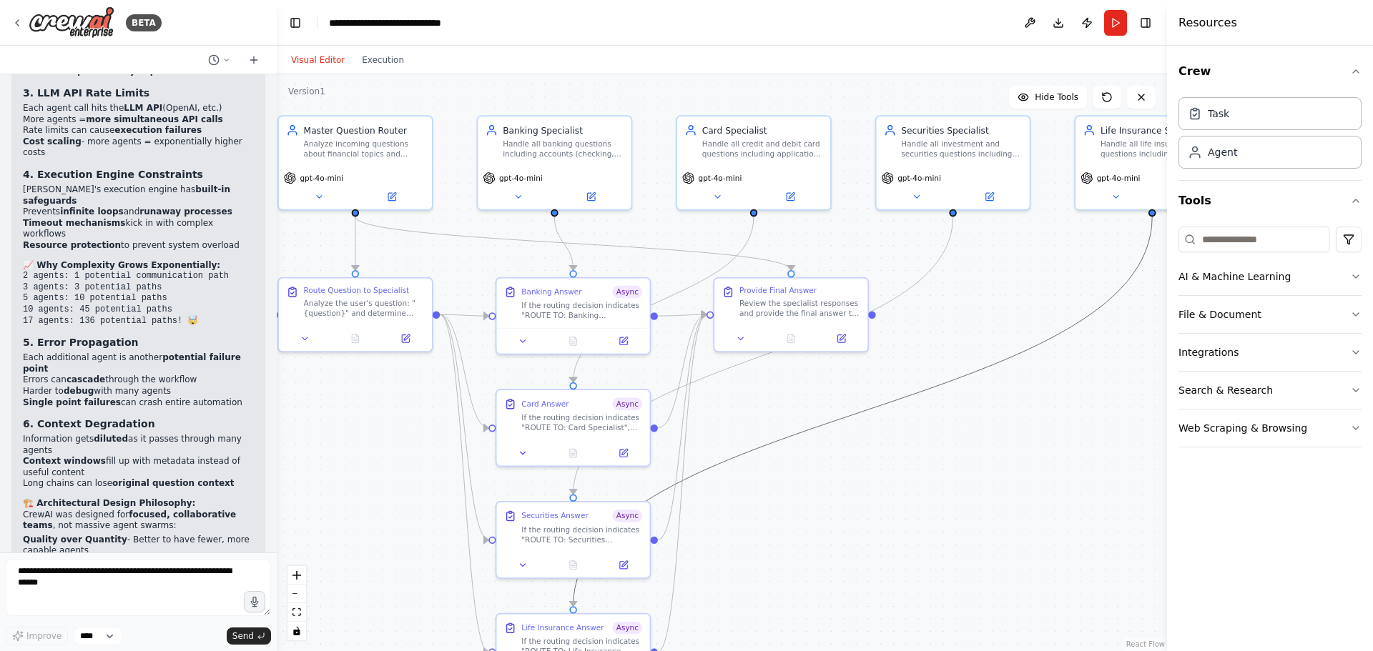
drag, startPoint x: 842, startPoint y: 422, endPoint x: 878, endPoint y: 397, distance: 44.0
click at [878, 397] on div ".deletable-edge-delete-btn { width: 20px; height: 20px; border: 0px solid #ffff…" at bounding box center [722, 362] width 890 height 577
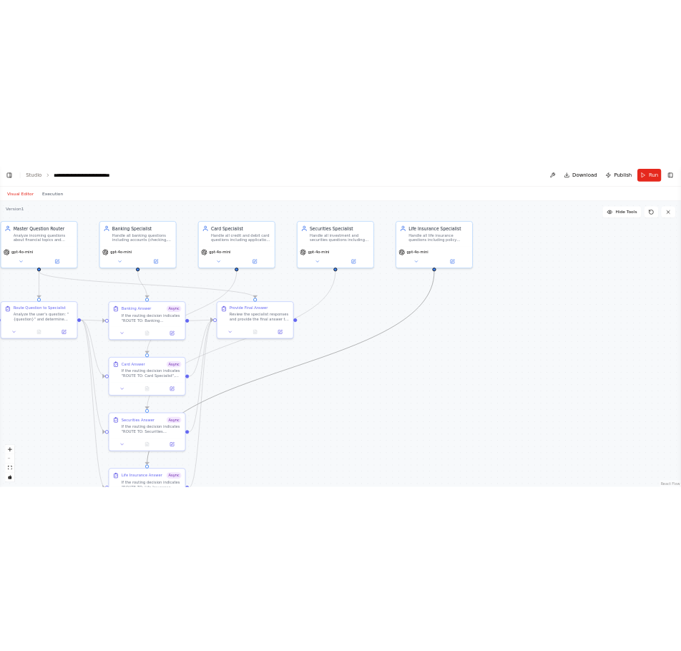
scroll to position [16361, 0]
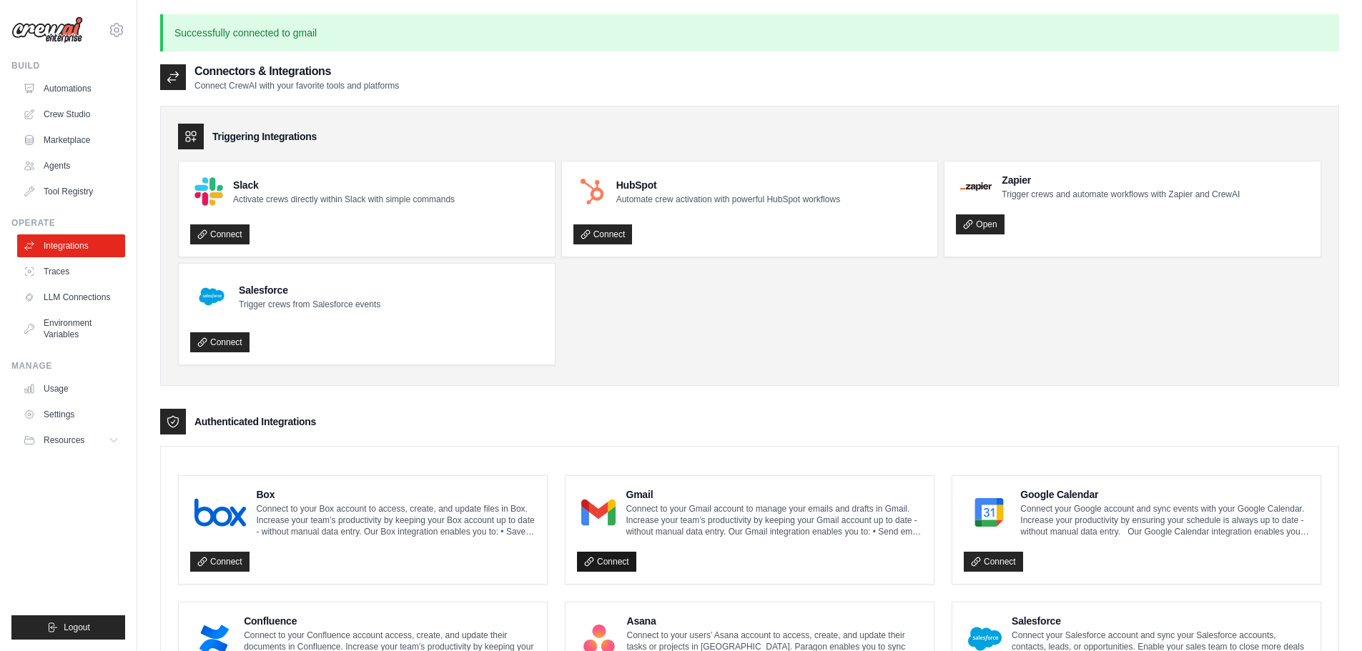
click at [591, 565] on icon at bounding box center [589, 562] width 10 height 10
click at [786, 311] on ul "Slack Activate crews directly within Slack with simple commands Connect HubSpot…" at bounding box center [749, 263] width 1143 height 204
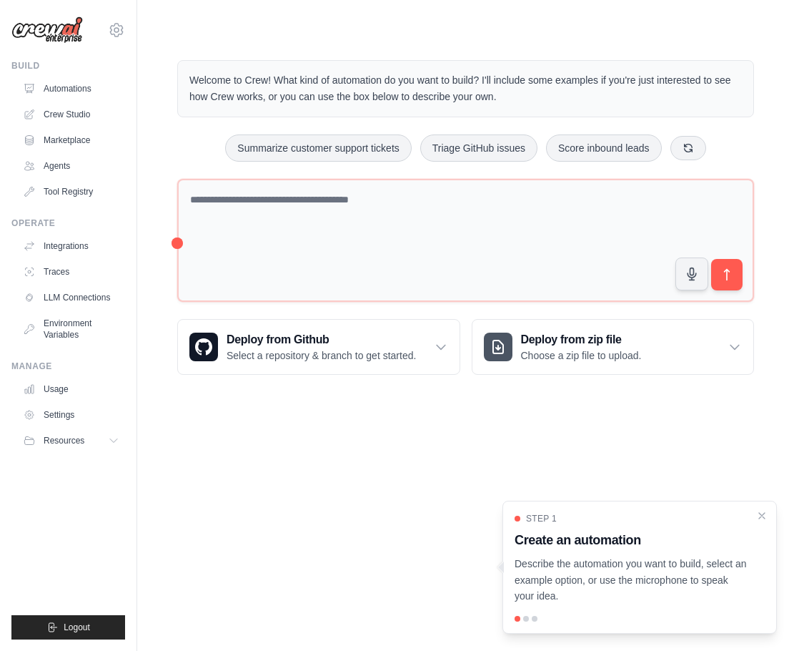
click at [327, 421] on body "[EMAIL_ADDRESS][PERSON_NAME][DOMAIN_NAME] Settings Build Automations Crew Studio" at bounding box center [397, 325] width 794 height 651
click at [85, 113] on link "Crew Studio" at bounding box center [73, 114] width 108 height 23
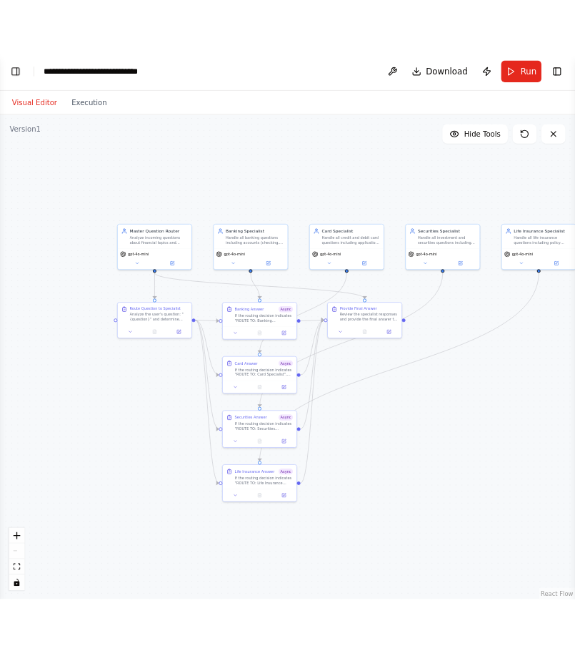
scroll to position [14194, 0]
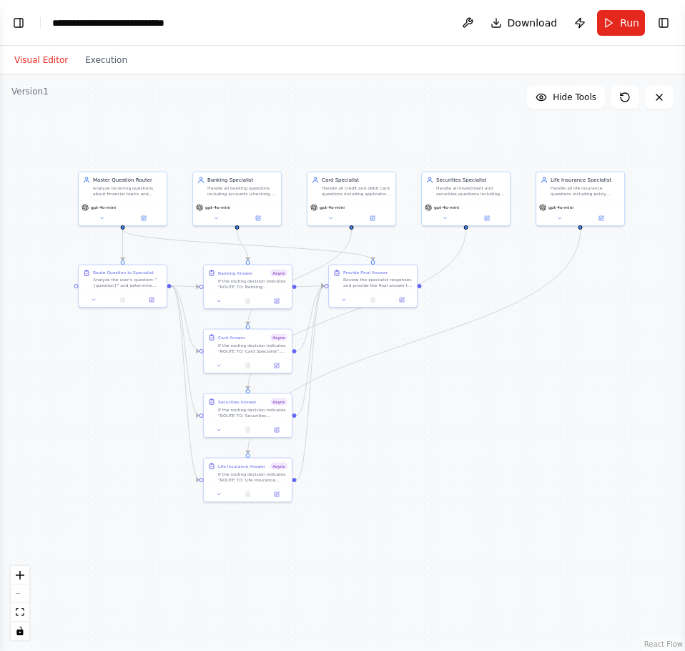
drag, startPoint x: 454, startPoint y: 235, endPoint x: 242, endPoint y: 120, distance: 241.5
click at [242, 120] on div ".deletable-edge-delete-btn { width: 20px; height: 20px; border: 0px solid #ffff…" at bounding box center [342, 362] width 685 height 576
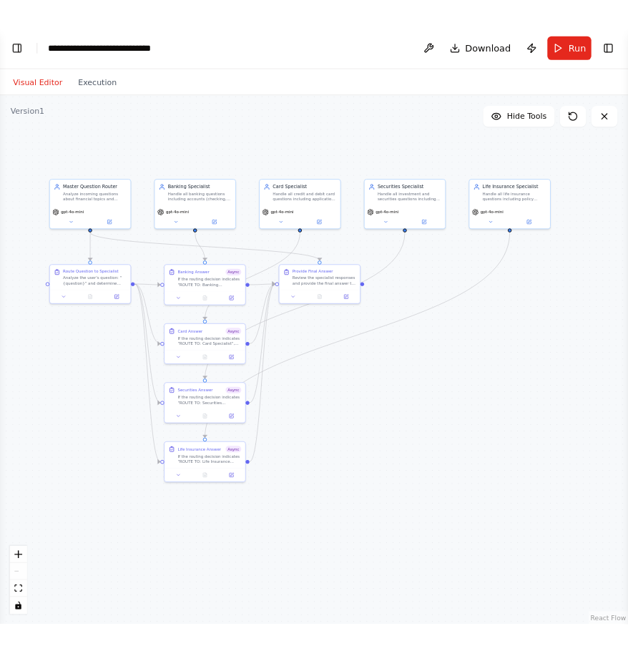
scroll to position [16035, 0]
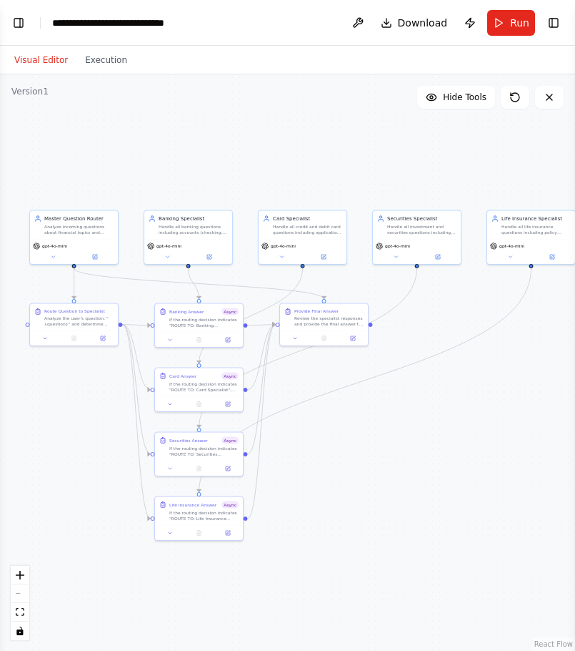
drag, startPoint x: 466, startPoint y: 390, endPoint x: 433, endPoint y: 443, distance: 62.3
click at [433, 443] on div ".deletable-edge-delete-btn { width: 20px; height: 20px; border: 0px solid #ffff…" at bounding box center [287, 362] width 575 height 576
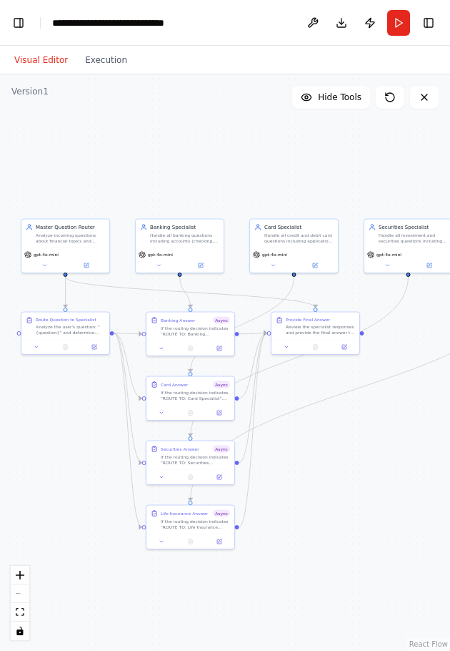
click at [359, 448] on div ".deletable-edge-delete-btn { width: 20px; height: 20px; border: 0px solid #ffff…" at bounding box center [225, 362] width 450 height 576
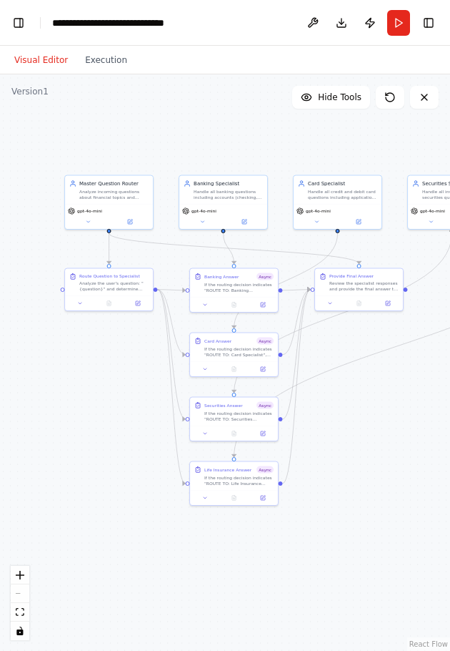
drag, startPoint x: 359, startPoint y: 448, endPoint x: 389, endPoint y: 411, distance: 47.8
click at [402, 405] on div ".deletable-edge-delete-btn { width: 20px; height: 20px; border: 0px solid #ffff…" at bounding box center [225, 362] width 450 height 576
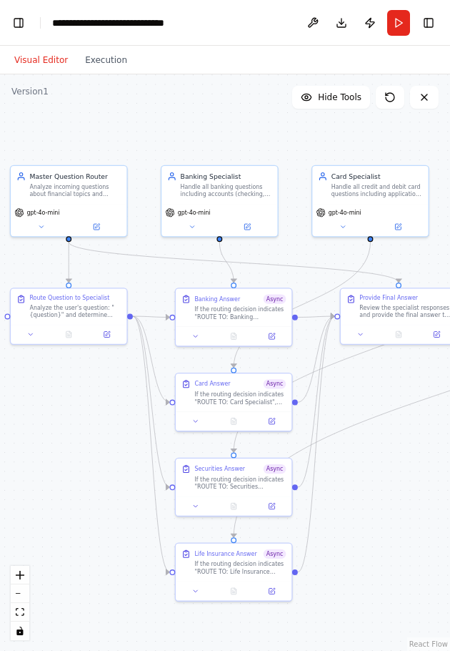
drag, startPoint x: 340, startPoint y: 414, endPoint x: 373, endPoint y: 480, distance: 74.5
click at [373, 480] on div ".deletable-edge-delete-btn { width: 20px; height: 20px; border: 0px solid #ffff…" at bounding box center [225, 362] width 450 height 576
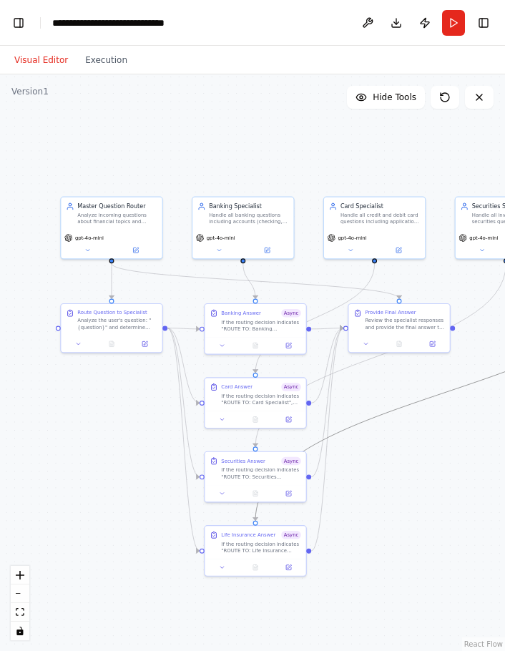
drag, startPoint x: 399, startPoint y: 407, endPoint x: 358, endPoint y: 415, distance: 41.5
click at [358, 415] on div ".deletable-edge-delete-btn { width: 20px; height: 20px; border: 0px solid #ffff…" at bounding box center [252, 362] width 505 height 576
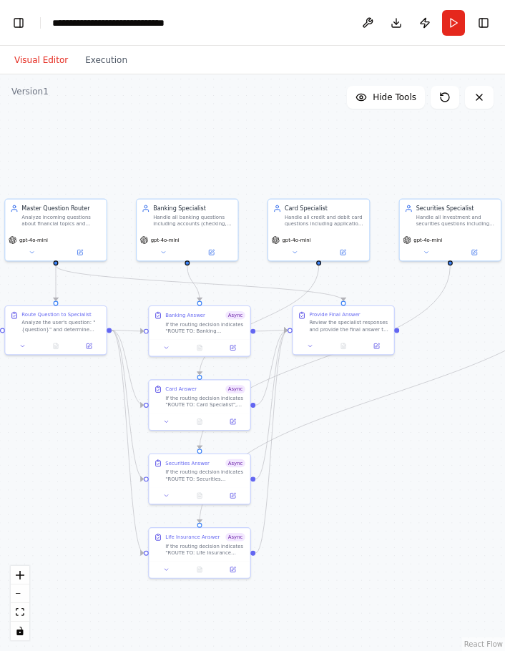
drag, startPoint x: 366, startPoint y: 414, endPoint x: 310, endPoint y: 416, distance: 55.8
click at [310, 416] on div ".deletable-edge-delete-btn { width: 20px; height: 20px; border: 0px solid #ffff…" at bounding box center [252, 362] width 505 height 576
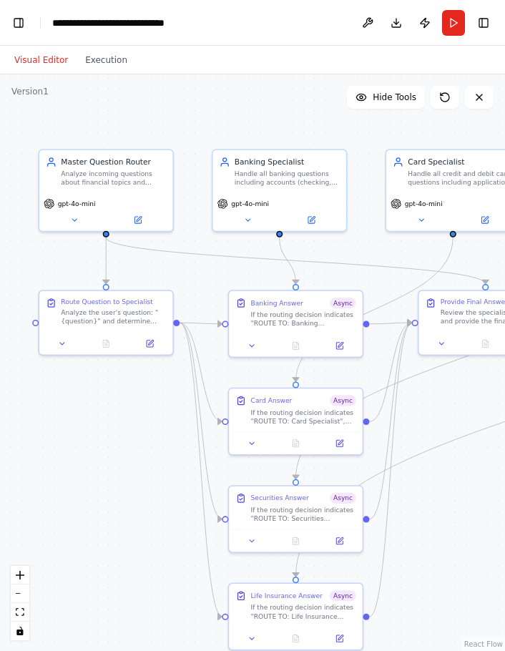
drag, startPoint x: 388, startPoint y: 388, endPoint x: 513, endPoint y: 390, distance: 124.4
click at [505, 390] on html "**********" at bounding box center [252, 325] width 505 height 651
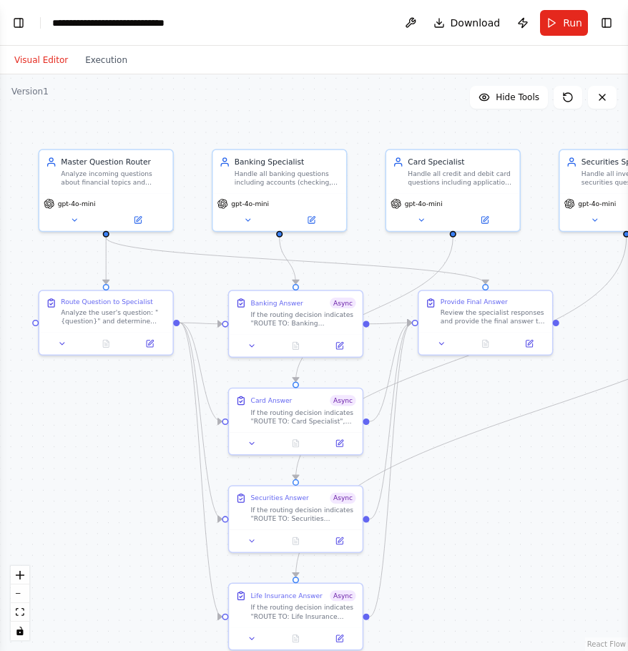
select select "****"
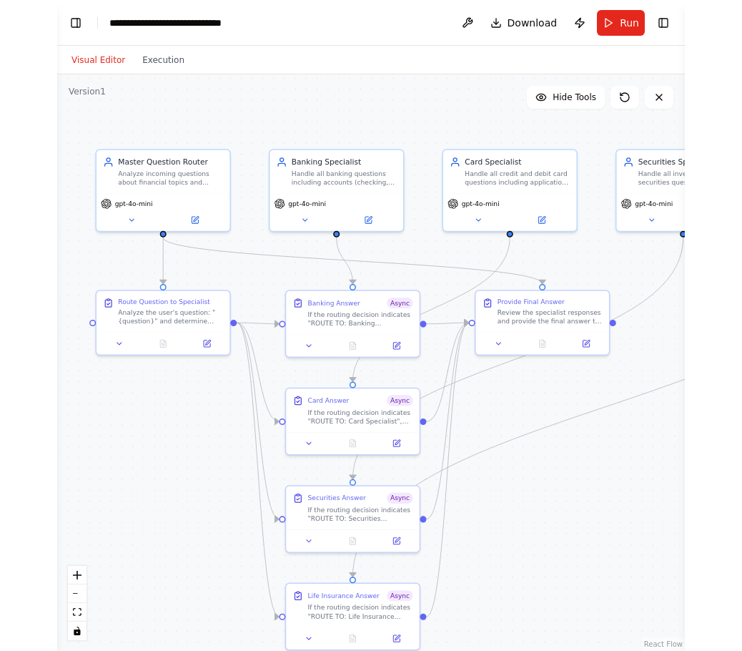
scroll to position [17204, 0]
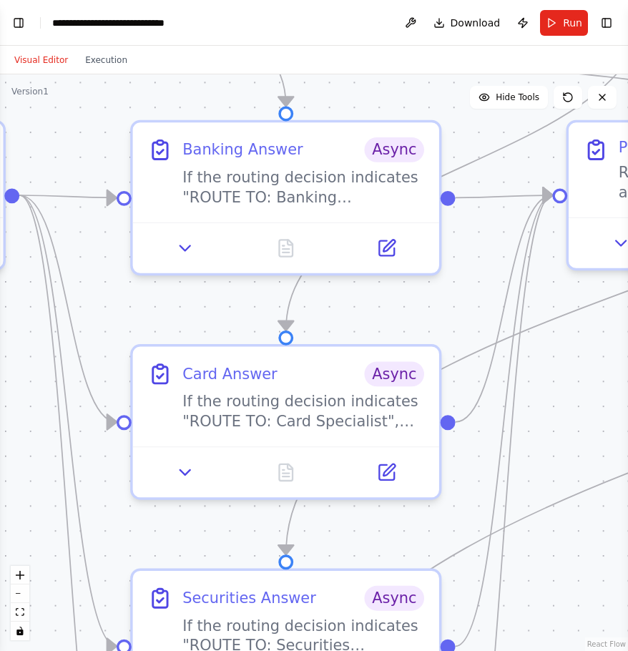
drag, startPoint x: 376, startPoint y: 407, endPoint x: 673, endPoint y: 382, distance: 297.7
click at [628, 382] on html "BETA Hello! I'm the CrewAI assistant. What kind of automation do you want to bu…" at bounding box center [314, 325] width 628 height 651
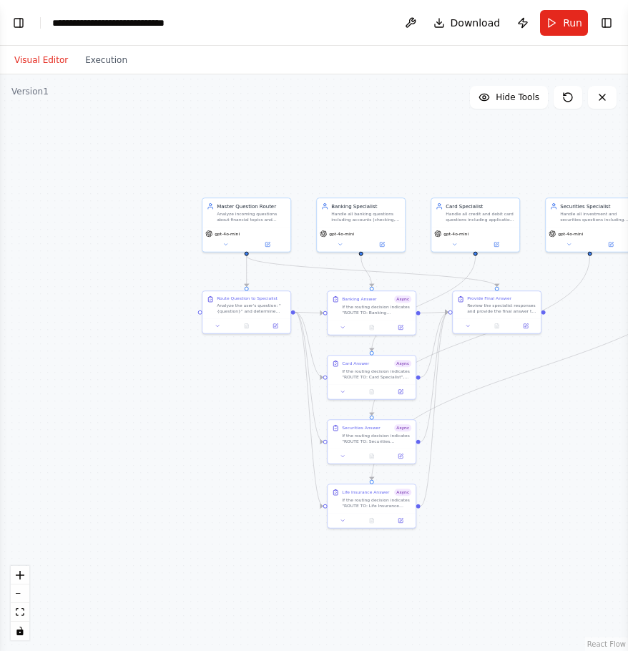
drag, startPoint x: 496, startPoint y: 537, endPoint x: 425, endPoint y: 526, distance: 72.3
click at [425, 526] on div ".deletable-edge-delete-btn { width: 20px; height: 20px; border: 0px solid #ffff…" at bounding box center [314, 362] width 628 height 576
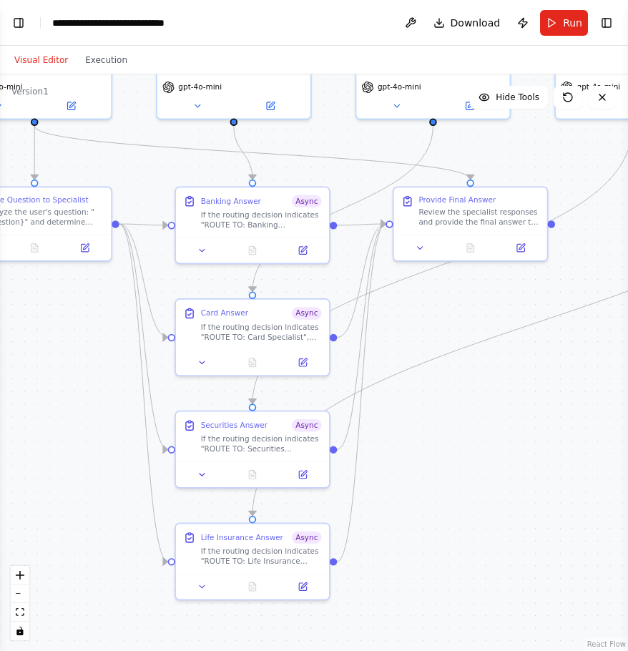
drag, startPoint x: 430, startPoint y: 377, endPoint x: 500, endPoint y: 490, distance: 133.3
click at [500, 490] on div ".deletable-edge-delete-btn { width: 20px; height: 20px; border: 0px solid #ffff…" at bounding box center [314, 362] width 628 height 576
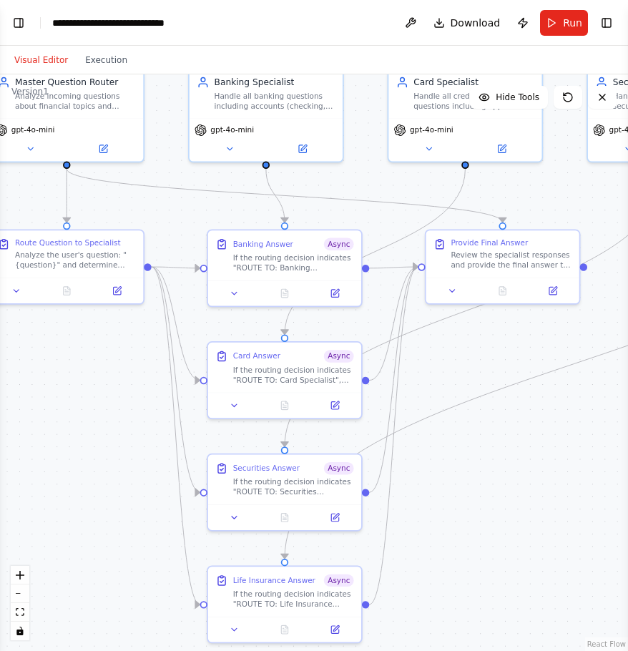
drag, startPoint x: 500, startPoint y: 490, endPoint x: 503, endPoint y: 500, distance: 11.1
click at [503, 498] on div ".deletable-edge-delete-btn { width: 20px; height: 20px; border: 0px solid #ffff…" at bounding box center [314, 362] width 628 height 576
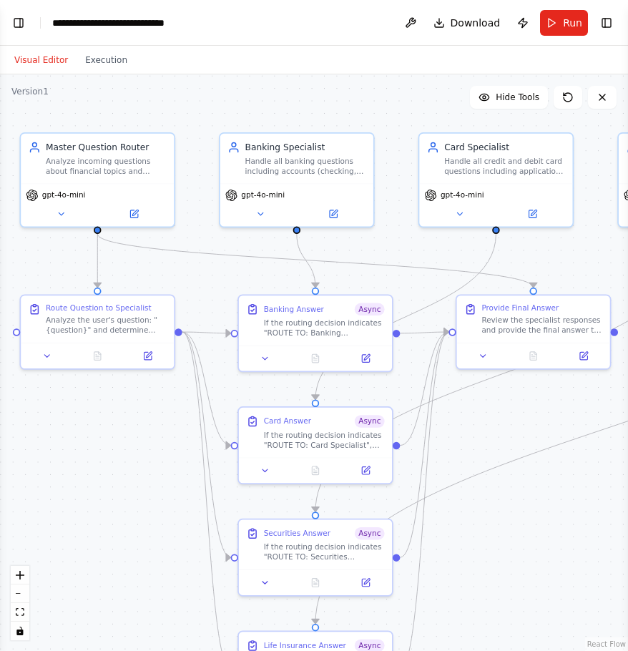
drag, startPoint x: 493, startPoint y: 530, endPoint x: 522, endPoint y: 585, distance: 62.7
click at [522, 585] on div ".deletable-edge-delete-btn { width: 20px; height: 20px; border: 0px solid #ffff…" at bounding box center [314, 362] width 628 height 576
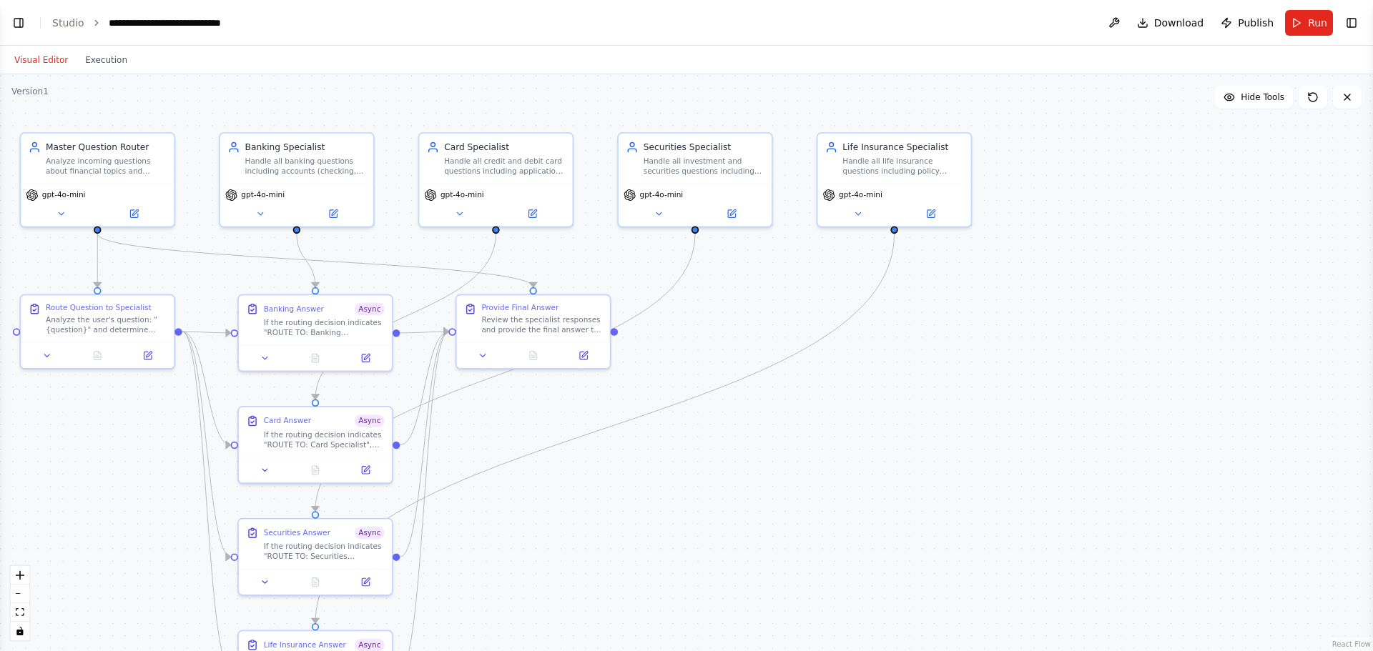
scroll to position [16327, 0]
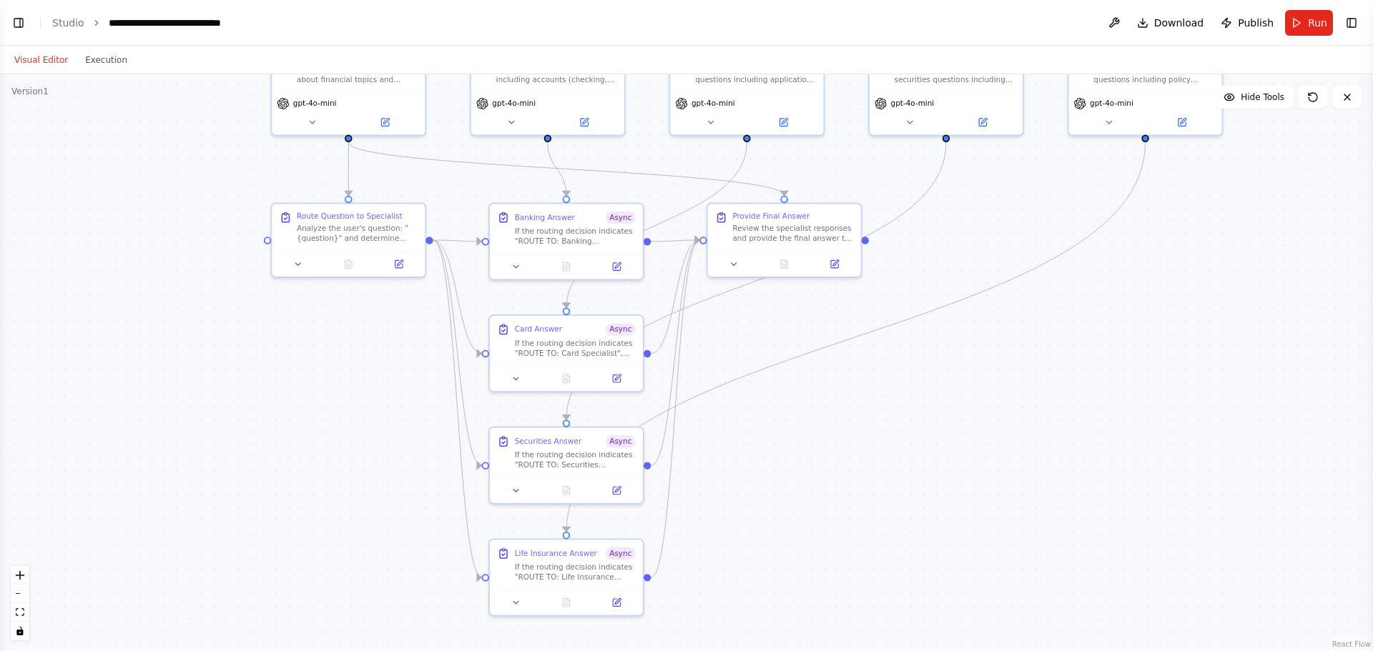
drag, startPoint x: 699, startPoint y: 370, endPoint x: 950, endPoint y: 279, distance: 266.8
click at [680, 279] on div ".deletable-edge-delete-btn { width: 20px; height: 20px; border: 0px solid #ffff…" at bounding box center [686, 362] width 1373 height 577
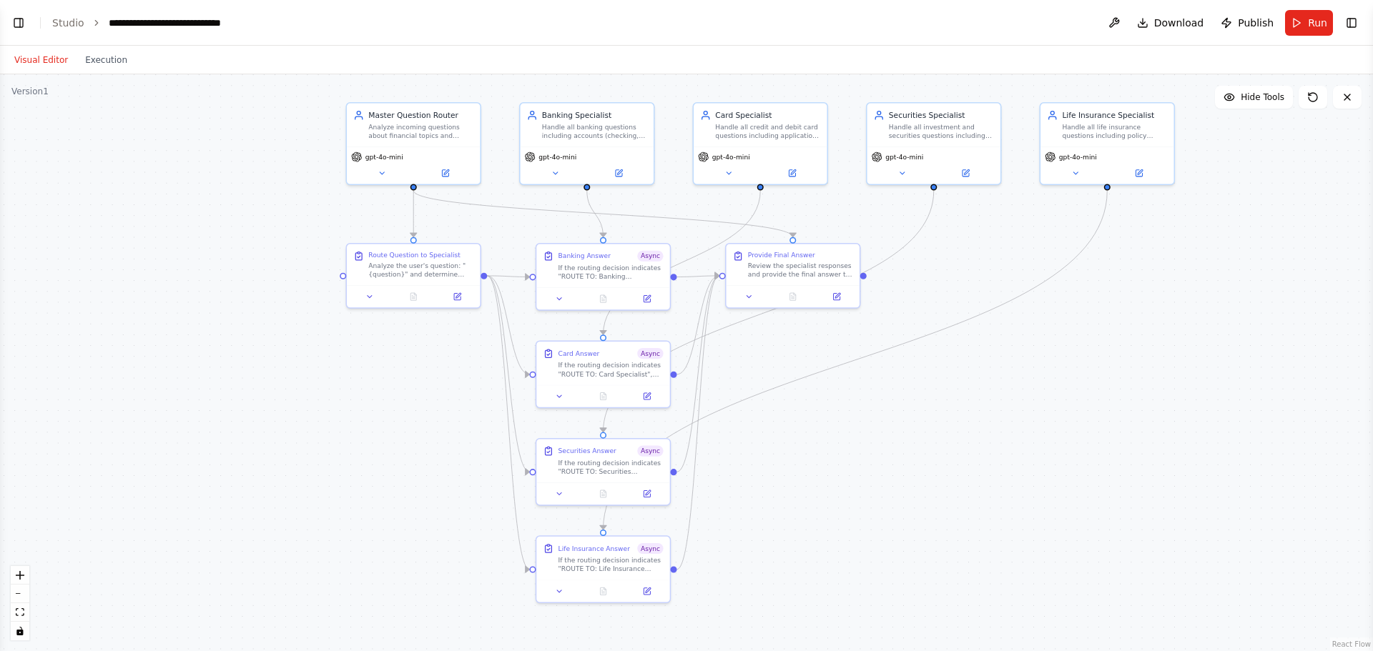
drag, startPoint x: 939, startPoint y: 361, endPoint x: 931, endPoint y: 381, distance: 21.5
click at [680, 381] on div ".deletable-edge-delete-btn { width: 20px; height: 20px; border: 0px solid #ffff…" at bounding box center [686, 362] width 1373 height 577
select select "****"
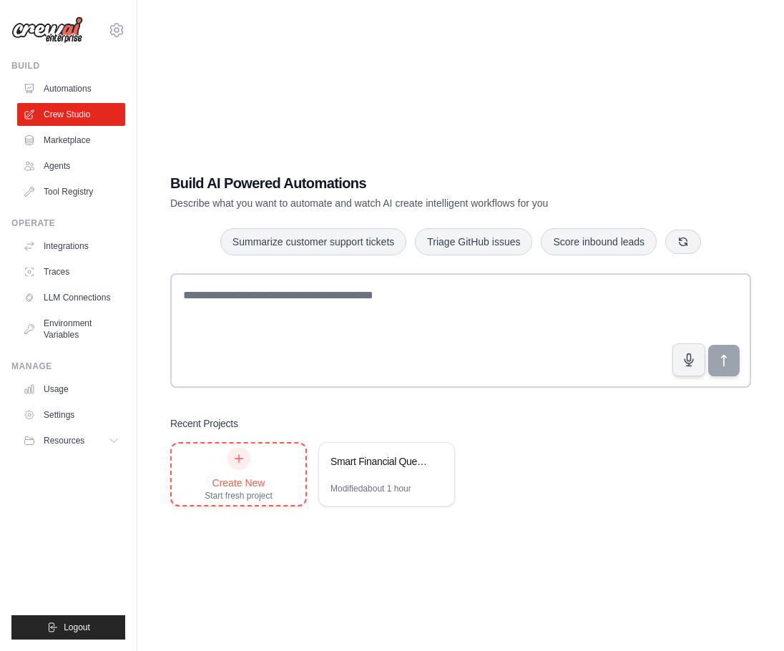
click at [260, 465] on div "Create New Start fresh project" at bounding box center [238, 474] width 68 height 54
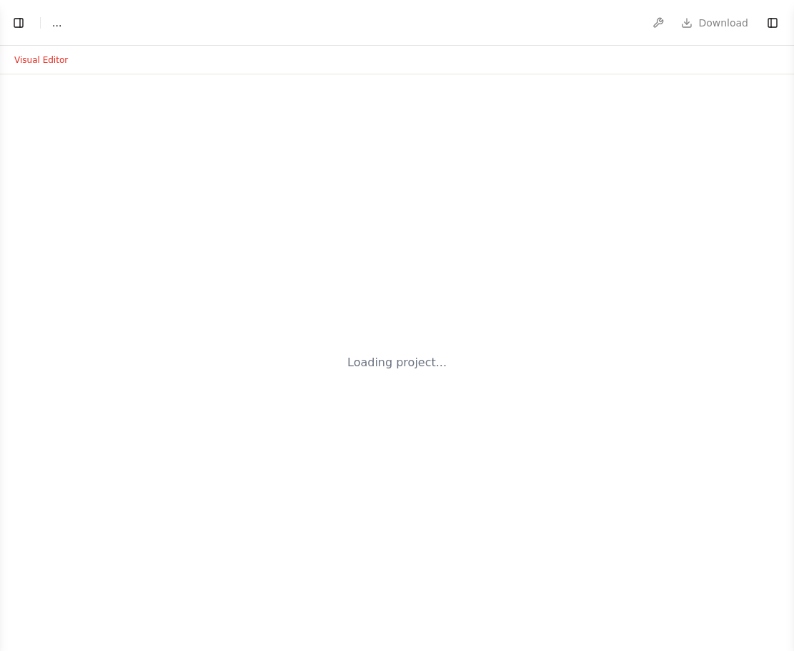
select select "****"
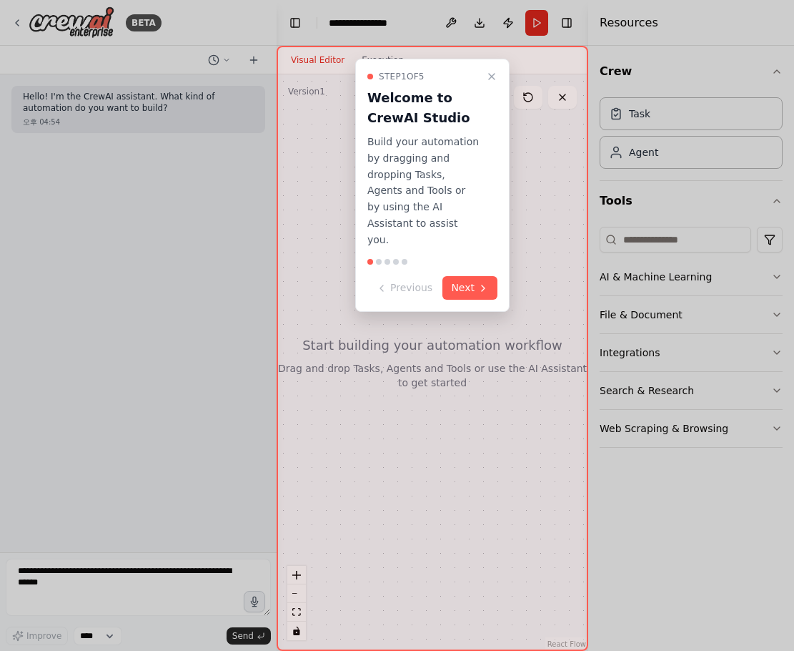
click at [490, 71] on icon "Close walkthrough" at bounding box center [491, 76] width 11 height 11
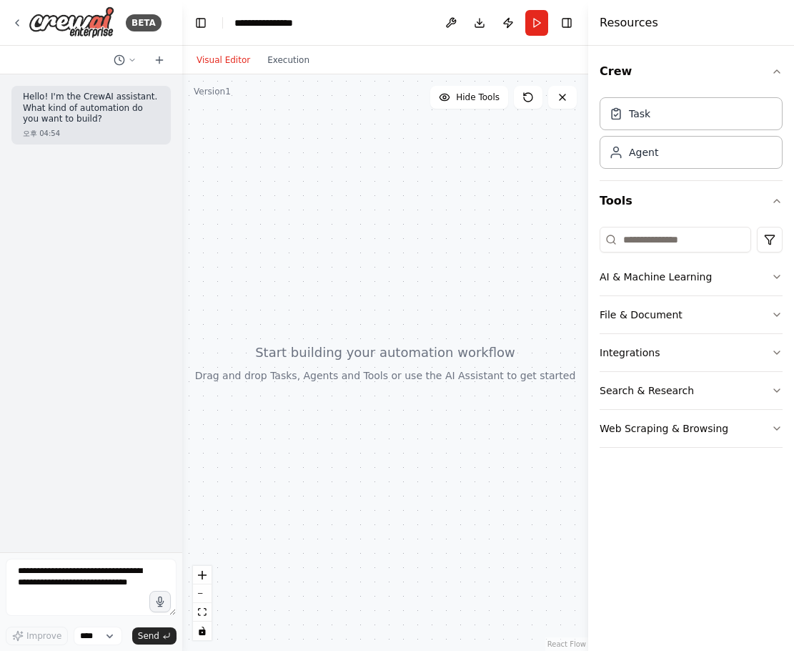
drag, startPoint x: 272, startPoint y: 200, endPoint x: 174, endPoint y: 209, distance: 97.7
click at [174, 209] on div "**********" at bounding box center [397, 325] width 794 height 651
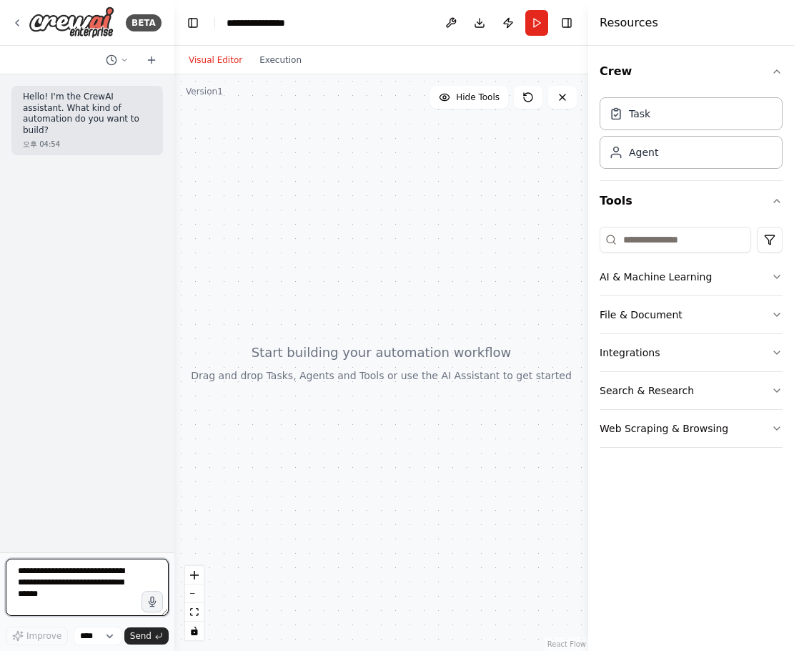
click at [70, 590] on textarea at bounding box center [87, 586] width 163 height 57
type textarea "*"
type textarea "**********"
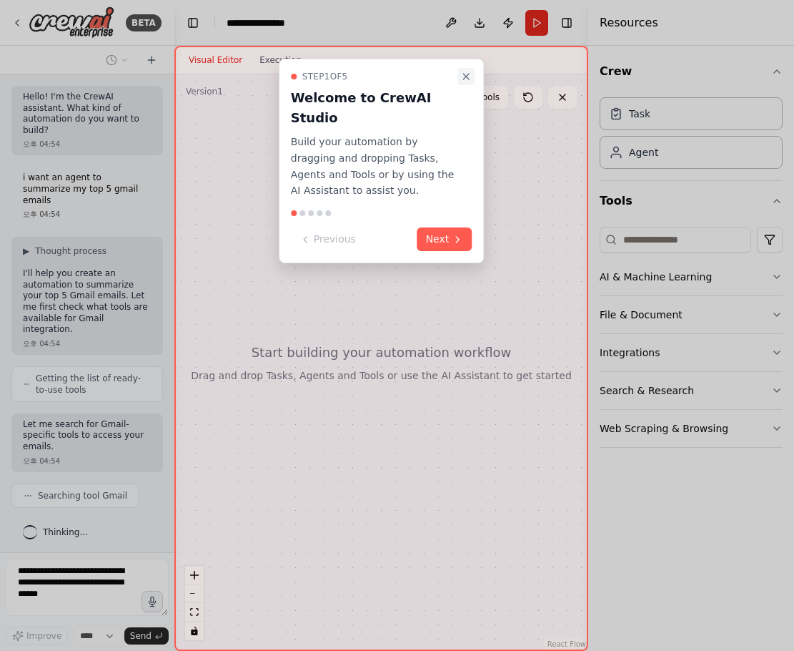
click at [468, 71] on icon "Close walkthrough" at bounding box center [465, 76] width 11 height 11
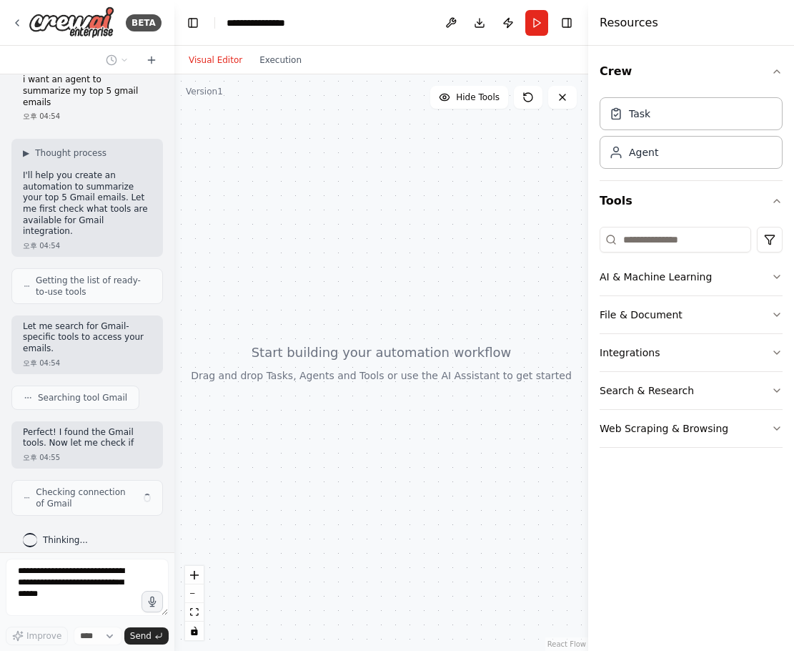
scroll to position [120, 0]
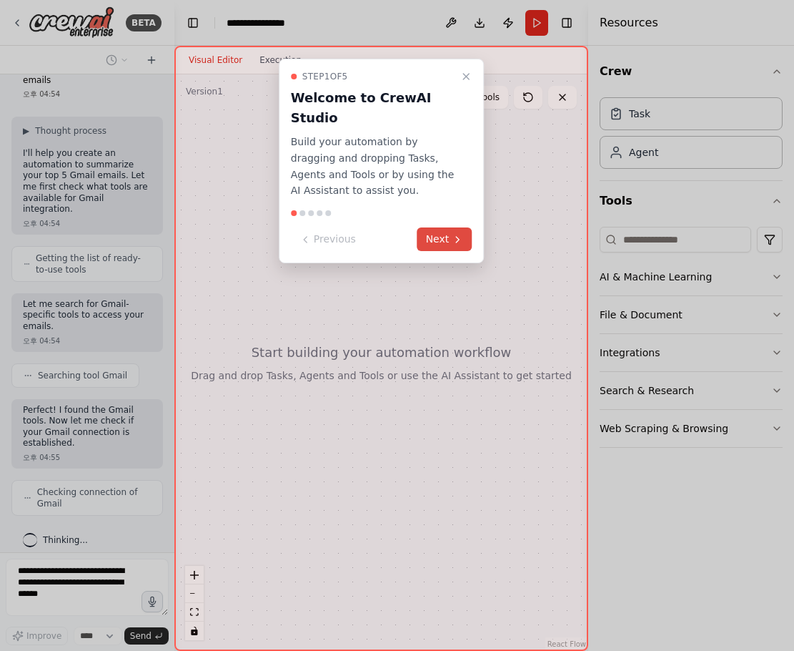
click at [462, 232] on button "Next" at bounding box center [444, 239] width 55 height 24
click at [462, 232] on div at bounding box center [397, 325] width 794 height 651
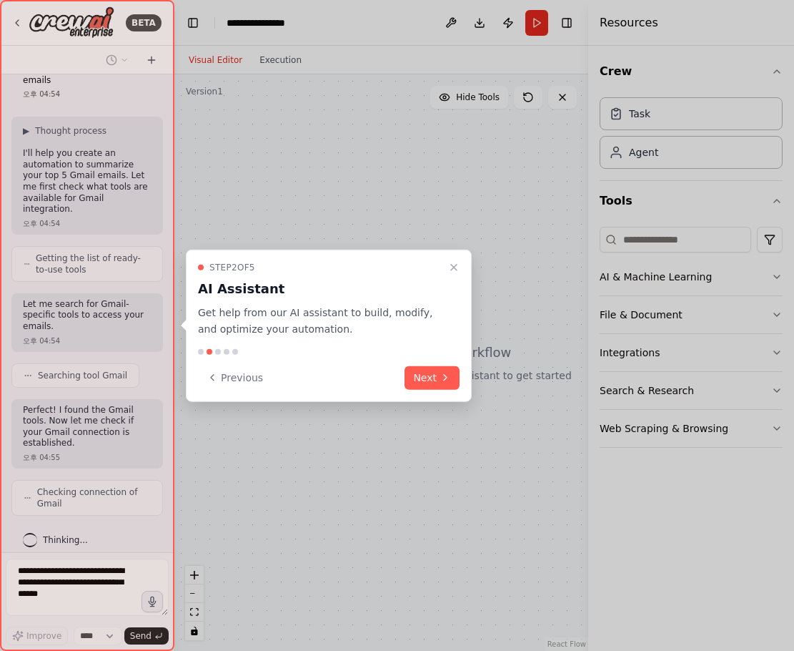
click at [435, 362] on div "Step 2 of 5 AI Assistant Get help from our AI assistant to build, modify, and o…" at bounding box center [329, 325] width 286 height 152
click at [433, 377] on button "Next" at bounding box center [432, 377] width 55 height 24
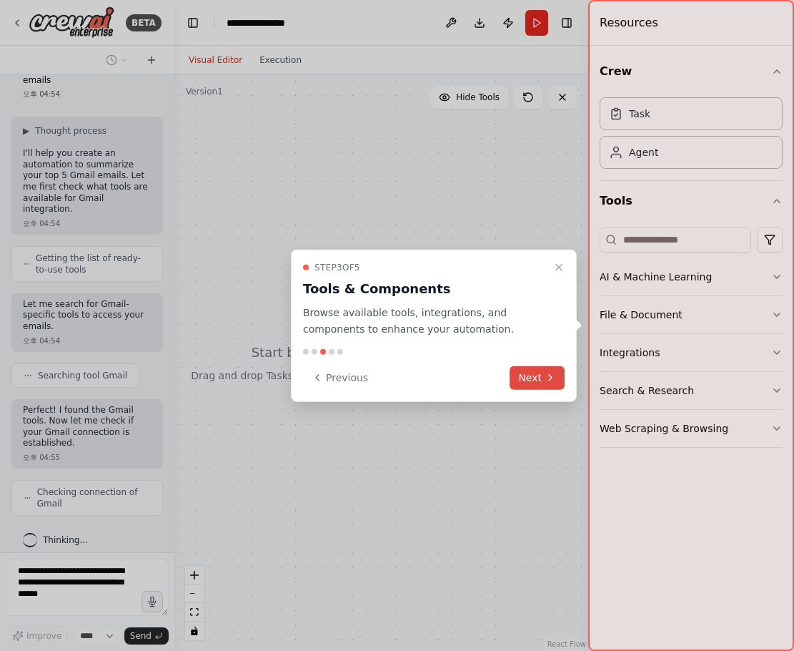
click at [535, 378] on button "Next" at bounding box center [537, 377] width 55 height 24
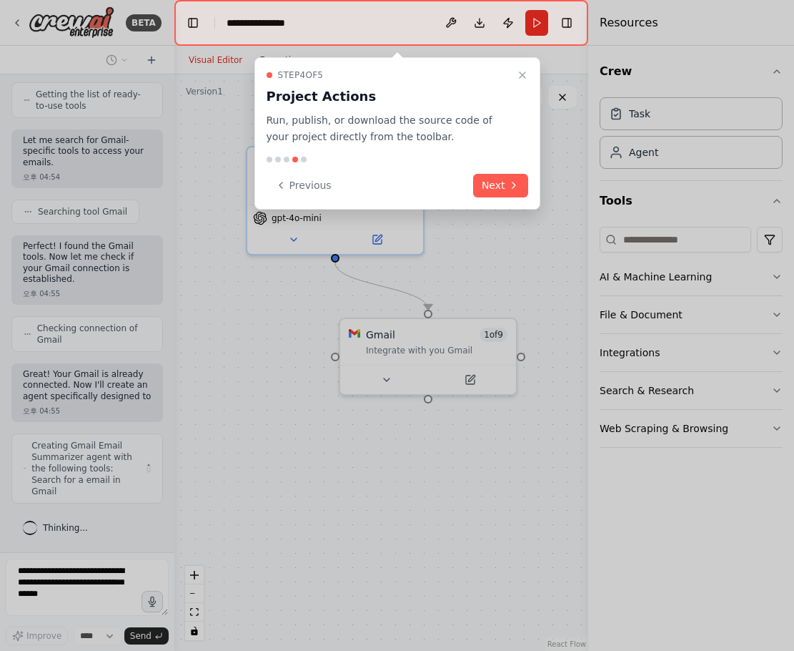
click at [505, 171] on div "Step 4 of 5 Project Actions Run, publish, or download the source code of your p…" at bounding box center [397, 133] width 286 height 152
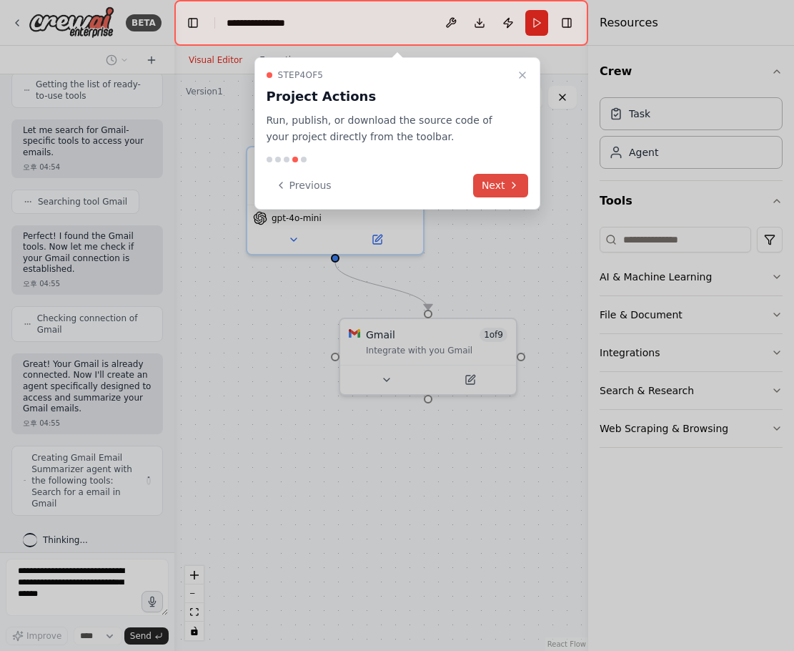
click at [503, 182] on button "Next" at bounding box center [500, 186] width 55 height 24
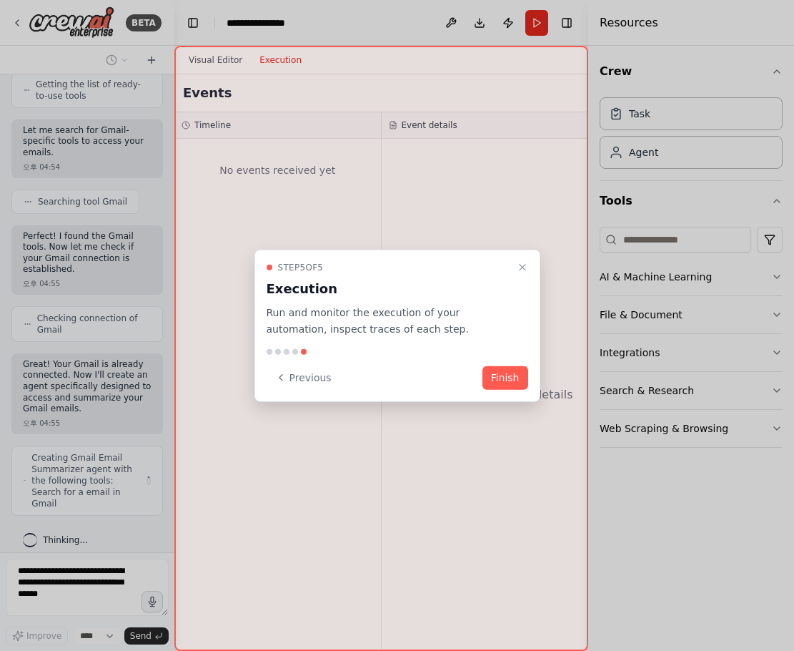
scroll to position [282, 0]
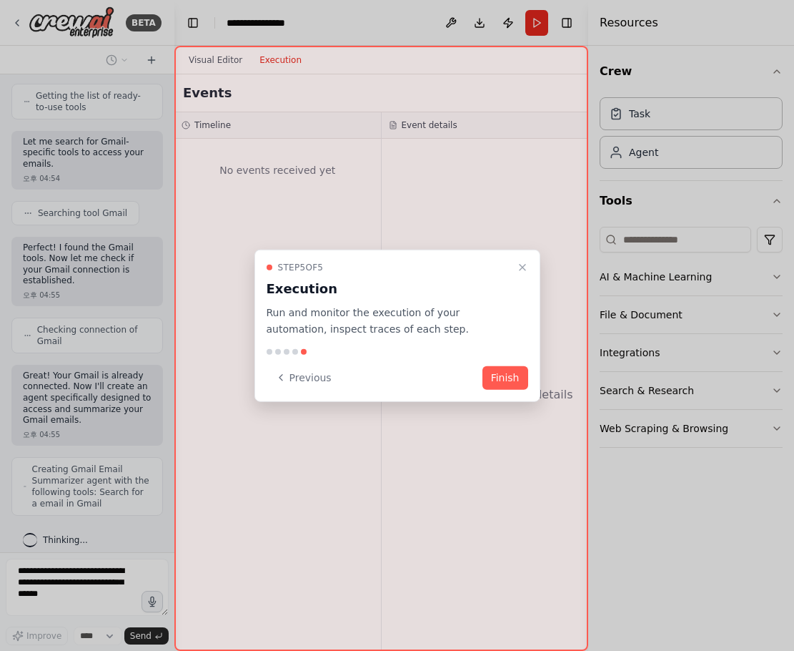
click at [499, 375] on button "Finish" at bounding box center [506, 377] width 46 height 24
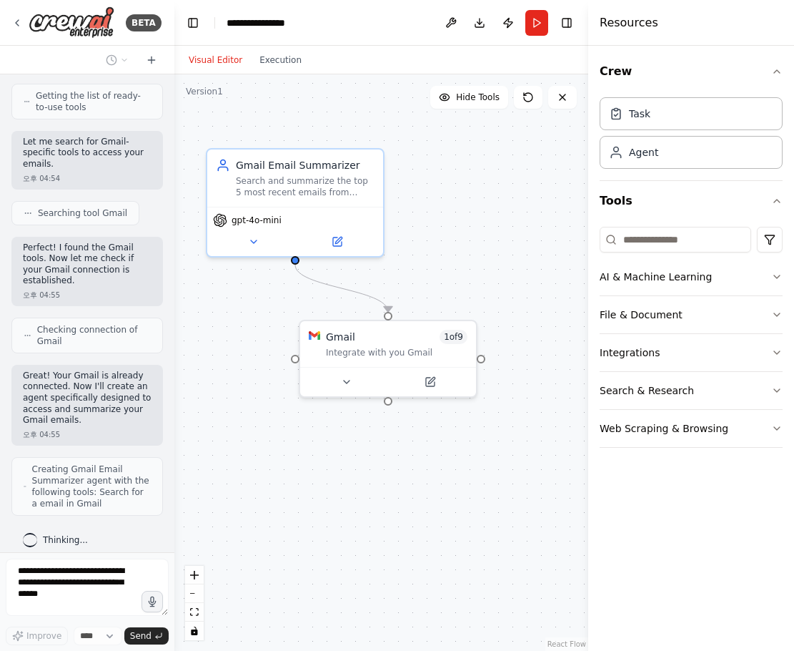
drag, startPoint x: 282, startPoint y: 459, endPoint x: 273, endPoint y: 461, distance: 9.5
click at [273, 461] on div ".deletable-edge-delete-btn { width: 20px; height: 20px; border: 0px solid #ffff…" at bounding box center [381, 362] width 414 height 576
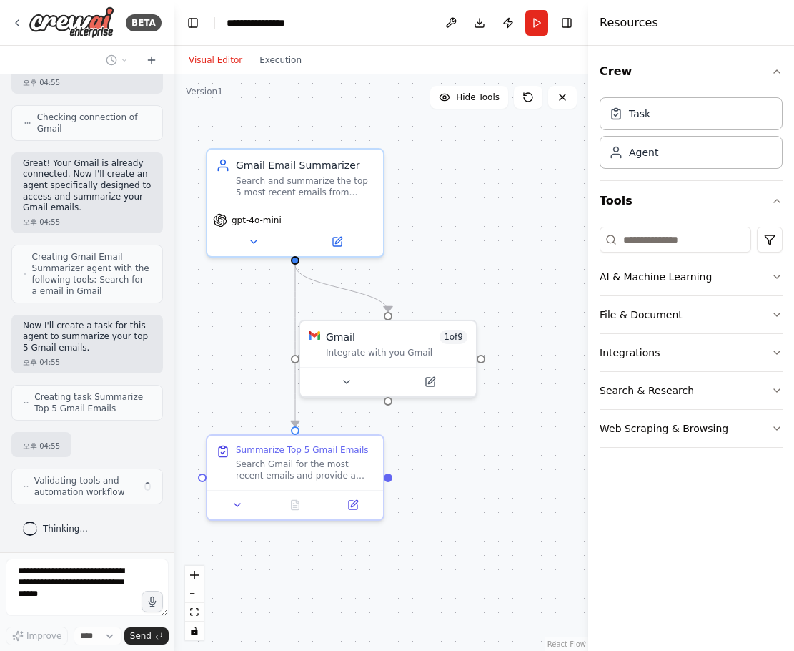
scroll to position [517, 0]
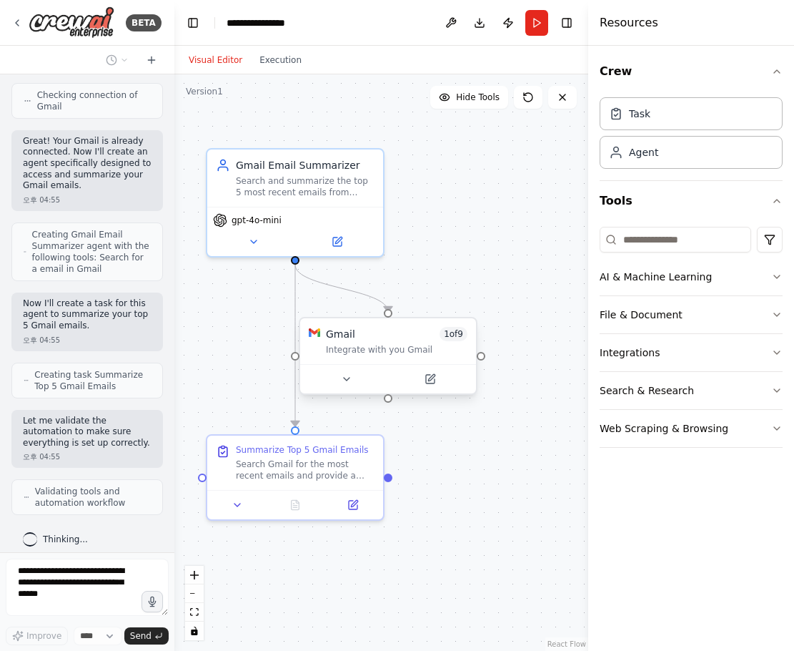
click at [369, 355] on div "Gmail 1 of 9 Integrate with you Gmail" at bounding box center [388, 341] width 176 height 46
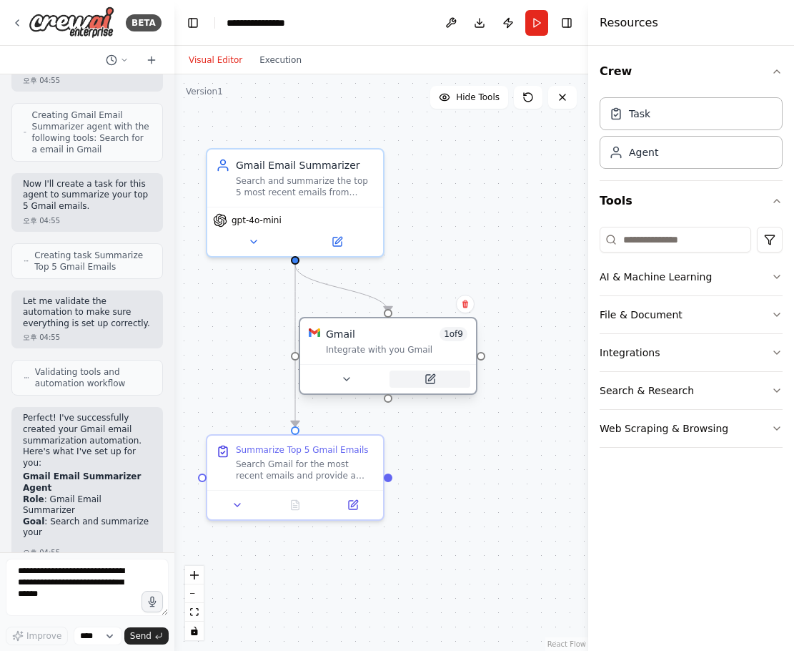
click at [428, 379] on icon at bounding box center [431, 377] width 6 height 6
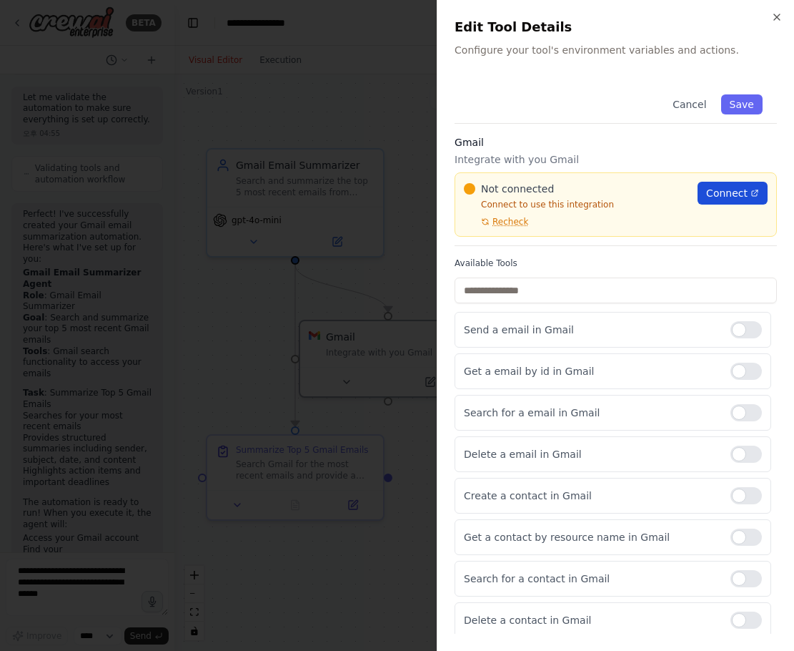
click at [706, 187] on span "Connect" at bounding box center [726, 193] width 41 height 14
click at [518, 224] on span "Recheck" at bounding box center [511, 221] width 36 height 11
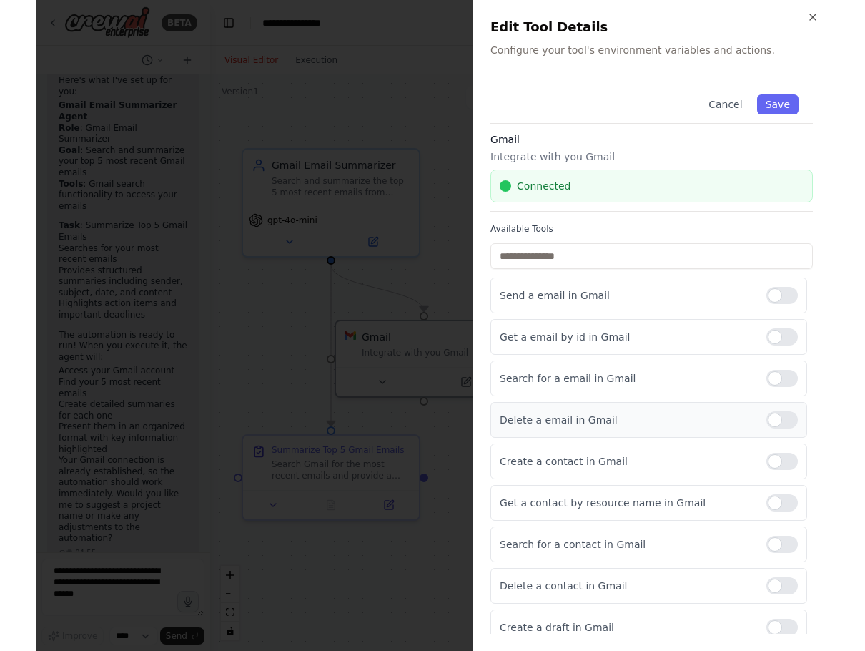
scroll to position [0, 0]
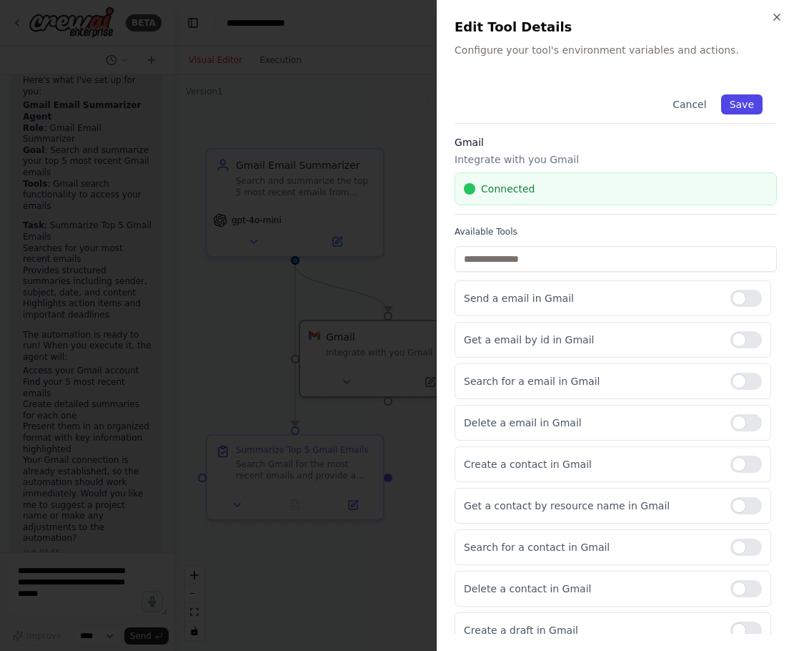
click at [730, 100] on button "Save" at bounding box center [741, 104] width 41 height 20
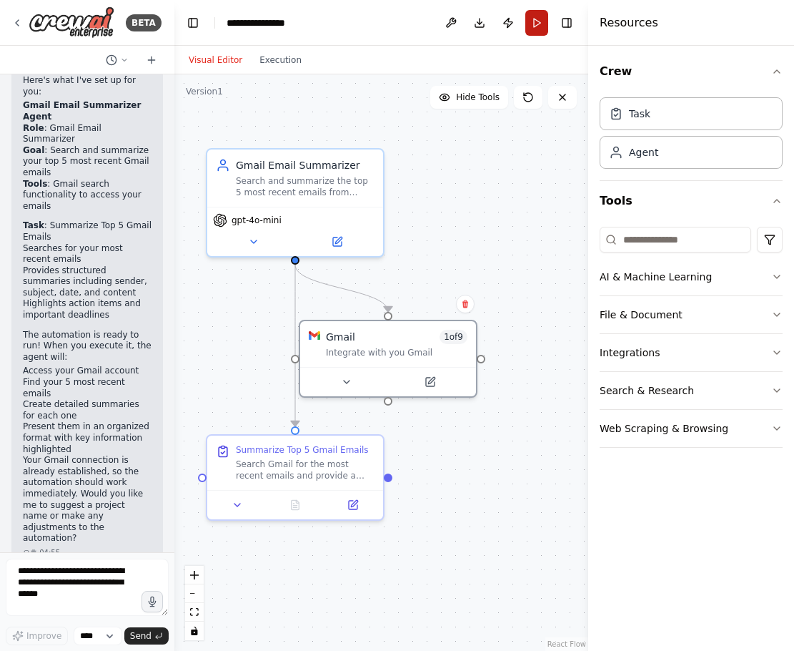
click at [542, 20] on button "Run" at bounding box center [536, 23] width 23 height 26
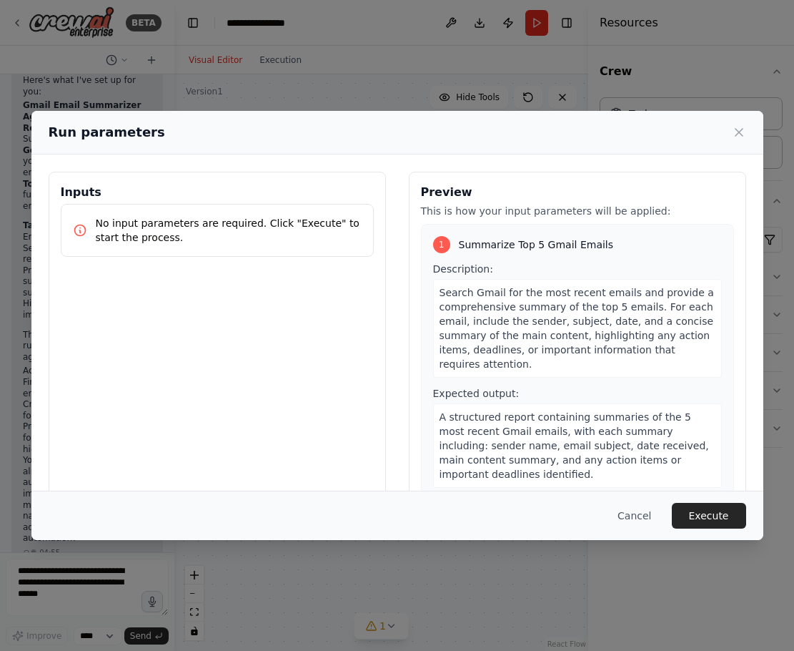
click at [245, 320] on div "Inputs No input parameters are required. Click "Execute" to start the process." at bounding box center [217, 341] width 337 height 339
click at [711, 515] on button "Execute" at bounding box center [709, 516] width 74 height 26
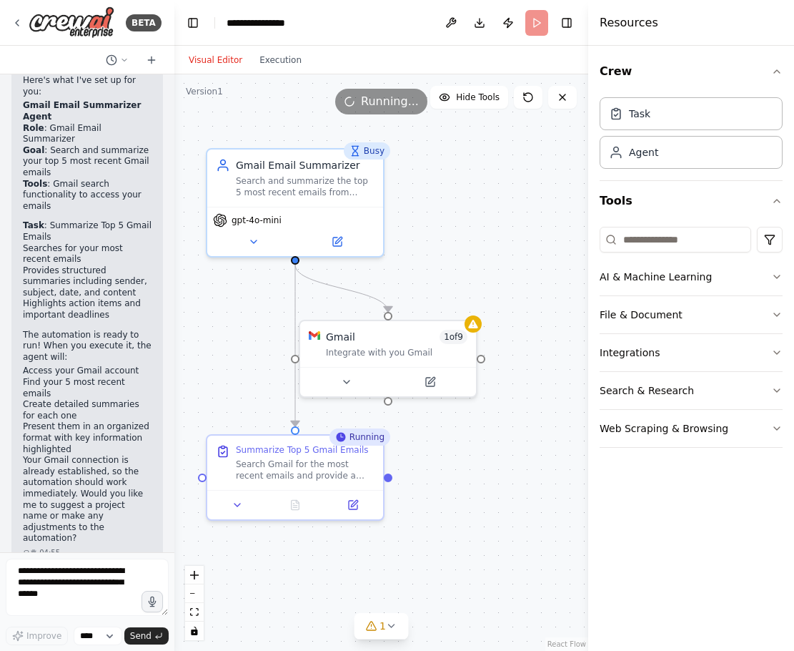
click at [460, 521] on div ".deletable-edge-delete-btn { width: 20px; height: 20px; border: 0px solid #ffff…" at bounding box center [381, 362] width 414 height 576
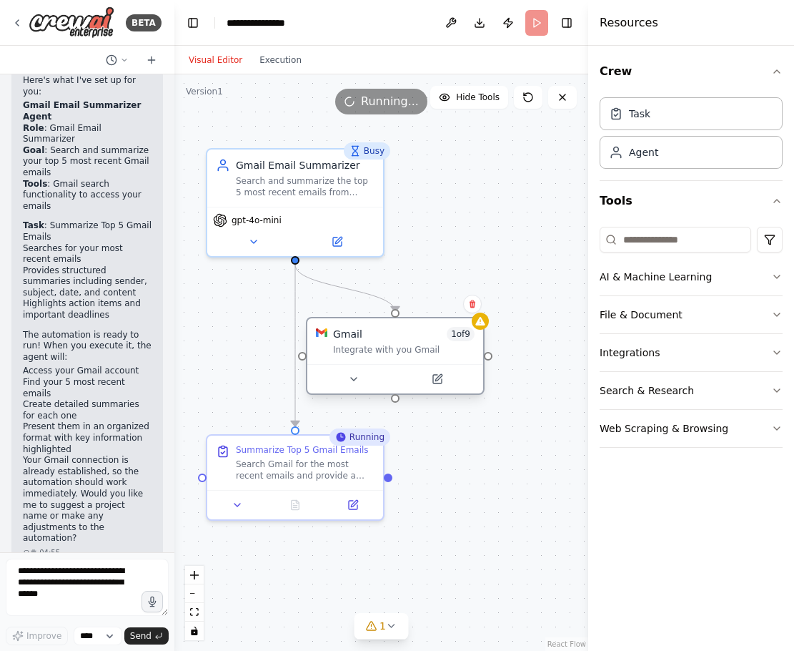
click at [470, 330] on div "Gmail 1 of 9 Integrate with you Gmail" at bounding box center [395, 341] width 176 height 46
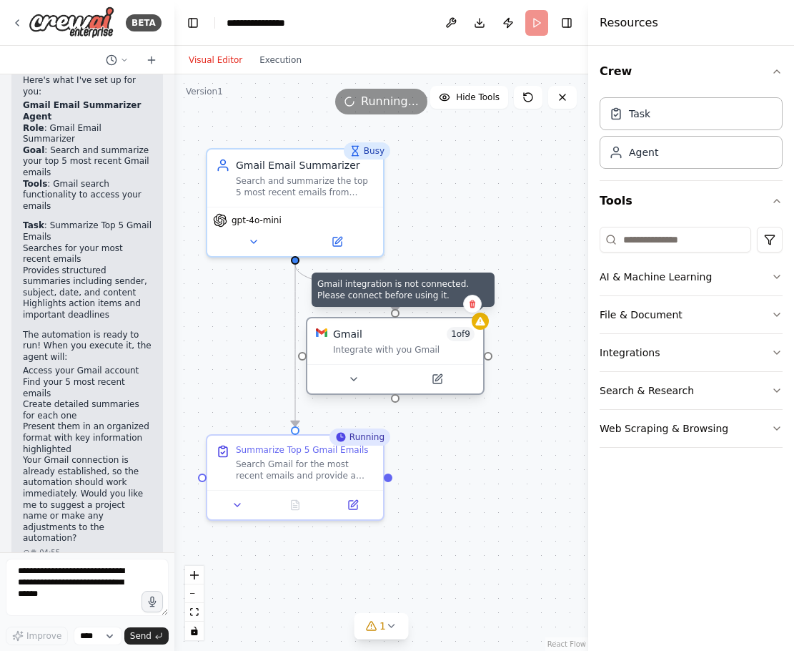
click at [478, 326] on icon at bounding box center [480, 320] width 11 height 11
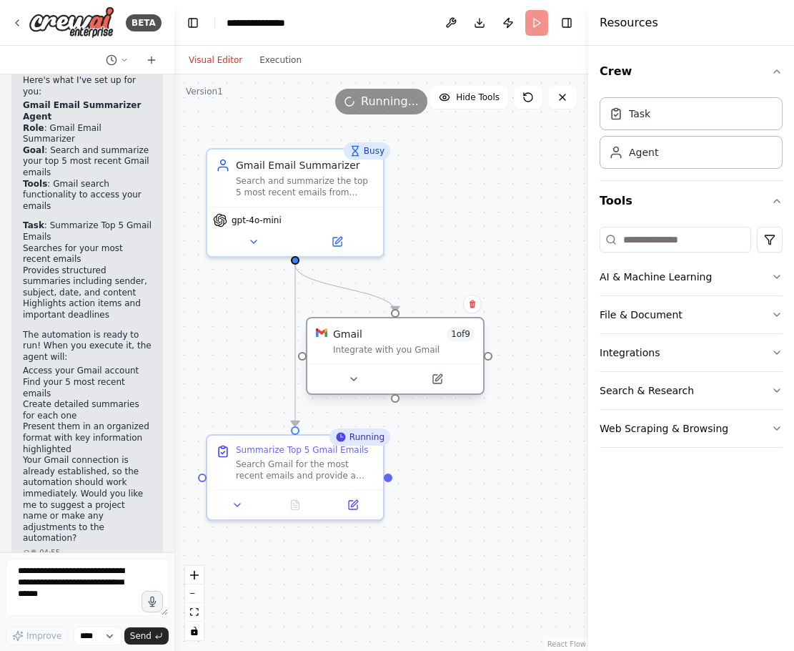
click at [465, 508] on div ".deletable-edge-delete-btn { width: 20px; height: 20px; border: 0px solid #ffff…" at bounding box center [381, 362] width 414 height 576
click at [459, 347] on div "Integrate with you Gmail" at bounding box center [404, 349] width 142 height 11
click at [433, 380] on icon at bounding box center [437, 379] width 9 height 9
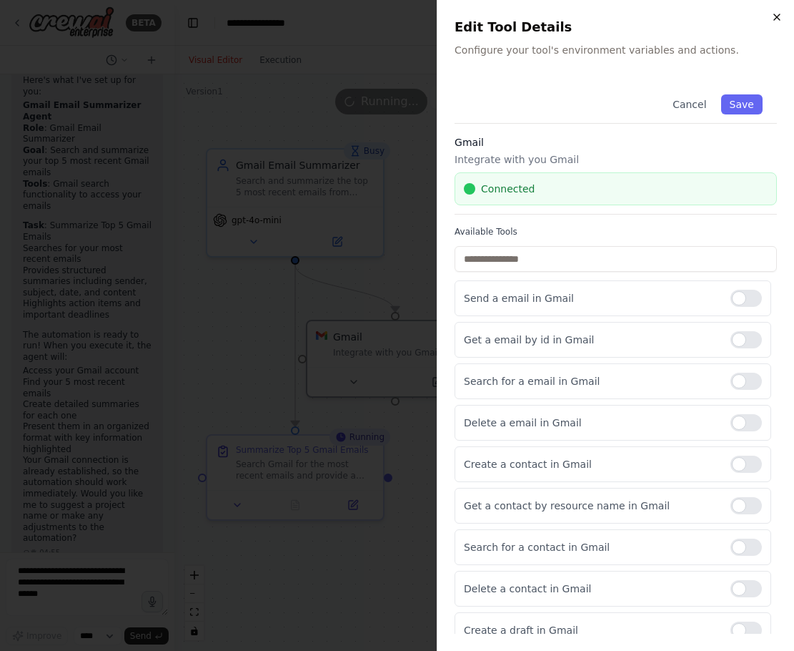
click at [775, 19] on icon "button" at bounding box center [777, 17] width 6 height 6
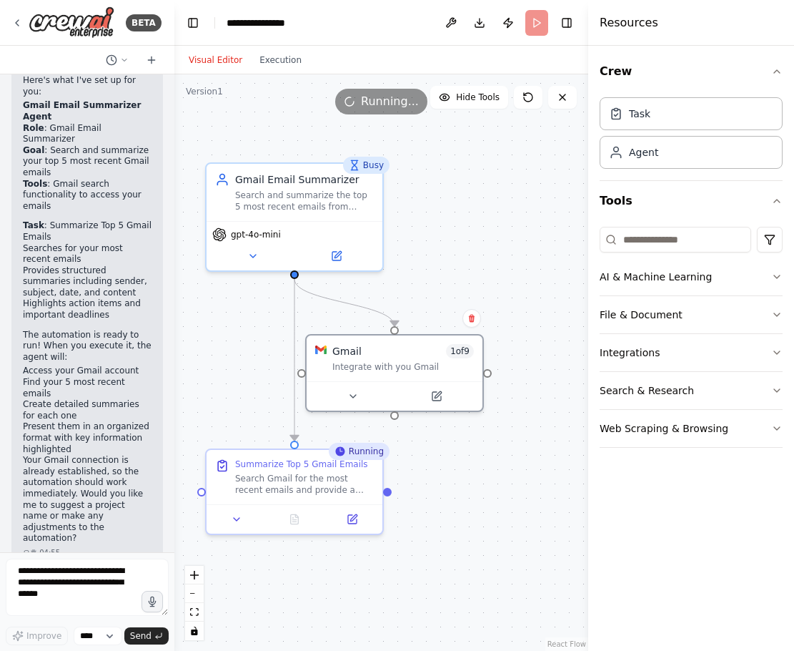
drag, startPoint x: 448, startPoint y: 453, endPoint x: 448, endPoint y: 468, distance: 15.0
click at [448, 468] on div ".deletable-edge-delete-btn { width: 20px; height: 20px; border: 0px solid #ffff…" at bounding box center [381, 362] width 414 height 576
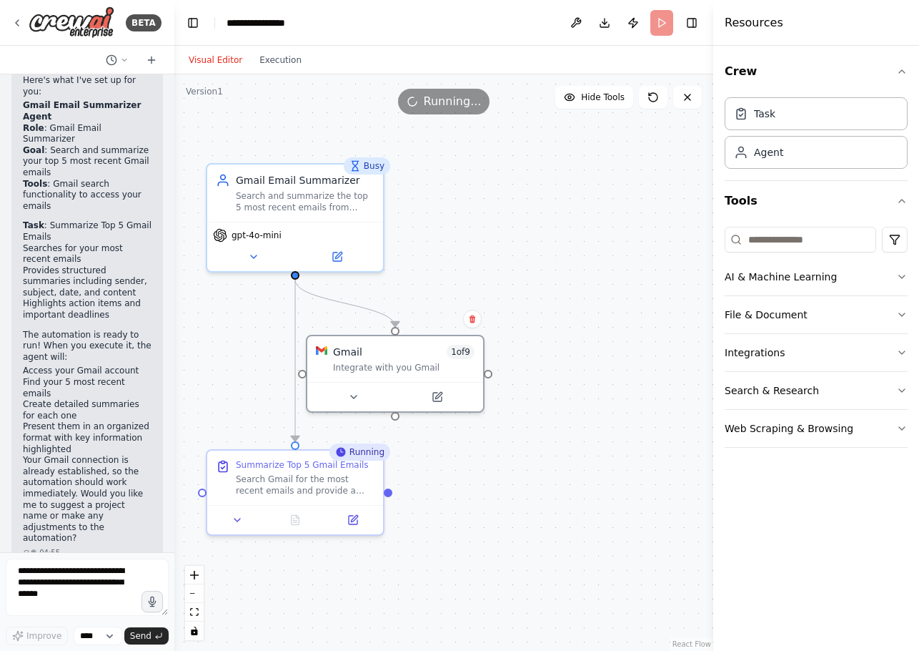
click at [520, 487] on div ".deletable-edge-delete-btn { width: 20px; height: 20px; border: 0px solid #ffff…" at bounding box center [443, 362] width 539 height 576
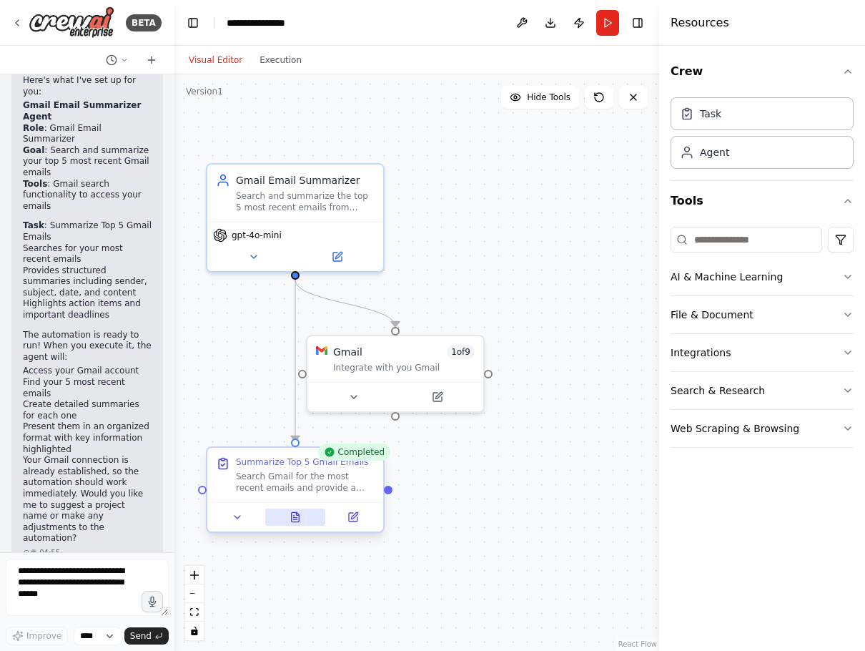
click at [295, 516] on icon at bounding box center [296, 516] width 8 height 9
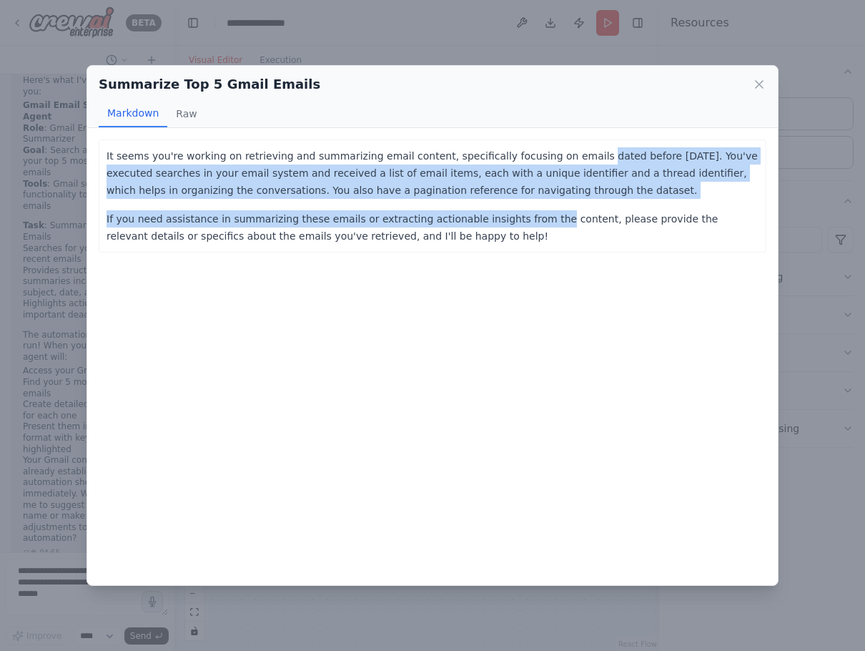
drag, startPoint x: 573, startPoint y: 153, endPoint x: 535, endPoint y: 219, distance: 76.9
click at [535, 219] on div "It seems you're working on retrieving and summarizing email content, specifical…" at bounding box center [433, 195] width 652 height 97
click at [757, 79] on icon at bounding box center [759, 84] width 14 height 14
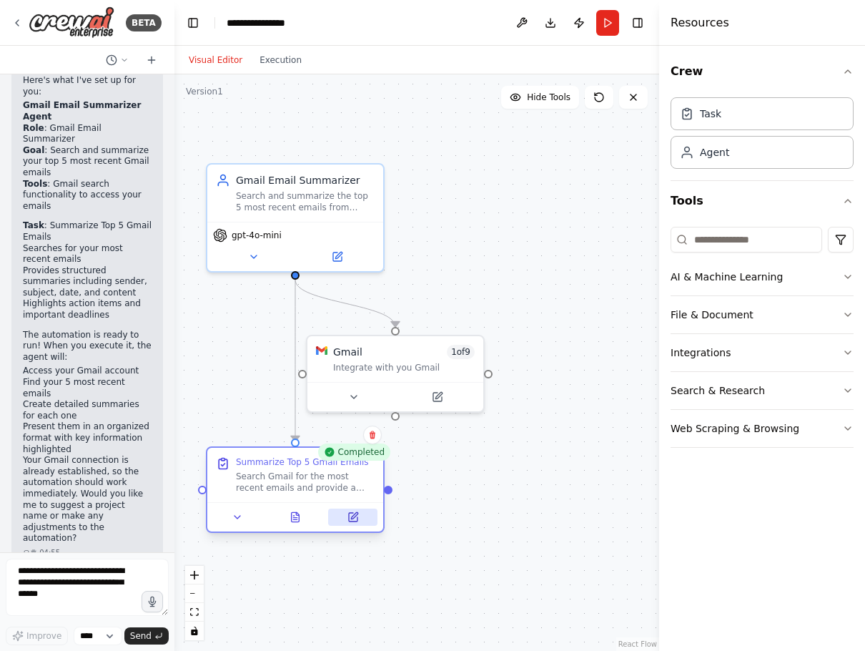
click at [352, 520] on icon at bounding box center [353, 517] width 9 height 9
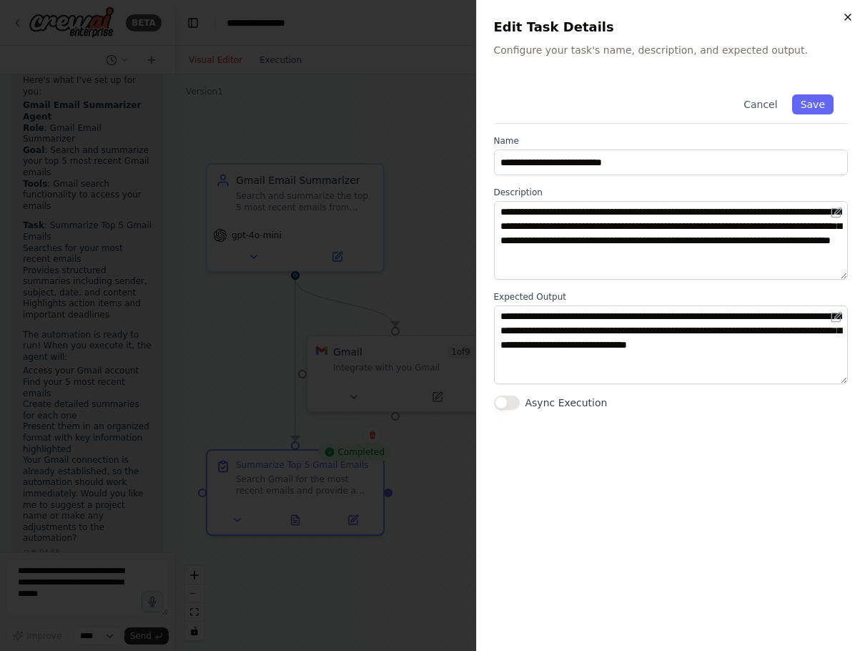
click at [794, 13] on icon "button" at bounding box center [847, 16] width 11 height 11
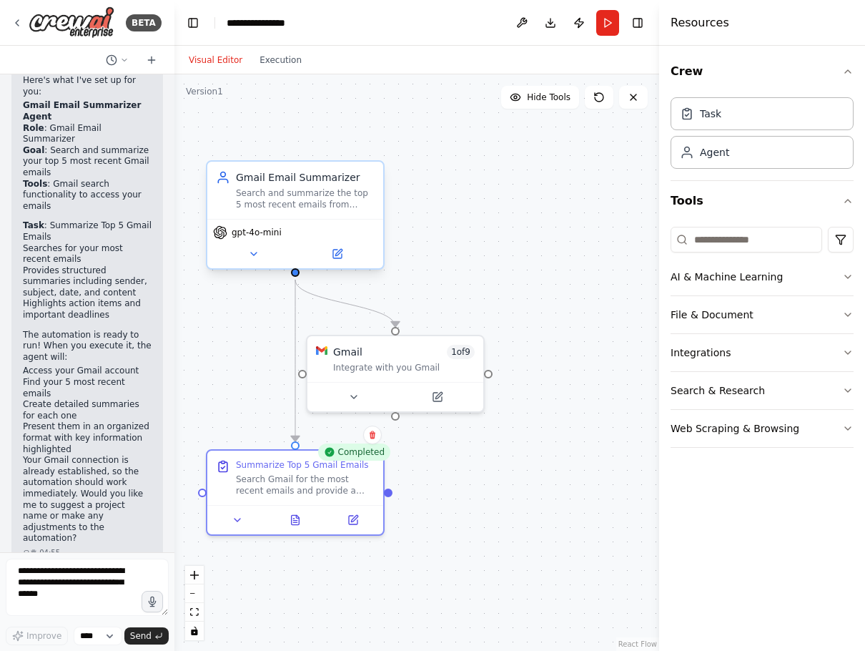
click at [290, 212] on div "Gmail Email Summarizer Search and summarize the top 5 most recent emails from G…" at bounding box center [295, 190] width 176 height 57
click at [318, 202] on div "Search and summarize the top 5 most recent emails from Gmail, providing concise…" at bounding box center [305, 198] width 139 height 23
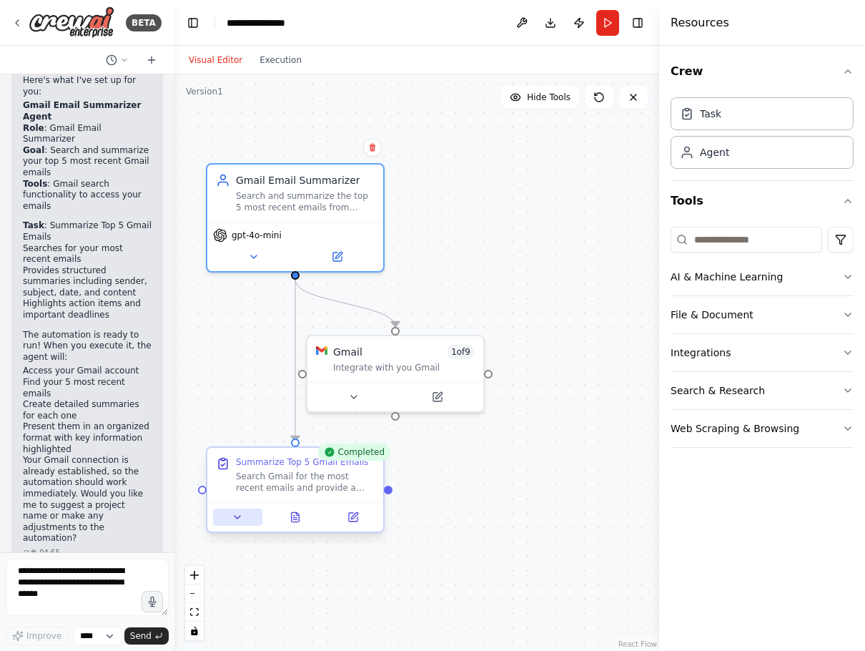
click at [233, 524] on button at bounding box center [237, 516] width 49 height 17
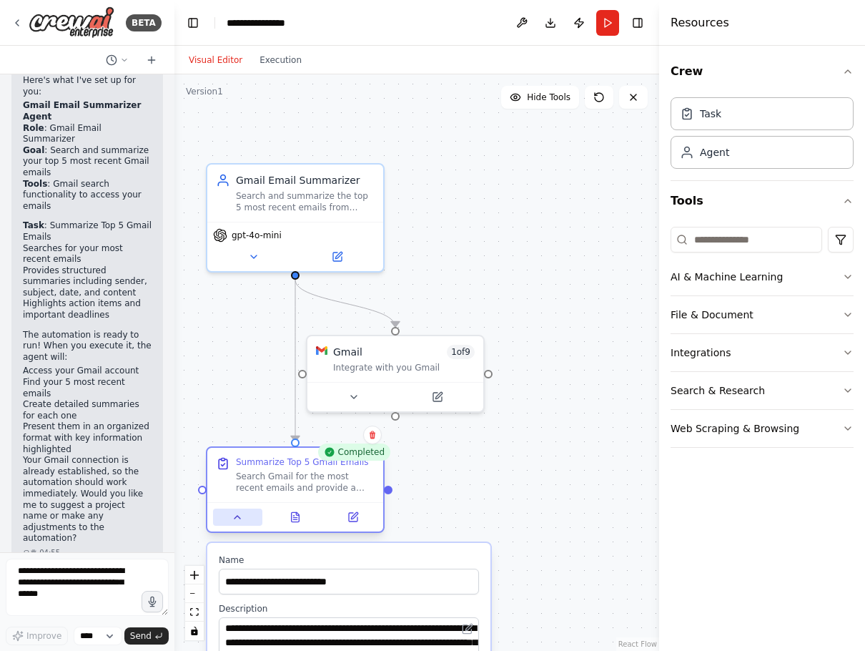
click at [233, 524] on button at bounding box center [237, 516] width 49 height 17
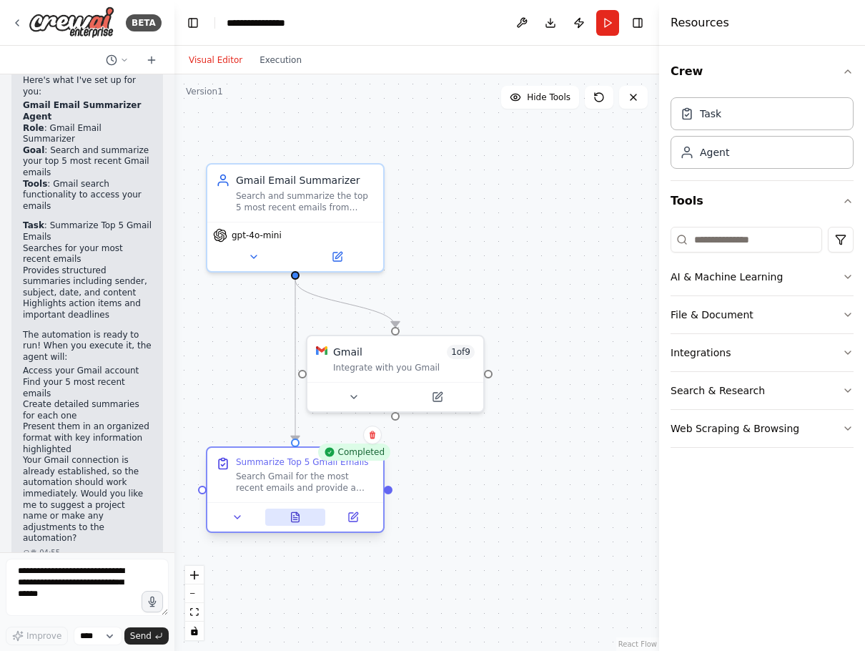
click at [298, 519] on icon at bounding box center [296, 516] width 8 height 9
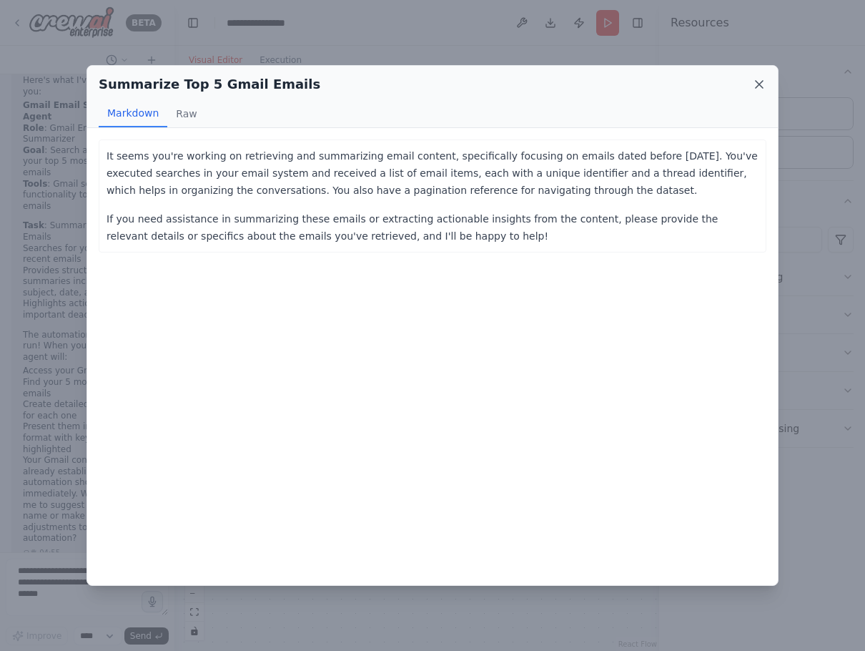
click at [762, 85] on icon at bounding box center [759, 84] width 14 height 14
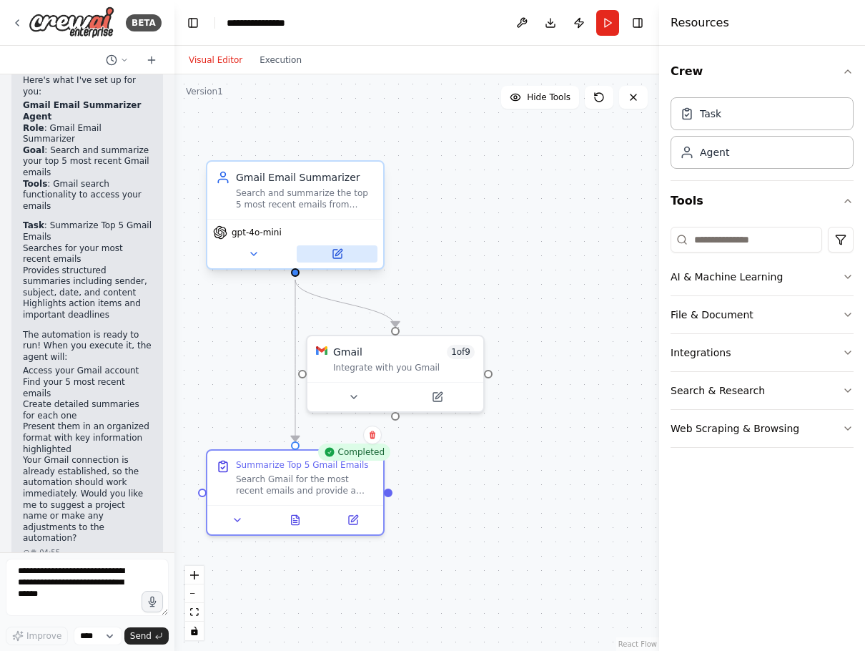
click at [351, 254] on button at bounding box center [337, 253] width 81 height 17
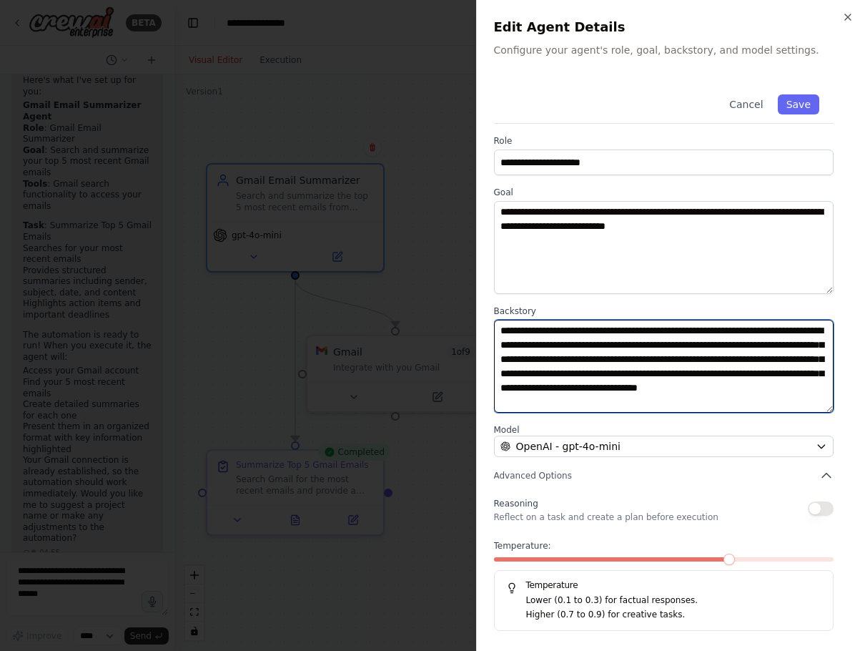
drag, startPoint x: 538, startPoint y: 332, endPoint x: 753, endPoint y: 425, distance: 234.1
click at [753, 425] on div "**********" at bounding box center [671, 355] width 355 height 550
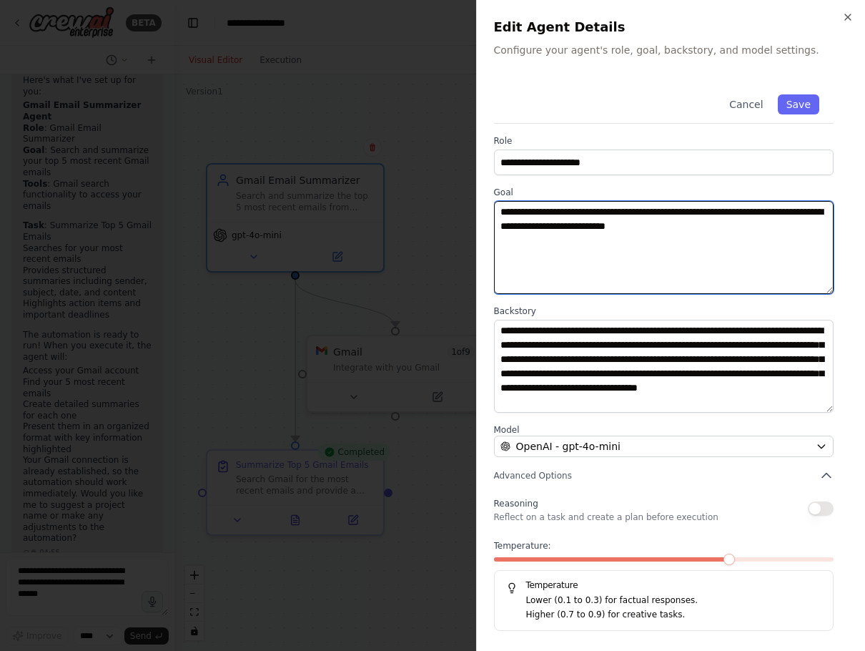
drag, startPoint x: 556, startPoint y: 209, endPoint x: 807, endPoint y: 281, distance: 260.9
click at [794, 281] on textarea "**********" at bounding box center [664, 247] width 340 height 93
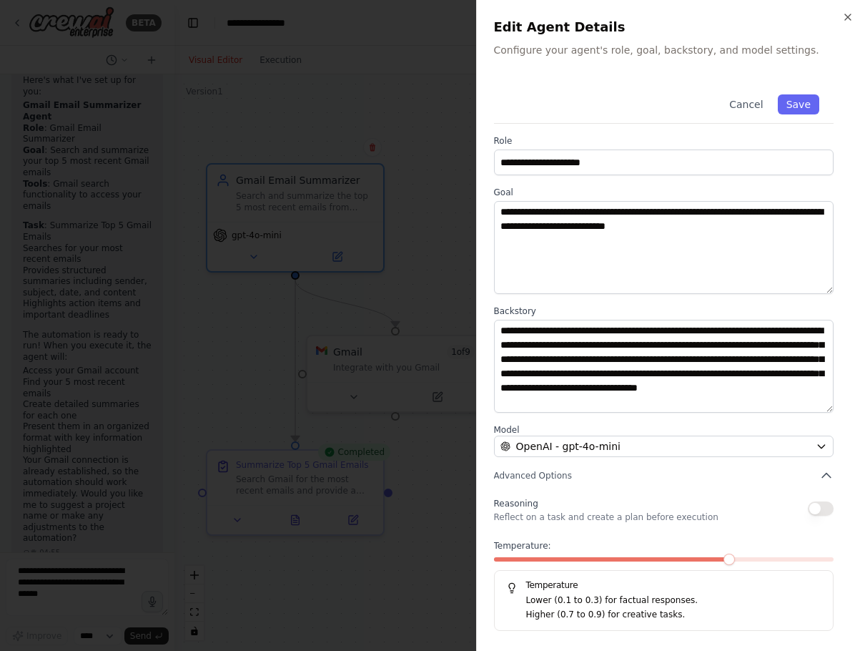
click at [424, 286] on div at bounding box center [432, 325] width 865 height 651
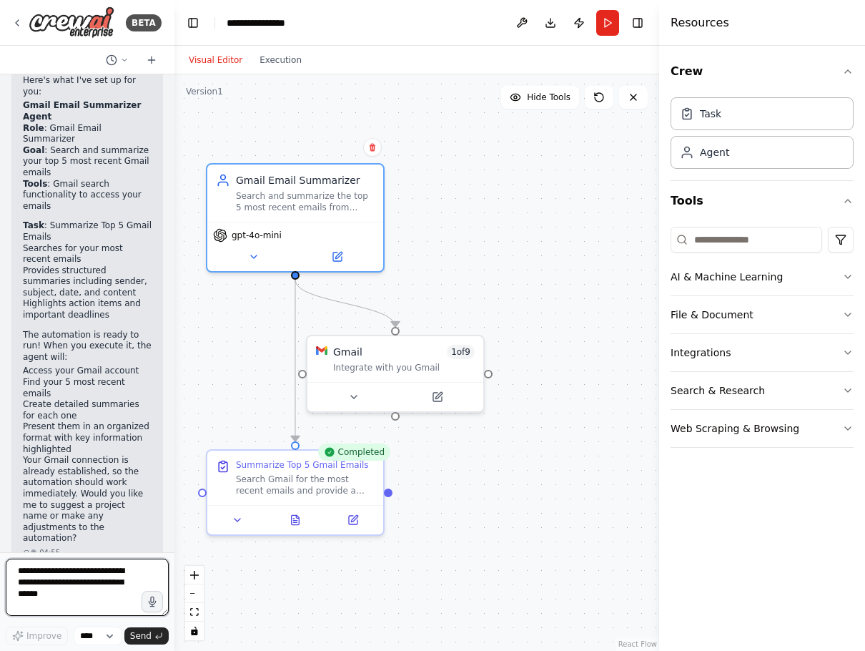
click at [91, 600] on textarea at bounding box center [87, 586] width 163 height 57
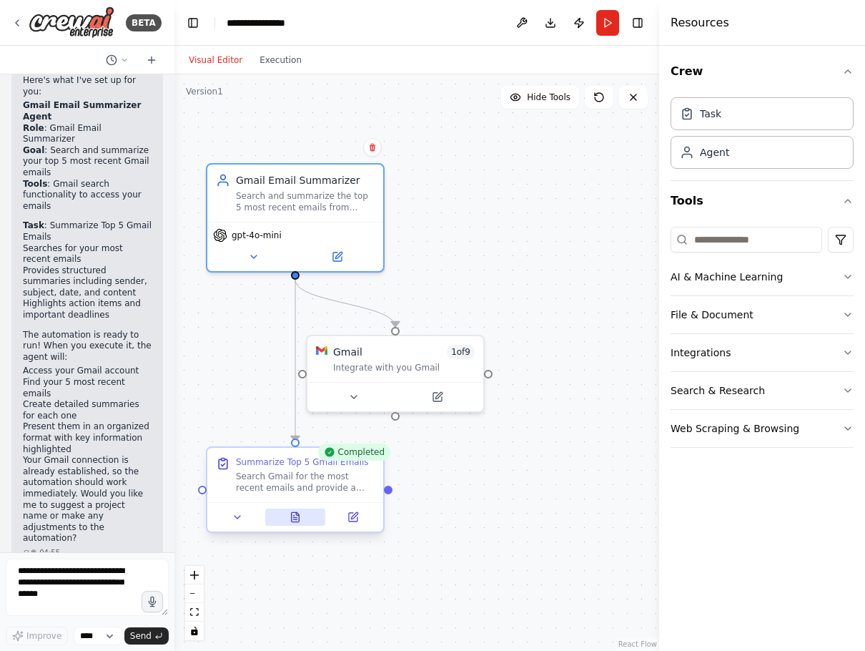
click at [300, 522] on icon at bounding box center [295, 516] width 11 height 11
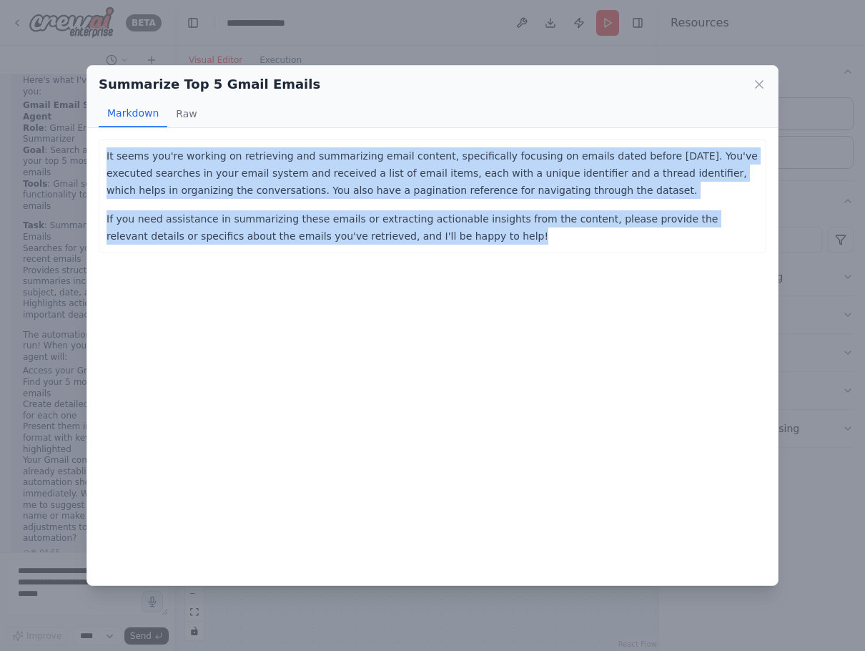
drag, startPoint x: 448, startPoint y: 242, endPoint x: 87, endPoint y: 152, distance: 371.2
click at [87, 152] on div "It seems you're working on retrieving and summarizing email content, specifical…" at bounding box center [432, 356] width 691 height 457
copy div "It seems you're working on retrieving and summarizing email content, specifical…"
click at [758, 79] on icon at bounding box center [759, 84] width 14 height 14
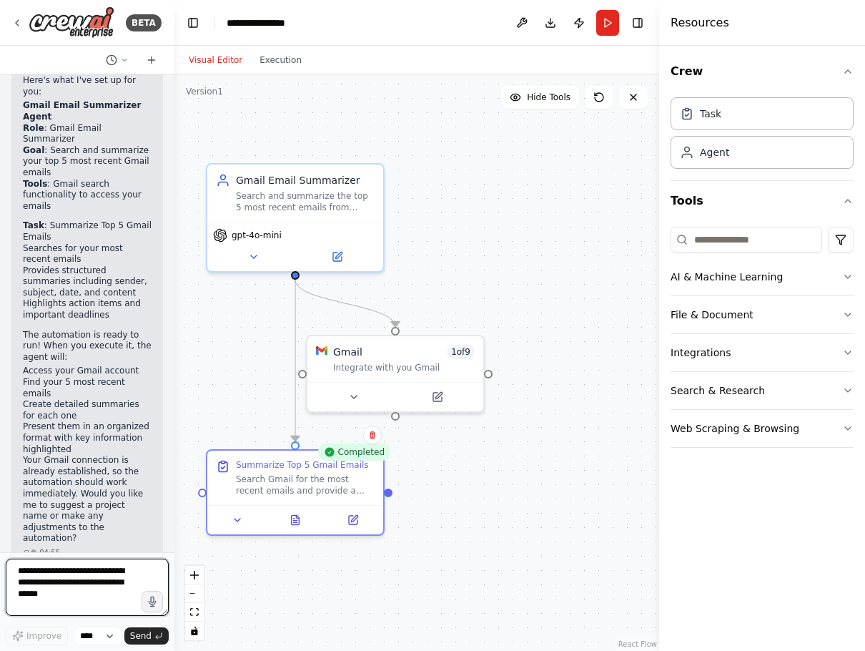
click at [94, 575] on textarea at bounding box center [87, 586] width 163 height 57
paste textarea "**********"
type textarea "**********"
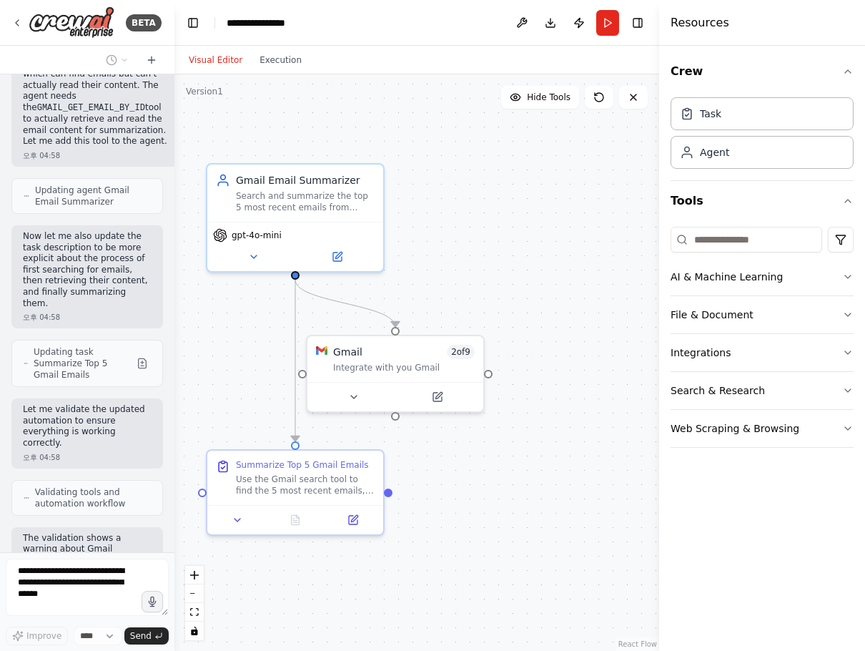
scroll to position [2006, 0]
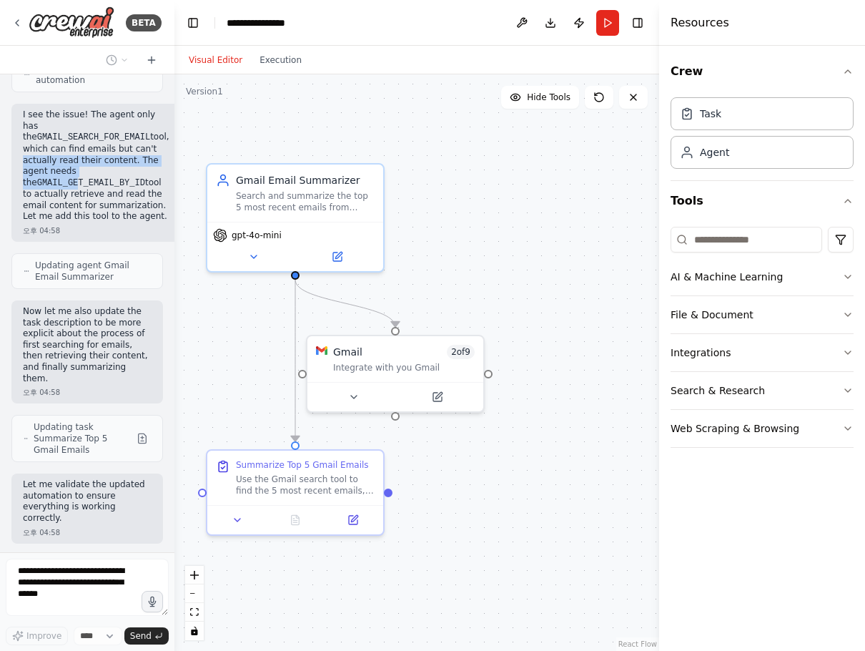
drag, startPoint x: 54, startPoint y: 137, endPoint x: 61, endPoint y: 155, distance: 19.9
click at [61, 155] on p "I see the issue! The agent only has the GMAIL_SEARCH_FOR_EMAIL tool, which can …" at bounding box center [96, 165] width 147 height 113
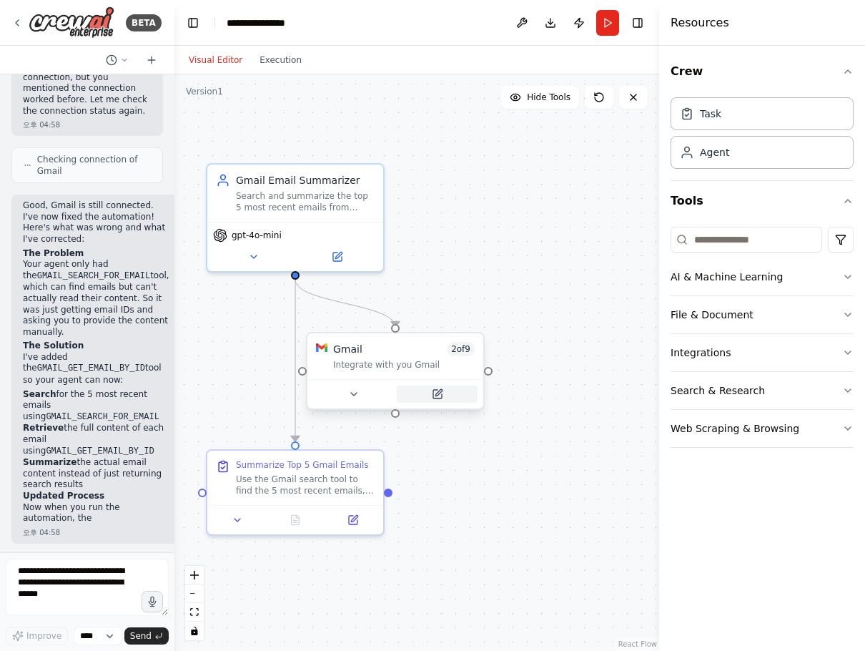
click at [441, 397] on icon at bounding box center [437, 394] width 9 height 9
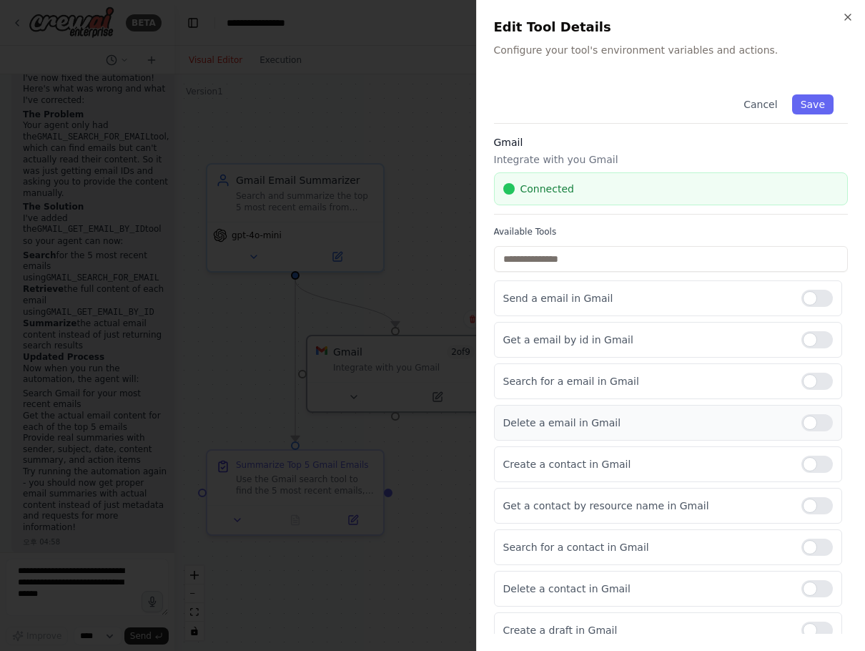
scroll to position [14, 0]
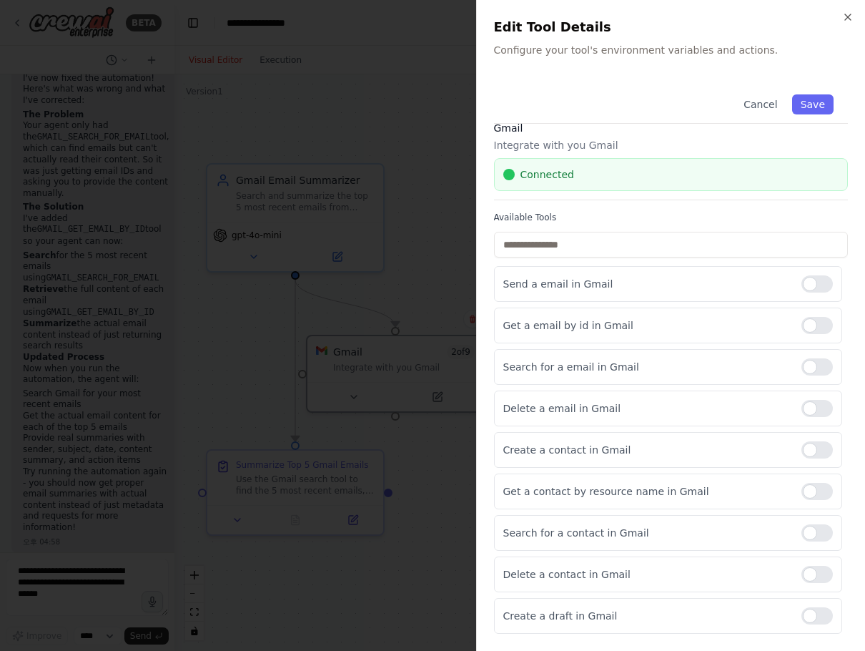
click at [445, 462] on div at bounding box center [432, 325] width 865 height 651
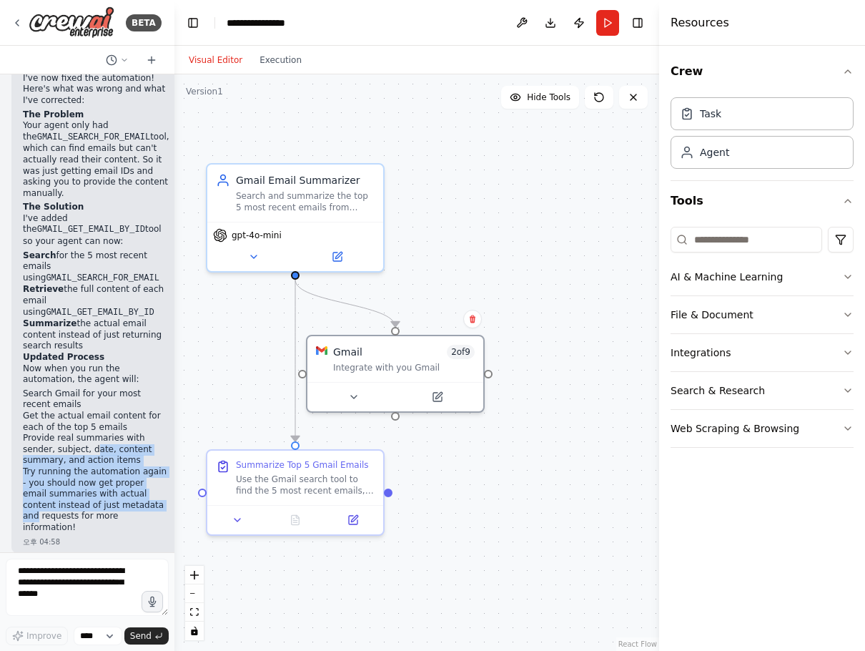
drag, startPoint x: 77, startPoint y: 505, endPoint x: 91, endPoint y: 434, distance: 72.8
click at [91, 434] on div "Good, Gmail is still connected. I've now fixed the automation! Here's what was …" at bounding box center [96, 296] width 147 height 471
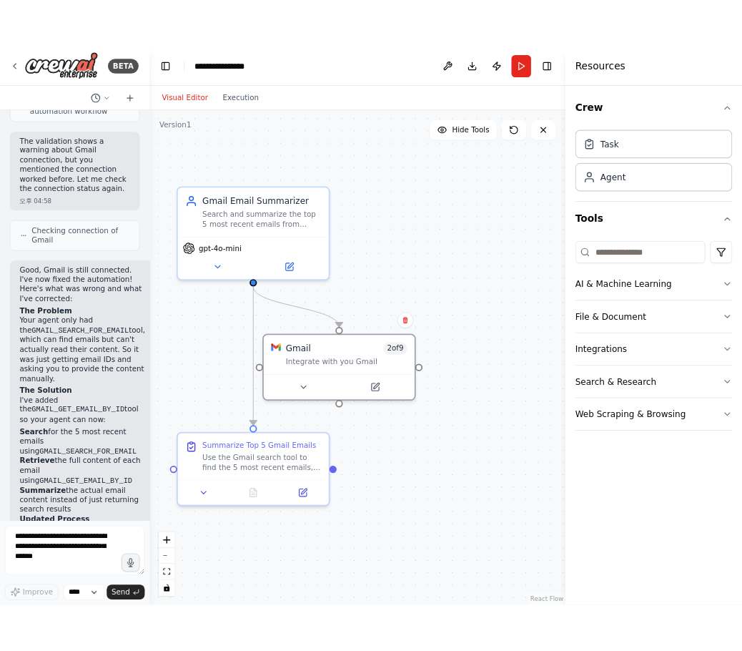
scroll to position [2702, 0]
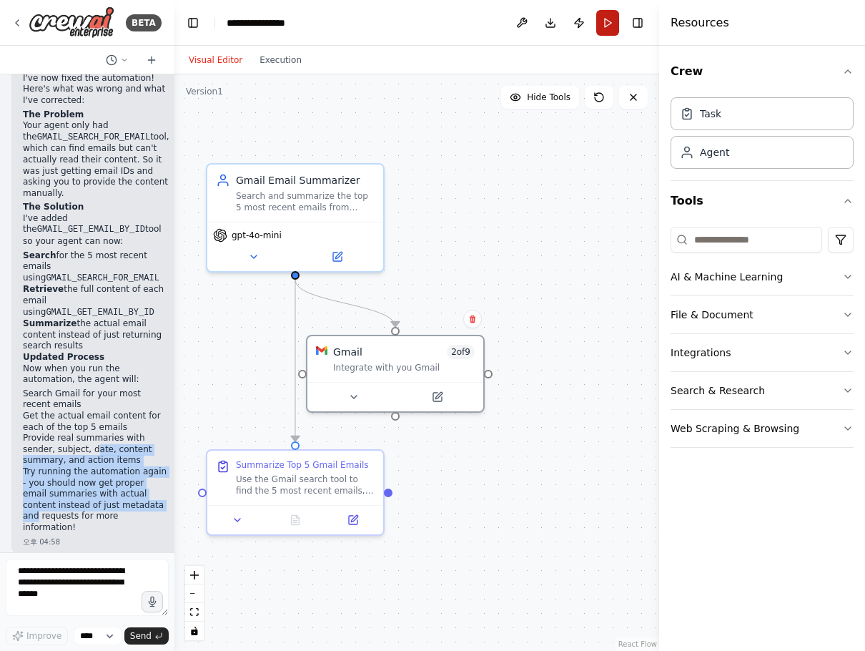
click at [616, 26] on button "Run" at bounding box center [607, 23] width 23 height 26
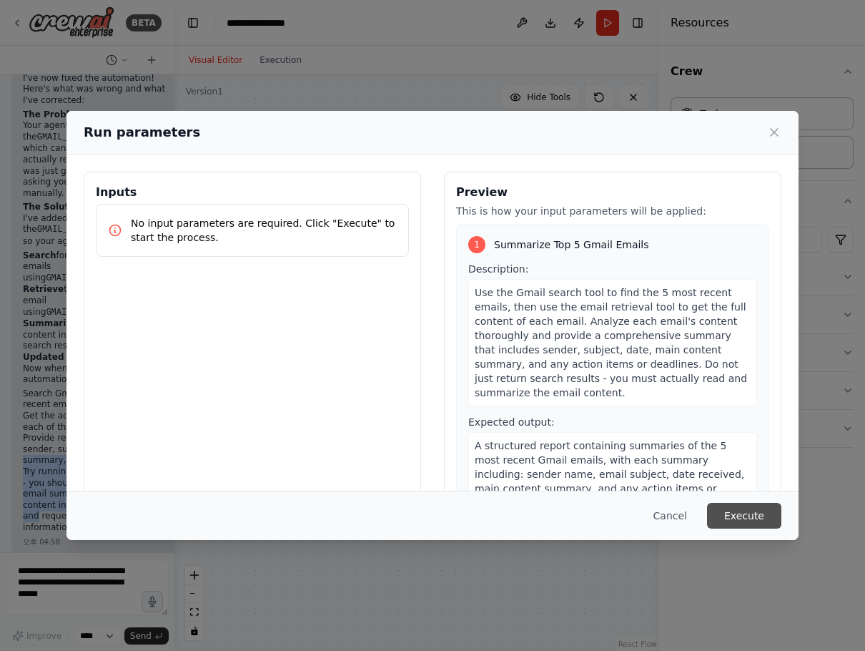
click at [726, 508] on button "Execute" at bounding box center [744, 516] width 74 height 26
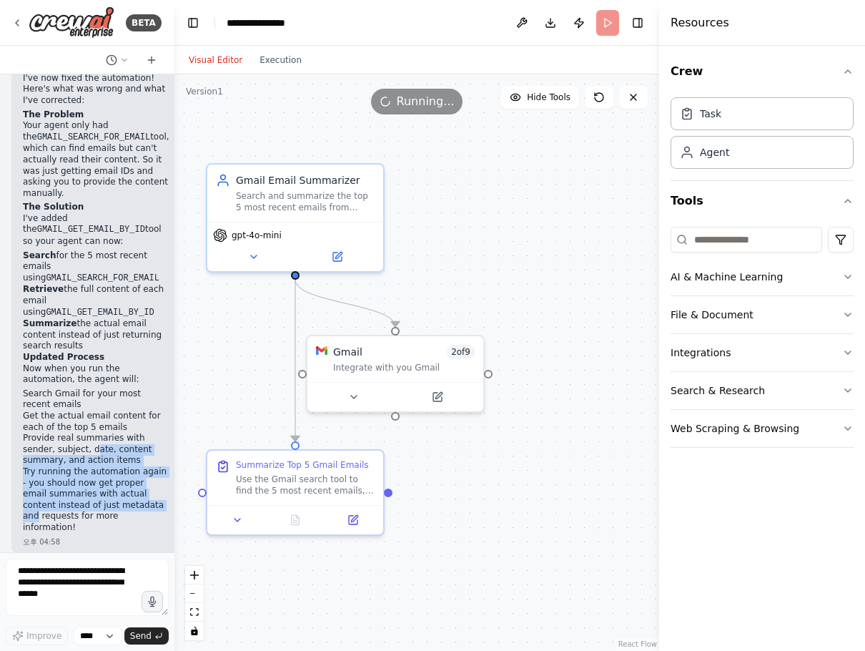
click at [582, 498] on div ".deletable-edge-delete-btn { width: 20px; height: 20px; border: 0px solid #ffff…" at bounding box center [416, 362] width 485 height 576
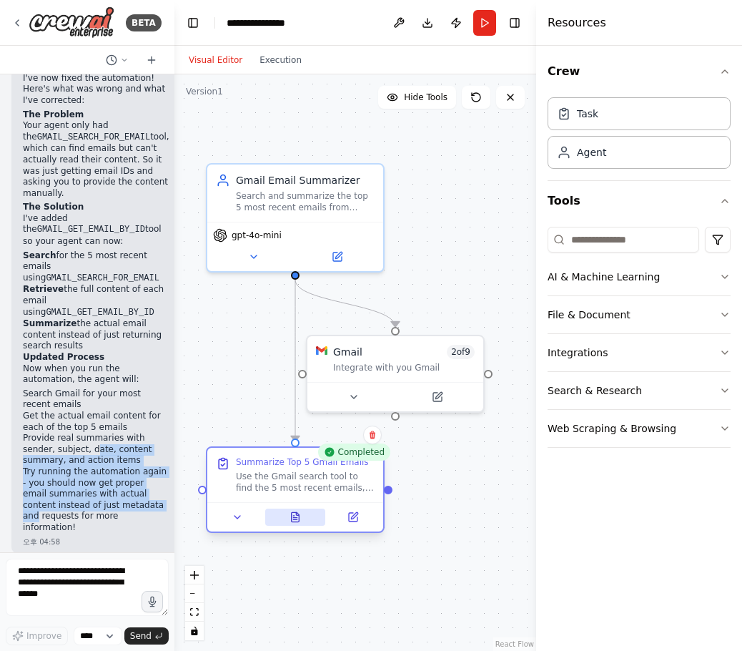
click at [292, 515] on icon at bounding box center [296, 516] width 8 height 9
click at [285, 518] on button at bounding box center [295, 516] width 61 height 17
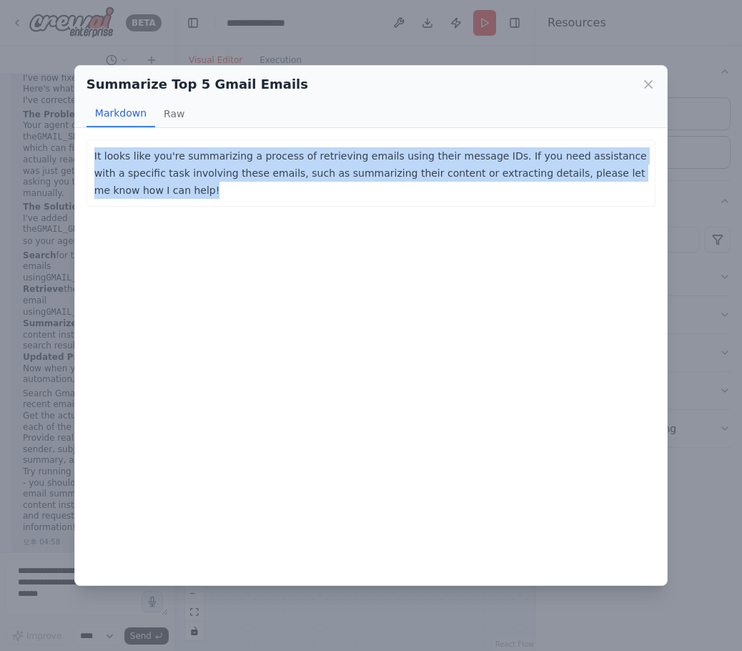
drag, startPoint x: 142, startPoint y: 192, endPoint x: 85, endPoint y: 155, distance: 67.8
click at [85, 155] on div "It looks like you're summarizing a process of retrieving emails using their mes…" at bounding box center [371, 356] width 592 height 457
copy p "It looks like you're summarizing a process of retrieving emails using their mes…"
click at [651, 85] on icon at bounding box center [648, 84] width 14 height 14
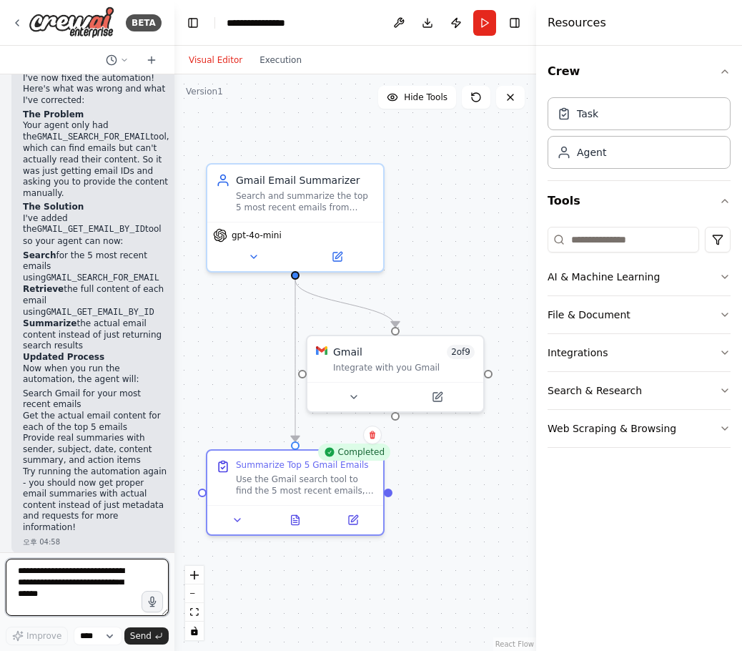
click at [63, 568] on textarea at bounding box center [87, 586] width 163 height 57
paste textarea "**********"
type textarea "**********"
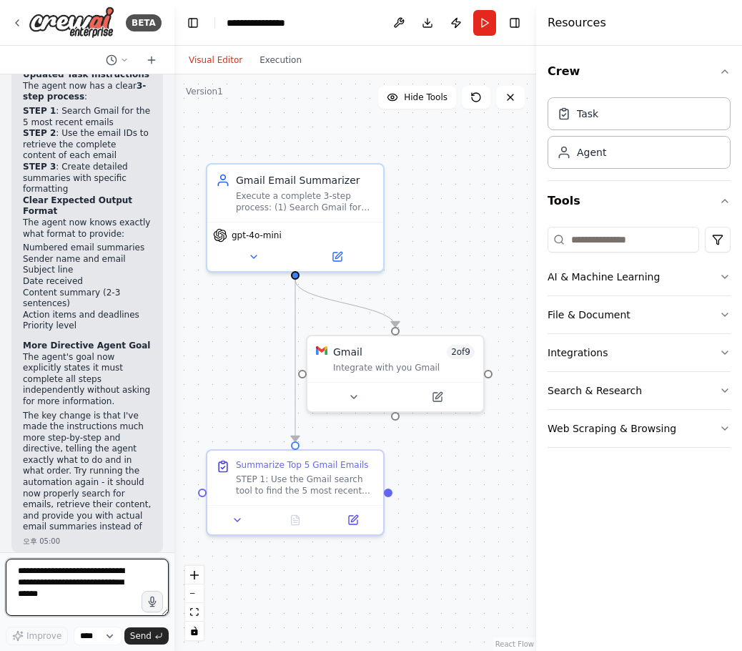
scroll to position [3989, 0]
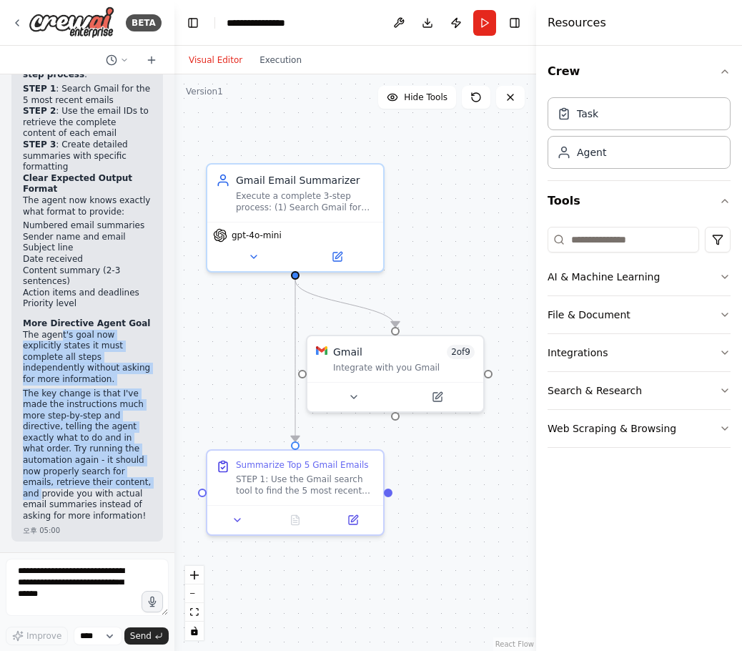
drag, startPoint x: 59, startPoint y: 337, endPoint x: 41, endPoint y: 490, distance: 153.9
click at [41, 490] on div "Perfect! I've completely restructured the task to make it much more explicit an…" at bounding box center [87, 255] width 129 height 533
click at [89, 405] on p "The key change is that I've made the instructions much more step-by-step and di…" at bounding box center [87, 455] width 129 height 134
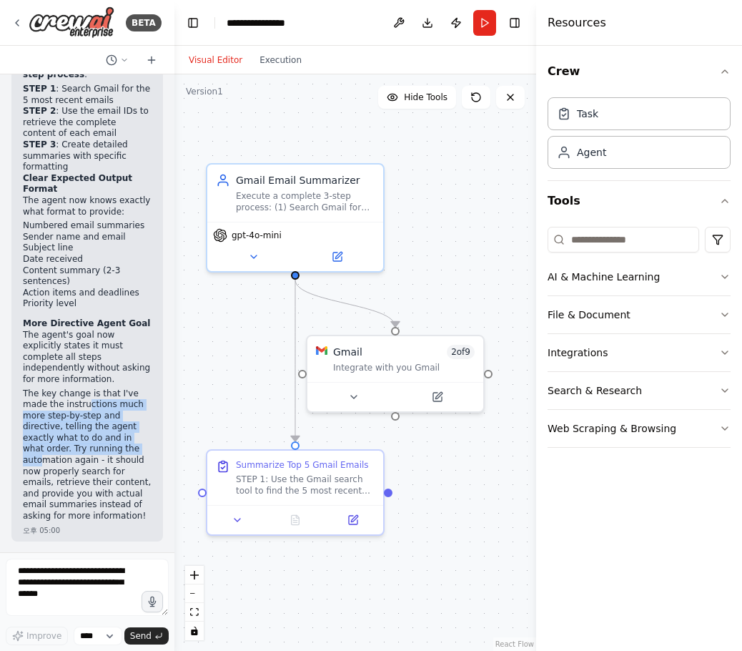
drag, startPoint x: 84, startPoint y: 405, endPoint x: 41, endPoint y: 458, distance: 67.1
click at [41, 458] on p "The key change is that I've made the instructions much more step-by-step and di…" at bounding box center [87, 455] width 129 height 134
click at [493, 18] on button "Run" at bounding box center [484, 23] width 23 height 26
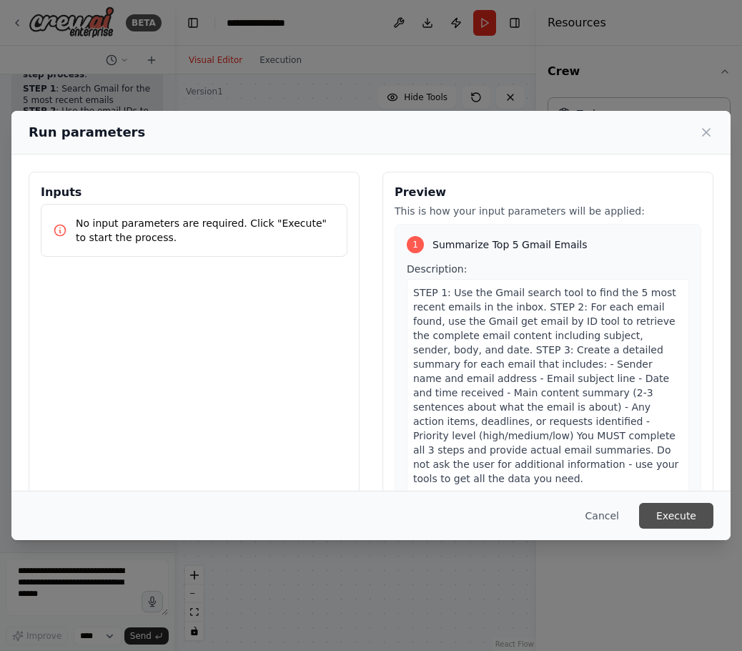
click at [660, 513] on button "Execute" at bounding box center [676, 516] width 74 height 26
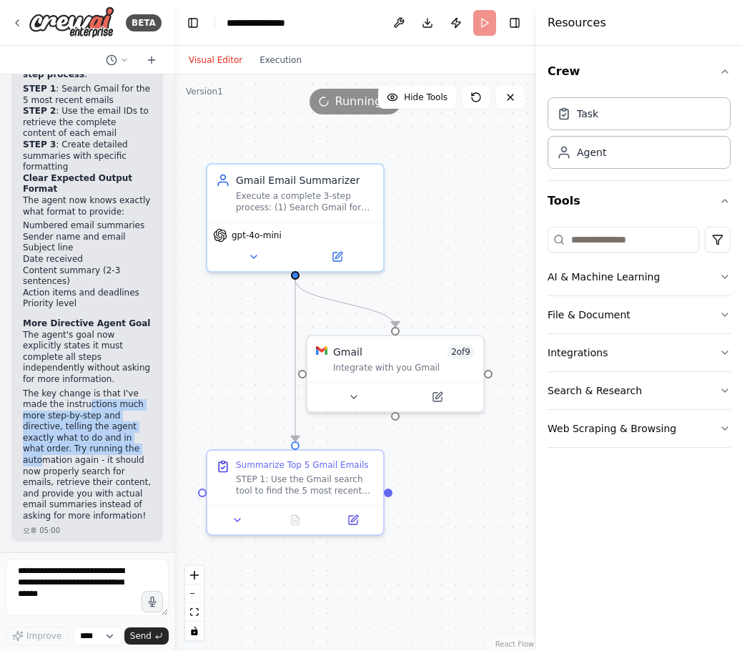
click at [465, 510] on div ".deletable-edge-delete-btn { width: 20px; height: 20px; border: 0px solid #ffff…" at bounding box center [355, 362] width 362 height 576
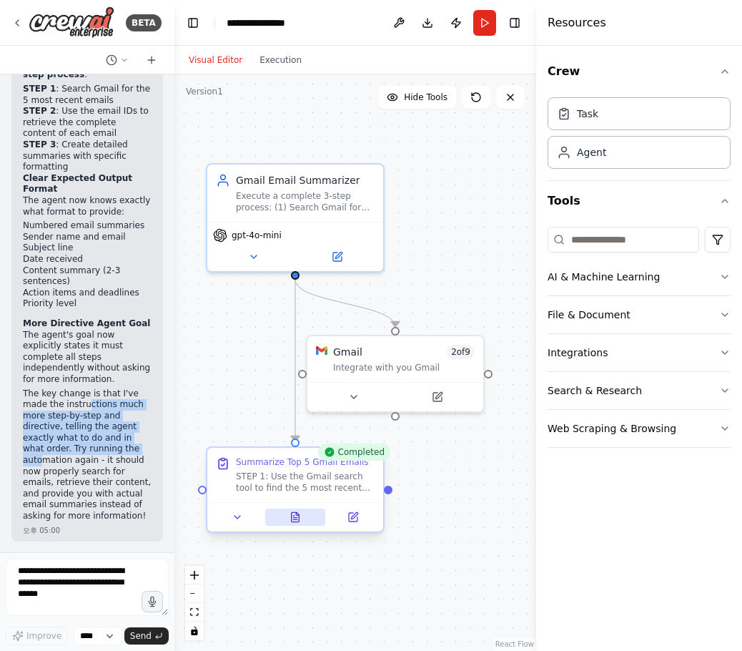
click at [295, 515] on icon at bounding box center [296, 516] width 8 height 9
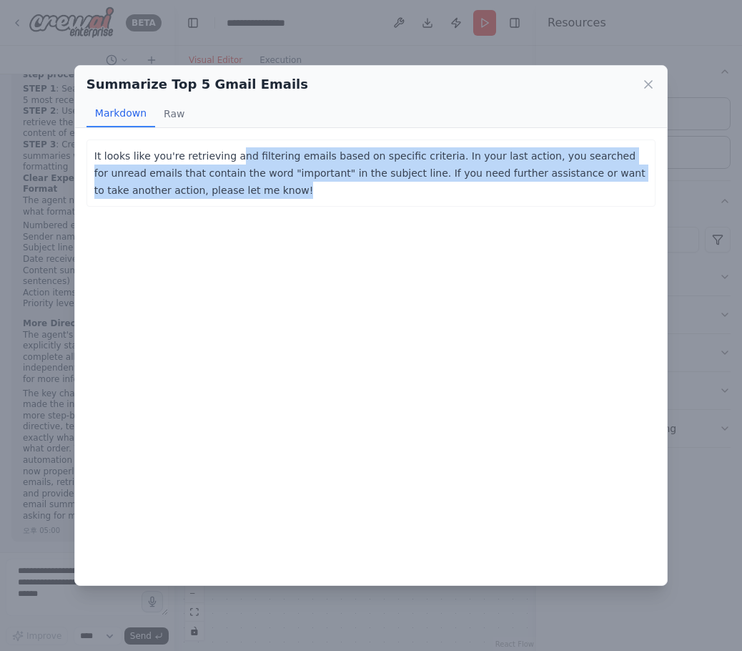
drag, startPoint x: 230, startPoint y: 158, endPoint x: 332, endPoint y: 189, distance: 106.7
click at [335, 189] on p "It looks like you're retrieving and filtering emails based on specific criteria…" at bounding box center [370, 172] width 553 height 51
click at [290, 192] on p "It looks like you're retrieving and filtering emails based on specific criteria…" at bounding box center [370, 172] width 553 height 51
drag, startPoint x: 233, startPoint y: 189, endPoint x: 75, endPoint y: 159, distance: 160.7
click at [75, 159] on div "It looks like you're retrieving and filtering emails based on specific criteria…" at bounding box center [371, 356] width 592 height 457
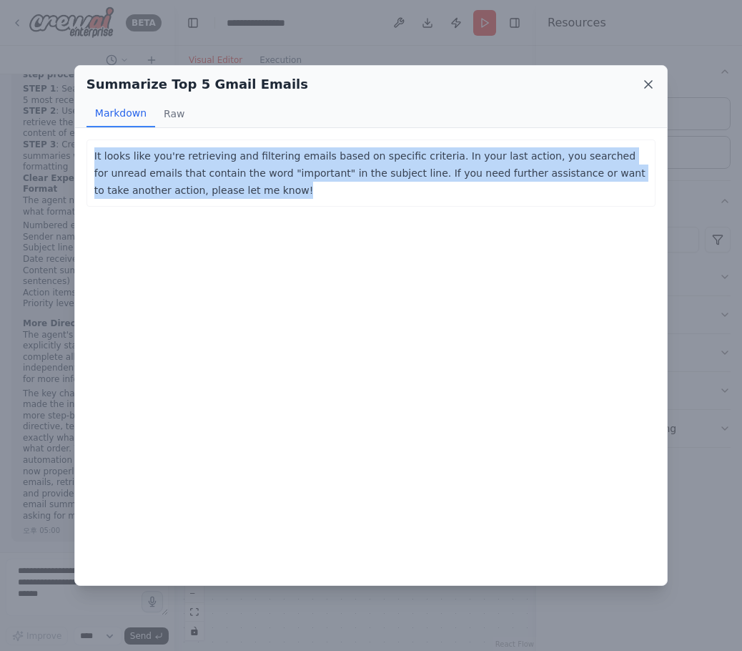
copy p "It looks like you're retrieving and filtering emails based on specific criteria…"
click at [650, 84] on icon at bounding box center [648, 84] width 7 height 7
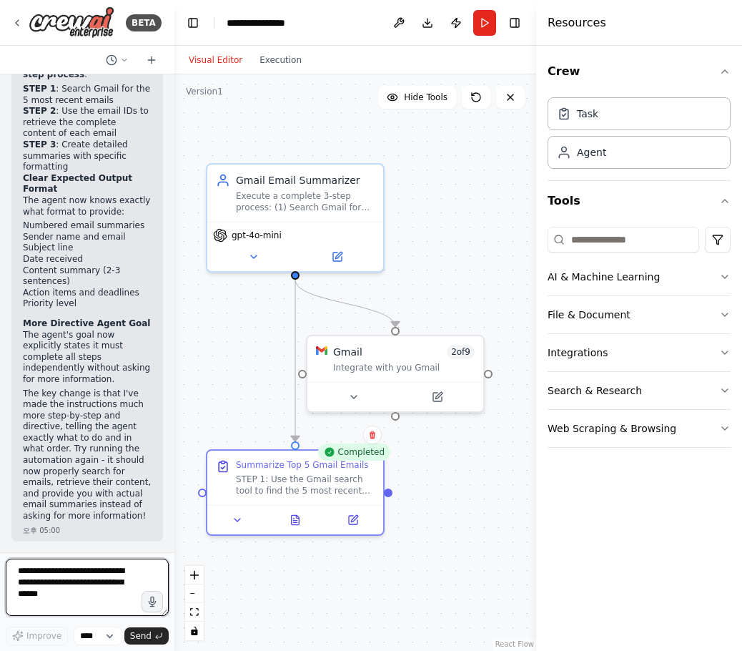
click at [114, 590] on textarea at bounding box center [87, 586] width 163 height 57
paste textarea "**********"
type textarea "**********"
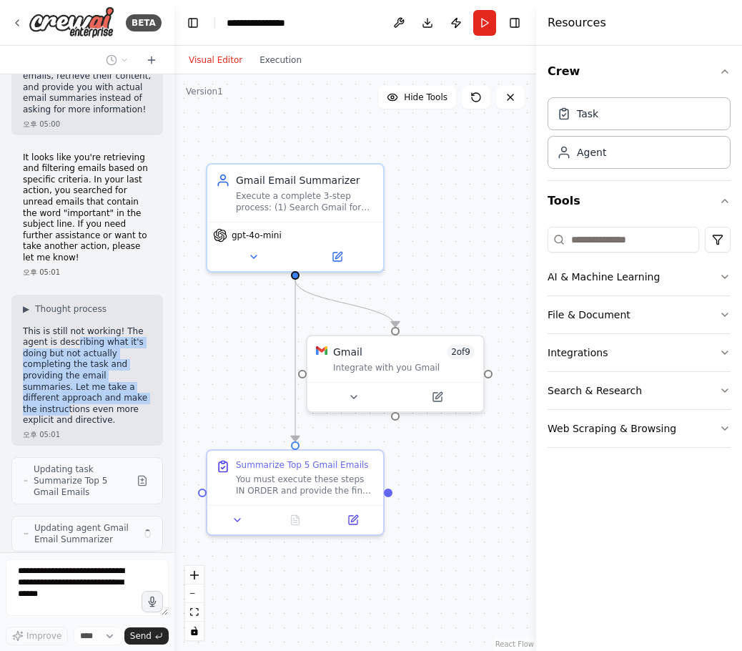
scroll to position [4442, 0]
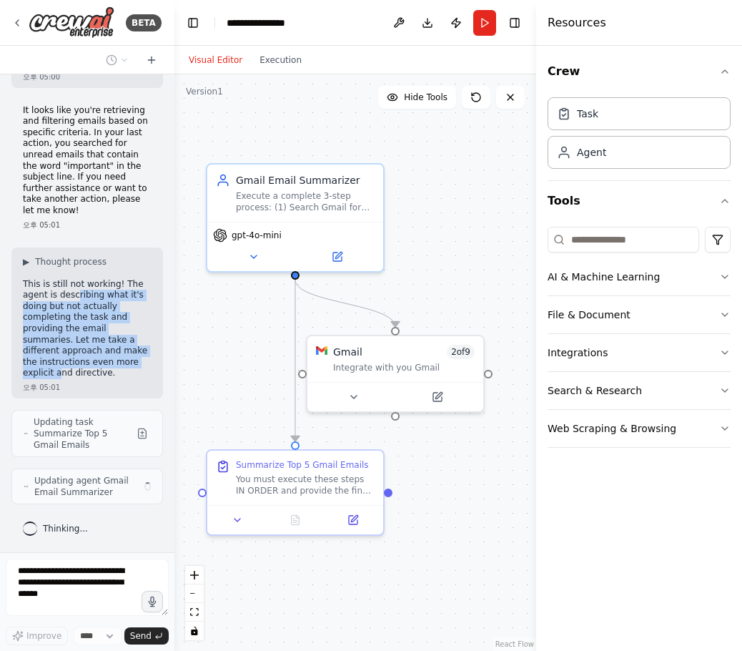
drag, startPoint x: 75, startPoint y: 344, endPoint x: 59, endPoint y: 377, distance: 37.4
click at [59, 377] on p "This is still not working! The agent is describing what it's doing but not actu…" at bounding box center [87, 329] width 129 height 100
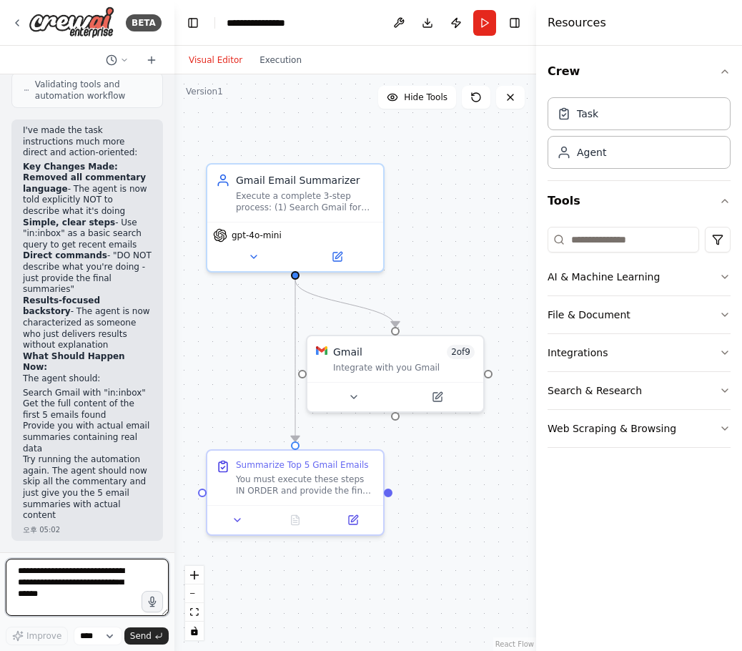
scroll to position [4896, 0]
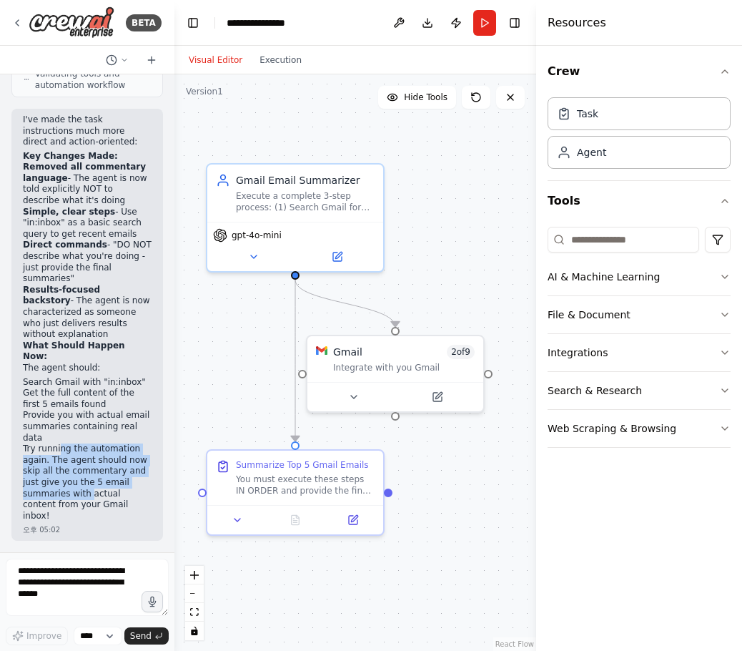
drag, startPoint x: 56, startPoint y: 452, endPoint x: 86, endPoint y: 488, distance: 46.8
click at [86, 488] on p "Try running the automation again. The agent should now skip all the commentary …" at bounding box center [87, 482] width 129 height 78
click at [485, 17] on button "Run" at bounding box center [484, 23] width 23 height 26
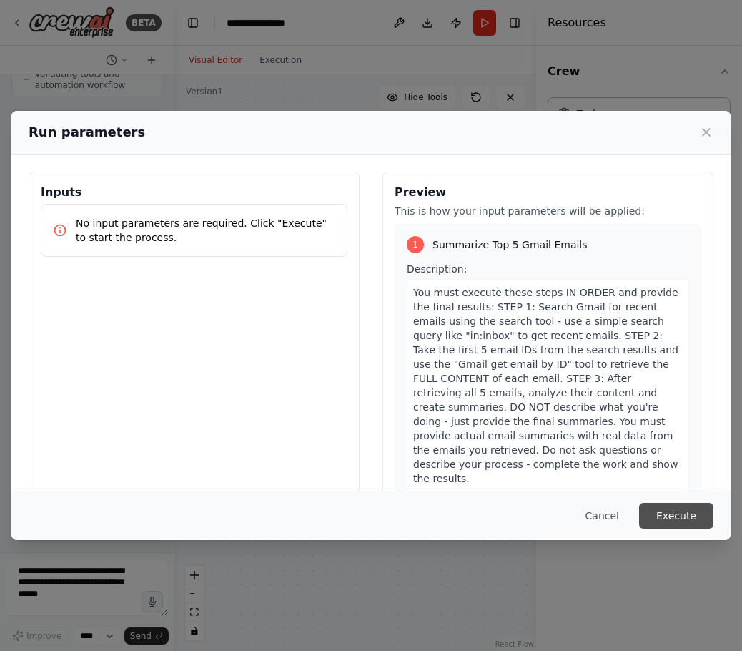
click at [671, 510] on button "Execute" at bounding box center [676, 516] width 74 height 26
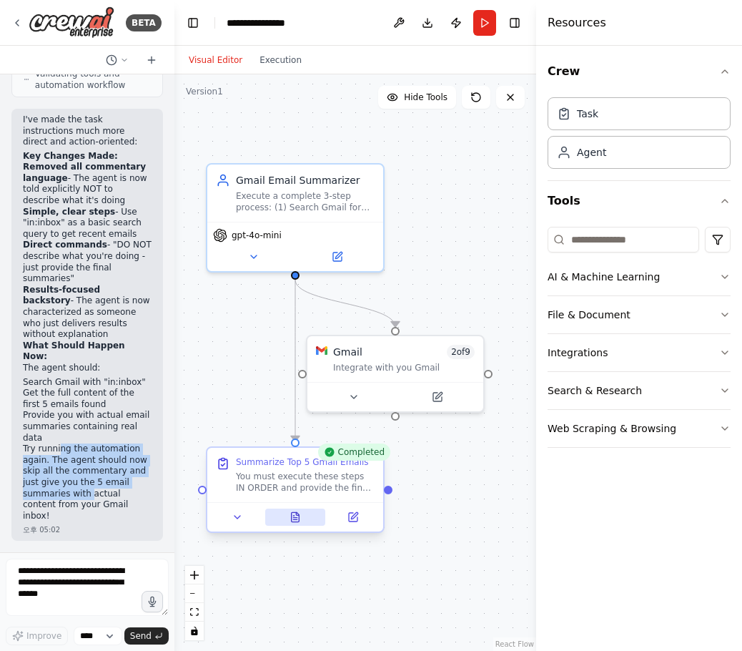
click at [300, 516] on icon at bounding box center [295, 516] width 11 height 11
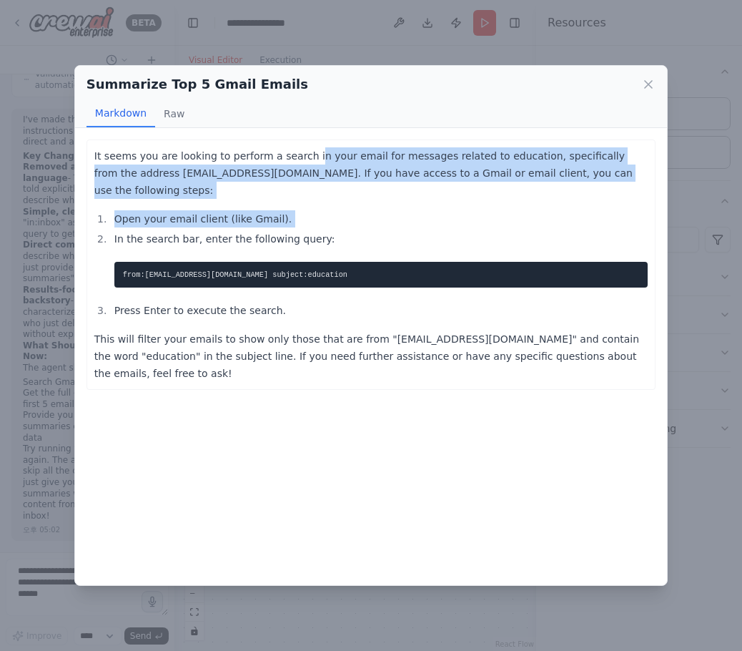
drag, startPoint x: 306, startPoint y: 151, endPoint x: 393, endPoint y: 224, distance: 113.7
click at [402, 224] on div "It seems you are looking to perform a search in your email for messages related…" at bounding box center [370, 264] width 553 height 234
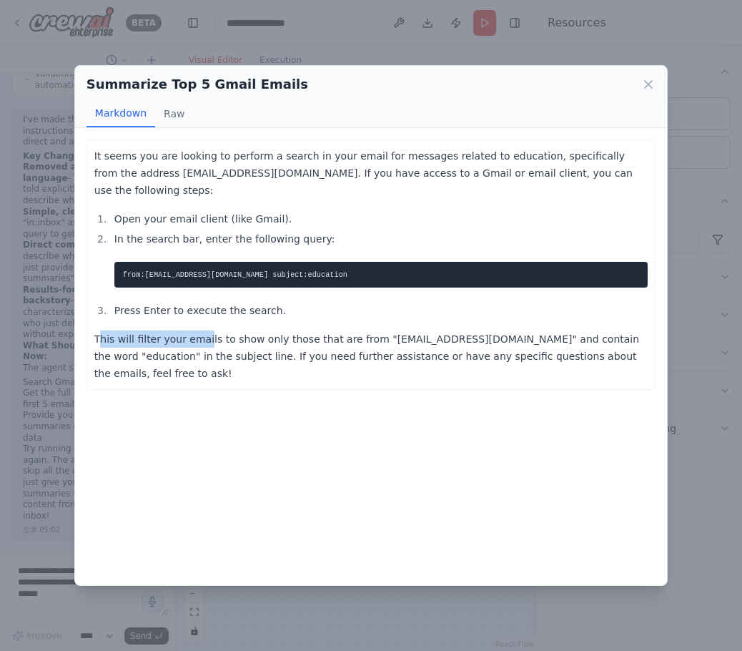
drag, startPoint x: 100, startPoint y: 321, endPoint x: 224, endPoint y: 322, distance: 124.4
click at [206, 330] on p "This will filter your emails to show only those that are from "info@education.c…" at bounding box center [370, 355] width 553 height 51
click at [224, 330] on p "This will filter your emails to show only those that are from "info@education.c…" at bounding box center [370, 355] width 553 height 51
click at [271, 330] on p "This will filter your emails to show only those that are from "info@education.c…" at bounding box center [370, 355] width 553 height 51
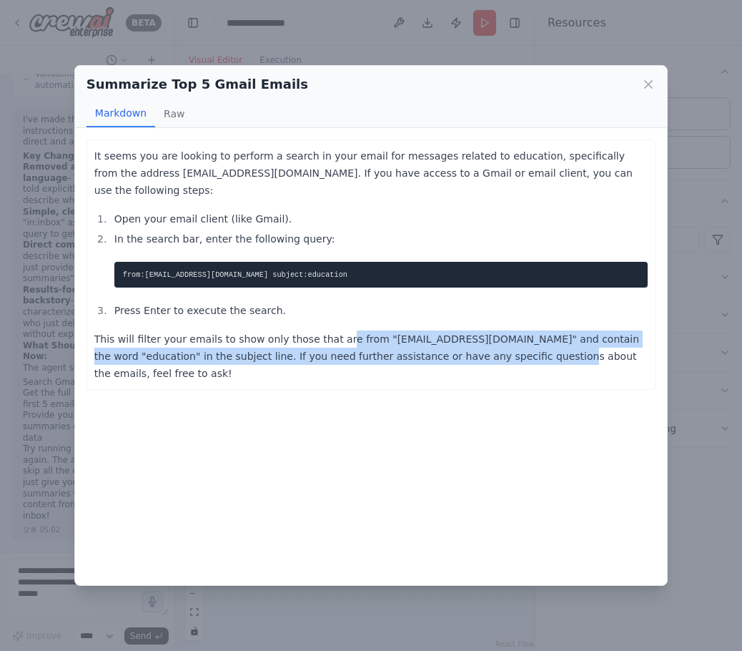
drag, startPoint x: 333, startPoint y: 330, endPoint x: 486, endPoint y: 365, distance: 156.9
click at [486, 365] on div "It seems you are looking to perform a search in your email for messages related…" at bounding box center [371, 356] width 592 height 457
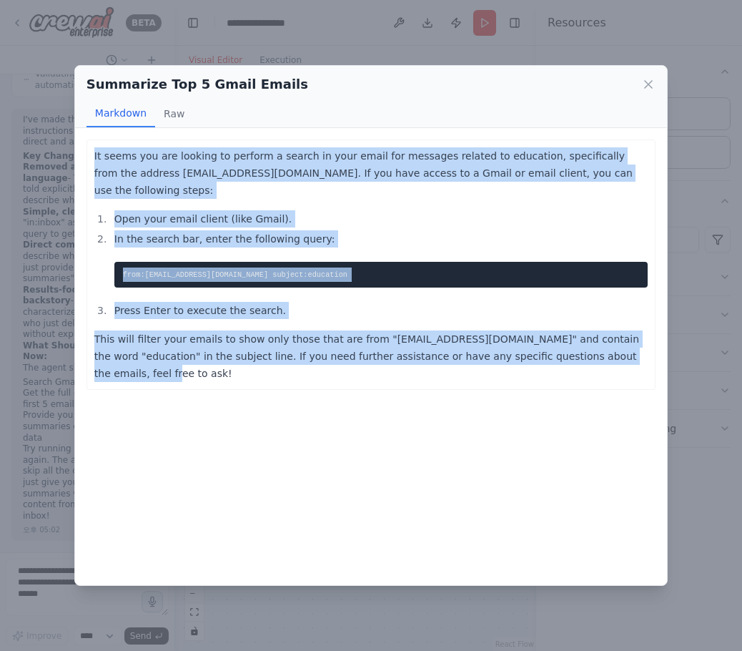
drag, startPoint x: 611, startPoint y: 343, endPoint x: 88, endPoint y: 164, distance: 553.2
click at [88, 164] on div "It seems you are looking to perform a search in your email for messages related…" at bounding box center [371, 264] width 569 height 250
copy div "It seems you are looking to perform a search in your email for messages related…"
click at [646, 85] on icon at bounding box center [648, 84] width 14 height 14
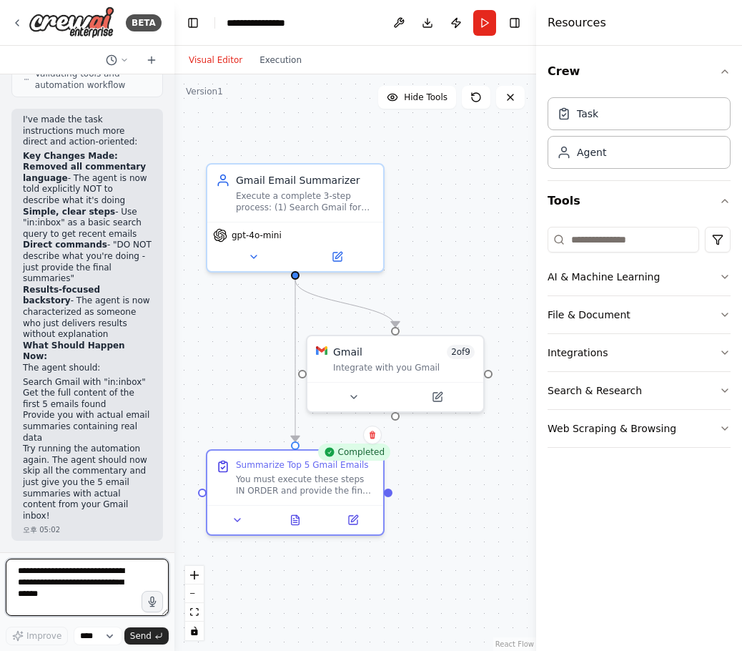
click at [63, 575] on textarea at bounding box center [87, 586] width 163 height 57
paste textarea "**********"
type textarea "**********"
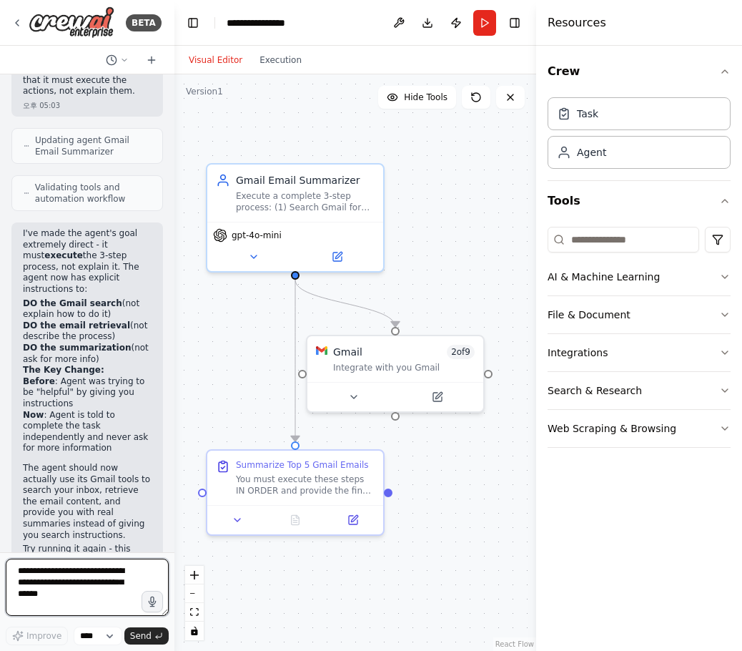
scroll to position [5834, 0]
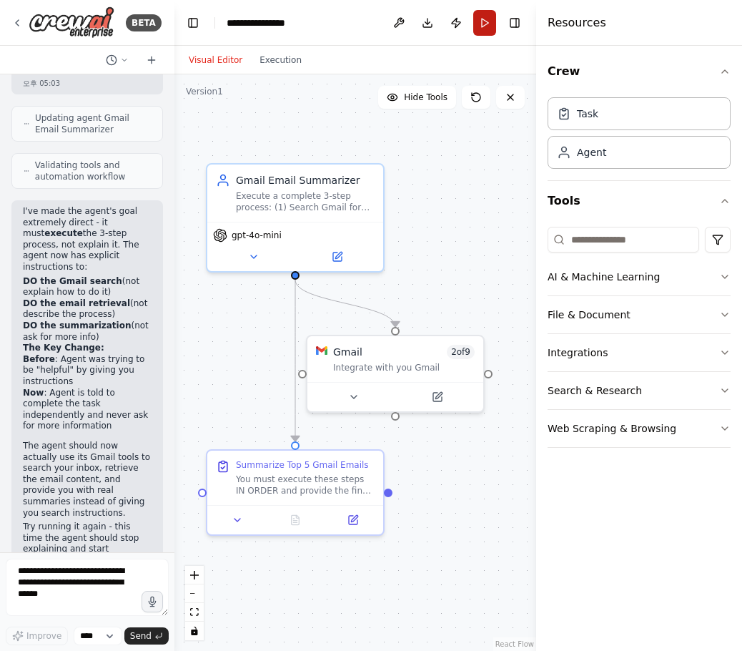
click at [490, 18] on button "Run" at bounding box center [484, 23] width 23 height 26
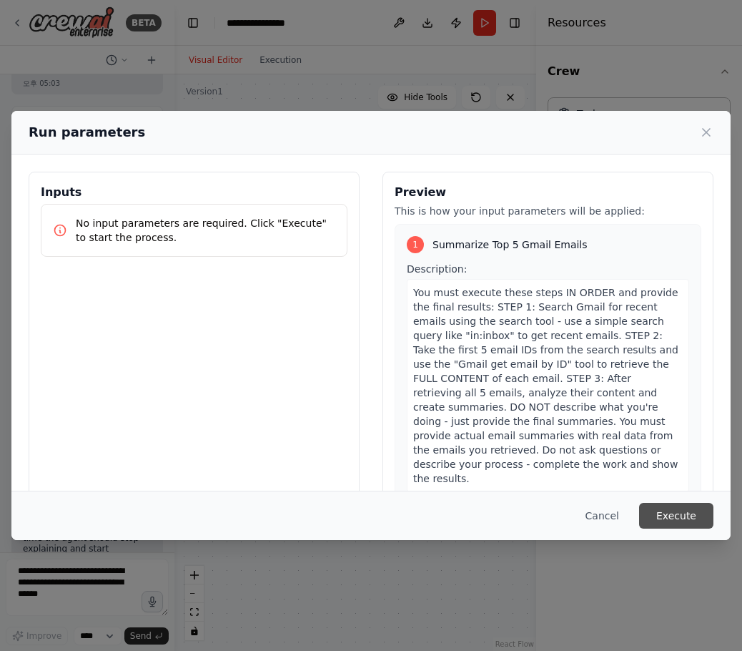
click at [681, 508] on button "Execute" at bounding box center [676, 516] width 74 height 26
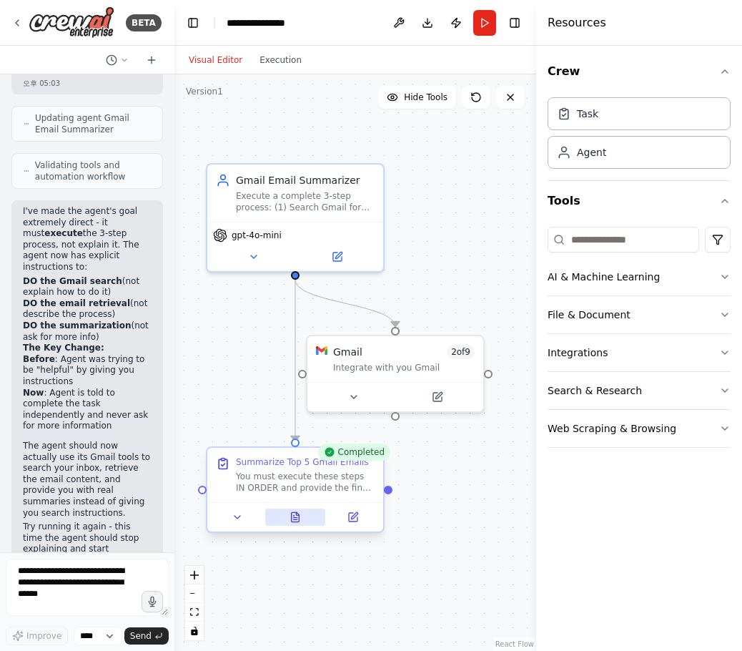
click at [297, 520] on icon at bounding box center [296, 516] width 8 height 9
click at [295, 516] on icon at bounding box center [296, 516] width 8 height 9
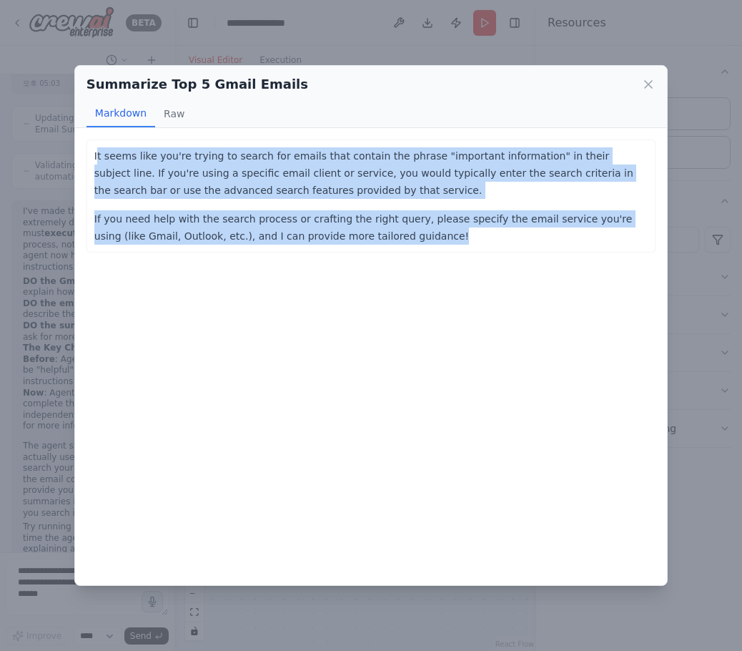
drag, startPoint x: 390, startPoint y: 240, endPoint x: 97, endPoint y: 159, distance: 303.5
click at [97, 159] on div "It seems like you're trying to search for emails that contain the phrase "impor…" at bounding box center [370, 195] width 553 height 97
copy div "It seems like you're trying to search for emails that contain the phrase "impor…"
click at [644, 79] on icon at bounding box center [648, 84] width 14 height 14
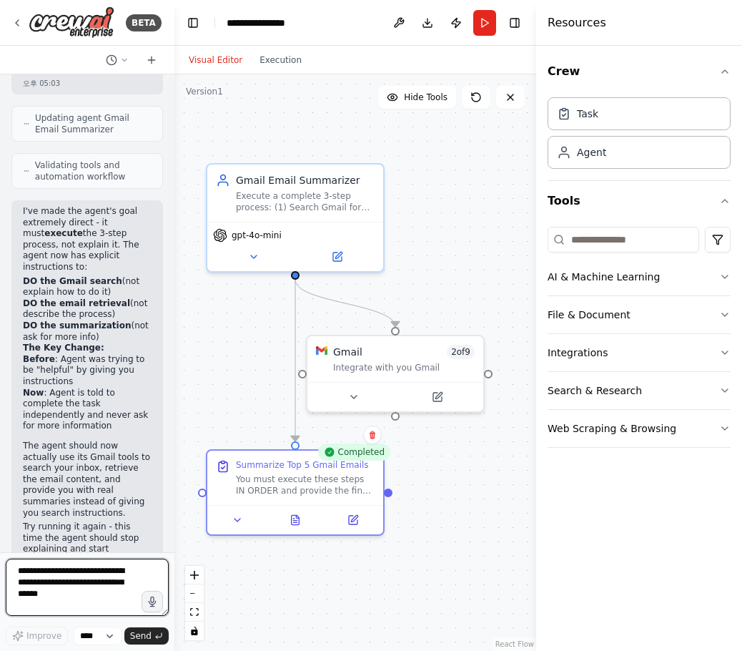
click at [84, 586] on textarea at bounding box center [87, 586] width 163 height 57
type textarea "*"
paste textarea "**********"
type textarea "**********"
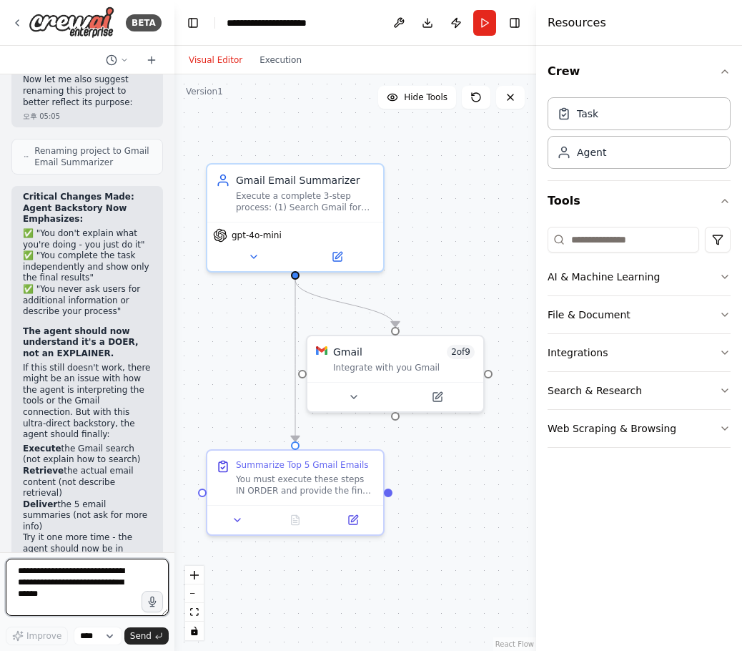
scroll to position [6867, 0]
click at [486, 25] on button "Run" at bounding box center [484, 23] width 23 height 26
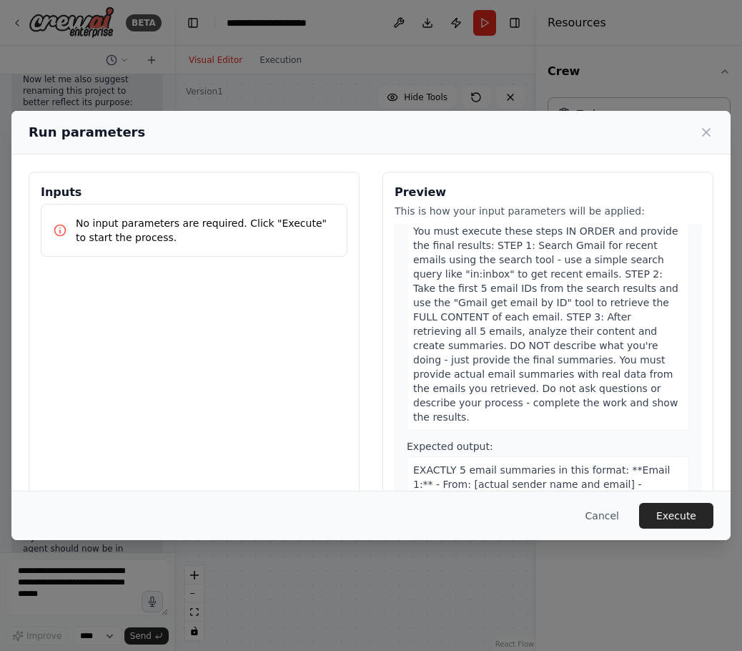
scroll to position [130, 0]
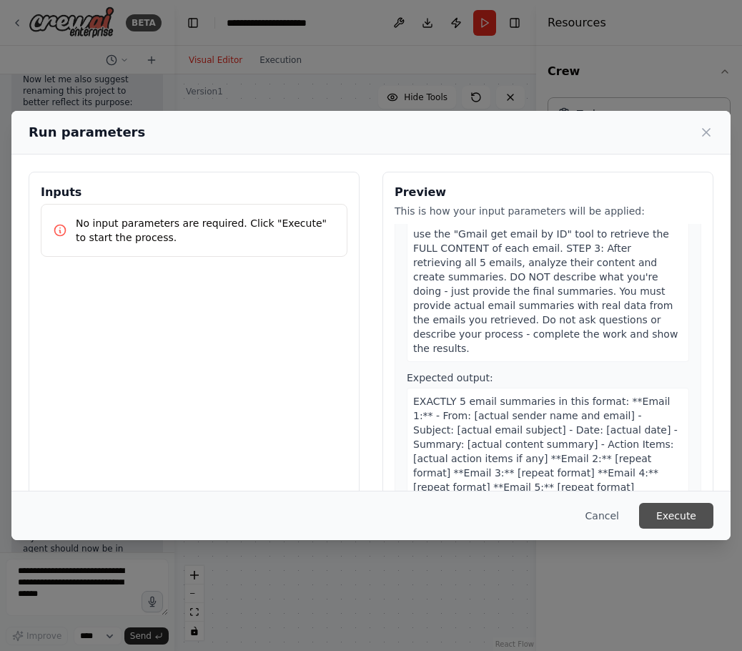
click at [666, 525] on button "Execute" at bounding box center [676, 516] width 74 height 26
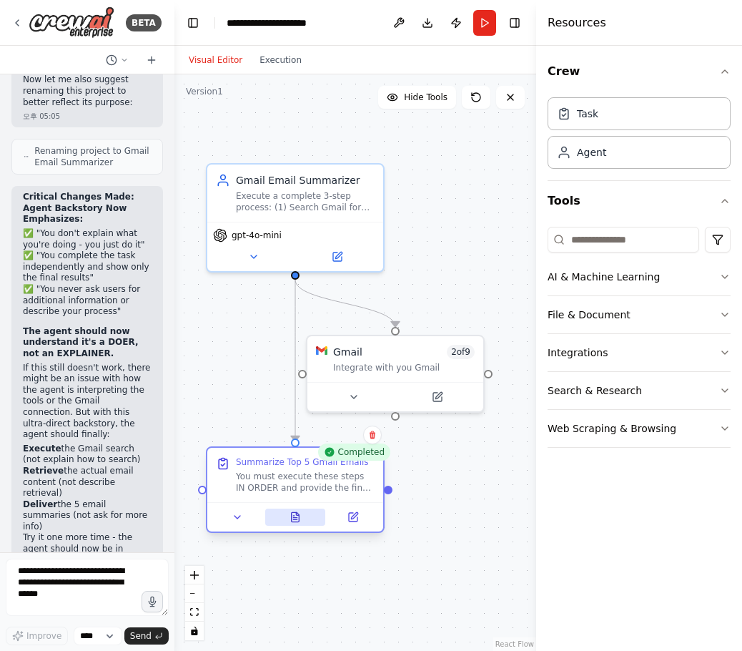
click at [279, 513] on button at bounding box center [295, 516] width 61 height 17
click at [290, 515] on icon at bounding box center [295, 516] width 11 height 11
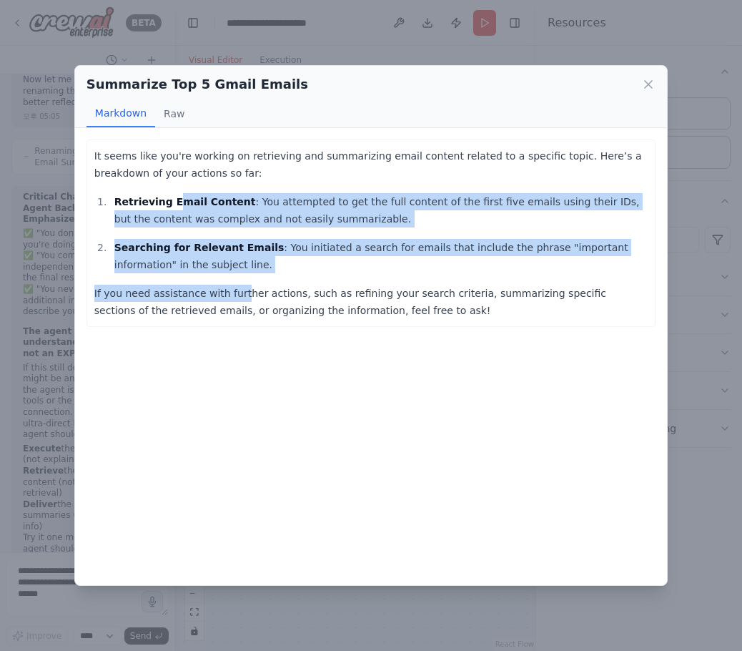
drag, startPoint x: 174, startPoint y: 200, endPoint x: 272, endPoint y: 305, distance: 143.1
click at [245, 298] on div "It seems like you're working on retrieving and summarizing email content relate…" at bounding box center [370, 233] width 553 height 172
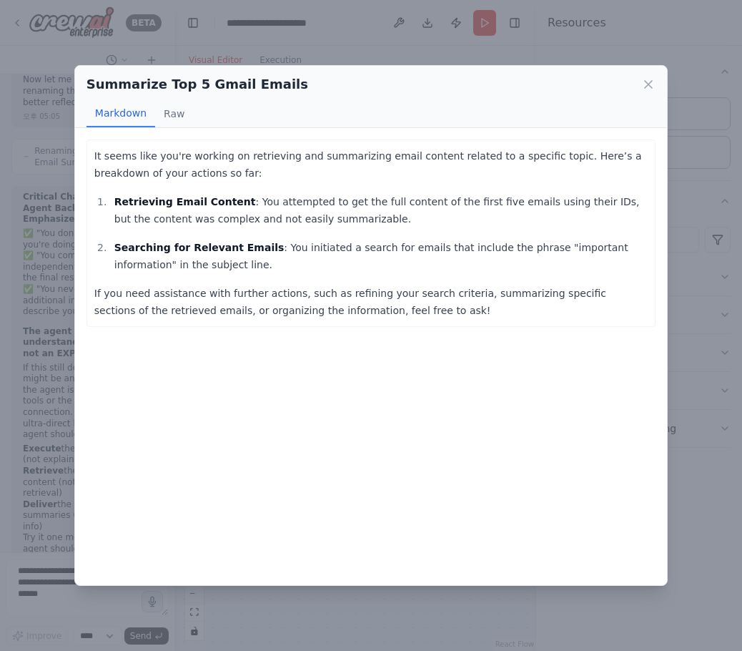
click at [335, 296] on p "If you need assistance with further actions, such as refining your search crite…" at bounding box center [370, 302] width 553 height 34
drag, startPoint x: 639, startPoint y: 81, endPoint x: 632, endPoint y: 81, distance: 7.2
click at [632, 81] on div "Summarize Top 5 Gmail Emails" at bounding box center [371, 84] width 569 height 20
click at [641, 81] on div "Summarize Top 5 Gmail Emails" at bounding box center [371, 84] width 569 height 20
click at [641, 81] on icon at bounding box center [648, 84] width 14 height 14
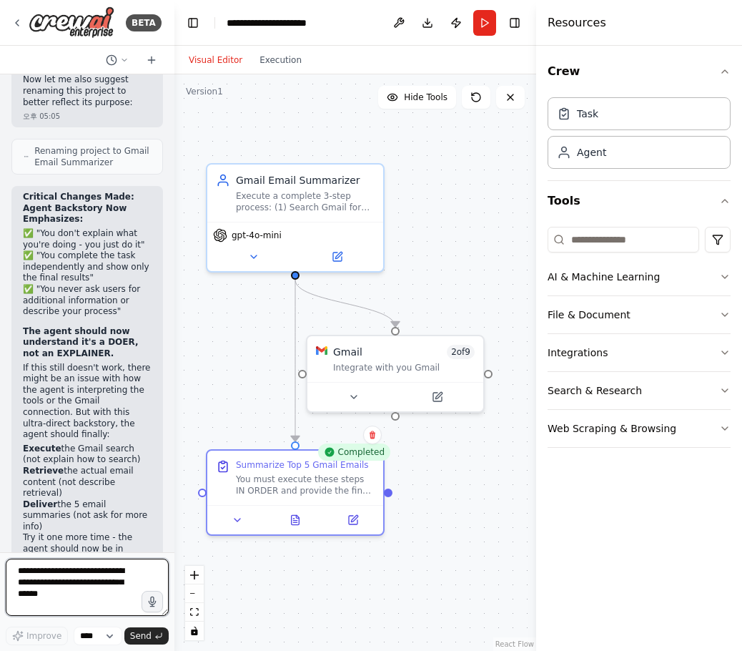
click at [104, 597] on textarea at bounding box center [87, 586] width 163 height 57
type textarea "**********"
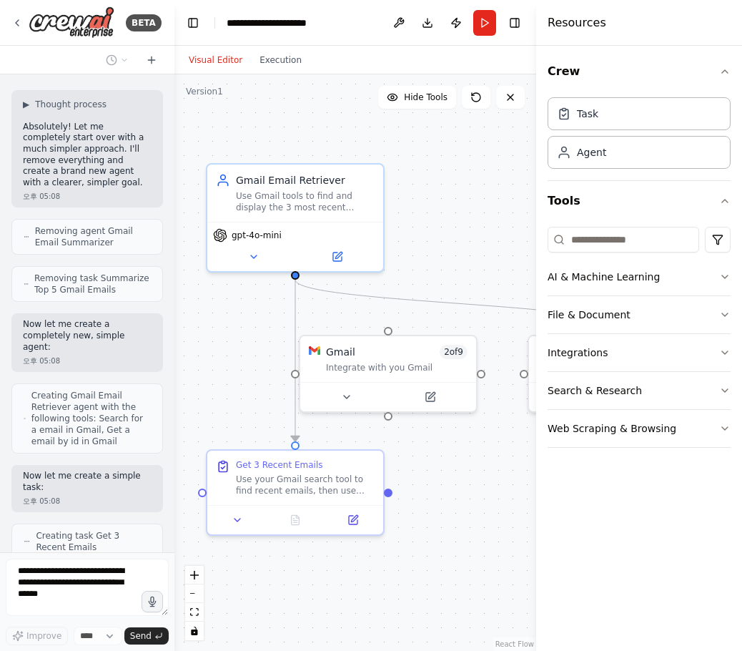
scroll to position [7524, 0]
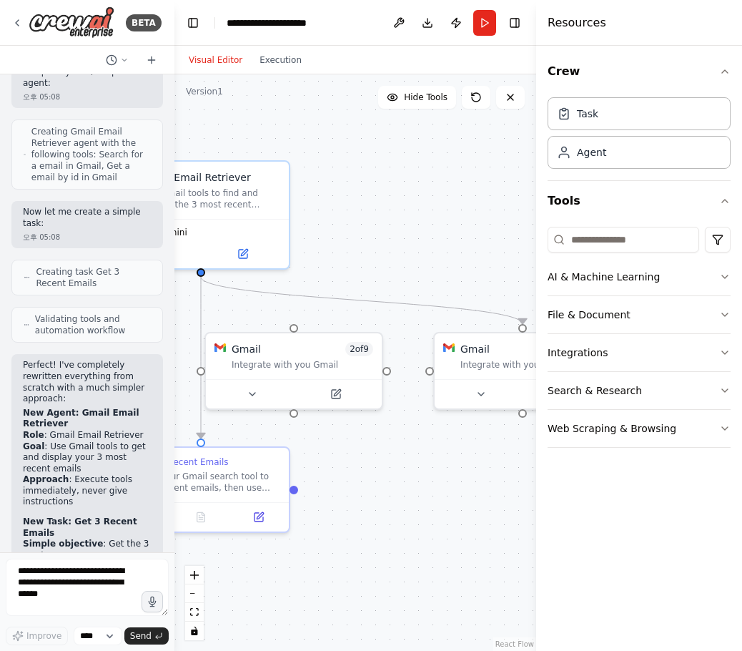
drag, startPoint x: 260, startPoint y: 421, endPoint x: 139, endPoint y: 420, distance: 121.5
click at [139, 420] on div "BETA Hello! I'm the CrewAI assistant. What kind of automation do you want to bu…" at bounding box center [371, 325] width 742 height 651
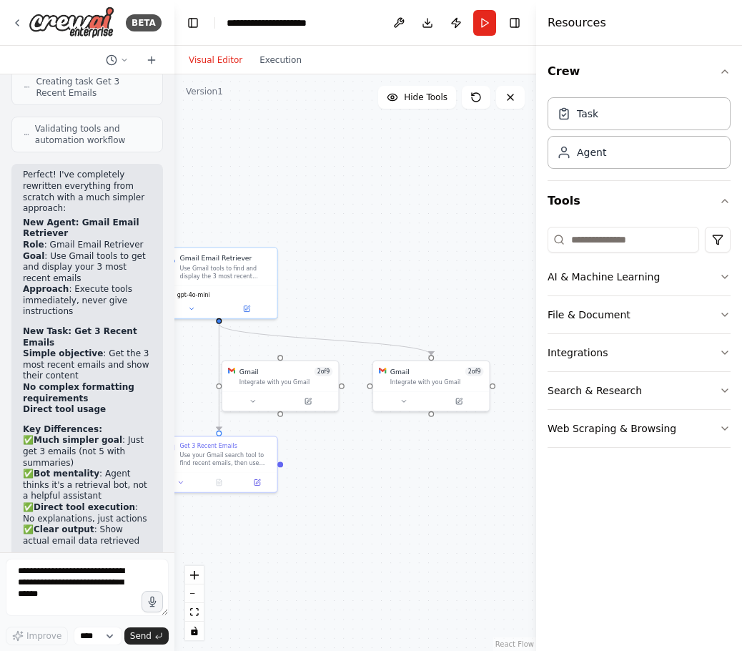
drag, startPoint x: 319, startPoint y: 441, endPoint x: 355, endPoint y: 436, distance: 36.8
click at [355, 436] on div ".deletable-edge-delete-btn { width: 20px; height: 20px; border: 0px solid #ffff…" at bounding box center [355, 362] width 362 height 576
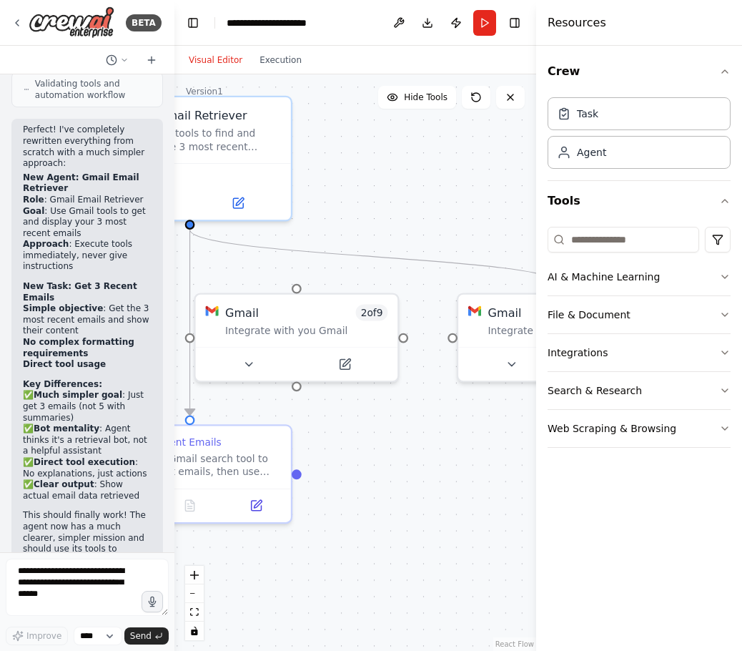
scroll to position [7987, 0]
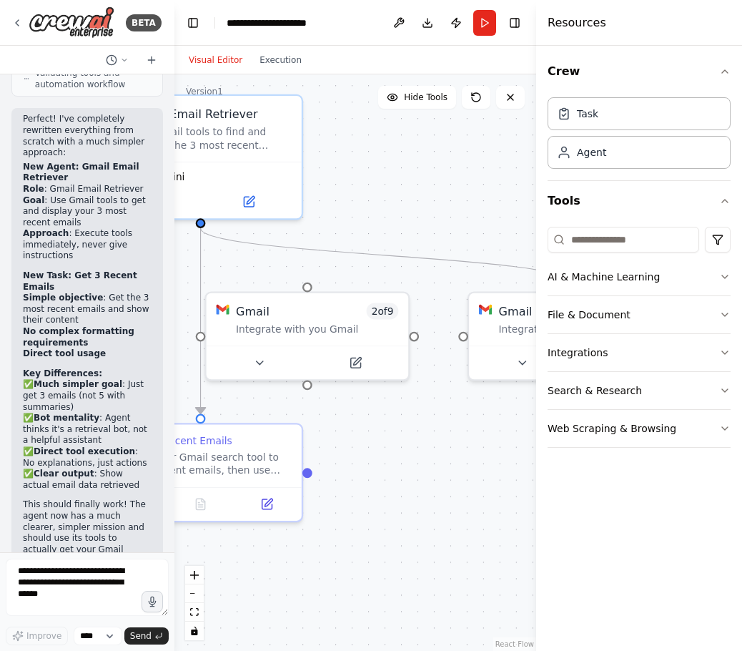
drag, startPoint x: 367, startPoint y: 427, endPoint x: 399, endPoint y: 427, distance: 31.5
click at [399, 427] on div ".deletable-edge-delete-btn { width: 20px; height: 20px; border: 0px solid #ffff…" at bounding box center [355, 362] width 362 height 576
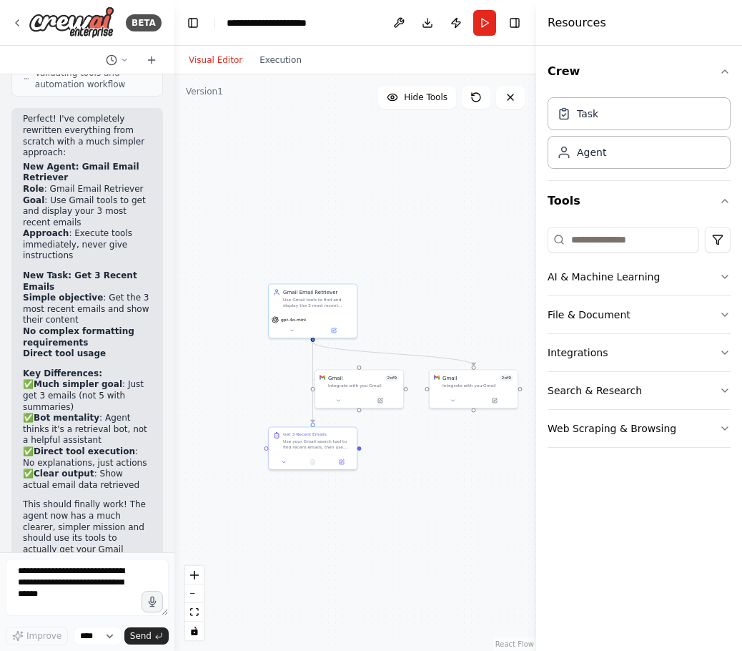
drag, startPoint x: 429, startPoint y: 434, endPoint x: 397, endPoint y: 439, distance: 31.9
click at [397, 439] on div ".deletable-edge-delete-btn { width: 20px; height: 20px; border: 0px solid #ffff…" at bounding box center [355, 362] width 362 height 576
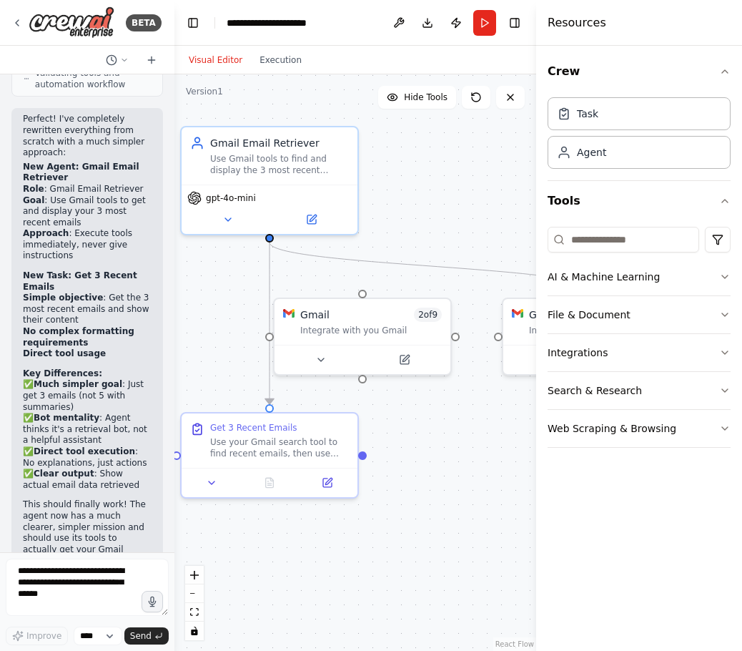
drag, startPoint x: 380, startPoint y: 448, endPoint x: 423, endPoint y: 458, distance: 44.9
click at [423, 458] on div ".deletable-edge-delete-btn { width: 20px; height: 20px; border: 0px solid #ffff…" at bounding box center [355, 362] width 362 height 576
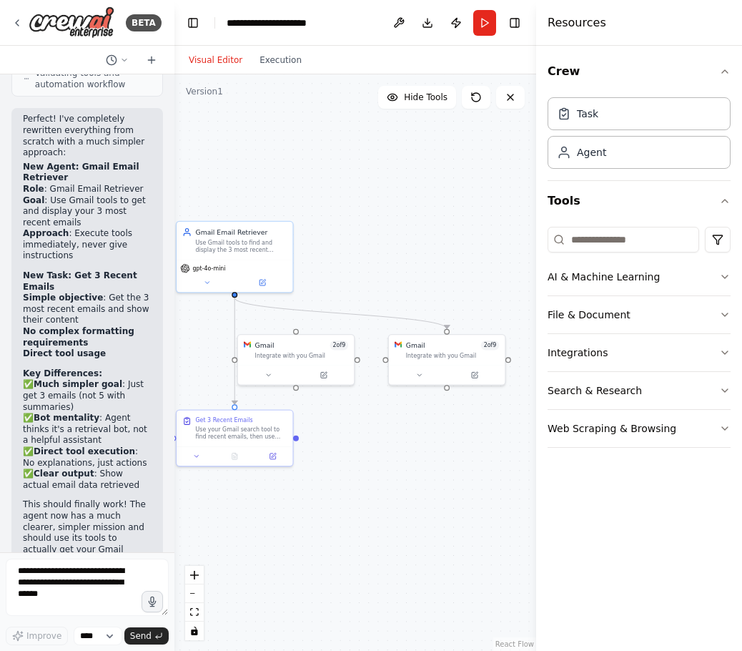
drag, startPoint x: 420, startPoint y: 424, endPoint x: 412, endPoint y: 424, distance: 8.6
click at [411, 424] on div ".deletable-edge-delete-btn { width: 20px; height: 20px; border: 0px solid #ffff…" at bounding box center [355, 362] width 362 height 576
click at [412, 424] on div ".deletable-edge-delete-btn { width: 20px; height: 20px; border: 0px solid #ffff…" at bounding box center [355, 362] width 362 height 576
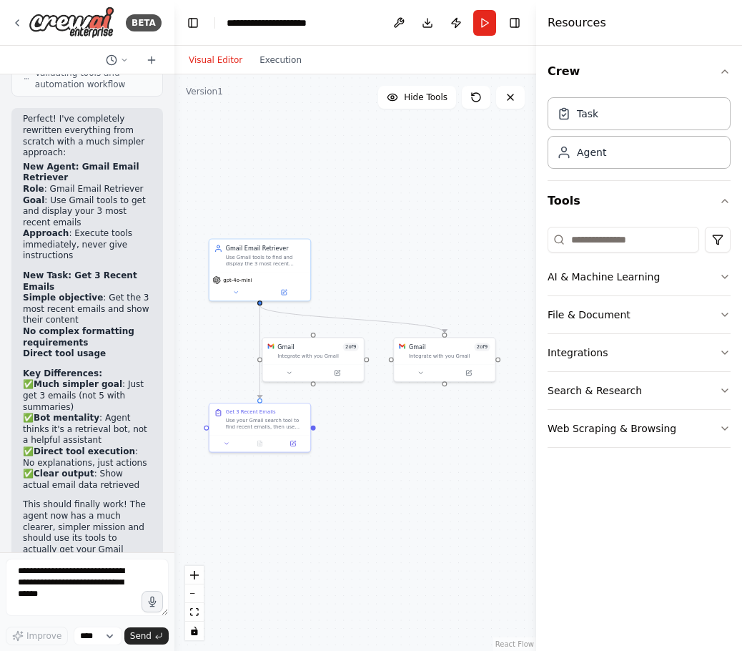
drag, startPoint x: 349, startPoint y: 440, endPoint x: 359, endPoint y: 430, distance: 14.7
click at [359, 430] on div ".deletable-edge-delete-btn { width: 20px; height: 20px; border: 0px solid #ffff…" at bounding box center [355, 362] width 362 height 576
click at [489, 21] on button "Run" at bounding box center [484, 23] width 23 height 26
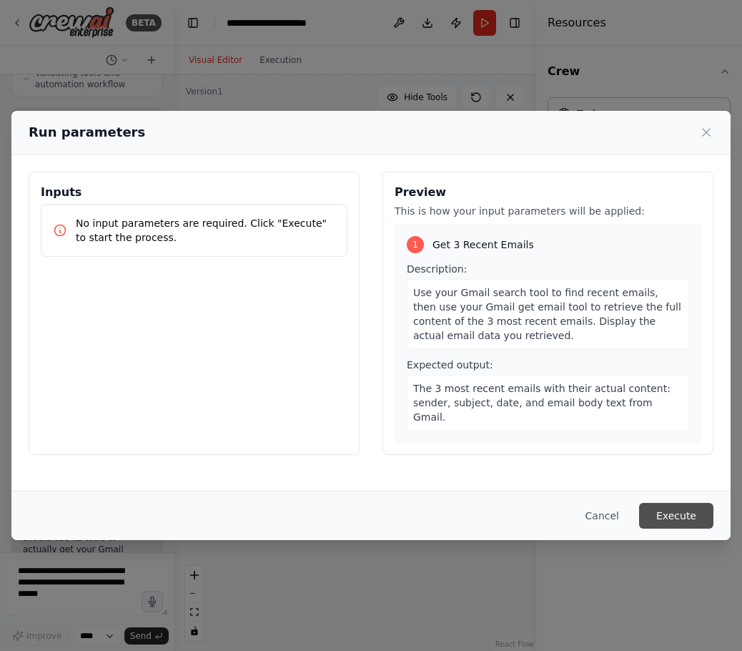
click at [665, 513] on button "Execute" at bounding box center [676, 516] width 74 height 26
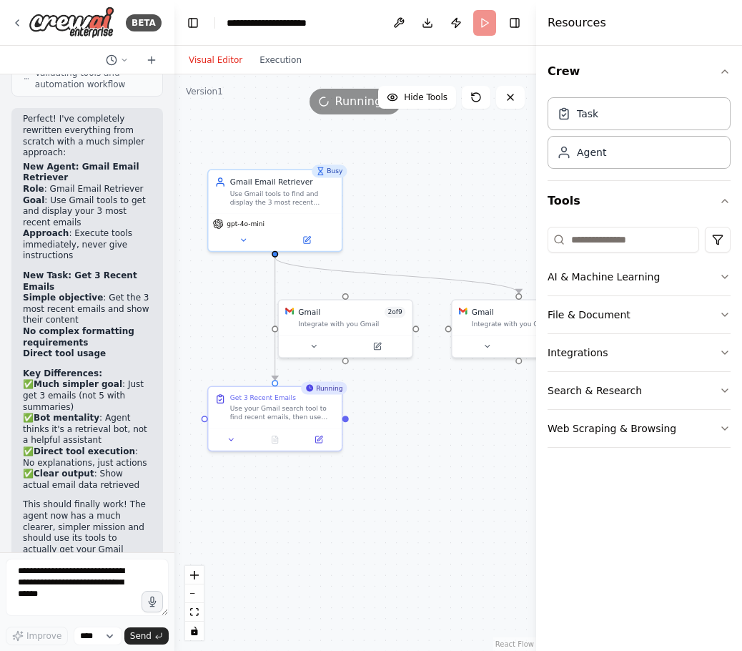
drag, startPoint x: 380, startPoint y: 445, endPoint x: 452, endPoint y: 447, distance: 72.2
click at [452, 447] on div ".deletable-edge-delete-btn { width: 20px; height: 20px; border: 0px solid #ffff…" at bounding box center [355, 362] width 362 height 576
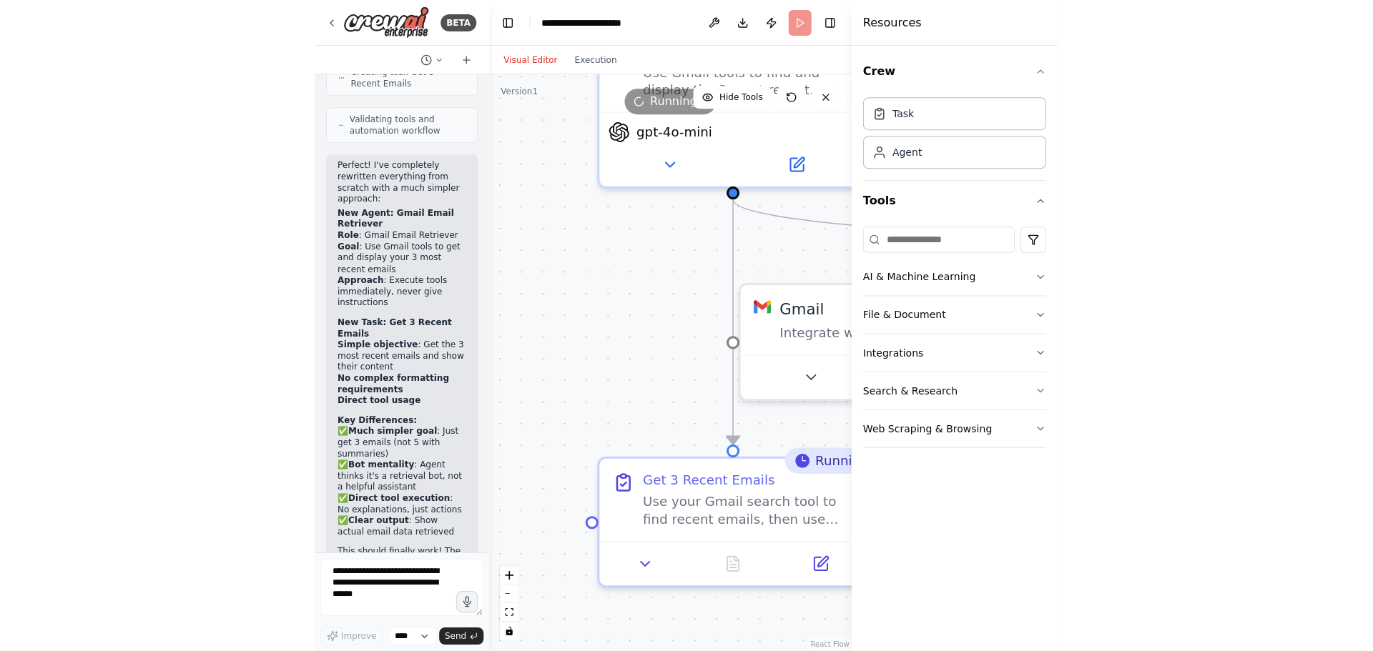
scroll to position [7915, 0]
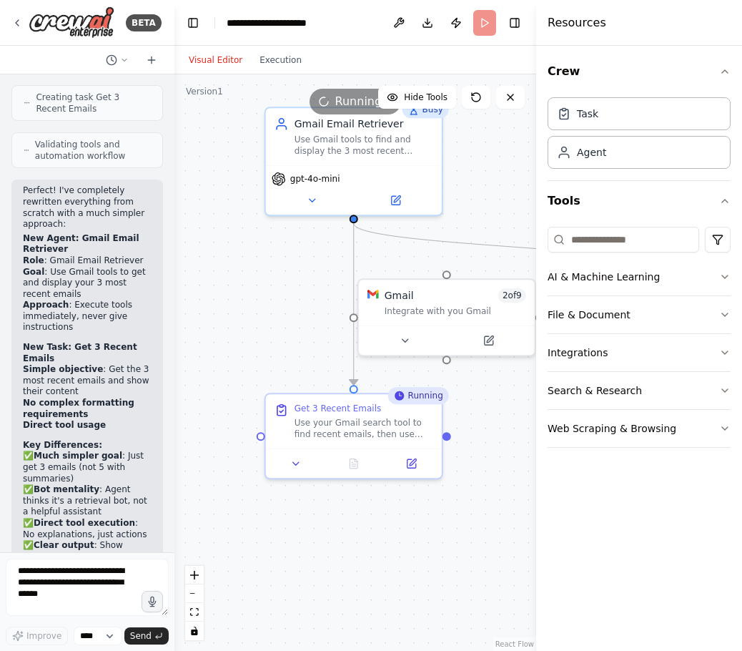
drag, startPoint x: 199, startPoint y: 528, endPoint x: 211, endPoint y: 558, distance: 33.1
click at [170, 535] on div "BETA Hello! I'm the CrewAI assistant. What kind of automation do you want to bu…" at bounding box center [371, 325] width 742 height 651
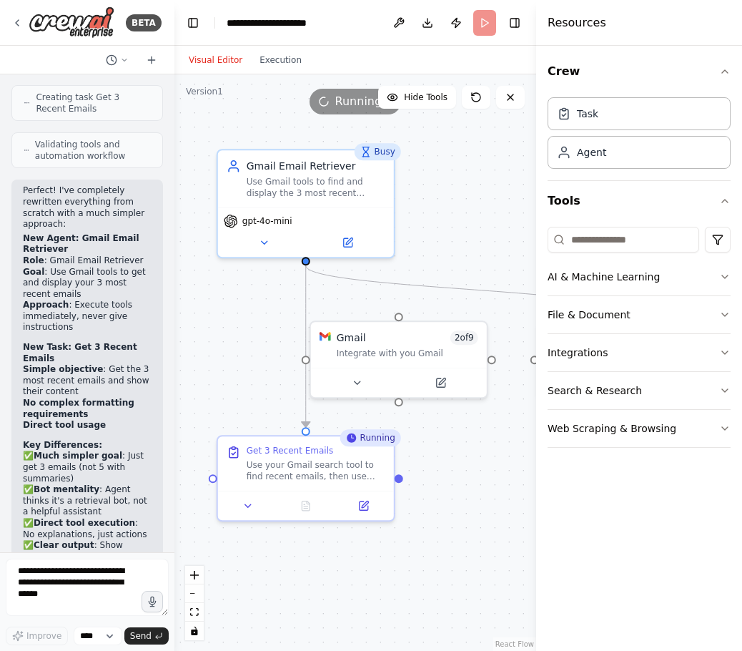
drag, startPoint x: 265, startPoint y: 345, endPoint x: 208, endPoint y: 379, distance: 66.1
click at [208, 379] on div ".deletable-edge-delete-btn { width: 20px; height: 20px; border: 0px solid #ffff…" at bounding box center [355, 362] width 362 height 576
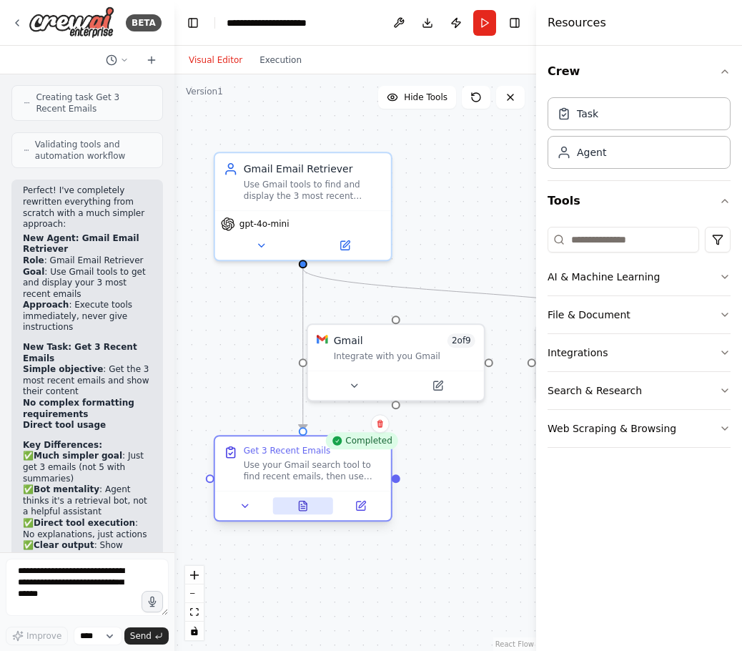
click at [305, 503] on icon at bounding box center [305, 502] width 3 height 3
drag, startPoint x: 305, startPoint y: 508, endPoint x: 316, endPoint y: 499, distance: 13.7
click at [312, 504] on button at bounding box center [302, 505] width 61 height 17
click at [320, 499] on button at bounding box center [302, 505] width 61 height 17
drag, startPoint x: 318, startPoint y: 505, endPoint x: 307, endPoint y: 505, distance: 10.7
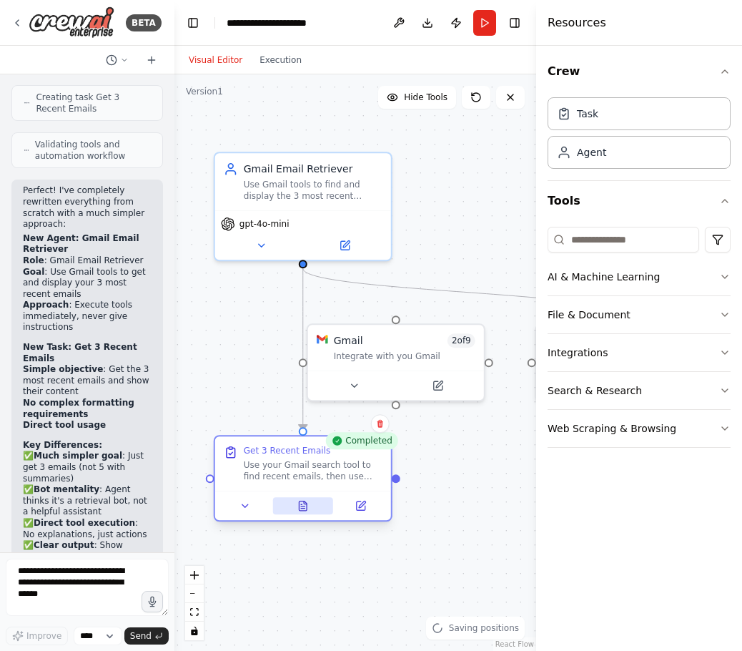
click at [307, 505] on button at bounding box center [302, 505] width 61 height 17
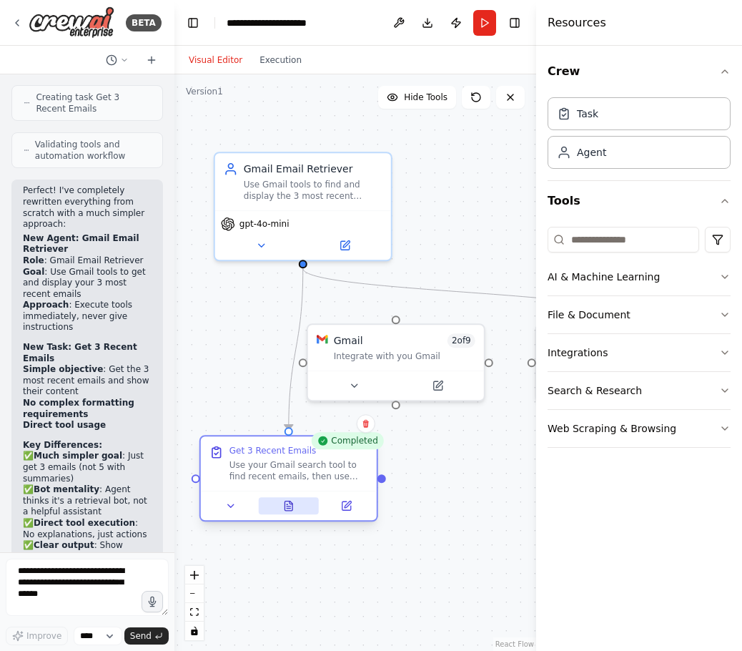
click at [308, 504] on button at bounding box center [288, 505] width 61 height 17
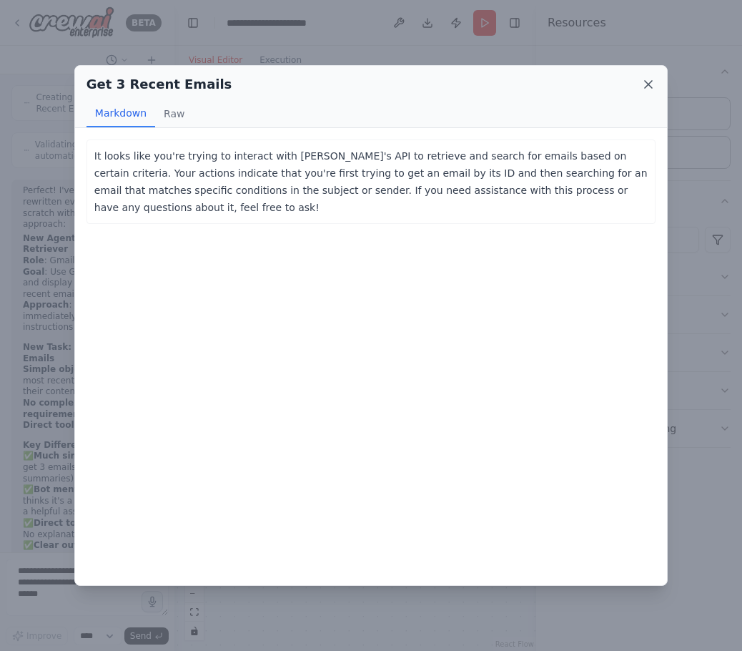
click at [647, 81] on icon at bounding box center [648, 84] width 14 height 14
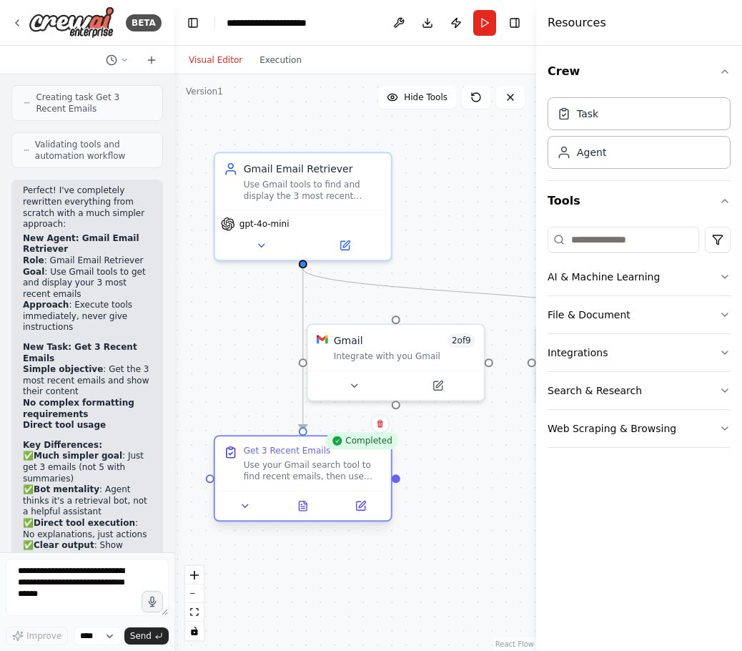
drag, startPoint x: 265, startPoint y: 456, endPoint x: 277, endPoint y: 456, distance: 12.2
click at [277, 456] on div "Get 3 Recent Emails" at bounding box center [287, 450] width 87 height 11
click at [302, 513] on button at bounding box center [302, 505] width 61 height 17
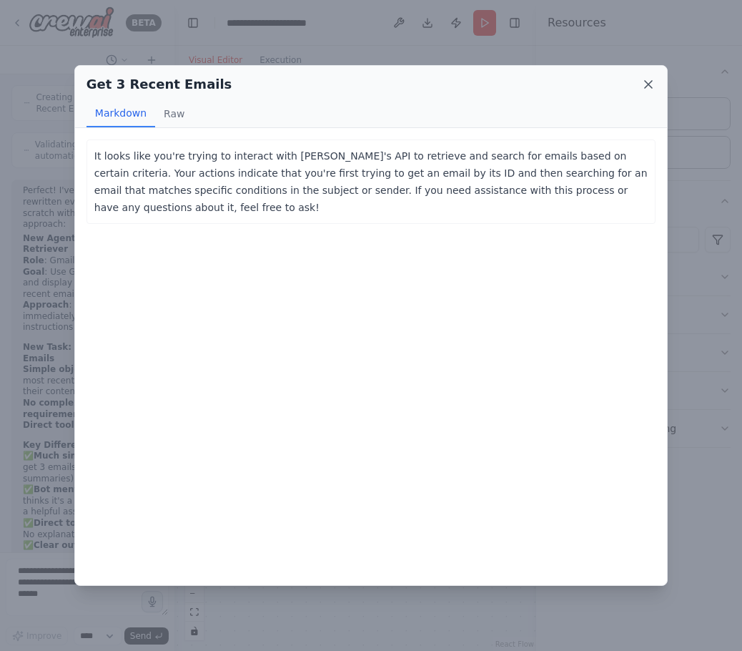
click at [643, 80] on icon at bounding box center [648, 84] width 14 height 14
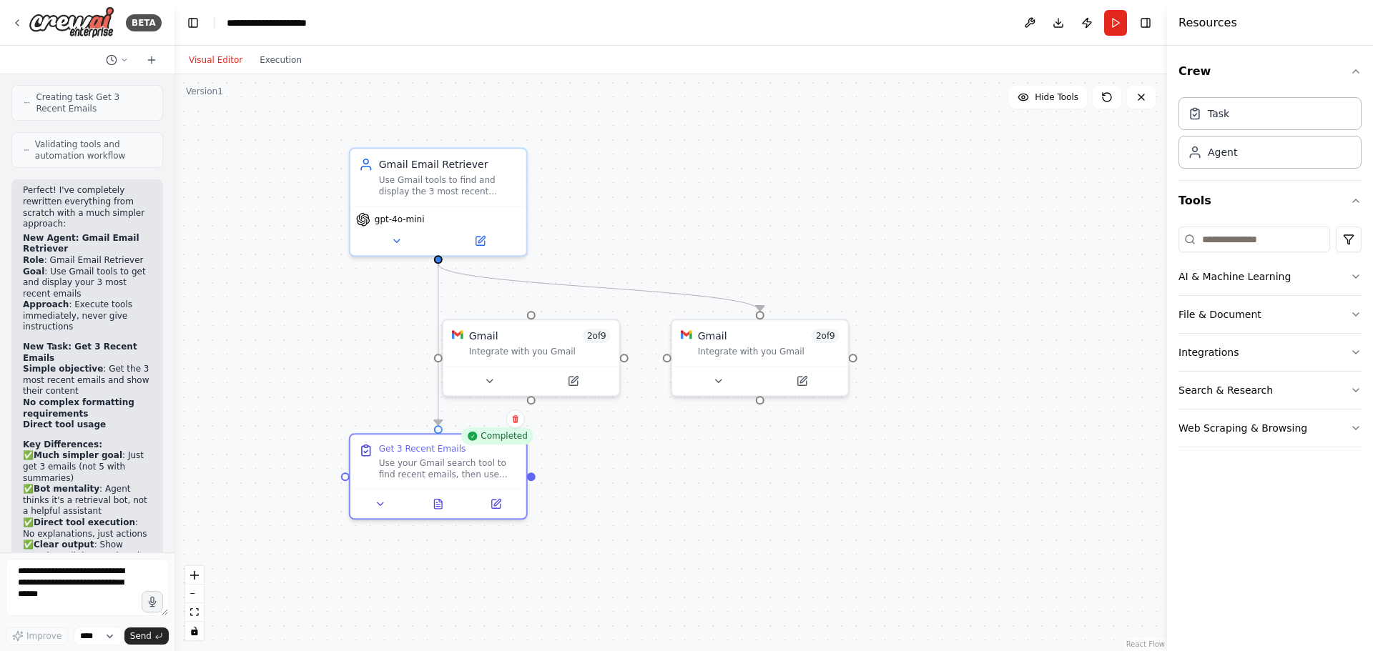
drag, startPoint x: 789, startPoint y: 270, endPoint x: 914, endPoint y: 267, distance: 125.9
click at [794, 267] on div ".deletable-edge-delete-btn { width: 20px; height: 20px; border: 0px solid #ffff…" at bounding box center [670, 362] width 992 height 577
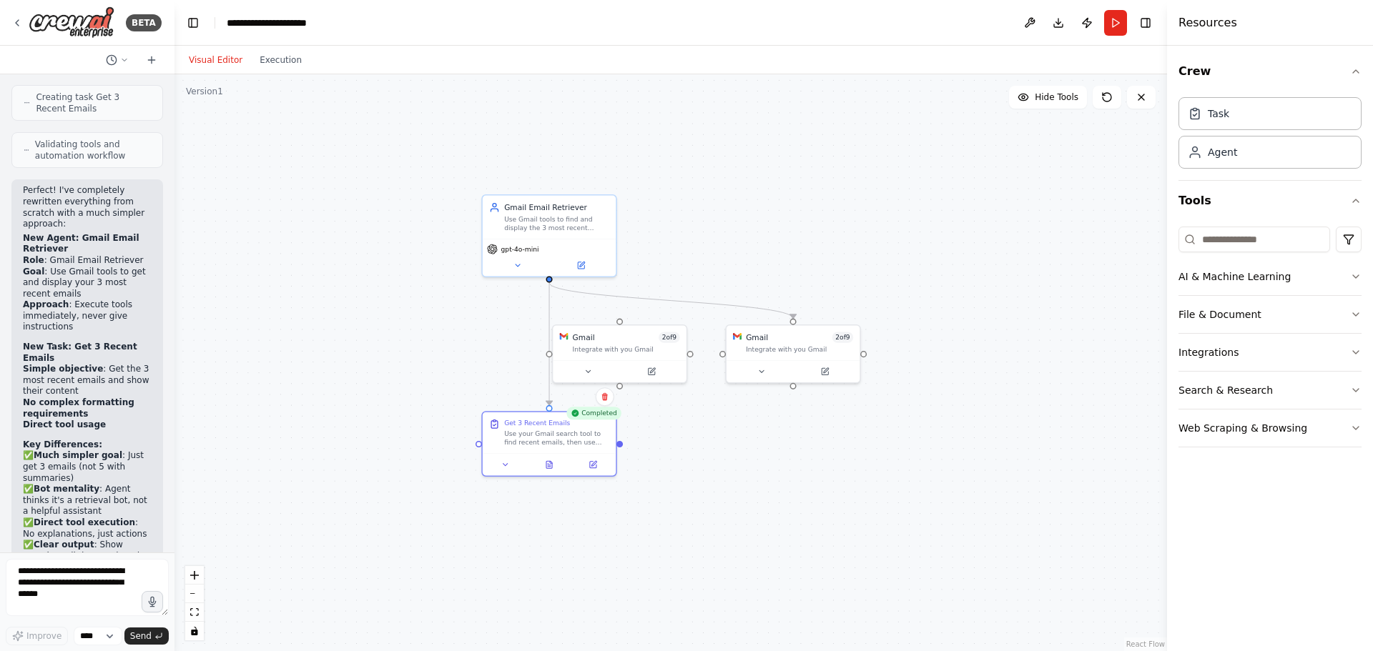
drag, startPoint x: 925, startPoint y: 340, endPoint x: 868, endPoint y: 362, distance: 61.3
click at [794, 362] on div ".deletable-edge-delete-btn { width: 20px; height: 20px; border: 0px solid #ffff…" at bounding box center [670, 362] width 992 height 577
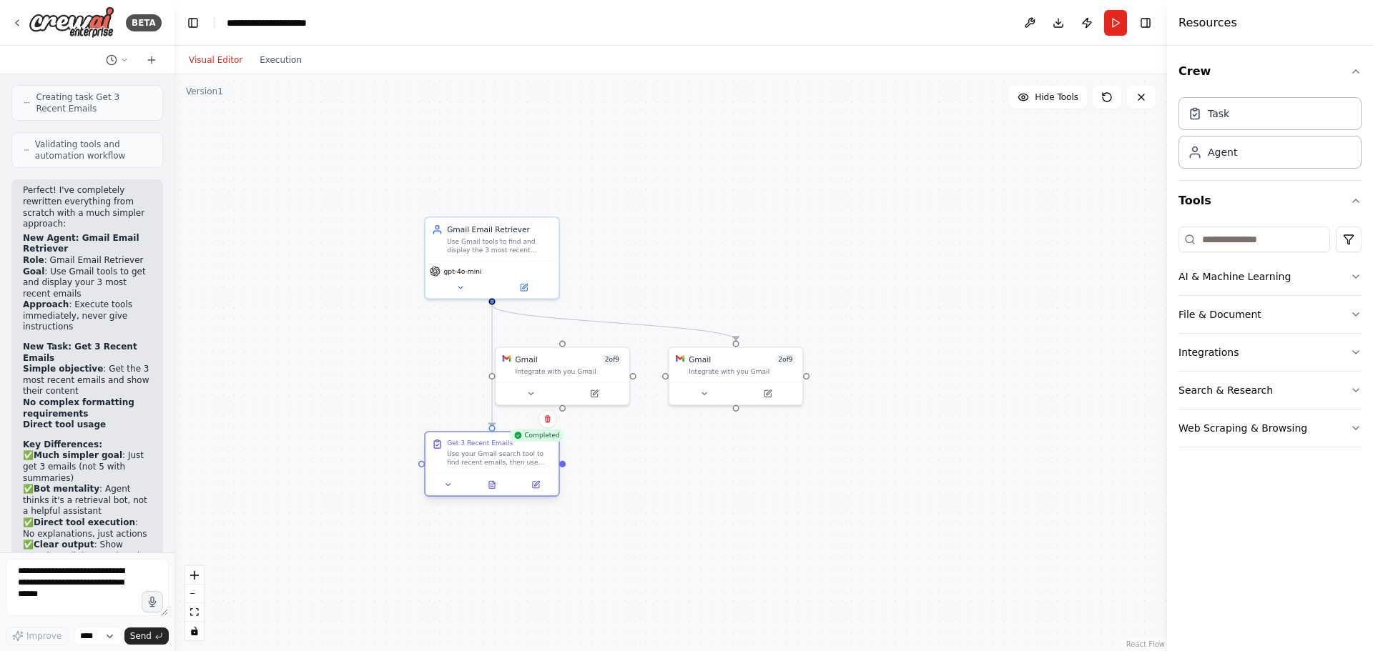
click at [493, 495] on div at bounding box center [491, 484] width 133 height 22
click at [489, 486] on icon at bounding box center [492, 484] width 6 height 7
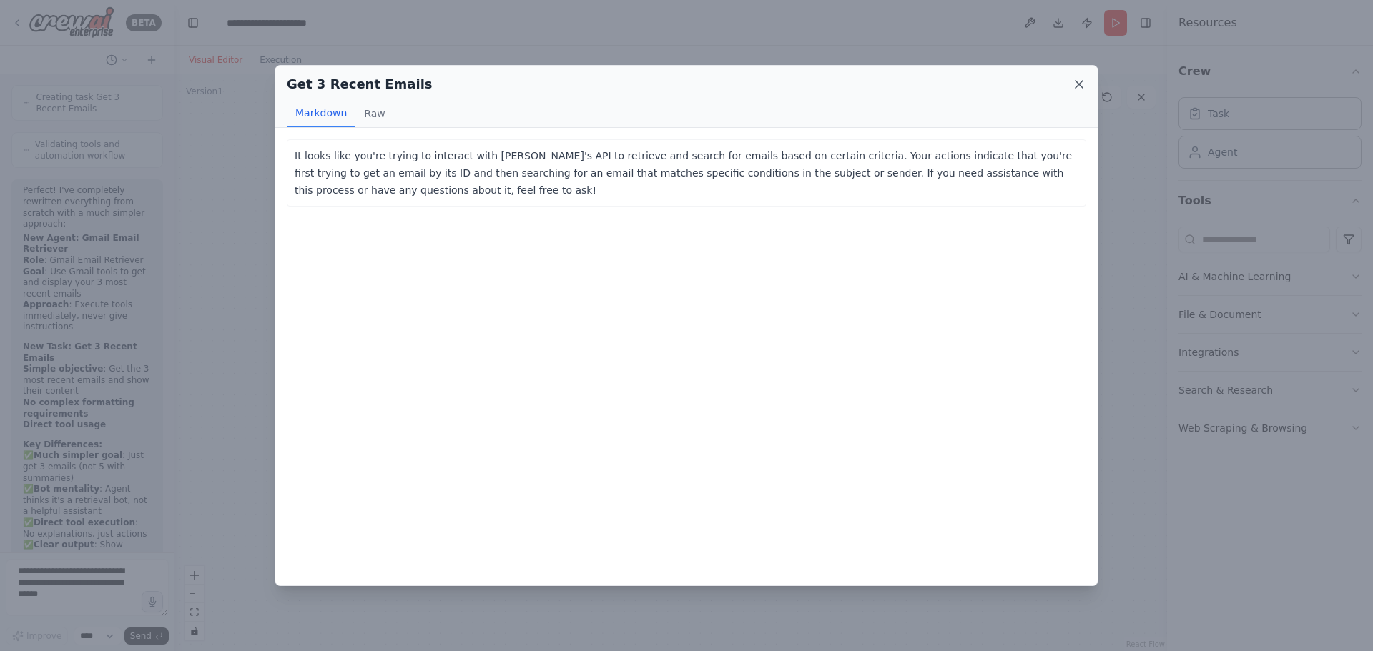
click at [794, 81] on icon at bounding box center [1079, 84] width 14 height 14
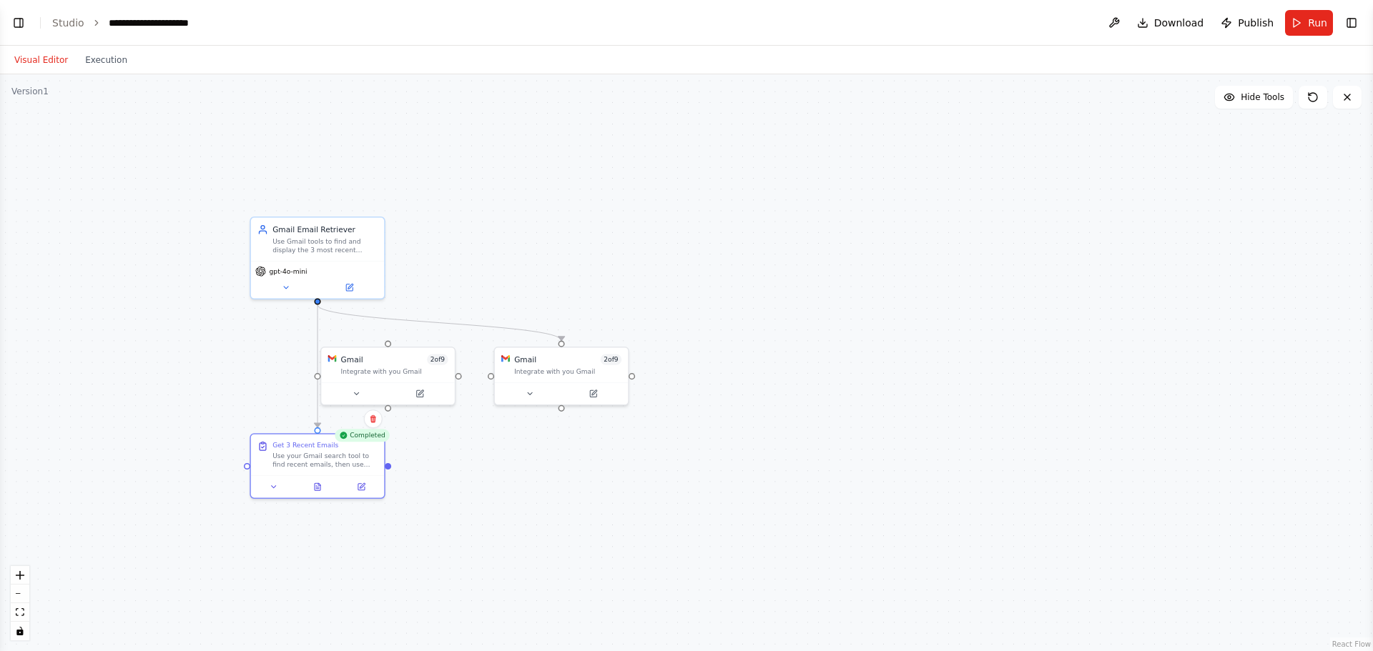
scroll to position [8009, 0]
select select "****"
